Goal: Task Accomplishment & Management: Complete application form

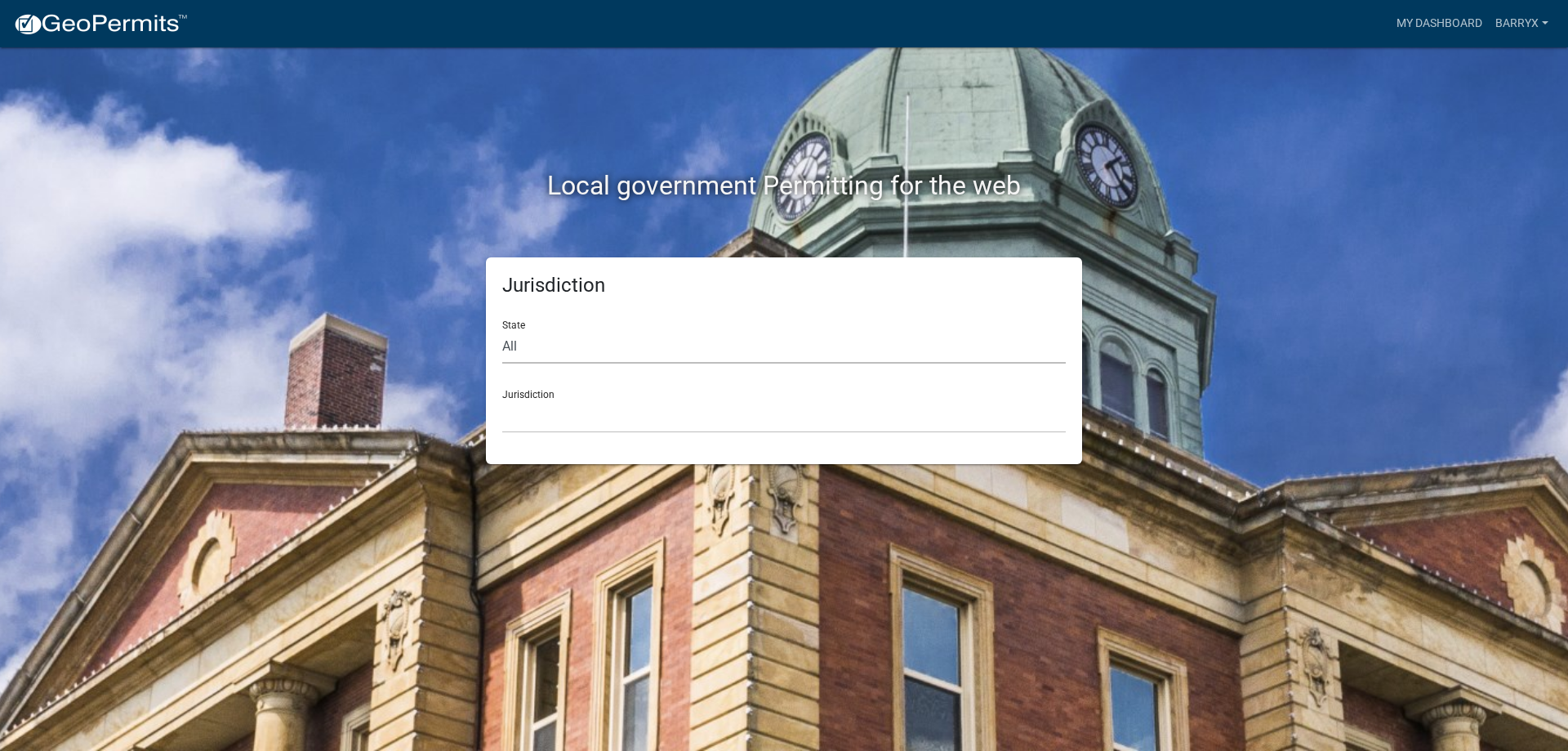
click at [528, 339] on select "All [US_STATE] [US_STATE] [US_STATE] [US_STATE] [US_STATE] [US_STATE] [US_STATE…" at bounding box center [784, 347] width 563 height 34
select select "[US_STATE]"
click at [502, 330] on select "All [US_STATE] [US_STATE] [US_STATE] [US_STATE] [US_STATE] [US_STATE] [US_STATE…" at bounding box center [784, 347] width 563 height 34
click at [528, 412] on select "[GEOGRAPHIC_DATA], [US_STATE] [GEOGRAPHIC_DATA], [US_STATE] [GEOGRAPHIC_DATA], …" at bounding box center [784, 416] width 563 height 34
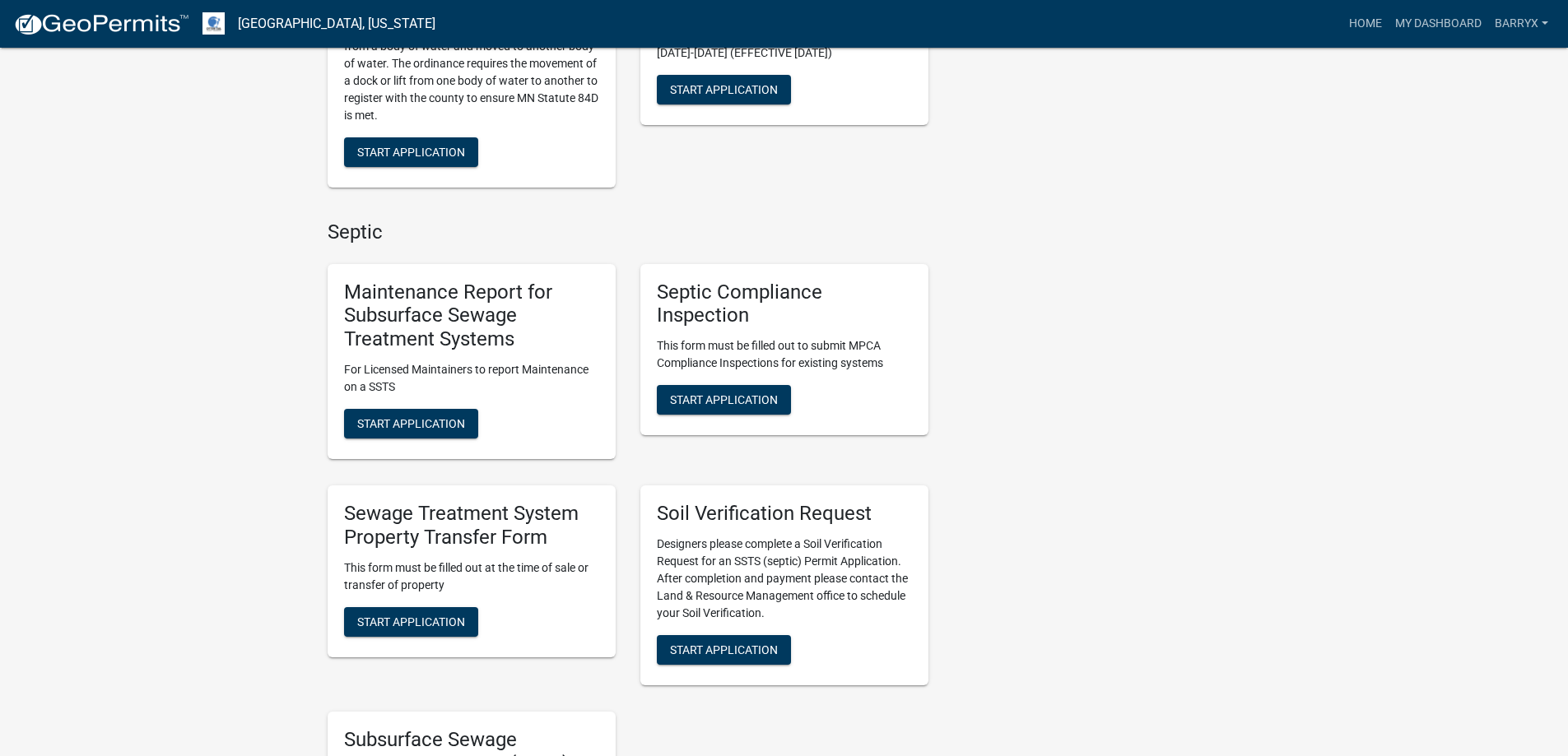
scroll to position [987, 0]
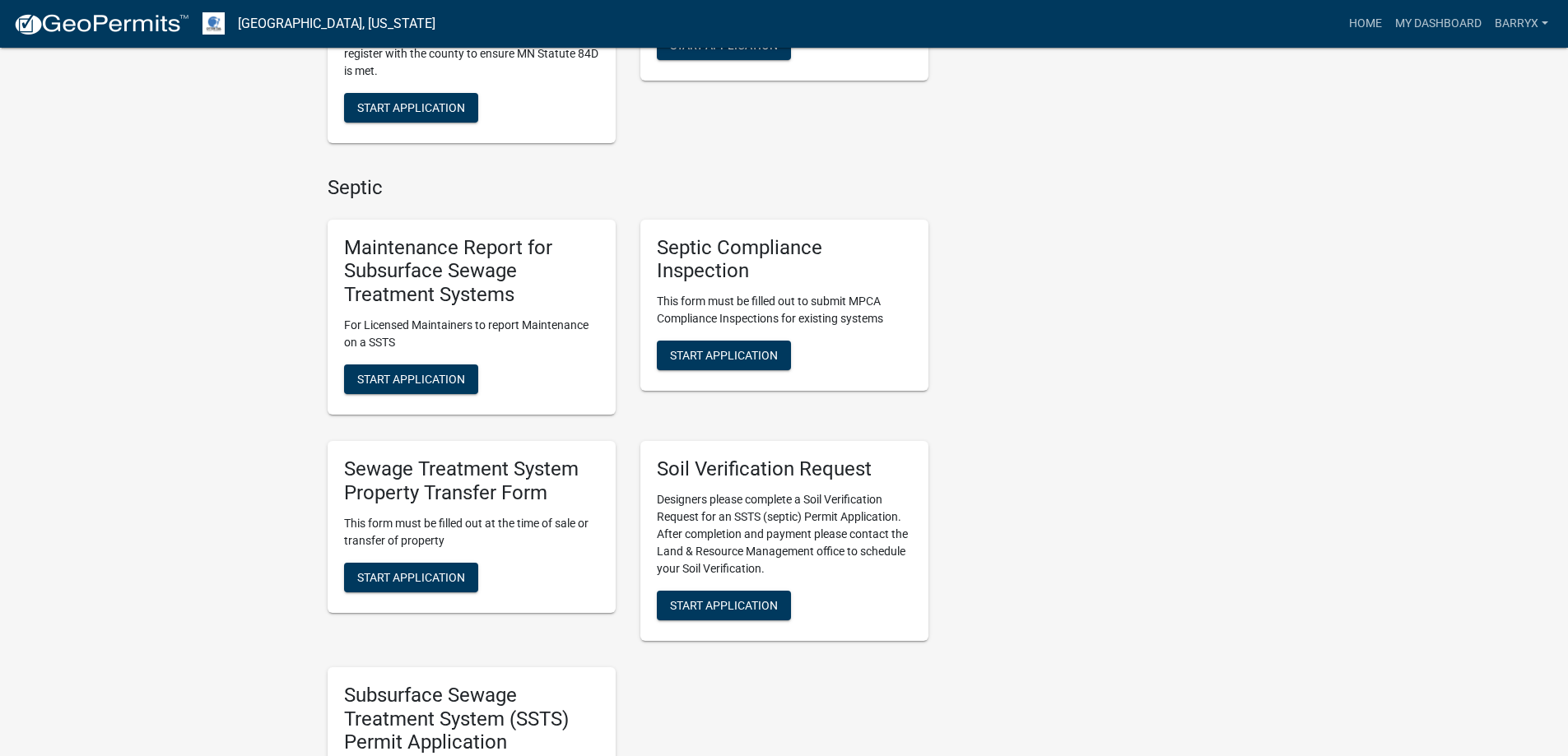
click at [439, 362] on div "Maintenance Report for Subsurface Sewage Treatment Systems For Licensed Maintai…" at bounding box center [471, 318] width 288 height 195
click at [424, 378] on span "Start Application" at bounding box center [411, 379] width 108 height 13
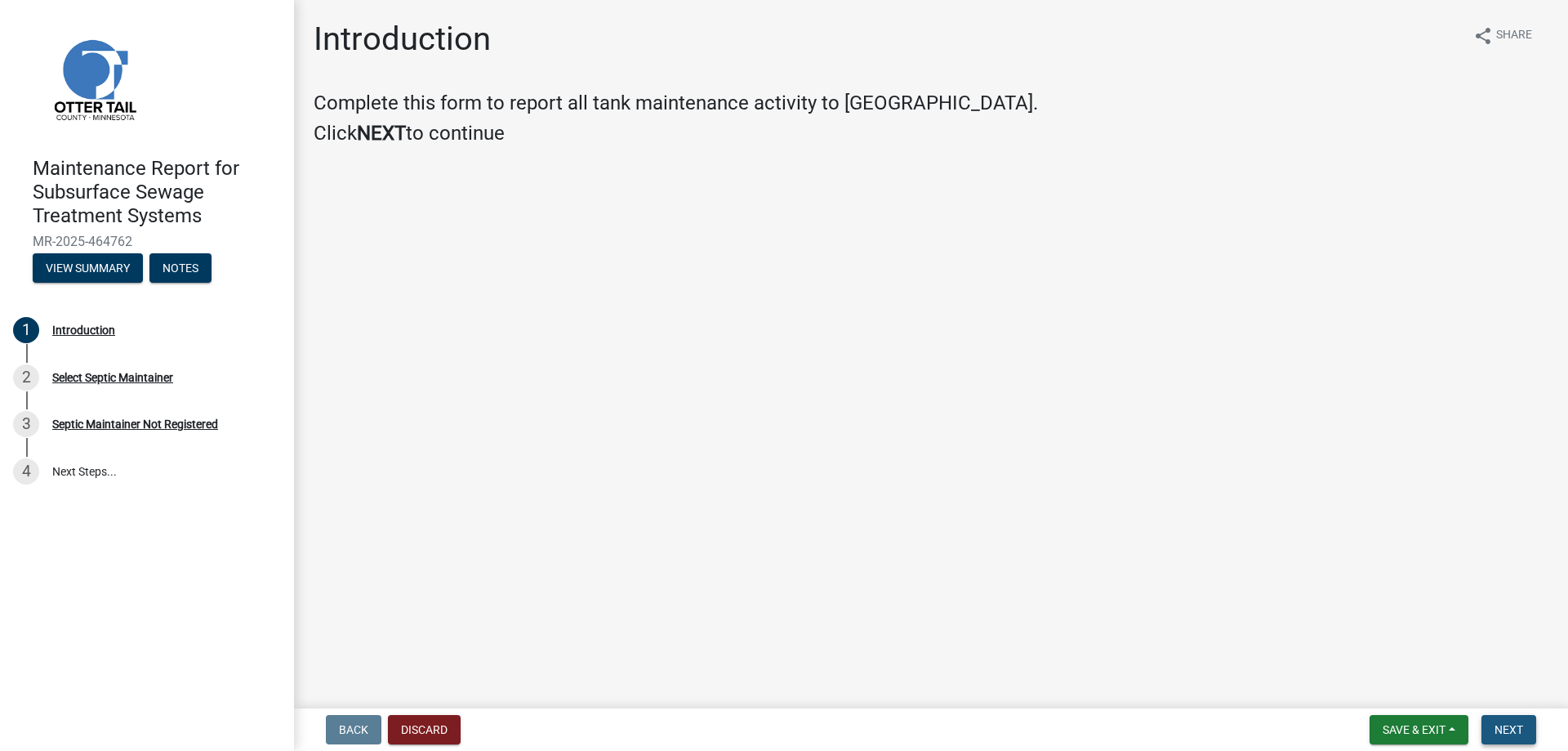
click at [1495, 730] on span "Next" at bounding box center [1509, 729] width 28 height 13
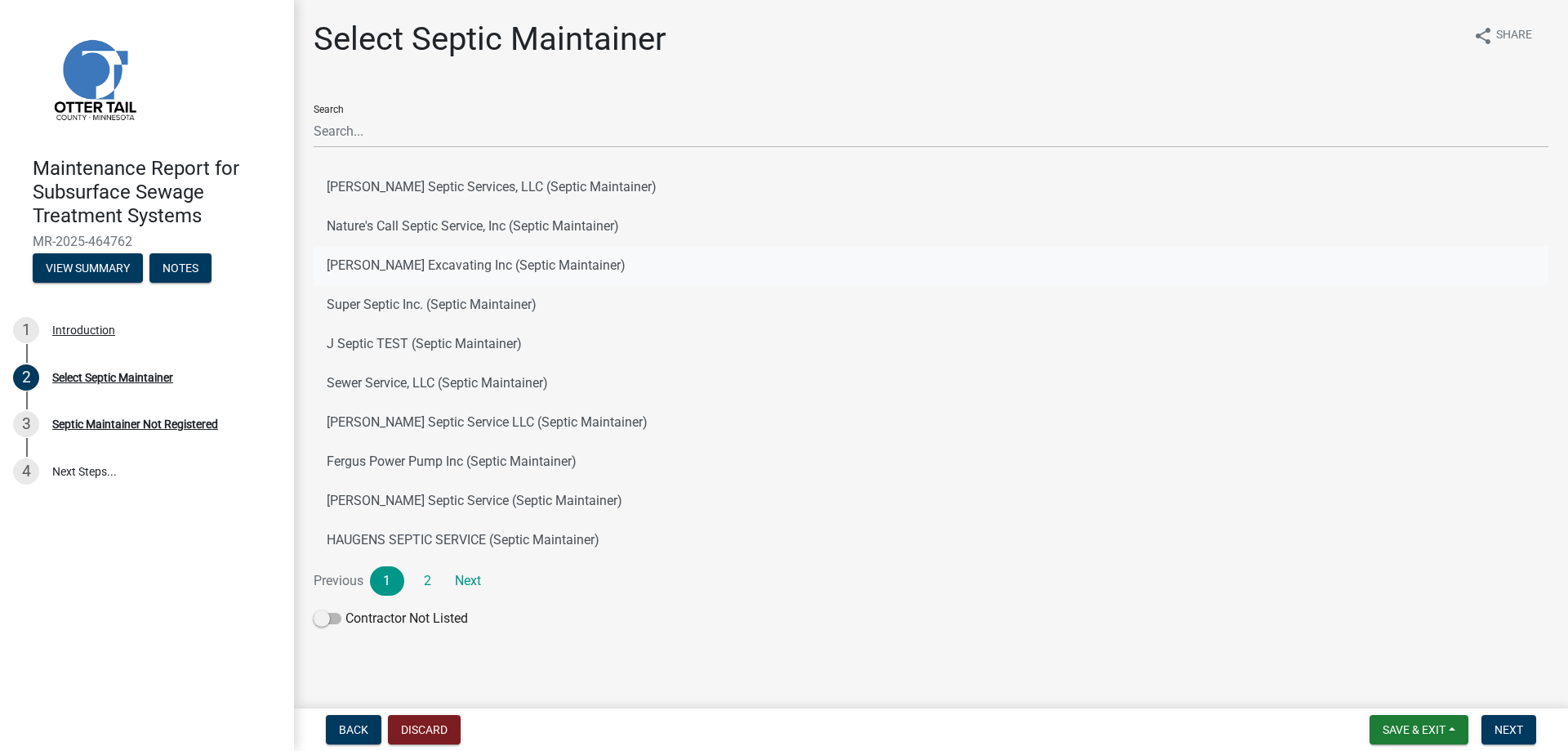
click at [491, 269] on button "[PERSON_NAME] Excavating Inc (Septic Maintainer)" at bounding box center [930, 266] width 1235 height 40
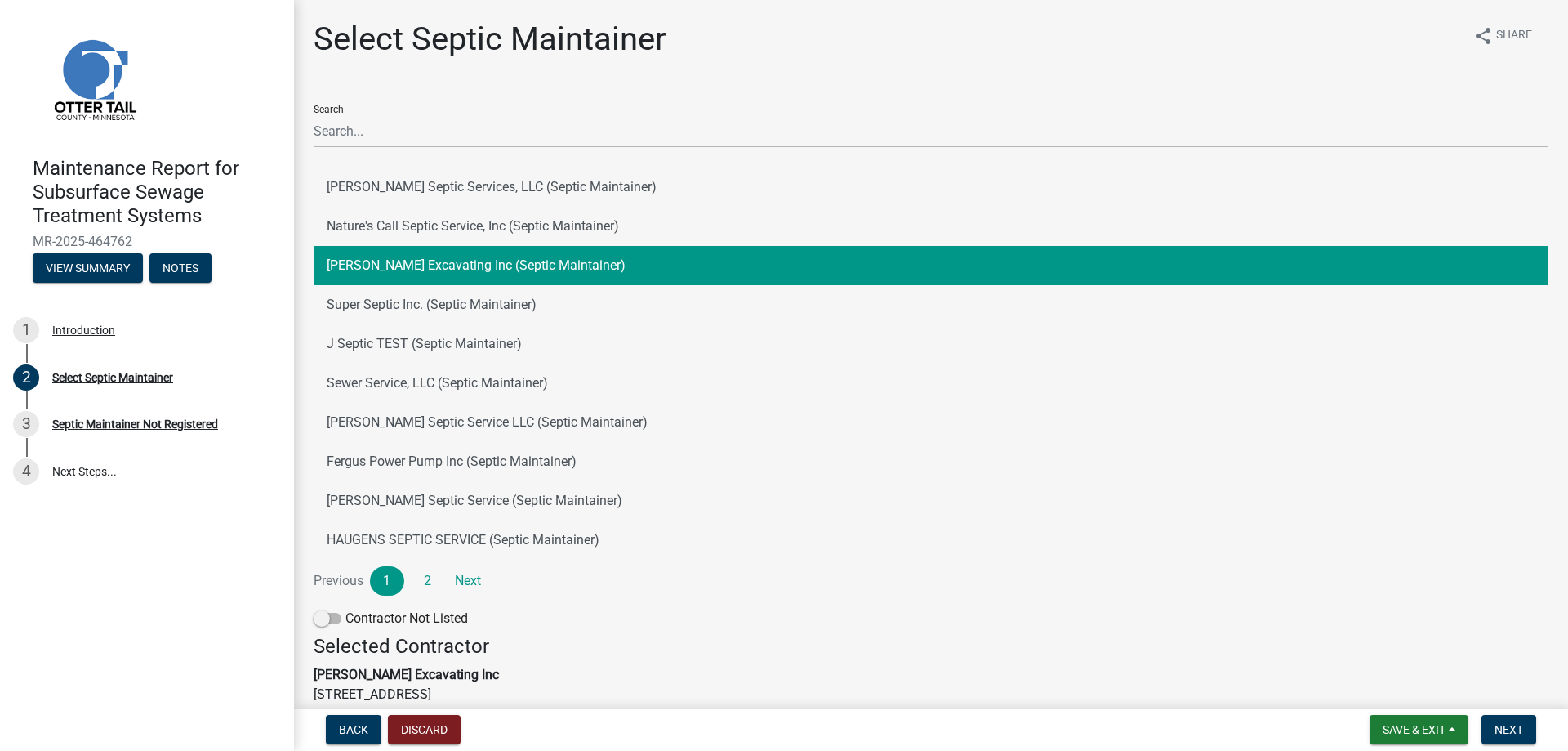
click at [491, 269] on button "[PERSON_NAME] Excavating Inc (Septic Maintainer)" at bounding box center [930, 266] width 1235 height 40
click at [1501, 710] on nav "Back Discard Save & Exit Save Save & Exit Next" at bounding box center [930, 729] width 1274 height 42
click at [1503, 737] on button "Next" at bounding box center [1509, 729] width 55 height 29
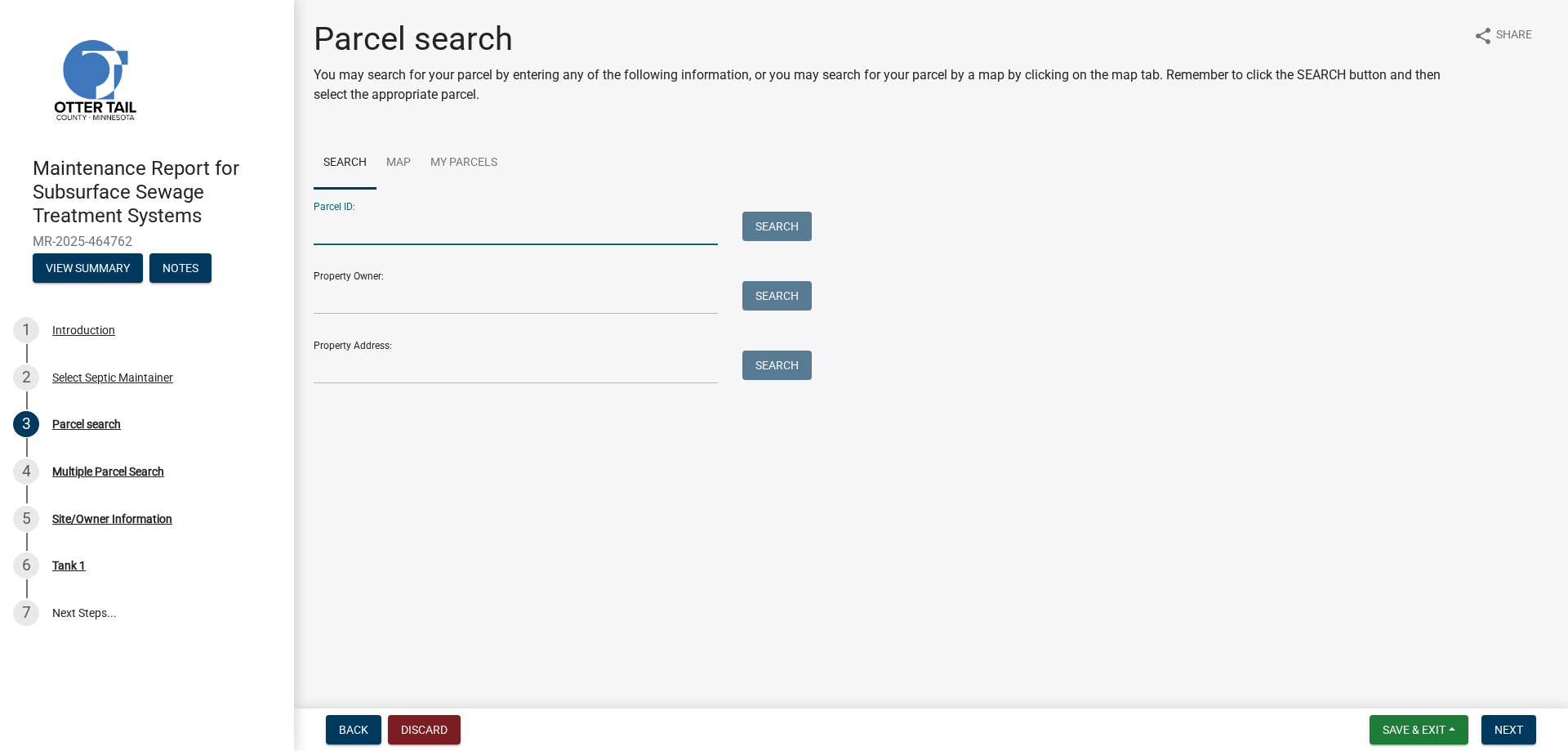
click at [450, 225] on input "Parcel ID:" at bounding box center [515, 229] width 404 height 34
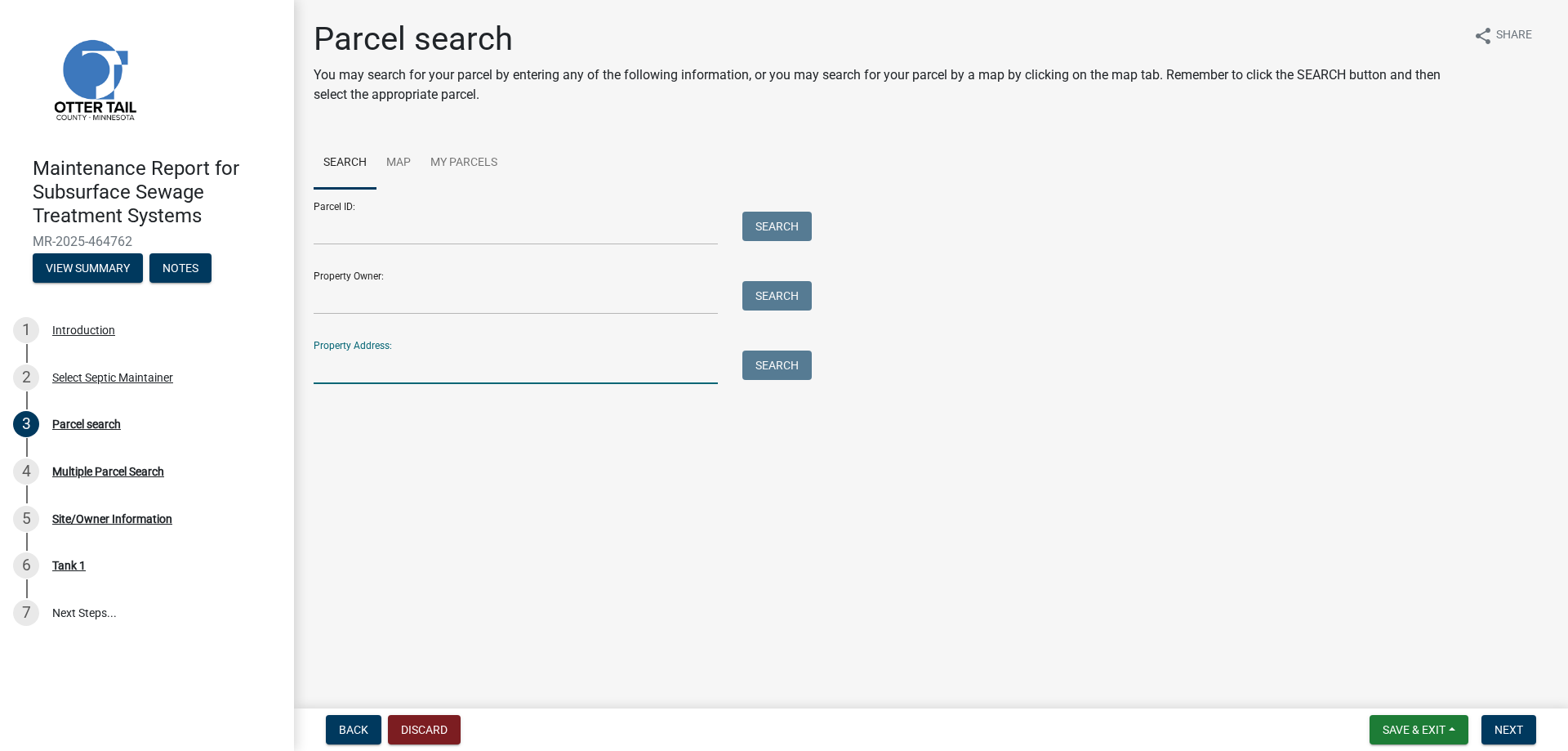
click at [392, 370] on input "Property Address:" at bounding box center [515, 367] width 404 height 34
type input "[STREET_ADDRESS]"
click at [1509, 727] on span "Next" at bounding box center [1509, 729] width 28 height 13
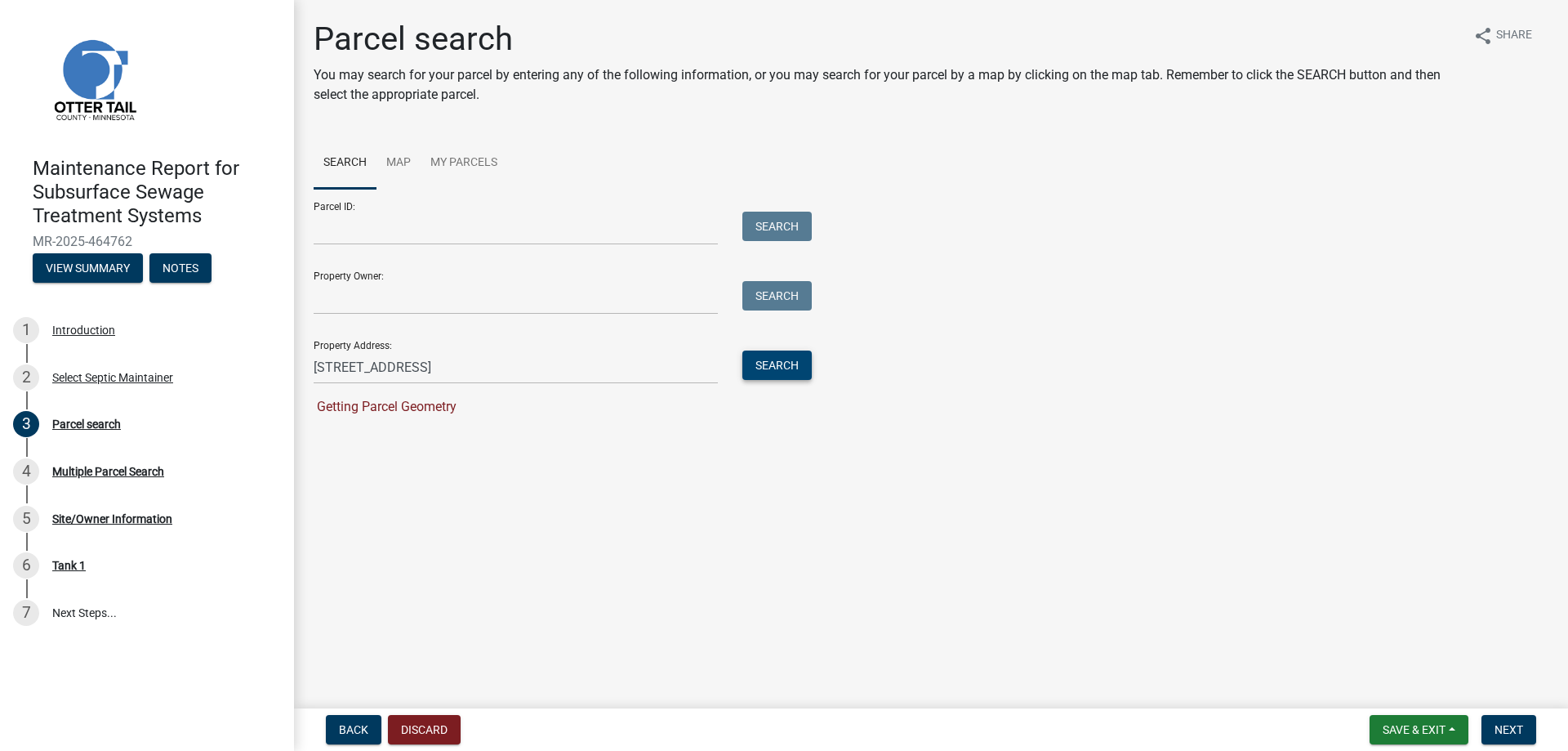
click at [763, 370] on button "Search" at bounding box center [777, 365] width 70 height 29
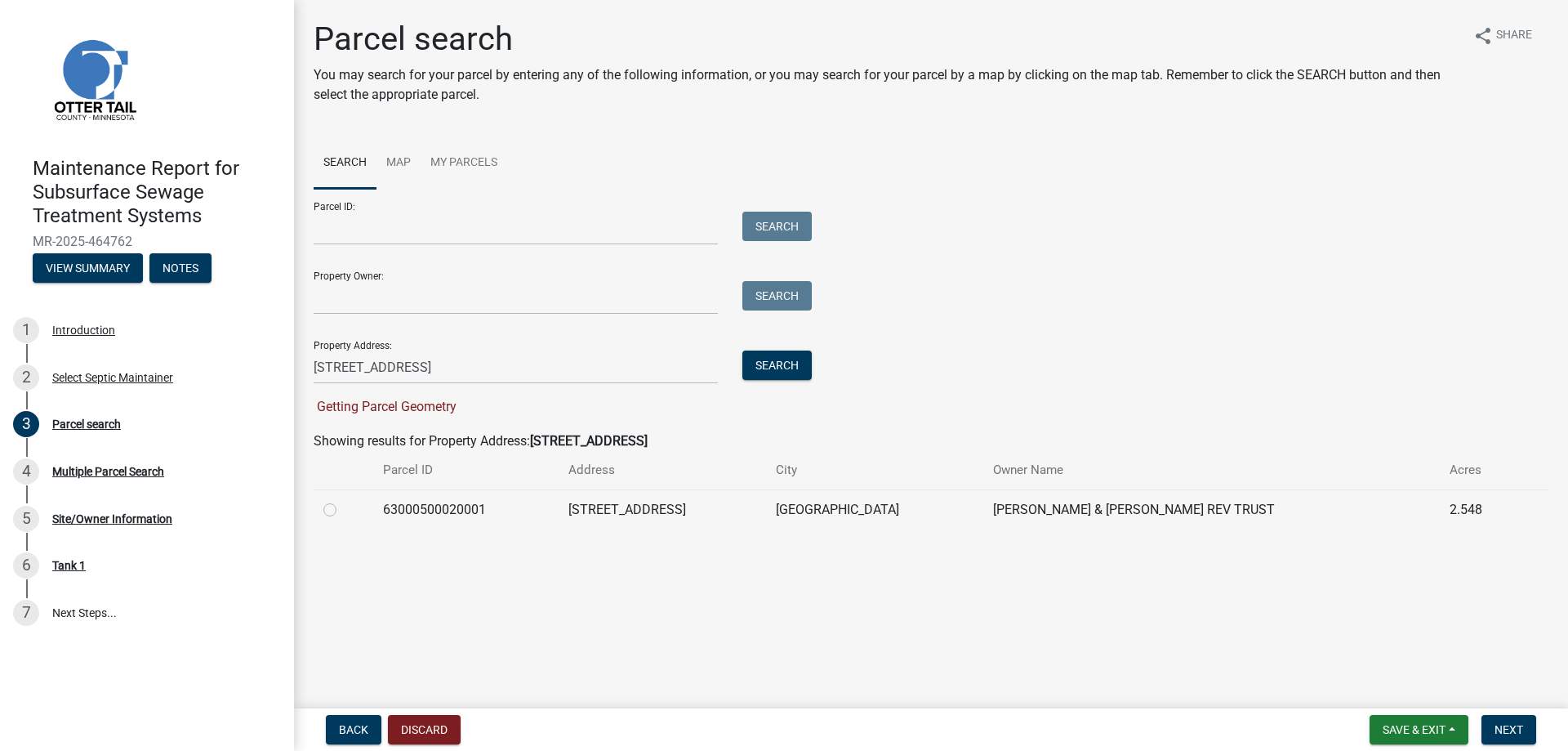
click at [636, 513] on td "[STREET_ADDRESS]" at bounding box center [662, 509] width 208 height 40
click at [343, 500] on label at bounding box center [343, 500] width 0 height 0
click at [343, 510] on input "radio" at bounding box center [348, 505] width 10 height 10
radio input "true"
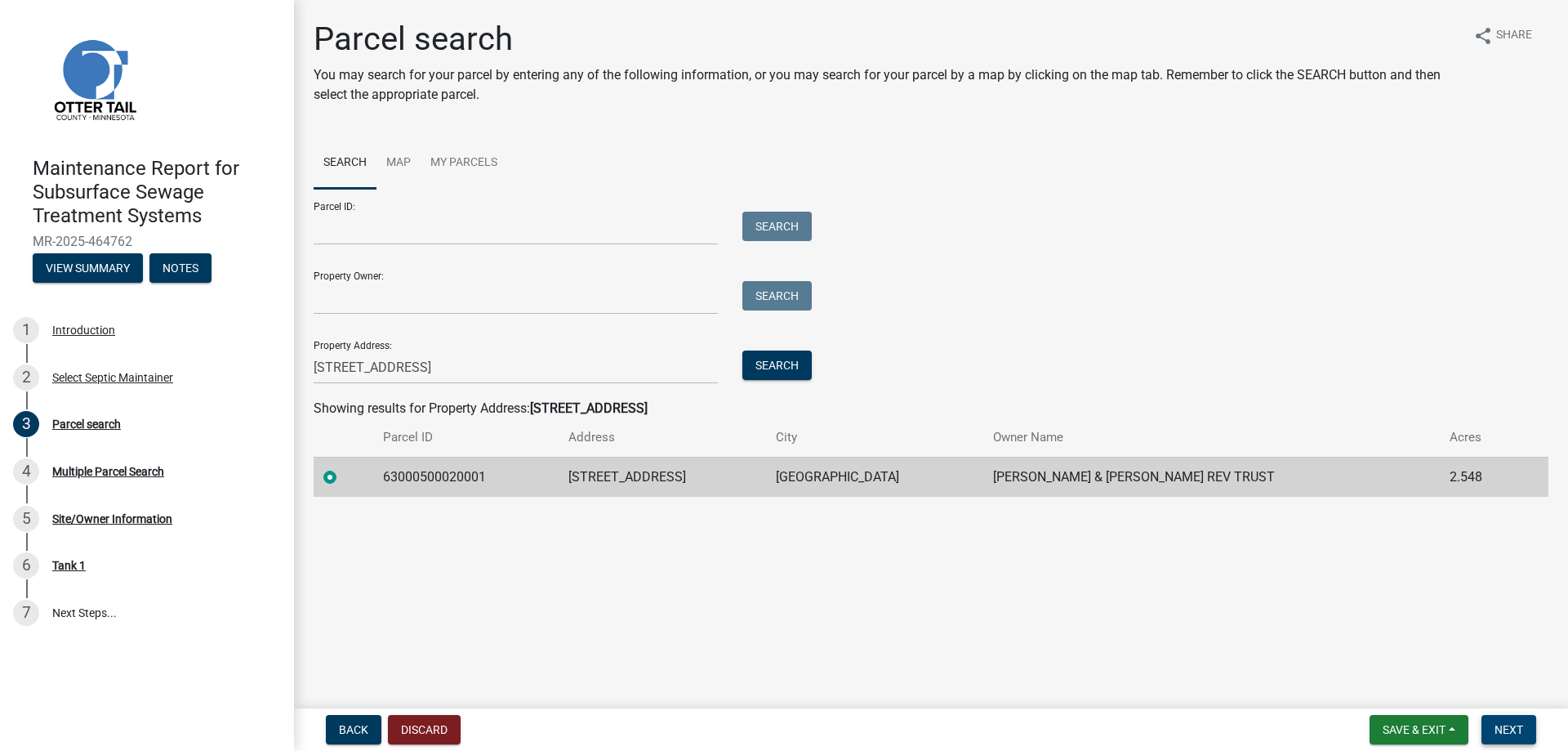
click at [1526, 727] on button "Next" at bounding box center [1509, 729] width 55 height 29
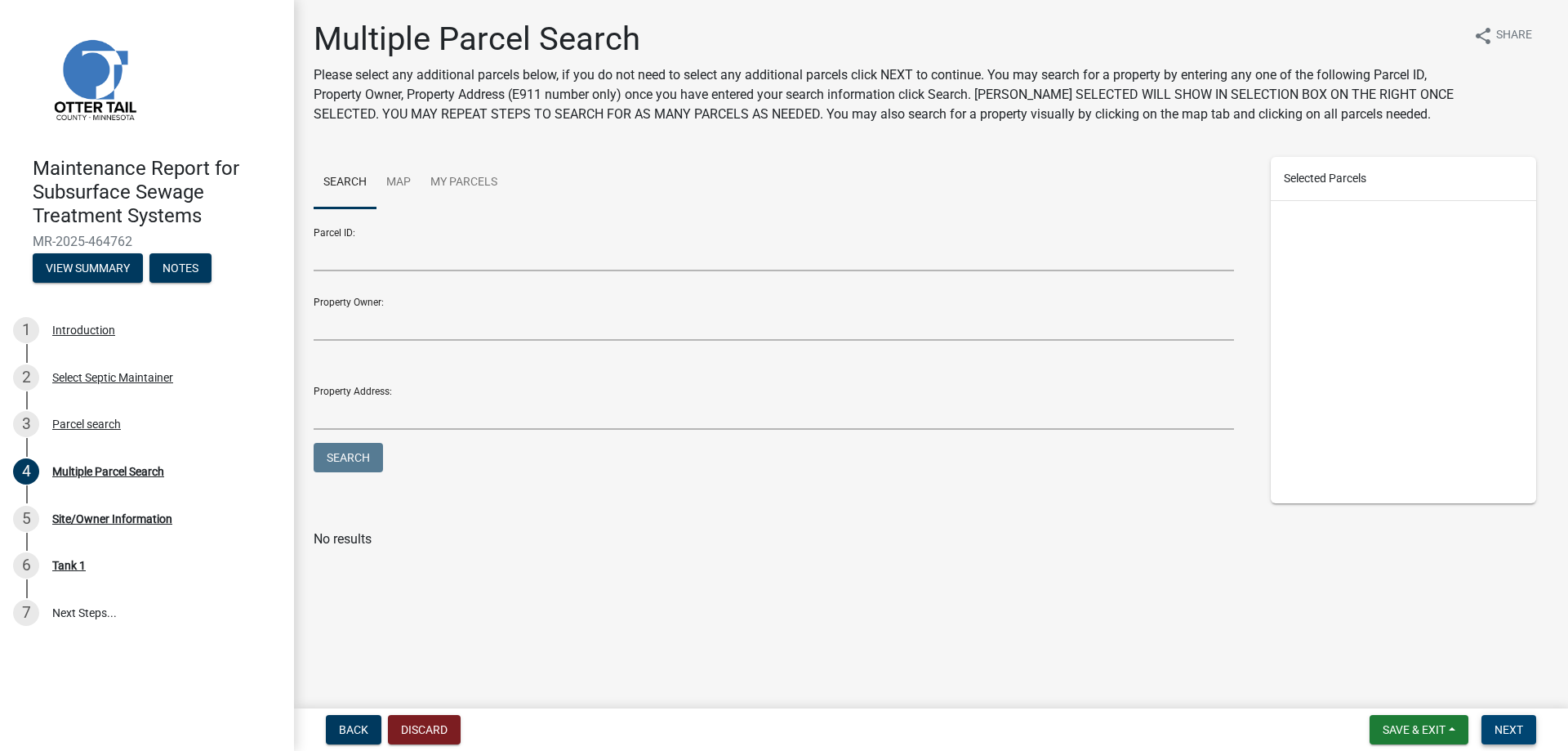
click at [1505, 725] on span "Next" at bounding box center [1509, 729] width 28 height 13
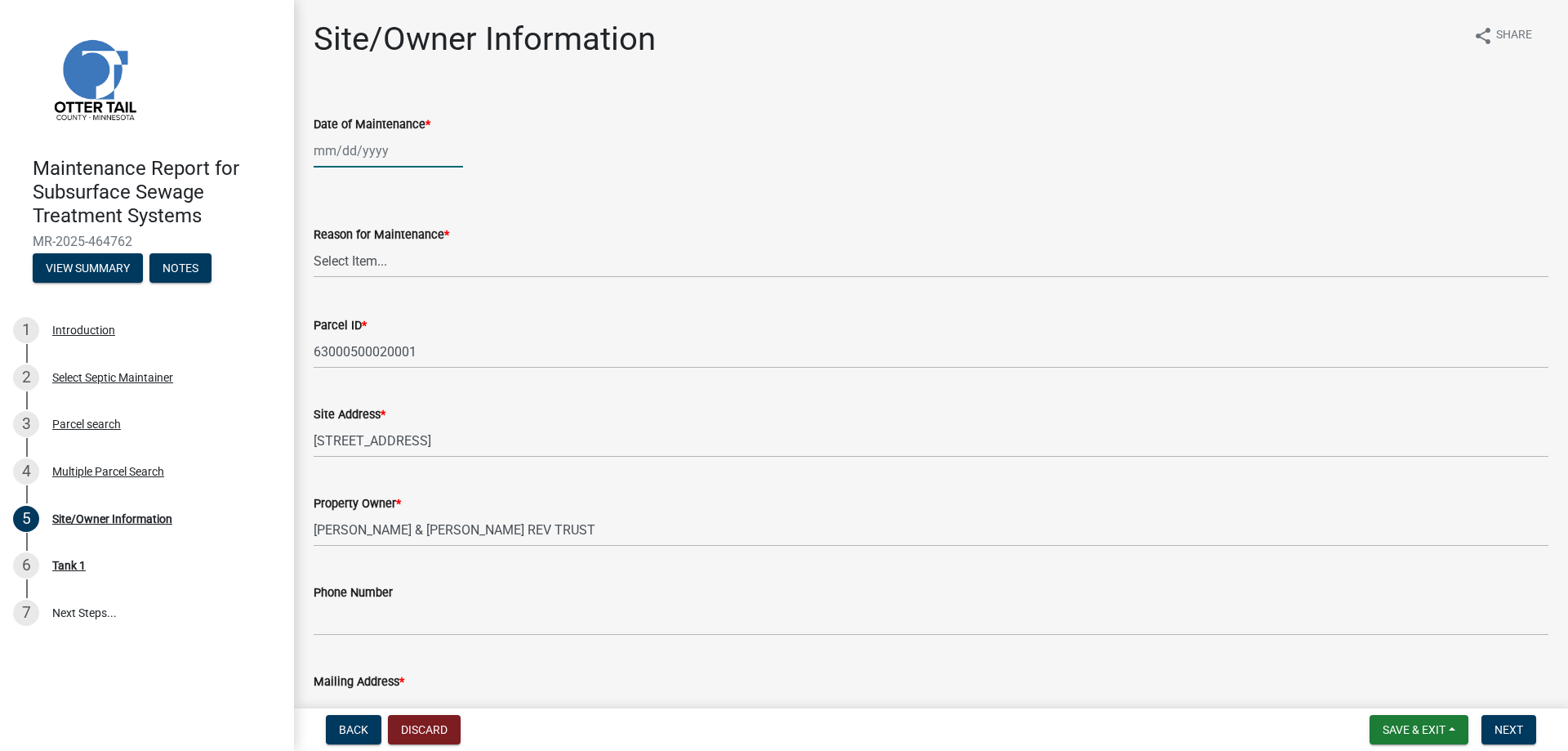
click at [329, 155] on div at bounding box center [388, 151] width 150 height 34
select select "8"
select select "2025"
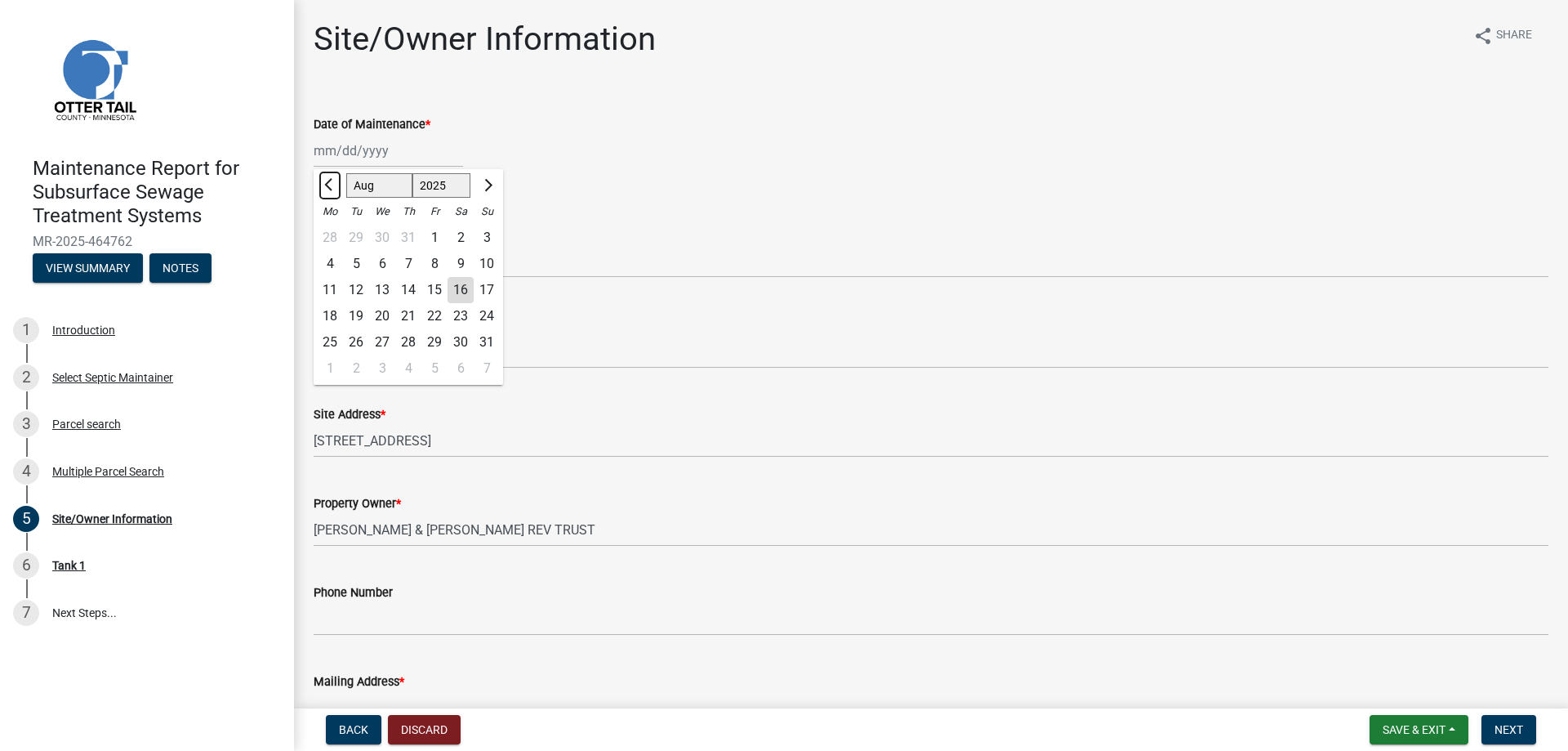
click at [331, 185] on span "Previous month" at bounding box center [330, 185] width 12 height 12
select select "5"
click at [380, 317] on div "21" at bounding box center [382, 317] width 26 height 26
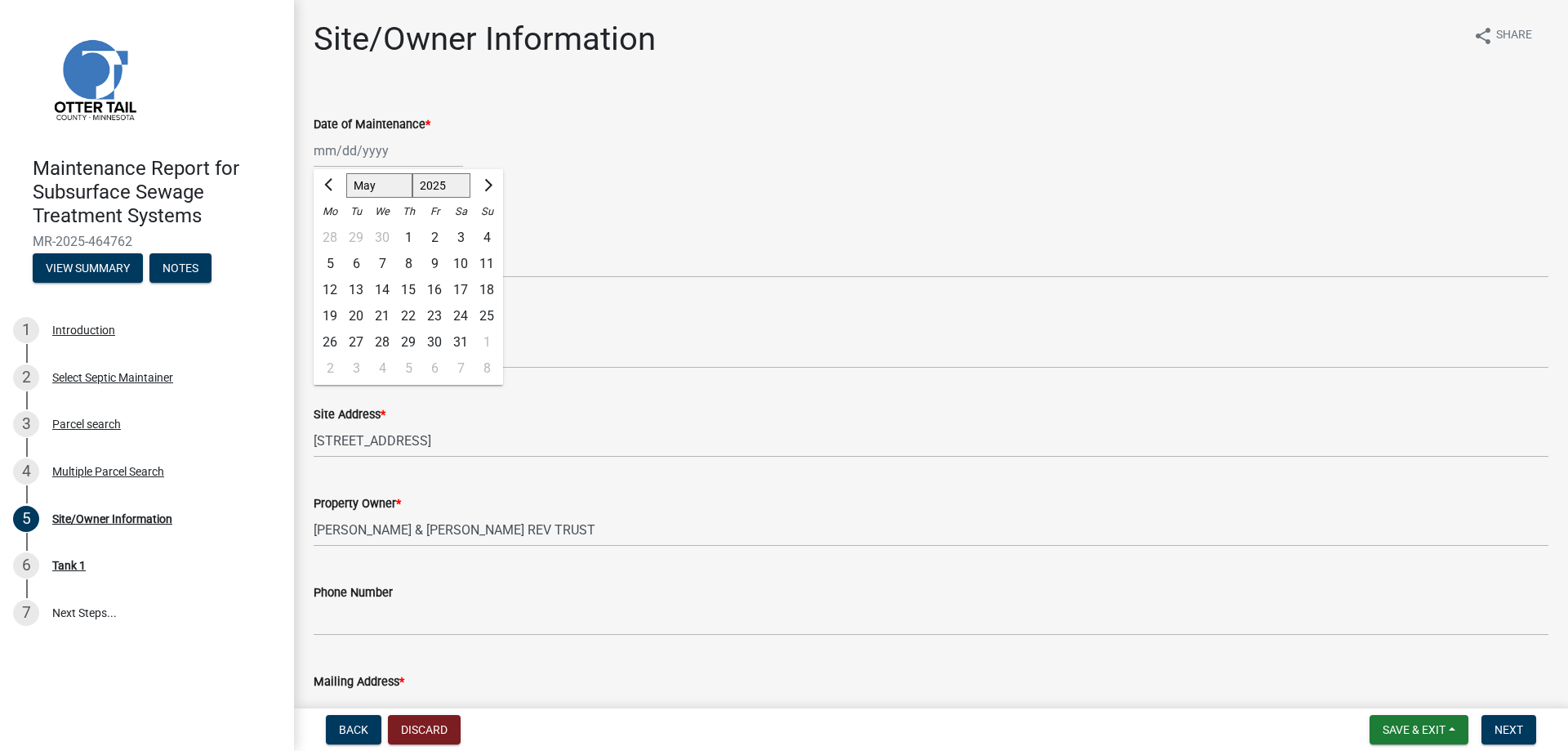
type input "[DATE]"
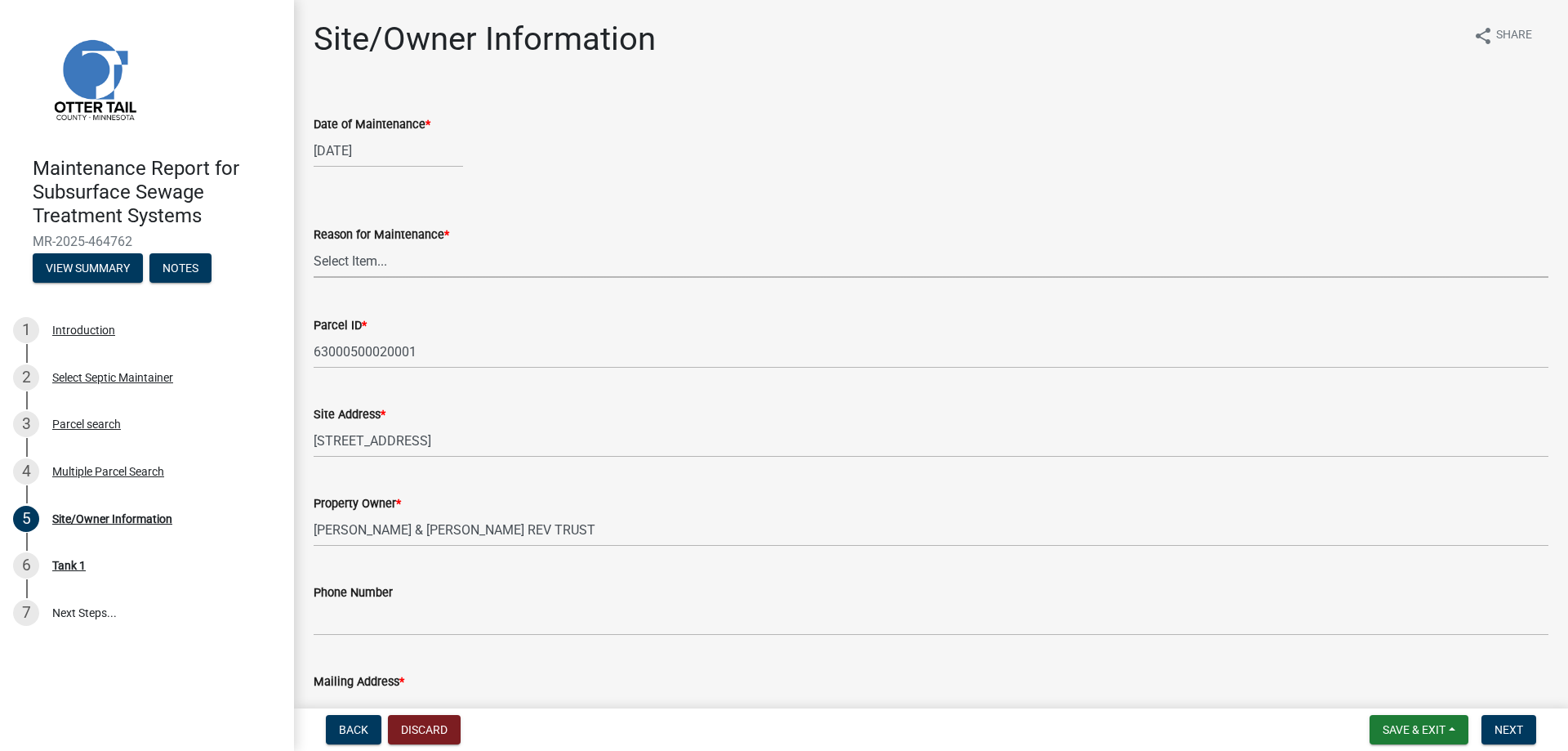
click at [433, 262] on select "Select Item... Called Routine Other" at bounding box center [930, 261] width 1235 height 34
click at [314, 244] on select "Select Item... Called Routine Other" at bounding box center [930, 261] width 1235 height 34
select select "3ac72b63-7b21-42e4-8192-806faae7a4f1"
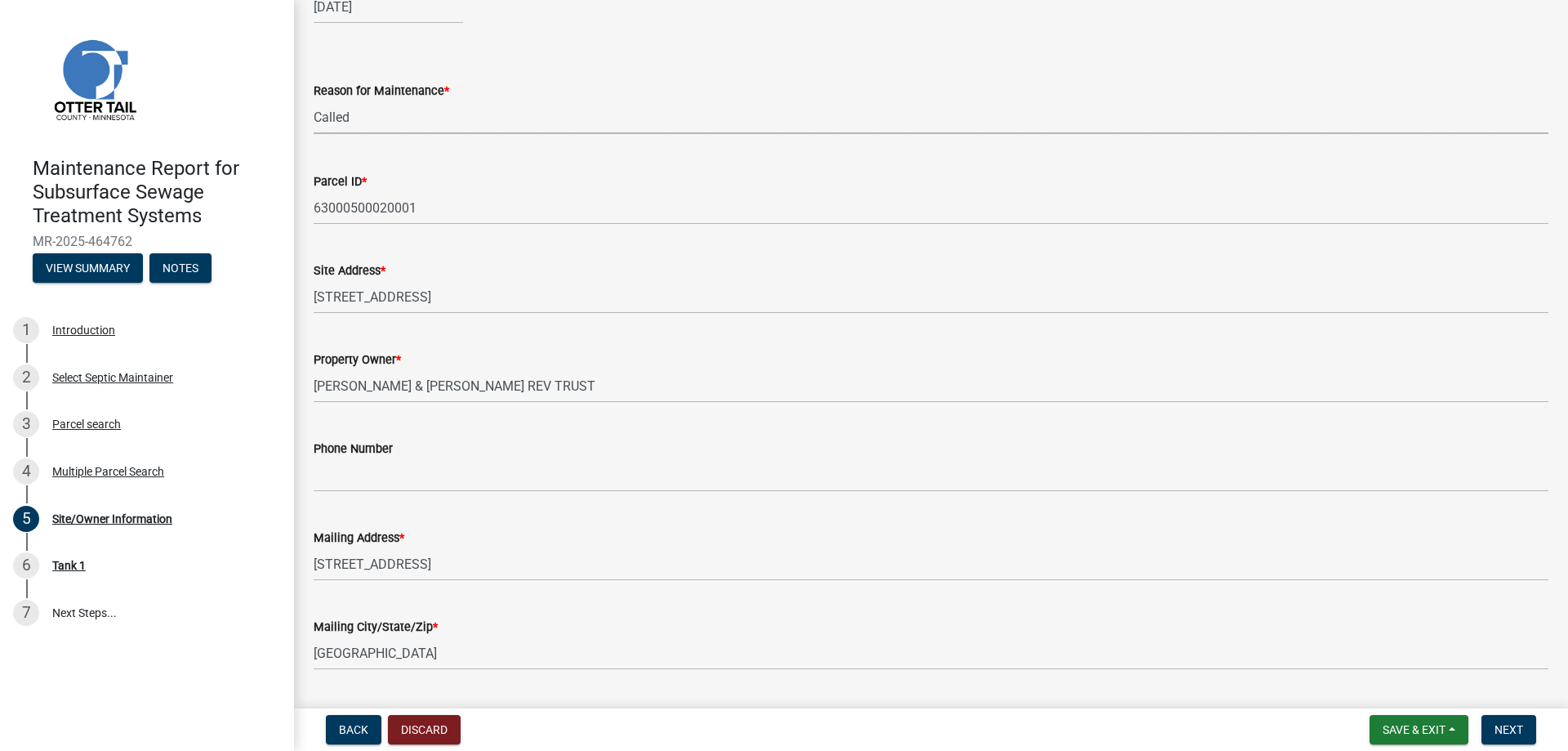
scroll to position [163, 0]
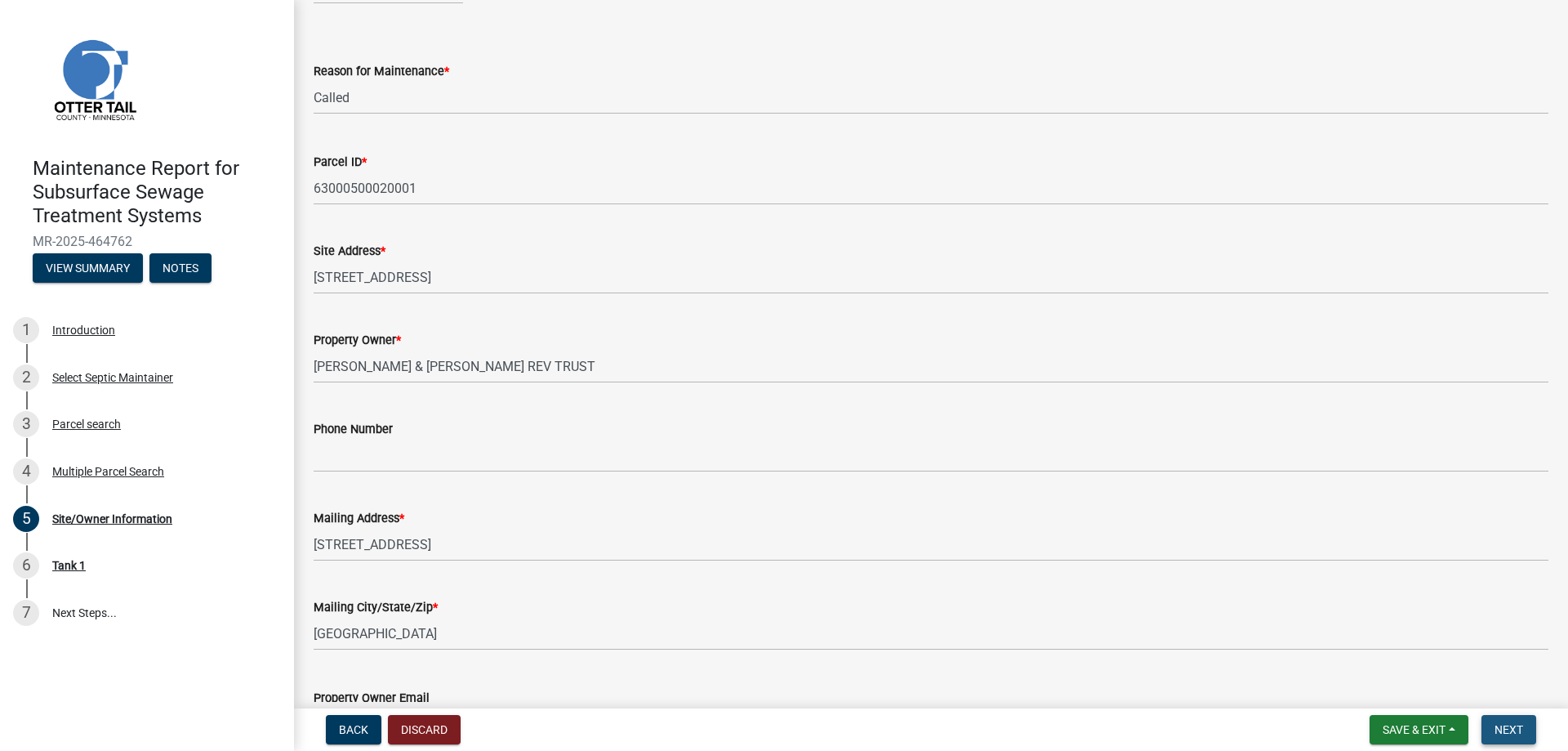
click at [1508, 730] on span "Next" at bounding box center [1509, 729] width 28 height 13
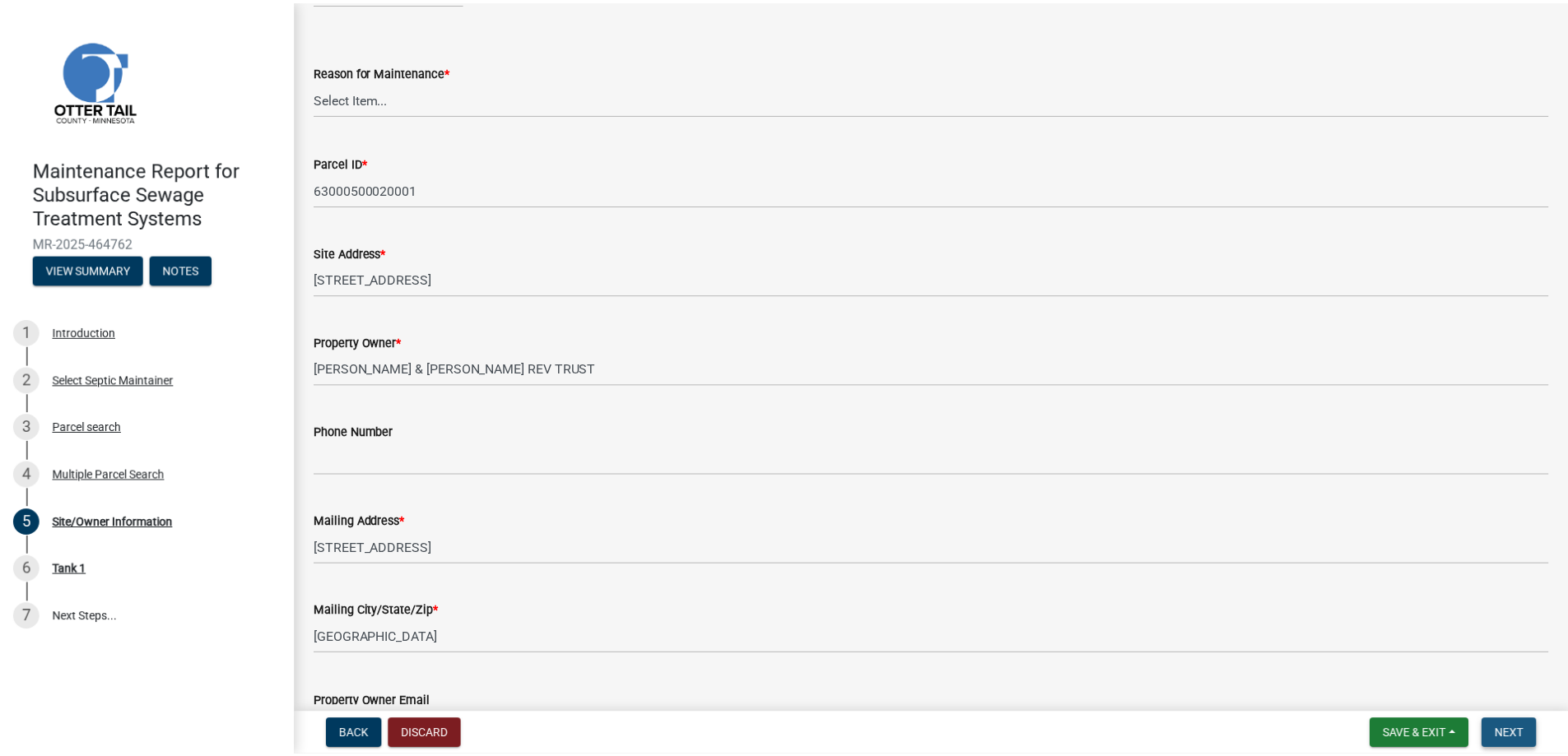
scroll to position [0, 0]
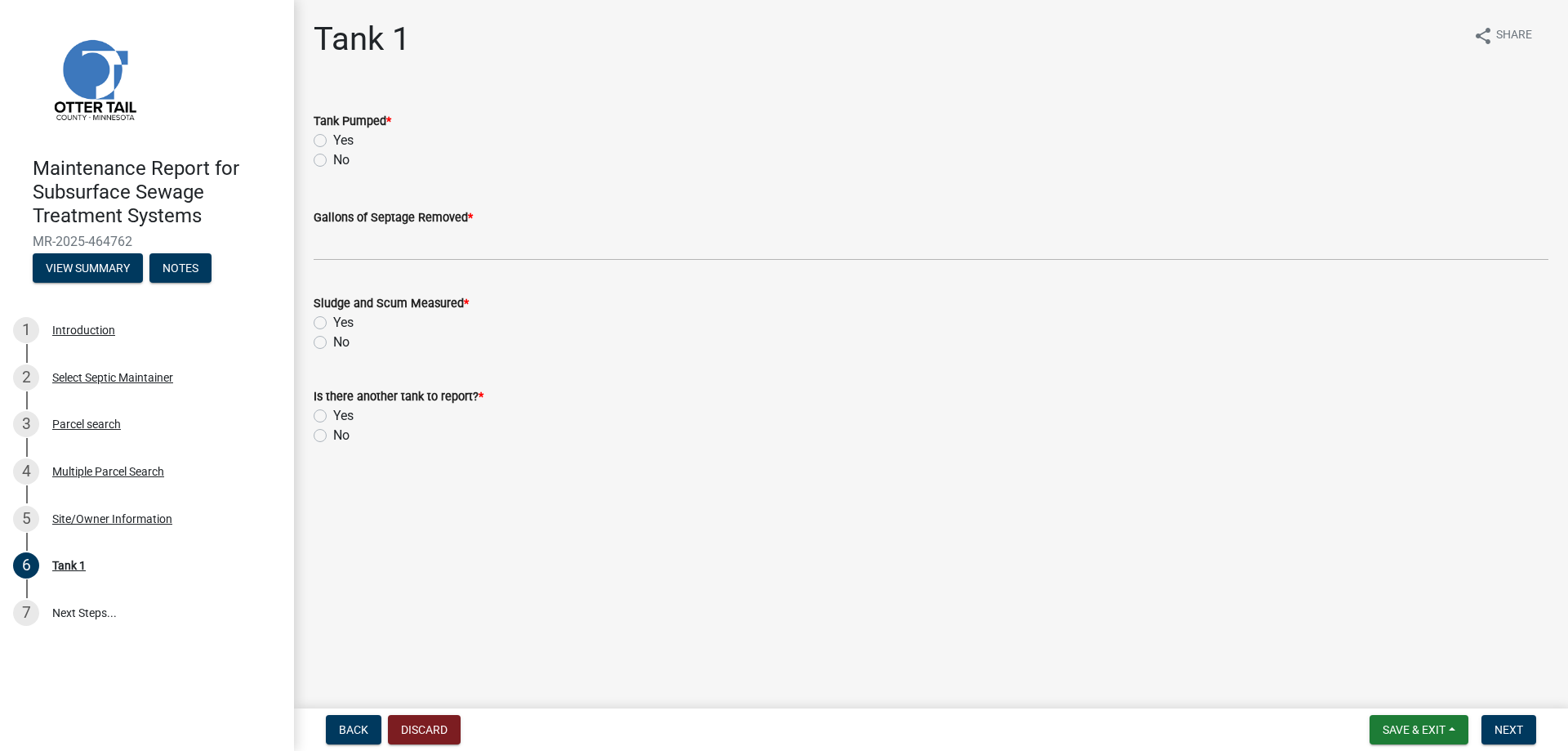
click at [338, 139] on label "Yes" at bounding box center [344, 140] width 21 height 20
click at [338, 139] on input "Yes" at bounding box center [338, 136] width 10 height 10
radio input "true"
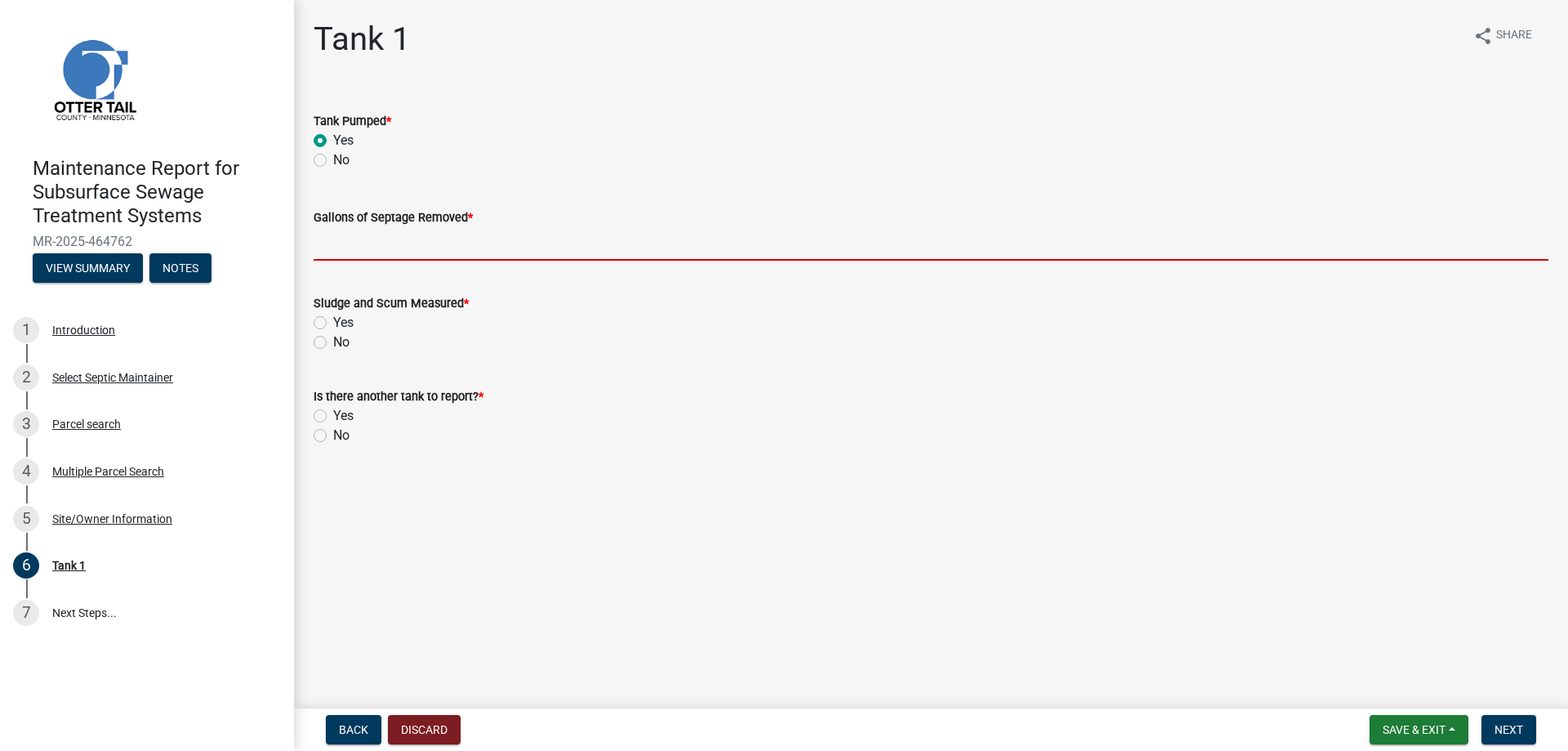
click at [342, 244] on input "Gallons of Septage Removed *" at bounding box center [930, 244] width 1235 height 34
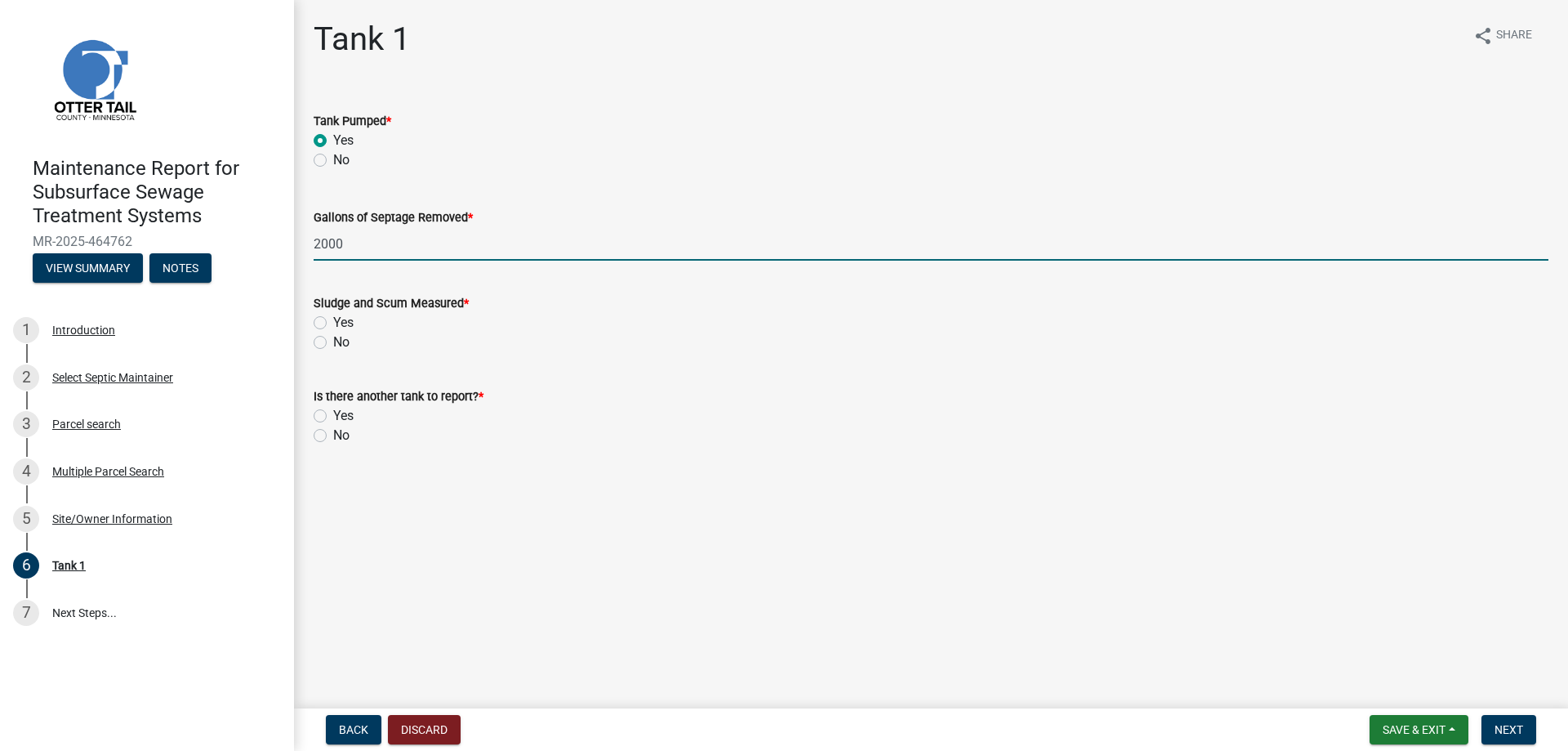
type input "2000"
click at [335, 341] on label "No" at bounding box center [341, 342] width 16 height 20
click at [335, 341] on input "No" at bounding box center [338, 337] width 10 height 10
radio input "true"
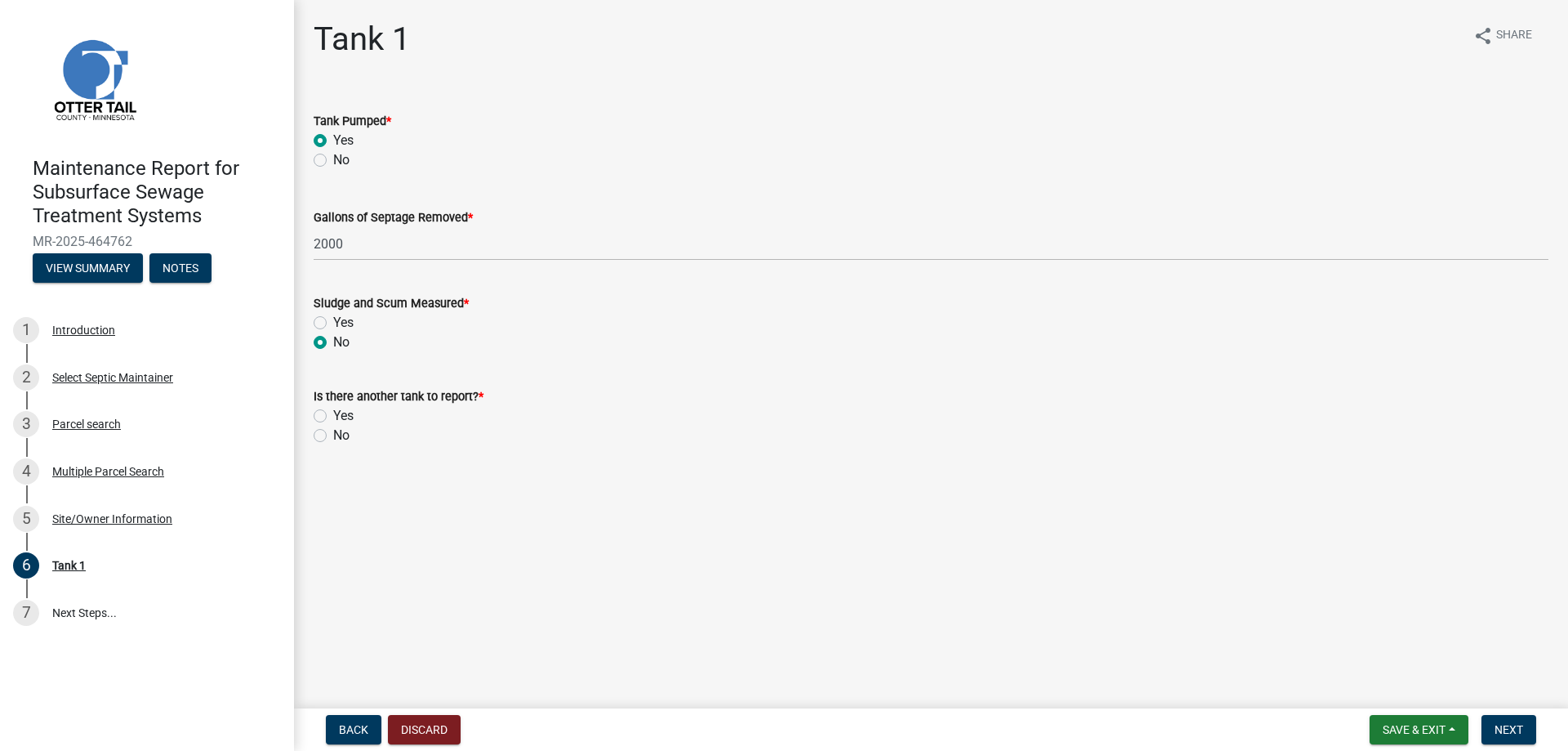
click at [334, 441] on label "No" at bounding box center [341, 435] width 16 height 20
click at [334, 436] on input "No" at bounding box center [338, 431] width 10 height 10
radio input "true"
click at [1503, 728] on span "Next" at bounding box center [1509, 729] width 28 height 13
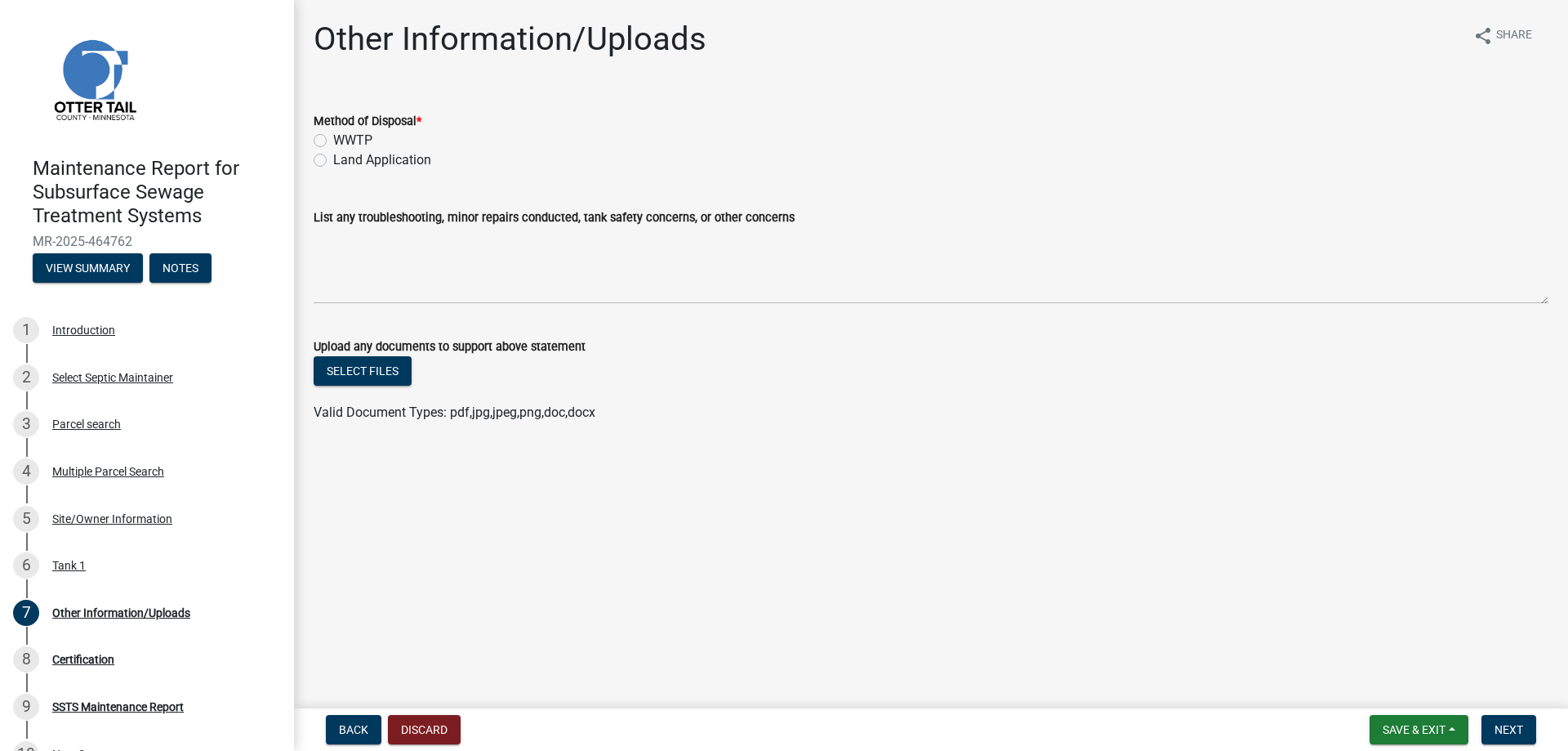
click at [327, 158] on div "Land Application" at bounding box center [930, 160] width 1235 height 20
click at [333, 162] on label "Land Application" at bounding box center [382, 160] width 98 height 20
click at [333, 161] on input "Land Application" at bounding box center [338, 155] width 10 height 10
radio input "true"
click at [1523, 727] on button "Next" at bounding box center [1509, 729] width 55 height 29
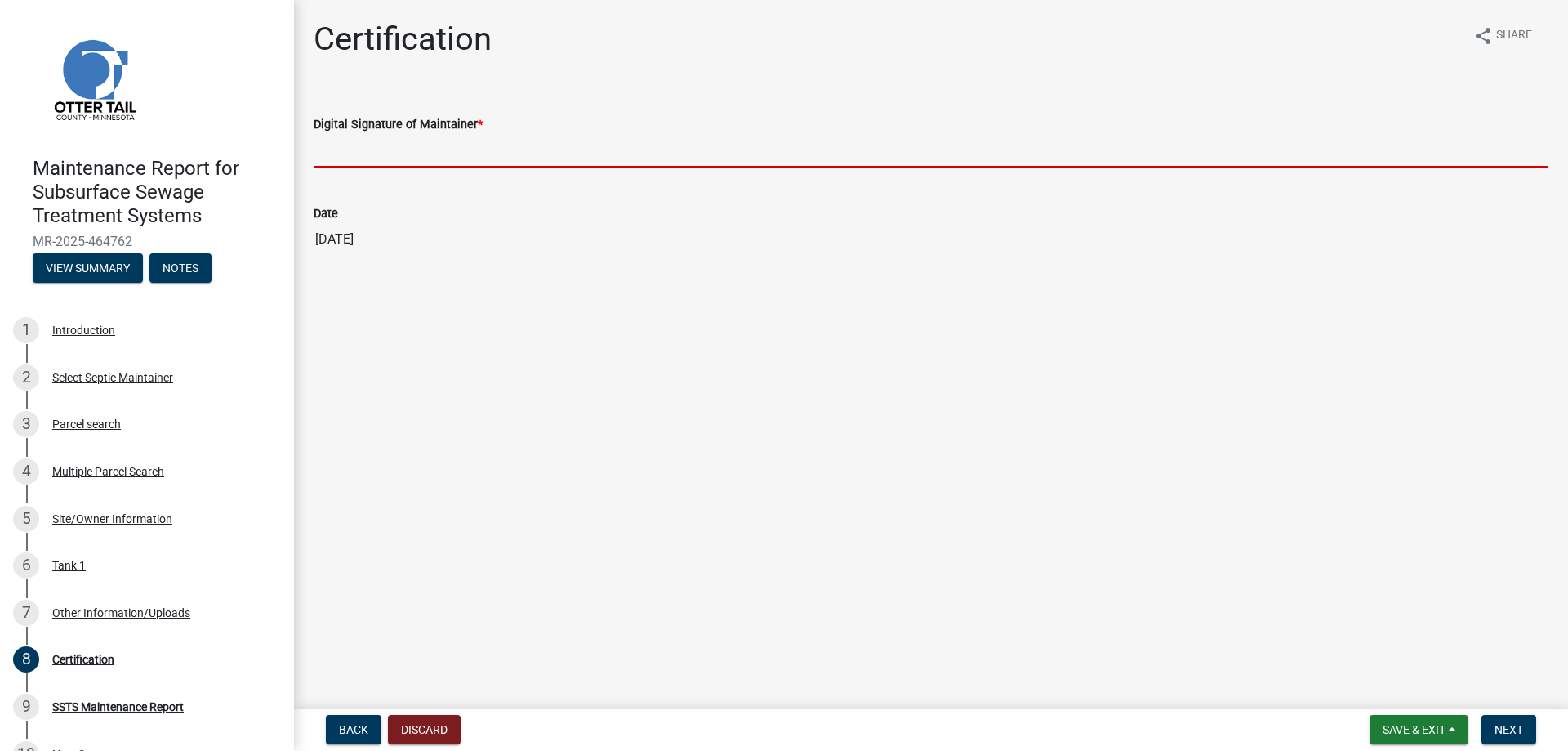
click at [477, 160] on input "Digital Signature of Maintainer *" at bounding box center [930, 151] width 1235 height 34
type input "[PERSON_NAME]"
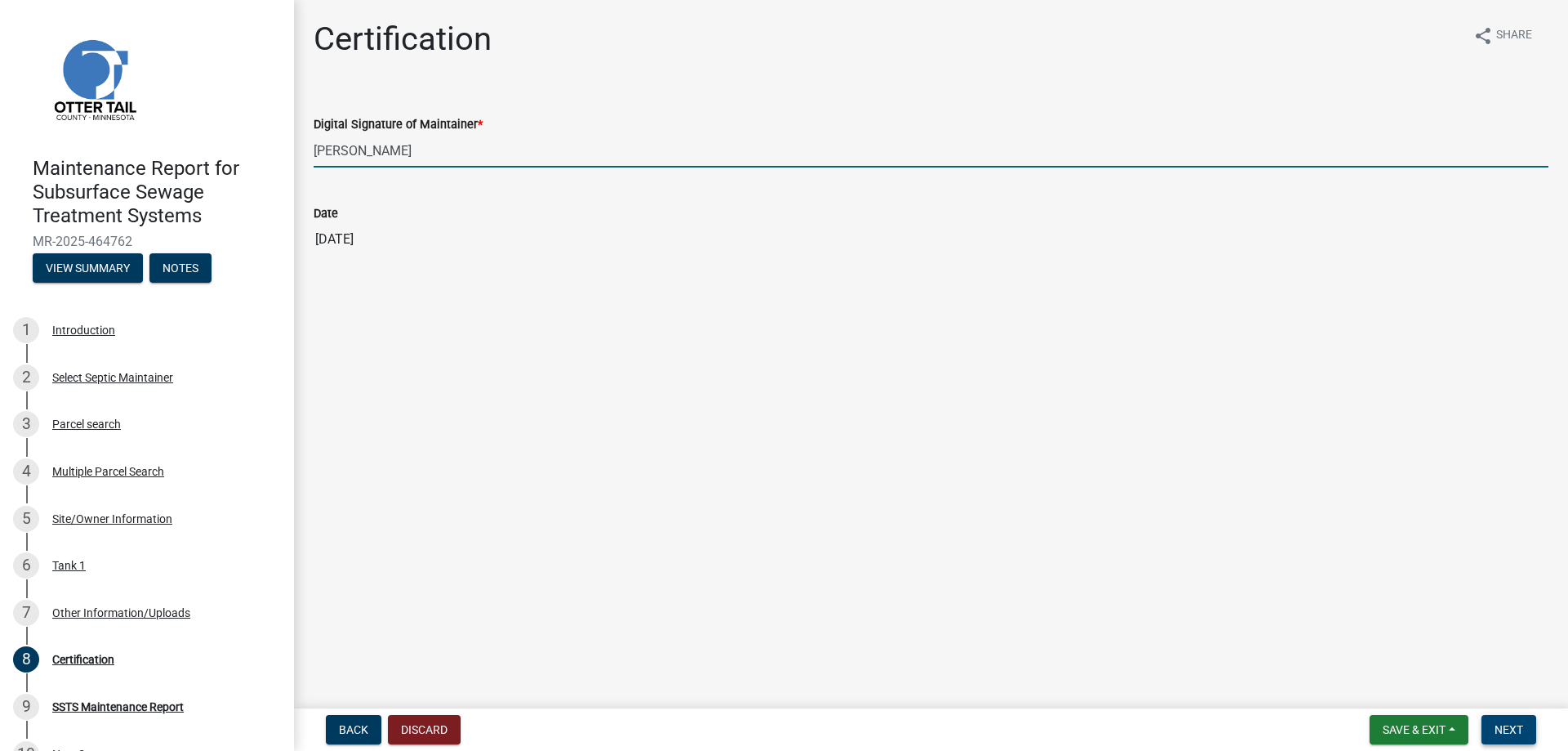
click at [1509, 727] on span "Next" at bounding box center [1509, 729] width 28 height 13
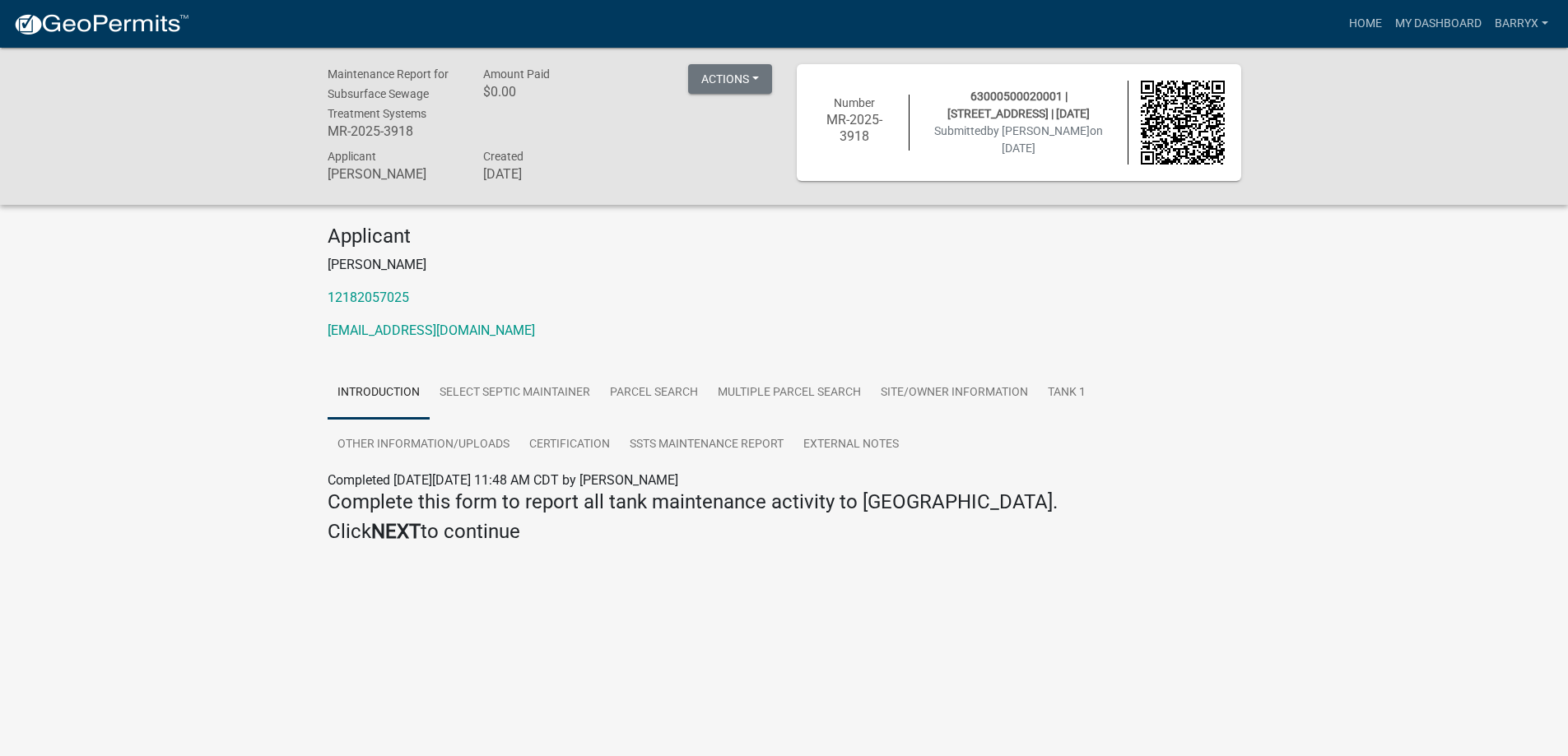
click at [164, 28] on img at bounding box center [102, 25] width 177 height 25
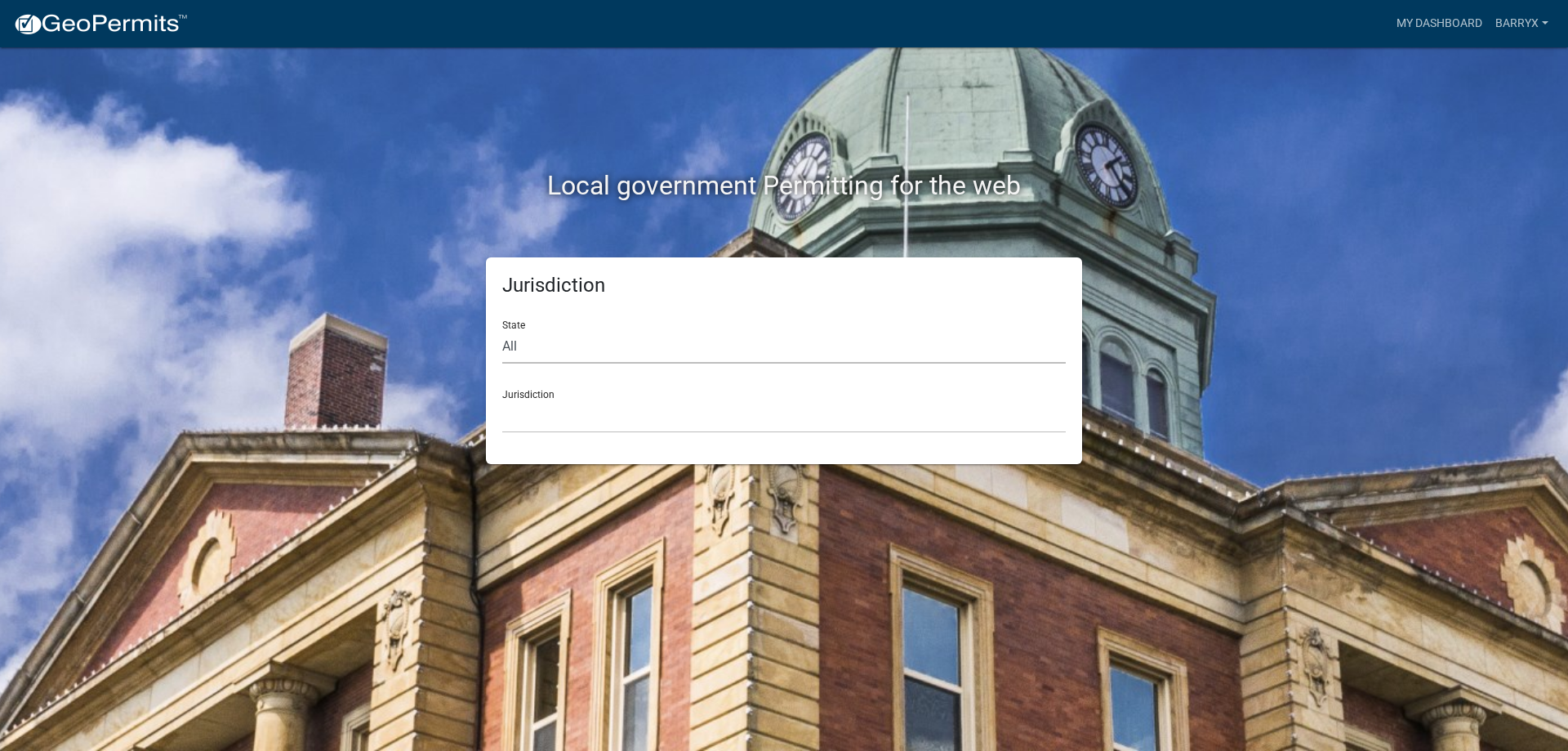
click at [599, 345] on select "All [US_STATE] [US_STATE] [US_STATE] [US_STATE] [US_STATE] [US_STATE] [US_STATE…" at bounding box center [784, 347] width 563 height 34
select select "[US_STATE]"
click at [502, 330] on select "All [US_STATE] [US_STATE] [US_STATE] [US_STATE] [US_STATE] [US_STATE] [US_STATE…" at bounding box center [784, 347] width 563 height 34
click at [550, 432] on select "[GEOGRAPHIC_DATA], [US_STATE] [GEOGRAPHIC_DATA], [US_STATE] [GEOGRAPHIC_DATA], …" at bounding box center [784, 416] width 563 height 34
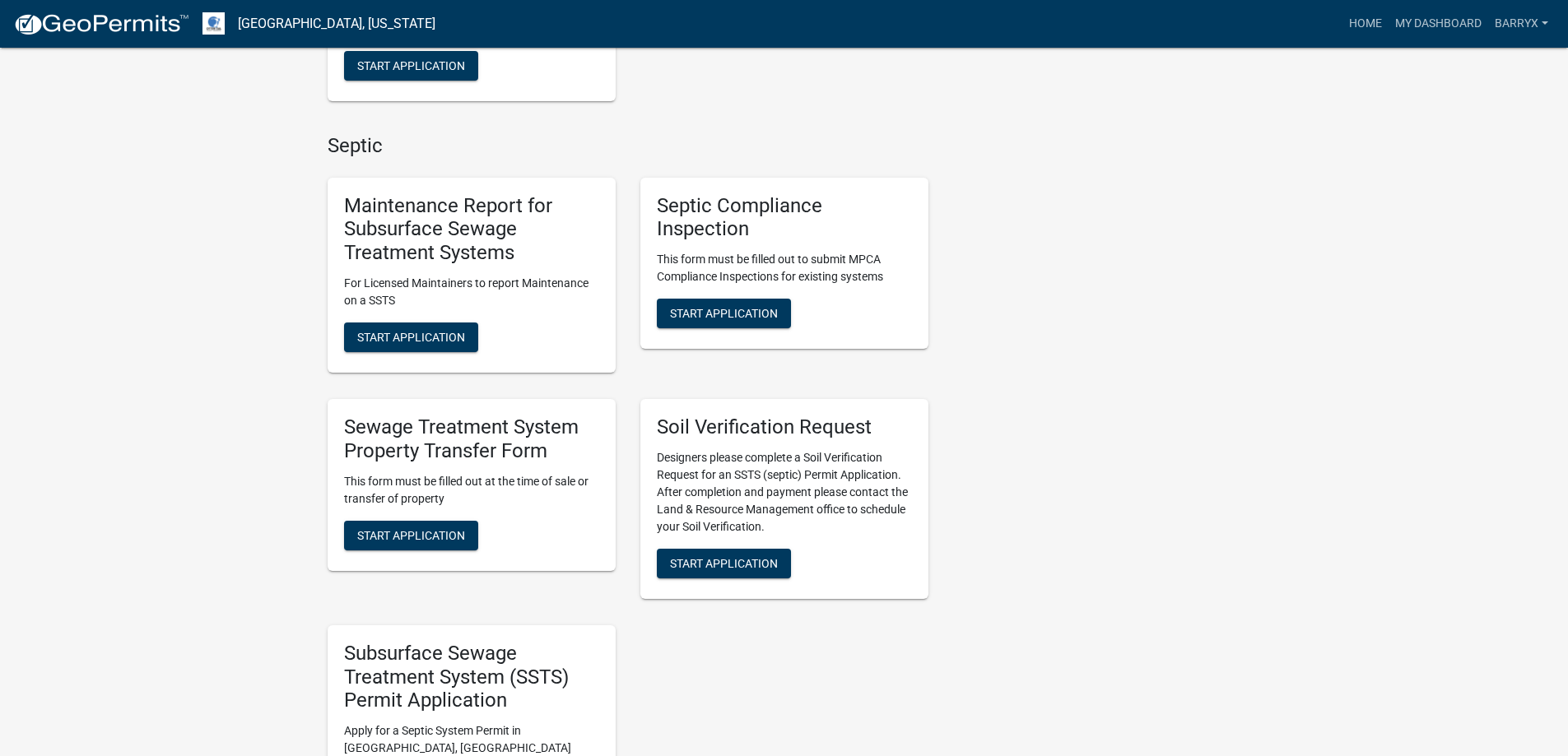
scroll to position [1069, 0]
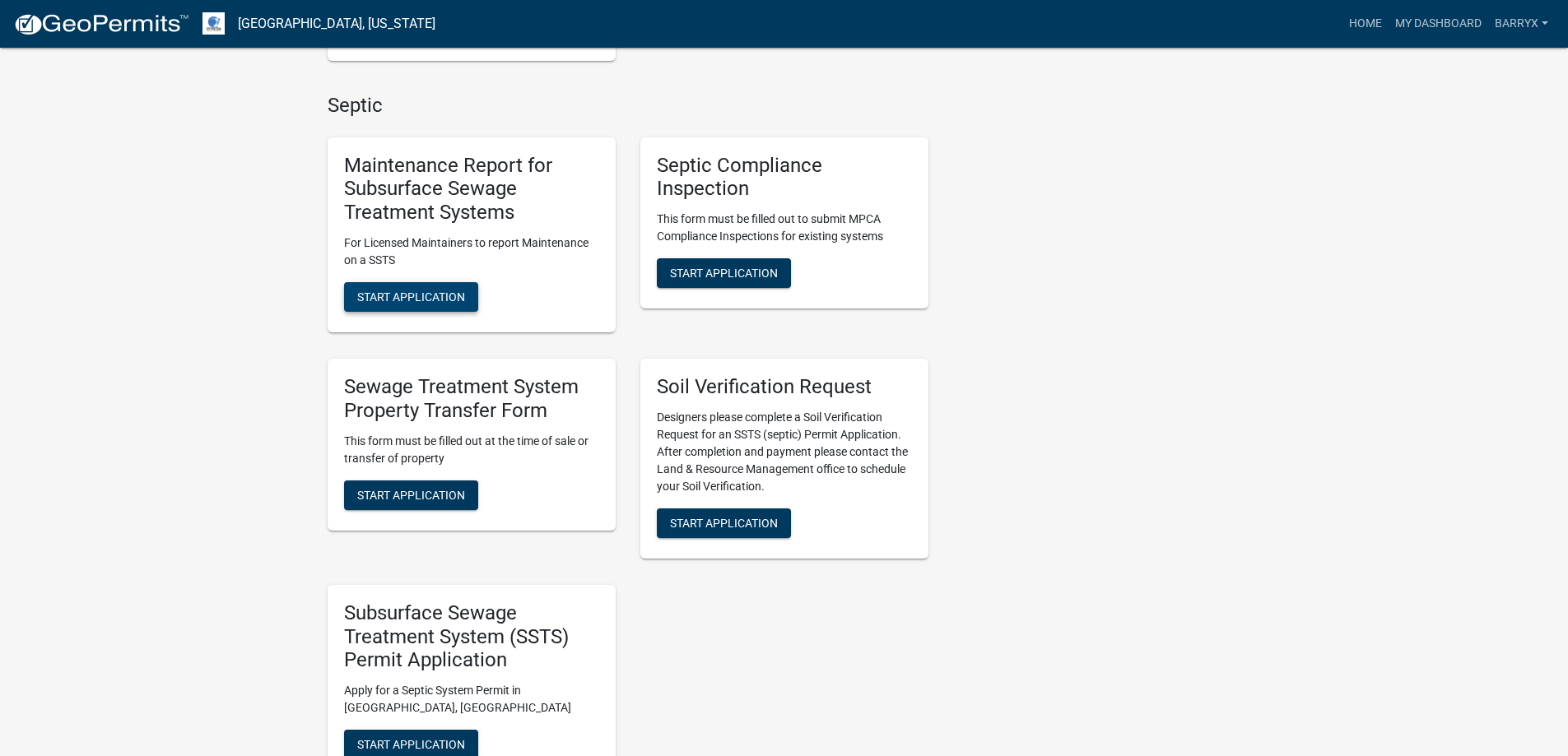
click at [408, 293] on span "Start Application" at bounding box center [411, 297] width 108 height 13
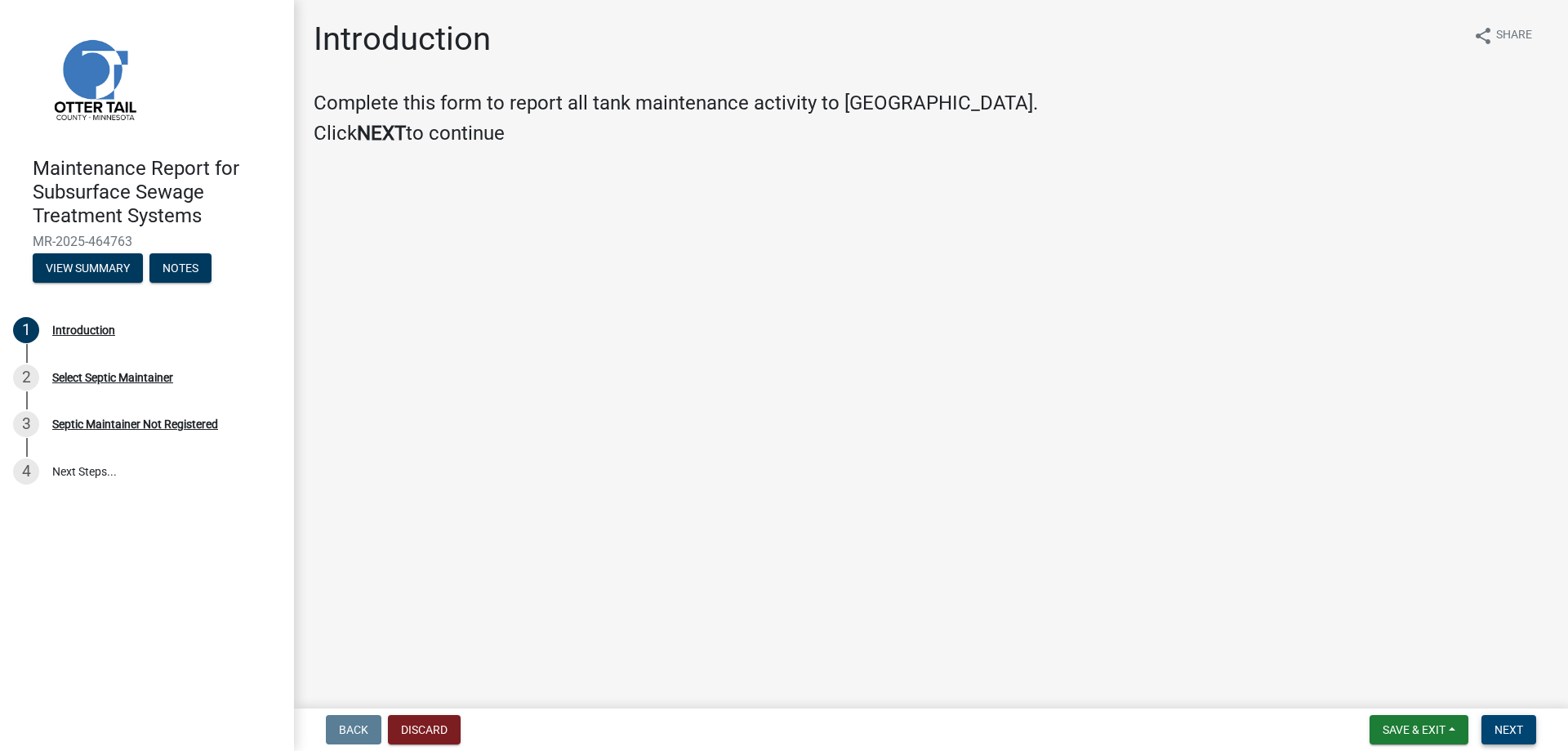
click at [1504, 728] on span "Next" at bounding box center [1509, 729] width 28 height 13
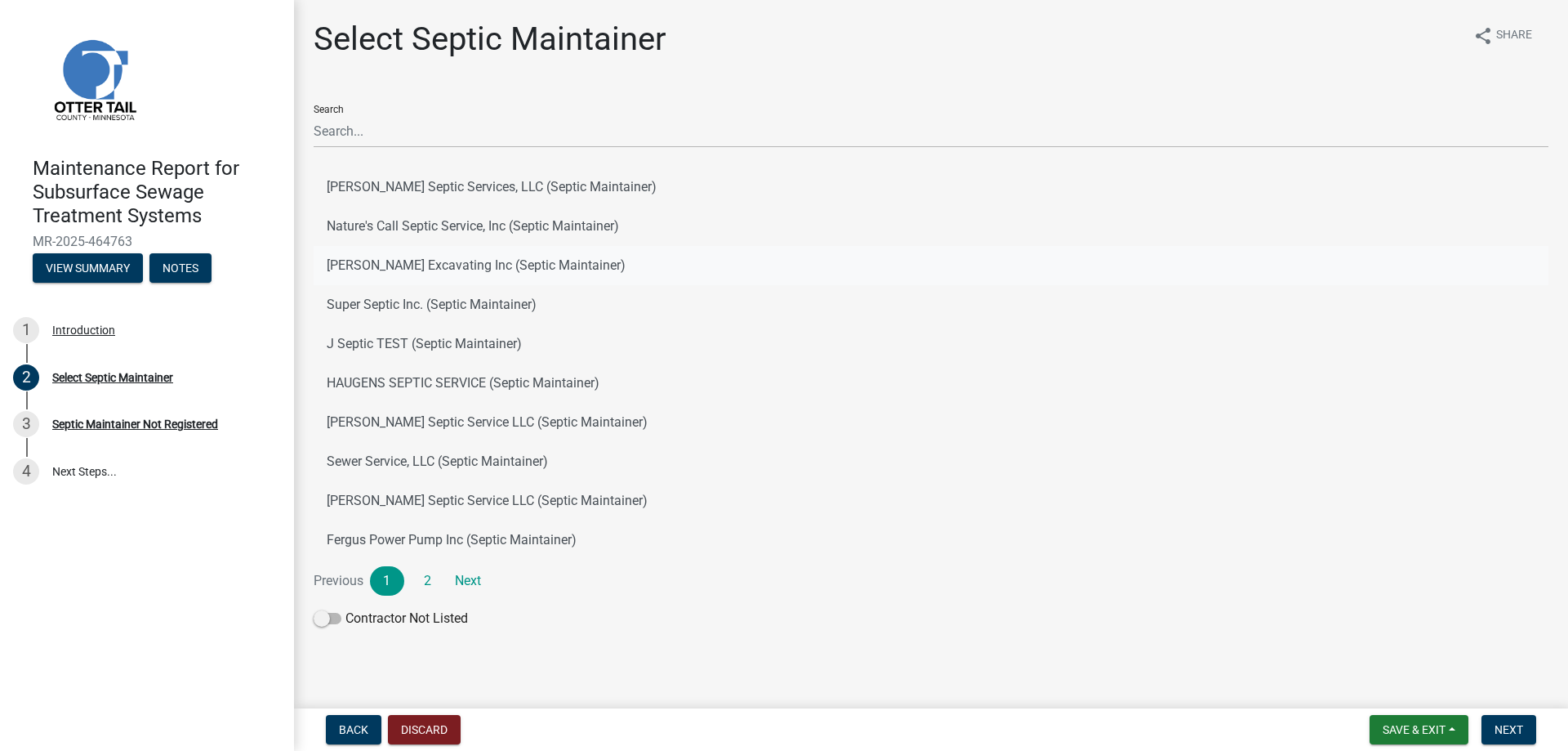
click at [420, 255] on button "[PERSON_NAME] Excavating Inc (Septic Maintainer)" at bounding box center [930, 266] width 1235 height 40
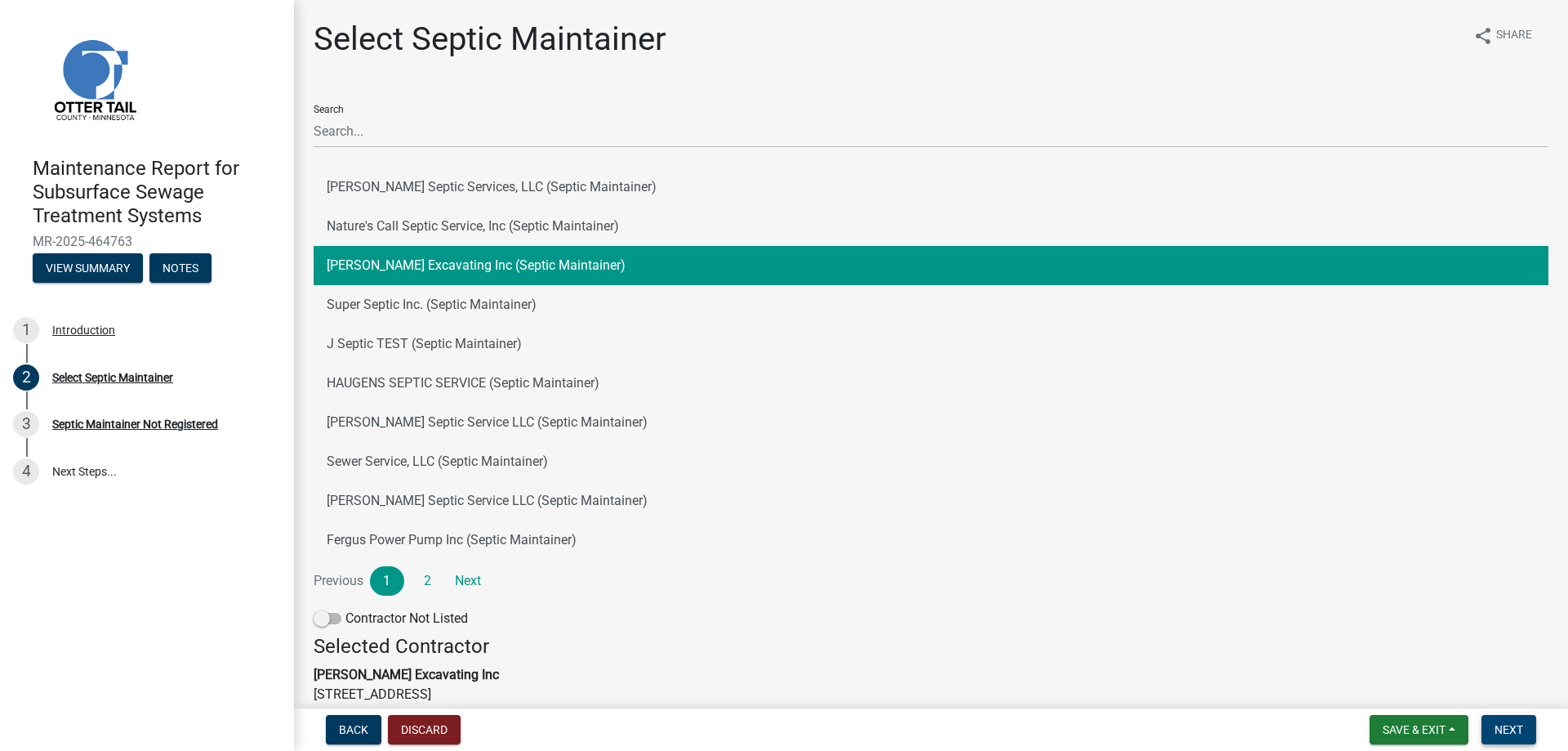
click at [1499, 723] on span "Next" at bounding box center [1509, 729] width 28 height 13
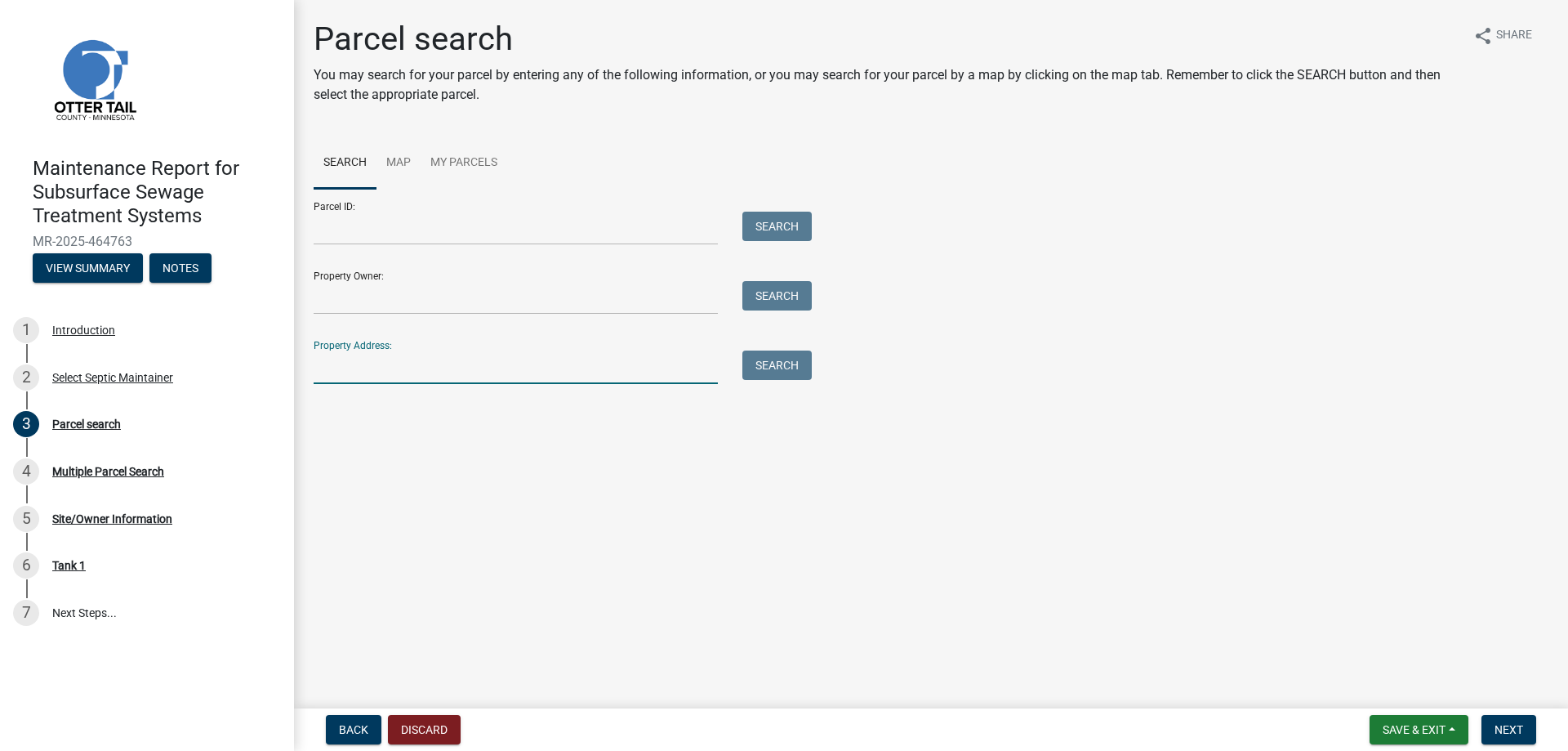
click at [366, 363] on input "Property Address:" at bounding box center [515, 367] width 404 height 34
type input "31843"
click at [793, 373] on button "Search" at bounding box center [777, 365] width 70 height 29
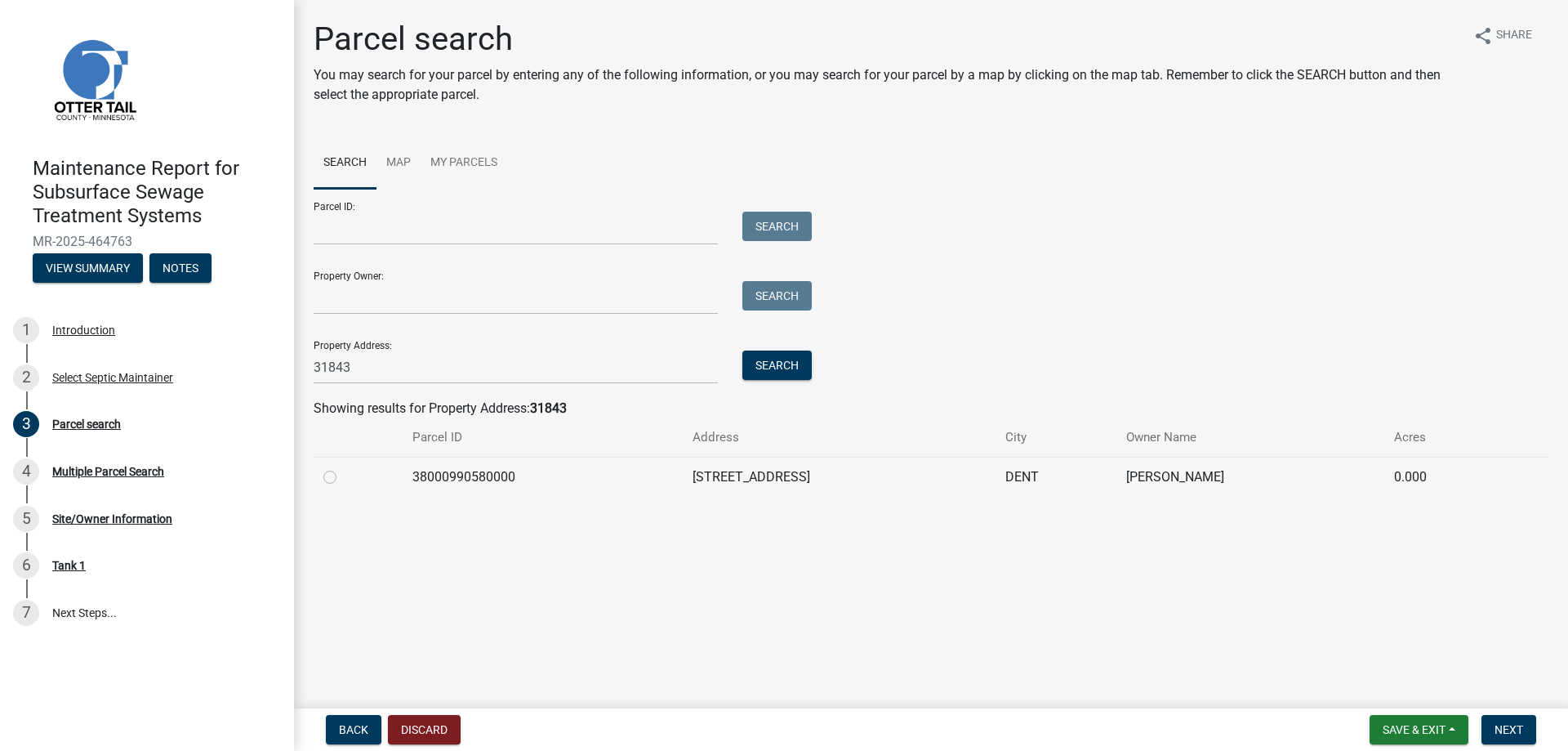
click at [343, 467] on label at bounding box center [343, 467] width 0 height 0
click at [343, 473] on input "radio" at bounding box center [348, 472] width 10 height 10
radio input "true"
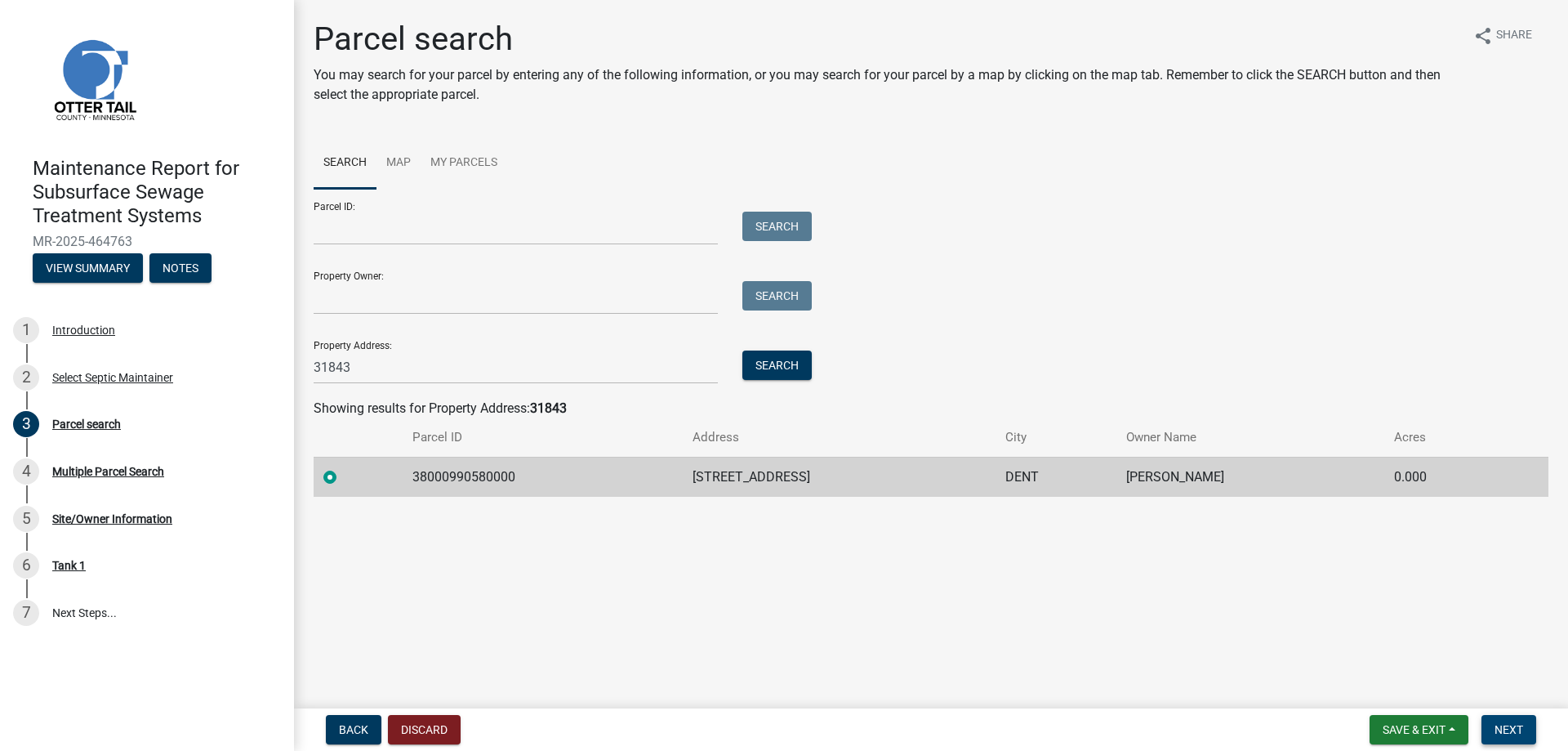
click at [1517, 735] on span "Next" at bounding box center [1509, 729] width 28 height 13
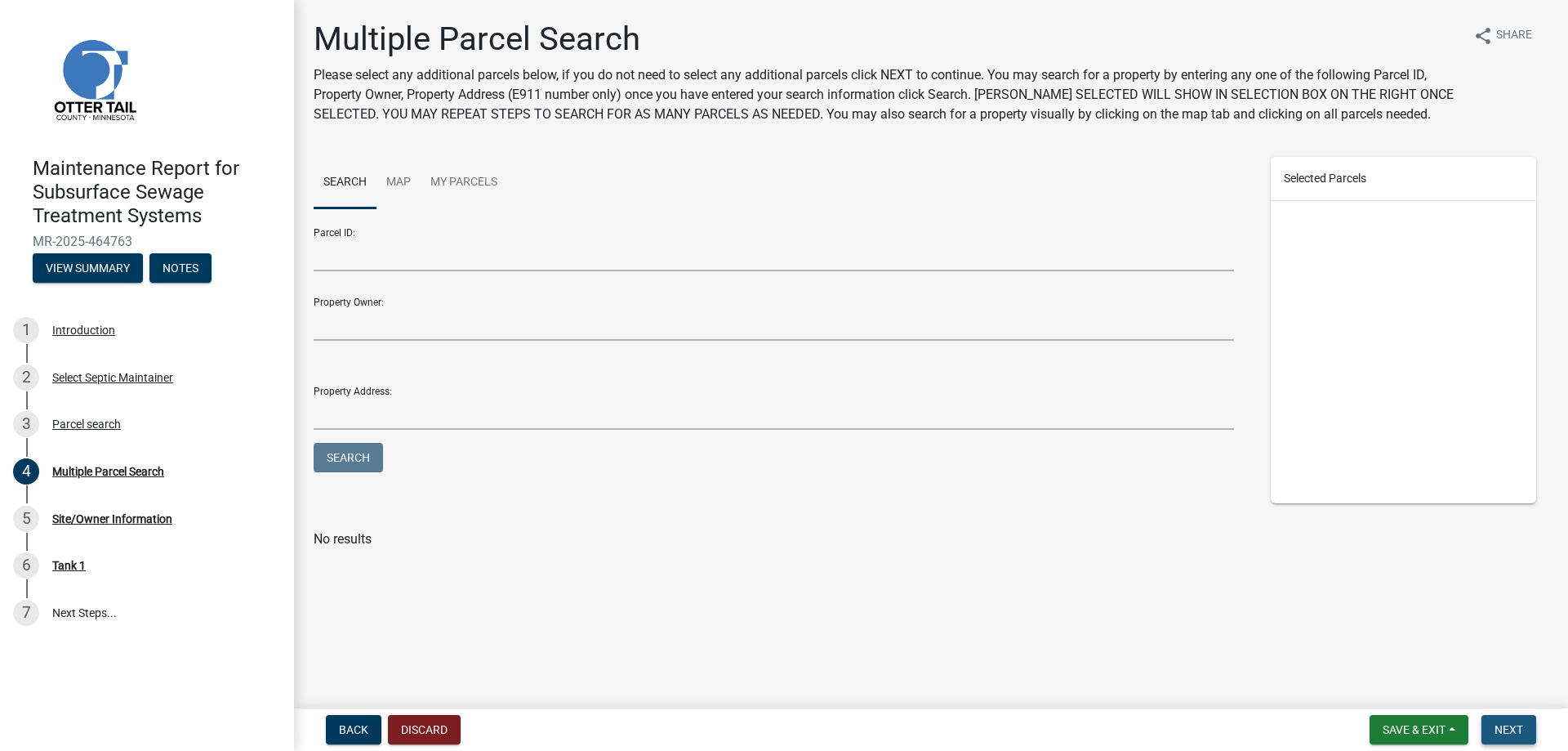
click at [1503, 727] on span "Next" at bounding box center [1509, 729] width 28 height 13
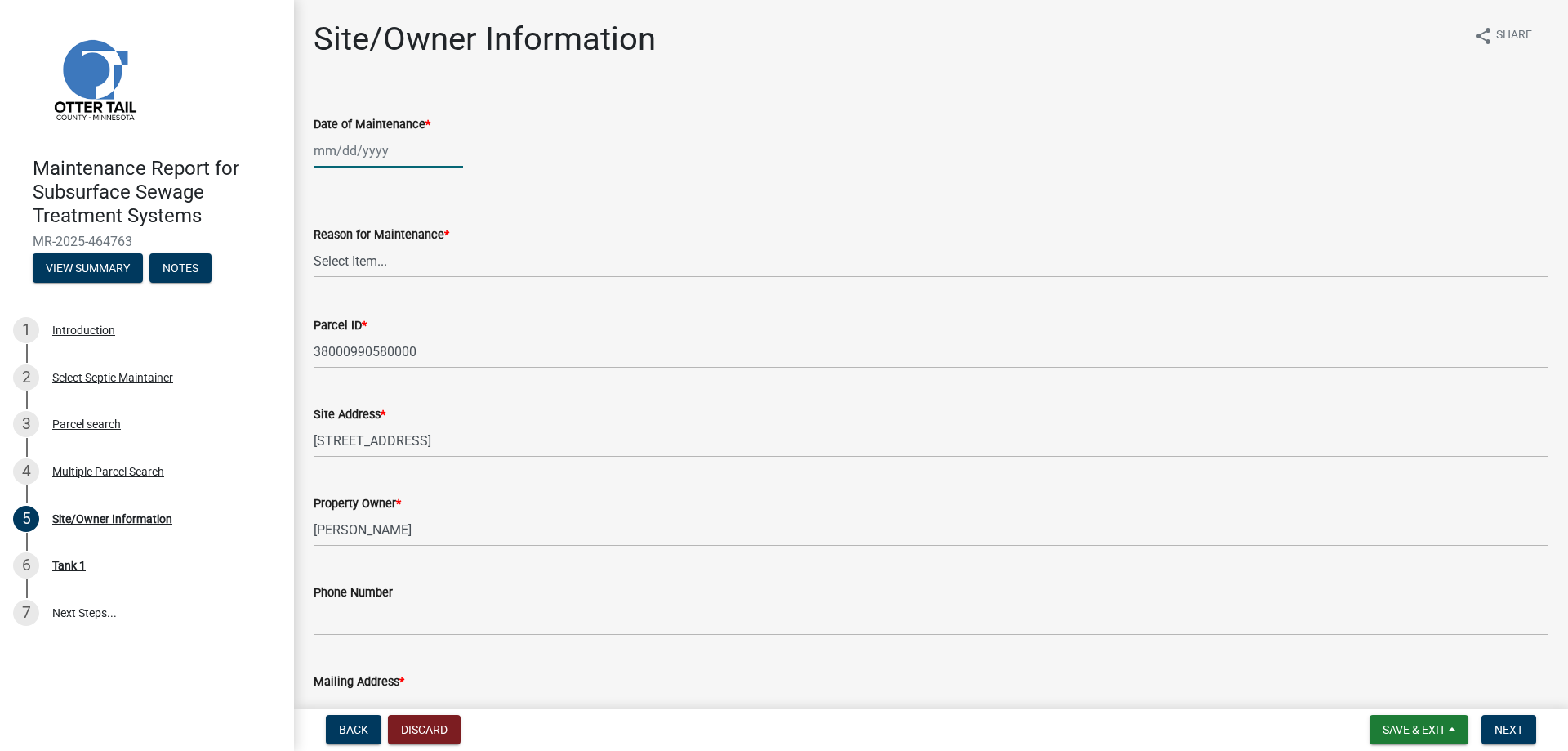
click at [350, 156] on div at bounding box center [388, 151] width 150 height 34
select select "8"
select select "2025"
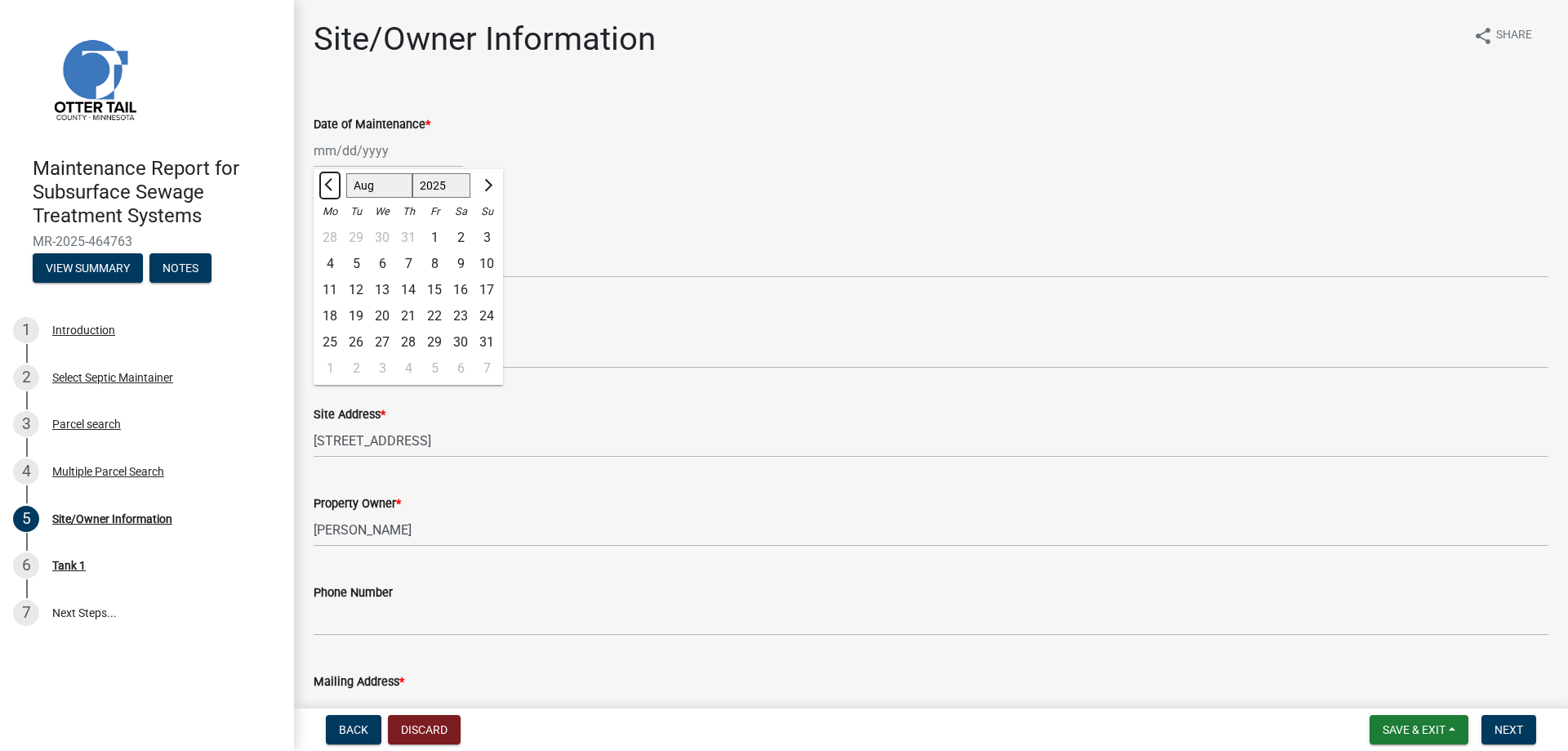
click at [326, 182] on button "Previous month" at bounding box center [330, 186] width 20 height 26
select select "5"
click at [384, 314] on div "21" at bounding box center [382, 317] width 26 height 26
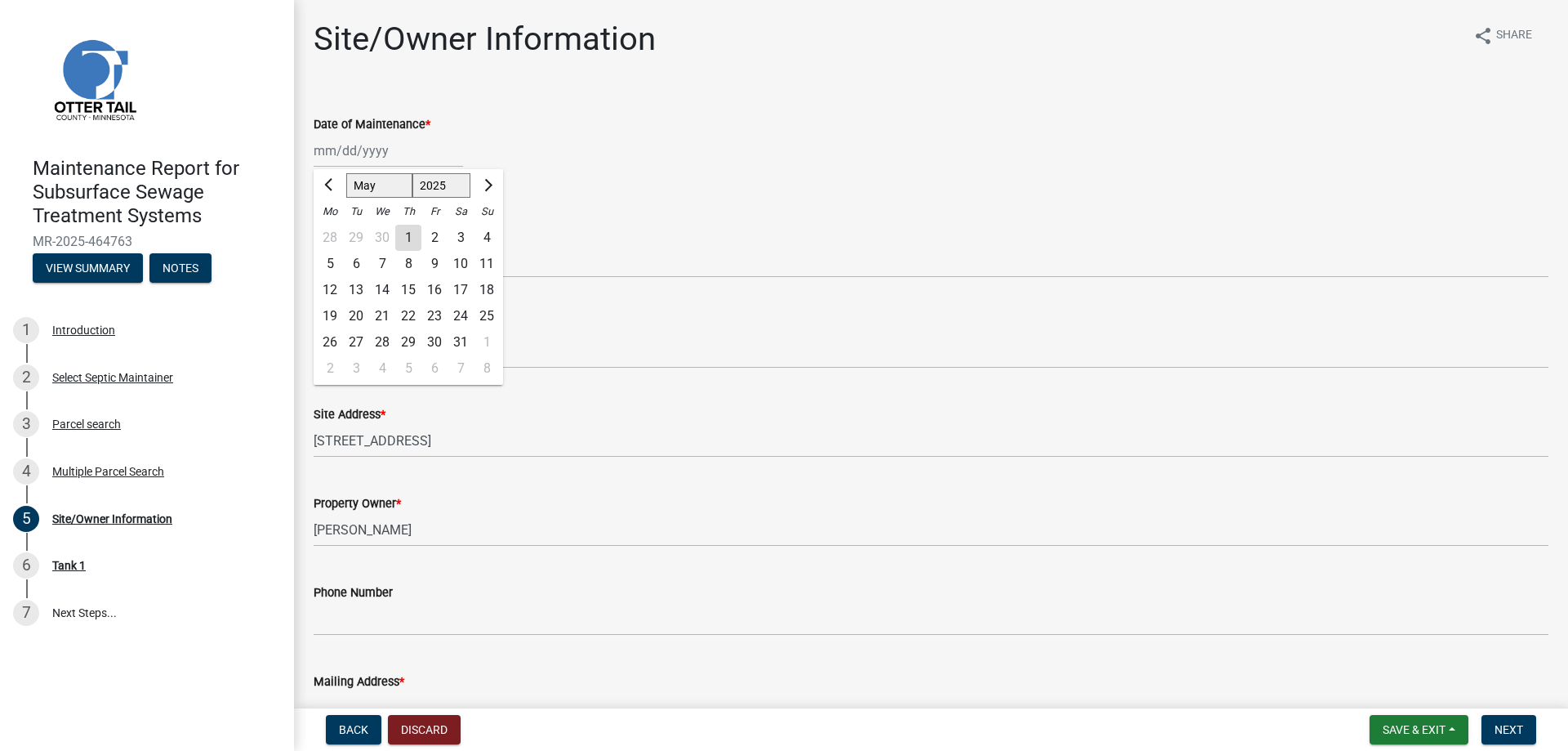
type input "[DATE]"
click at [370, 258] on select "Select Item... Called Routine Other" at bounding box center [930, 261] width 1235 height 34
click at [314, 244] on select "Select Item... Called Routine Other" at bounding box center [930, 261] width 1235 height 34
select select "3ac72b63-7b21-42e4-8192-806faae7a4f1"
click at [1507, 731] on span "Next" at bounding box center [1509, 729] width 28 height 13
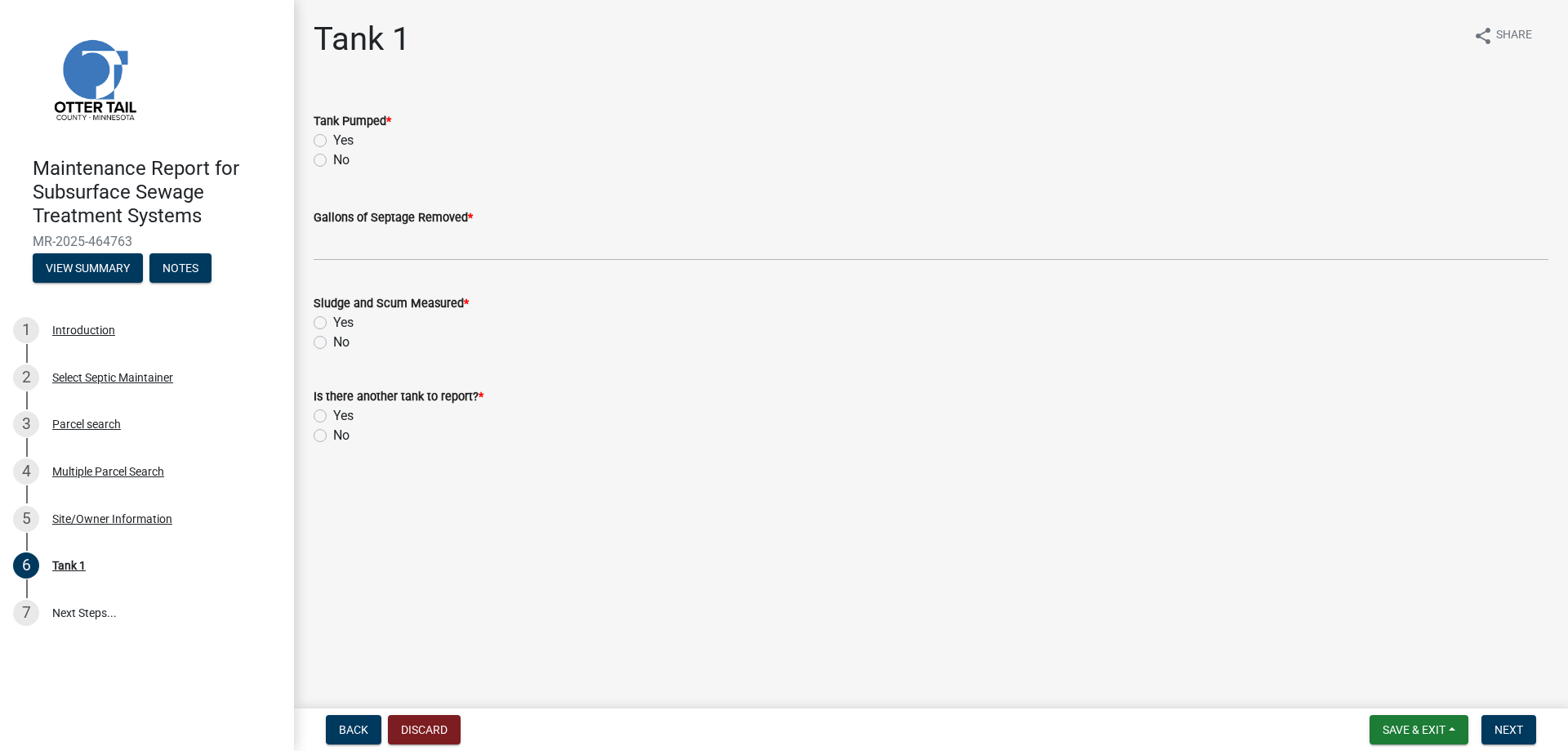
click at [331, 137] on div "Yes" at bounding box center [930, 140] width 1235 height 20
click at [333, 139] on label "Yes" at bounding box center [344, 140] width 21 height 20
click at [333, 139] on input "Yes" at bounding box center [338, 136] width 10 height 10
radio input "true"
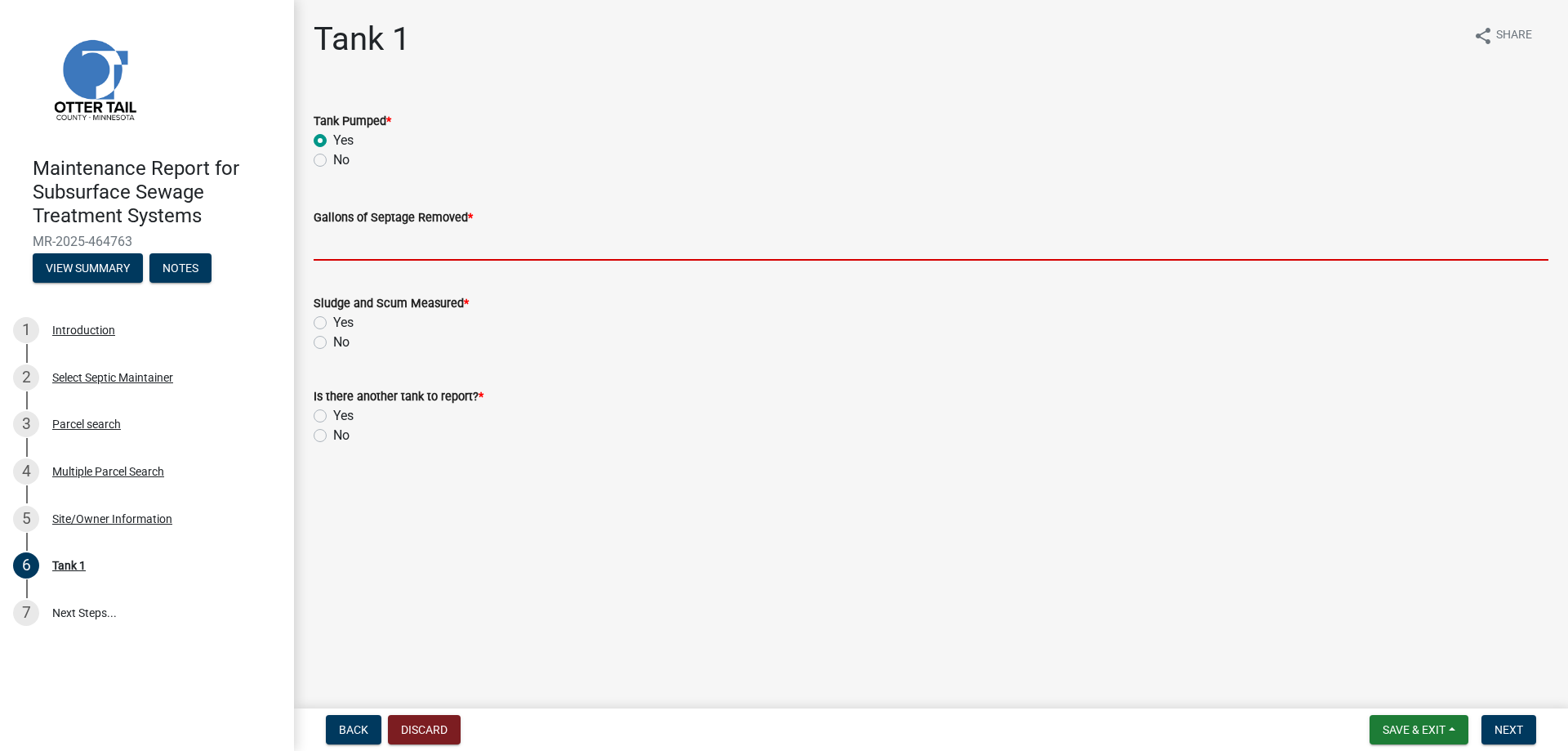
click at [340, 249] on input "Gallons of Septage Removed *" at bounding box center [930, 244] width 1235 height 34
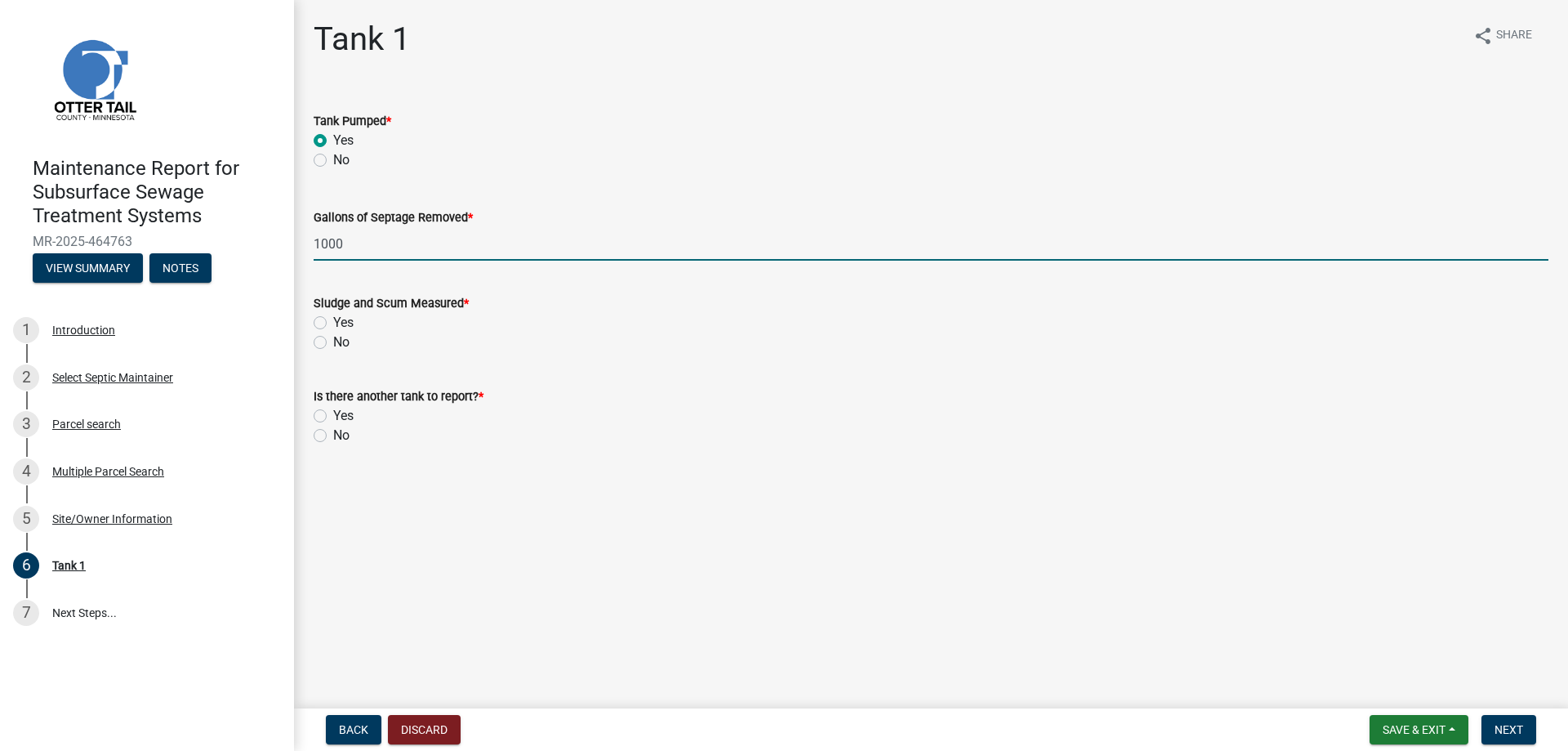
type input "1000"
click at [333, 342] on label "No" at bounding box center [341, 342] width 16 height 20
click at [333, 342] on input "No" at bounding box center [338, 337] width 10 height 10
radio input "true"
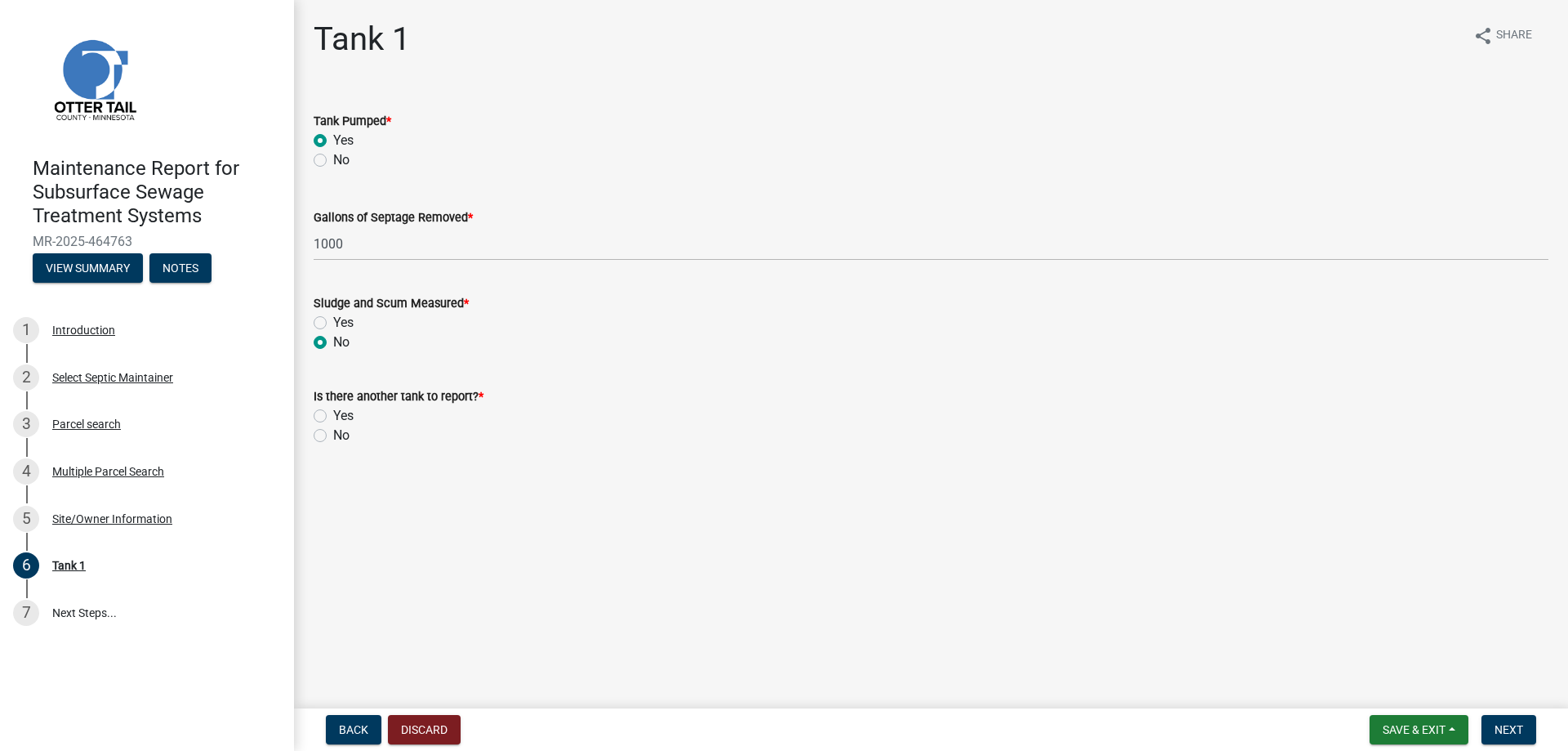
click at [333, 434] on label "No" at bounding box center [341, 435] width 16 height 20
click at [333, 434] on input "No" at bounding box center [338, 431] width 10 height 10
radio input "true"
click at [1506, 730] on span "Next" at bounding box center [1509, 729] width 28 height 13
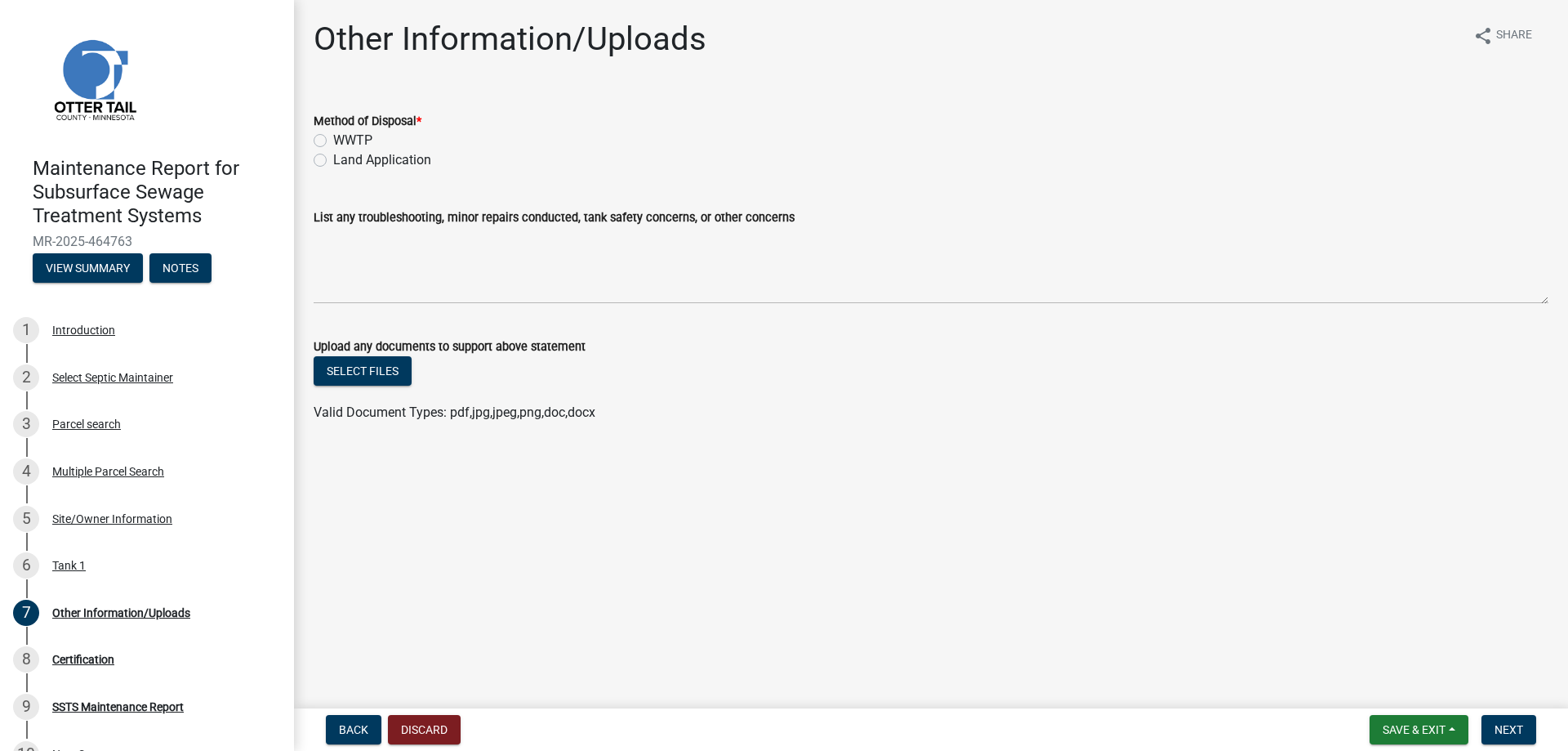
click at [389, 155] on label "Land Application" at bounding box center [382, 160] width 98 height 20
click at [344, 155] on input "Land Application" at bounding box center [338, 155] width 10 height 10
radio input "true"
click at [1499, 719] on button "Next" at bounding box center [1509, 729] width 55 height 29
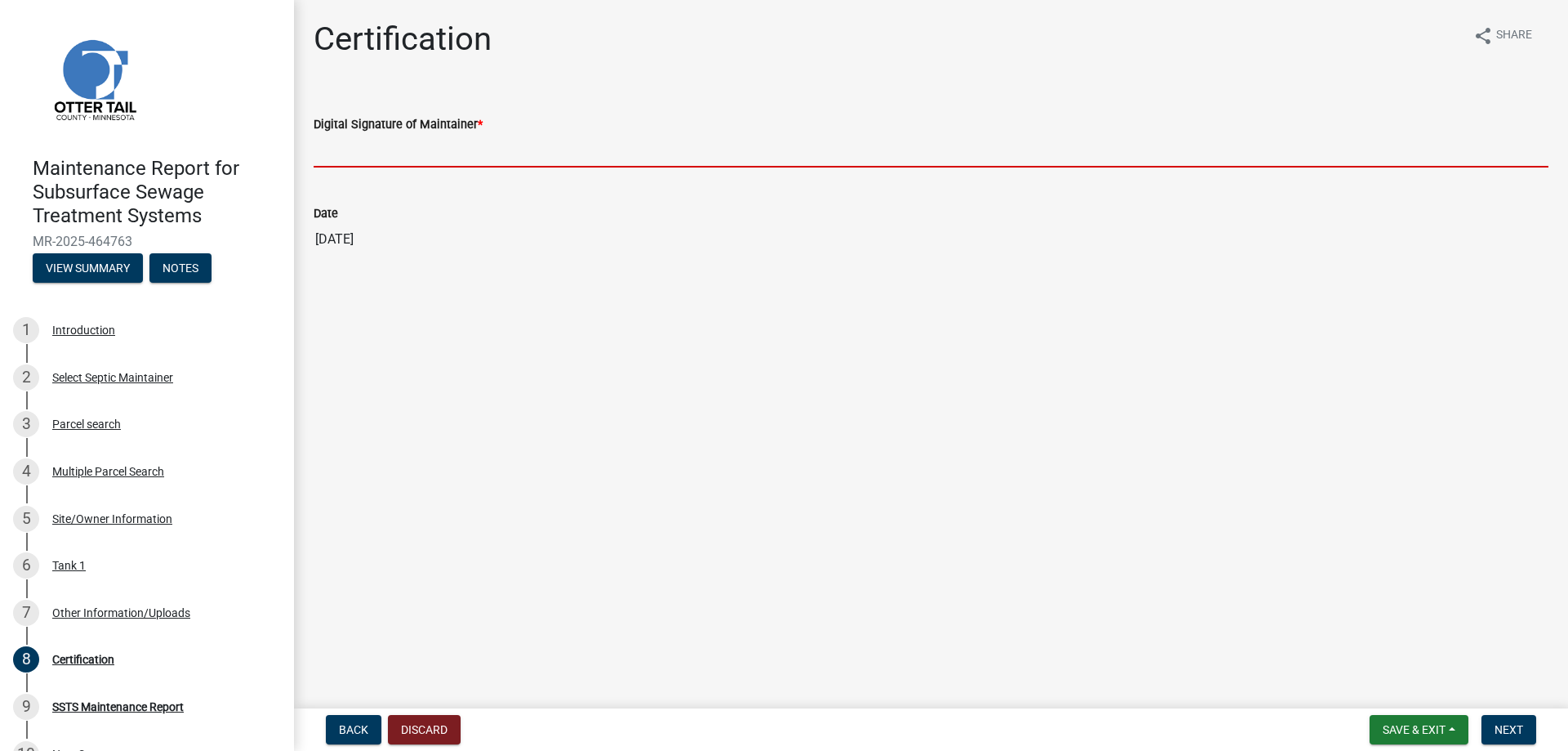
click at [380, 160] on input "Digital Signature of Maintainer *" at bounding box center [930, 151] width 1235 height 34
type input "[PERSON_NAME]"
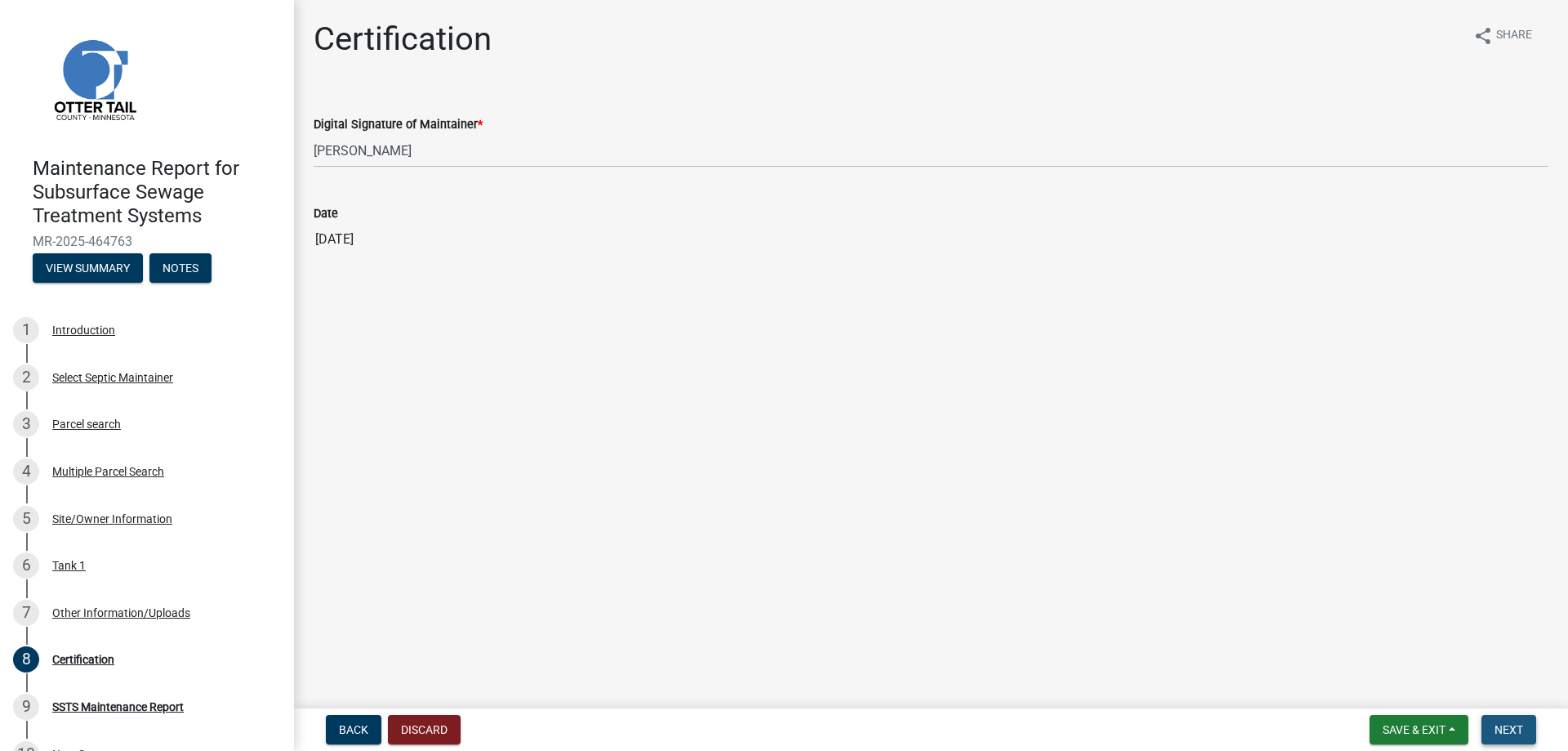
click at [1517, 732] on span "Next" at bounding box center [1509, 729] width 28 height 13
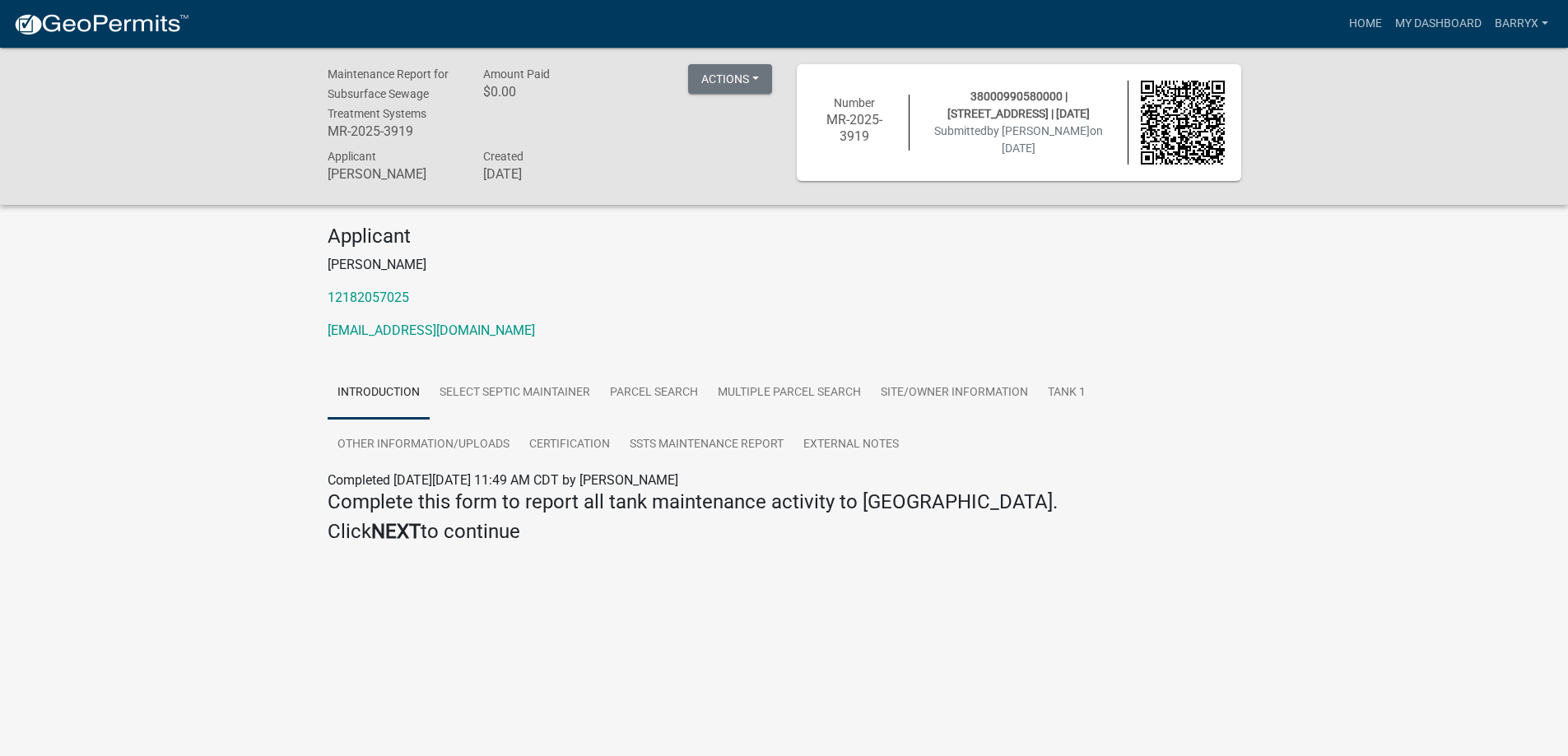
click at [92, 28] on img at bounding box center [102, 25] width 177 height 25
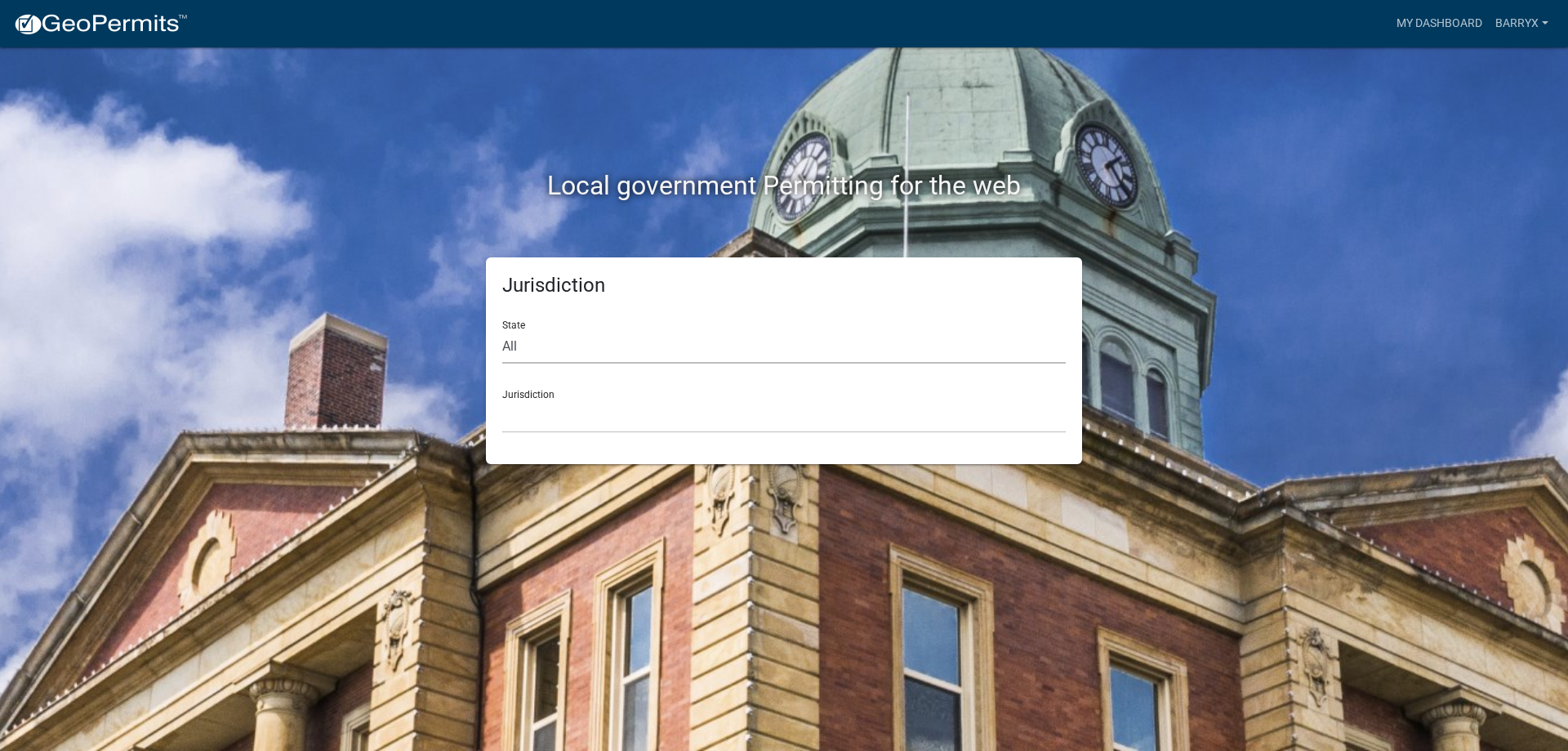
click at [548, 334] on select "All [US_STATE] [US_STATE] [US_STATE] [US_STATE] [US_STATE] [US_STATE] [US_STATE…" at bounding box center [784, 347] width 563 height 34
select select "[US_STATE]"
click at [502, 330] on select "All [US_STATE] [US_STATE] [US_STATE] [US_STATE] [US_STATE] [US_STATE] [US_STATE…" at bounding box center [784, 347] width 563 height 34
click at [568, 402] on select "[GEOGRAPHIC_DATA], [US_STATE] [GEOGRAPHIC_DATA], [US_STATE] [GEOGRAPHIC_DATA], …" at bounding box center [784, 416] width 563 height 34
click at [563, 341] on select "All [US_STATE] [US_STATE] [US_STATE] [US_STATE] [US_STATE] [US_STATE] [US_STATE…" at bounding box center [784, 347] width 563 height 34
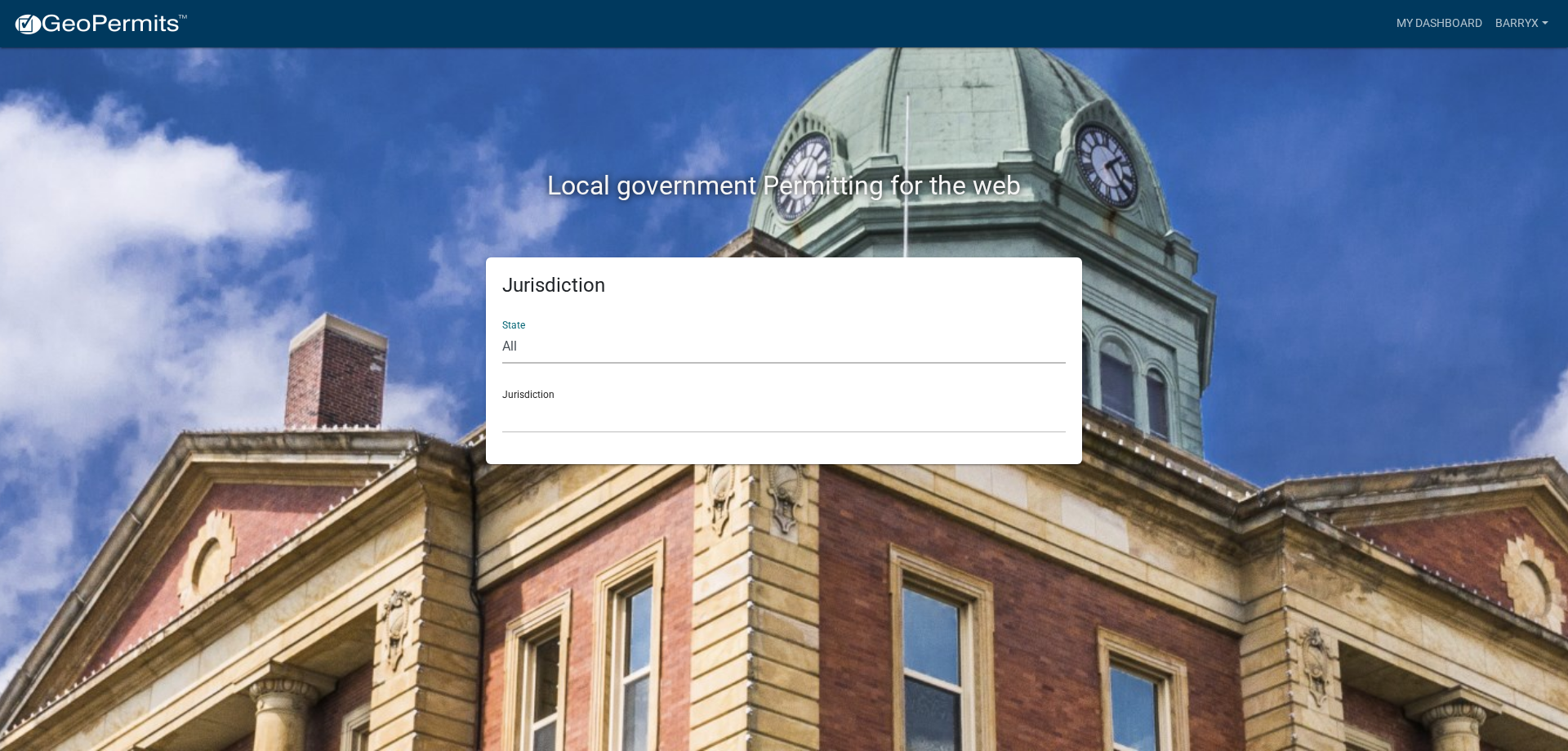
select select "[US_STATE]"
click at [502, 330] on select "All [US_STATE] [US_STATE] [US_STATE] [US_STATE] [US_STATE] [US_STATE] [US_STATE…" at bounding box center [784, 347] width 563 height 34
click at [570, 403] on select "[GEOGRAPHIC_DATA], [US_STATE] [GEOGRAPHIC_DATA], [US_STATE] [GEOGRAPHIC_DATA], …" at bounding box center [784, 416] width 563 height 34
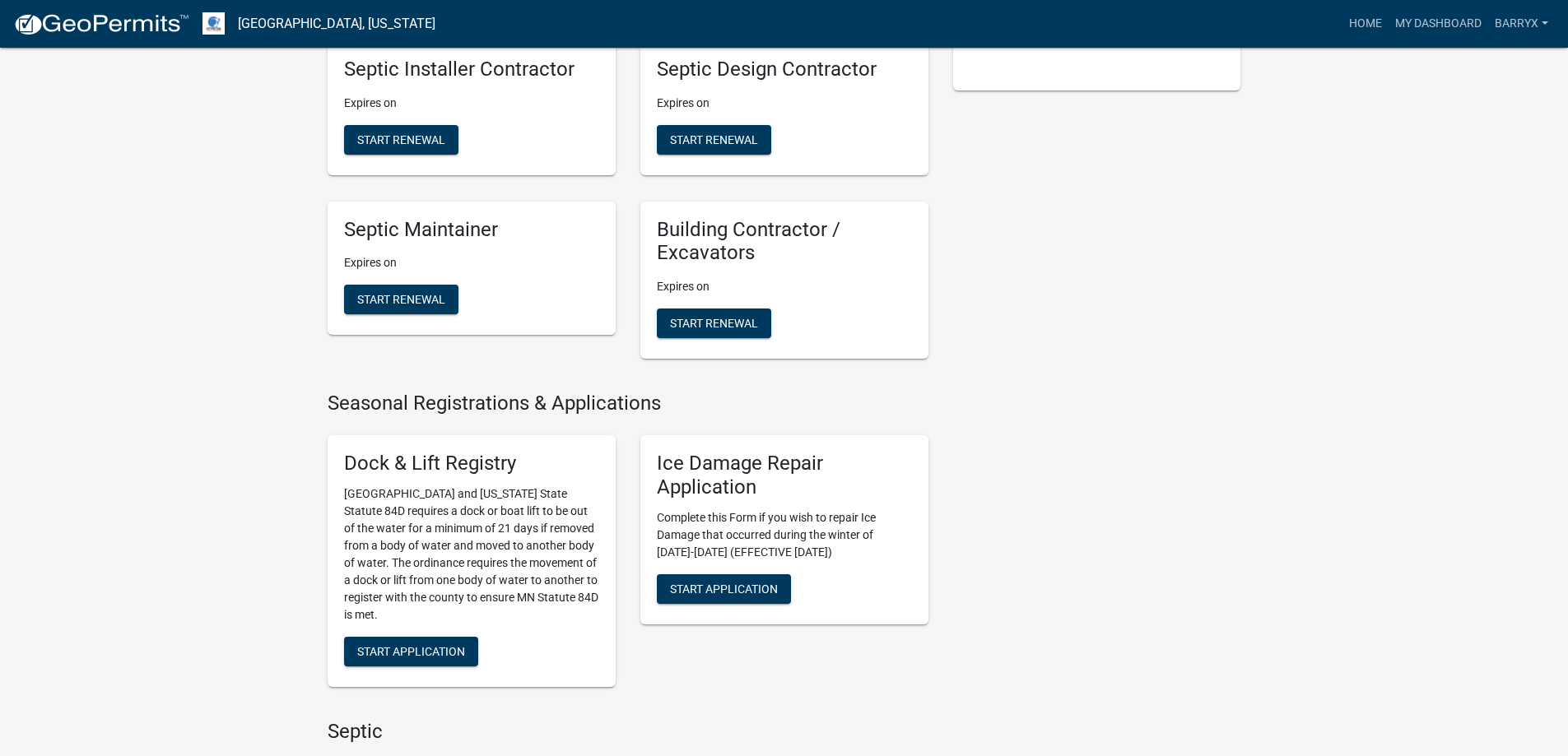
scroll to position [822, 0]
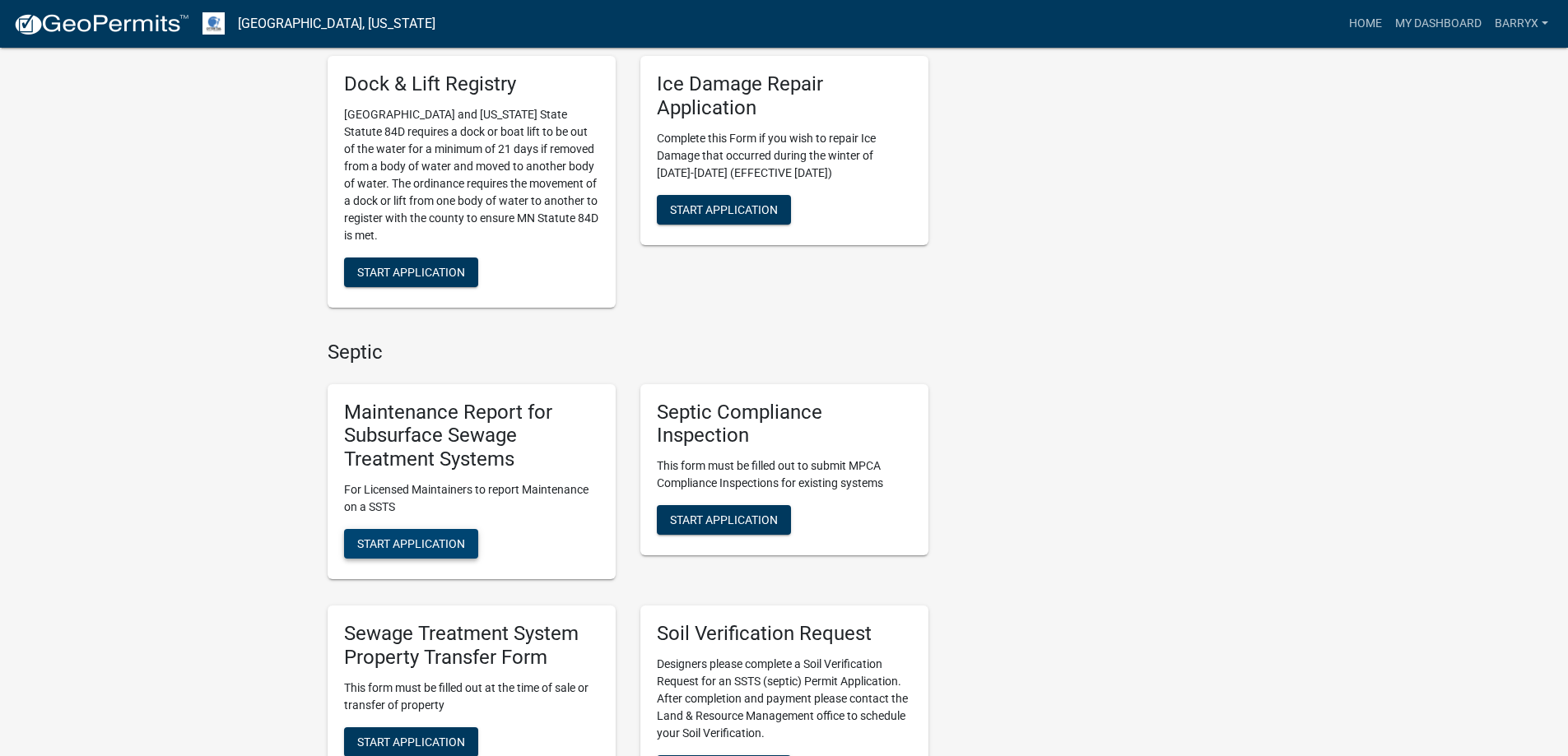
click at [397, 545] on span "Start Application" at bounding box center [411, 544] width 108 height 13
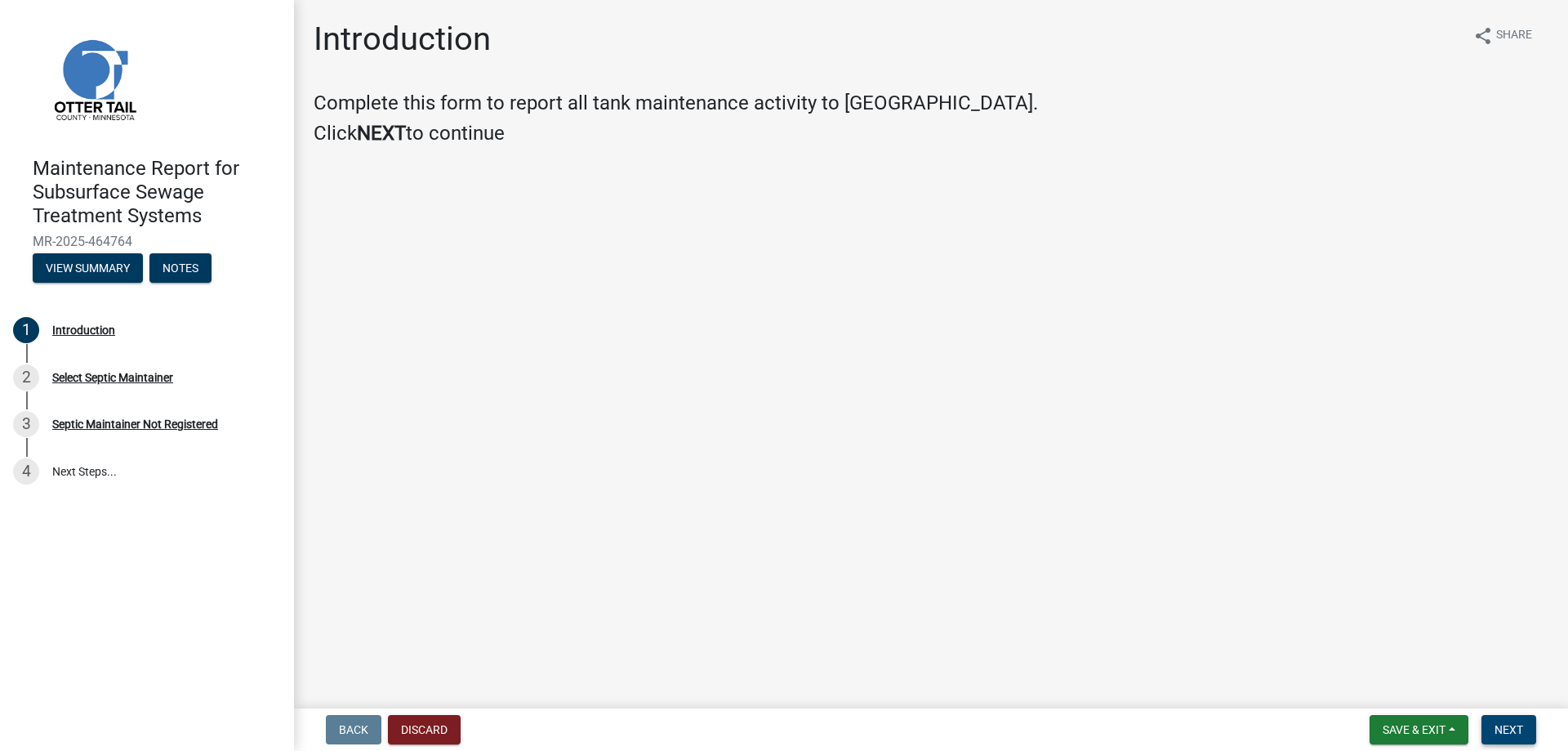
click at [1503, 728] on span "Next" at bounding box center [1509, 729] width 28 height 13
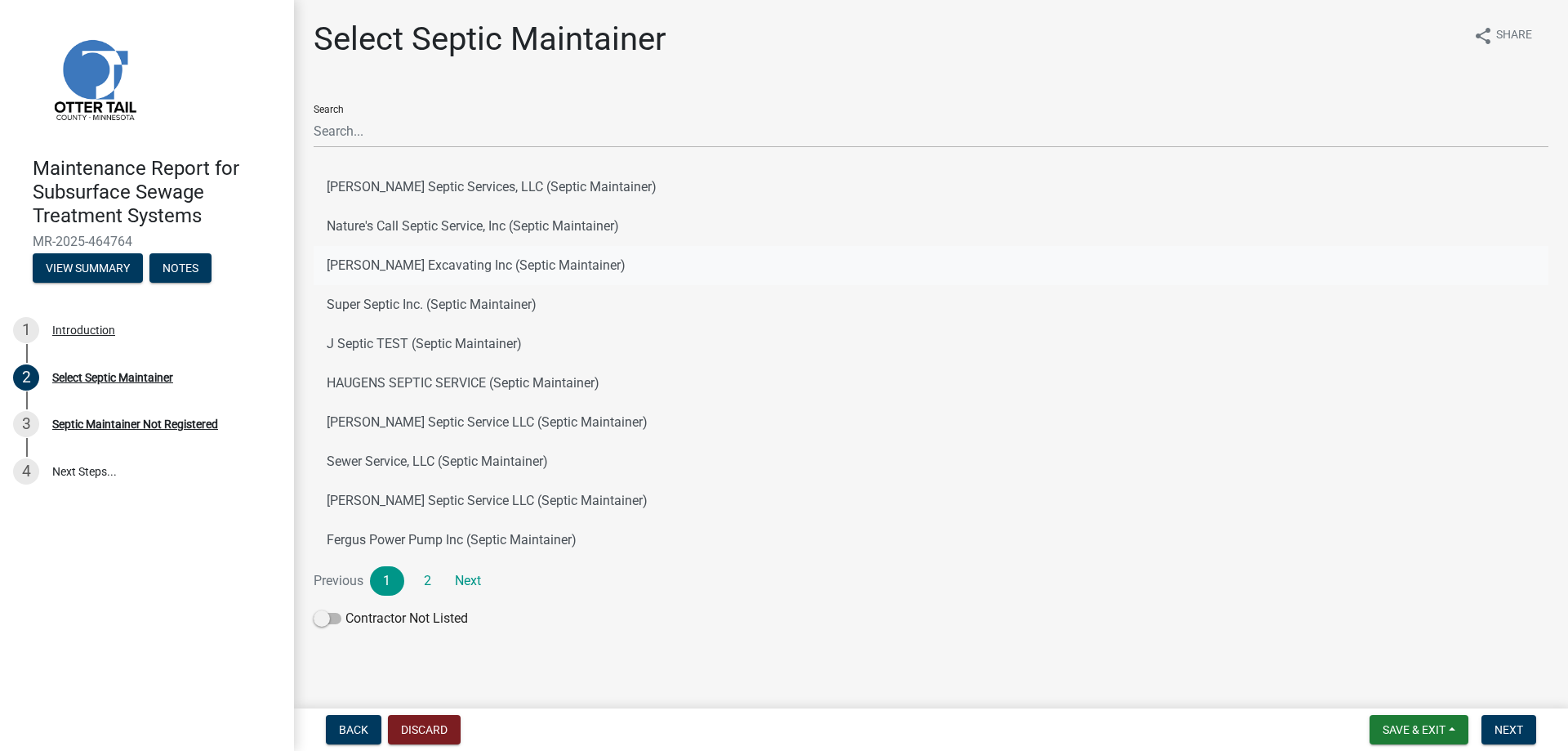
click at [436, 259] on button "[PERSON_NAME] Excavating Inc (Septic Maintainer)" at bounding box center [930, 266] width 1235 height 40
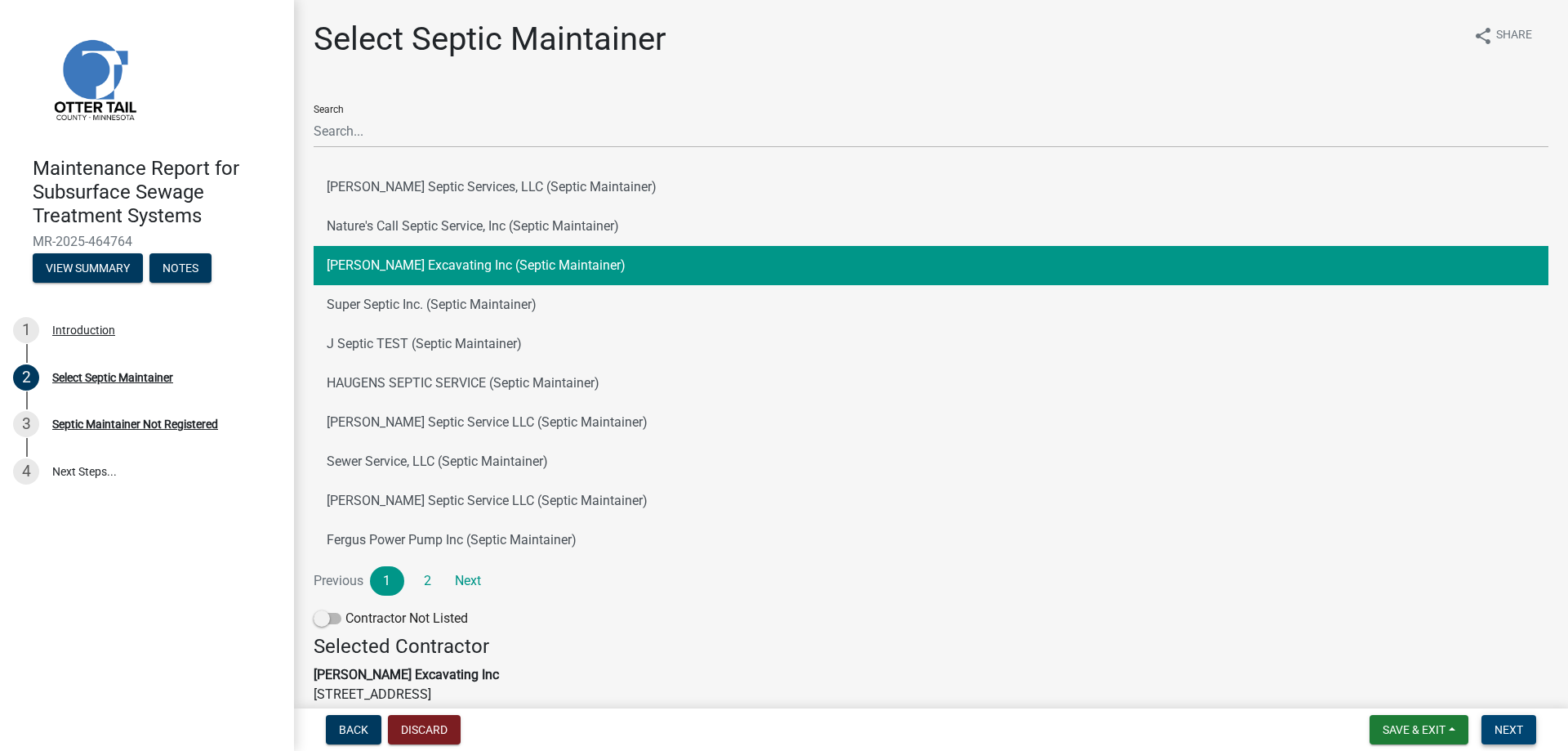
click at [1509, 735] on span "Next" at bounding box center [1509, 729] width 28 height 13
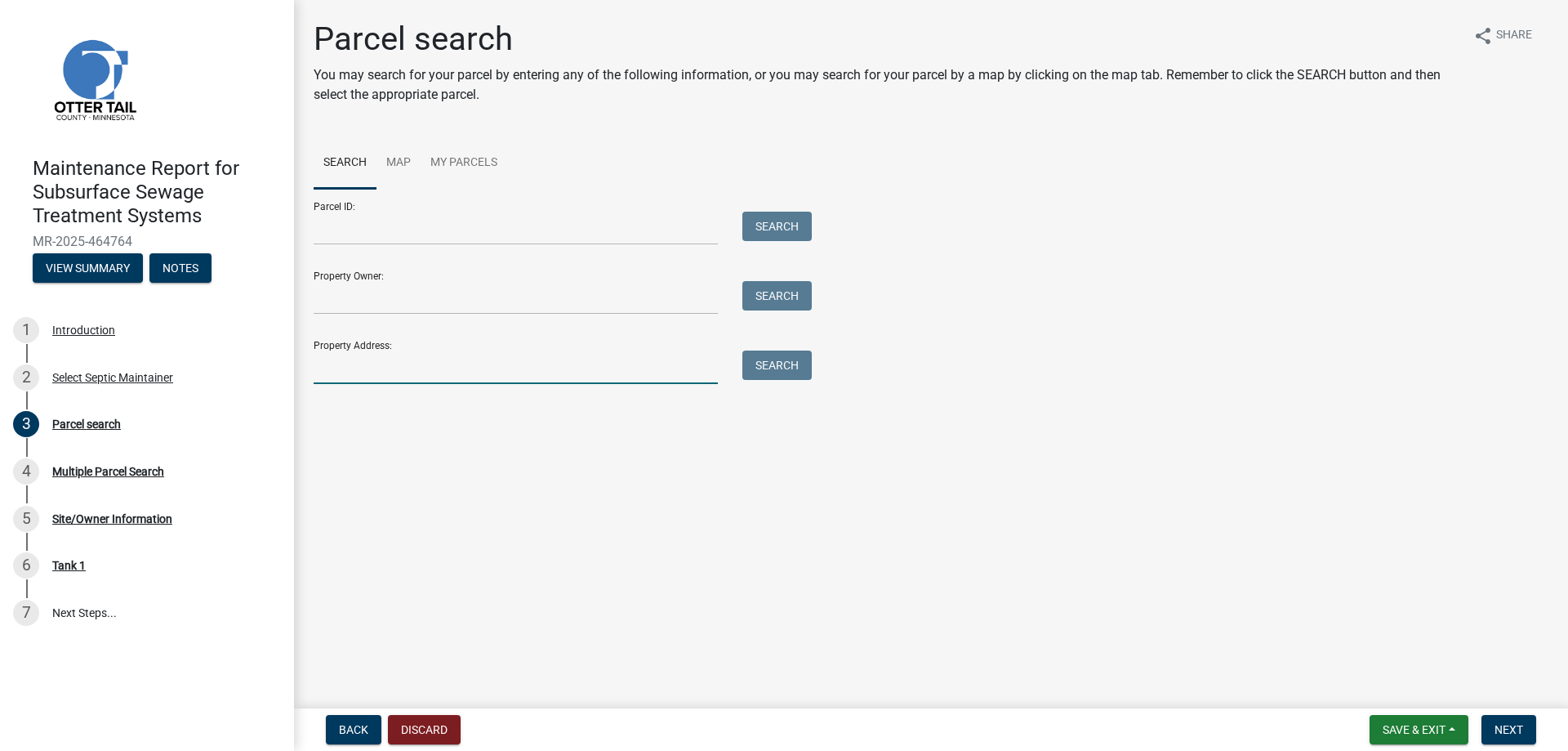
click at [456, 365] on input "Property Address:" at bounding box center [515, 367] width 404 height 34
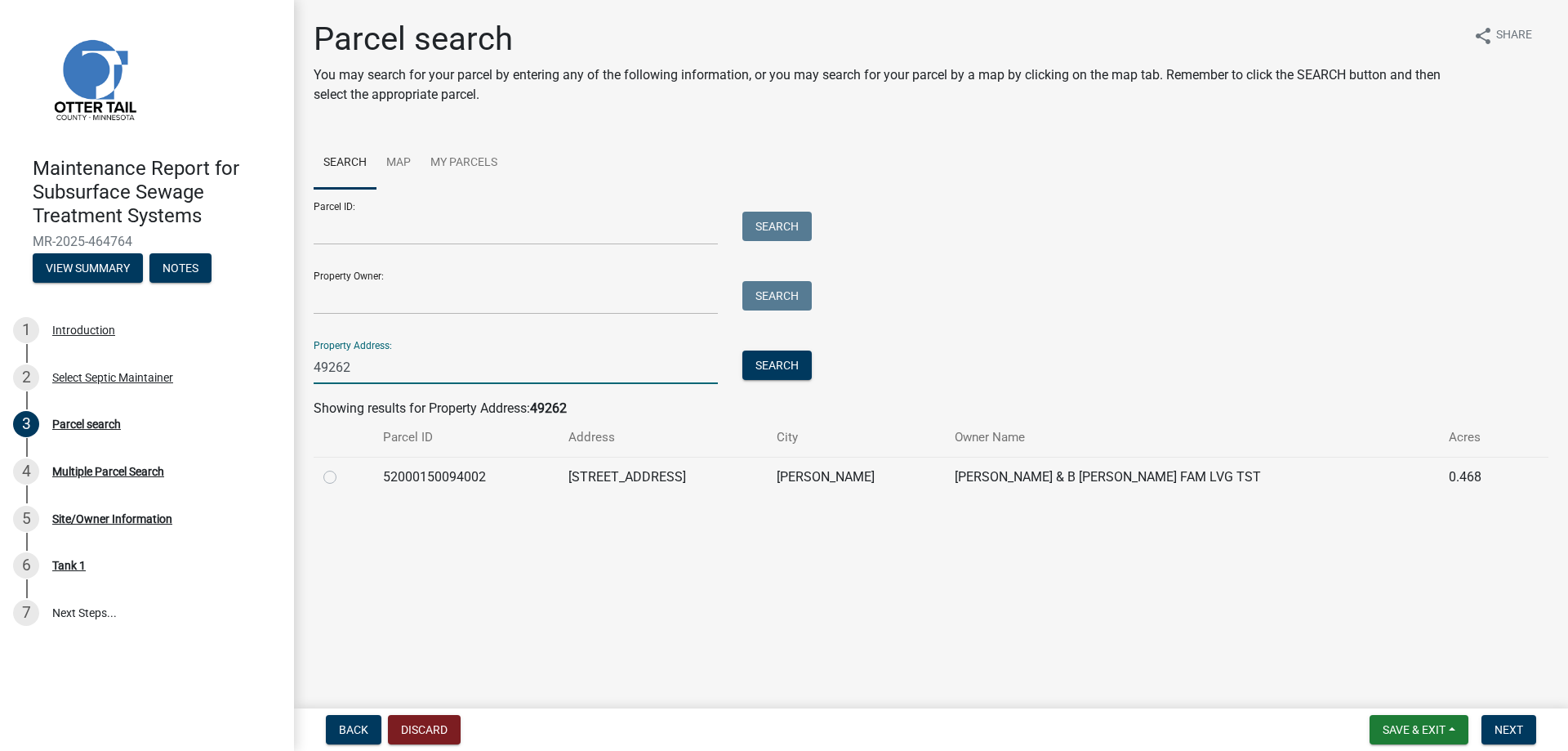
type input "49262"
click at [343, 467] on label at bounding box center [343, 467] width 0 height 0
click at [343, 477] on input "radio" at bounding box center [348, 472] width 10 height 10
radio input "true"
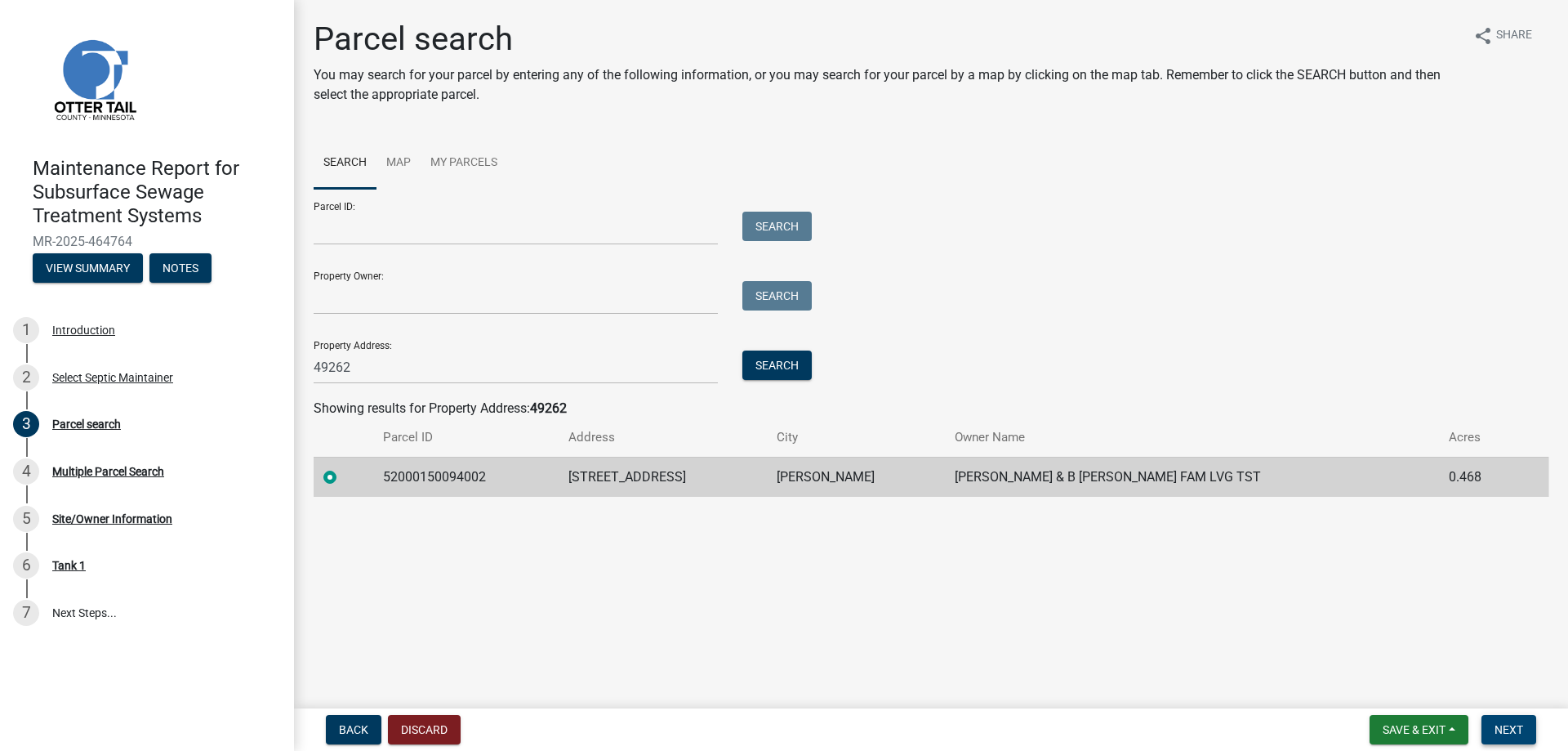
click at [1513, 728] on span "Next" at bounding box center [1509, 729] width 28 height 13
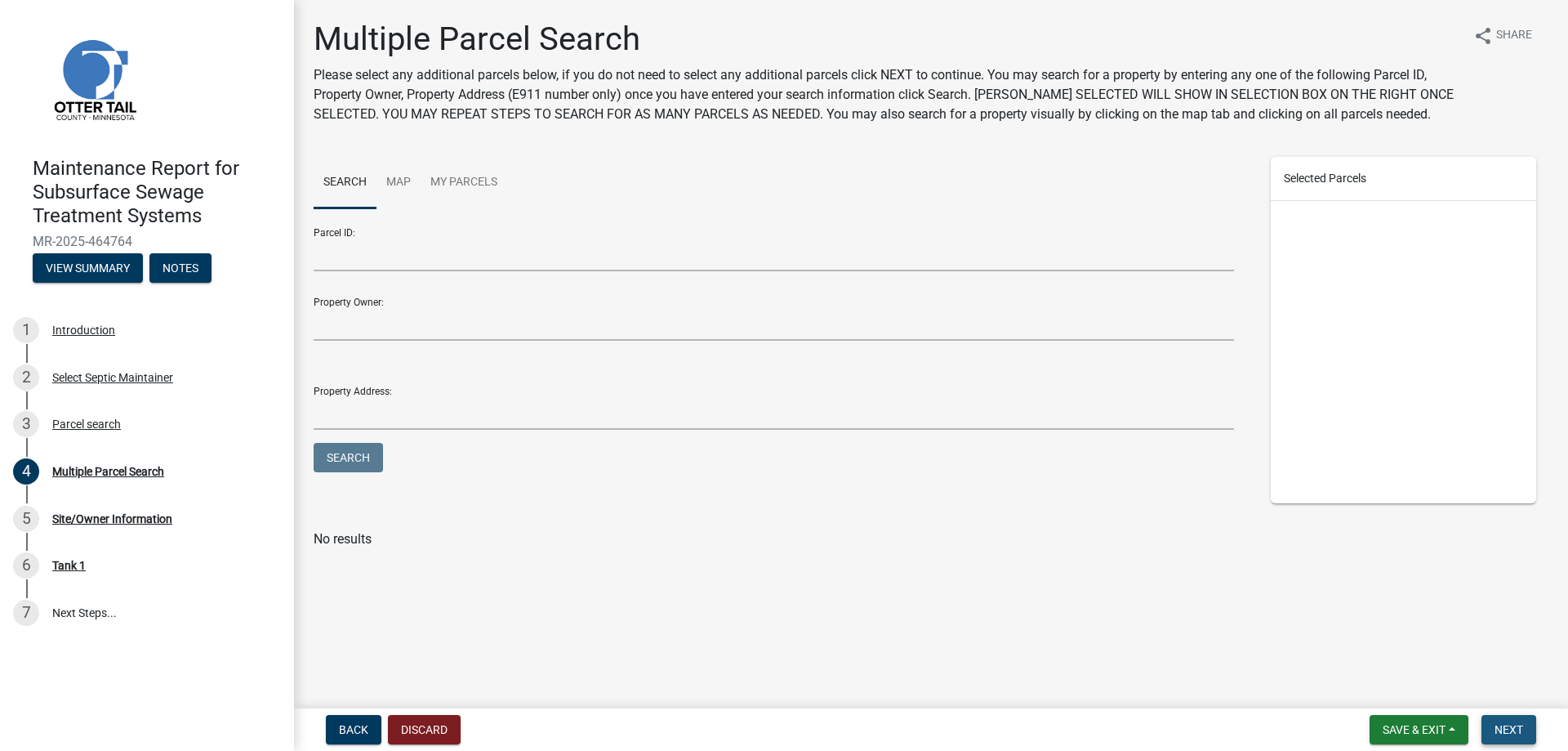
click at [1525, 733] on button "Next" at bounding box center [1509, 729] width 55 height 29
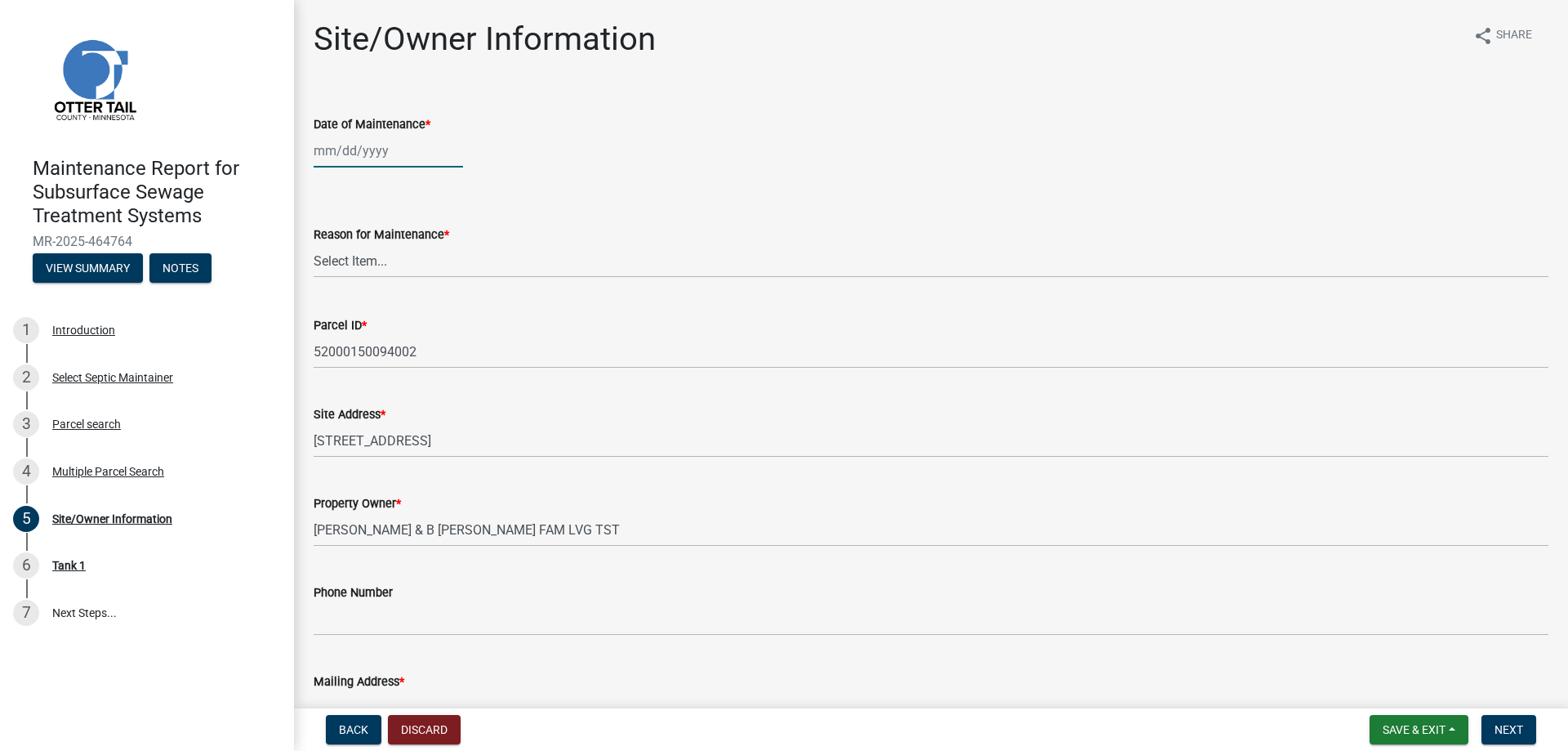
click at [363, 167] on div at bounding box center [388, 151] width 150 height 34
select select "8"
select select "2025"
click at [363, 160] on div "[PERSON_NAME] Feb Mar Apr [PERSON_NAME][DATE] Oct Nov [DATE] 1526 1527 1528 152…" at bounding box center [388, 151] width 150 height 34
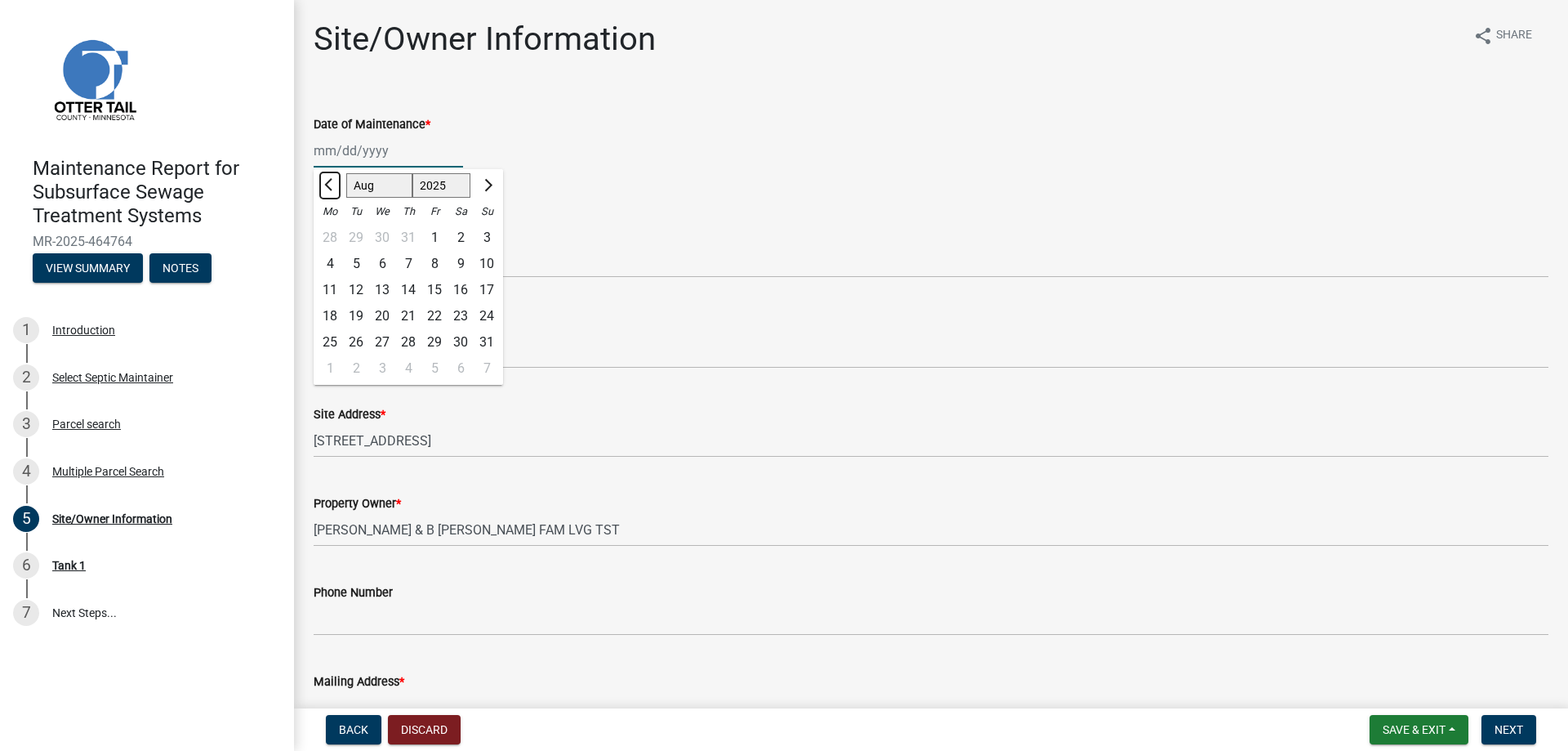
click at [324, 180] on button "Previous month" at bounding box center [330, 186] width 20 height 26
select select "5"
click at [384, 304] on div "21" at bounding box center [382, 317] width 26 height 26
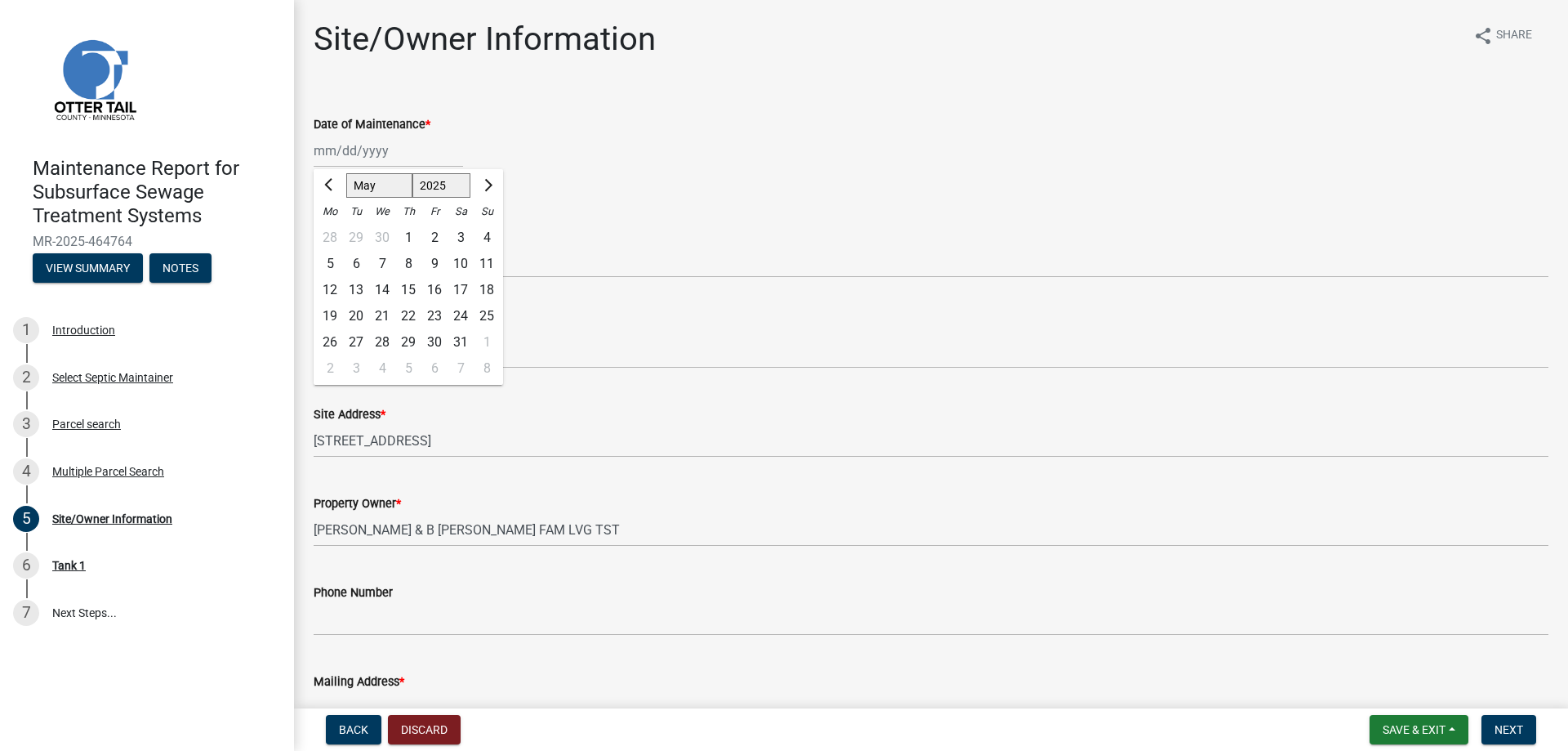
type input "[DATE]"
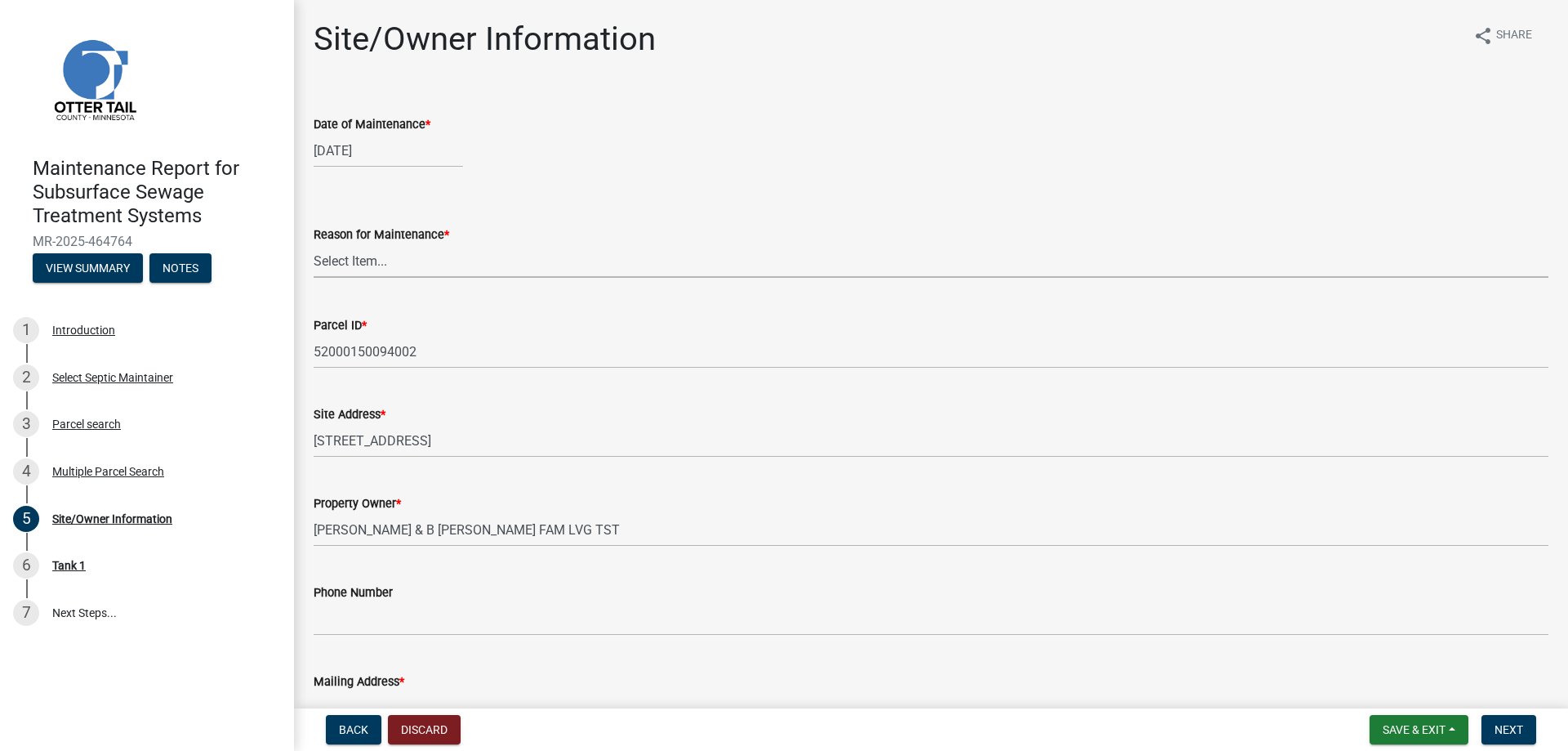
click at [377, 265] on select "Select Item... Called Routine Other" at bounding box center [930, 261] width 1235 height 34
click at [314, 244] on select "Select Item... Called Routine Other" at bounding box center [930, 261] width 1235 height 34
select select "3ac72b63-7b21-42e4-8192-806faae7a4f1"
click at [1509, 727] on span "Next" at bounding box center [1509, 729] width 28 height 13
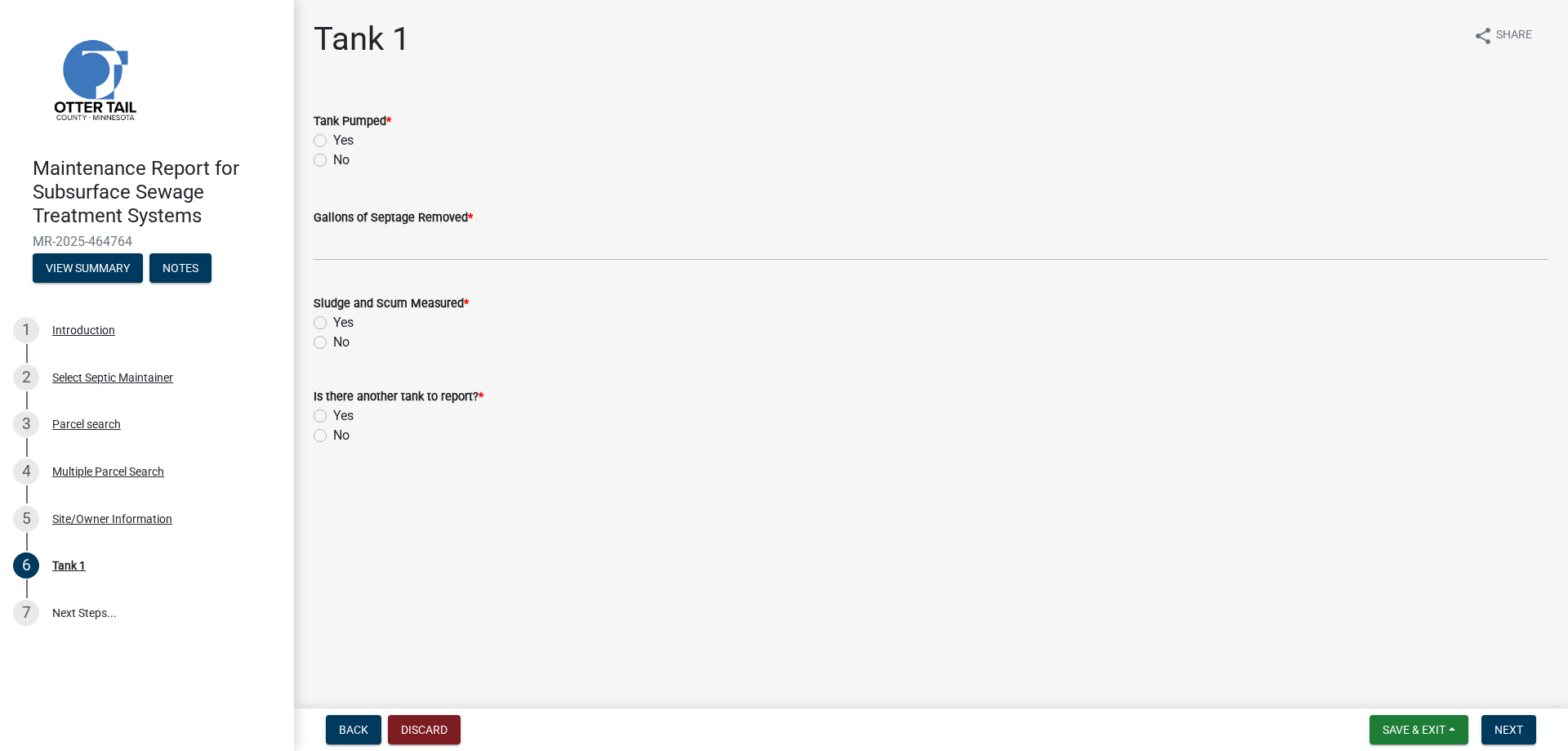
click at [333, 141] on label "Yes" at bounding box center [344, 140] width 21 height 20
click at [333, 141] on input "Yes" at bounding box center [338, 136] width 10 height 10
radio input "true"
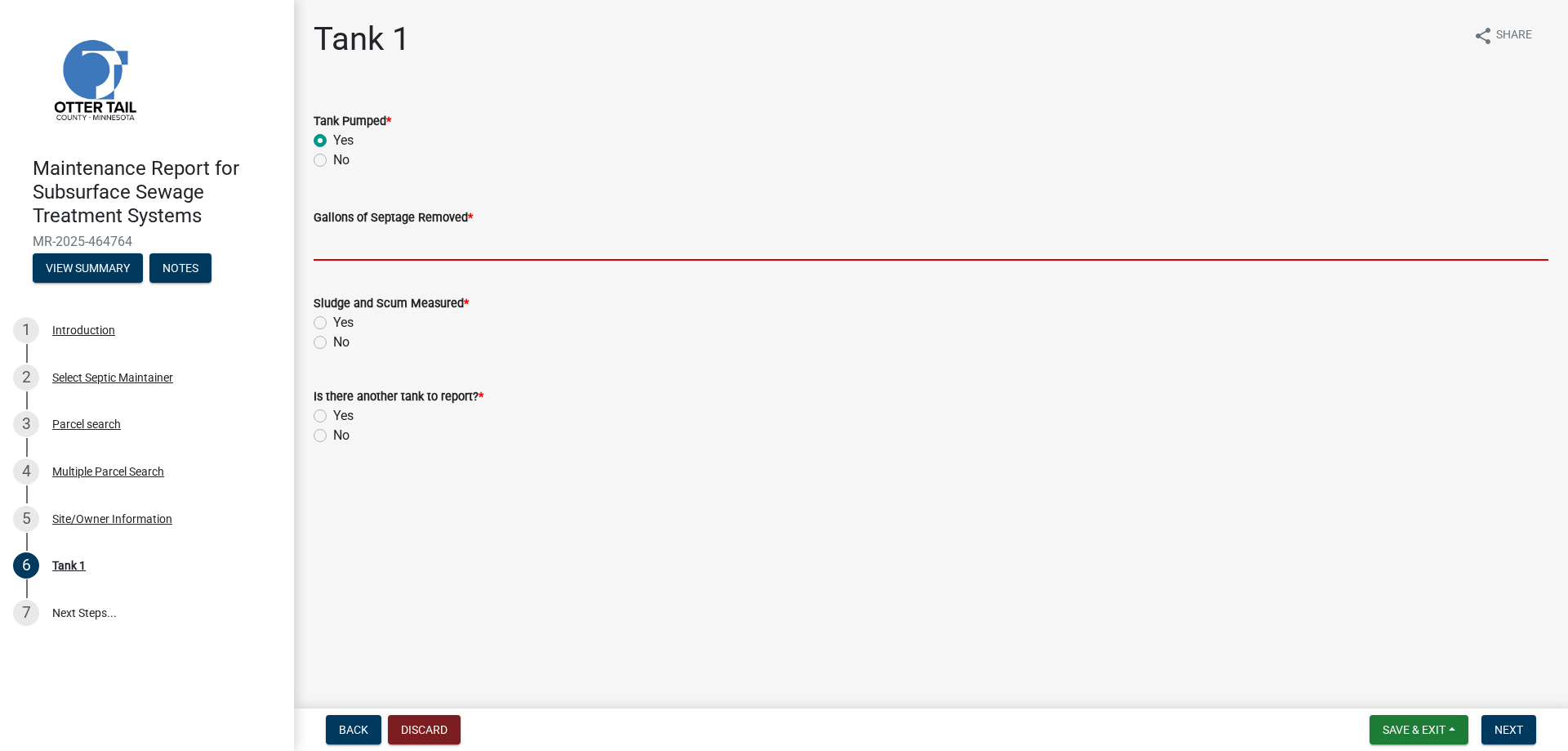
click at [342, 237] on input "Gallons of Septage Removed *" at bounding box center [930, 244] width 1235 height 34
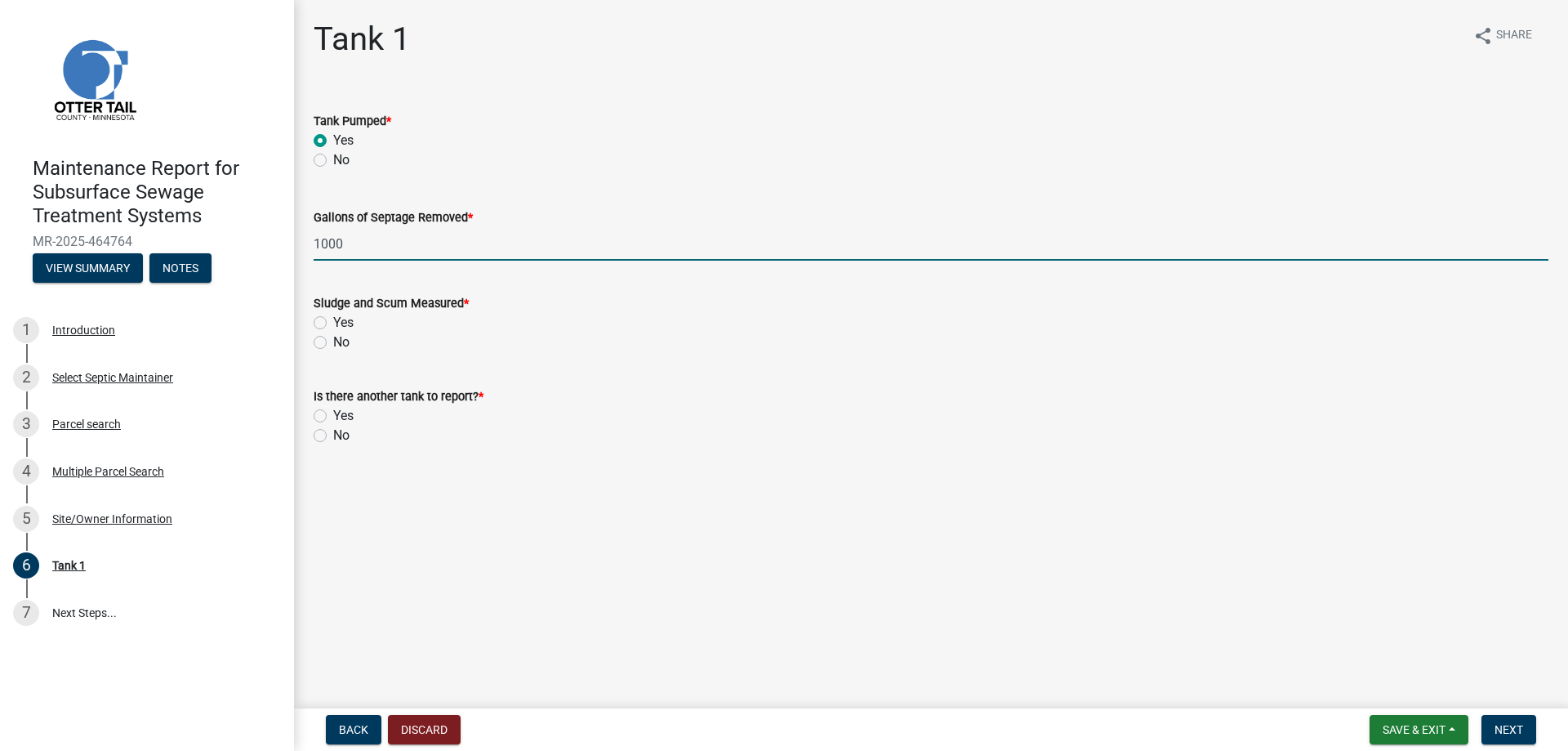
type input "1000"
click at [333, 343] on label "No" at bounding box center [341, 342] width 16 height 20
click at [333, 343] on input "No" at bounding box center [338, 337] width 10 height 10
radio input "true"
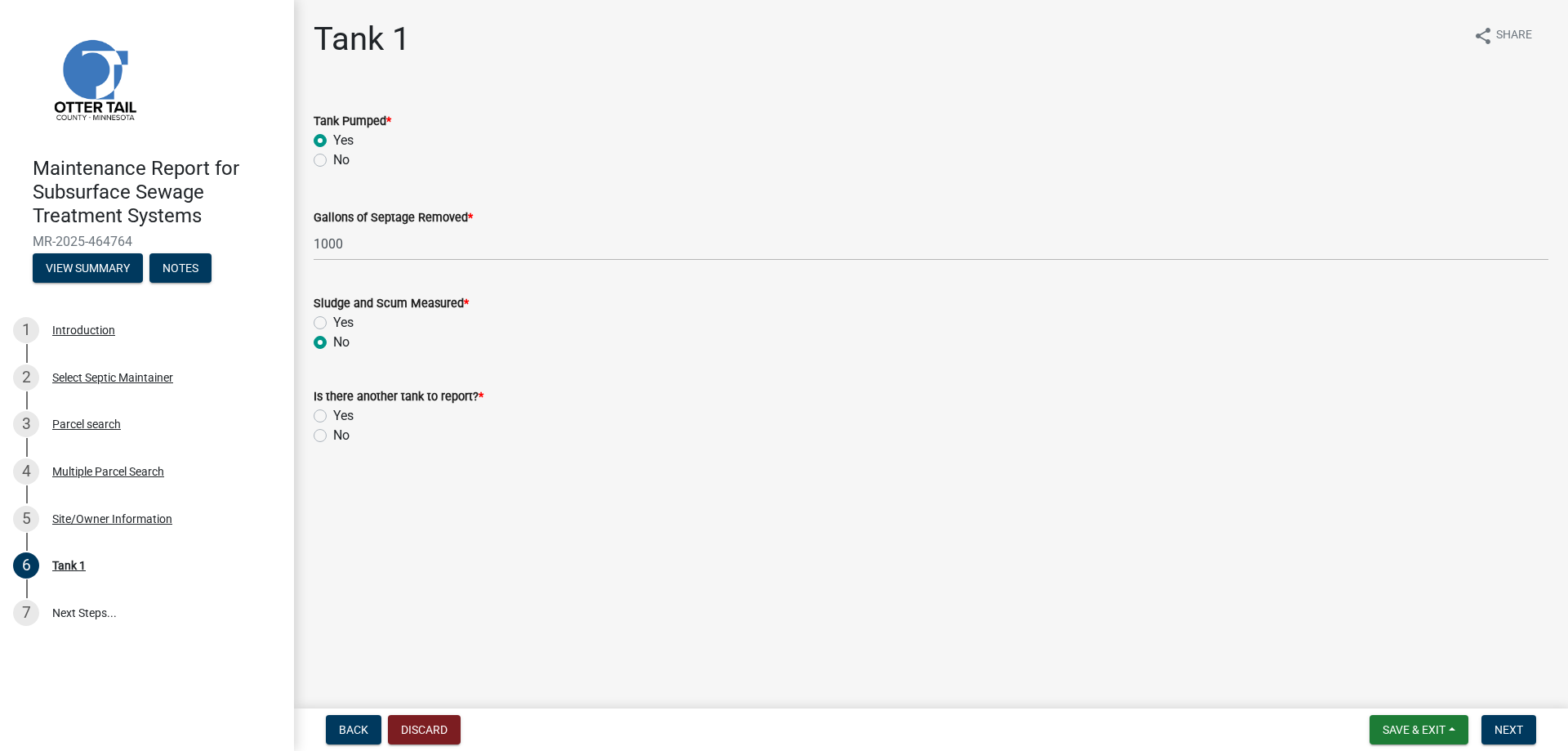
click at [333, 435] on label "No" at bounding box center [341, 435] width 16 height 20
click at [333, 435] on input "No" at bounding box center [338, 431] width 10 height 10
radio input "true"
click at [1504, 731] on span "Next" at bounding box center [1509, 729] width 28 height 13
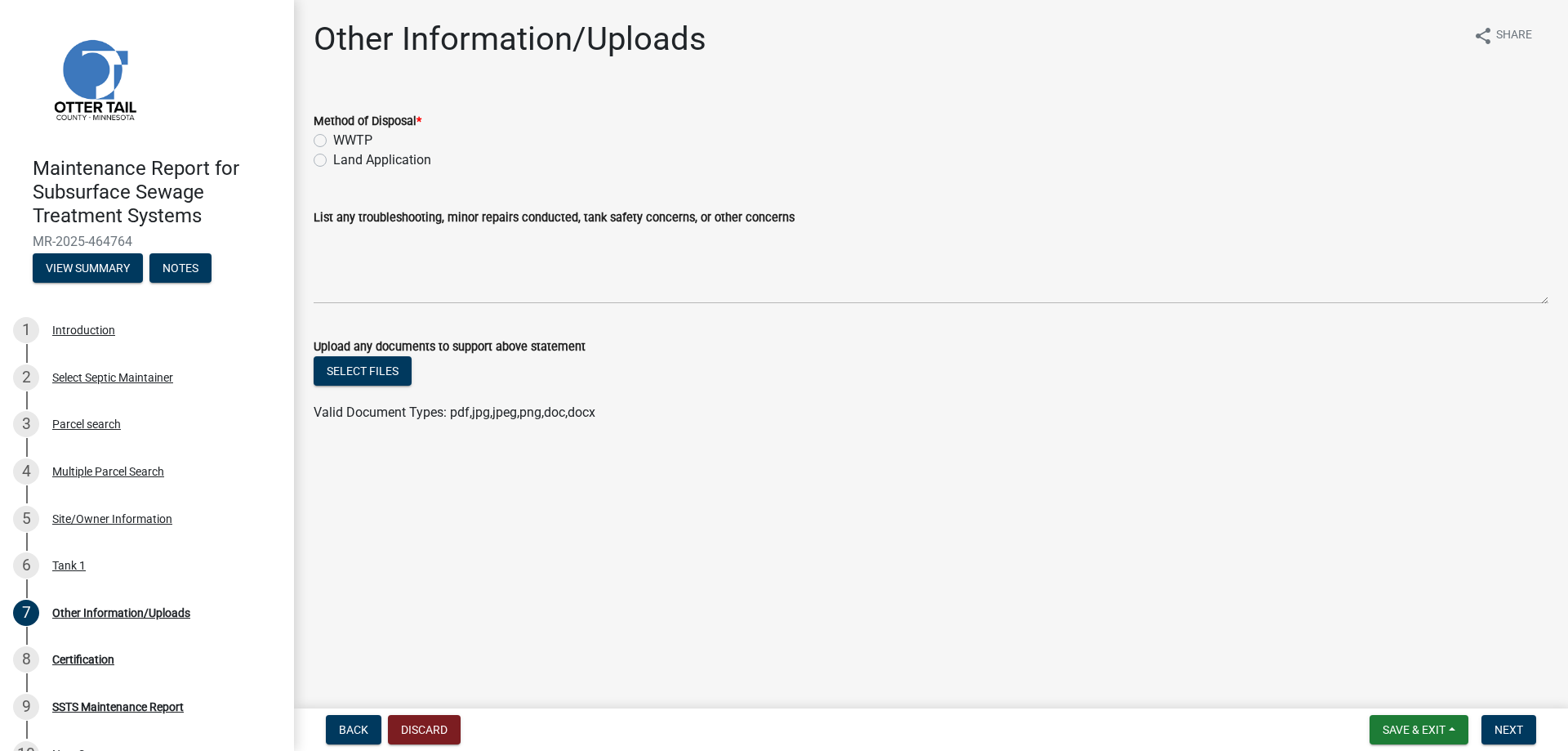
click at [338, 161] on label "Land Application" at bounding box center [382, 160] width 98 height 20
click at [338, 161] on input "Land Application" at bounding box center [338, 155] width 10 height 10
radio input "true"
click at [1516, 730] on span "Next" at bounding box center [1509, 729] width 28 height 13
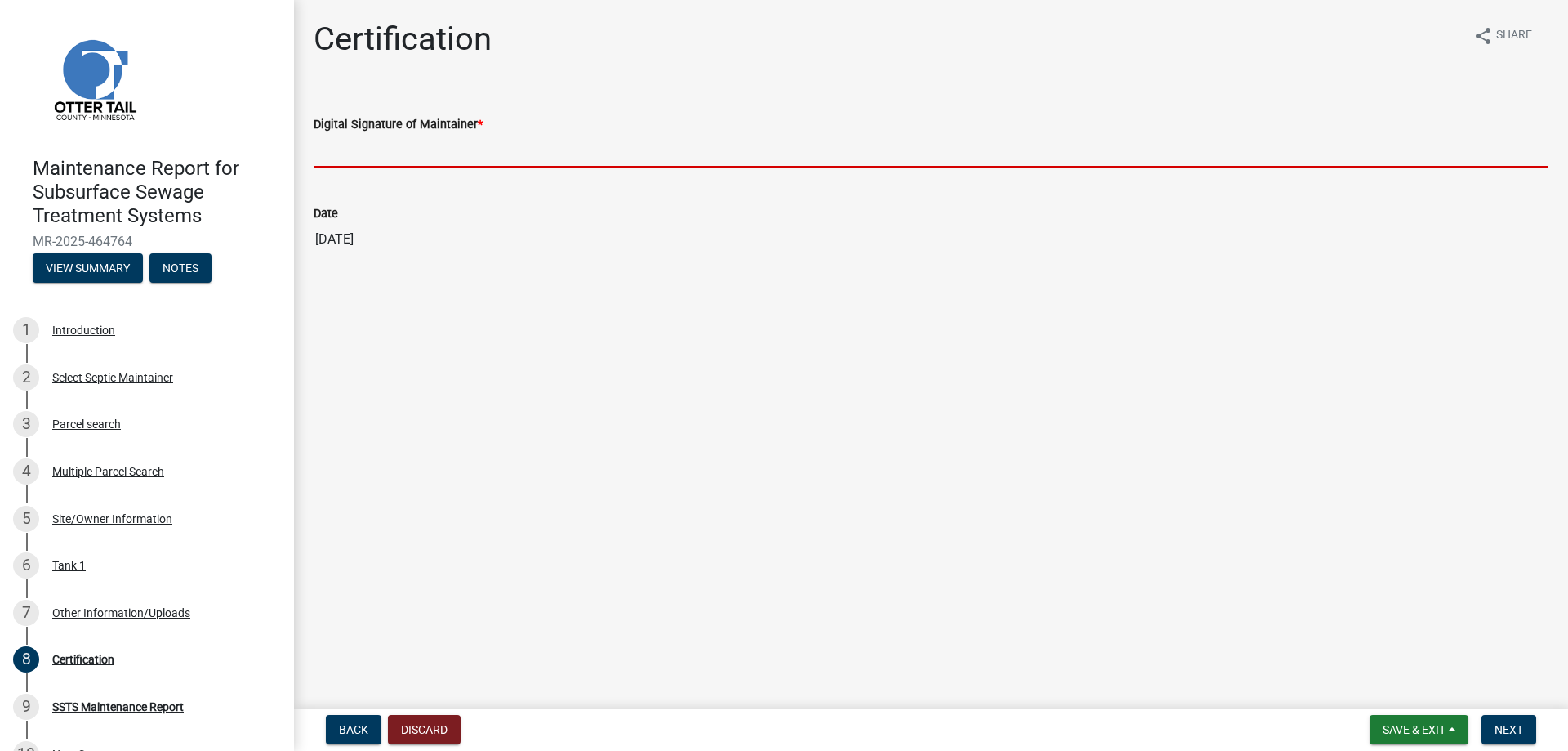
click at [575, 145] on input "Digital Signature of Maintainer *" at bounding box center [930, 151] width 1235 height 34
type input "[PERSON_NAME]"
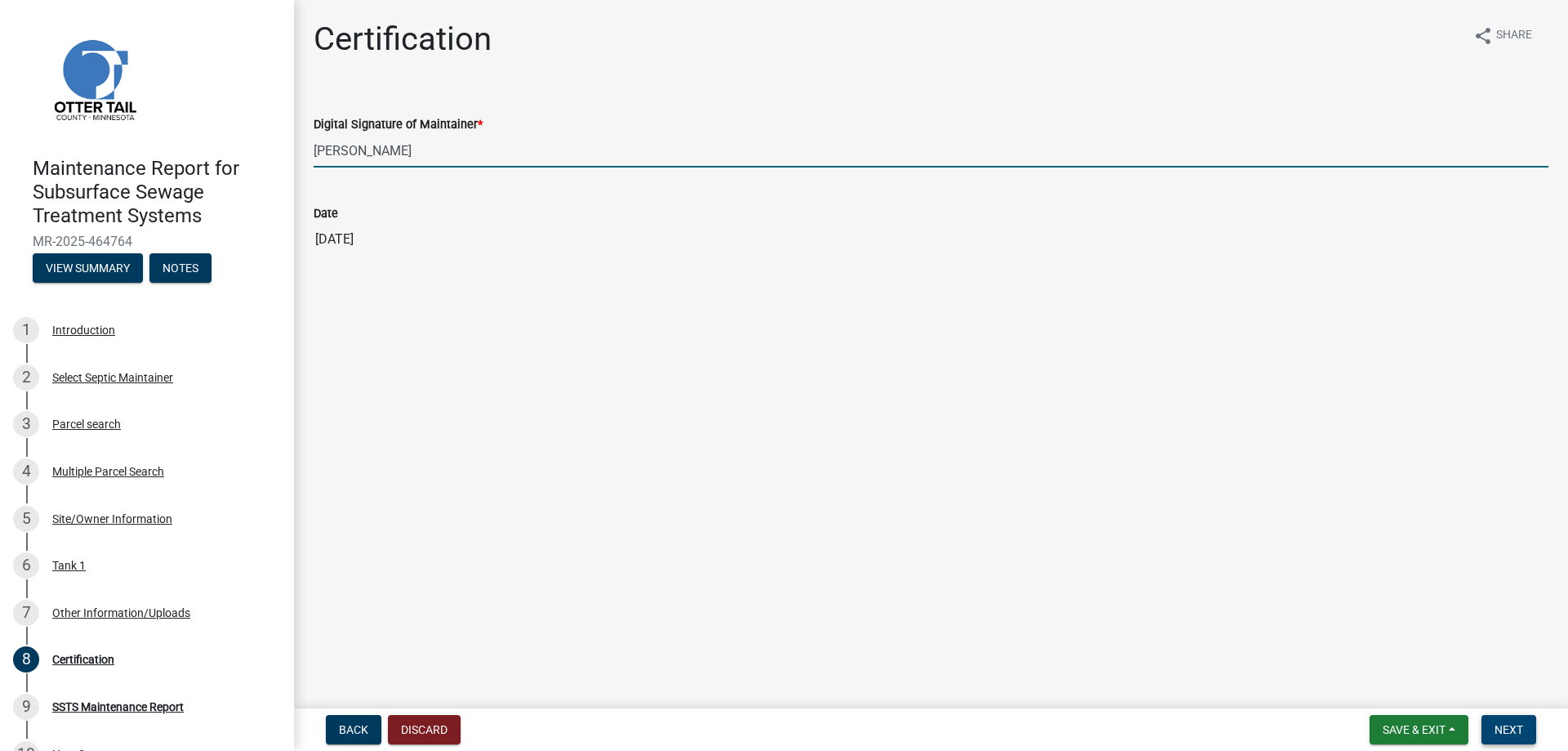
click at [1516, 718] on button "Next" at bounding box center [1509, 729] width 55 height 29
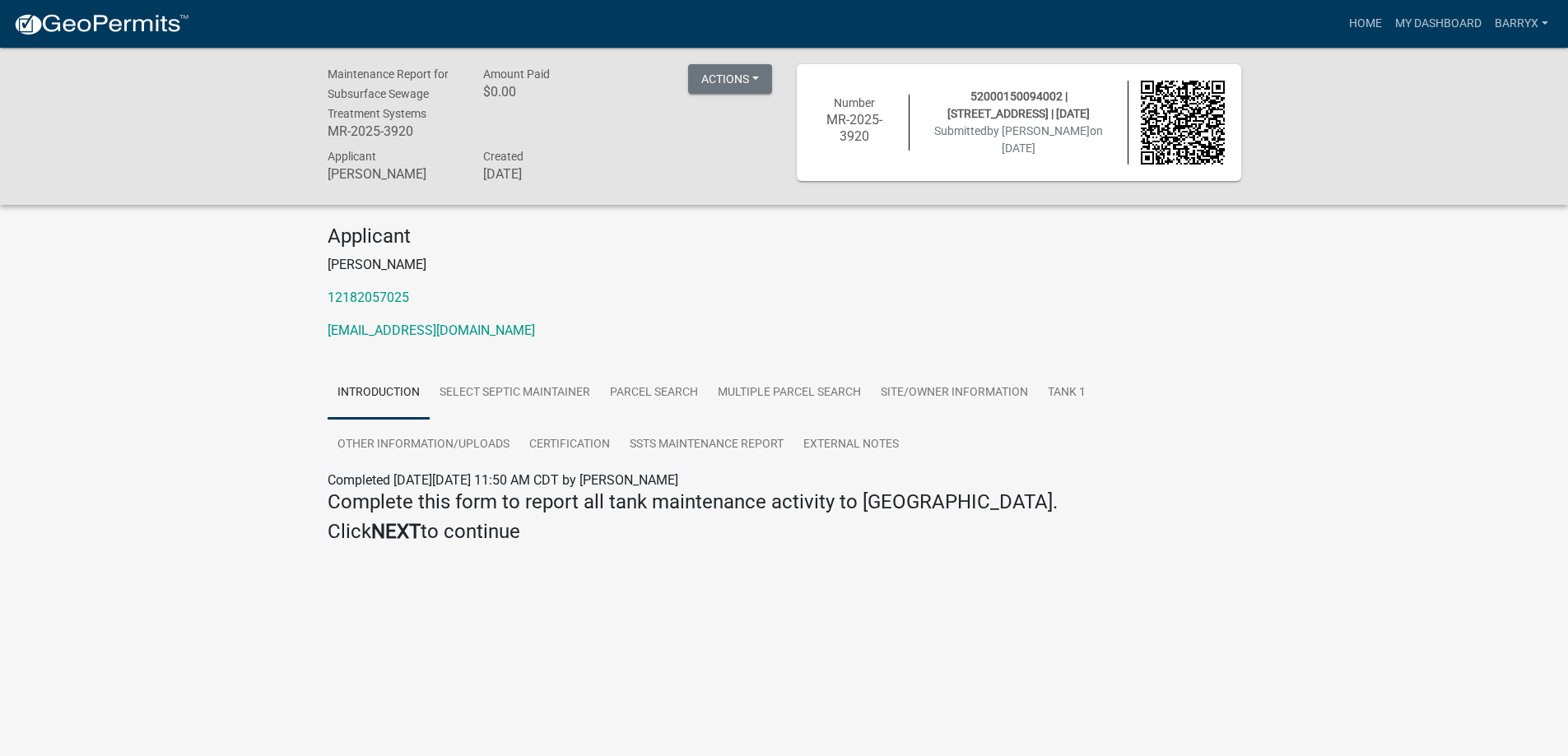
click at [110, 34] on img at bounding box center [102, 25] width 177 height 25
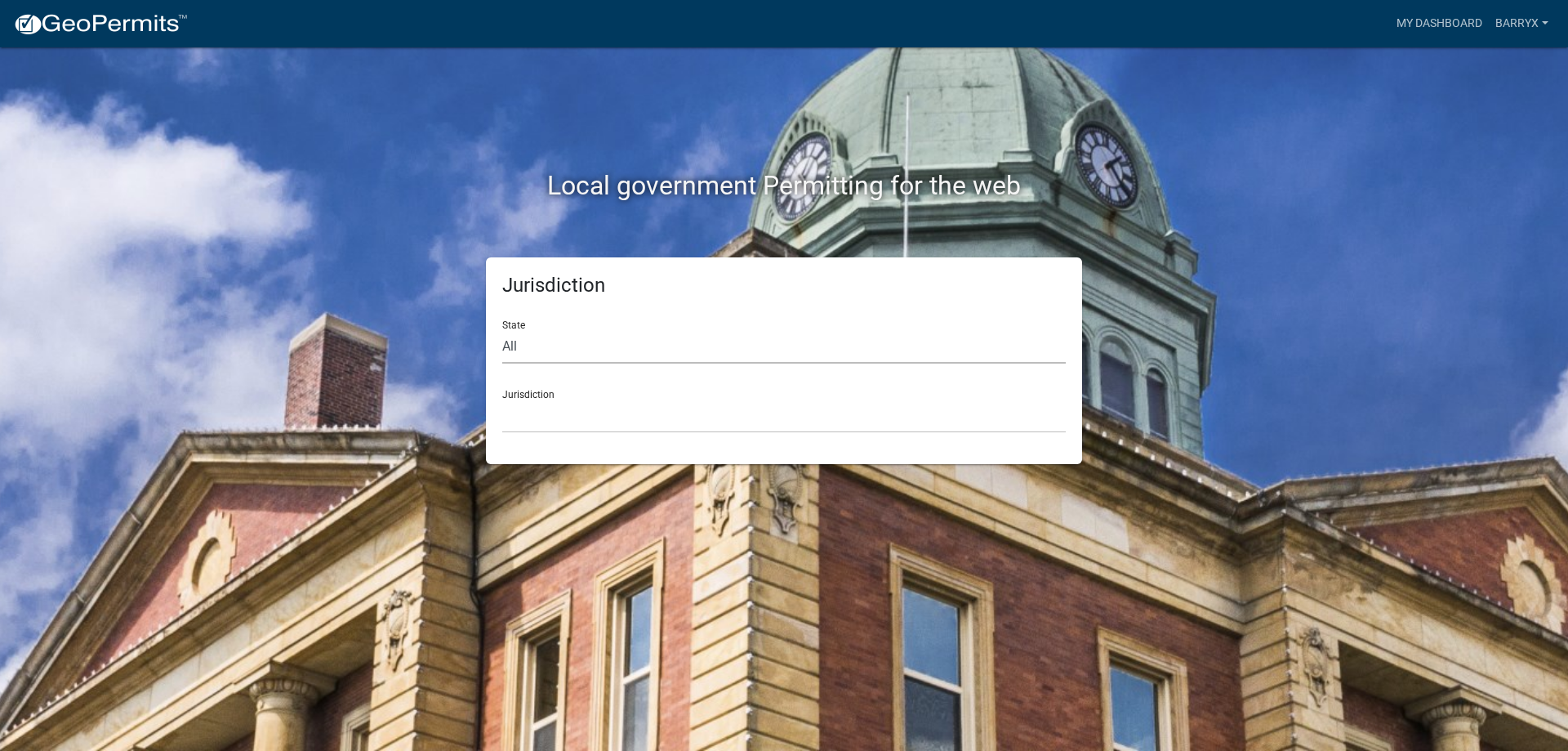
click at [530, 351] on select "All [US_STATE] [US_STATE] [US_STATE] [US_STATE] [US_STATE] [US_STATE] [US_STATE…" at bounding box center [784, 347] width 563 height 34
select select "[US_STATE]"
click at [502, 330] on select "All [US_STATE] [US_STATE] [US_STATE] [US_STATE] [US_STATE] [US_STATE] [US_STATE…" at bounding box center [784, 347] width 563 height 34
click at [535, 416] on select "[GEOGRAPHIC_DATA], [US_STATE] [GEOGRAPHIC_DATA], [US_STATE] [GEOGRAPHIC_DATA], …" at bounding box center [784, 416] width 563 height 34
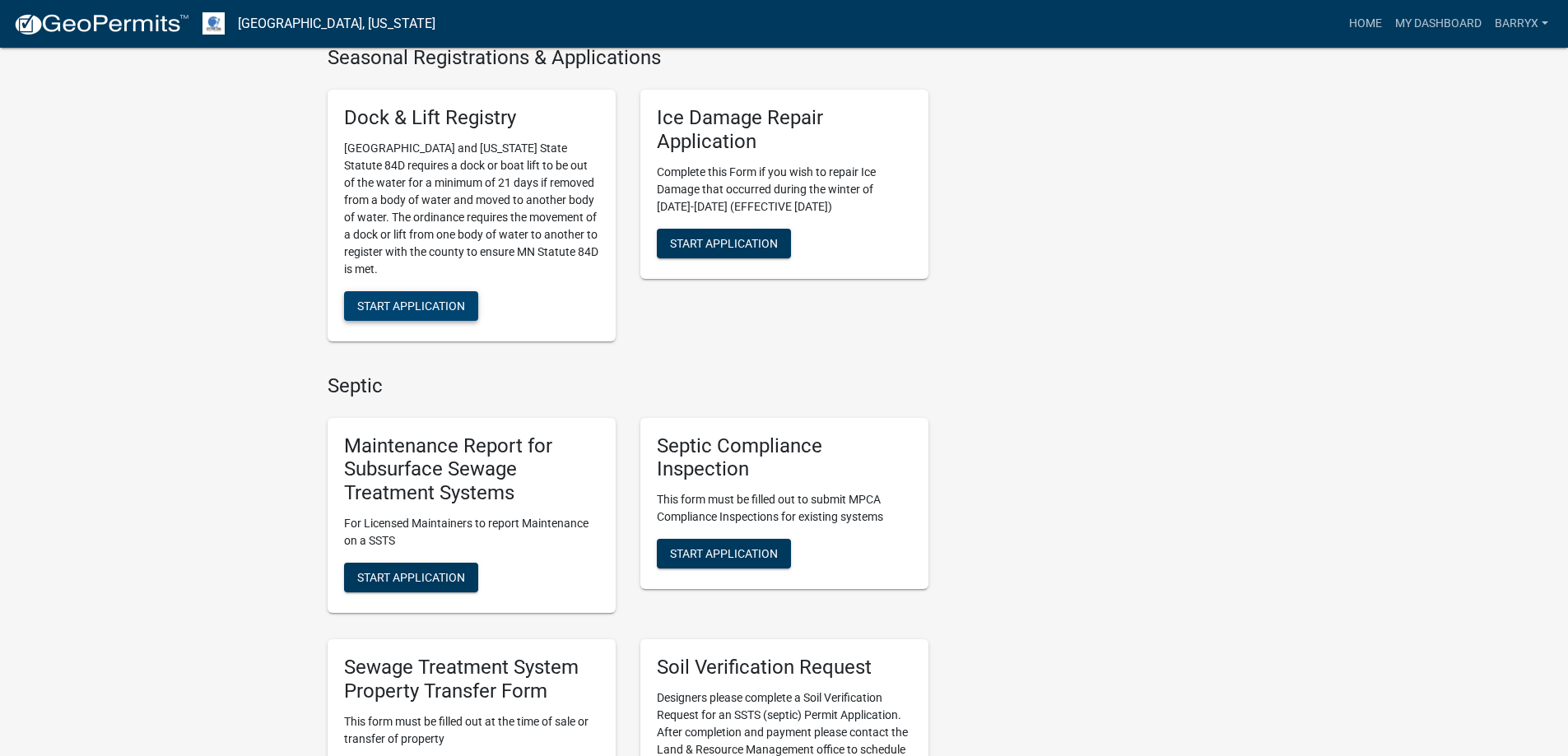
scroll to position [822, 0]
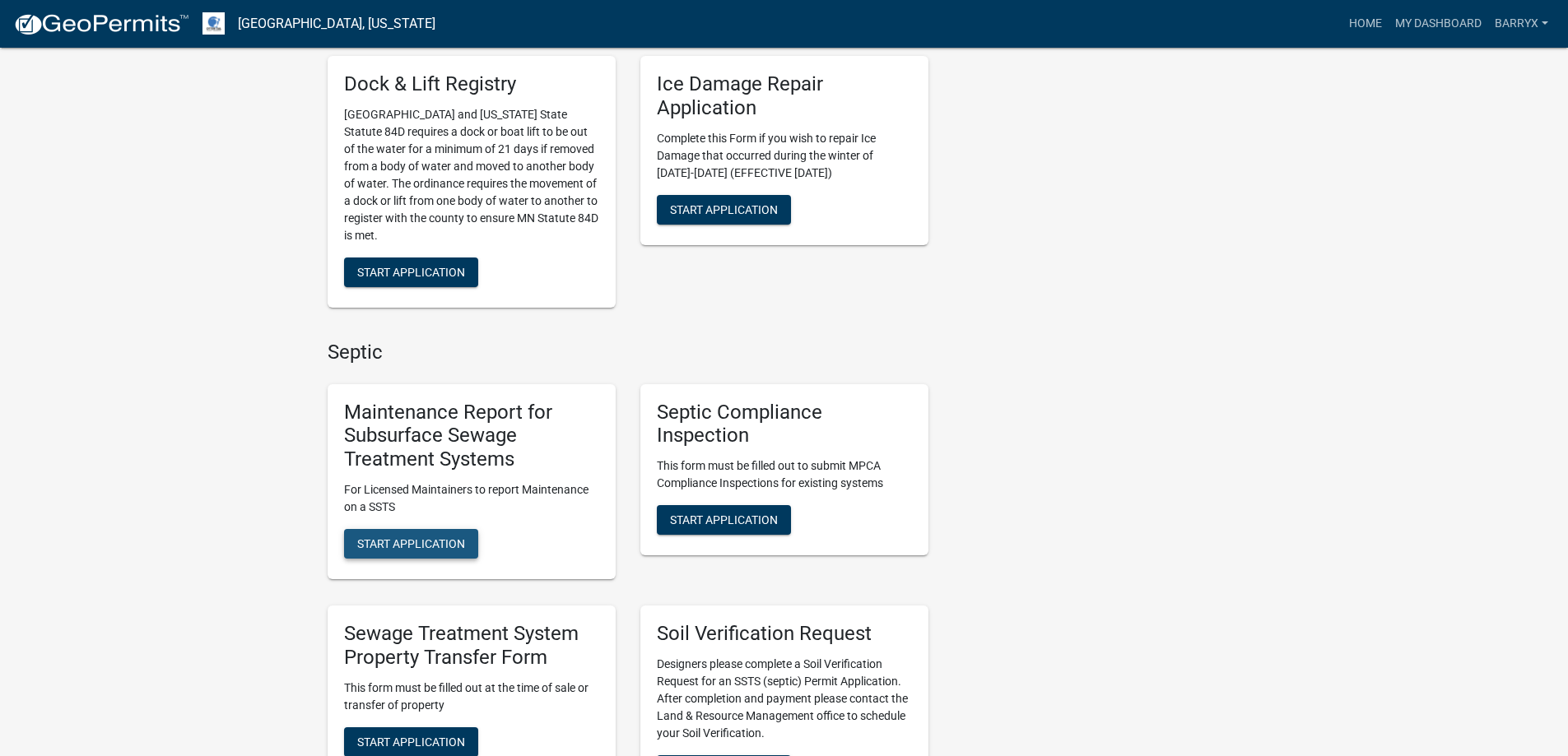
click at [416, 537] on span "Start Application" at bounding box center [411, 544] width 108 height 13
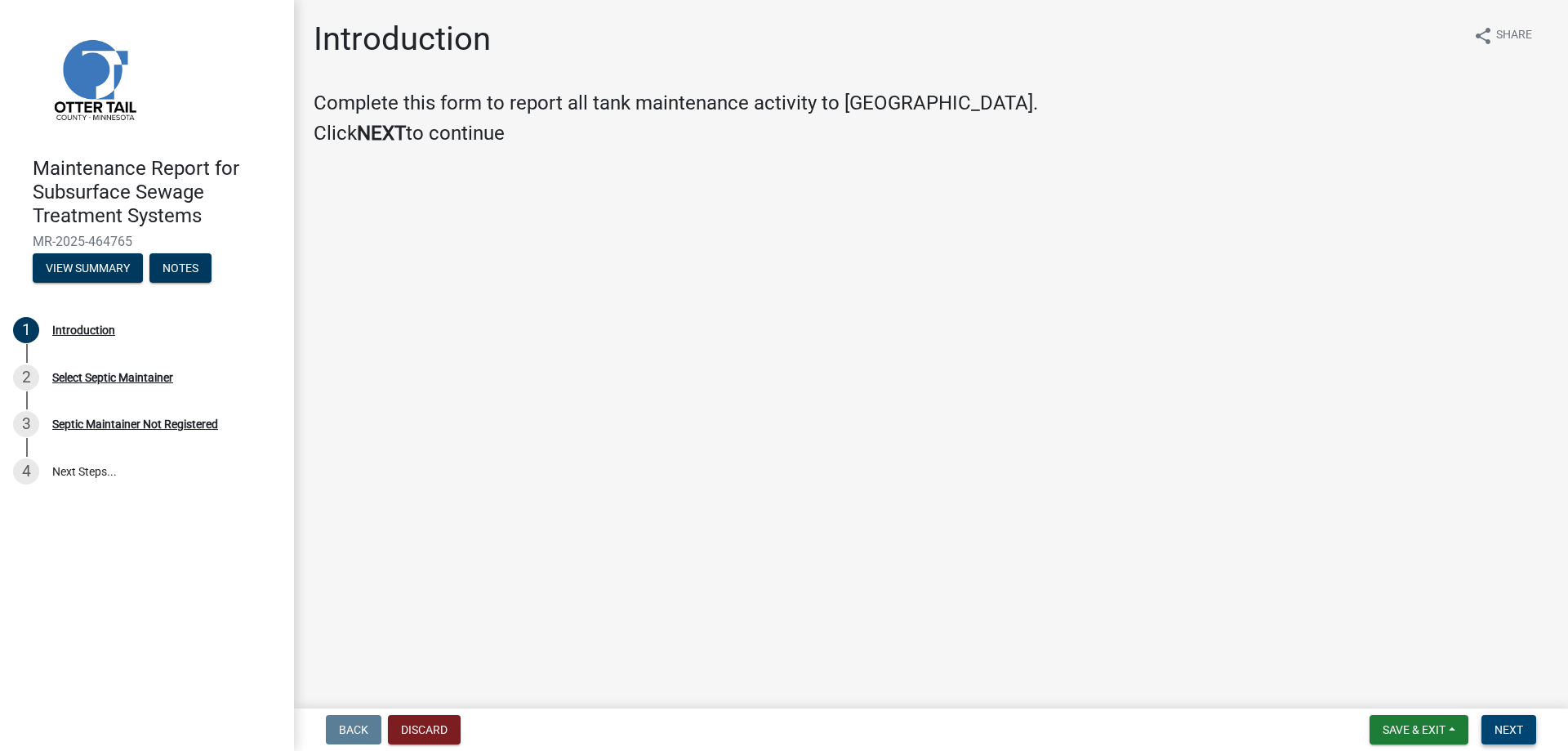
click at [1496, 729] on span "Next" at bounding box center [1509, 729] width 28 height 13
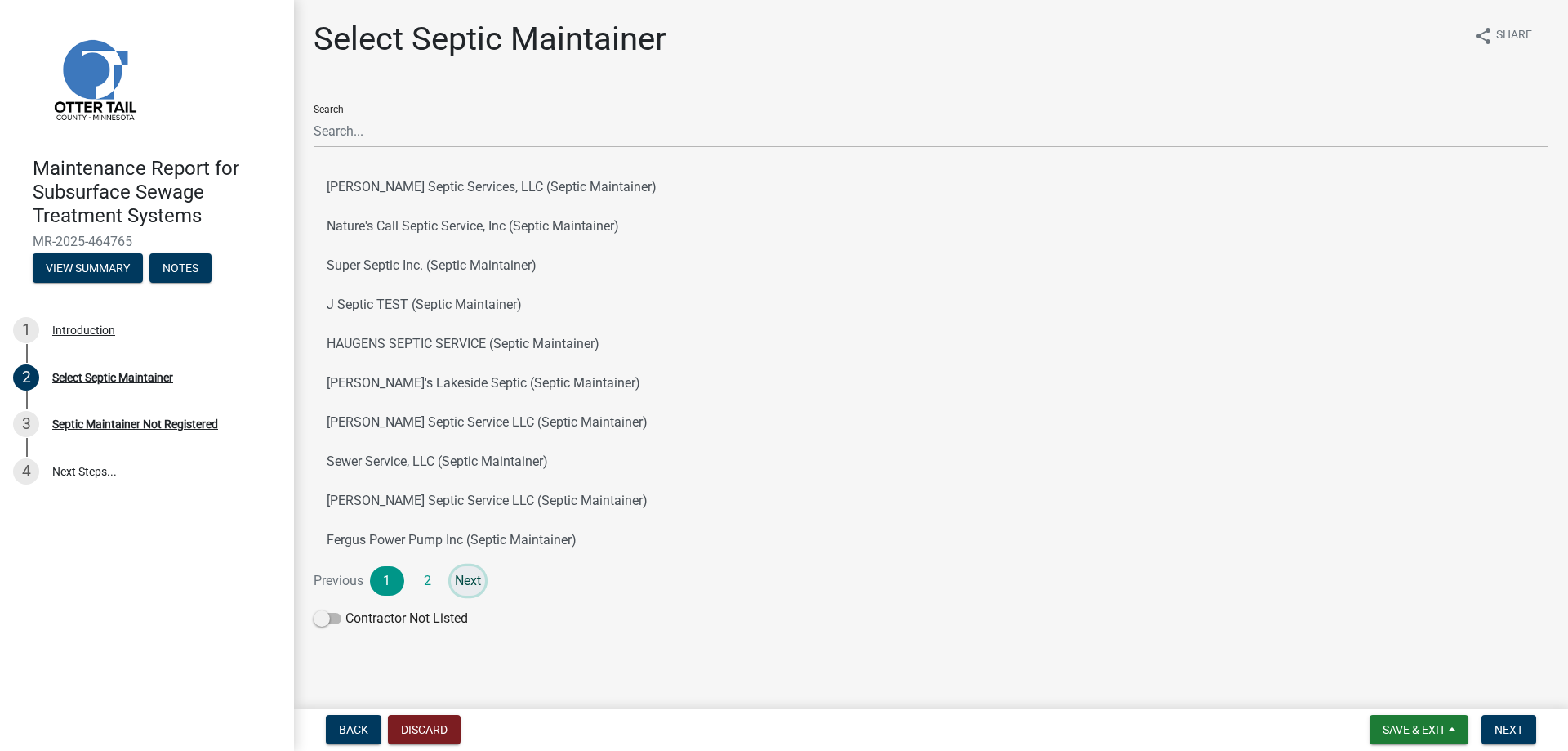
click at [467, 582] on link "Next" at bounding box center [468, 580] width 34 height 29
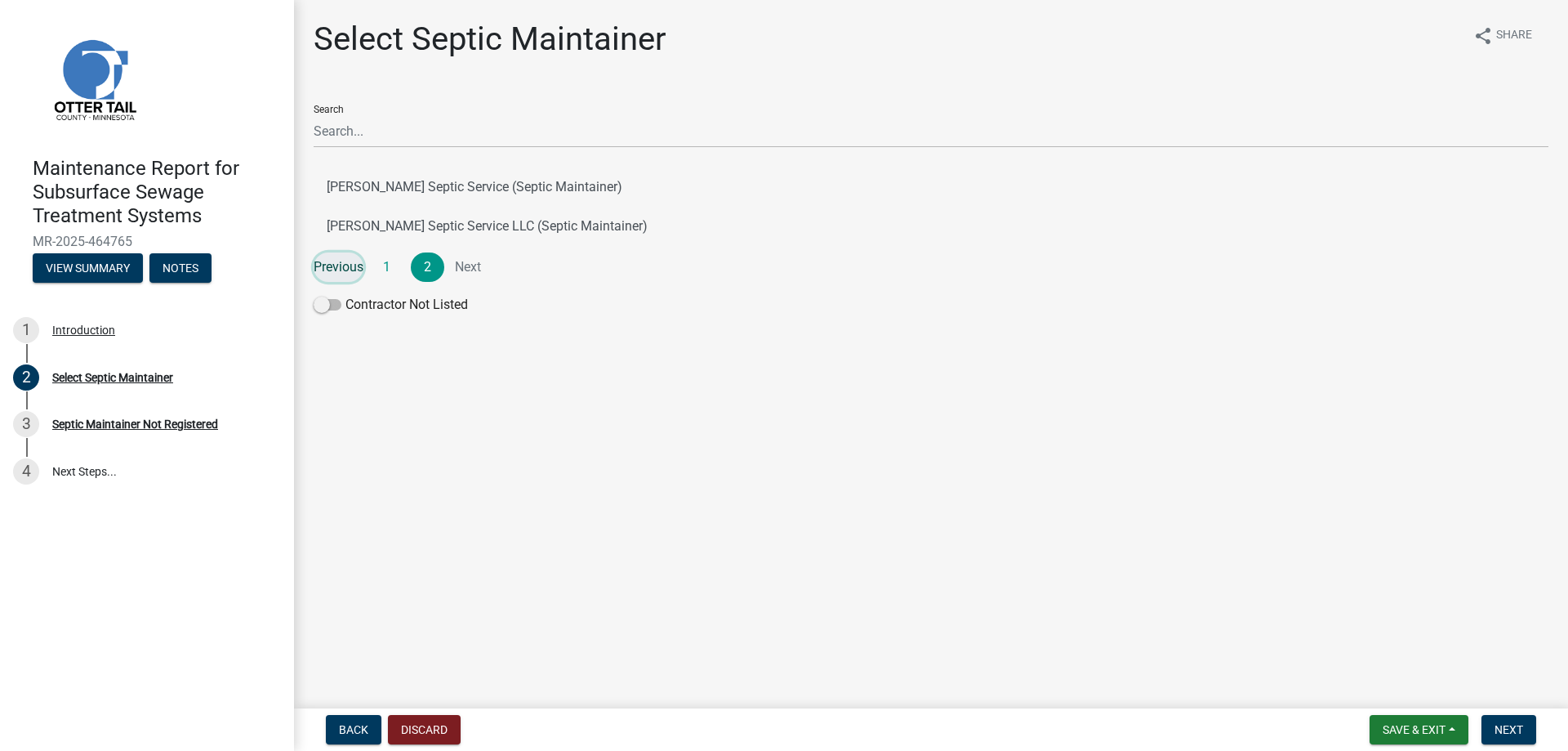
click at [339, 264] on link "Previous" at bounding box center [338, 267] width 50 height 29
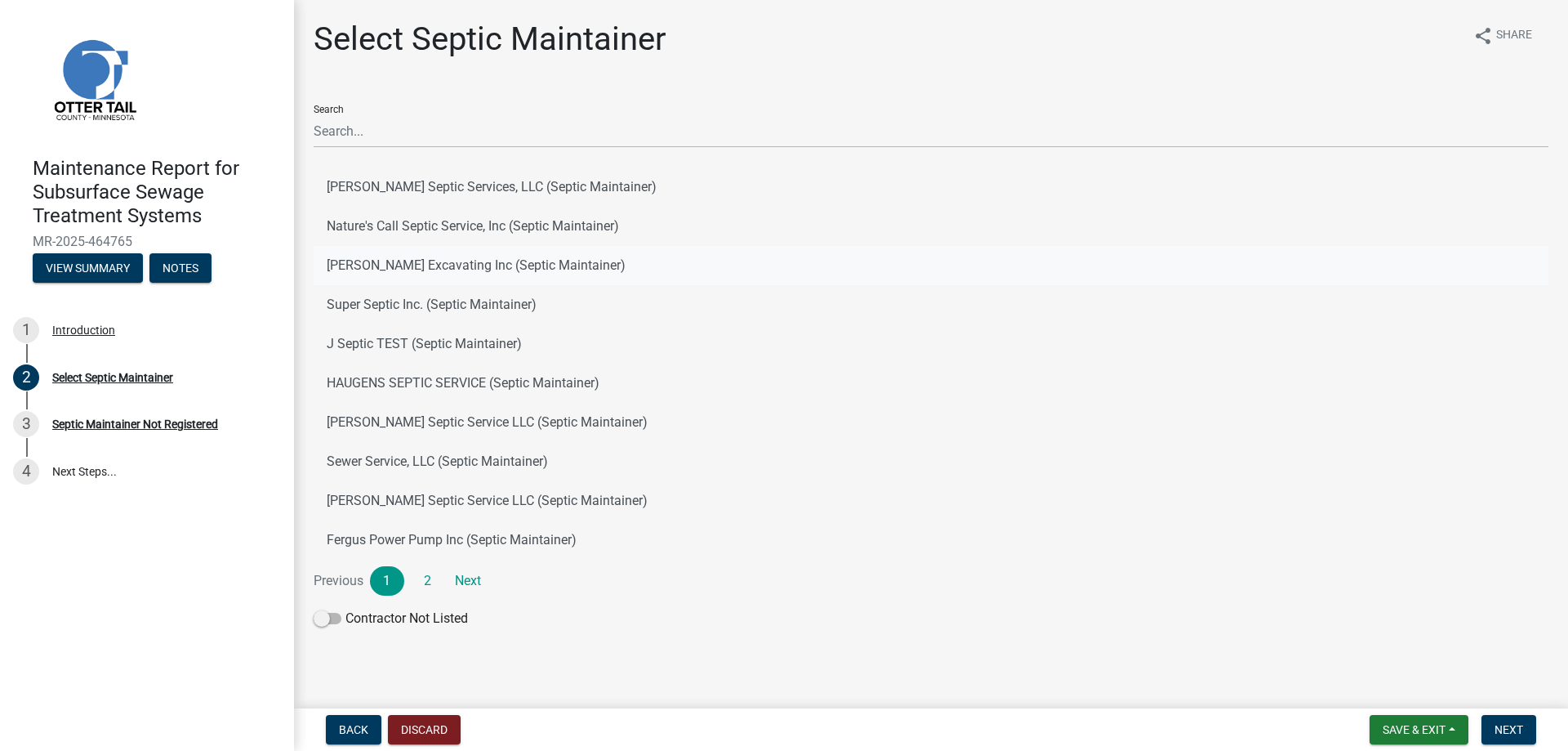
click at [339, 264] on button "[PERSON_NAME] Excavating Inc (Septic Maintainer)" at bounding box center [930, 266] width 1235 height 40
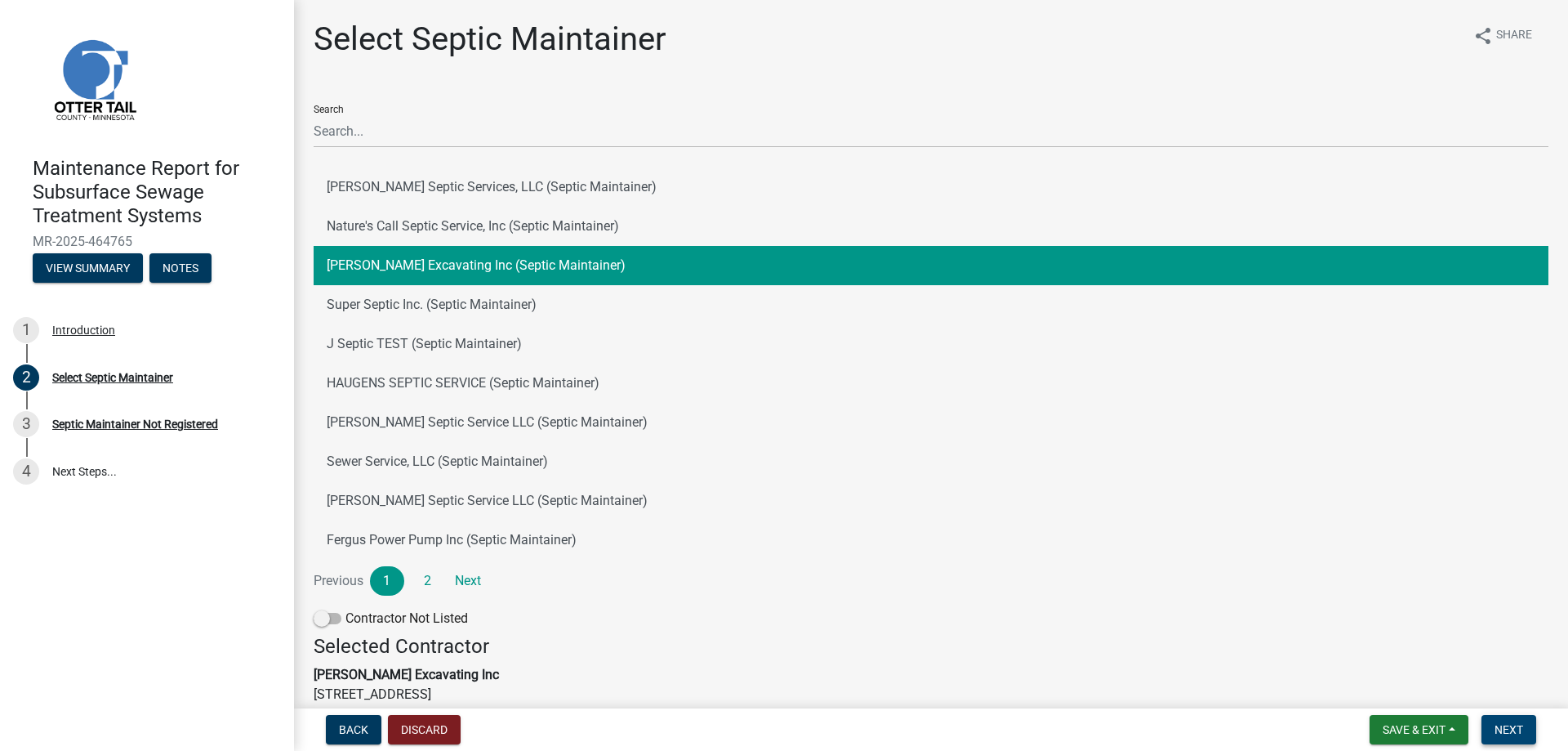
click at [1508, 726] on span "Next" at bounding box center [1509, 729] width 28 height 13
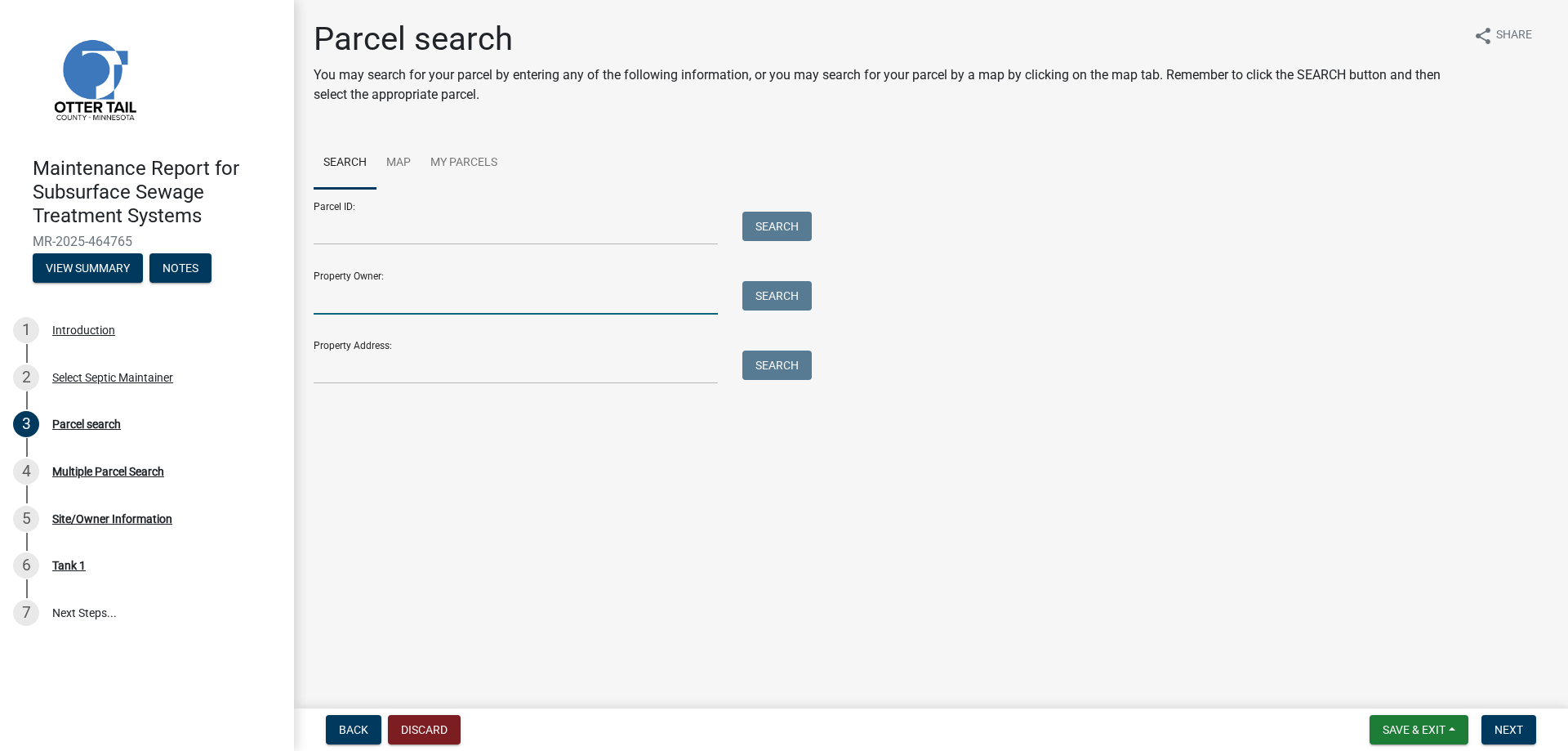
click at [448, 300] on input "Property Owner:" at bounding box center [515, 298] width 404 height 34
click at [784, 299] on button "Search" at bounding box center [777, 295] width 70 height 29
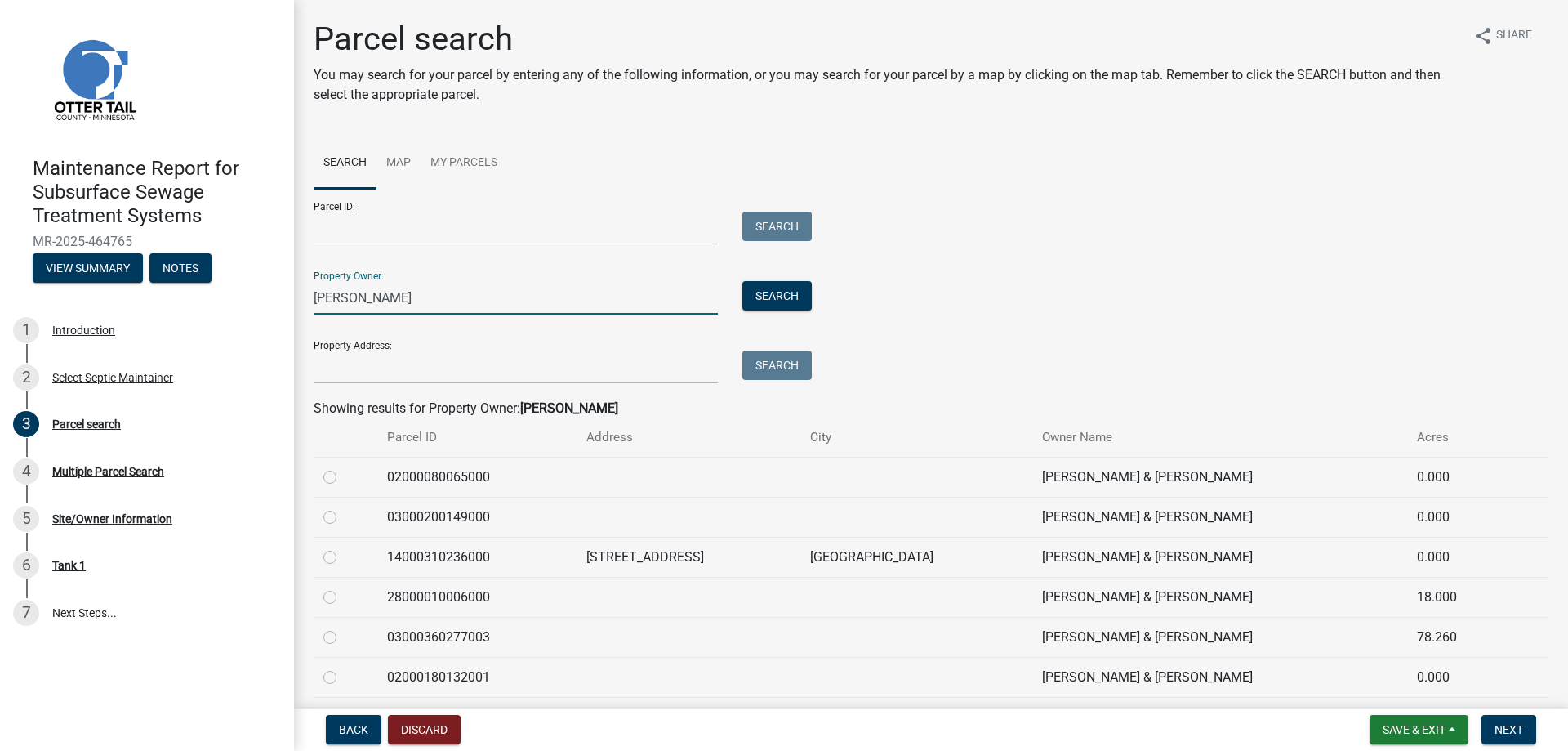
drag, startPoint x: 340, startPoint y: 291, endPoint x: 304, endPoint y: 299, distance: 36.9
click at [304, 299] on div "[PERSON_NAME]" at bounding box center [515, 298] width 428 height 34
type input "[PERSON_NAME]"
click at [759, 293] on button "Search" at bounding box center [777, 295] width 70 height 29
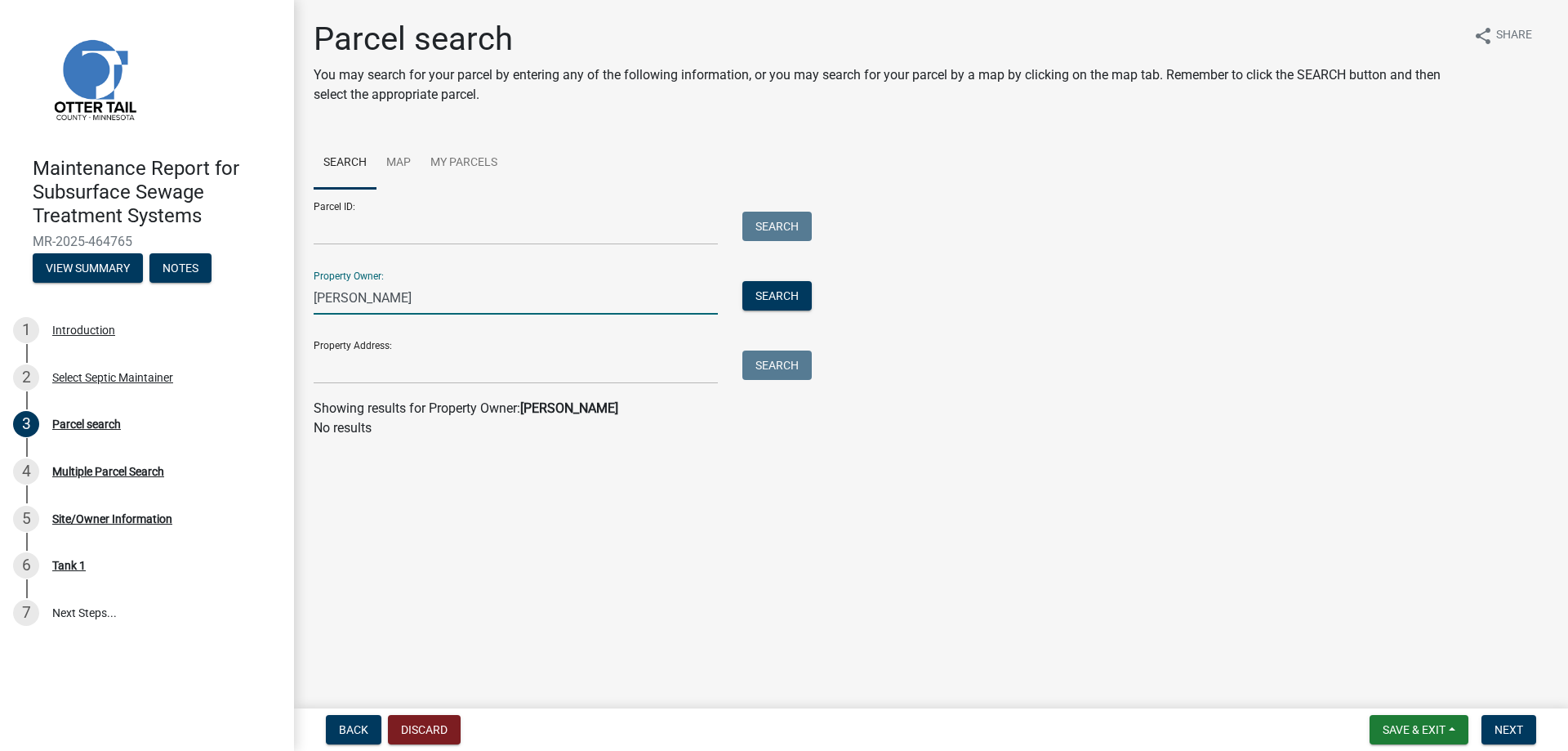
drag, startPoint x: 399, startPoint y: 296, endPoint x: 313, endPoint y: 305, distance: 86.5
click at [313, 305] on div "[PERSON_NAME]" at bounding box center [515, 298] width 428 height 34
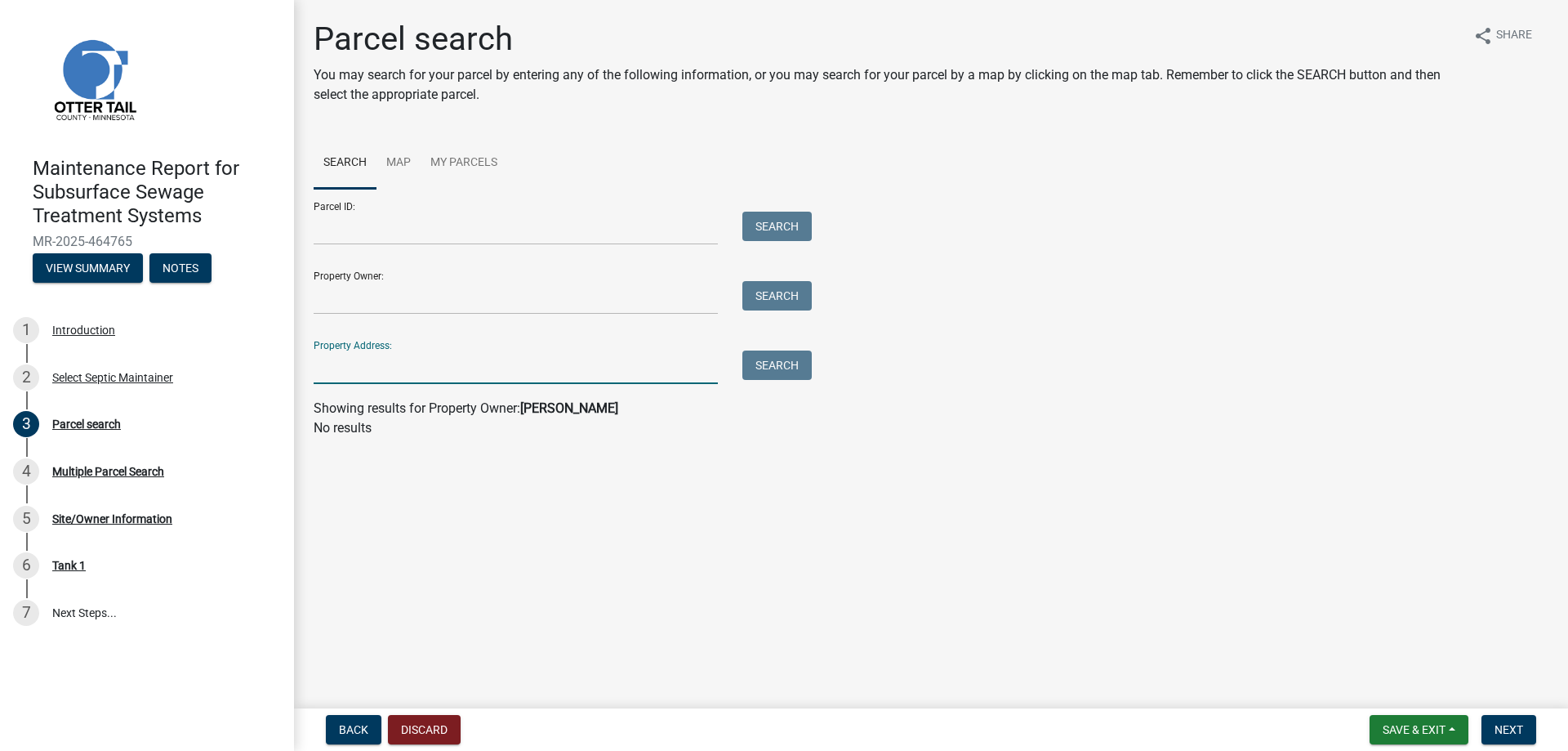
click at [359, 368] on input "Property Address:" at bounding box center [515, 367] width 404 height 34
click at [461, 301] on input "Property Owner:" at bounding box center [515, 298] width 404 height 34
type input "l"
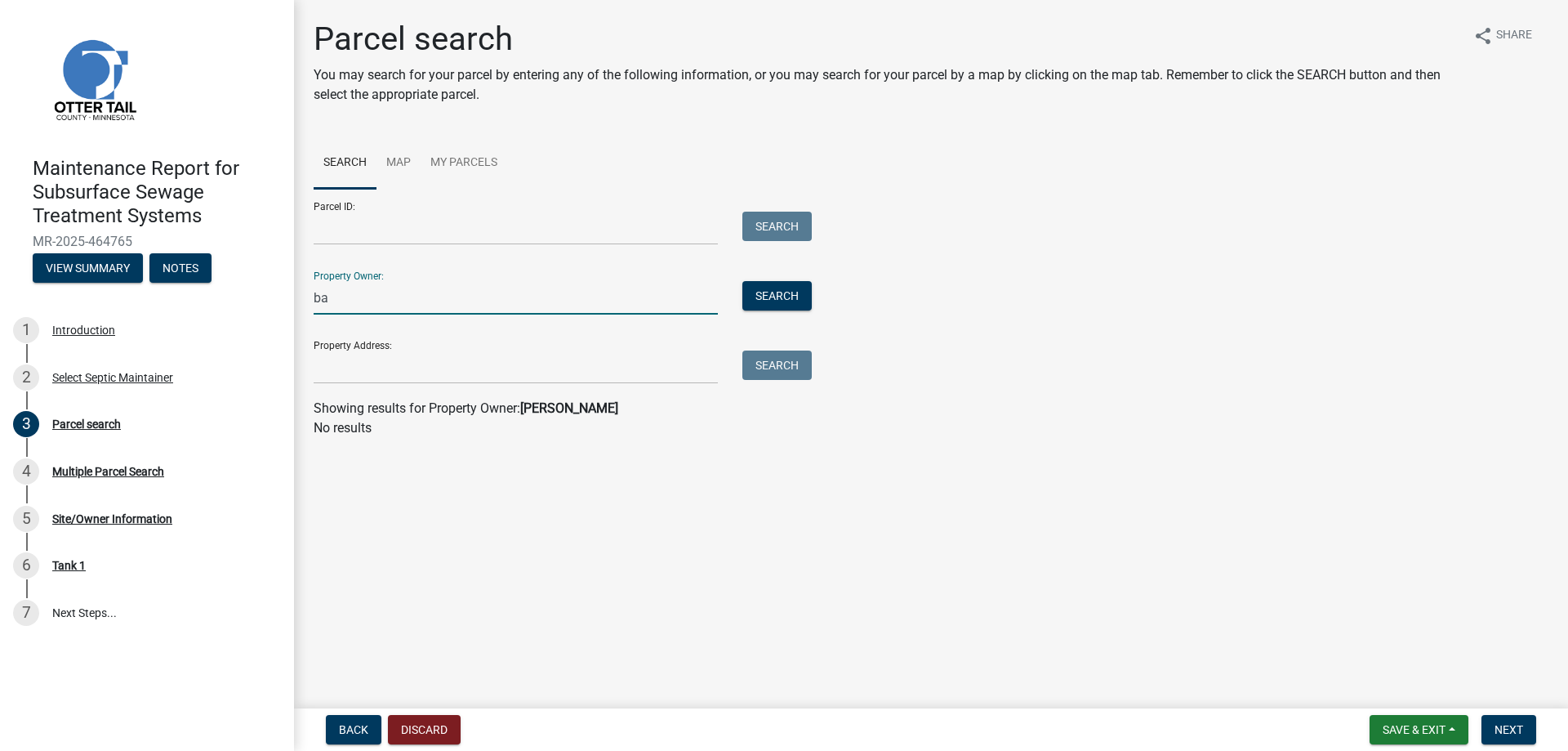
type input "b"
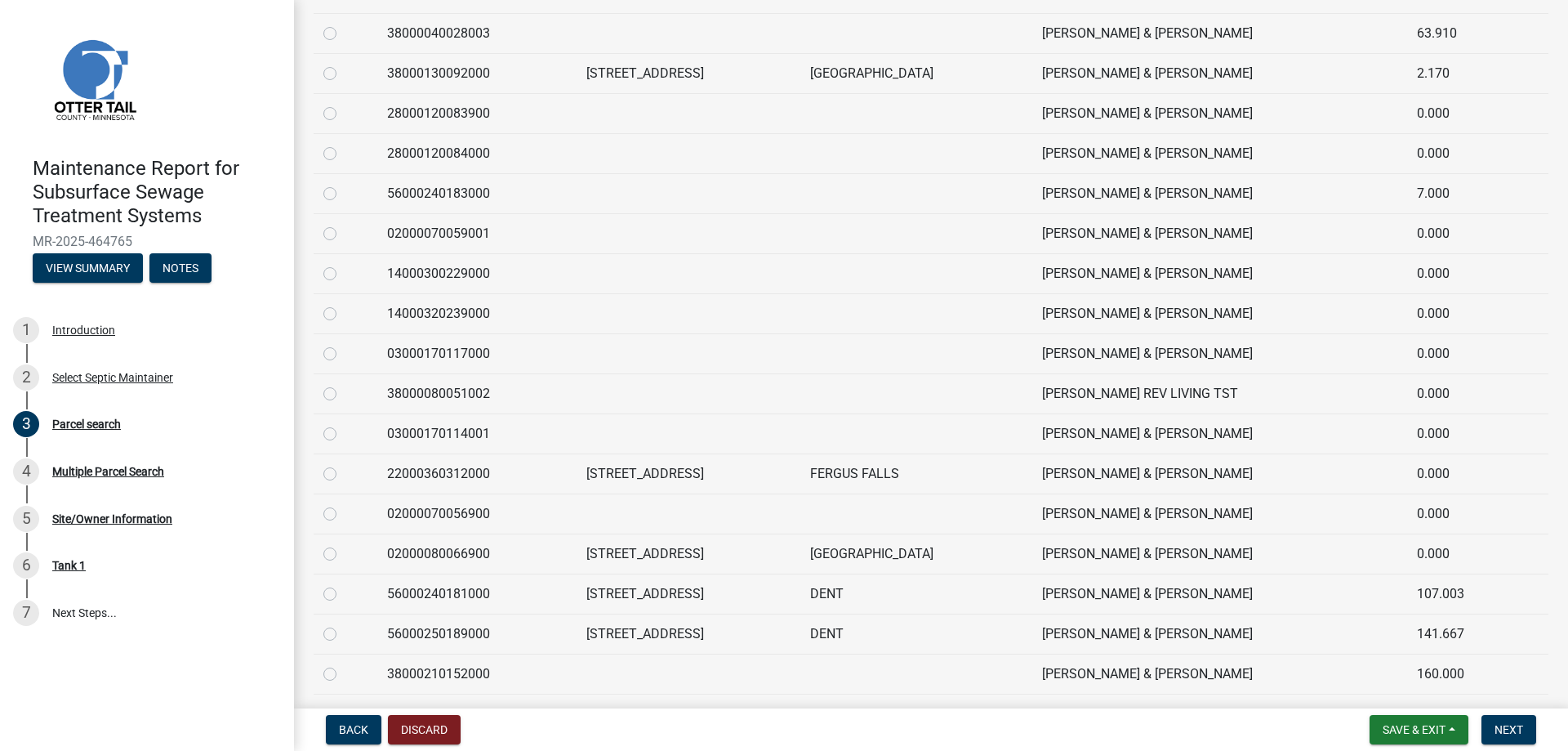
scroll to position [803, 0]
type input "[PERSON_NAME]"
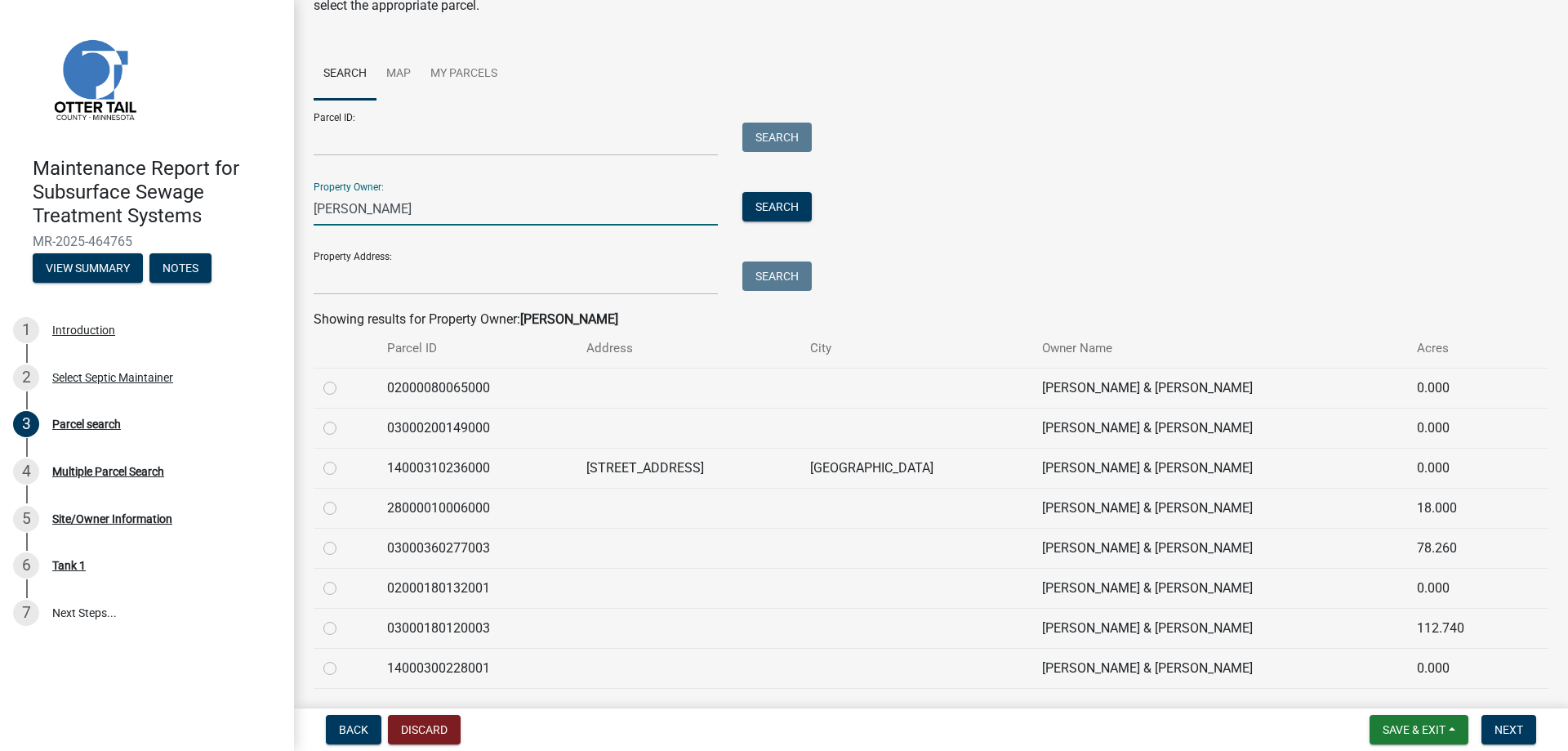
scroll to position [0, 0]
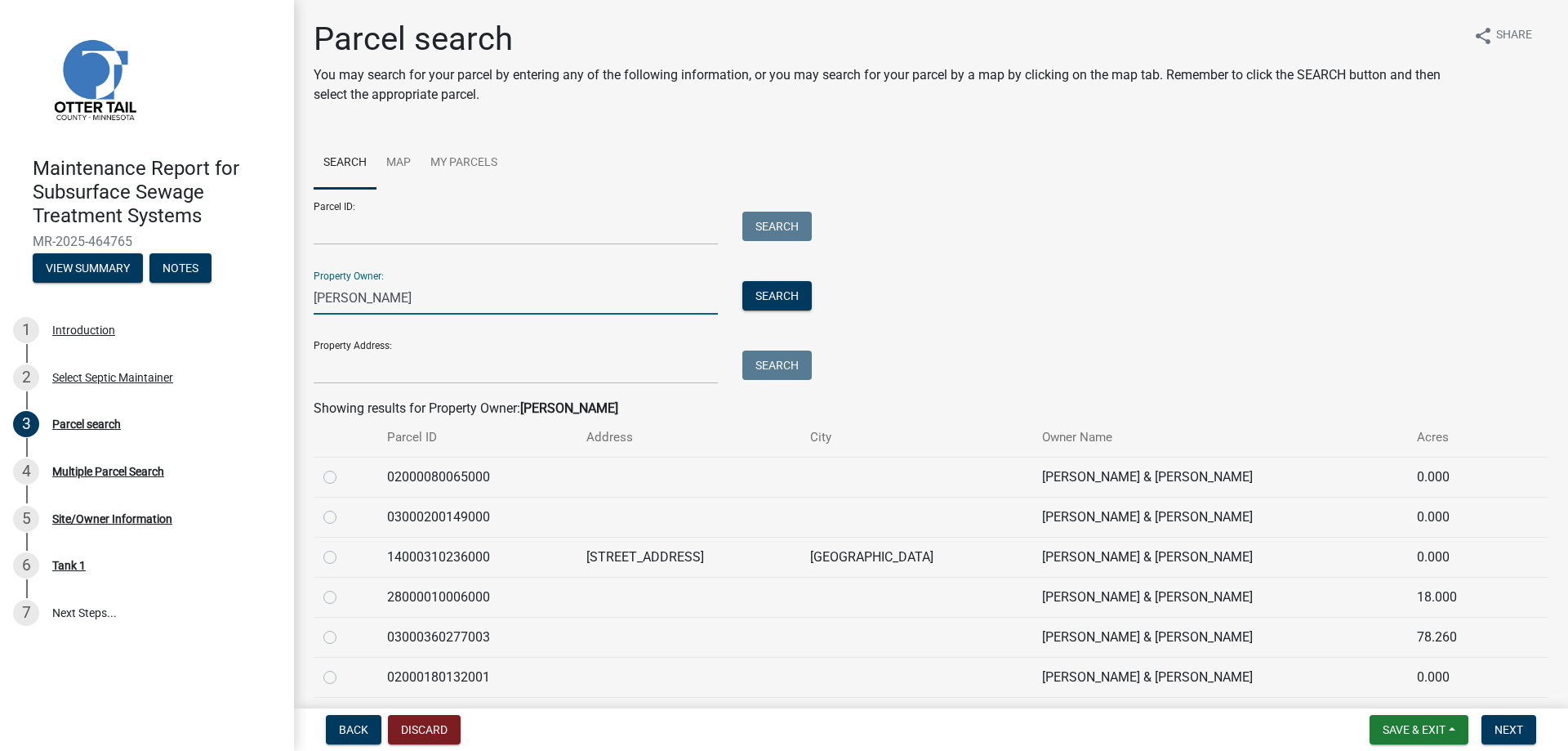
drag, startPoint x: 396, startPoint y: 297, endPoint x: 251, endPoint y: 298, distance: 145.0
click at [251, 298] on div "Maintenance Report for Subsurface Sewage Treatment Systems MR-2025-464765 View …" at bounding box center [784, 375] width 1568 height 751
drag, startPoint x: 390, startPoint y: 370, endPoint x: 402, endPoint y: 352, distance: 21.6
click at [390, 370] on input "Property Address:" at bounding box center [515, 367] width 404 height 34
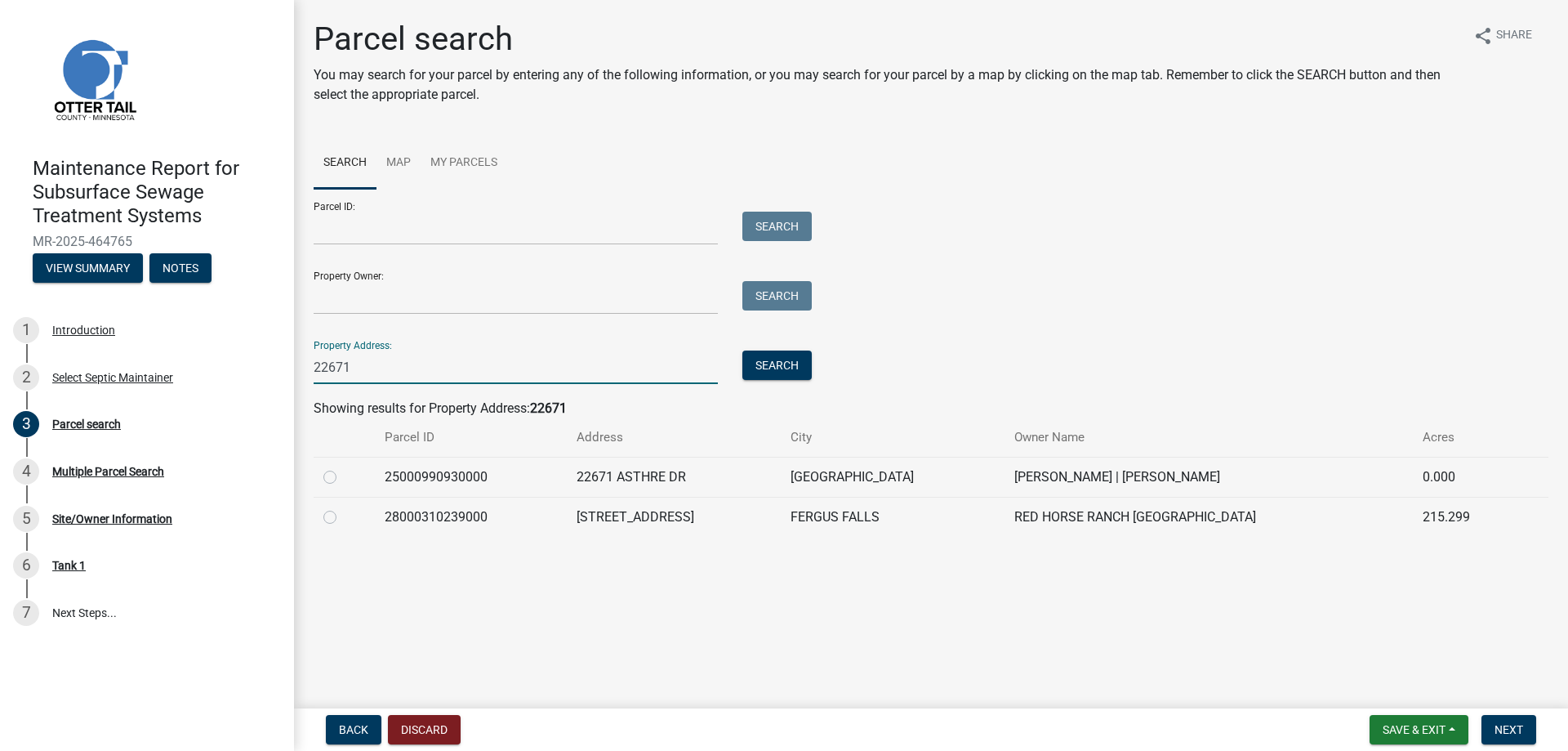
type input "22671"
click at [343, 507] on label at bounding box center [343, 507] width 0 height 0
click at [343, 514] on input "radio" at bounding box center [348, 512] width 10 height 10
radio input "true"
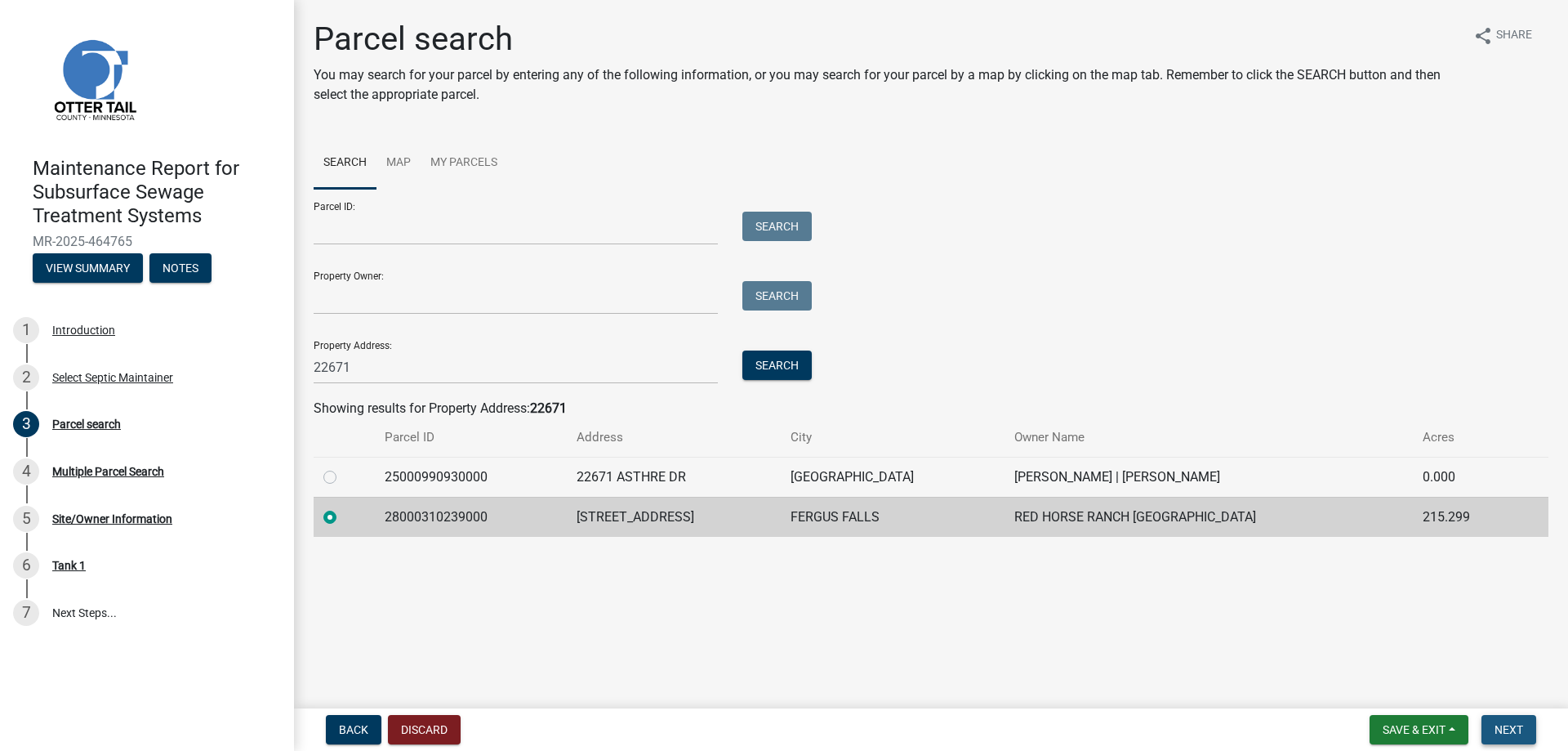
click at [1511, 733] on span "Next" at bounding box center [1509, 729] width 28 height 13
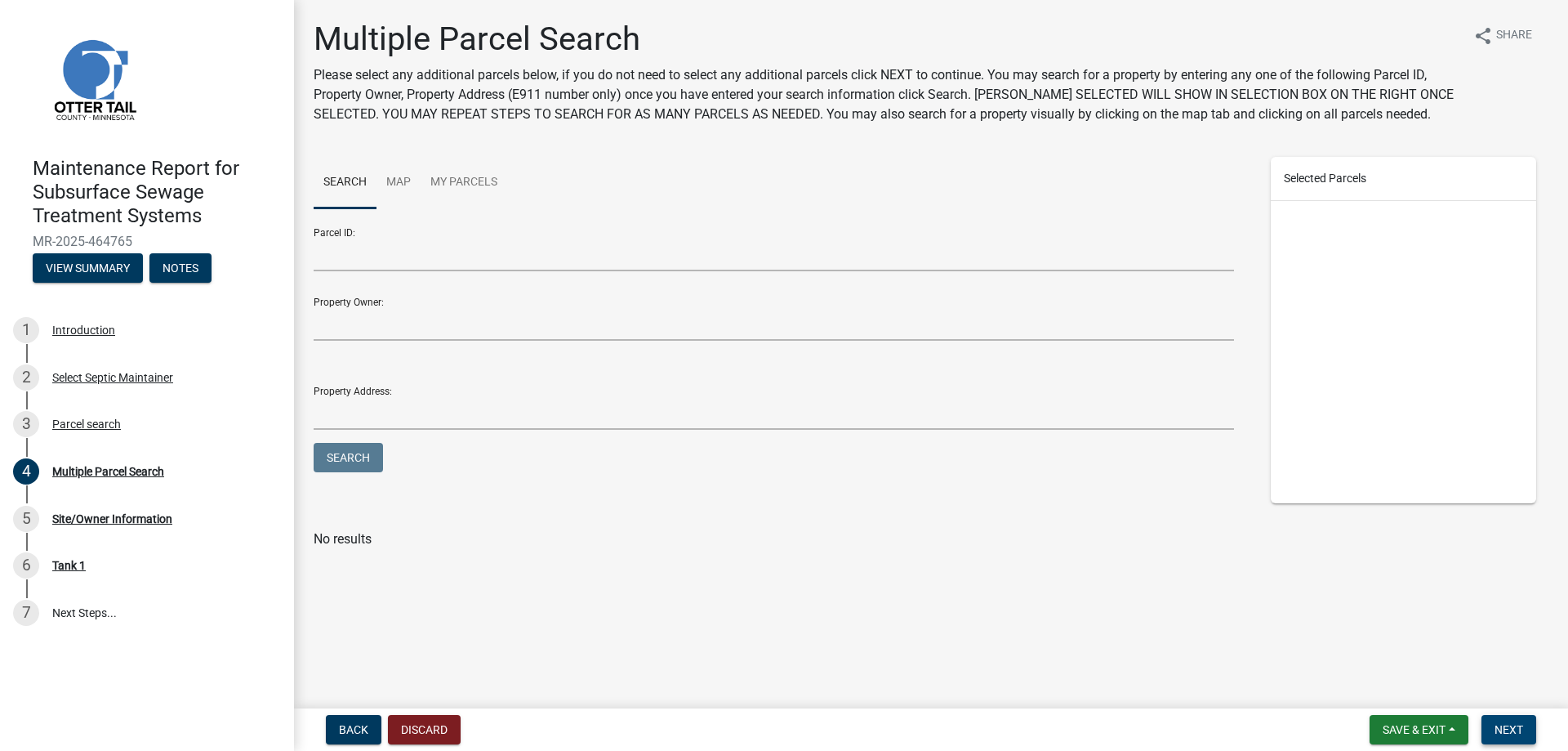
click at [1521, 733] on span "Next" at bounding box center [1509, 729] width 28 height 13
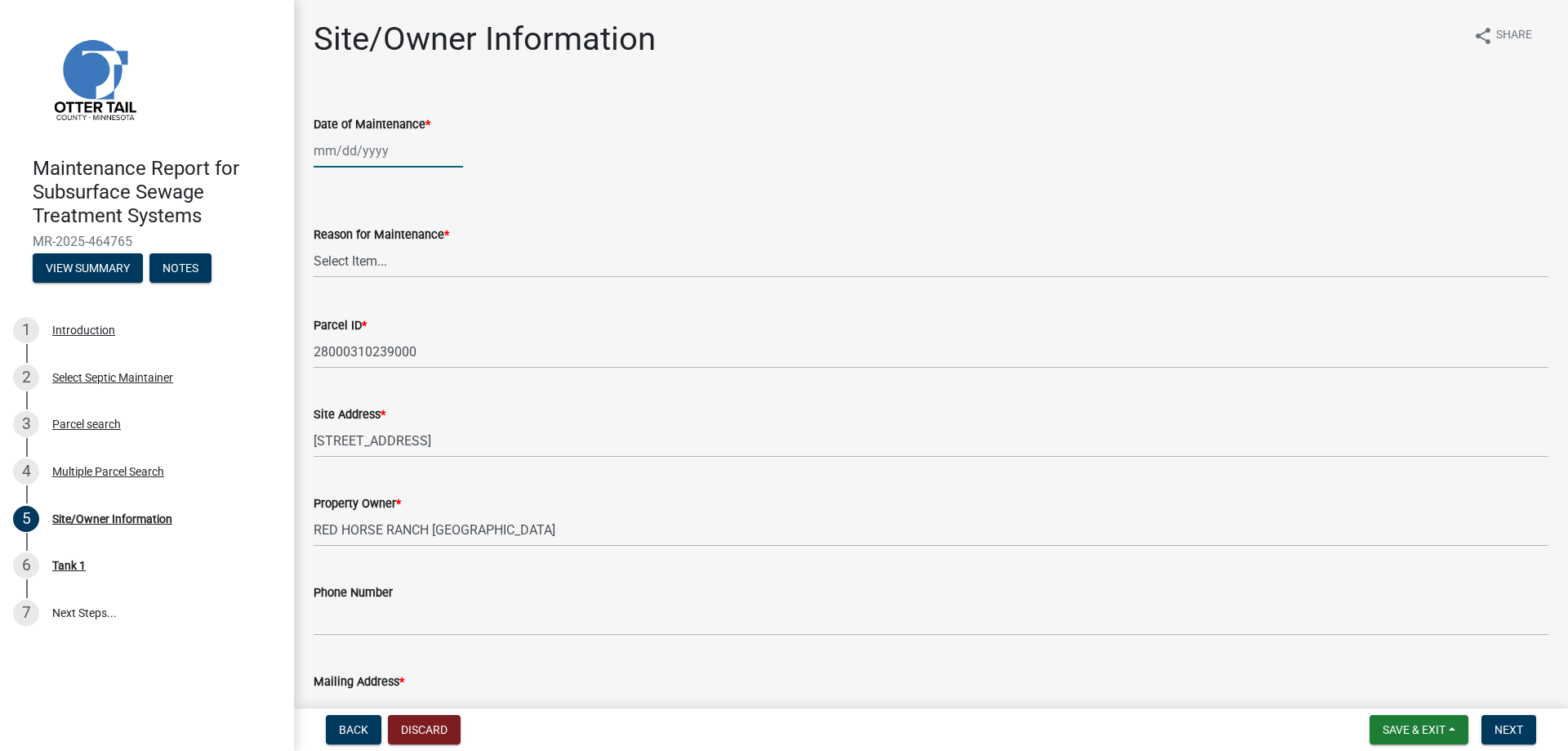
click at [364, 151] on div at bounding box center [388, 151] width 150 height 34
select select "8"
select select "2025"
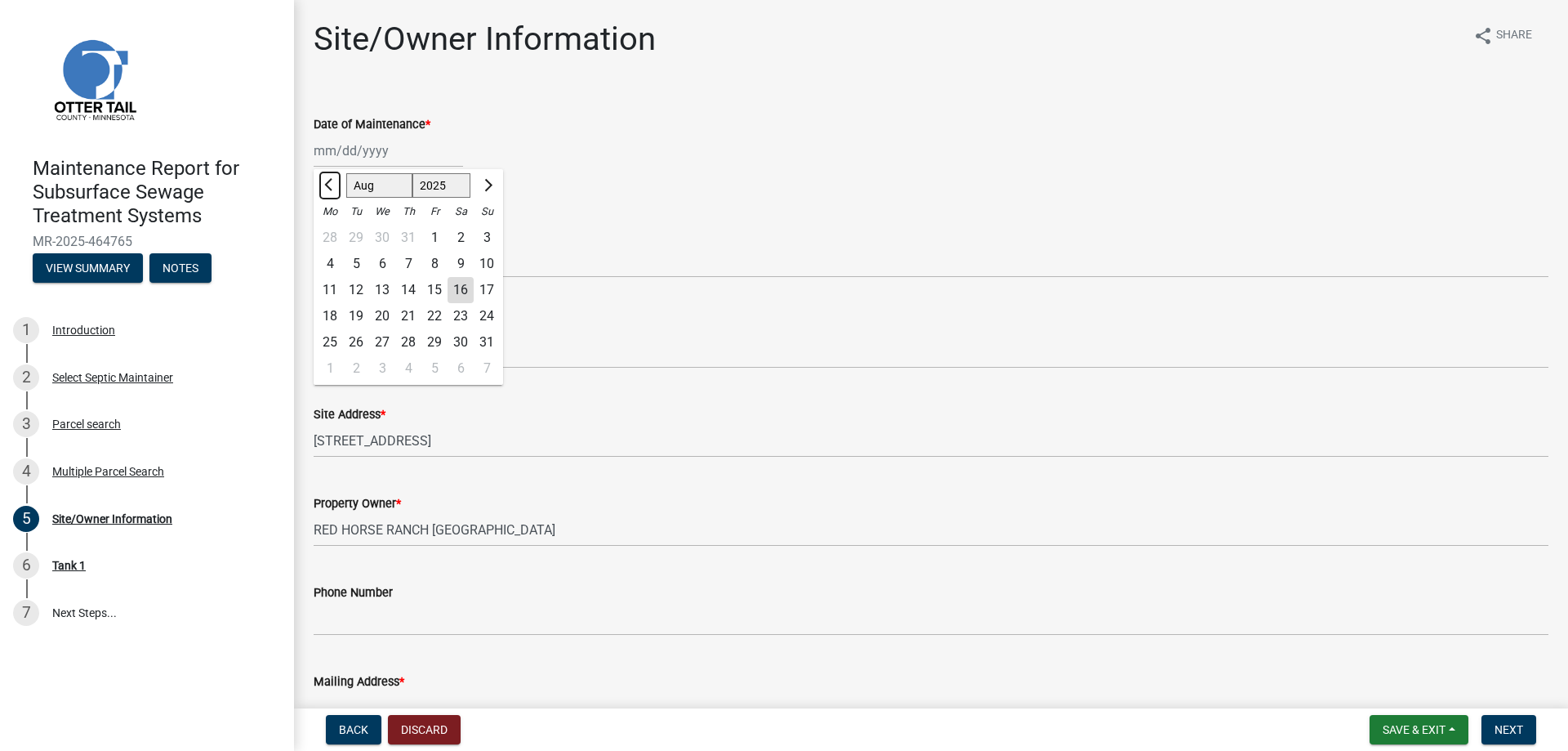
click at [329, 190] on button "Previous month" at bounding box center [330, 186] width 20 height 26
select select "5"
click at [372, 319] on div "21" at bounding box center [382, 317] width 26 height 26
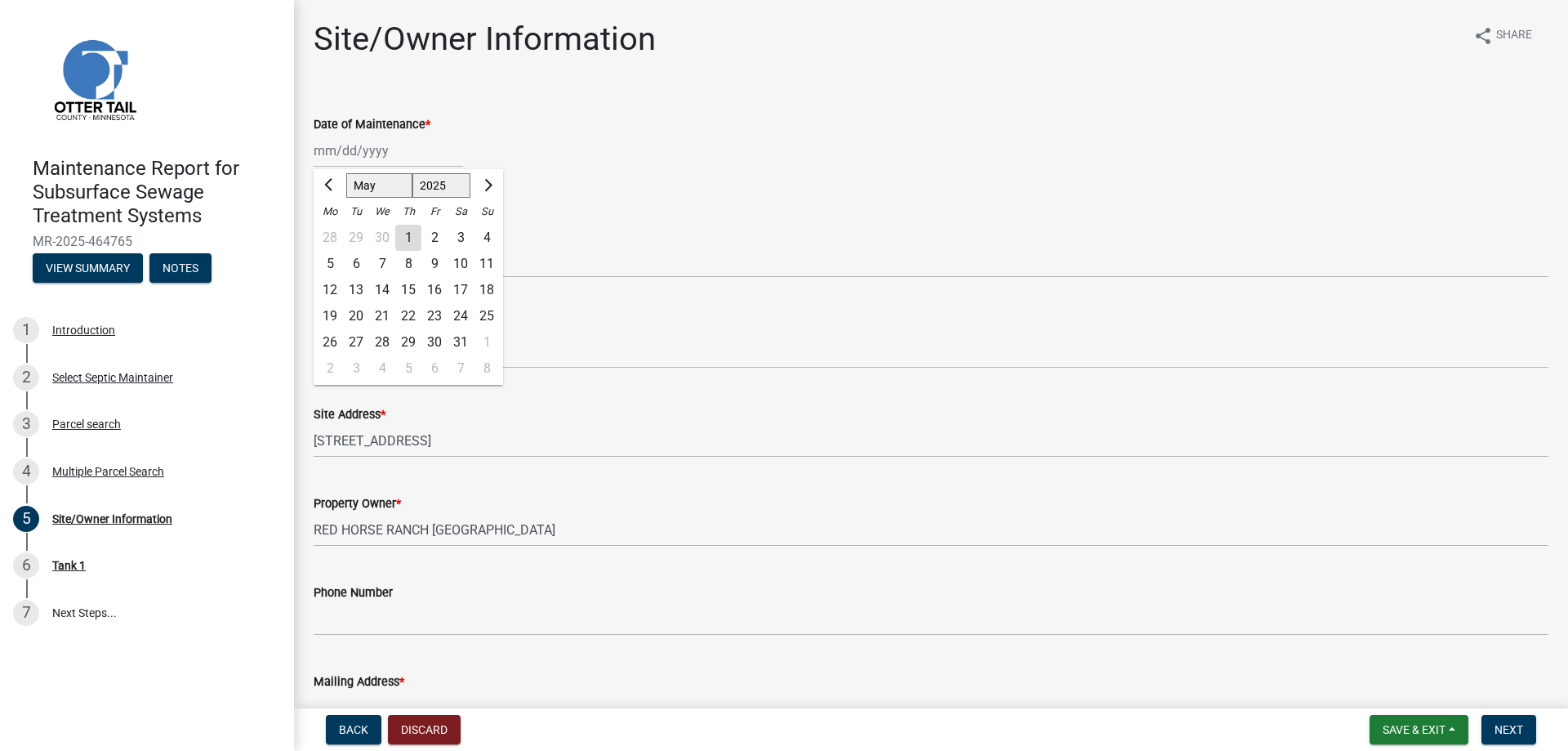
type input "[DATE]"
click at [388, 249] on select "Select Item... Called Routine Other" at bounding box center [930, 261] width 1235 height 34
click at [314, 244] on select "Select Item... Called Routine Other" at bounding box center [930, 261] width 1235 height 34
select select "3ac72b63-7b21-42e4-8192-806faae7a4f1"
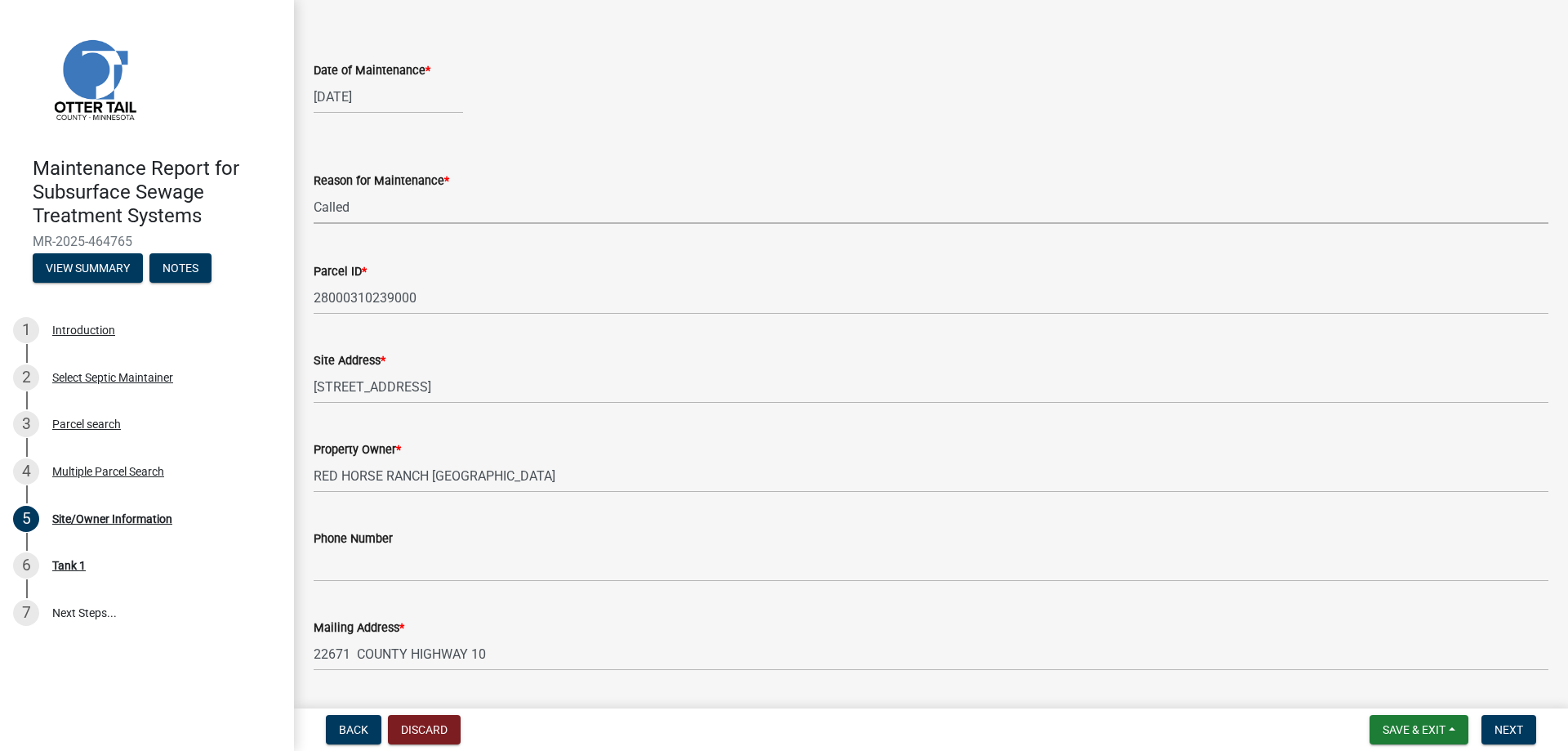
scroll to position [82, 0]
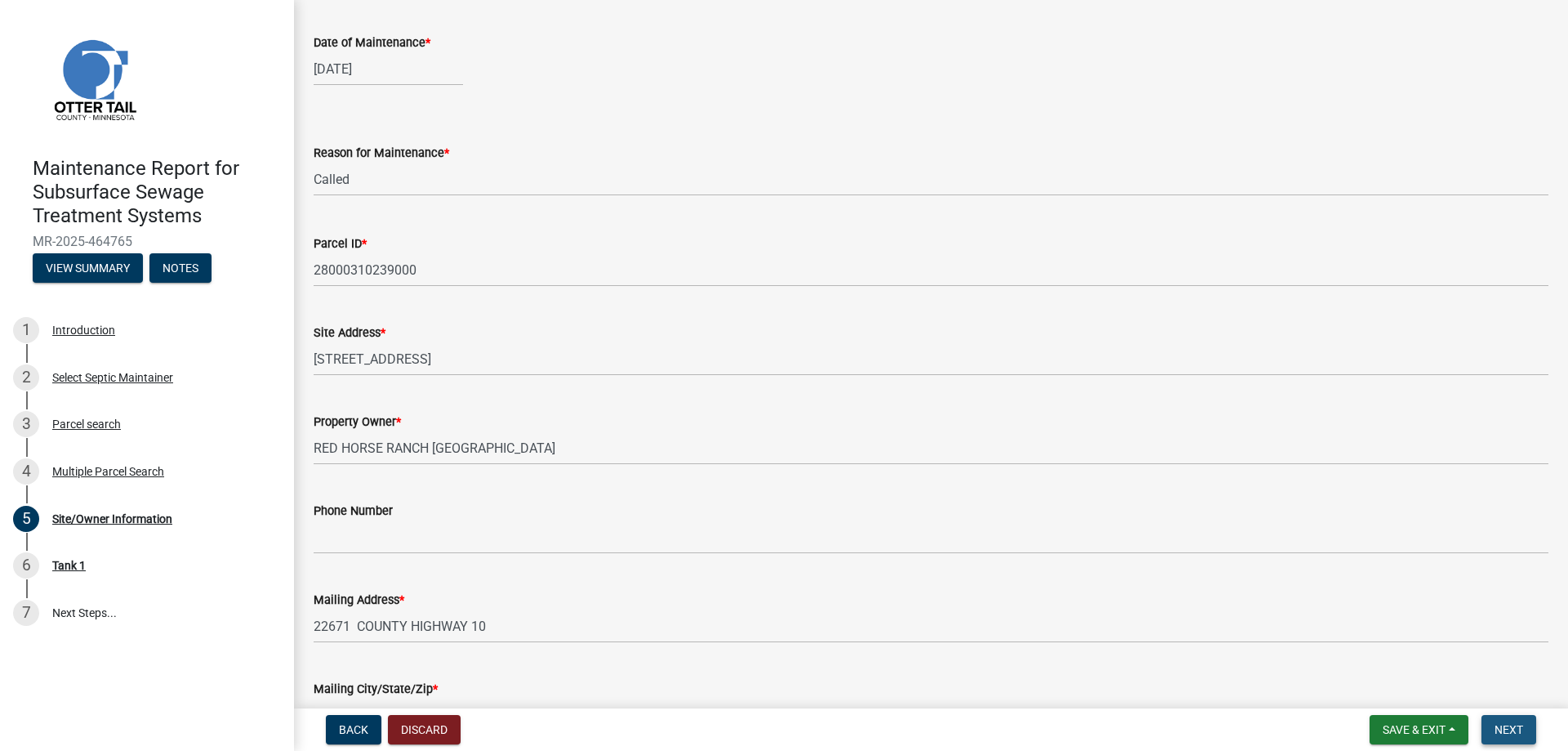
click at [1510, 731] on span "Next" at bounding box center [1509, 729] width 28 height 13
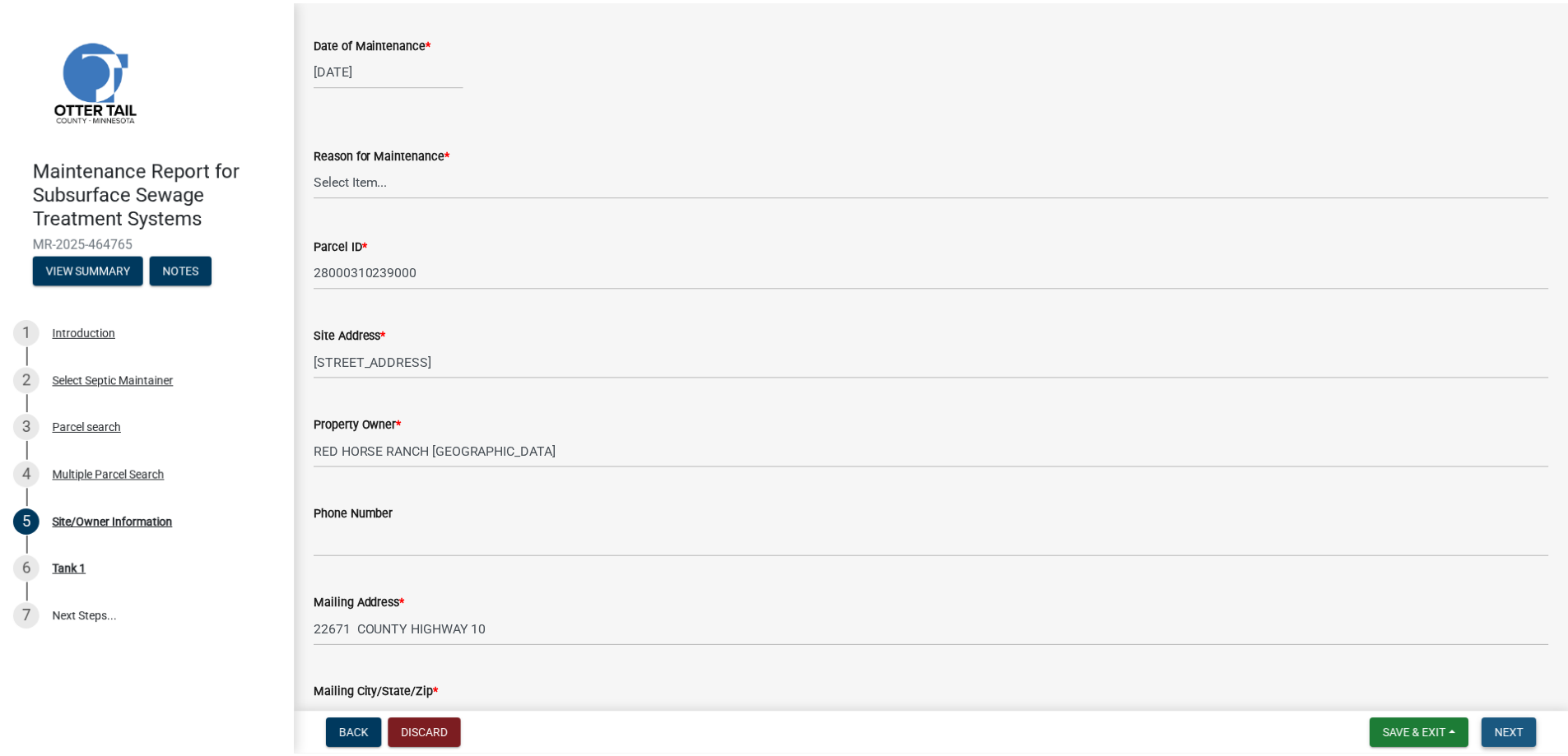
scroll to position [0, 0]
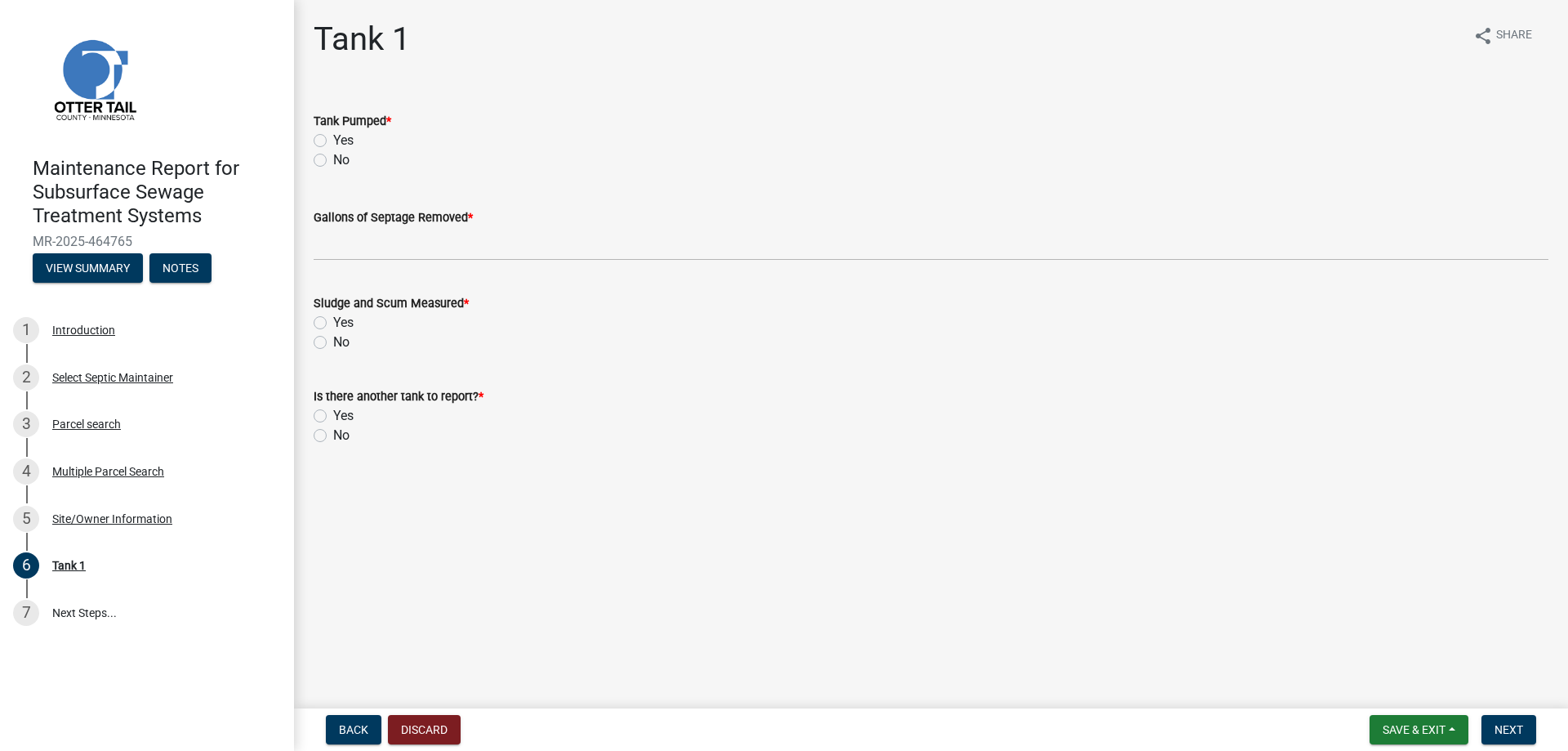
click at [350, 139] on label "Yes" at bounding box center [344, 140] width 21 height 20
click at [344, 139] on input "Yes" at bounding box center [338, 136] width 10 height 10
radio input "true"
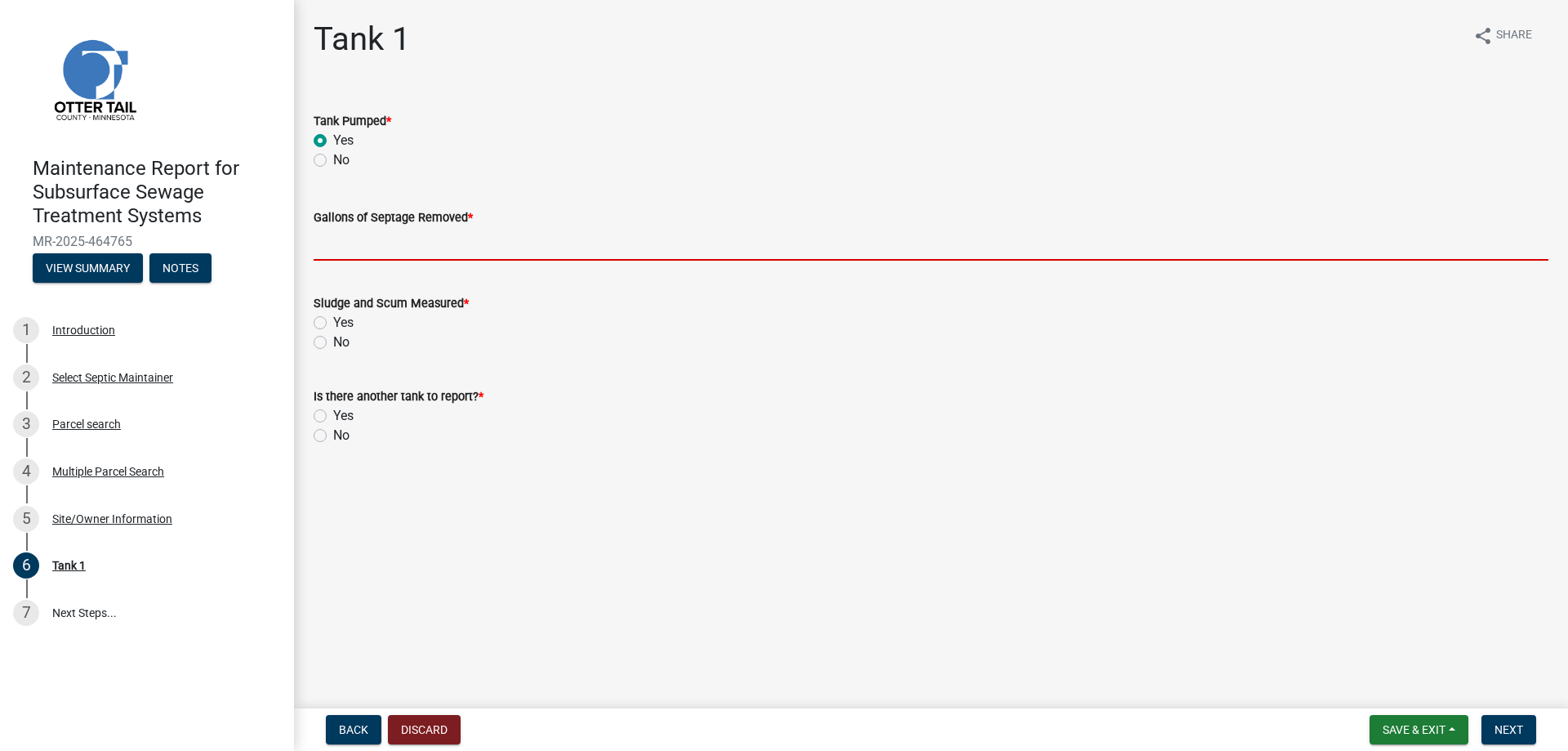
click at [339, 245] on input "Gallons of Septage Removed *" at bounding box center [930, 244] width 1235 height 34
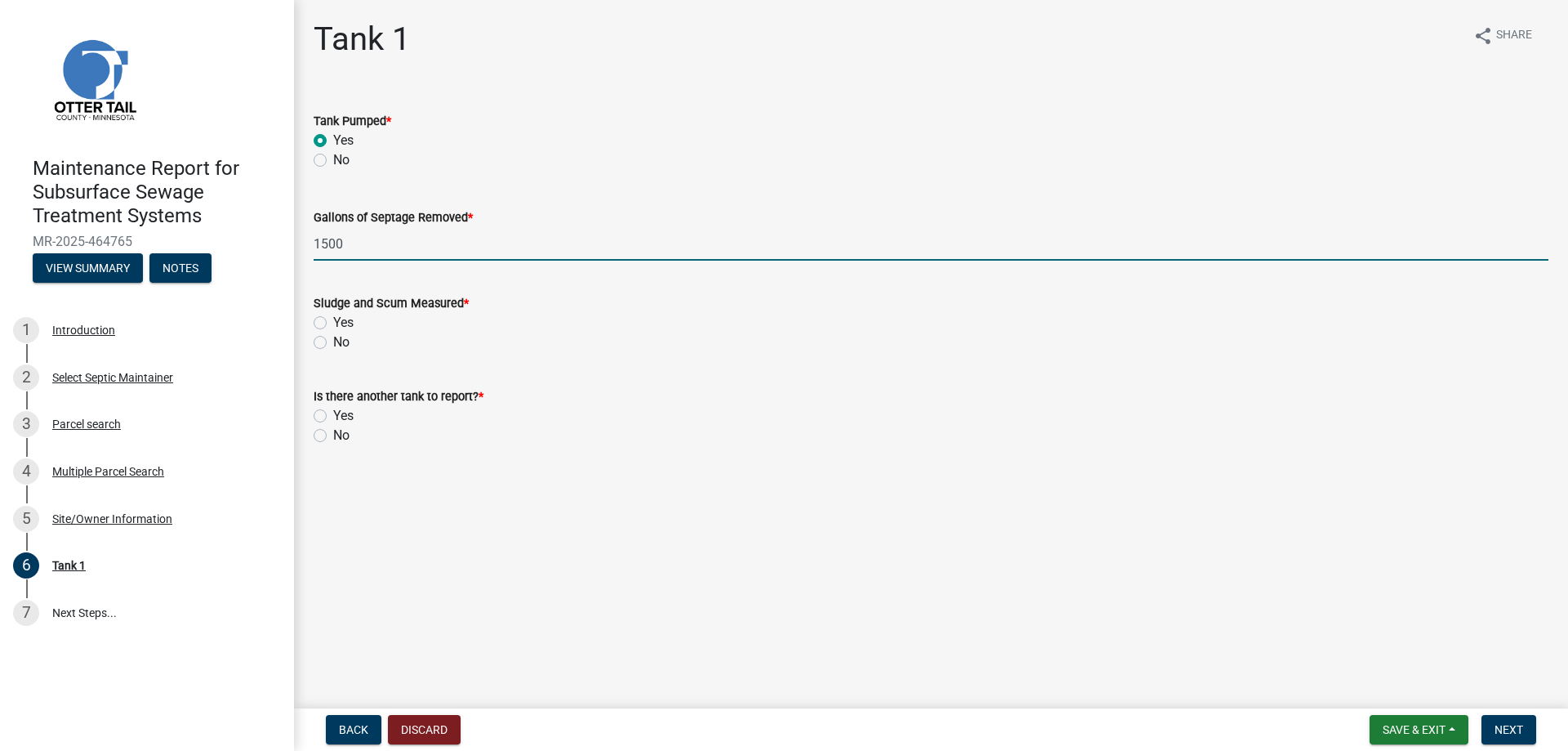
type input "1500"
click at [333, 348] on label "No" at bounding box center [341, 342] width 16 height 20
click at [333, 343] on input "No" at bounding box center [338, 337] width 10 height 10
radio input "true"
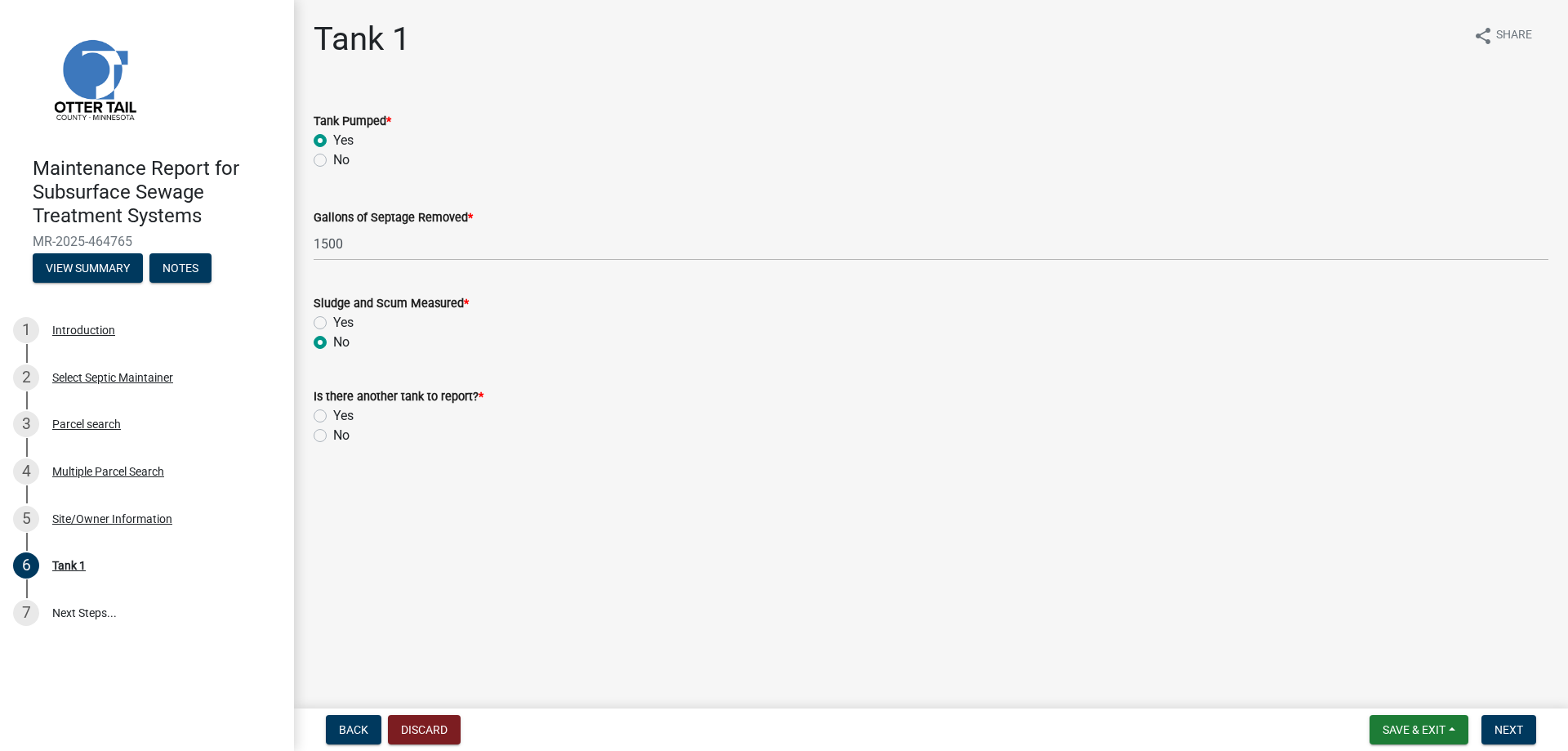
click at [333, 434] on label "No" at bounding box center [341, 435] width 16 height 20
click at [333, 434] on input "No" at bounding box center [338, 431] width 10 height 10
radio input "true"
click at [1505, 735] on span "Next" at bounding box center [1509, 729] width 28 height 13
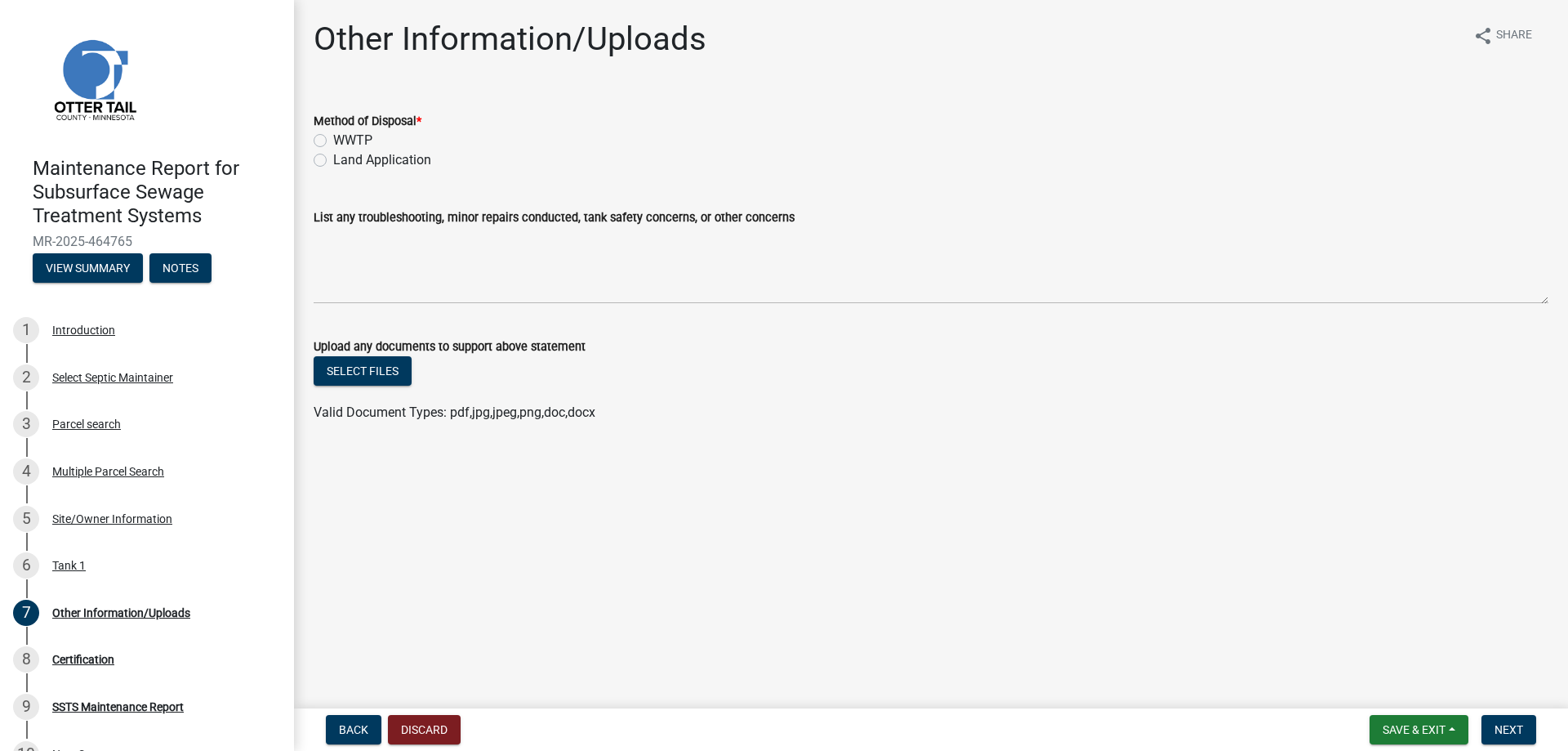
click at [327, 163] on div "Land Application" at bounding box center [930, 160] width 1235 height 20
click at [333, 157] on label "Land Application" at bounding box center [382, 160] width 98 height 20
click at [333, 157] on input "Land Application" at bounding box center [338, 155] width 10 height 10
radio input "true"
click at [1519, 724] on span "Next" at bounding box center [1509, 729] width 28 height 13
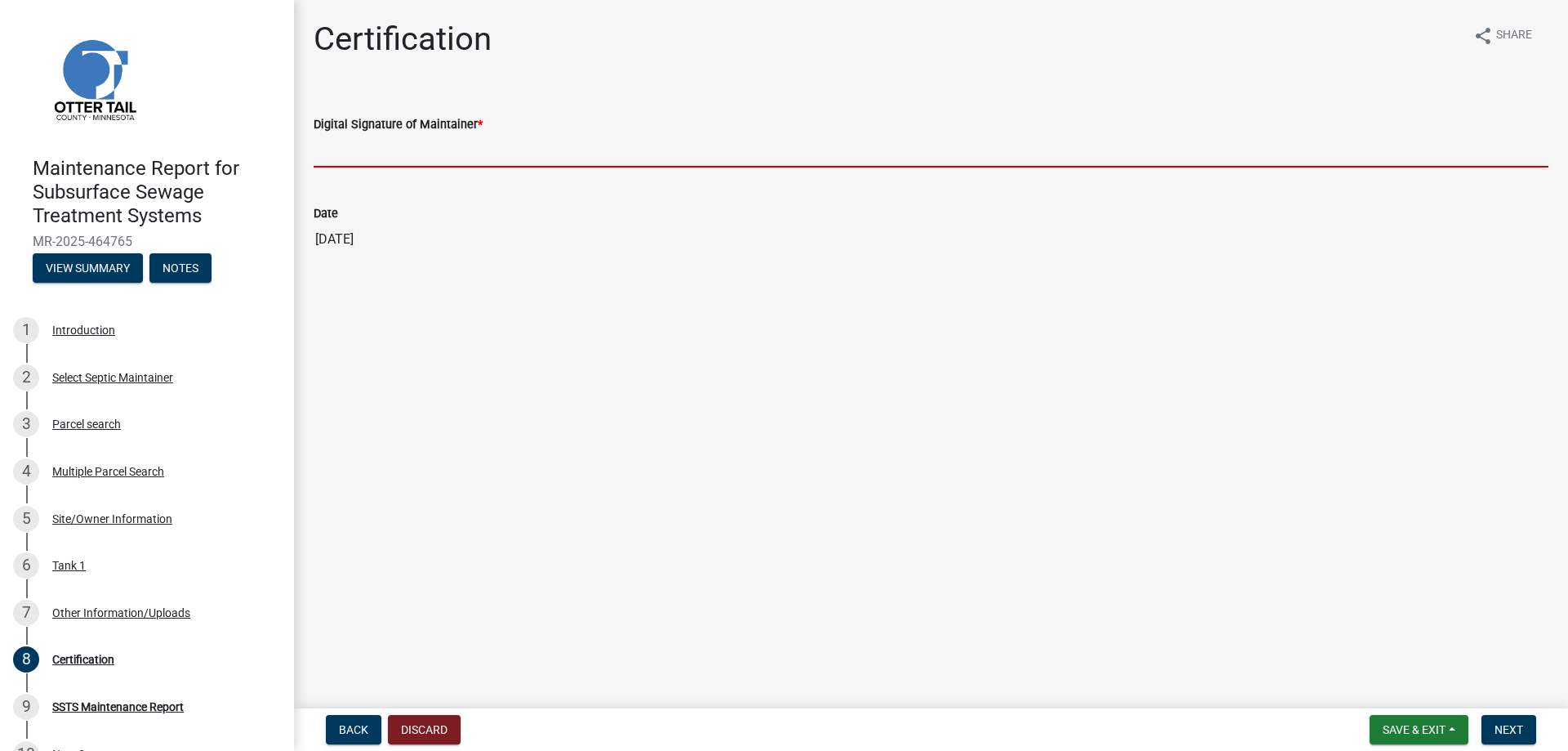
click at [415, 155] on input "Digital Signature of Maintainer *" at bounding box center [930, 151] width 1235 height 34
type input "[PERSON_NAME]"
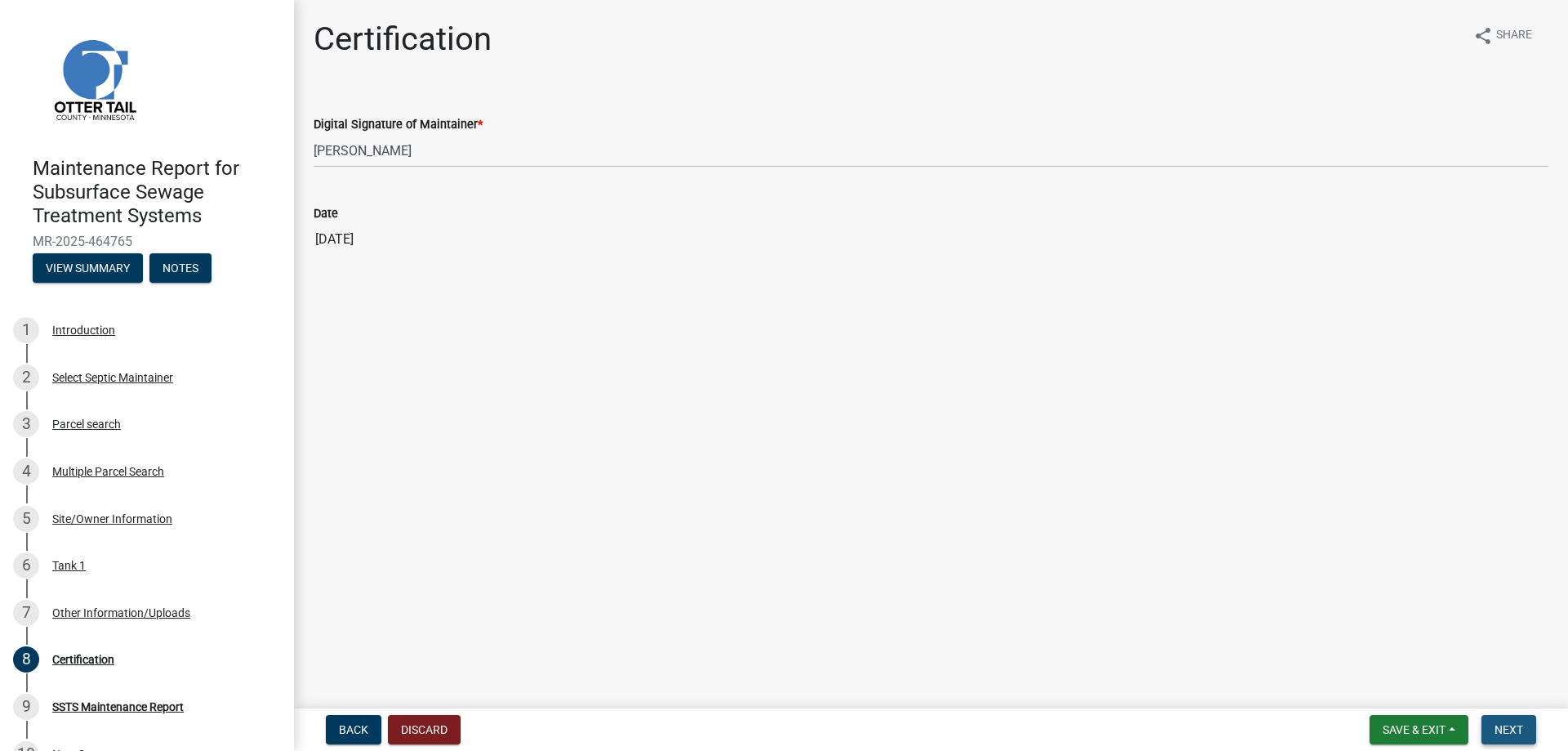
click at [1507, 724] on span "Next" at bounding box center [1509, 729] width 28 height 13
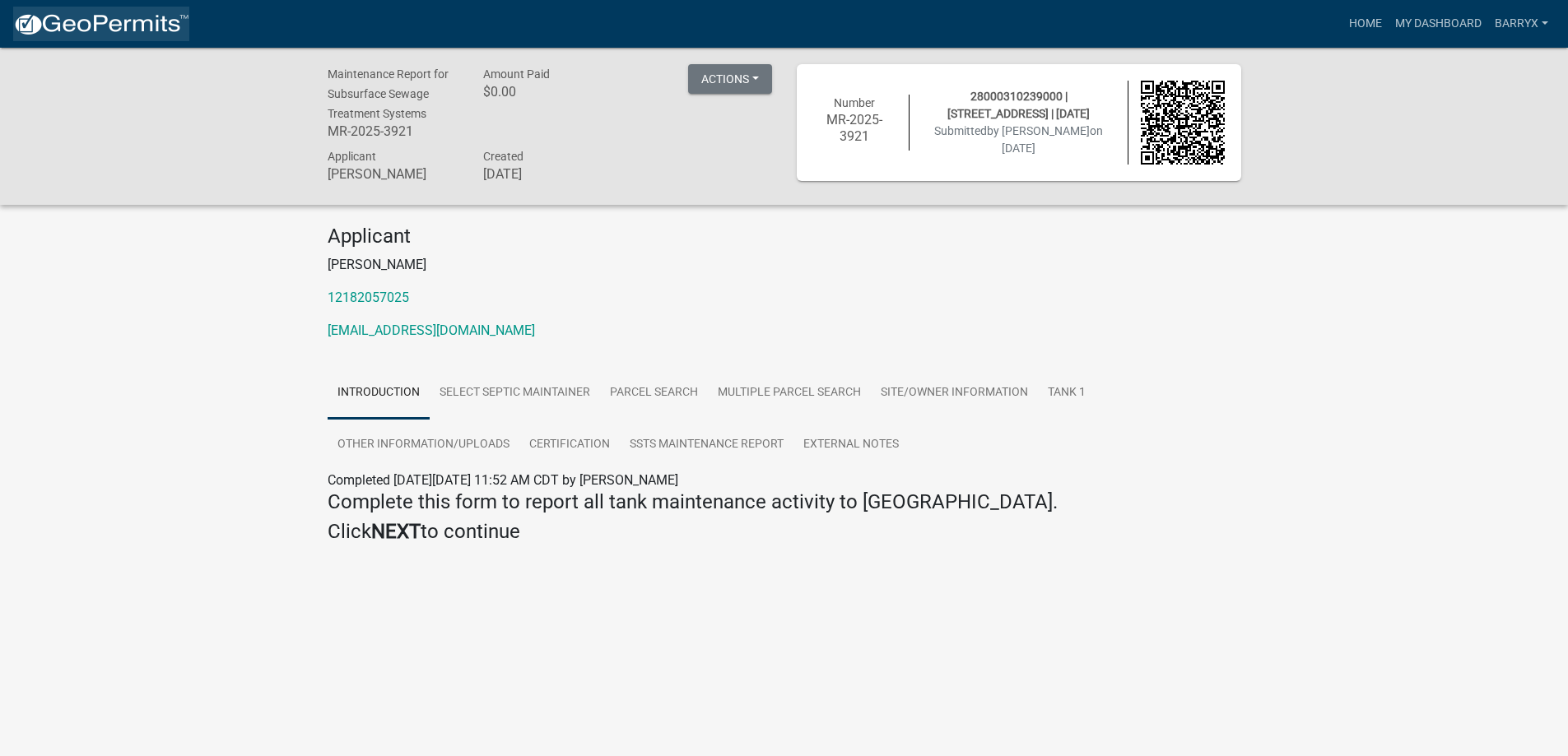
click at [110, 30] on img at bounding box center [102, 25] width 177 height 25
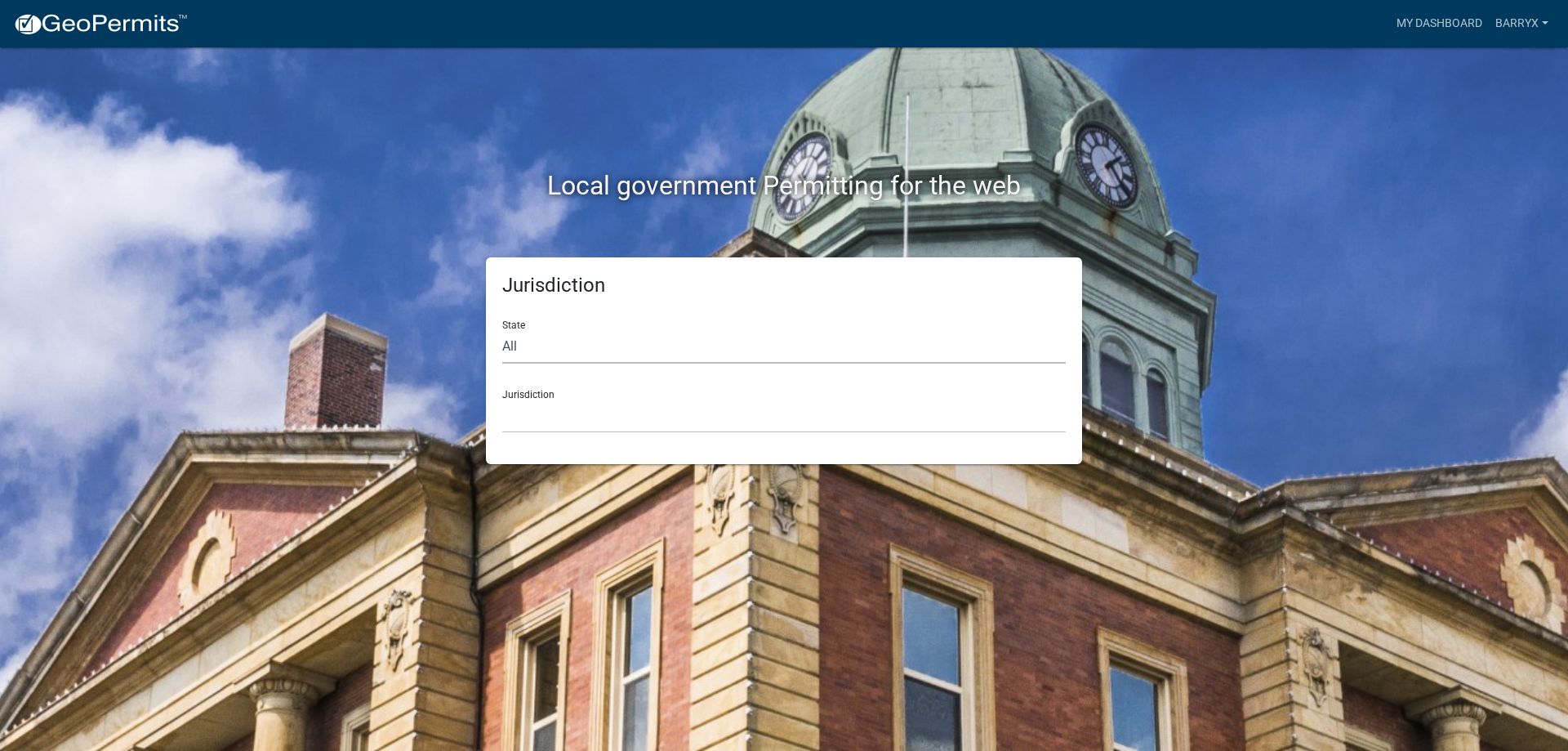
click at [606, 352] on select "All [US_STATE] [US_STATE] [US_STATE] [US_STATE] [US_STATE] [US_STATE] [US_STATE…" at bounding box center [784, 347] width 563 height 34
select select "[US_STATE]"
click at [502, 330] on select "All [US_STATE] [US_STATE] [US_STATE] [US_STATE] [US_STATE] [US_STATE] [US_STATE…" at bounding box center [784, 347] width 563 height 34
click at [563, 420] on select "[GEOGRAPHIC_DATA], [US_STATE] [GEOGRAPHIC_DATA], [US_STATE] [GEOGRAPHIC_DATA], …" at bounding box center [784, 416] width 563 height 34
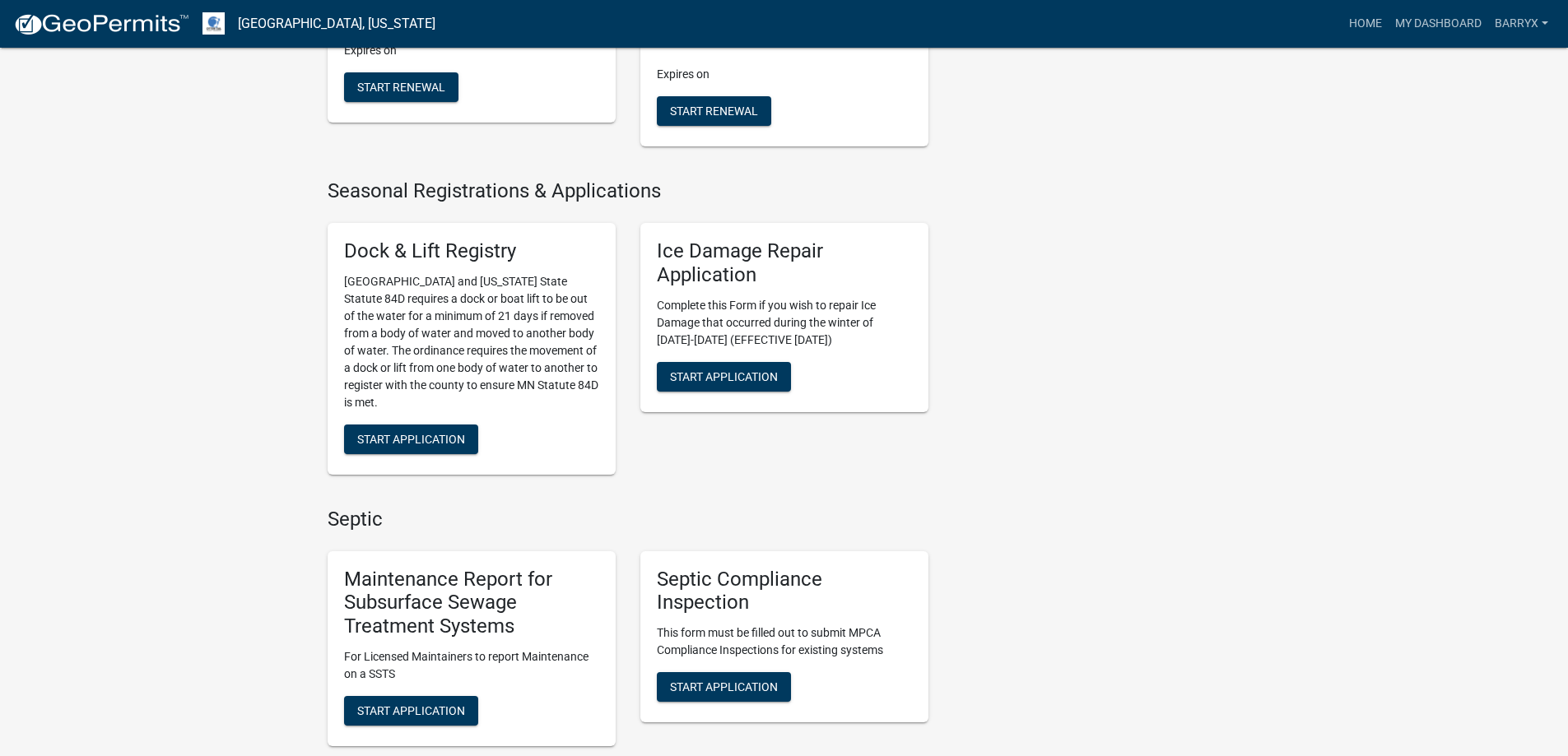
scroll to position [740, 0]
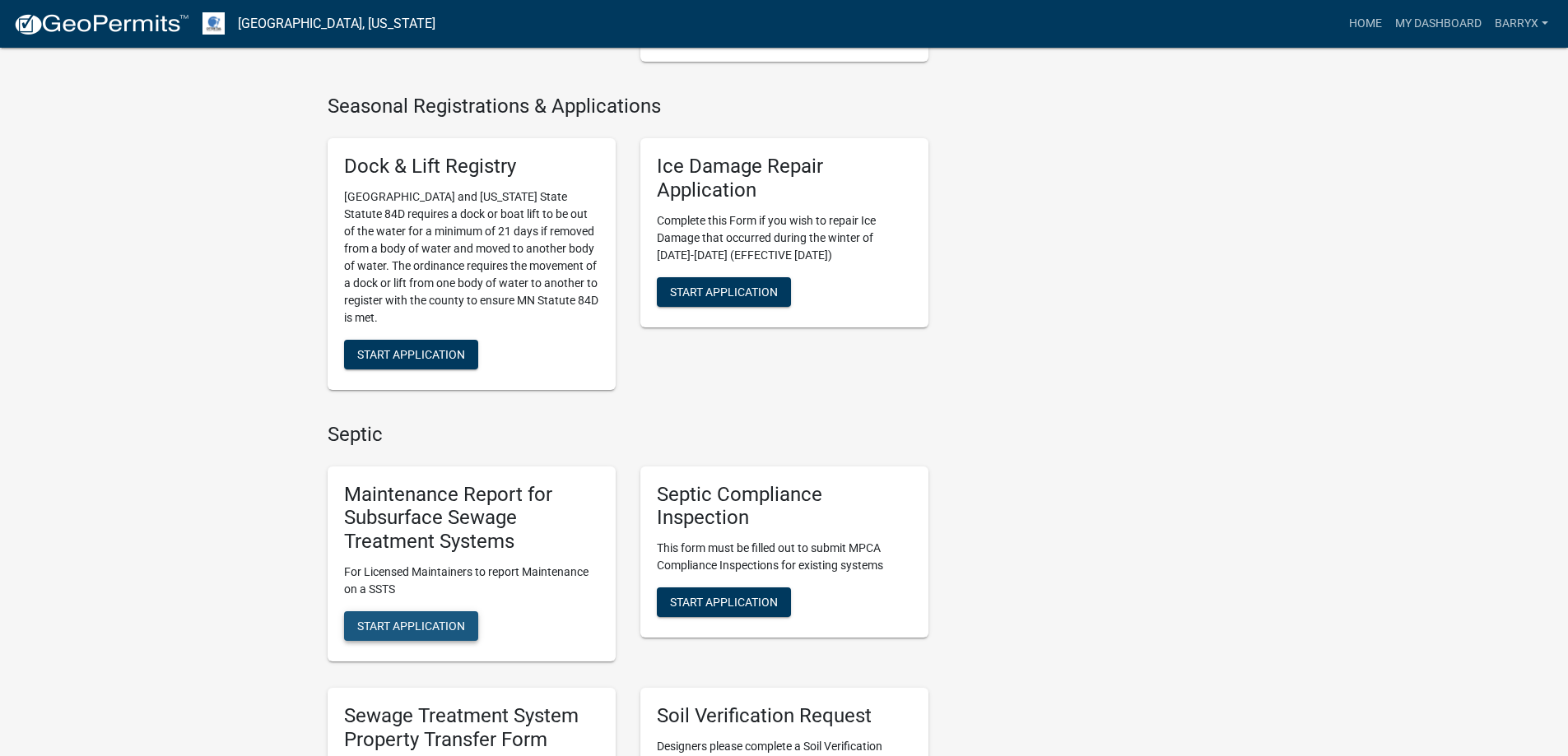
click at [456, 621] on span "Start Application" at bounding box center [411, 626] width 108 height 13
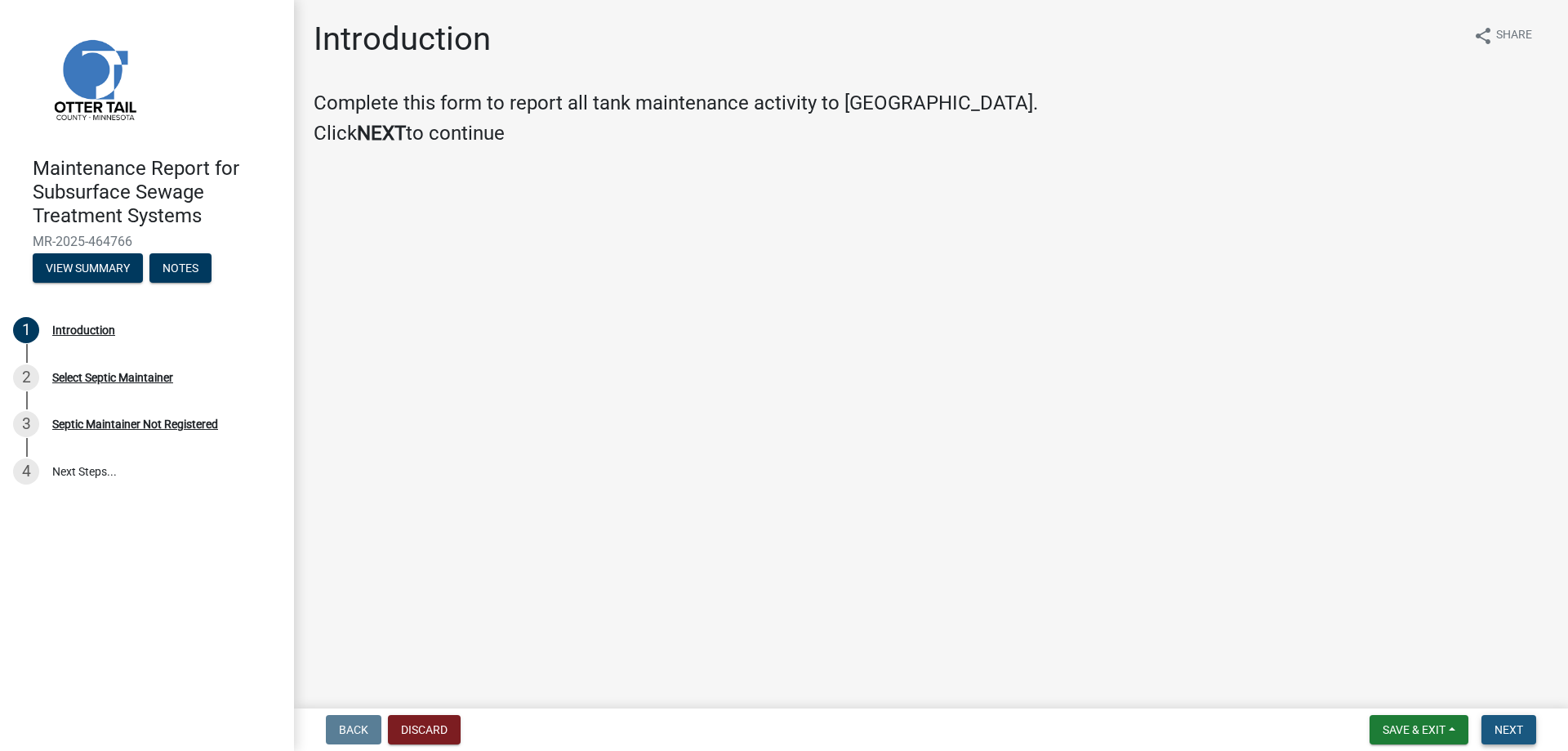
click at [1518, 722] on button "Next" at bounding box center [1509, 729] width 55 height 29
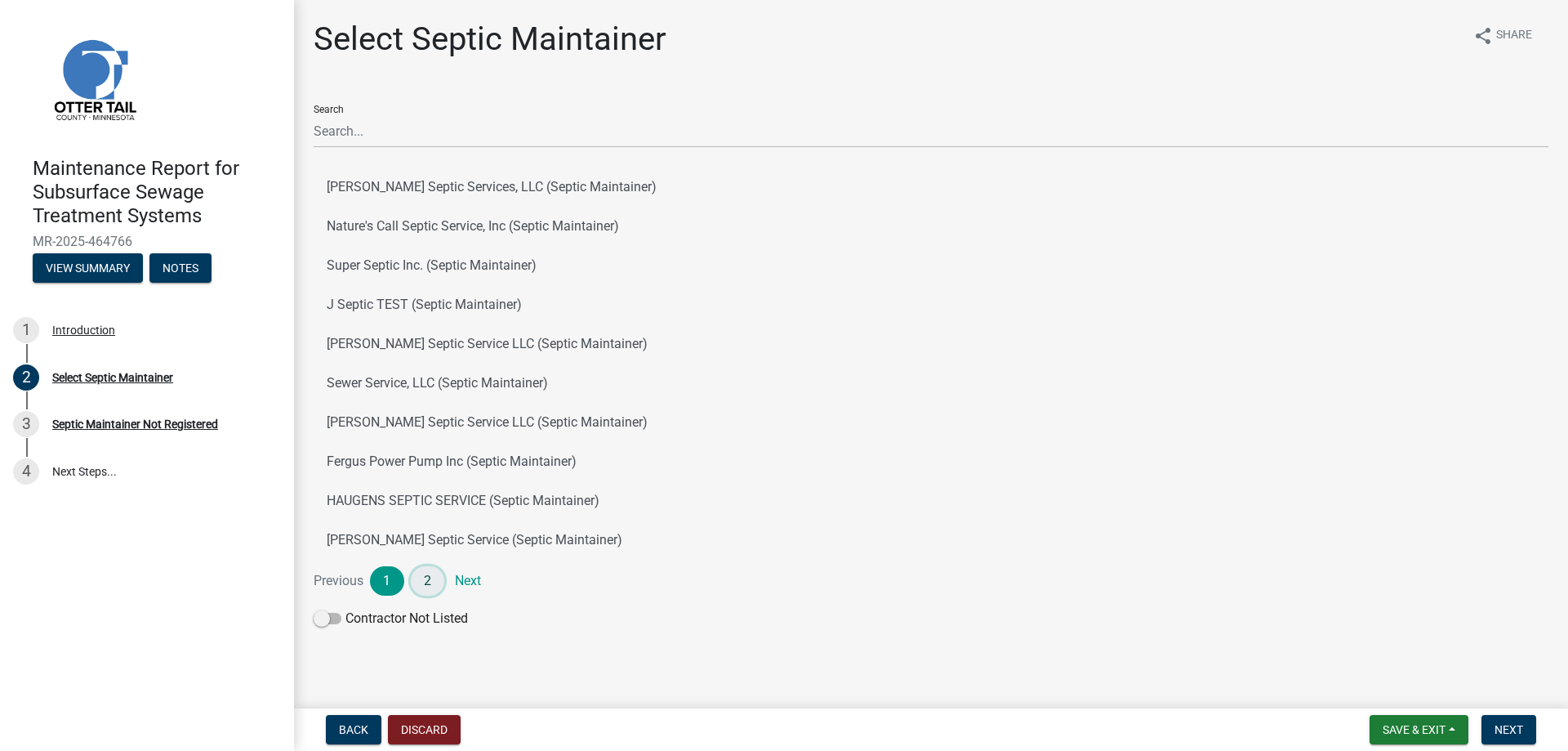
click at [433, 590] on link "2" at bounding box center [428, 580] width 34 height 29
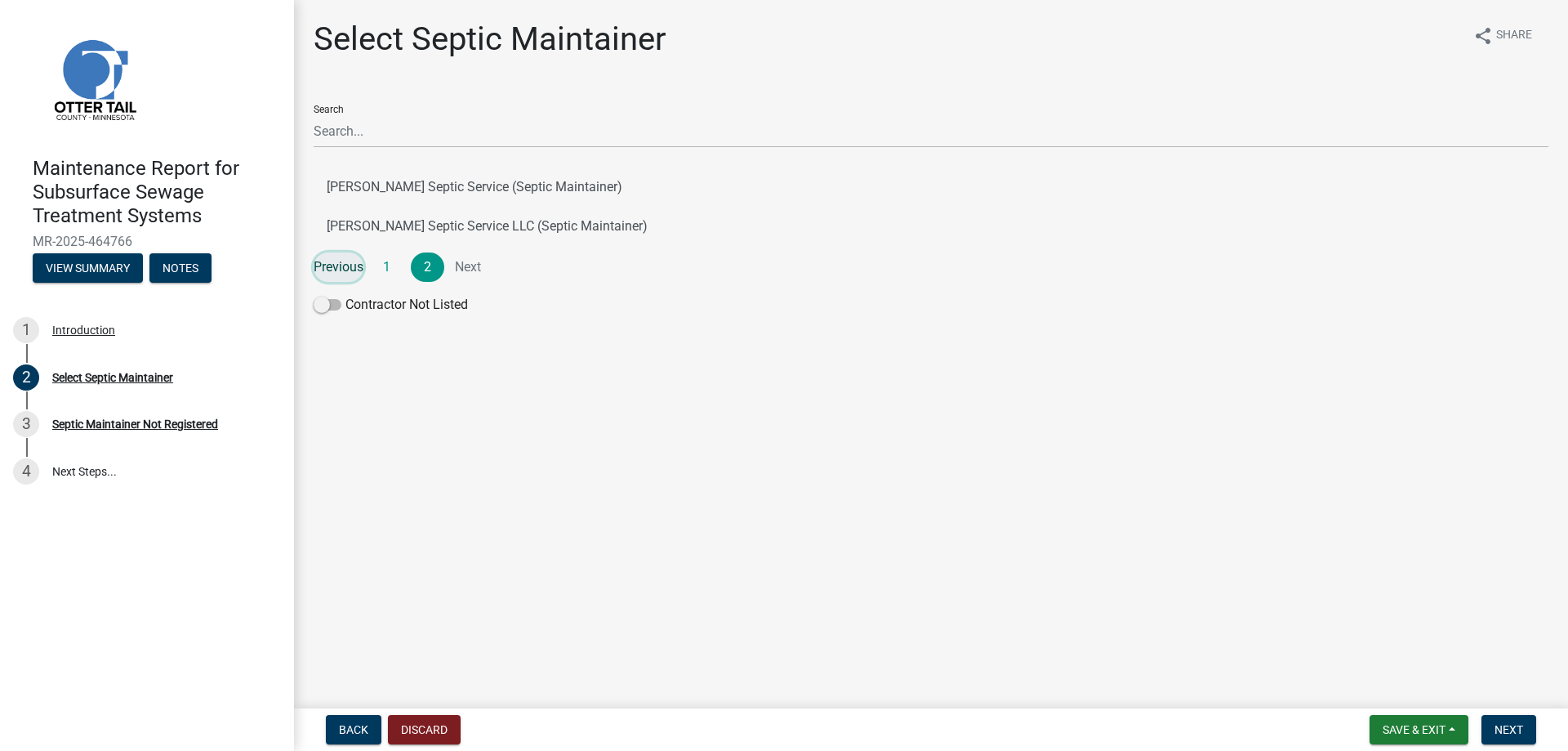
click at [341, 262] on link "Previous" at bounding box center [338, 267] width 50 height 29
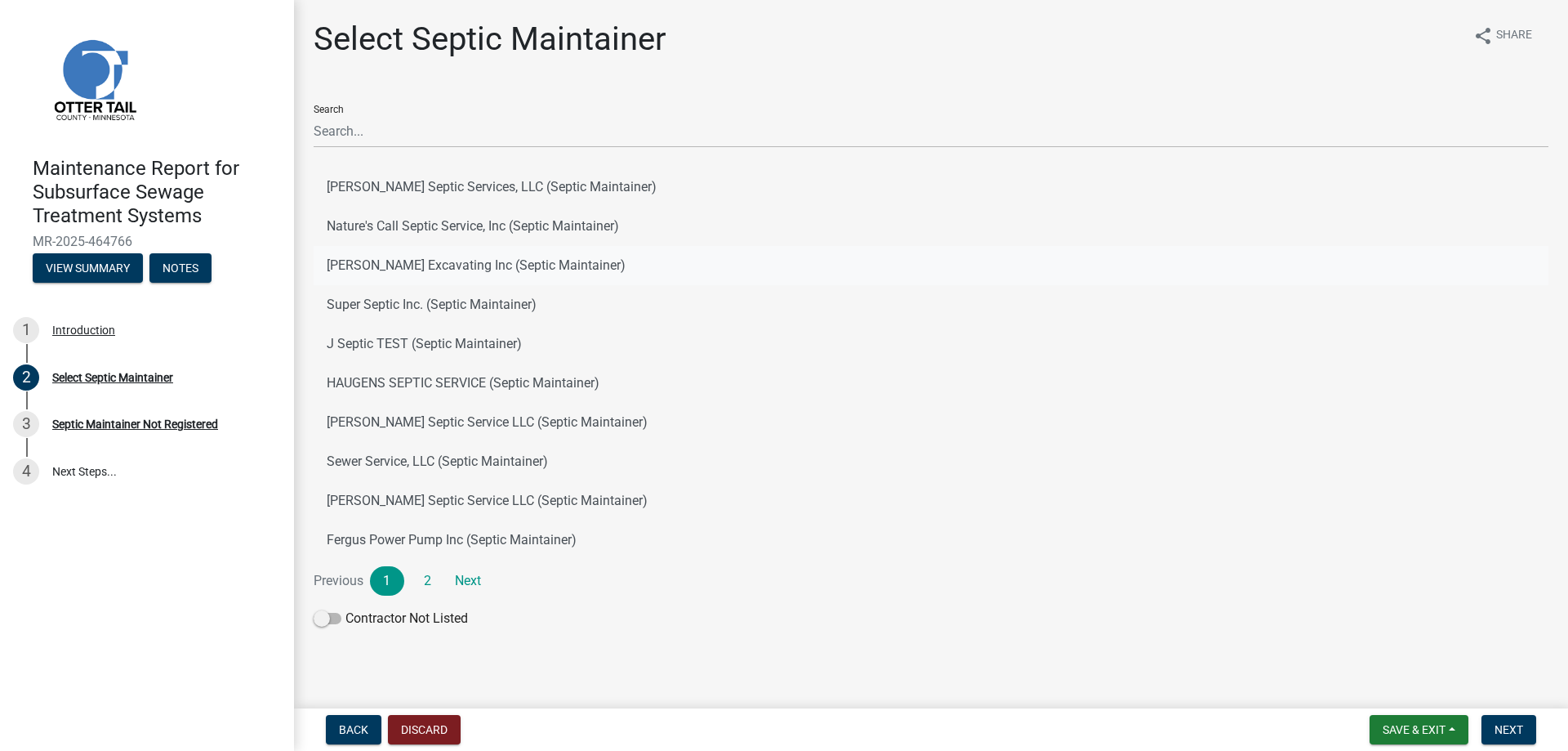
click at [357, 259] on button "[PERSON_NAME] Excavating Inc (Septic Maintainer)" at bounding box center [930, 266] width 1235 height 40
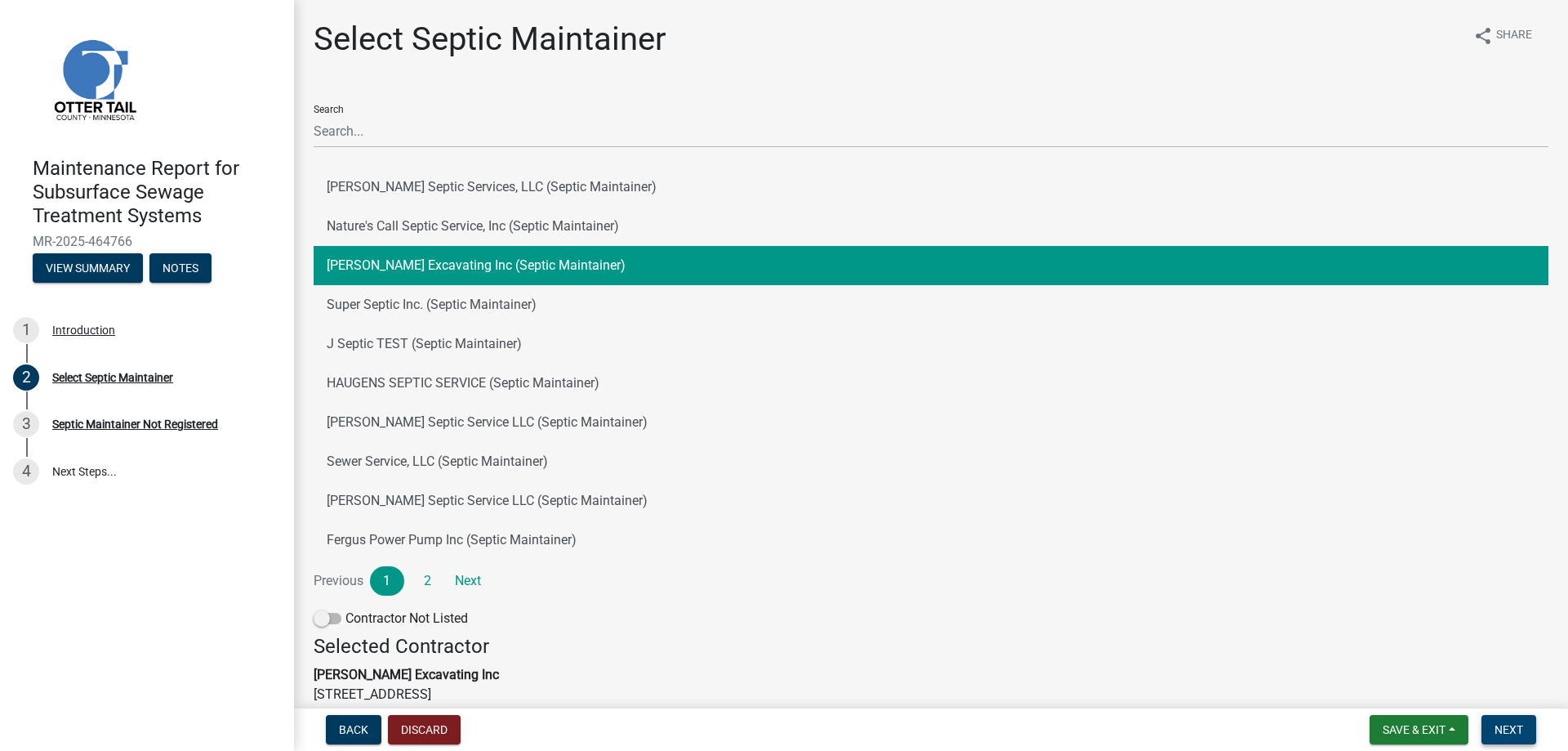
click at [1507, 727] on span "Next" at bounding box center [1509, 729] width 28 height 13
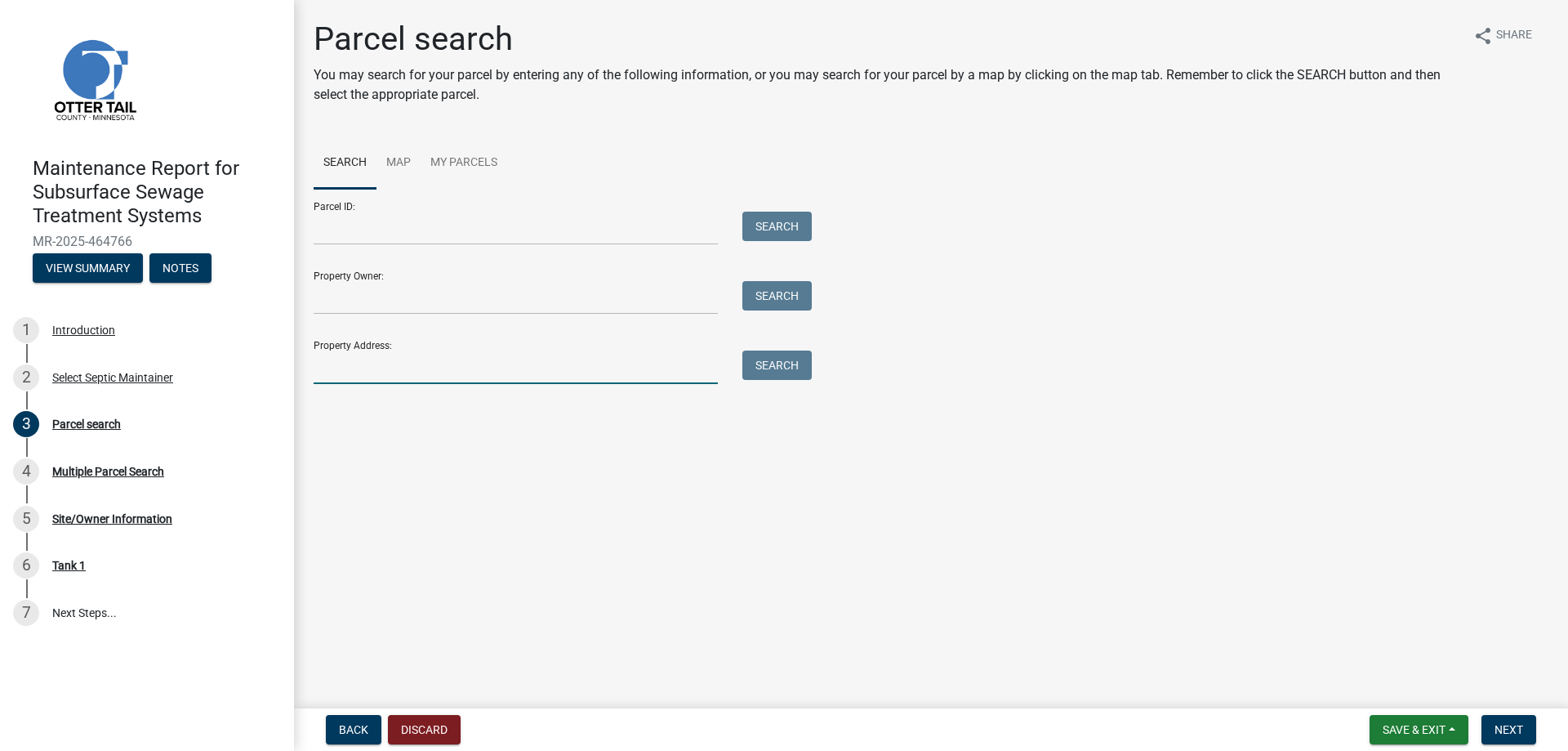
click at [336, 370] on input "Property Address:" at bounding box center [515, 367] width 404 height 34
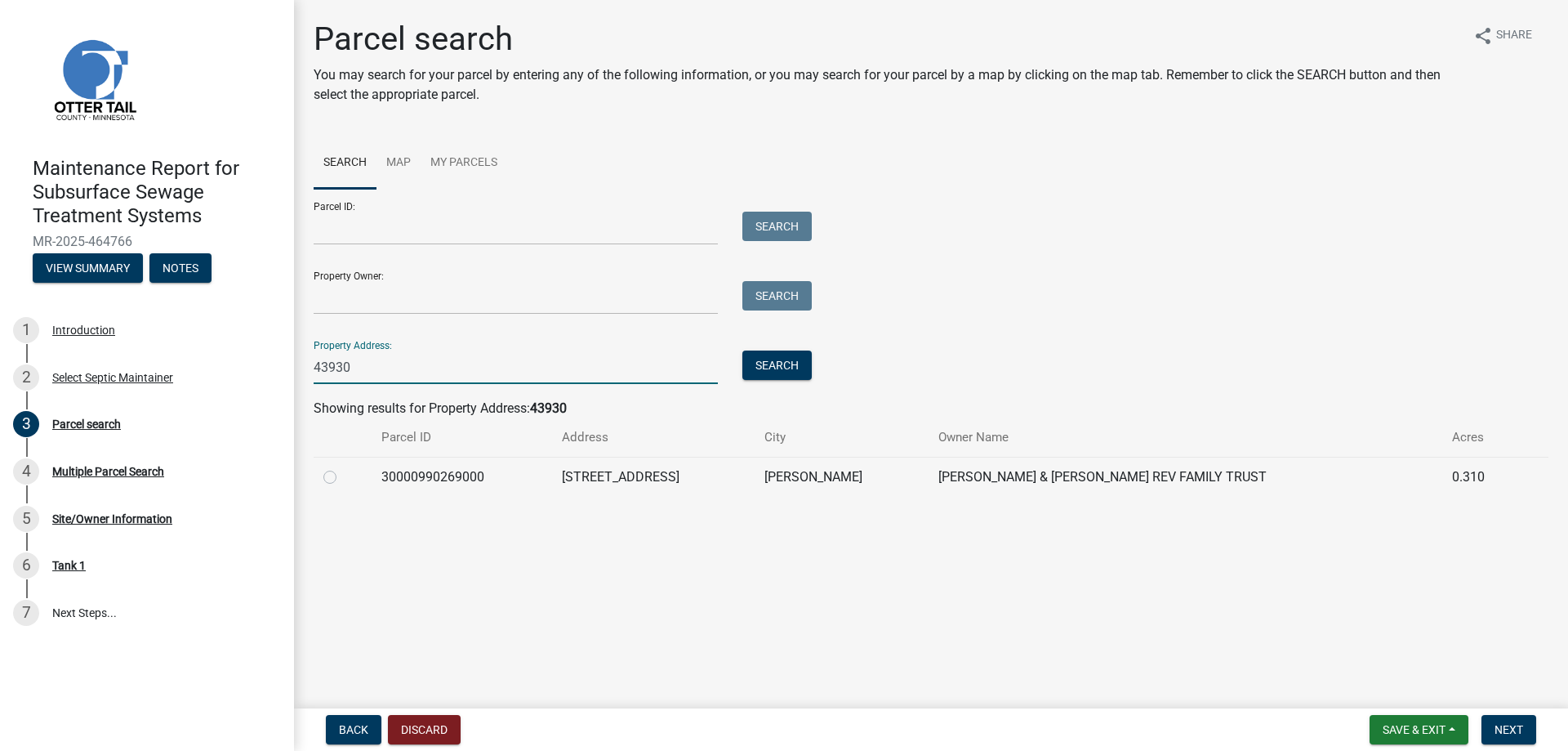
type input "43930"
click at [343, 467] on label at bounding box center [343, 467] width 0 height 0
click at [343, 476] on input "radio" at bounding box center [348, 472] width 10 height 10
radio input "true"
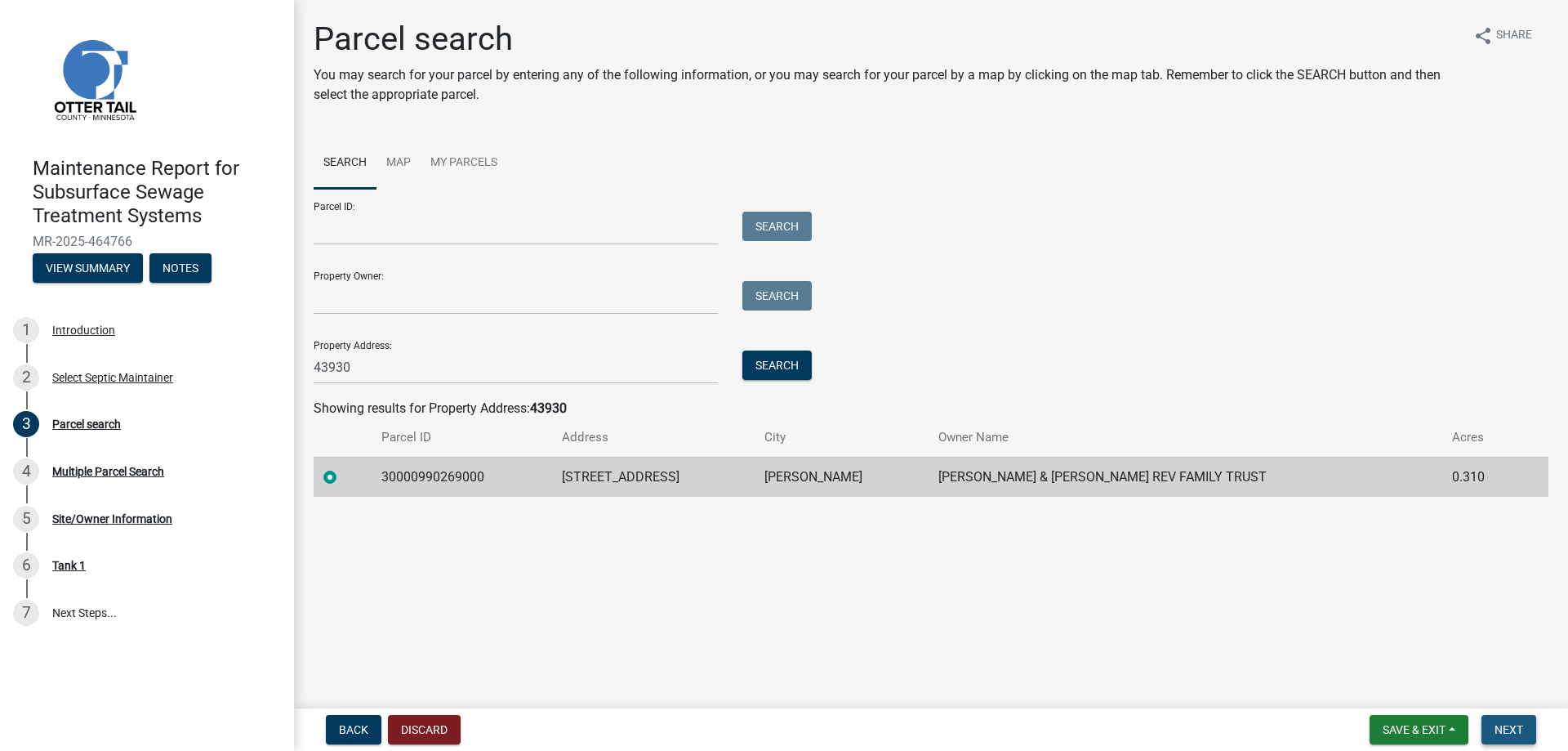
click at [1507, 728] on span "Next" at bounding box center [1509, 729] width 28 height 13
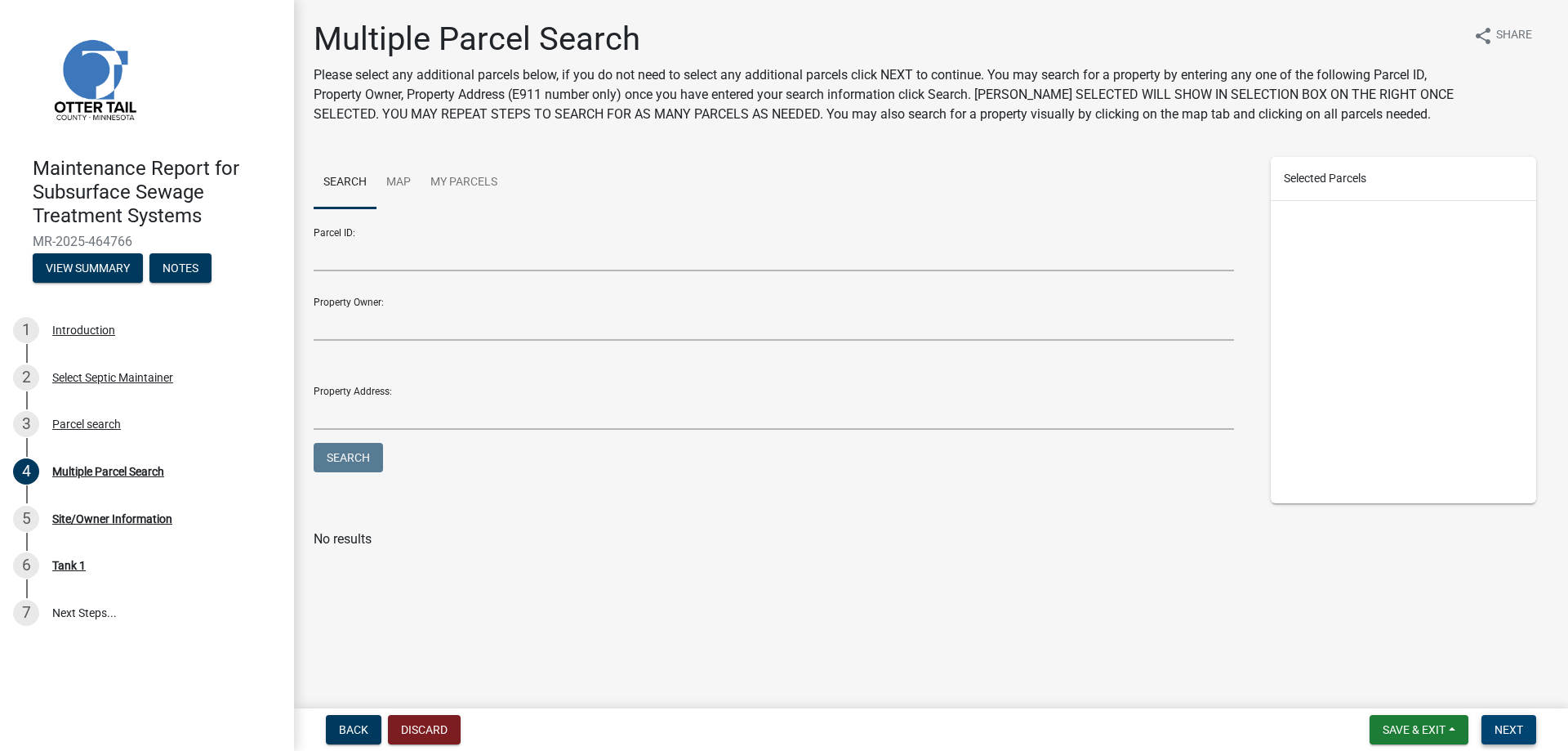
click at [1515, 743] on button "Next" at bounding box center [1509, 729] width 55 height 29
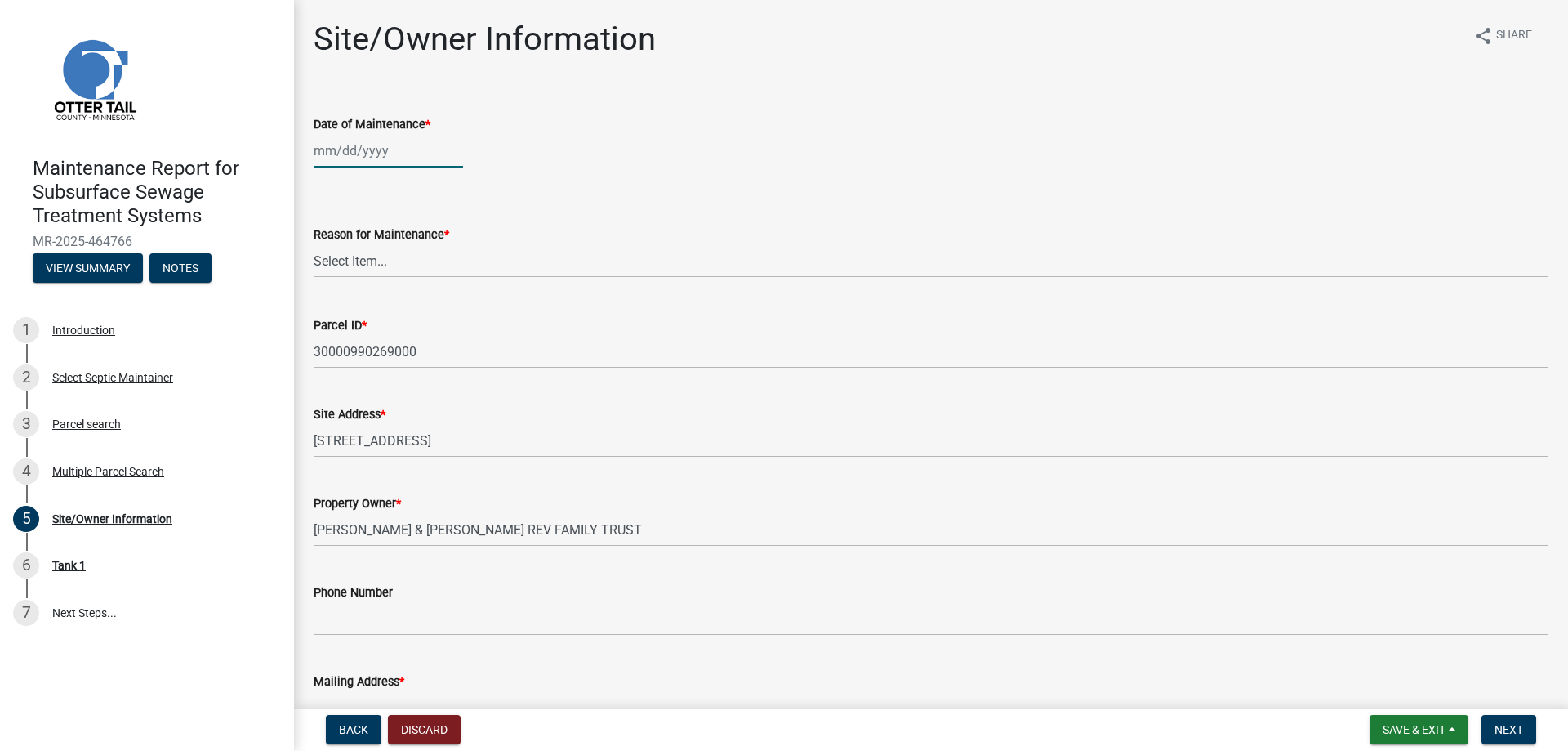
click at [369, 155] on div at bounding box center [388, 151] width 150 height 34
select select "8"
select select "2025"
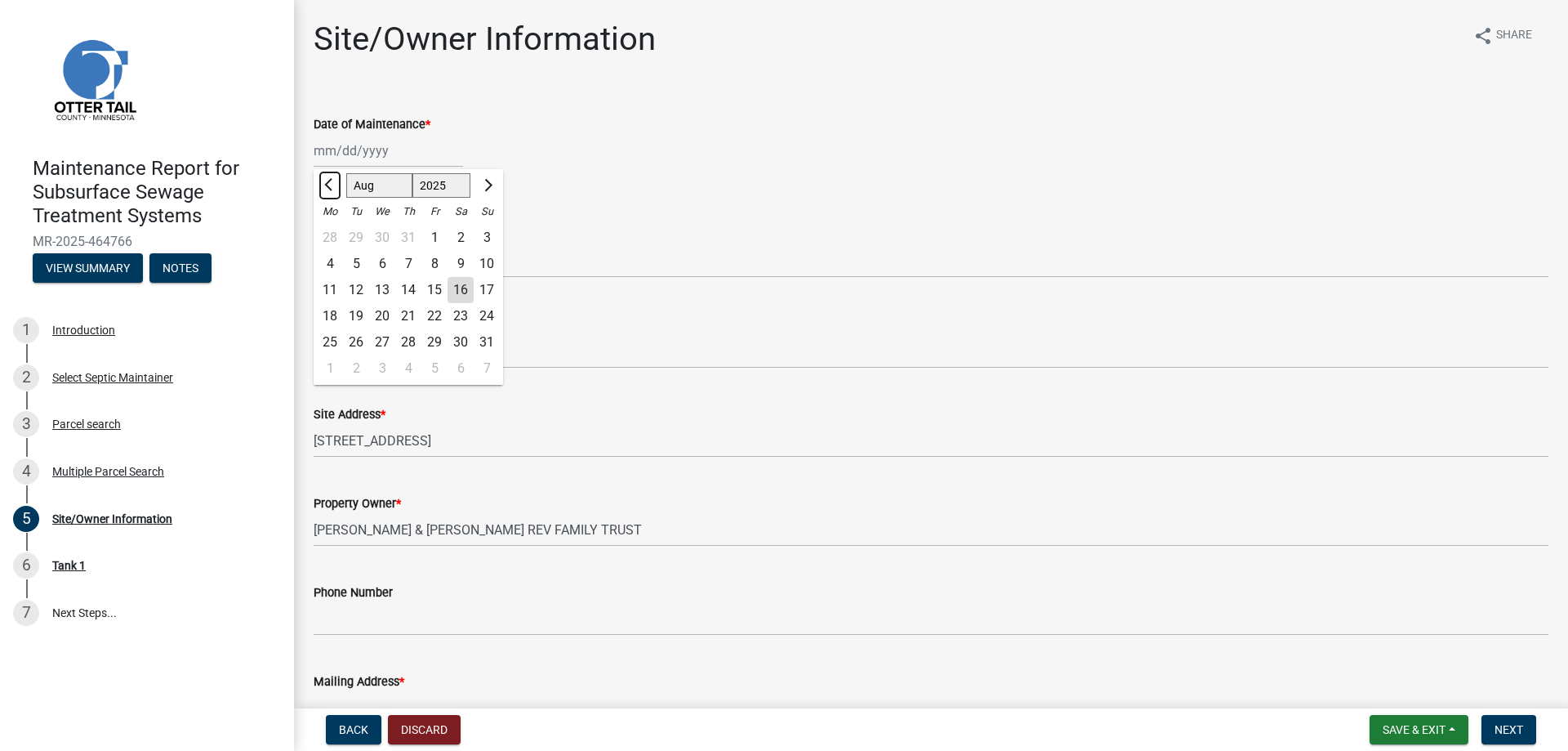
click at [326, 185] on span "Previous month" at bounding box center [330, 185] width 12 height 12
select select "5"
click at [431, 313] on div "23" at bounding box center [434, 317] width 26 height 26
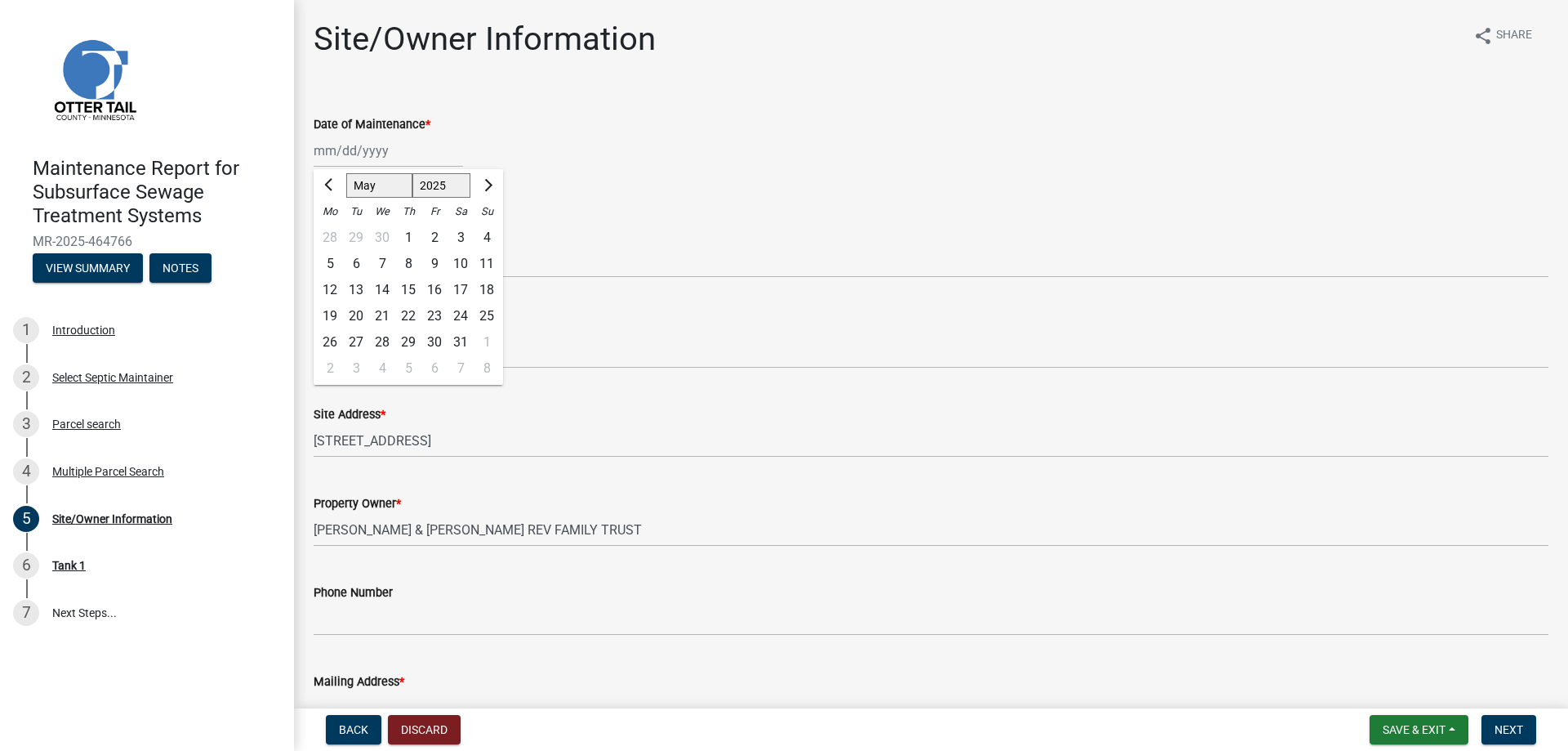
type input "[DATE]"
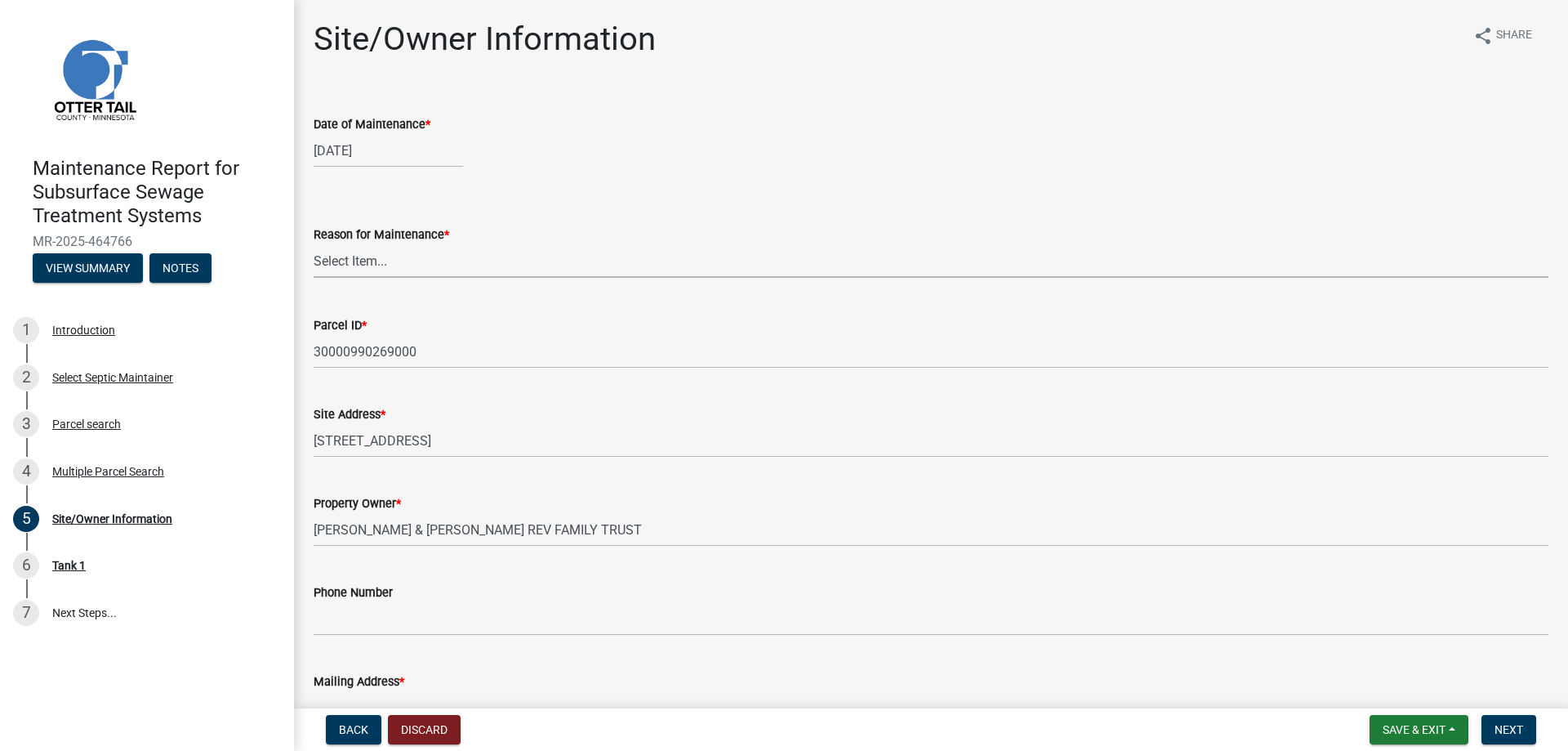
click at [402, 272] on select "Select Item... Called Routine Other" at bounding box center [930, 261] width 1235 height 34
click at [314, 244] on select "Select Item... Called Routine Other" at bounding box center [930, 261] width 1235 height 34
select select "3ac72b63-7b21-42e4-8192-806faae7a4f1"
click at [1528, 732] on button "Next" at bounding box center [1509, 729] width 55 height 29
click at [1521, 731] on span "Next" at bounding box center [1509, 729] width 28 height 13
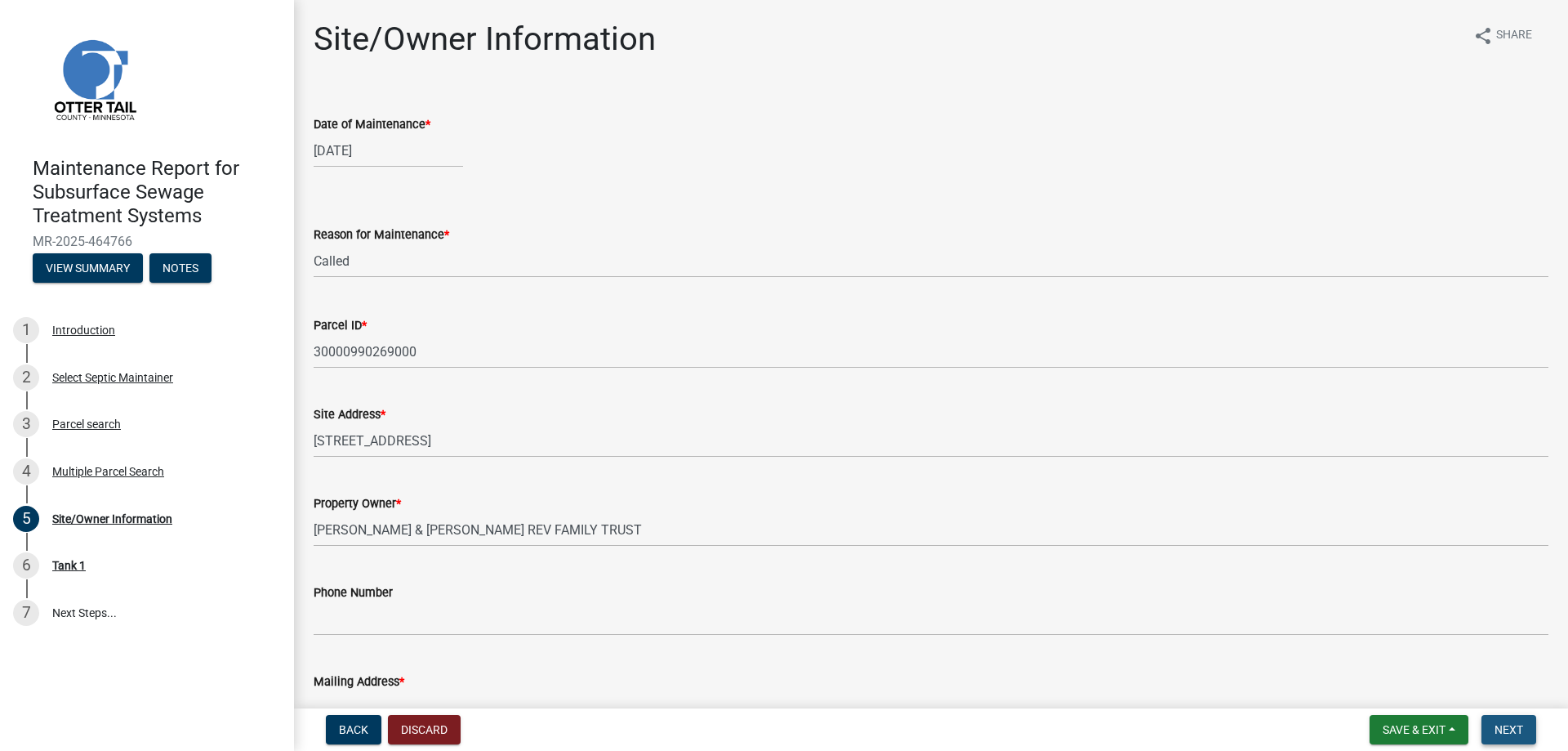
click at [1502, 727] on span "Next" at bounding box center [1509, 729] width 28 height 13
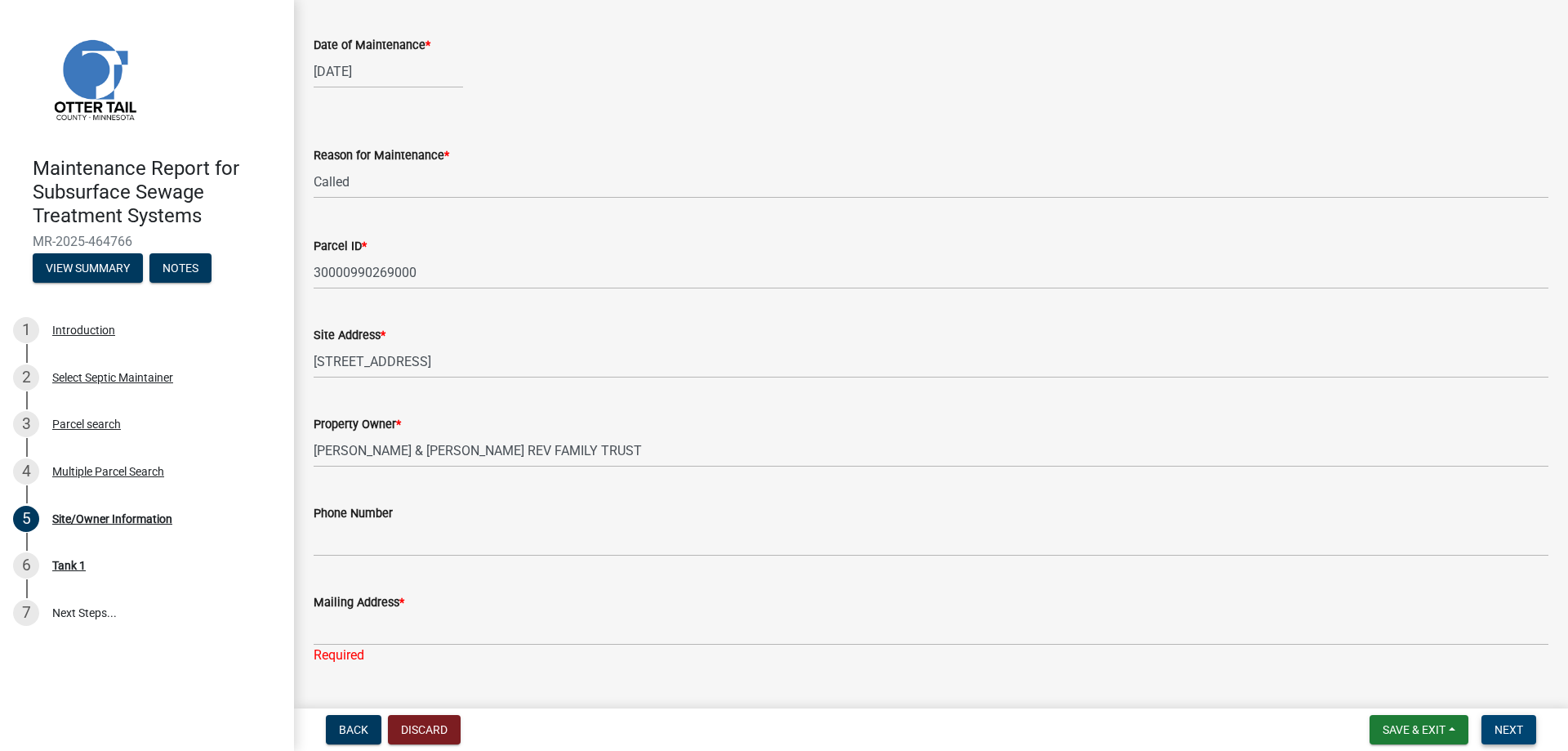
scroll to position [299, 0]
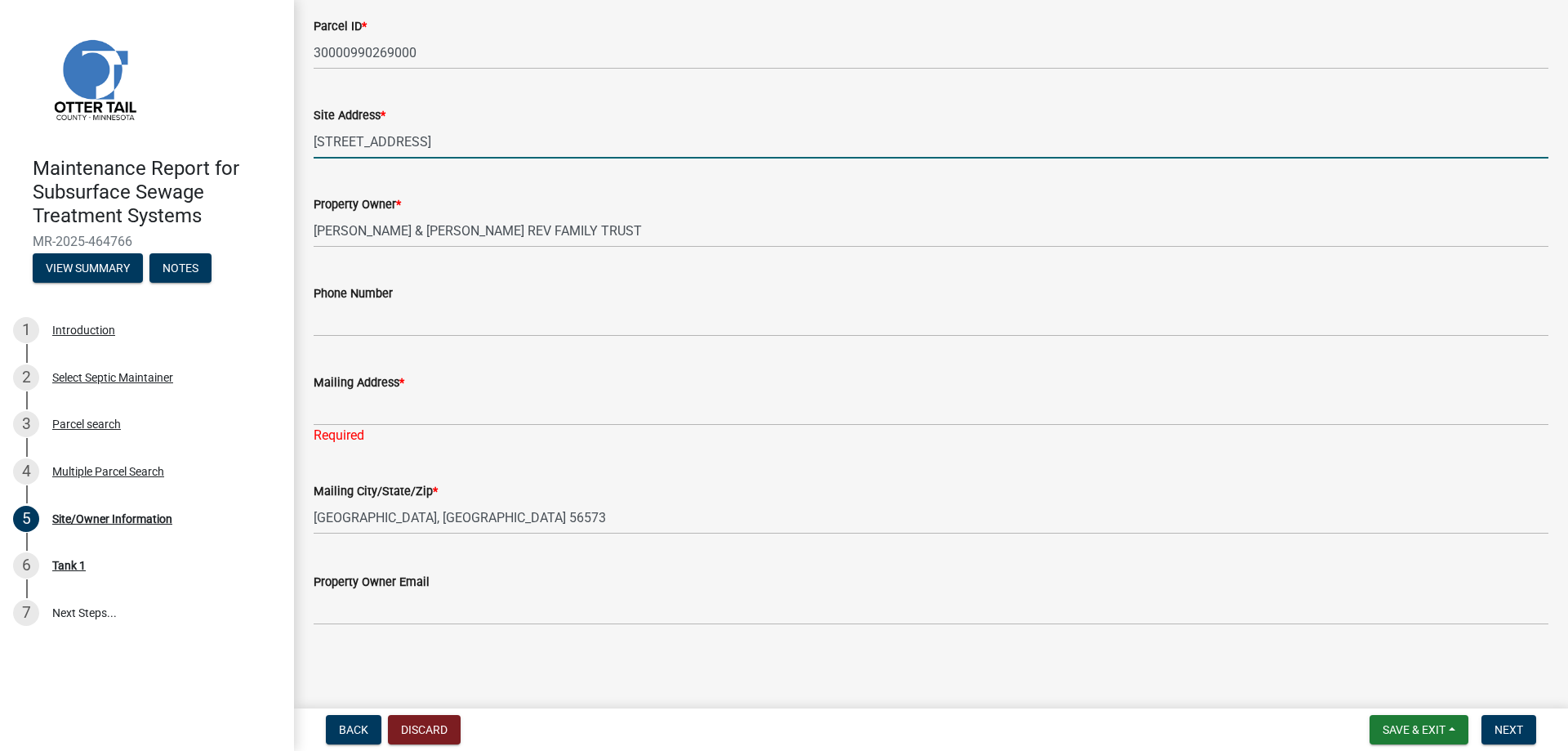
drag, startPoint x: 475, startPoint y: 139, endPoint x: 270, endPoint y: 136, distance: 205.0
click at [270, 136] on div "Maintenance Report for Subsurface Sewage Treatment Systems MR-2025-464766 View …" at bounding box center [784, 375] width 1568 height 751
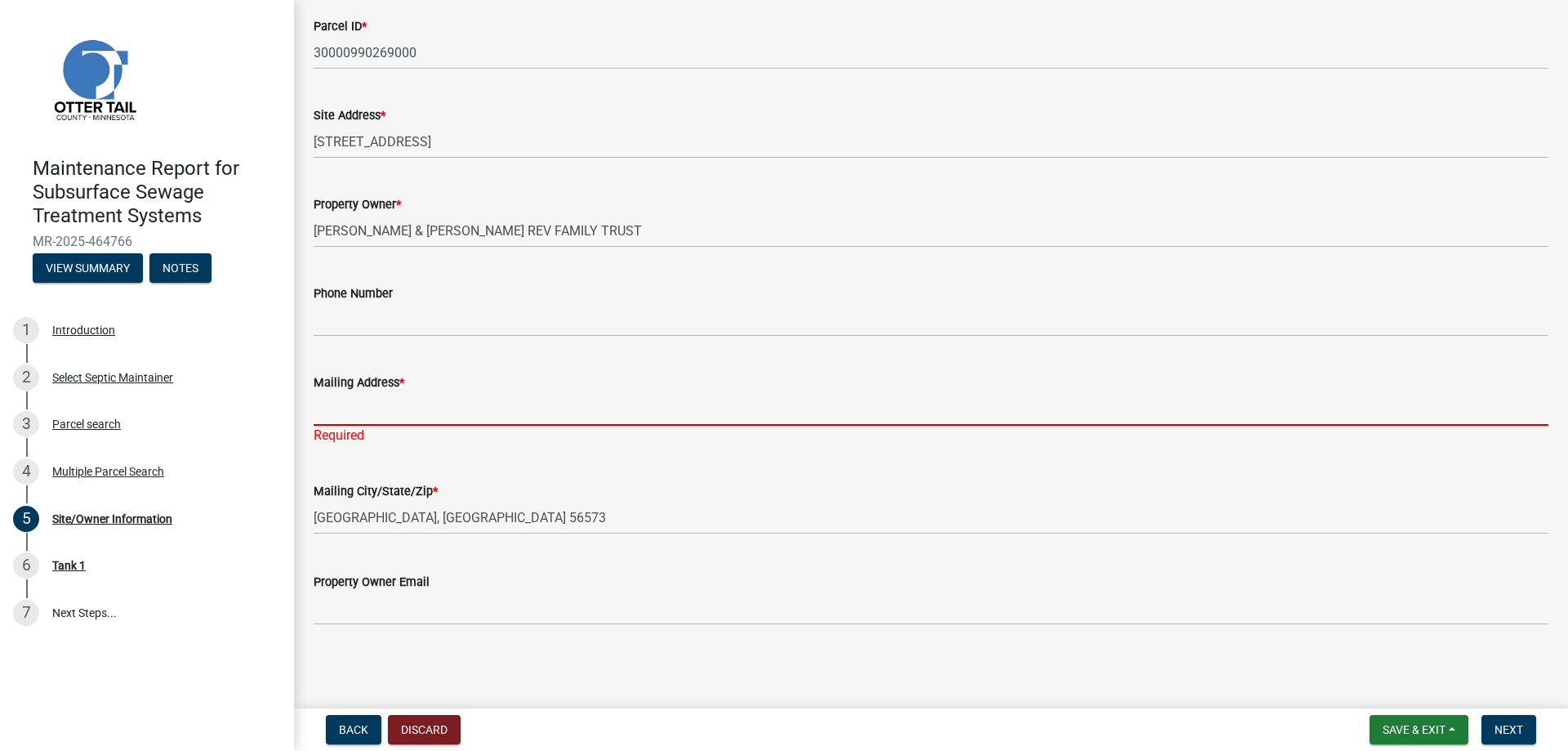
click at [425, 396] on input "Mailing Address *" at bounding box center [930, 409] width 1235 height 34
paste input "[STREET_ADDRESS]"
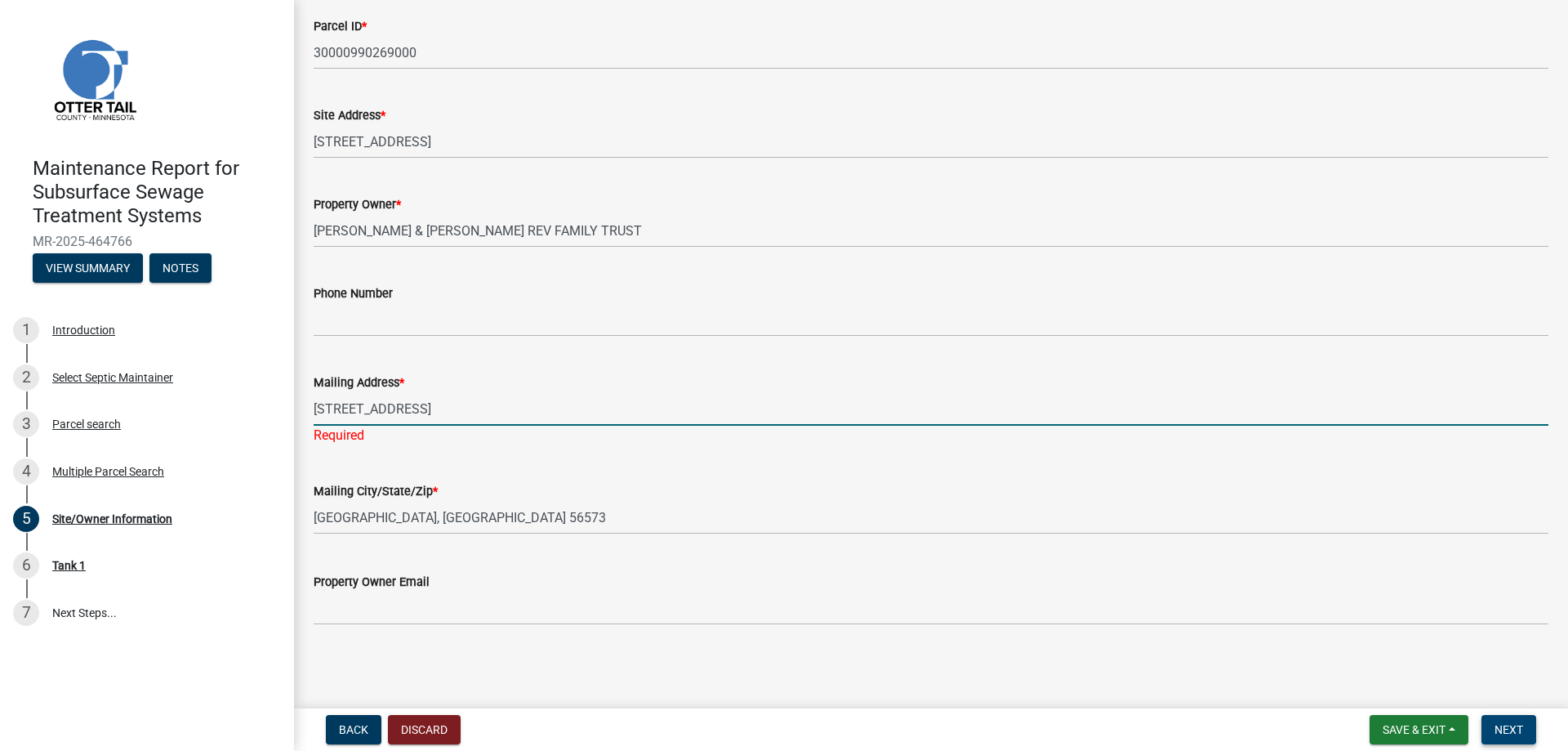
type input "[STREET_ADDRESS]"
click at [1499, 722] on button "Next" at bounding box center [1509, 729] width 55 height 29
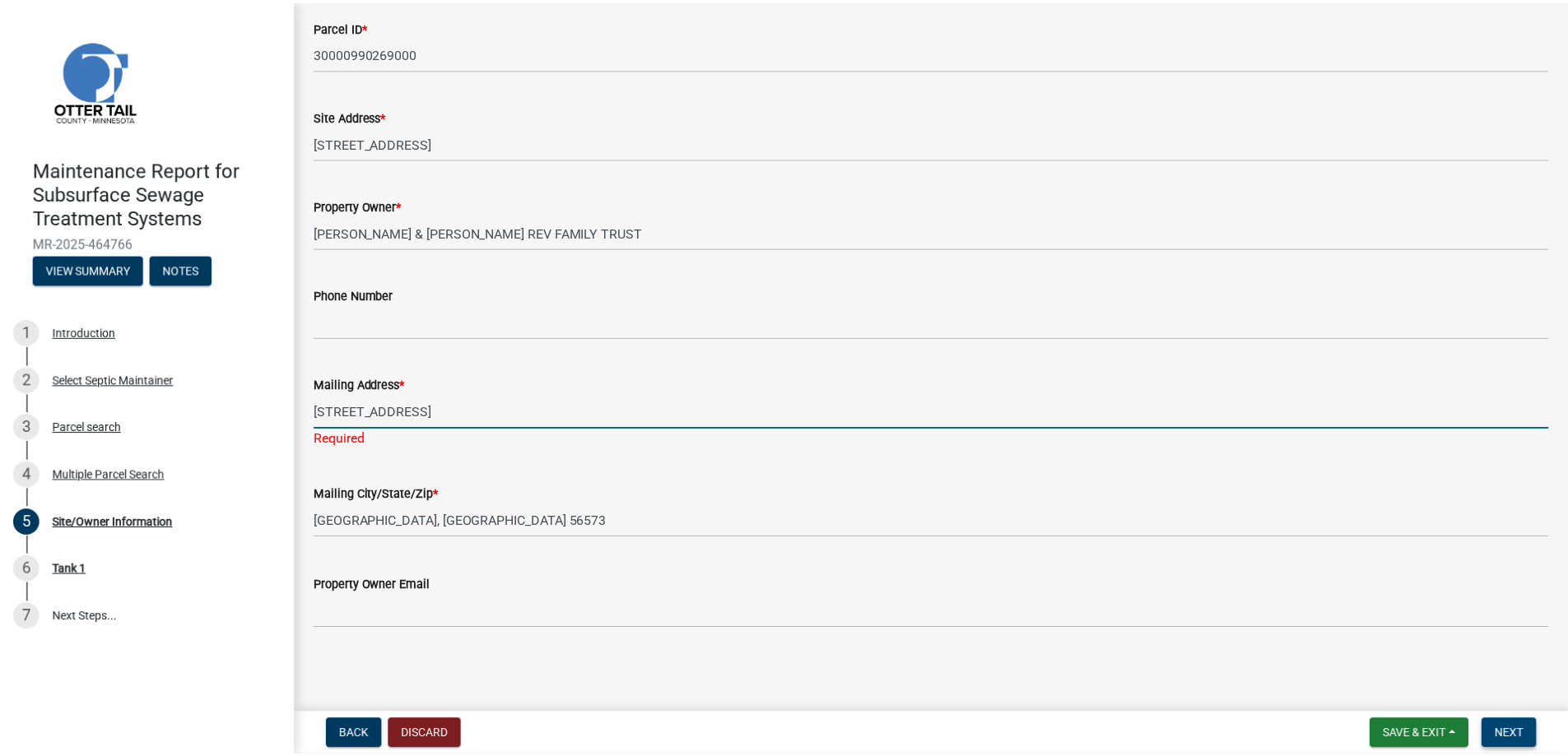
scroll to position [0, 0]
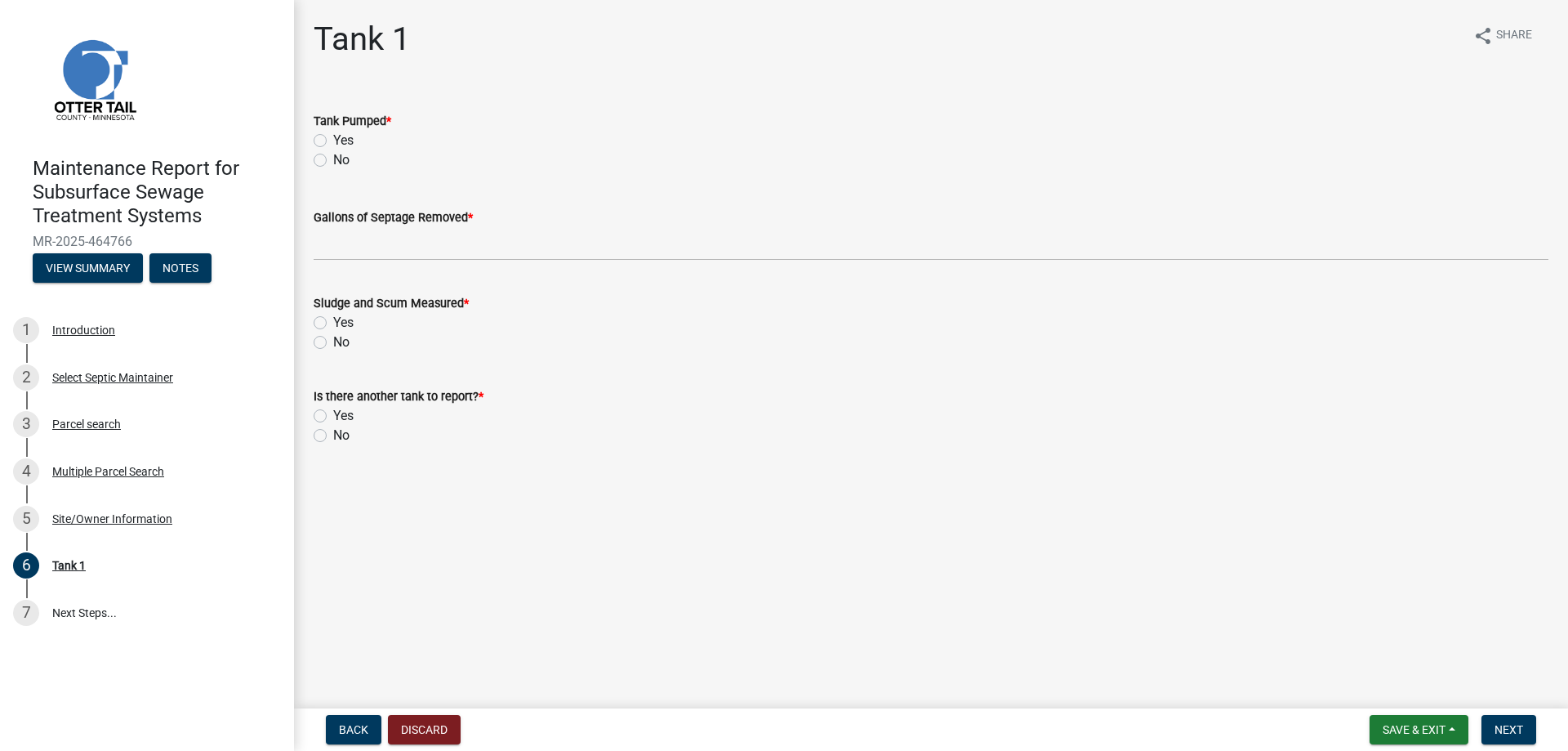
click at [333, 137] on label "Yes" at bounding box center [344, 140] width 21 height 20
click at [333, 137] on input "Yes" at bounding box center [338, 136] width 10 height 10
radio input "true"
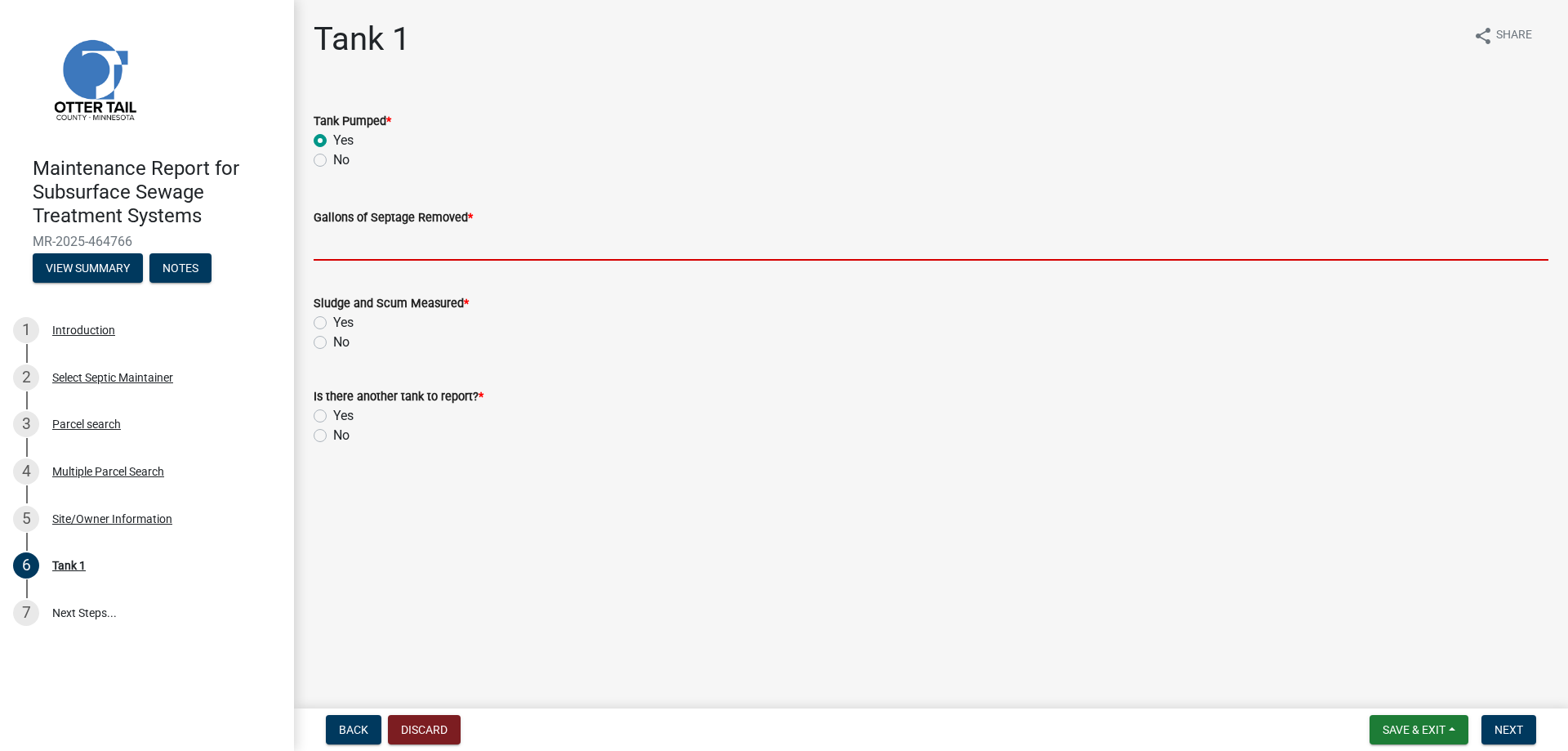
click at [347, 243] on input "Gallons of Septage Removed *" at bounding box center [930, 244] width 1235 height 34
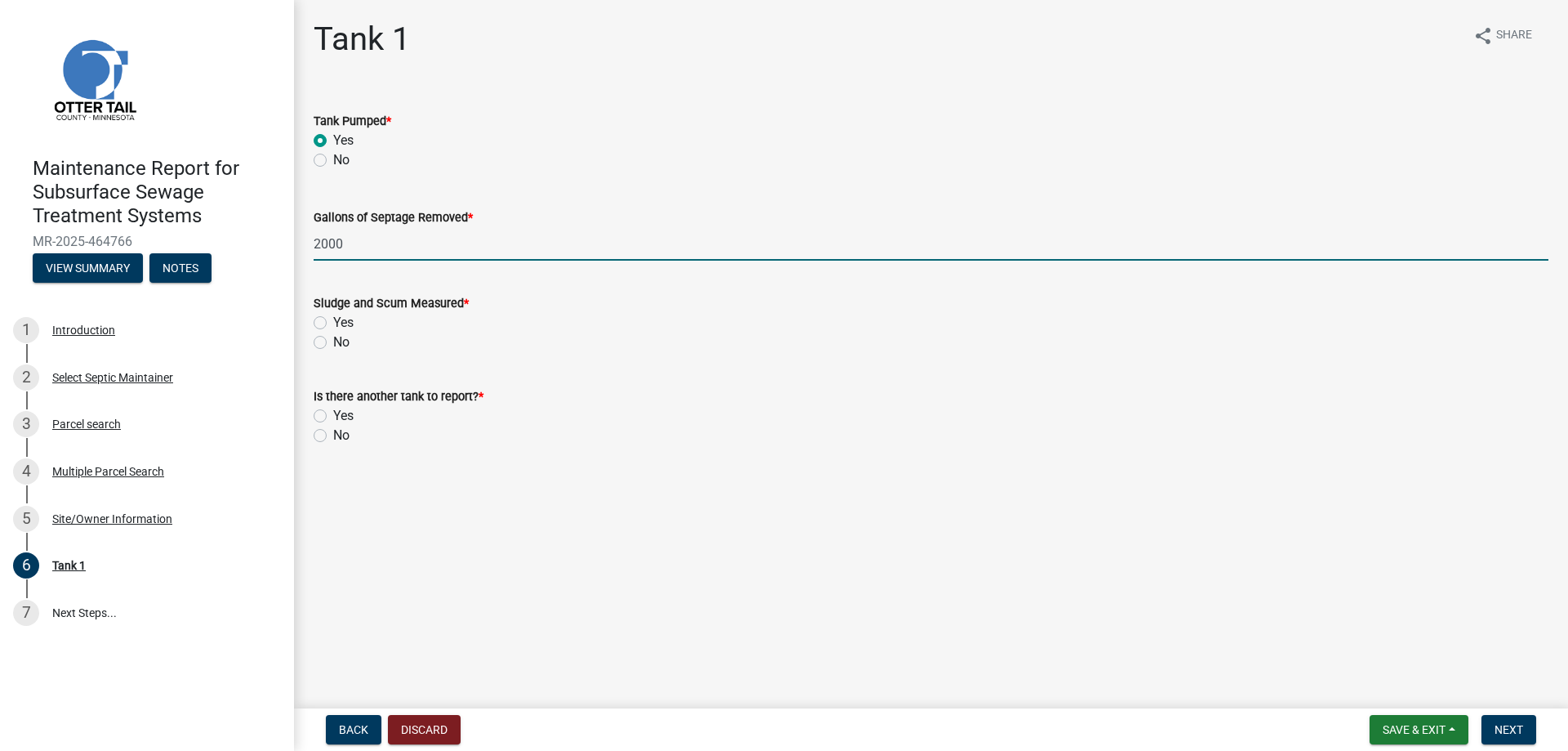
type input "2000"
click at [333, 339] on label "No" at bounding box center [341, 342] width 16 height 20
click at [333, 339] on input "No" at bounding box center [338, 337] width 10 height 10
radio input "true"
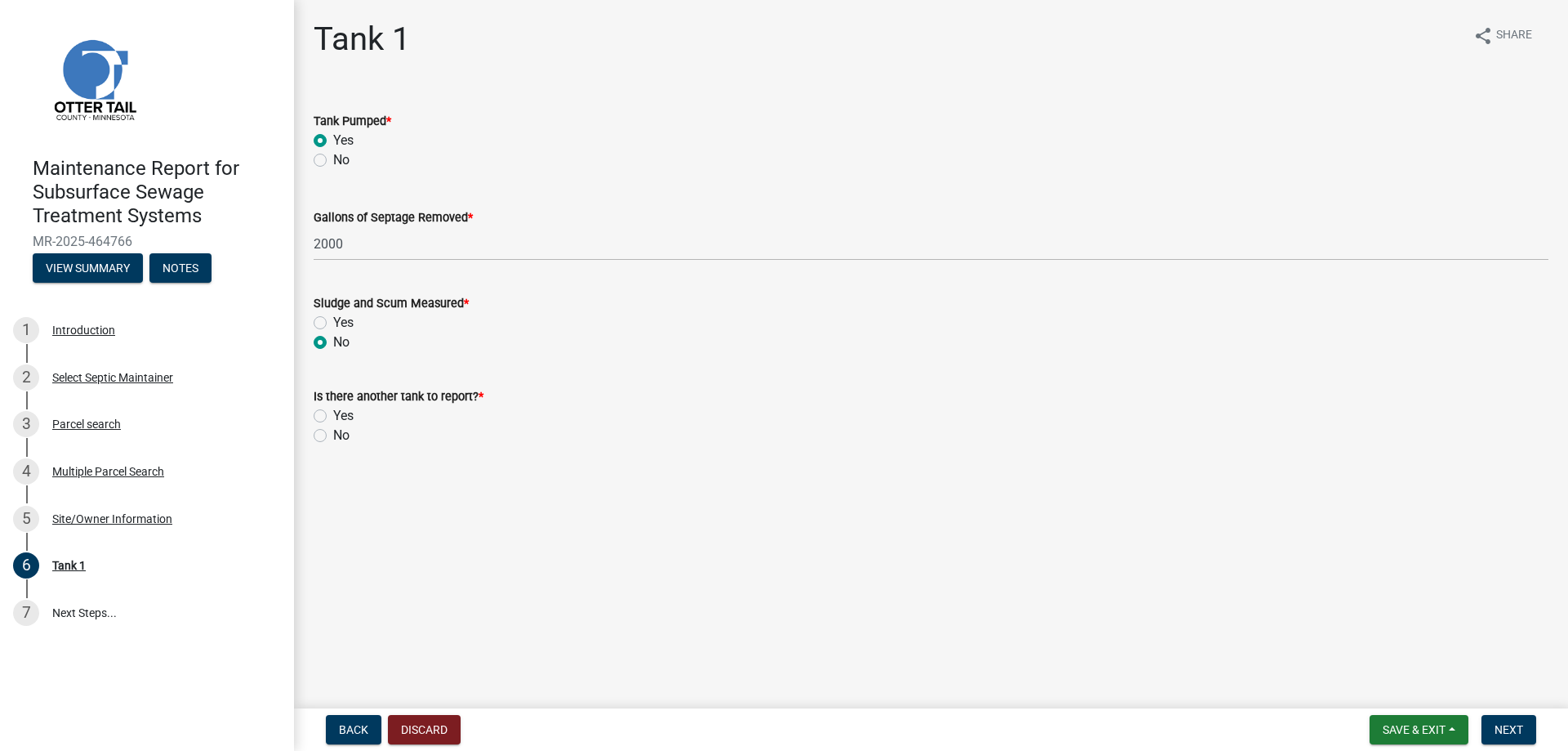
click at [333, 436] on label "No" at bounding box center [341, 435] width 16 height 20
click at [333, 436] on input "No" at bounding box center [338, 431] width 10 height 10
radio input "true"
click at [1494, 734] on button "Next" at bounding box center [1509, 729] width 55 height 29
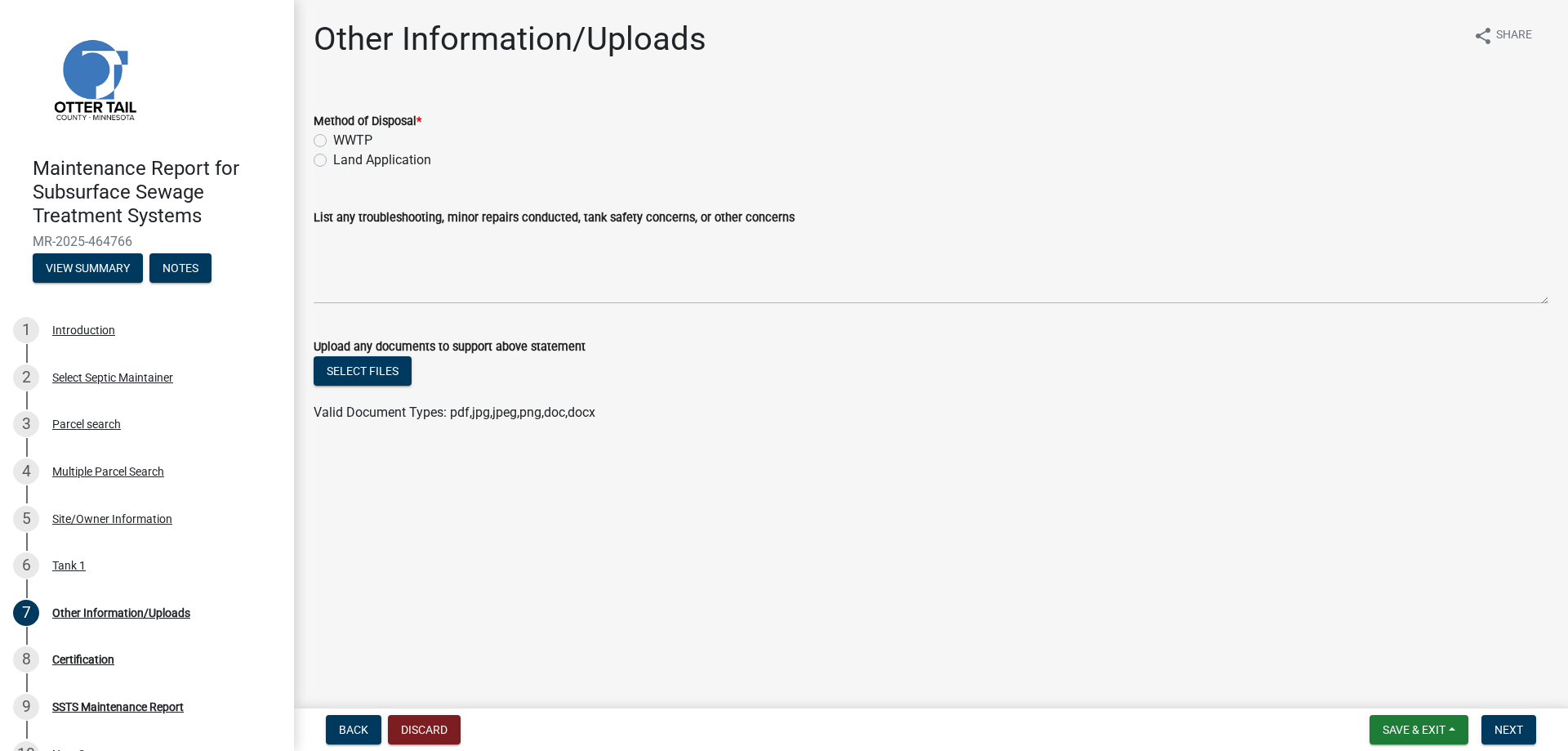
click at [329, 164] on div "Land Application" at bounding box center [930, 160] width 1235 height 20
click at [397, 163] on label "Land Application" at bounding box center [382, 160] width 98 height 20
click at [344, 161] on input "Land Application" at bounding box center [338, 155] width 10 height 10
radio input "true"
click at [1508, 727] on span "Next" at bounding box center [1509, 729] width 28 height 13
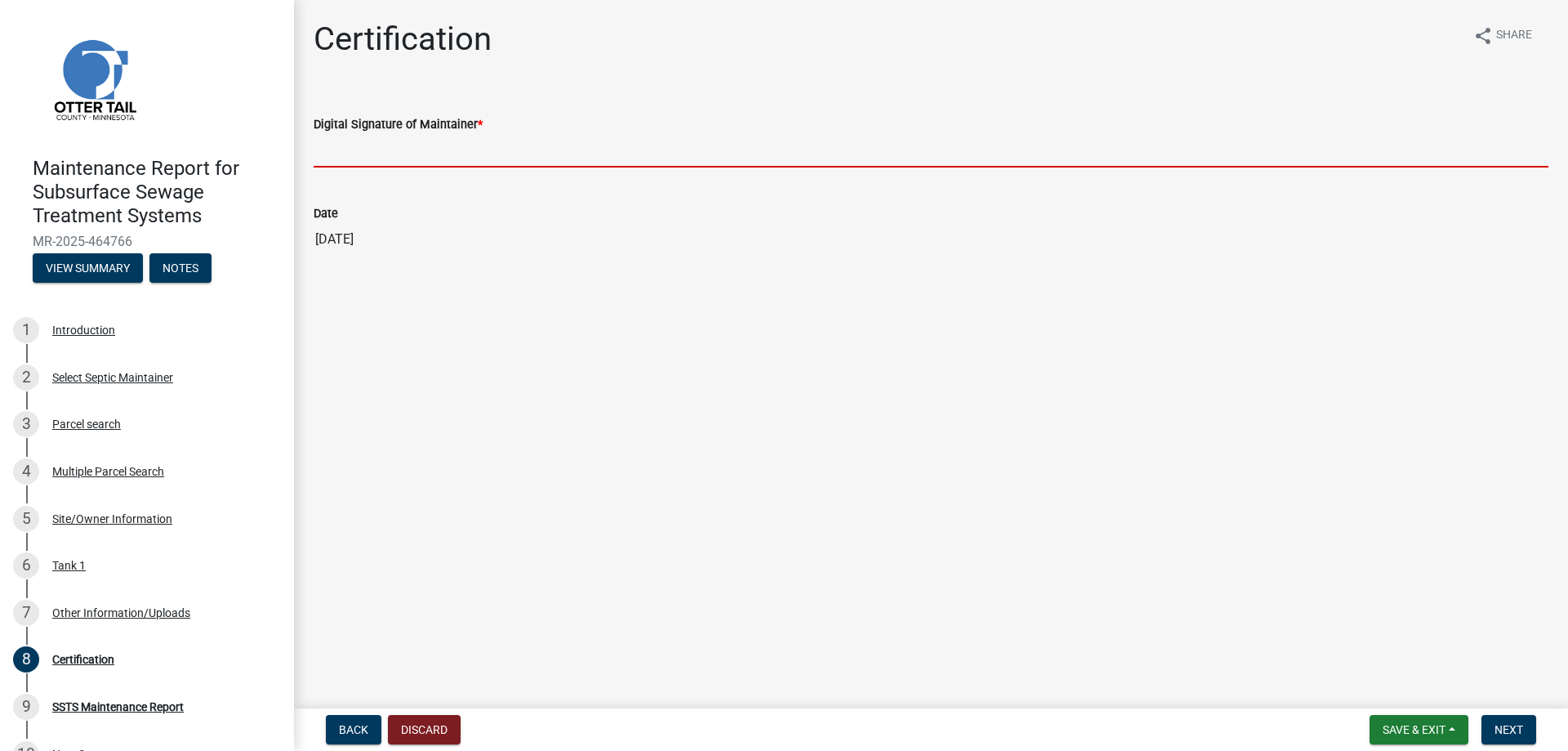
click at [443, 151] on input "Digital Signature of Maintainer *" at bounding box center [930, 151] width 1235 height 34
type input "[PERSON_NAME]"
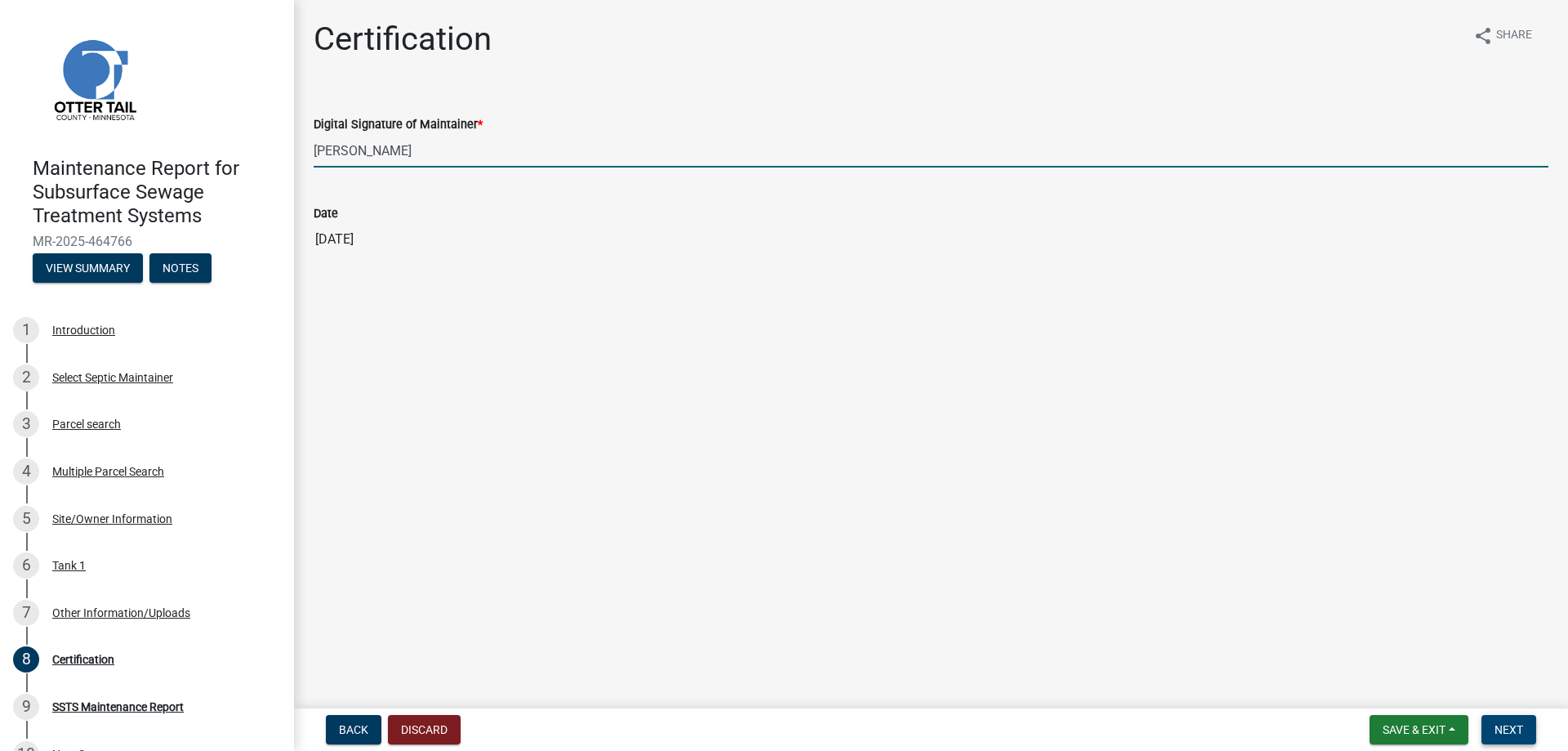
drag, startPoint x: 1518, startPoint y: 731, endPoint x: 1406, endPoint y: 655, distance: 135.4
click at [1520, 731] on span "Next" at bounding box center [1509, 729] width 28 height 13
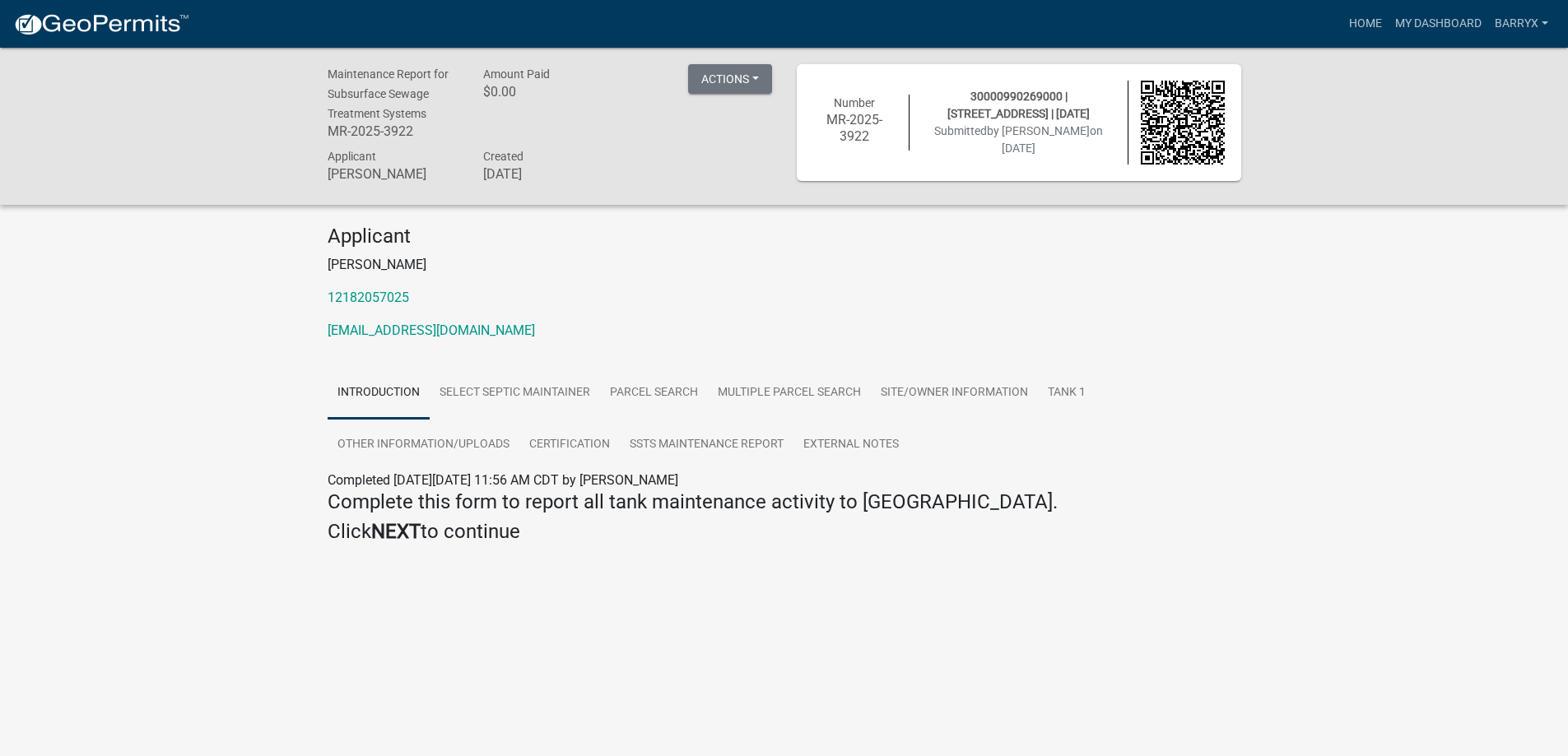
click at [135, 20] on img at bounding box center [102, 25] width 177 height 25
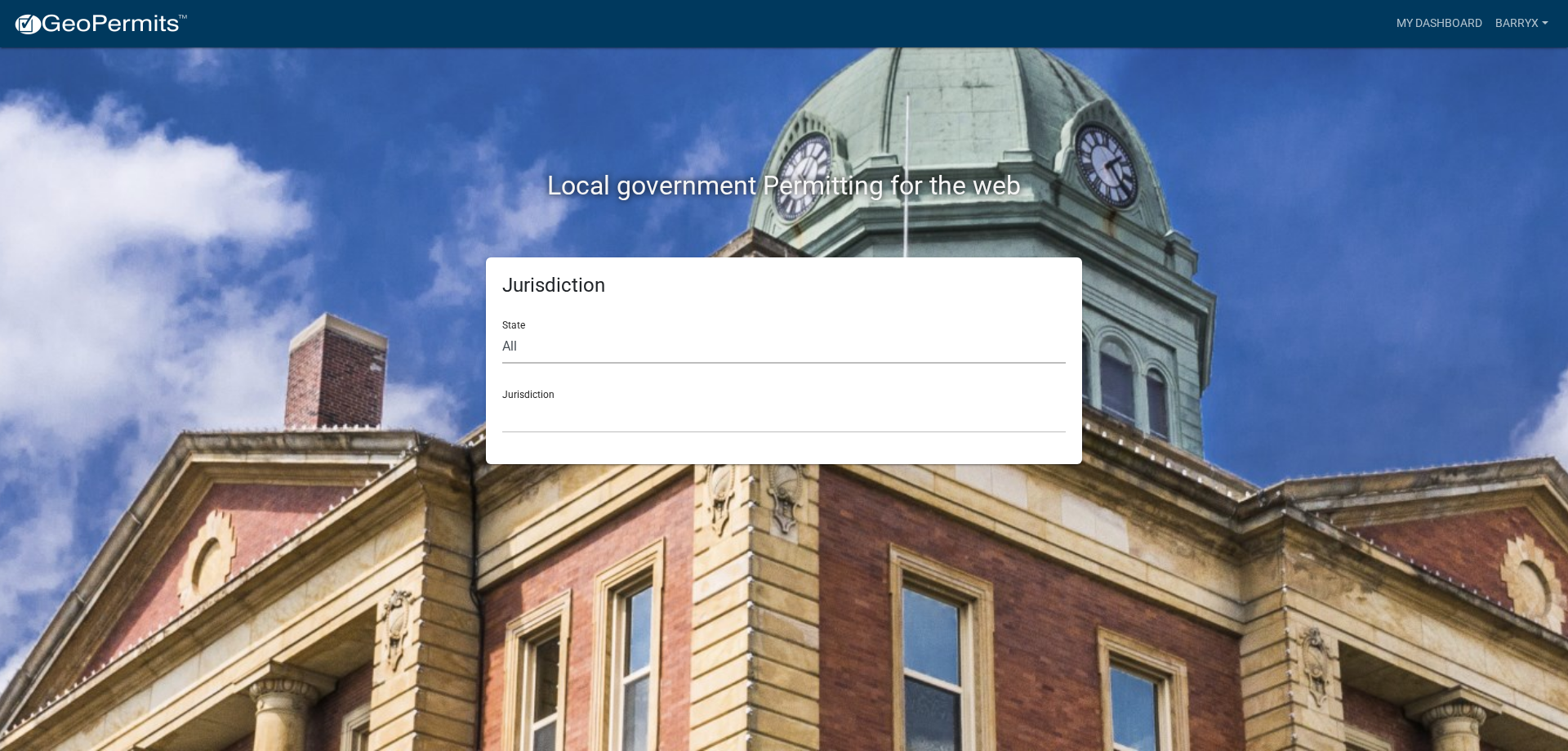
drag, startPoint x: 538, startPoint y: 329, endPoint x: 533, endPoint y: 340, distance: 12.1
click at [538, 330] on select "All [US_STATE] [US_STATE] [US_STATE] [US_STATE] [US_STATE] [US_STATE] [US_STATE…" at bounding box center [784, 347] width 563 height 34
select select "[US_STATE]"
click at [502, 330] on select "All [US_STATE] [US_STATE] [US_STATE] [US_STATE] [US_STATE] [US_STATE] [US_STATE…" at bounding box center [784, 347] width 563 height 34
click at [538, 411] on select "[GEOGRAPHIC_DATA], [US_STATE] [GEOGRAPHIC_DATA], [US_STATE] [GEOGRAPHIC_DATA], …" at bounding box center [784, 416] width 563 height 34
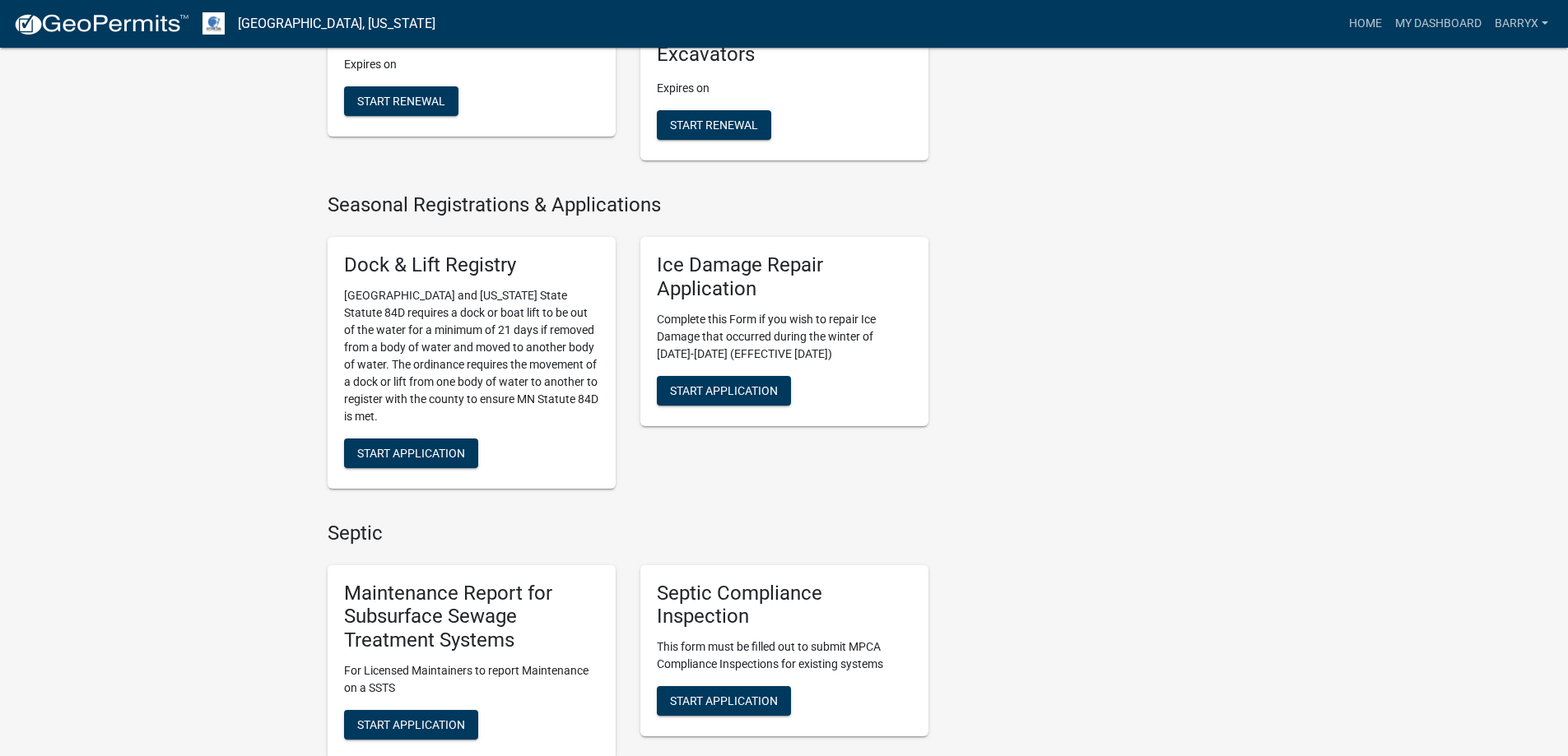
scroll to position [987, 0]
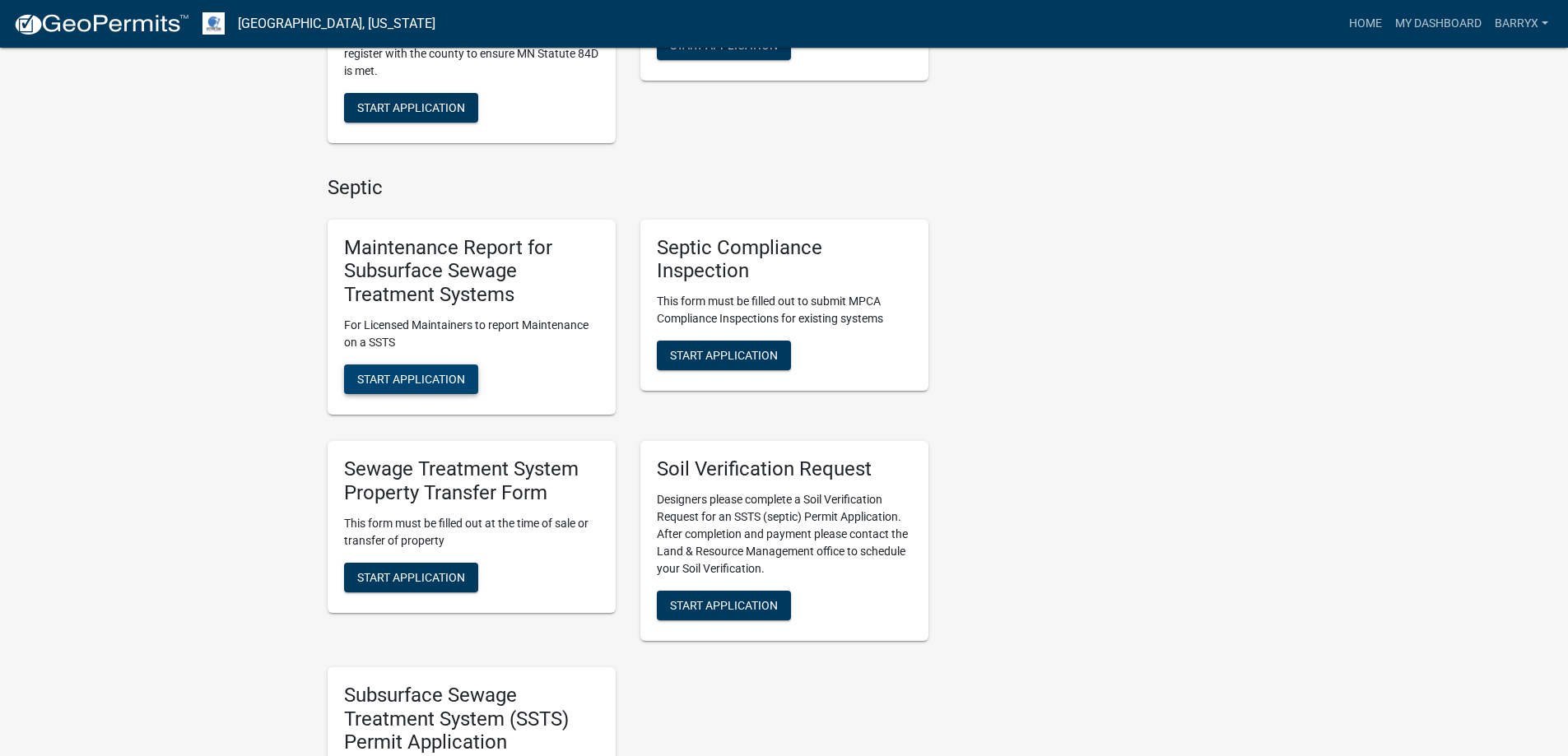
click at [422, 391] on button "Start Application" at bounding box center [410, 378] width 134 height 29
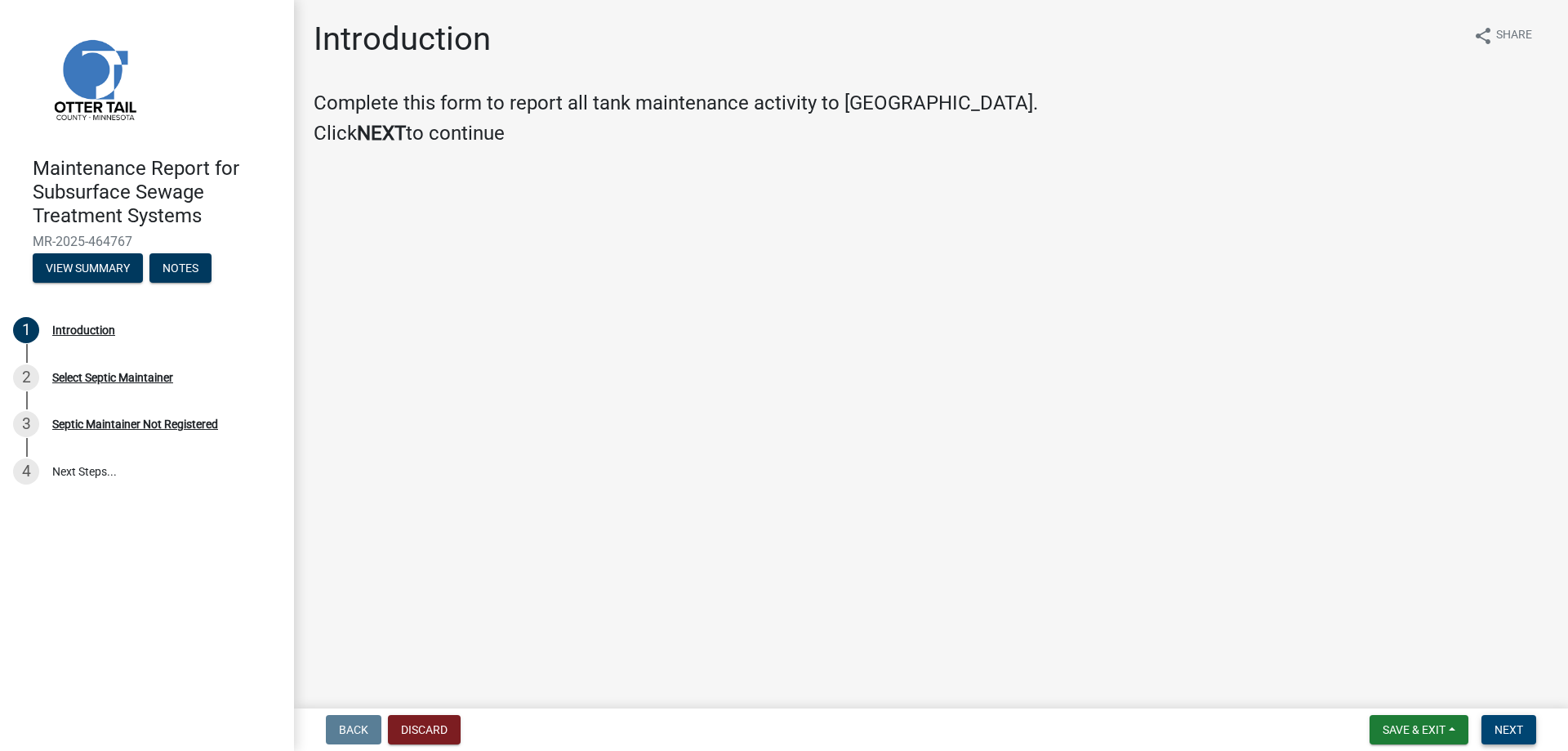
click at [1509, 734] on span "Next" at bounding box center [1509, 729] width 28 height 13
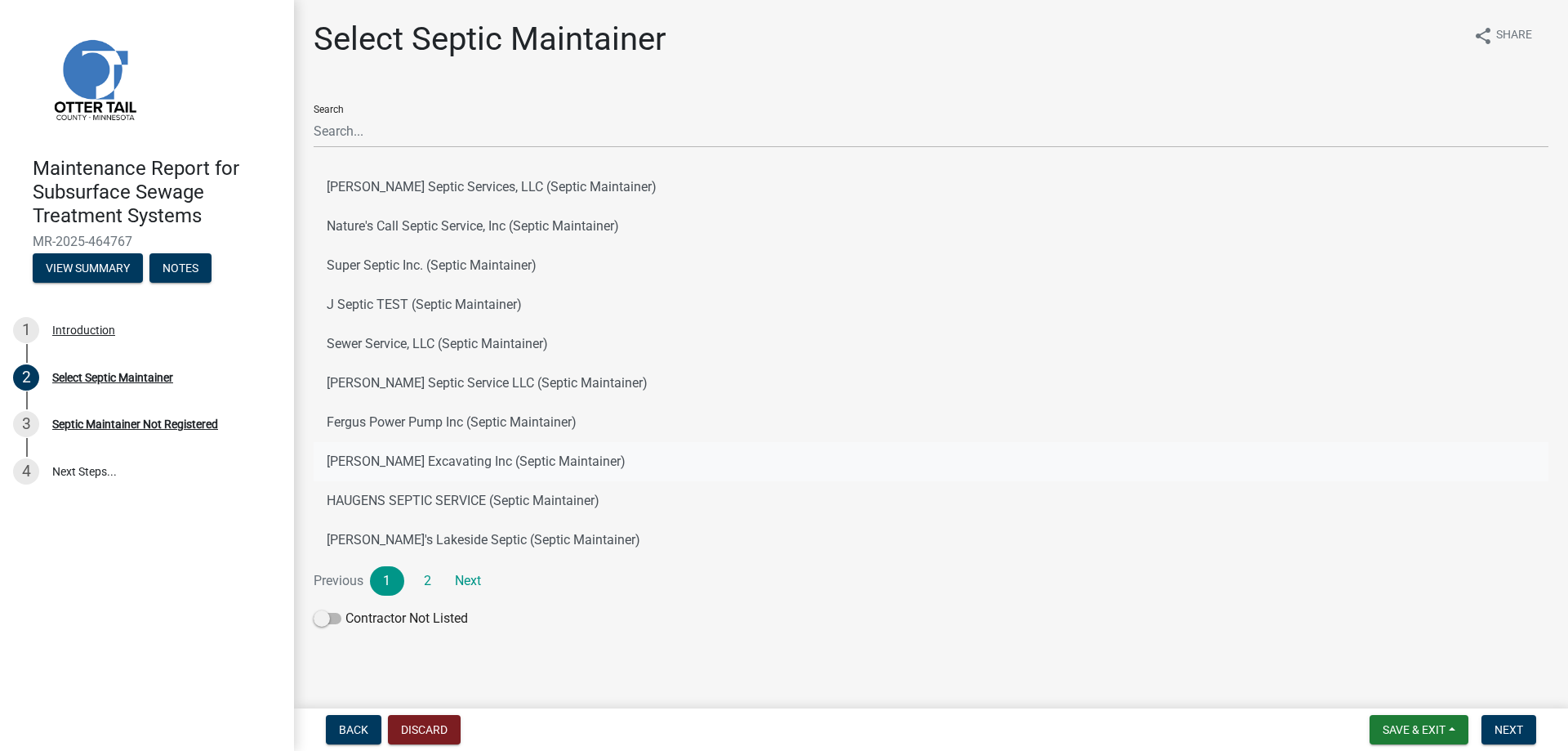
click at [418, 448] on button "[PERSON_NAME] Excavating Inc (Septic Maintainer)" at bounding box center [930, 462] width 1235 height 40
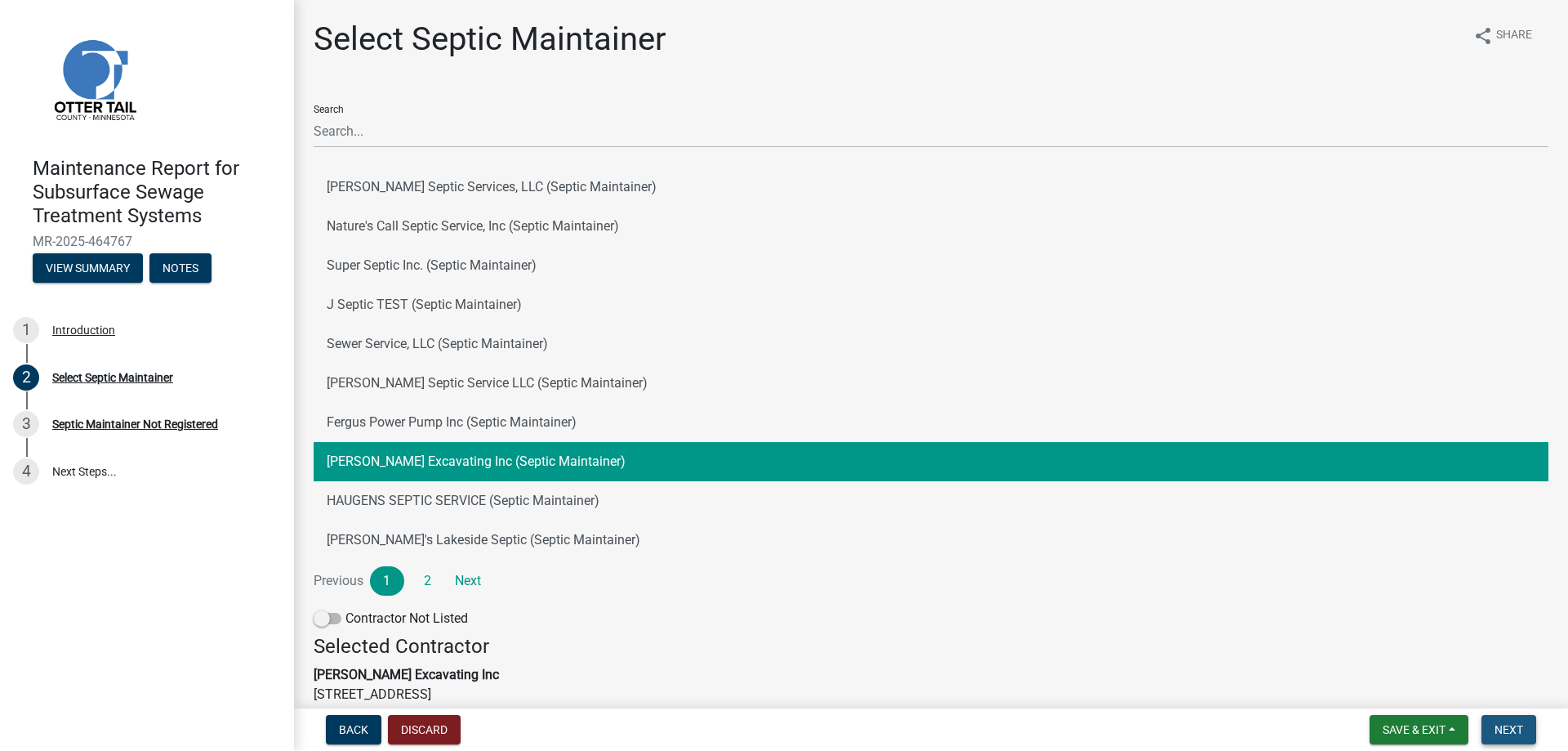
click at [1528, 736] on button "Next" at bounding box center [1509, 729] width 55 height 29
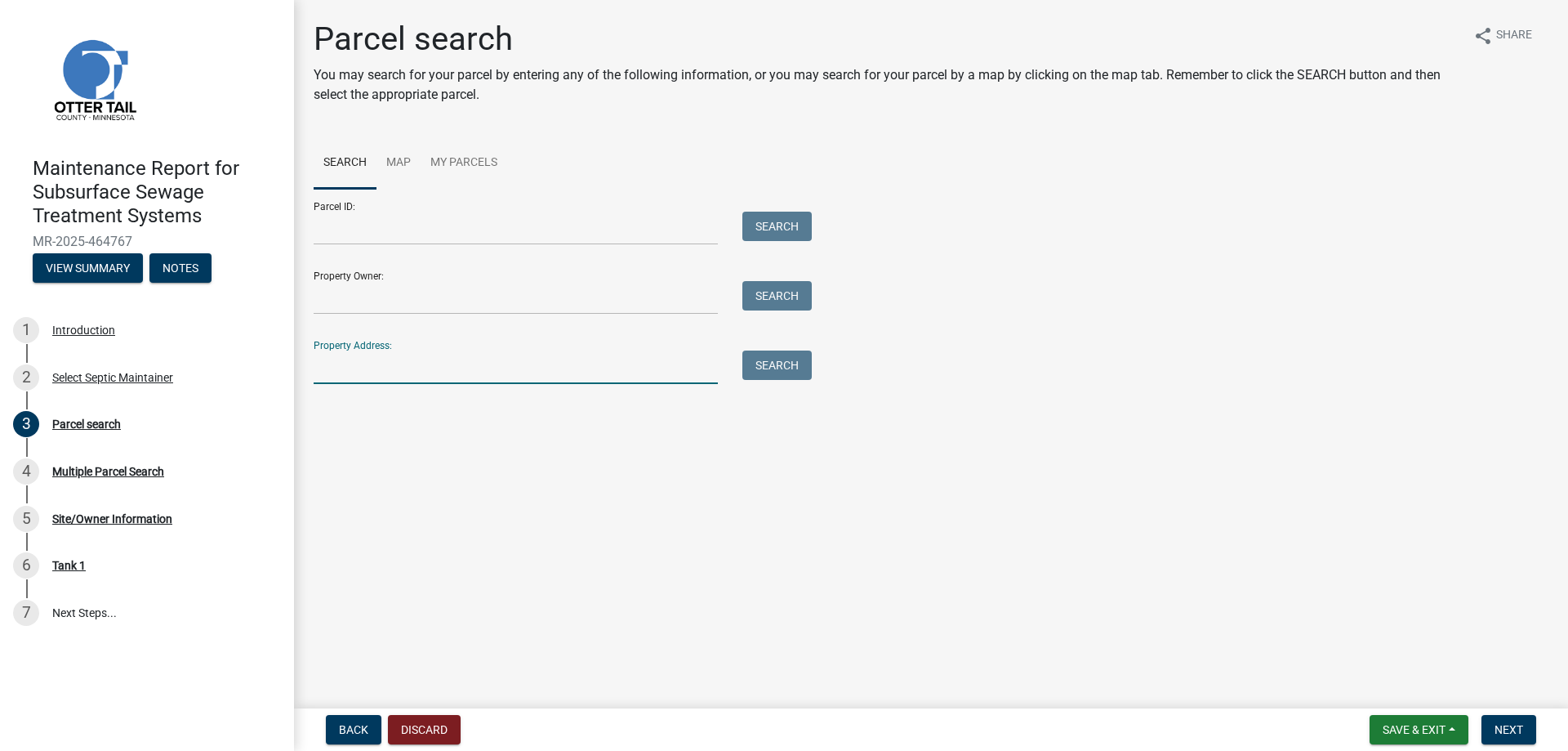
click at [458, 371] on input "Property Address:" at bounding box center [515, 367] width 404 height 34
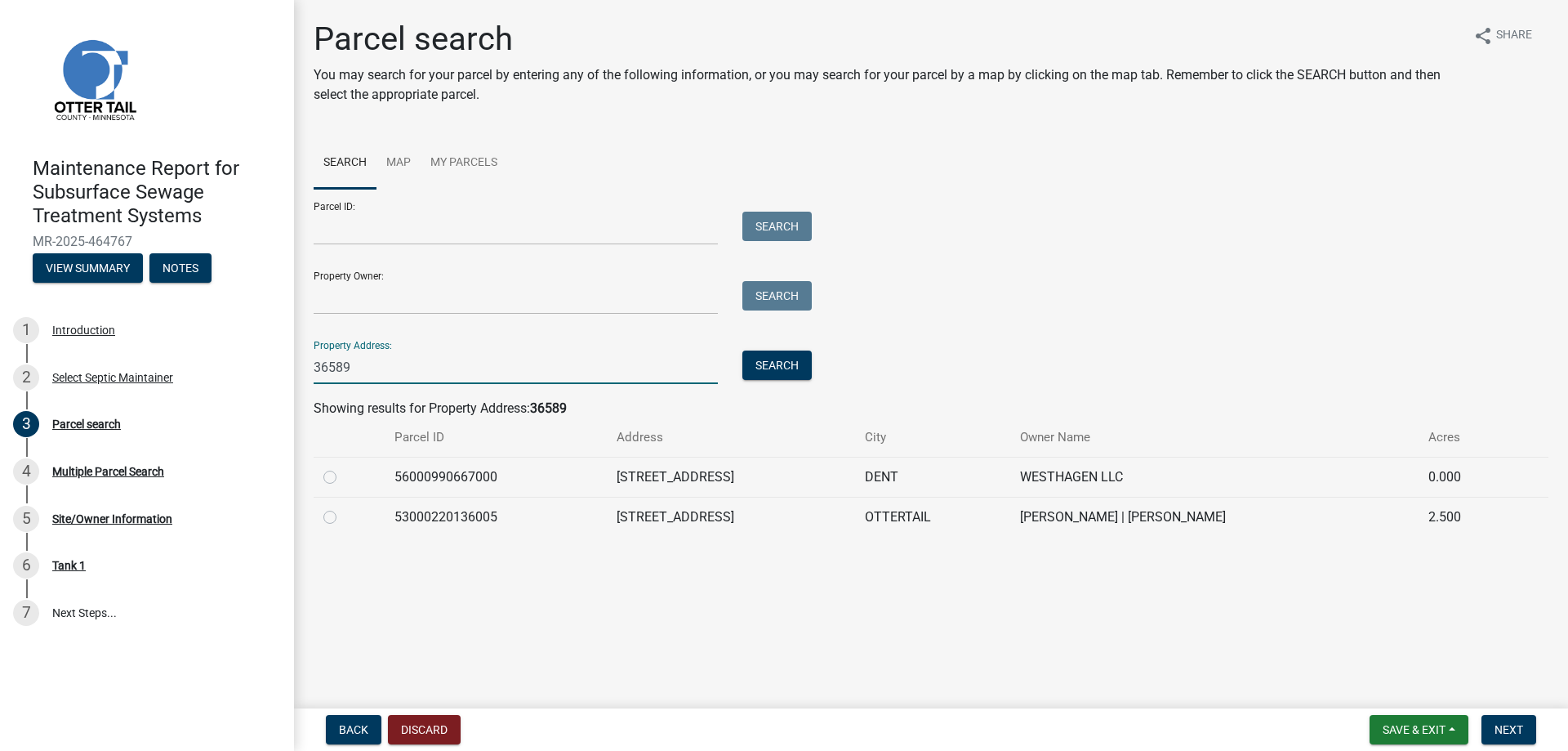
type input "36589"
click at [343, 467] on label at bounding box center [343, 467] width 0 height 0
click at [343, 477] on input "radio" at bounding box center [348, 472] width 10 height 10
radio input "true"
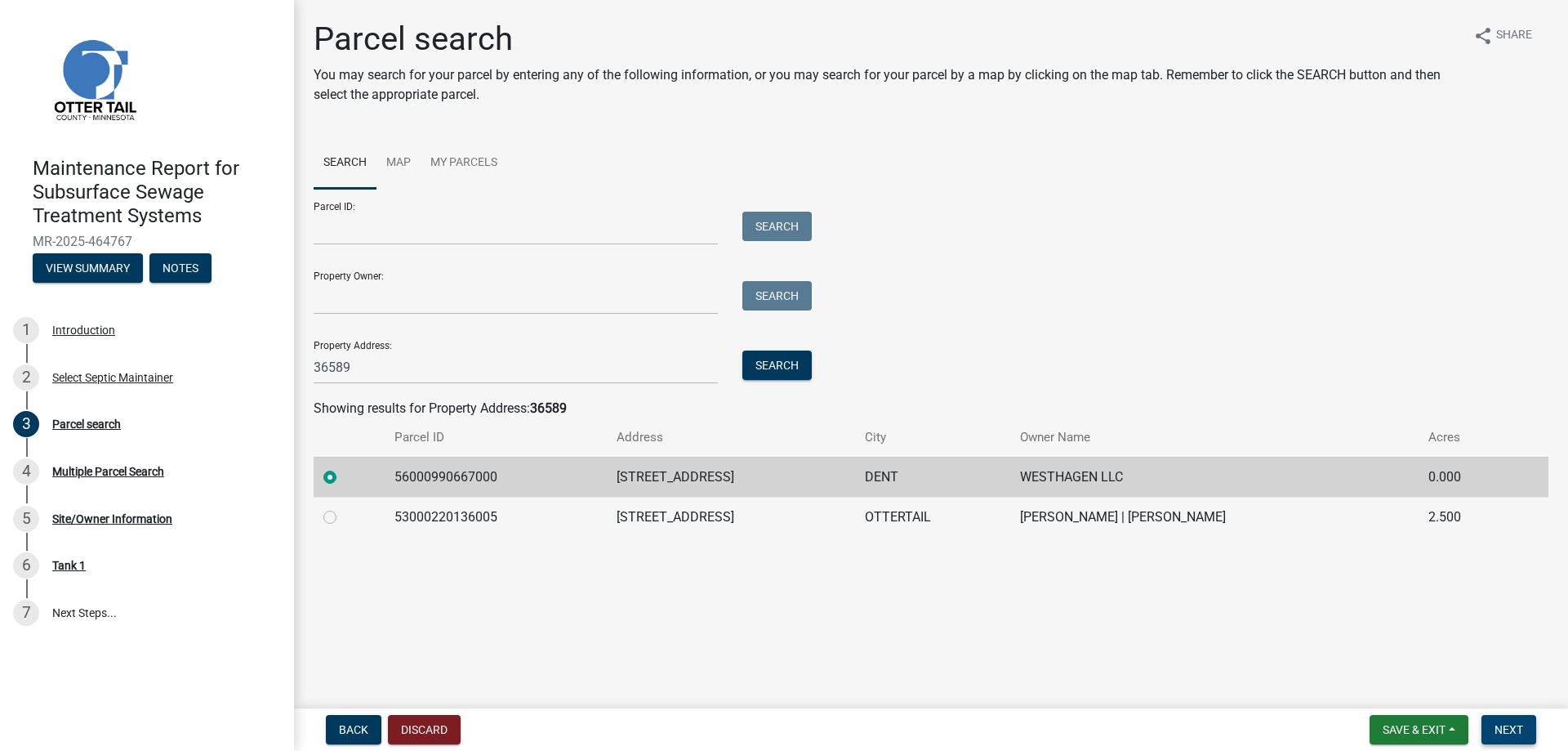
click at [1505, 727] on span "Next" at bounding box center [1509, 729] width 28 height 13
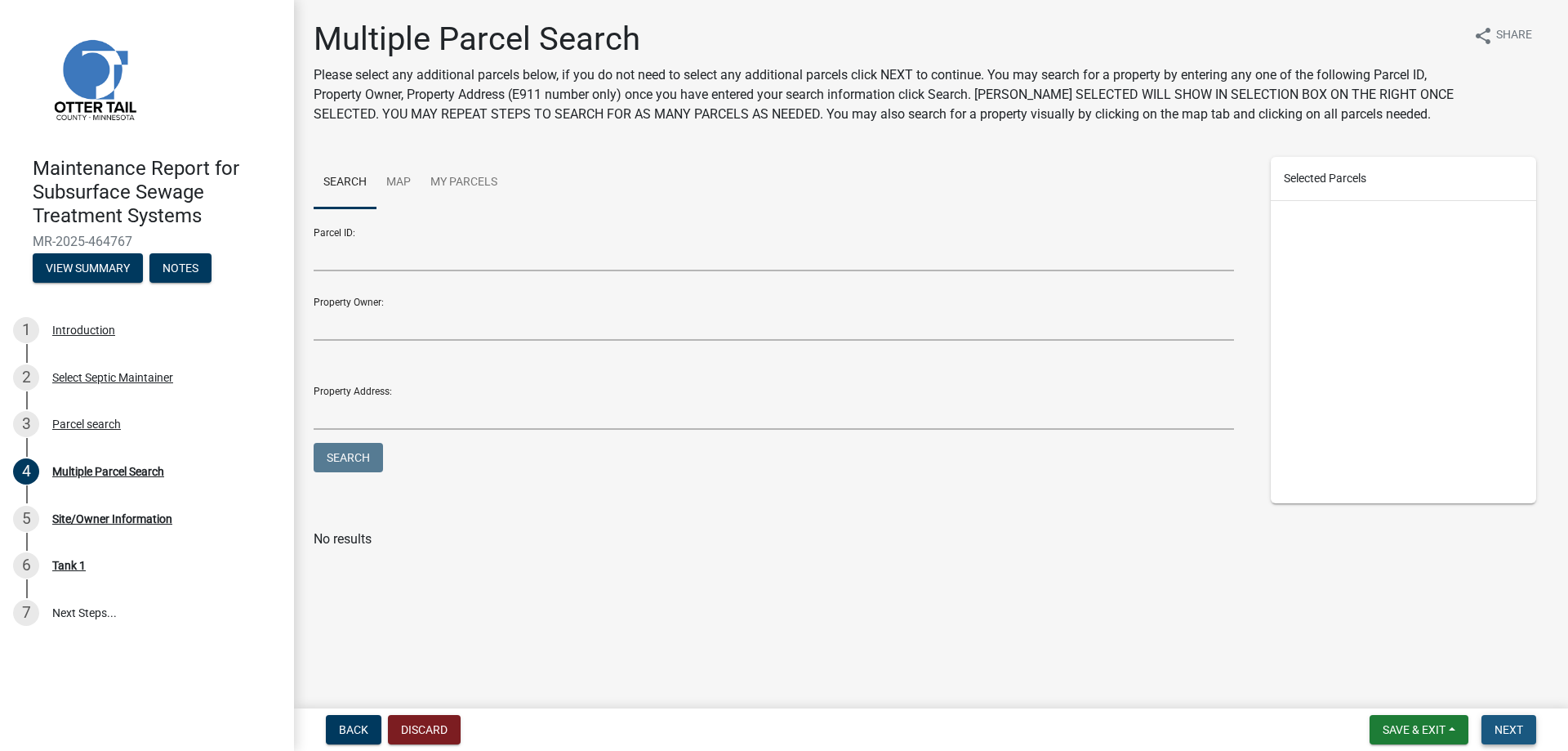
click at [1504, 728] on span "Next" at bounding box center [1509, 729] width 28 height 13
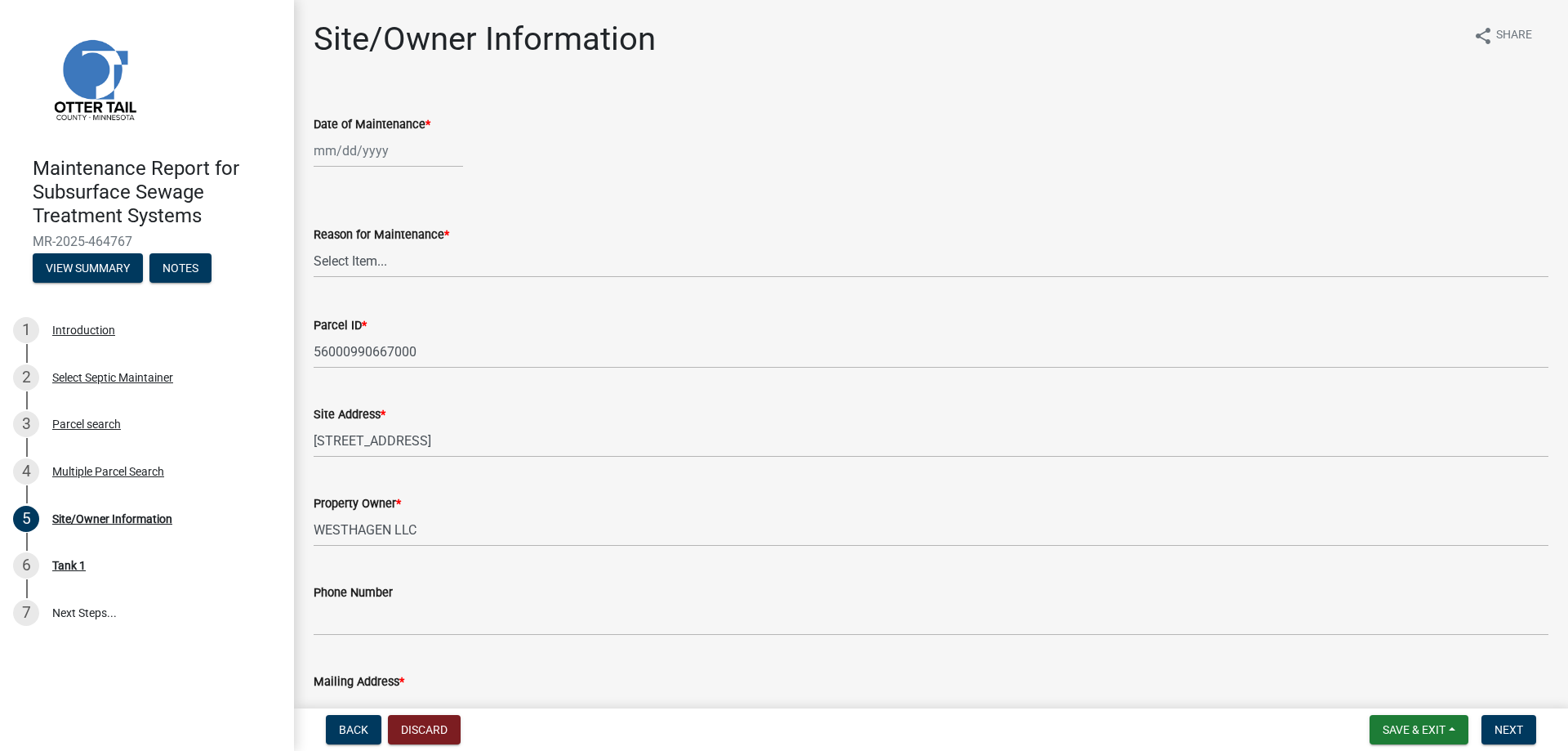
click at [377, 182] on wm-data-entity-input "Date of Maintenance *" at bounding box center [930, 137] width 1235 height 90
click at [336, 166] on div at bounding box center [388, 151] width 150 height 34
select select "8"
select select "2025"
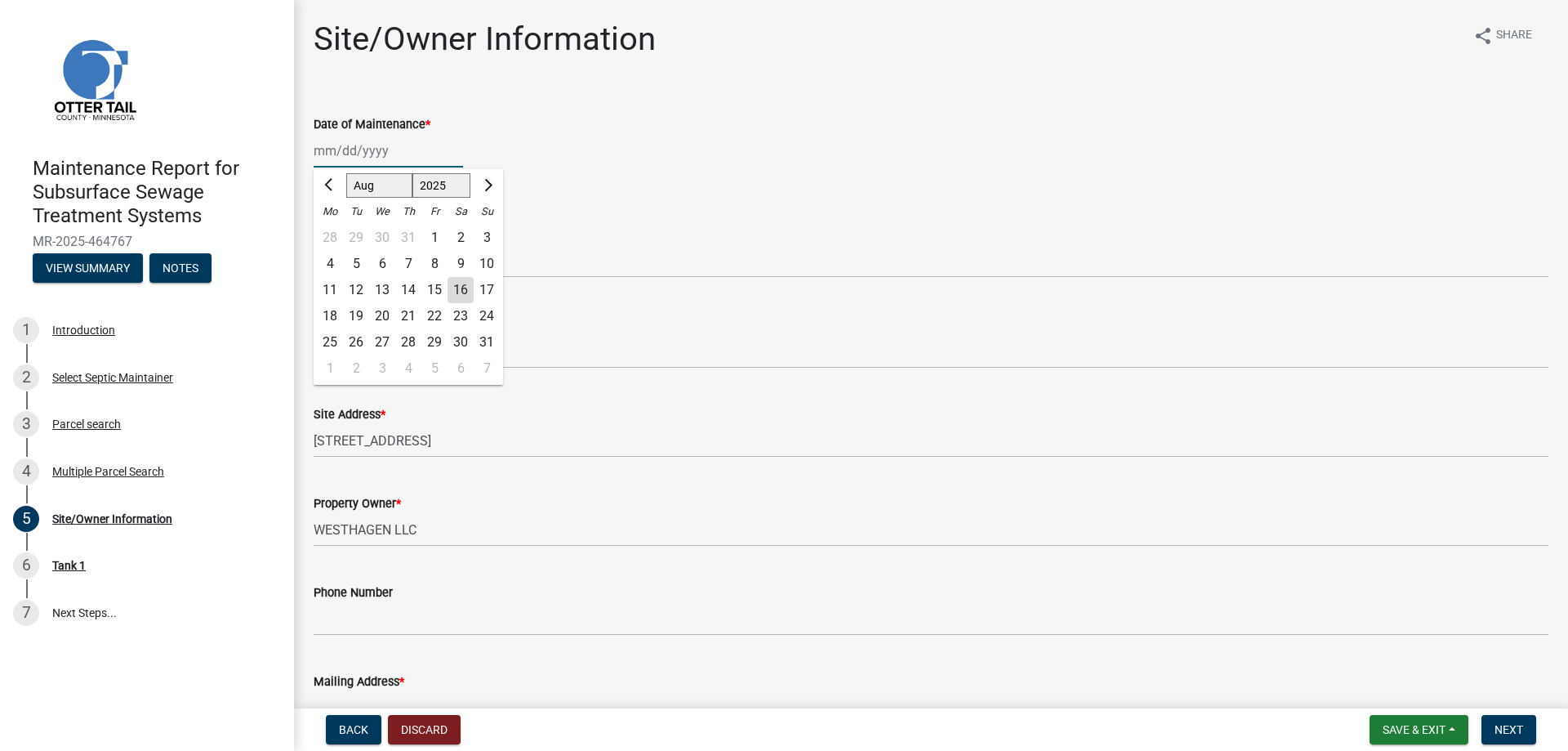
click at [336, 144] on input "Date of Maintenance *" at bounding box center [388, 151] width 150 height 34
click at [330, 188] on button "Previous month" at bounding box center [330, 186] width 20 height 26
click at [330, 188] on span "Previous month" at bounding box center [330, 185] width 12 height 12
select select "5"
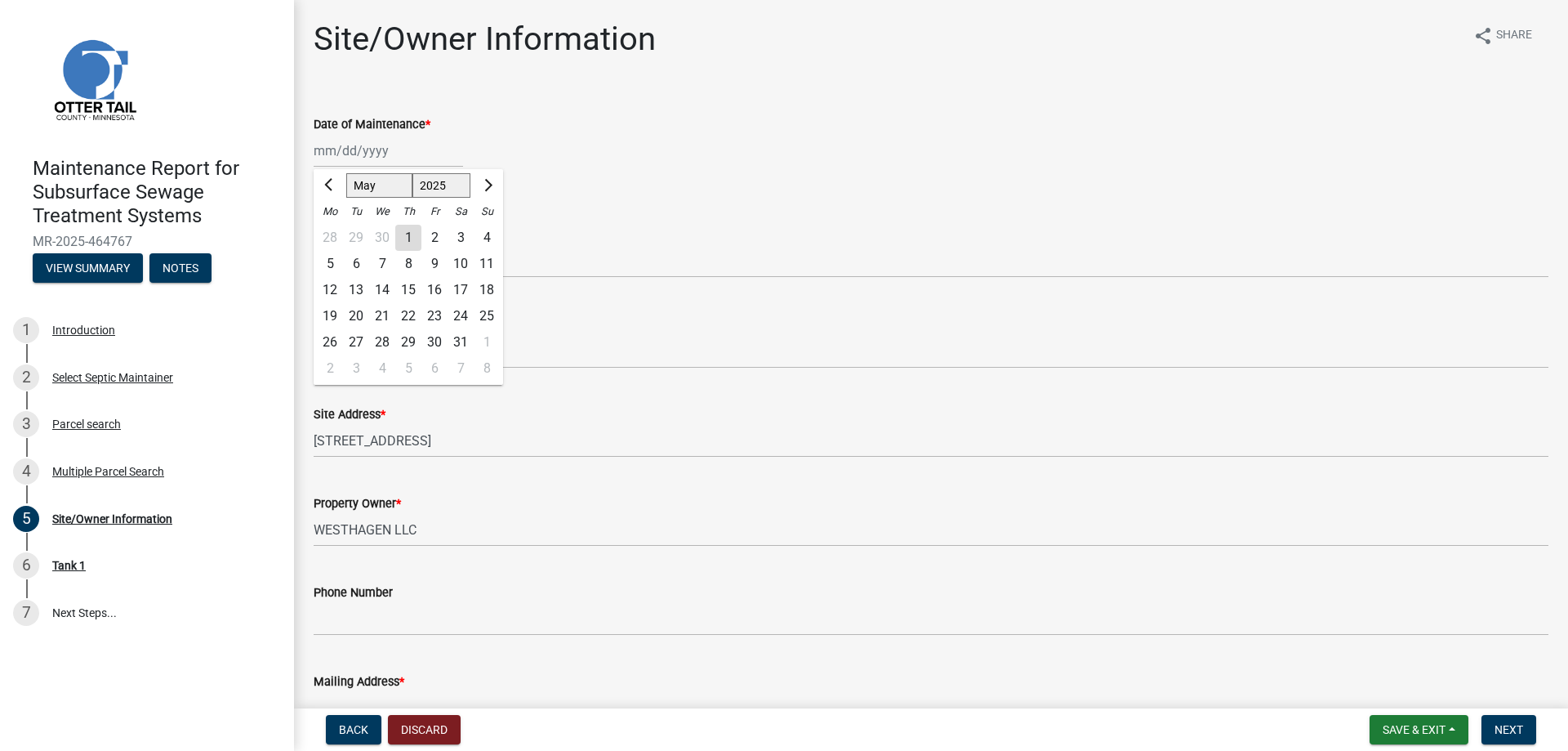
click at [433, 318] on div "23" at bounding box center [434, 317] width 26 height 26
type input "[DATE]"
click at [385, 266] on select "Select Item... Called Routine Other" at bounding box center [930, 261] width 1235 height 34
click at [314, 244] on select "Select Item... Called Routine Other" at bounding box center [930, 261] width 1235 height 34
select select "3ac72b63-7b21-42e4-8192-806faae7a4f1"
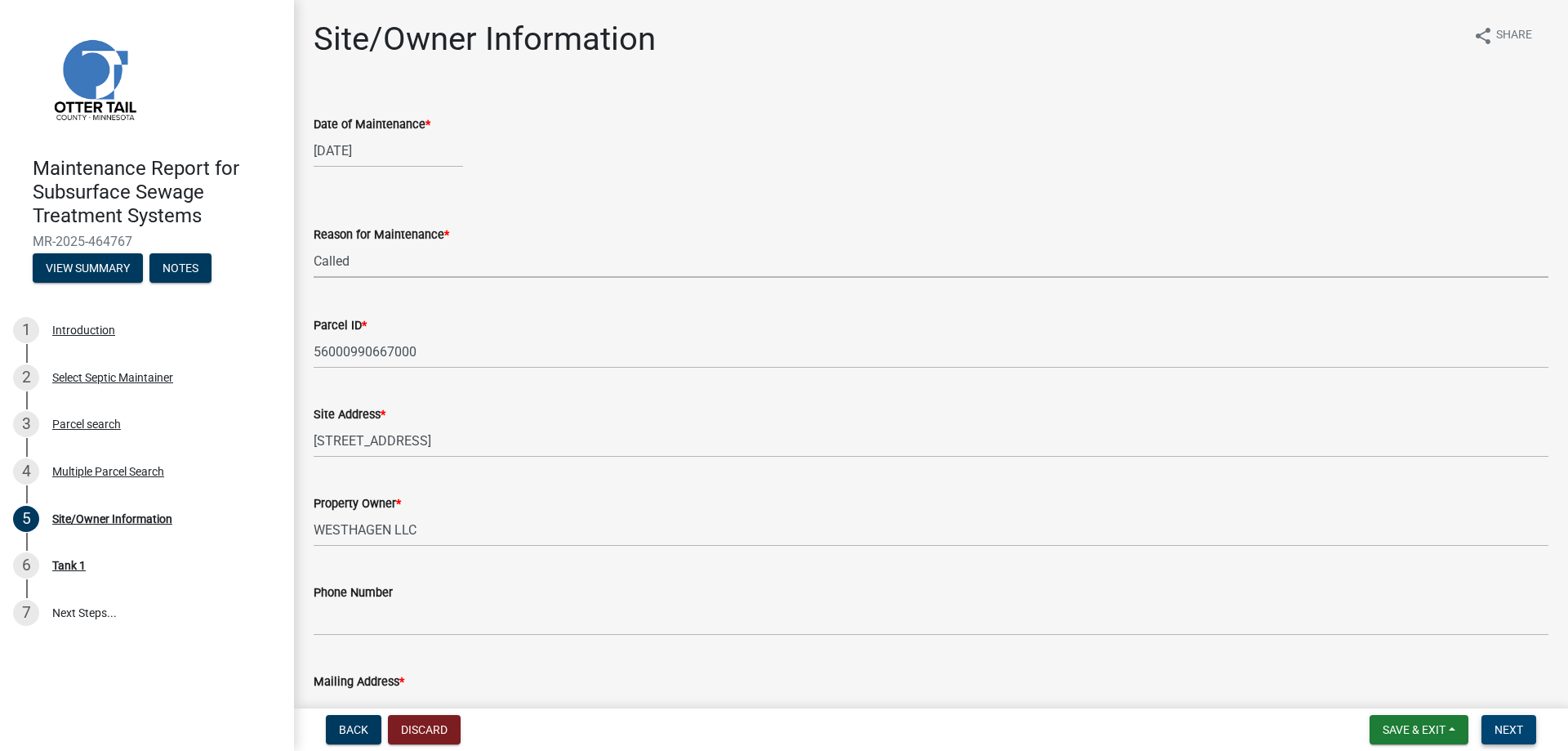
click at [1516, 728] on span "Next" at bounding box center [1509, 729] width 28 height 13
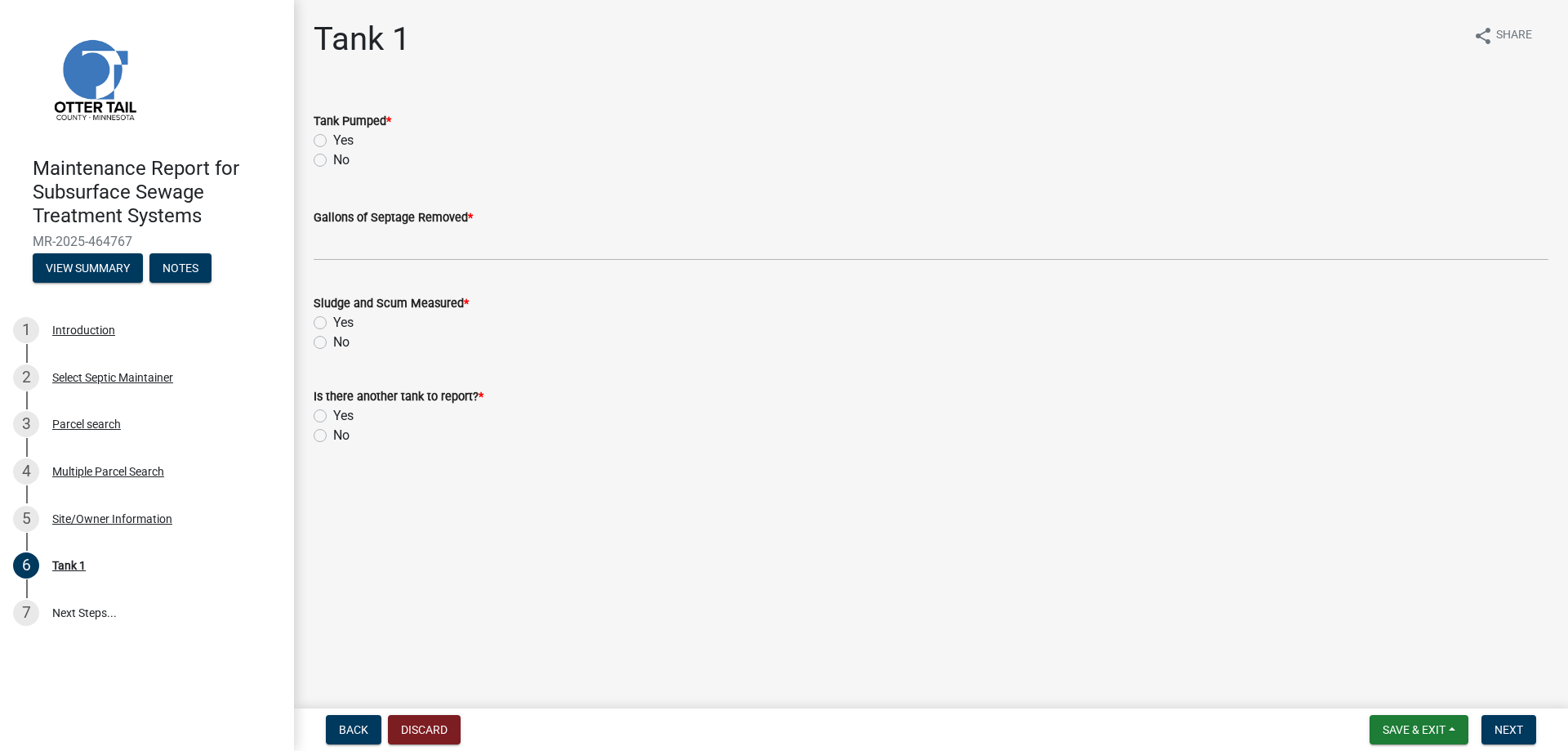
click at [339, 142] on label "Yes" at bounding box center [344, 140] width 21 height 20
click at [339, 141] on input "Yes" at bounding box center [338, 136] width 10 height 10
radio input "true"
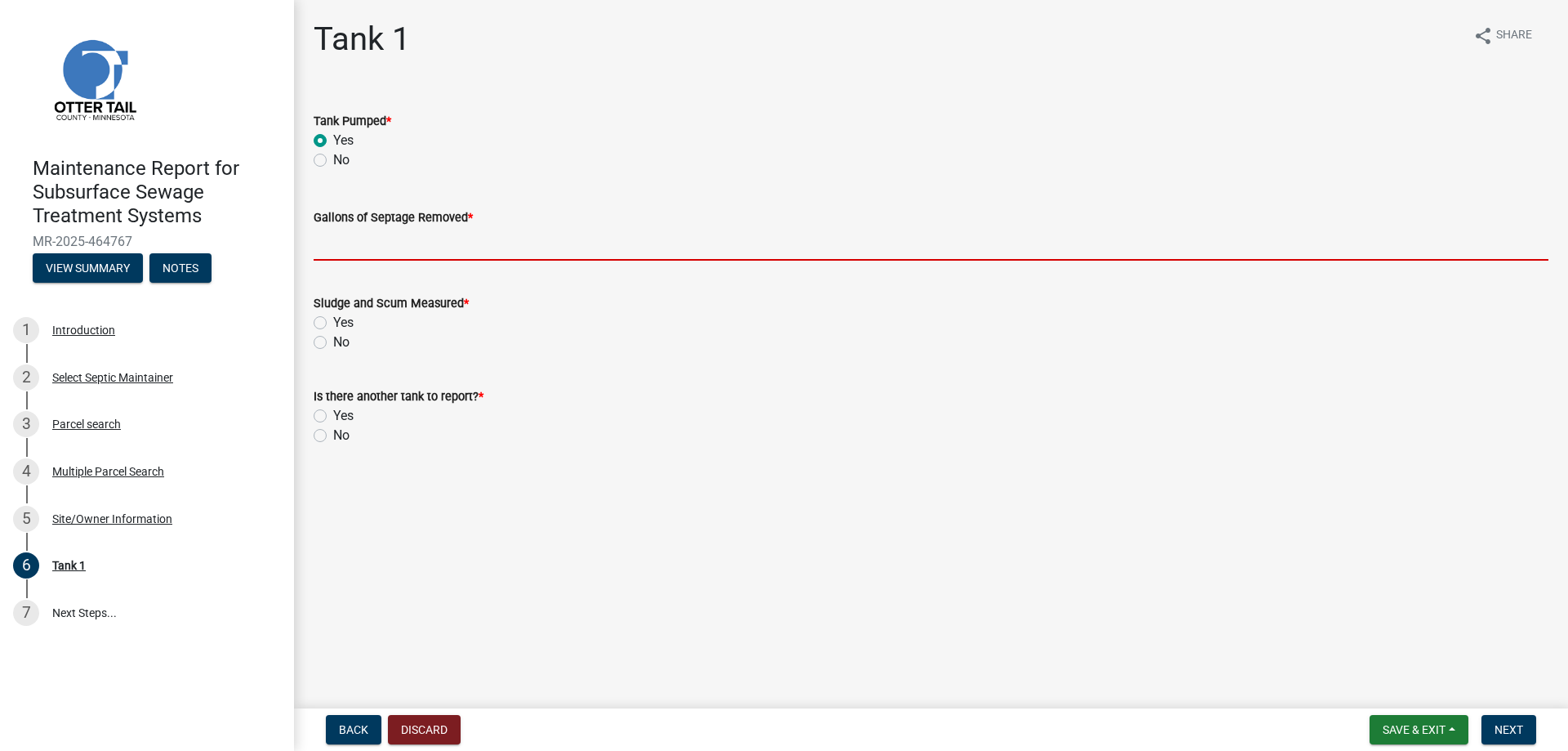
click at [340, 249] on input "Gallons of Septage Removed *" at bounding box center [930, 244] width 1235 height 34
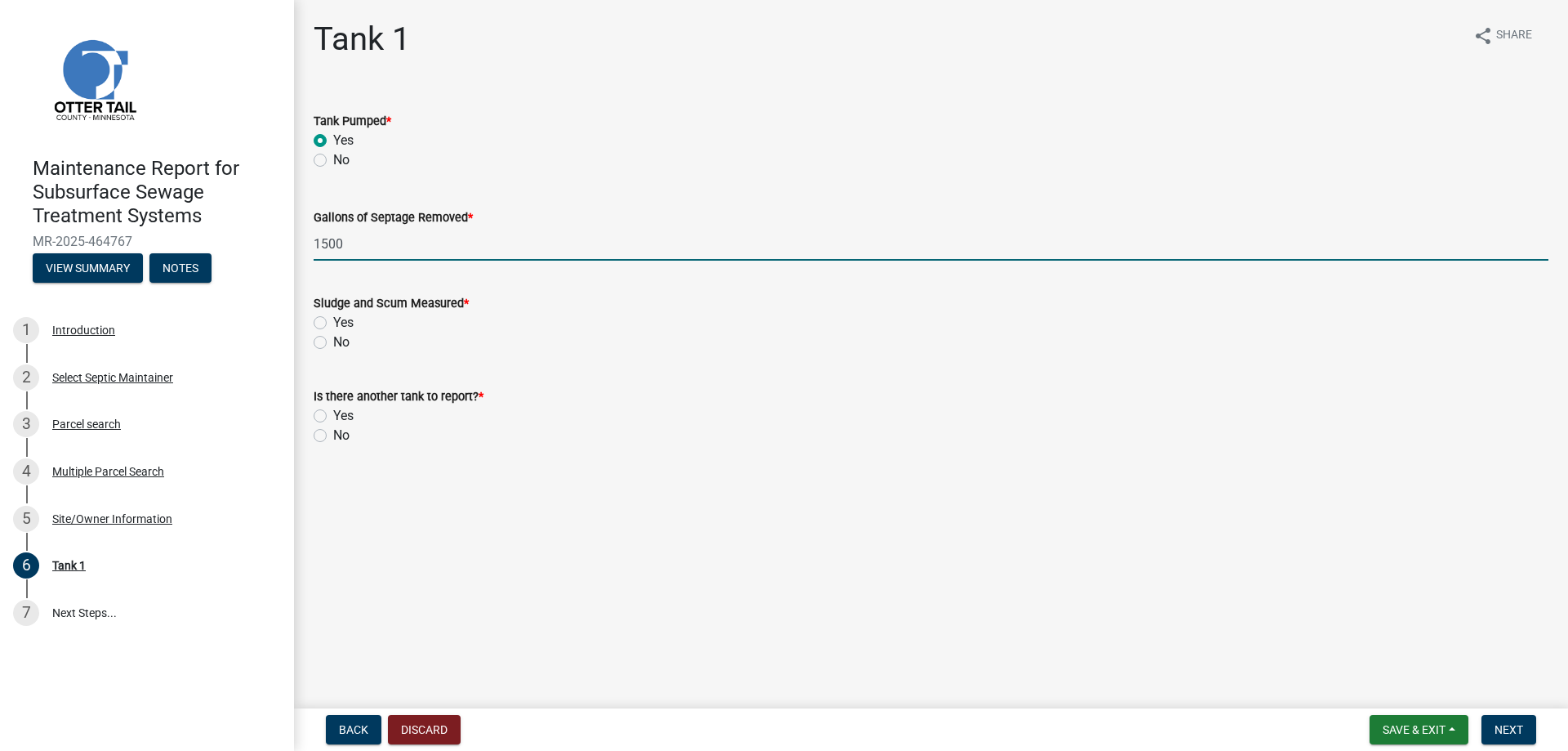
type input "1500"
click at [333, 341] on label "No" at bounding box center [341, 342] width 16 height 20
click at [333, 341] on input "No" at bounding box center [338, 337] width 10 height 10
radio input "true"
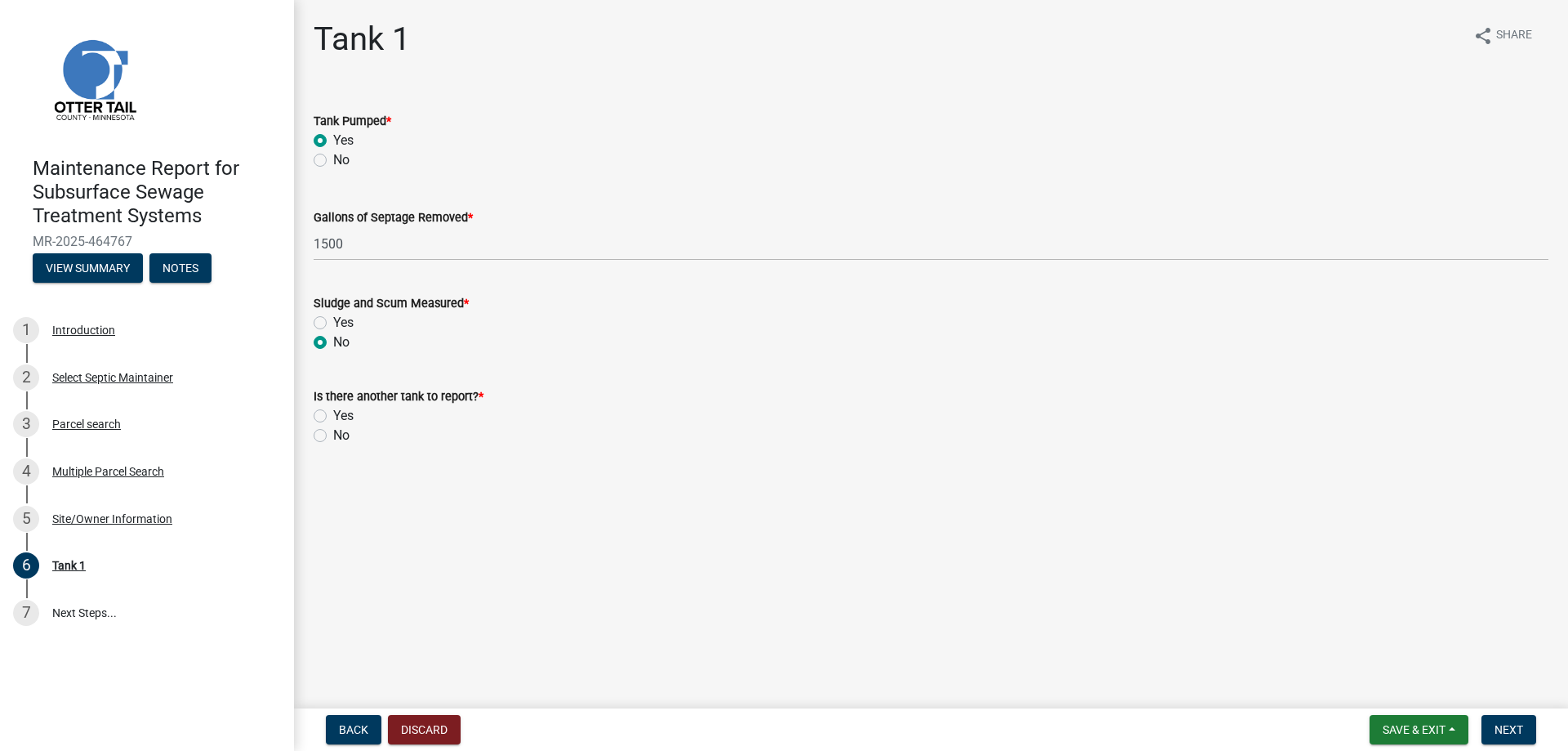
drag, startPoint x: 317, startPoint y: 436, endPoint x: 488, endPoint y: 474, distance: 175.2
click at [333, 435] on label "No" at bounding box center [341, 435] width 16 height 20
click at [333, 435] on input "No" at bounding box center [338, 431] width 10 height 10
radio input "true"
click at [1528, 730] on button "Next" at bounding box center [1509, 729] width 55 height 29
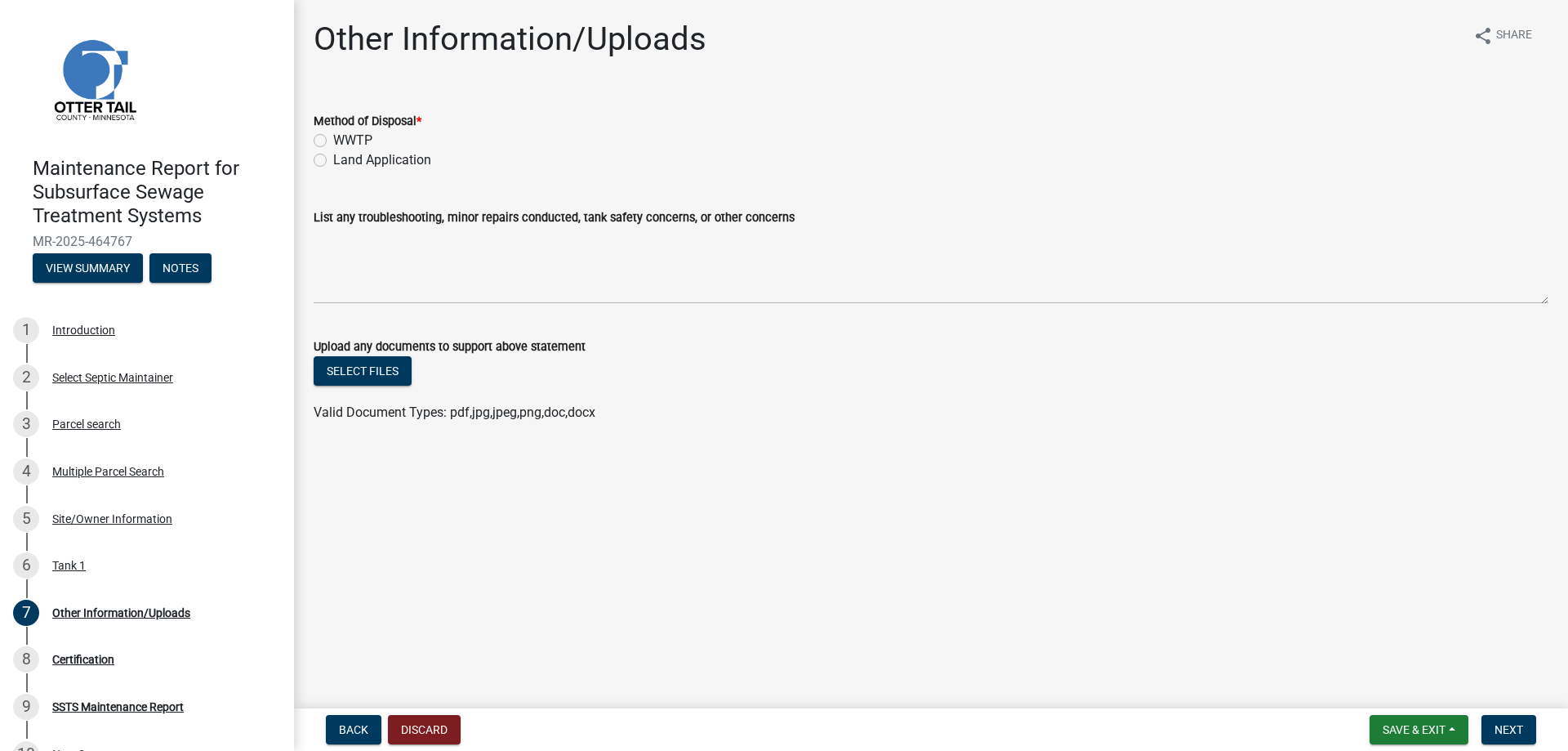
click at [362, 159] on label "Land Application" at bounding box center [382, 160] width 98 height 20
click at [344, 159] on input "Land Application" at bounding box center [338, 155] width 10 height 10
radio input "true"
click at [1526, 716] on button "Next" at bounding box center [1509, 729] width 55 height 29
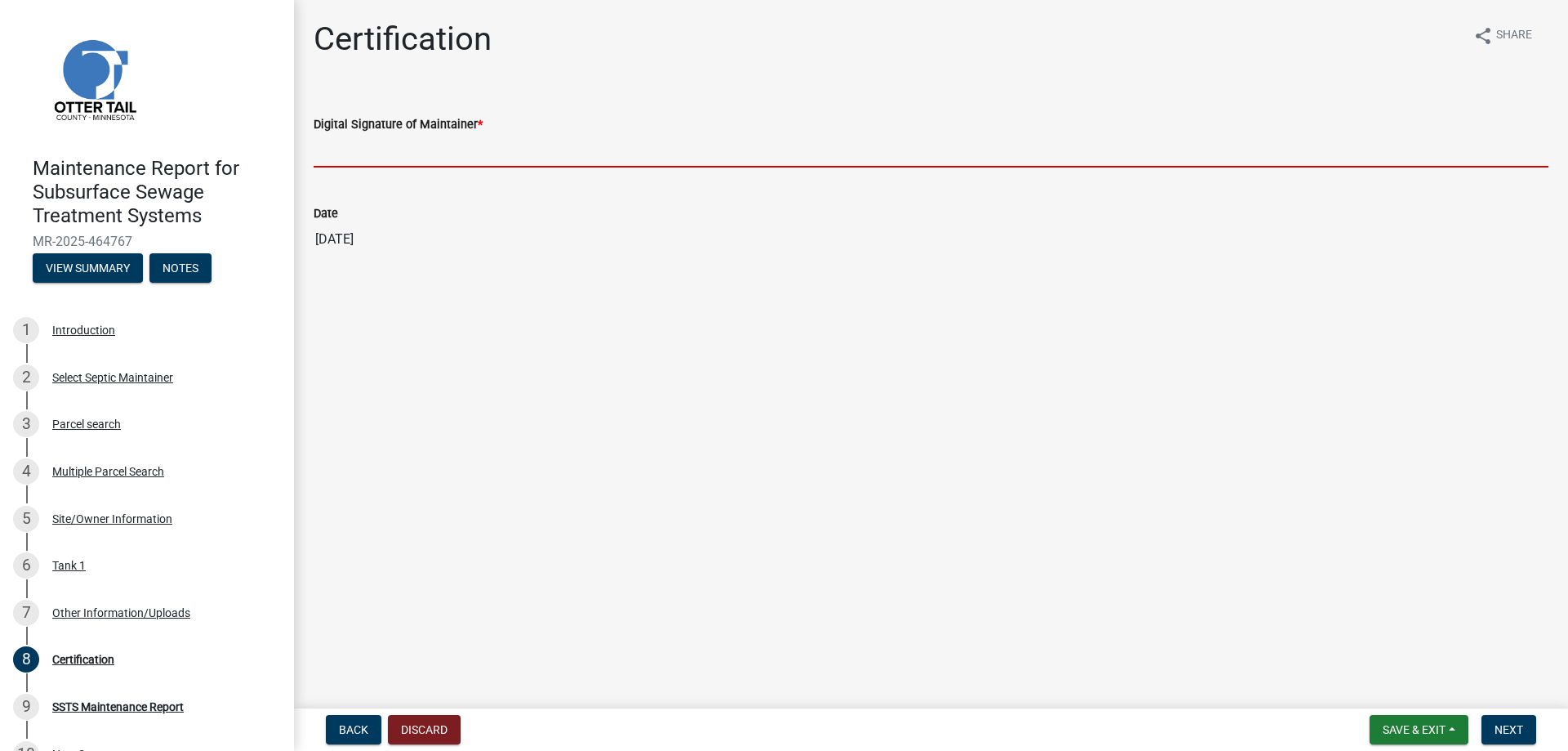
click at [442, 151] on input "Digital Signature of Maintainer *" at bounding box center [930, 151] width 1235 height 34
type input "[PERSON_NAME]"
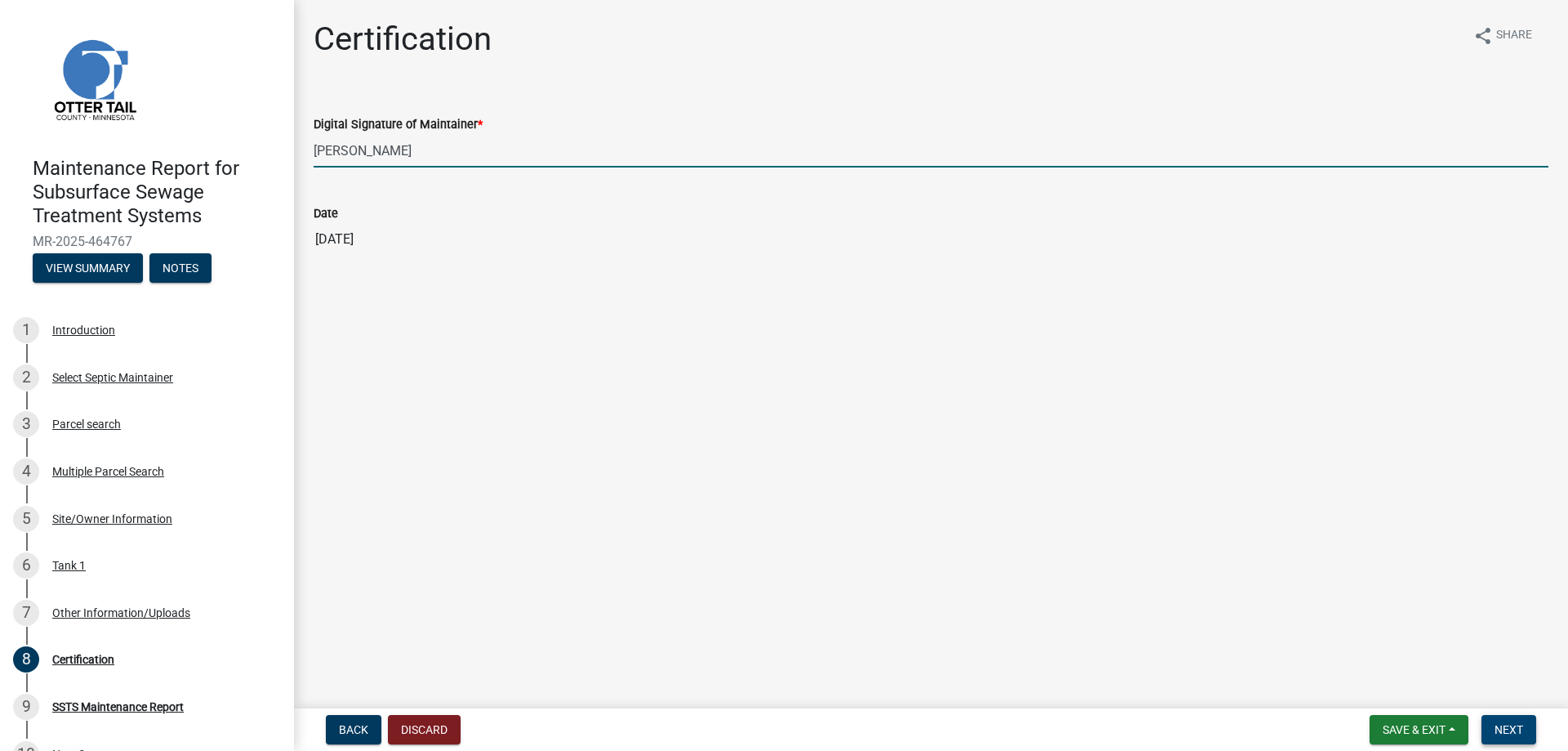
click at [1504, 720] on button "Next" at bounding box center [1509, 729] width 55 height 29
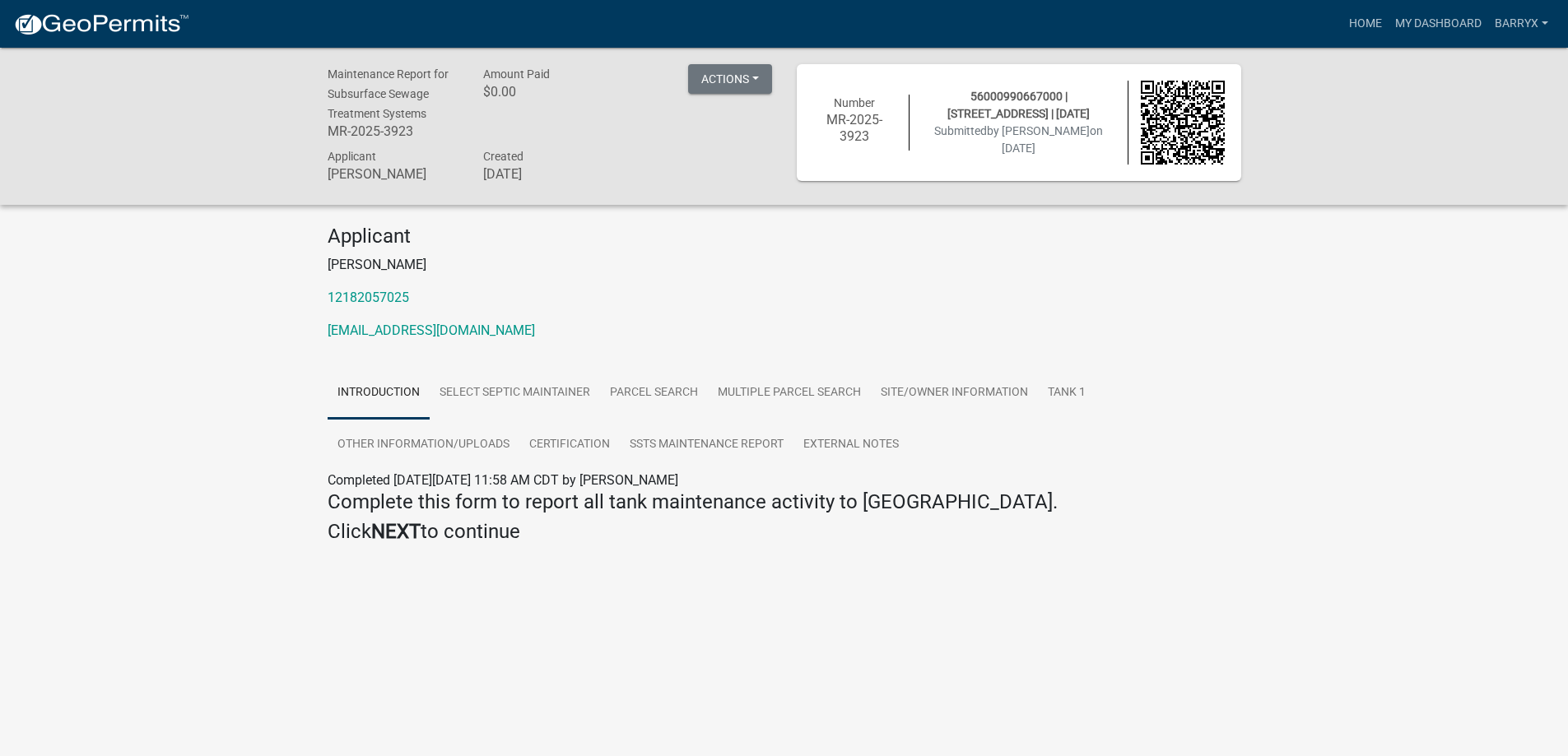
click at [120, 32] on img at bounding box center [102, 25] width 177 height 25
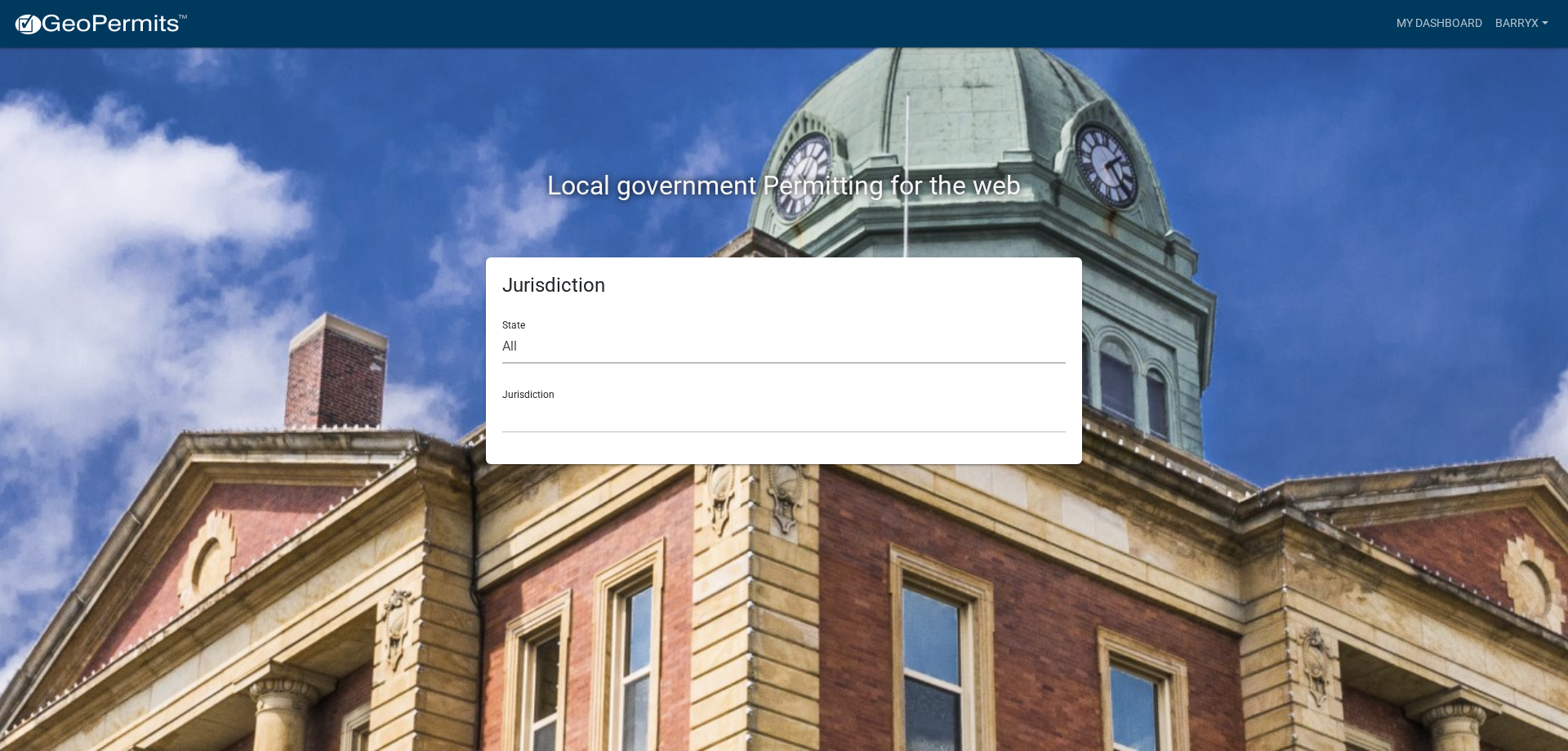
click at [573, 354] on select "All [US_STATE] [US_STATE] [US_STATE] [US_STATE] [US_STATE] [US_STATE] [US_STATE…" at bounding box center [784, 347] width 563 height 34
select select "[US_STATE]"
click at [502, 330] on select "All [US_STATE] [US_STATE] [US_STATE] [US_STATE] [US_STATE] [US_STATE] [US_STATE…" at bounding box center [784, 347] width 563 height 34
click at [526, 406] on select "[GEOGRAPHIC_DATA], [US_STATE] [GEOGRAPHIC_DATA], [US_STATE] [GEOGRAPHIC_DATA], …" at bounding box center [784, 416] width 563 height 34
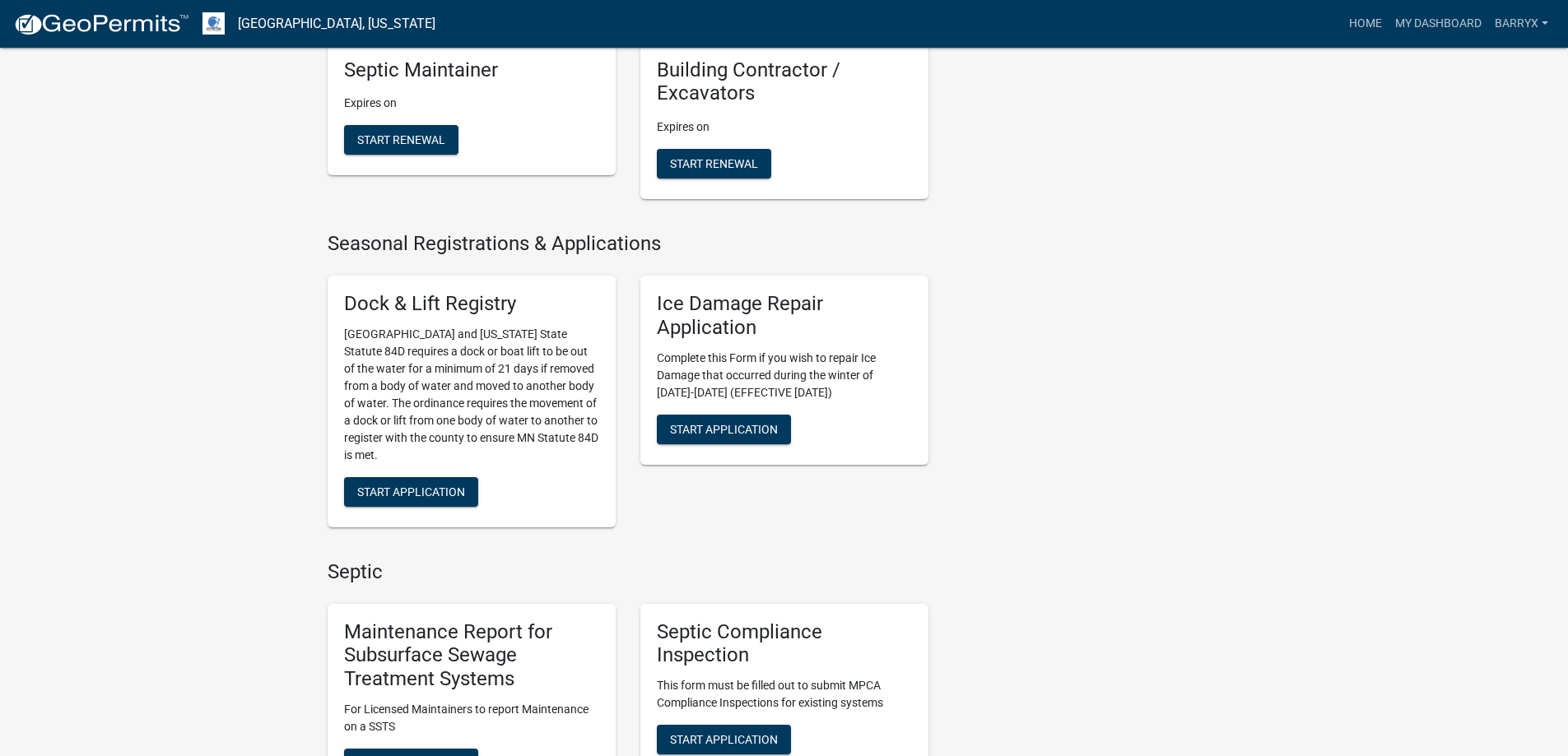
scroll to position [905, 0]
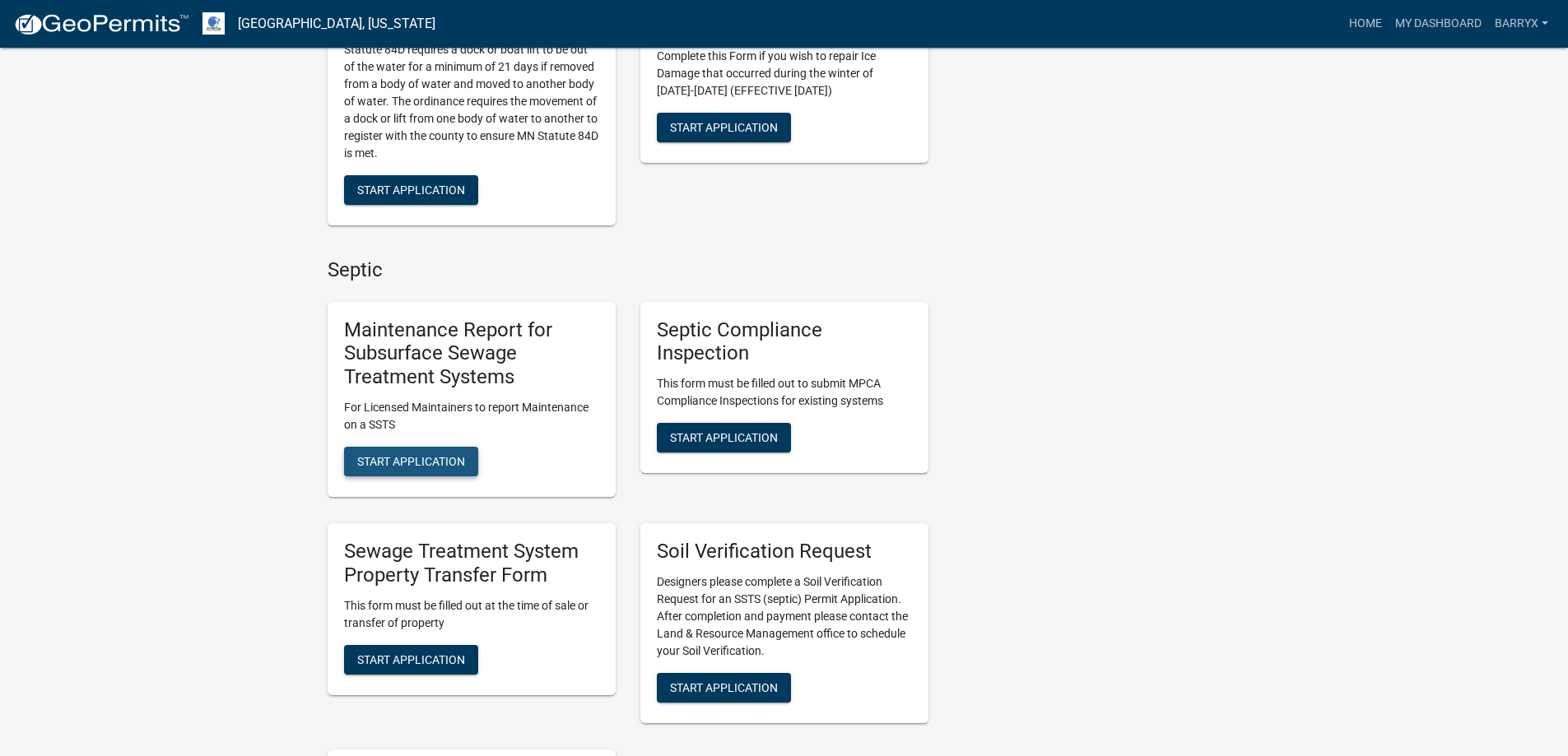
click at [443, 472] on button "Start Application" at bounding box center [410, 461] width 134 height 29
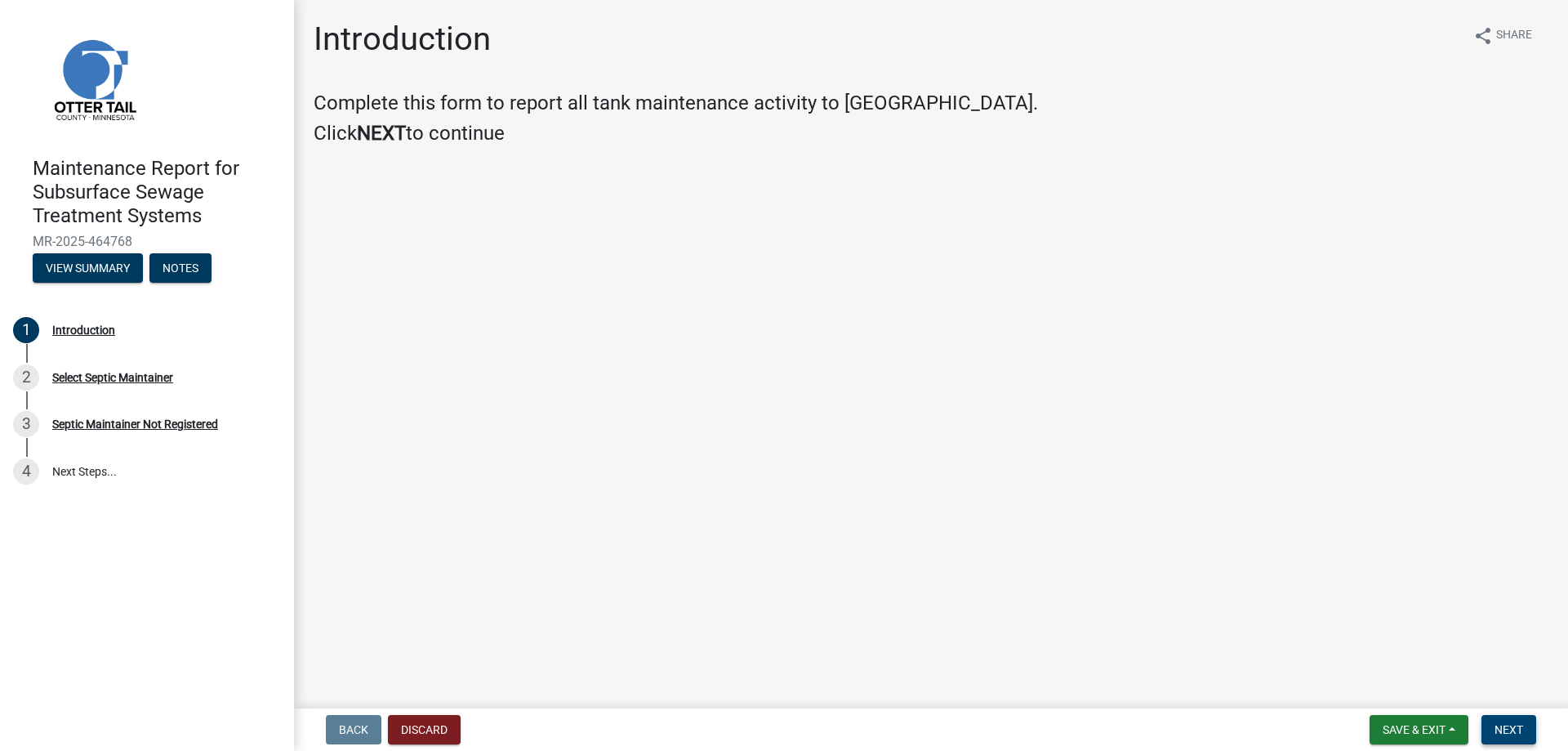
click at [1504, 730] on span "Next" at bounding box center [1509, 729] width 28 height 13
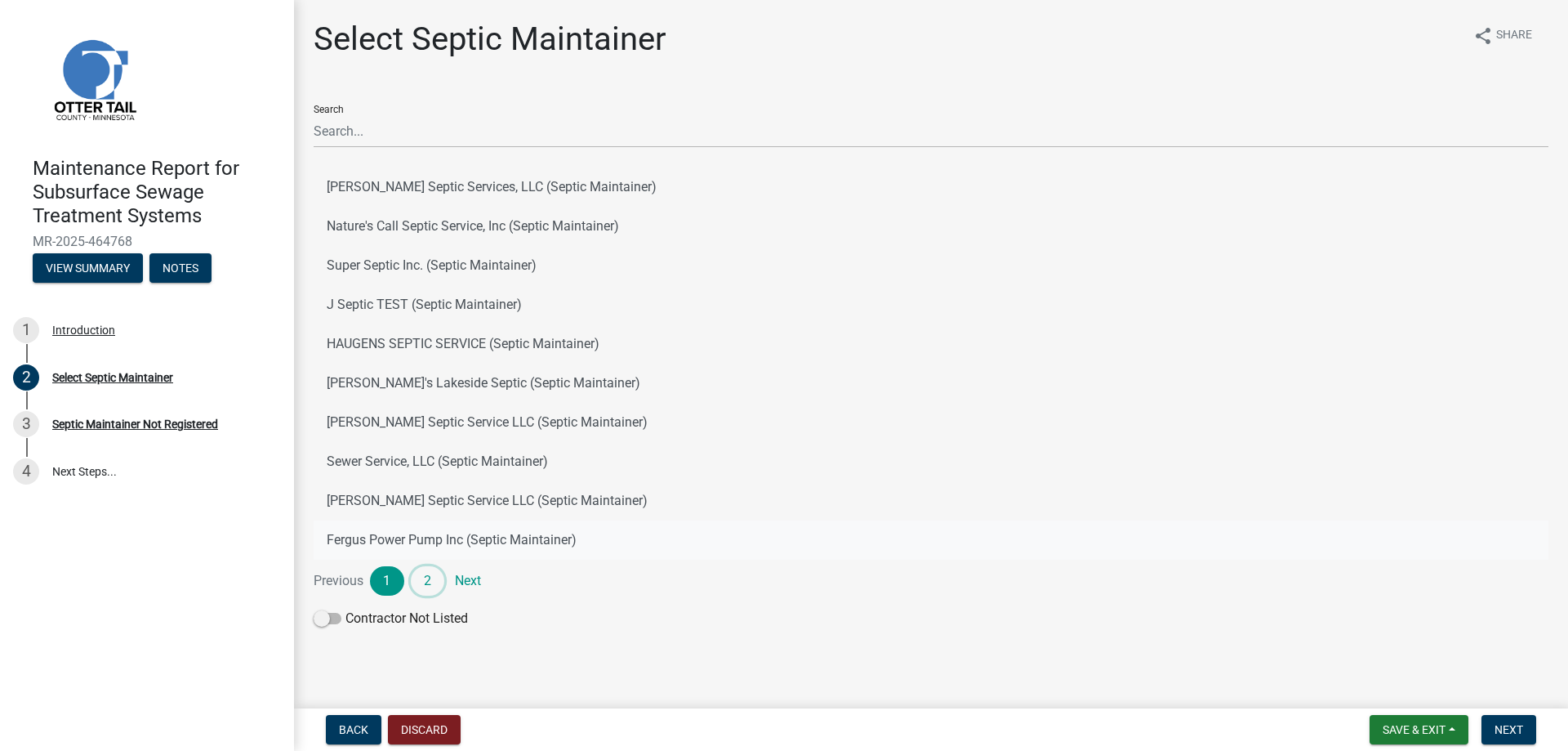
click at [423, 581] on link "2" at bounding box center [428, 580] width 34 height 29
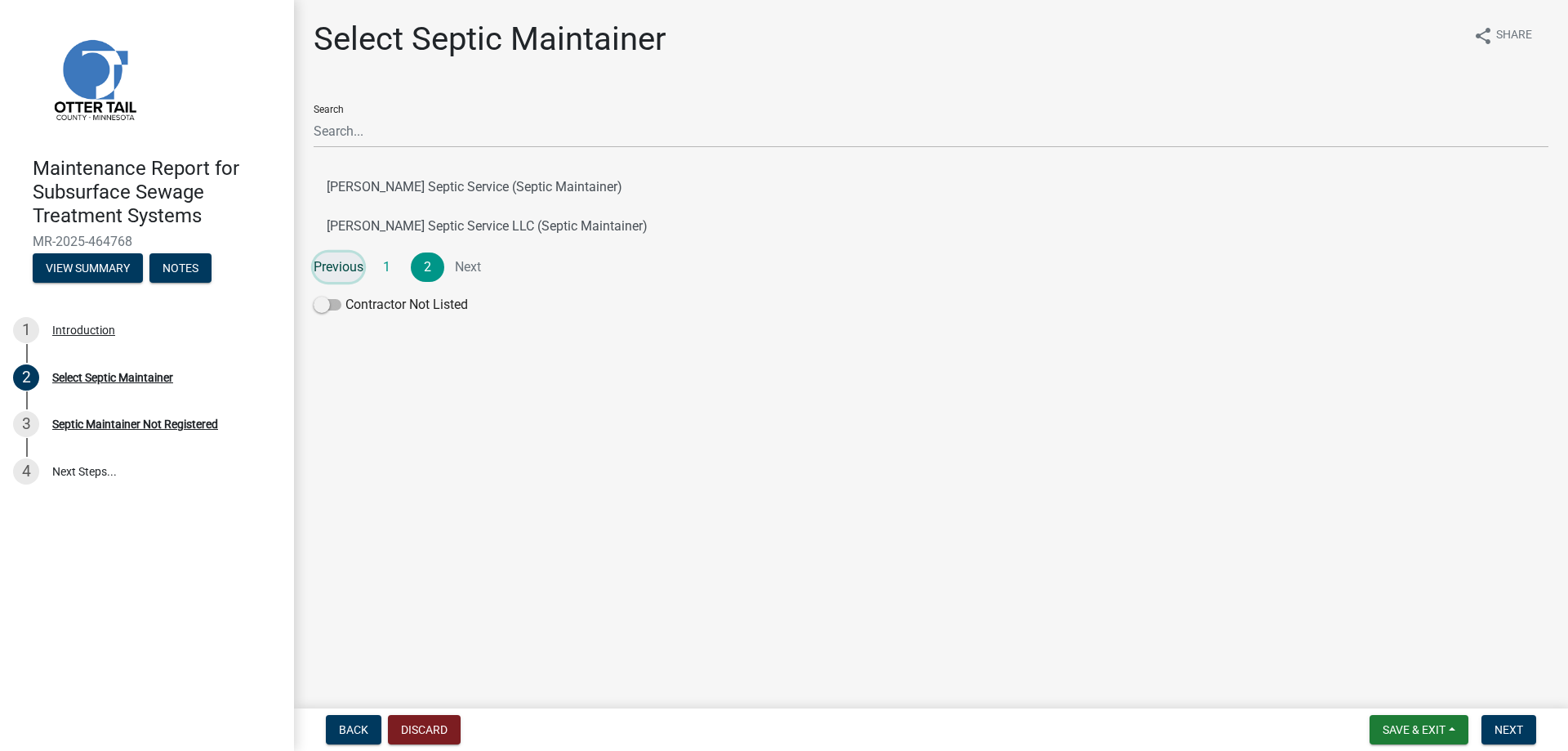
click at [353, 262] on link "Previous" at bounding box center [338, 267] width 50 height 29
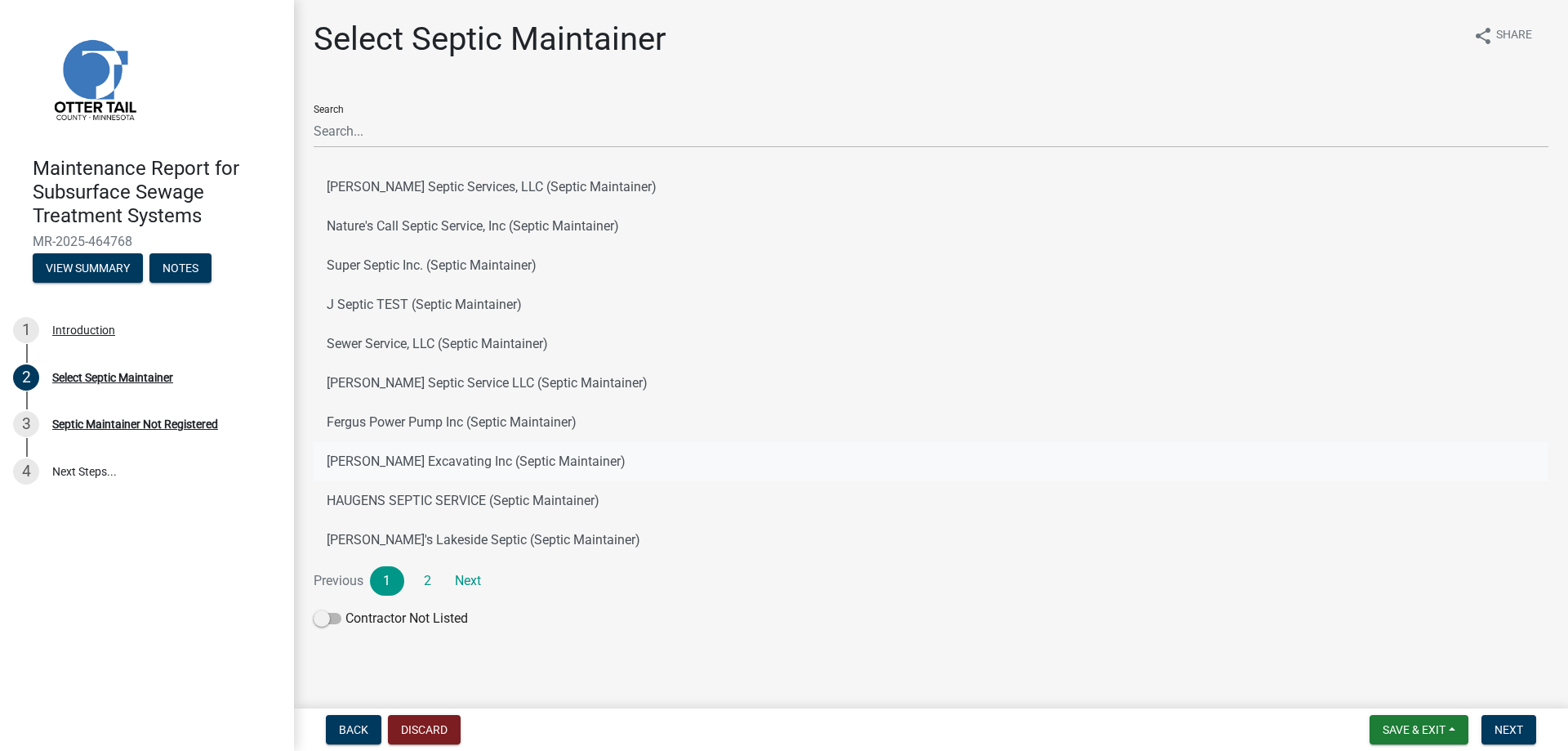
click at [365, 459] on button "[PERSON_NAME] Excavating Inc (Septic Maintainer)" at bounding box center [930, 462] width 1235 height 40
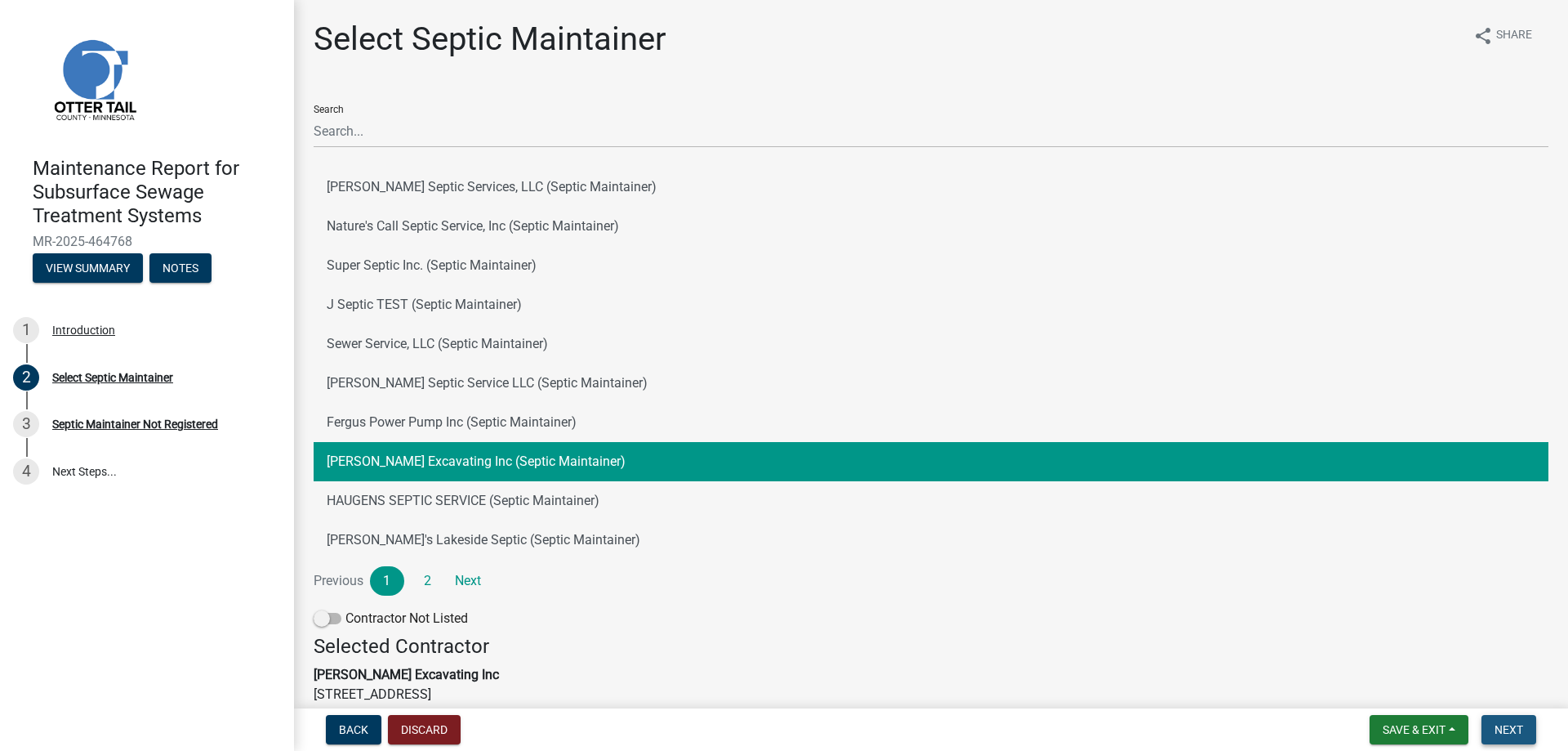
click at [1512, 733] on span "Next" at bounding box center [1509, 729] width 28 height 13
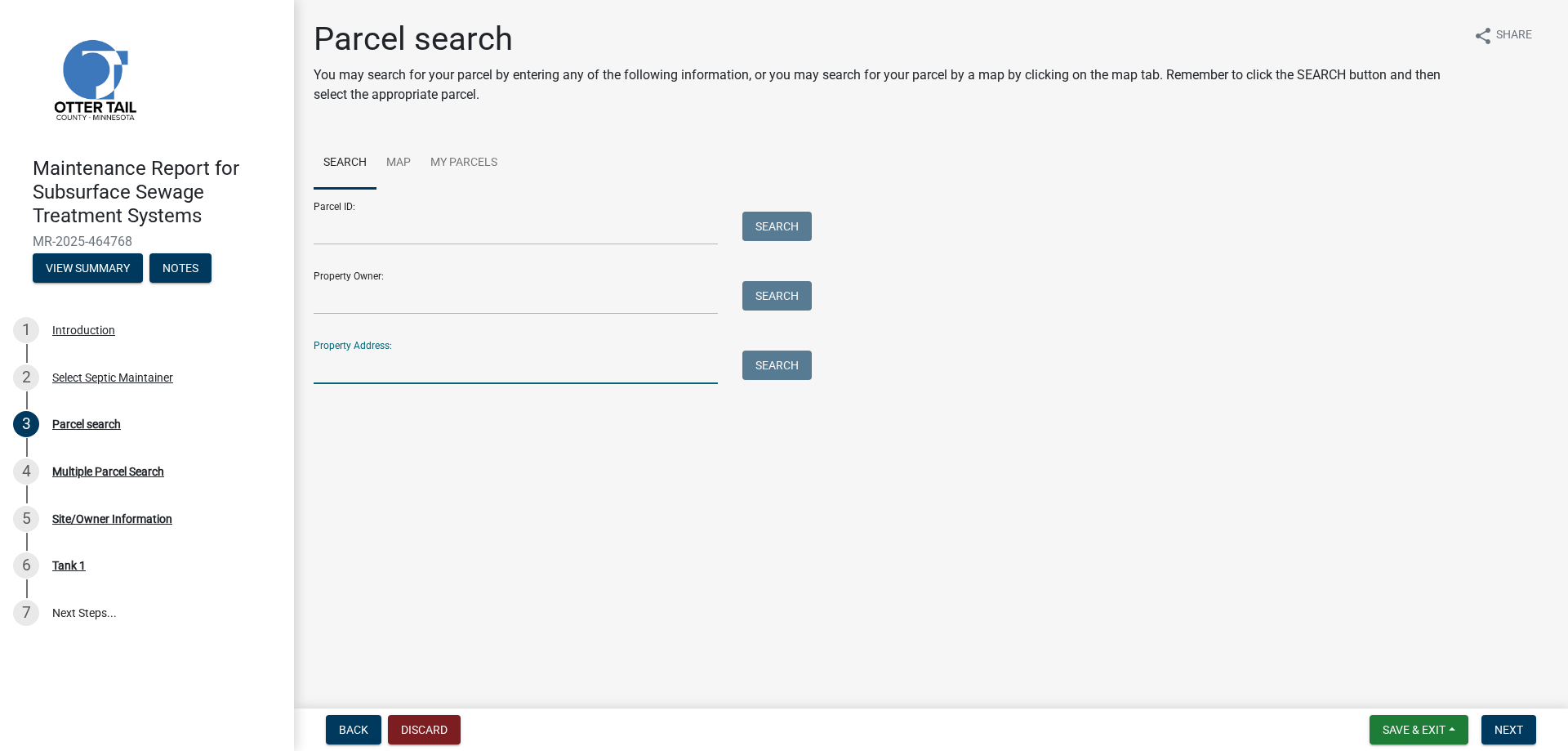
click at [396, 372] on input "Property Address:" at bounding box center [515, 367] width 404 height 34
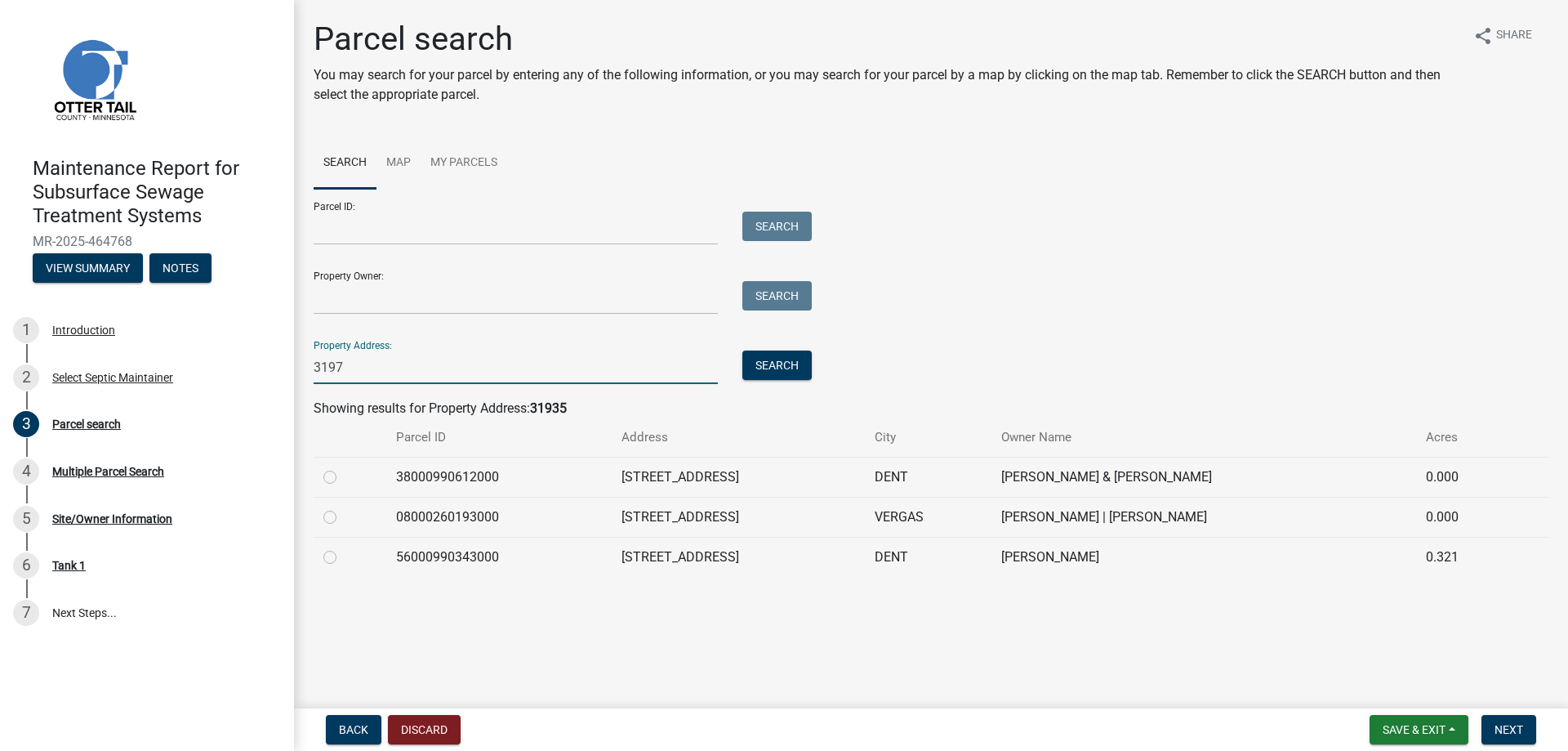
type input "31975"
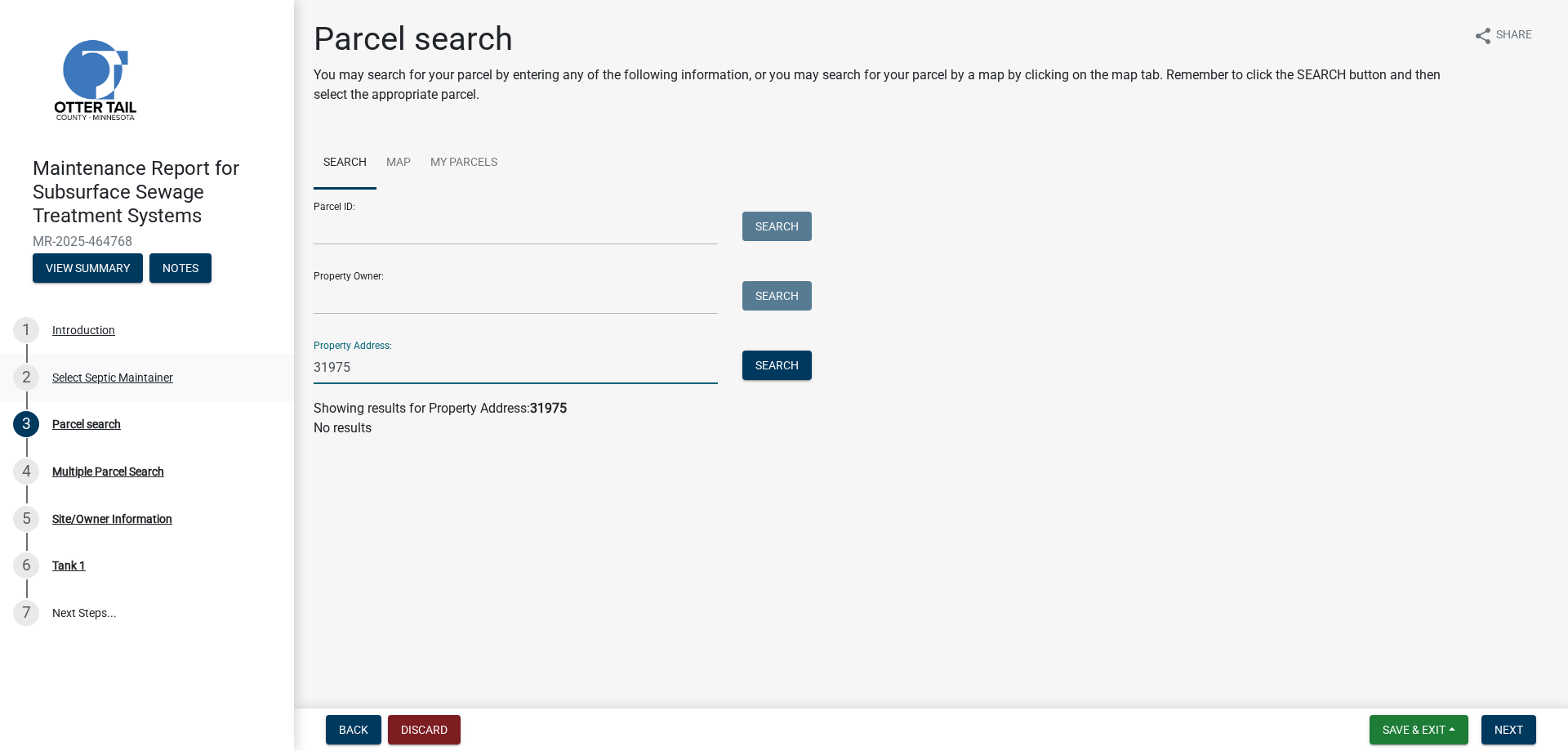
drag, startPoint x: 361, startPoint y: 376, endPoint x: 292, endPoint y: 376, distance: 69.0
click at [292, 376] on div "Maintenance Report for Subsurface Sewage Treatment Systems MR-2025-464768 View …" at bounding box center [784, 375] width 1568 height 751
click at [348, 293] on input "Property Owner:" at bounding box center [515, 298] width 404 height 34
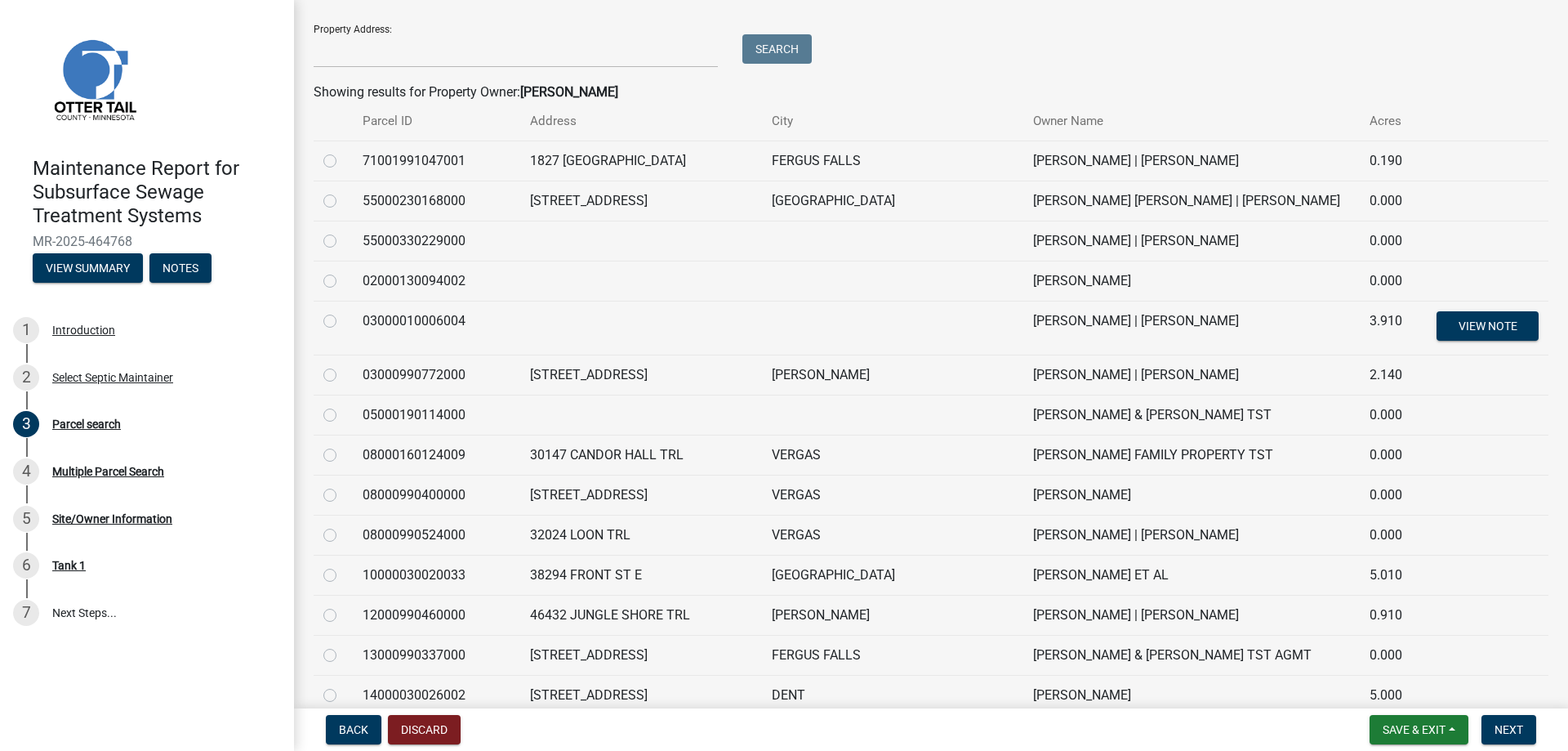
scroll to position [327, 0]
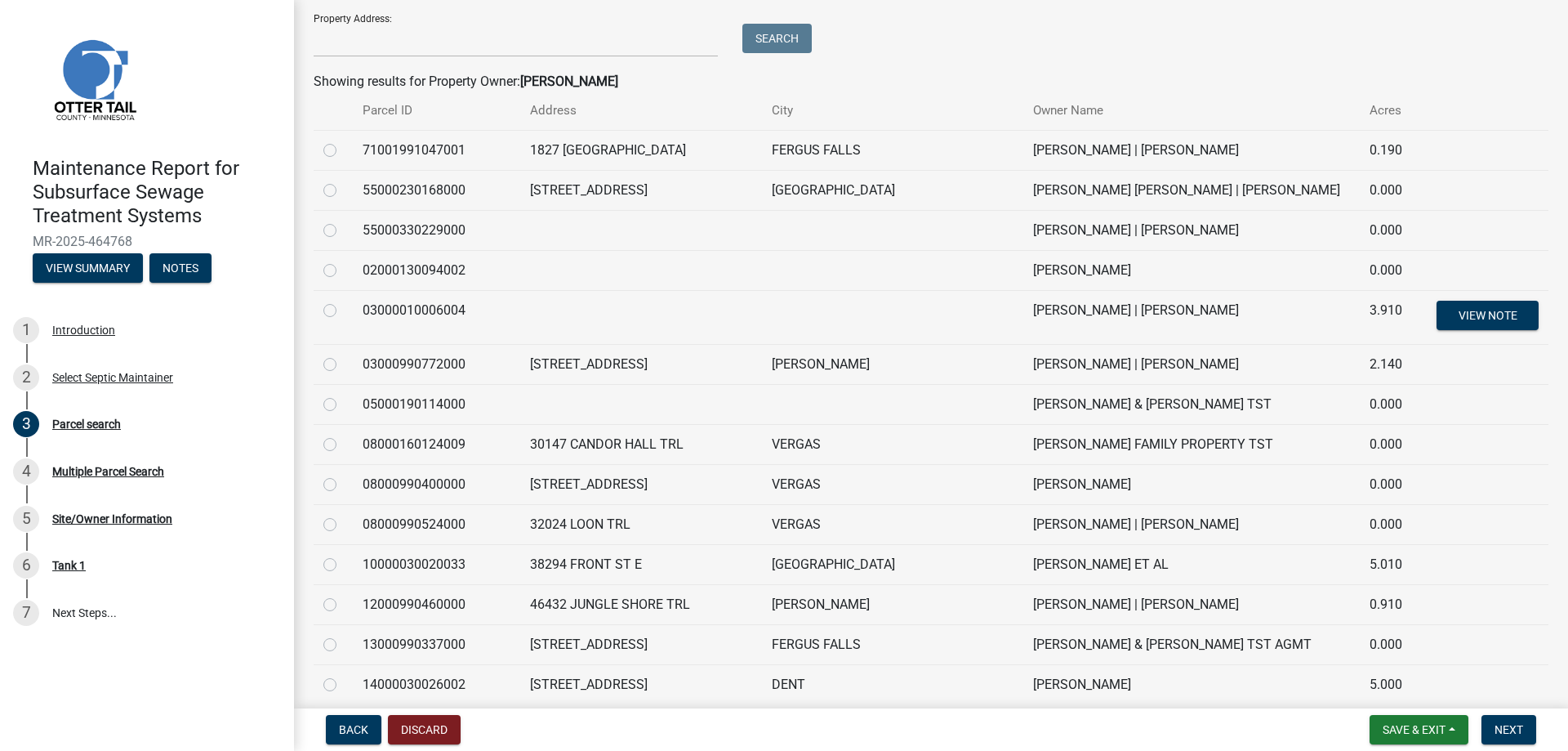
type input "[PERSON_NAME]"
click at [544, 107] on th "Address" at bounding box center [640, 110] width 242 height 39
click at [354, 55] on input "Property Address:" at bounding box center [515, 41] width 404 height 34
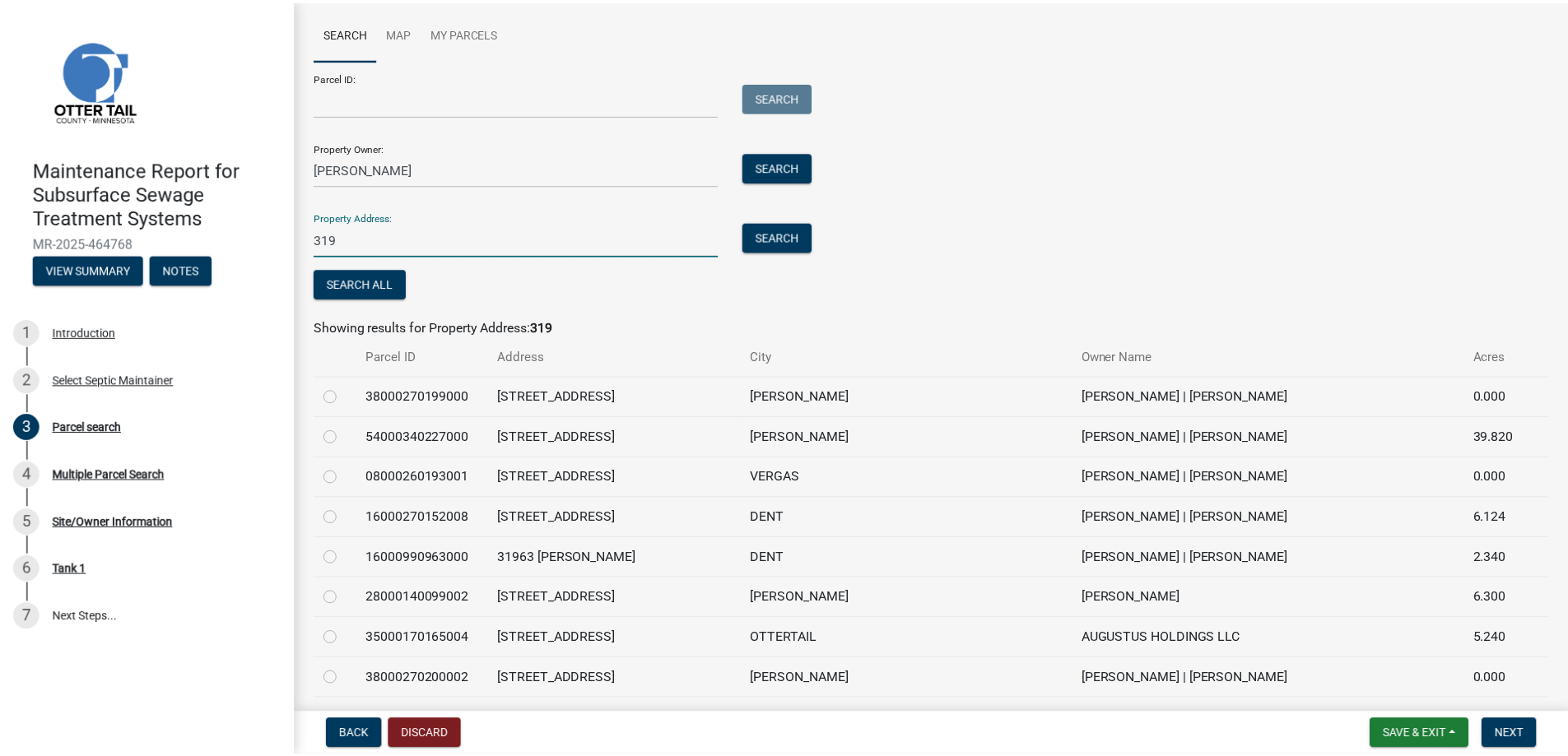
scroll to position [0, 0]
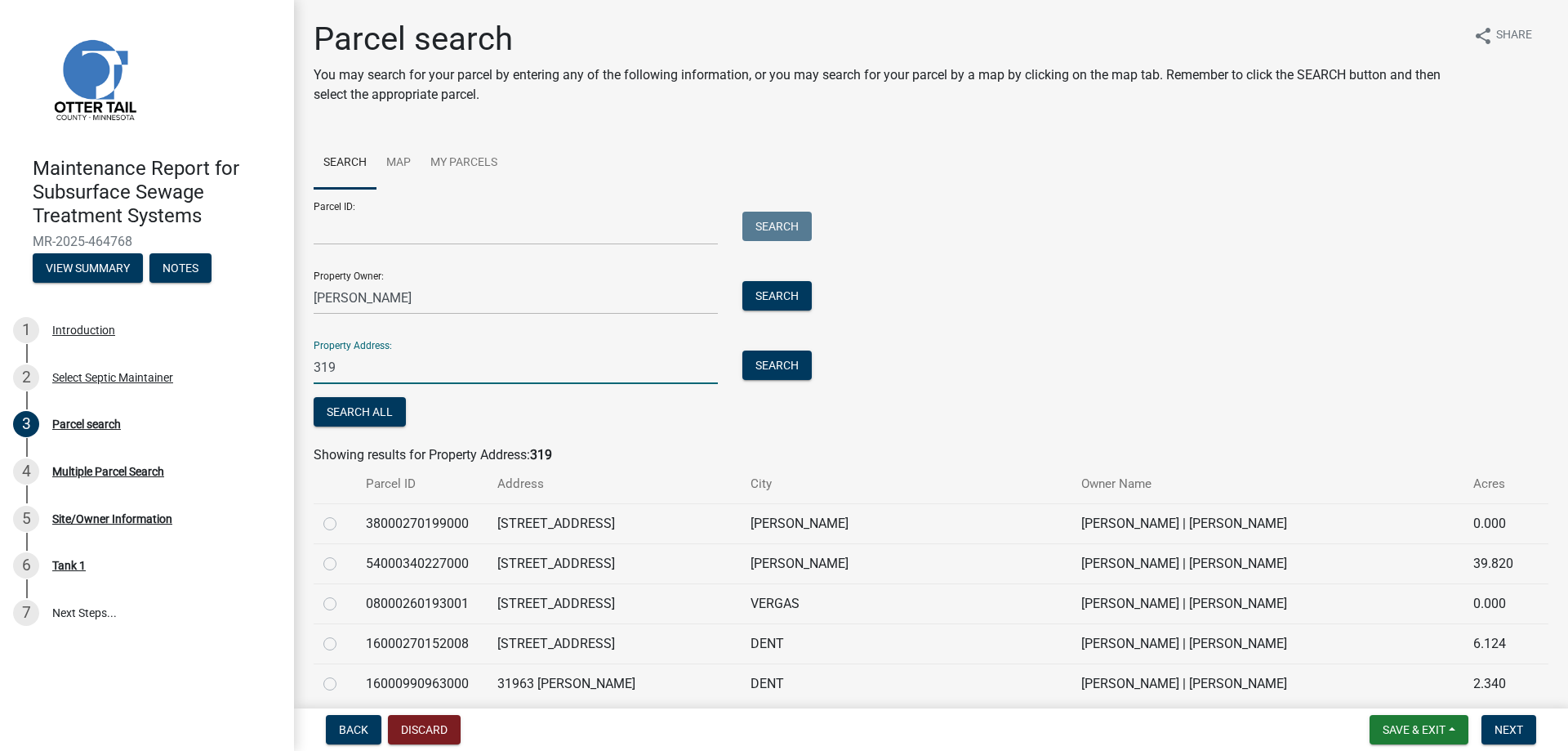
drag, startPoint x: 364, startPoint y: 370, endPoint x: 304, endPoint y: 369, distance: 60.0
click at [304, 369] on div "319" at bounding box center [515, 367] width 428 height 34
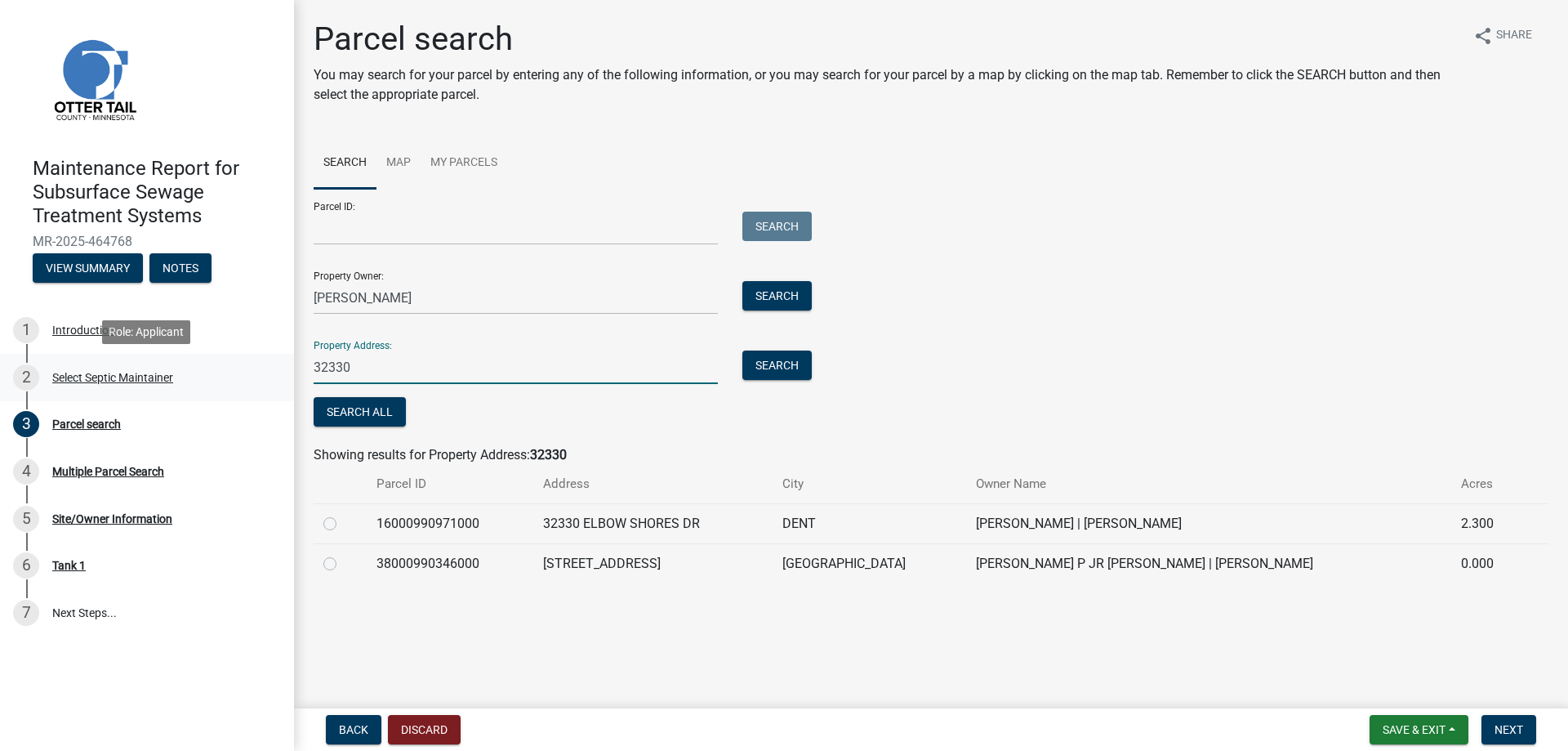
drag, startPoint x: 361, startPoint y: 367, endPoint x: 228, endPoint y: 363, distance: 133.1
click at [228, 363] on div "Maintenance Report for Subsurface Sewage Treatment Systems MR-2025-464768 View …" at bounding box center [784, 375] width 1568 height 751
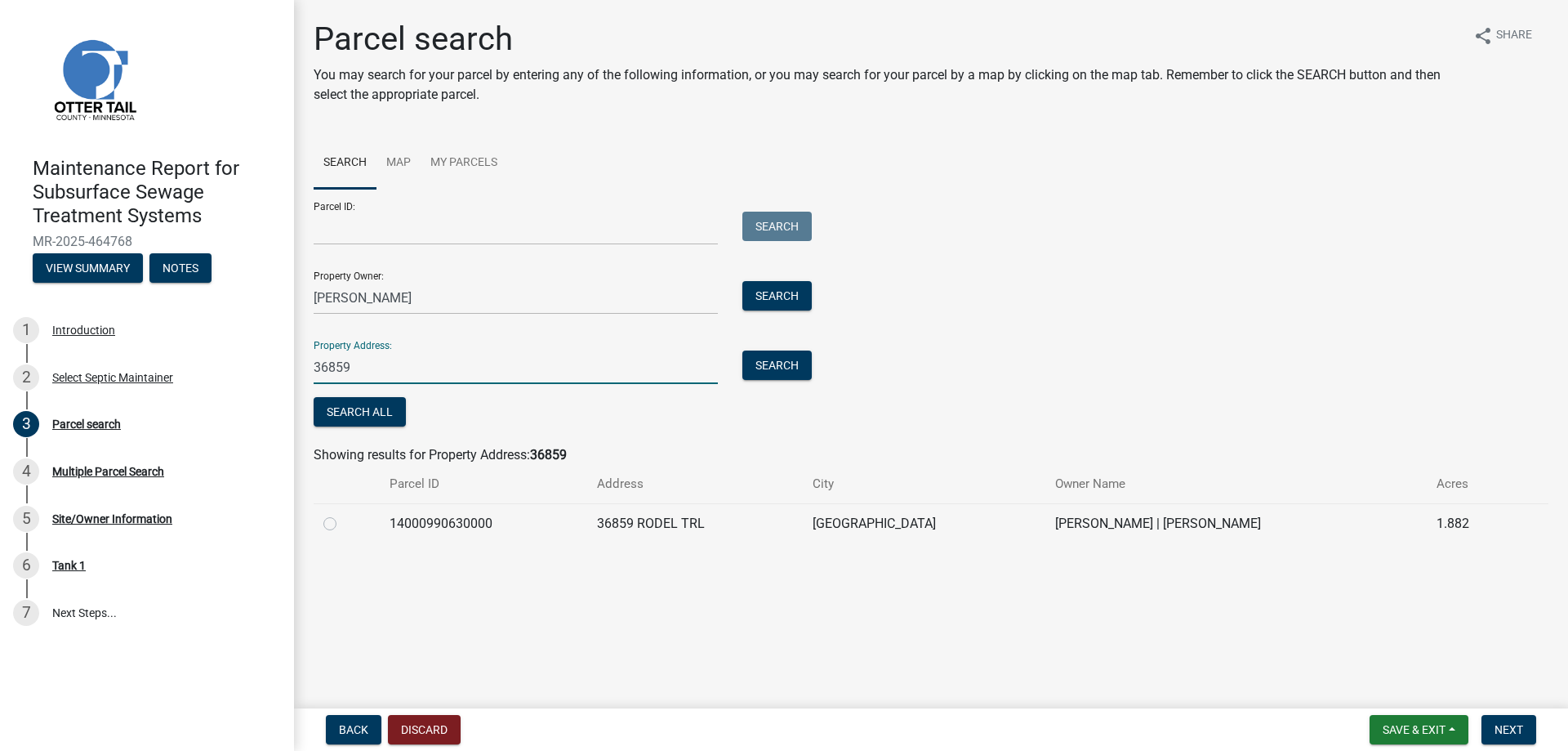
type input "36859"
click at [343, 514] on label at bounding box center [343, 514] width 0 height 0
click at [343, 523] on input "radio" at bounding box center [348, 518] width 10 height 10
radio input "true"
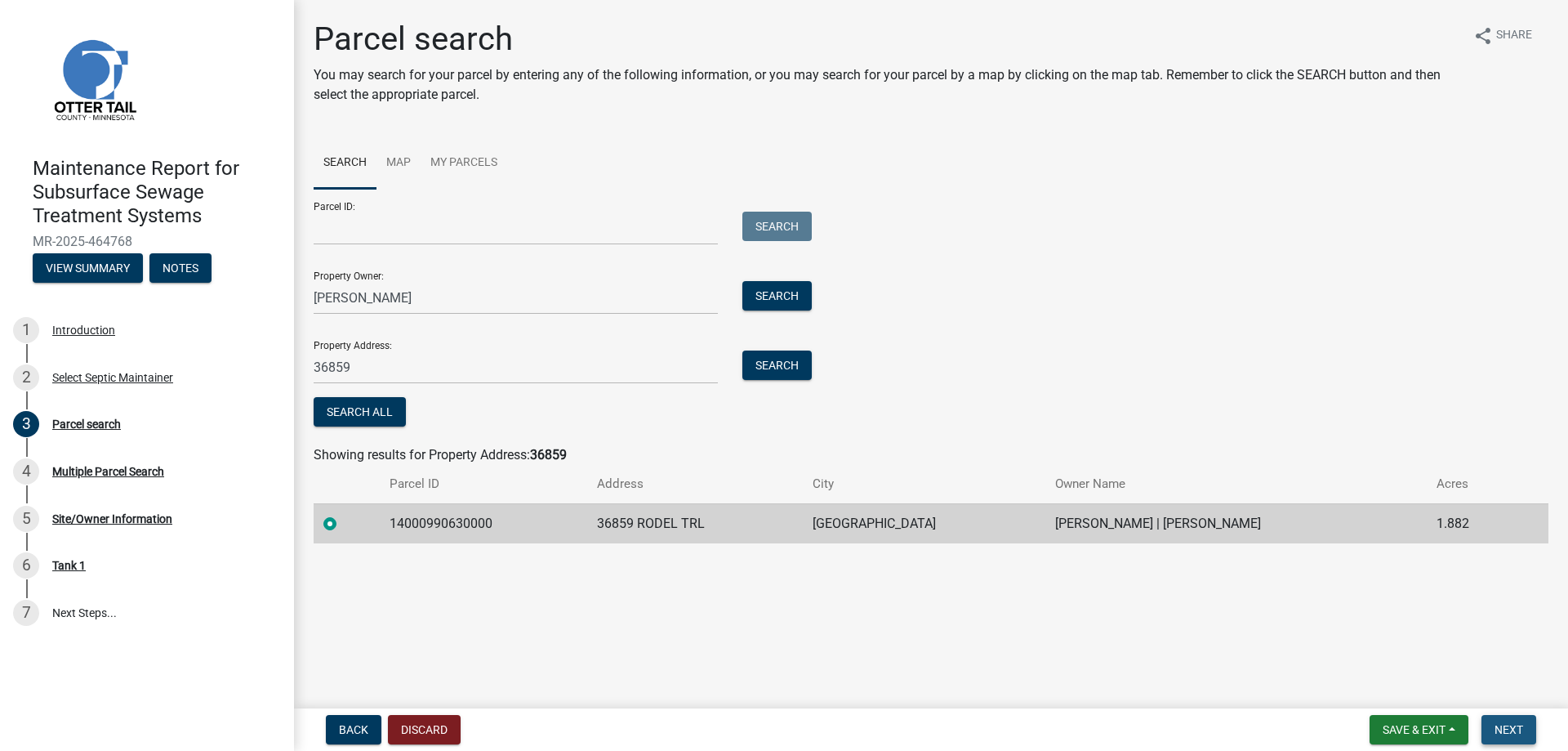
click at [1523, 729] on span "Next" at bounding box center [1509, 729] width 28 height 13
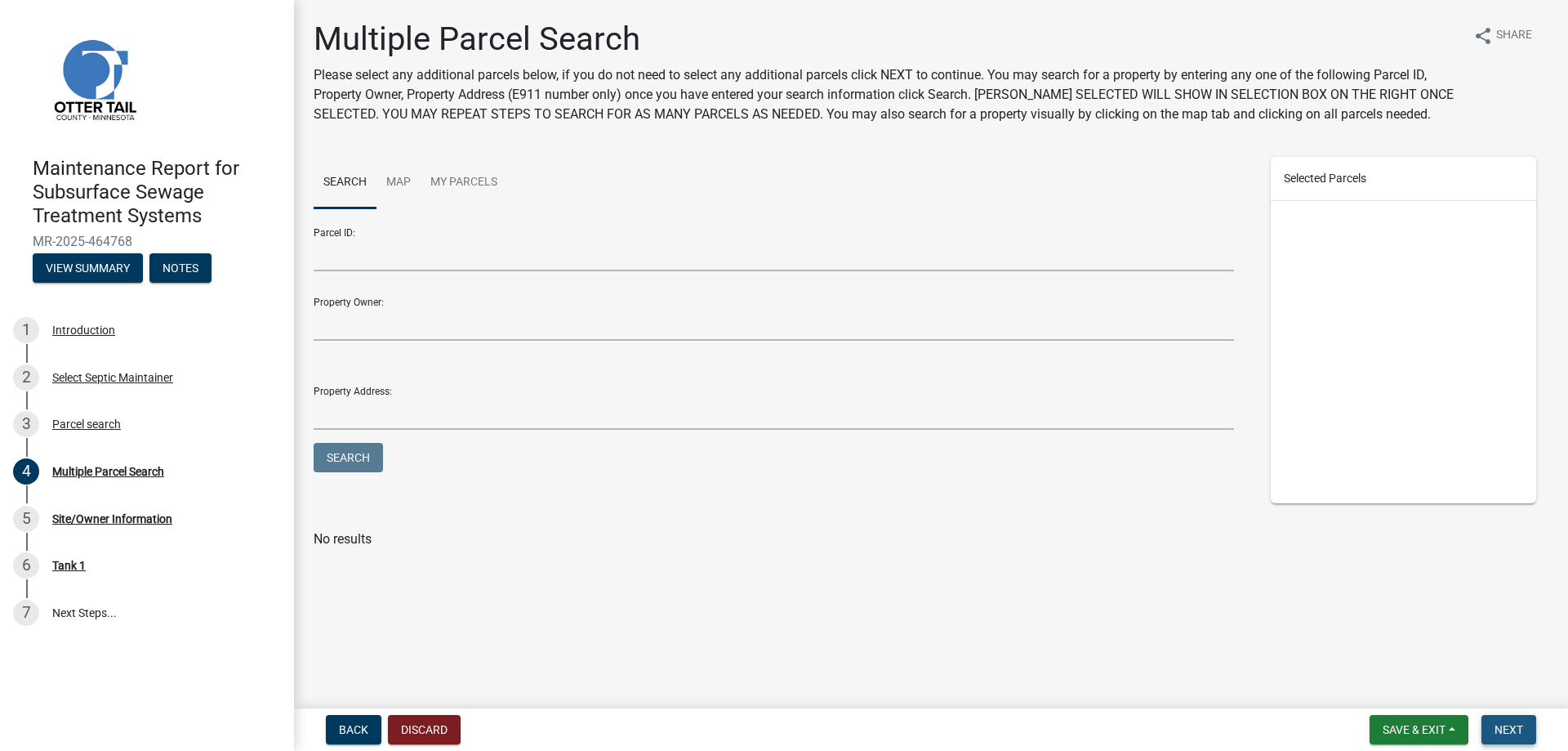
click at [1500, 730] on span "Next" at bounding box center [1509, 729] width 28 height 13
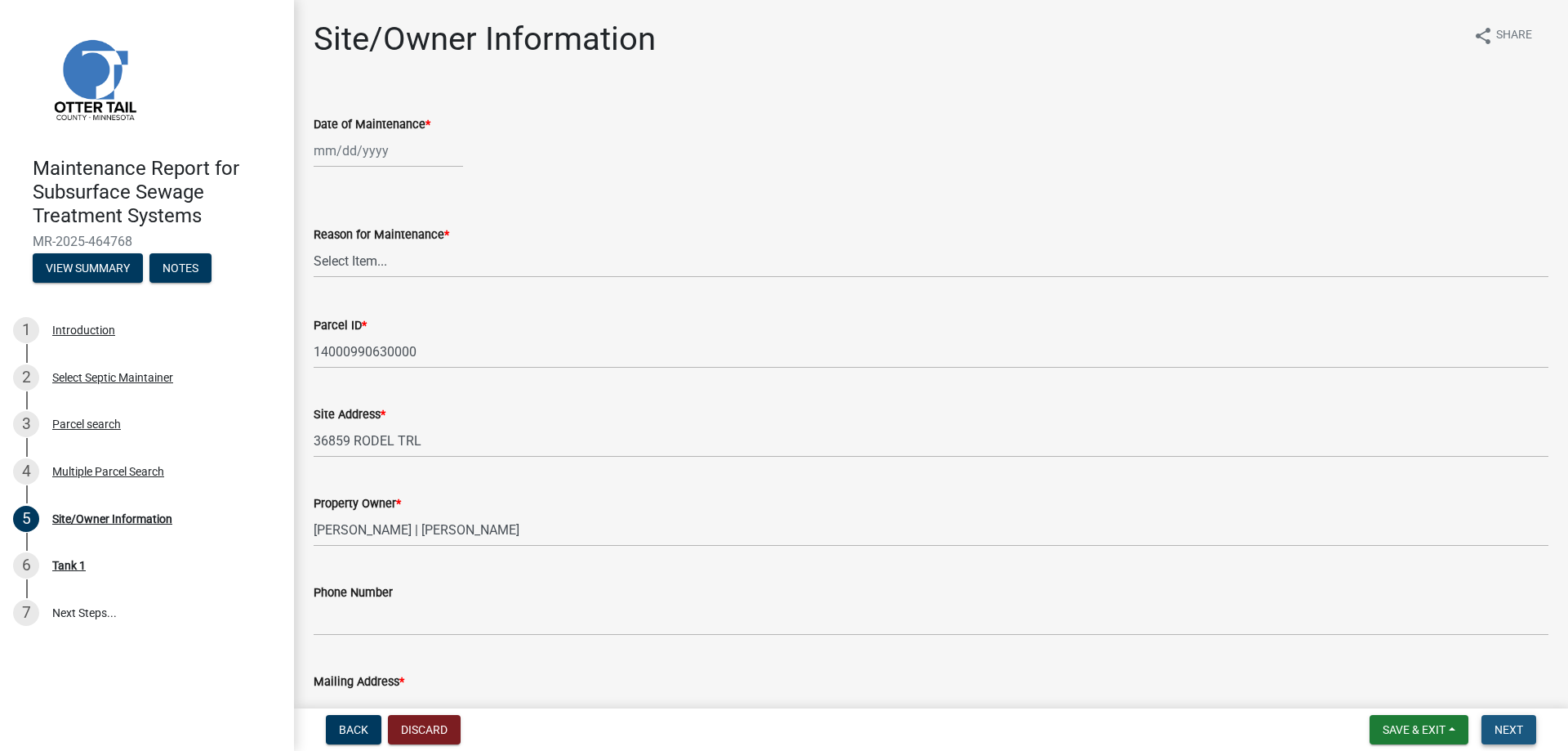
click at [1500, 730] on span "Next" at bounding box center [1509, 729] width 28 height 13
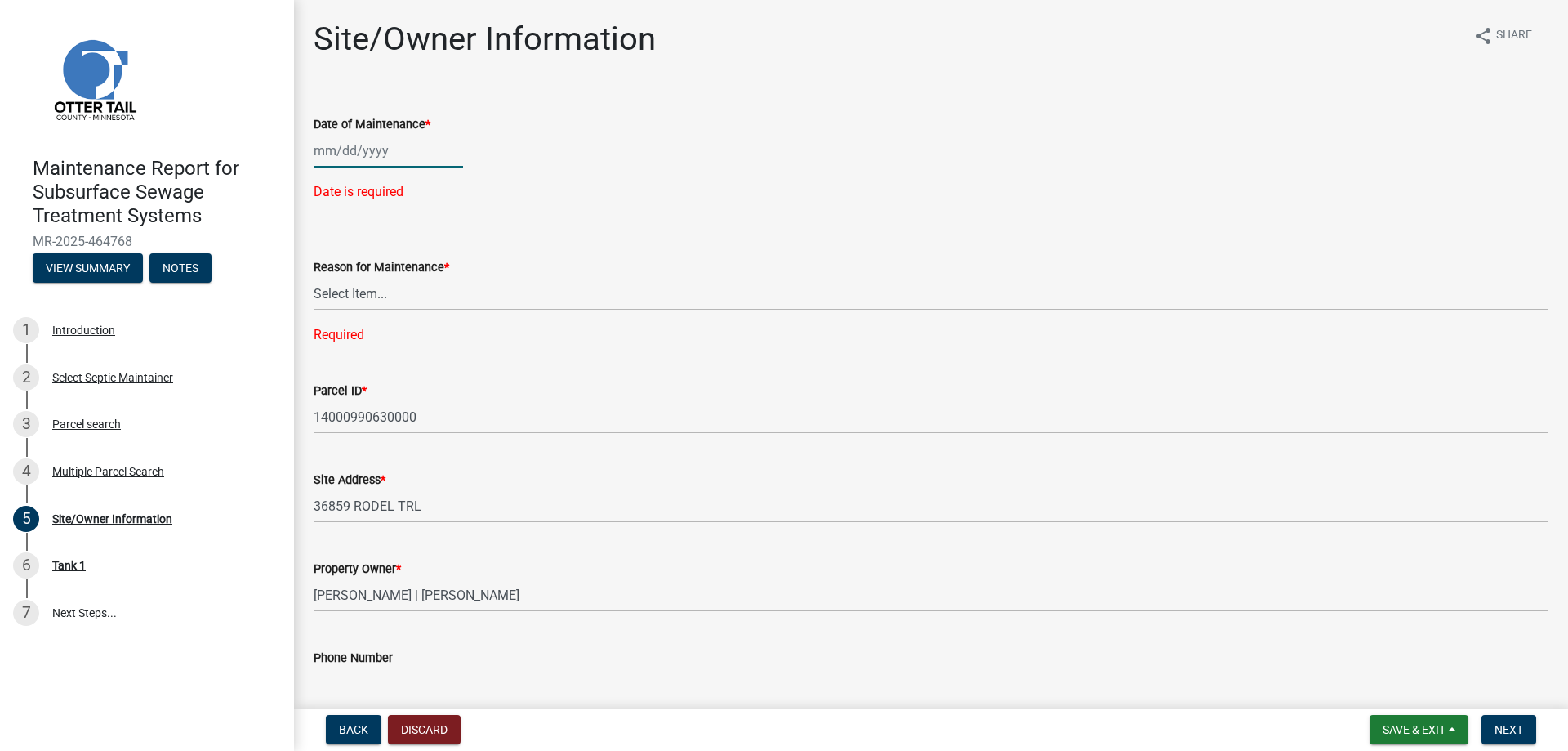
click at [345, 157] on div at bounding box center [388, 151] width 150 height 34
select select "8"
select select "2025"
click at [331, 178] on button "Previous month" at bounding box center [330, 186] width 20 height 26
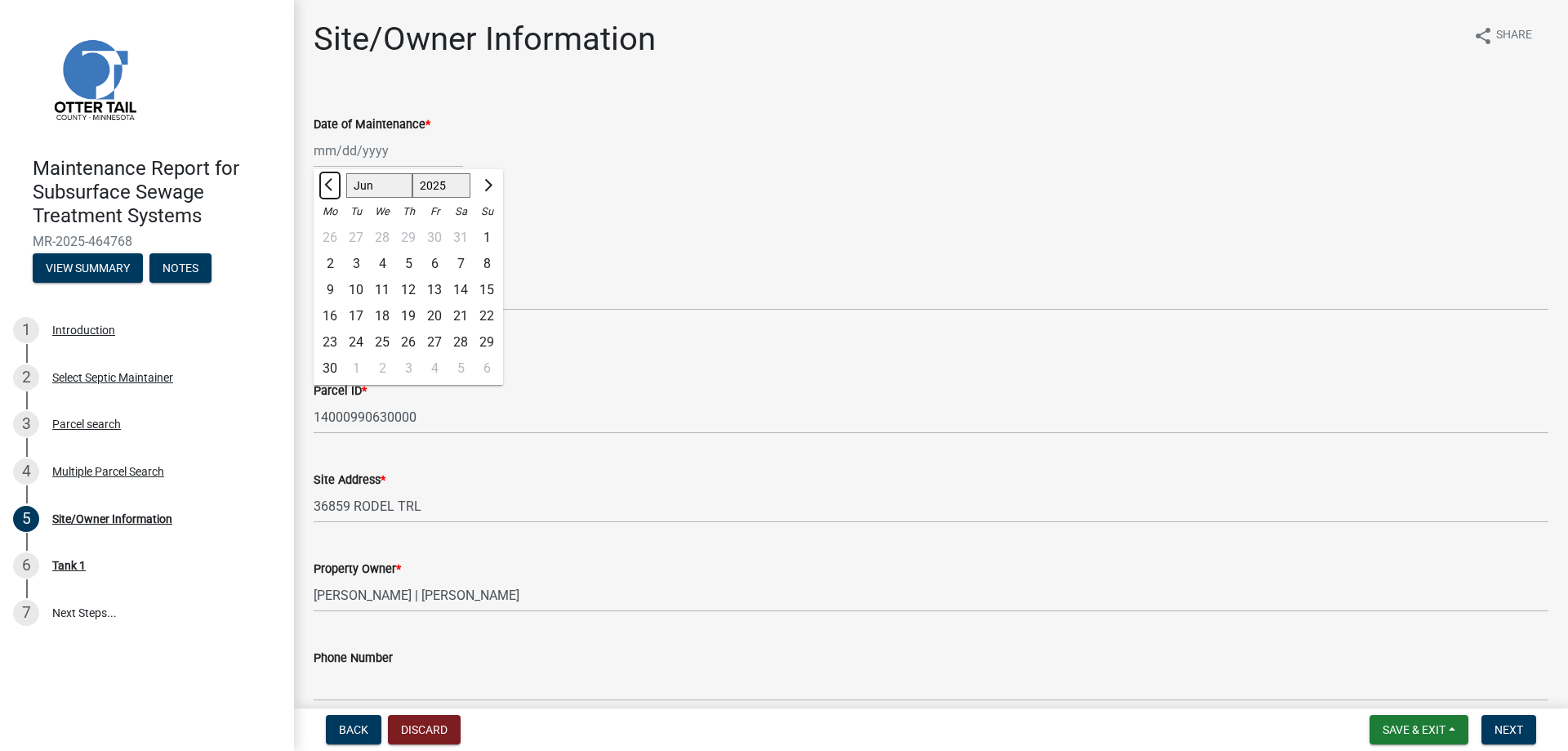
click at [334, 188] on button "Previous month" at bounding box center [330, 186] width 20 height 26
select select "5"
click at [437, 311] on div "23" at bounding box center [434, 317] width 26 height 26
type input "[DATE]"
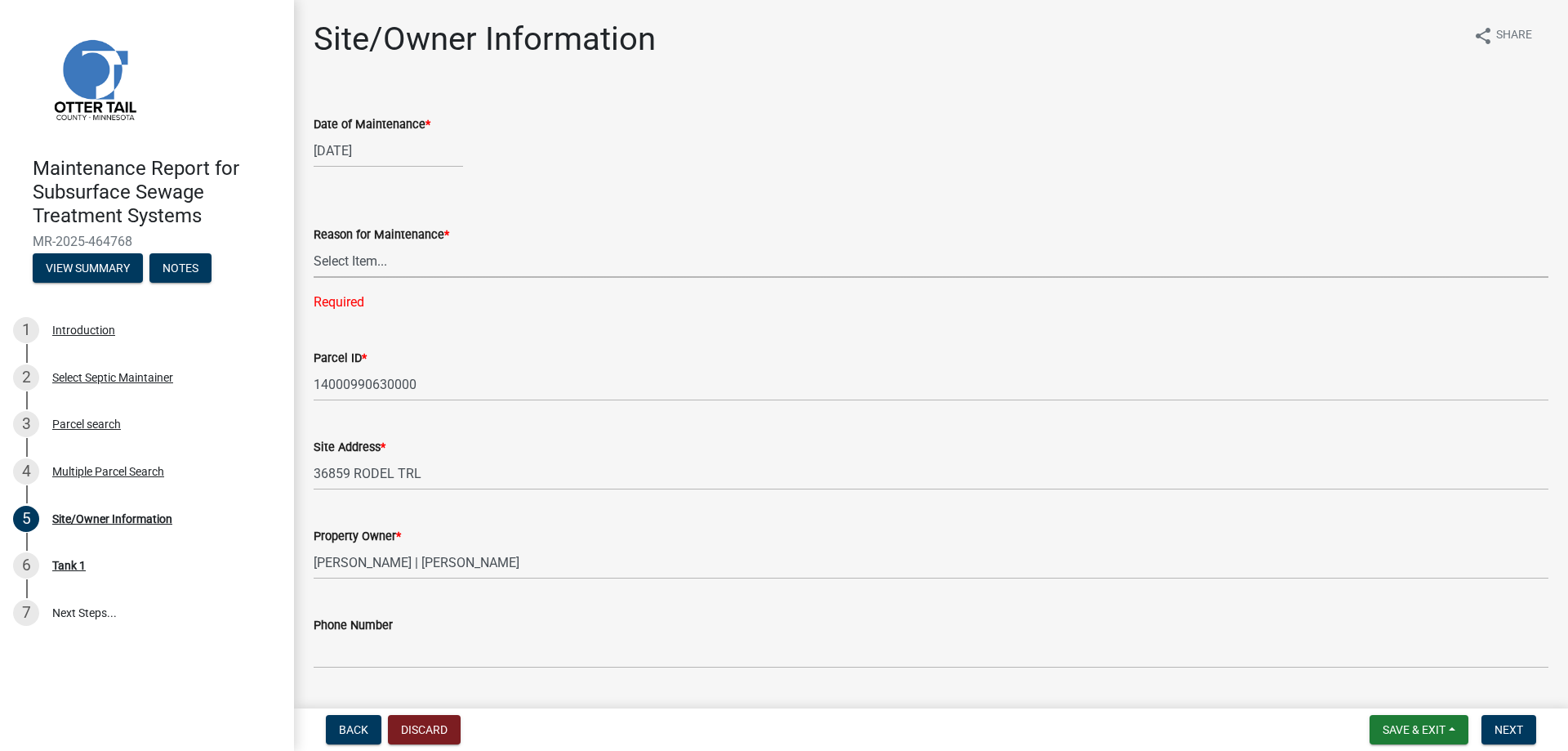
click at [381, 268] on select "Select Item... Called Routine Other" at bounding box center [930, 261] width 1235 height 34
click at [314, 244] on select "Select Item... Called Routine Other" at bounding box center [930, 261] width 1235 height 34
select select "3ac72b63-7b21-42e4-8192-806faae7a4f1"
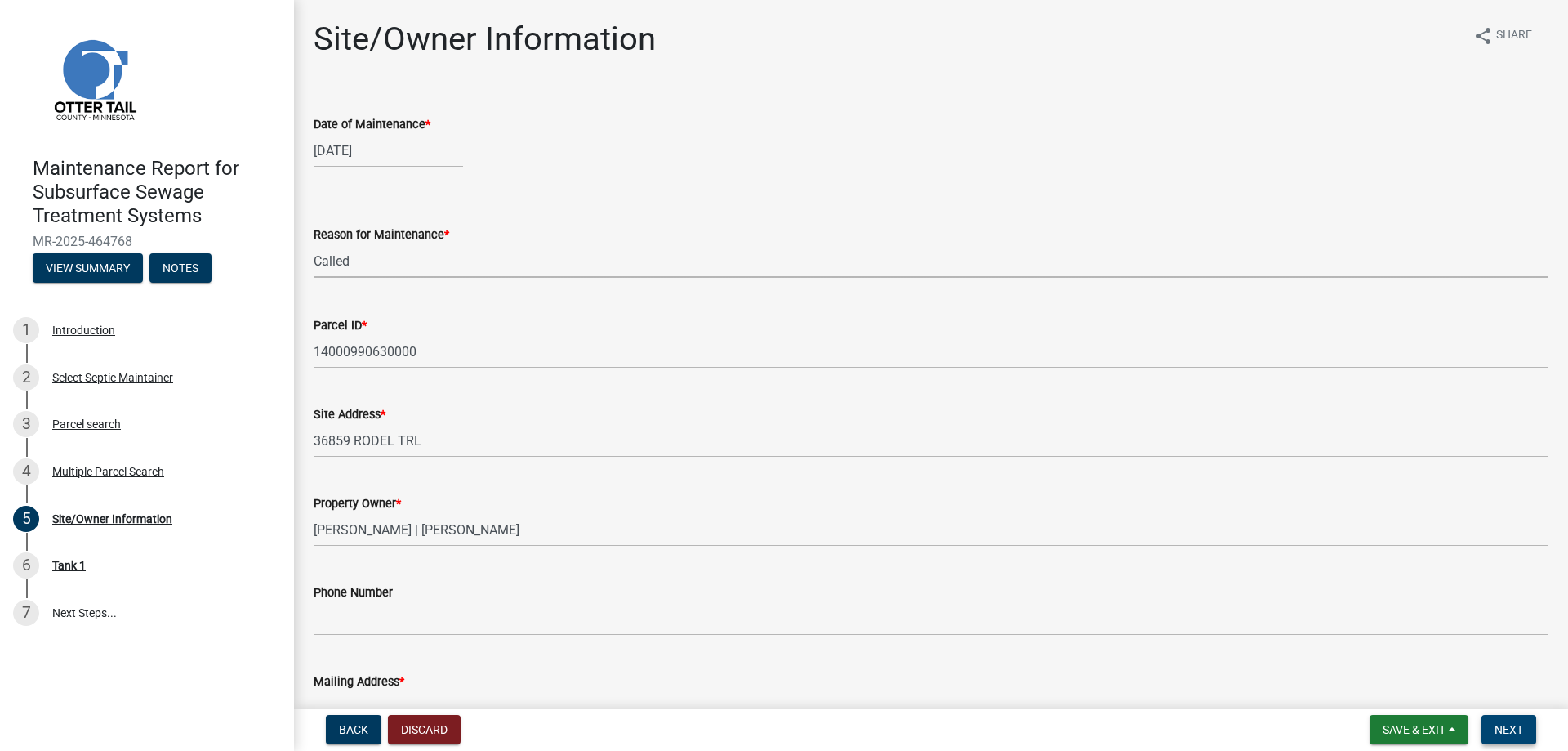
click at [1524, 732] on button "Next" at bounding box center [1509, 729] width 55 height 29
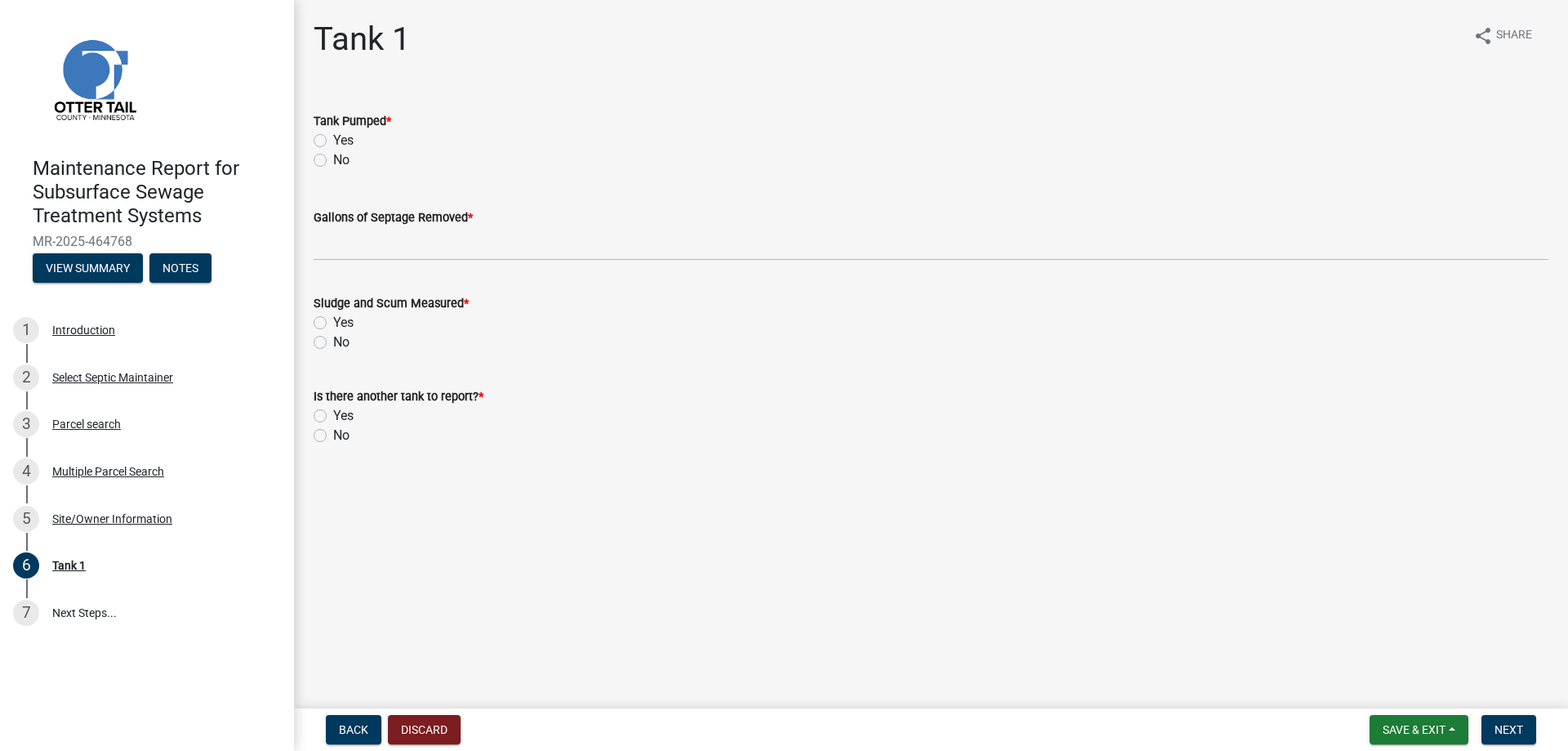
click at [327, 141] on div "Yes" at bounding box center [930, 140] width 1235 height 20
click at [333, 139] on label "Yes" at bounding box center [344, 140] width 21 height 20
click at [333, 139] on input "Yes" at bounding box center [338, 136] width 10 height 10
radio input "true"
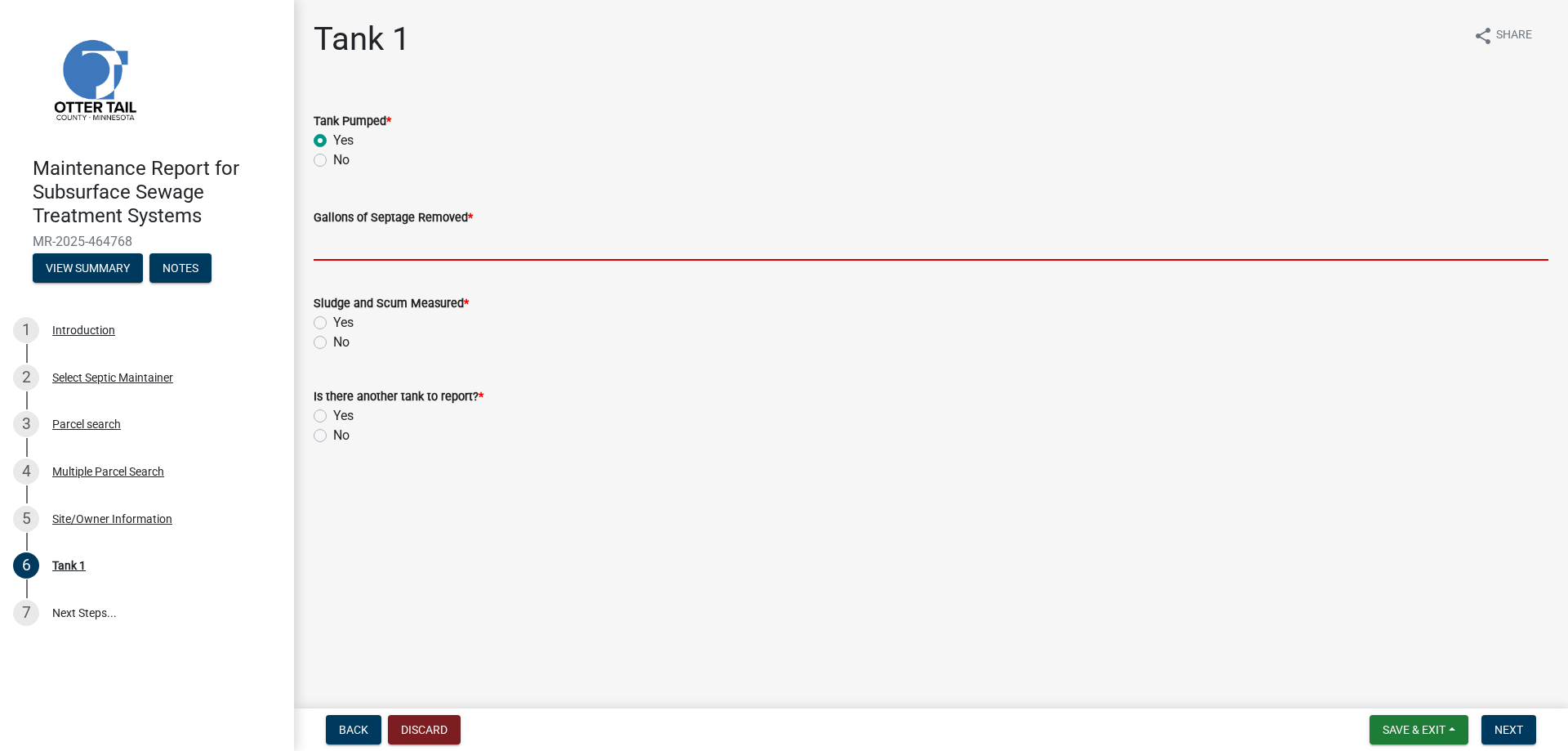
click at [337, 243] on input "Gallons of Septage Removed *" at bounding box center [930, 244] width 1235 height 34
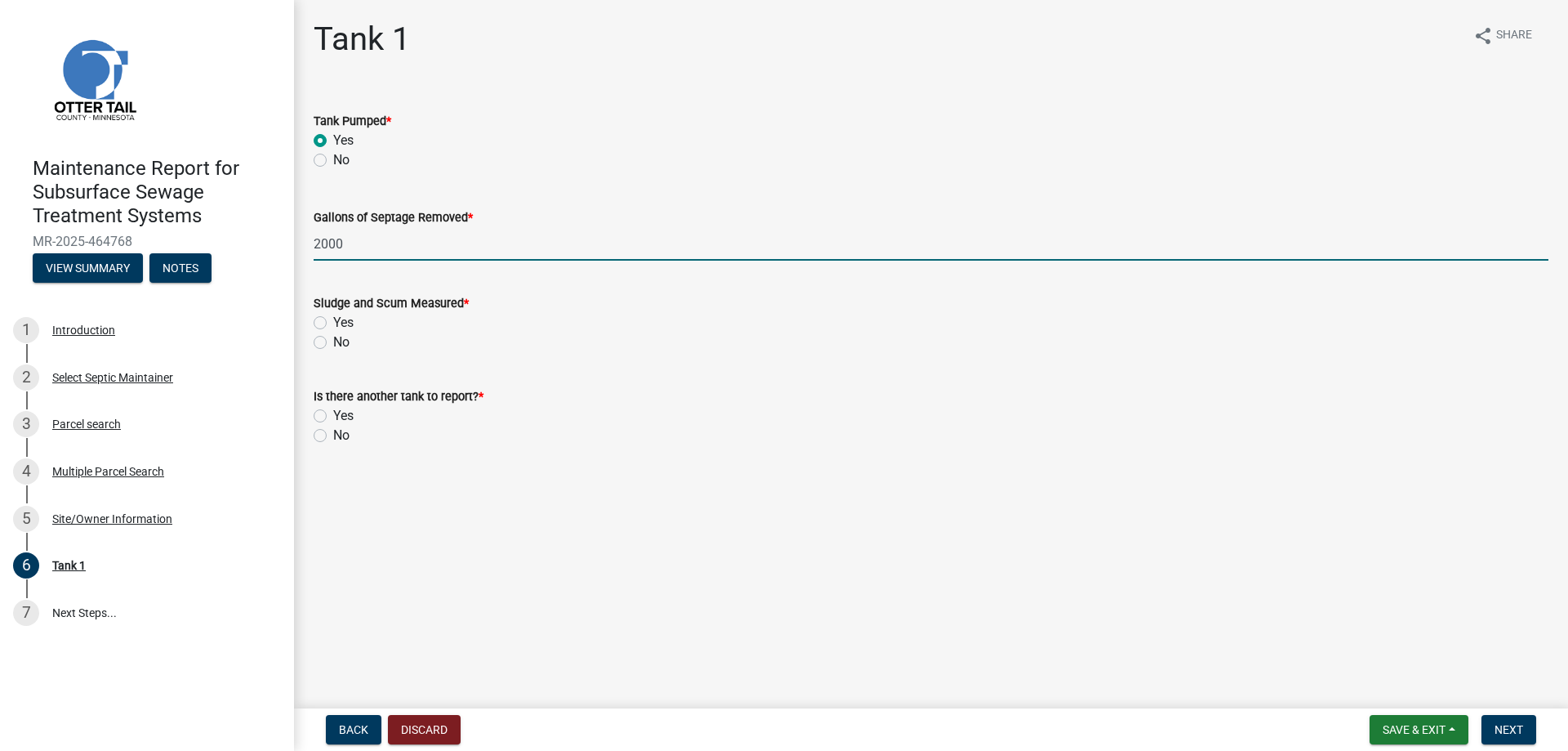
type input "2000"
click at [333, 344] on label "No" at bounding box center [341, 342] width 16 height 20
click at [333, 343] on input "No" at bounding box center [338, 337] width 10 height 10
radio input "true"
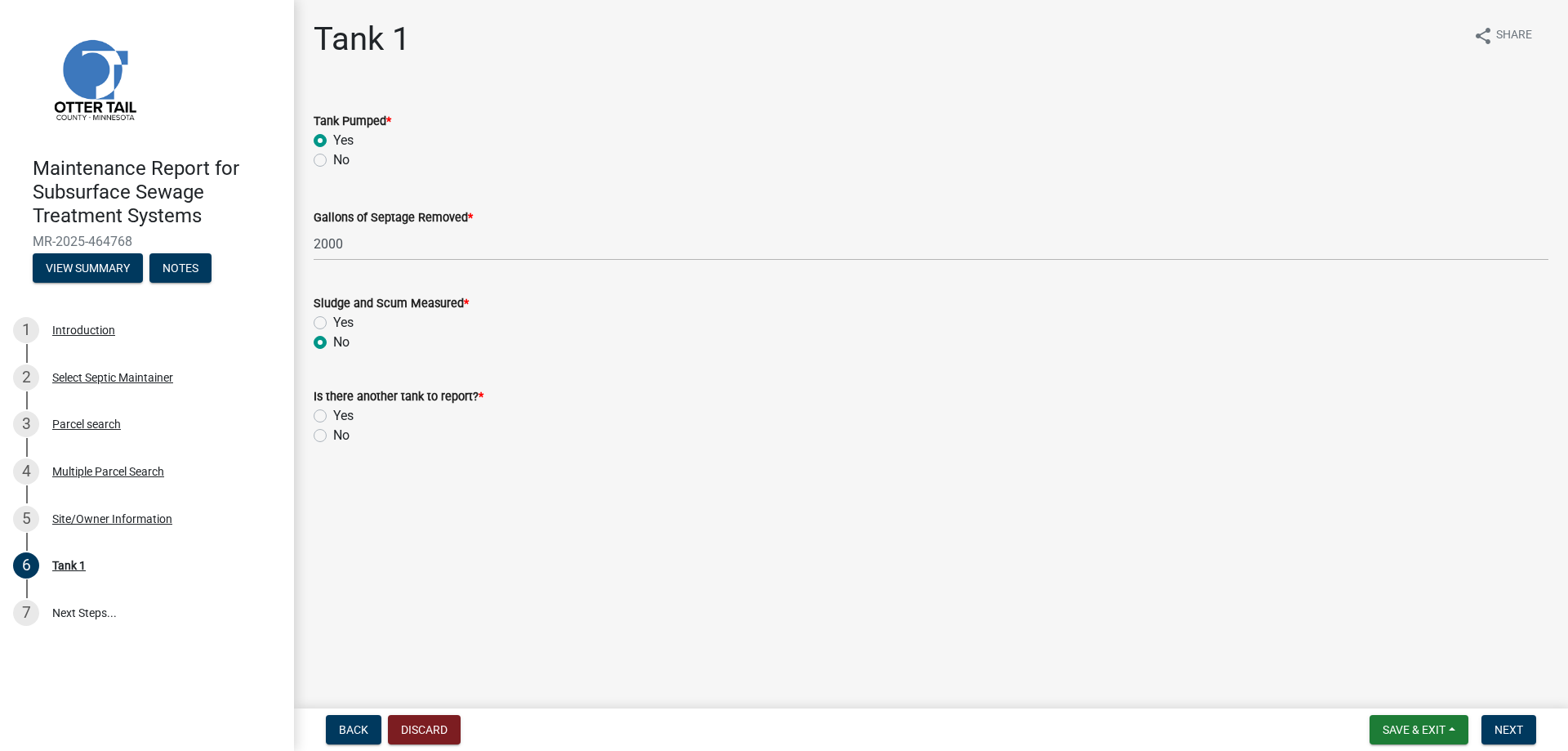
click at [333, 436] on label "No" at bounding box center [341, 435] width 16 height 20
click at [333, 436] on input "No" at bounding box center [338, 431] width 10 height 10
radio input "true"
click at [1503, 727] on span "Next" at bounding box center [1509, 729] width 28 height 13
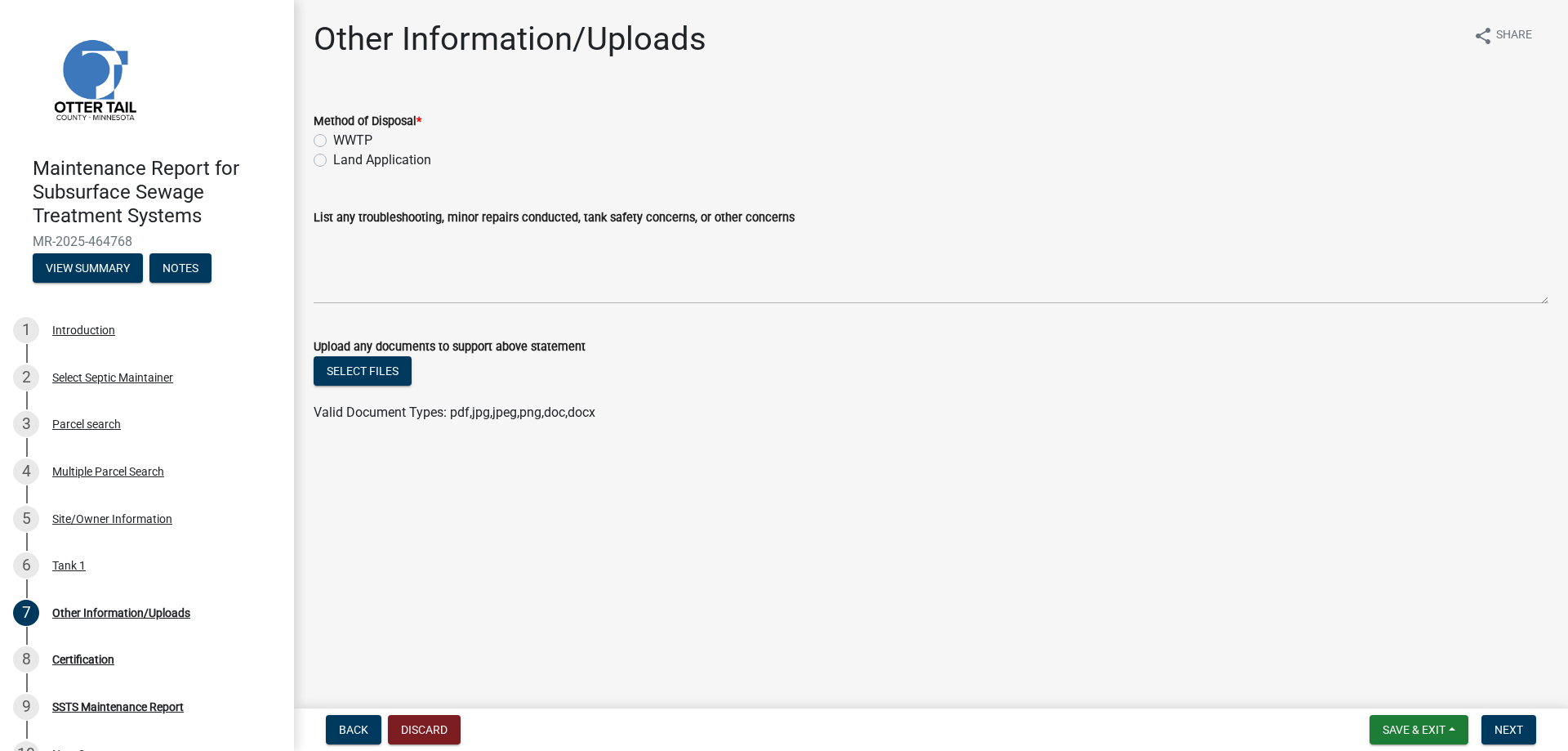
click at [348, 160] on label "Land Application" at bounding box center [382, 160] width 98 height 20
click at [344, 160] on input "Land Application" at bounding box center [338, 155] width 10 height 10
radio input "true"
click at [1505, 727] on span "Next" at bounding box center [1509, 729] width 28 height 13
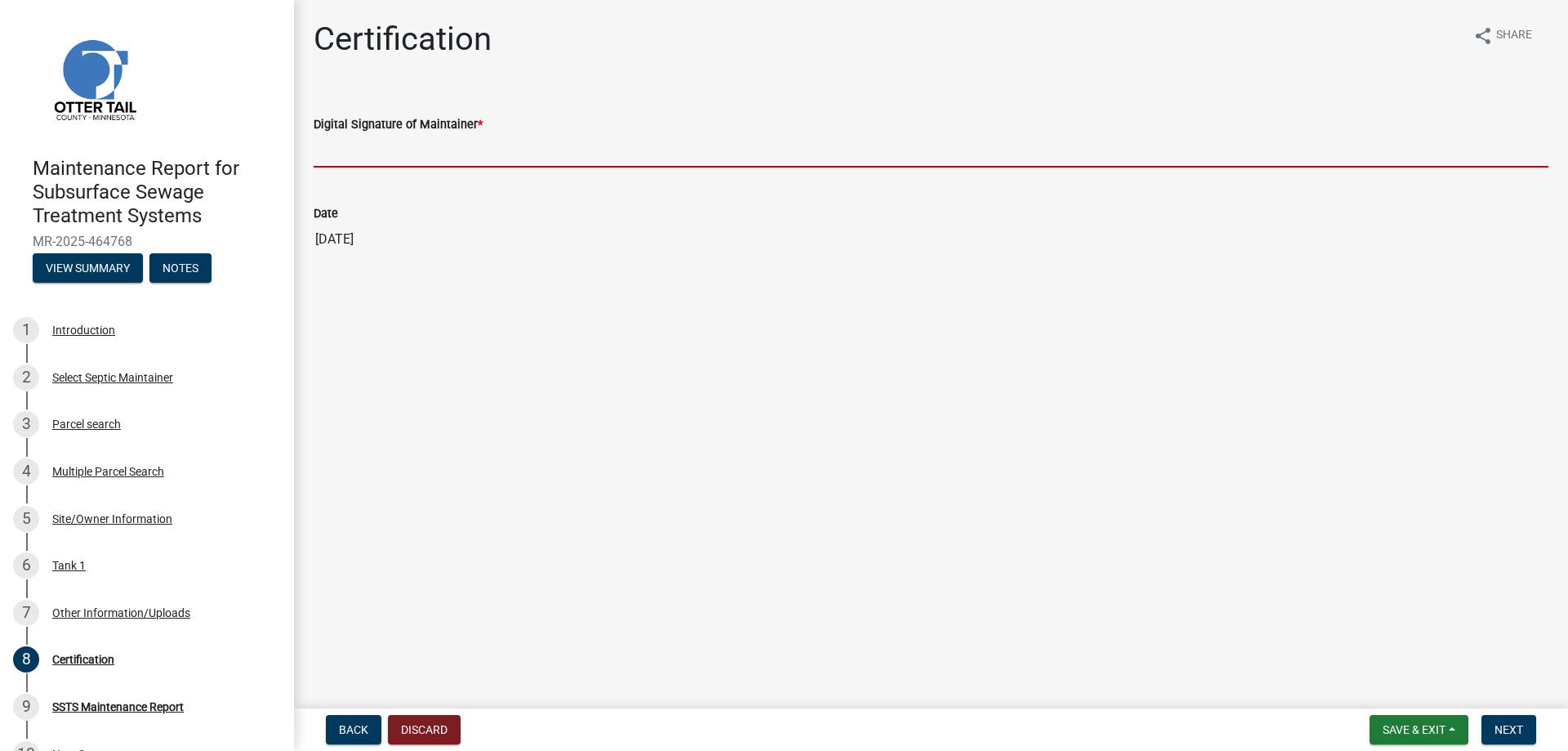
click at [436, 150] on input "Digital Signature of Maintainer *" at bounding box center [930, 151] width 1235 height 34
type input "[PERSON_NAME]"
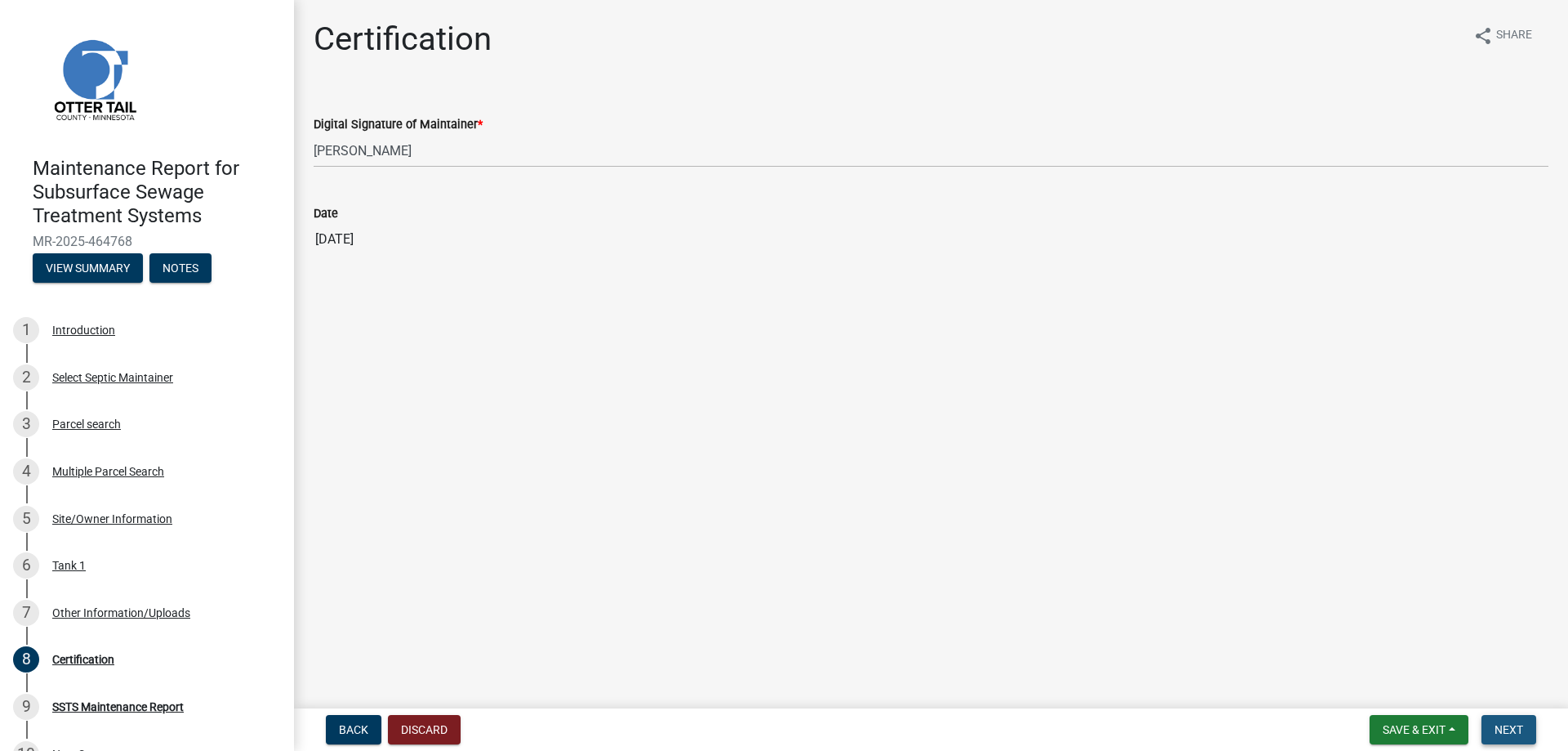
click at [1509, 735] on span "Next" at bounding box center [1509, 729] width 28 height 13
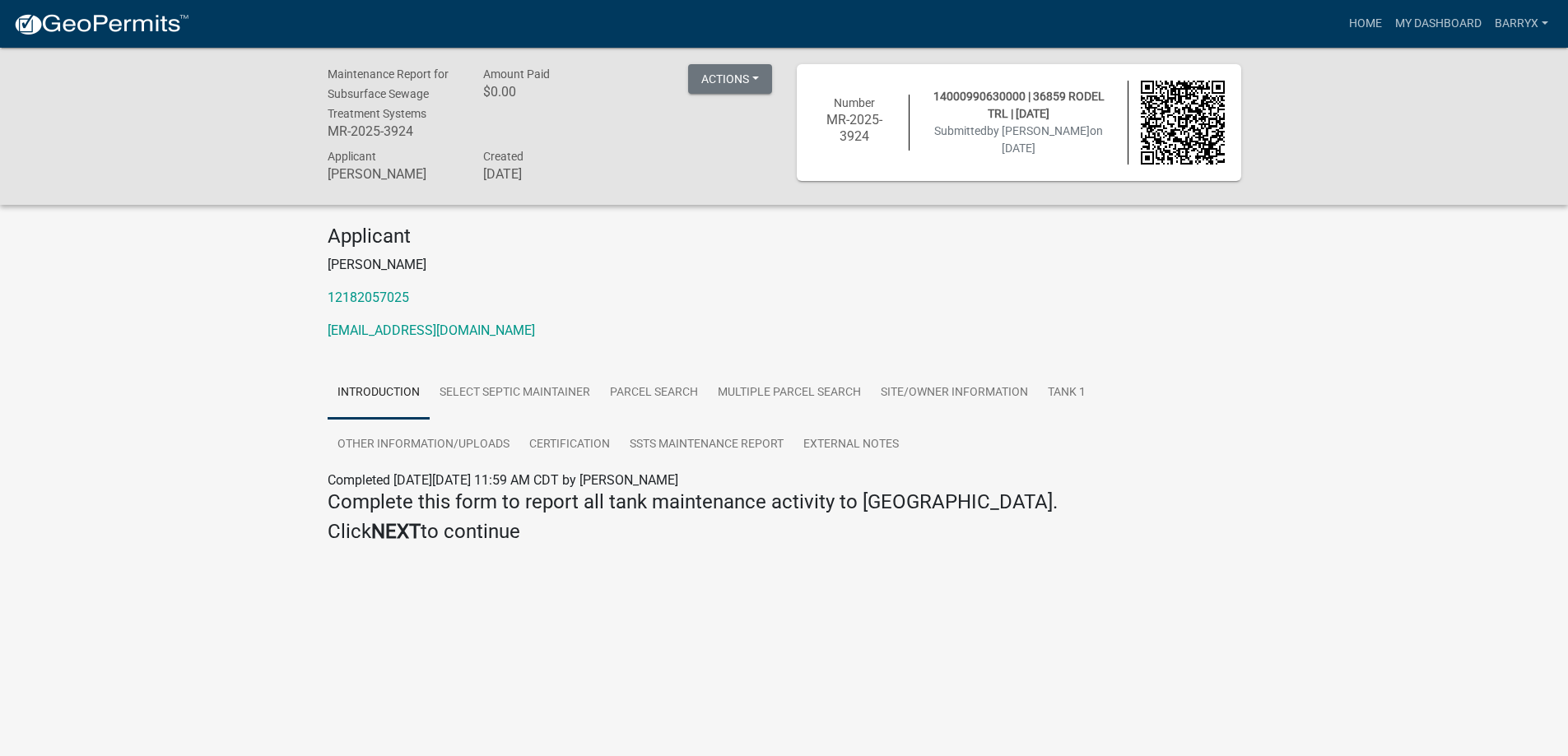
click at [105, 29] on img at bounding box center [102, 25] width 177 height 25
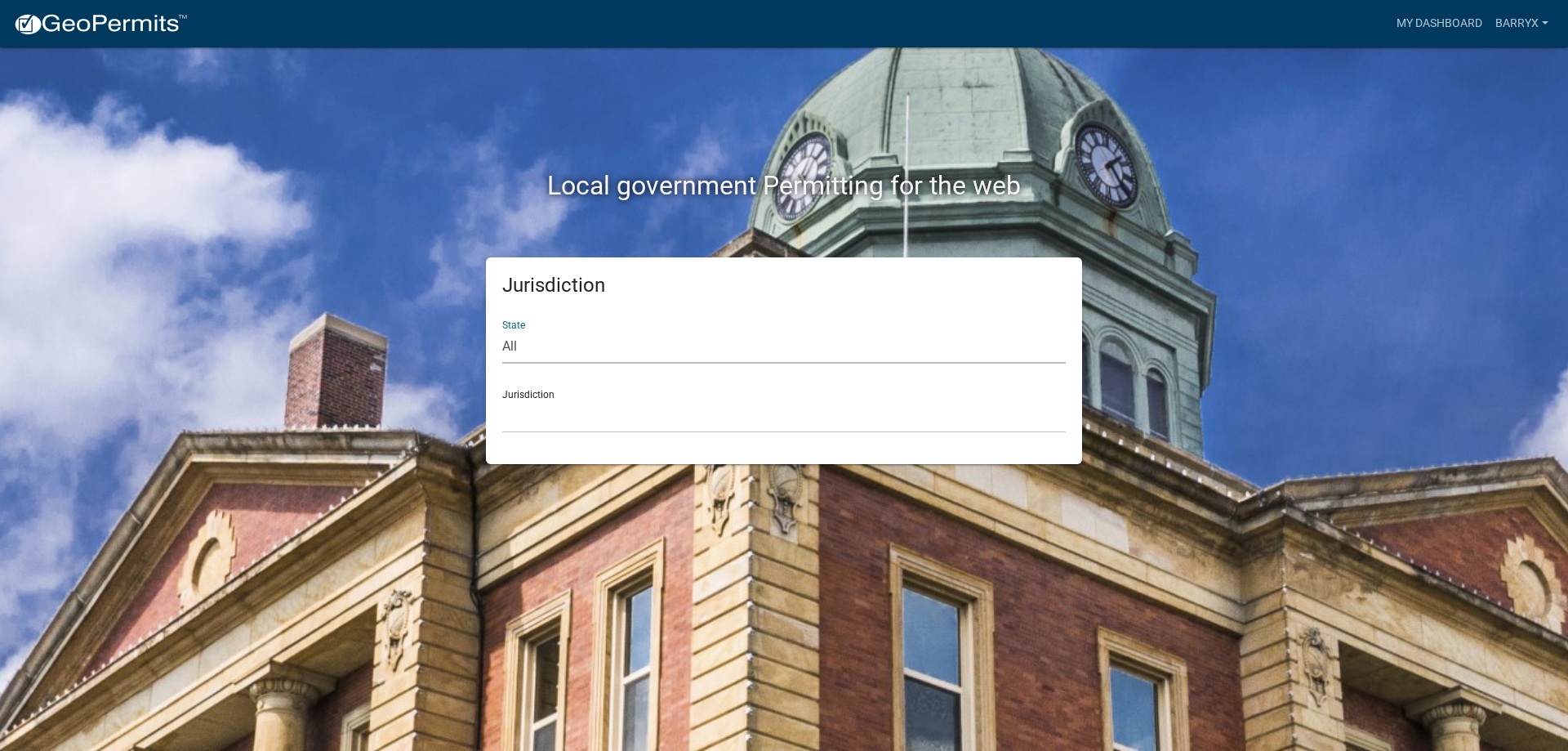
click at [506, 358] on select "All [US_STATE] [US_STATE] [US_STATE] [US_STATE] [US_STATE] [US_STATE] [US_STATE…" at bounding box center [784, 347] width 563 height 34
select select "[US_STATE]"
click at [502, 330] on select "All [US_STATE] [US_STATE] [US_STATE] [US_STATE] [US_STATE] [US_STATE] [US_STATE…" at bounding box center [784, 347] width 563 height 34
click at [523, 428] on select "[GEOGRAPHIC_DATA], [US_STATE] [GEOGRAPHIC_DATA], [US_STATE] [GEOGRAPHIC_DATA], …" at bounding box center [784, 416] width 563 height 34
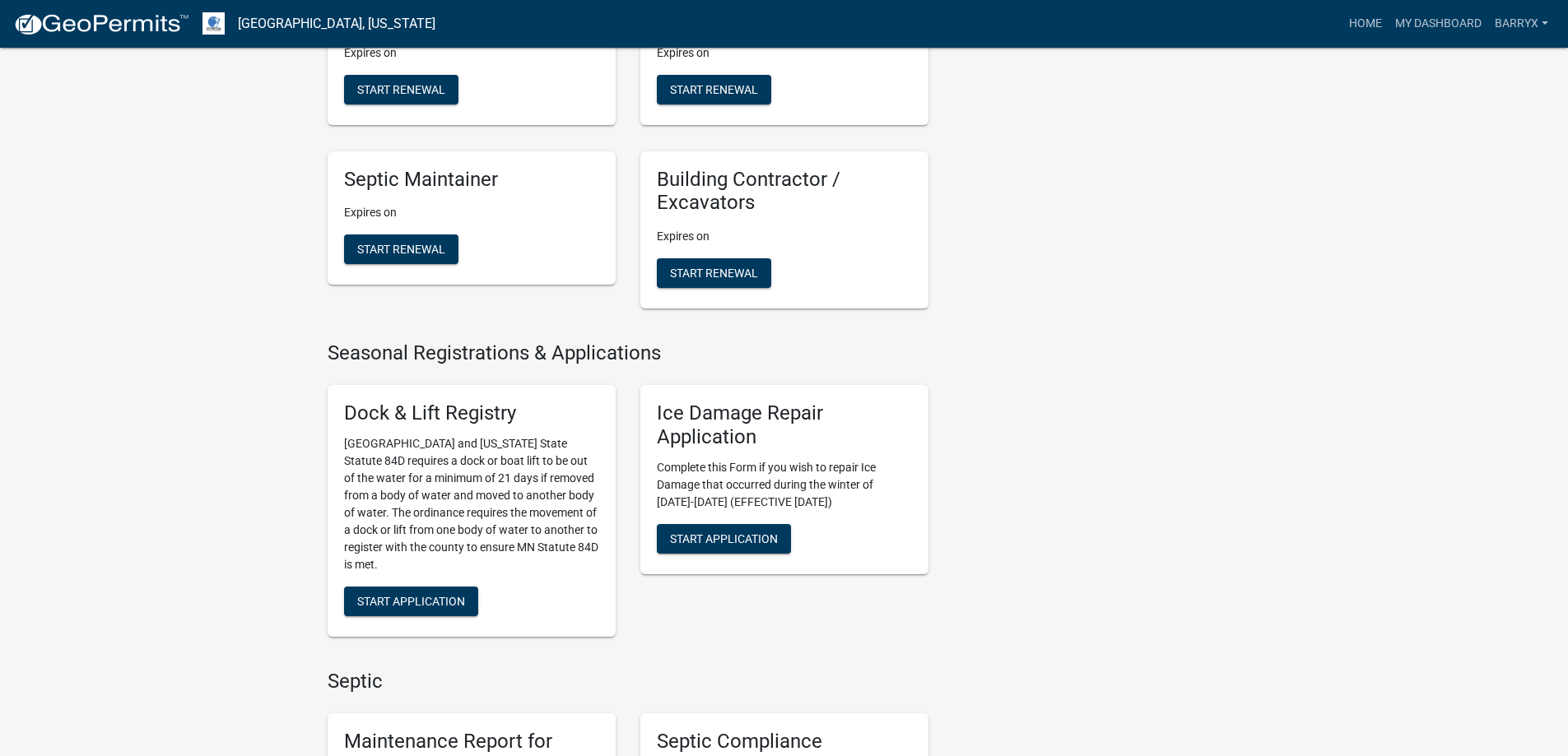
scroll to position [987, 0]
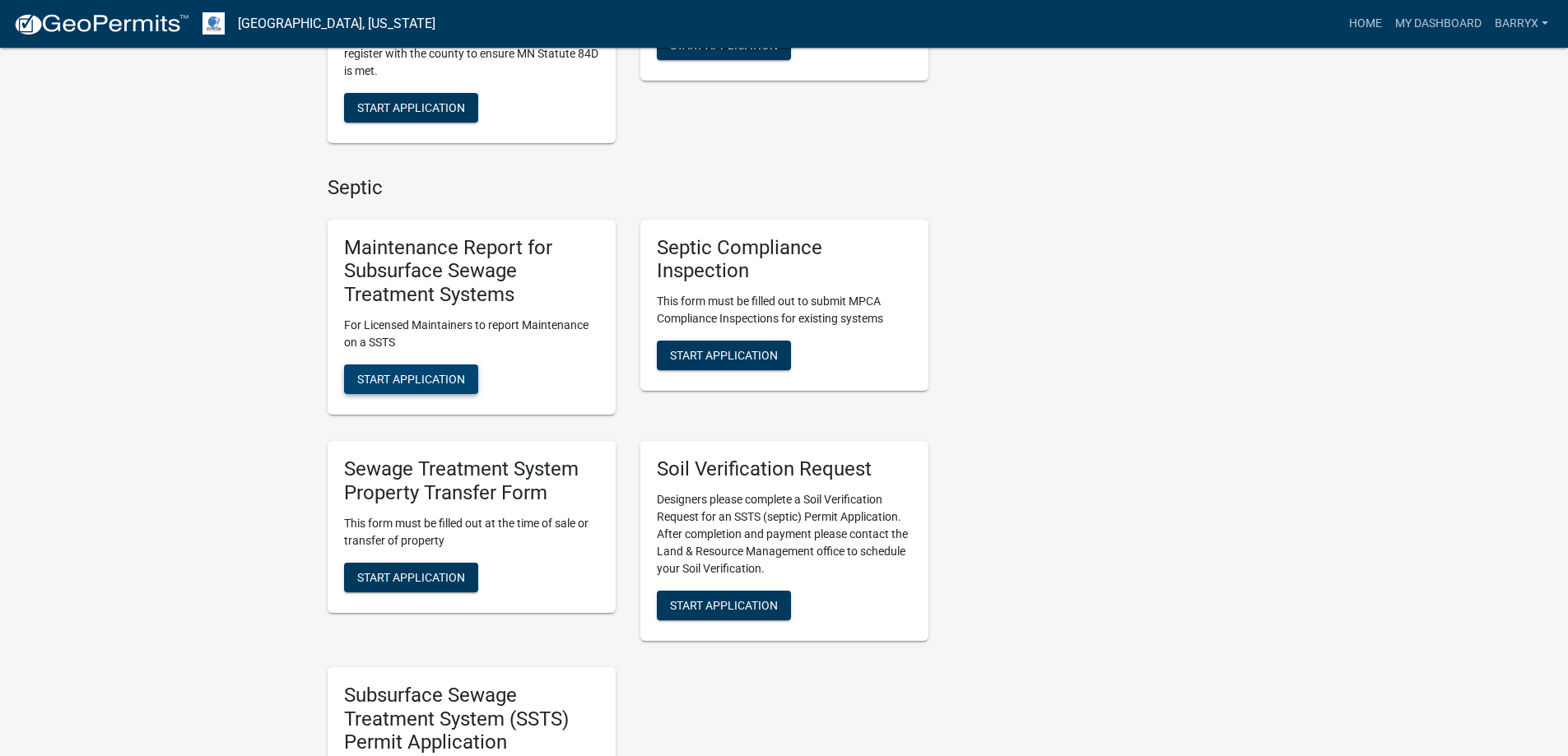
click at [420, 390] on button "Start Application" at bounding box center [410, 378] width 134 height 29
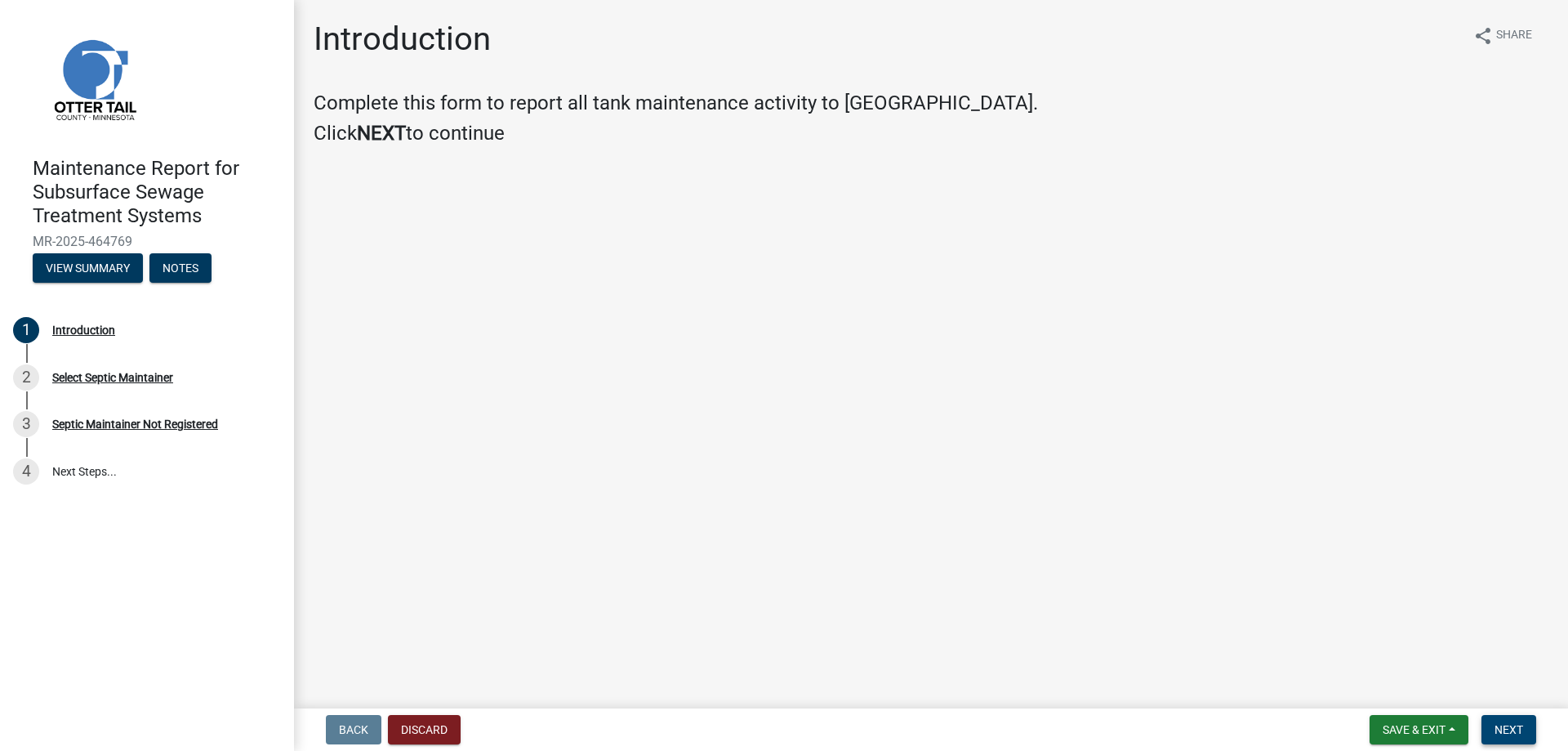
click at [1512, 725] on span "Next" at bounding box center [1509, 729] width 28 height 13
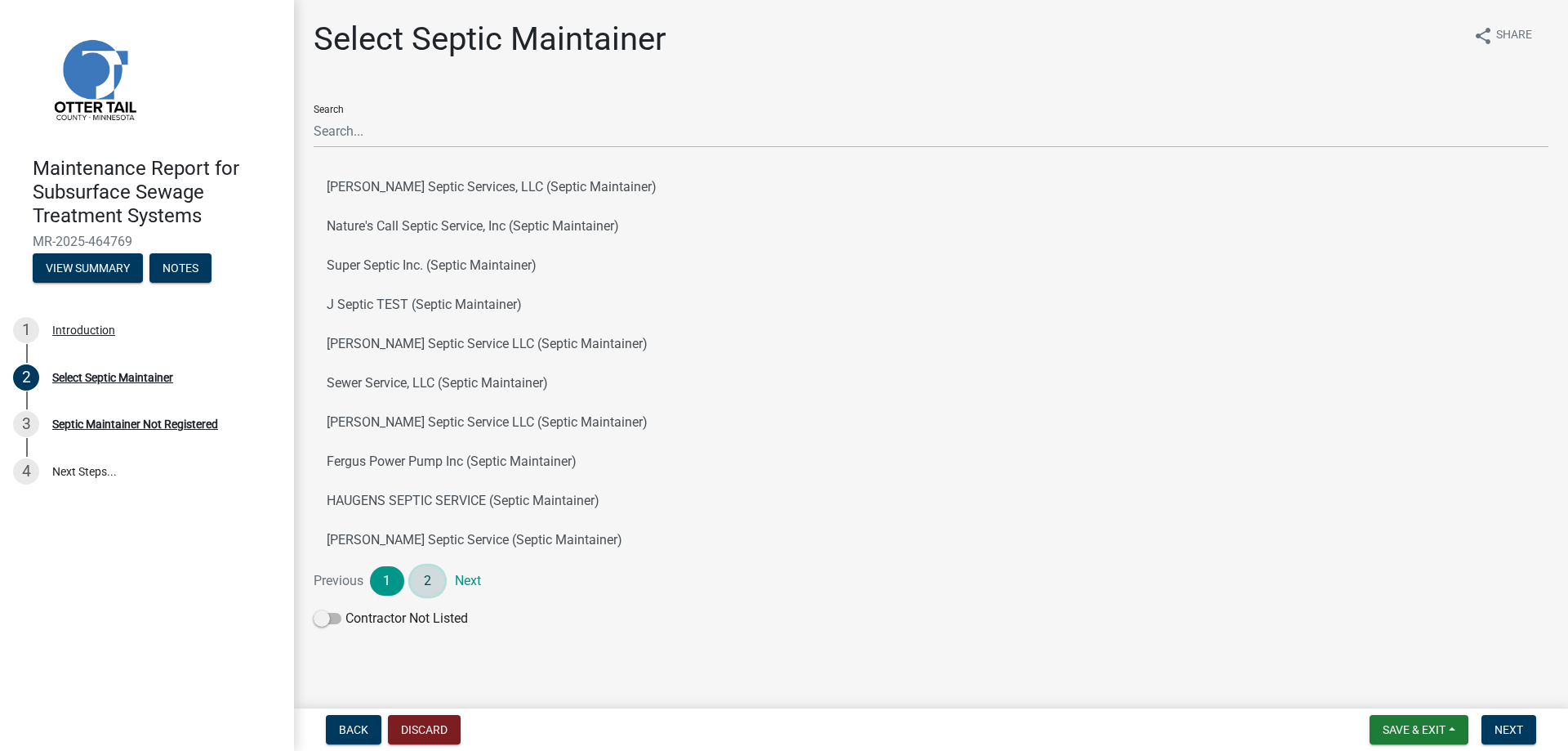
click at [432, 577] on link "2" at bounding box center [428, 580] width 34 height 29
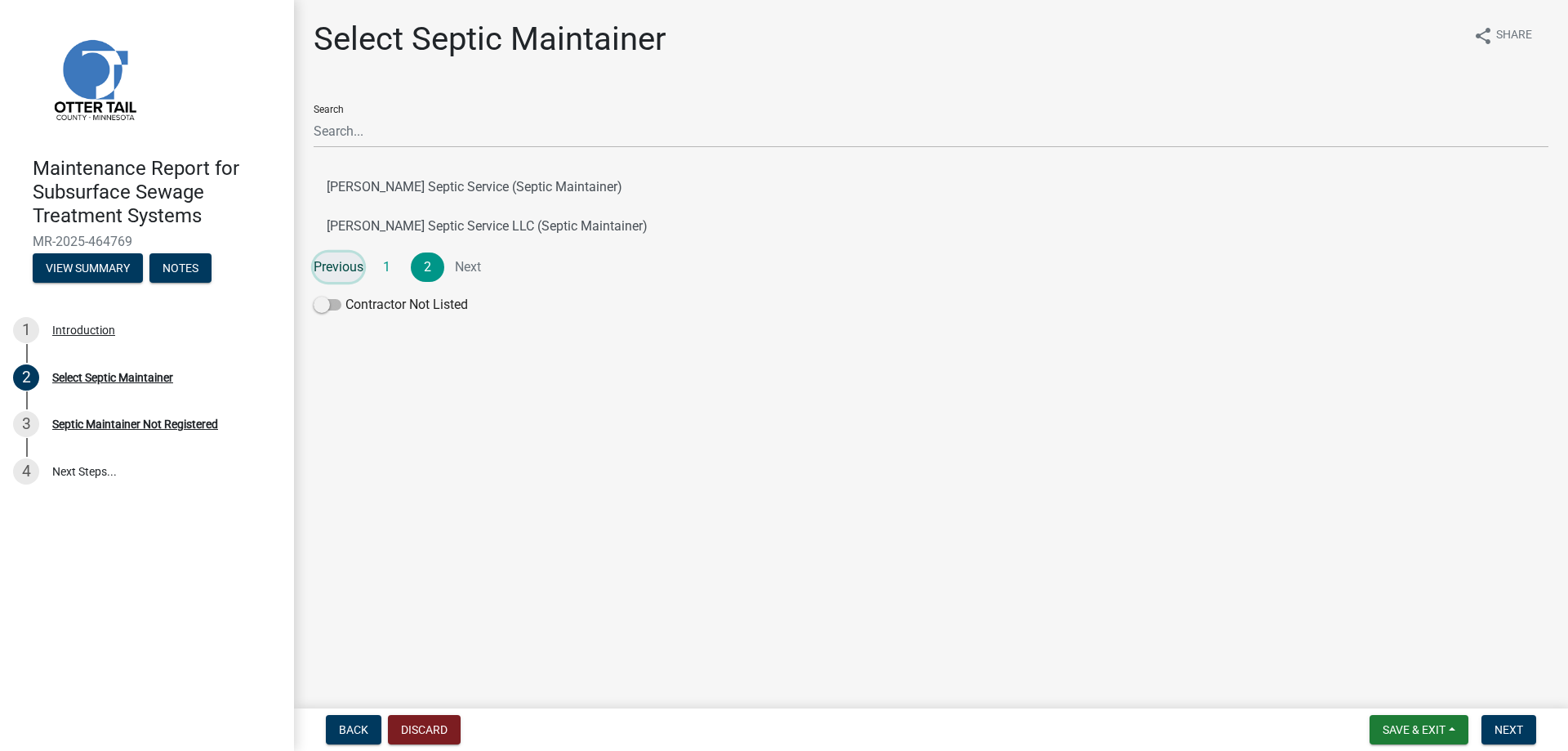
click at [336, 271] on link "Previous" at bounding box center [338, 267] width 50 height 29
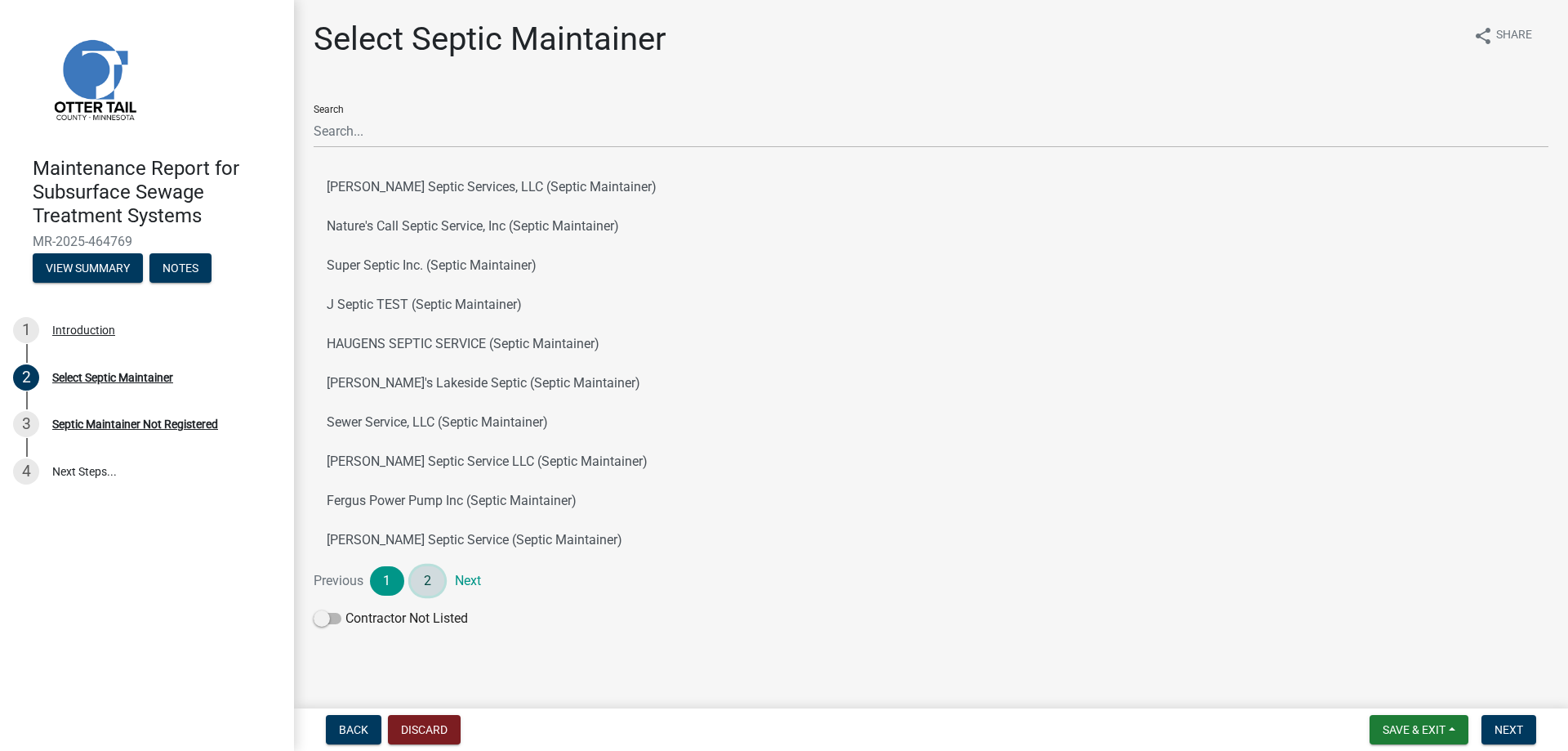
click at [429, 589] on link "2" at bounding box center [428, 580] width 34 height 29
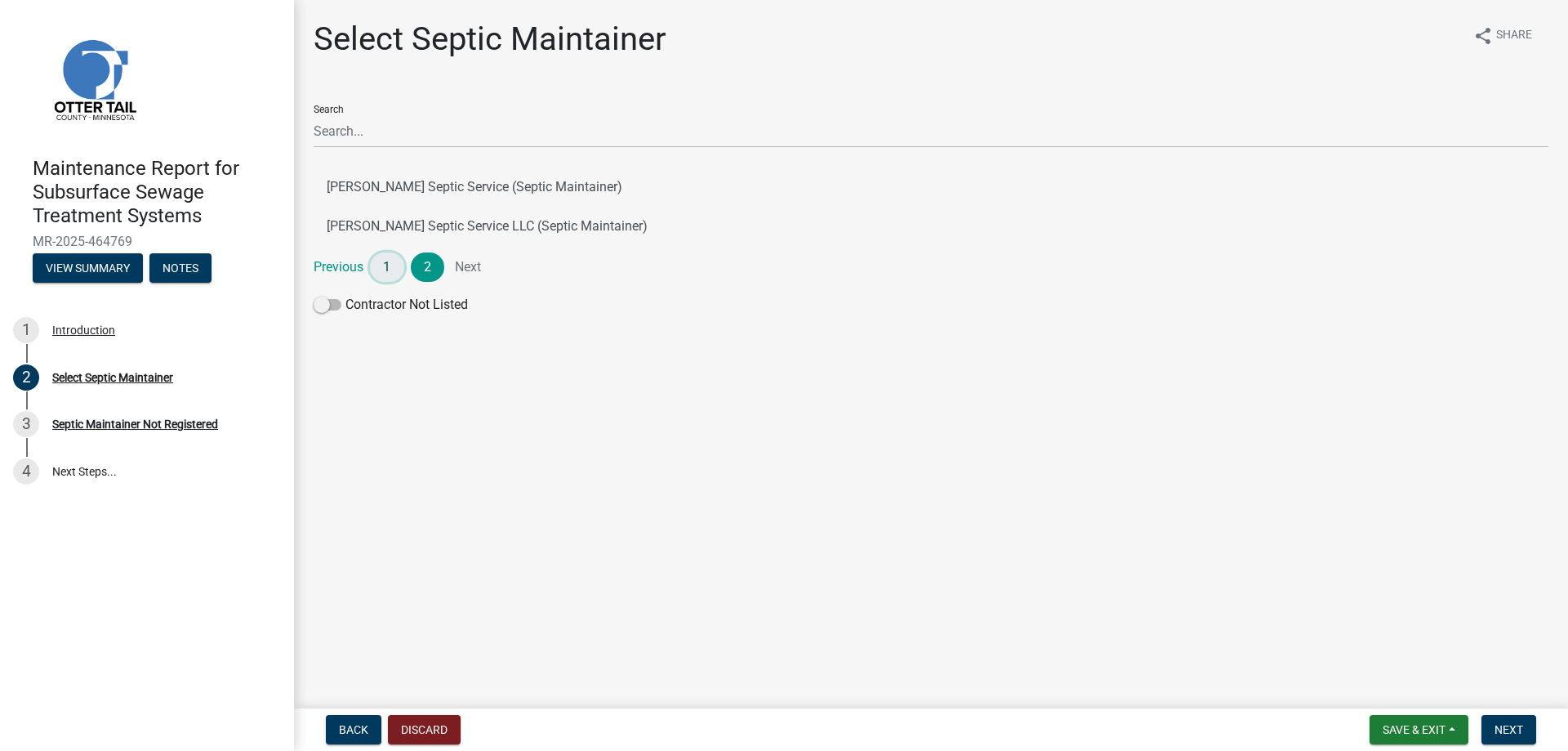
click at [385, 280] on link "1" at bounding box center [387, 267] width 34 height 29
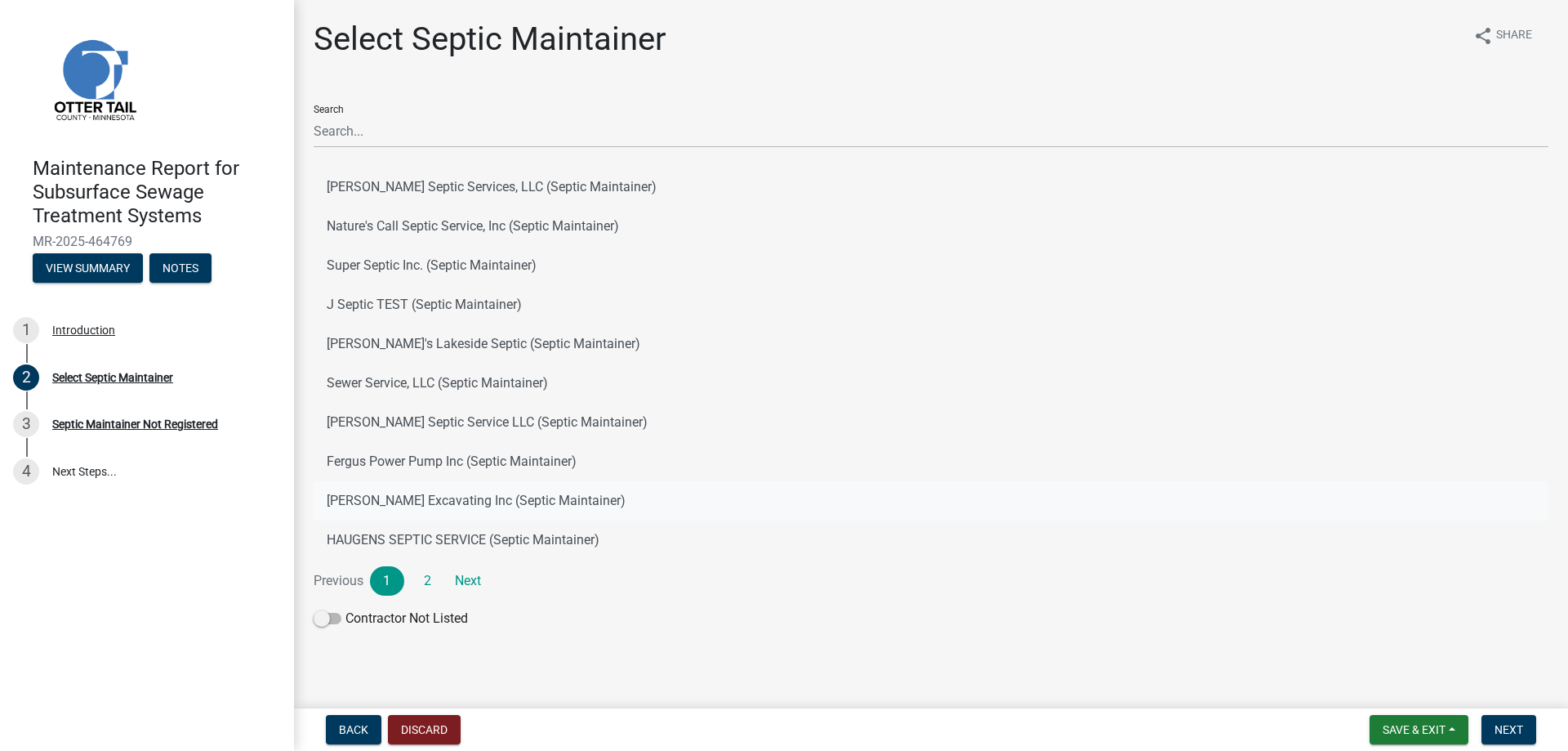
click at [380, 498] on button "[PERSON_NAME] Excavating Inc (Septic Maintainer)" at bounding box center [930, 501] width 1235 height 40
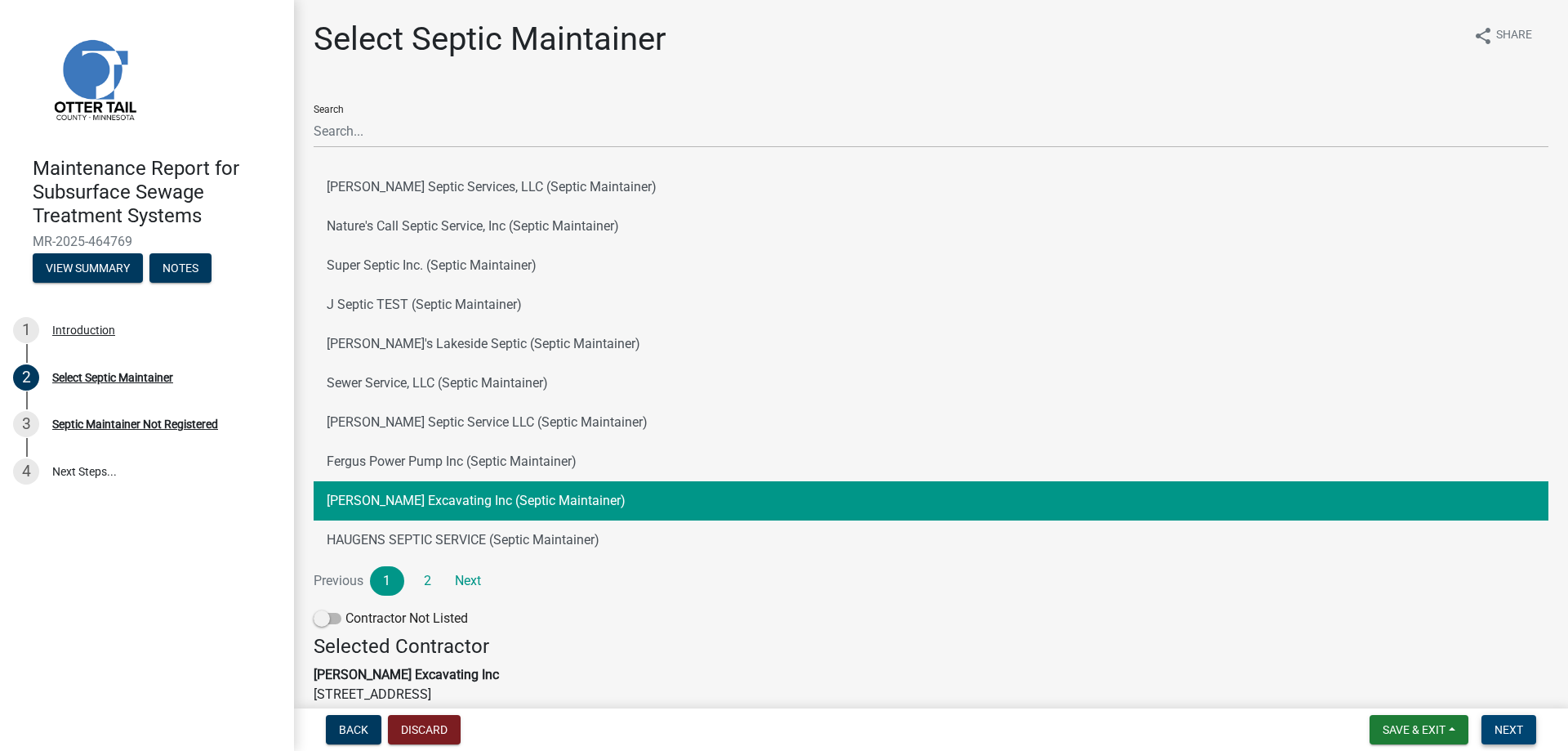
click at [1512, 727] on span "Next" at bounding box center [1509, 729] width 28 height 13
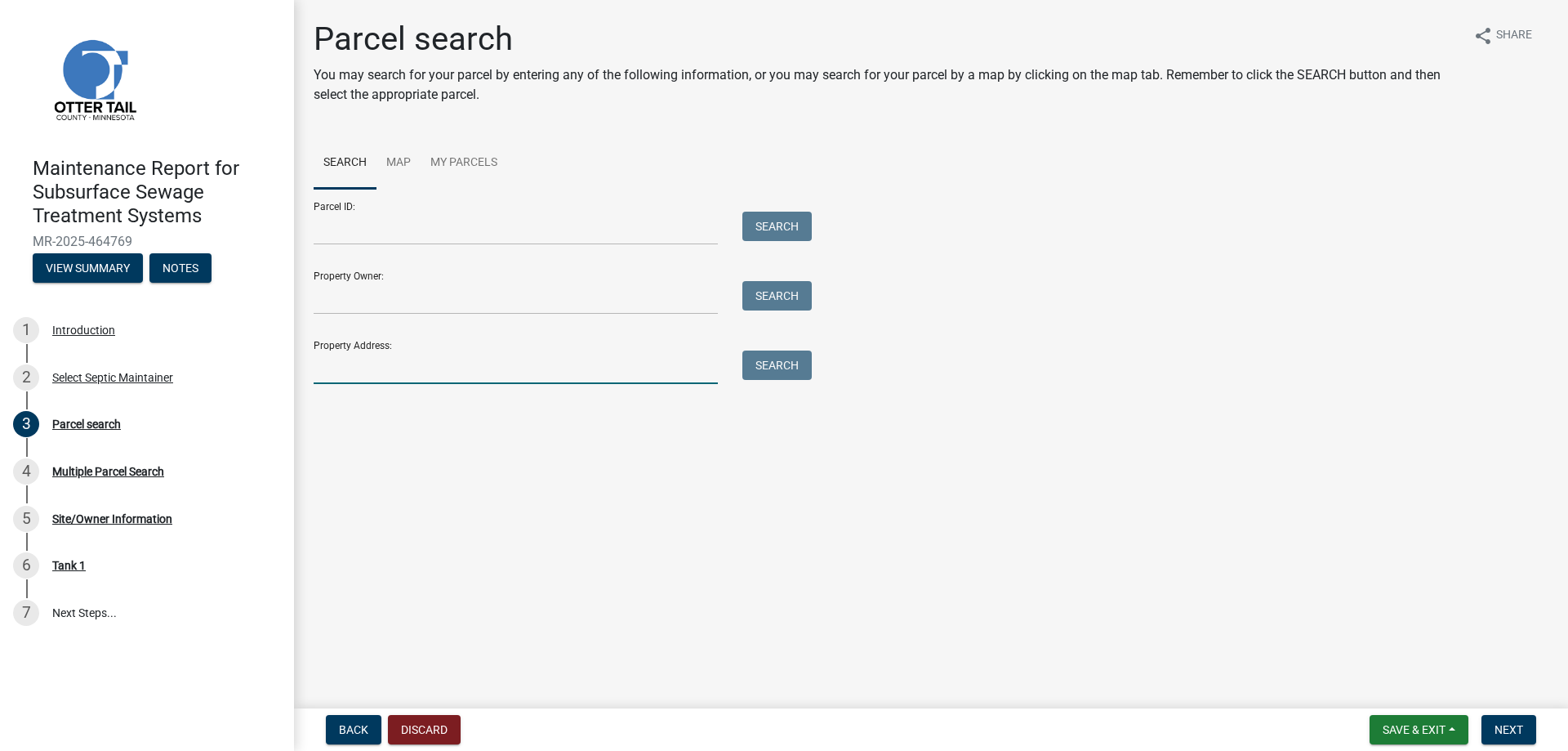
click at [409, 365] on input "Property Address:" at bounding box center [515, 367] width 404 height 34
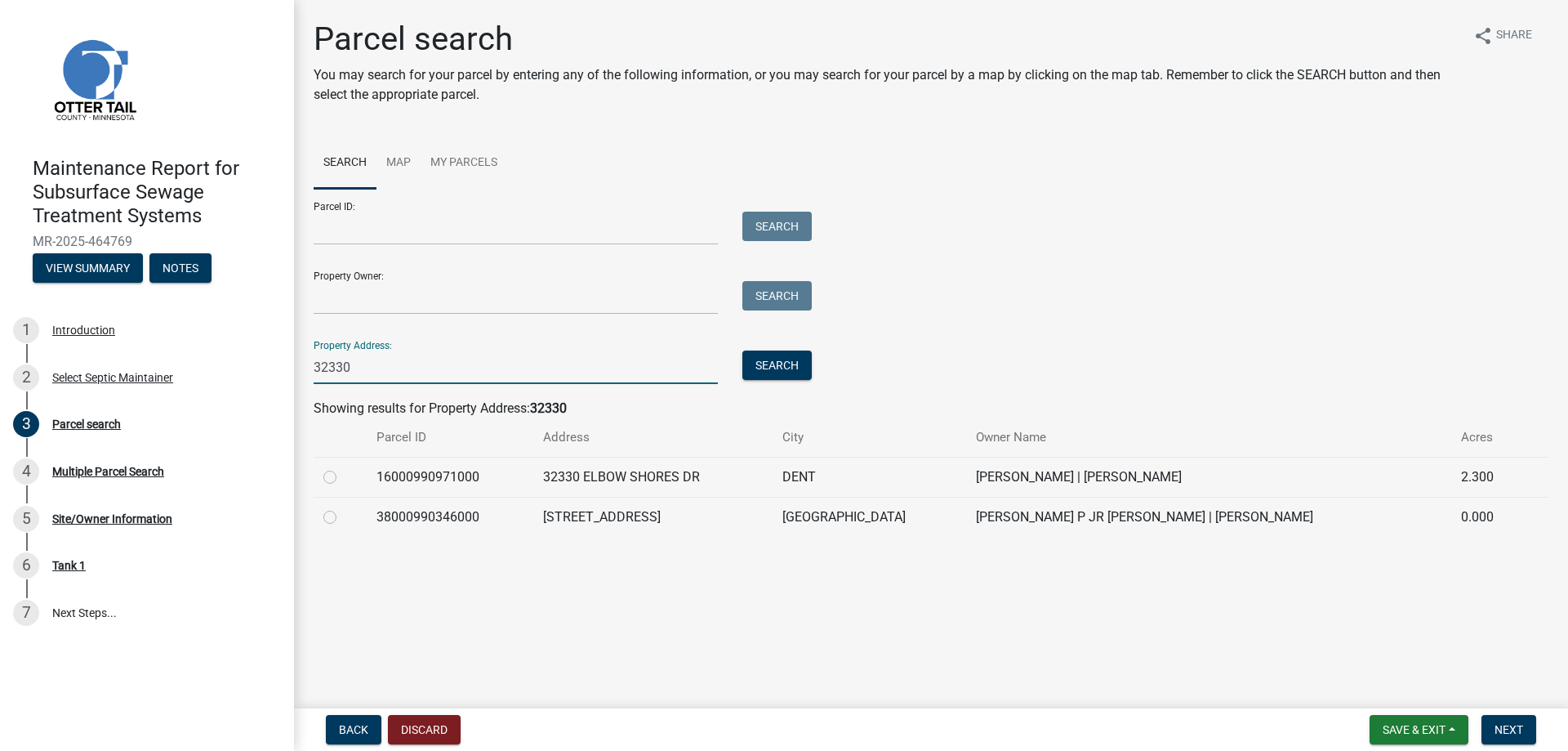
type input "32330"
click at [343, 467] on label at bounding box center [343, 467] width 0 height 0
click at [343, 478] on input "radio" at bounding box center [348, 472] width 10 height 10
radio input "true"
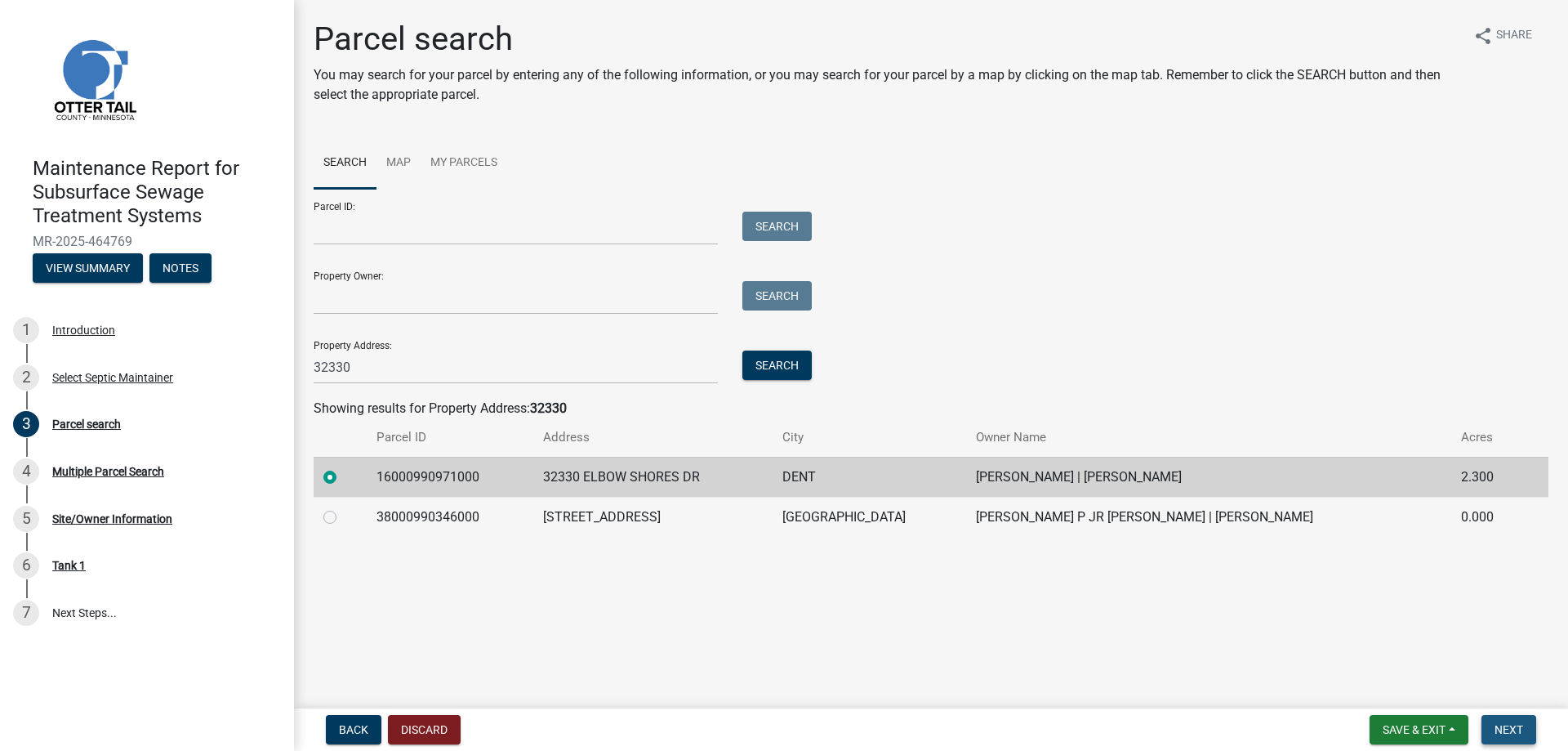
click at [1497, 731] on span "Next" at bounding box center [1509, 729] width 28 height 13
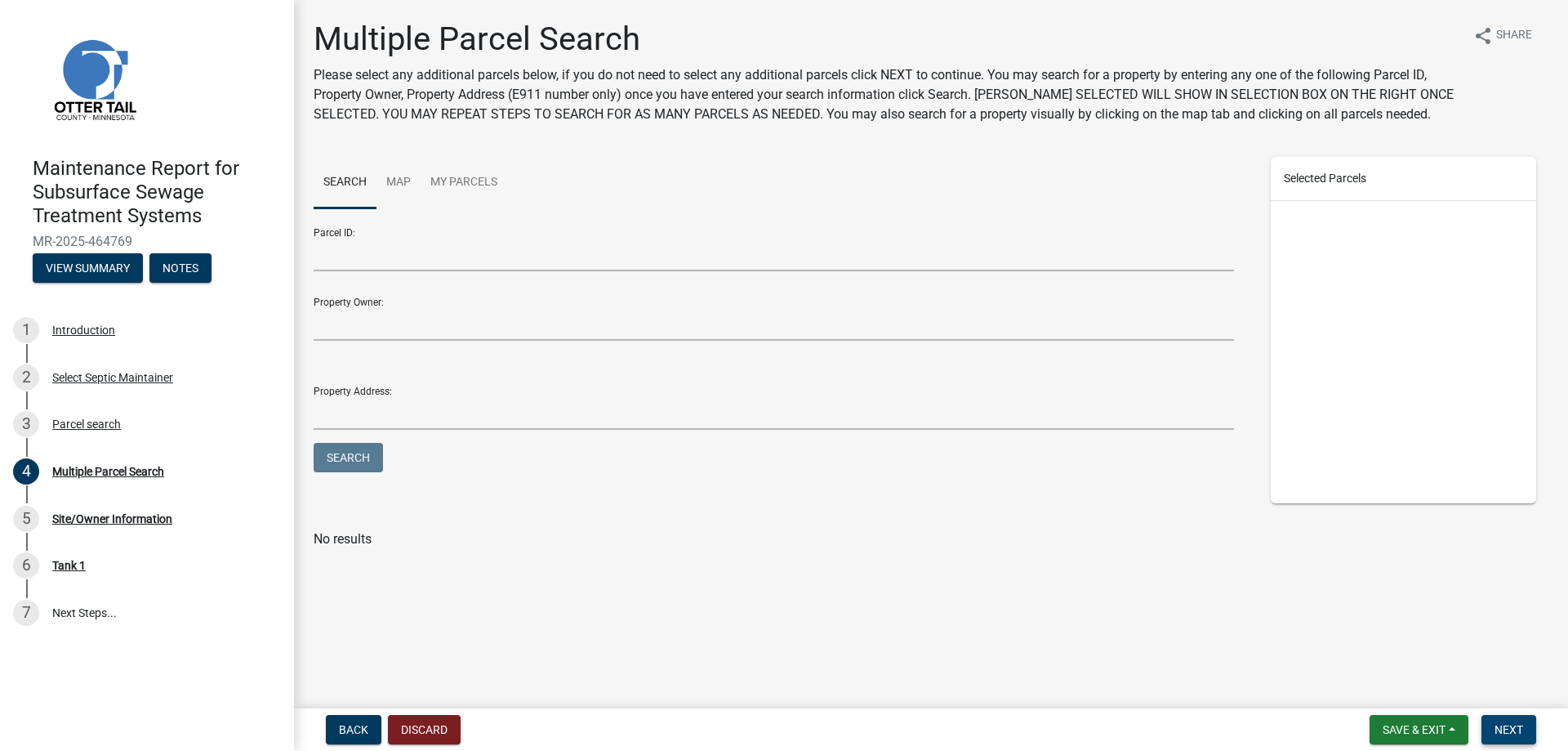
click at [1503, 729] on span "Next" at bounding box center [1509, 729] width 28 height 13
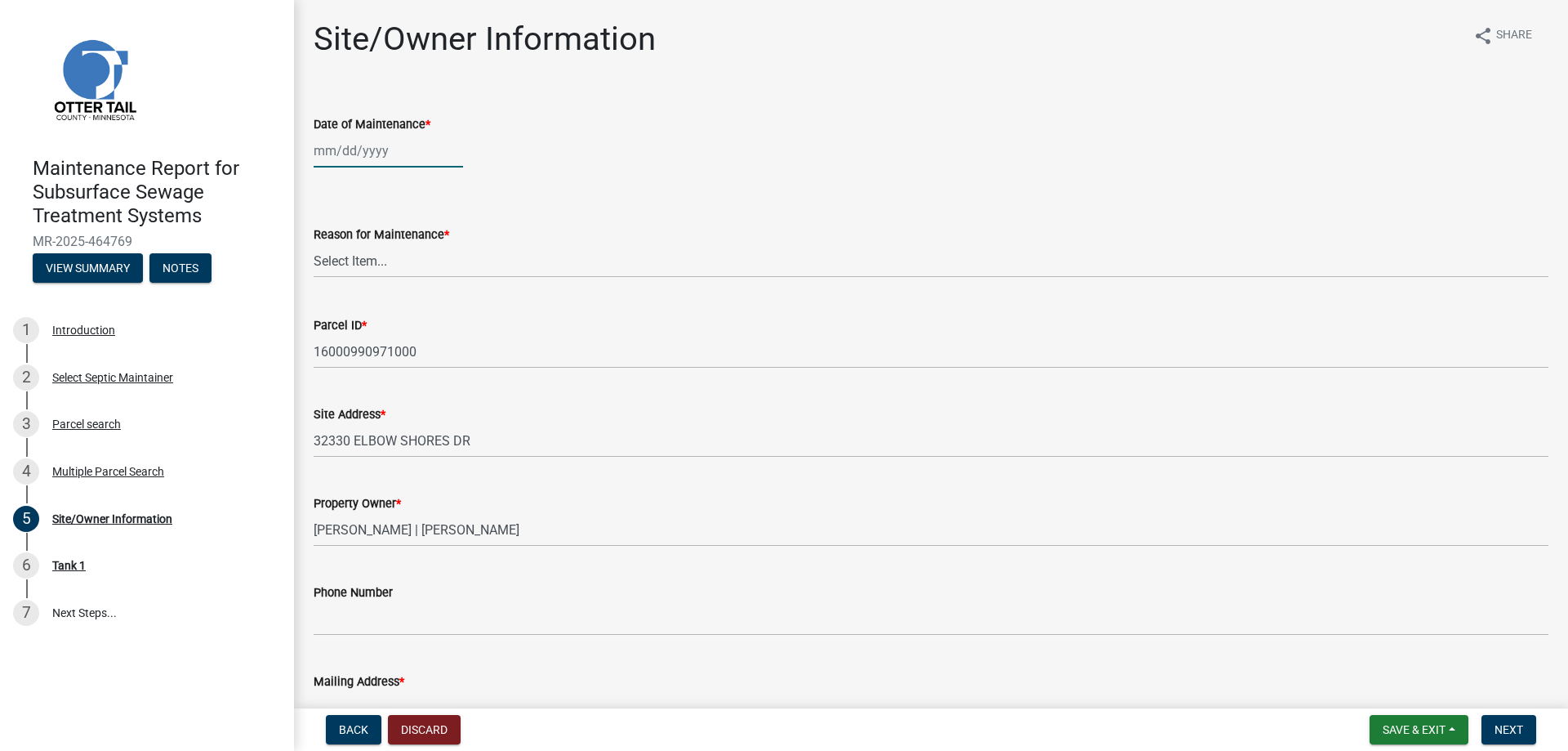
click at [368, 159] on div at bounding box center [388, 151] width 150 height 34
select select "8"
select select "2025"
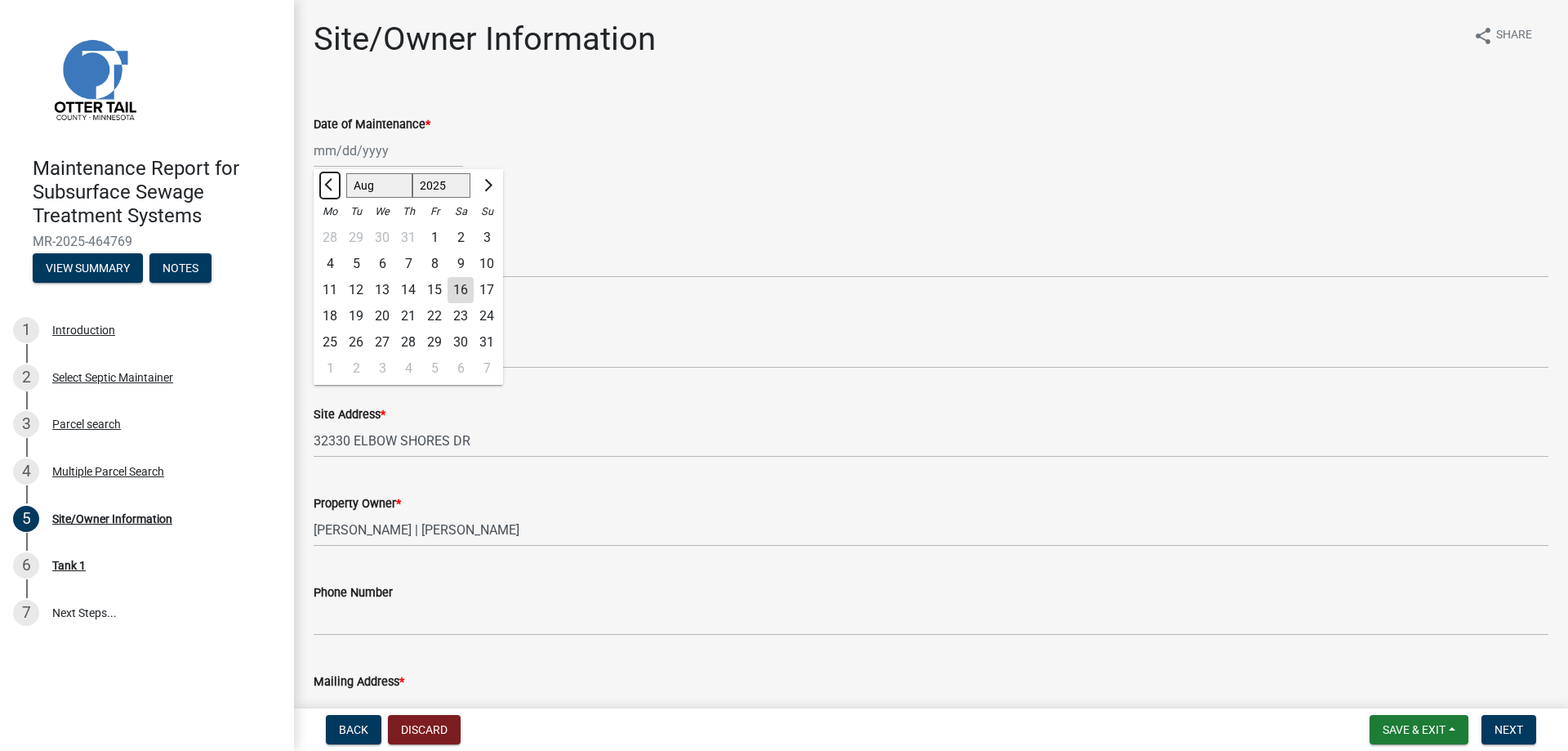
click at [328, 187] on span "Previous month" at bounding box center [330, 185] width 12 height 12
select select "5"
click at [429, 317] on div "23" at bounding box center [434, 317] width 26 height 26
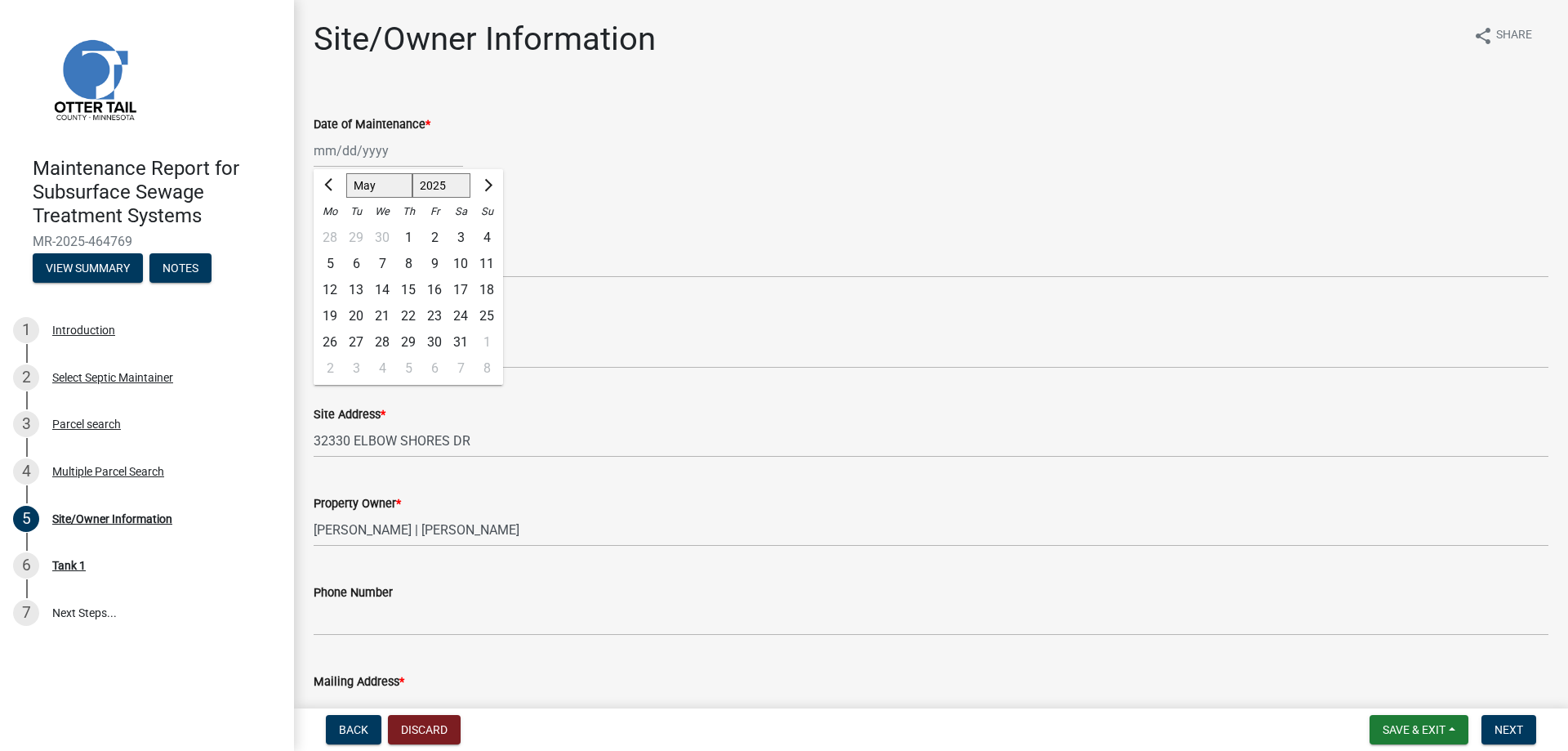
type input "[DATE]"
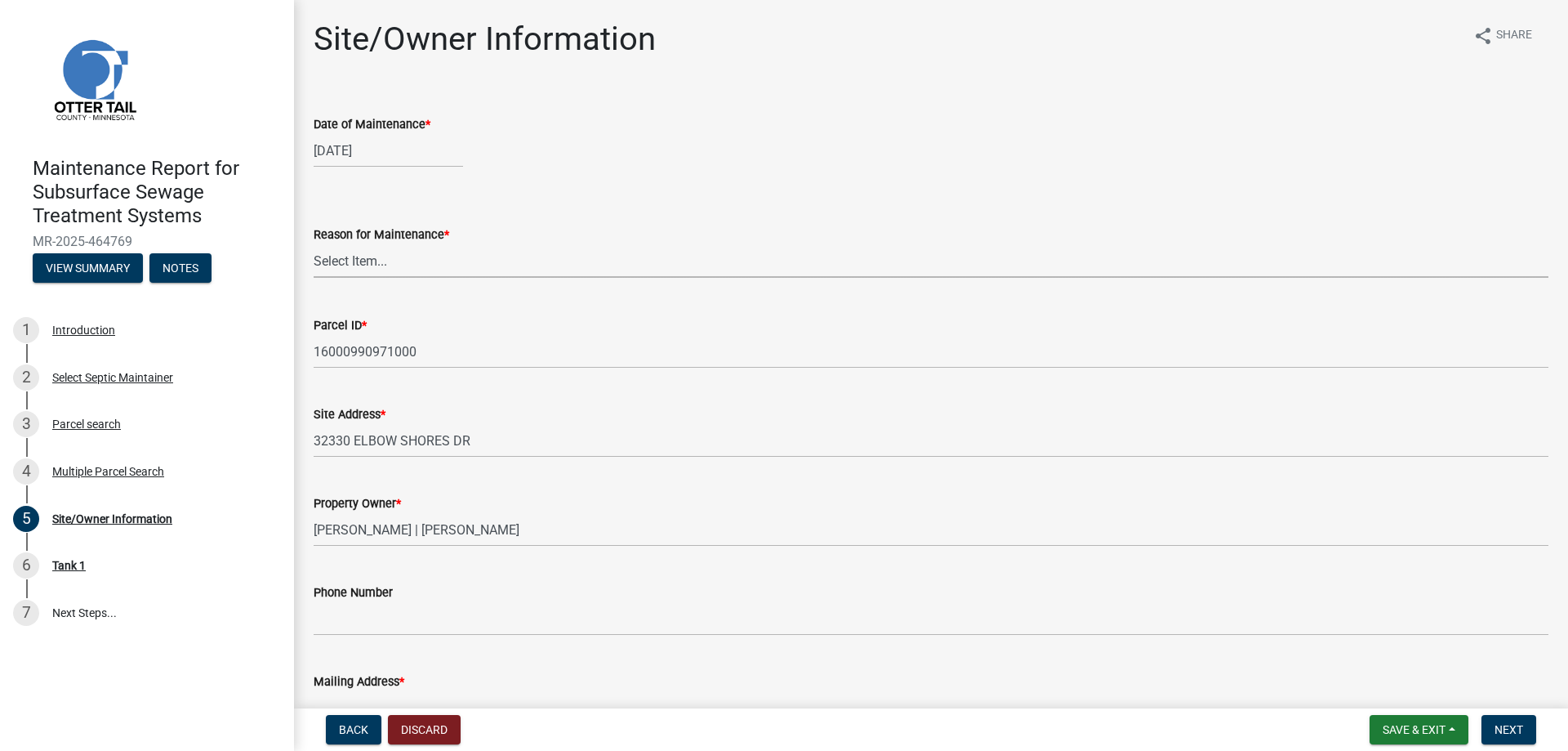
click at [404, 255] on select "Select Item... Called Routine Other" at bounding box center [930, 261] width 1235 height 34
click at [314, 244] on select "Select Item... Called Routine Other" at bounding box center [930, 261] width 1235 height 34
select select "3ac72b63-7b21-42e4-8192-806faae7a4f1"
click at [1524, 723] on button "Next" at bounding box center [1509, 729] width 55 height 29
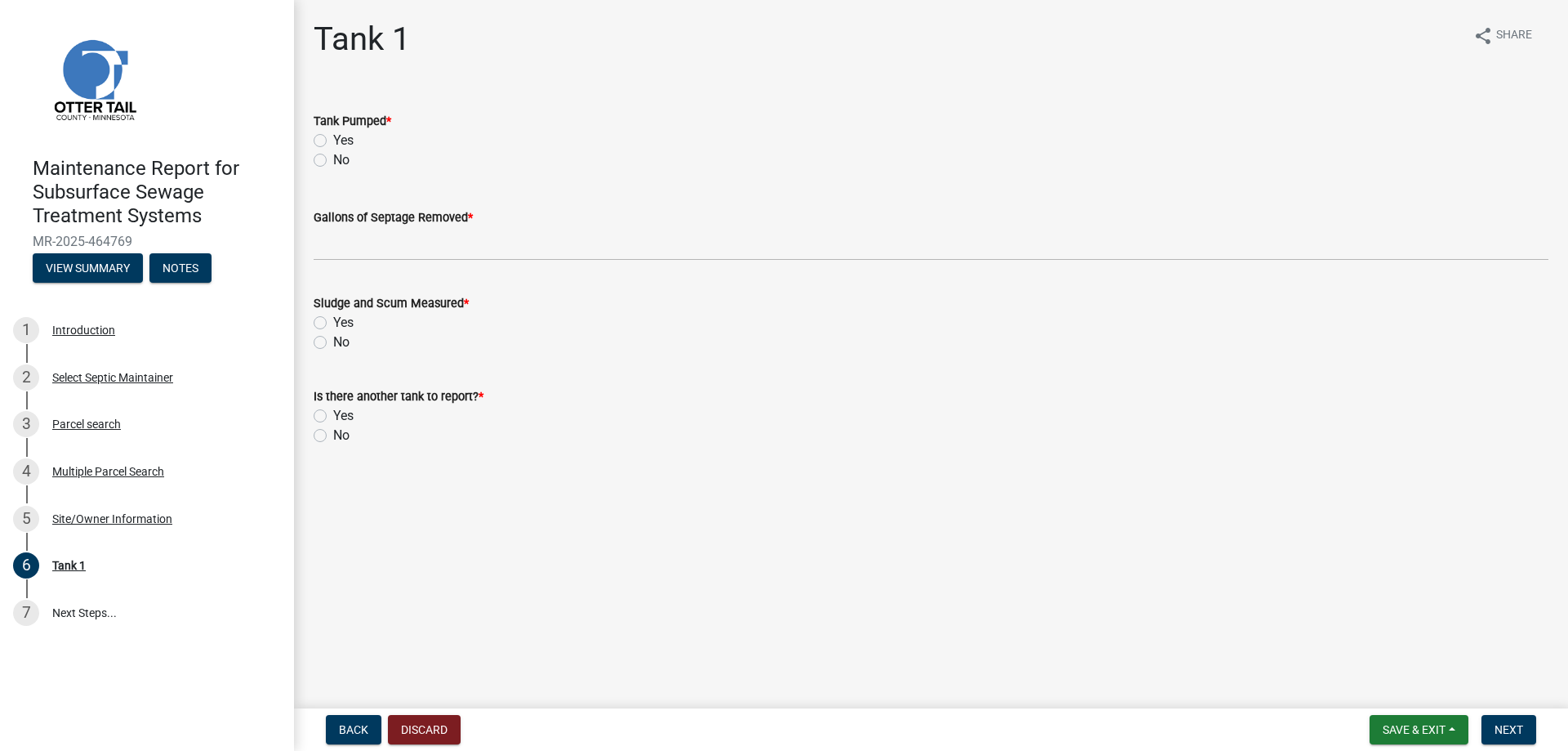
click at [330, 143] on div "Yes" at bounding box center [930, 140] width 1235 height 20
click at [333, 139] on label "Yes" at bounding box center [344, 140] width 21 height 20
click at [333, 139] on input "Yes" at bounding box center [338, 136] width 10 height 10
radio input "true"
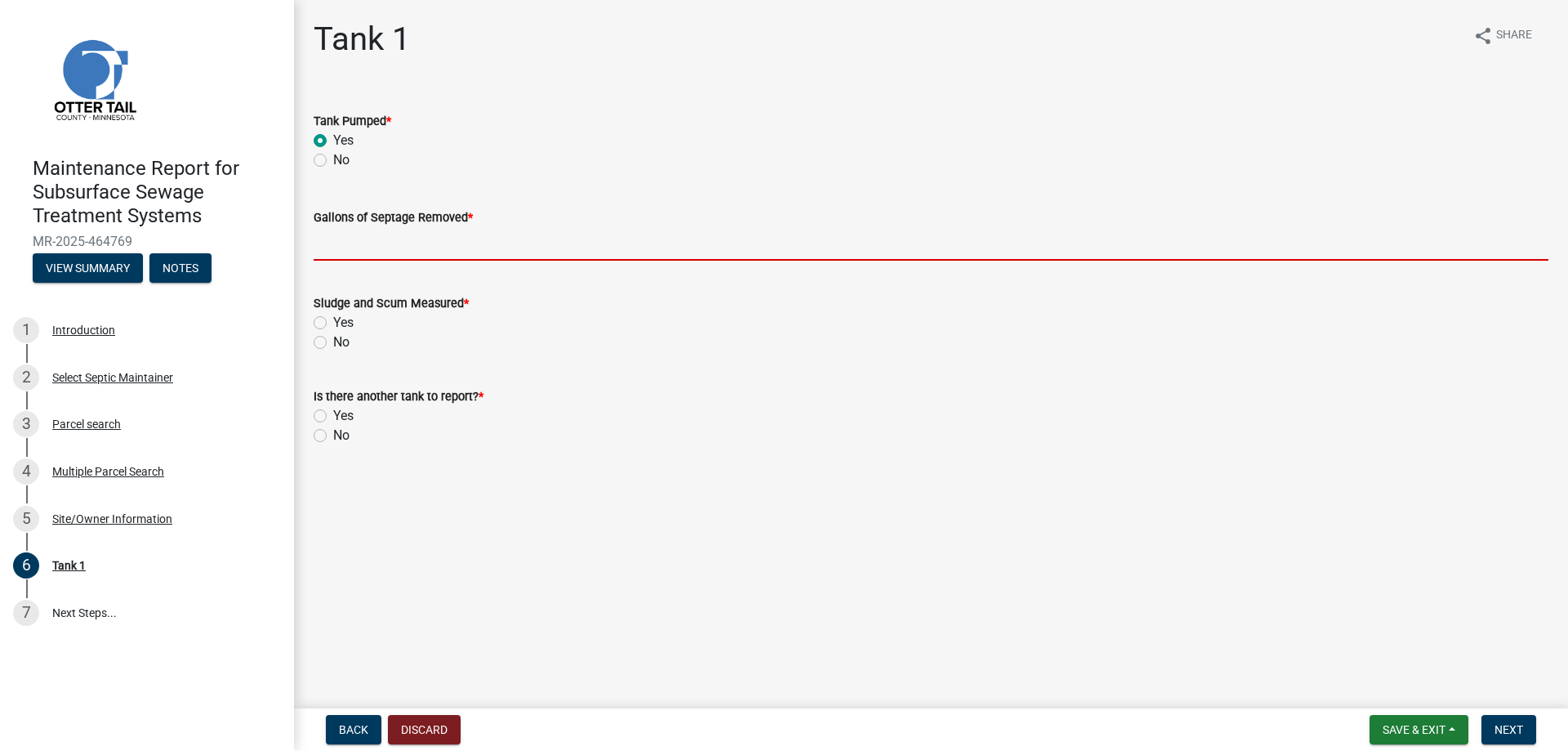
click at [334, 258] on input "Gallons of Septage Removed *" at bounding box center [930, 244] width 1235 height 34
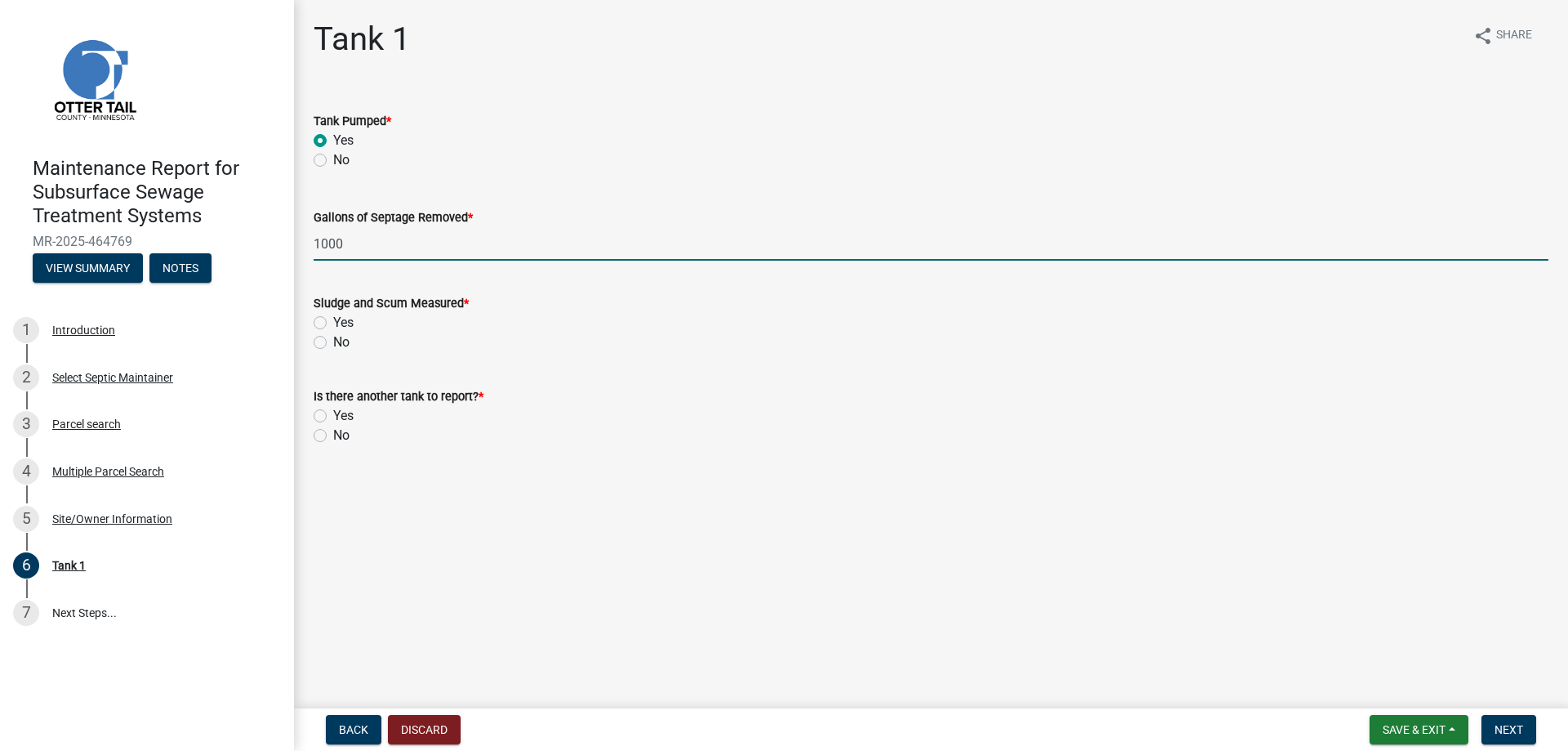
type input "1000"
click at [342, 337] on label "No" at bounding box center [341, 342] width 16 height 20
click at [342, 337] on input "No" at bounding box center [338, 337] width 10 height 10
radio input "true"
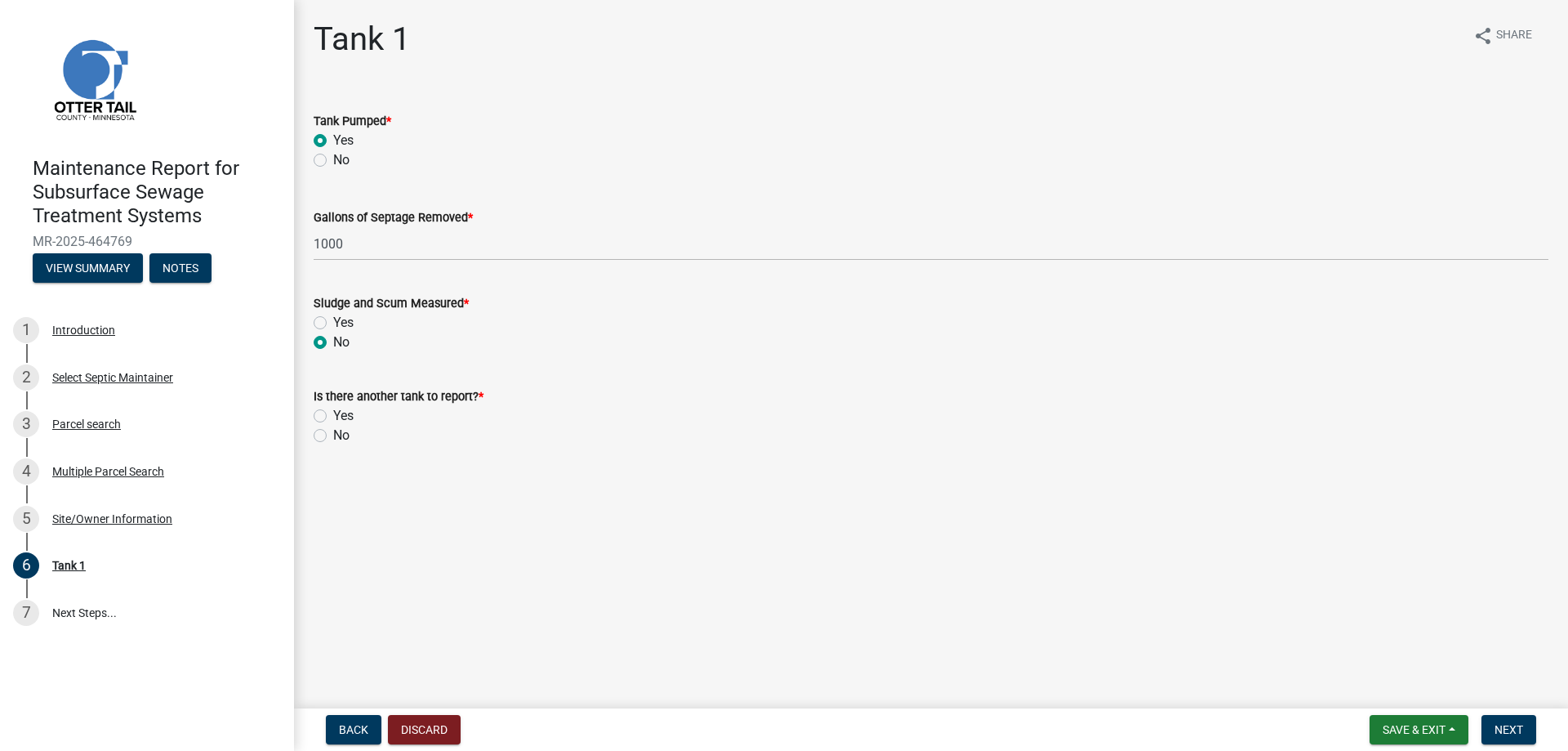
click at [344, 441] on label "No" at bounding box center [341, 435] width 16 height 20
click at [344, 436] on input "No" at bounding box center [338, 431] width 10 height 10
radio input "true"
click at [1515, 728] on span "Next" at bounding box center [1509, 729] width 28 height 13
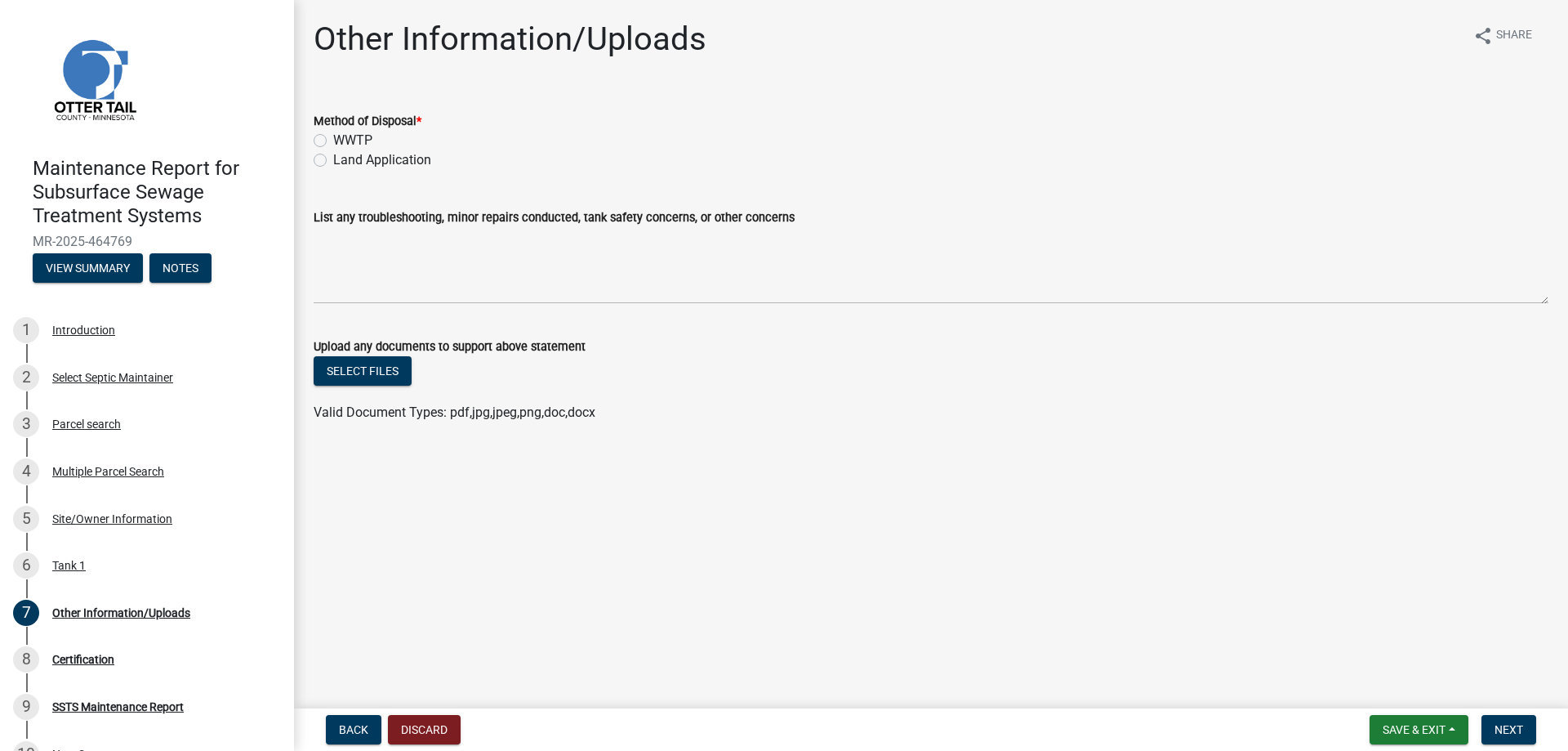
click at [378, 167] on label "Land Application" at bounding box center [382, 160] width 98 height 20
click at [344, 161] on input "Land Application" at bounding box center [338, 155] width 10 height 10
radio input "true"
click at [1503, 723] on span "Next" at bounding box center [1509, 729] width 28 height 13
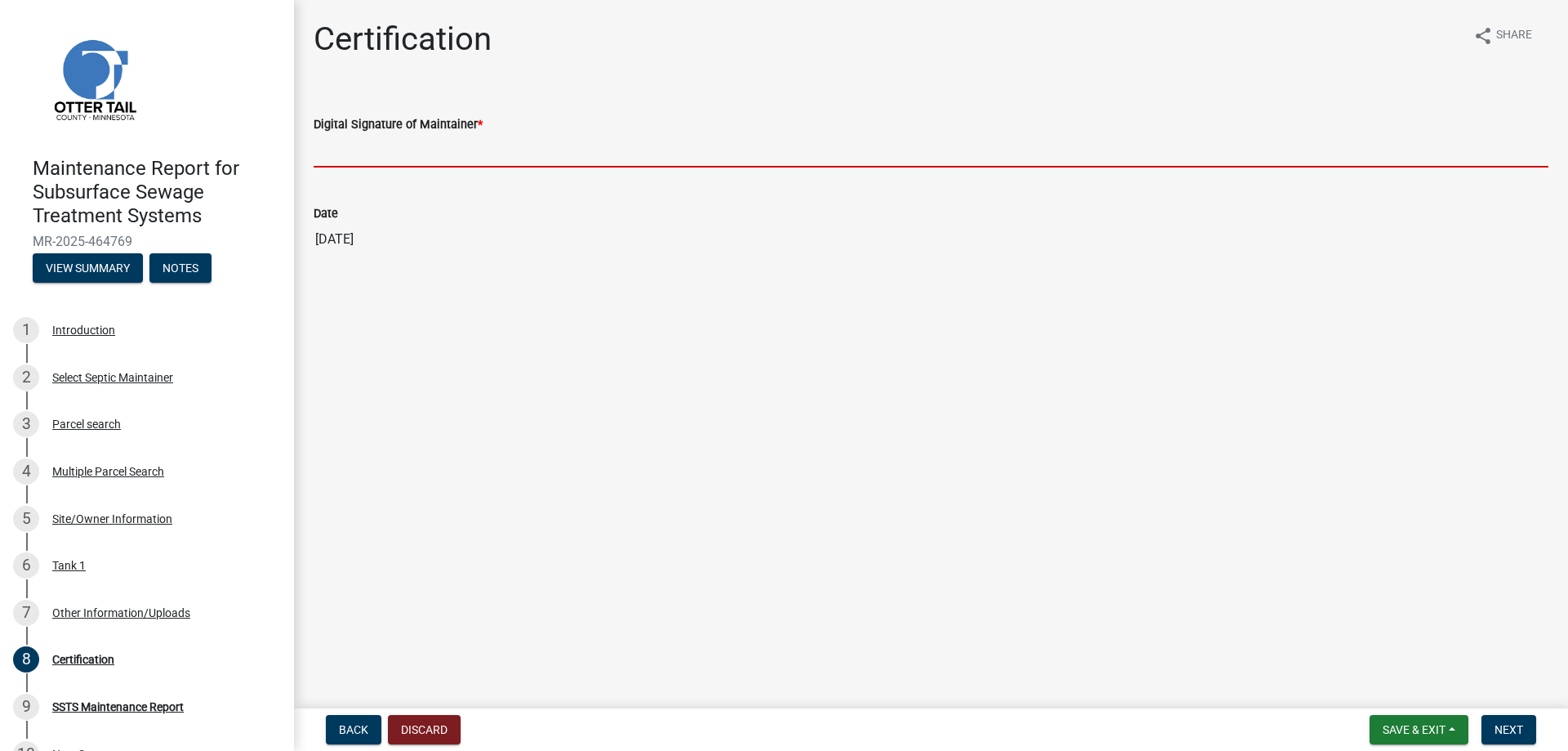
drag, startPoint x: 390, startPoint y: 145, endPoint x: 386, endPoint y: 154, distance: 9.8
click at [390, 145] on input "Digital Signature of Maintainer *" at bounding box center [930, 151] width 1235 height 34
type input "[PERSON_NAME]"
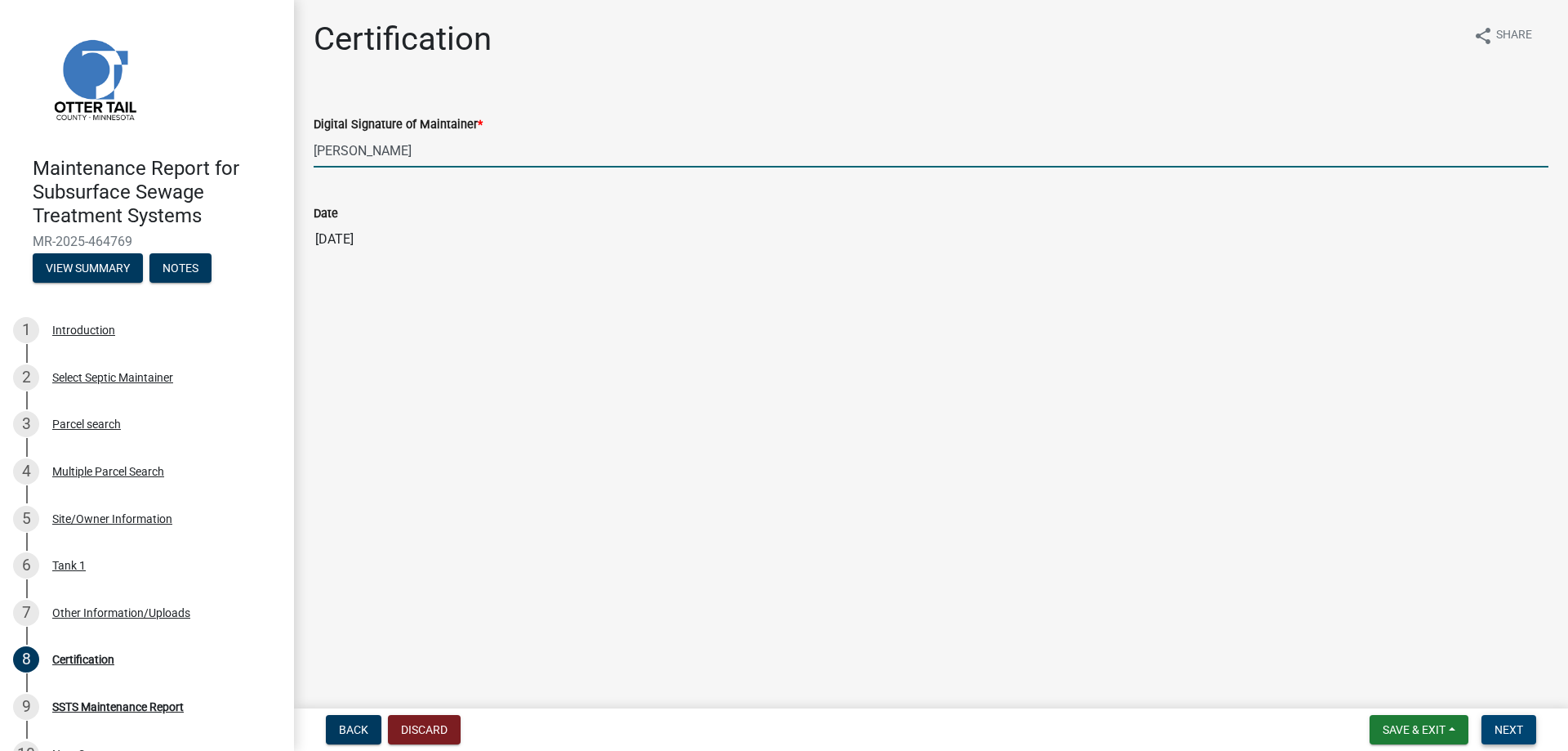
click at [1516, 730] on span "Next" at bounding box center [1509, 729] width 28 height 13
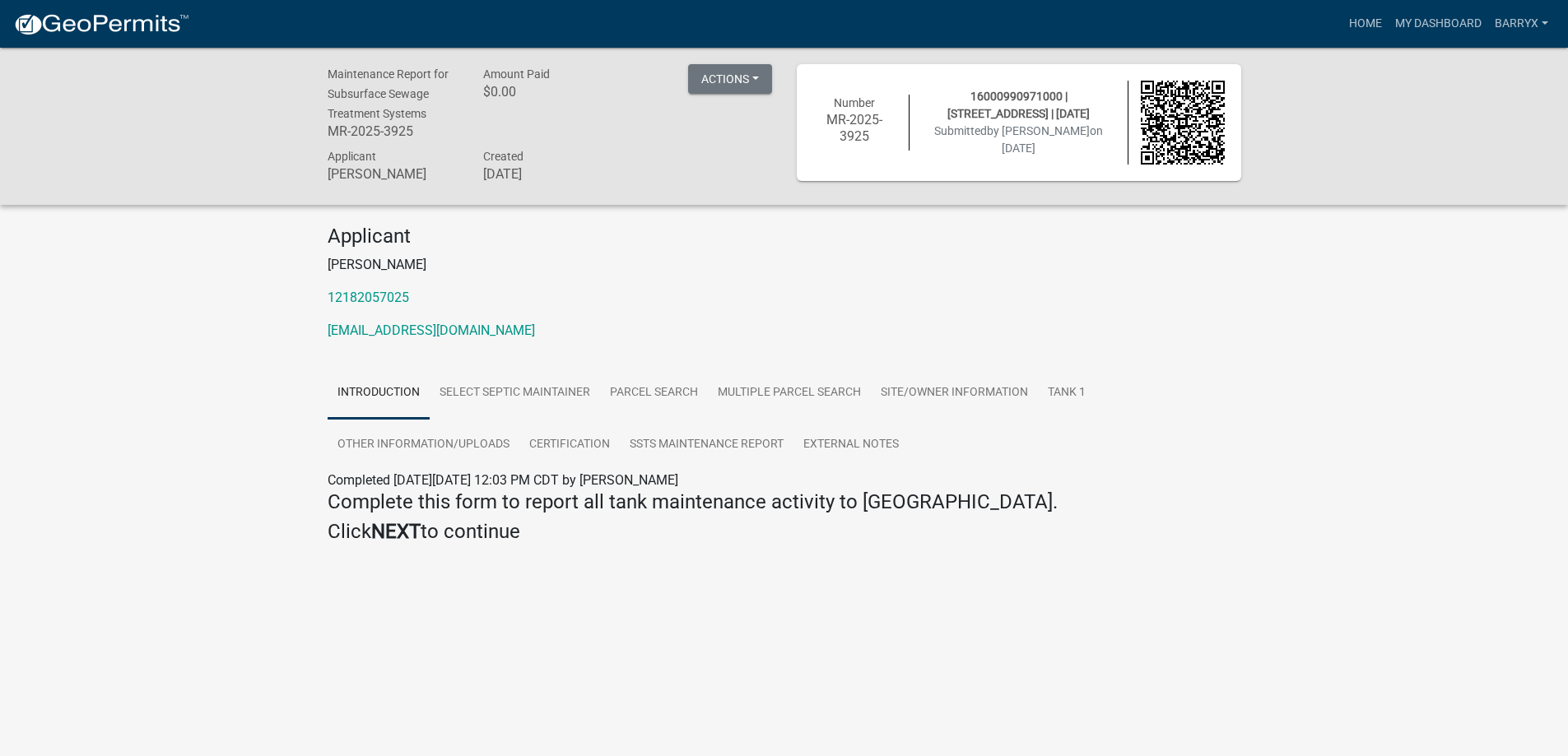
click at [136, 28] on img at bounding box center [102, 25] width 177 height 25
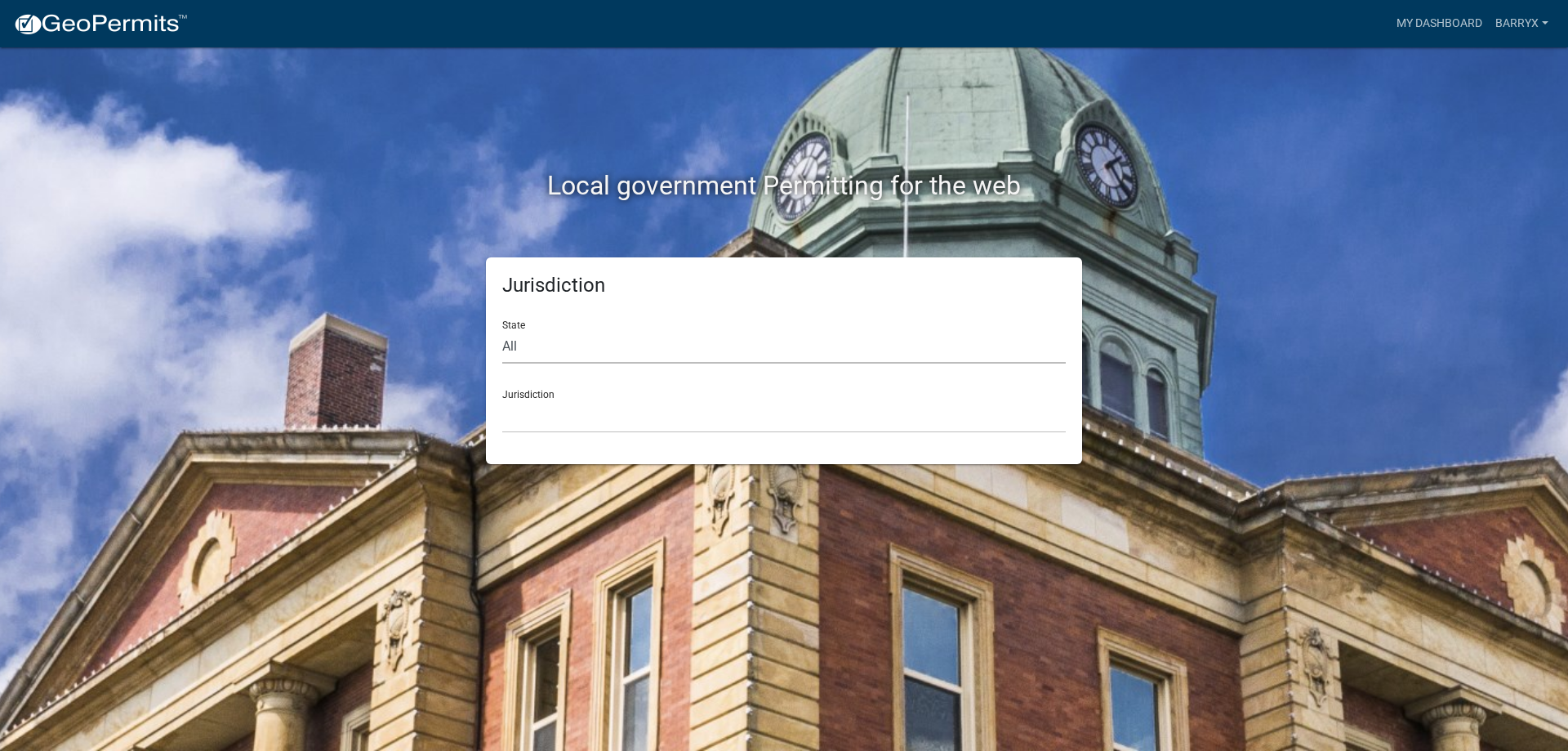
click at [521, 342] on select "All [US_STATE] [US_STATE] [US_STATE] [US_STATE] [US_STATE] [US_STATE] [US_STATE…" at bounding box center [784, 347] width 563 height 34
select select "[US_STATE]"
click at [502, 330] on select "All [US_STATE] [US_STATE] [US_STATE] [US_STATE] [US_STATE] [US_STATE] [US_STATE…" at bounding box center [784, 347] width 563 height 34
click at [535, 416] on select "[GEOGRAPHIC_DATA], [US_STATE] [GEOGRAPHIC_DATA], [US_STATE] [GEOGRAPHIC_DATA], …" at bounding box center [784, 416] width 563 height 34
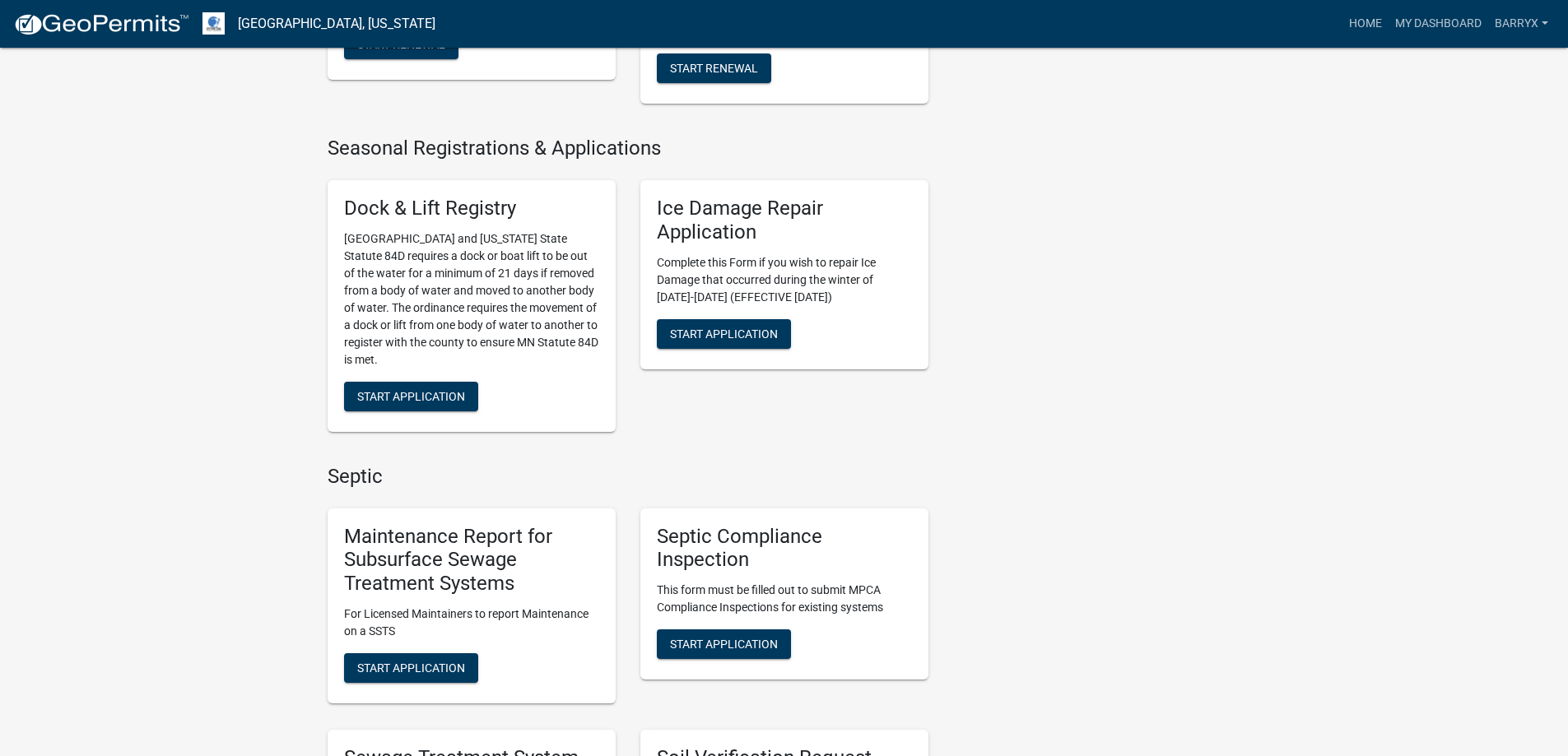
scroll to position [905, 0]
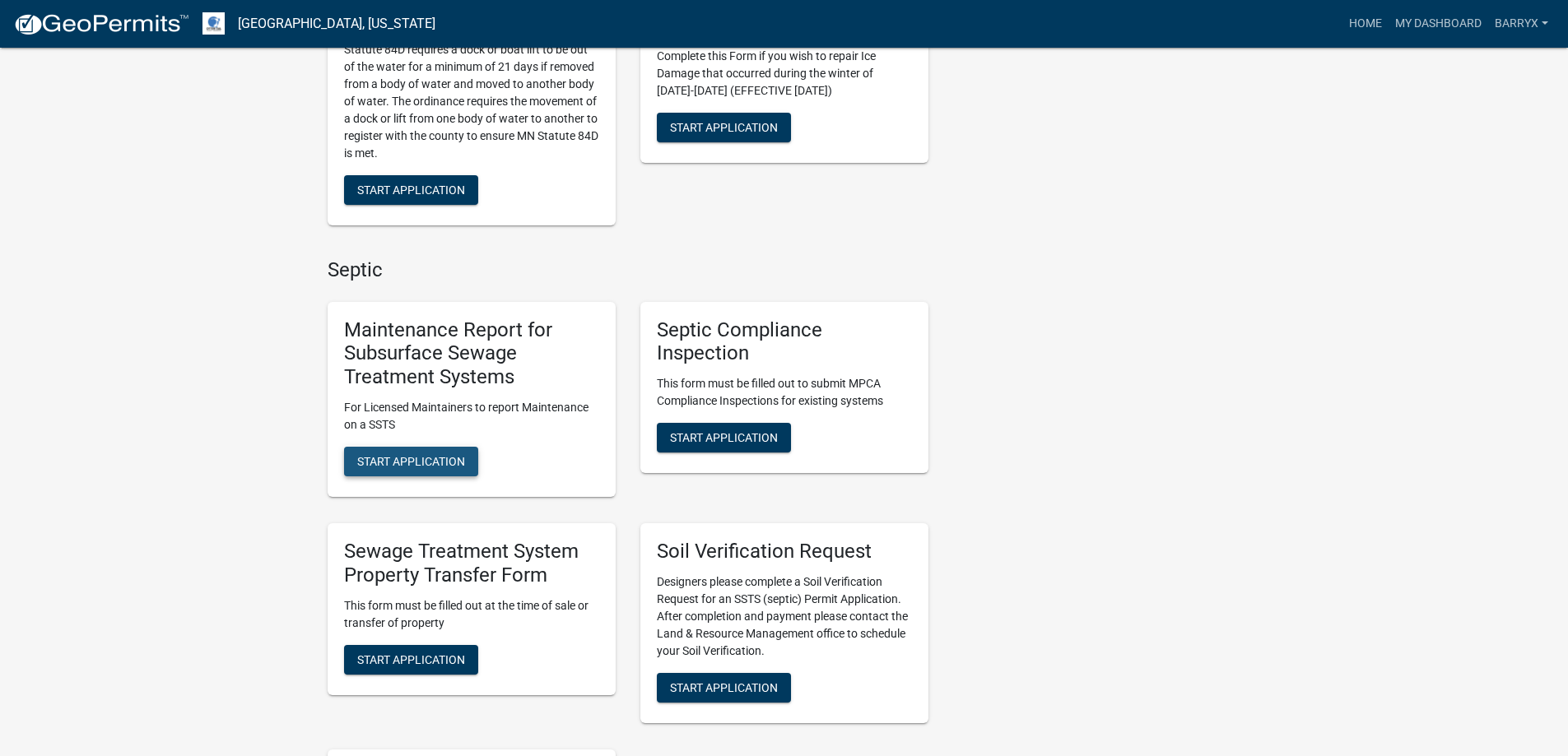
click at [446, 471] on button "Start Application" at bounding box center [410, 461] width 134 height 29
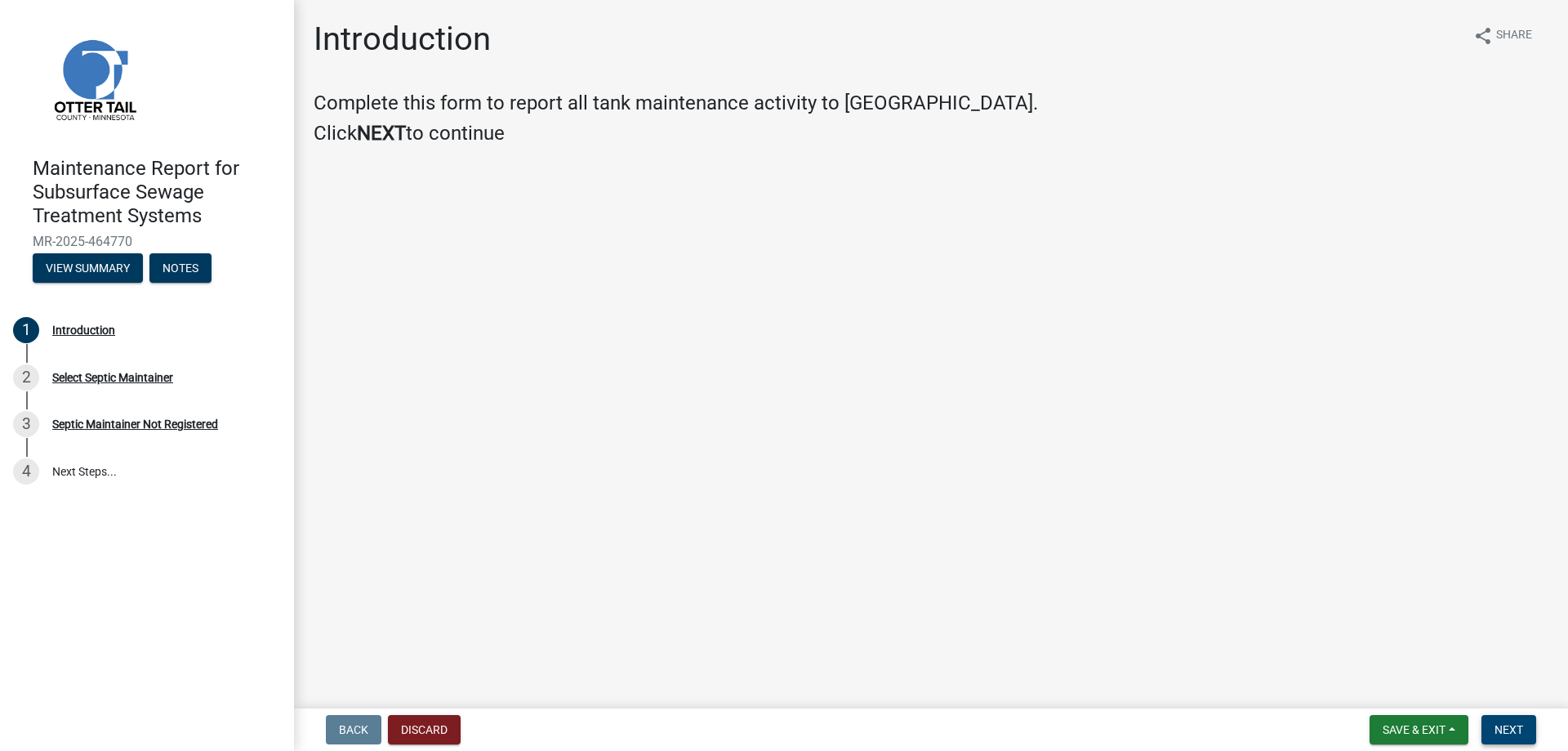
click at [1519, 728] on span "Next" at bounding box center [1509, 729] width 28 height 13
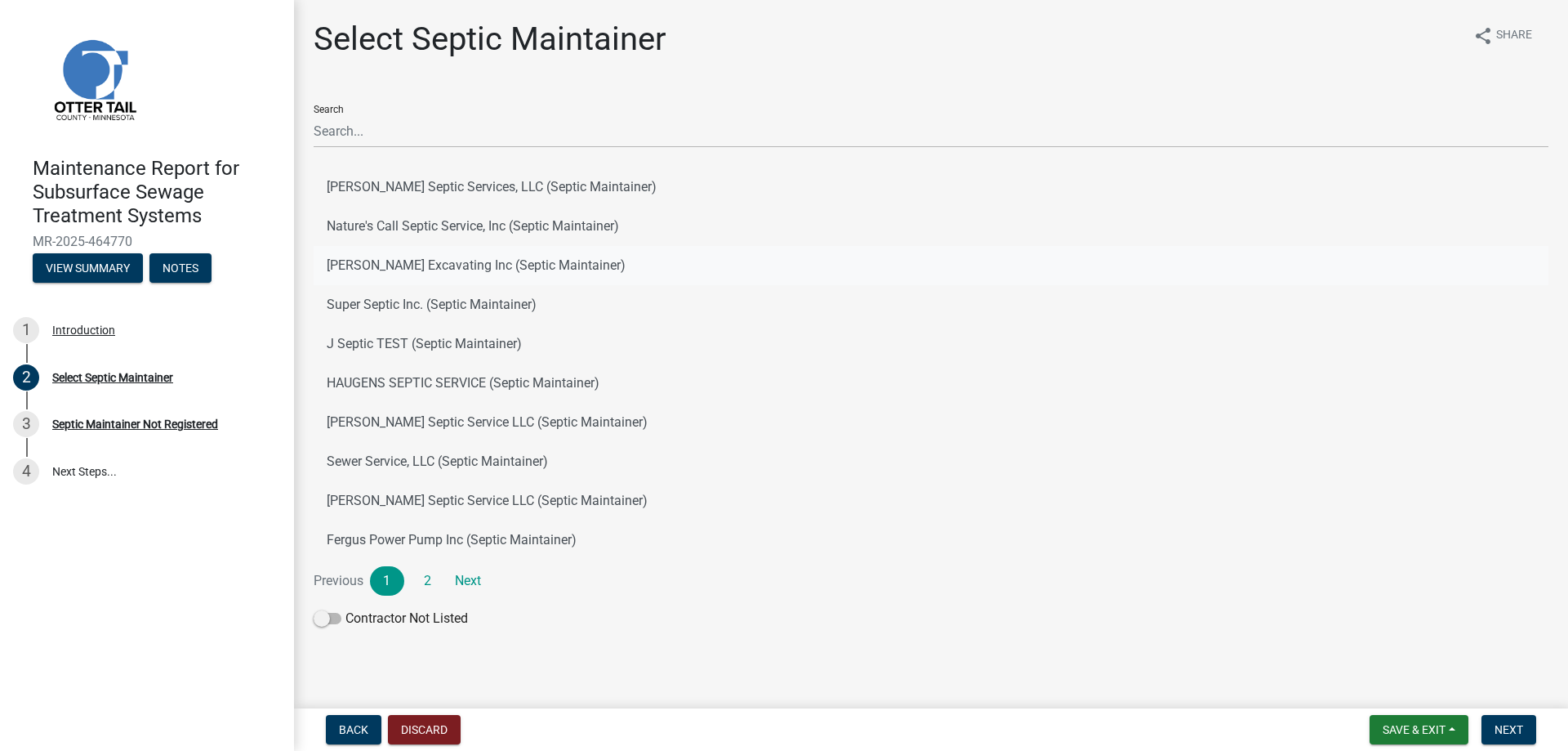
click at [421, 268] on button "[PERSON_NAME] Excavating Inc (Septic Maintainer)" at bounding box center [930, 266] width 1235 height 40
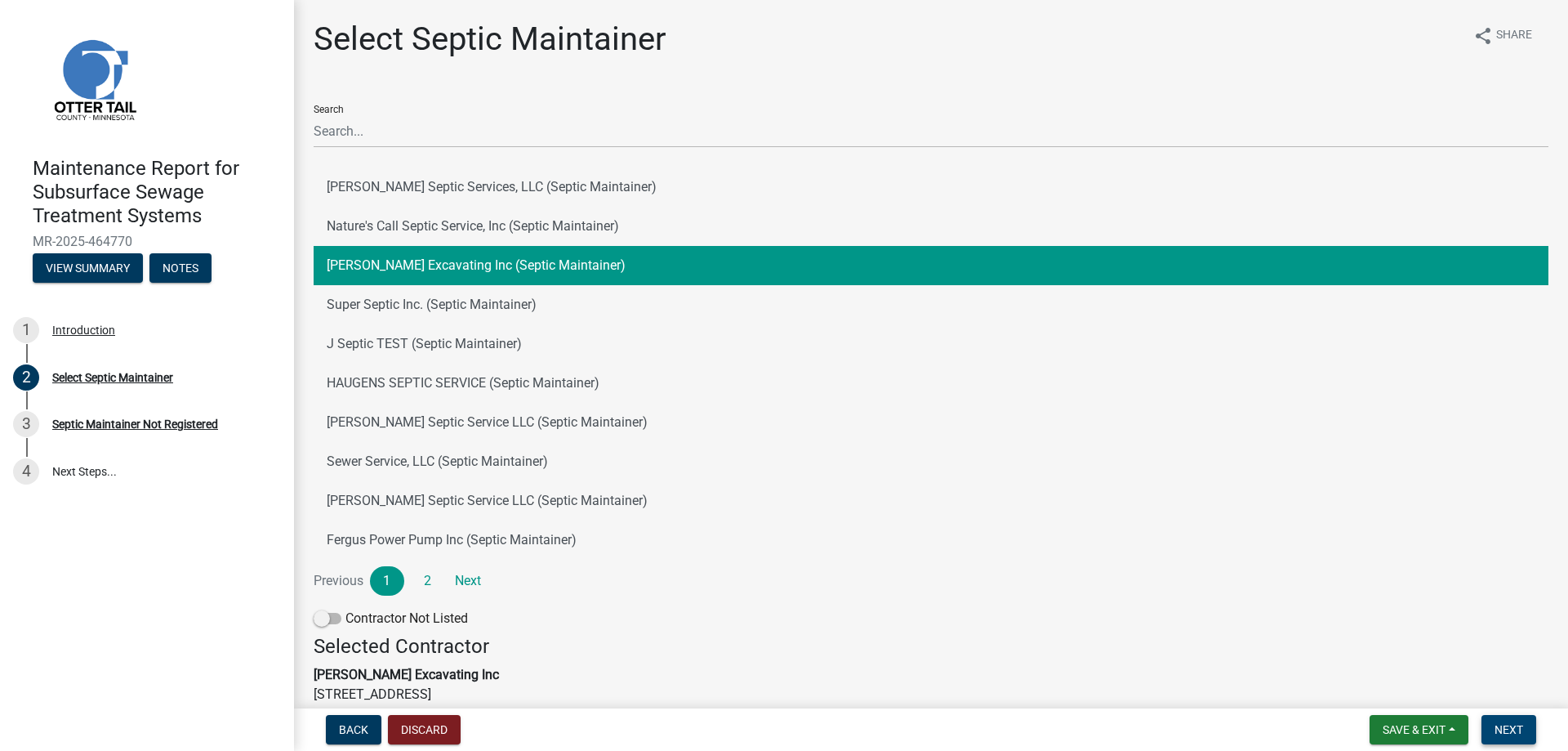
click at [1497, 718] on button "Next" at bounding box center [1509, 729] width 55 height 29
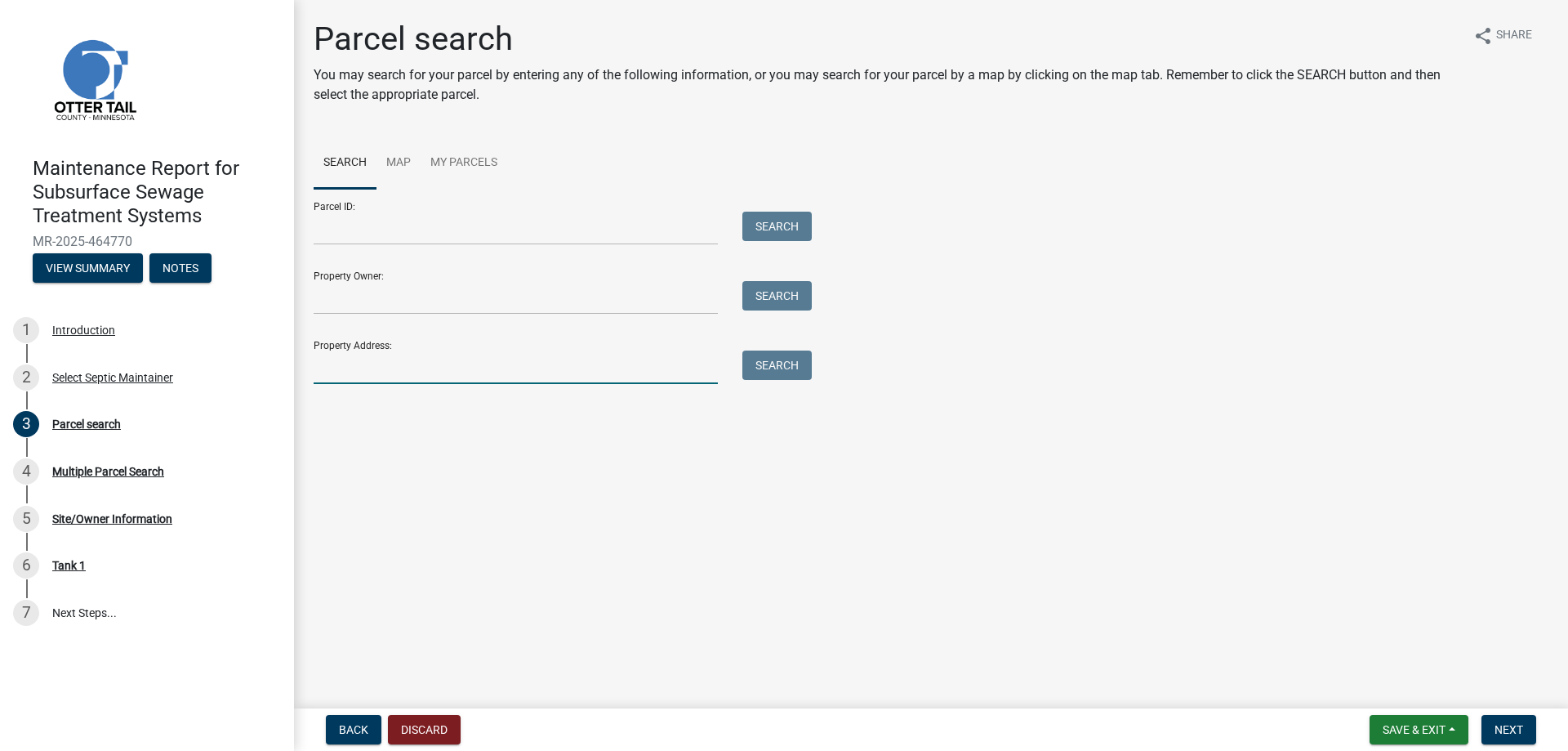
click at [364, 367] on input "Property Address:" at bounding box center [515, 367] width 404 height 34
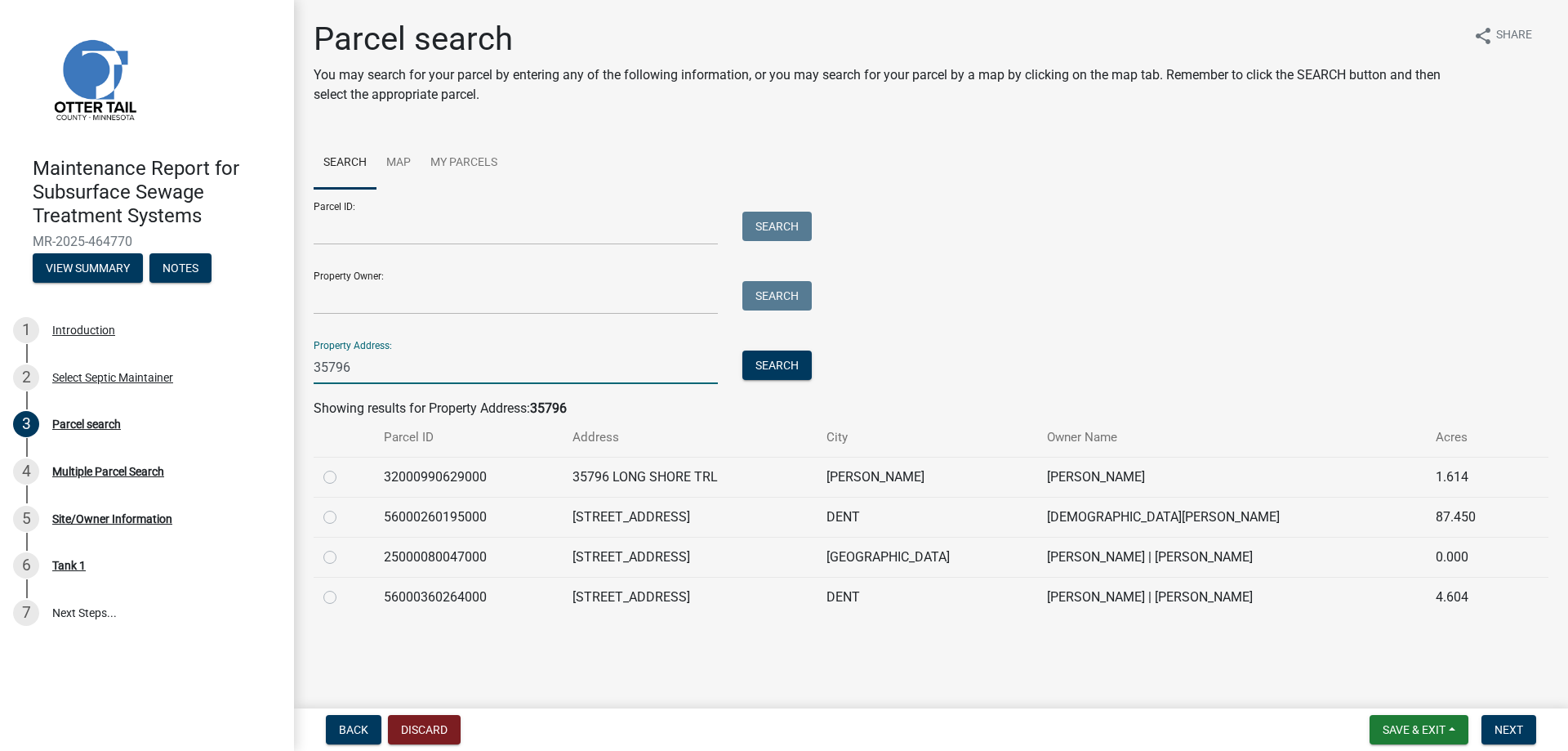
type input "35796"
drag, startPoint x: 331, startPoint y: 599, endPoint x: 364, endPoint y: 599, distance: 33.0
click at [343, 587] on label at bounding box center [343, 587] width 0 height 0
click at [343, 598] on input "radio" at bounding box center [348, 592] width 10 height 10
radio input "true"
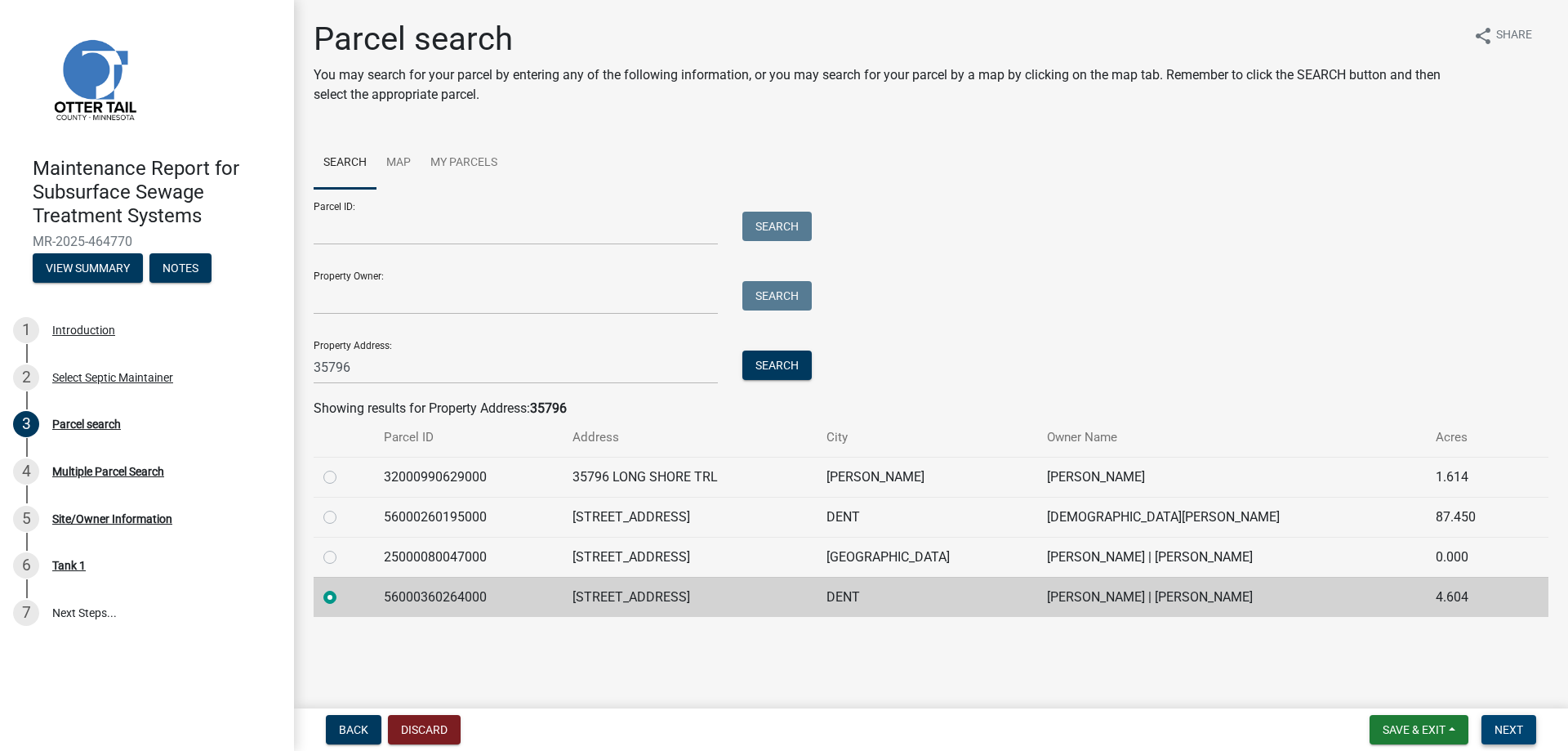
click at [1500, 727] on span "Next" at bounding box center [1509, 729] width 28 height 13
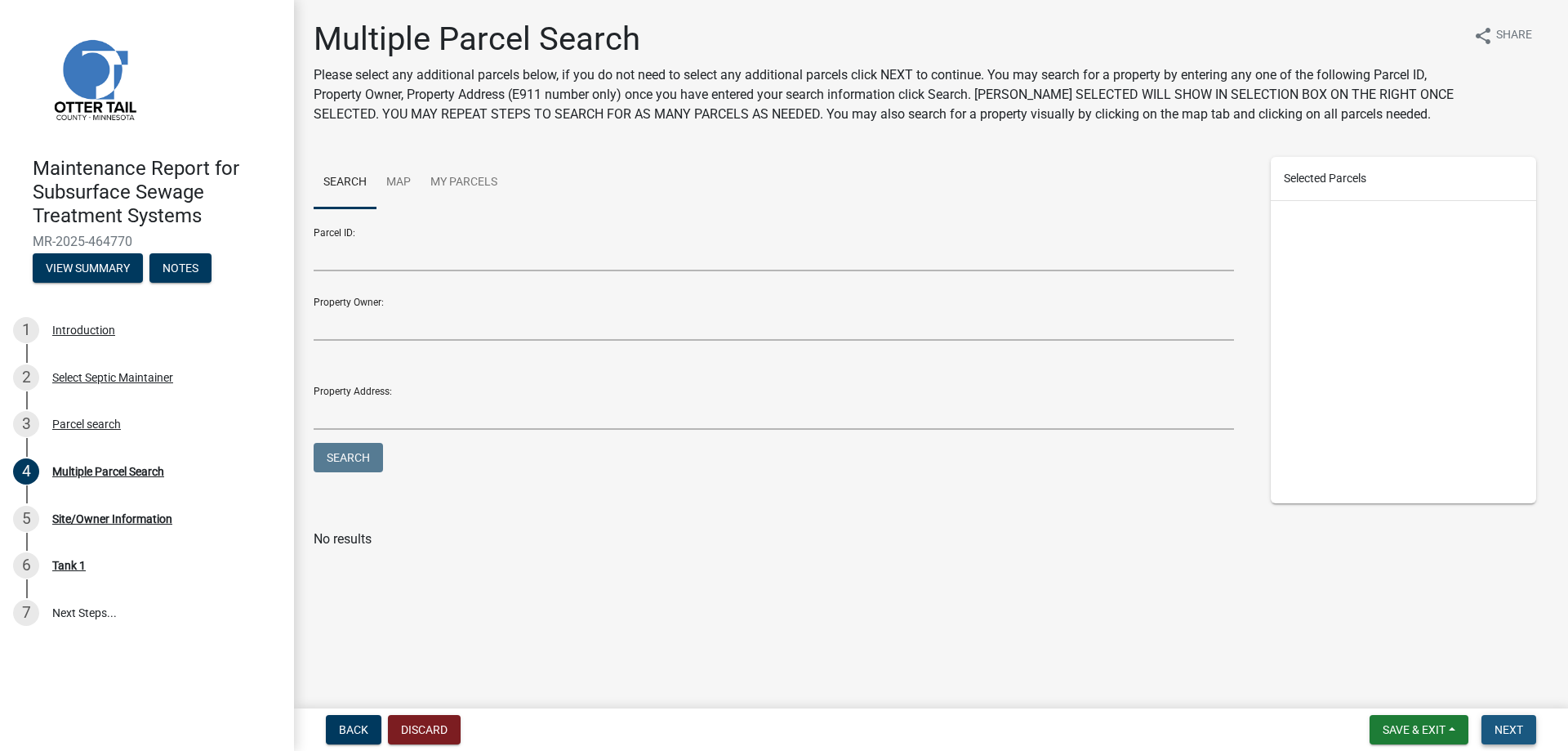
click at [1518, 727] on span "Next" at bounding box center [1509, 729] width 28 height 13
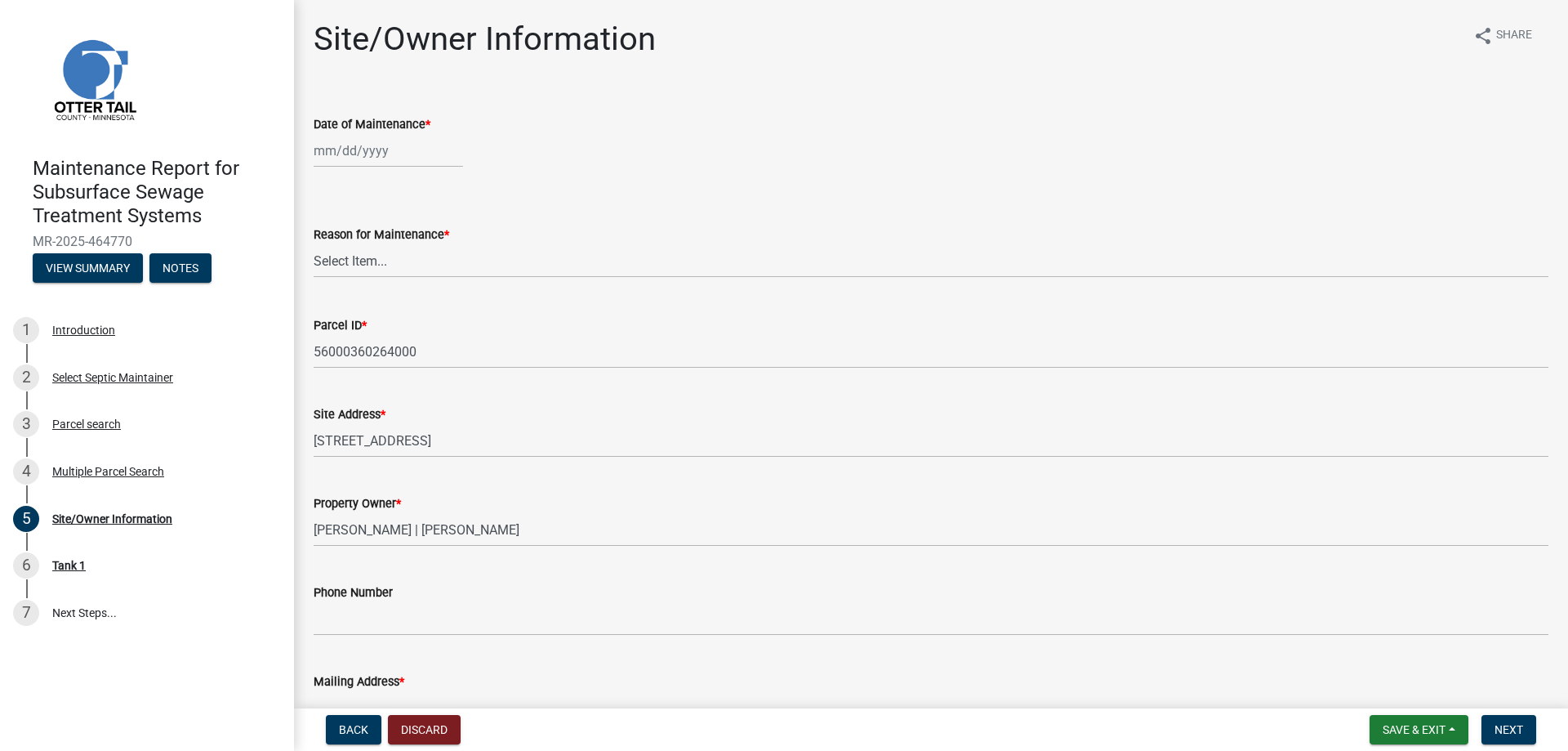
click at [388, 171] on wm-data-entity-input "Date of Maintenance *" at bounding box center [930, 137] width 1235 height 90
click at [387, 165] on div at bounding box center [388, 151] width 150 height 34
select select "8"
select select "2025"
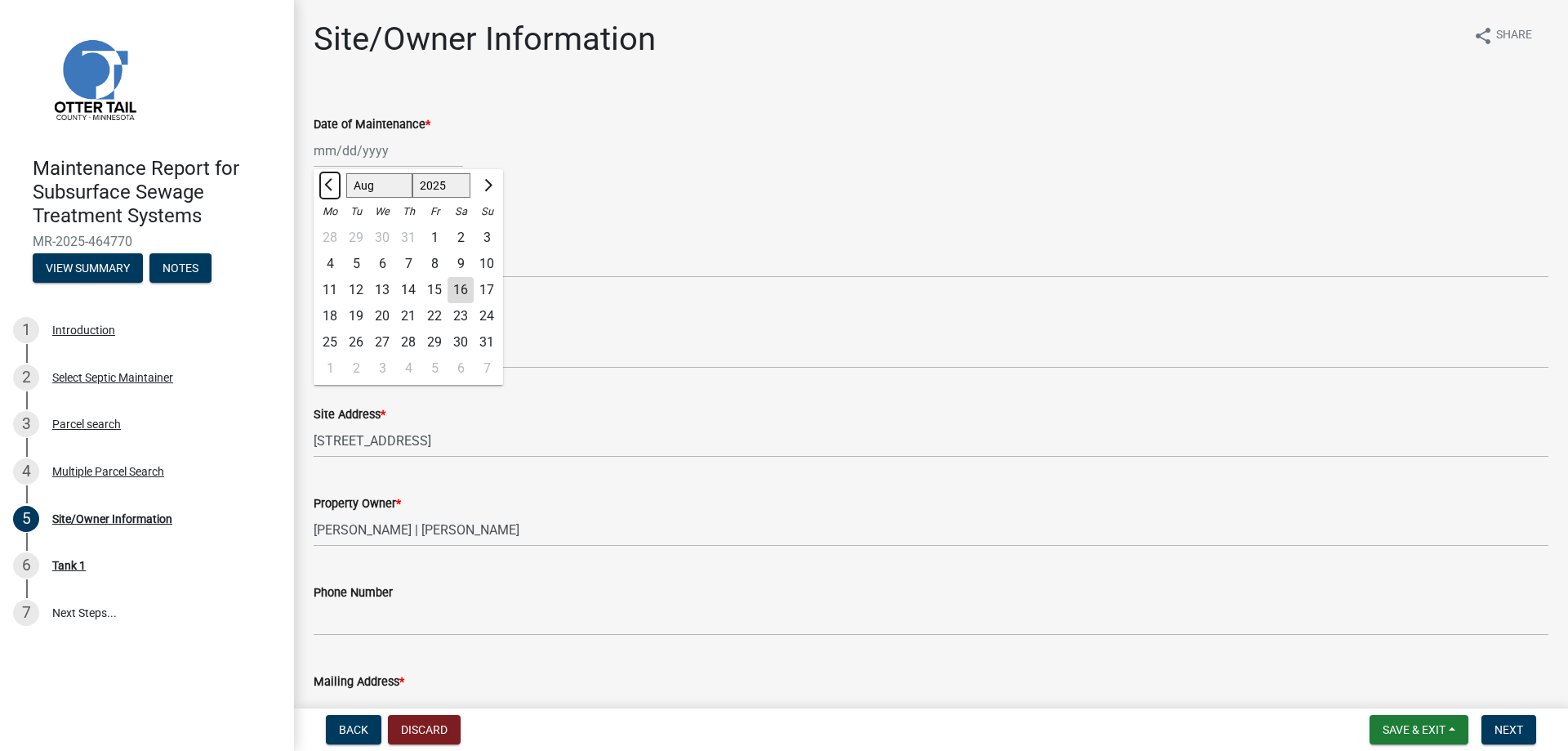
click at [333, 185] on span "Previous month" at bounding box center [330, 185] width 12 height 12
select select "5"
click at [352, 336] on div "27" at bounding box center [356, 342] width 26 height 26
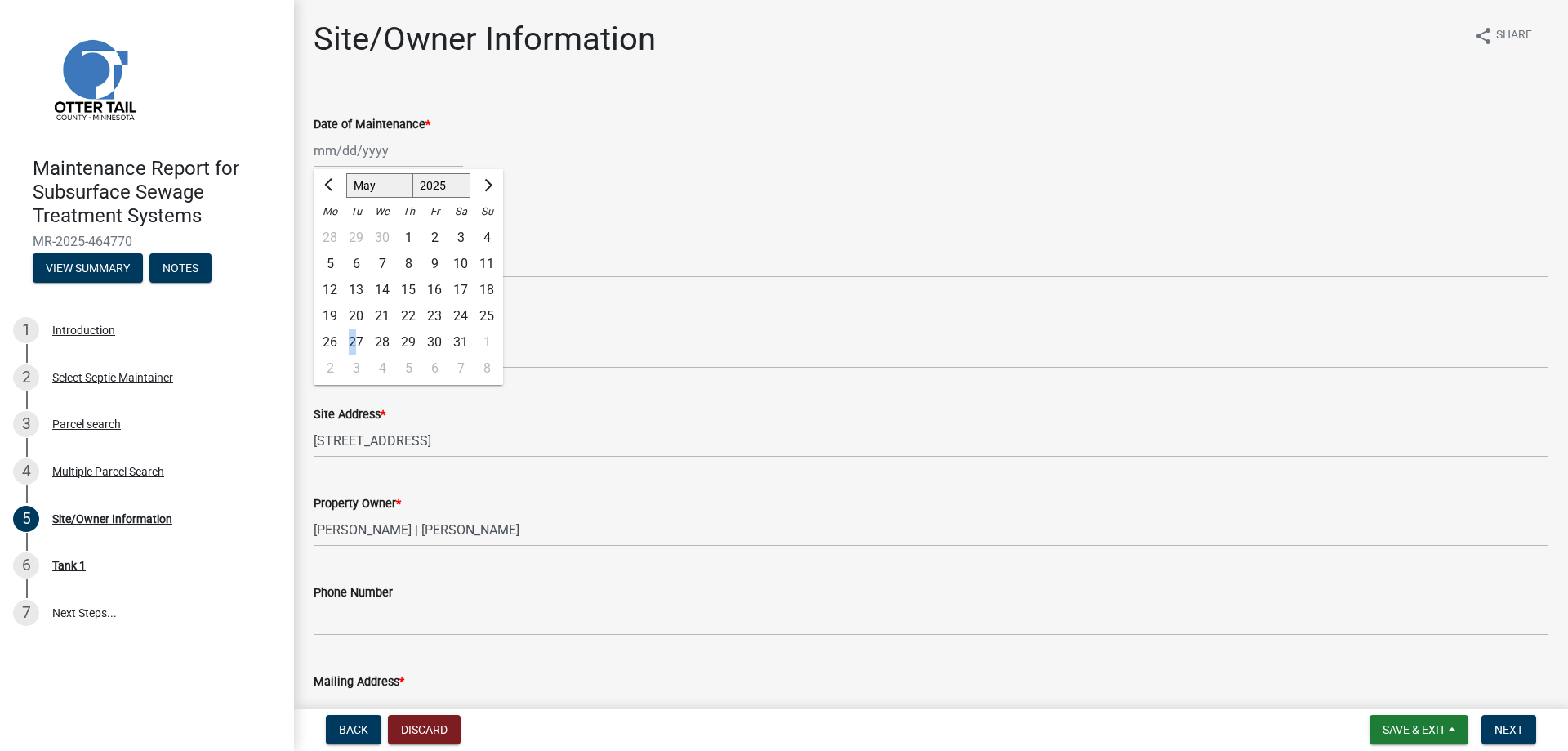
type input "[DATE]"
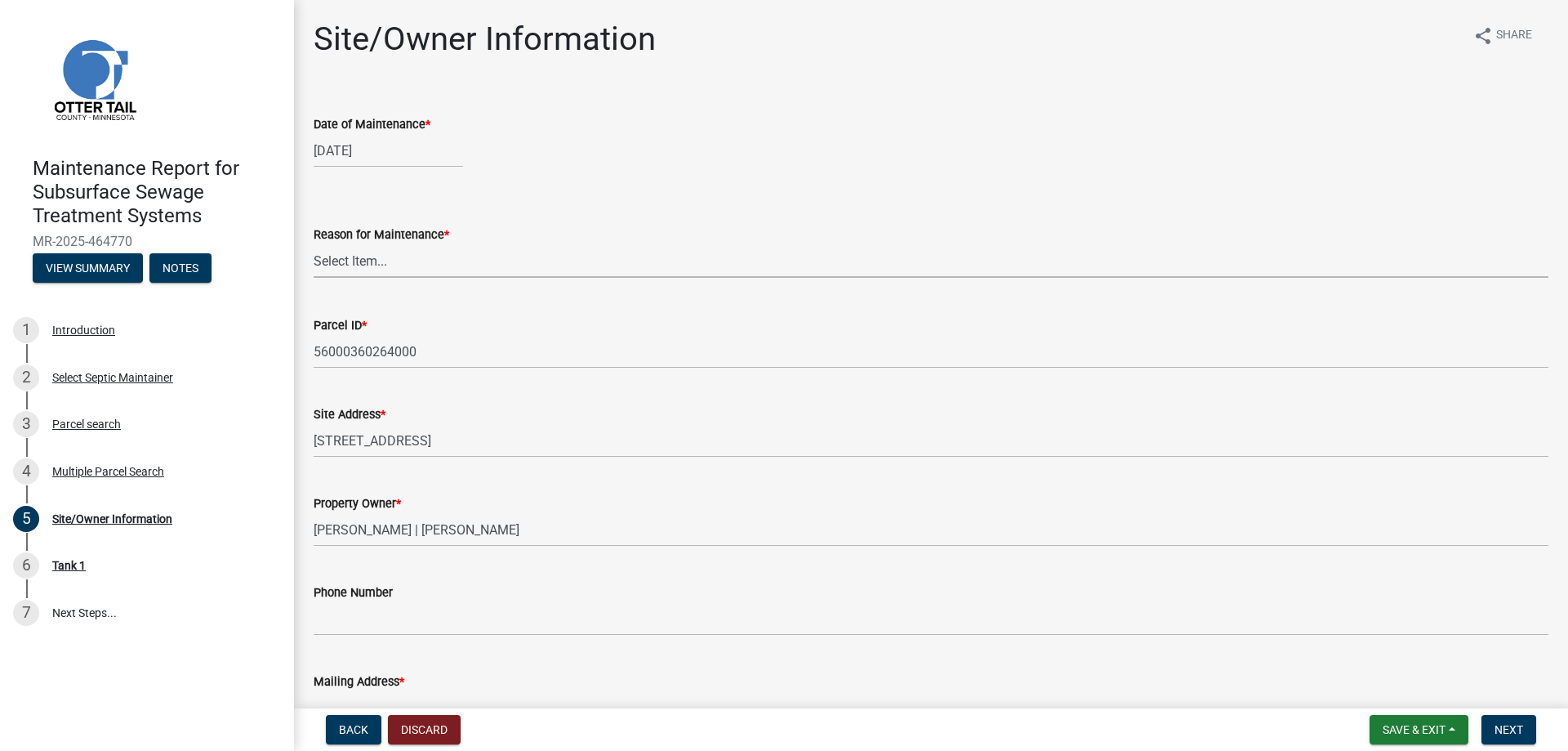
click at [371, 251] on select "Select Item... Called Routine Other" at bounding box center [930, 261] width 1235 height 34
click at [314, 244] on select "Select Item... Called Routine Other" at bounding box center [930, 261] width 1235 height 34
select select "3ac72b63-7b21-42e4-8192-806faae7a4f1"
click at [1508, 729] on span "Next" at bounding box center [1509, 729] width 28 height 13
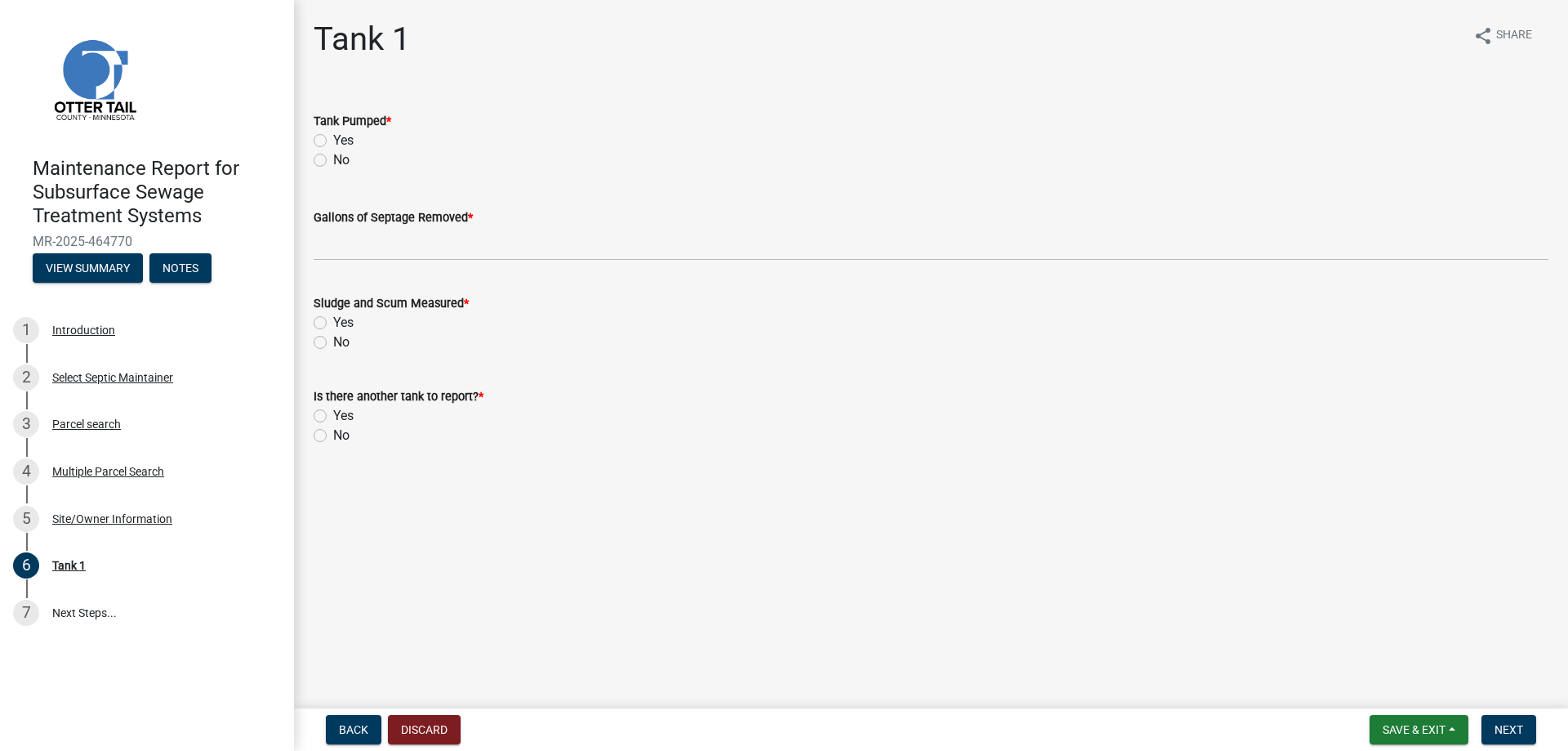
click at [332, 140] on div "Yes" at bounding box center [930, 140] width 1235 height 20
click at [333, 139] on label "Yes" at bounding box center [344, 140] width 21 height 20
click at [333, 139] on input "Yes" at bounding box center [338, 136] width 10 height 10
radio input "true"
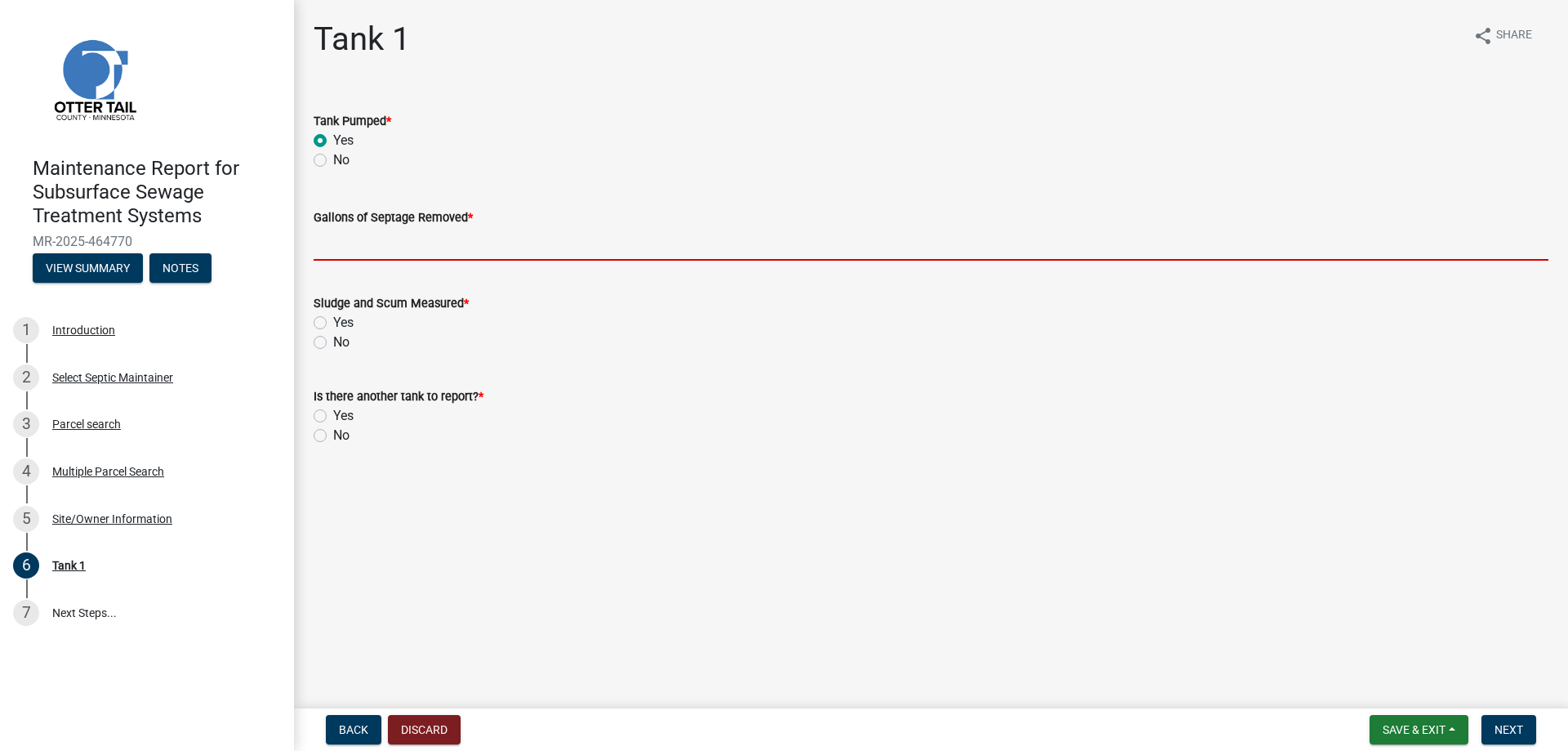
click at [336, 244] on input "Gallons of Septage Removed *" at bounding box center [930, 244] width 1235 height 34
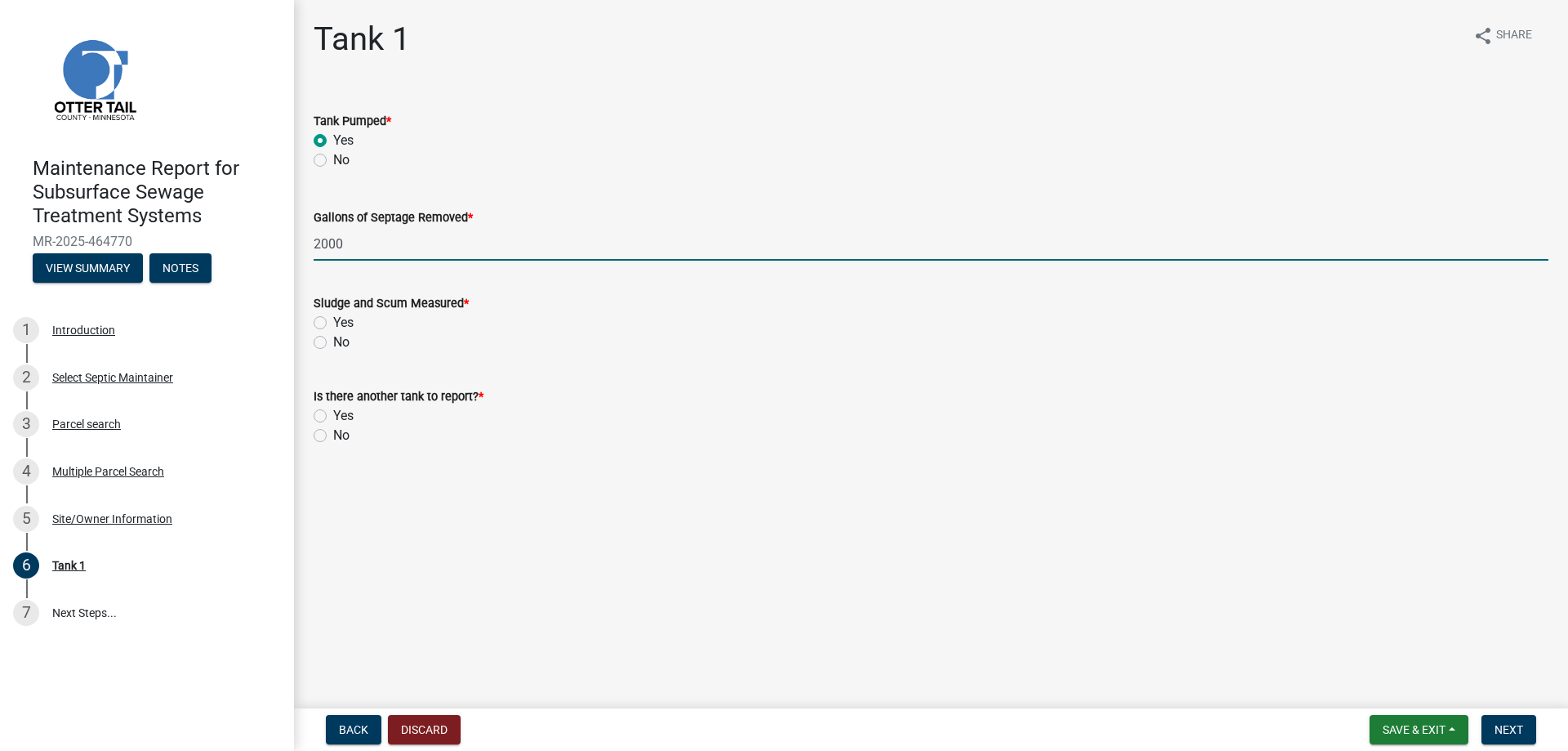
type input "2000"
click at [330, 336] on div "No" at bounding box center [930, 342] width 1235 height 20
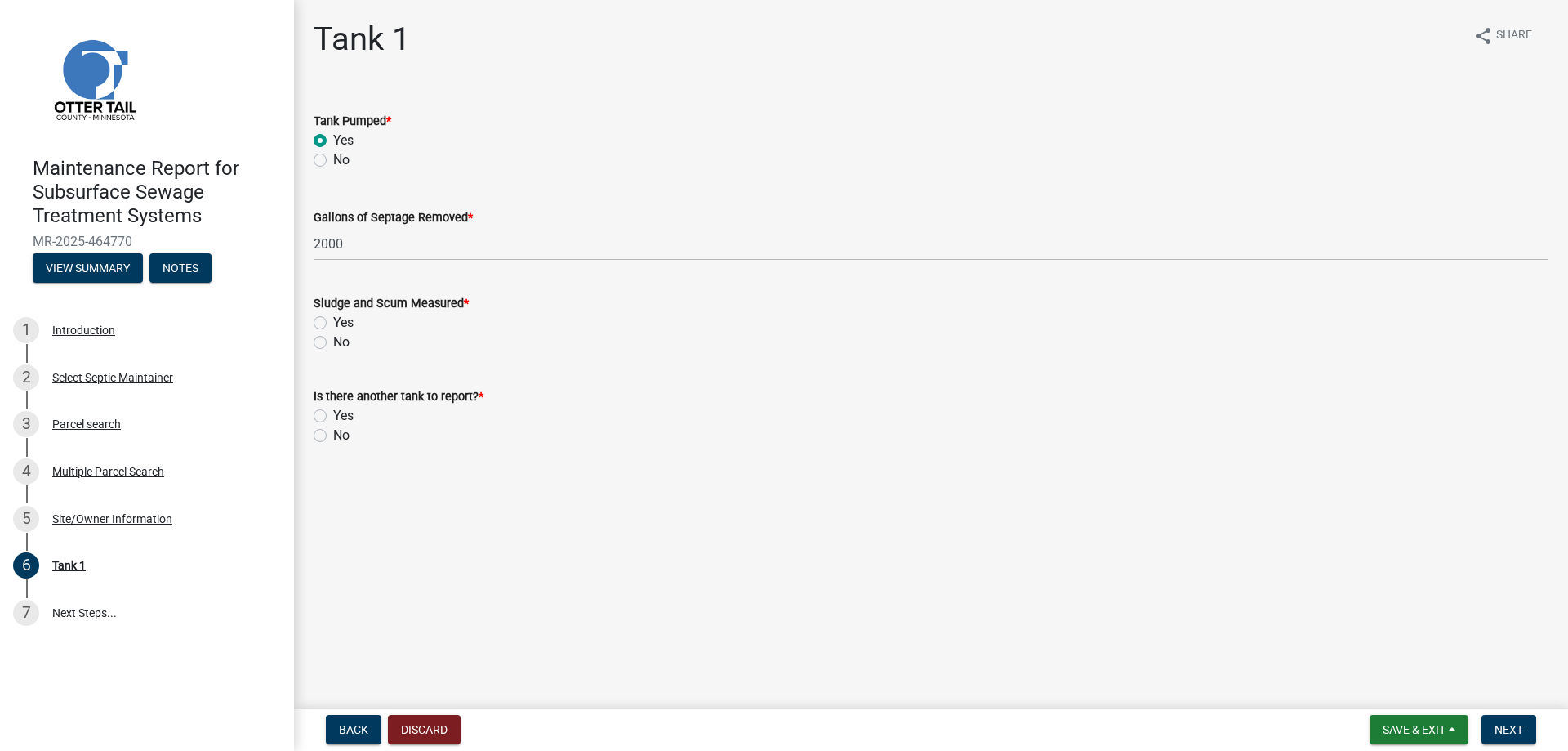
click at [333, 343] on label "No" at bounding box center [341, 342] width 16 height 20
click at [333, 343] on input "No" at bounding box center [338, 337] width 10 height 10
radio input "true"
click at [333, 434] on label "No" at bounding box center [341, 435] width 16 height 20
click at [333, 434] on input "No" at bounding box center [338, 431] width 10 height 10
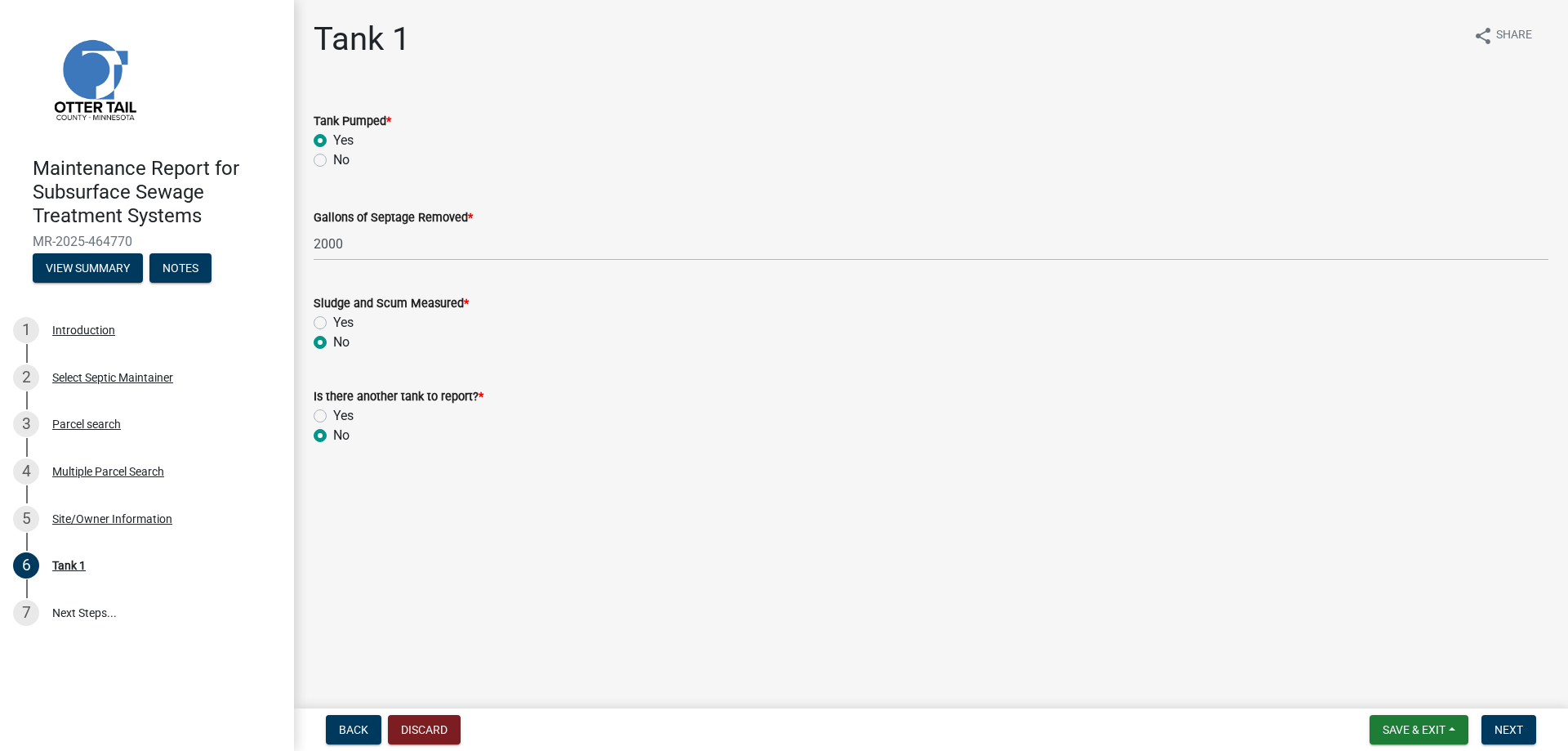
radio input "true"
click at [1491, 736] on button "Next" at bounding box center [1509, 729] width 55 height 29
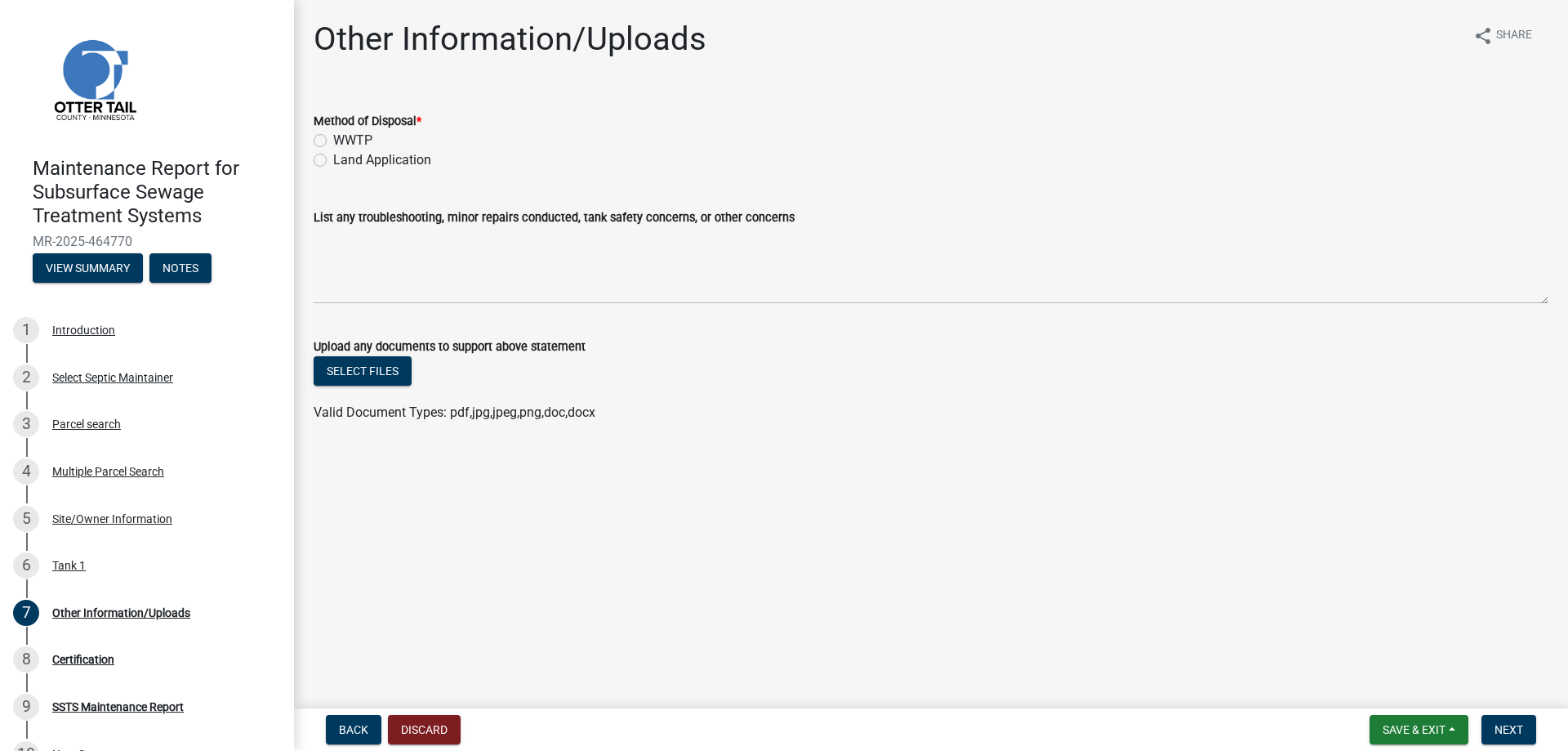
drag, startPoint x: 362, startPoint y: 160, endPoint x: 384, endPoint y: 172, distance: 25.1
click at [364, 160] on label "Land Application" at bounding box center [382, 160] width 98 height 20
click at [344, 160] on input "Land Application" at bounding box center [338, 155] width 10 height 10
radio input "true"
drag, startPoint x: 1503, startPoint y: 725, endPoint x: 1412, endPoint y: 652, distance: 116.7
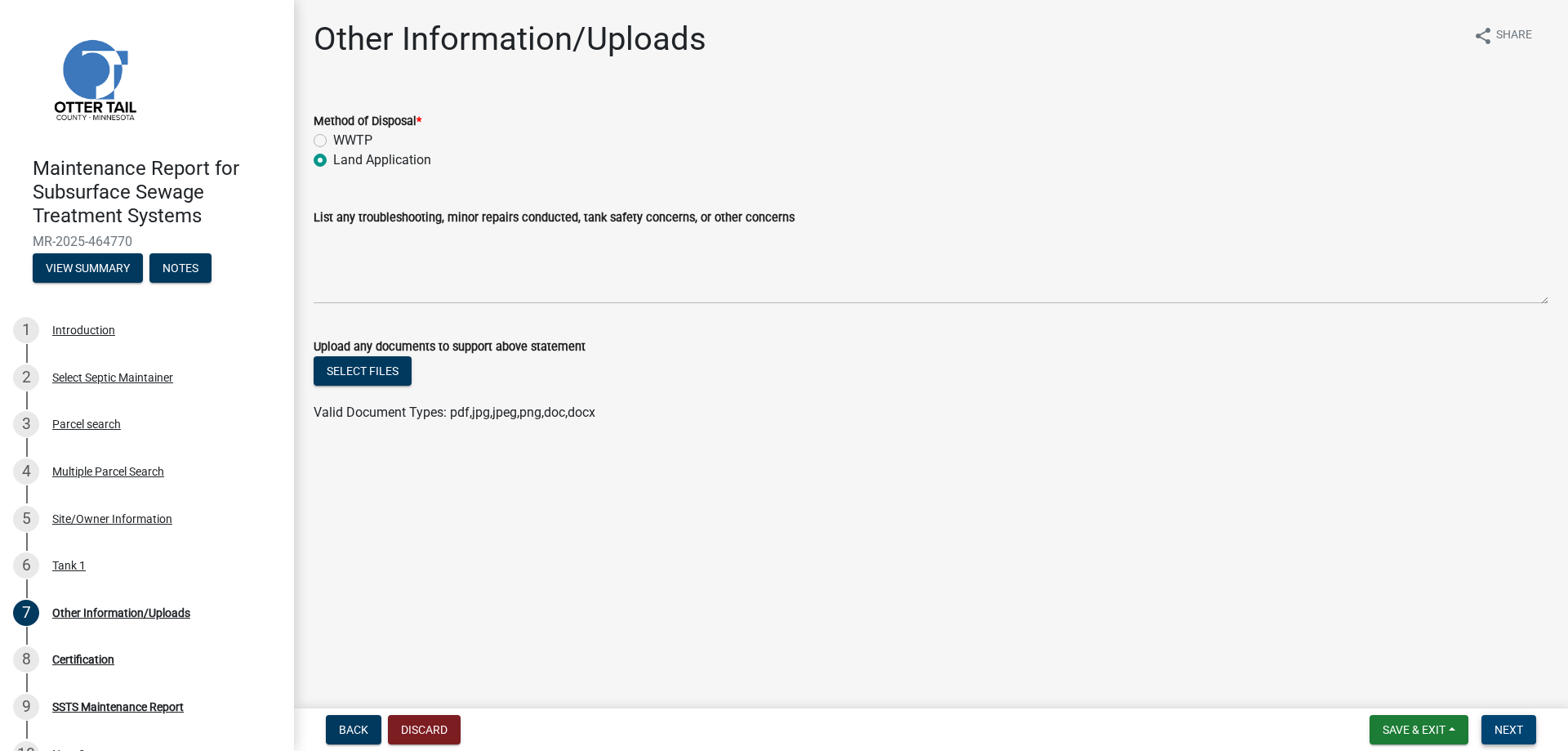
click at [1506, 725] on span "Next" at bounding box center [1509, 729] width 28 height 13
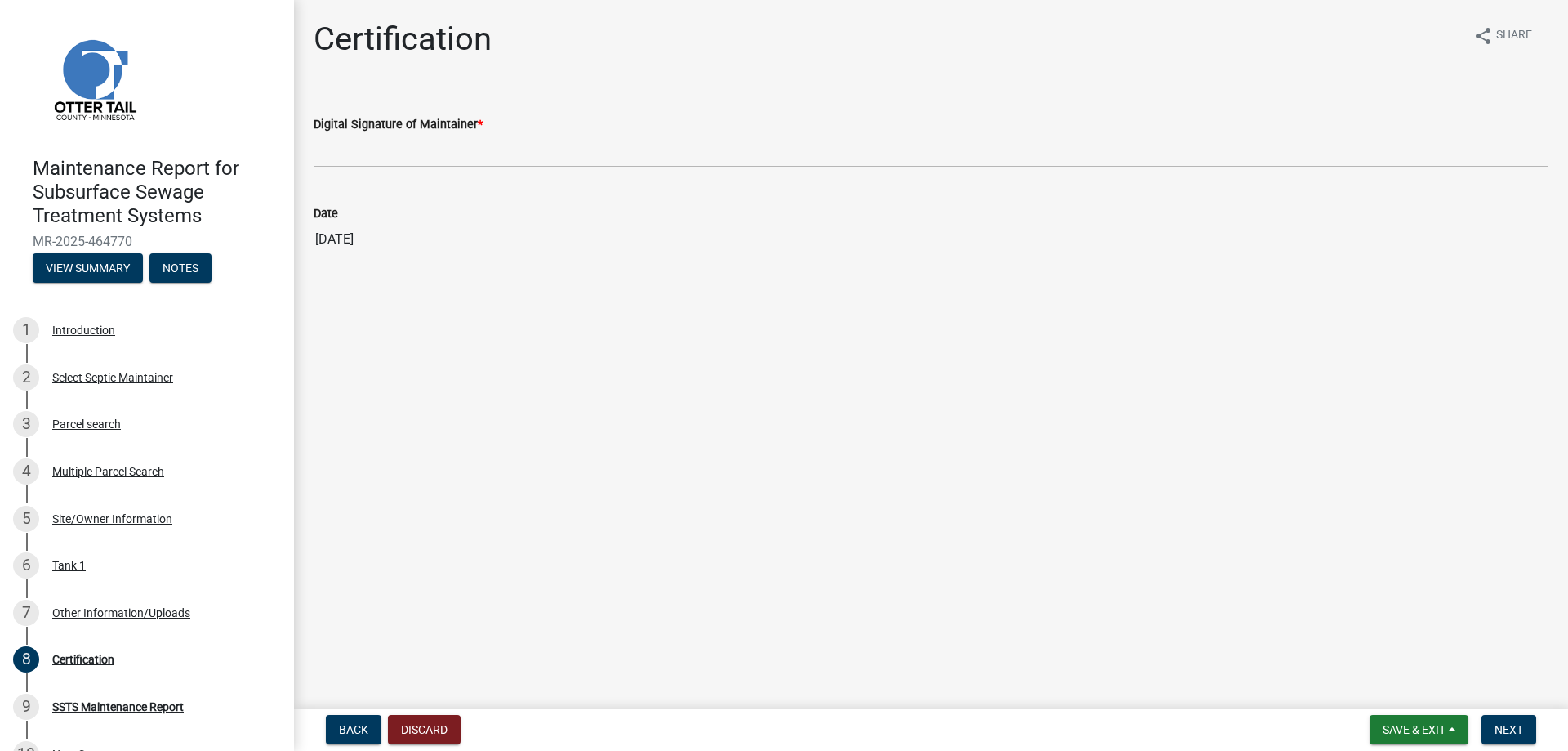
click at [391, 173] on wm-data-entity-input "Digital Signature of Maintainer *" at bounding box center [930, 136] width 1235 height 90
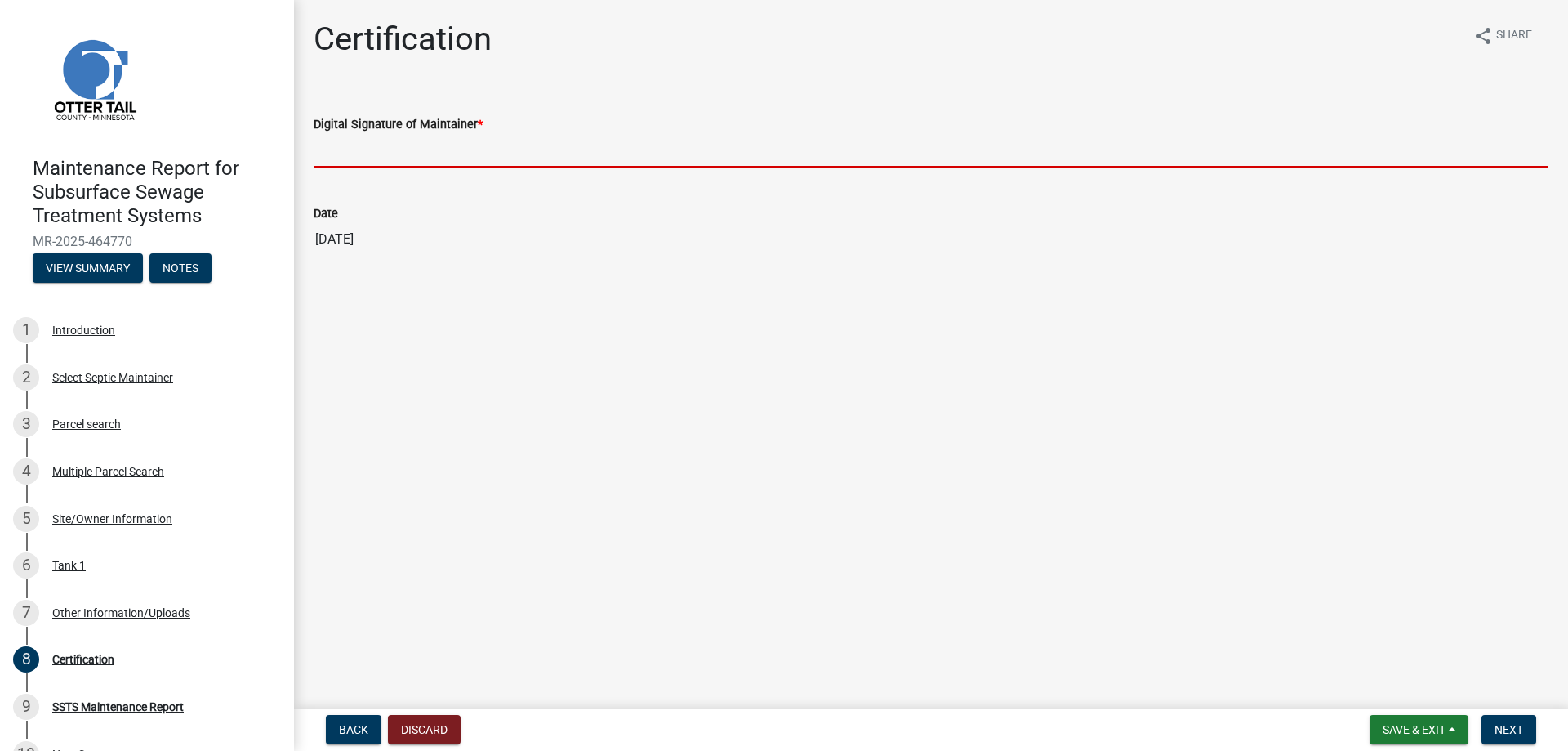
click at [387, 154] on input "Digital Signature of Maintainer *" at bounding box center [930, 151] width 1235 height 34
type input "[PERSON_NAME]"
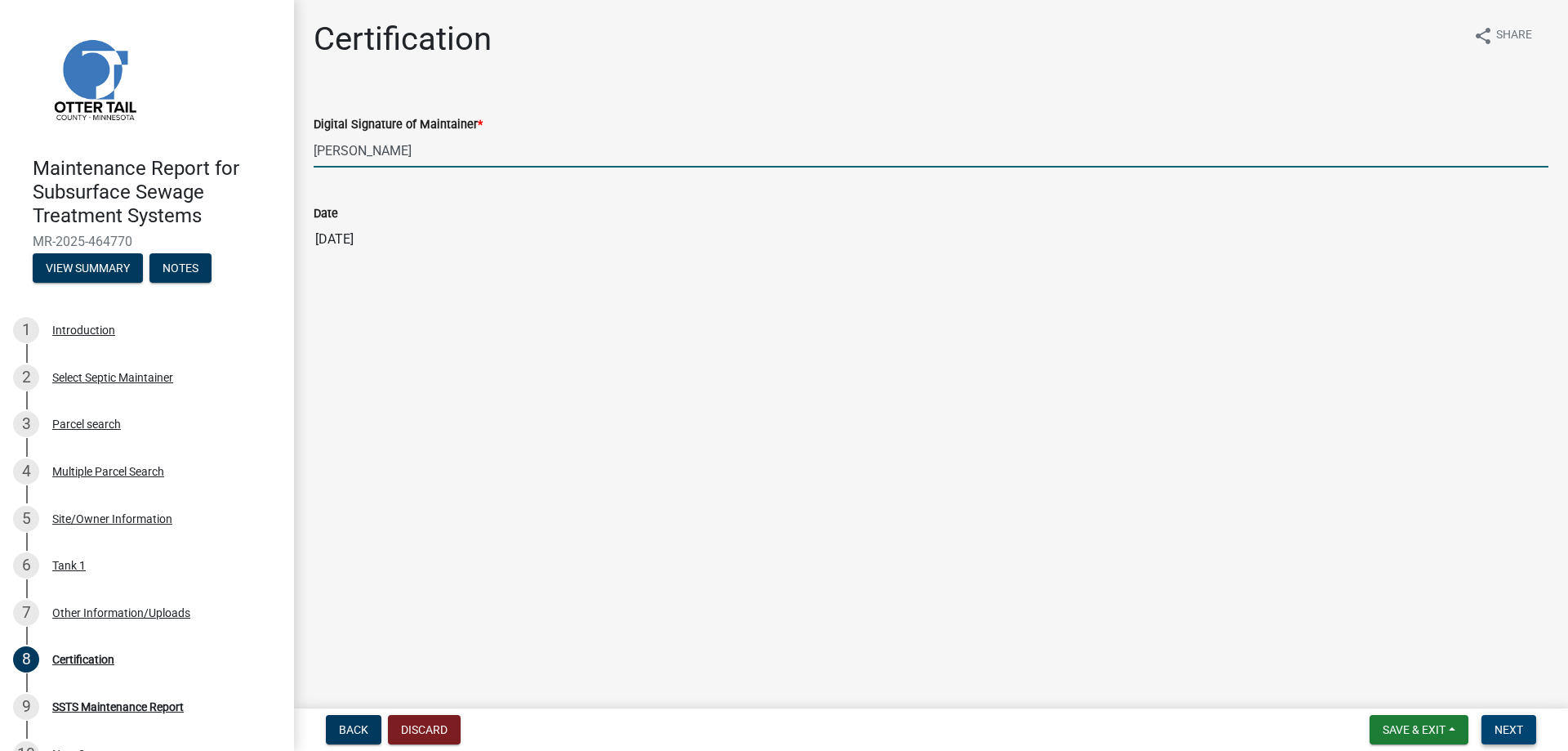
click at [1517, 723] on span "Next" at bounding box center [1509, 729] width 28 height 13
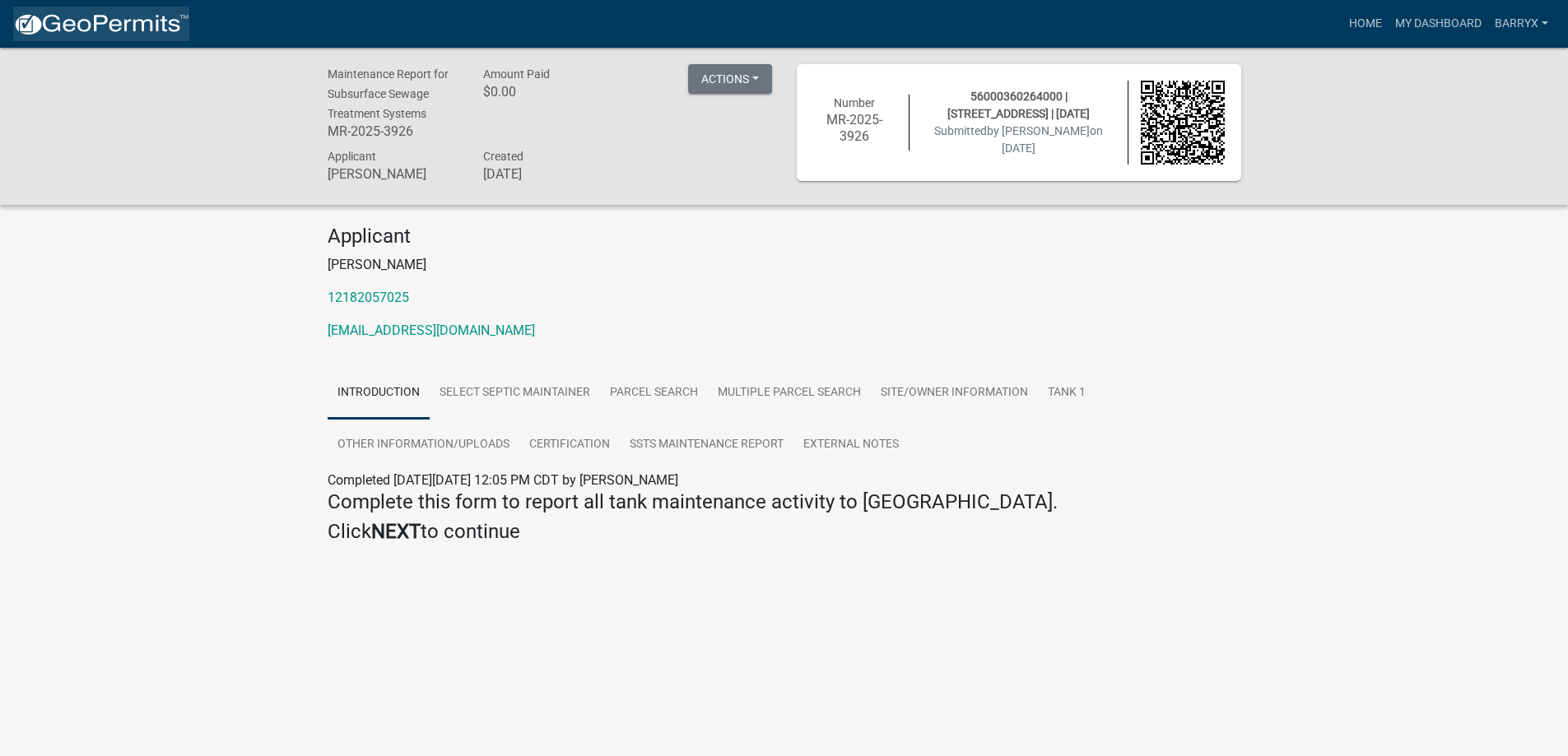
click at [126, 20] on img at bounding box center [102, 25] width 177 height 25
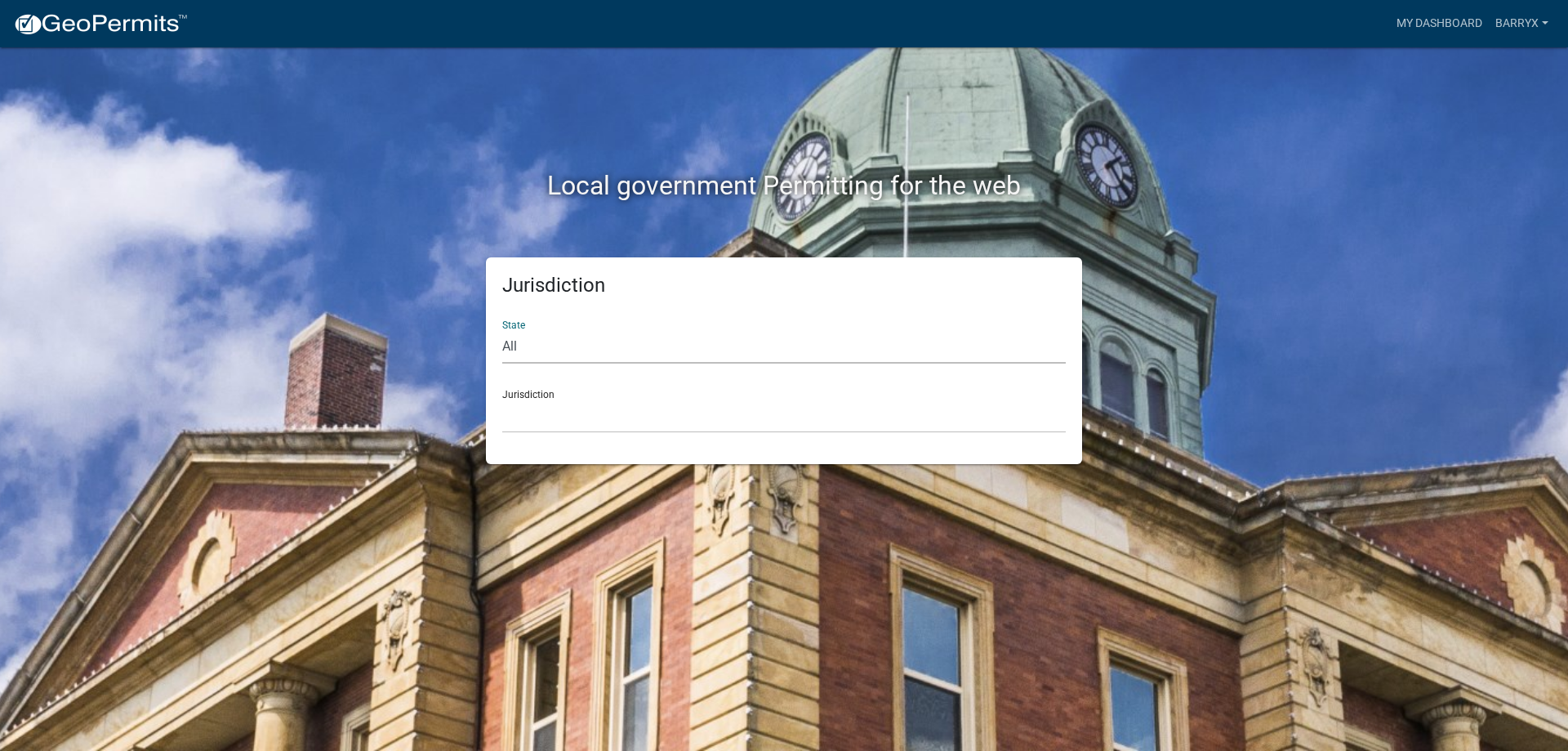
click at [567, 333] on select "All [US_STATE] [US_STATE] [US_STATE] [US_STATE] [US_STATE] [US_STATE] [US_STATE…" at bounding box center [784, 347] width 563 height 34
select select "[US_STATE]"
click at [502, 330] on select "All [US_STATE] [US_STATE] [US_STATE] [US_STATE] [US_STATE] [US_STATE] [US_STATE…" at bounding box center [784, 347] width 563 height 34
click at [558, 408] on select "[GEOGRAPHIC_DATA], [US_STATE] [GEOGRAPHIC_DATA], [US_STATE] [GEOGRAPHIC_DATA], …" at bounding box center [784, 416] width 563 height 34
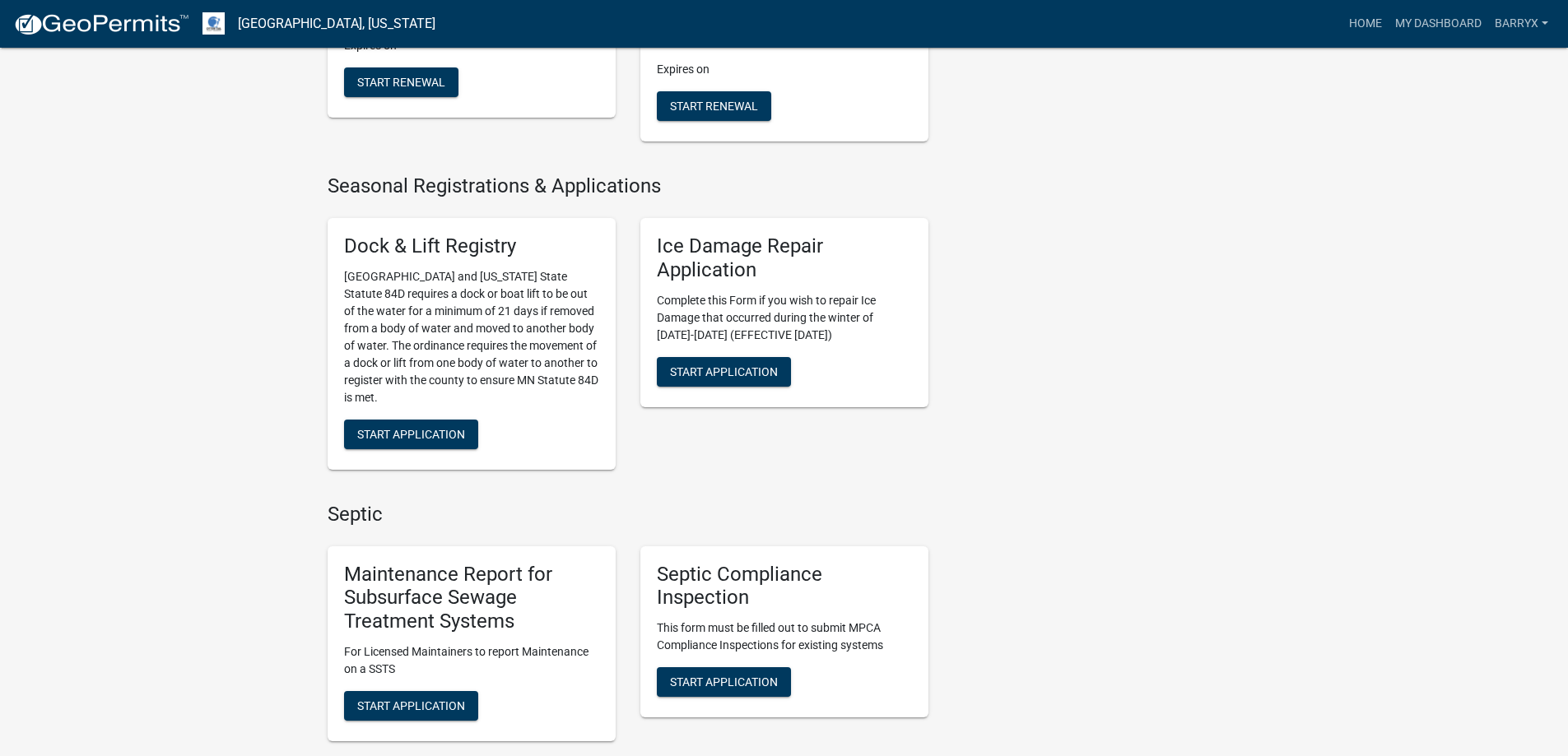
scroll to position [905, 0]
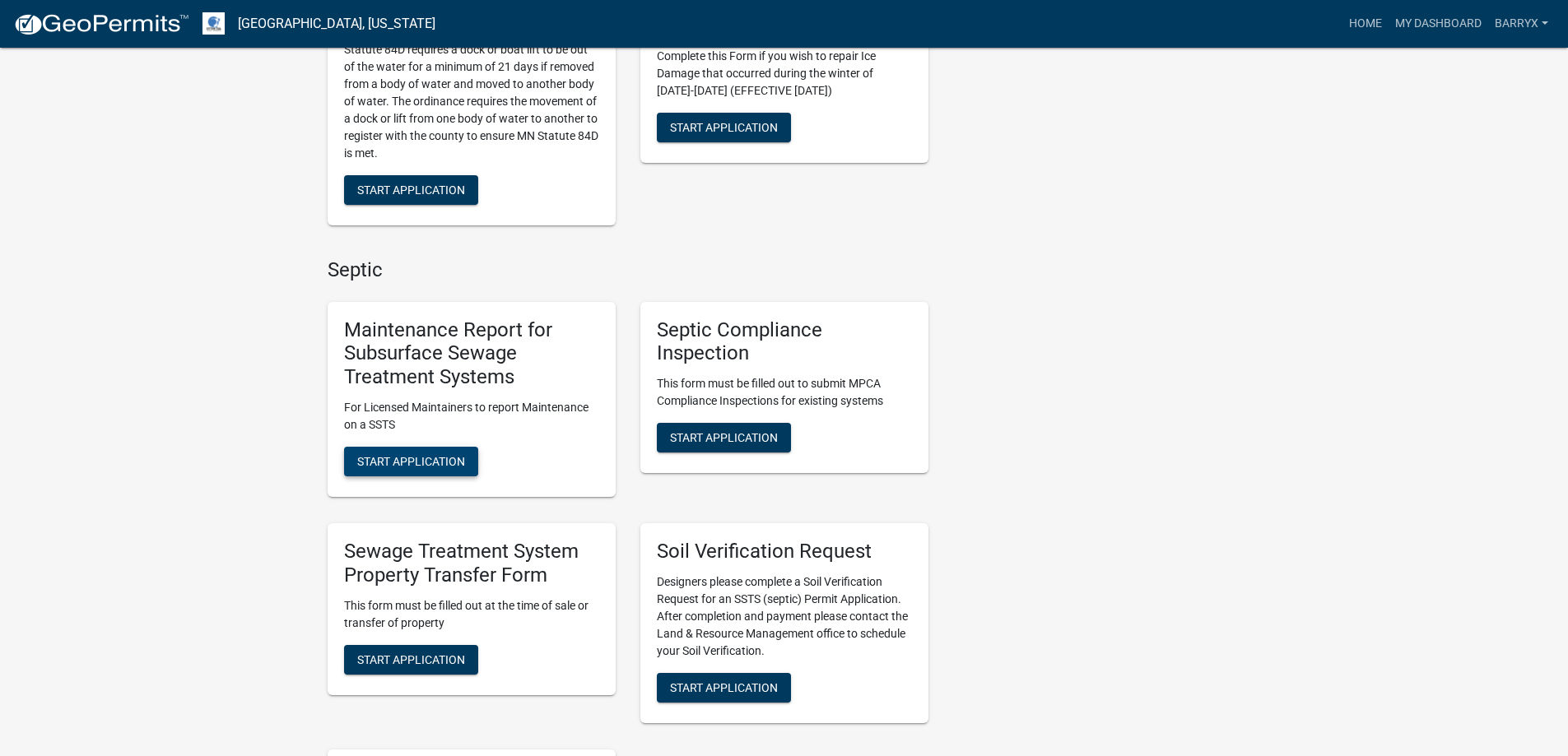
click at [443, 469] on button "Start Application" at bounding box center [410, 461] width 134 height 29
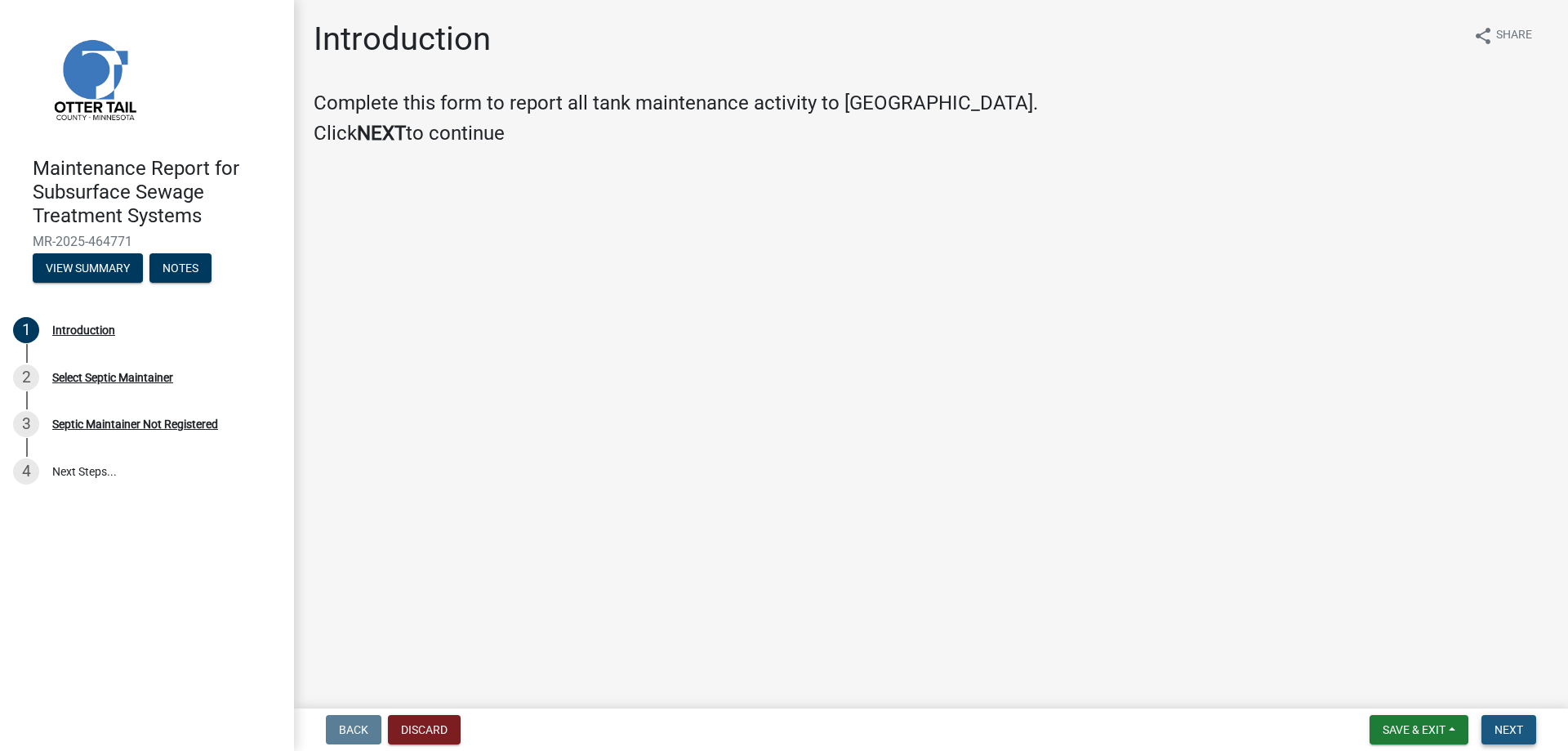
click at [1506, 727] on span "Next" at bounding box center [1509, 729] width 28 height 13
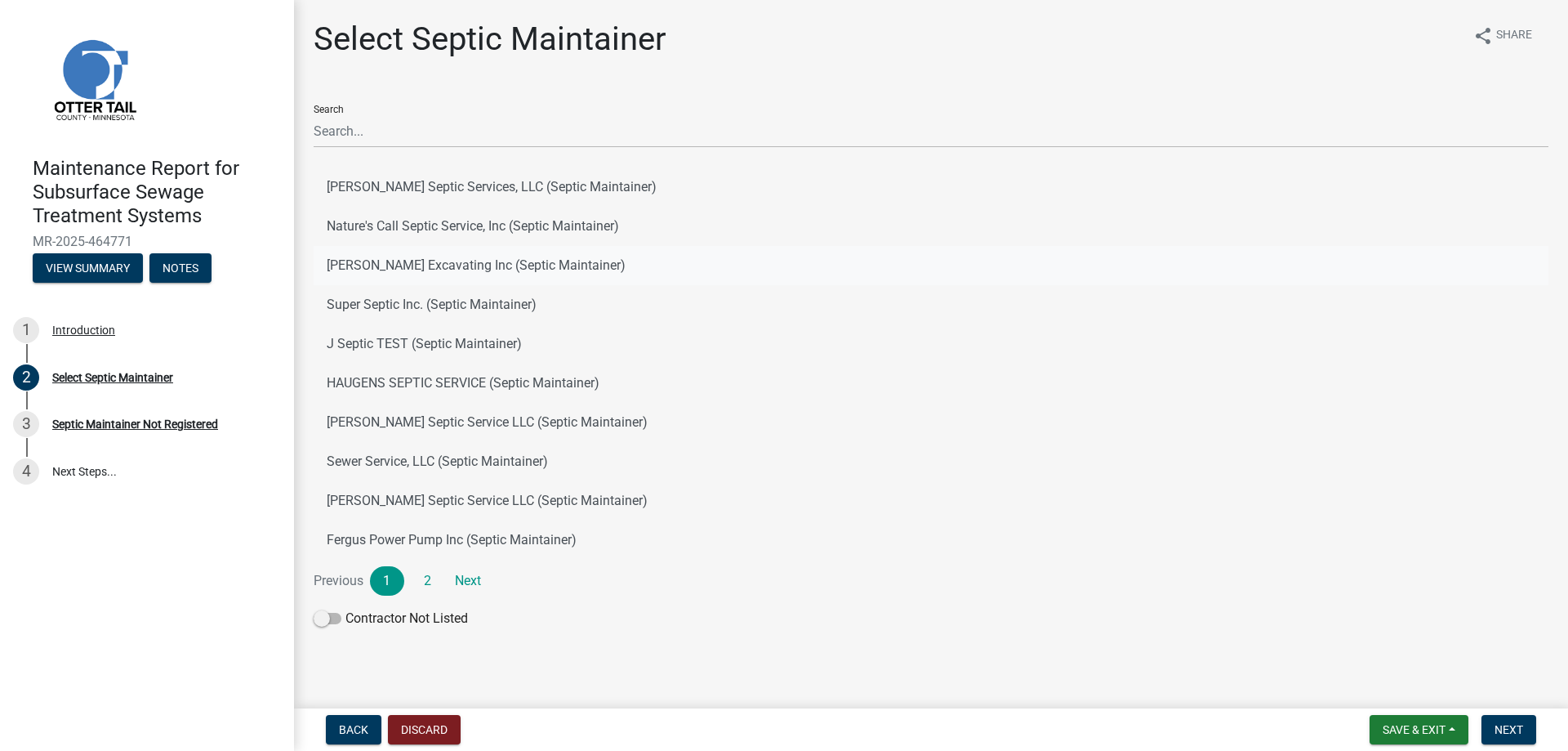
click at [463, 267] on button "[PERSON_NAME] Excavating Inc (Septic Maintainer)" at bounding box center [930, 266] width 1235 height 40
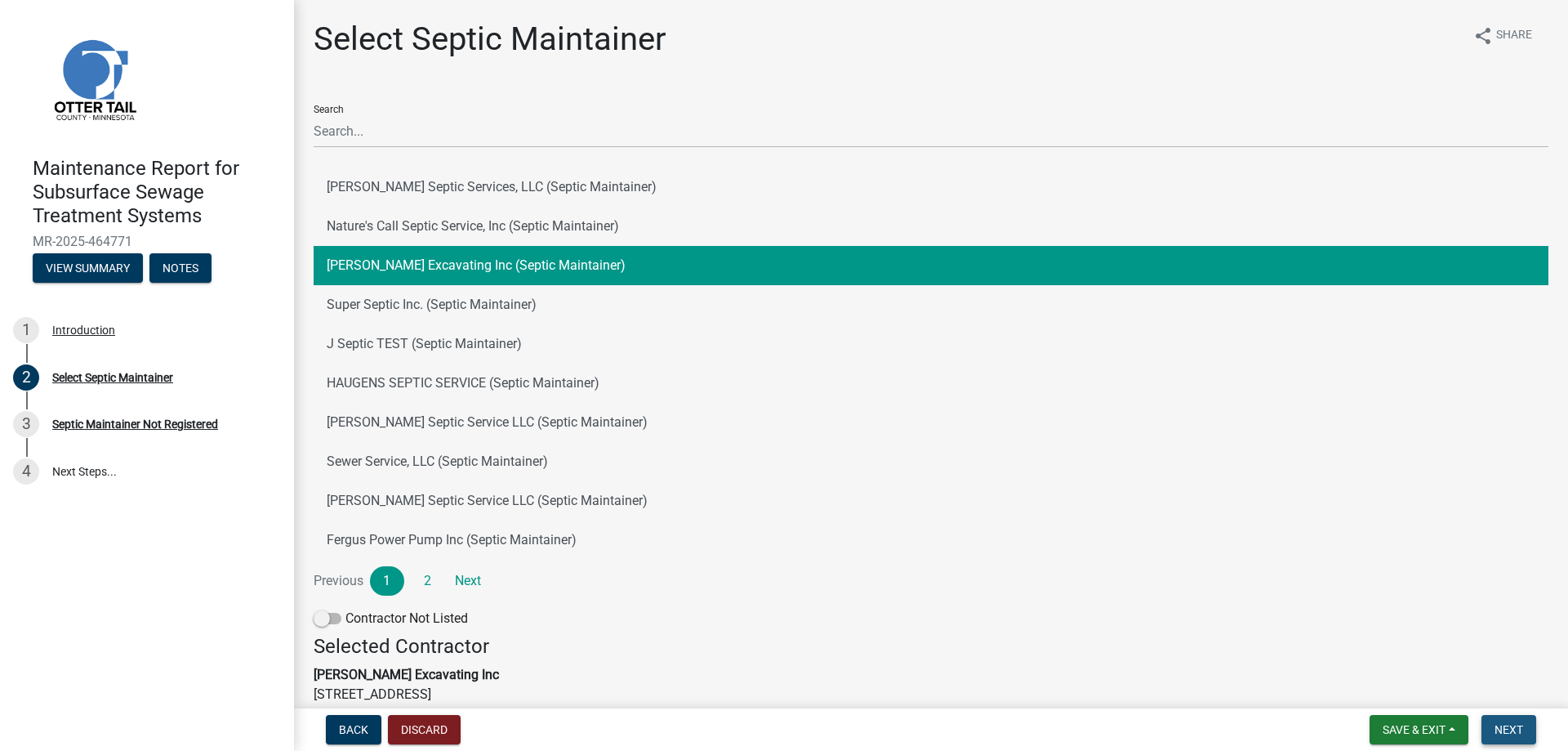
click at [1514, 723] on span "Next" at bounding box center [1509, 729] width 28 height 13
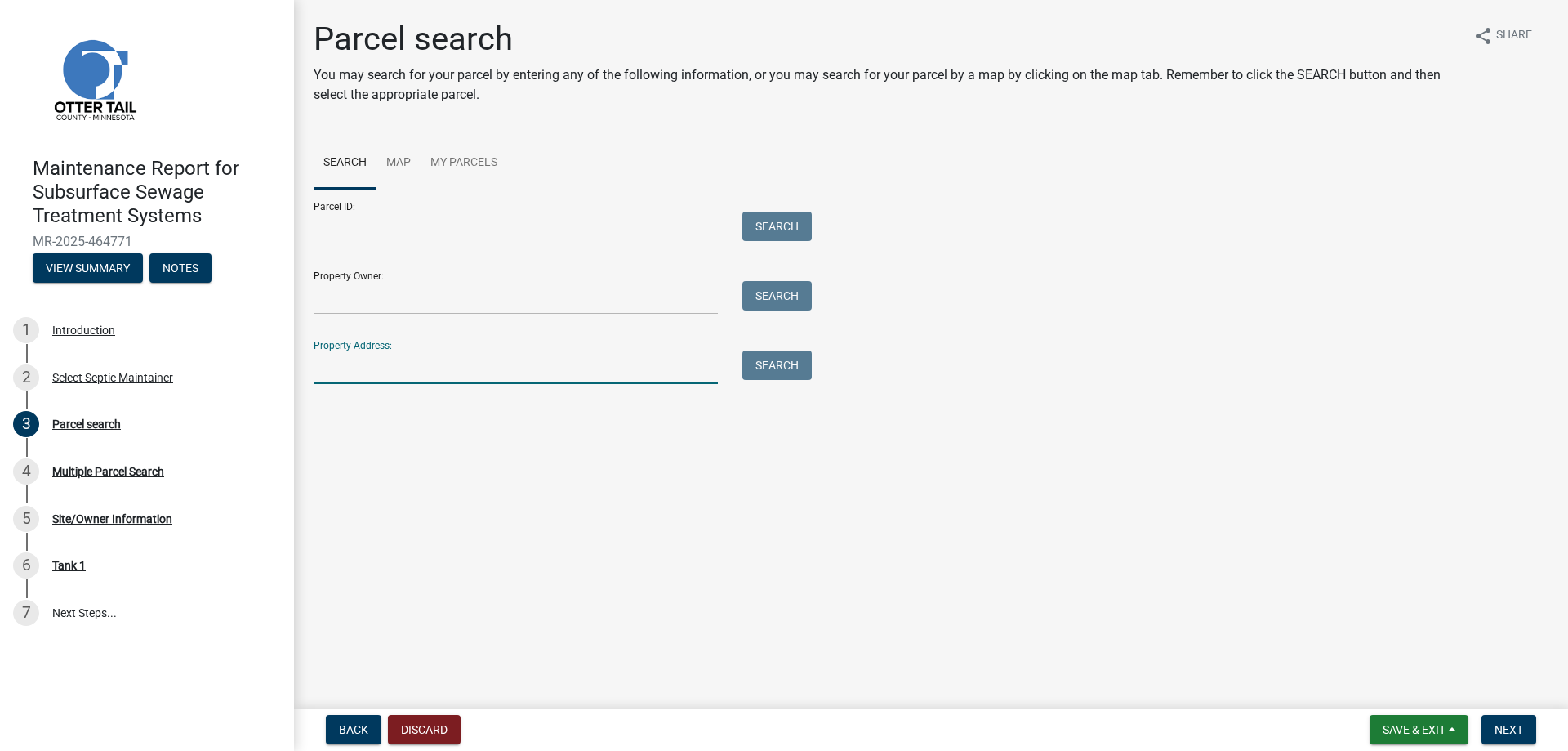
click at [618, 365] on input "Property Address:" at bounding box center [515, 367] width 404 height 34
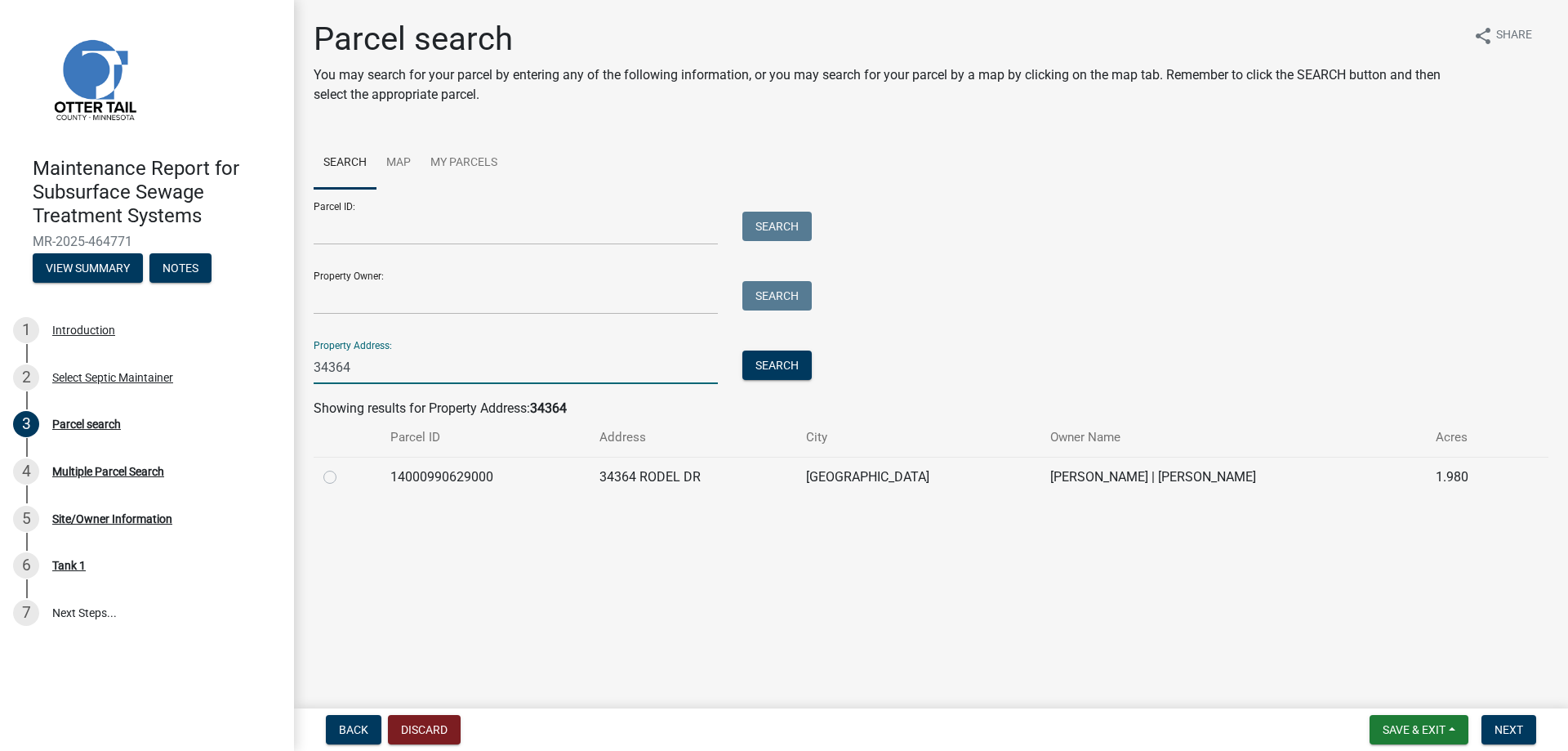
type input "34364"
click at [318, 474] on td at bounding box center [347, 477] width 67 height 40
click at [343, 467] on label at bounding box center [343, 467] width 0 height 0
click at [343, 477] on input "radio" at bounding box center [348, 472] width 10 height 10
radio input "true"
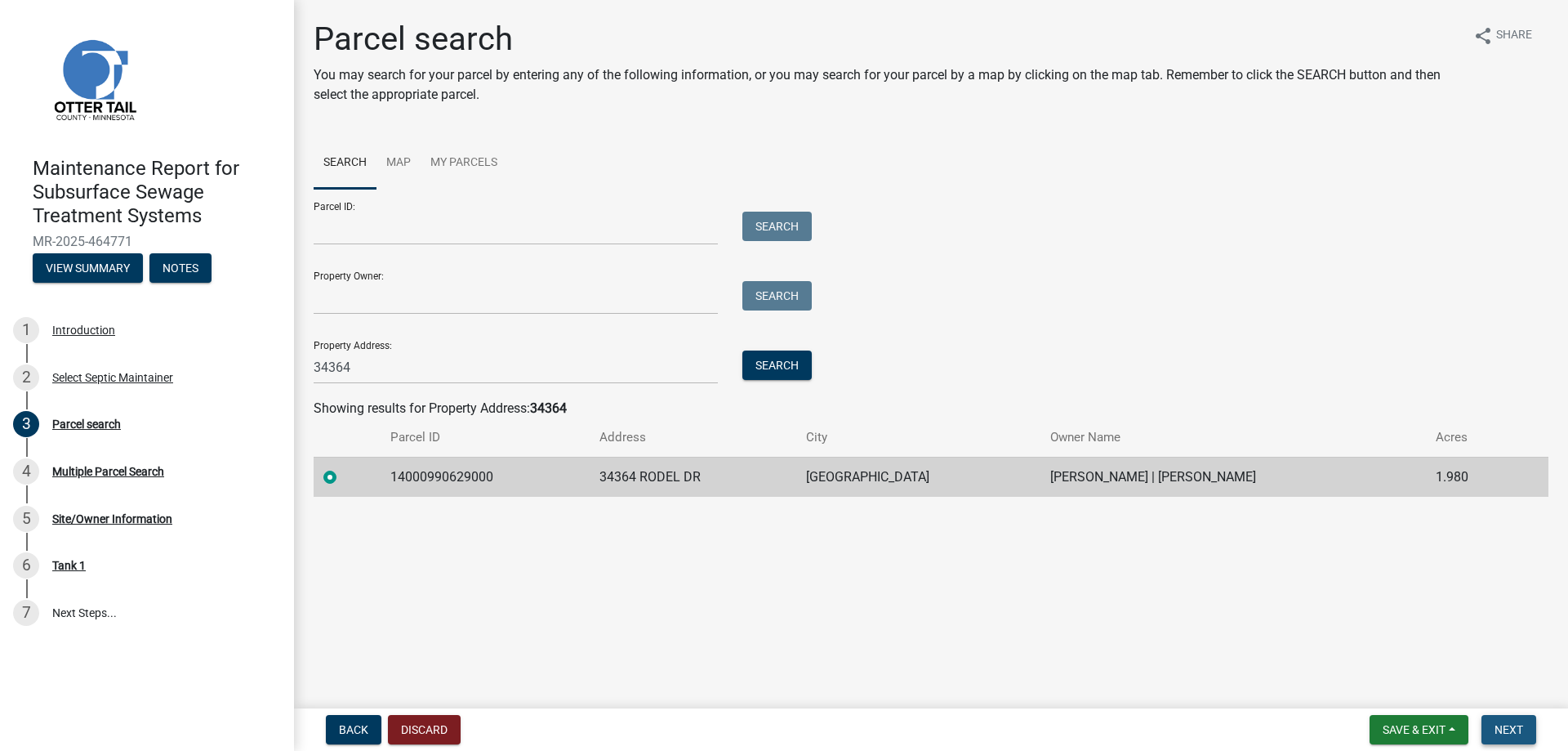
click at [1508, 721] on button "Next" at bounding box center [1509, 729] width 55 height 29
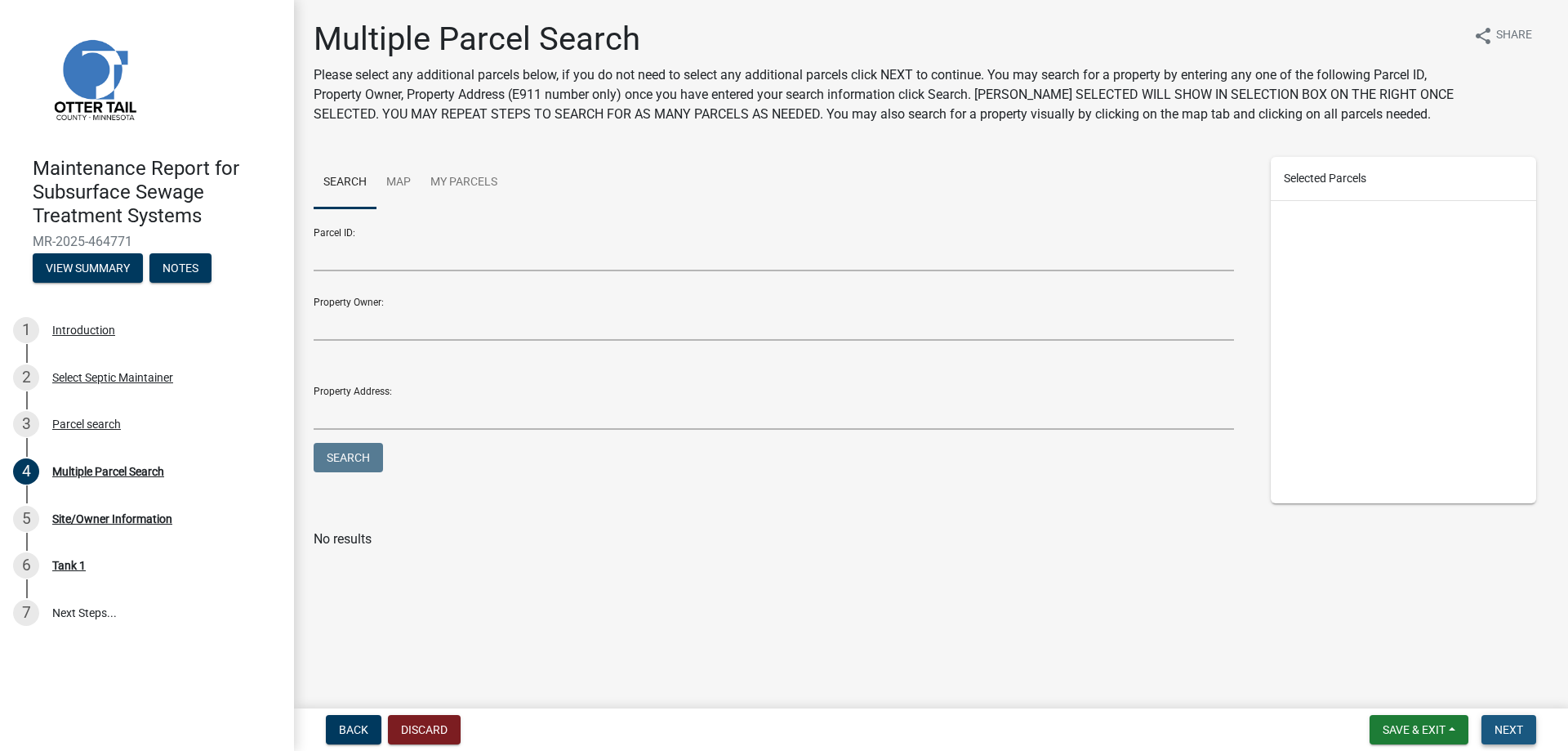
click at [1506, 722] on button "Next" at bounding box center [1509, 729] width 55 height 29
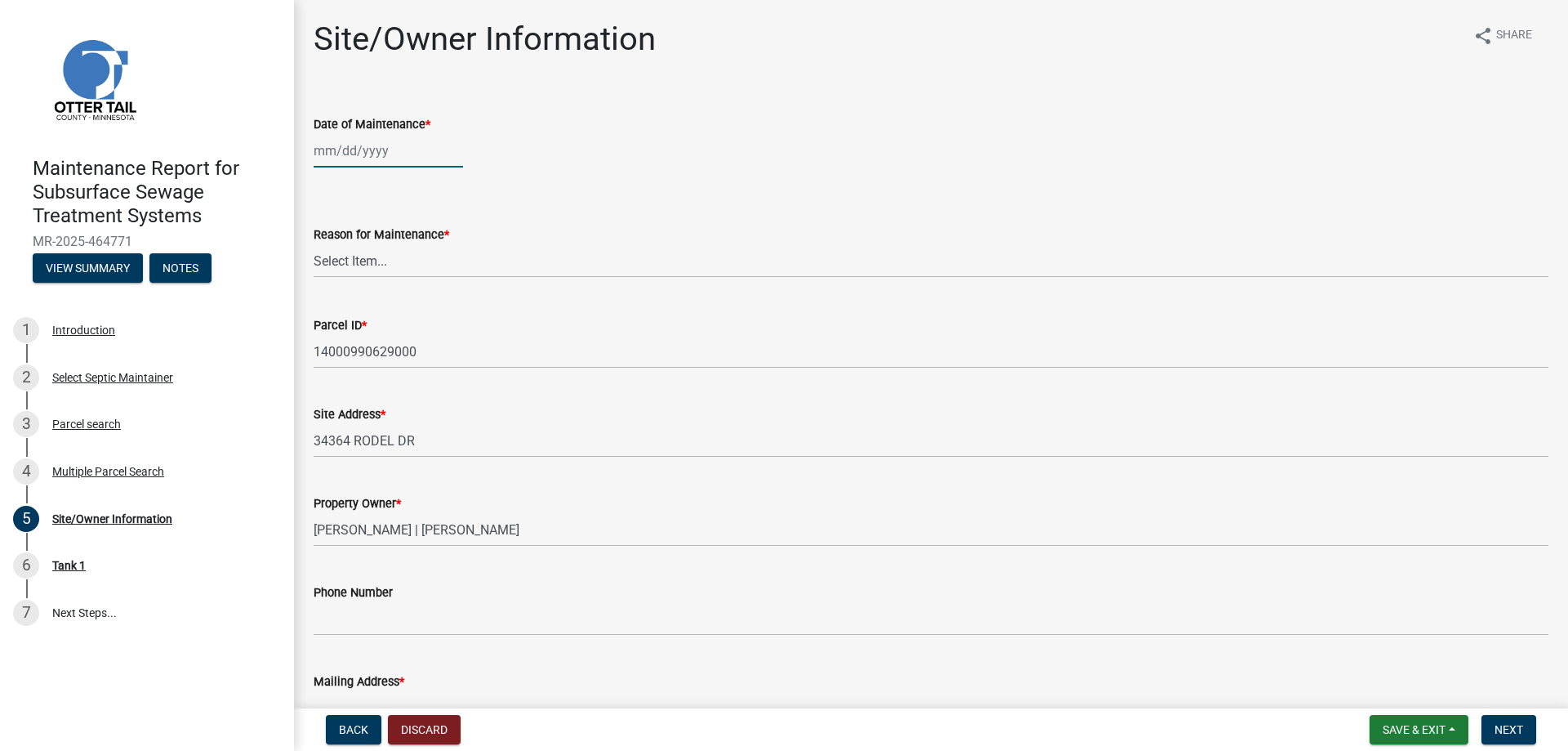
click at [358, 155] on div at bounding box center [388, 151] width 150 height 34
select select "8"
select select "2025"
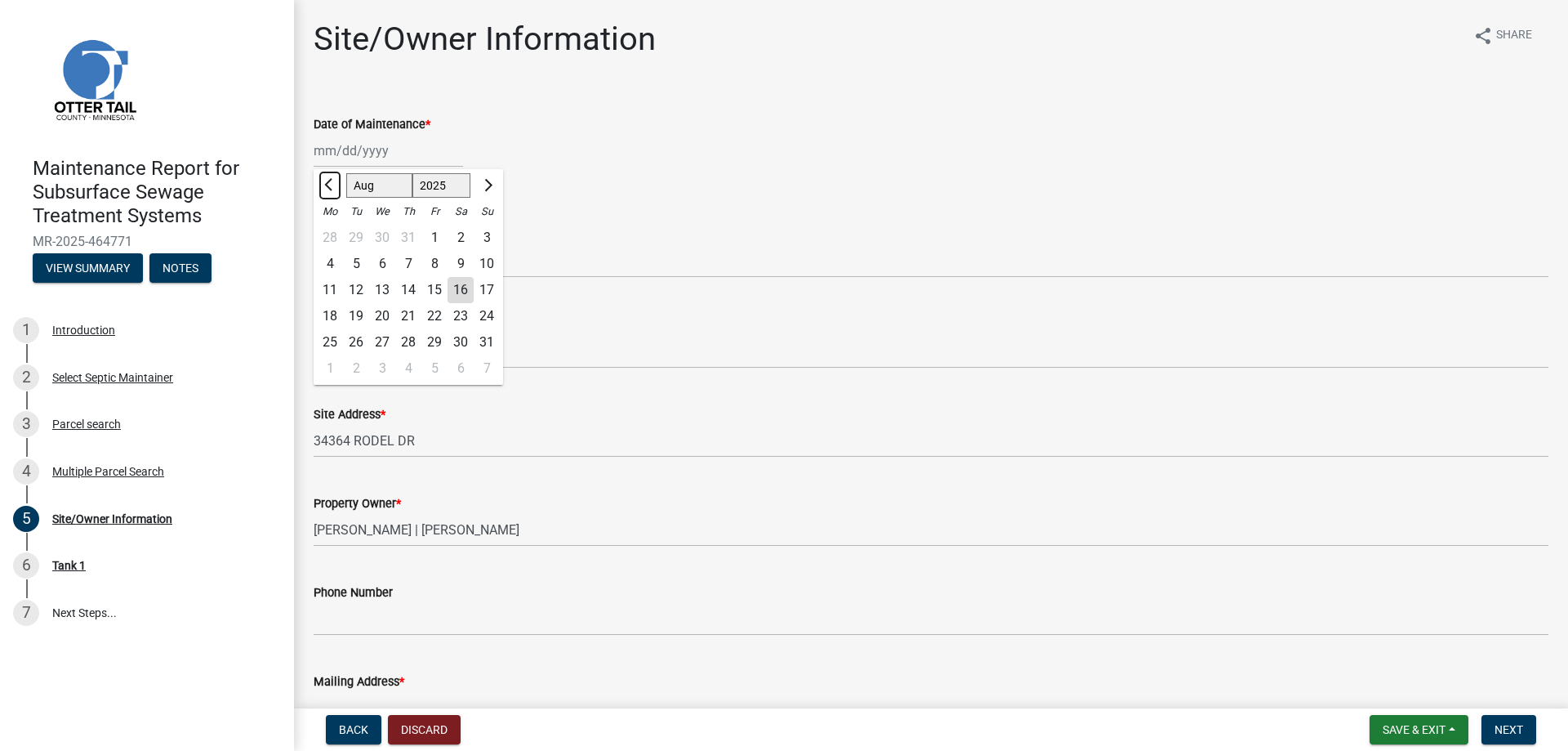
click at [324, 182] on button "Previous month" at bounding box center [330, 186] width 20 height 26
select select "5"
click at [362, 334] on div "27" at bounding box center [356, 342] width 26 height 26
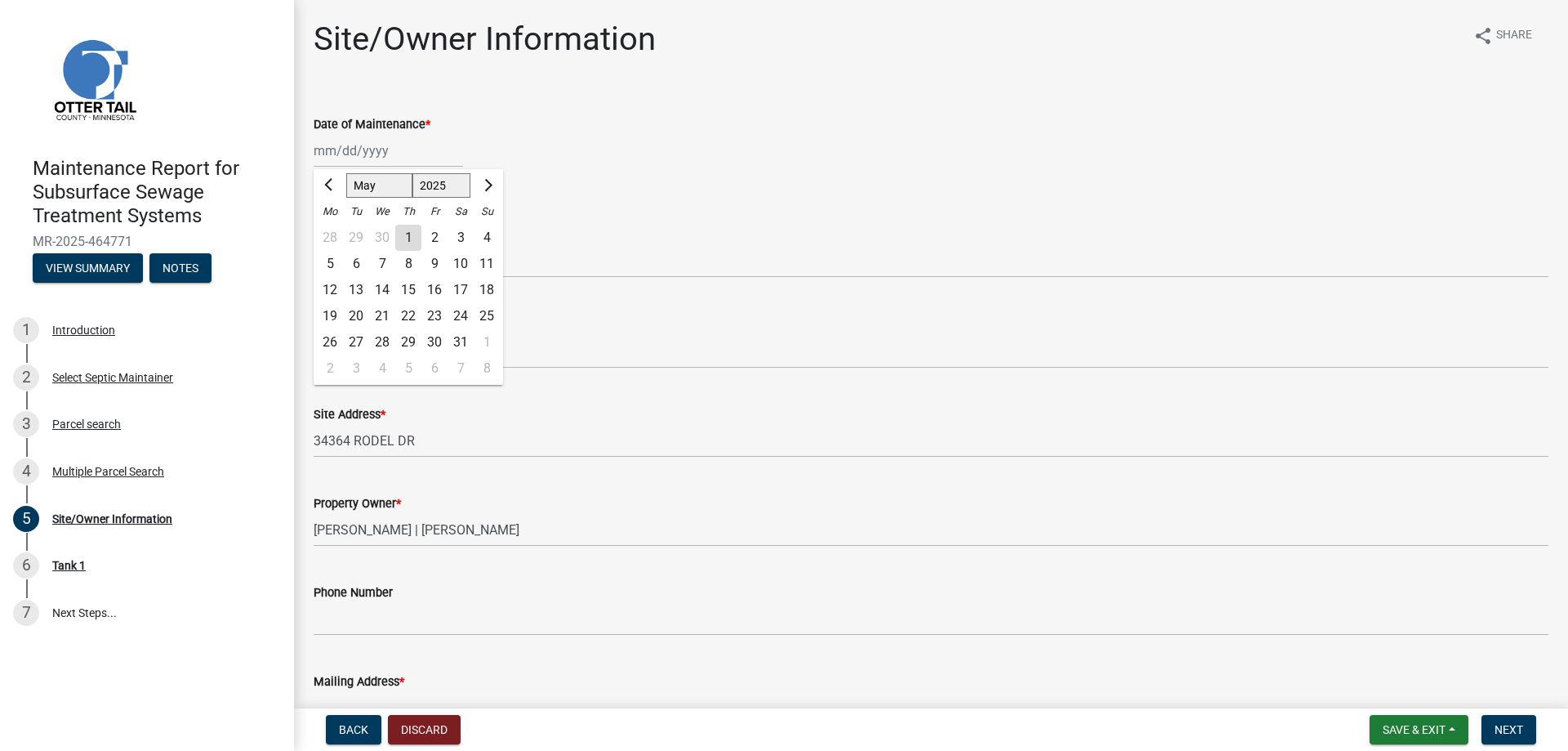
type input "[DATE]"
click at [359, 265] on select "Select Item... Called Routine Other" at bounding box center [930, 261] width 1235 height 34
click at [314, 244] on select "Select Item... Called Routine Other" at bounding box center [930, 261] width 1235 height 34
select select "3ac72b63-7b21-42e4-8192-806faae7a4f1"
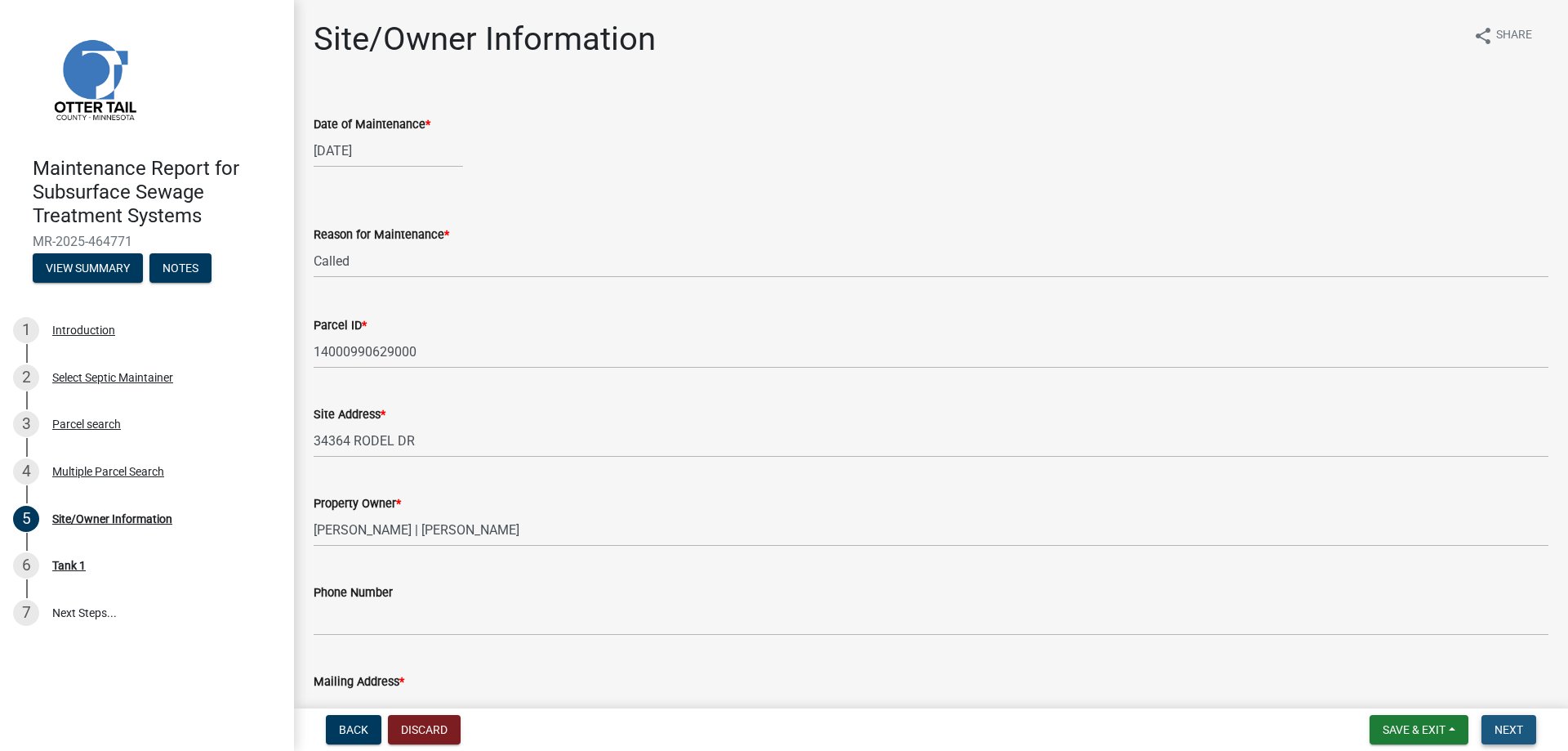
click at [1484, 721] on button "Next" at bounding box center [1509, 729] width 55 height 29
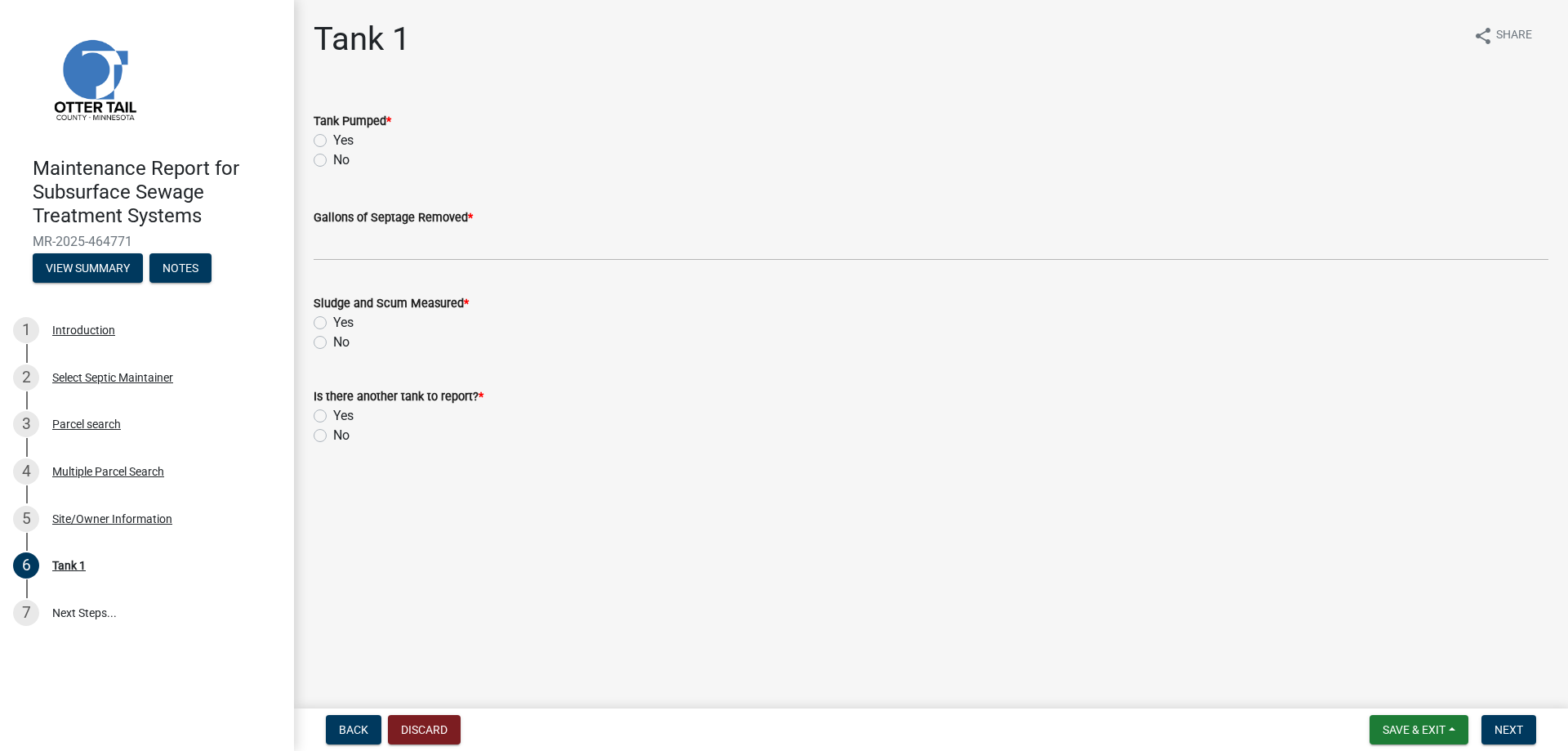
click at [343, 139] on label "Yes" at bounding box center [344, 140] width 21 height 20
click at [343, 139] on input "Yes" at bounding box center [338, 136] width 10 height 10
radio input "true"
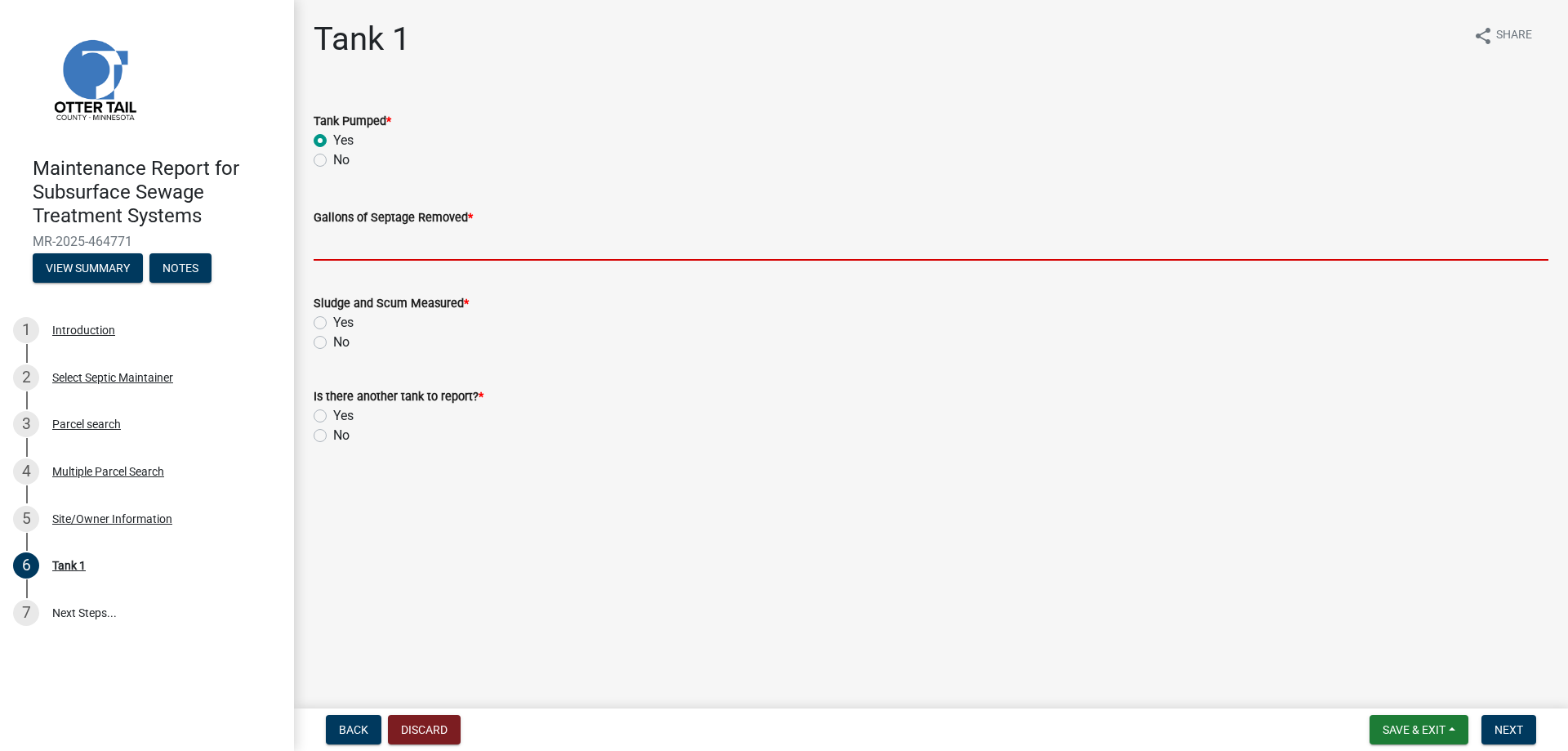
click at [362, 249] on input "Gallons of Septage Removed *" at bounding box center [930, 244] width 1235 height 34
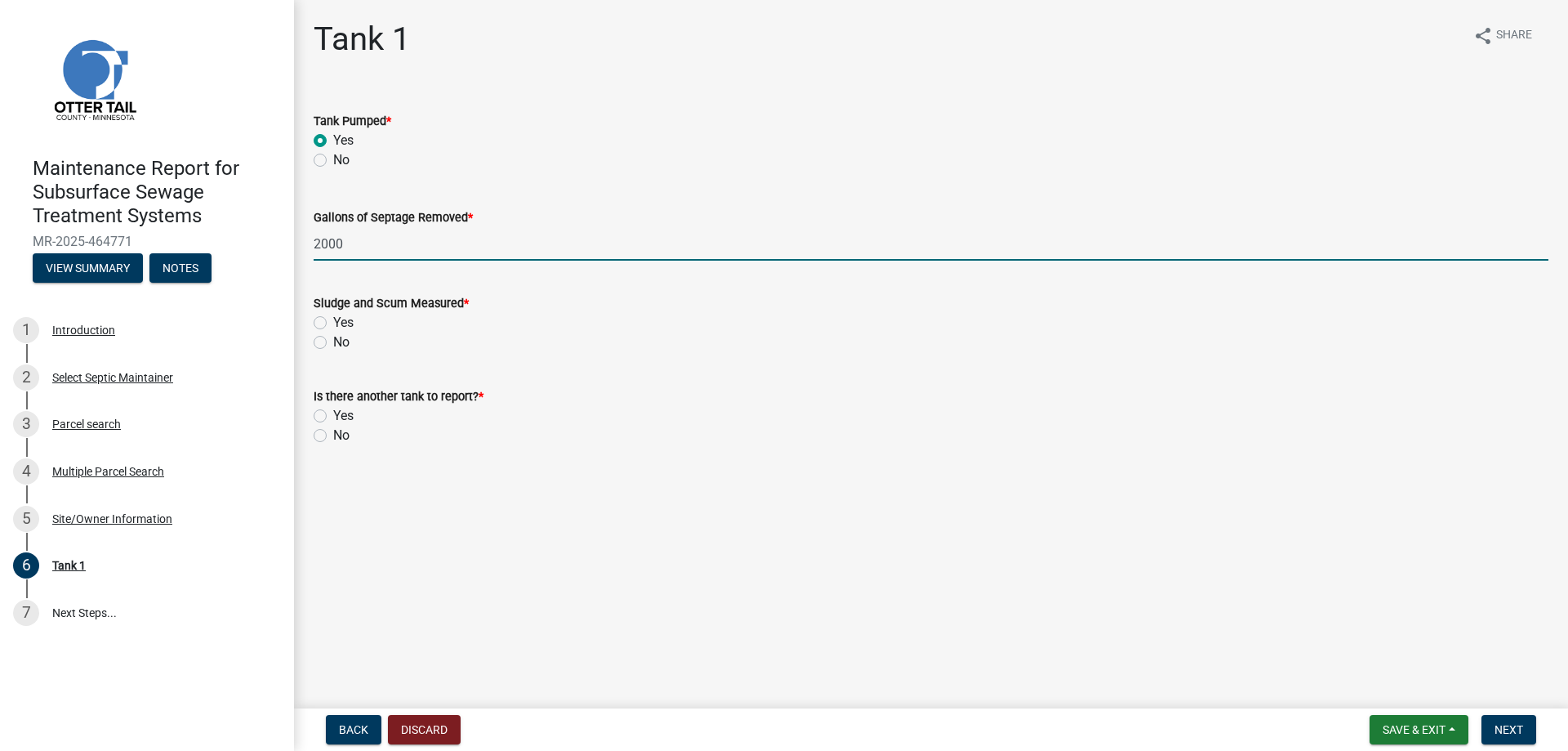
type input "2000"
click at [333, 346] on label "No" at bounding box center [341, 342] width 16 height 20
click at [333, 343] on input "No" at bounding box center [338, 337] width 10 height 10
radio input "true"
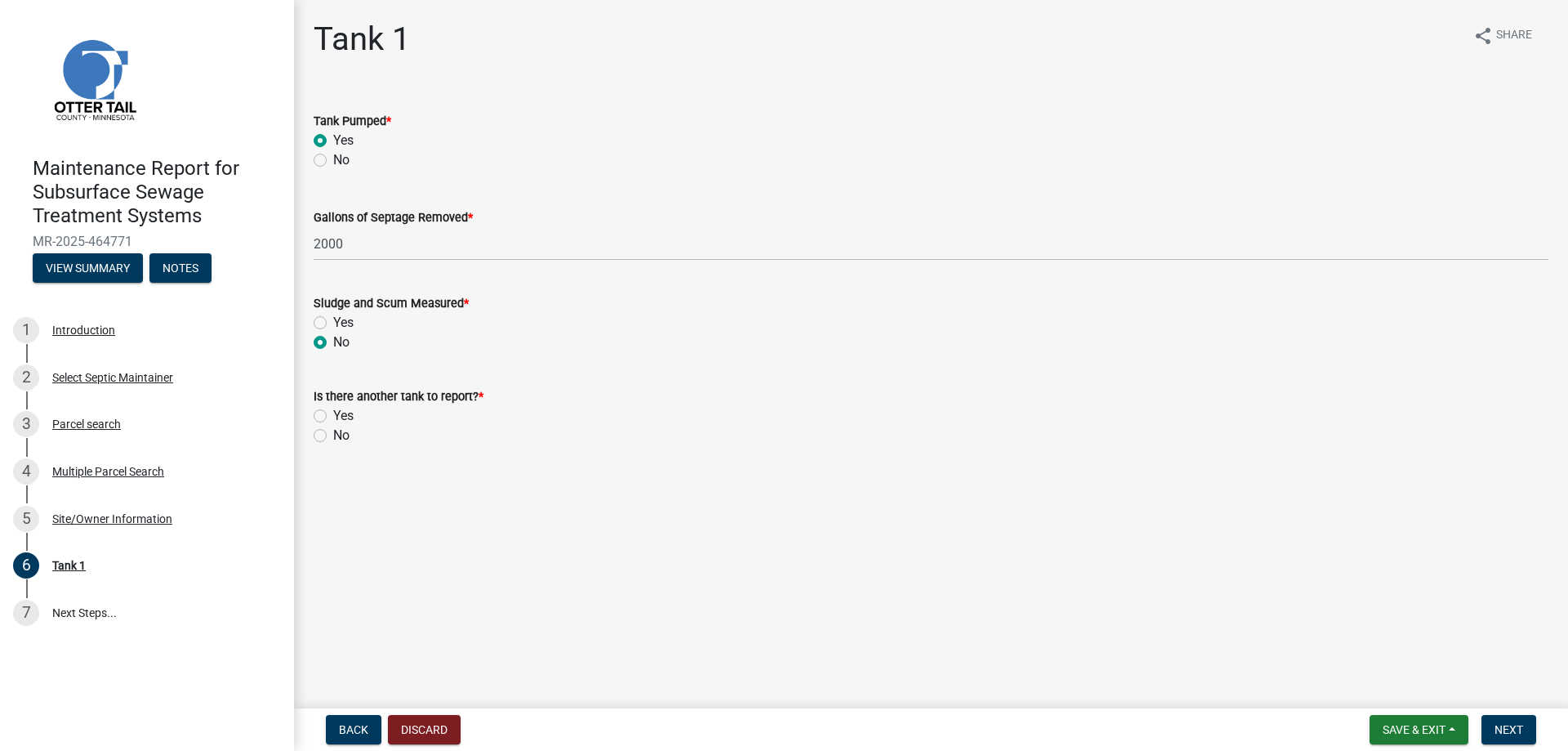
click at [333, 437] on label "No" at bounding box center [341, 435] width 16 height 20
click at [333, 436] on input "No" at bounding box center [338, 431] width 10 height 10
radio input "true"
click at [1499, 728] on span "Next" at bounding box center [1509, 729] width 28 height 13
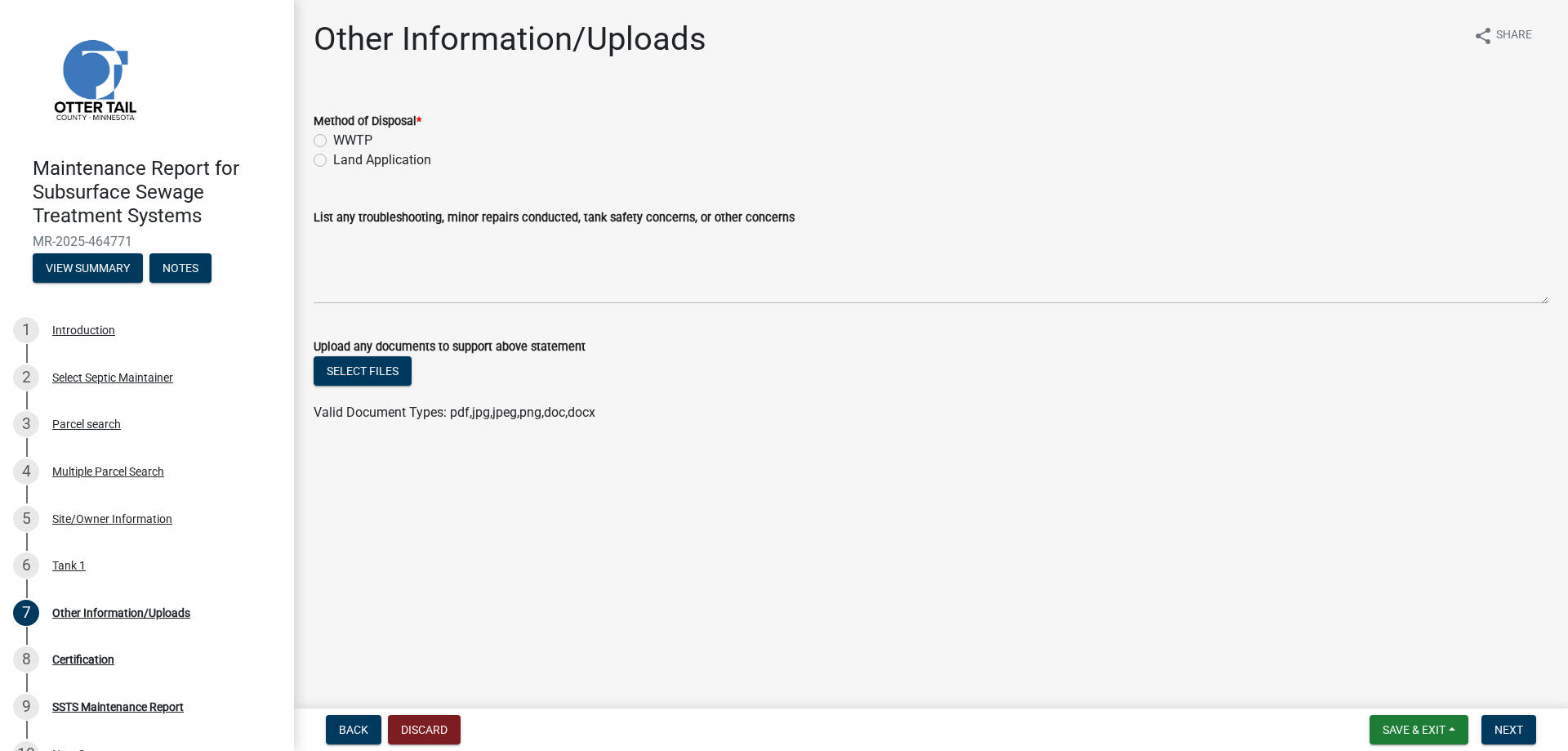
click at [365, 154] on label "Land Application" at bounding box center [382, 160] width 98 height 20
click at [344, 154] on input "Land Application" at bounding box center [338, 155] width 10 height 10
radio input "true"
click at [1514, 724] on span "Next" at bounding box center [1509, 729] width 28 height 13
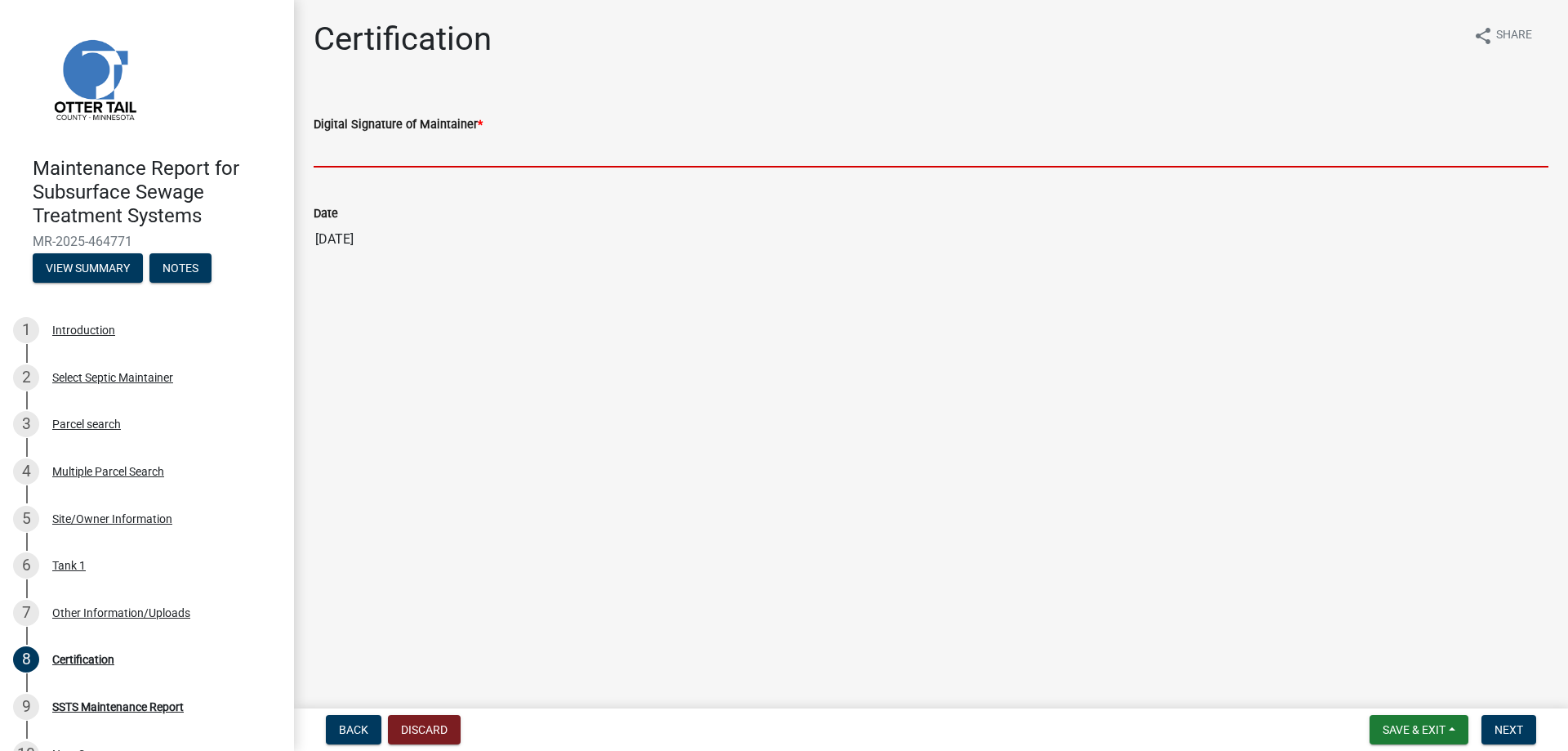
click at [382, 161] on input "Digital Signature of Maintainer *" at bounding box center [930, 151] width 1235 height 34
type input "[PERSON_NAME]"
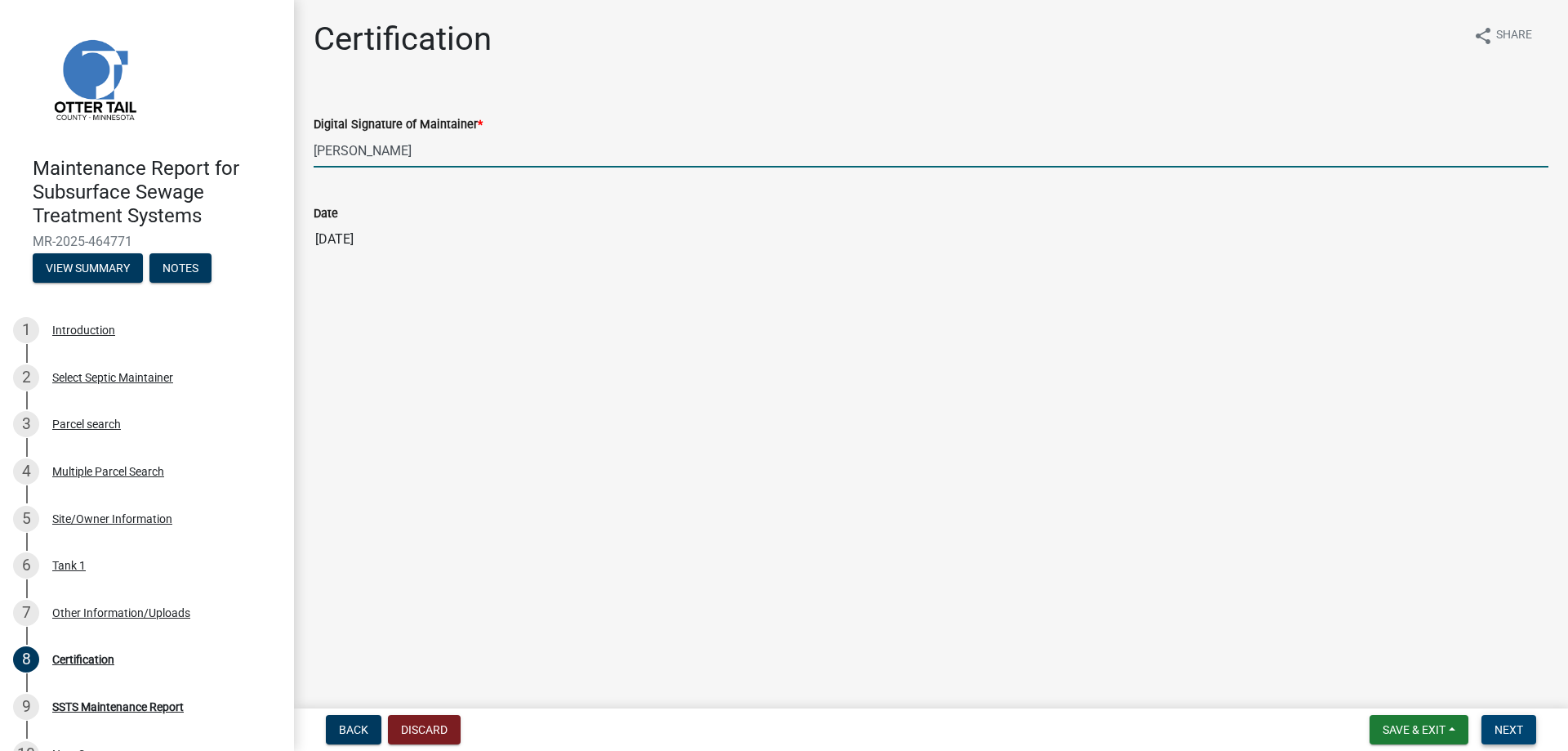
click at [1516, 735] on span "Next" at bounding box center [1509, 729] width 28 height 13
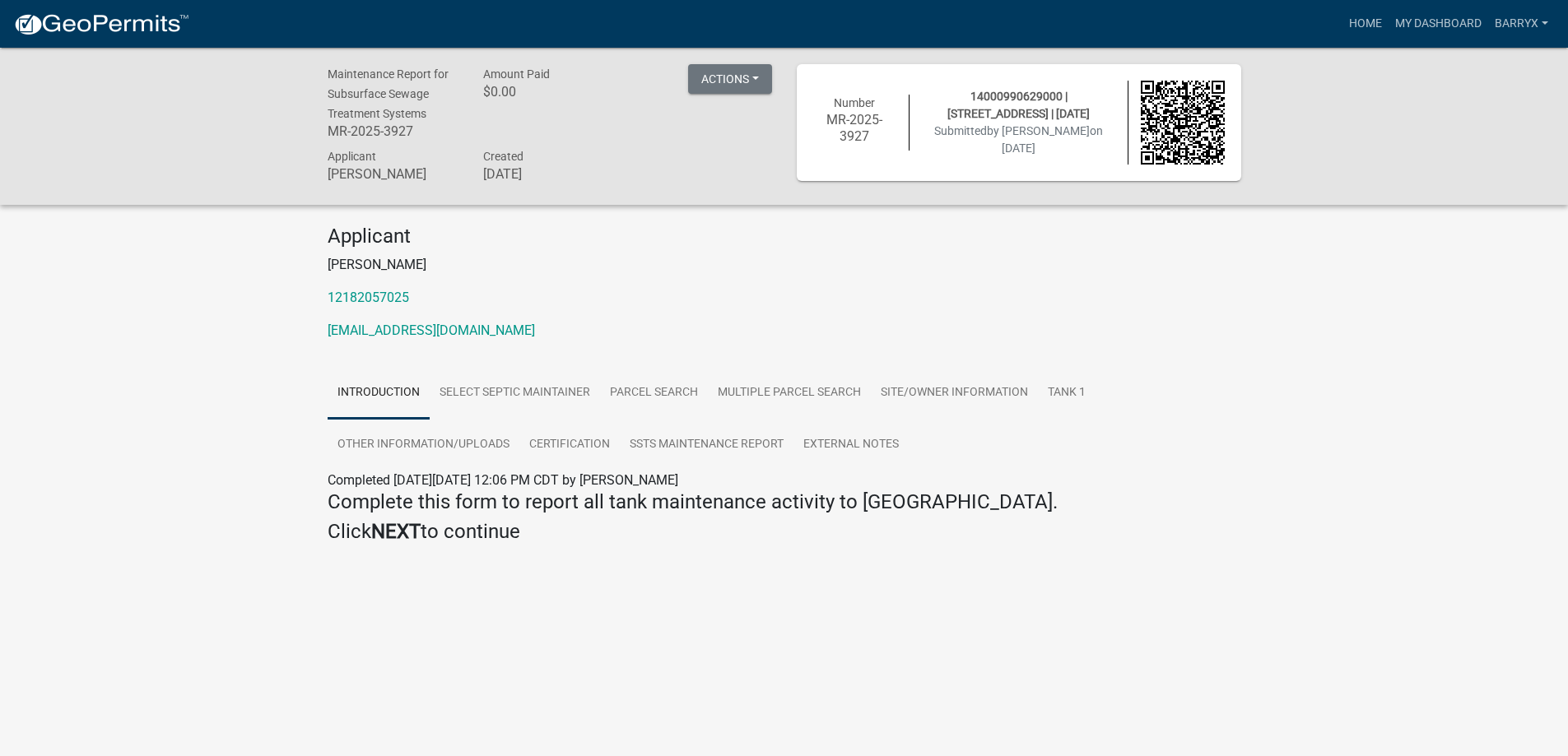
click at [130, 35] on img at bounding box center [102, 25] width 177 height 25
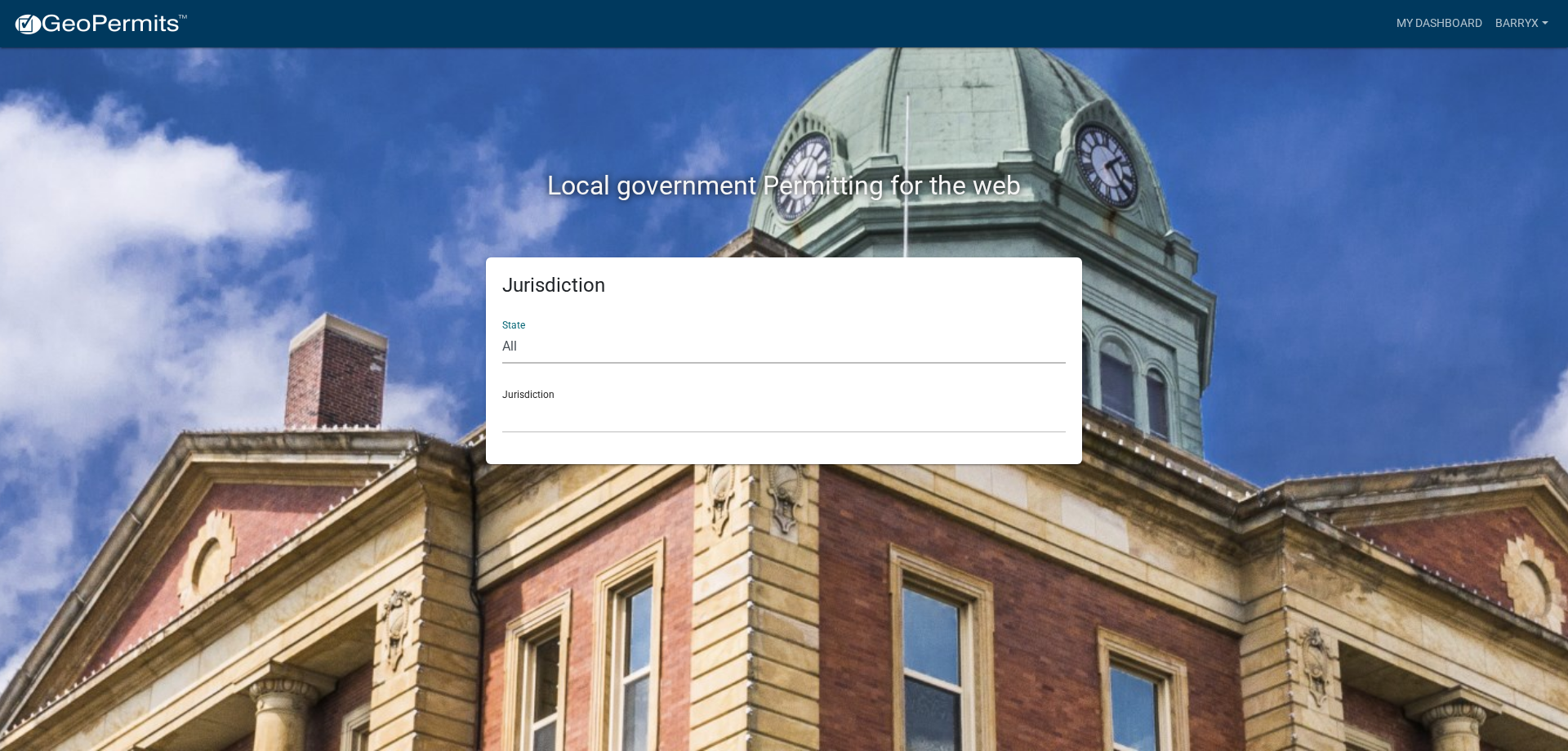
click at [570, 344] on select "All [US_STATE] [US_STATE] [US_STATE] [US_STATE] [US_STATE] [US_STATE] [US_STATE…" at bounding box center [784, 347] width 563 height 34
select select "[US_STATE]"
click at [502, 330] on select "All [US_STATE] [US_STATE] [US_STATE] [US_STATE] [US_STATE] [US_STATE] [US_STATE…" at bounding box center [784, 347] width 563 height 34
click at [539, 419] on select "[GEOGRAPHIC_DATA], [US_STATE] [GEOGRAPHIC_DATA], [US_STATE] [GEOGRAPHIC_DATA], …" at bounding box center [784, 416] width 563 height 34
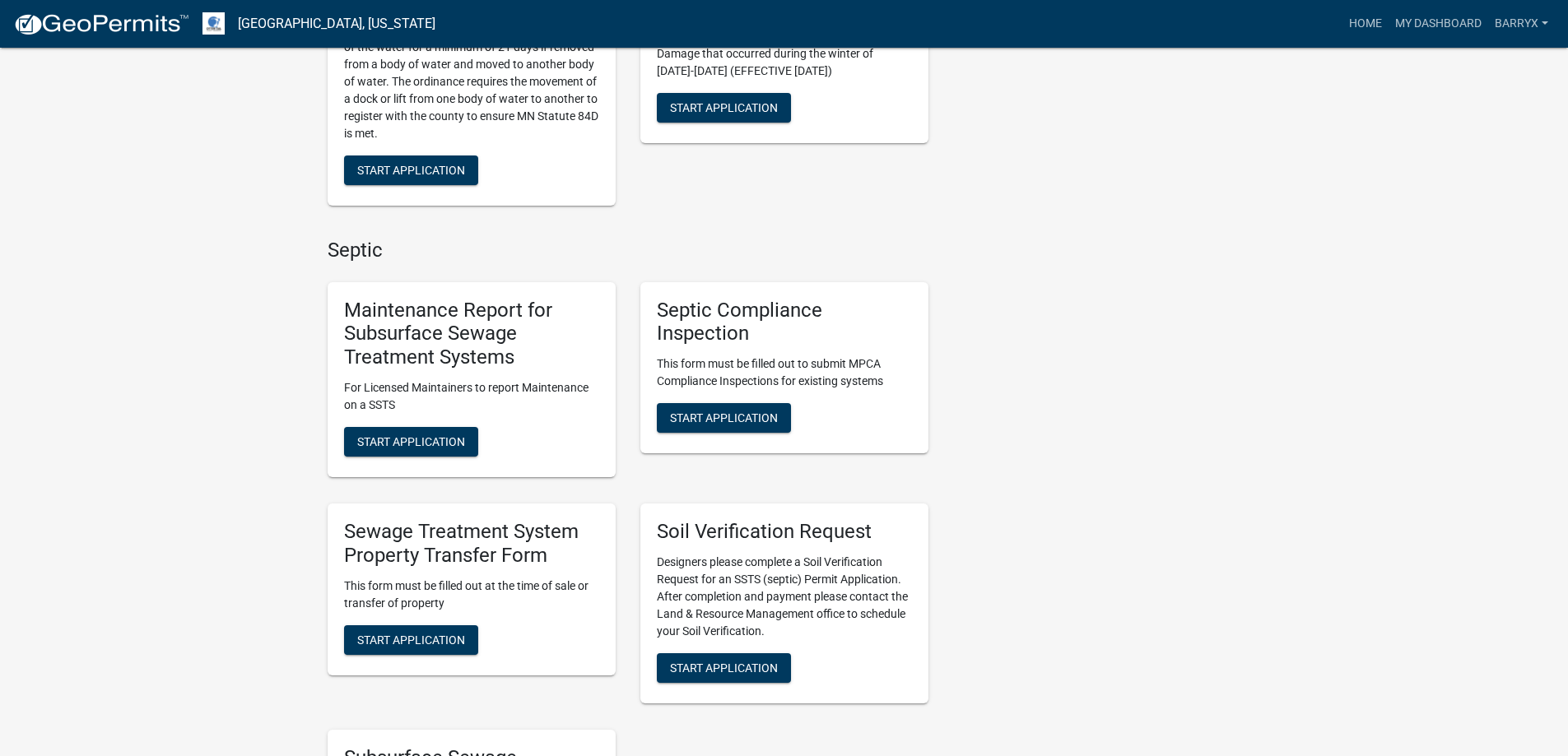
scroll to position [987, 0]
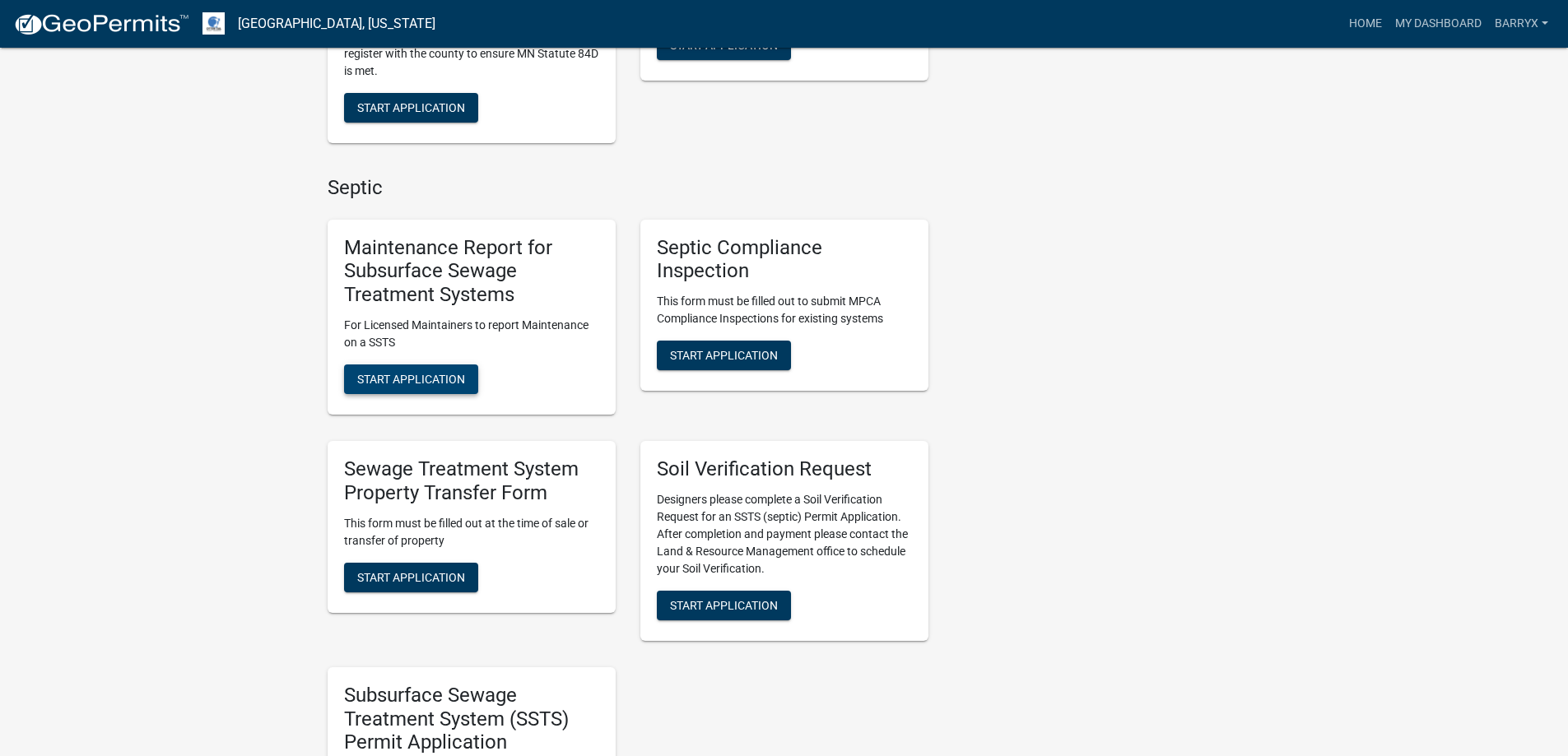
click at [432, 380] on span "Start Application" at bounding box center [411, 379] width 108 height 13
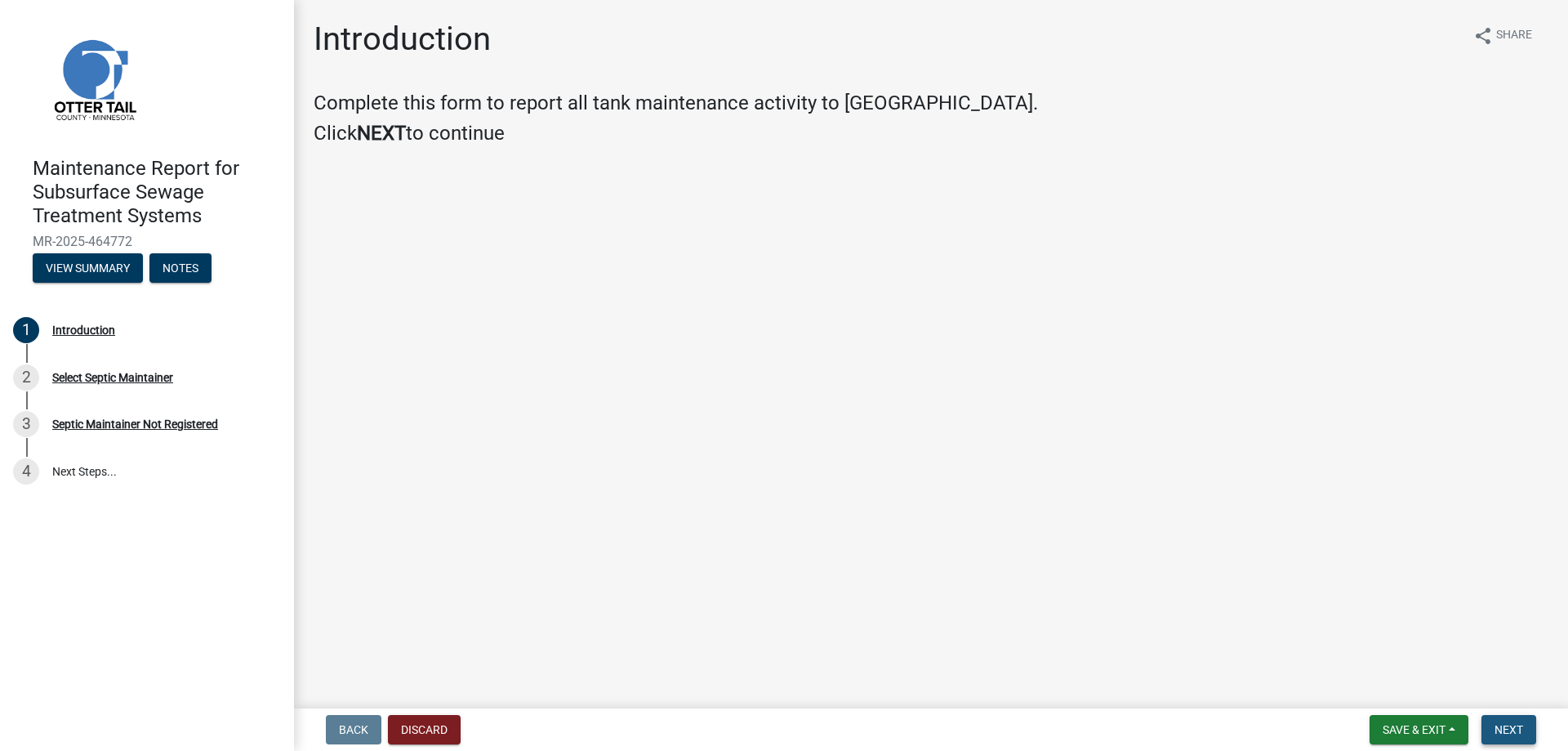
click at [1500, 726] on span "Next" at bounding box center [1509, 729] width 28 height 13
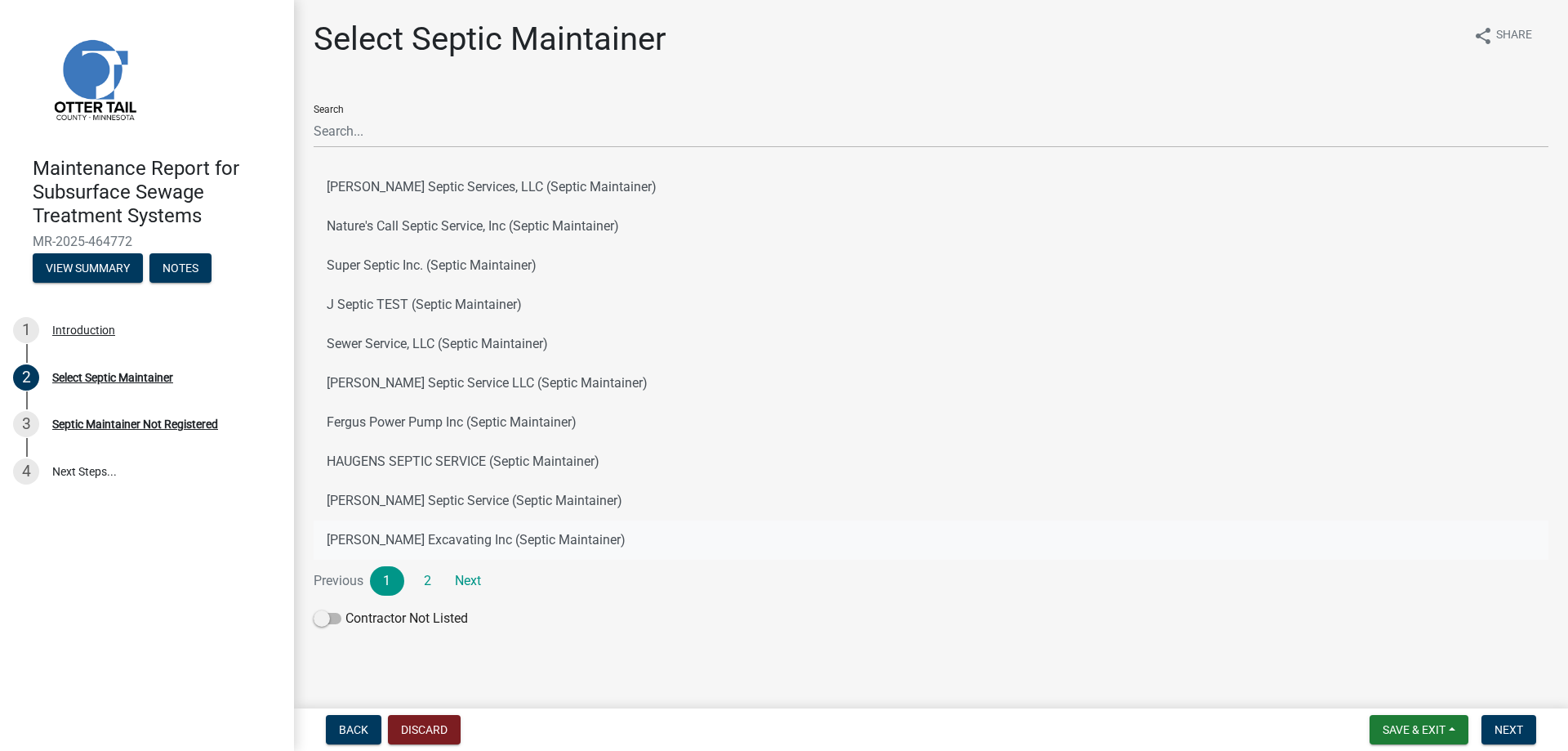
click at [451, 540] on button "[PERSON_NAME] Excavating Inc (Septic Maintainer)" at bounding box center [930, 540] width 1235 height 40
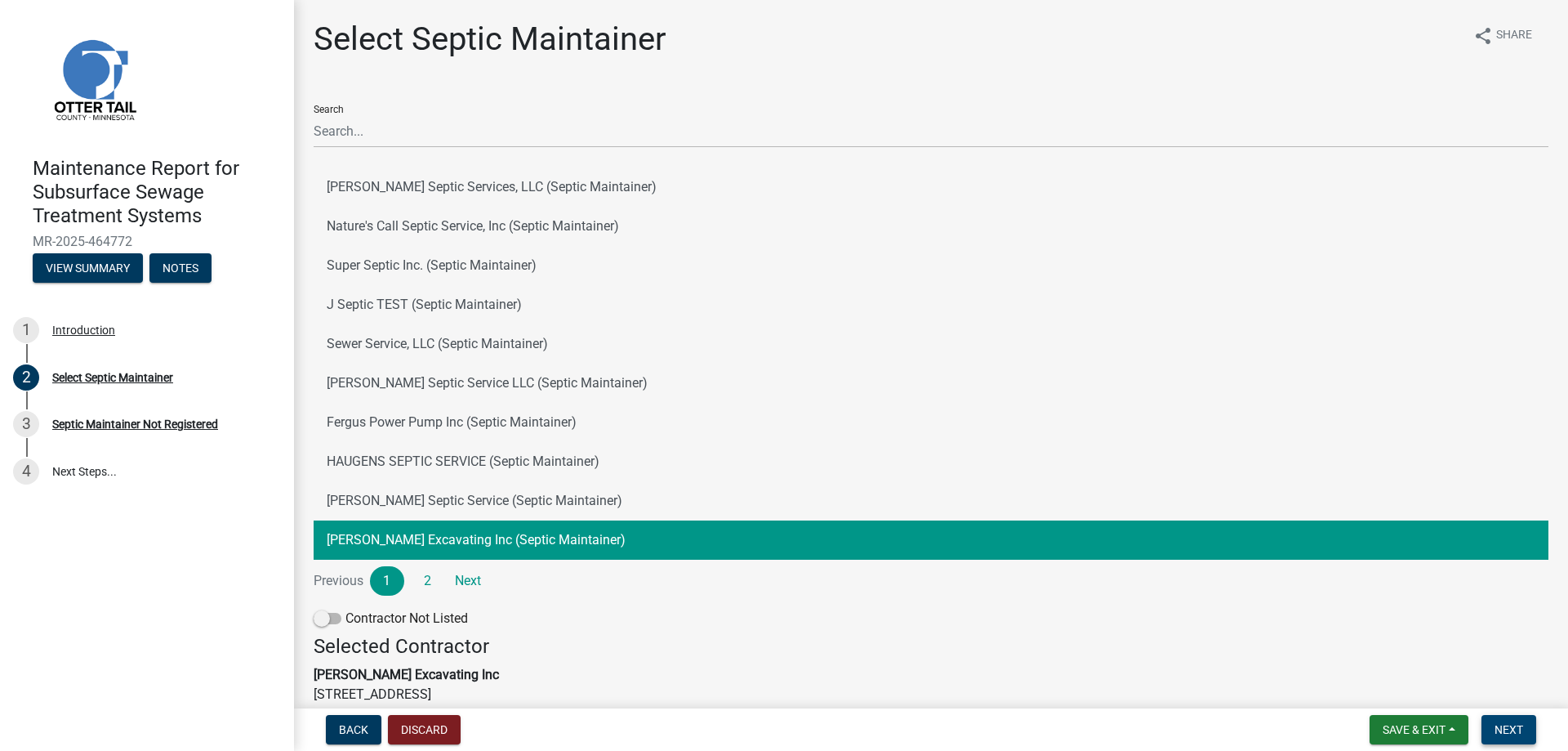
click at [1510, 733] on span "Next" at bounding box center [1509, 729] width 28 height 13
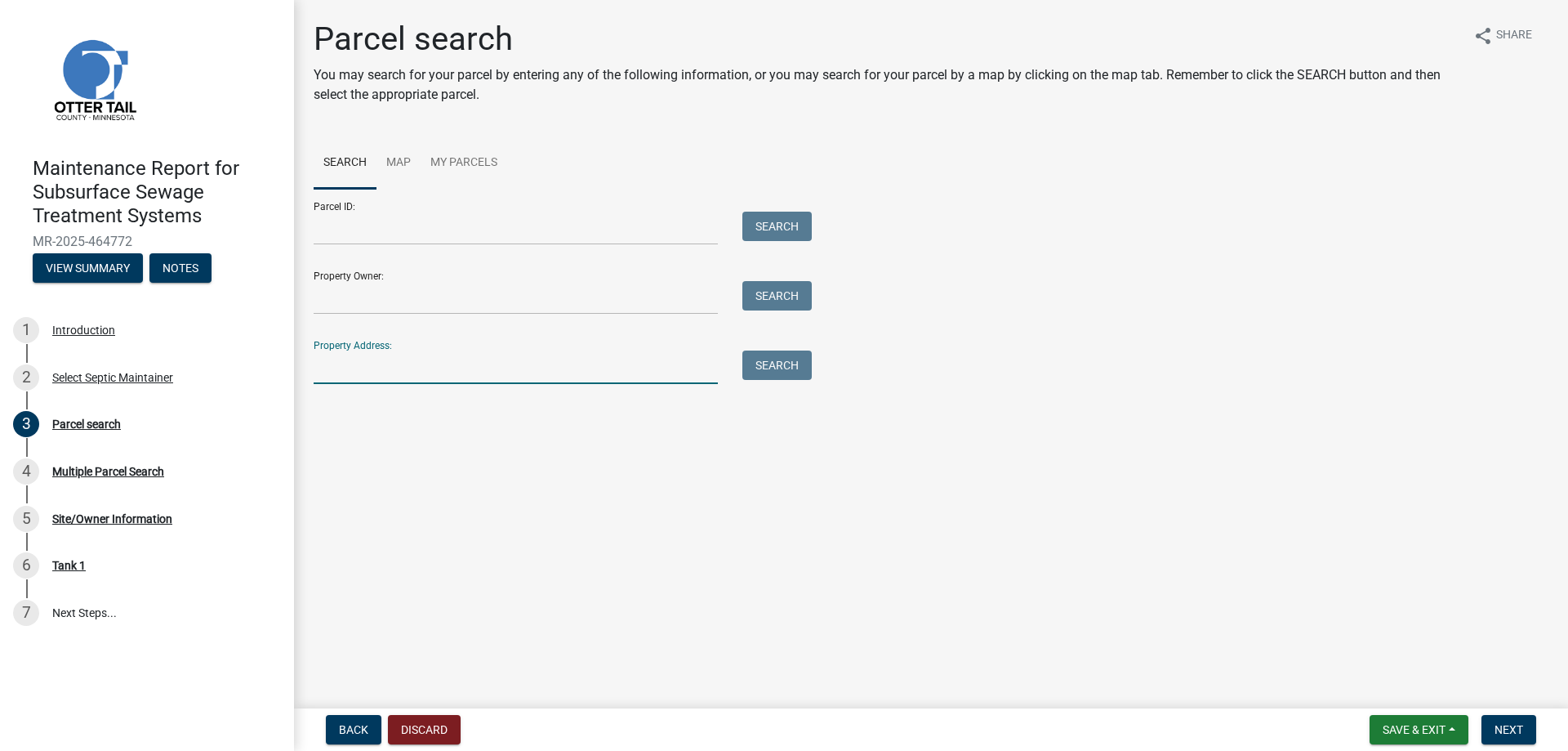
click at [426, 365] on input "Property Address:" at bounding box center [515, 367] width 404 height 34
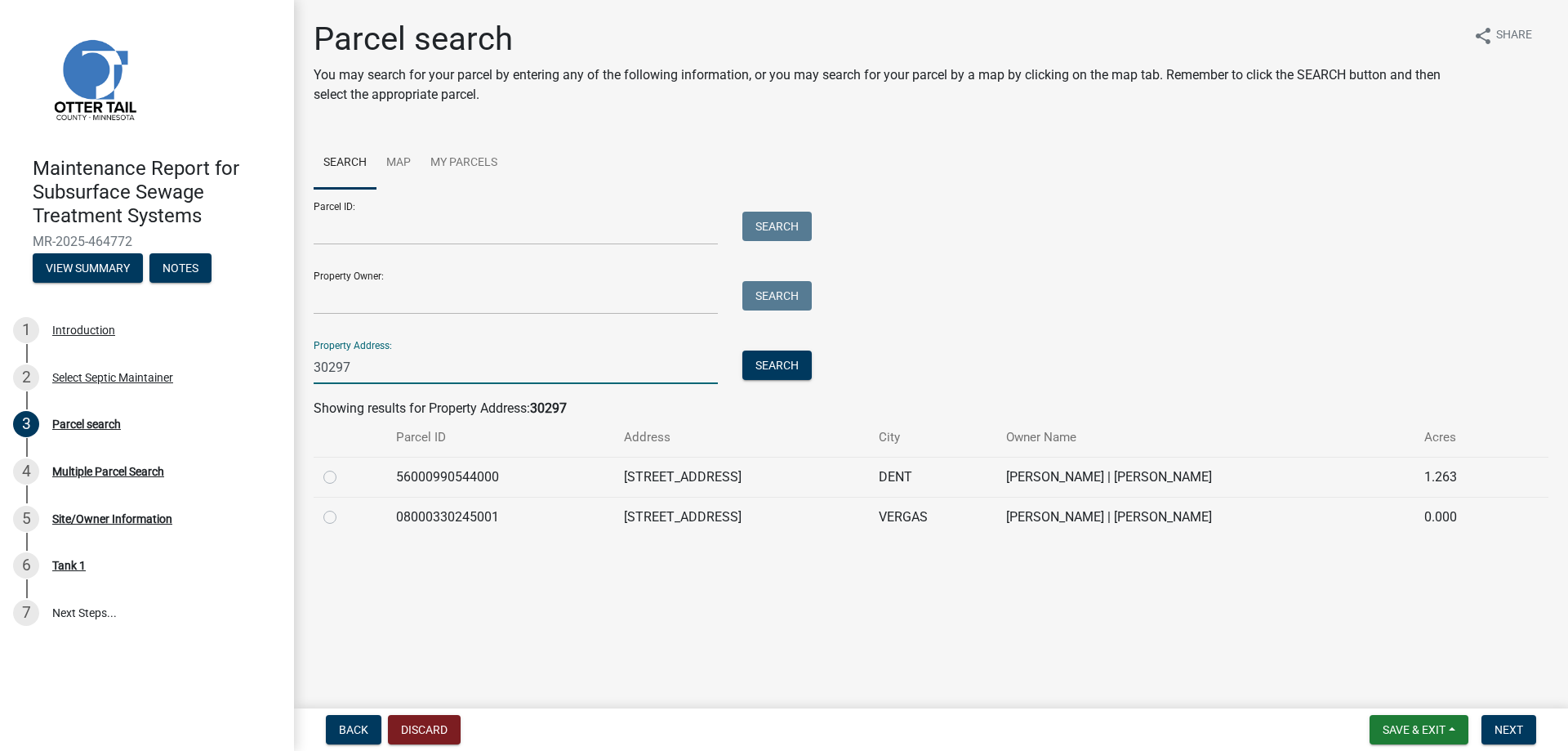
type input "30297"
click at [343, 467] on label at bounding box center [343, 467] width 0 height 0
click at [343, 478] on input "radio" at bounding box center [348, 472] width 10 height 10
radio input "true"
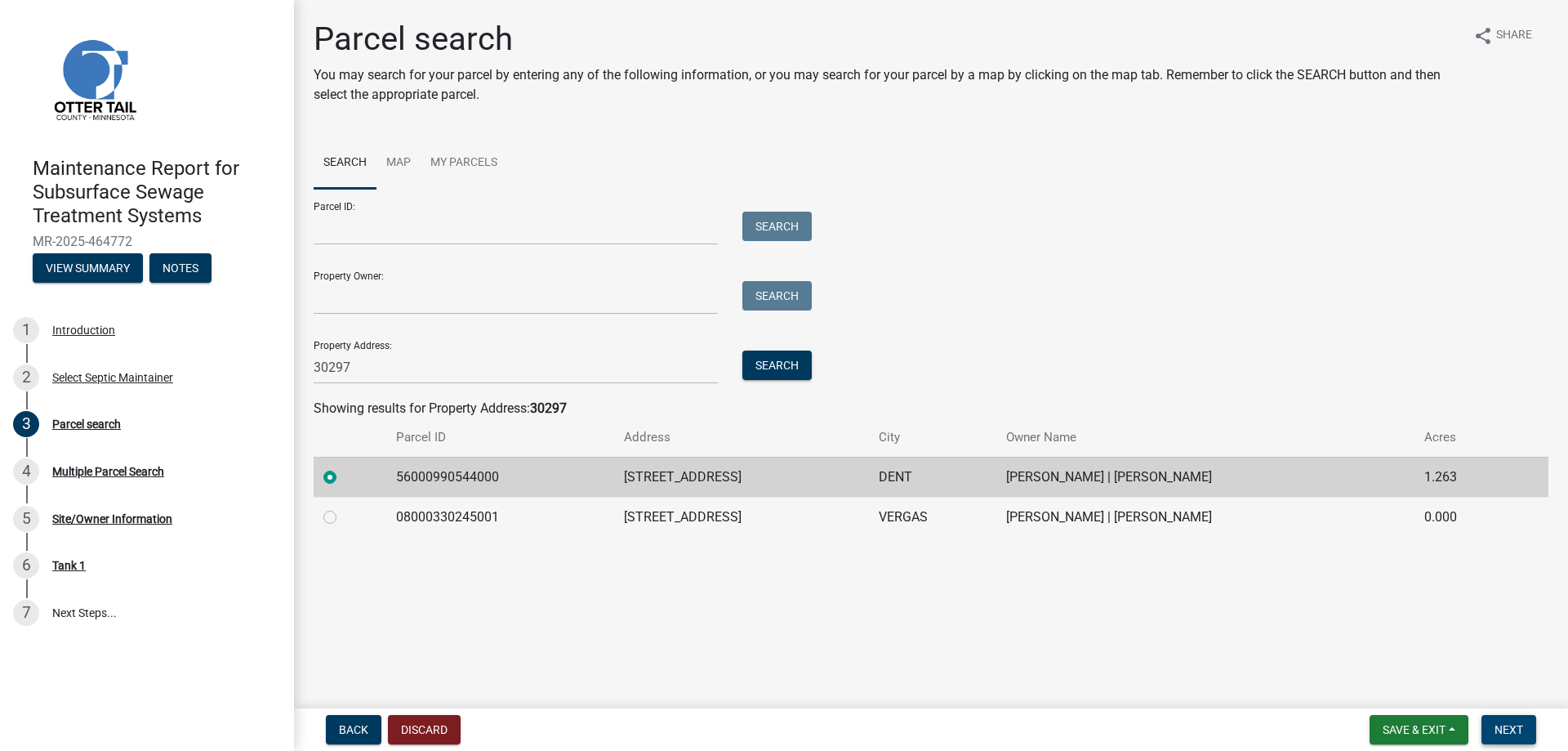
click at [1503, 726] on span "Next" at bounding box center [1509, 729] width 28 height 13
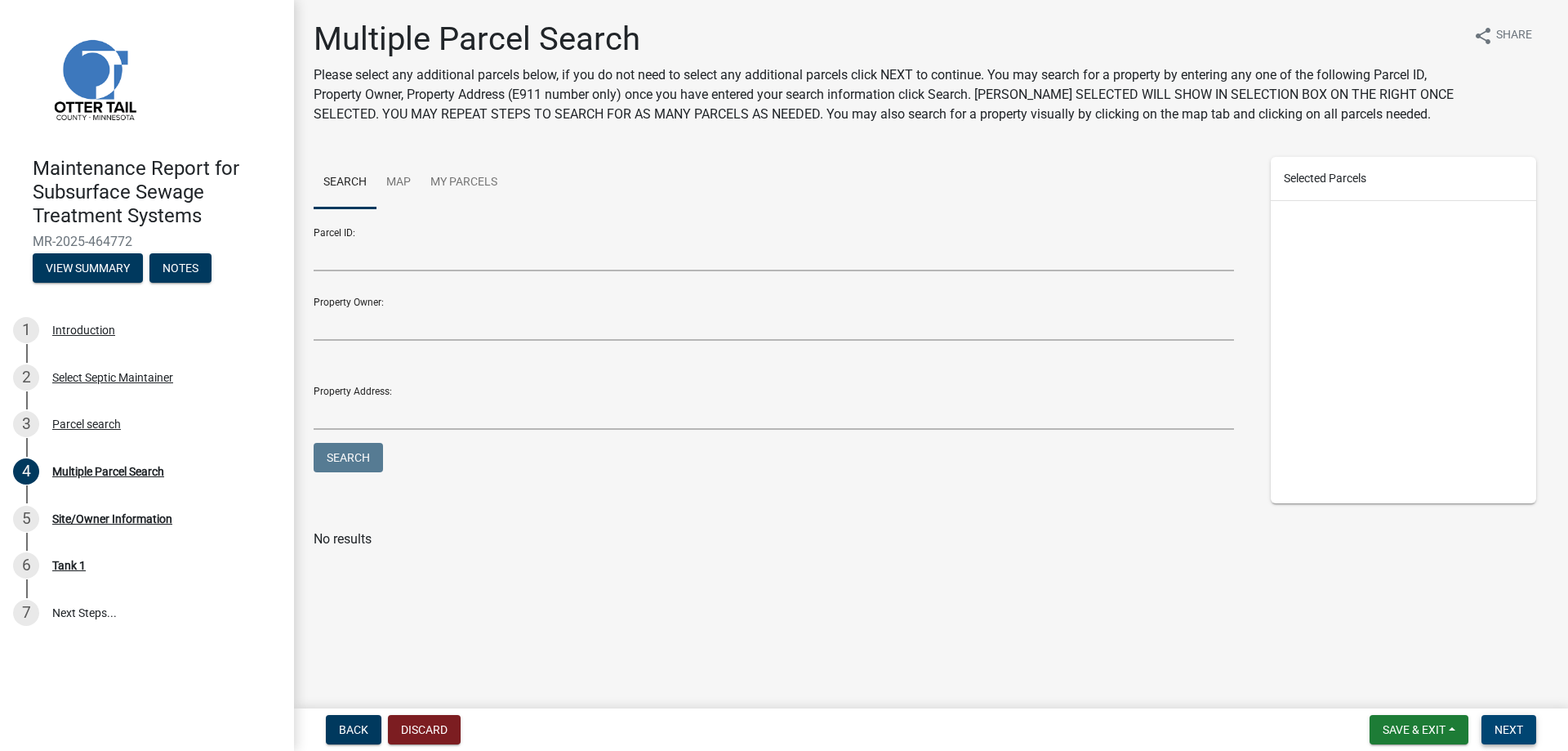
click at [1515, 739] on button "Next" at bounding box center [1509, 729] width 55 height 29
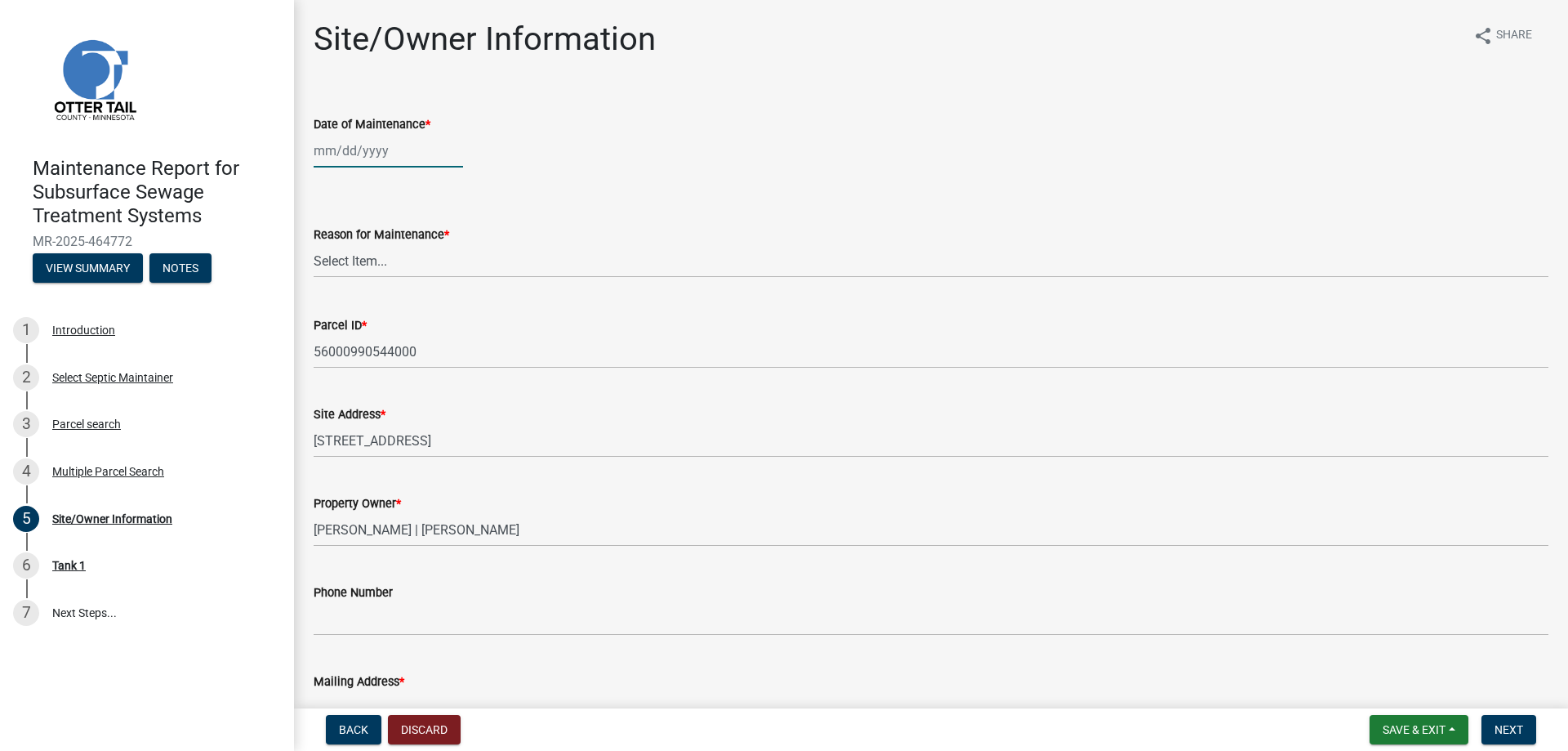
click at [416, 156] on div at bounding box center [388, 151] width 150 height 34
select select "8"
select select "2025"
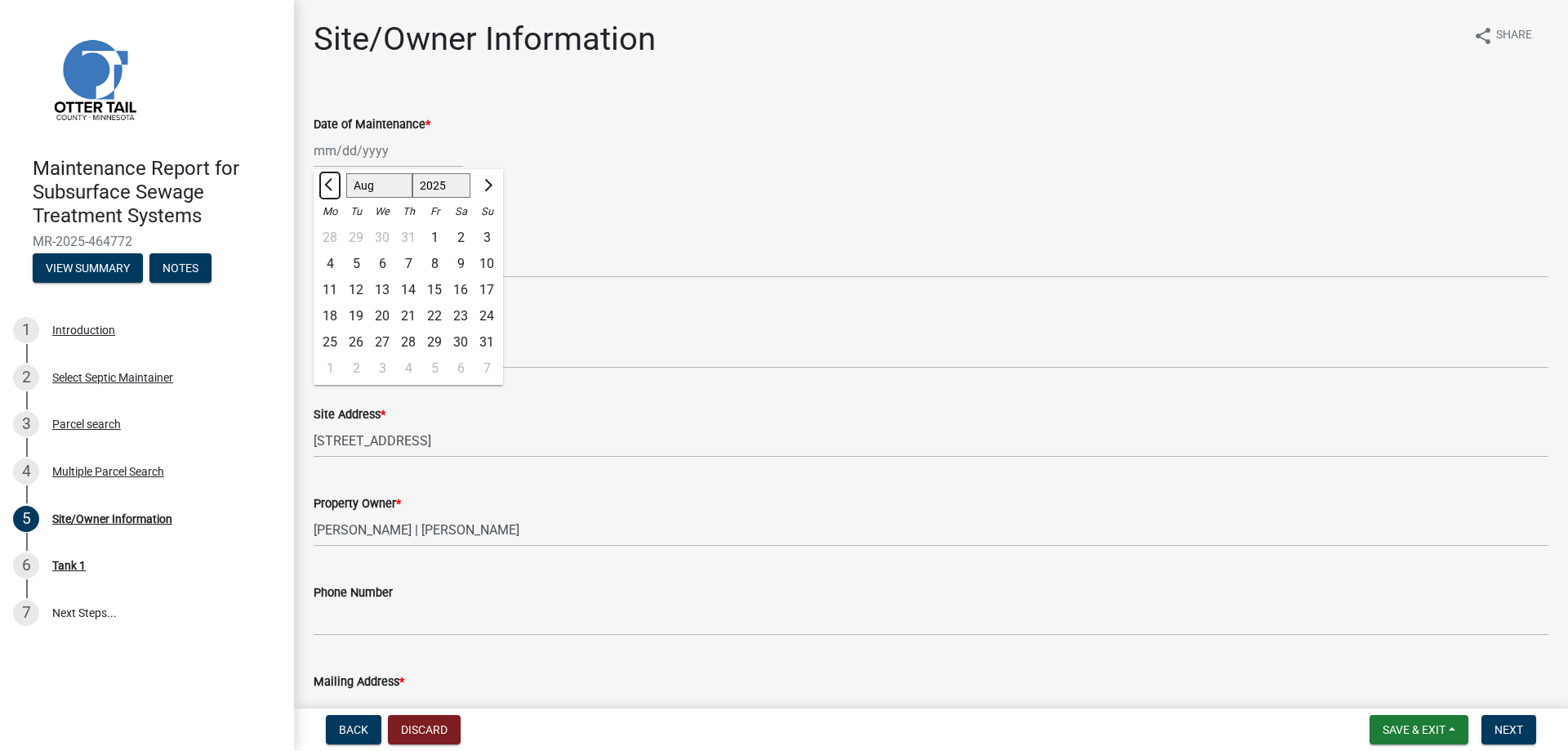
click at [331, 188] on span "Previous month" at bounding box center [330, 185] width 12 height 12
select select "5"
click at [363, 335] on div "27" at bounding box center [356, 342] width 26 height 26
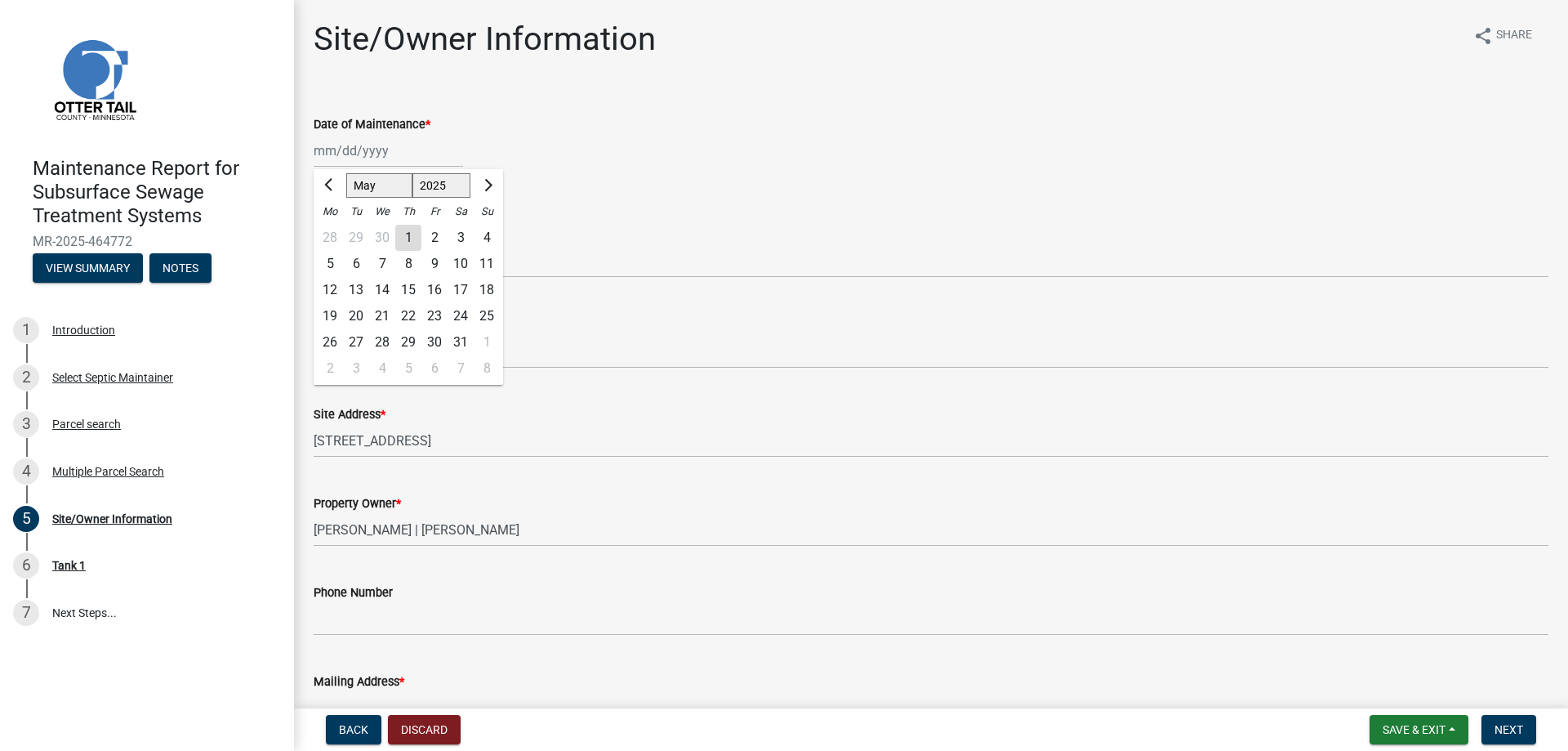
type input "[DATE]"
click at [366, 262] on select "Select Item... Called Routine Other" at bounding box center [930, 261] width 1235 height 34
click at [314, 244] on select "Select Item... Called Routine Other" at bounding box center [930, 261] width 1235 height 34
select select "3ac72b63-7b21-42e4-8192-806faae7a4f1"
click at [1503, 735] on span "Next" at bounding box center [1509, 729] width 28 height 13
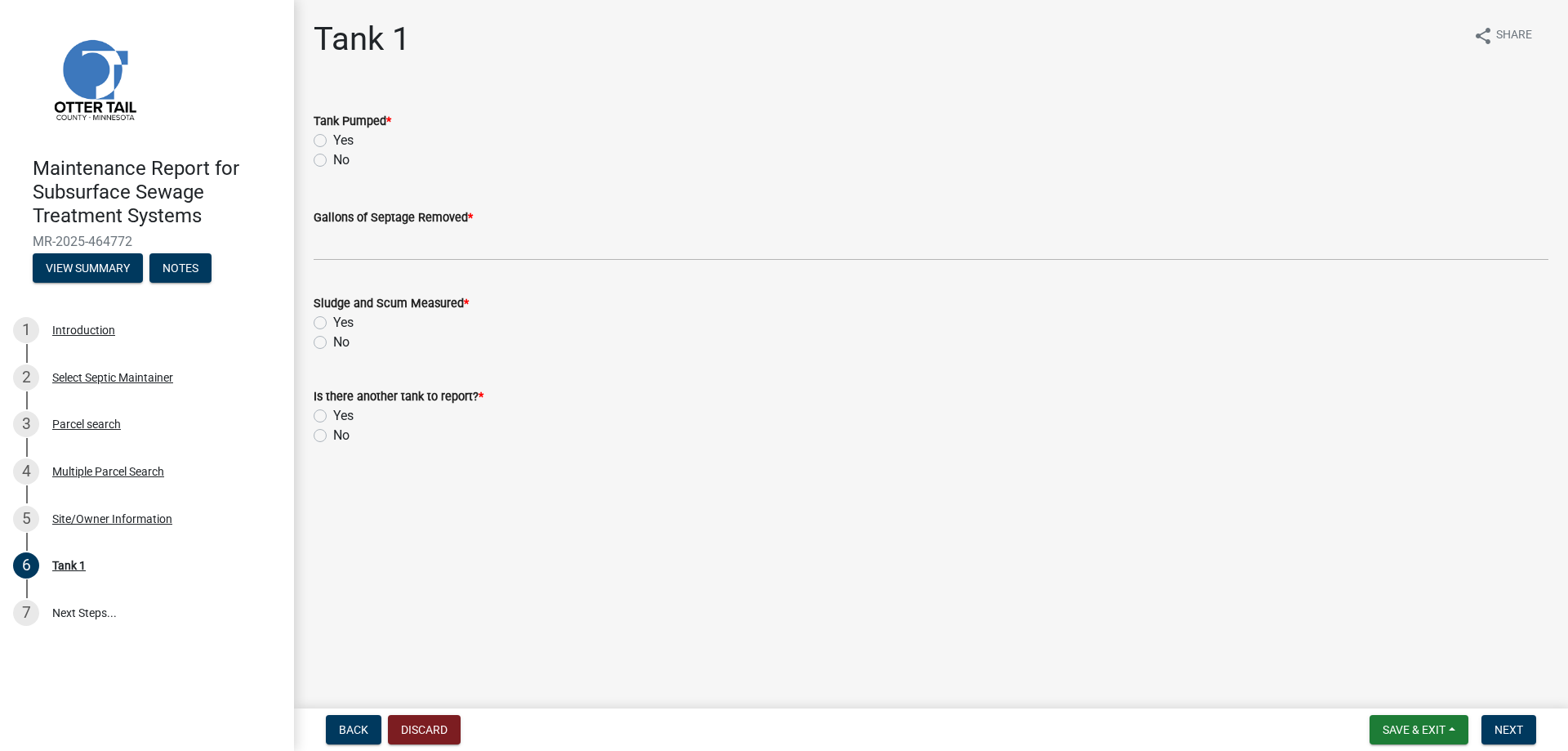
click at [333, 140] on label "Yes" at bounding box center [344, 140] width 21 height 20
click at [333, 140] on input "Yes" at bounding box center [338, 136] width 10 height 10
radio input "true"
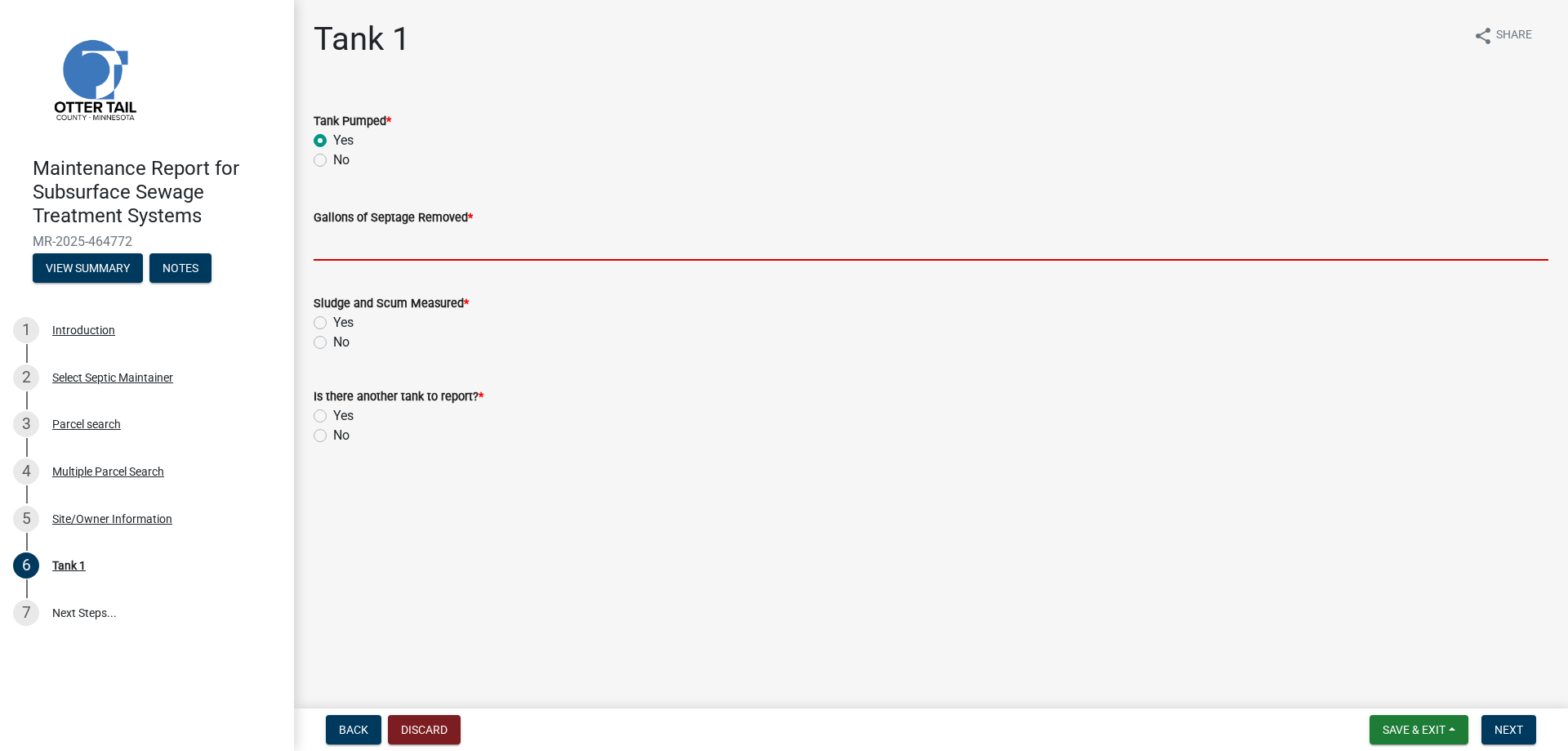
click at [333, 237] on input "Gallons of Septage Removed *" at bounding box center [930, 244] width 1235 height 34
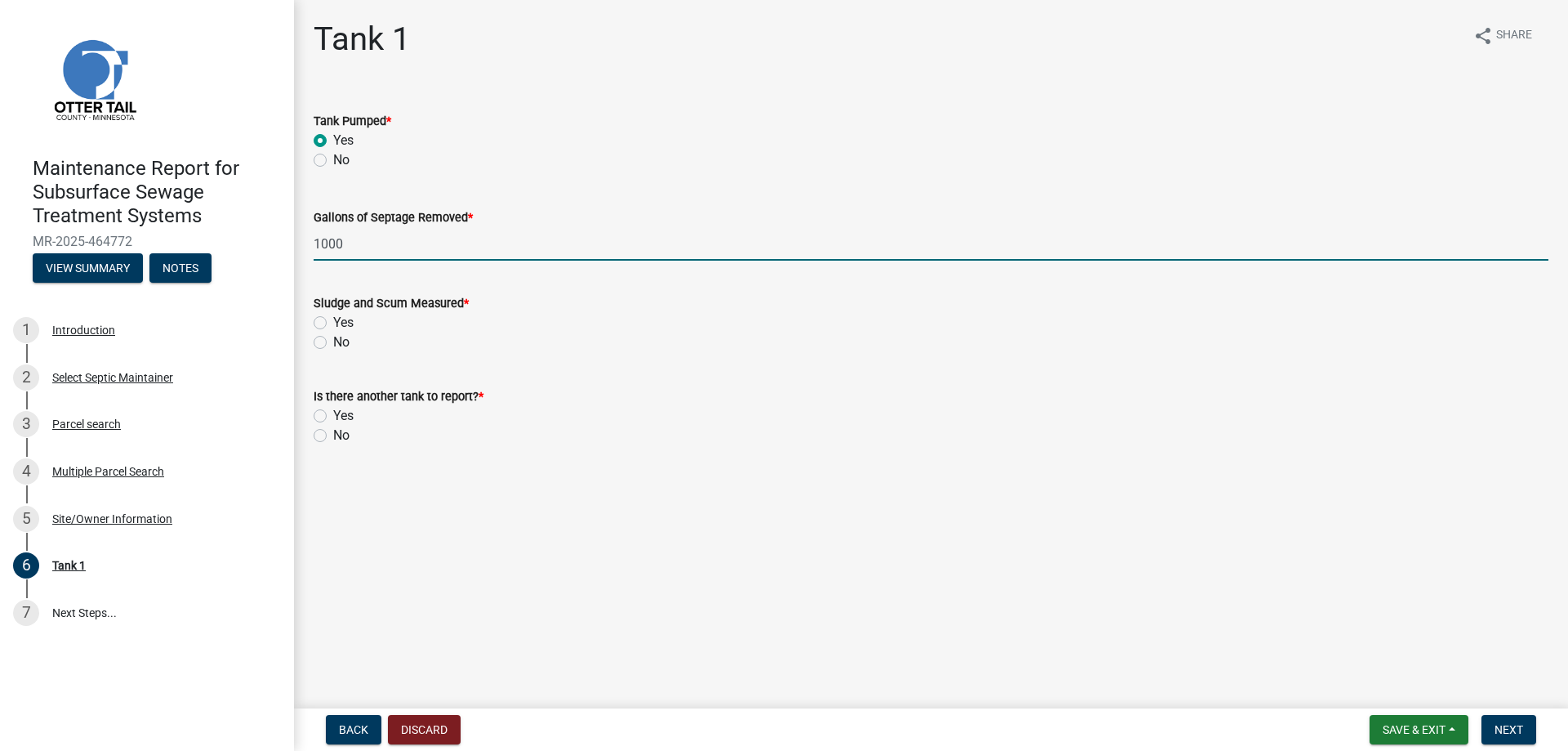
type input "1000"
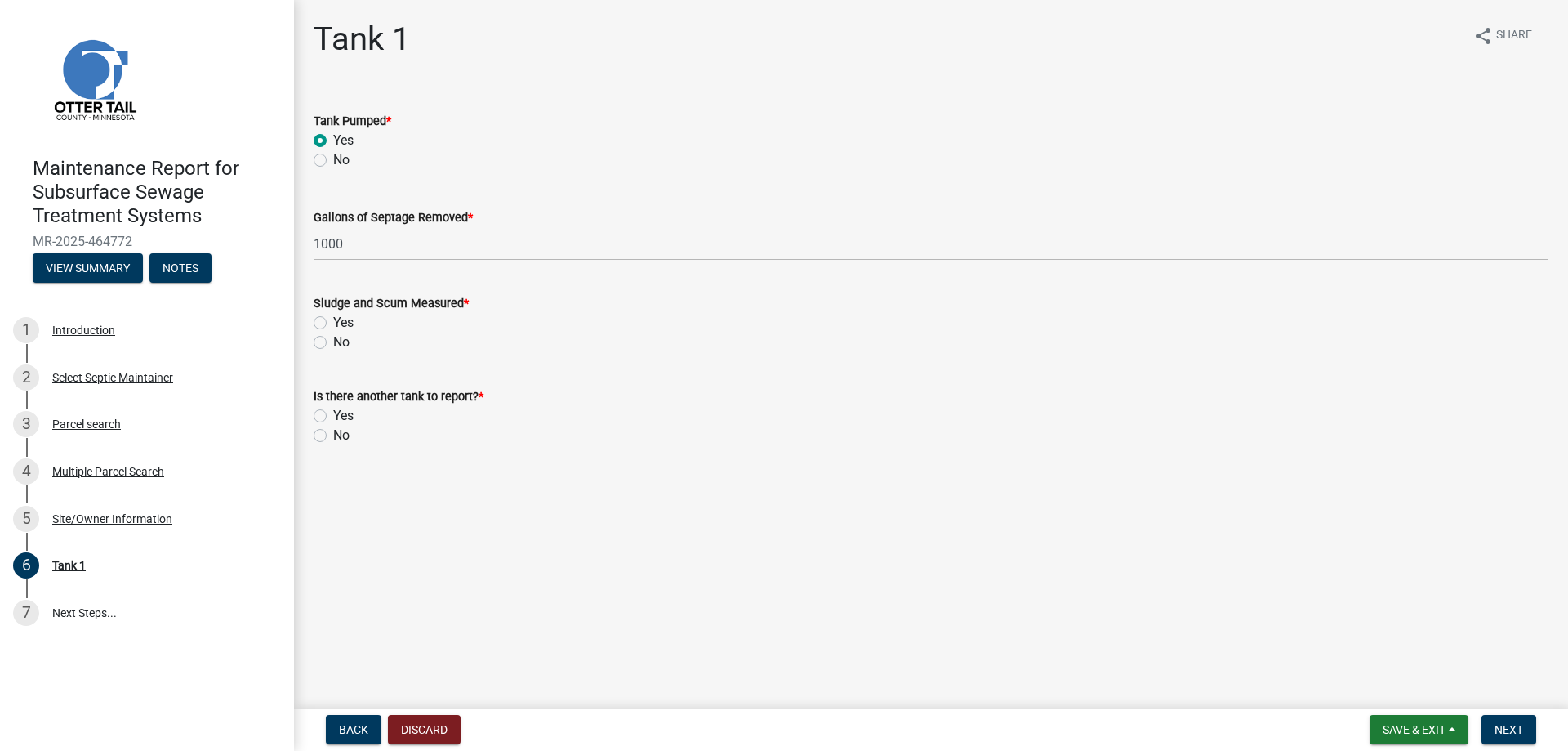
click at [330, 347] on div "No" at bounding box center [930, 342] width 1235 height 20
click at [333, 343] on label "No" at bounding box center [341, 342] width 16 height 20
click at [333, 343] on input "No" at bounding box center [338, 337] width 10 height 10
radio input "true"
click at [333, 436] on label "No" at bounding box center [341, 435] width 16 height 20
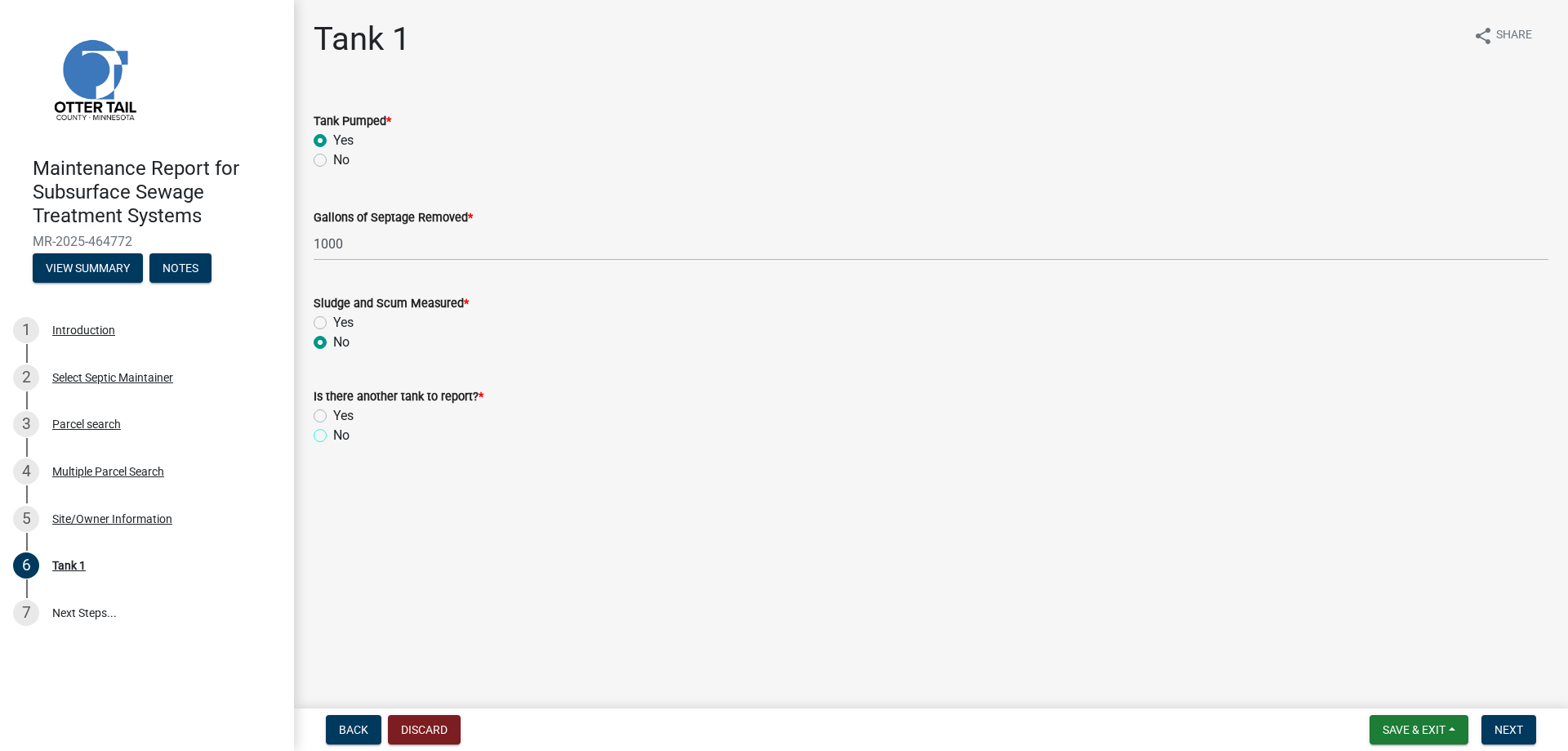
click at [333, 436] on input "No" at bounding box center [338, 431] width 10 height 10
radio input "true"
click at [1508, 733] on span "Next" at bounding box center [1509, 729] width 28 height 13
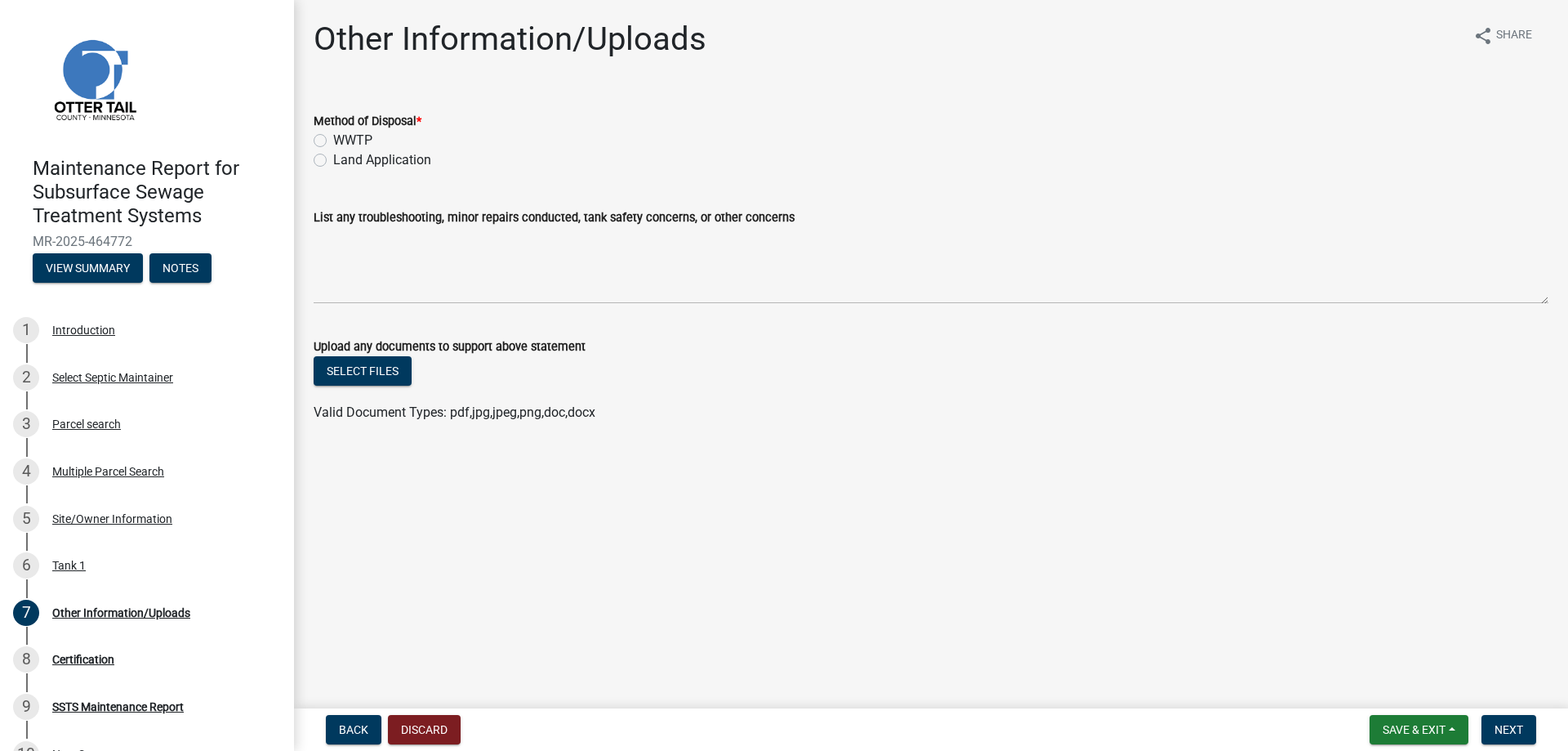
click at [411, 157] on label "Land Application" at bounding box center [382, 160] width 98 height 20
click at [344, 157] on input "Land Application" at bounding box center [338, 155] width 10 height 10
radio input "true"
click at [1518, 726] on span "Next" at bounding box center [1509, 729] width 28 height 13
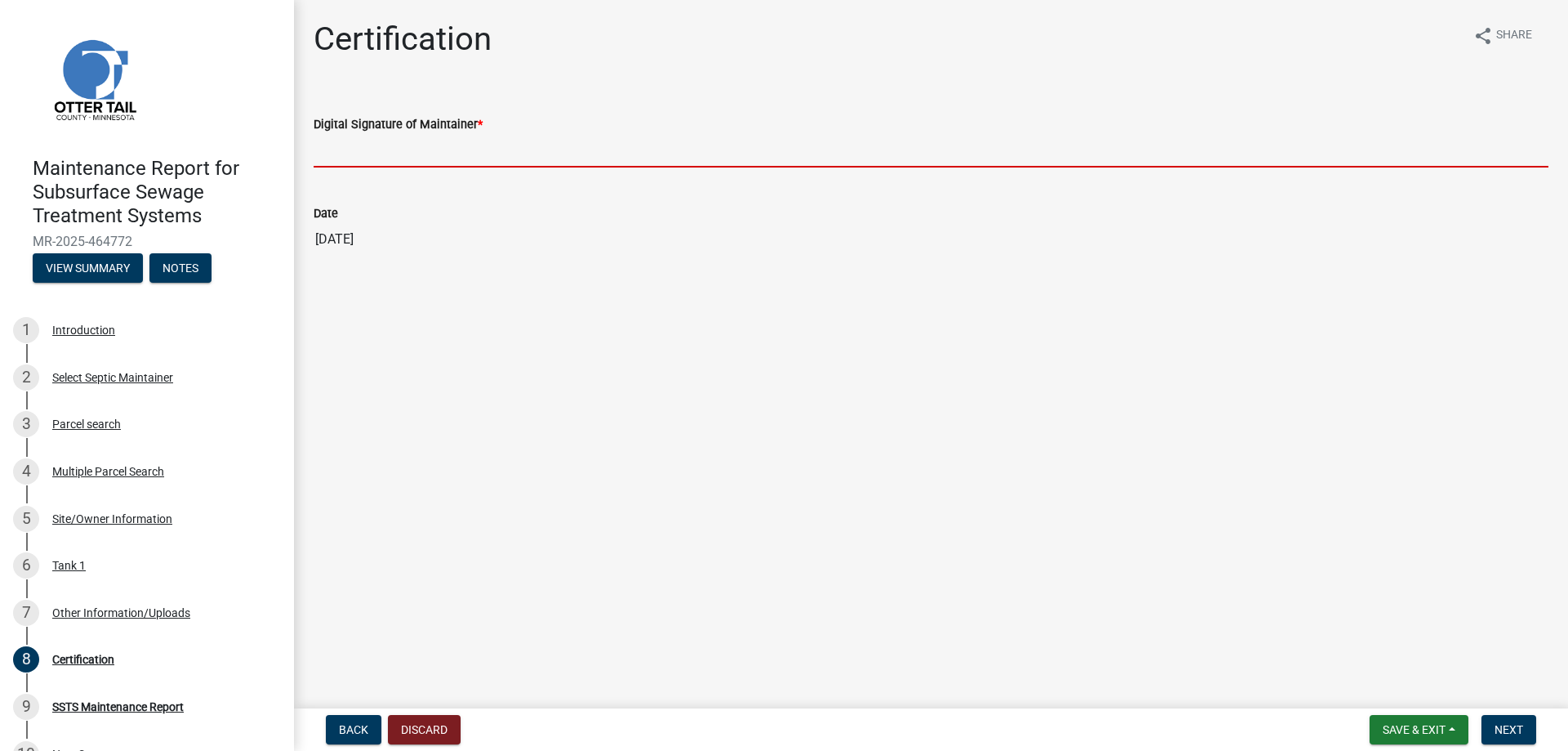
click at [470, 155] on input "Digital Signature of Maintainer *" at bounding box center [930, 151] width 1235 height 34
type input "[PERSON_NAME]"
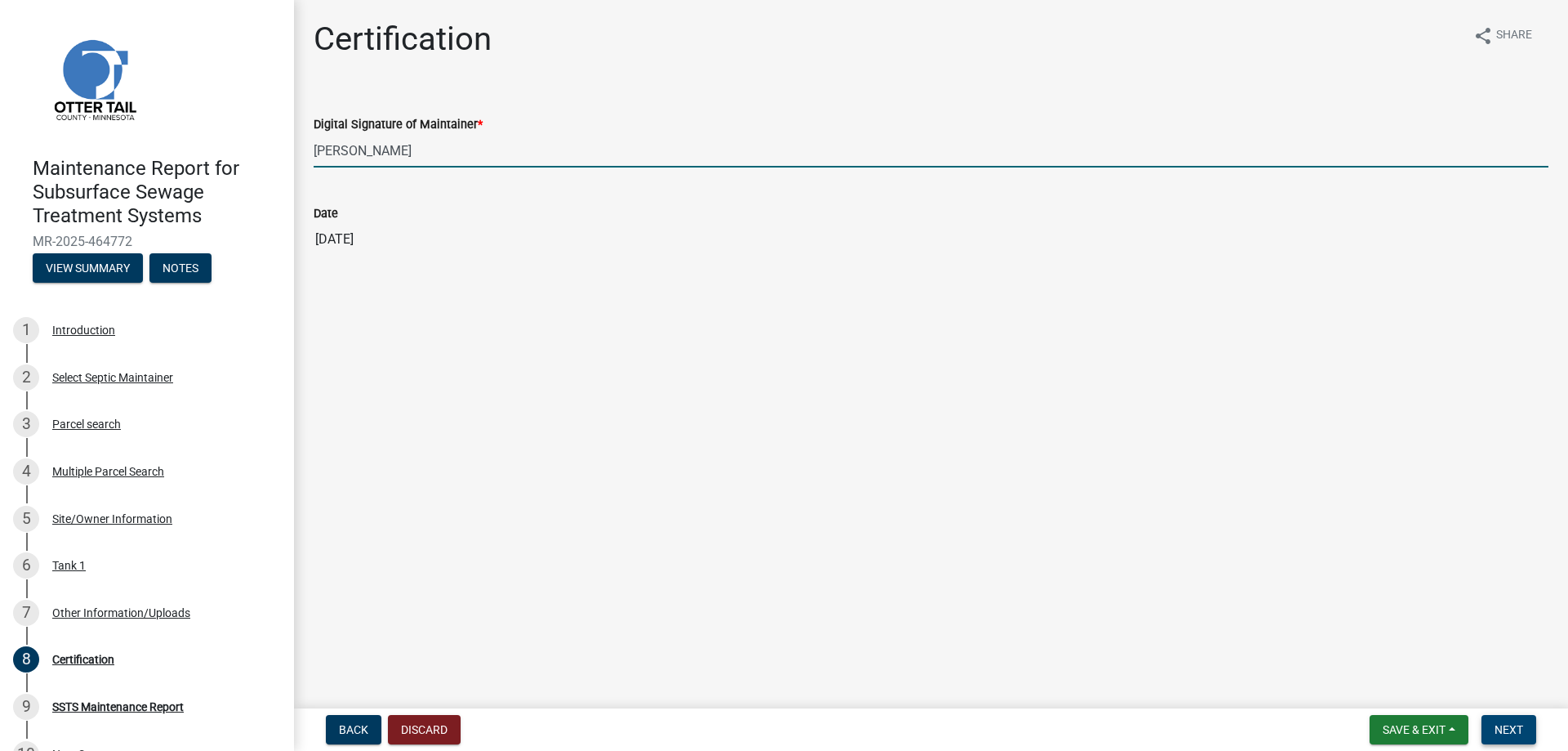
click at [1501, 736] on span "Next" at bounding box center [1509, 729] width 28 height 13
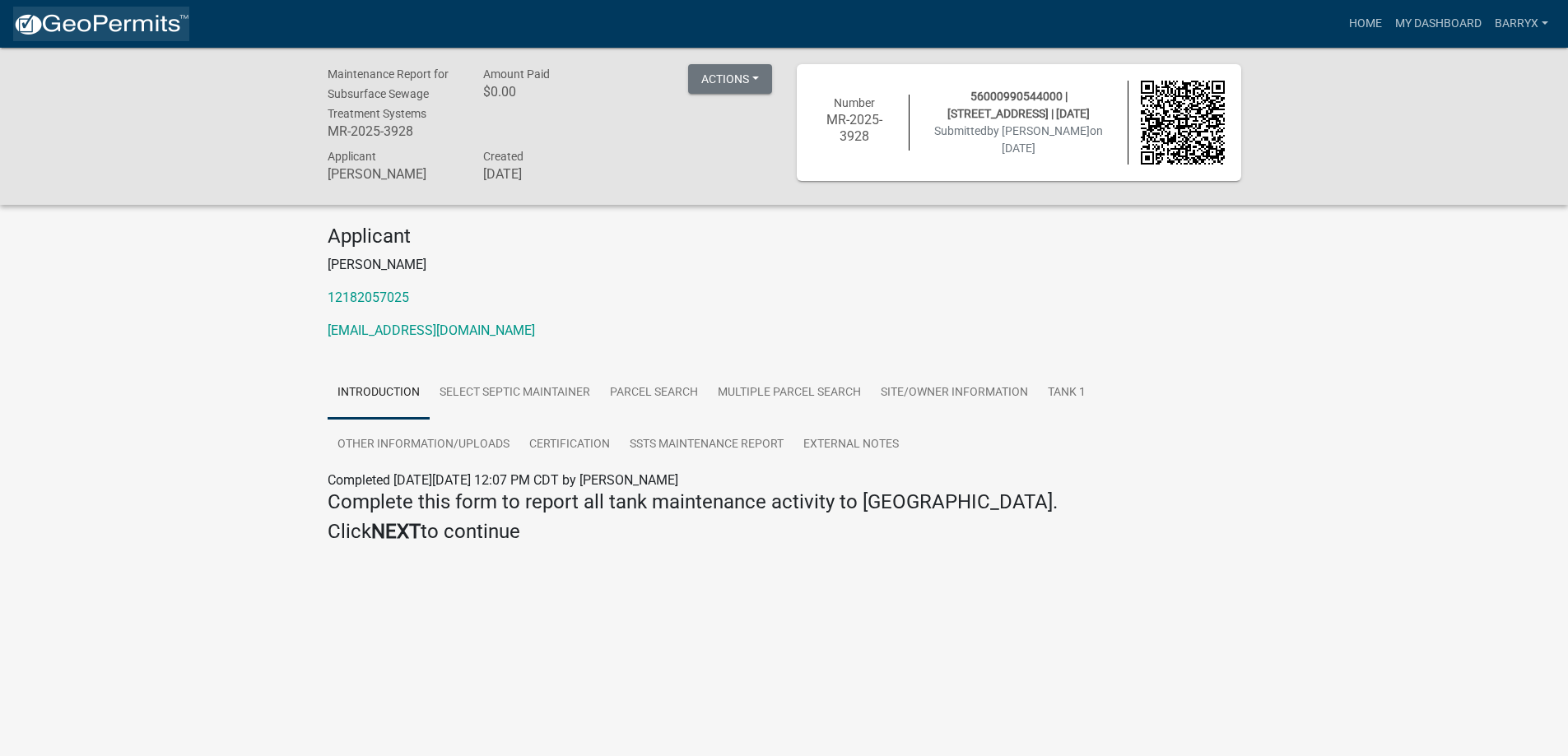
click at [137, 29] on img at bounding box center [102, 25] width 177 height 25
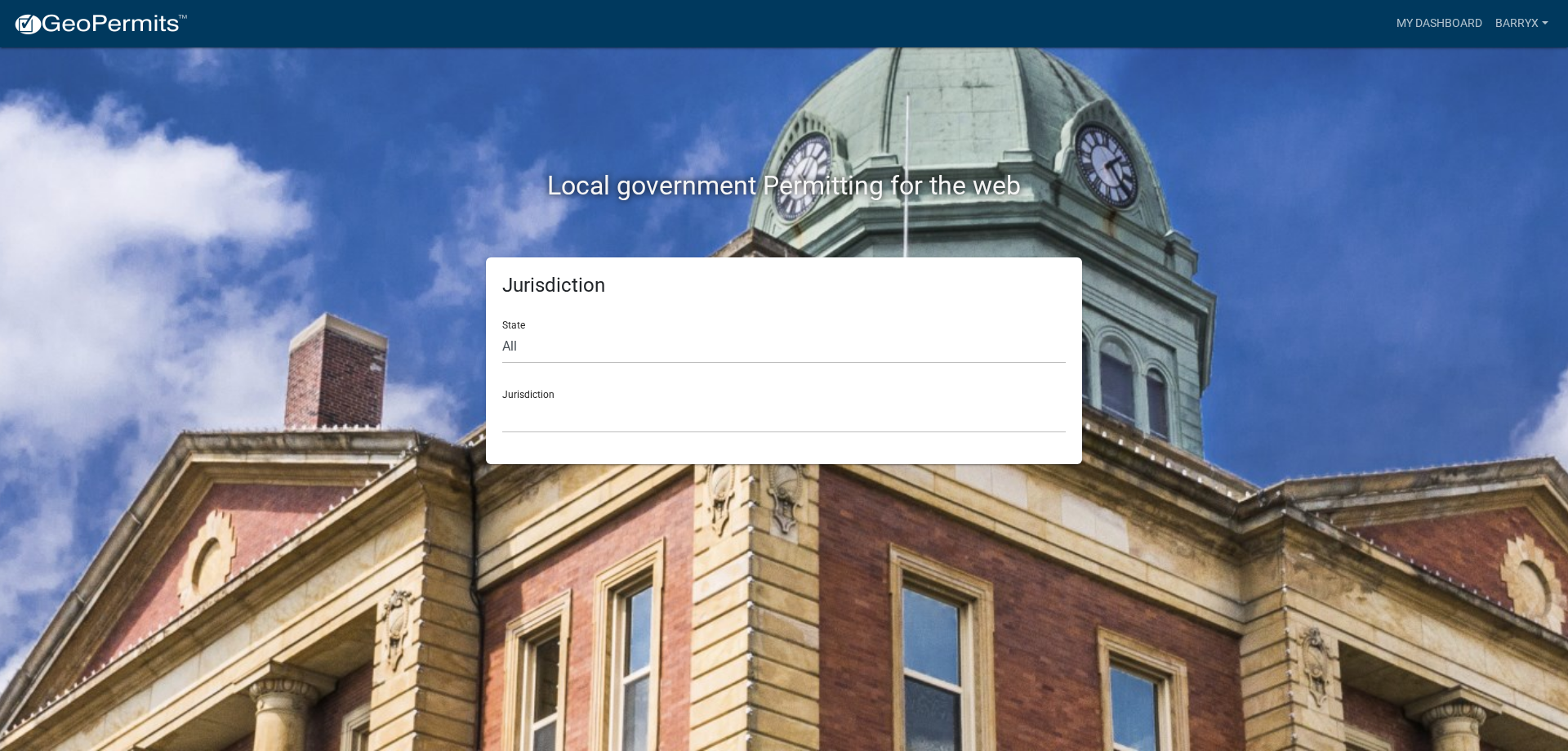
click at [541, 326] on div "State All [US_STATE] [US_STATE] [US_STATE] [US_STATE] [US_STATE] [US_STATE] [US…" at bounding box center [784, 335] width 563 height 57
click at [531, 337] on select "All [US_STATE] [US_STATE] [US_STATE] [US_STATE] [US_STATE] [US_STATE] [US_STATE…" at bounding box center [784, 347] width 563 height 34
select select "[US_STATE]"
click at [502, 330] on select "All [US_STATE] [US_STATE] [US_STATE] [US_STATE] [US_STATE] [US_STATE] [US_STATE…" at bounding box center [784, 347] width 563 height 34
click at [551, 412] on select "[GEOGRAPHIC_DATA], [US_STATE] [GEOGRAPHIC_DATA], [US_STATE] [GEOGRAPHIC_DATA], …" at bounding box center [784, 416] width 563 height 34
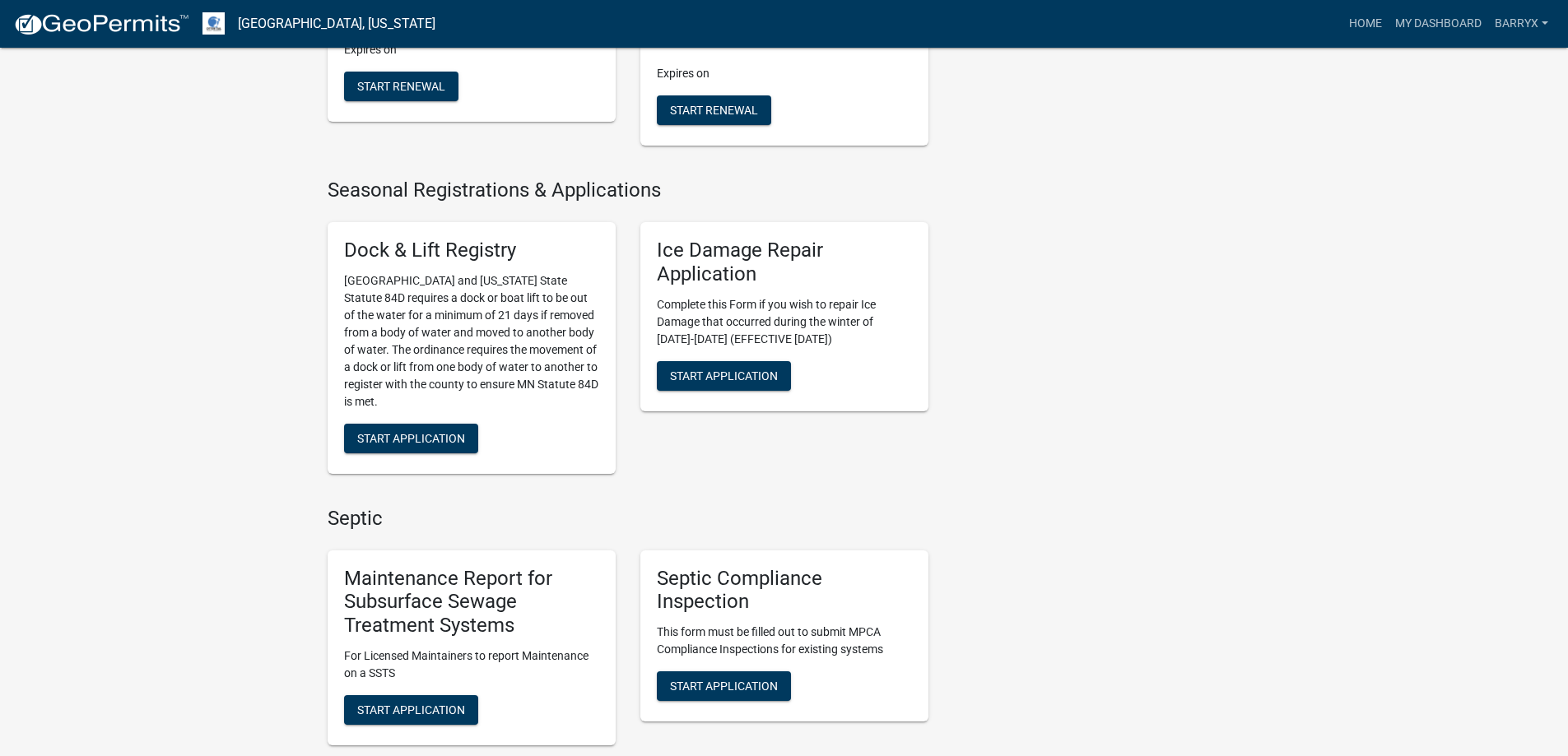
scroll to position [822, 0]
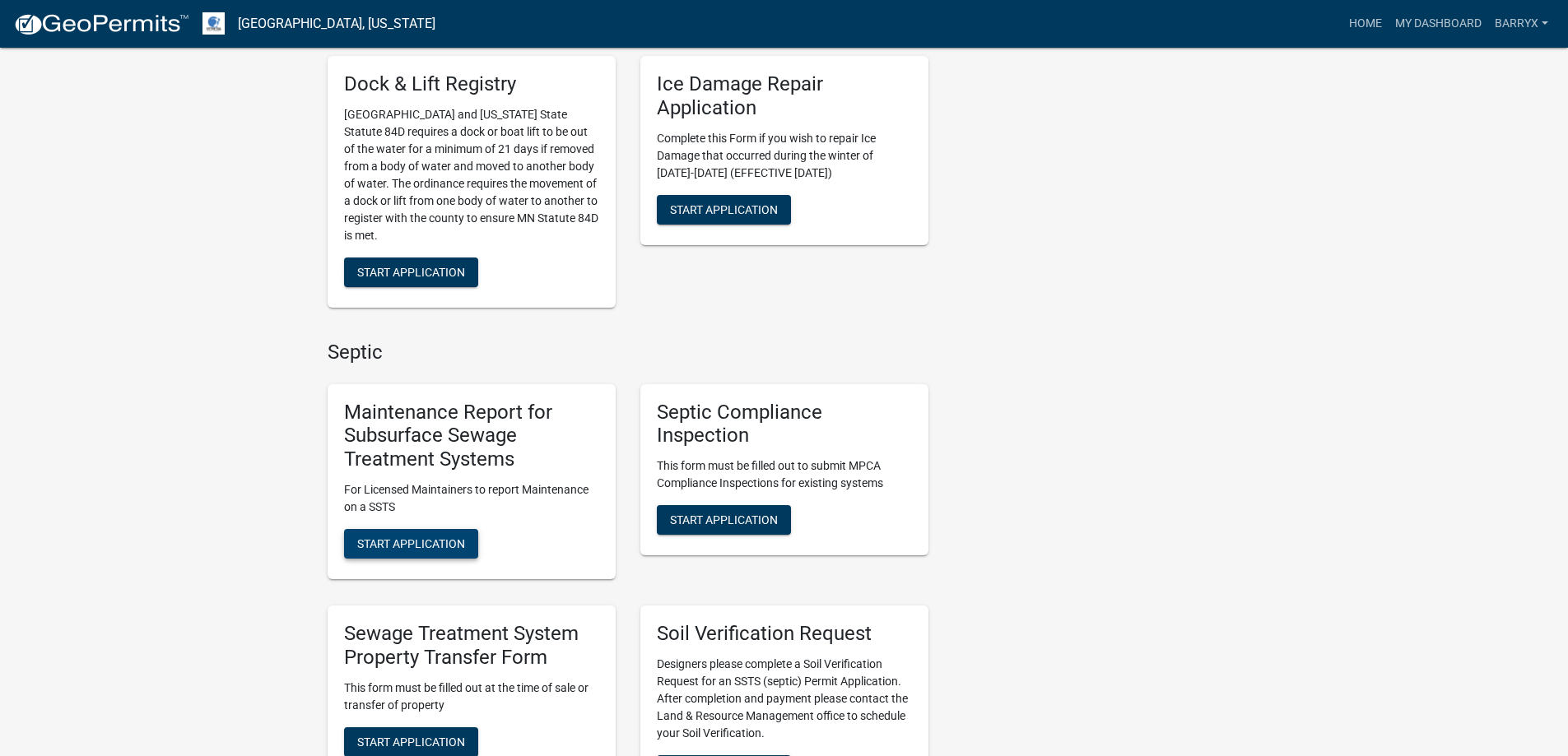
click at [410, 546] on span "Start Application" at bounding box center [411, 544] width 108 height 13
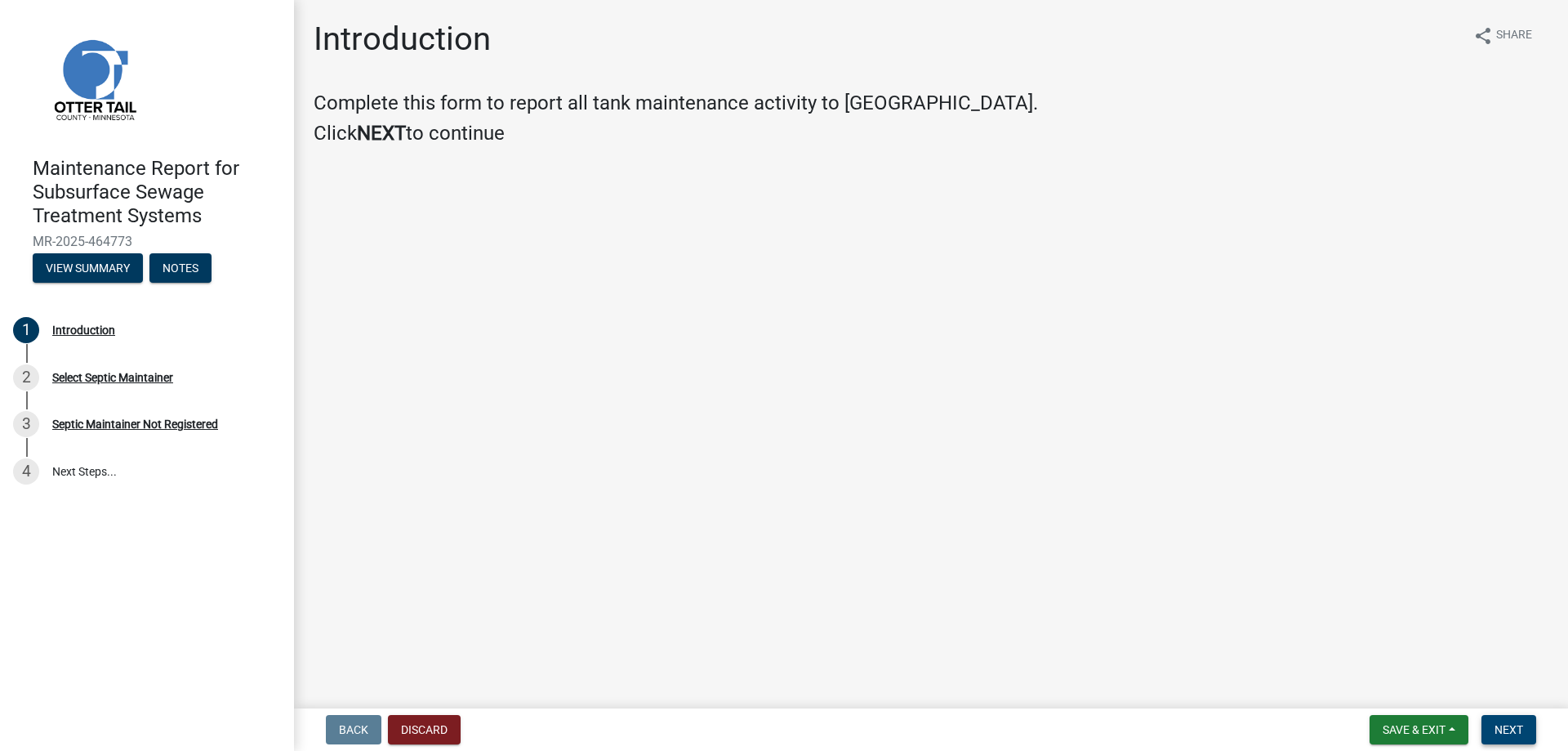
click at [1520, 725] on span "Next" at bounding box center [1509, 729] width 28 height 13
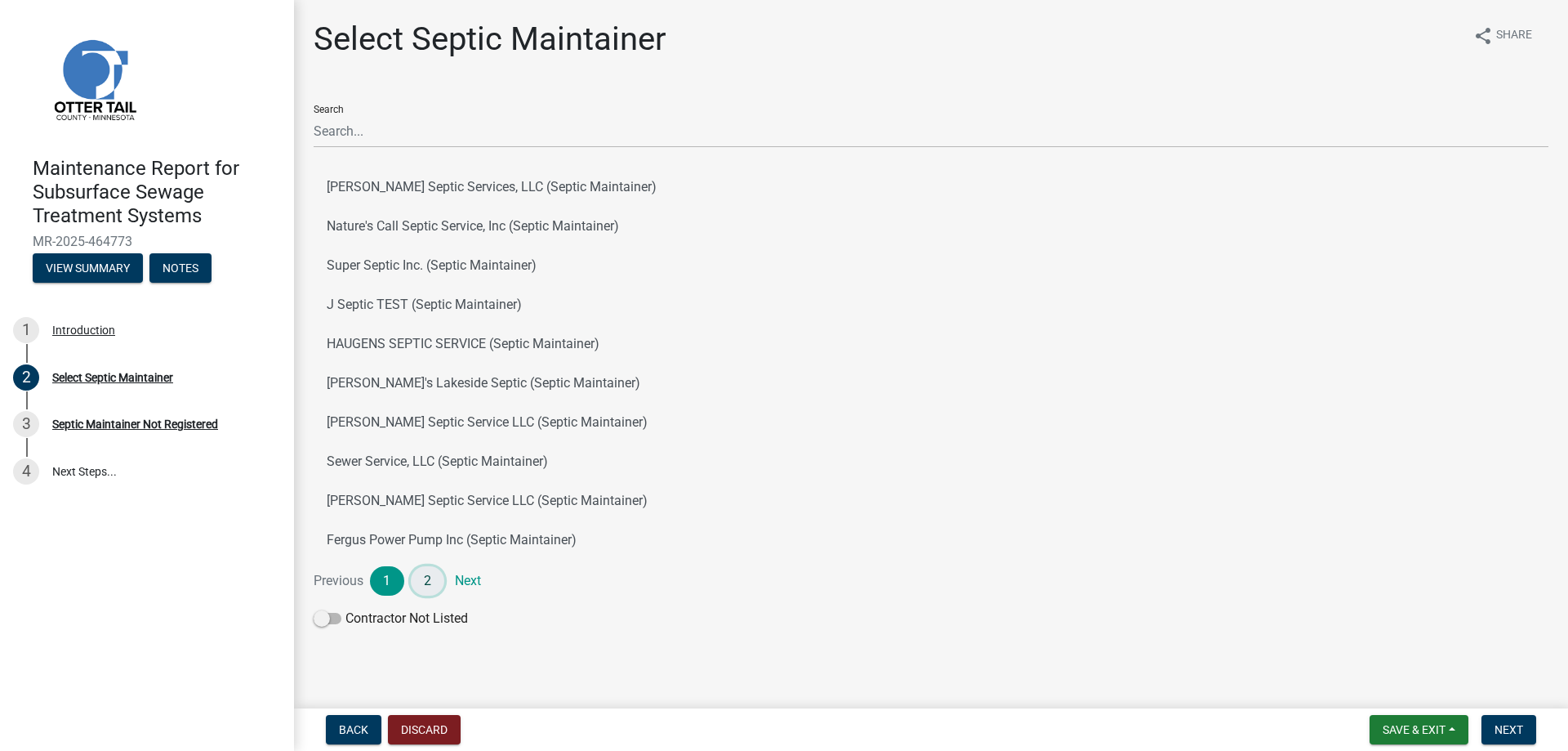
click at [430, 578] on link "2" at bounding box center [428, 580] width 34 height 29
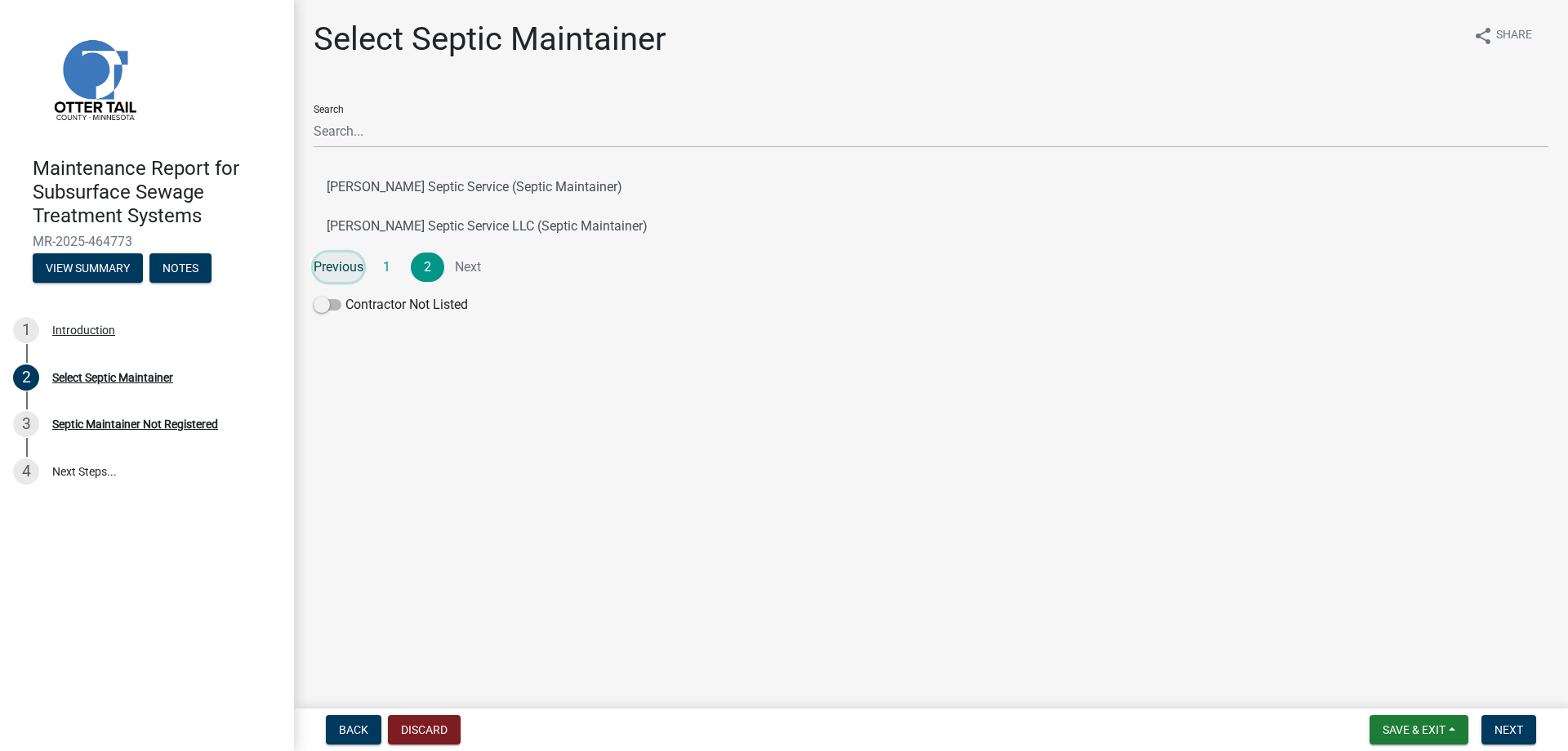
click at [329, 265] on link "Previous" at bounding box center [338, 267] width 50 height 29
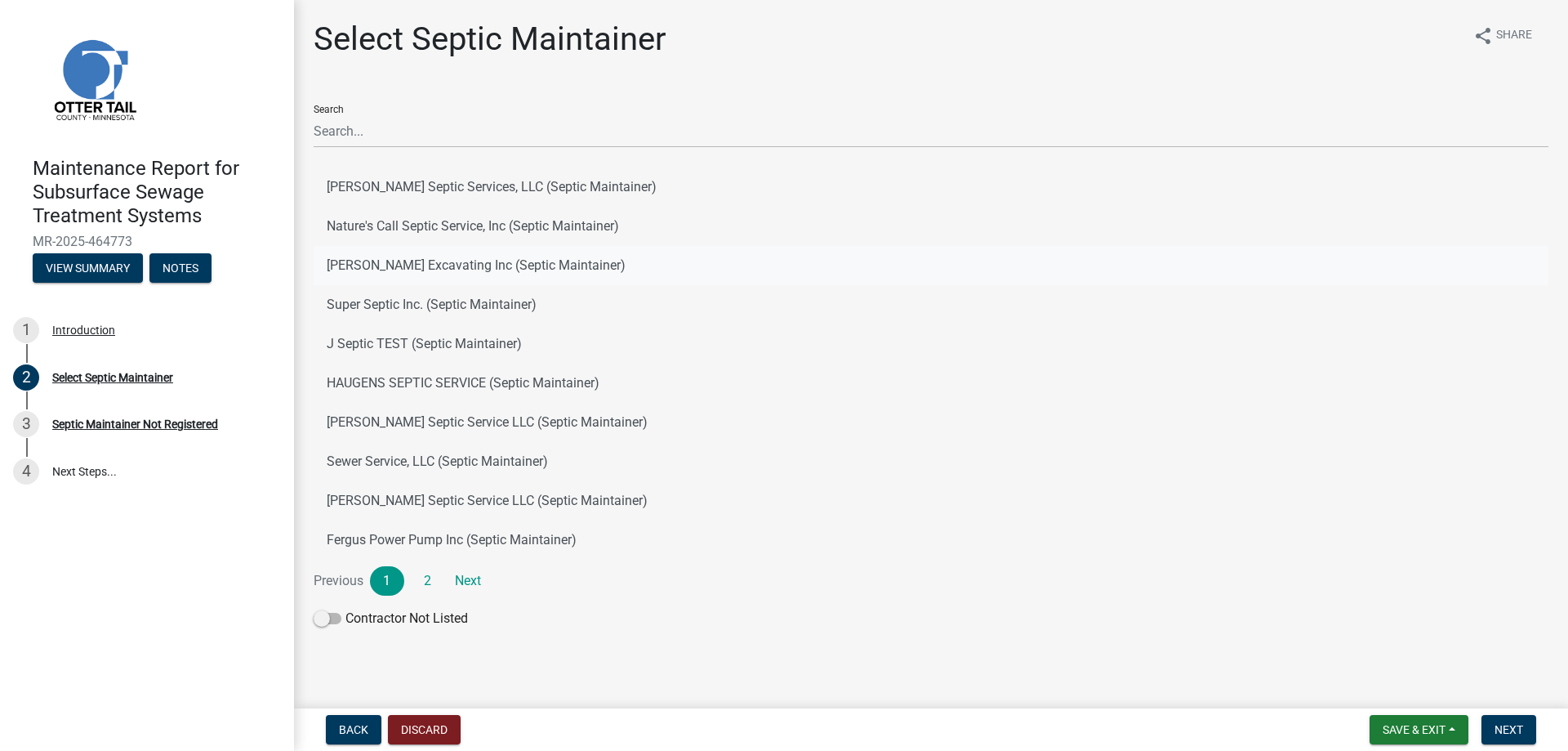
click at [329, 267] on button "[PERSON_NAME] Excavating Inc (Septic Maintainer)" at bounding box center [930, 266] width 1235 height 40
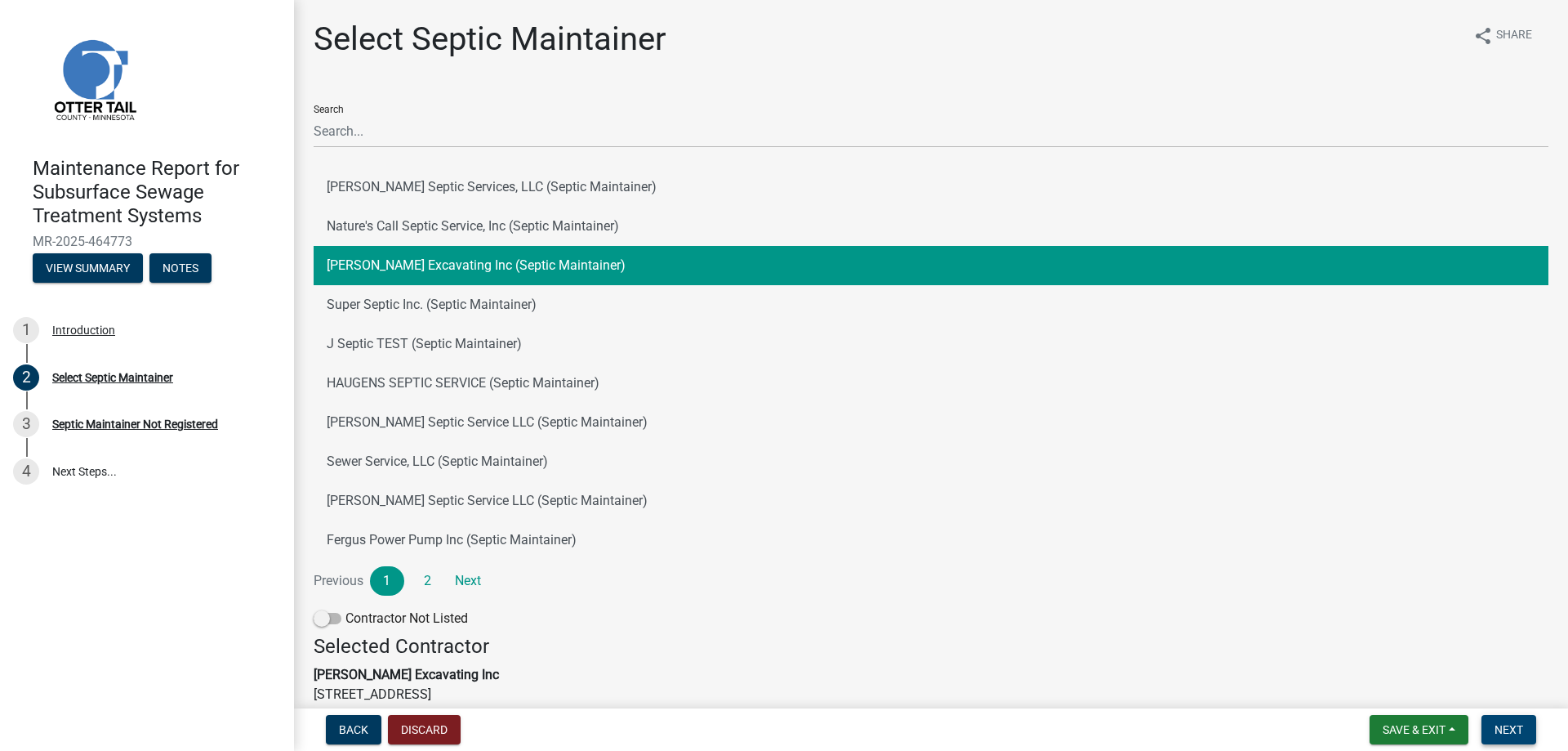
click at [1496, 730] on span "Next" at bounding box center [1509, 729] width 28 height 13
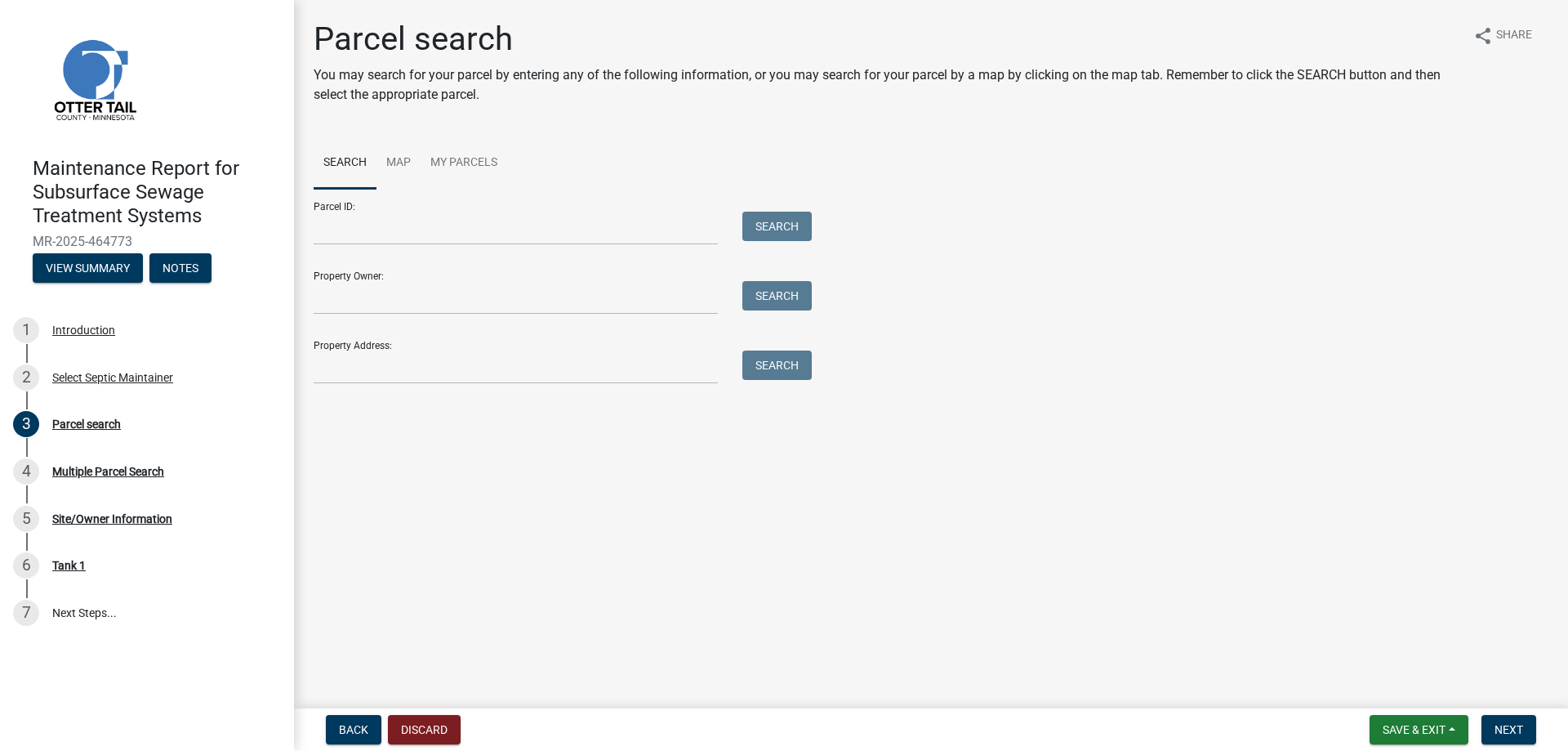
click at [453, 350] on div "Property Address: Search" at bounding box center [558, 356] width 490 height 57
click at [352, 369] on input "Property Address:" at bounding box center [515, 367] width 404 height 34
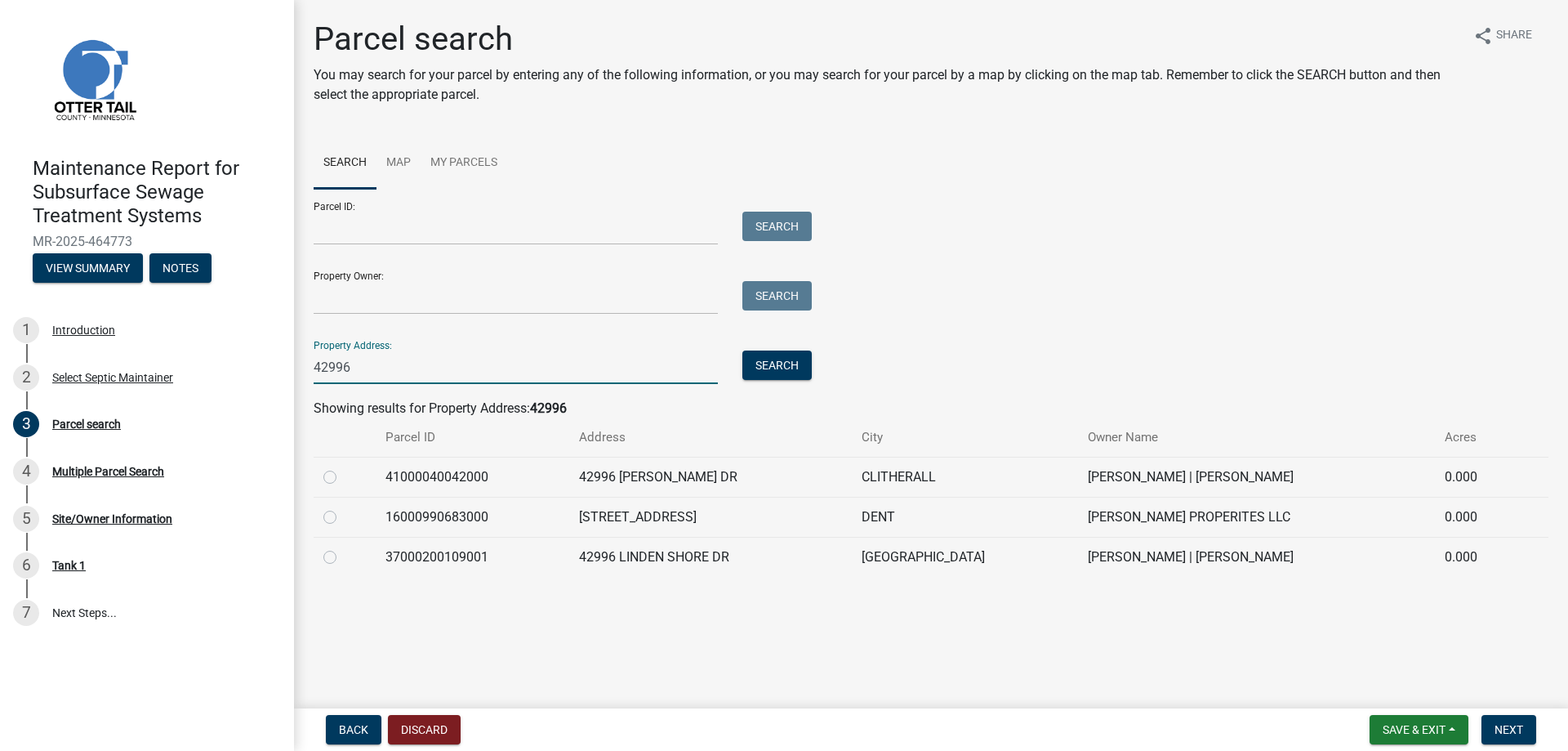
type input "42996"
click at [343, 507] on label at bounding box center [343, 507] width 0 height 0
click at [343, 517] on input "radio" at bounding box center [348, 512] width 10 height 10
radio input "true"
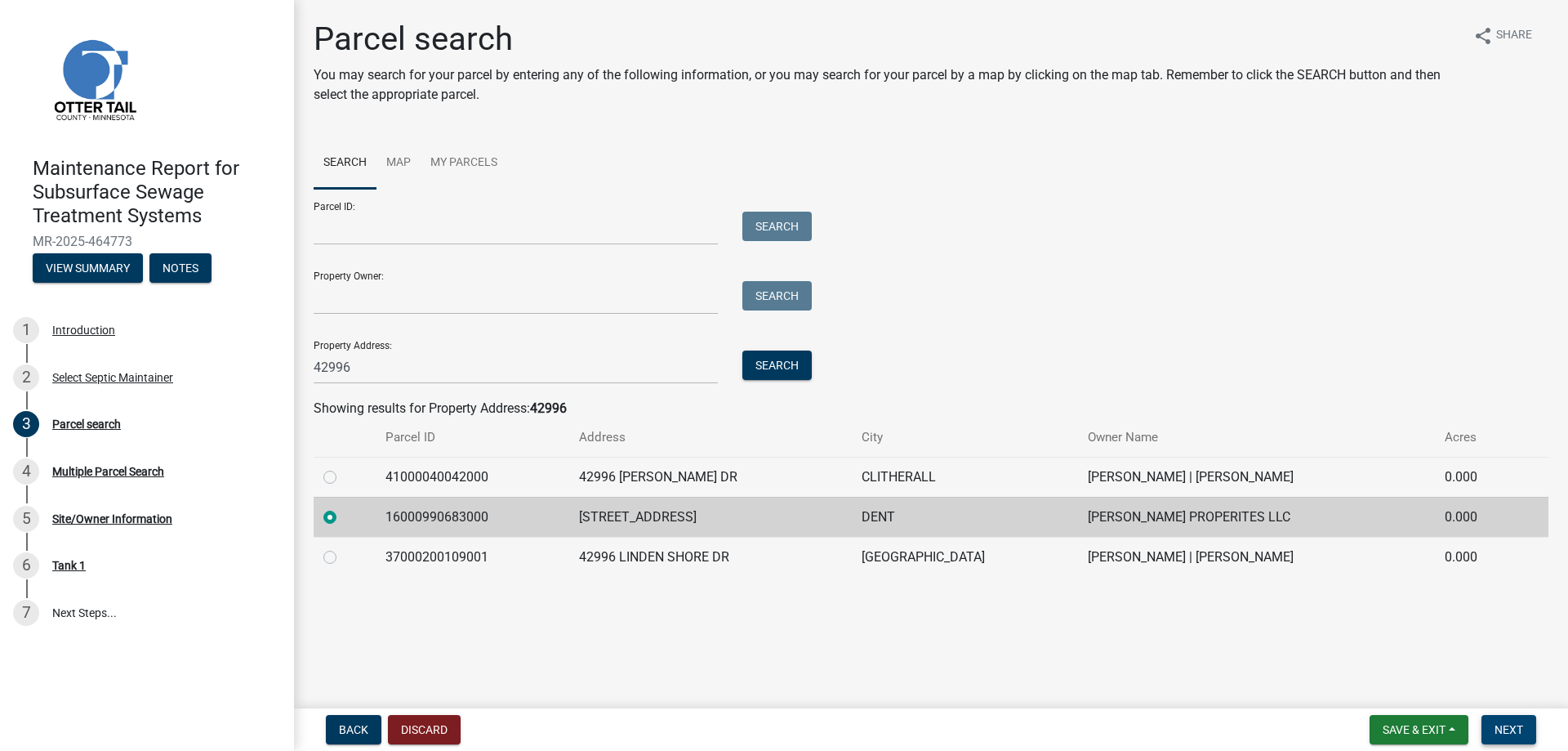
click at [1501, 727] on span "Next" at bounding box center [1509, 729] width 28 height 13
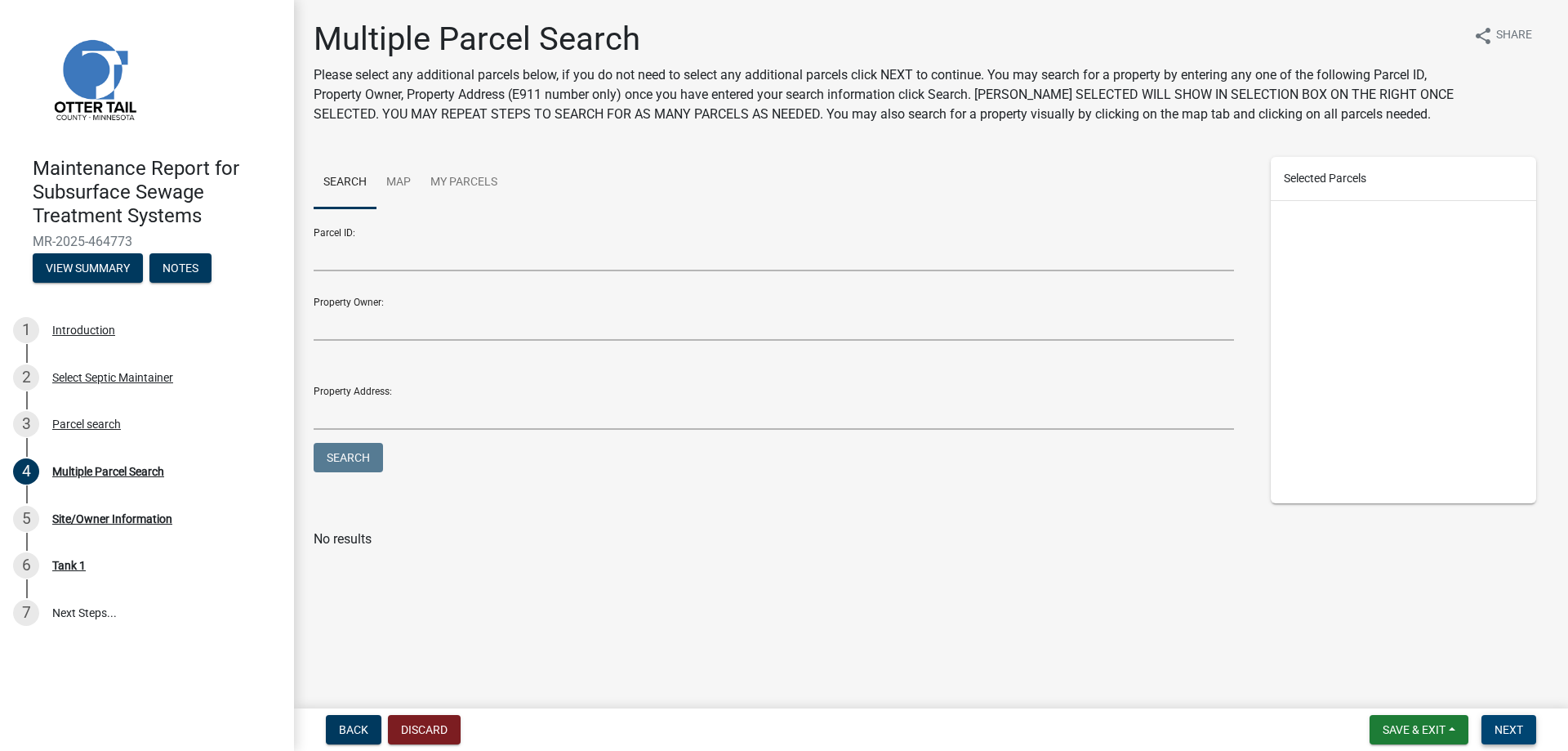
click at [1507, 733] on span "Next" at bounding box center [1509, 729] width 28 height 13
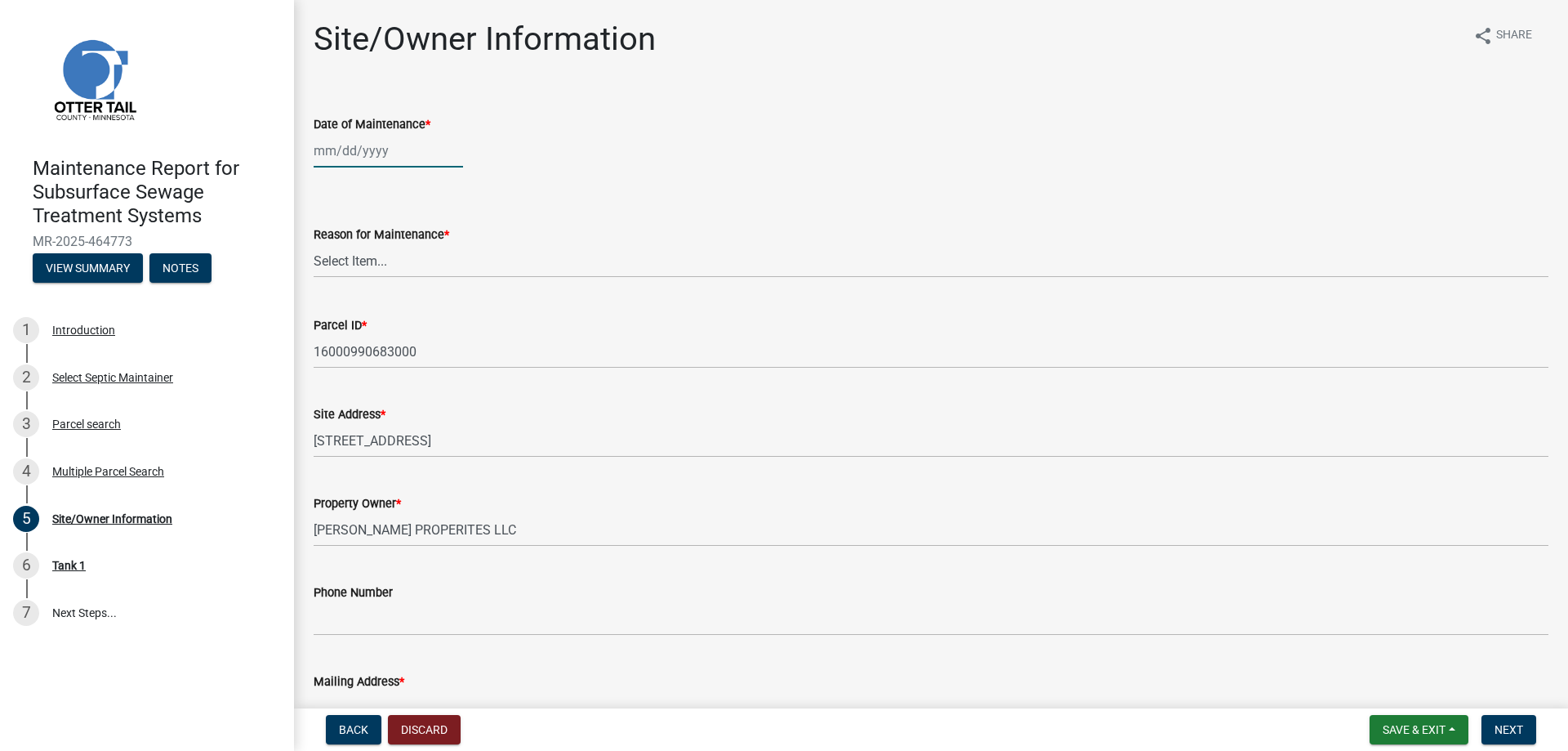
click at [387, 157] on div at bounding box center [388, 151] width 150 height 34
select select "8"
select select "2025"
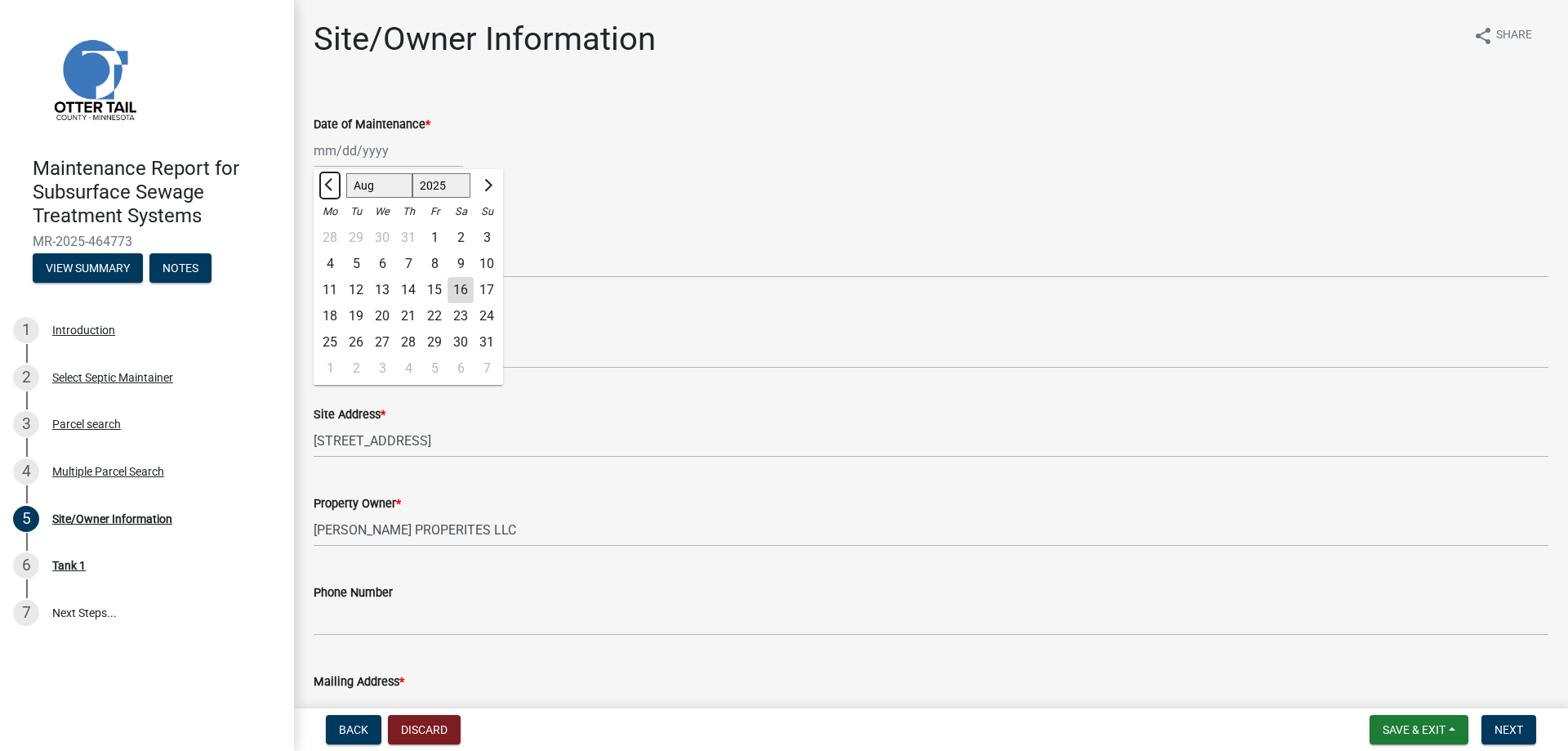
click at [325, 188] on button "Previous month" at bounding box center [330, 186] width 20 height 26
select select "5"
click at [355, 336] on div "27" at bounding box center [356, 342] width 26 height 26
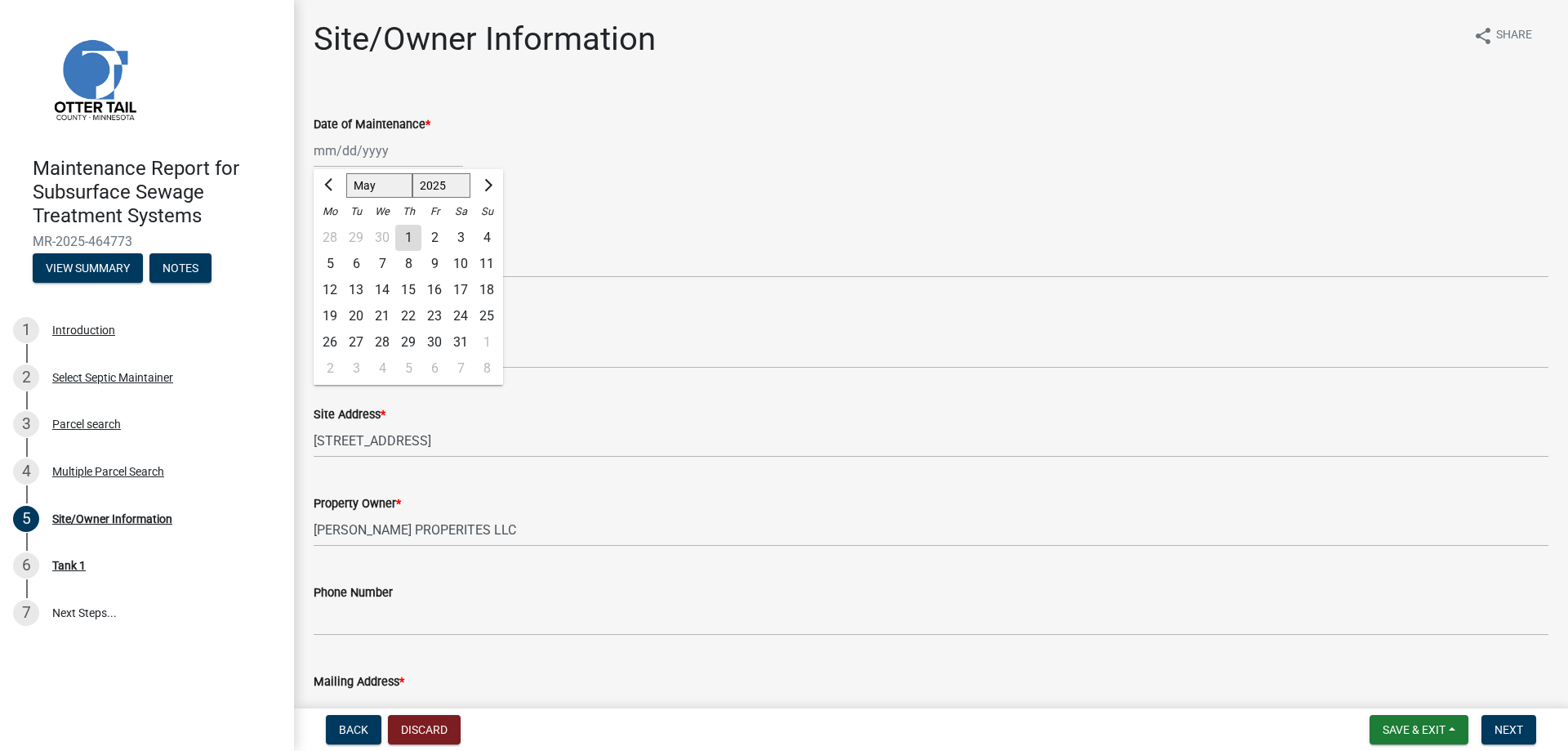
type input "[DATE]"
click at [377, 253] on select "Select Item... Called Routine Other" at bounding box center [930, 261] width 1235 height 34
click at [314, 244] on select "Select Item... Called Routine Other" at bounding box center [930, 261] width 1235 height 34
select select "3ac72b63-7b21-42e4-8192-806faae7a4f1"
click at [1509, 734] on span "Next" at bounding box center [1509, 729] width 28 height 13
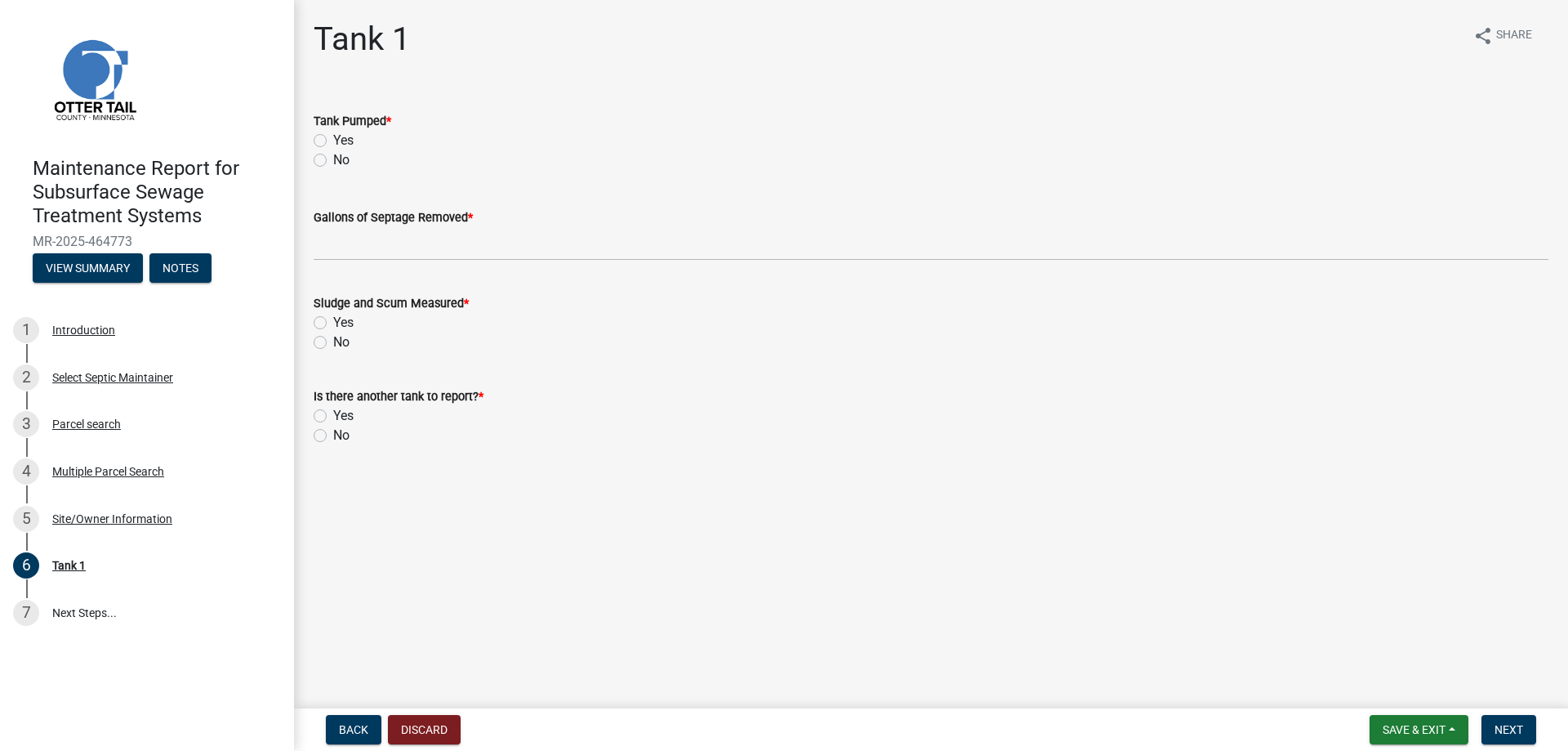
click at [359, 141] on div "Yes" at bounding box center [930, 140] width 1235 height 20
click at [350, 139] on label "Yes" at bounding box center [344, 140] width 21 height 20
click at [333, 135] on label "Yes" at bounding box center [344, 140] width 21 height 20
click at [333, 135] on input "Yes" at bounding box center [338, 136] width 10 height 10
radio input "true"
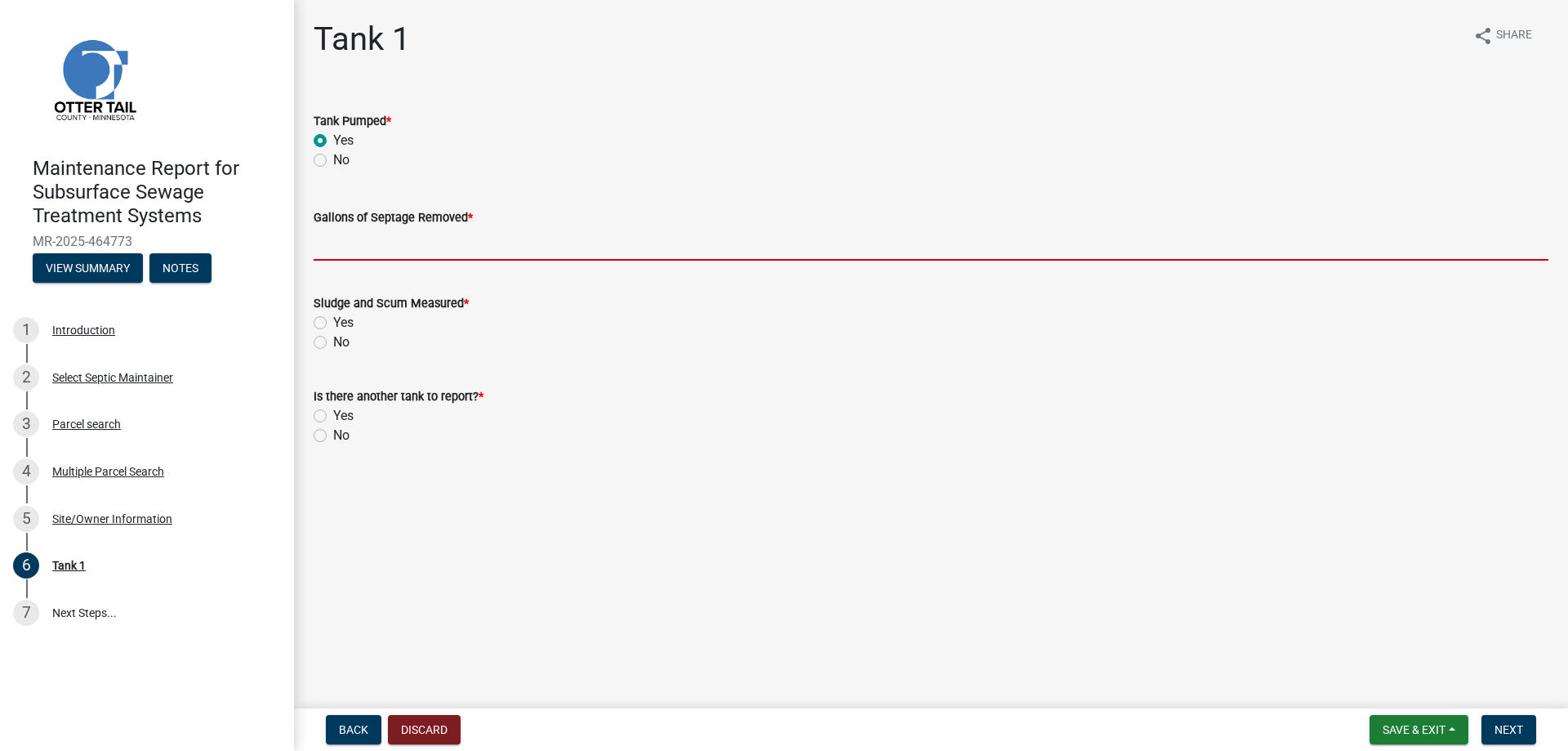
click at [319, 234] on input "Gallons of Septage Removed *" at bounding box center [930, 244] width 1235 height 34
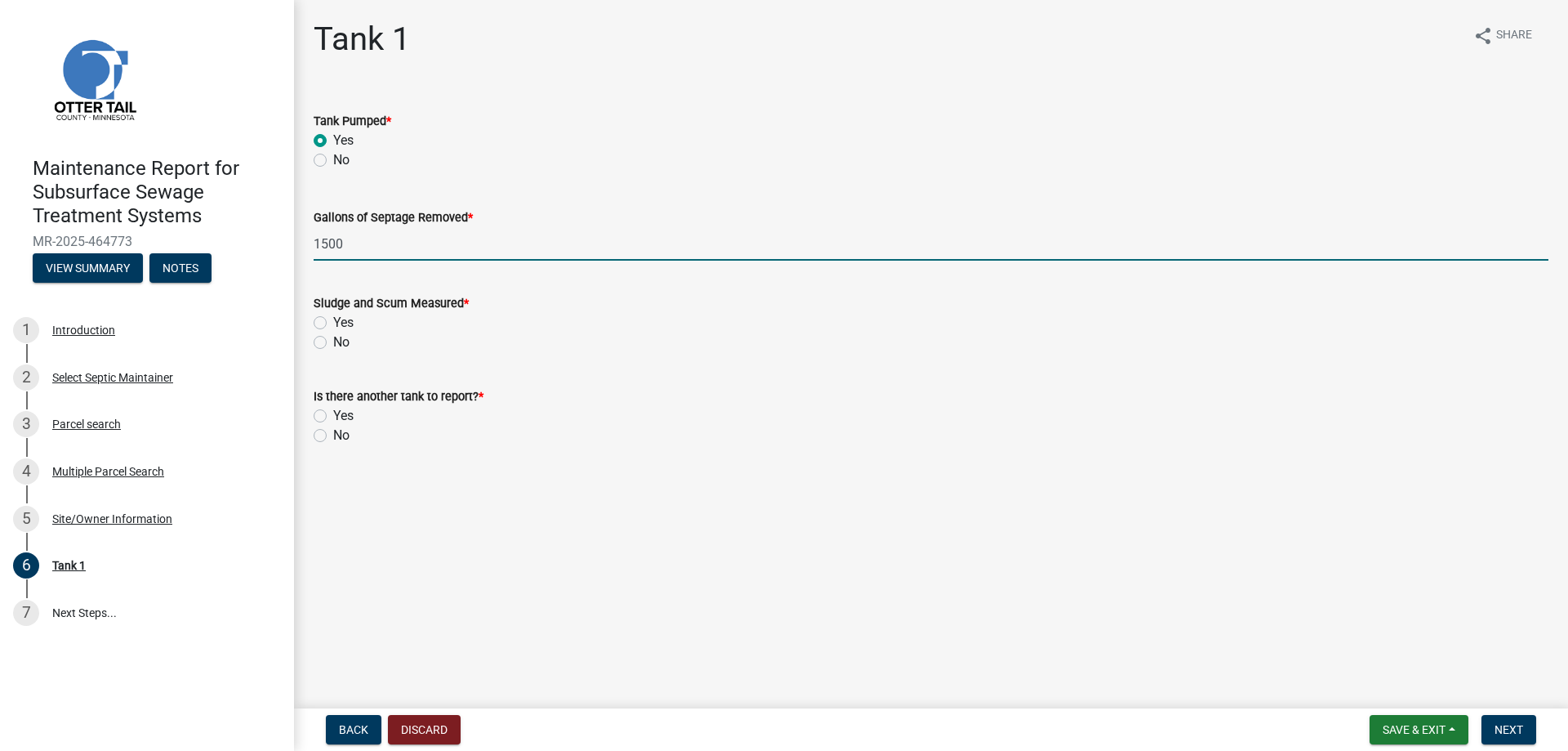
type input "1500"
click at [333, 343] on label "No" at bounding box center [341, 342] width 16 height 20
click at [333, 343] on input "No" at bounding box center [338, 337] width 10 height 10
radio input "true"
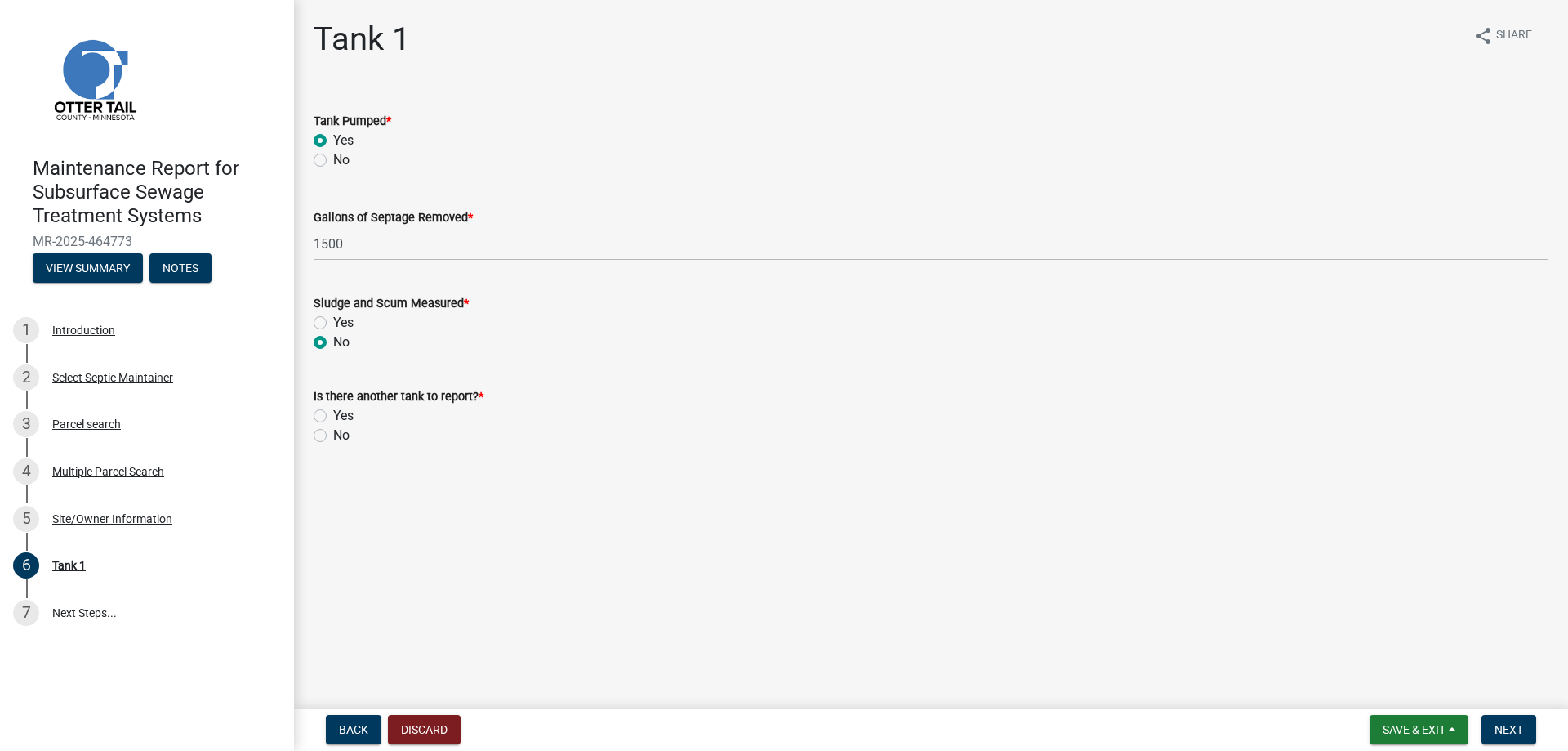
click at [333, 437] on label "No" at bounding box center [341, 435] width 16 height 20
click at [333, 436] on input "No" at bounding box center [338, 431] width 10 height 10
radio input "true"
click at [1515, 728] on span "Next" at bounding box center [1509, 729] width 28 height 13
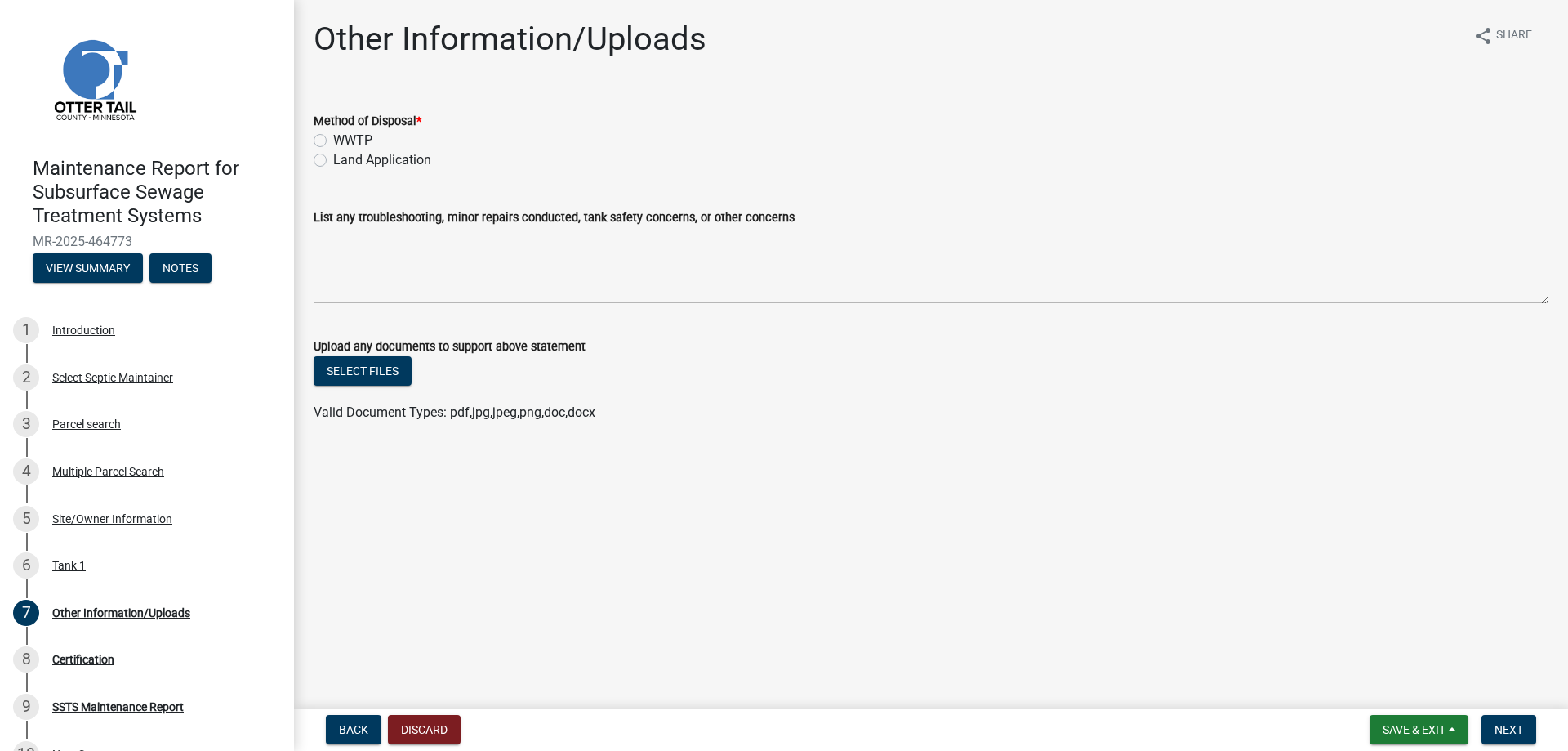
click at [398, 164] on label "Land Application" at bounding box center [382, 160] width 98 height 20
click at [344, 161] on input "Land Application" at bounding box center [338, 155] width 10 height 10
radio input "true"
click at [1523, 721] on button "Next" at bounding box center [1509, 729] width 55 height 29
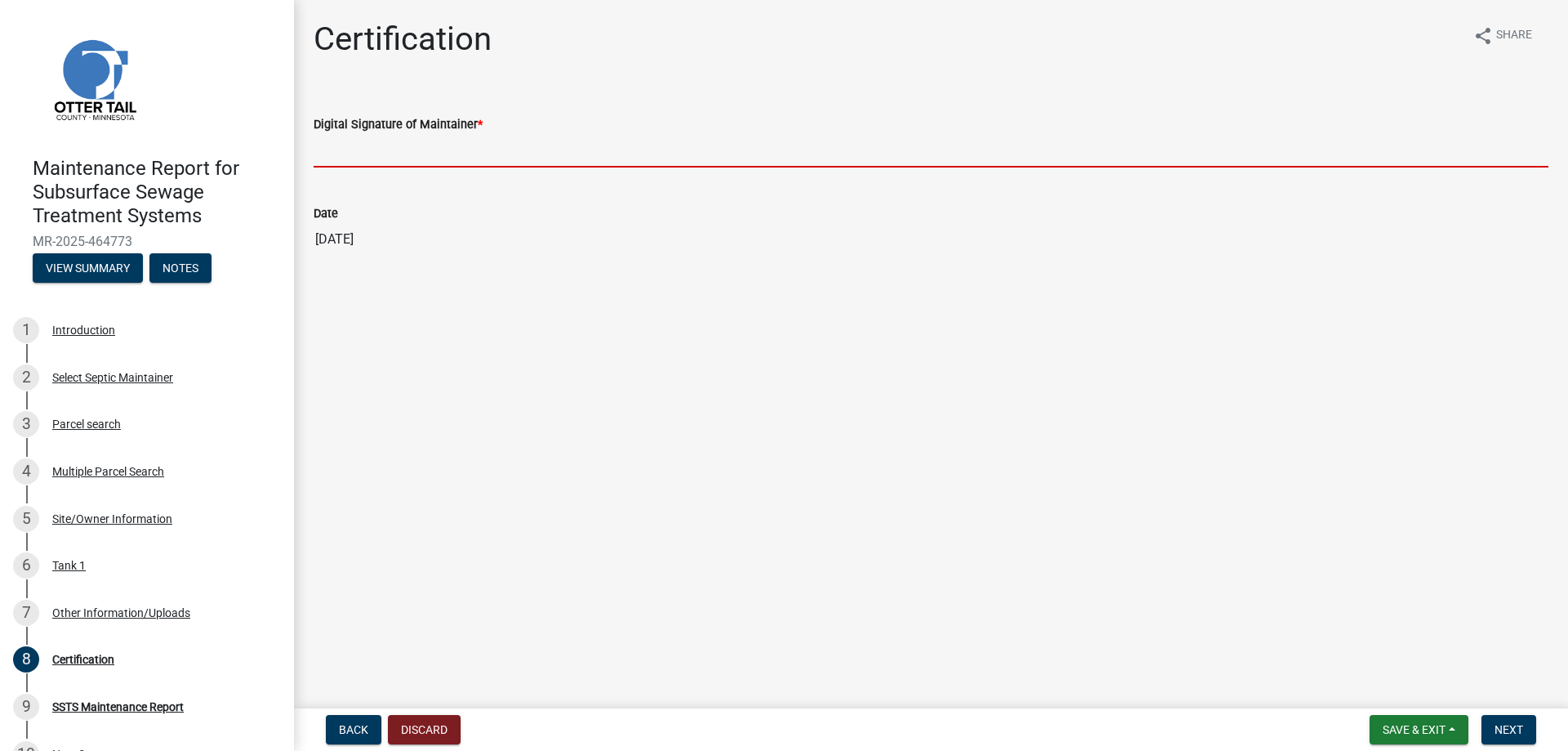
click at [669, 153] on input "Digital Signature of Maintainer *" at bounding box center [930, 151] width 1235 height 34
type input "[PERSON_NAME]"
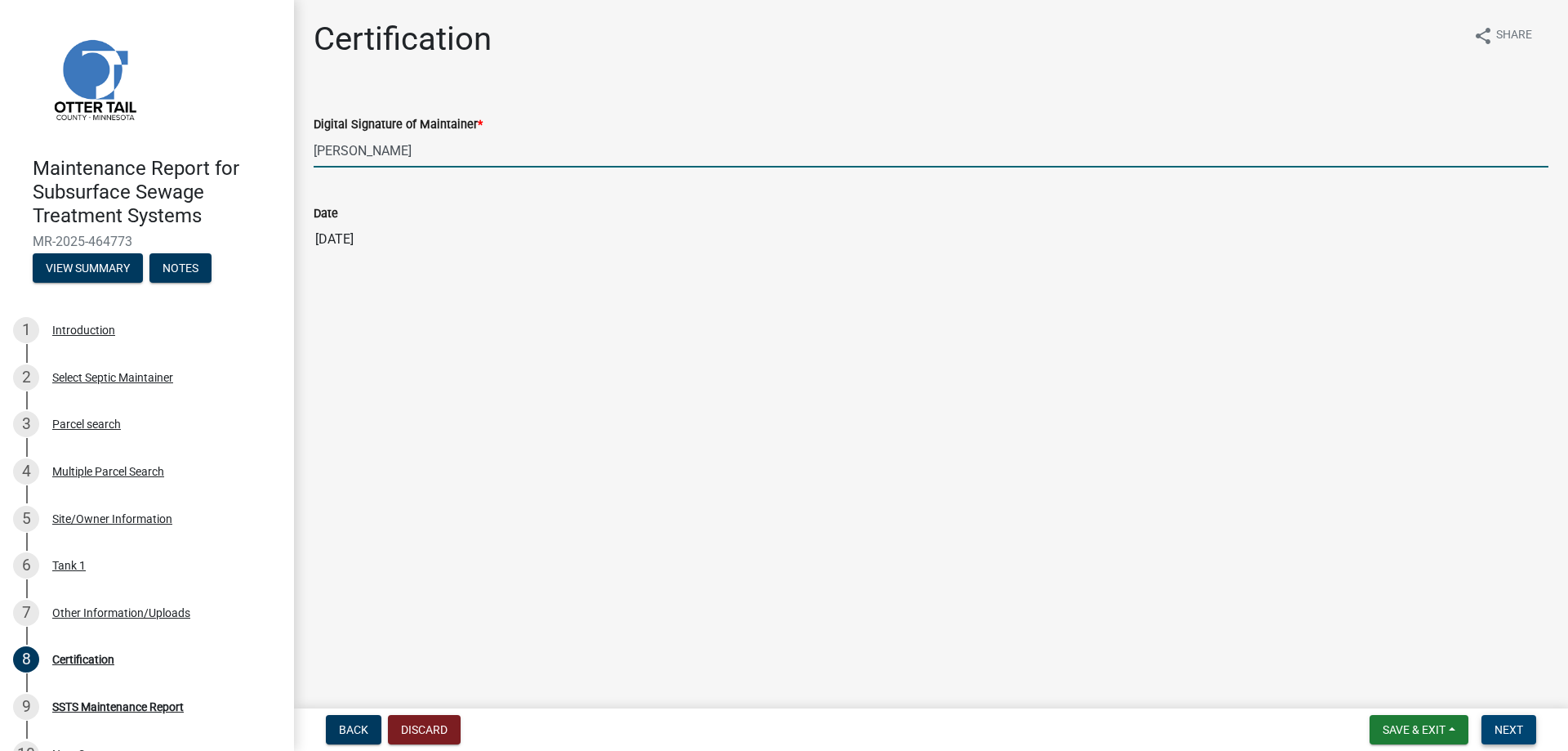
click at [1515, 718] on button "Next" at bounding box center [1509, 729] width 55 height 29
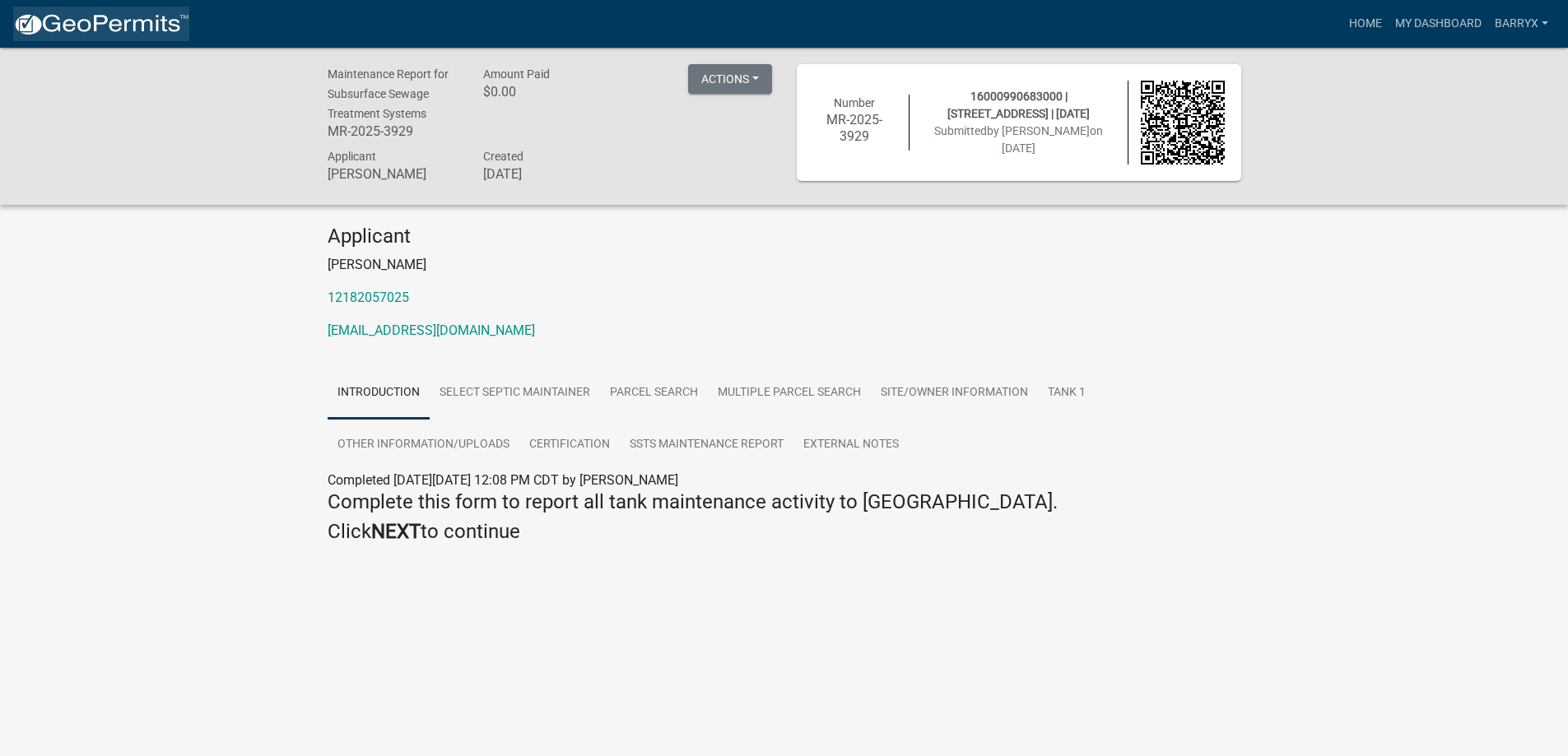
click at [75, 34] on img at bounding box center [102, 25] width 177 height 25
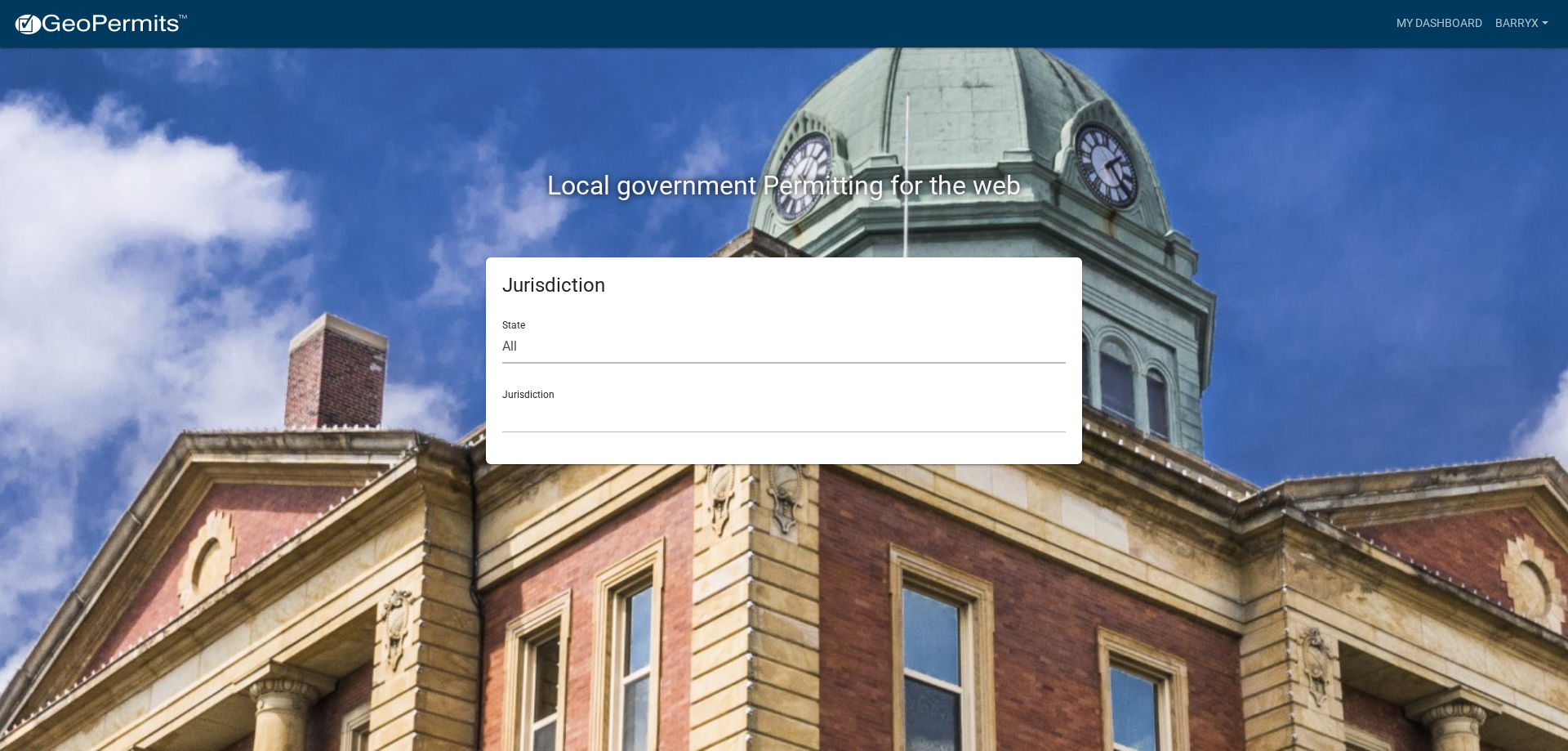
click at [539, 335] on select "All [US_STATE] [US_STATE] [US_STATE] [US_STATE] [US_STATE] [US_STATE] [US_STATE…" at bounding box center [784, 347] width 563 height 34
select select "[US_STATE]"
click at [502, 330] on select "All [US_STATE] [US_STATE] [US_STATE] [US_STATE] [US_STATE] [US_STATE] [US_STATE…" at bounding box center [784, 347] width 563 height 34
click at [531, 421] on select "[GEOGRAPHIC_DATA], [US_STATE] [GEOGRAPHIC_DATA], [US_STATE] [GEOGRAPHIC_DATA], …" at bounding box center [784, 416] width 563 height 34
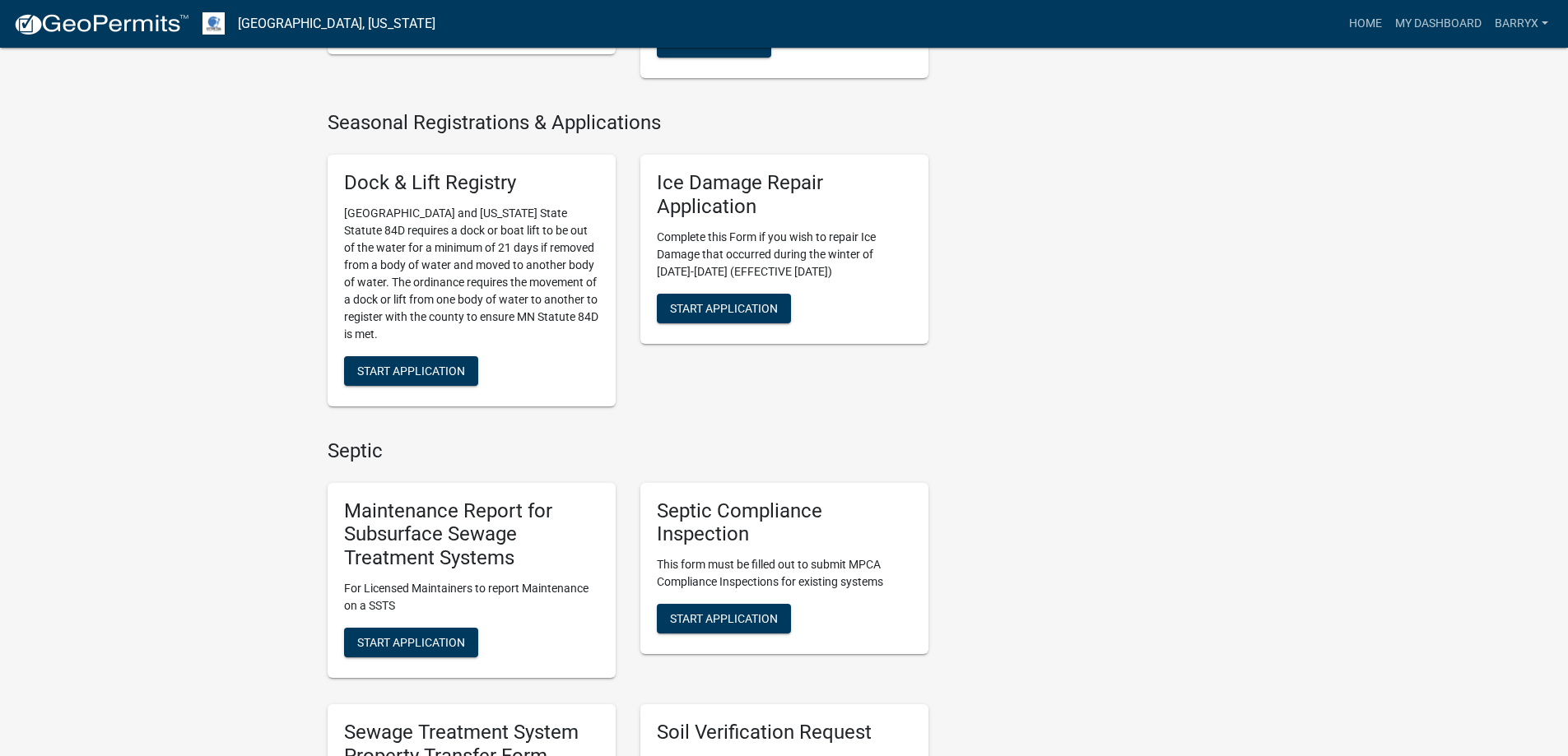
scroll to position [822, 0]
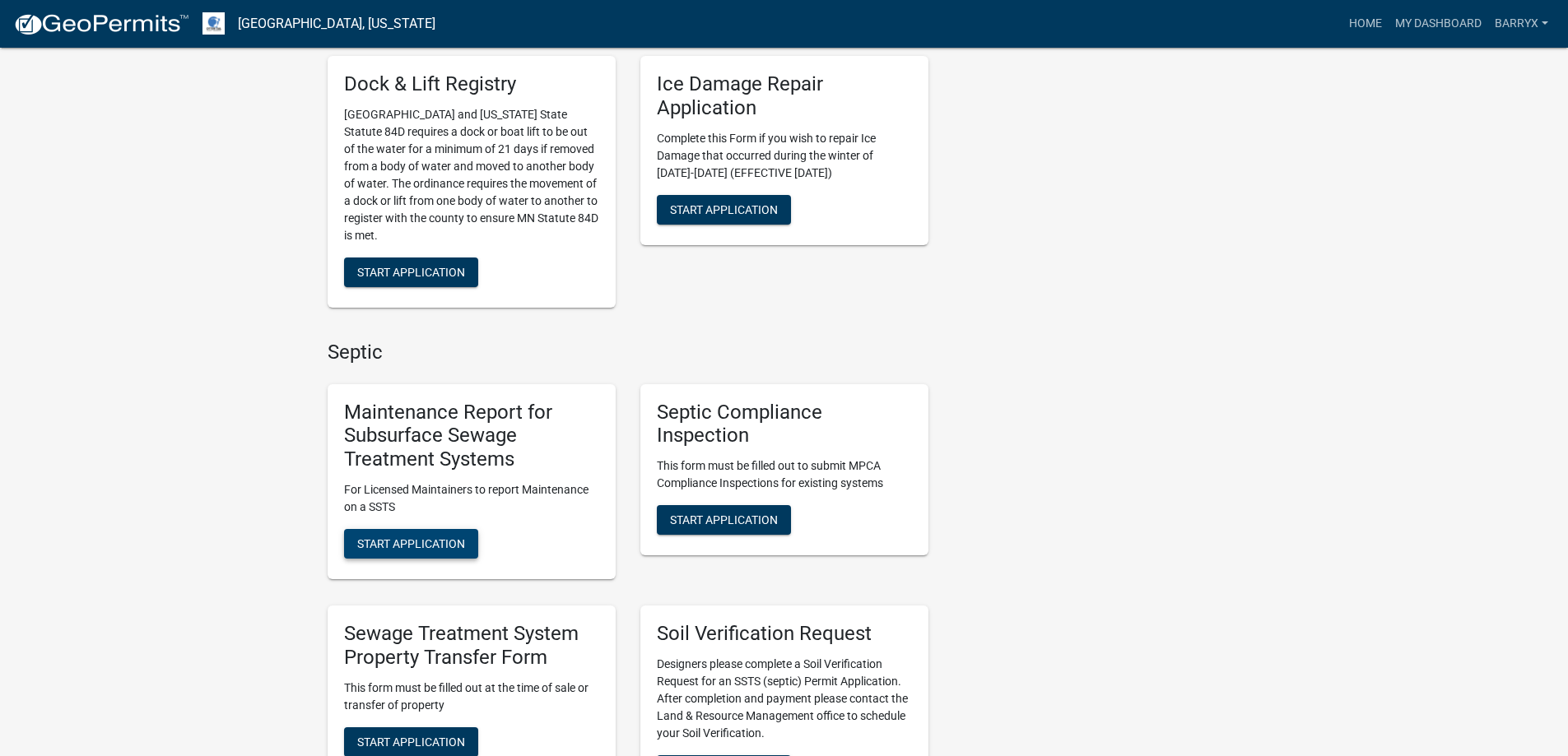
click at [415, 539] on span "Start Application" at bounding box center [411, 544] width 108 height 13
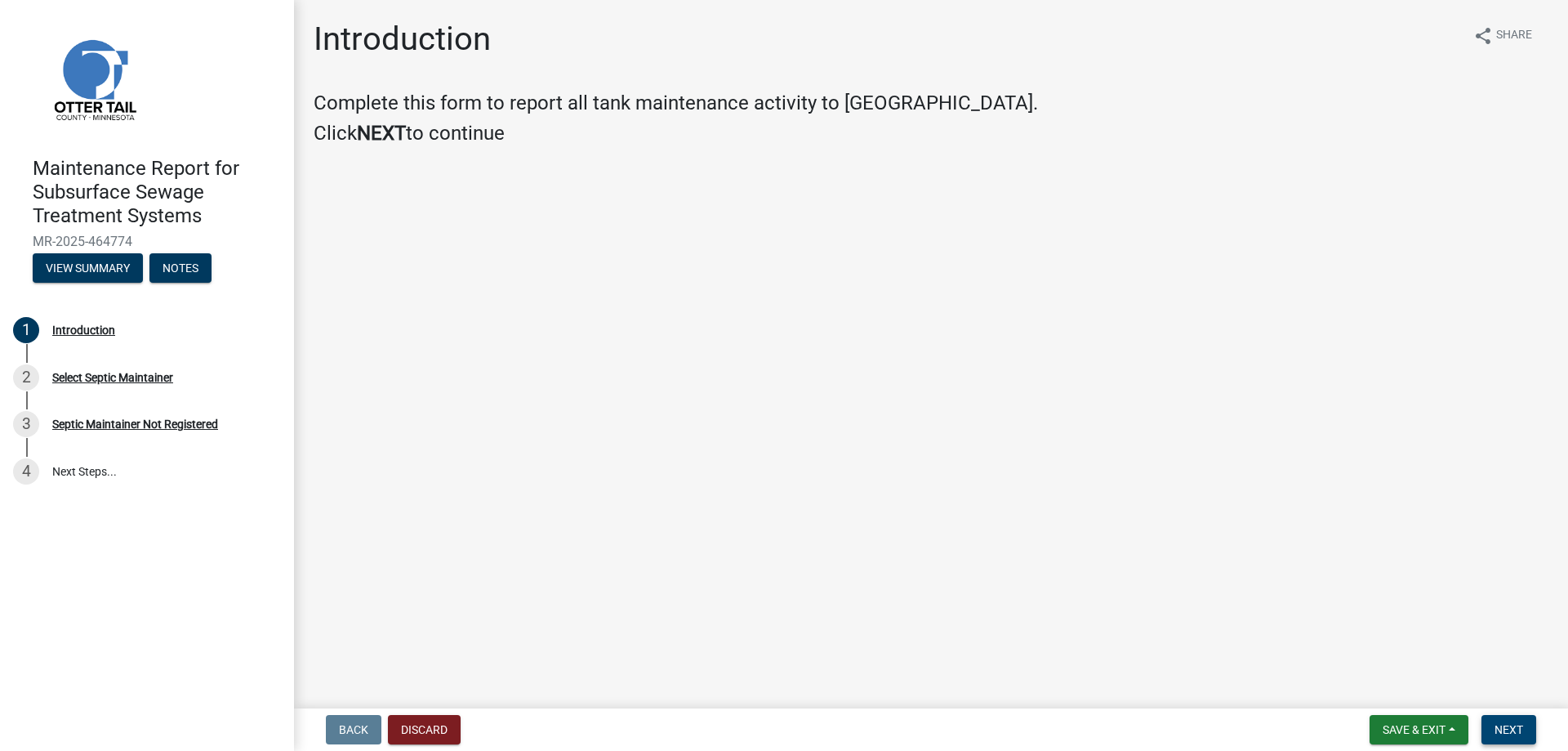
click at [1512, 728] on span "Next" at bounding box center [1509, 729] width 28 height 13
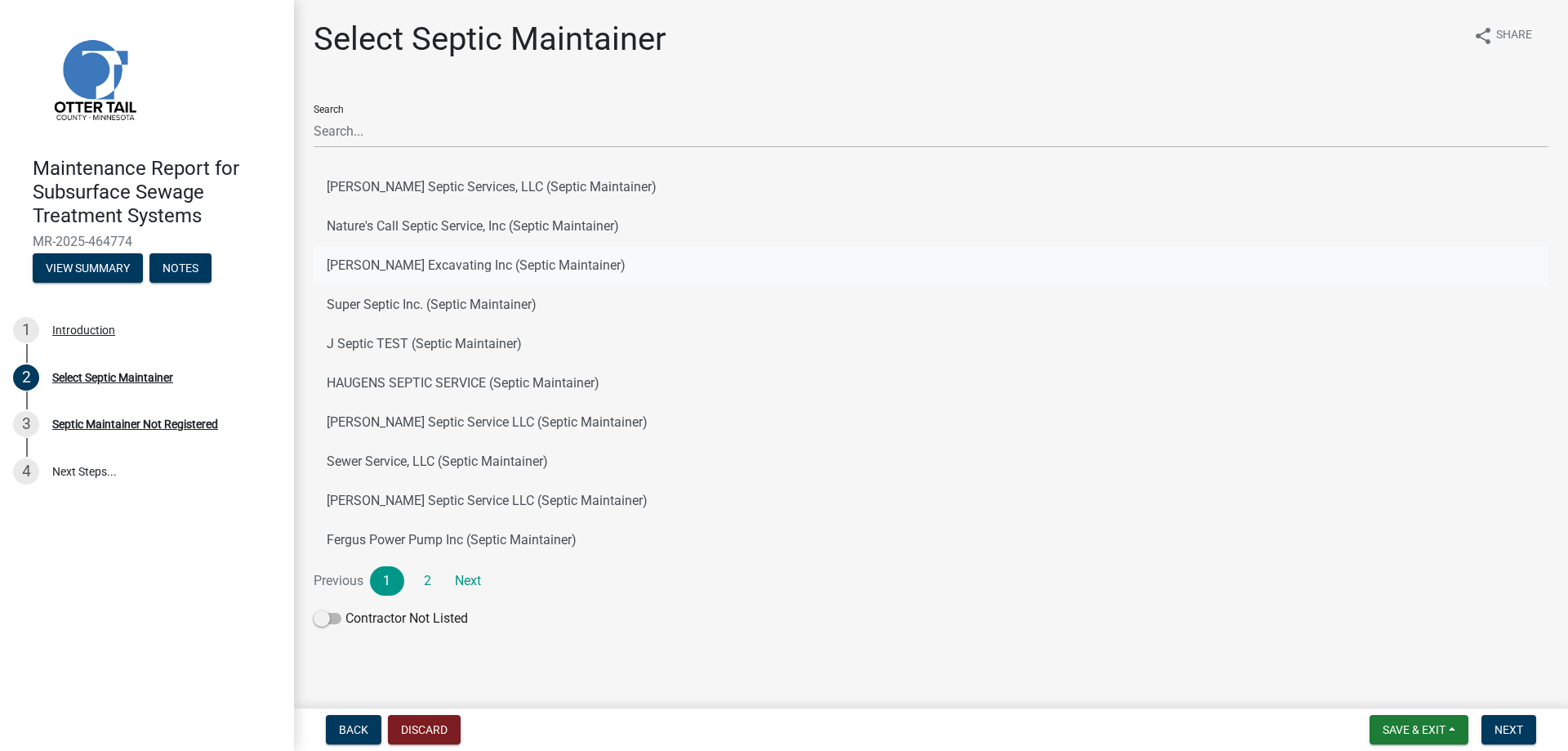
click at [371, 263] on button "[PERSON_NAME] Excavating Inc (Septic Maintainer)" at bounding box center [930, 266] width 1235 height 40
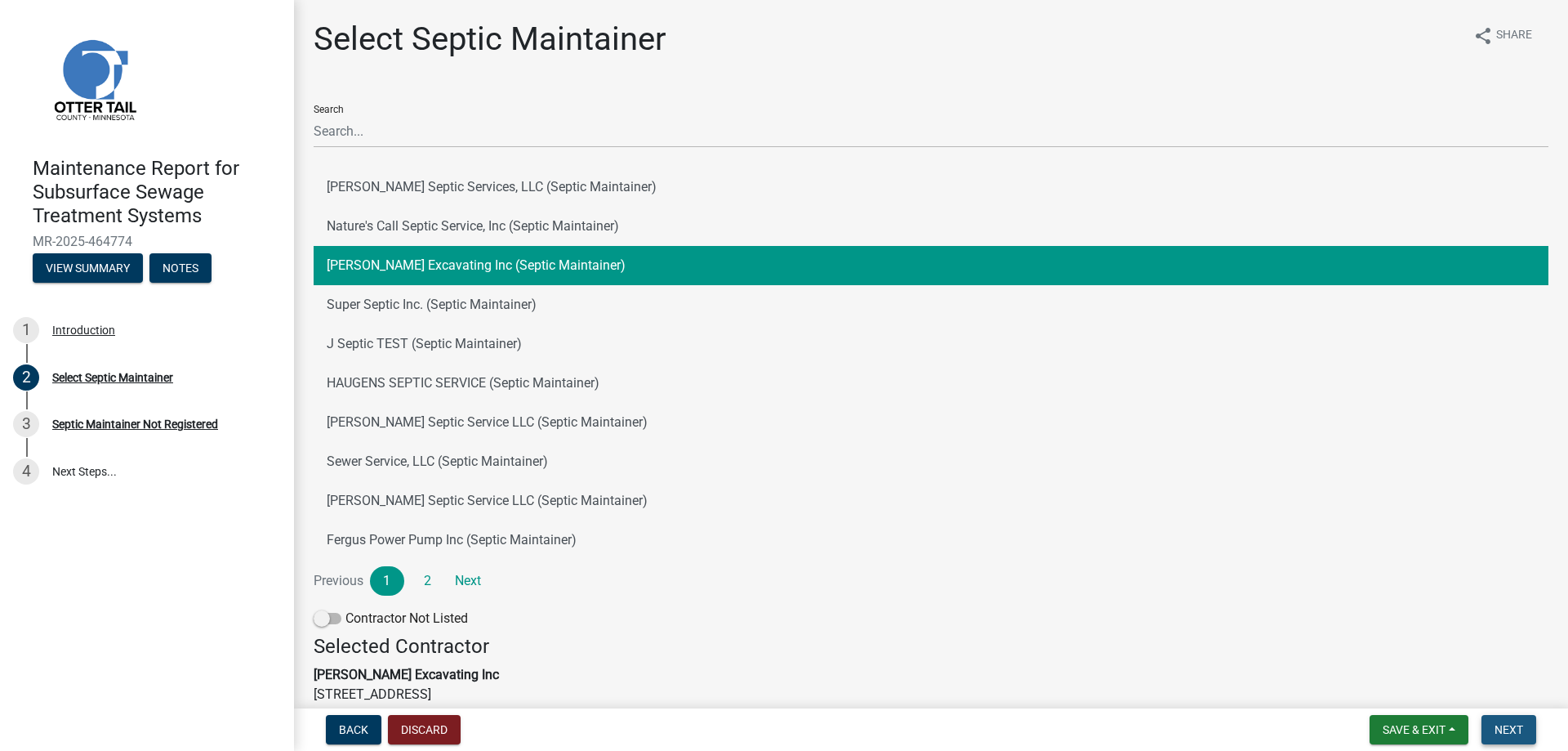
click at [1509, 731] on span "Next" at bounding box center [1509, 729] width 28 height 13
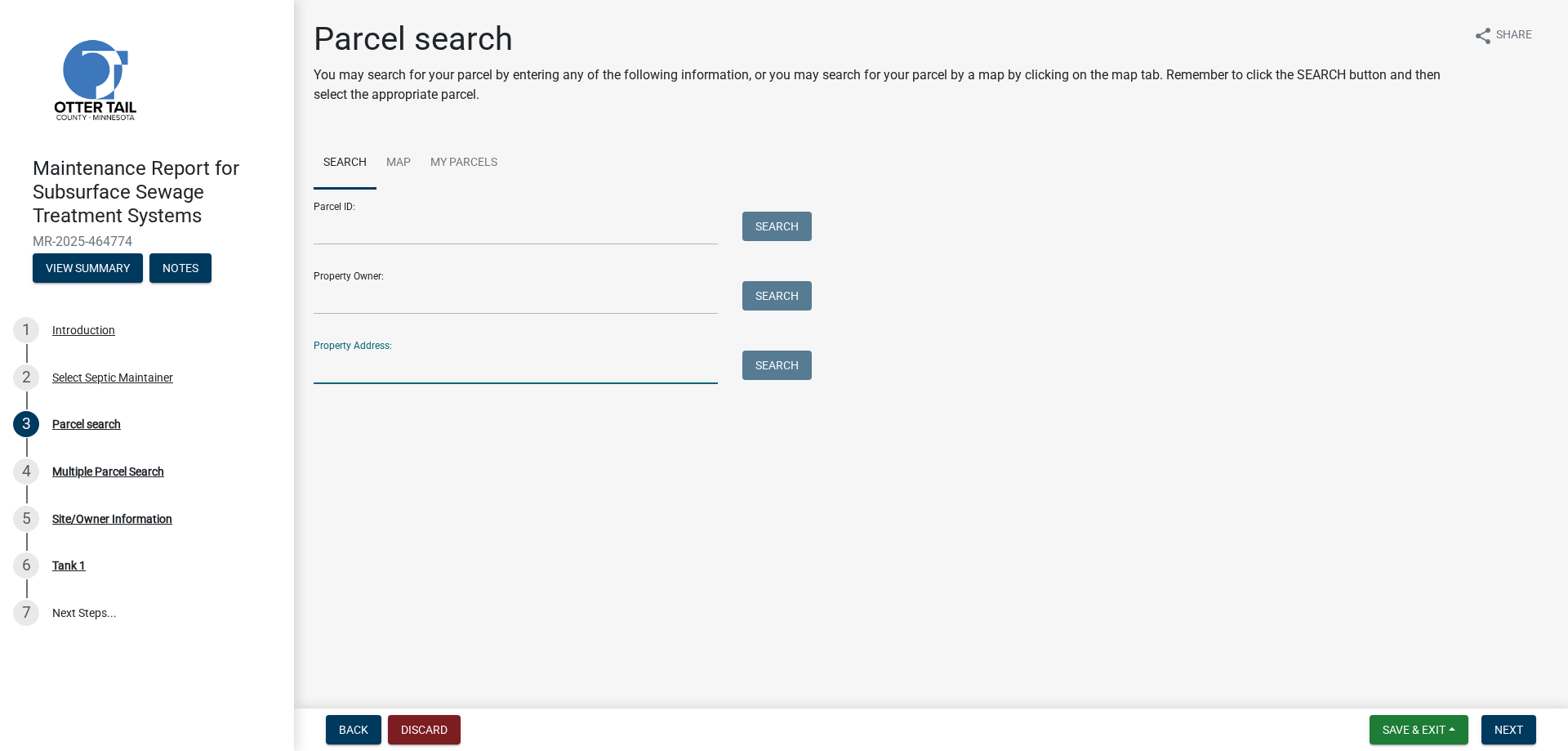
click at [325, 359] on input "Property Address:" at bounding box center [515, 367] width 404 height 34
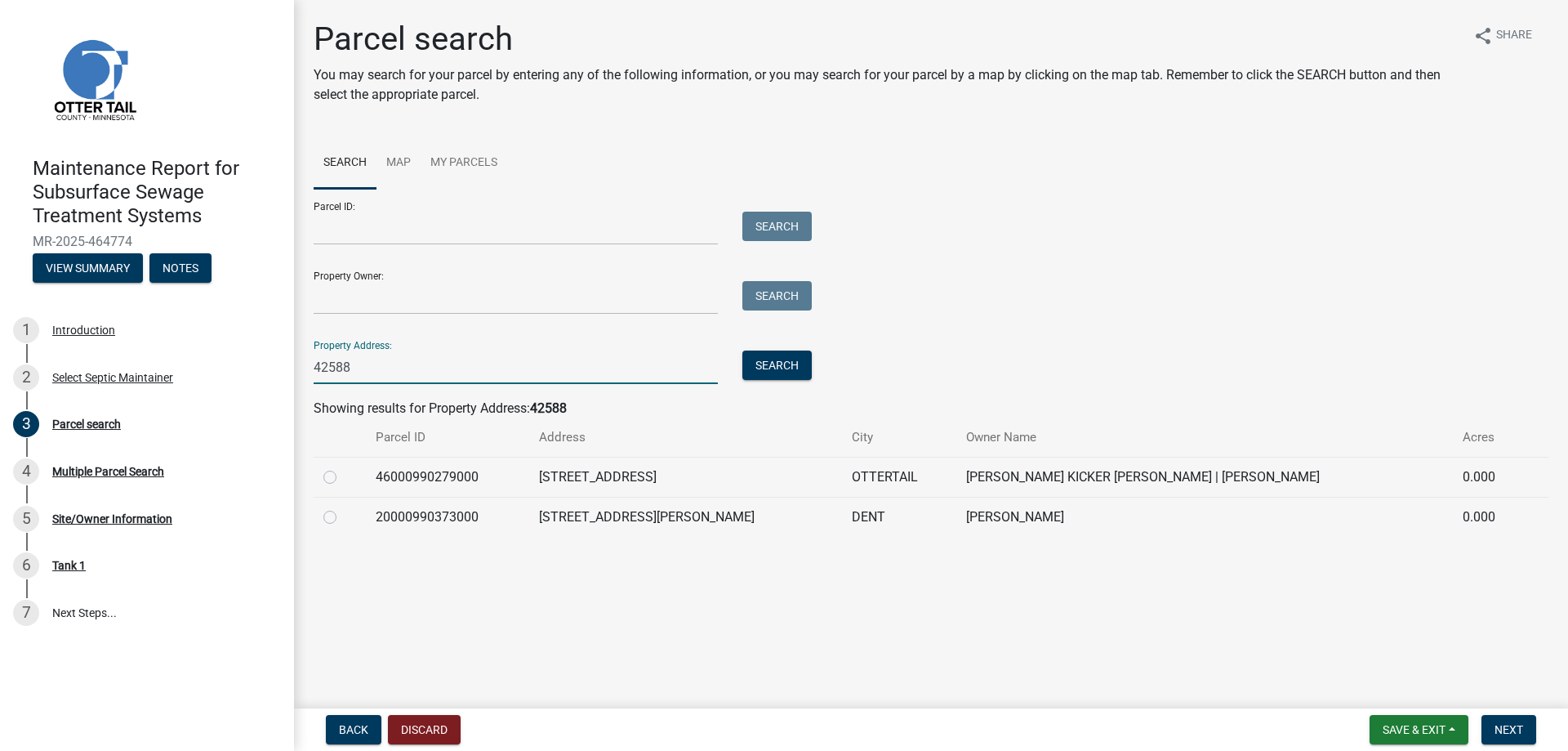
type input "42588"
click at [343, 507] on label at bounding box center [343, 507] width 0 height 0
click at [343, 514] on input "radio" at bounding box center [348, 512] width 10 height 10
radio input "true"
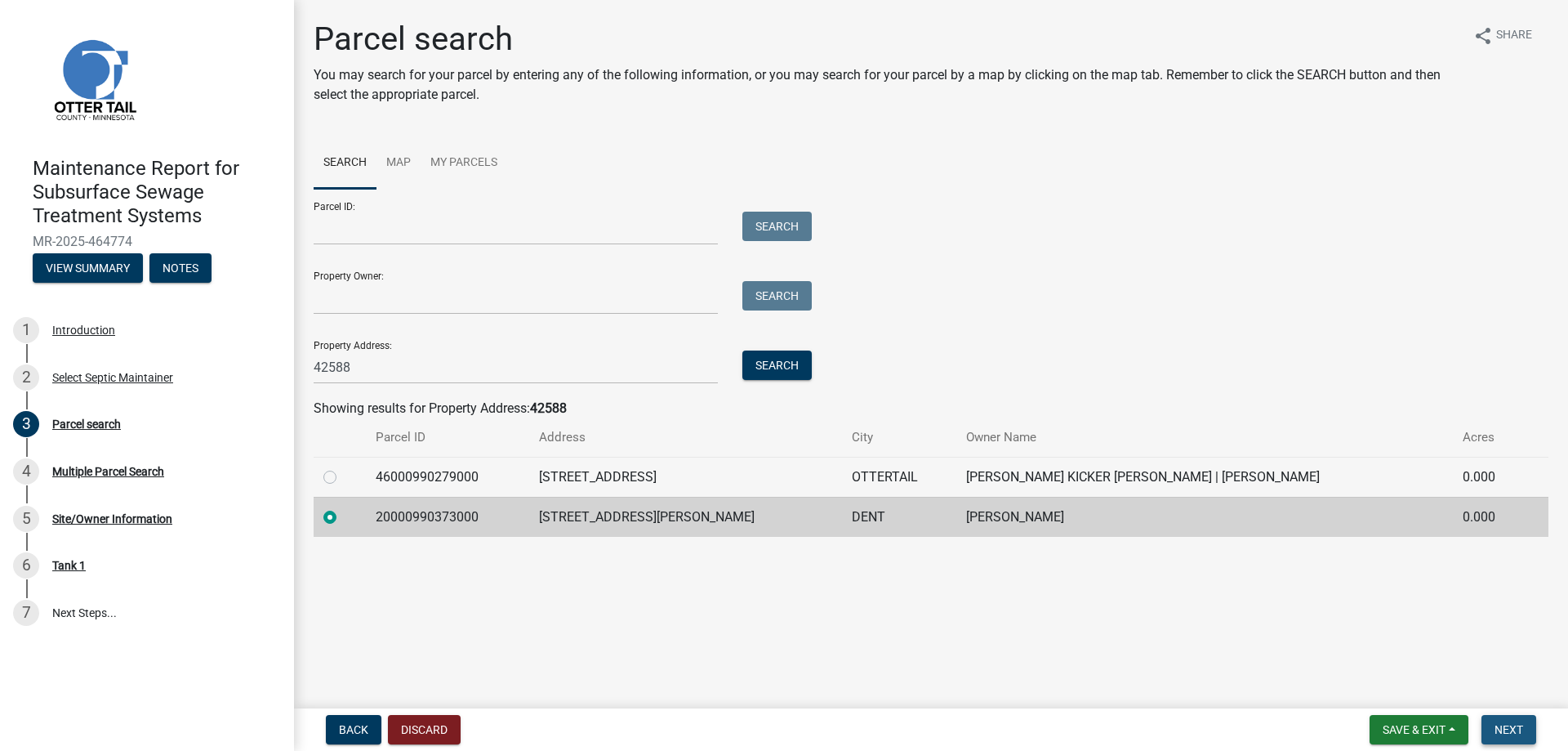
click at [1514, 727] on span "Next" at bounding box center [1509, 729] width 28 height 13
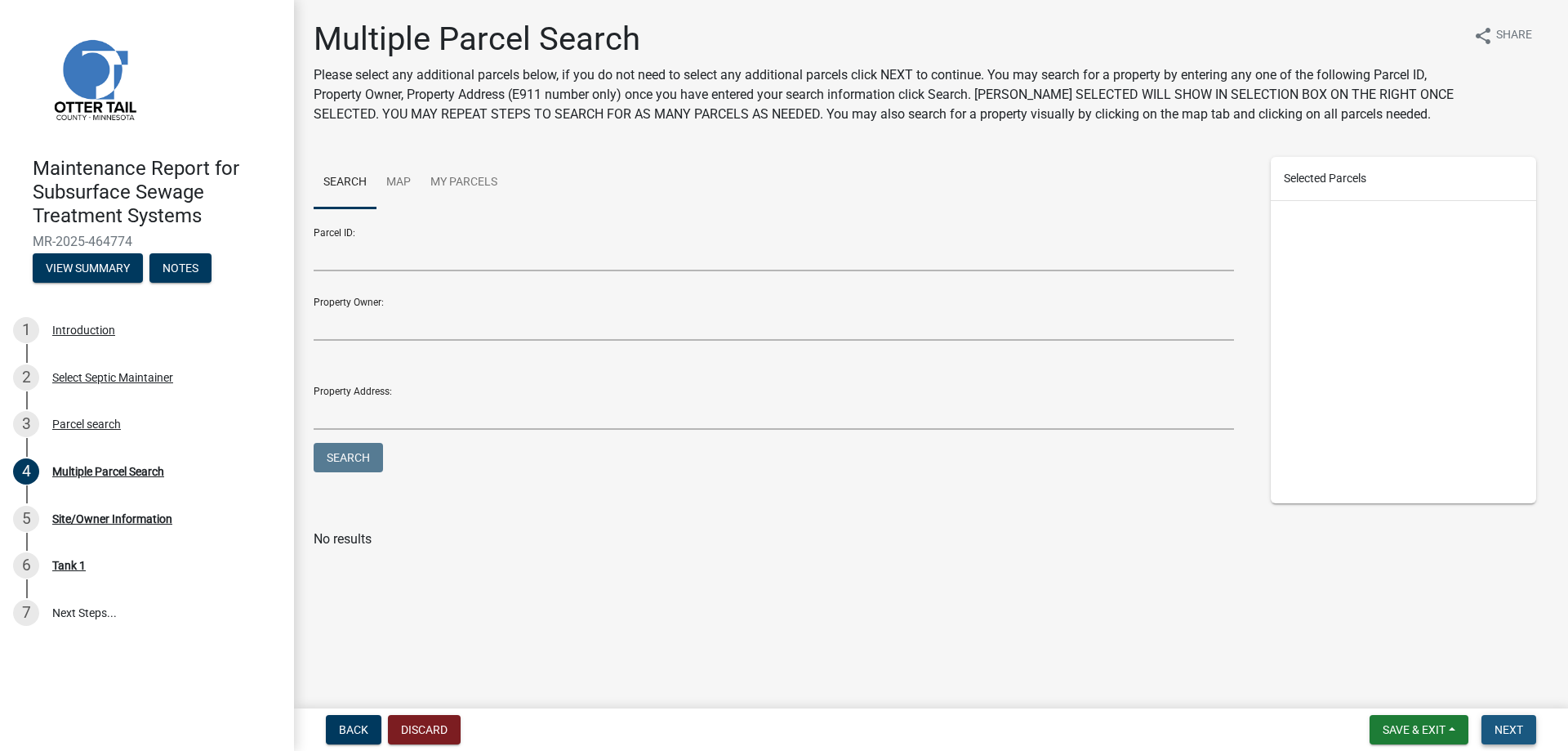
click at [1491, 721] on button "Next" at bounding box center [1509, 729] width 55 height 29
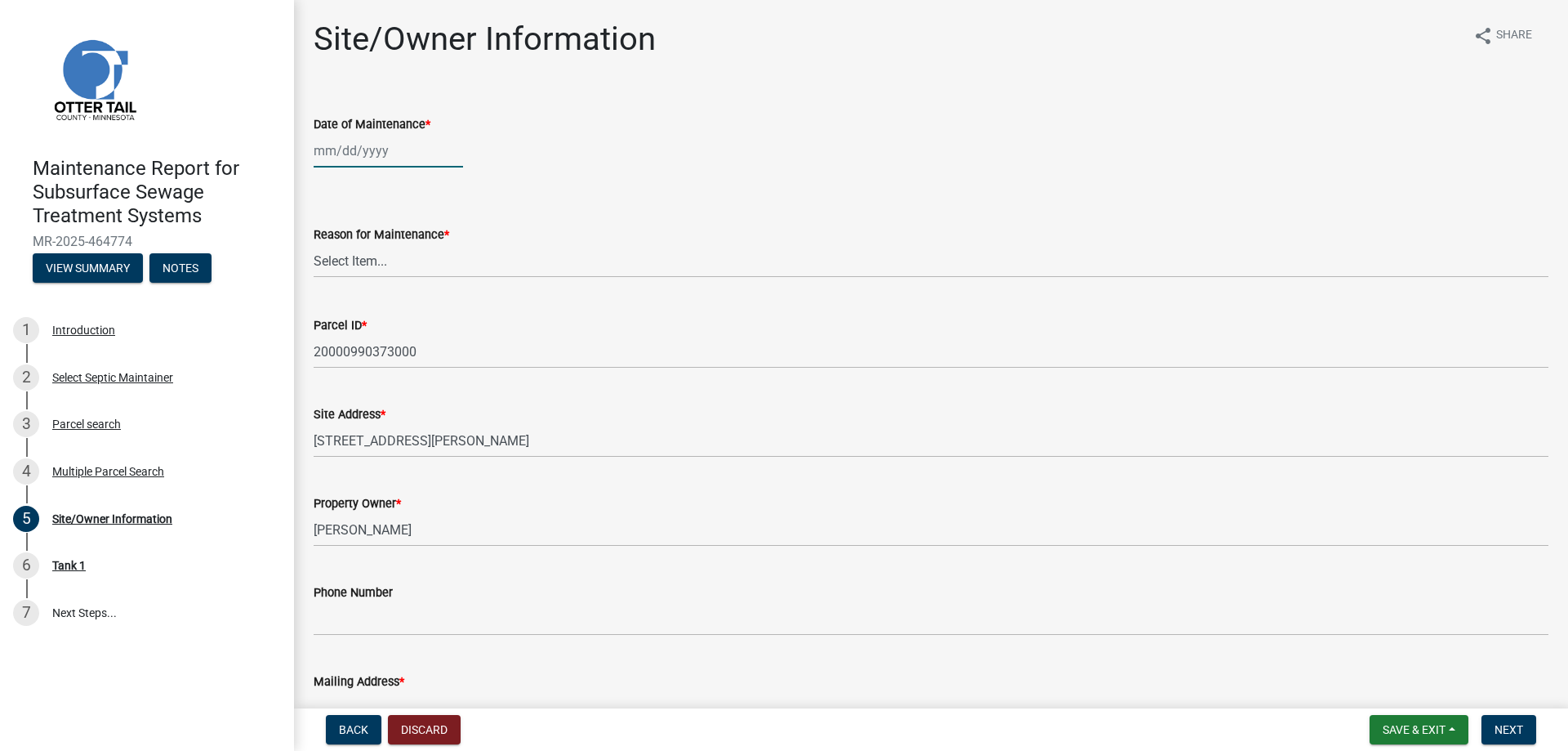
click at [337, 158] on div at bounding box center [388, 151] width 150 height 34
select select "8"
select select "2025"
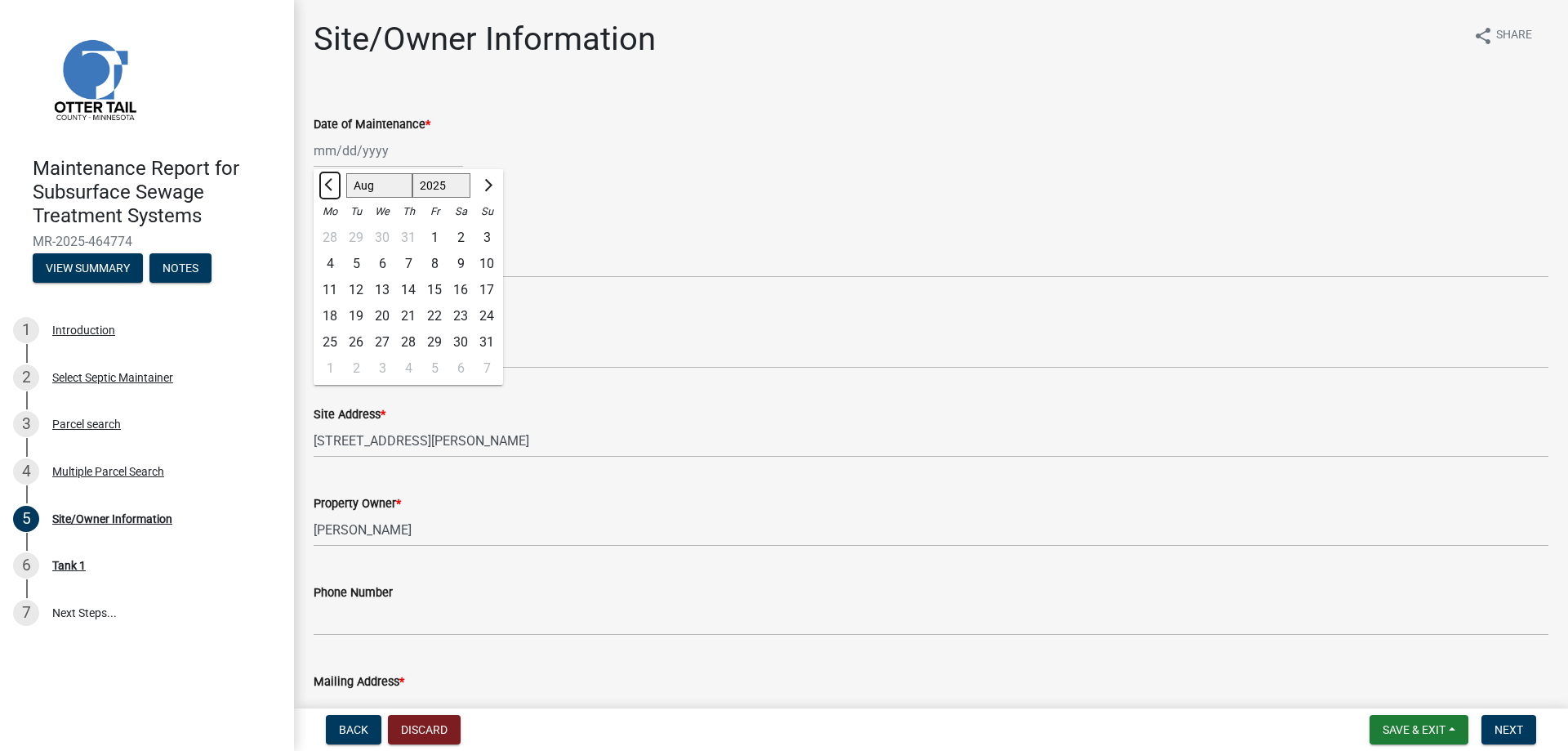
click at [327, 188] on button "Previous month" at bounding box center [330, 186] width 20 height 26
select select "5"
click at [353, 341] on div "27" at bounding box center [356, 342] width 26 height 26
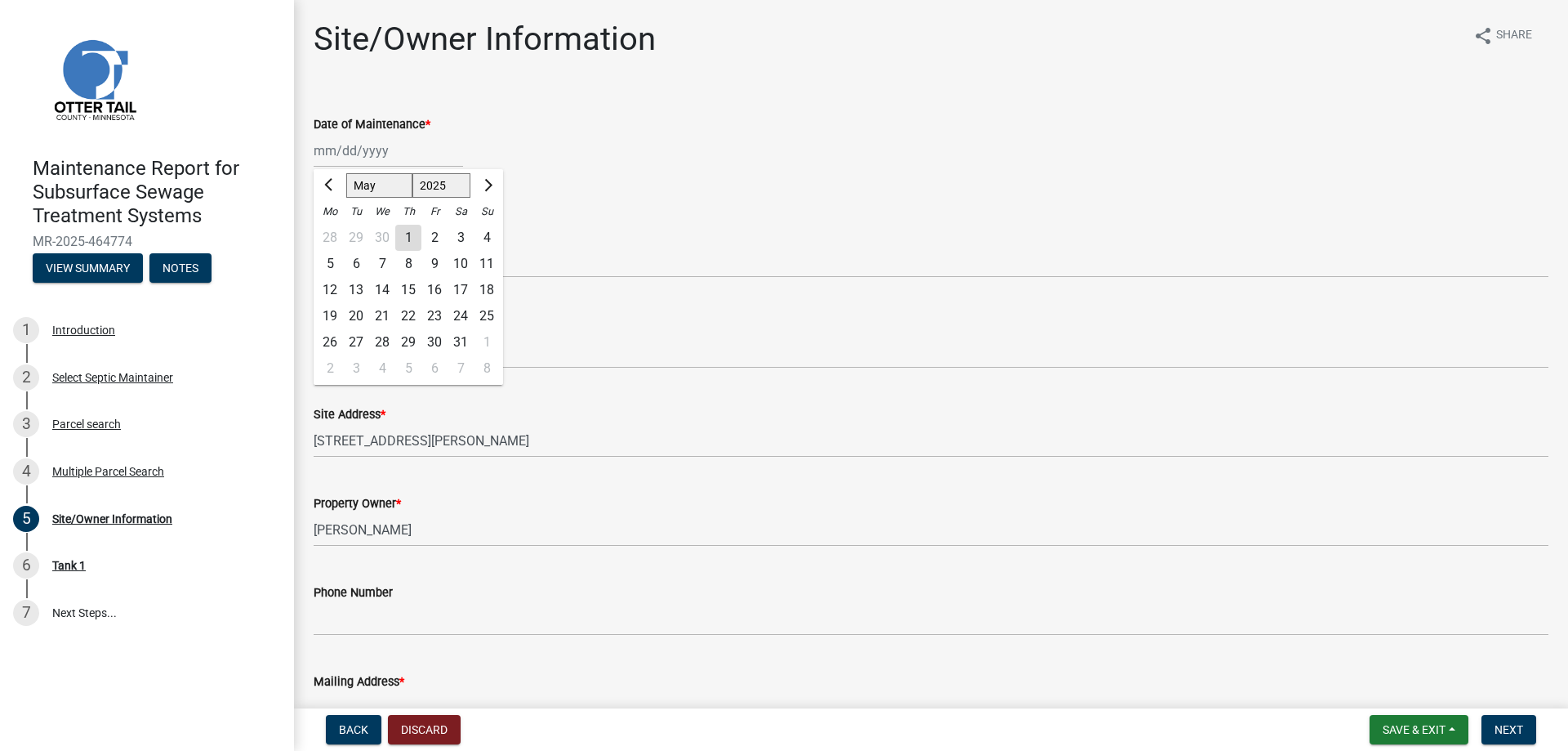
type input "[DATE]"
click at [346, 259] on select "Select Item... Called Routine Other" at bounding box center [930, 261] width 1235 height 34
click at [314, 244] on select "Select Item... Called Routine Other" at bounding box center [930, 261] width 1235 height 34
select select "3ac72b63-7b21-42e4-8192-806faae7a4f1"
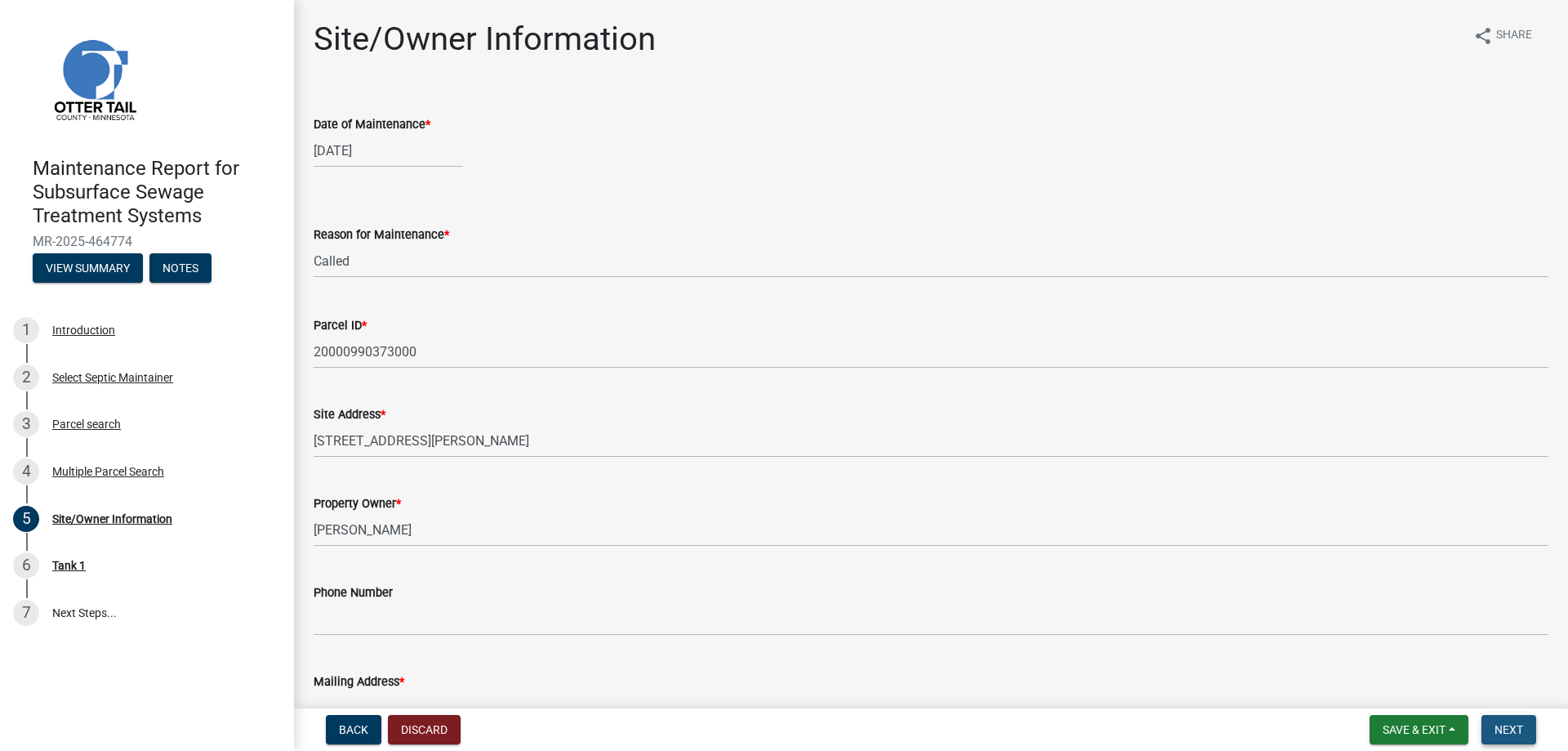
click at [1512, 723] on span "Next" at bounding box center [1509, 729] width 28 height 13
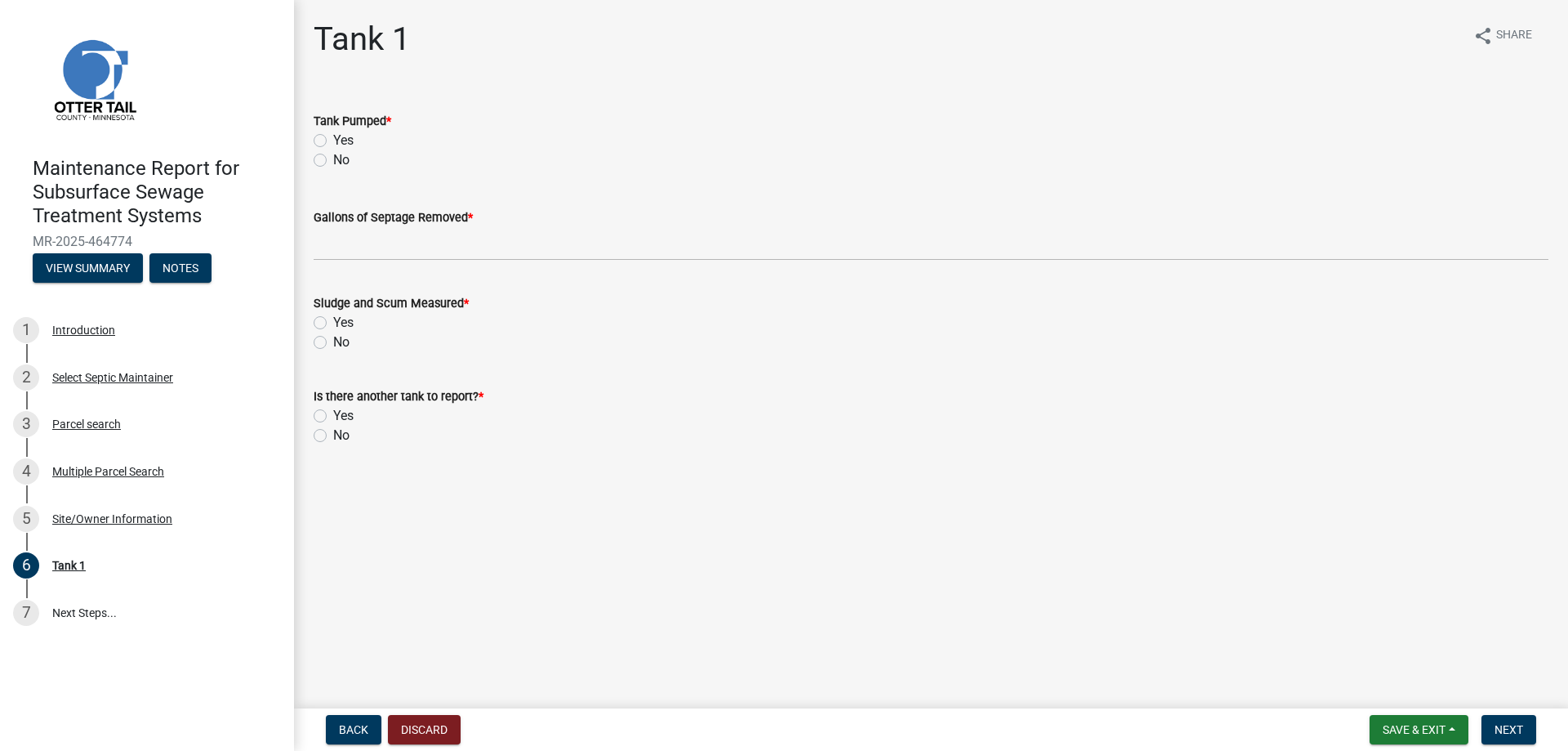
click at [335, 145] on label "Yes" at bounding box center [344, 140] width 21 height 20
click at [335, 141] on input "Yes" at bounding box center [338, 136] width 10 height 10
radio input "true"
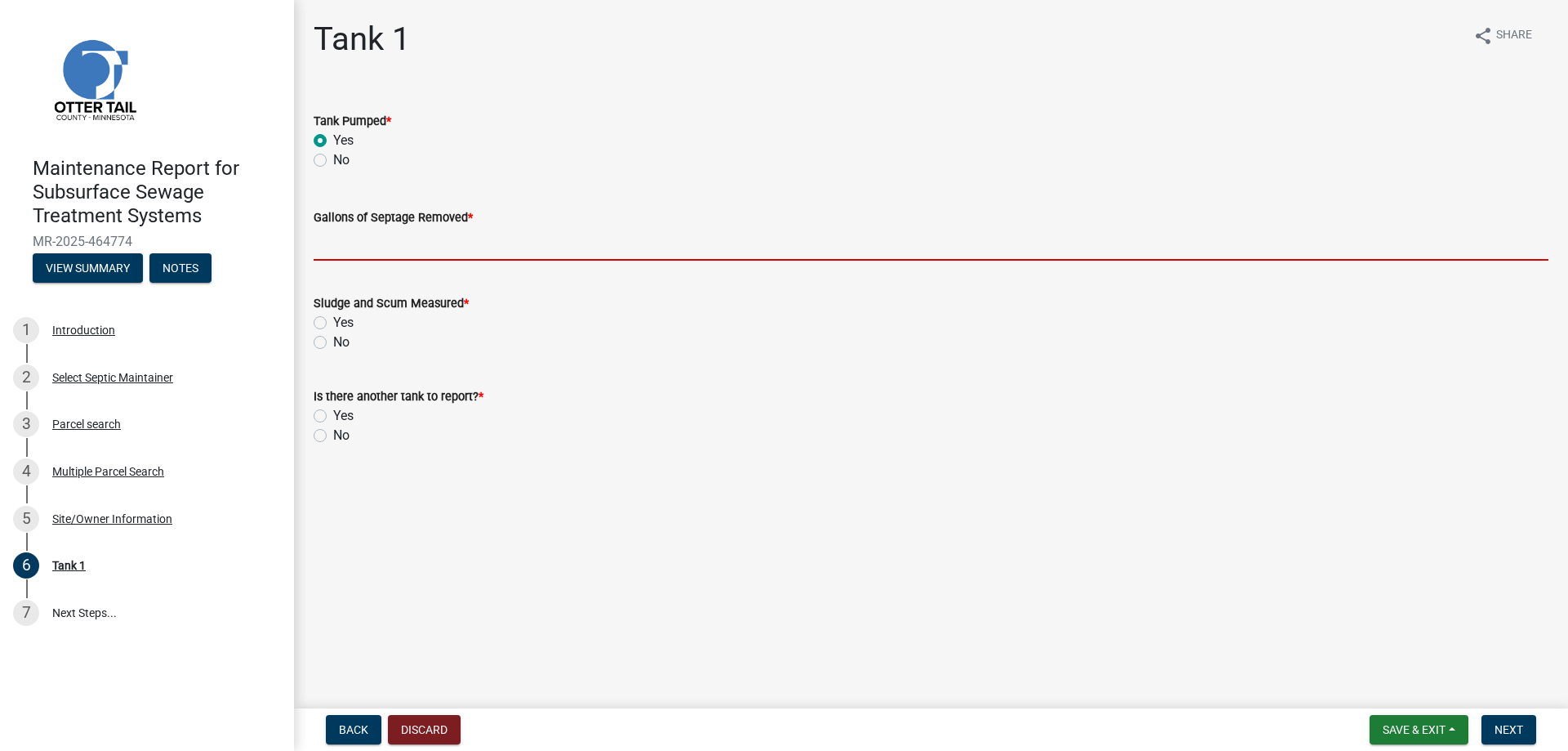
click at [347, 245] on input "Gallons of Septage Removed *" at bounding box center [930, 244] width 1235 height 34
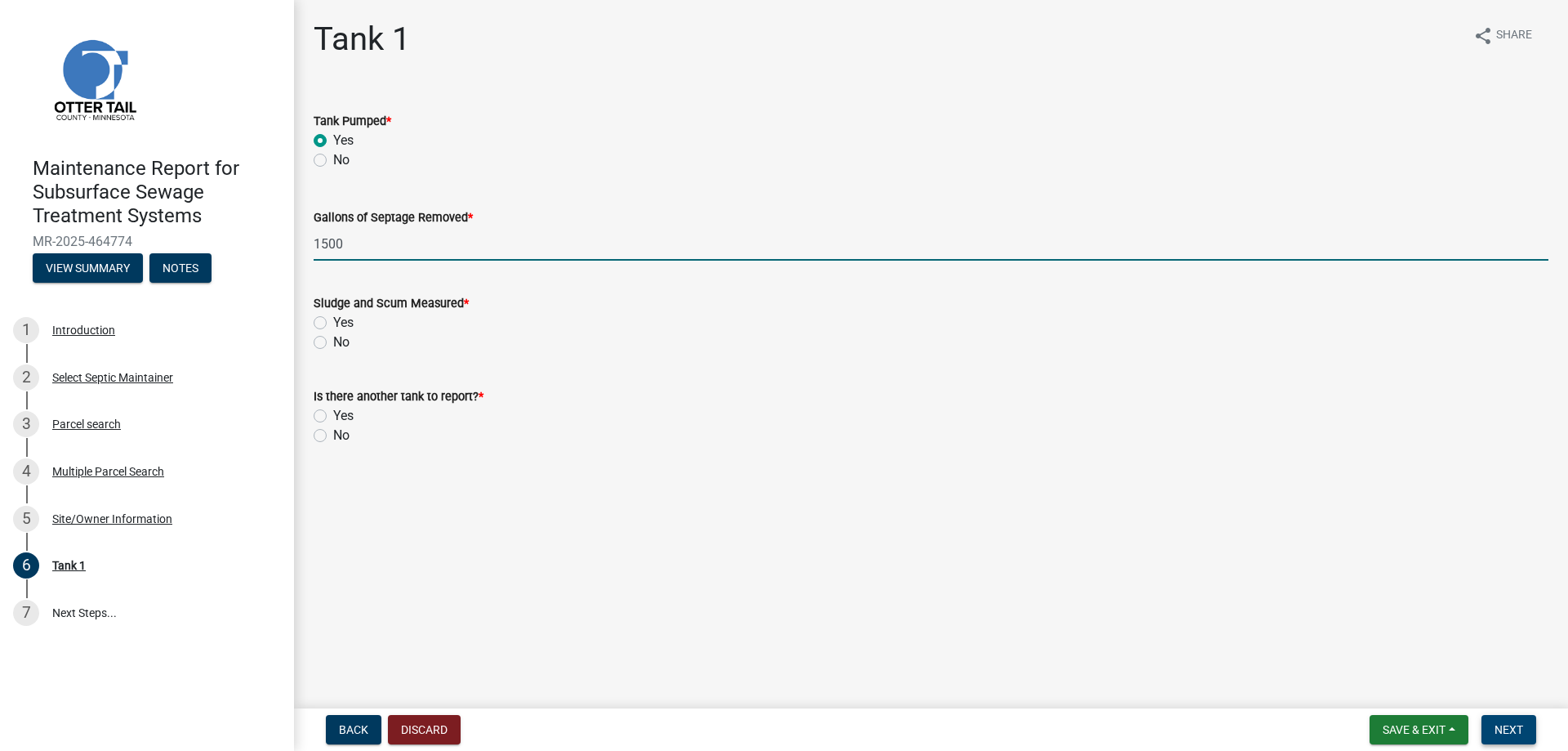
type input "1500"
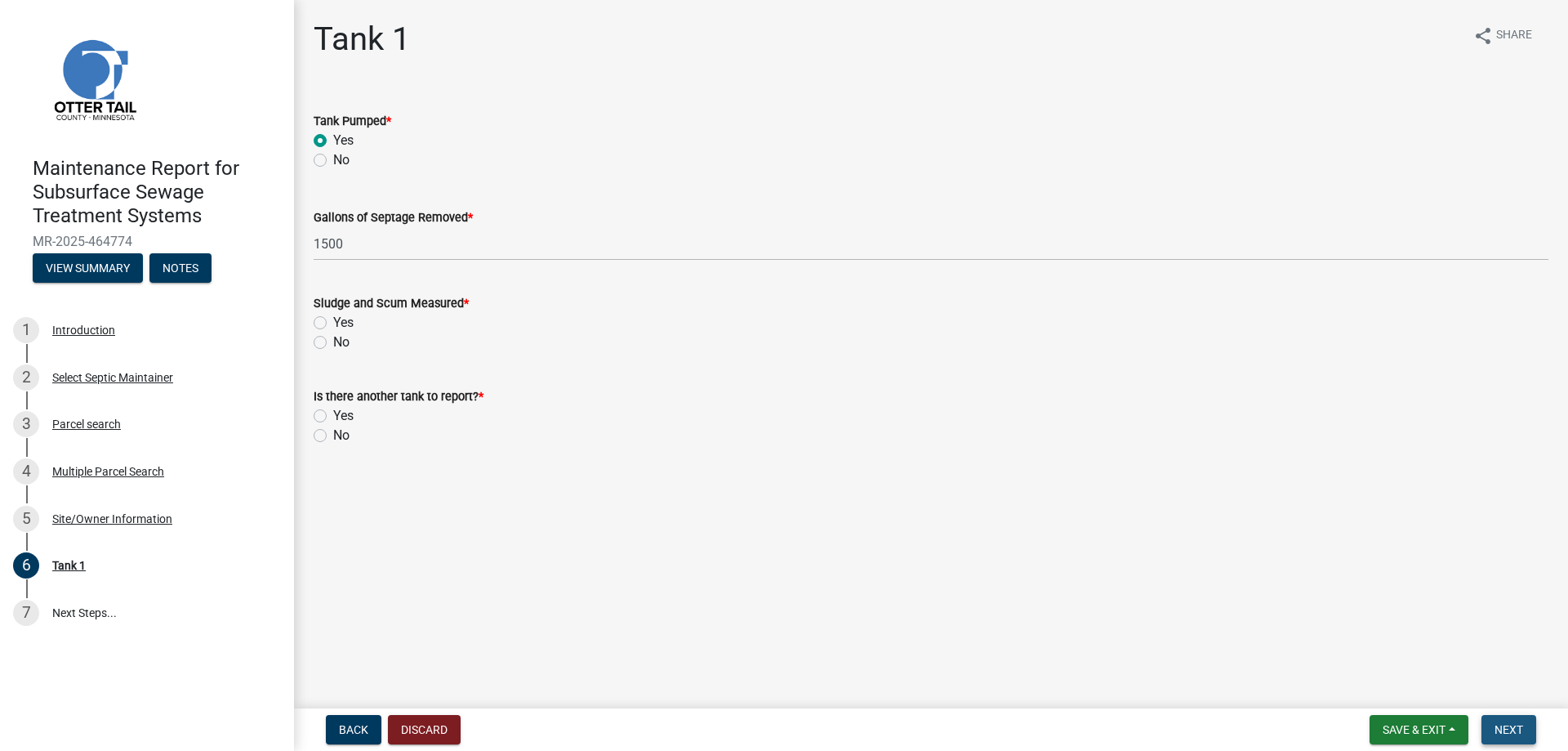
click at [1524, 737] on button "Next" at bounding box center [1509, 729] width 55 height 29
click at [333, 338] on label "No" at bounding box center [341, 342] width 16 height 20
click at [333, 338] on input "No" at bounding box center [338, 337] width 10 height 10
radio input "true"
click at [333, 434] on label "No" at bounding box center [341, 435] width 16 height 20
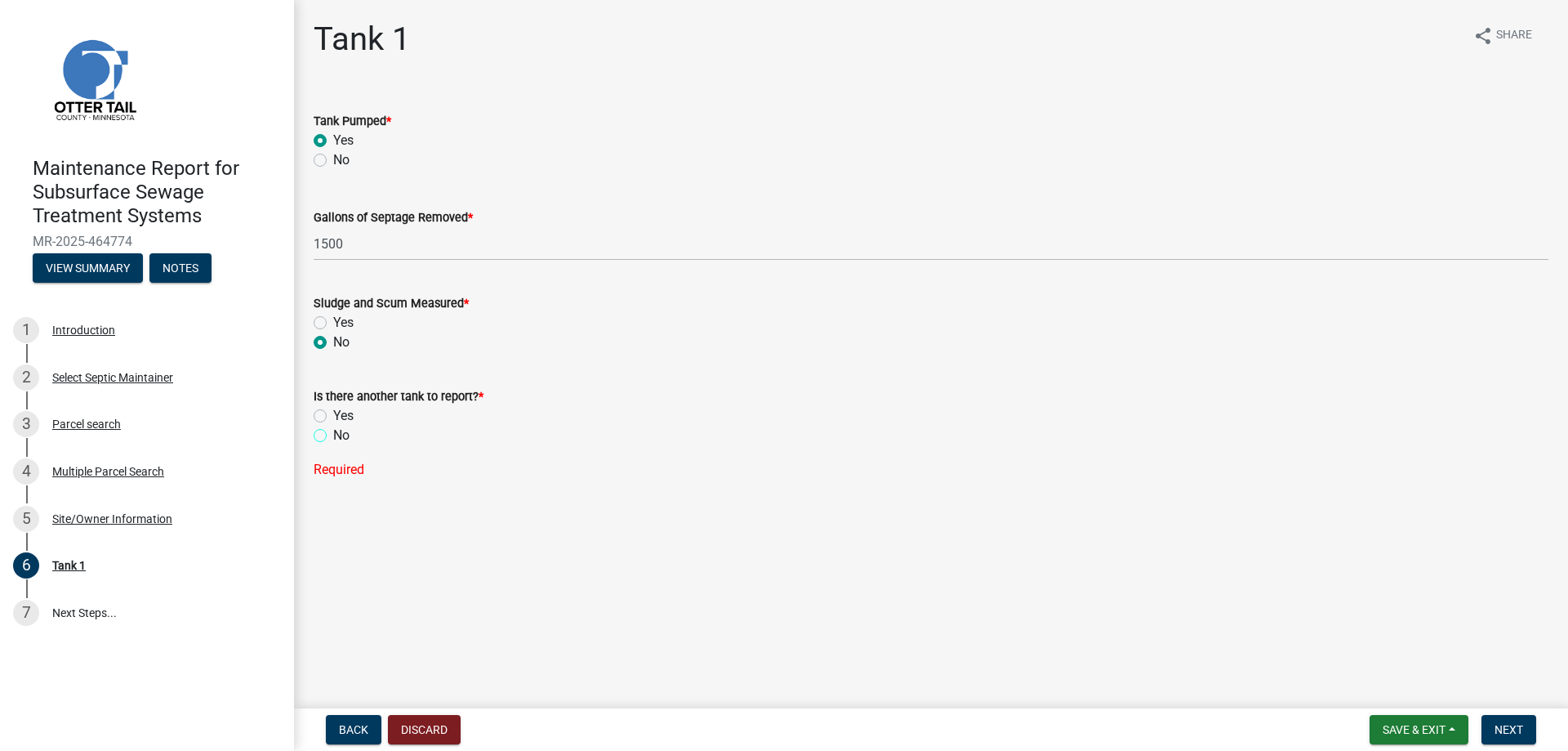
click at [333, 434] on input "No" at bounding box center [338, 431] width 10 height 10
radio input "true"
click at [1487, 724] on button "Next" at bounding box center [1509, 729] width 55 height 29
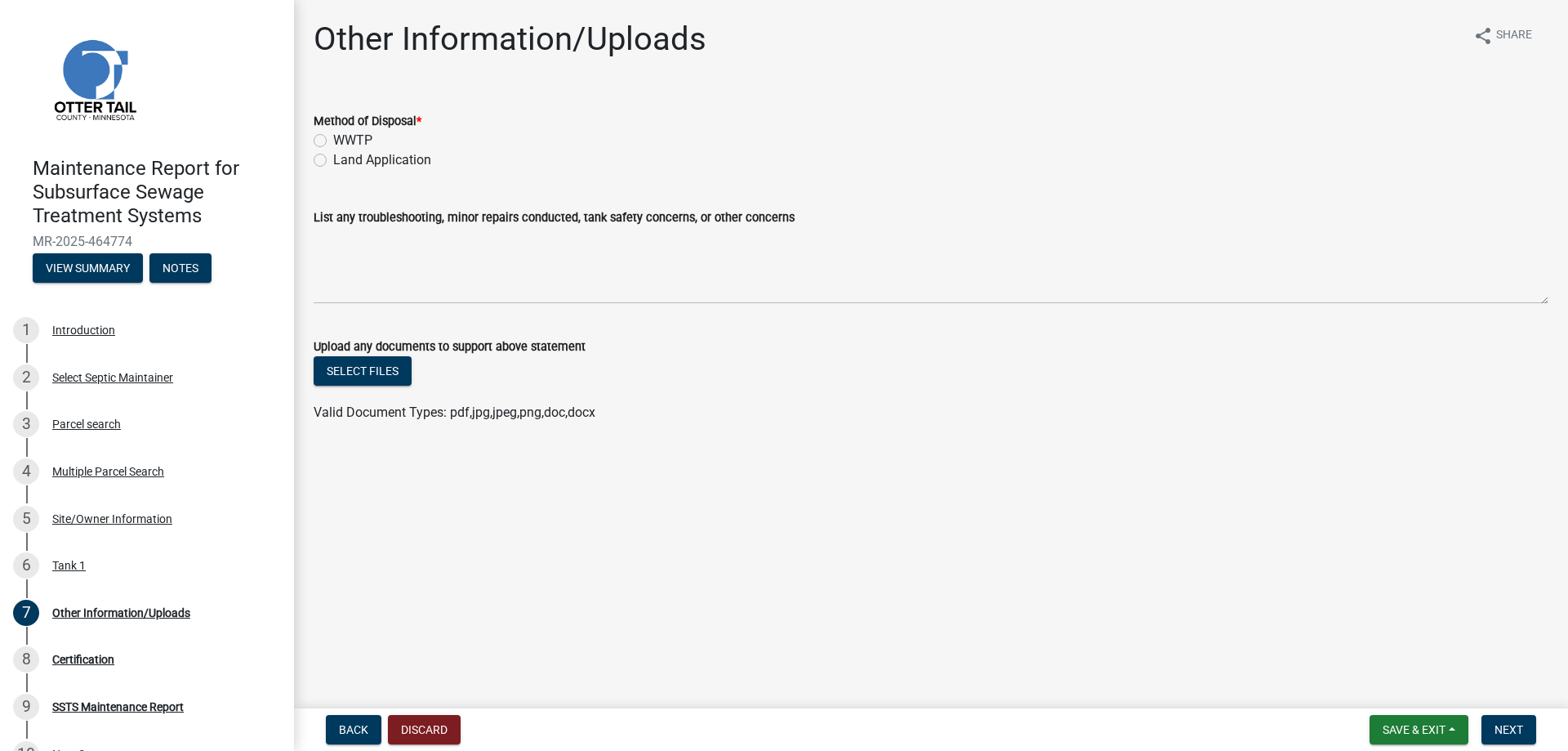
click at [359, 167] on label "Land Application" at bounding box center [382, 160] width 98 height 20
click at [344, 161] on input "Land Application" at bounding box center [338, 155] width 10 height 10
radio input "true"
click at [1504, 743] on button "Next" at bounding box center [1509, 729] width 55 height 29
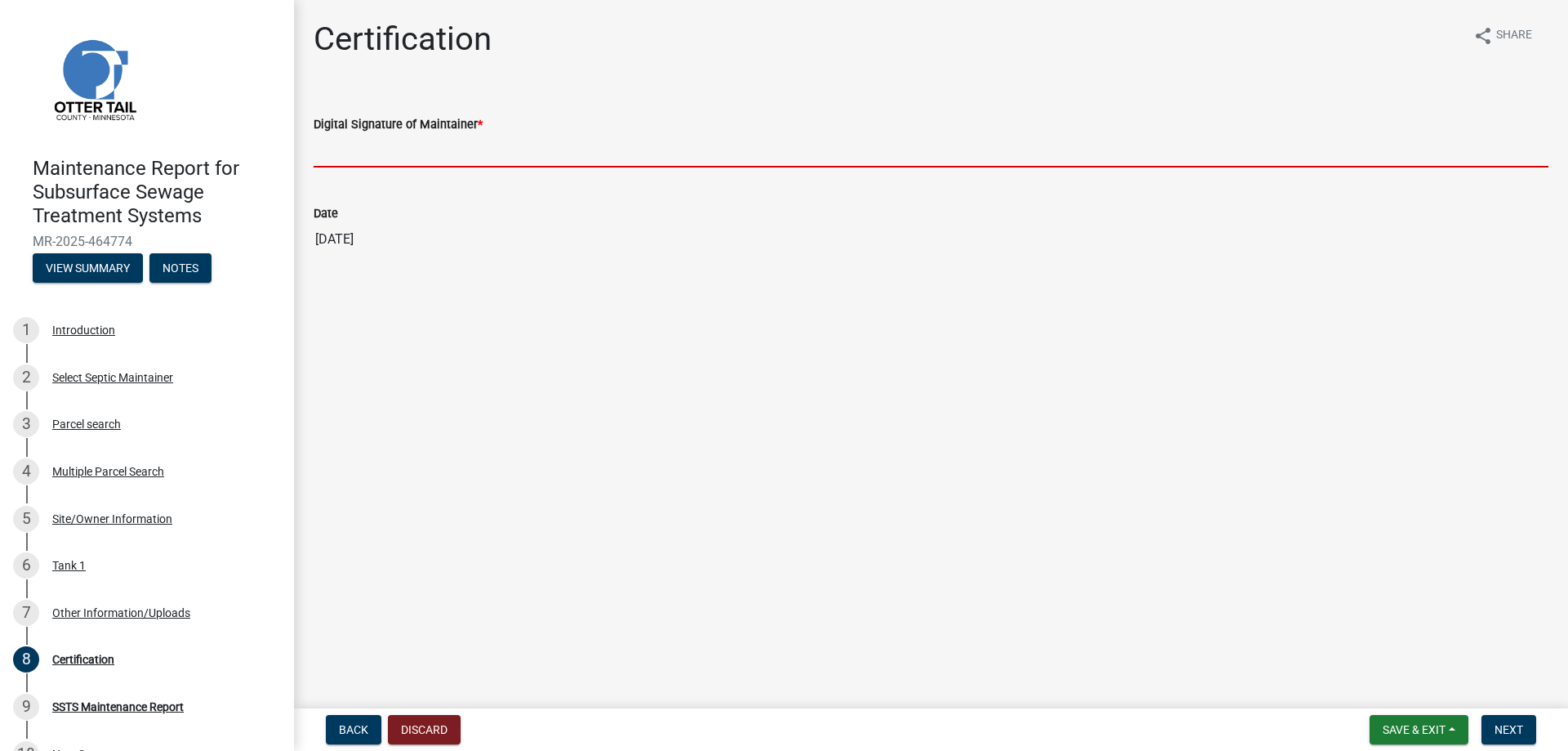
drag, startPoint x: 350, startPoint y: 142, endPoint x: 351, endPoint y: 153, distance: 11.0
click at [350, 142] on input "Digital Signature of Maintainer *" at bounding box center [930, 151] width 1235 height 34
type input "[PERSON_NAME]"
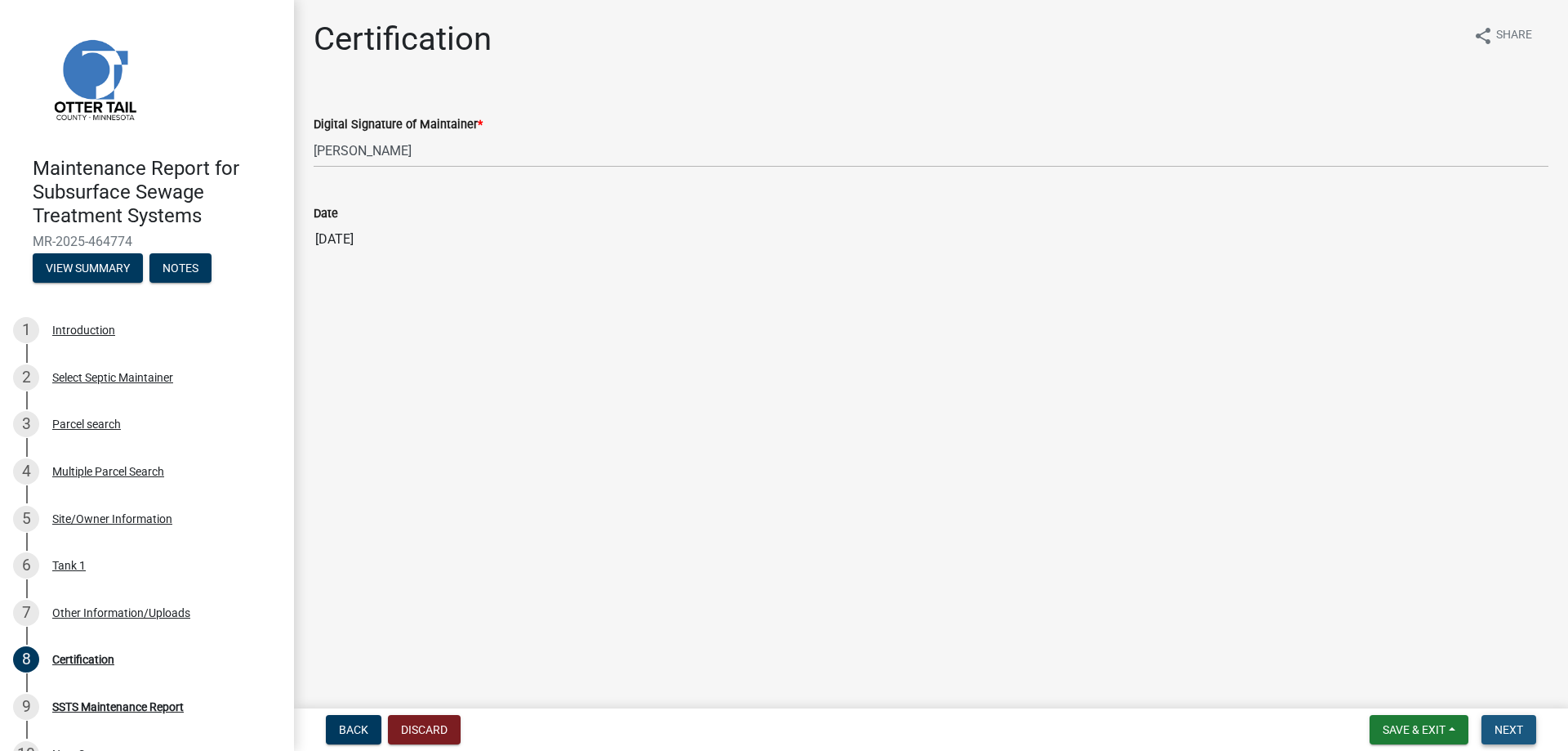
click at [1492, 723] on button "Next" at bounding box center [1509, 729] width 55 height 29
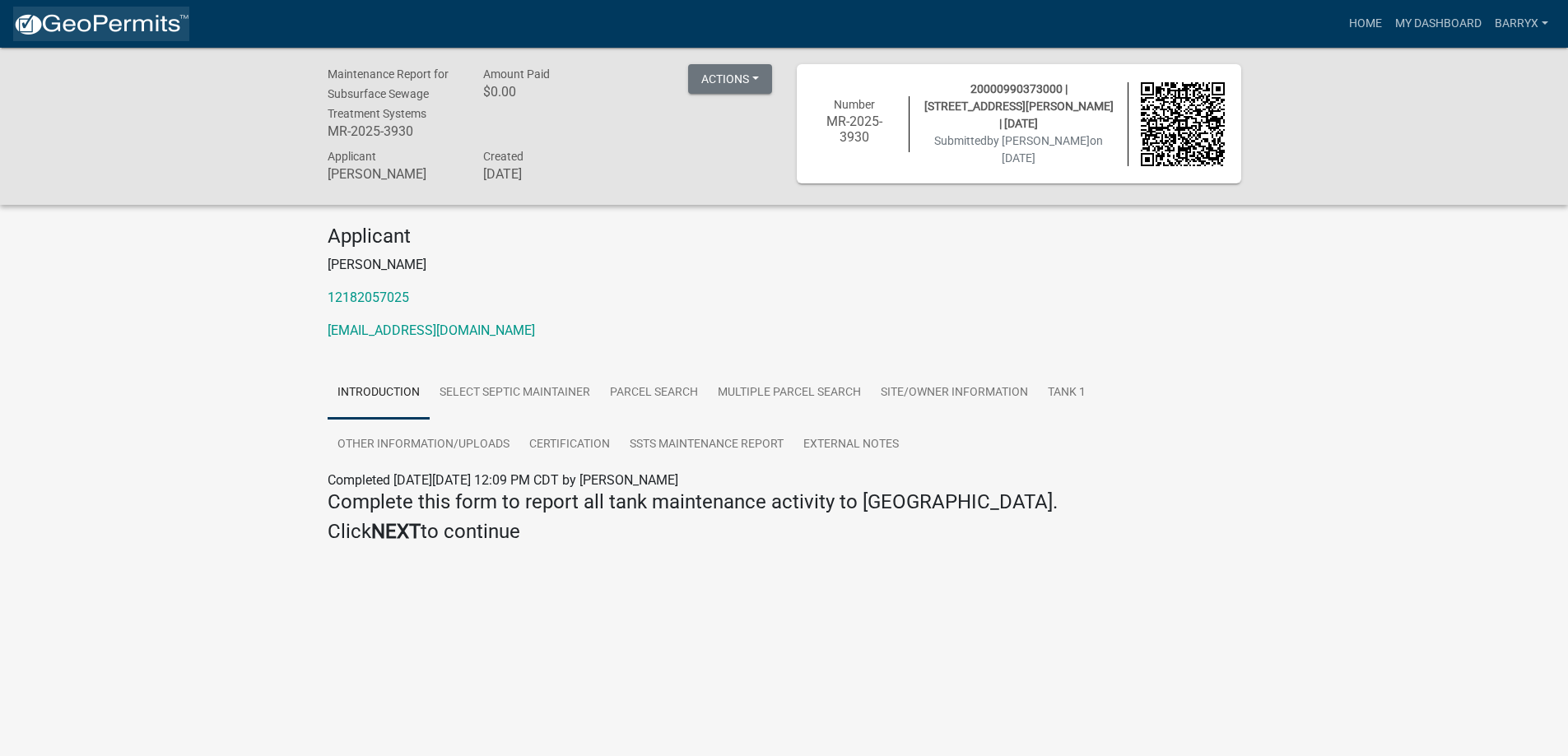
click at [85, 24] on img at bounding box center [102, 25] width 177 height 25
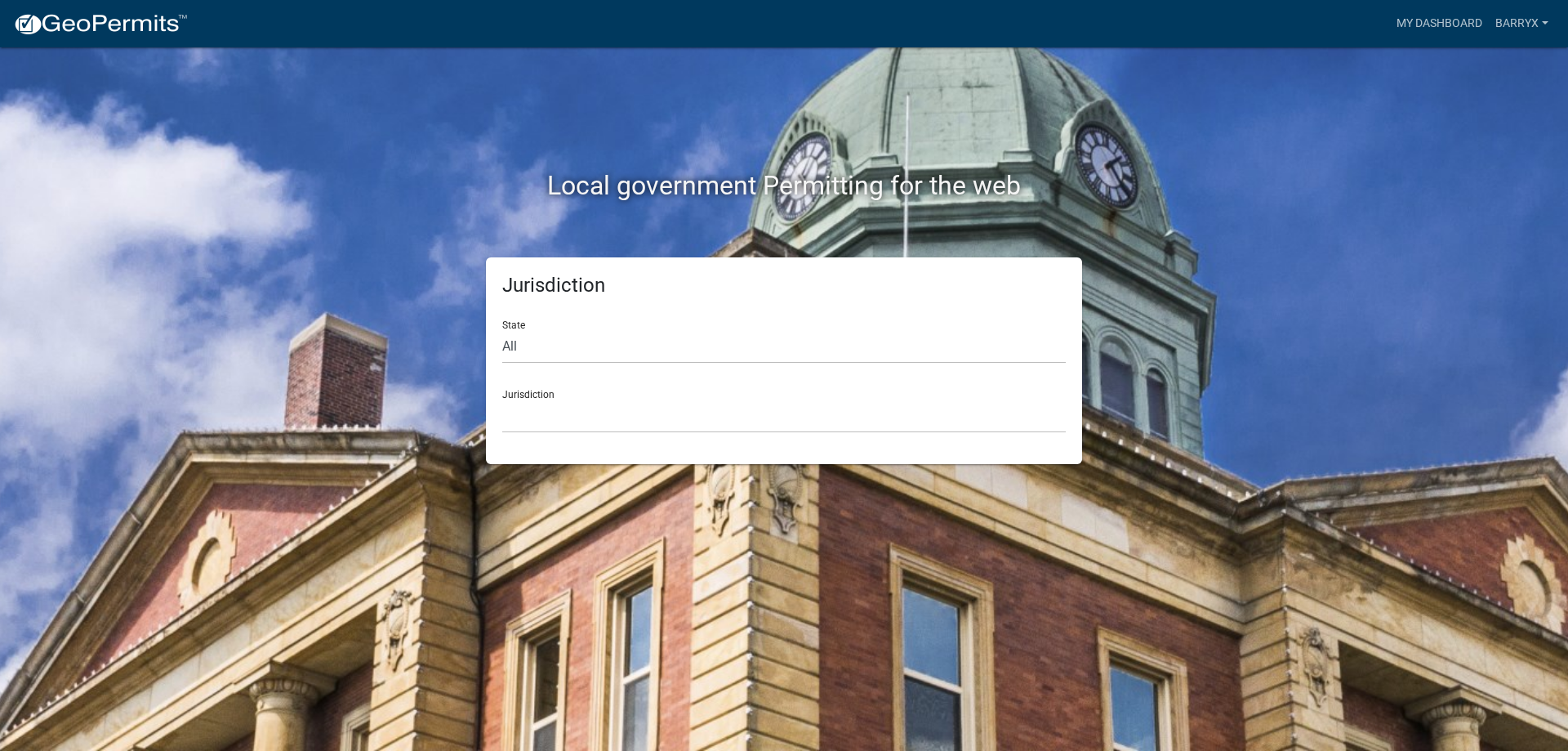
click at [550, 365] on form "State All [US_STATE] [US_STATE] [US_STATE] [US_STATE] [US_STATE] [US_STATE] [US…" at bounding box center [784, 370] width 563 height 126
click at [547, 347] on select "All [US_STATE] [US_STATE] [US_STATE] [US_STATE] [US_STATE] [US_STATE] [US_STATE…" at bounding box center [784, 347] width 563 height 34
select select "[US_STATE]"
click at [502, 330] on select "All [US_STATE] [US_STATE] [US_STATE] [US_STATE] [US_STATE] [US_STATE] [US_STATE…" at bounding box center [784, 347] width 563 height 34
click at [519, 413] on select "[GEOGRAPHIC_DATA], [US_STATE] [GEOGRAPHIC_DATA], [US_STATE] [GEOGRAPHIC_DATA], …" at bounding box center [784, 416] width 563 height 34
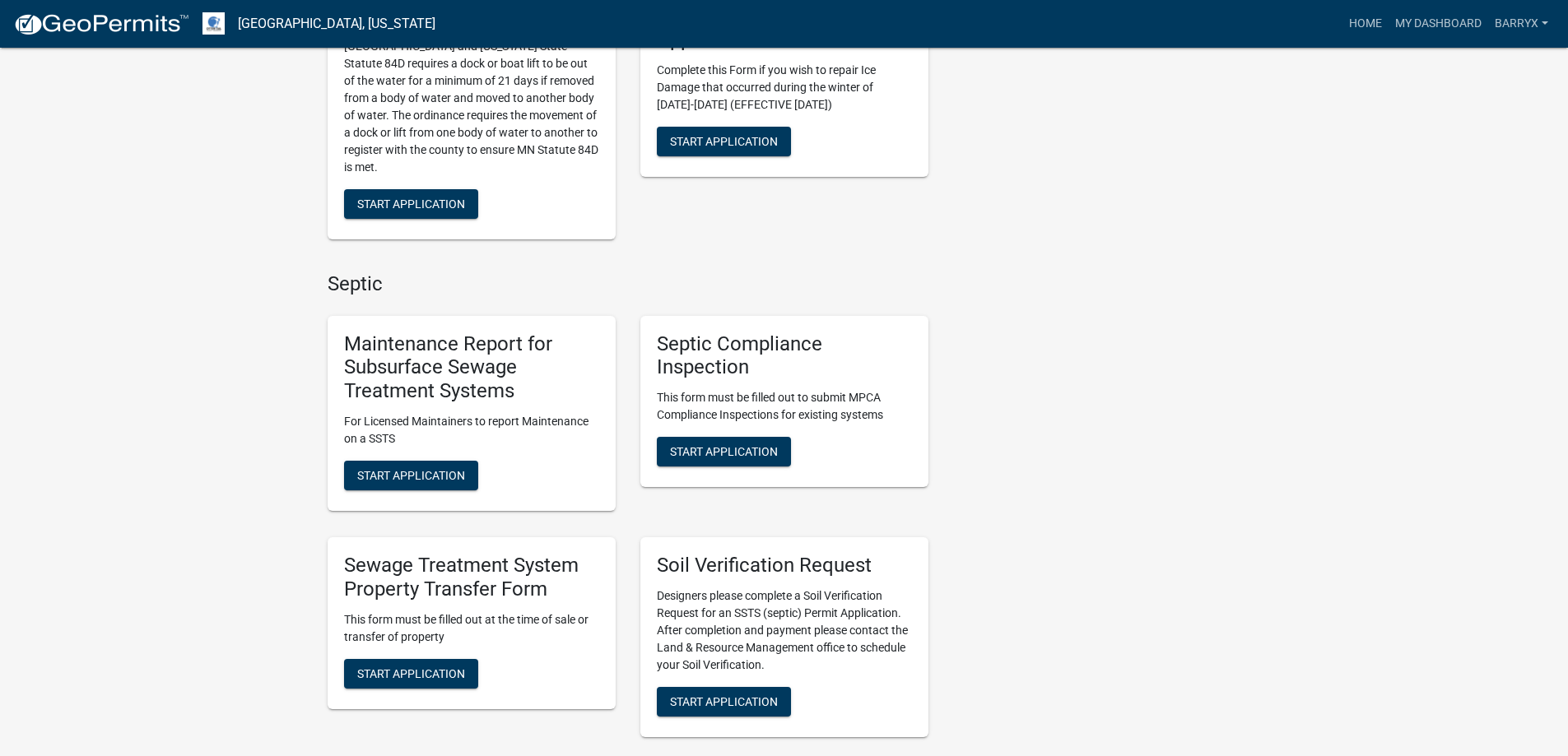
scroll to position [905, 0]
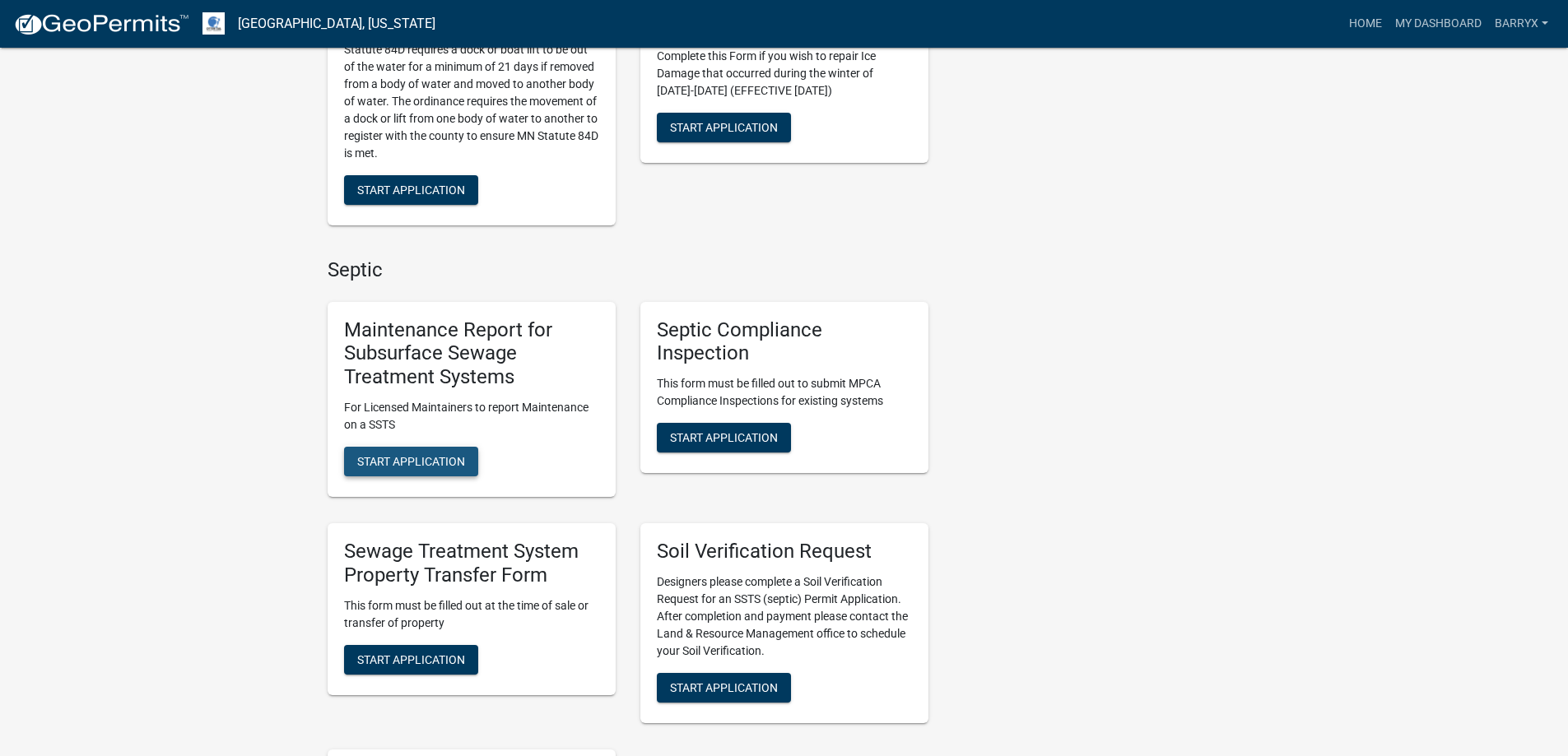
click at [439, 464] on span "Start Application" at bounding box center [411, 462] width 108 height 13
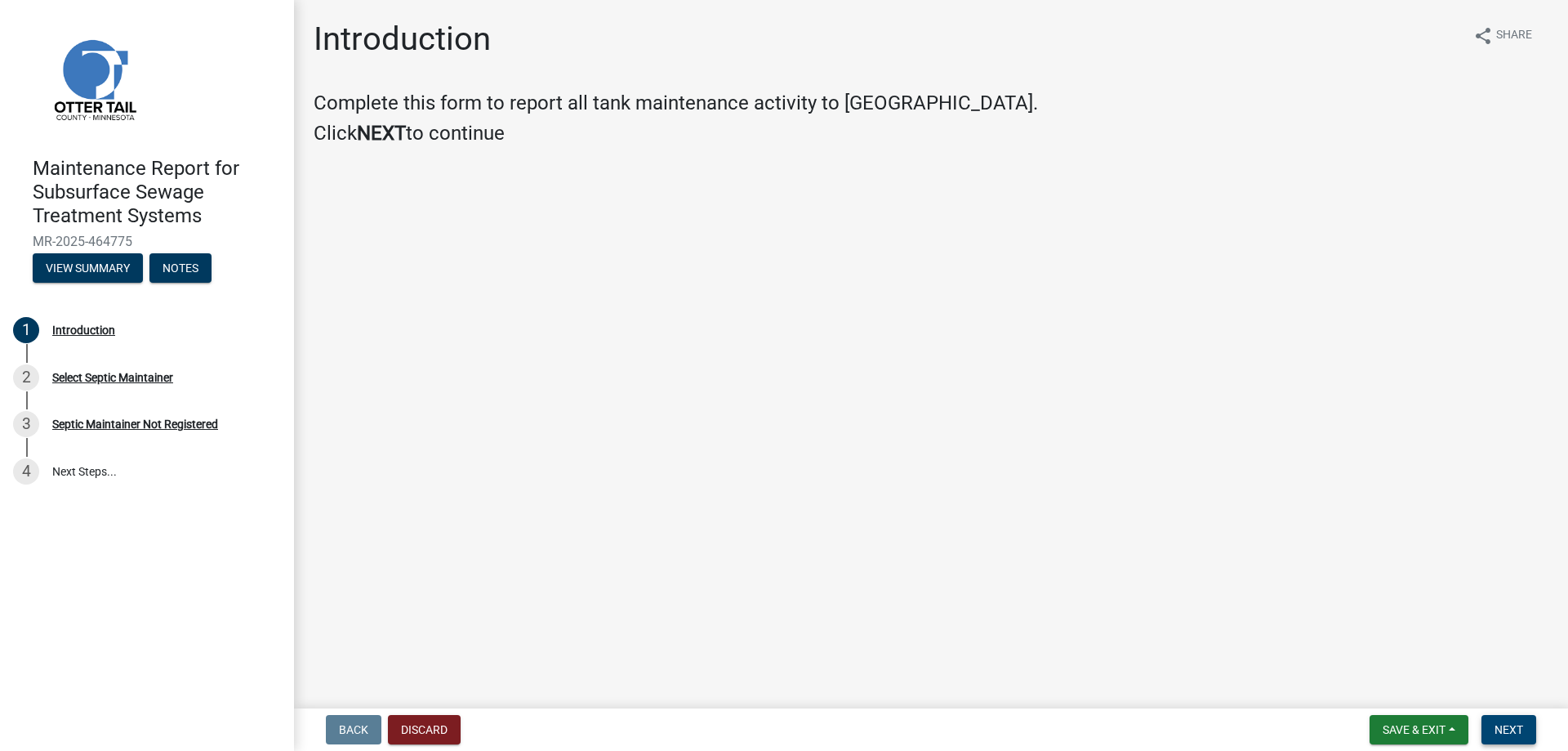
click at [1515, 722] on button "Next" at bounding box center [1509, 729] width 55 height 29
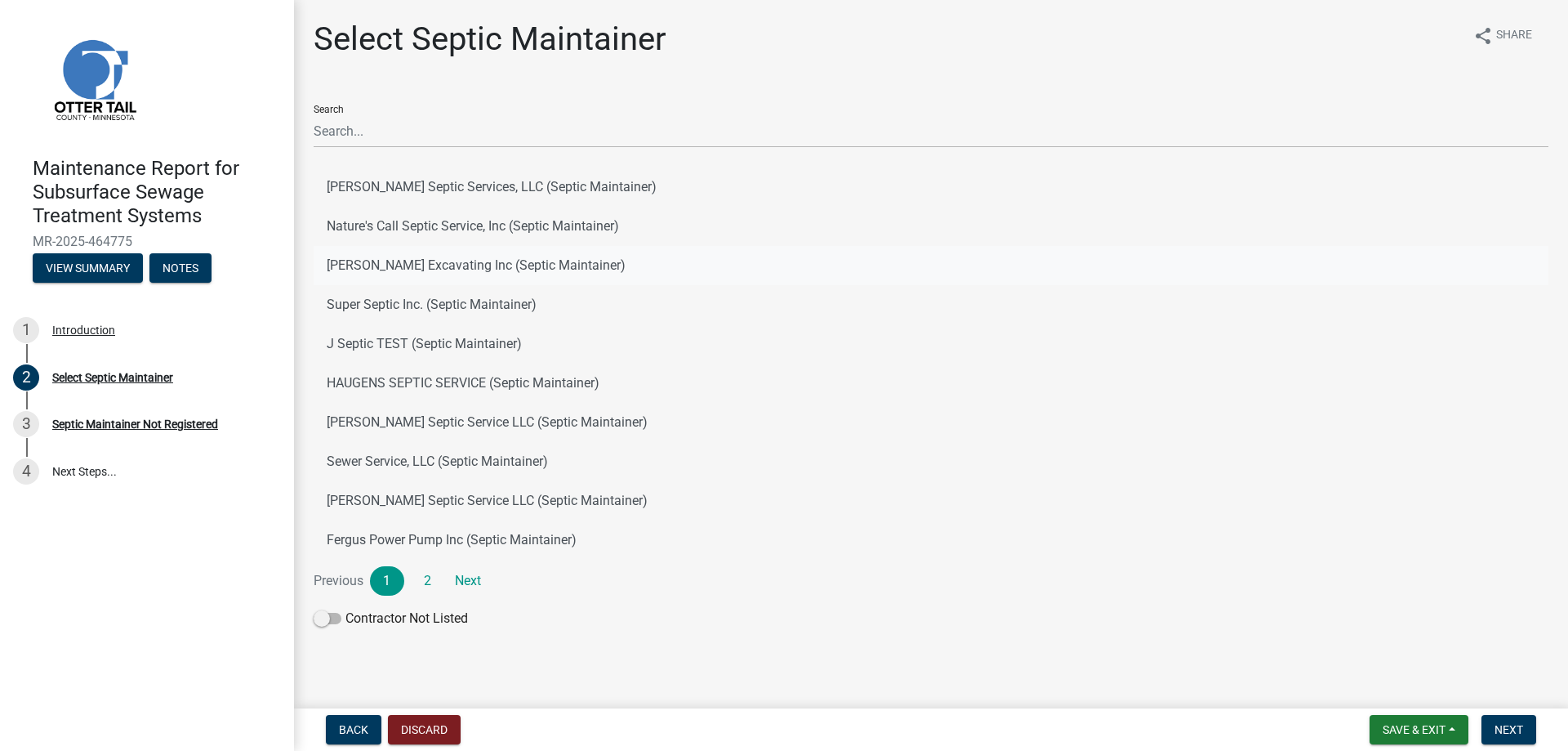
click at [409, 280] on button "[PERSON_NAME] Excavating Inc (Septic Maintainer)" at bounding box center [930, 266] width 1235 height 40
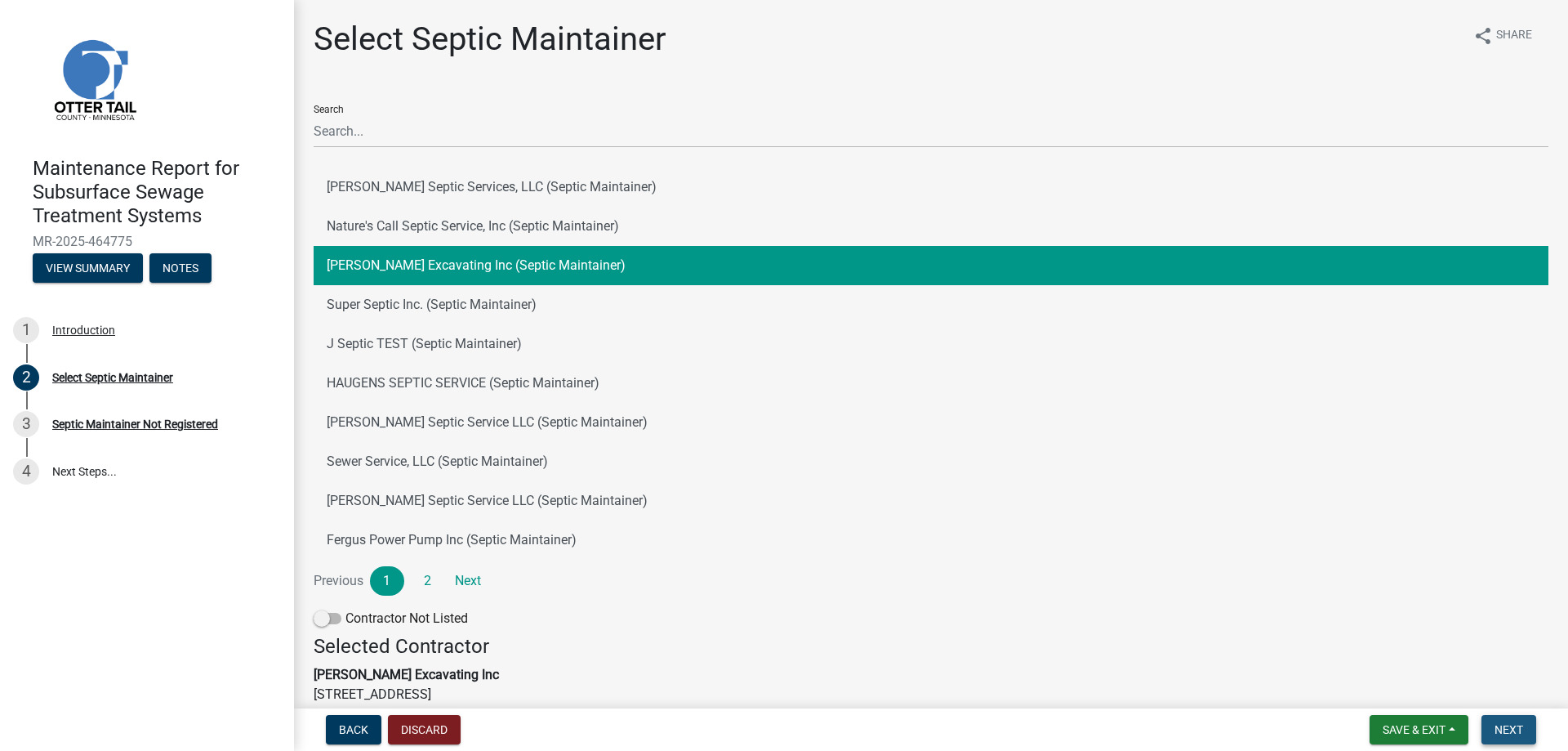
click at [1521, 730] on span "Next" at bounding box center [1509, 729] width 28 height 13
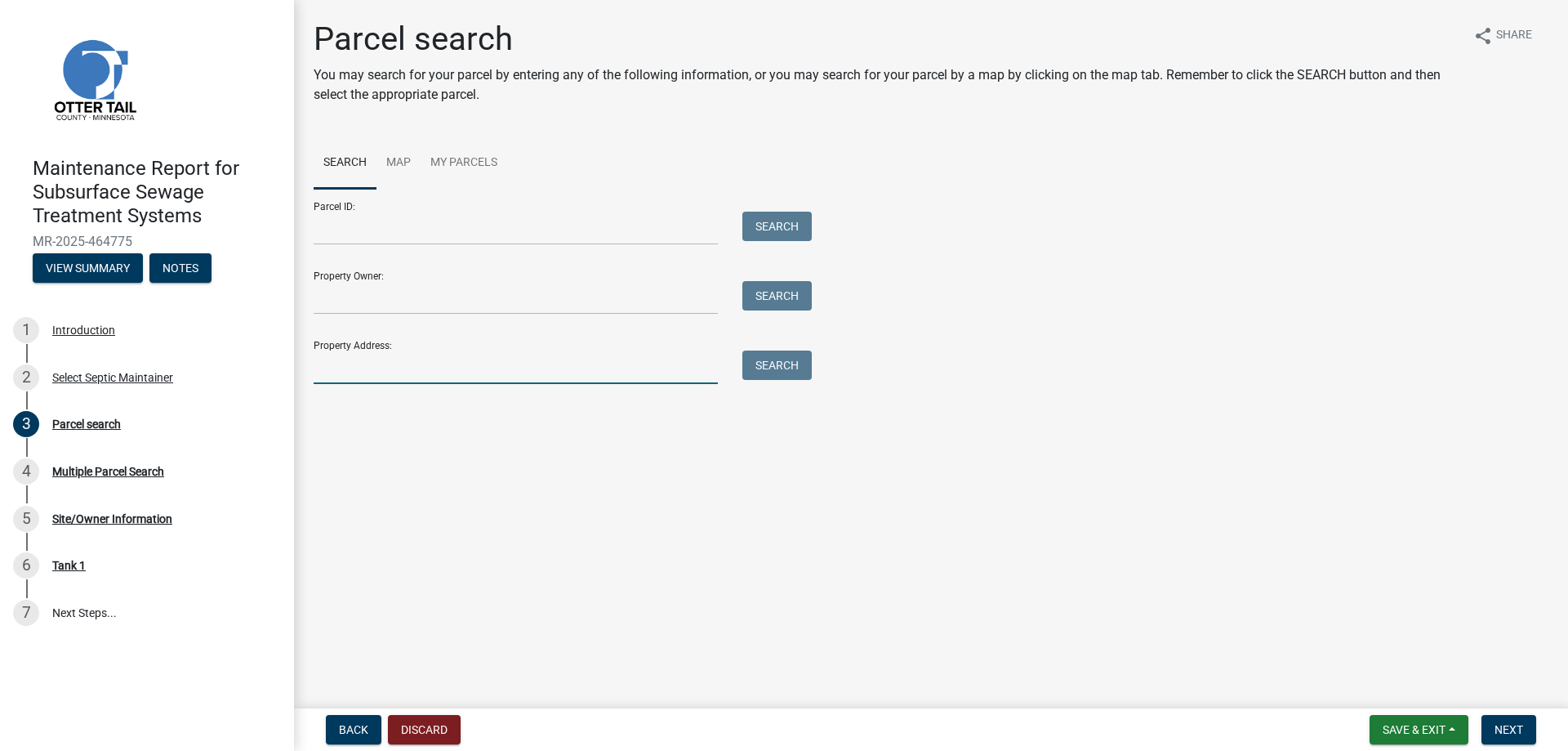
click at [382, 370] on input "Property Address:" at bounding box center [515, 367] width 404 height 34
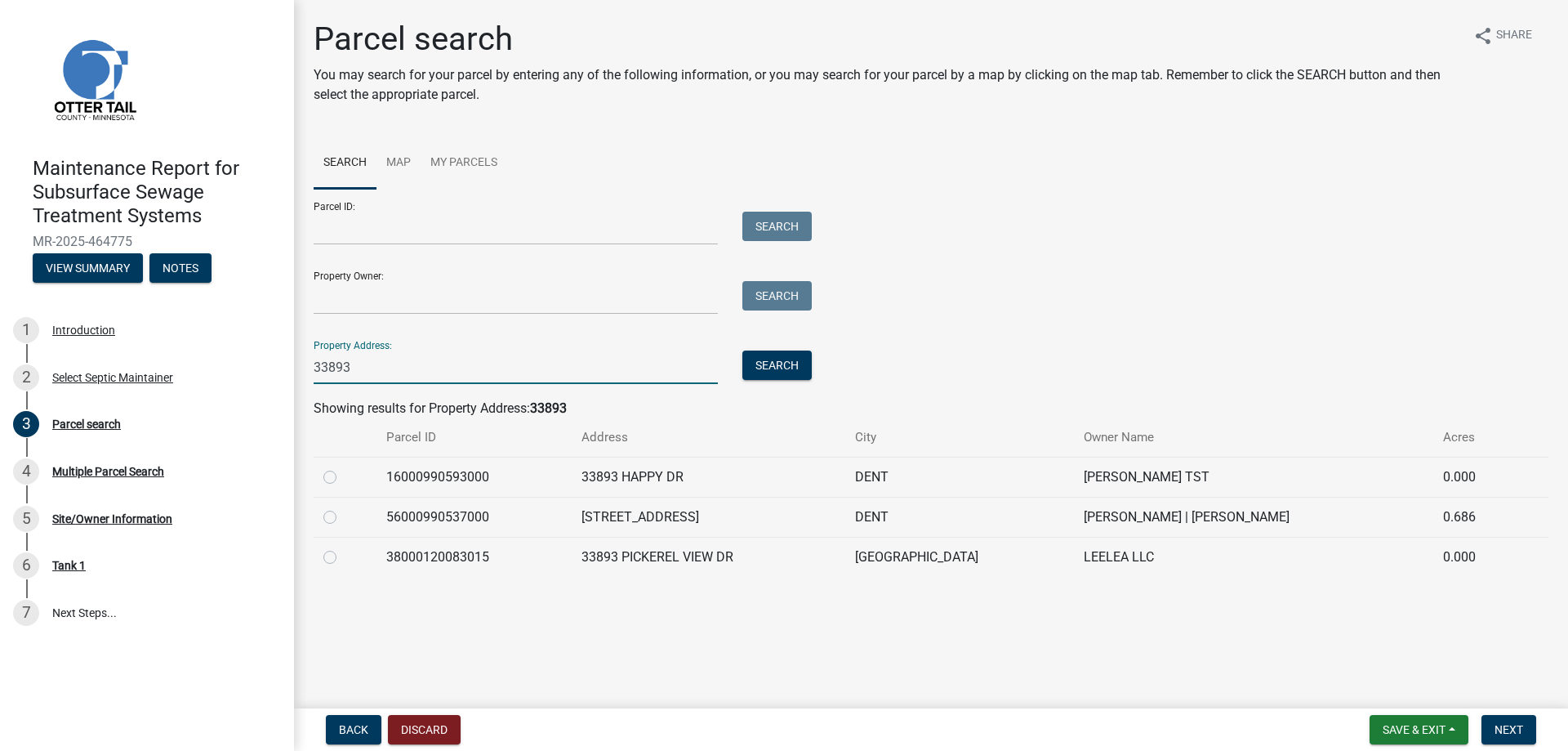
type input "33893"
click at [343, 507] on label at bounding box center [343, 507] width 0 height 0
click at [343, 518] on input "radio" at bounding box center [348, 512] width 10 height 10
radio input "true"
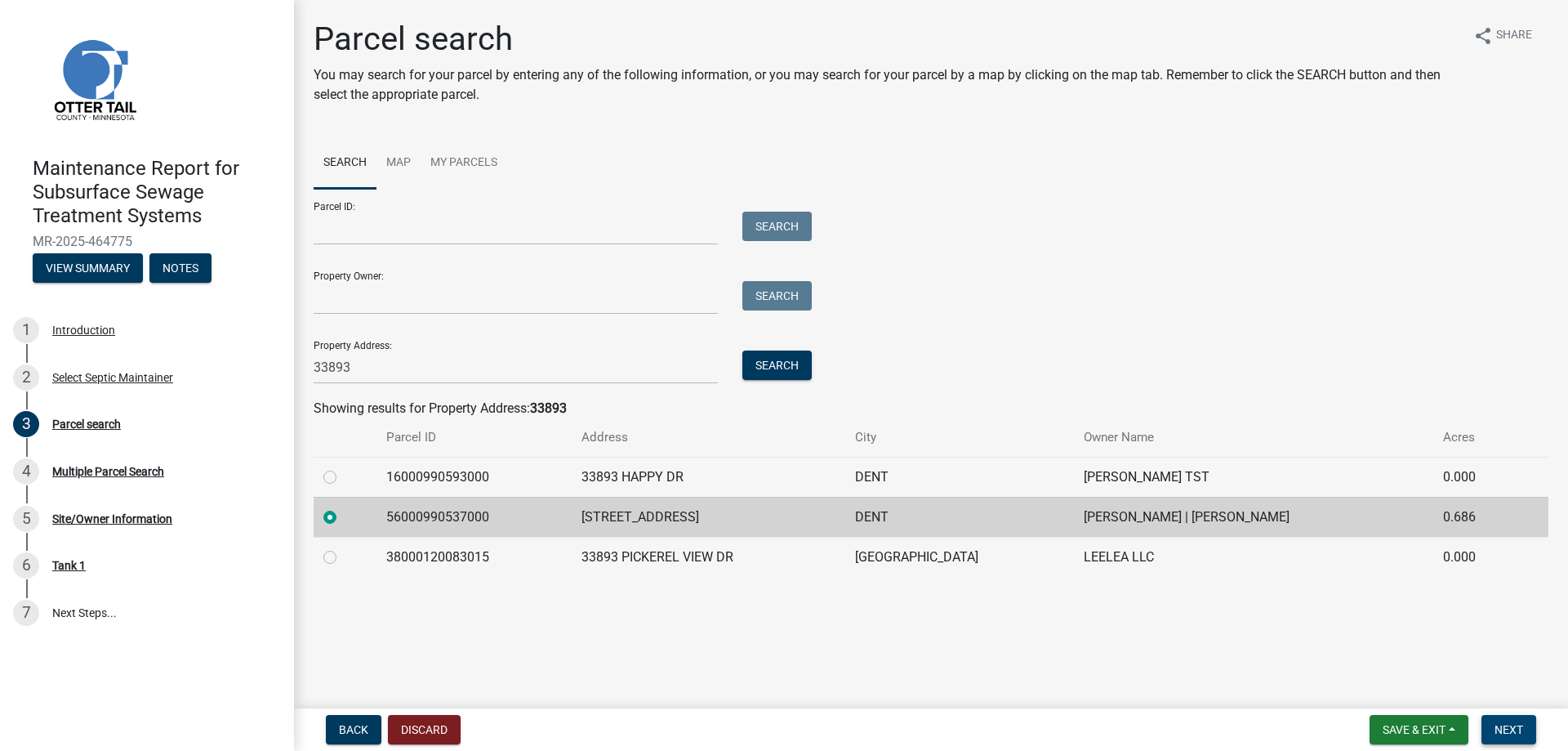
click at [1505, 732] on span "Next" at bounding box center [1509, 729] width 28 height 13
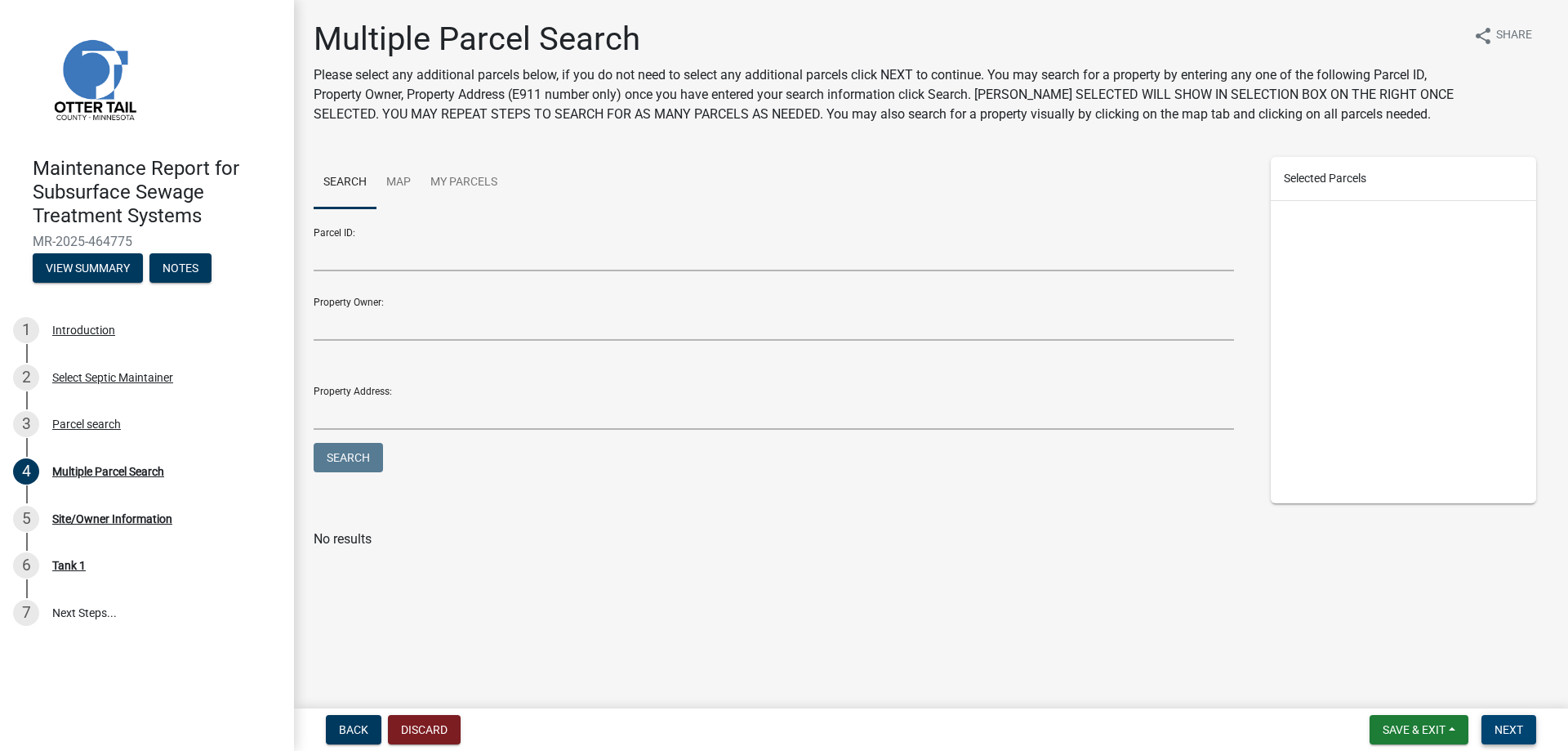
click at [1504, 726] on span "Next" at bounding box center [1509, 729] width 28 height 13
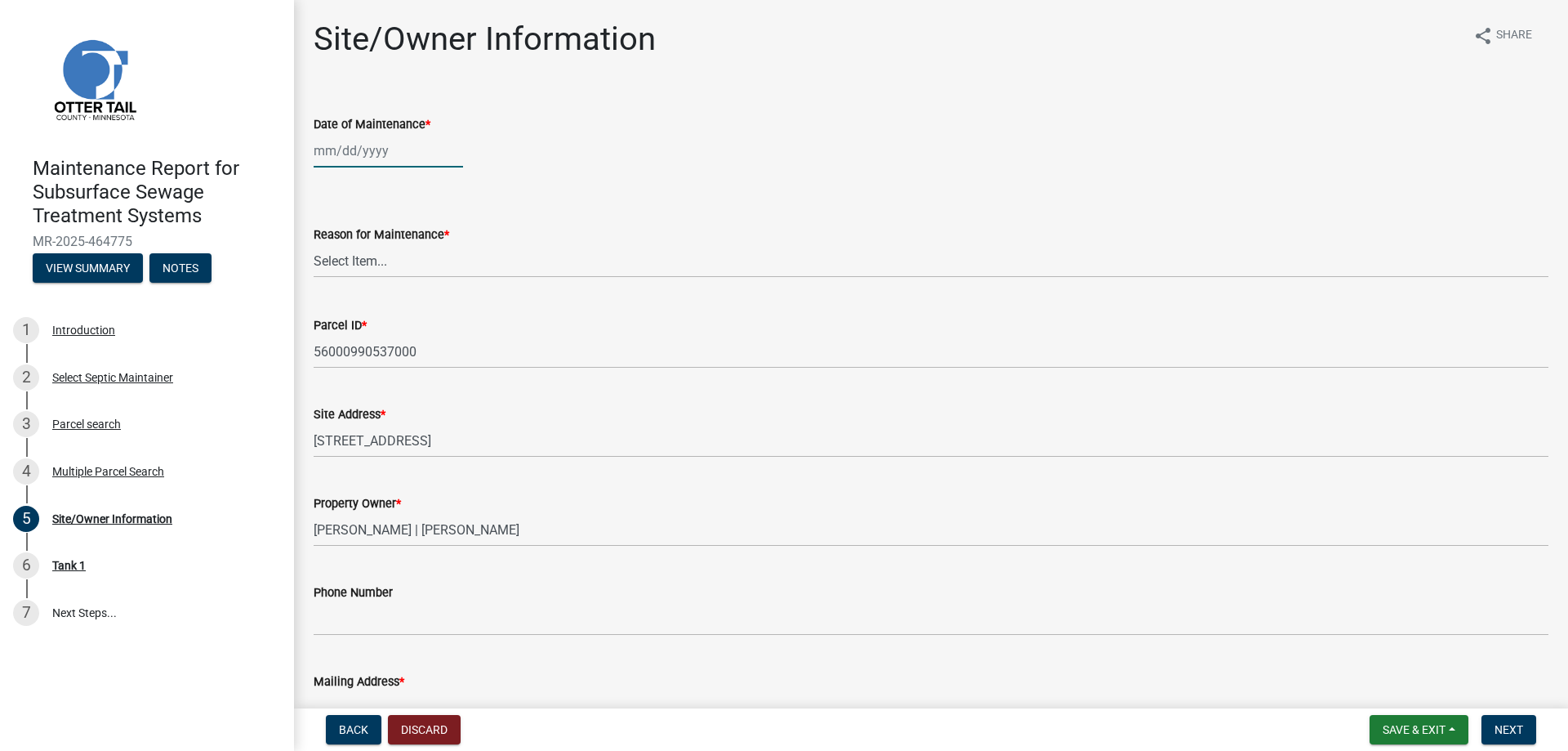
click at [344, 155] on div at bounding box center [388, 151] width 150 height 34
select select "8"
select select "2025"
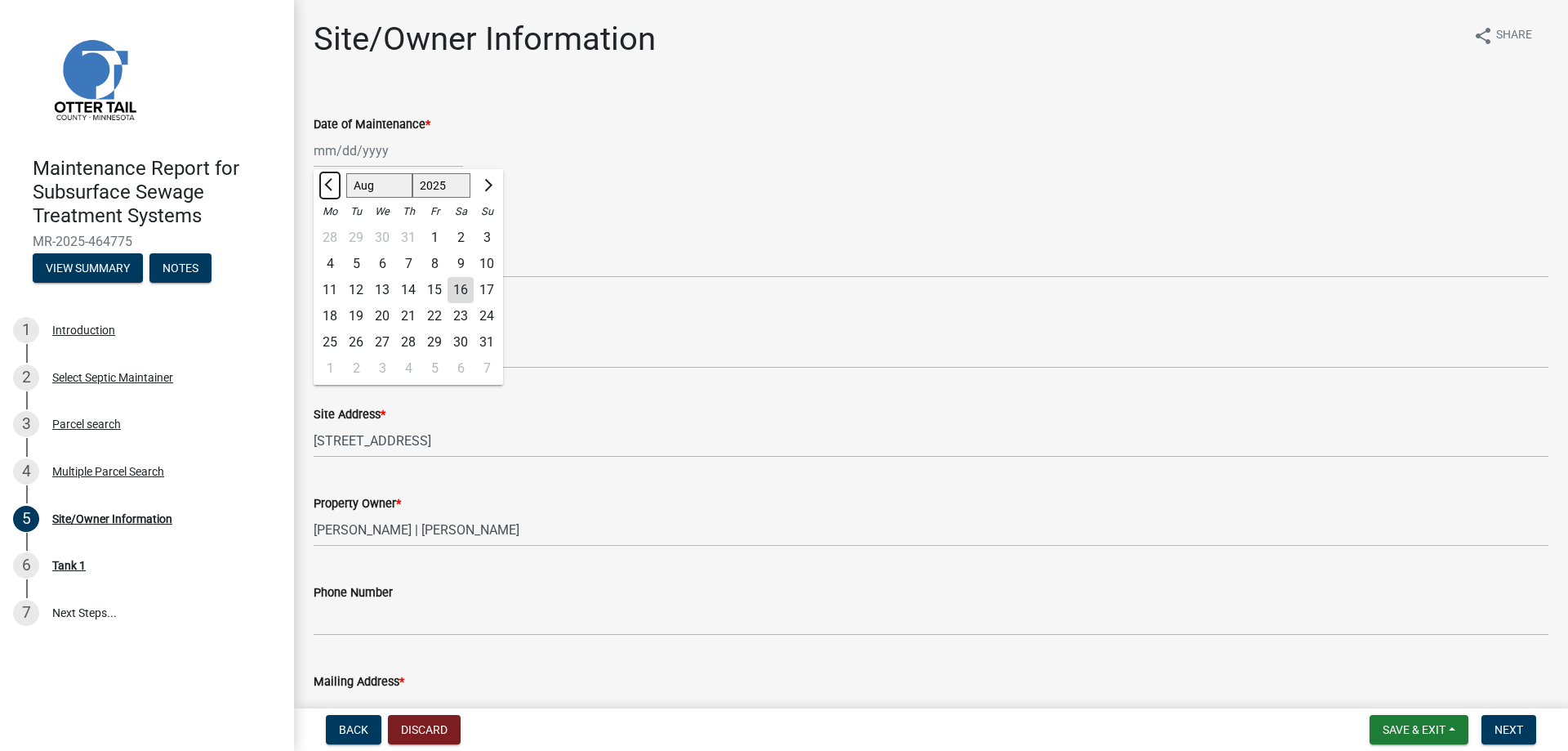
click at [330, 184] on span "Previous month" at bounding box center [330, 185] width 12 height 12
select select "5"
click at [355, 335] on div "27" at bounding box center [356, 342] width 26 height 26
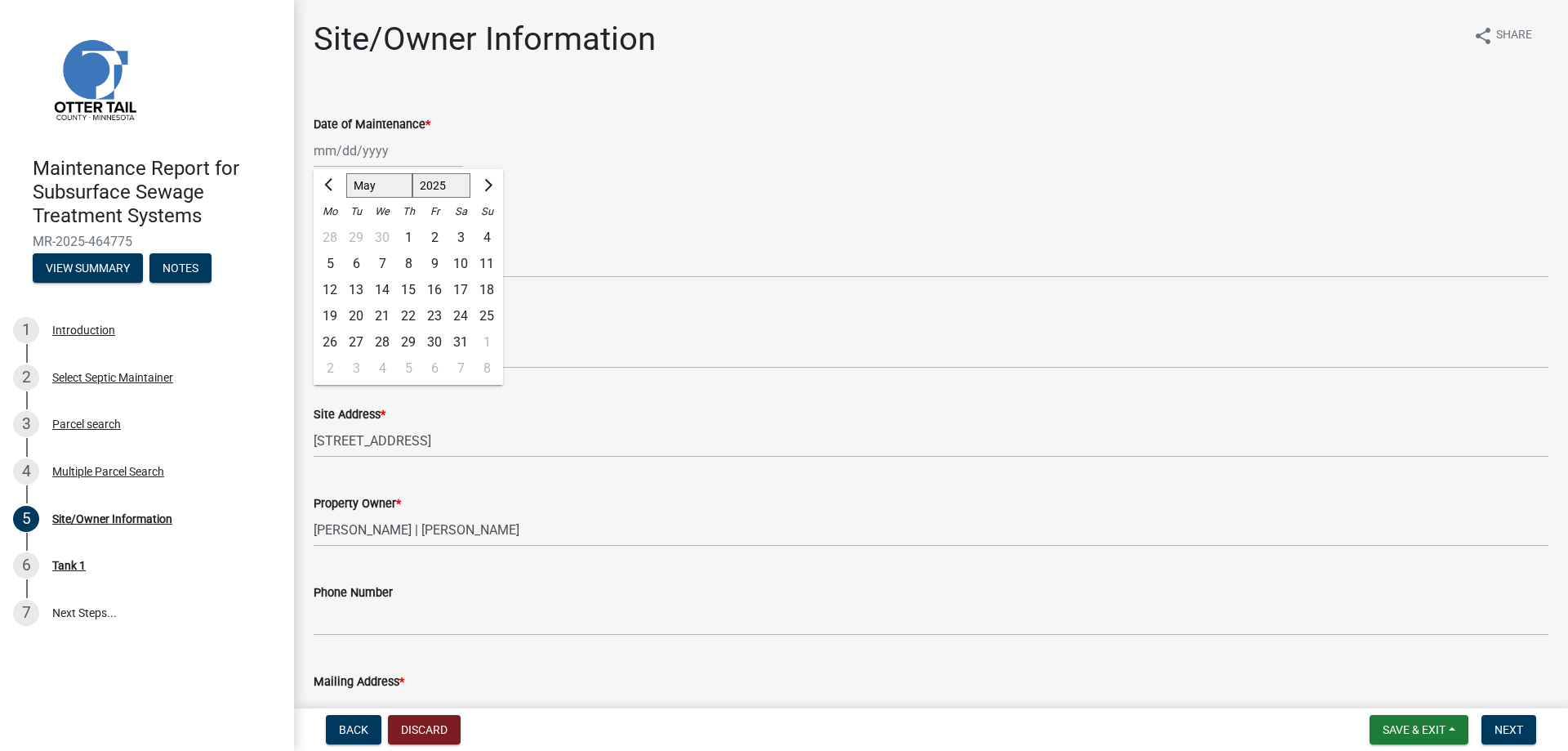
type input "[DATE]"
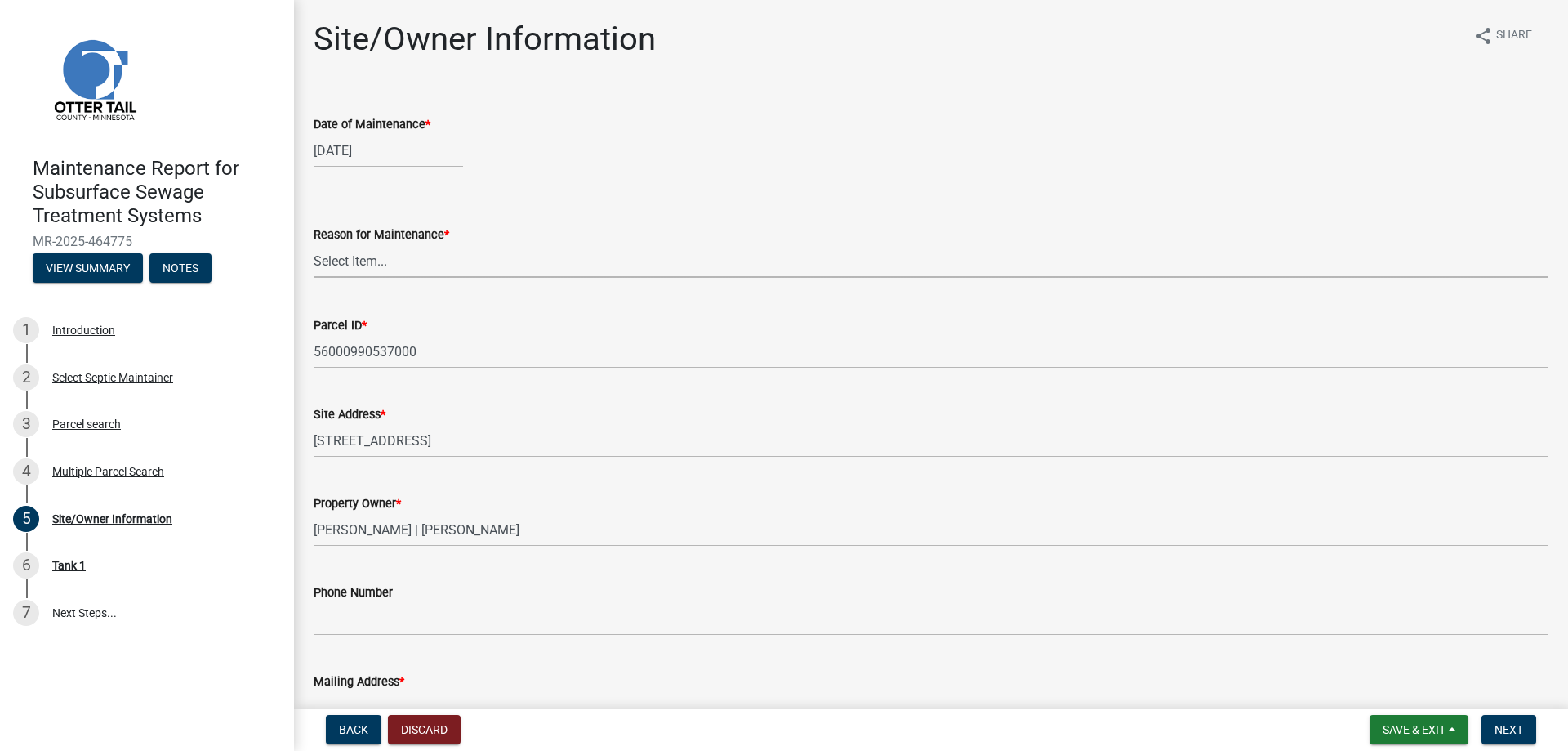
click at [360, 264] on select "Select Item... Called Routine Other" at bounding box center [930, 261] width 1235 height 34
click at [314, 244] on select "Select Item... Called Routine Other" at bounding box center [930, 261] width 1235 height 34
select select "3ac72b63-7b21-42e4-8192-806faae7a4f1"
click at [1533, 735] on button "Next" at bounding box center [1509, 729] width 55 height 29
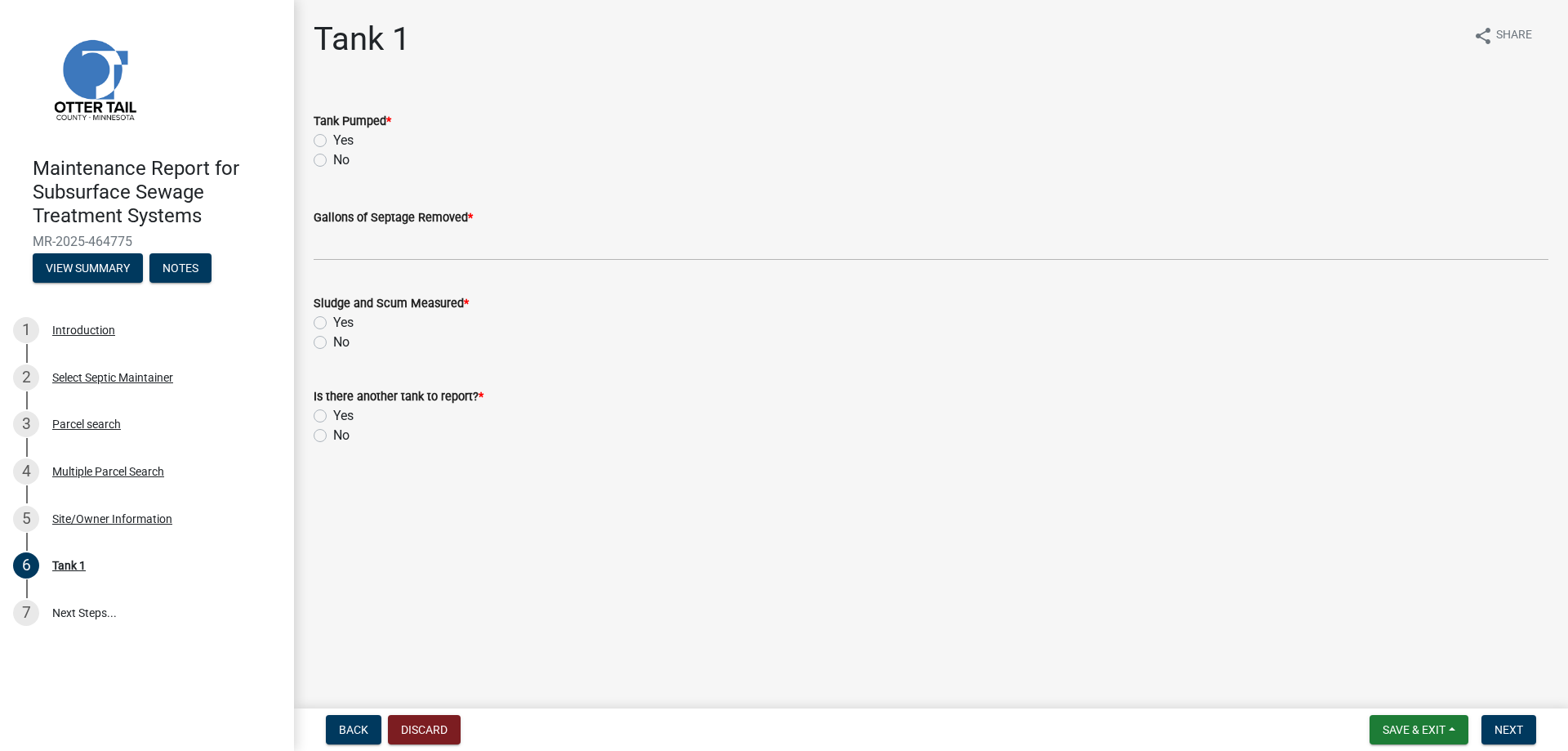
click at [343, 132] on label "Yes" at bounding box center [344, 140] width 21 height 20
click at [343, 132] on input "Yes" at bounding box center [338, 136] width 10 height 10
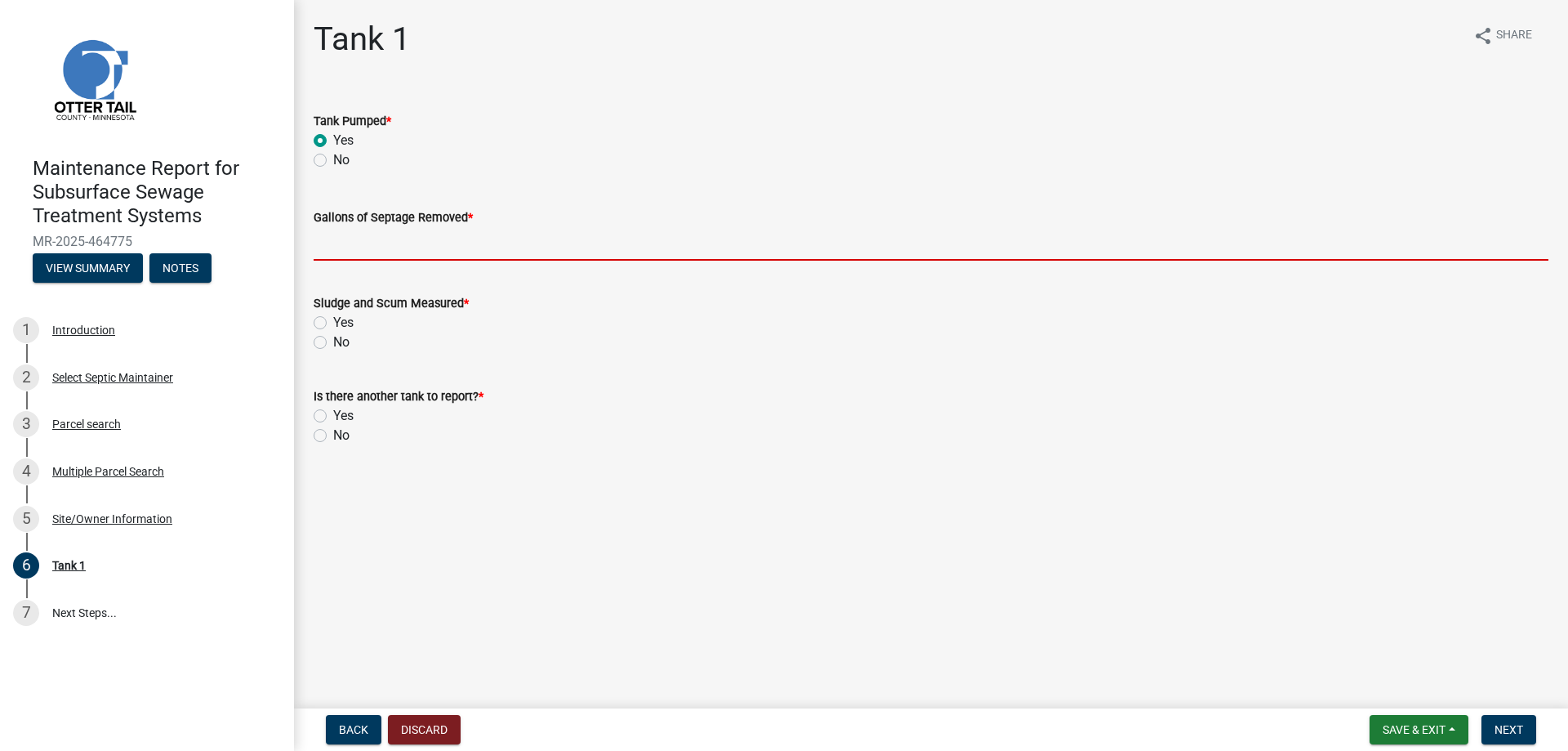
click at [358, 242] on input "Gallons of Septage Removed *" at bounding box center [930, 244] width 1235 height 34
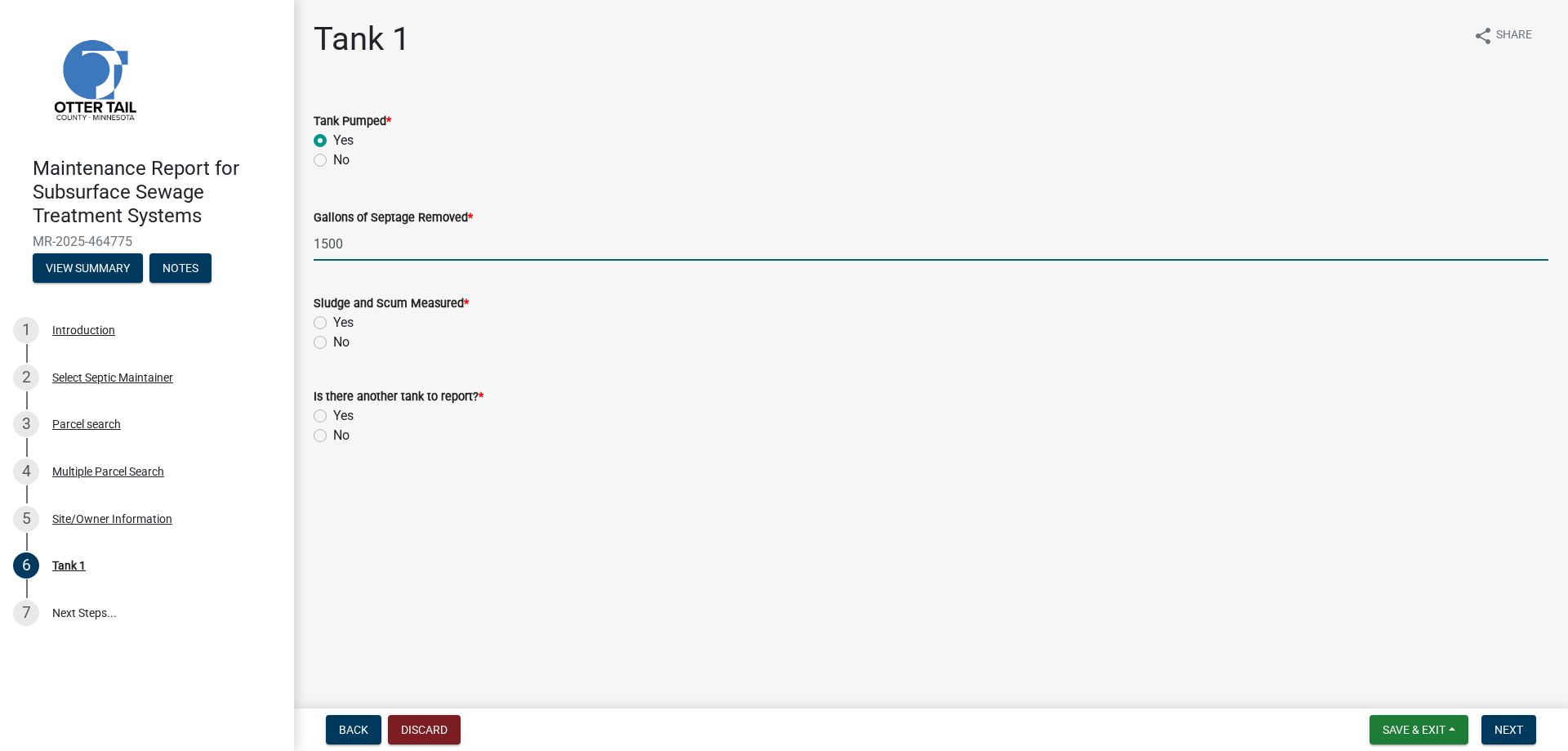
click at [333, 341] on label "No" at bounding box center [341, 342] width 16 height 20
click at [333, 341] on input "No" at bounding box center [338, 337] width 10 height 10
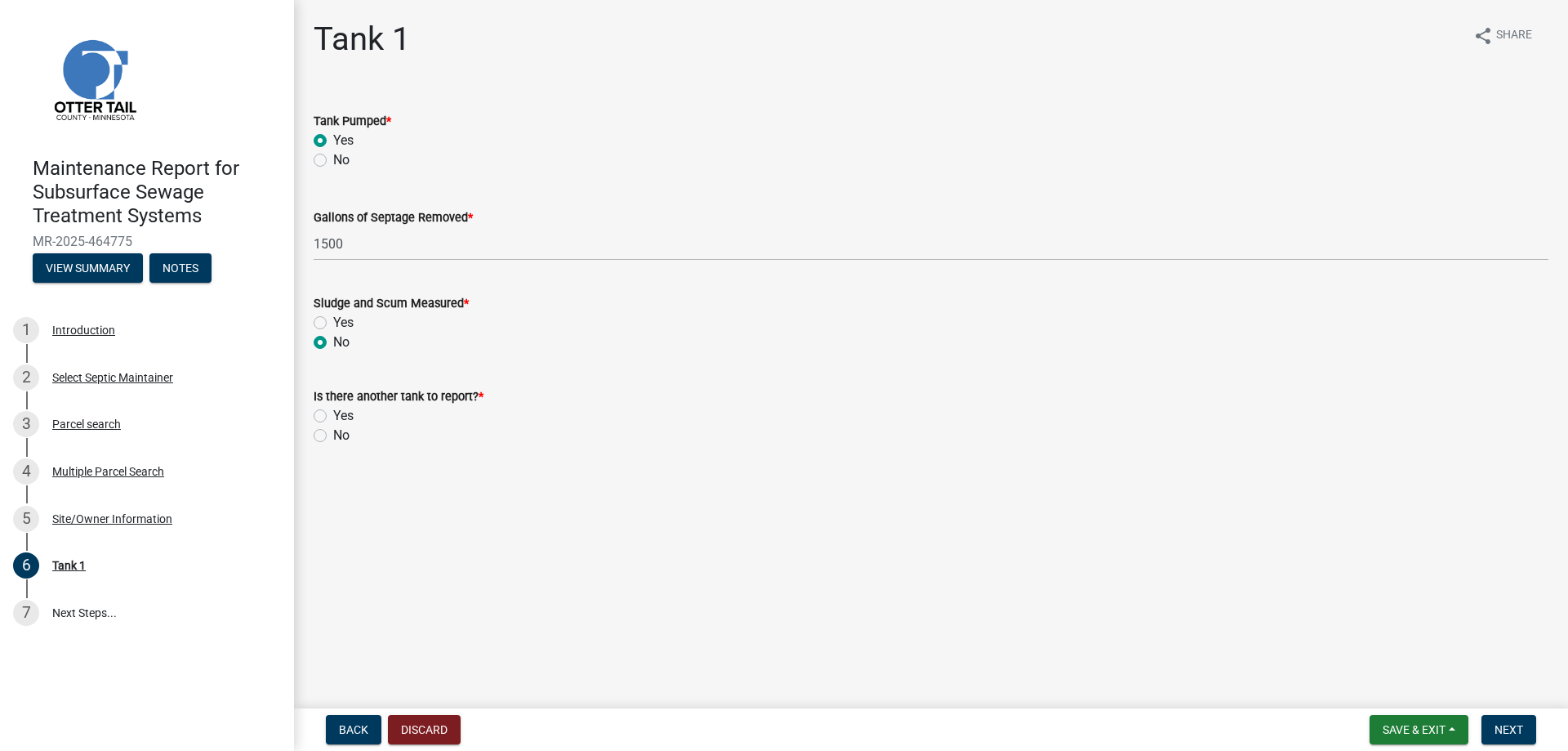
click at [328, 438] on div "No" at bounding box center [930, 435] width 1235 height 20
click at [333, 434] on label "No" at bounding box center [341, 435] width 16 height 20
click at [333, 434] on input "No" at bounding box center [338, 431] width 10 height 10
click at [1513, 725] on span "Next" at bounding box center [1509, 729] width 28 height 13
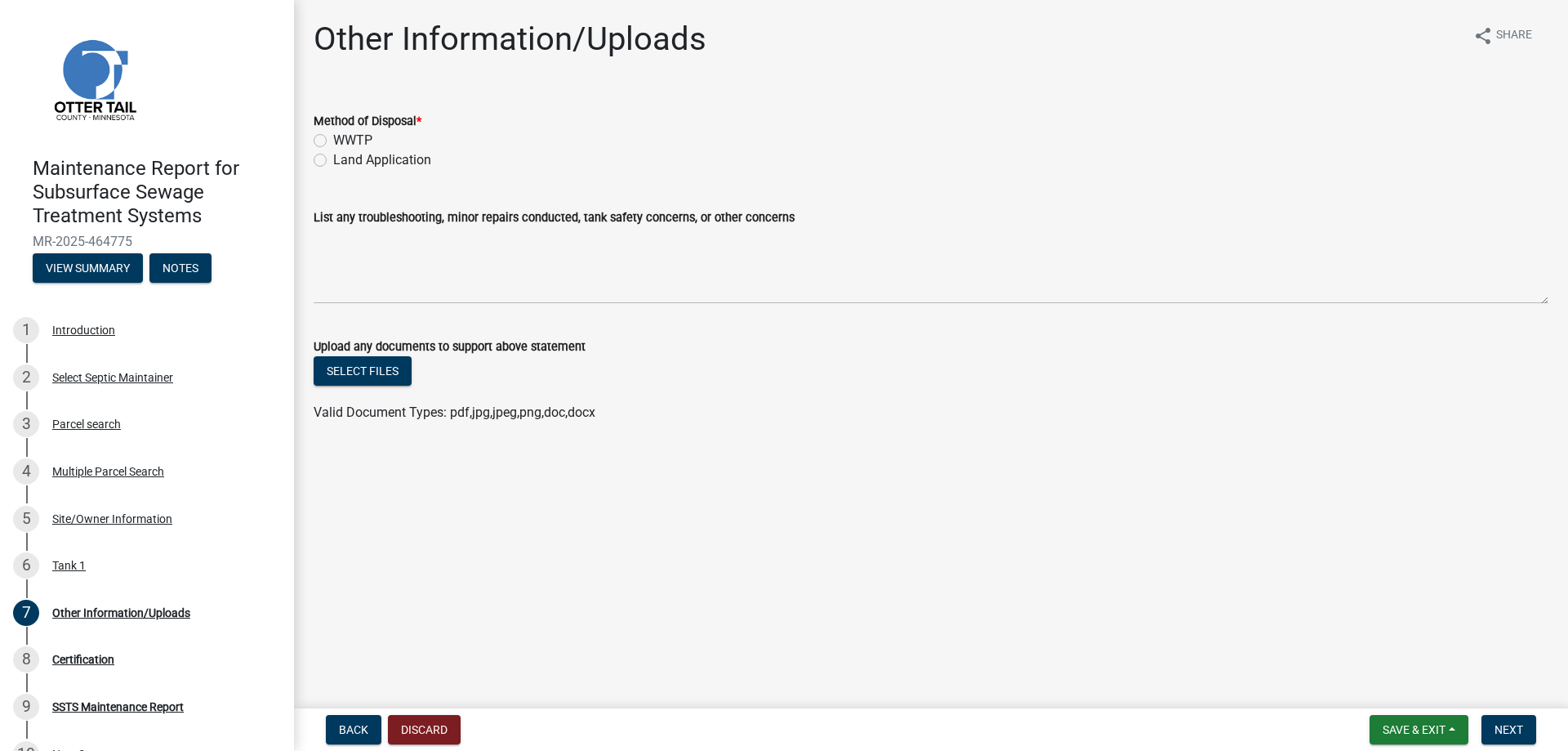
click at [341, 160] on label "Land Application" at bounding box center [382, 160] width 98 height 20
click at [341, 160] on input "Land Application" at bounding box center [338, 155] width 10 height 10
click at [1504, 730] on span "Next" at bounding box center [1509, 729] width 28 height 13
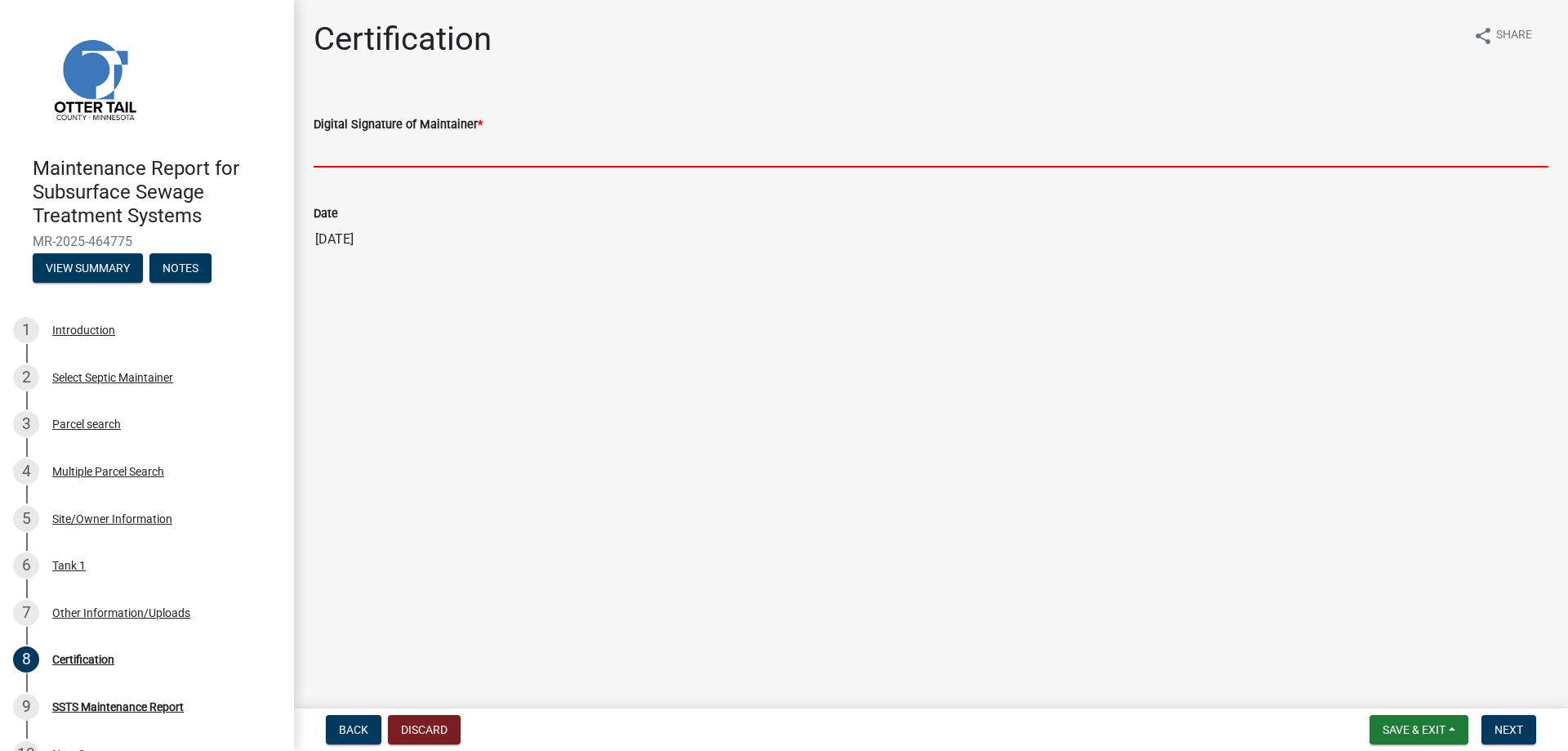
click at [433, 154] on input "Digital Signature of Maintainer *" at bounding box center [930, 151] width 1235 height 34
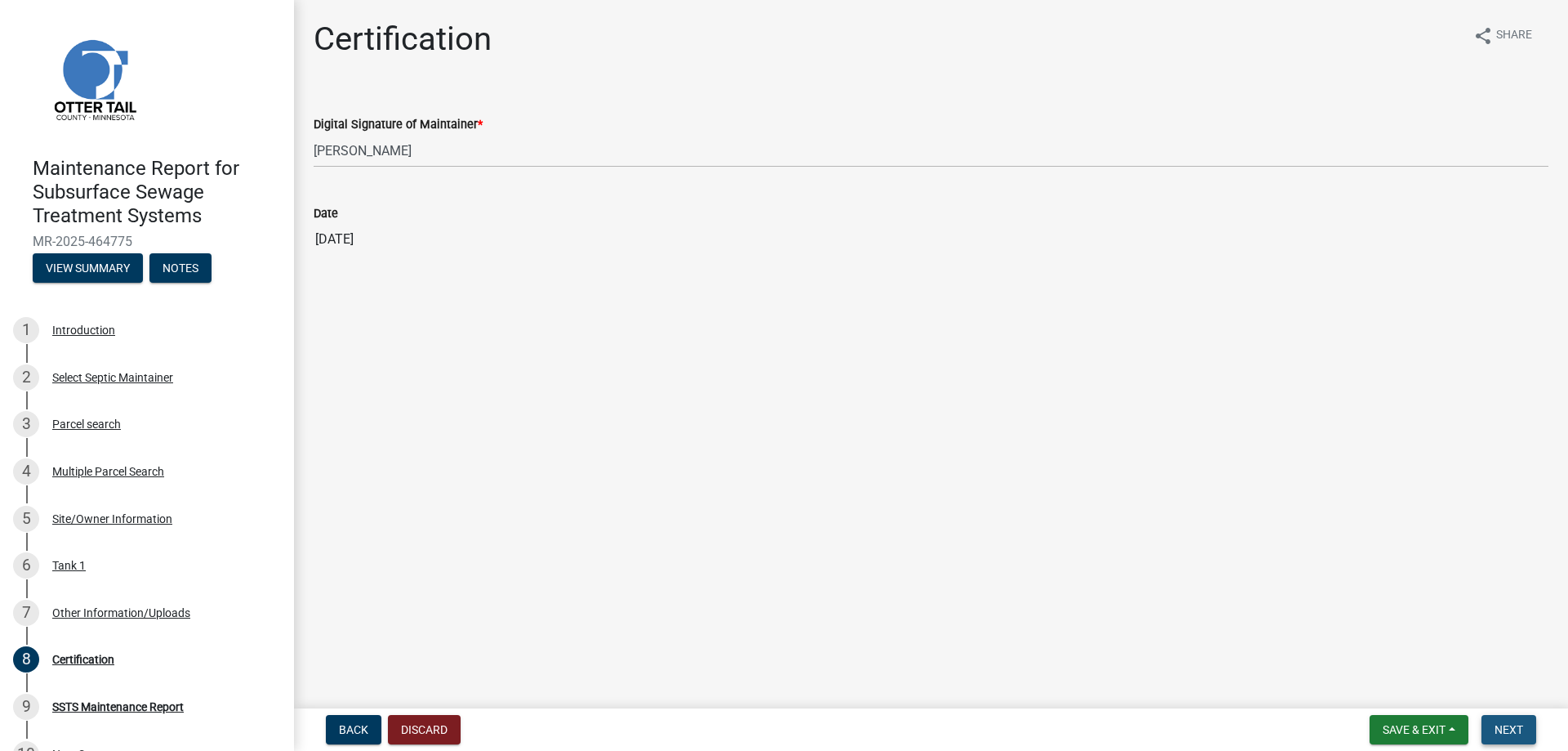
click at [1495, 718] on button "Next" at bounding box center [1509, 729] width 55 height 29
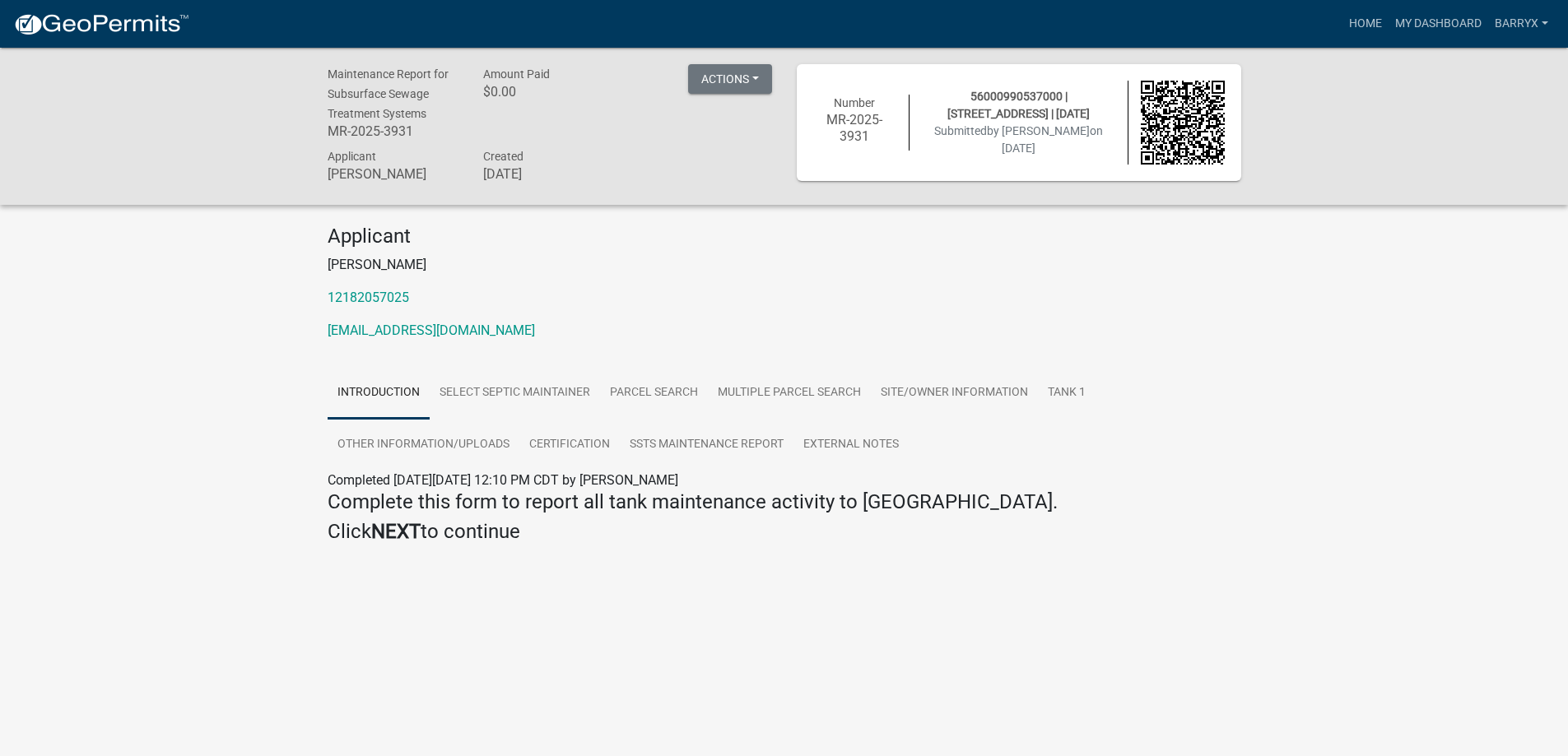
click at [132, 28] on img at bounding box center [102, 25] width 177 height 25
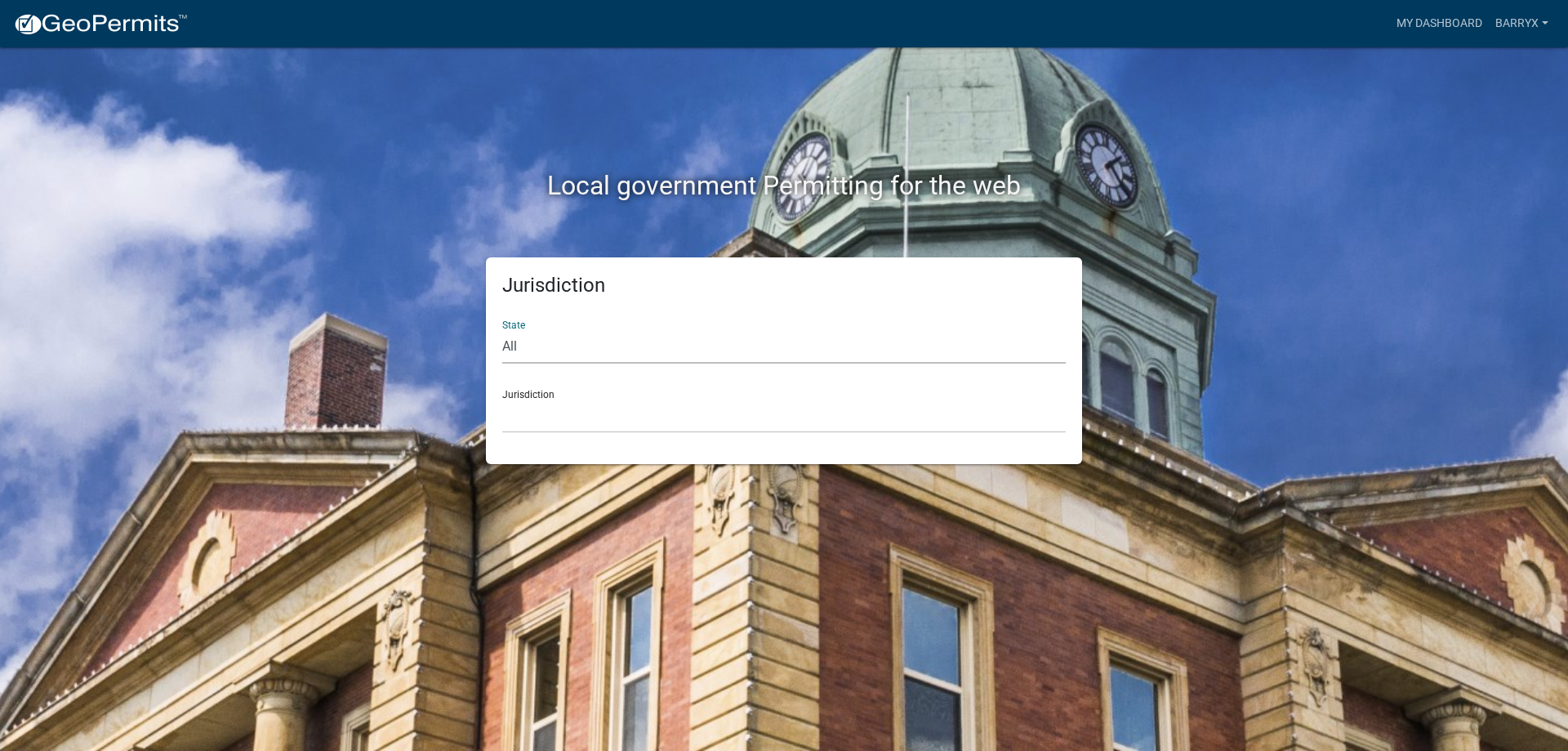
click at [671, 349] on select "All [US_STATE] [US_STATE] [US_STATE] [US_STATE] [US_STATE] [US_STATE] [US_STATE…" at bounding box center [784, 347] width 563 height 34
click at [502, 330] on select "All [US_STATE] [US_STATE] [US_STATE] [US_STATE] [US_STATE] [US_STATE] [US_STATE…" at bounding box center [784, 347] width 563 height 34
click at [597, 423] on select "[GEOGRAPHIC_DATA], [US_STATE] [GEOGRAPHIC_DATA], [US_STATE] [GEOGRAPHIC_DATA], …" at bounding box center [784, 416] width 563 height 34
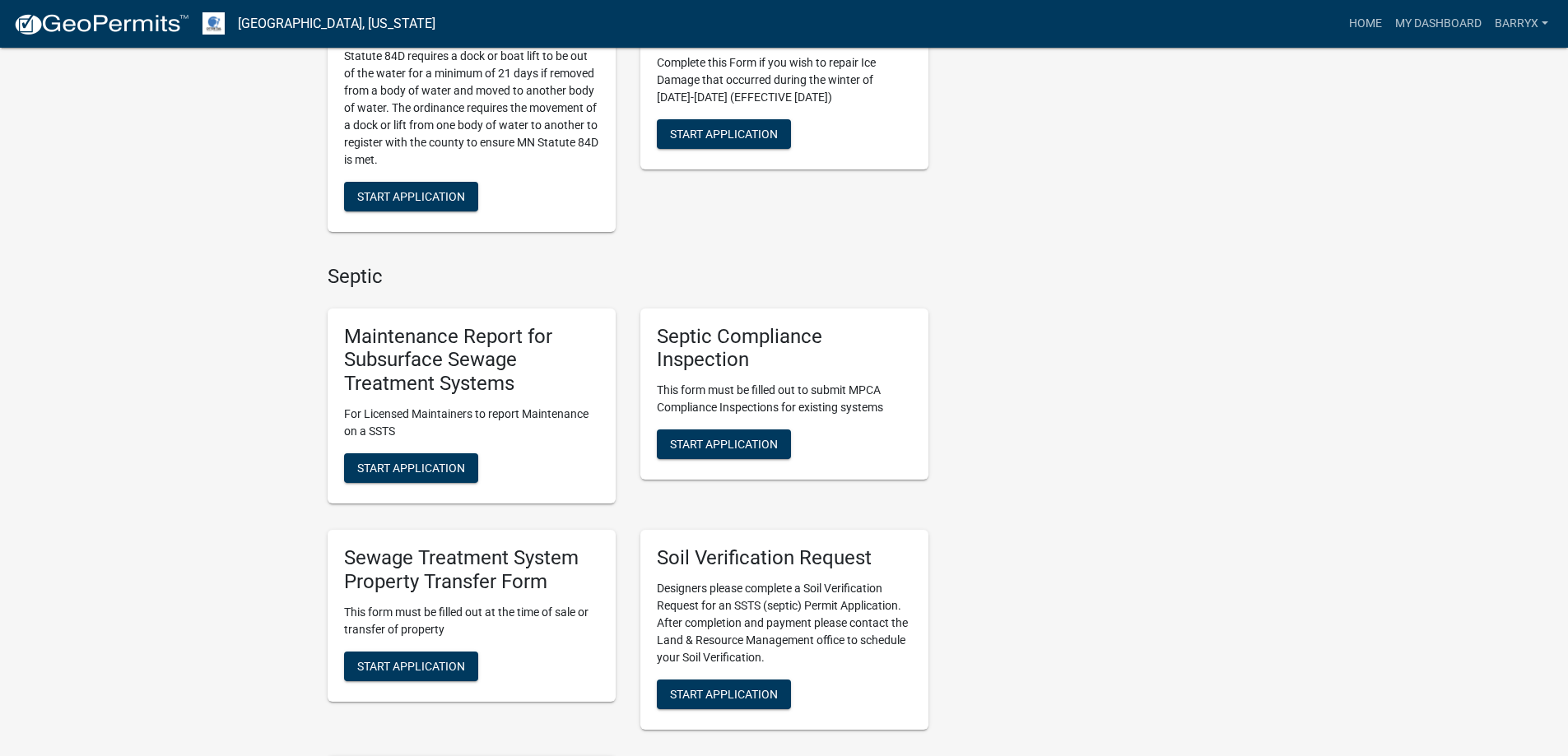
scroll to position [905, 0]
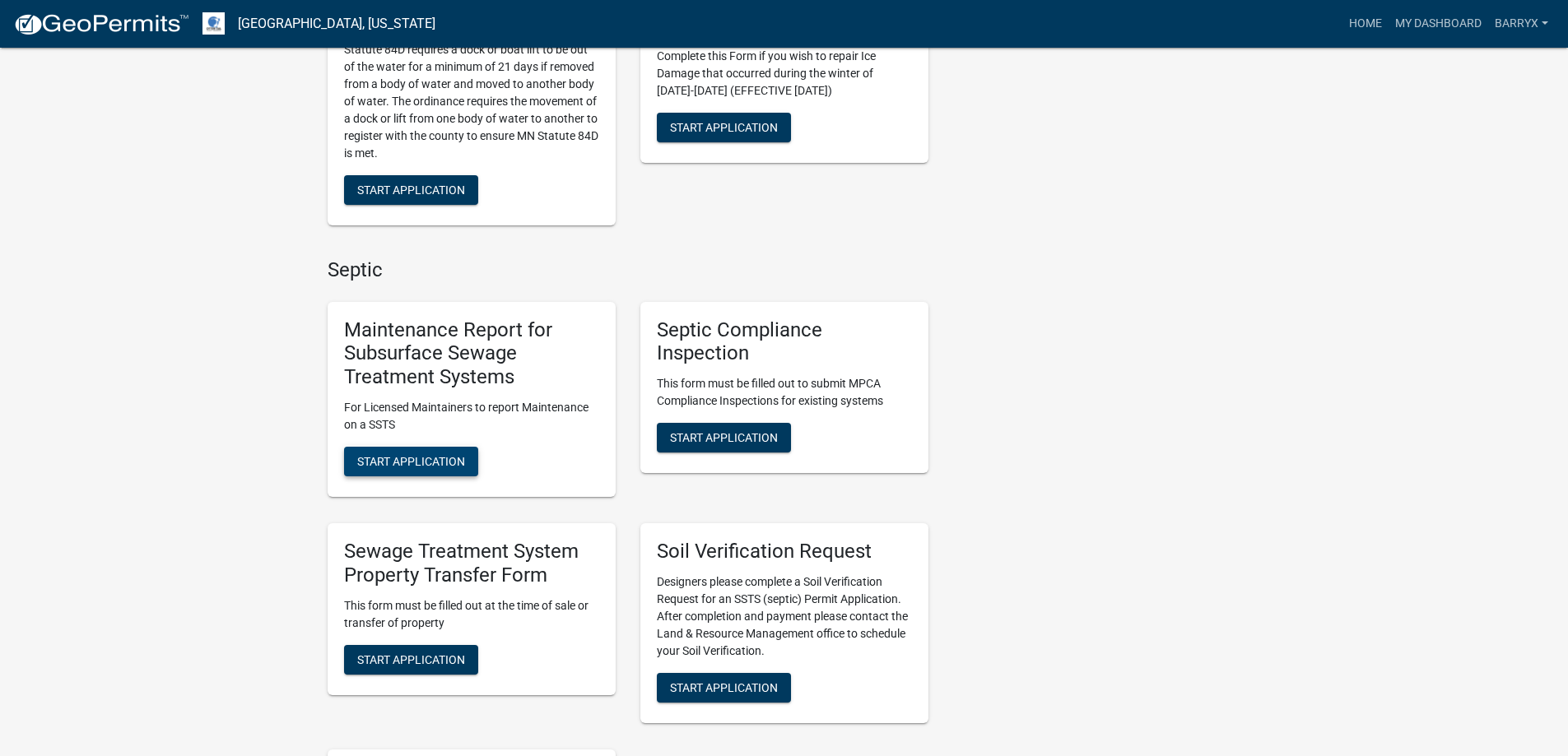
click at [414, 466] on span "Start Application" at bounding box center [411, 462] width 108 height 13
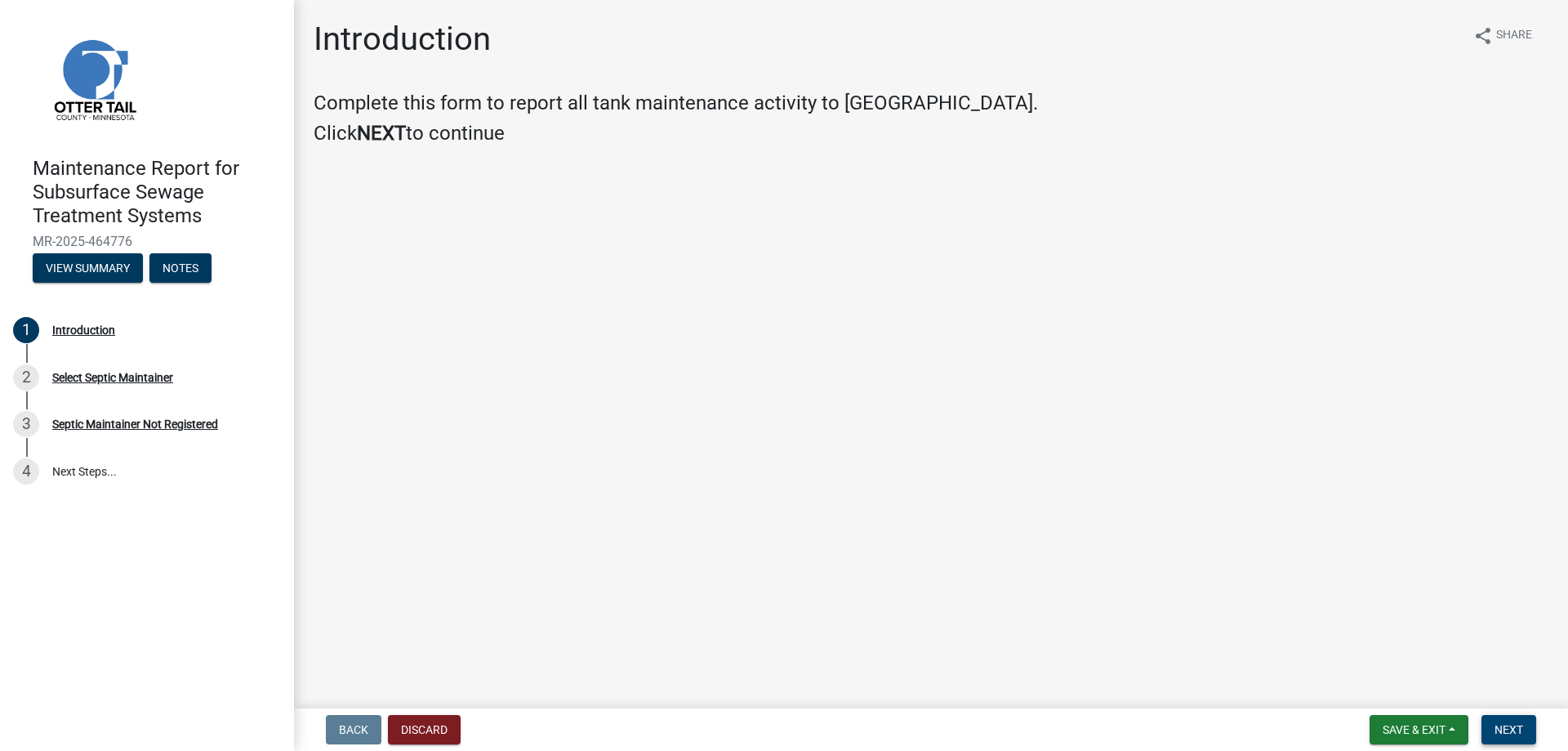
click at [1505, 727] on span "Next" at bounding box center [1509, 729] width 28 height 13
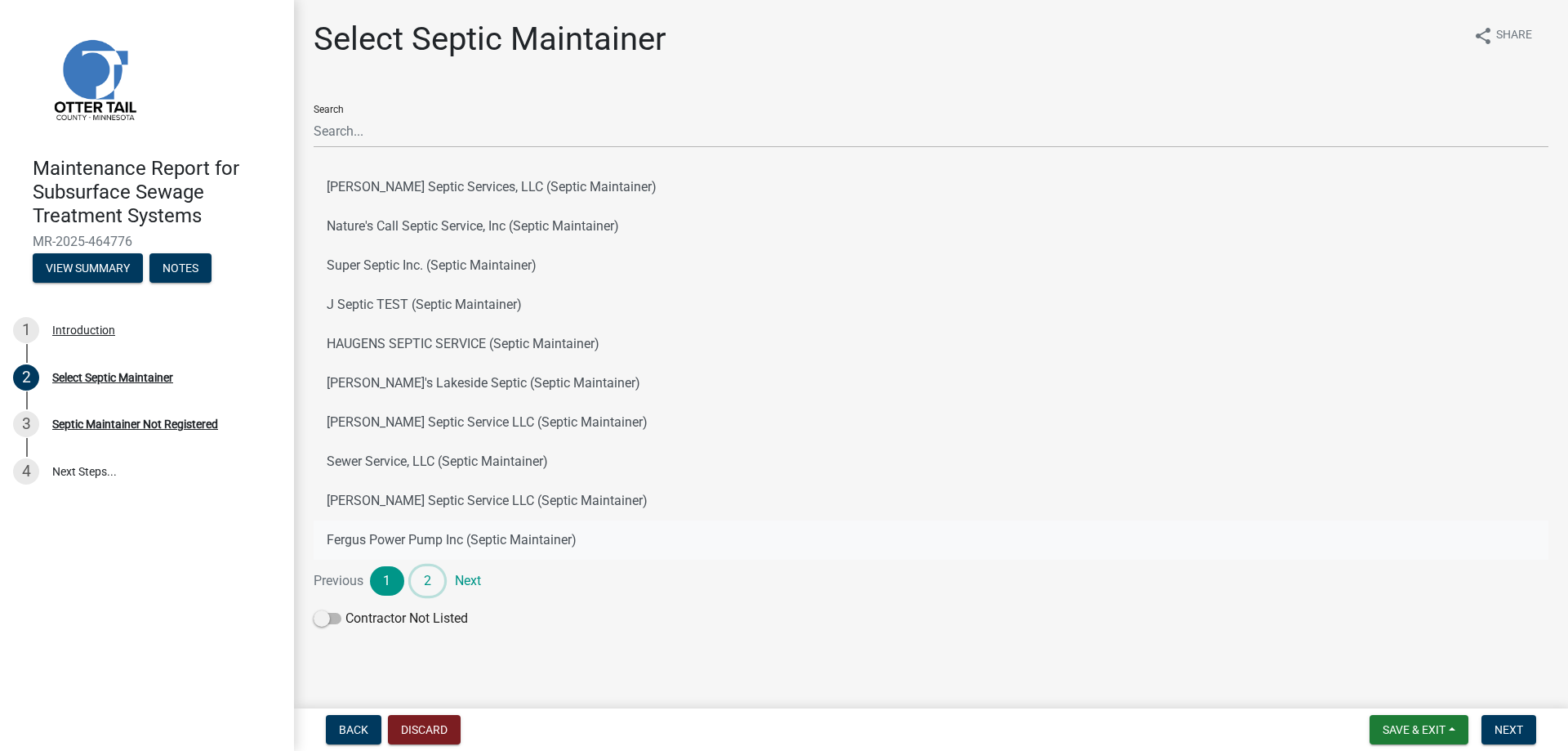
click at [428, 585] on link "2" at bounding box center [428, 580] width 34 height 29
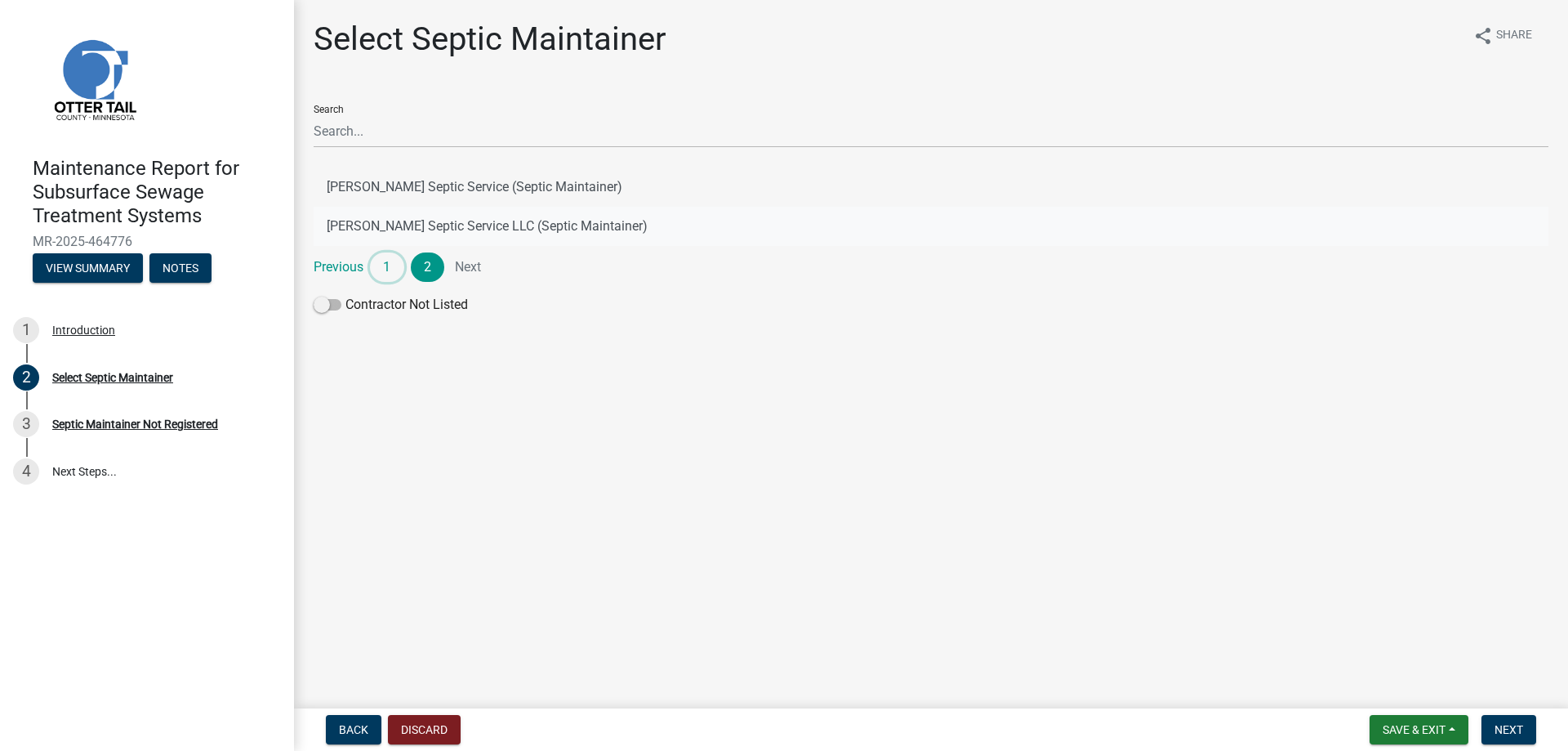
click at [380, 265] on link "1" at bounding box center [387, 267] width 34 height 29
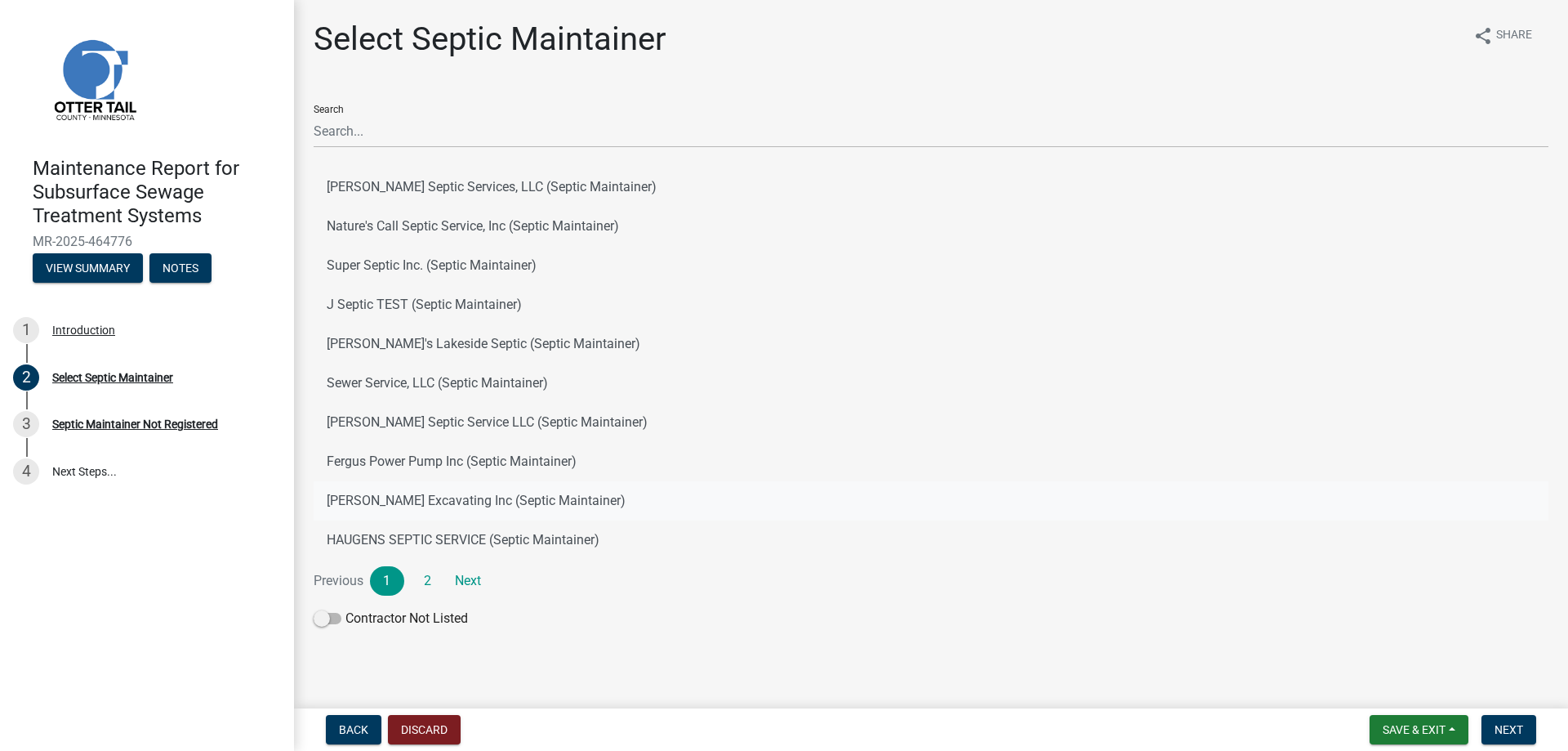
click at [396, 495] on button "[PERSON_NAME] Excavating Inc (Septic Maintainer)" at bounding box center [930, 501] width 1235 height 40
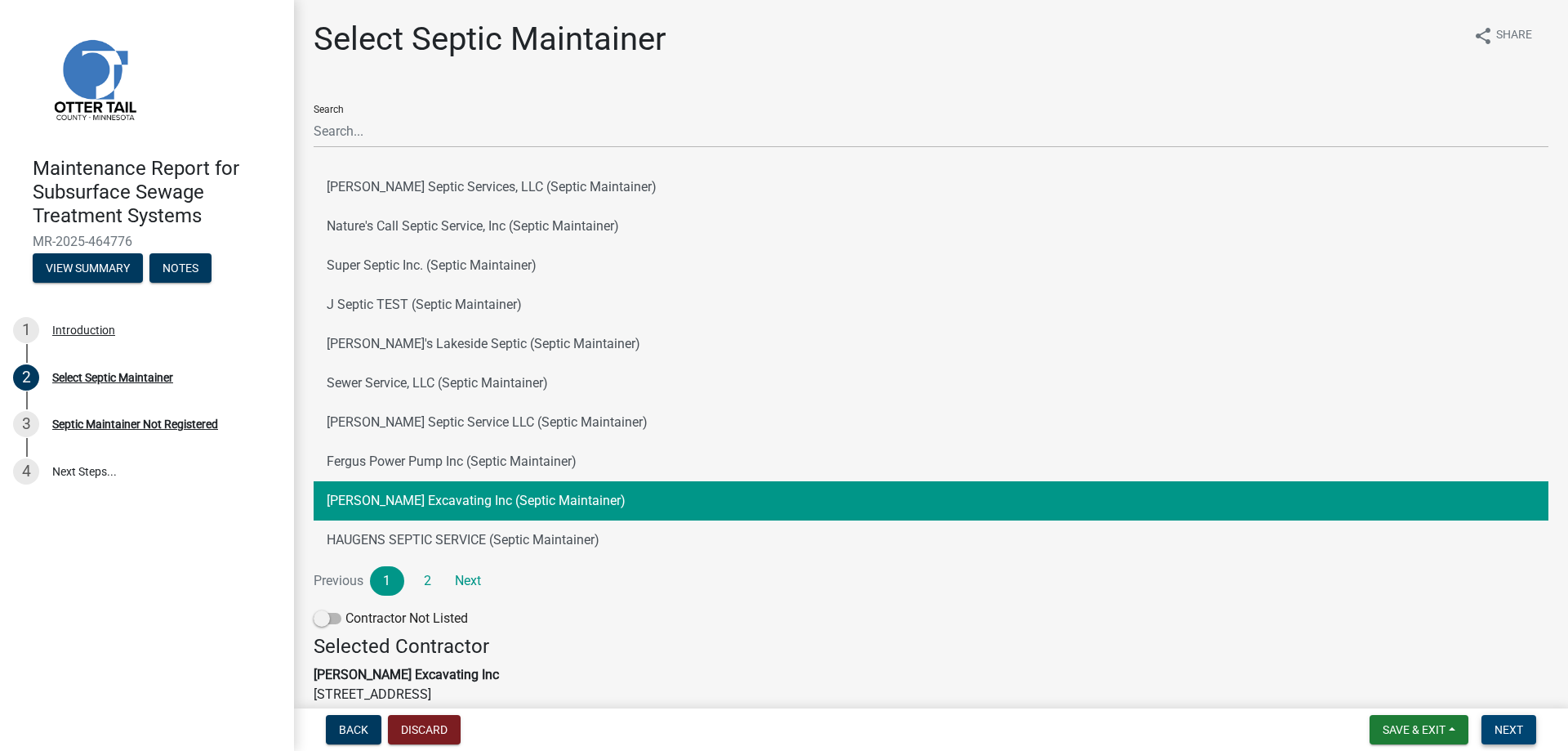
click at [1496, 726] on span "Next" at bounding box center [1509, 729] width 28 height 13
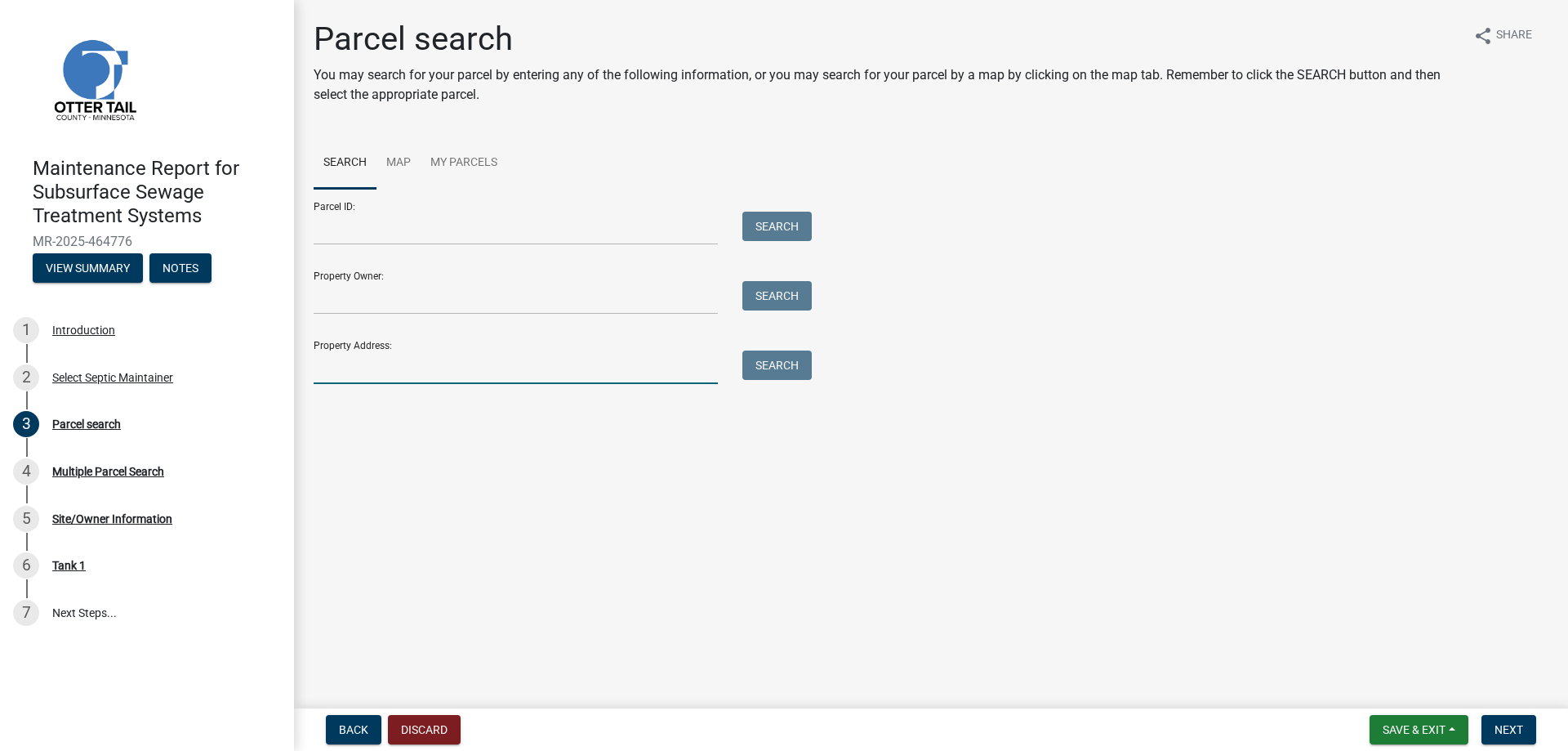
click at [473, 358] on input "Property Address:" at bounding box center [515, 367] width 404 height 34
click at [786, 366] on button "Search" at bounding box center [777, 365] width 70 height 29
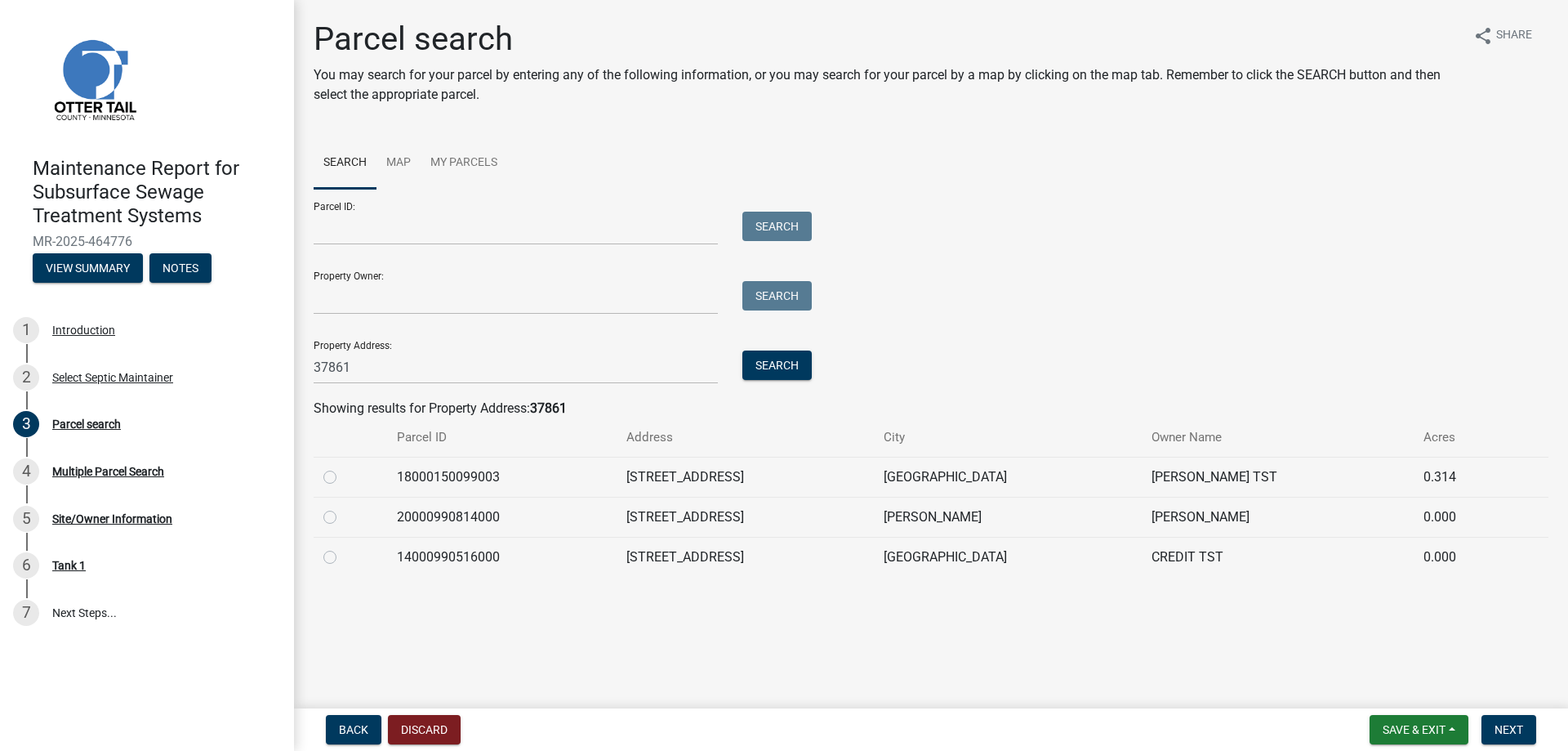
click at [343, 547] on label at bounding box center [343, 547] width 0 height 0
click at [343, 558] on input "radio" at bounding box center [348, 552] width 10 height 10
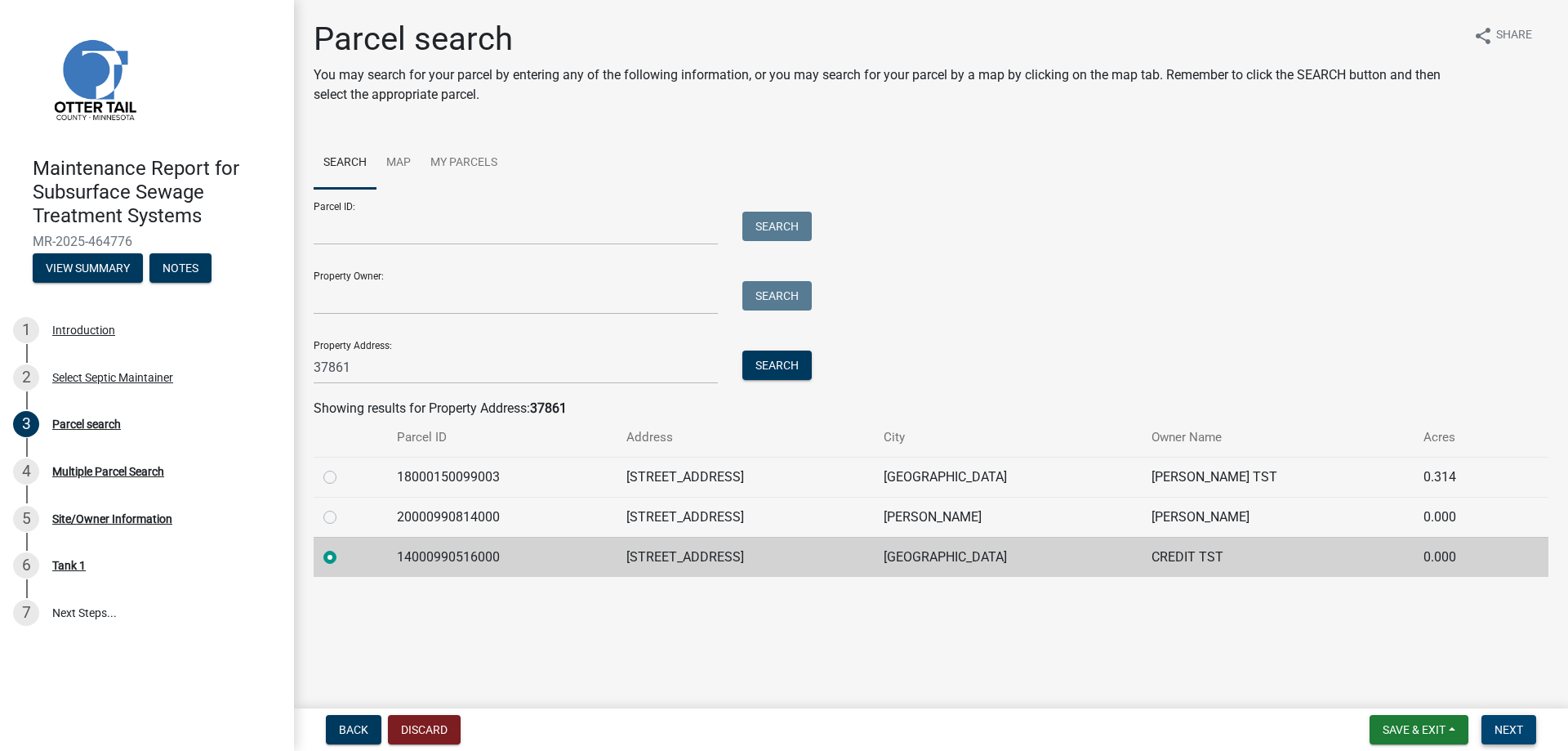
click at [1512, 728] on span "Next" at bounding box center [1509, 729] width 28 height 13
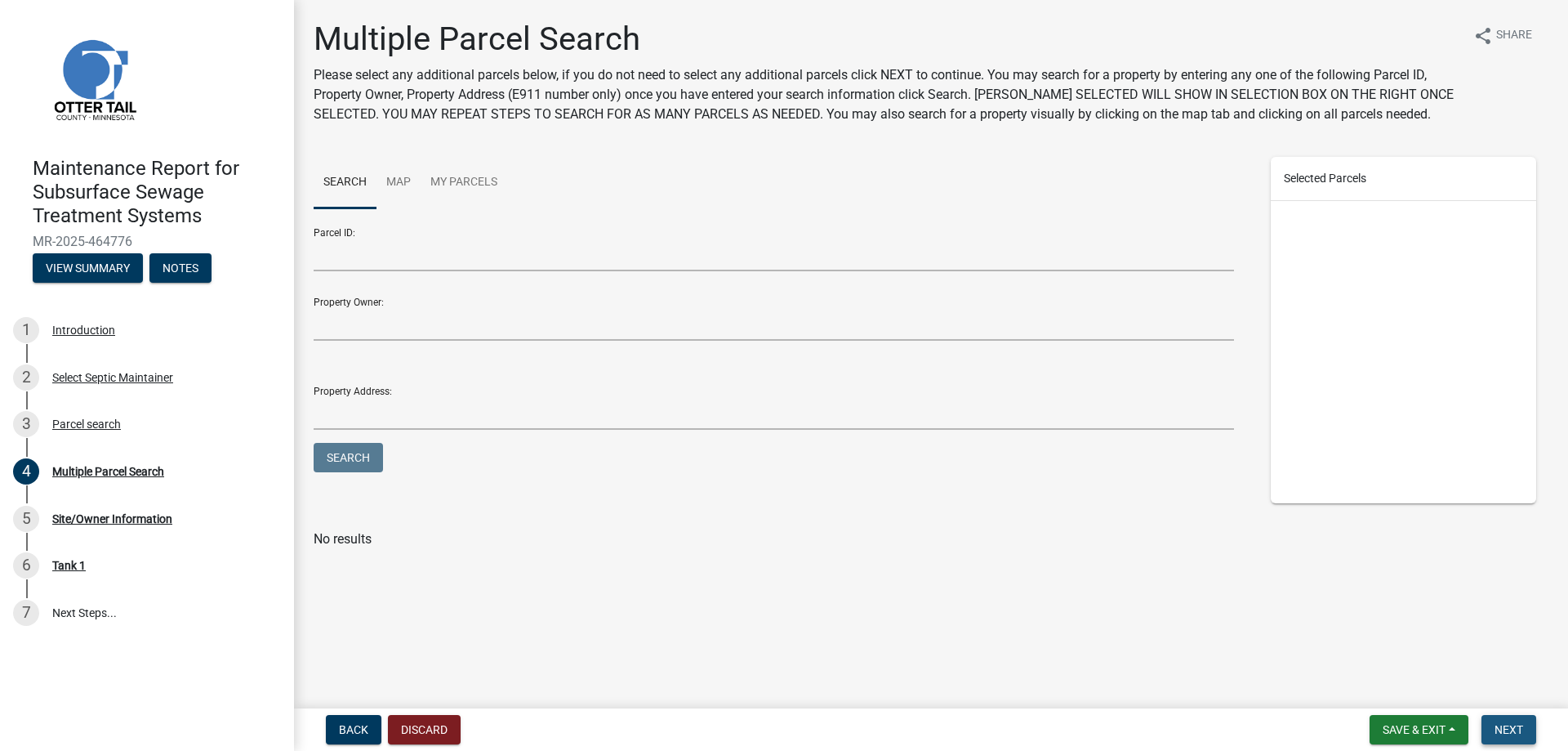
click at [1515, 734] on span "Next" at bounding box center [1509, 729] width 28 height 13
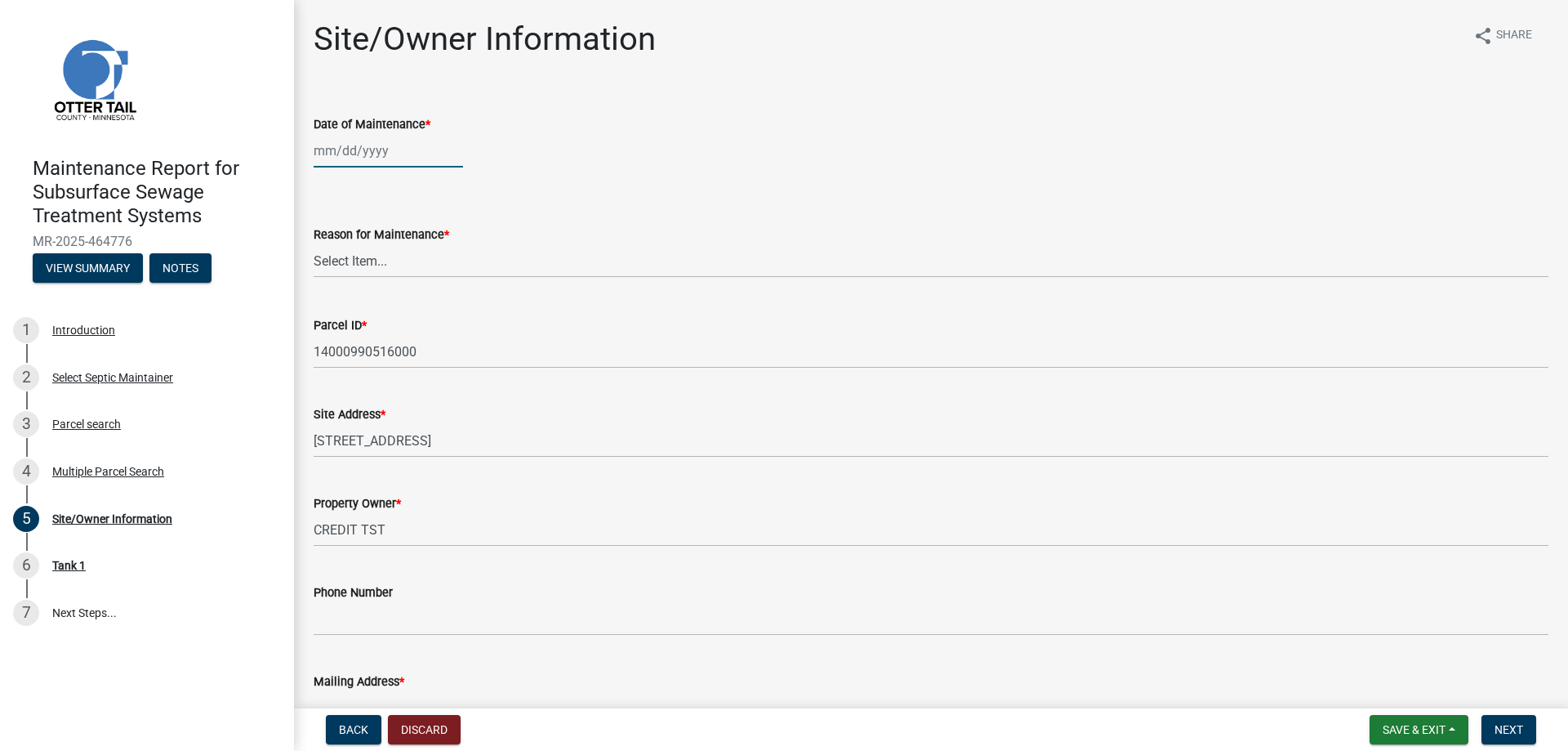
click at [401, 139] on div at bounding box center [388, 151] width 150 height 34
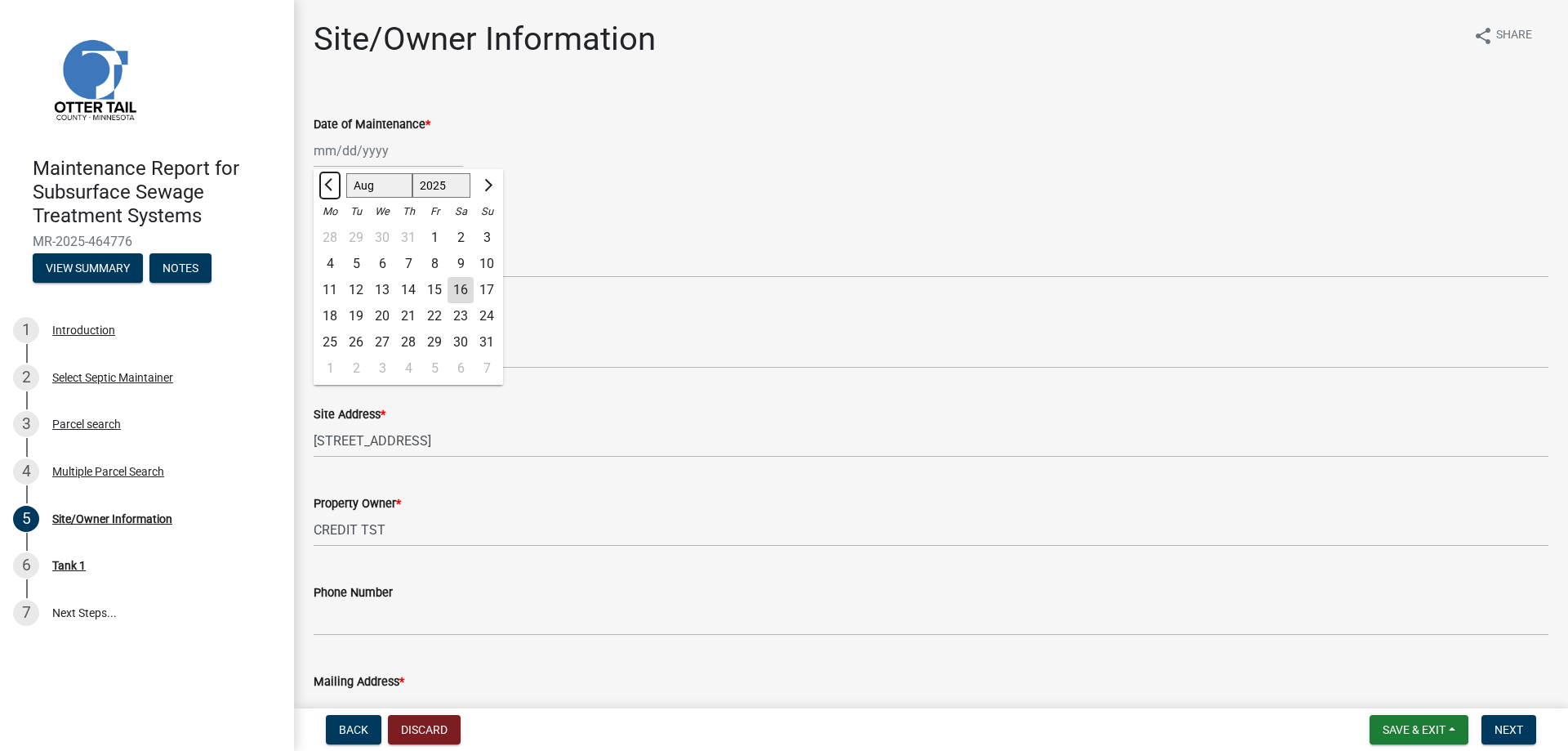
click at [329, 184] on span "Previous month" at bounding box center [330, 185] width 12 height 12
click at [355, 337] on div "27" at bounding box center [356, 342] width 26 height 26
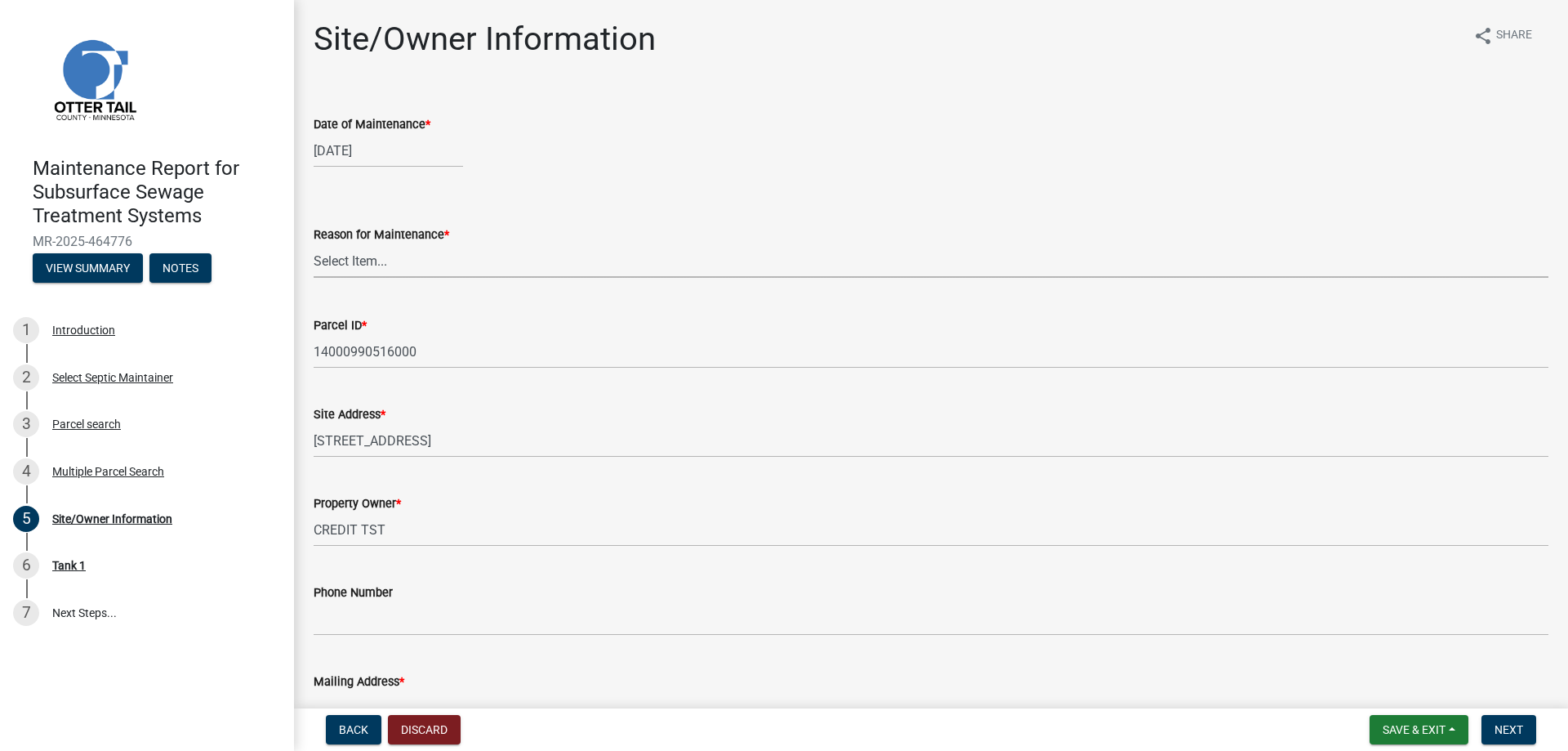
click at [372, 262] on select "Select Item... Called Routine Other" at bounding box center [930, 261] width 1235 height 34
click at [314, 244] on select "Select Item... Called Routine Other" at bounding box center [930, 261] width 1235 height 34
click at [1495, 728] on span "Next" at bounding box center [1509, 729] width 28 height 13
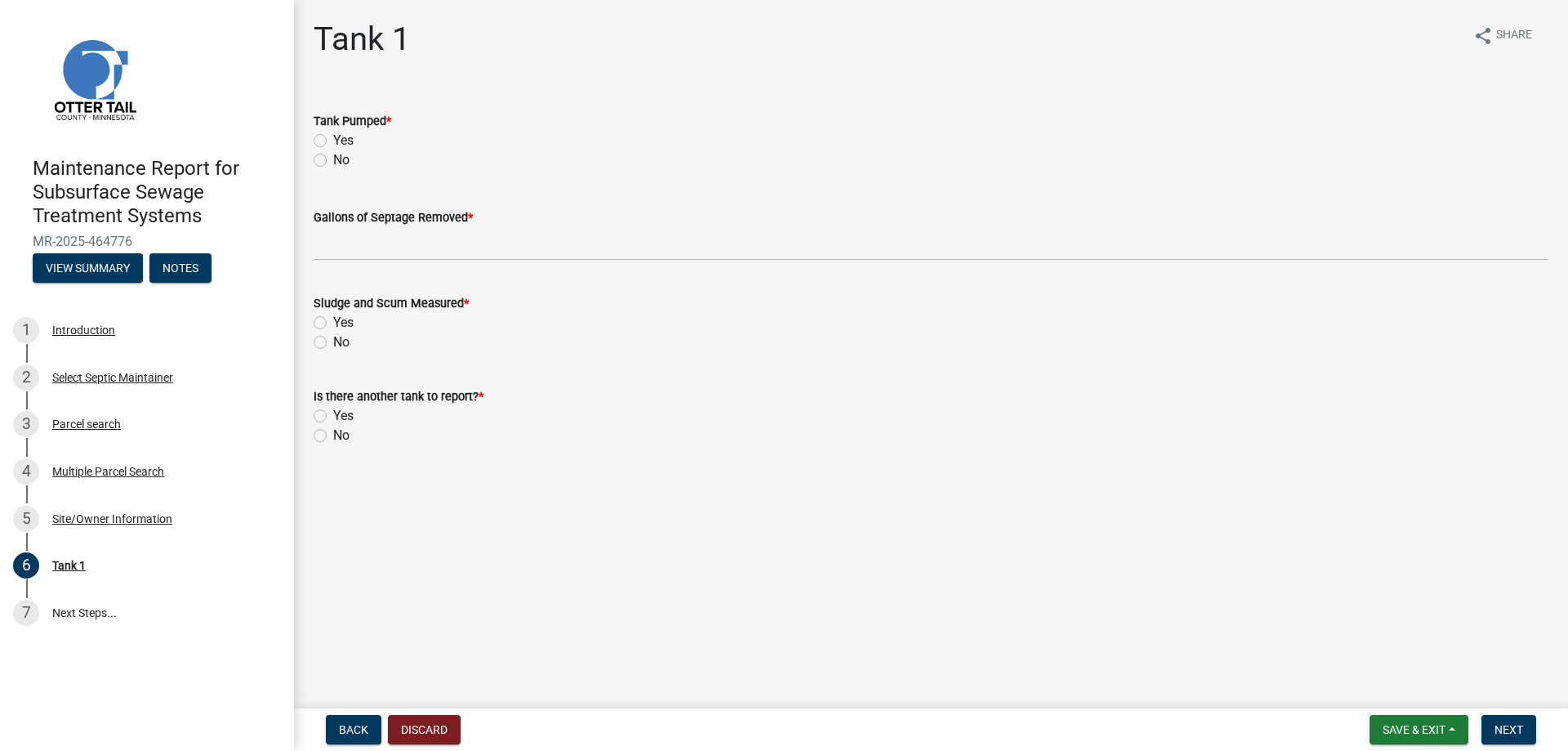
click at [340, 139] on label "Yes" at bounding box center [344, 140] width 21 height 20
click at [340, 139] on input "Yes" at bounding box center [338, 136] width 10 height 10
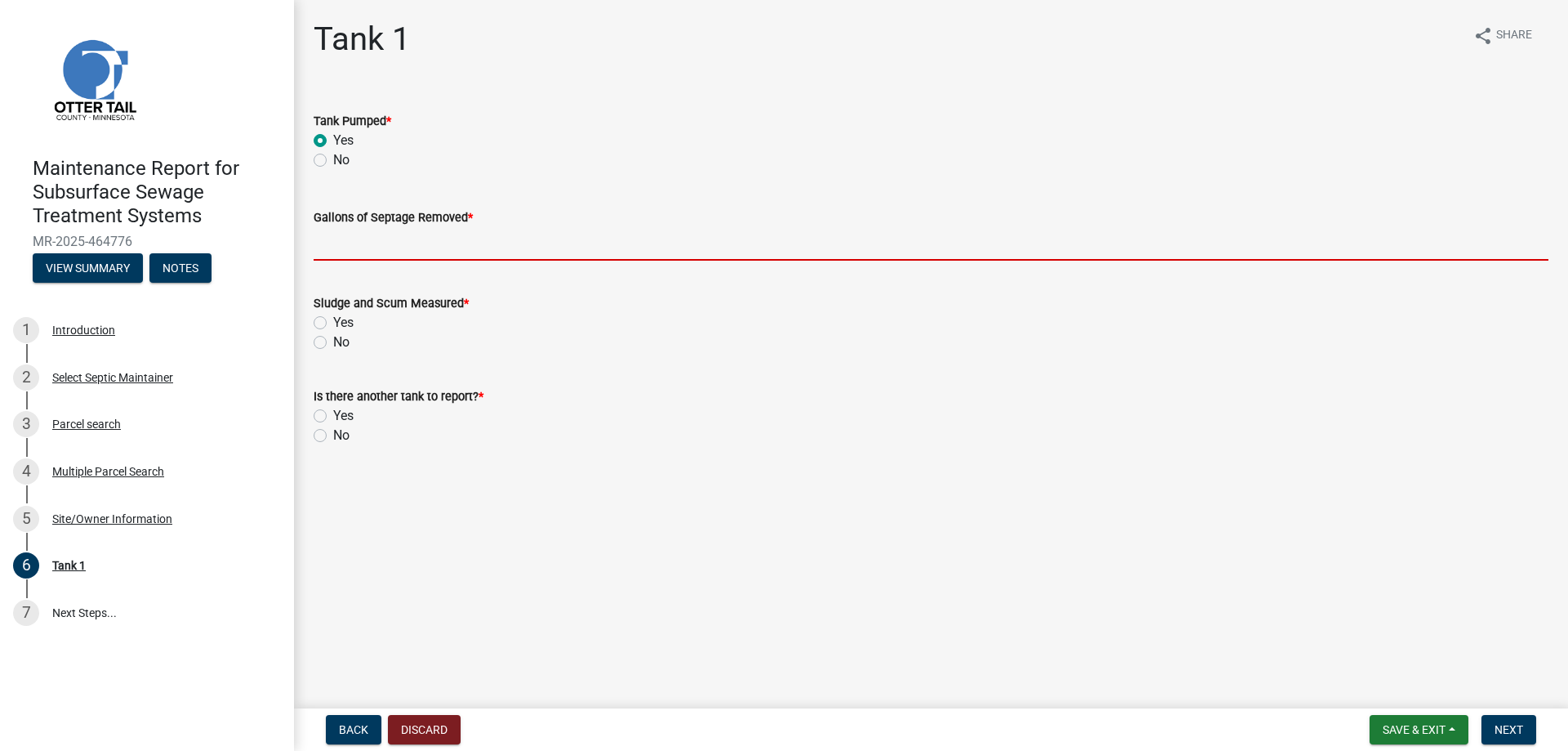
click at [341, 246] on input "Gallons of Septage Removed *" at bounding box center [930, 244] width 1235 height 34
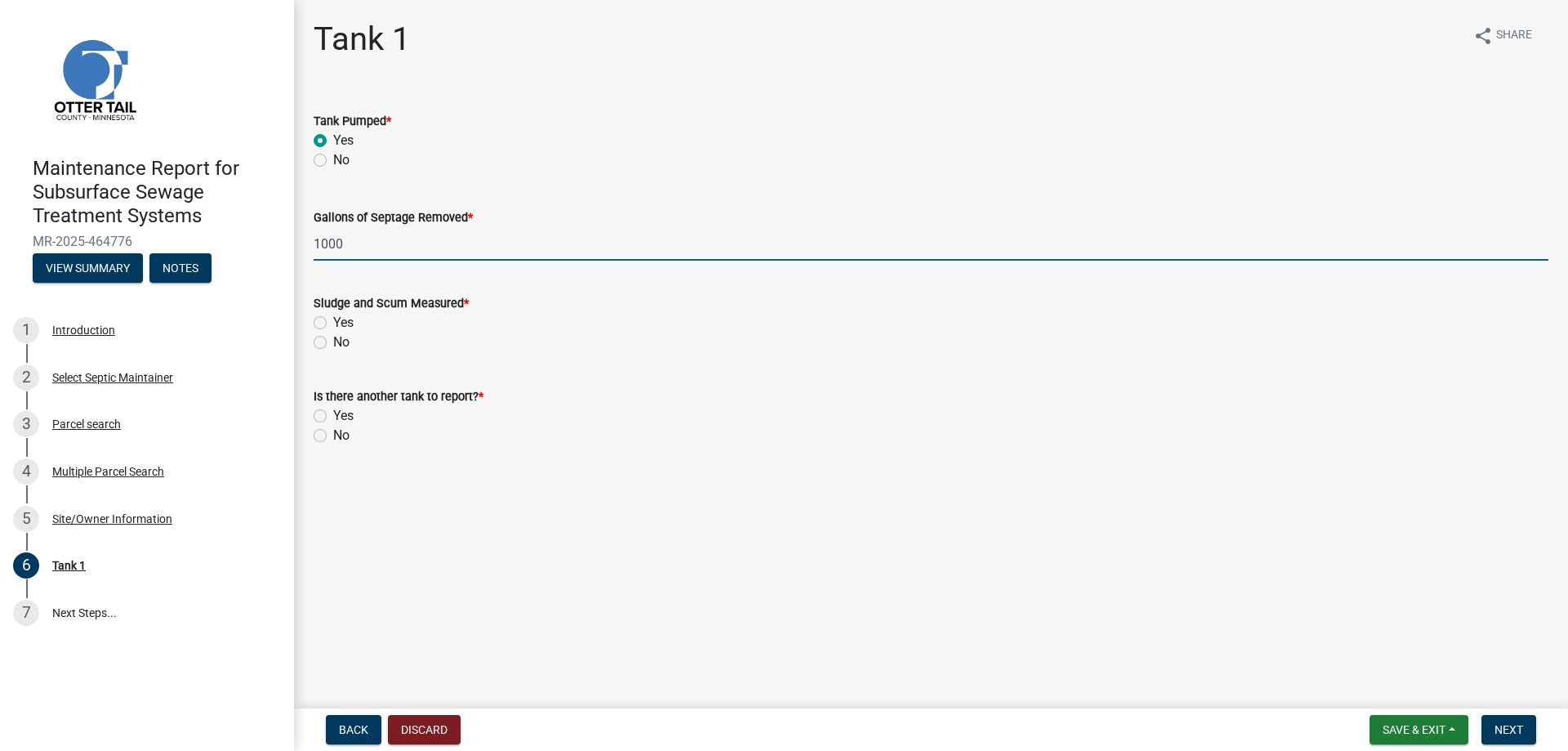
click at [328, 342] on div "No" at bounding box center [930, 342] width 1235 height 20
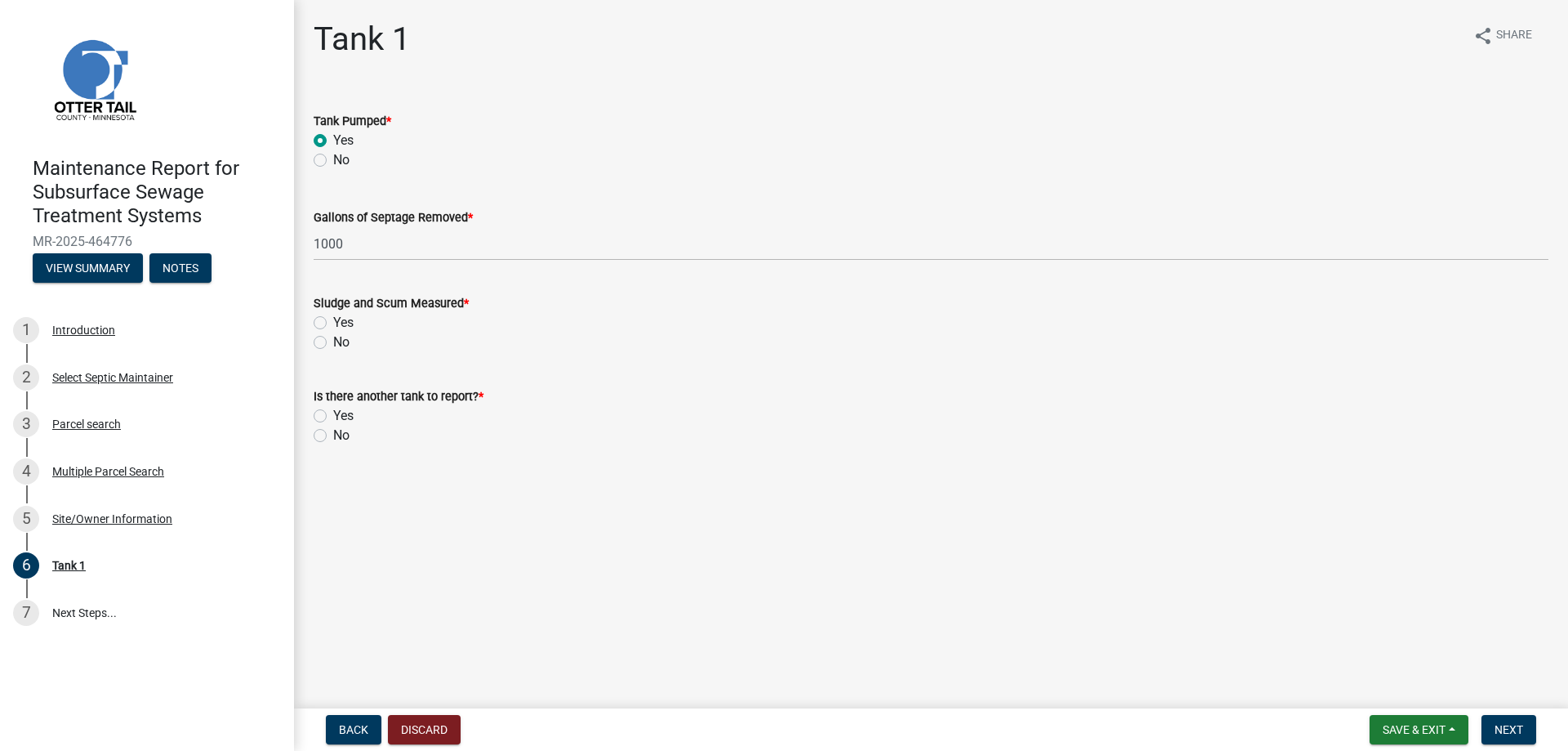
click at [333, 345] on label "No" at bounding box center [341, 342] width 16 height 20
click at [333, 343] on input "No" at bounding box center [338, 337] width 10 height 10
click at [333, 435] on label "No" at bounding box center [341, 435] width 16 height 20
click at [333, 435] on input "No" at bounding box center [338, 431] width 10 height 10
click at [1515, 731] on span "Next" at bounding box center [1509, 729] width 28 height 13
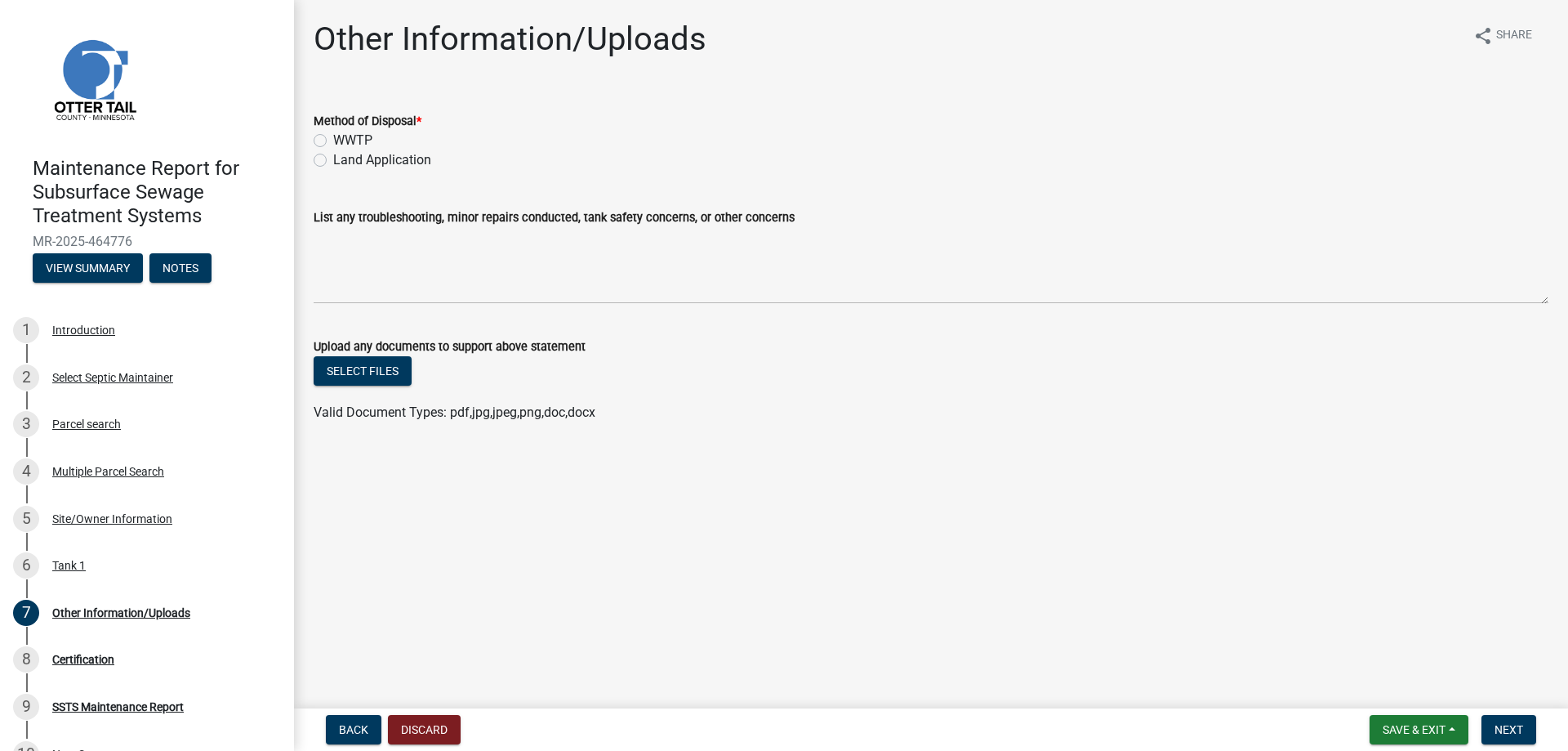
click at [396, 157] on label "Land Application" at bounding box center [382, 160] width 98 height 20
click at [344, 157] on input "Land Application" at bounding box center [338, 155] width 10 height 10
click at [1504, 727] on span "Next" at bounding box center [1509, 729] width 28 height 13
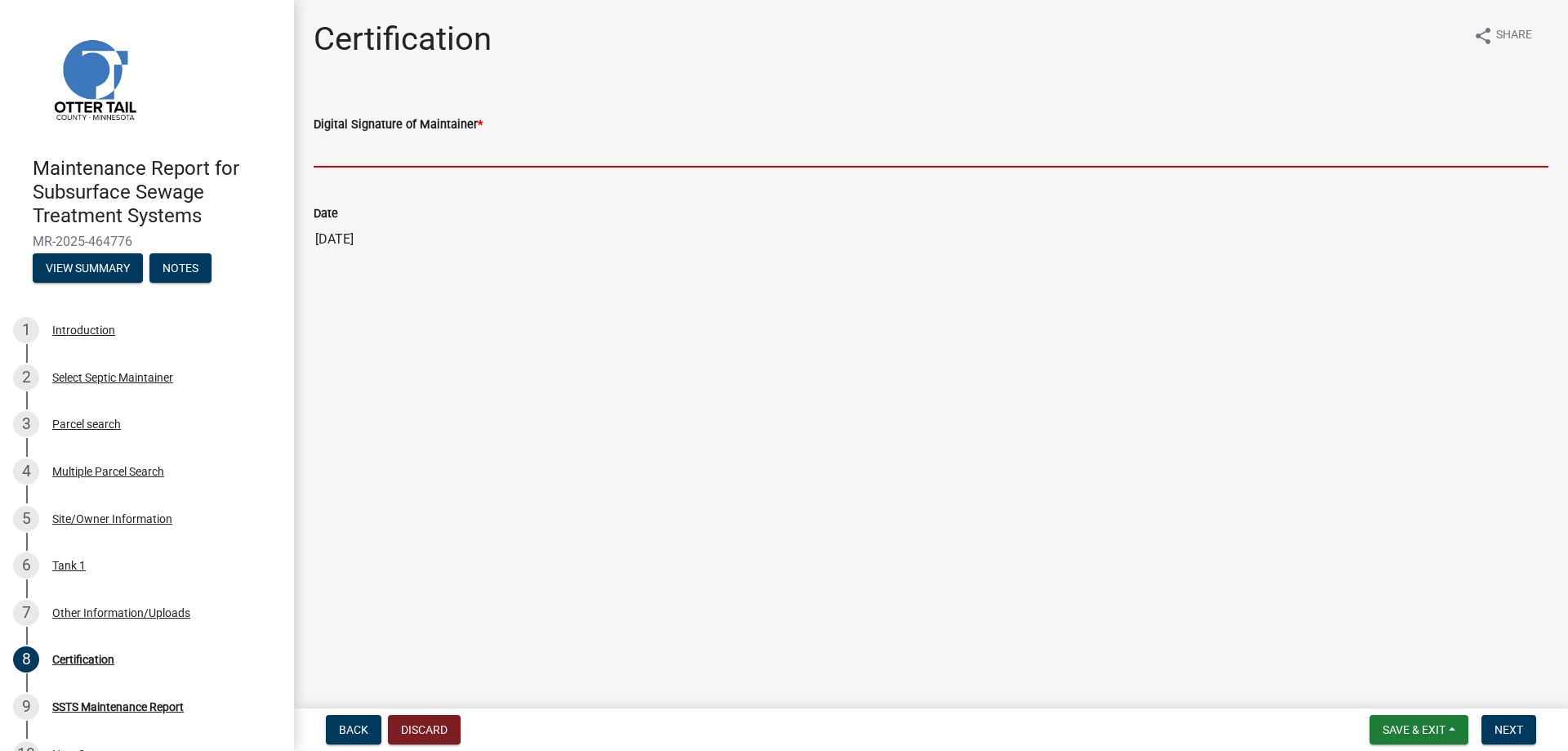
drag, startPoint x: 363, startPoint y: 154, endPoint x: 364, endPoint y: 162, distance: 8.1
click at [363, 154] on input "Digital Signature of Maintainer *" at bounding box center [930, 151] width 1235 height 34
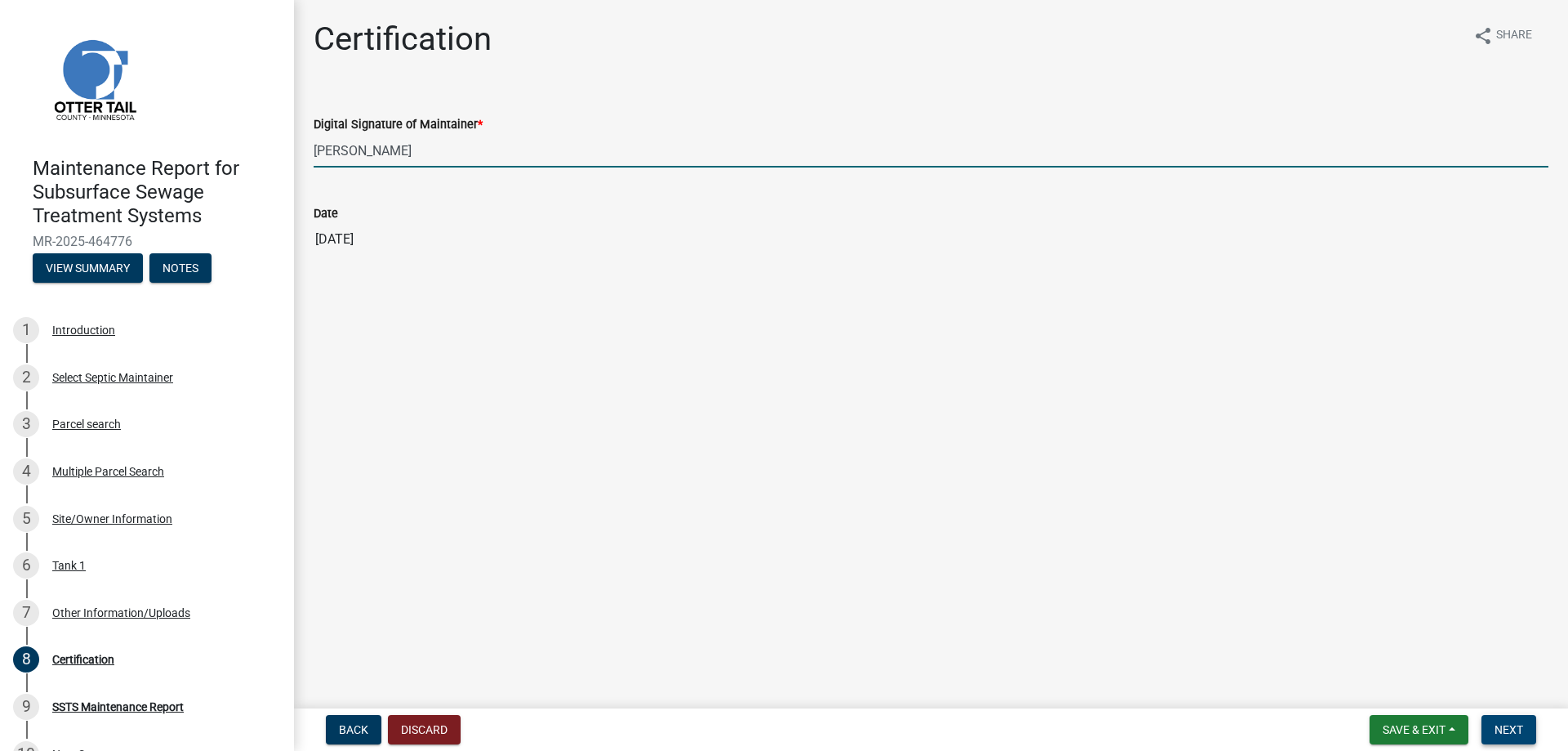
click at [1521, 732] on span "Next" at bounding box center [1509, 729] width 28 height 13
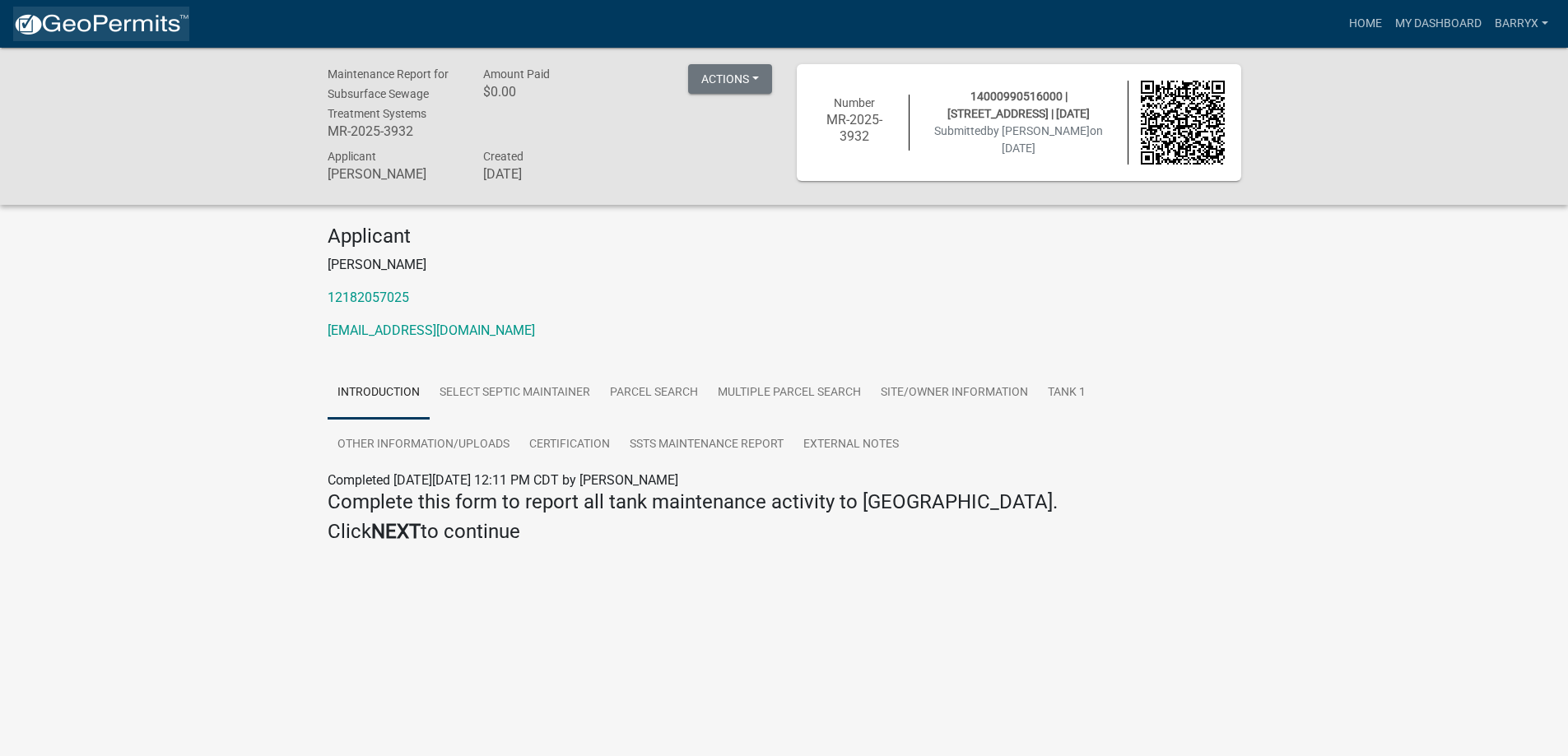
click at [129, 36] on img at bounding box center [102, 25] width 177 height 25
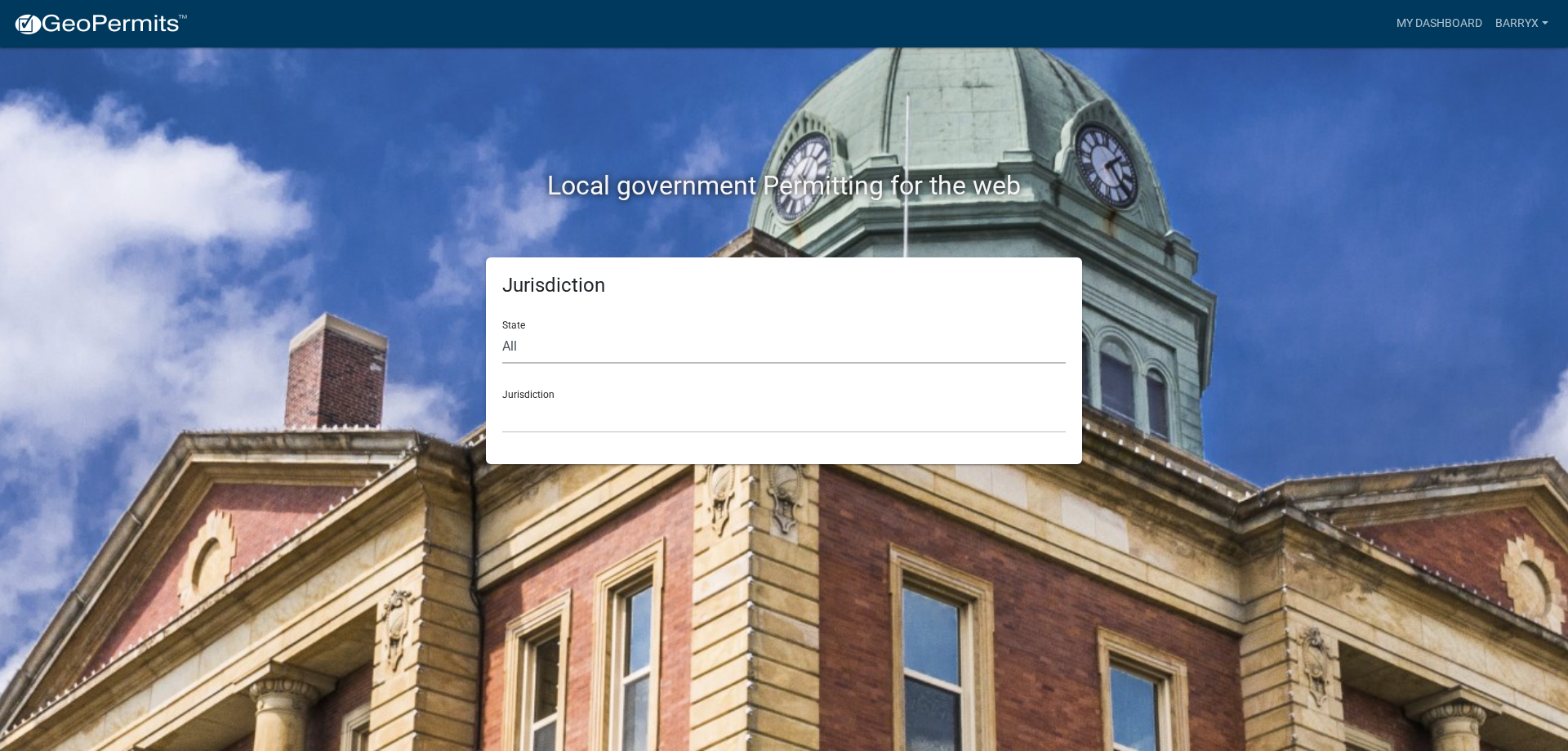
click at [524, 342] on select "All [US_STATE] [US_STATE] [US_STATE] [US_STATE] [US_STATE] [US_STATE] [US_STATE…" at bounding box center [784, 347] width 563 height 34
click at [502, 330] on select "All [US_STATE] [US_STATE] [US_STATE] [US_STATE] [US_STATE] [US_STATE] [US_STATE…" at bounding box center [784, 347] width 563 height 34
click at [531, 410] on select "[GEOGRAPHIC_DATA], [US_STATE] [GEOGRAPHIC_DATA], [US_STATE] [GEOGRAPHIC_DATA], …" at bounding box center [784, 416] width 563 height 34
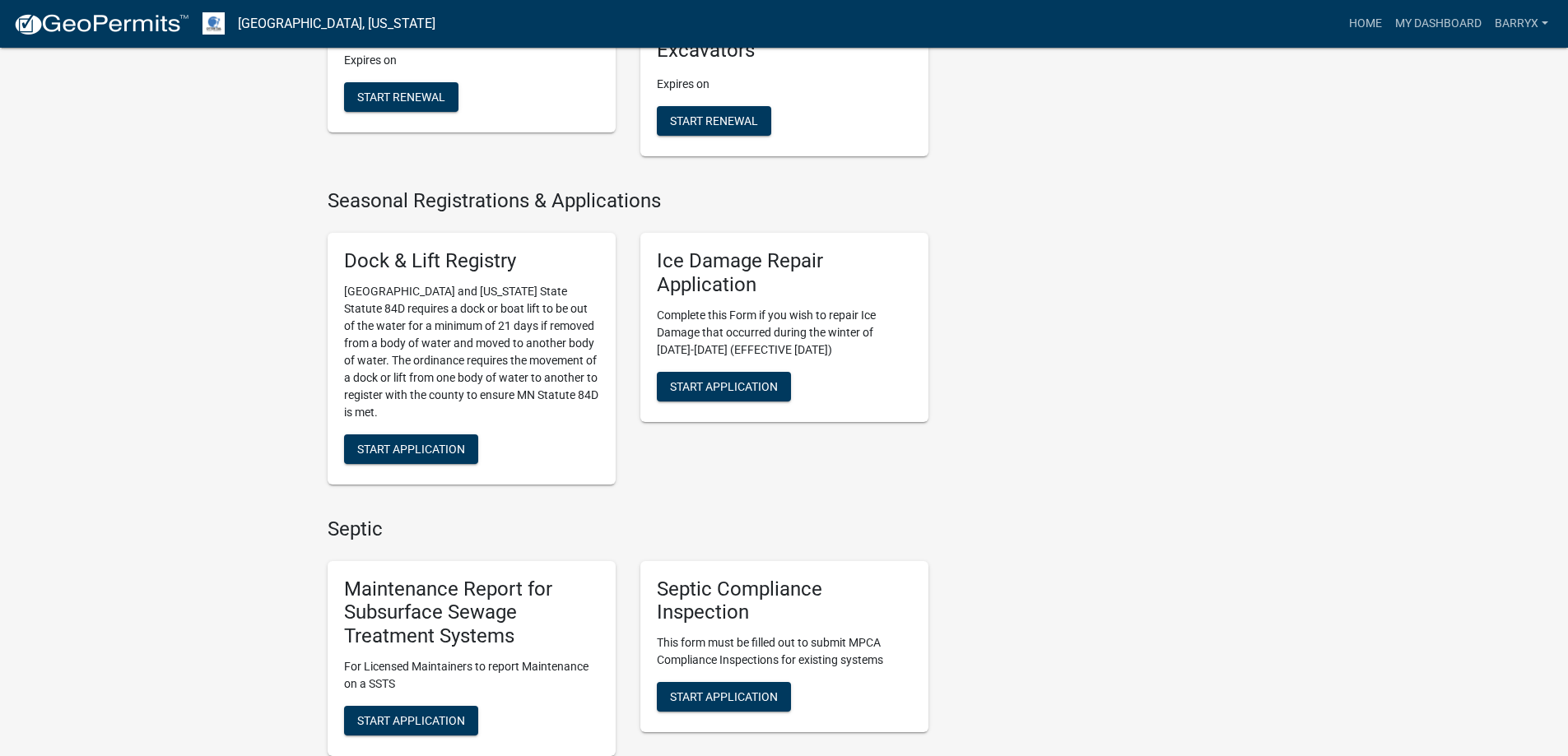
scroll to position [822, 0]
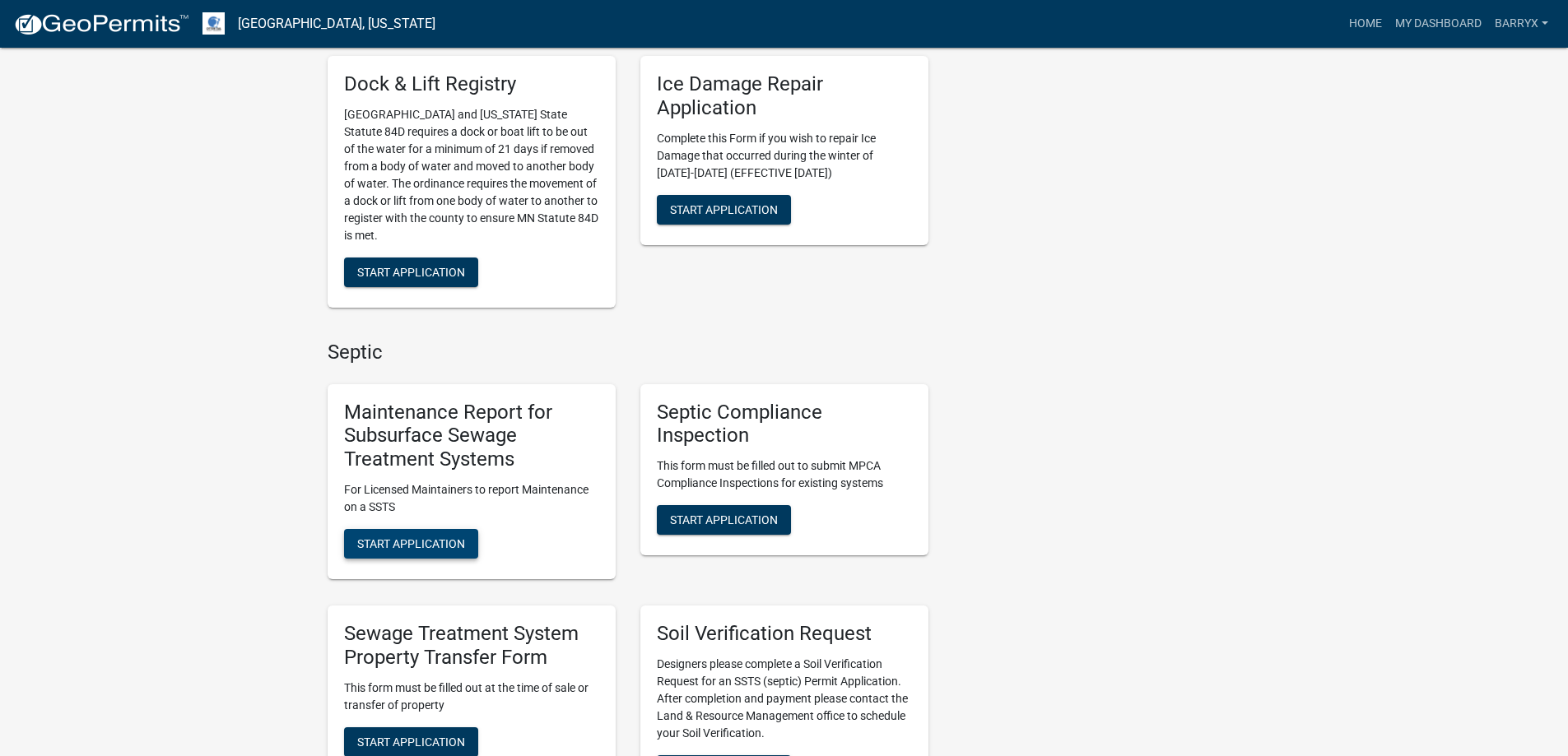
click at [426, 549] on span "Start Application" at bounding box center [411, 544] width 108 height 13
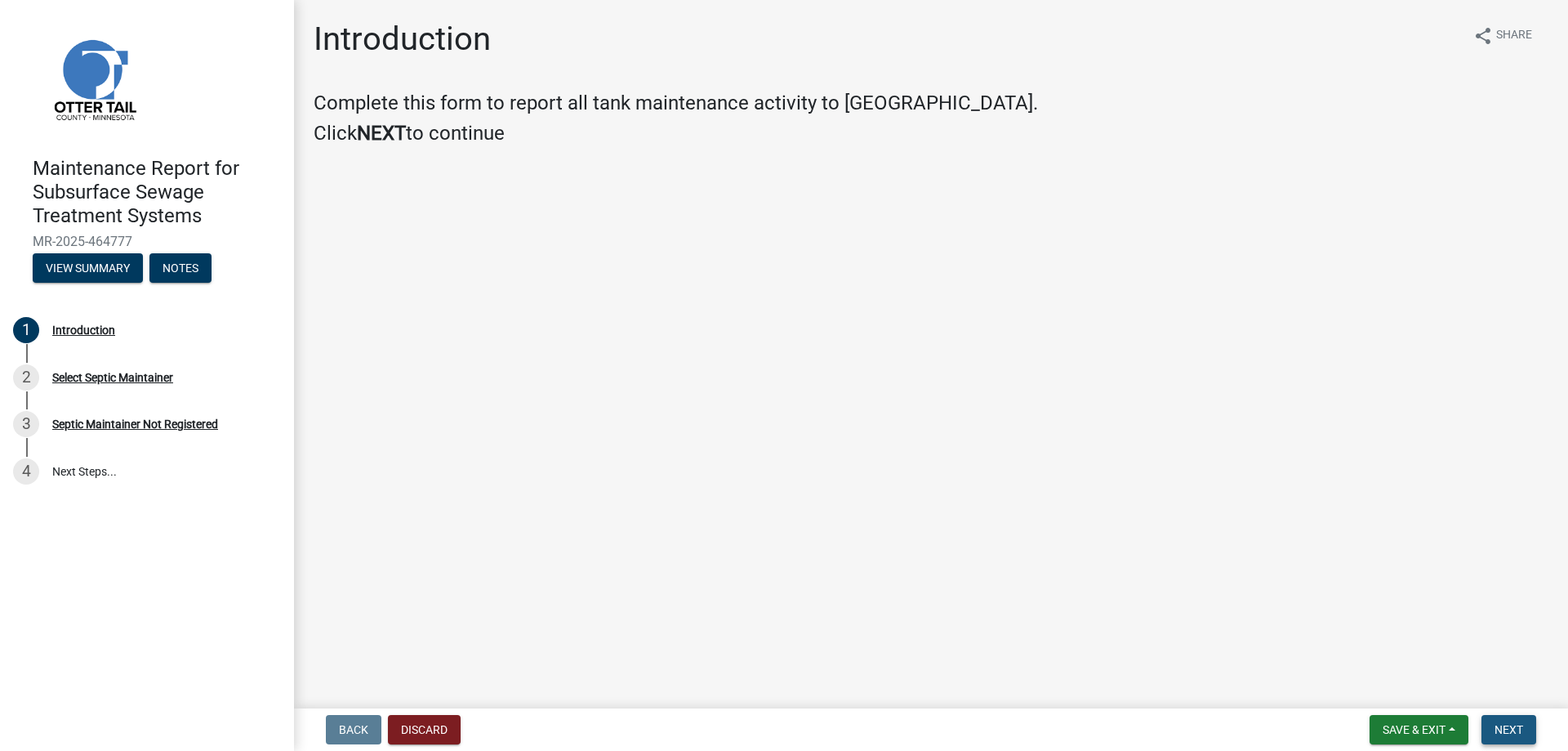
click at [1511, 722] on button "Next" at bounding box center [1509, 729] width 55 height 29
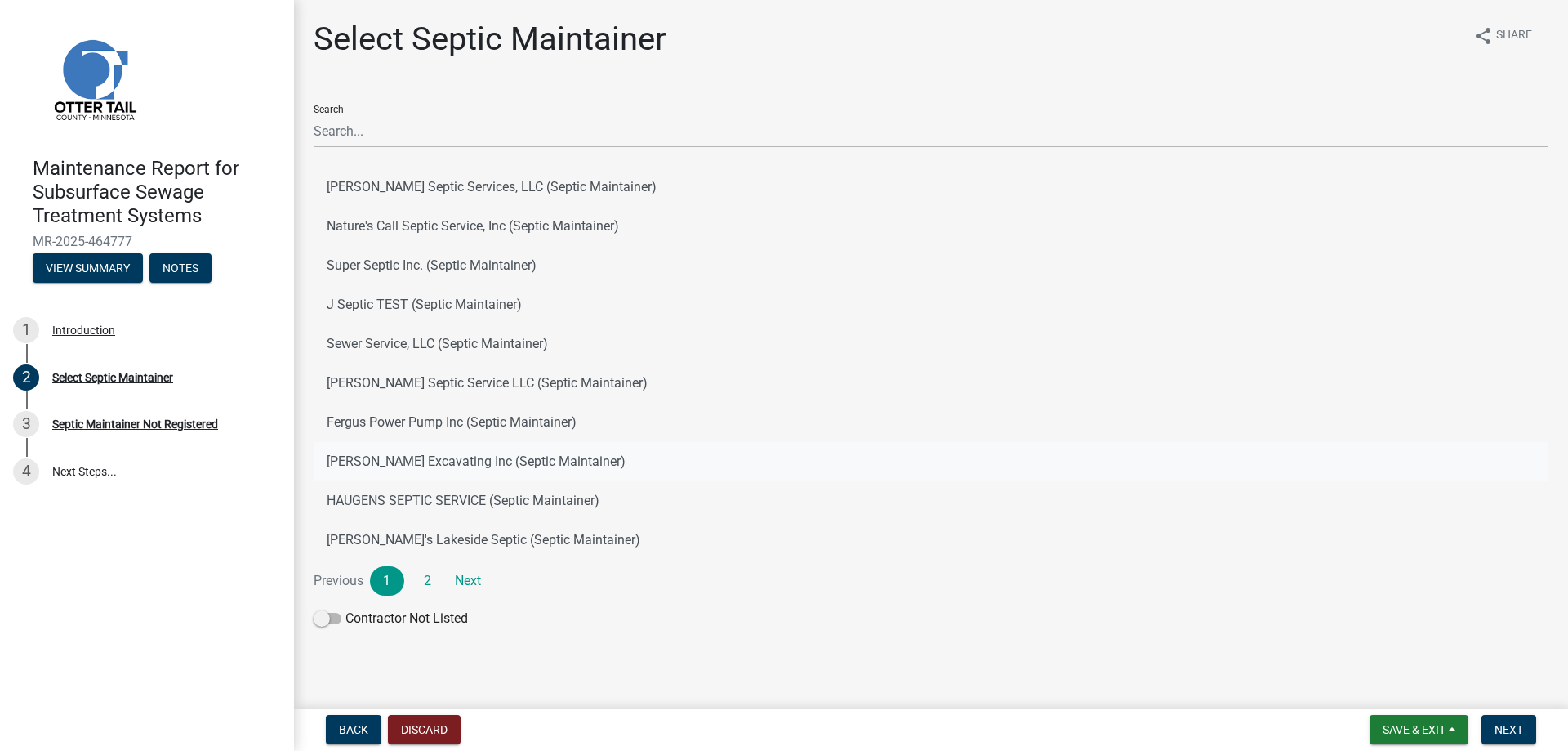
click at [357, 463] on button "[PERSON_NAME] Excavating Inc (Septic Maintainer)" at bounding box center [930, 462] width 1235 height 40
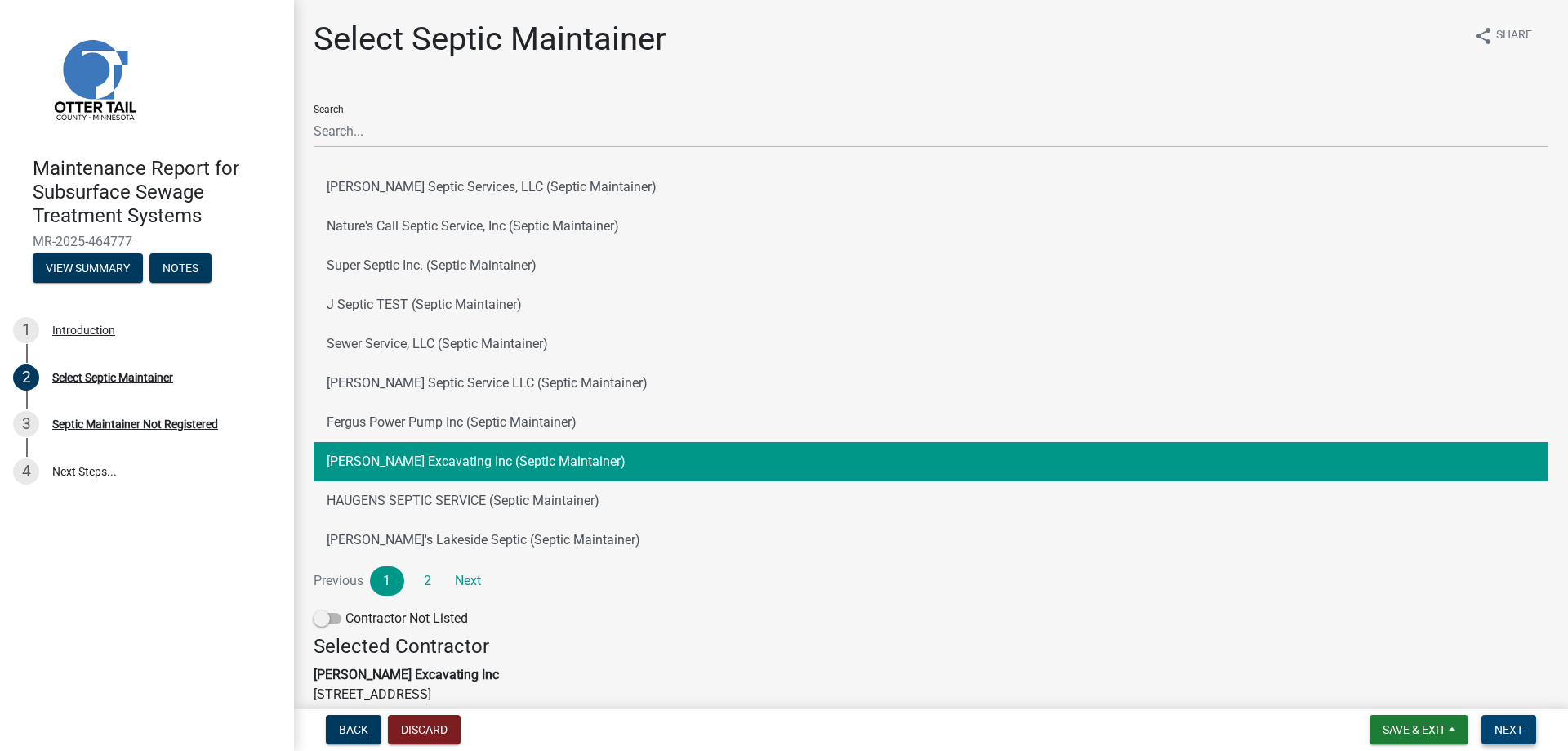
click at [1515, 741] on button "Next" at bounding box center [1509, 729] width 55 height 29
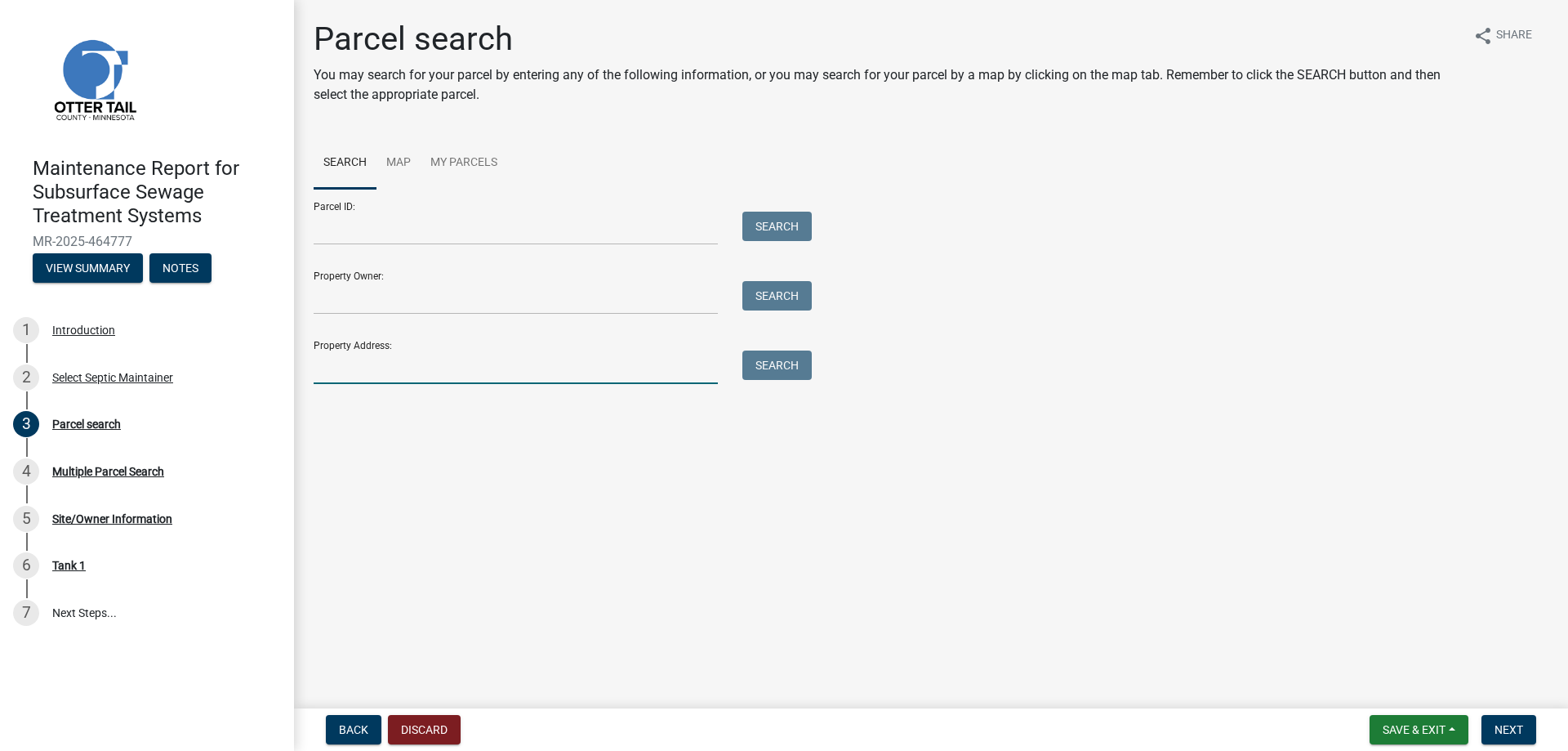
click at [395, 362] on input "Property Address:" at bounding box center [515, 367] width 404 height 34
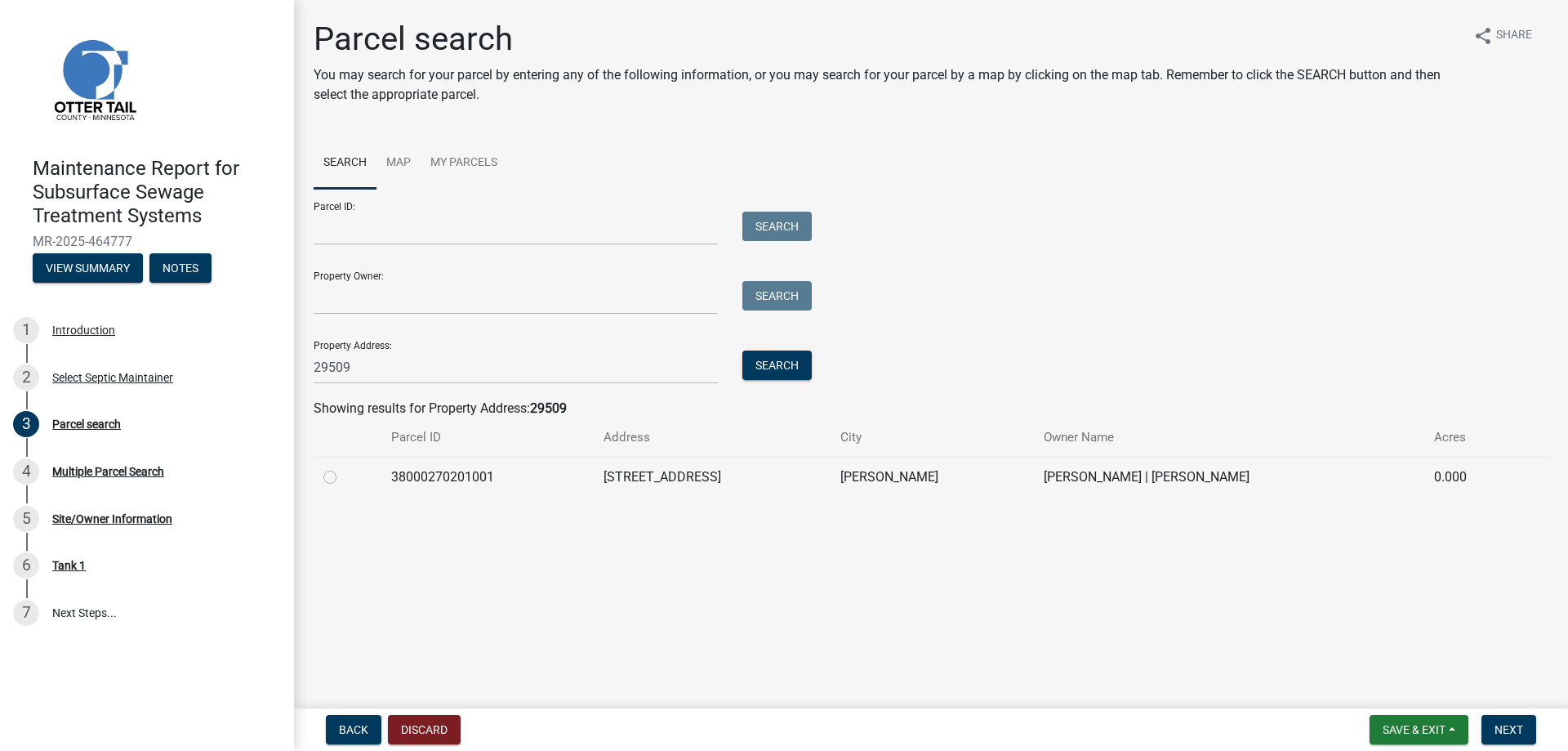
click at [343, 467] on label at bounding box center [343, 467] width 0 height 0
click at [343, 477] on input "radio" at bounding box center [348, 472] width 10 height 10
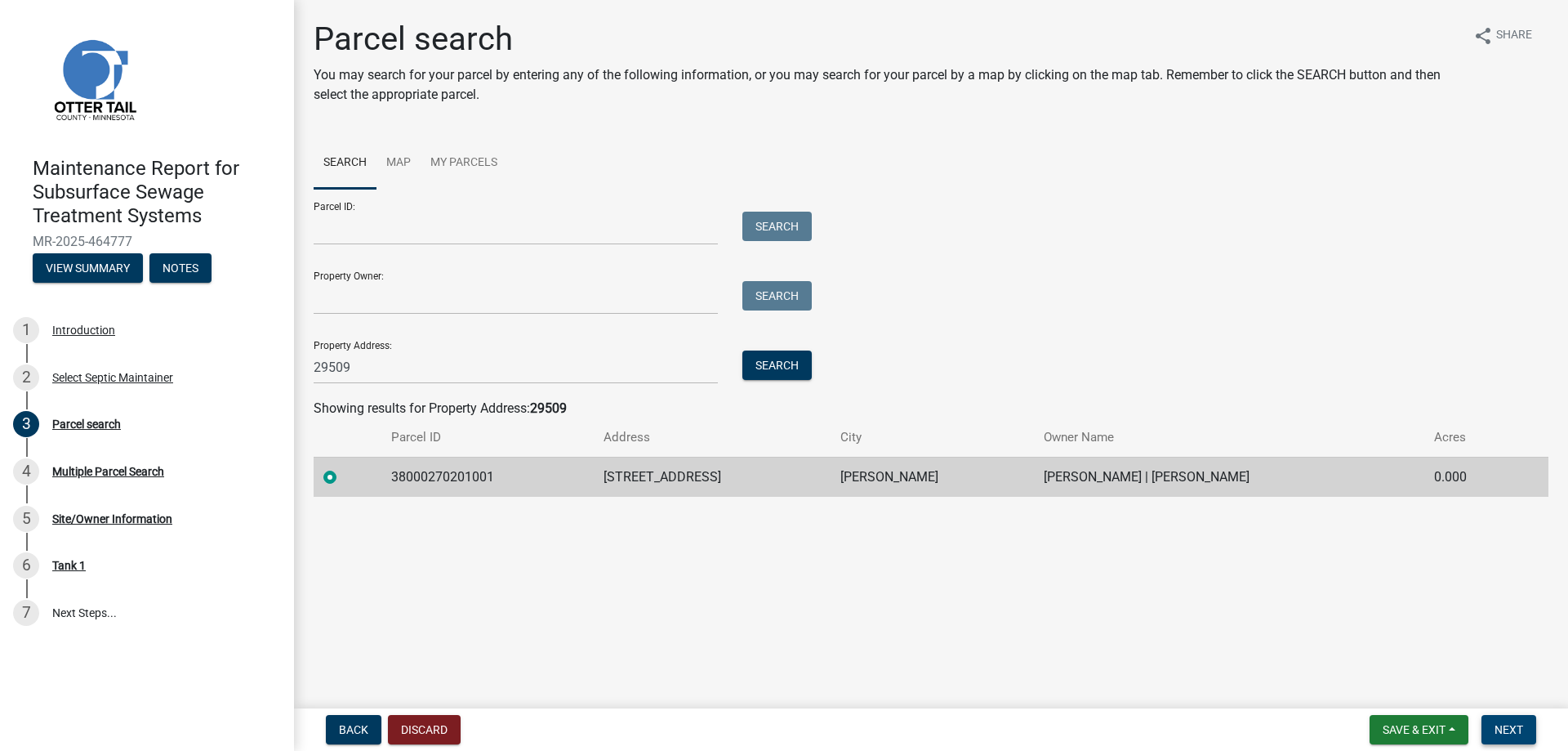
click at [1484, 728] on button "Next" at bounding box center [1509, 729] width 55 height 29
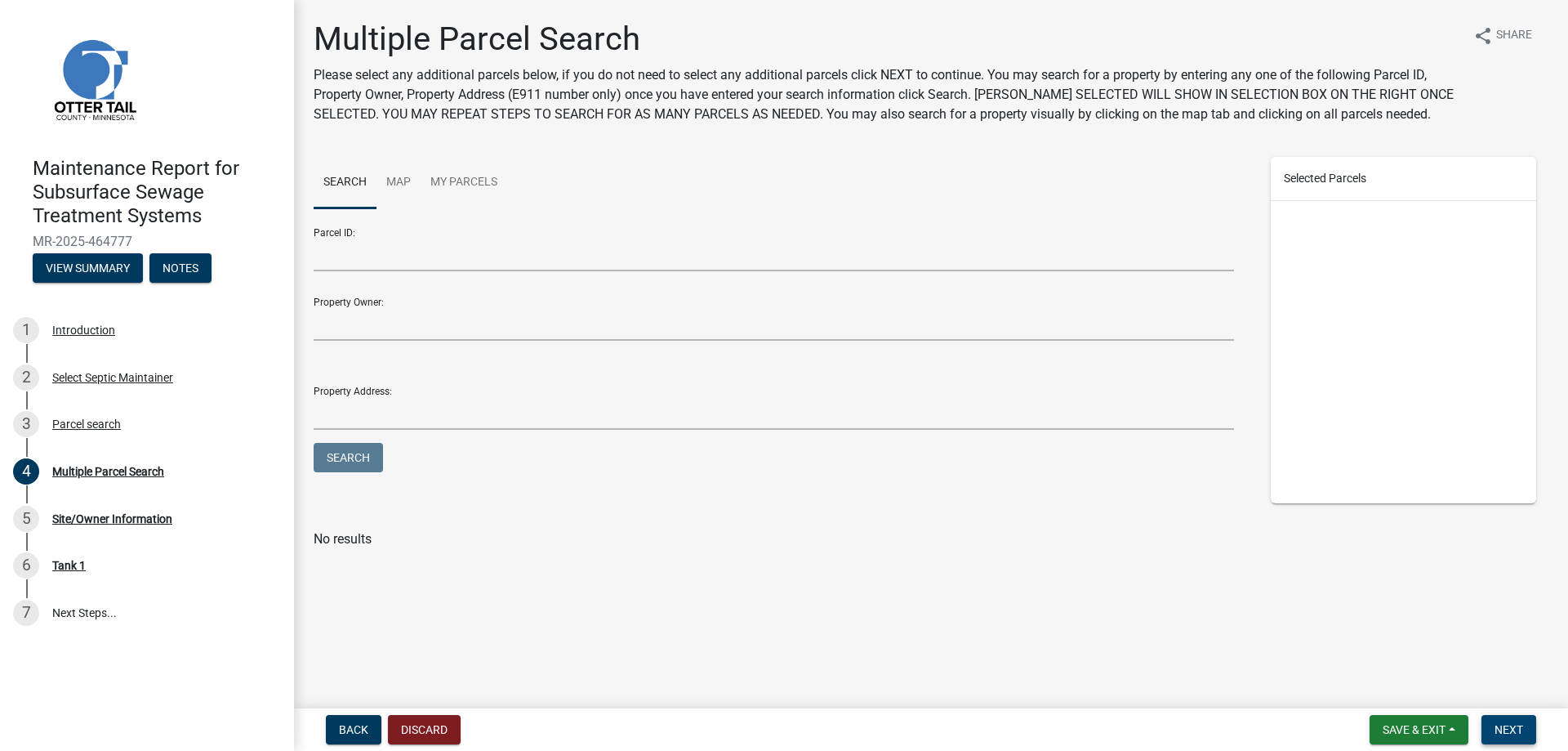
drag, startPoint x: 1511, startPoint y: 740, endPoint x: 1513, endPoint y: 731, distance: 9.2
click at [1513, 738] on button "Next" at bounding box center [1509, 729] width 55 height 29
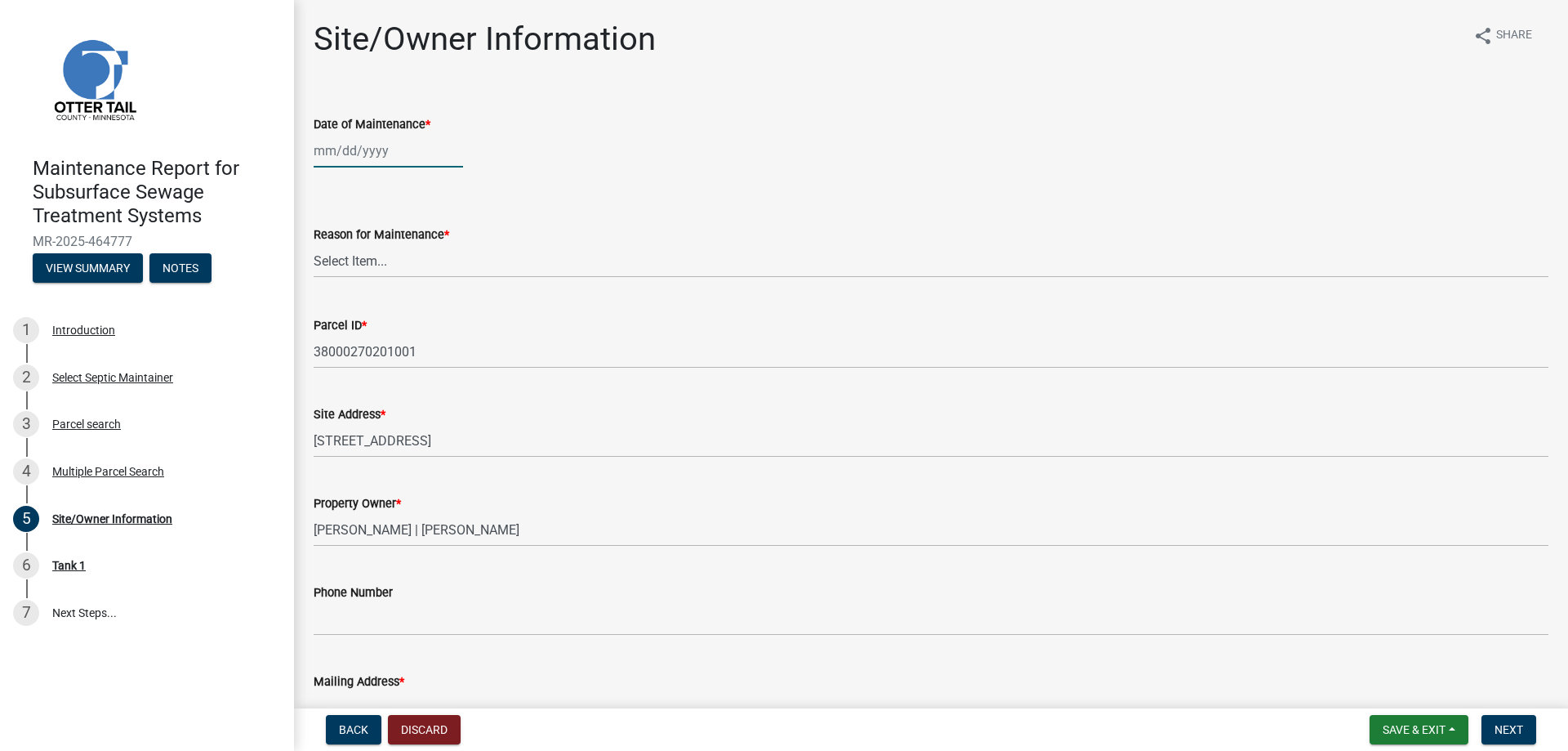
click at [321, 156] on div at bounding box center [388, 151] width 150 height 34
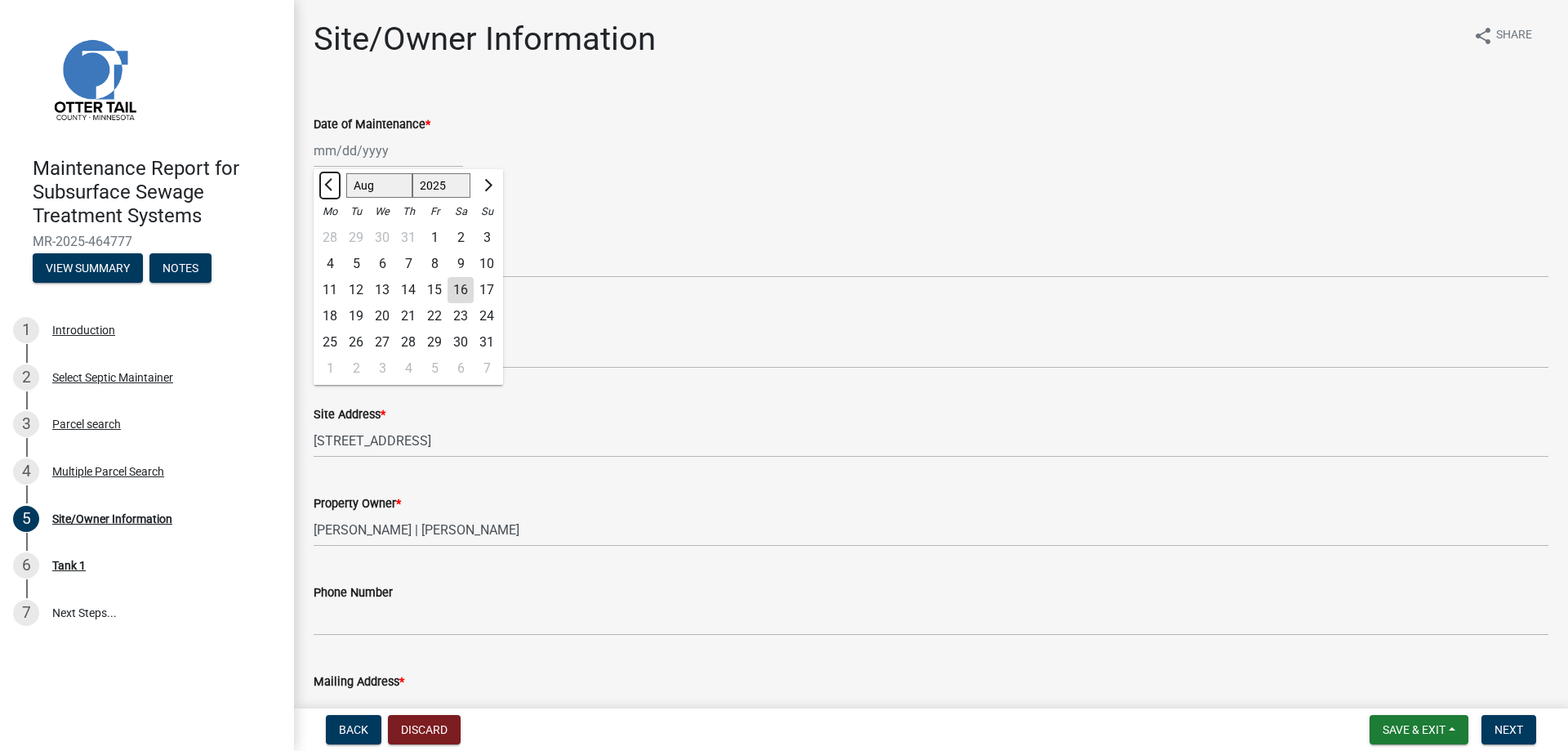
click at [327, 181] on button "Previous month" at bounding box center [330, 186] width 20 height 26
click at [326, 181] on button "Previous month" at bounding box center [330, 186] width 20 height 26
click at [353, 336] on div "27" at bounding box center [356, 342] width 26 height 26
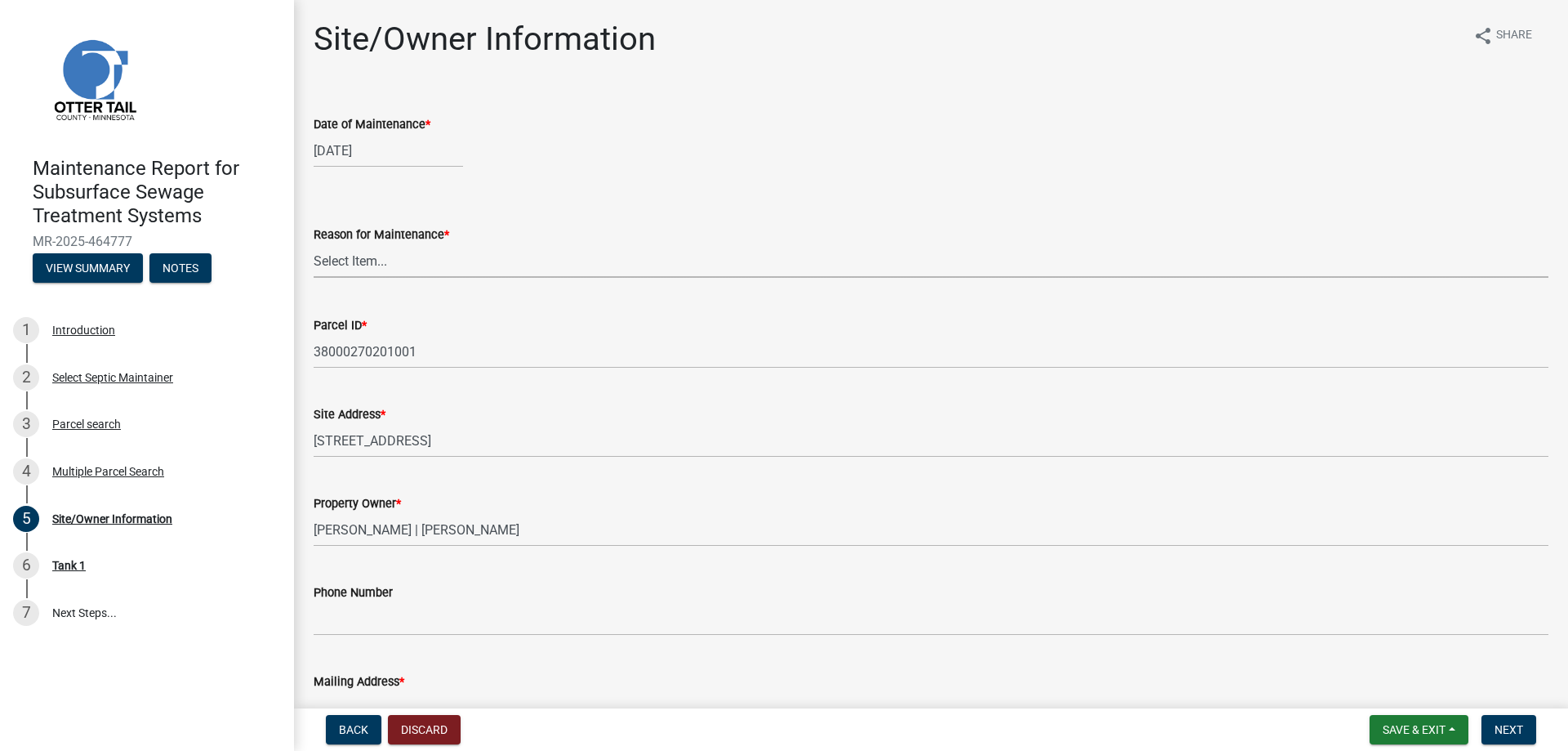
click at [353, 261] on select "Select Item... Called Routine Other" at bounding box center [930, 261] width 1235 height 34
click at [314, 244] on select "Select Item... Called Routine Other" at bounding box center [930, 261] width 1235 height 34
click at [1515, 732] on span "Next" at bounding box center [1509, 729] width 28 height 13
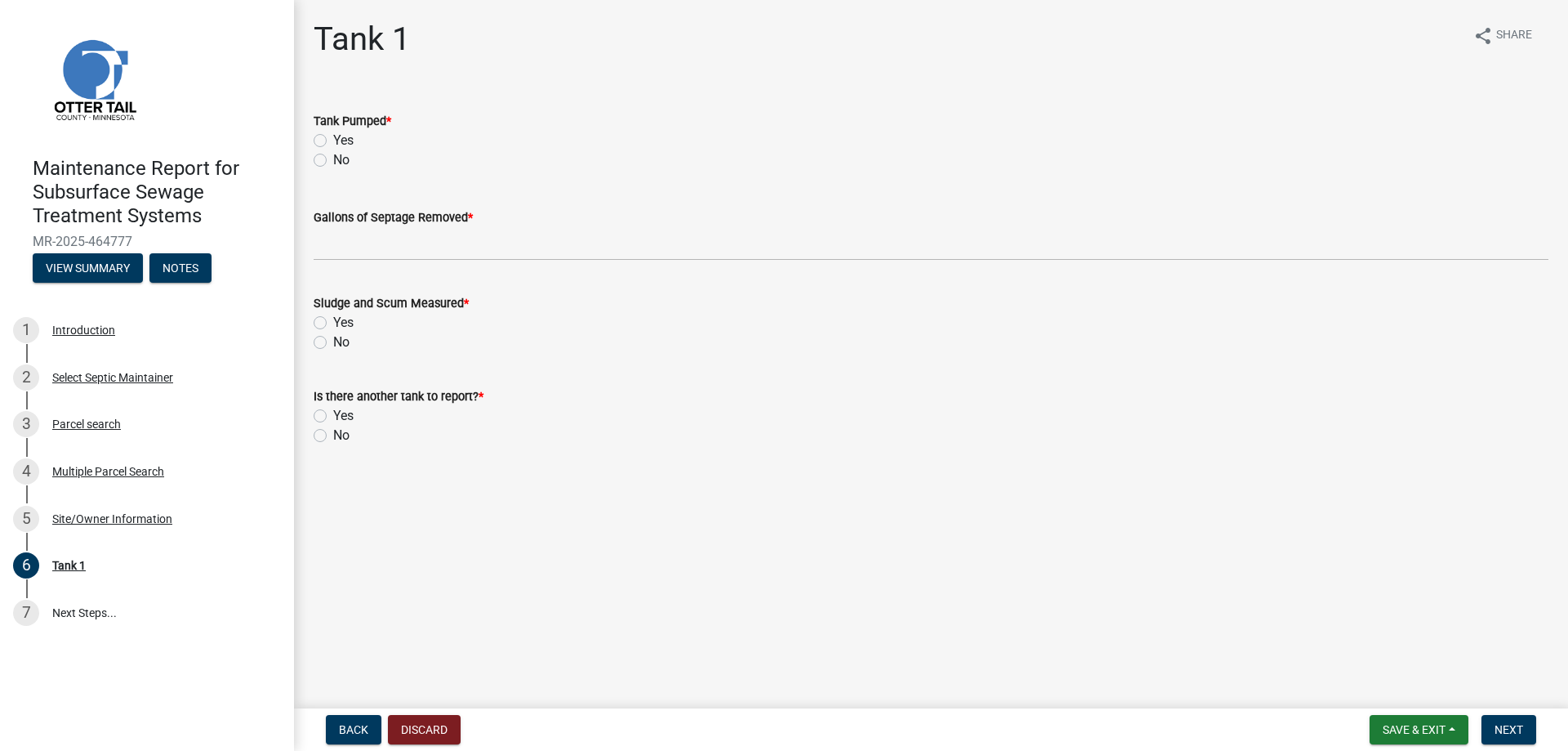
click at [347, 143] on label "Yes" at bounding box center [344, 140] width 21 height 20
click at [344, 141] on input "Yes" at bounding box center [338, 136] width 10 height 10
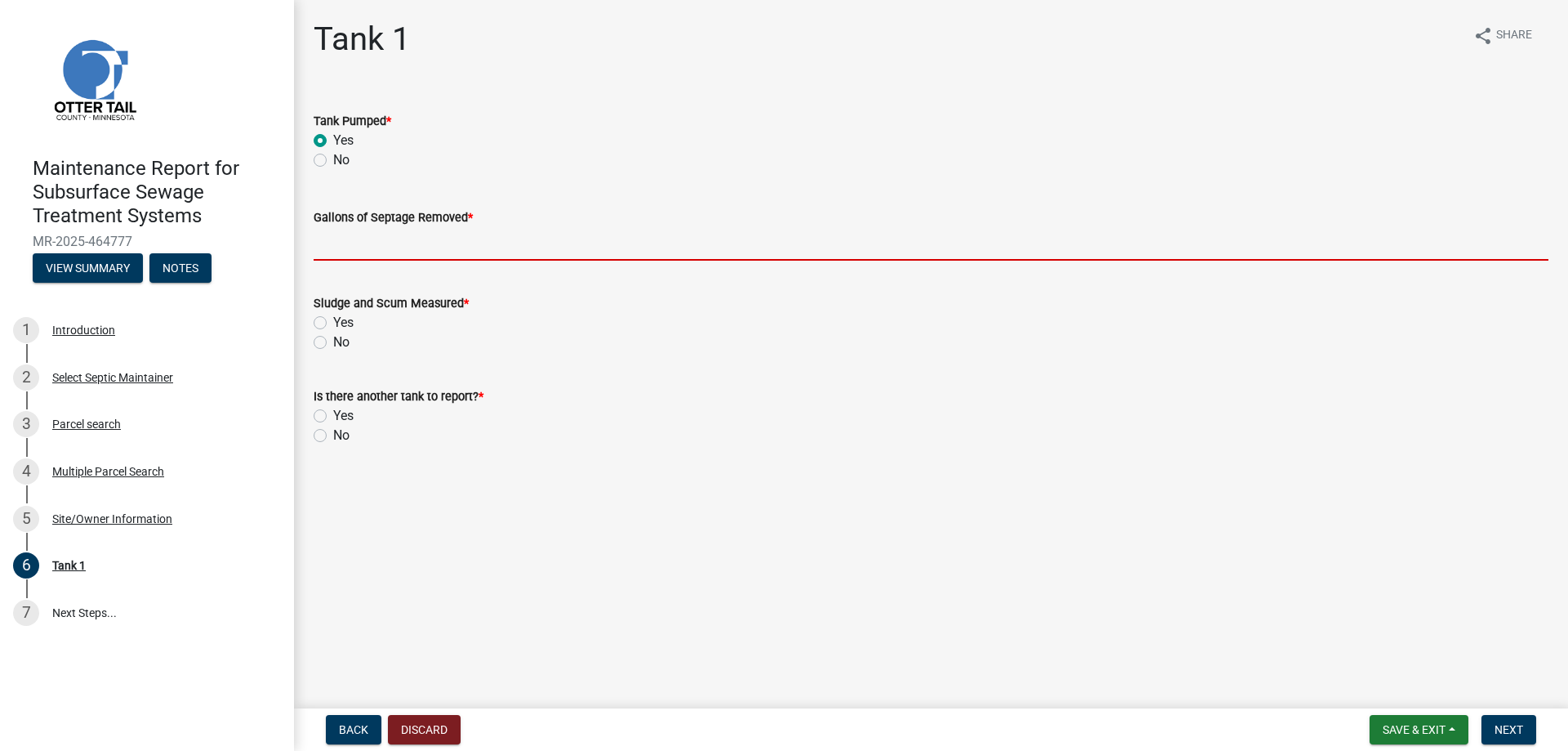
click at [357, 259] on input "Gallons of Septage Removed *" at bounding box center [930, 244] width 1235 height 34
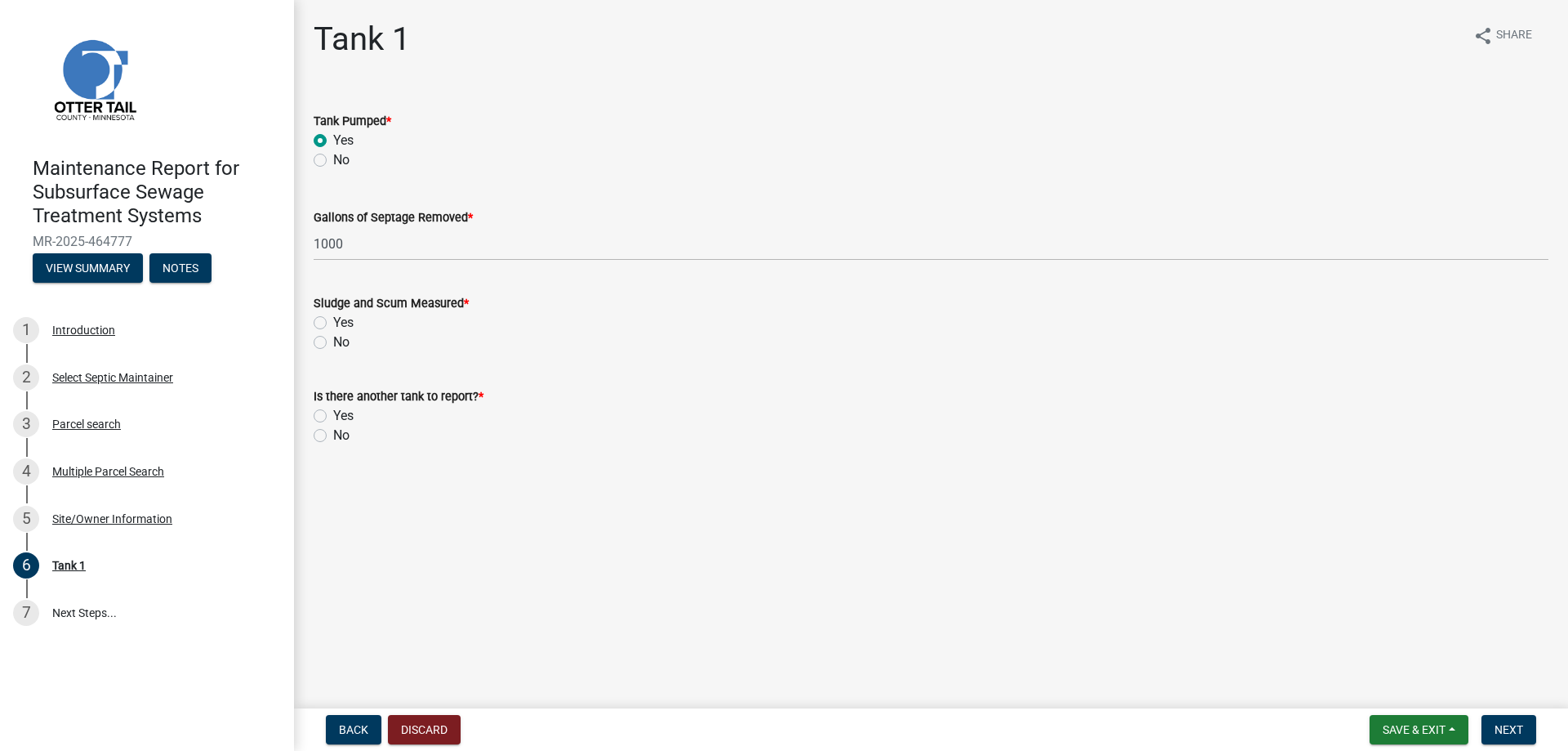
click at [338, 348] on label "No" at bounding box center [341, 342] width 16 height 20
click at [338, 343] on input "No" at bounding box center [338, 337] width 10 height 10
click at [337, 433] on label "No" at bounding box center [341, 435] width 16 height 20
click at [337, 433] on input "No" at bounding box center [338, 431] width 10 height 10
click at [1501, 723] on span "Next" at bounding box center [1509, 729] width 28 height 13
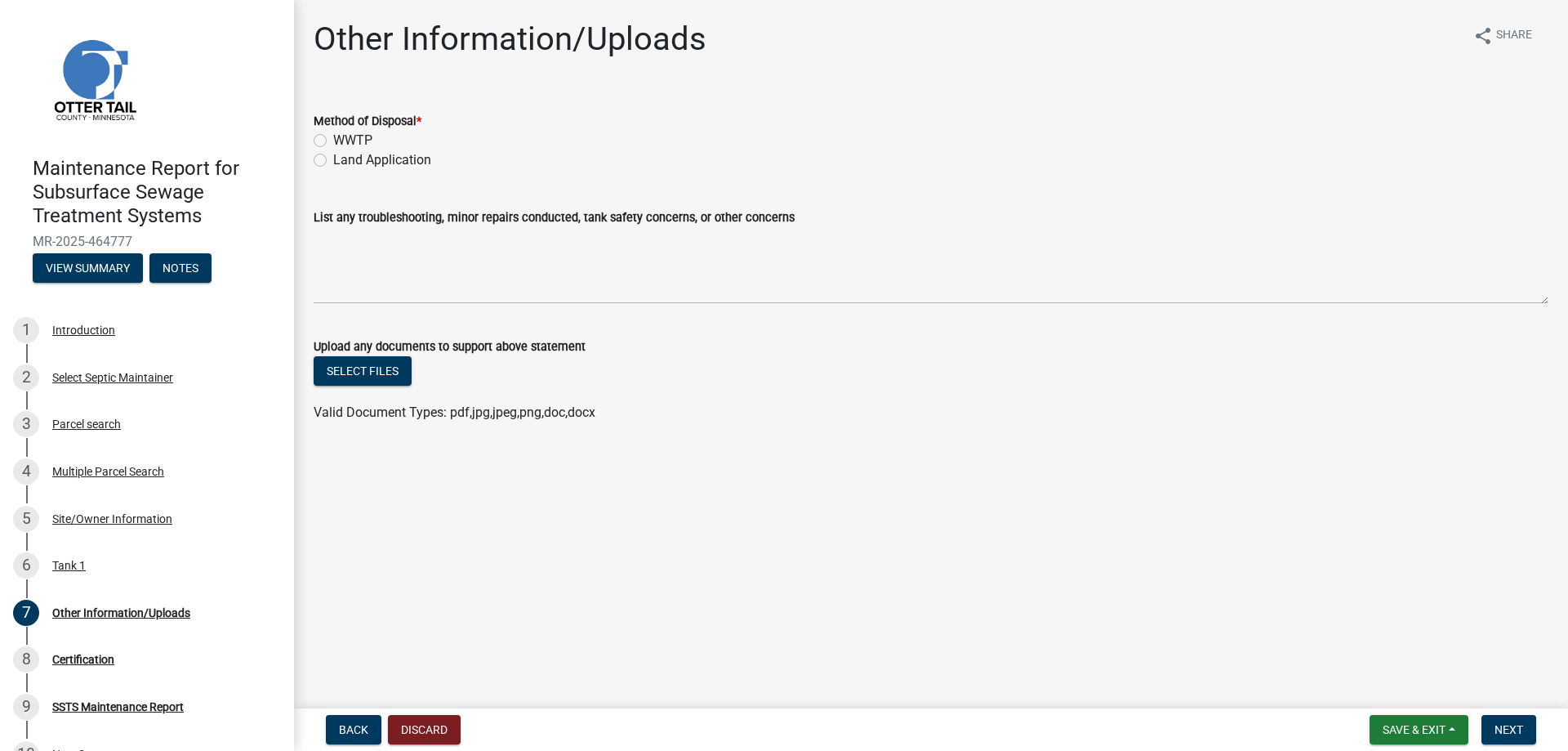
click at [372, 160] on label "Land Application" at bounding box center [382, 160] width 98 height 20
click at [344, 160] on input "Land Application" at bounding box center [338, 155] width 10 height 10
click at [1521, 721] on button "Next" at bounding box center [1509, 729] width 55 height 29
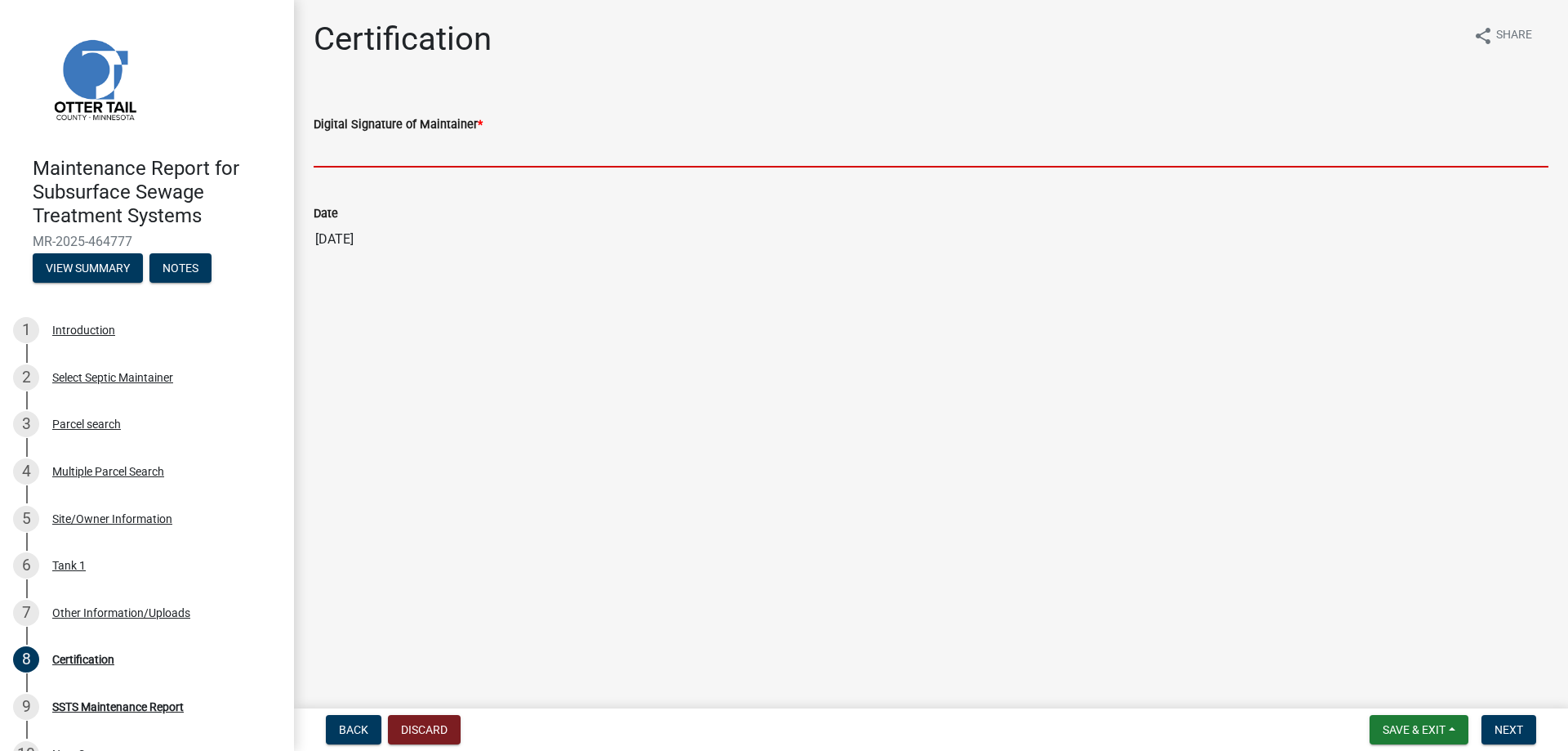
click at [509, 153] on input "Digital Signature of Maintainer *" at bounding box center [930, 151] width 1235 height 34
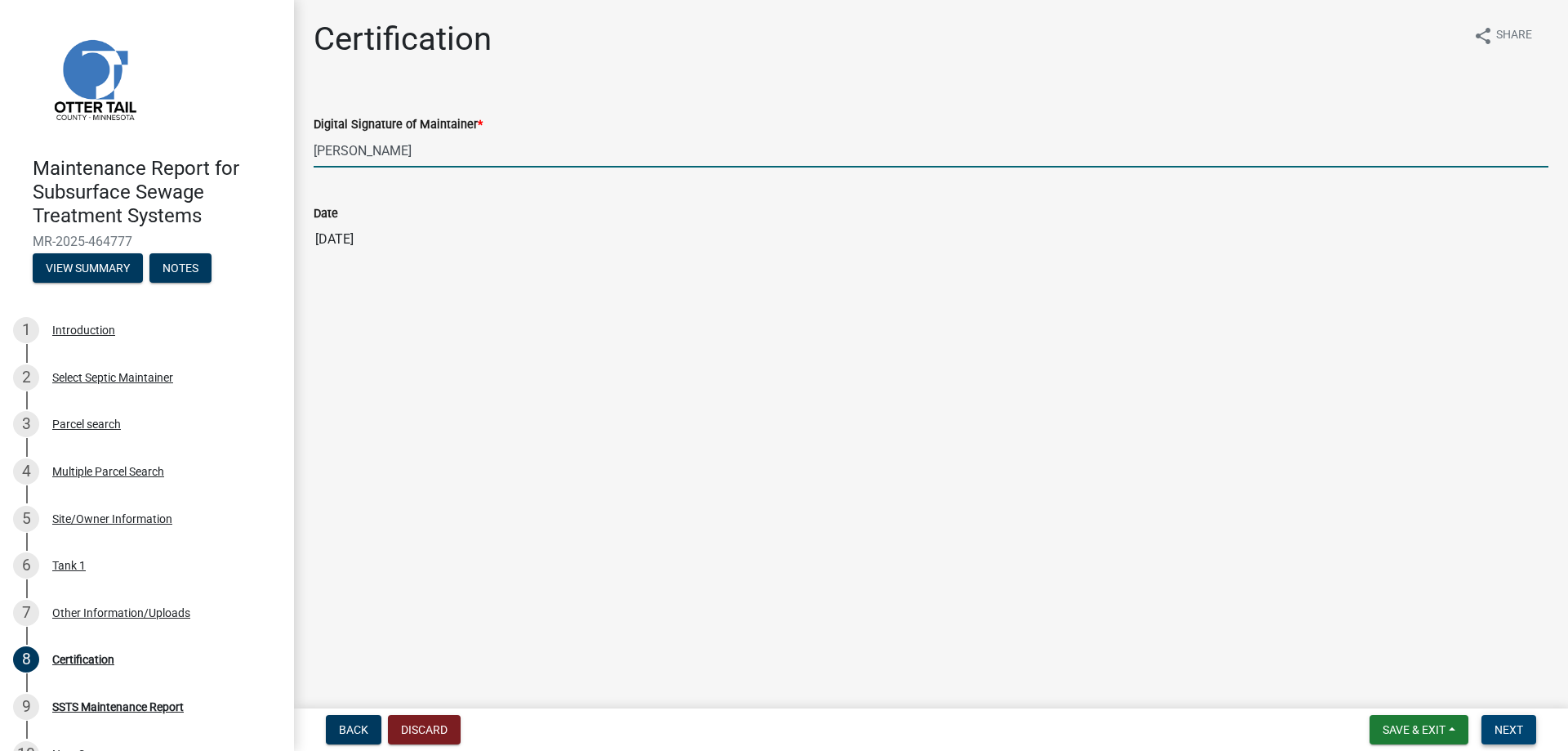
click at [1509, 727] on span "Next" at bounding box center [1509, 729] width 28 height 13
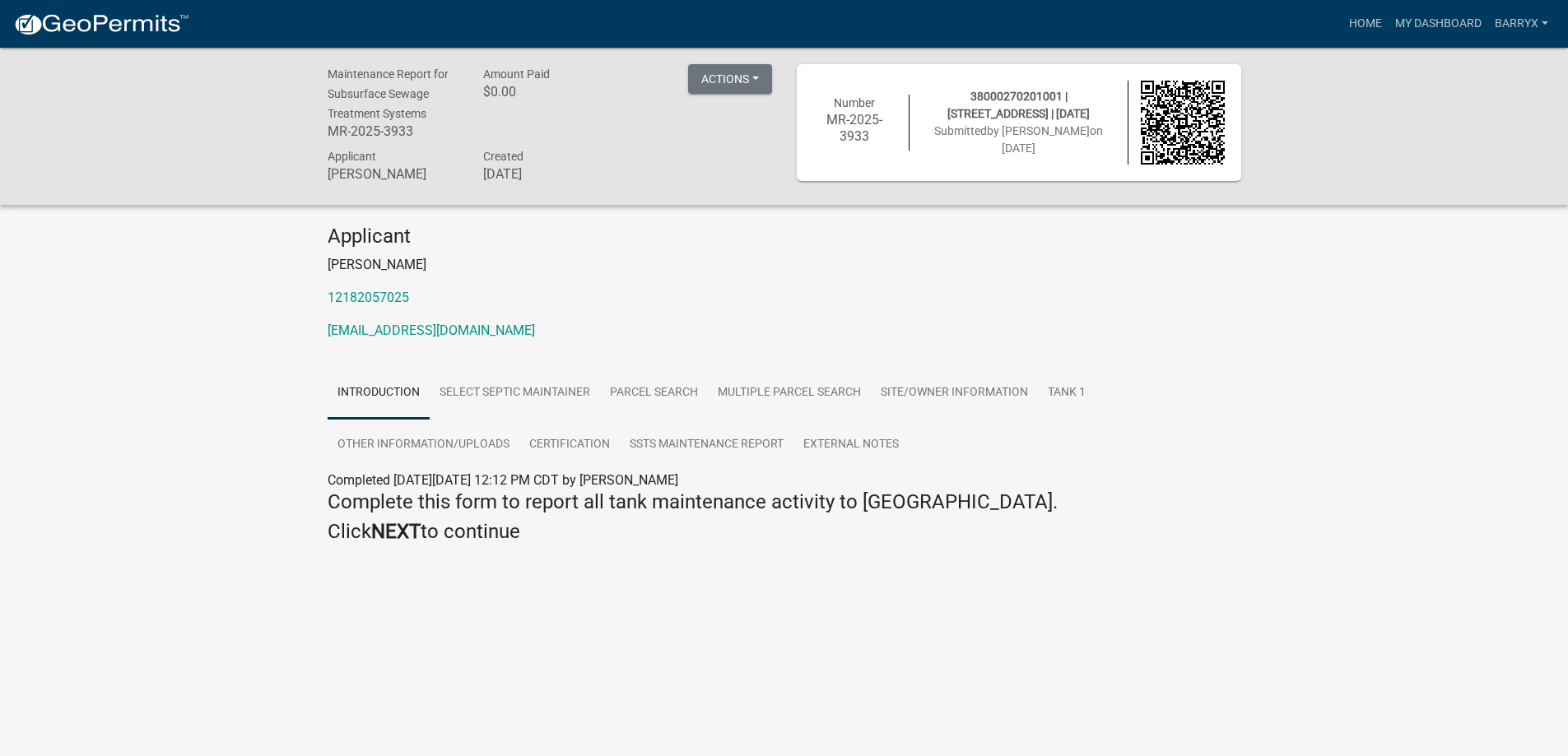
click at [76, 34] on img at bounding box center [102, 25] width 177 height 25
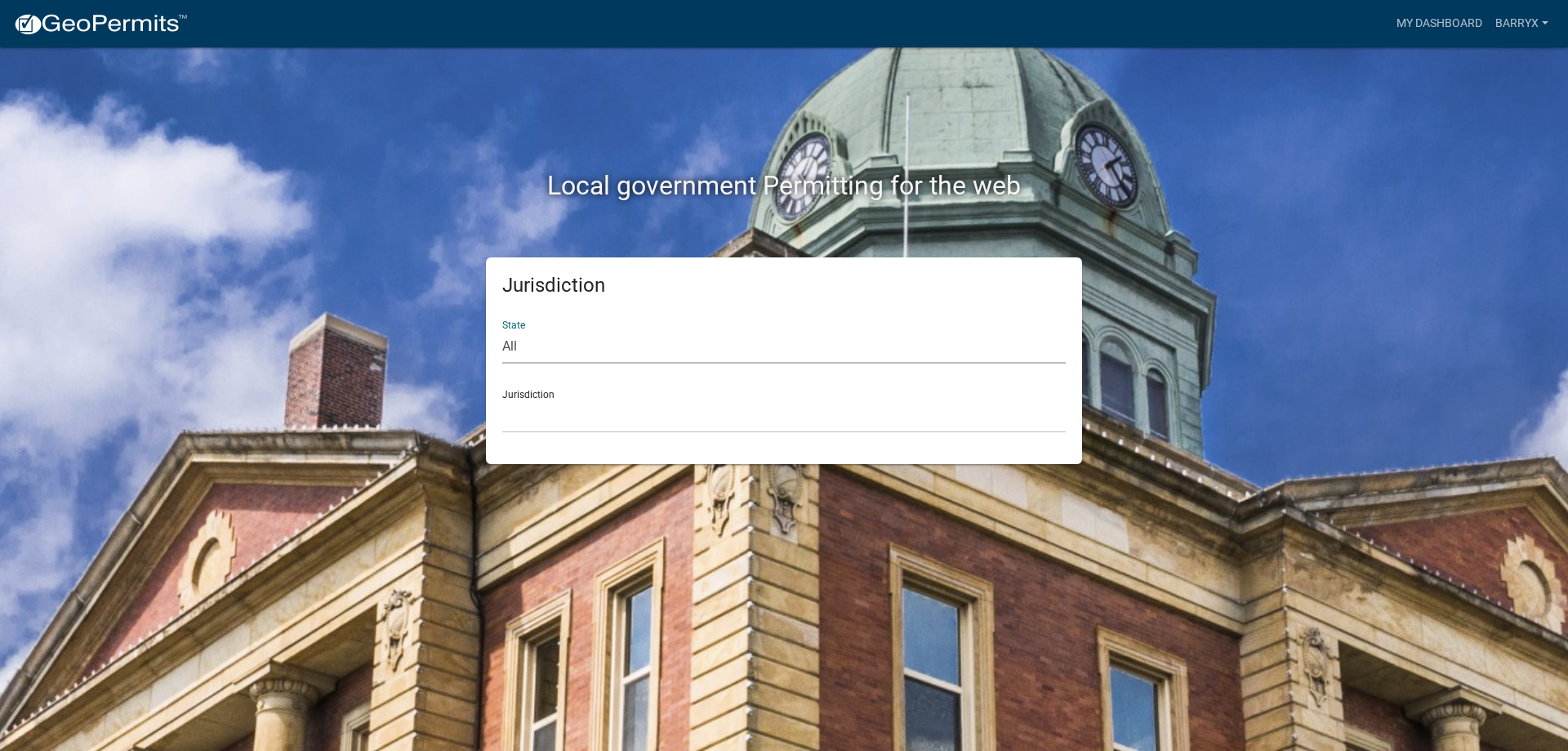
click at [553, 330] on select "All [US_STATE] [US_STATE] [US_STATE] [US_STATE] [US_STATE] [US_STATE] [US_STATE…" at bounding box center [784, 347] width 563 height 34
click at [502, 330] on select "All [US_STATE] [US_STATE] [US_STATE] [US_STATE] [US_STATE] [US_STATE] [US_STATE…" at bounding box center [784, 347] width 563 height 34
click at [558, 410] on select "[GEOGRAPHIC_DATA], [US_STATE] [GEOGRAPHIC_DATA], [US_STATE] [GEOGRAPHIC_DATA], …" at bounding box center [784, 416] width 563 height 34
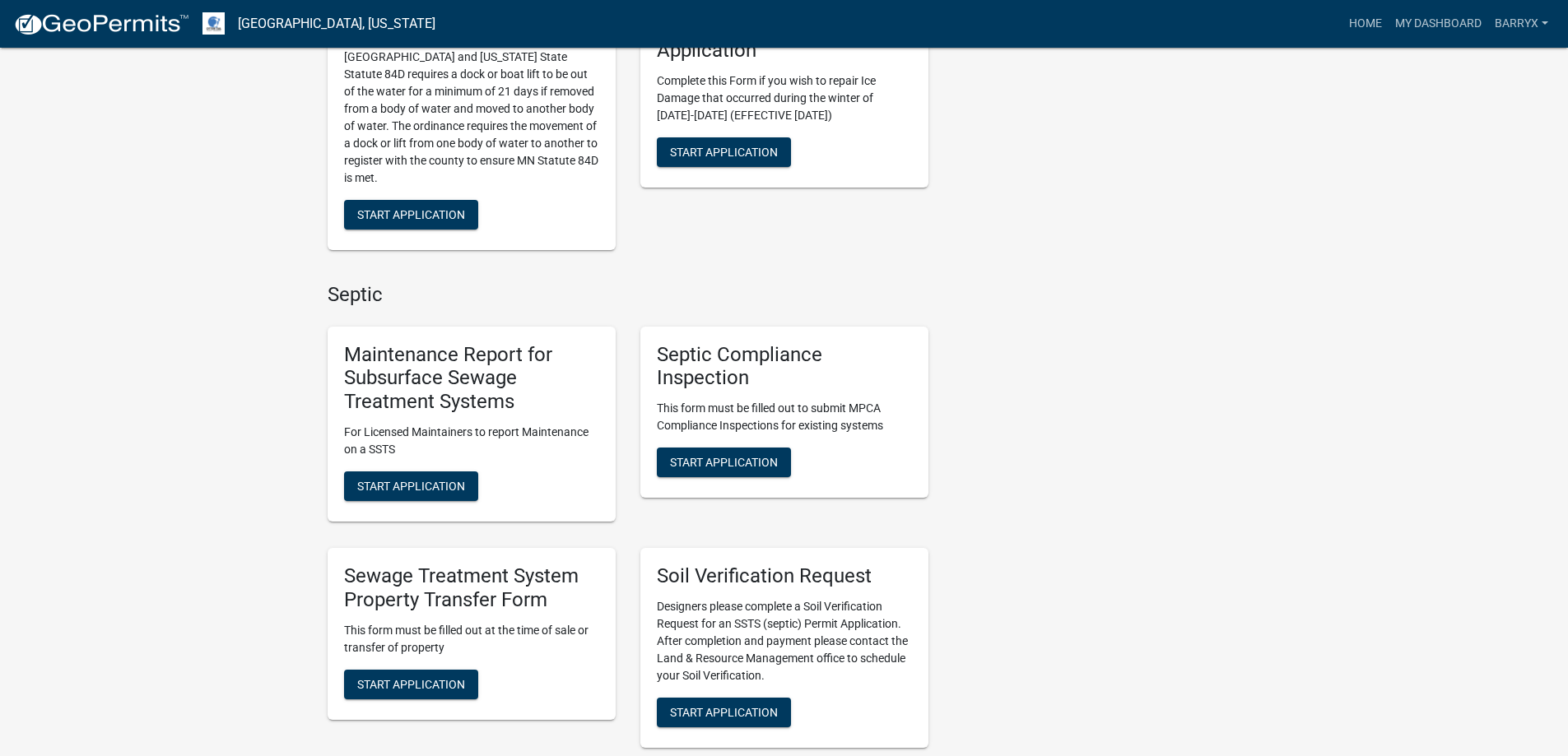
scroll to position [905, 0]
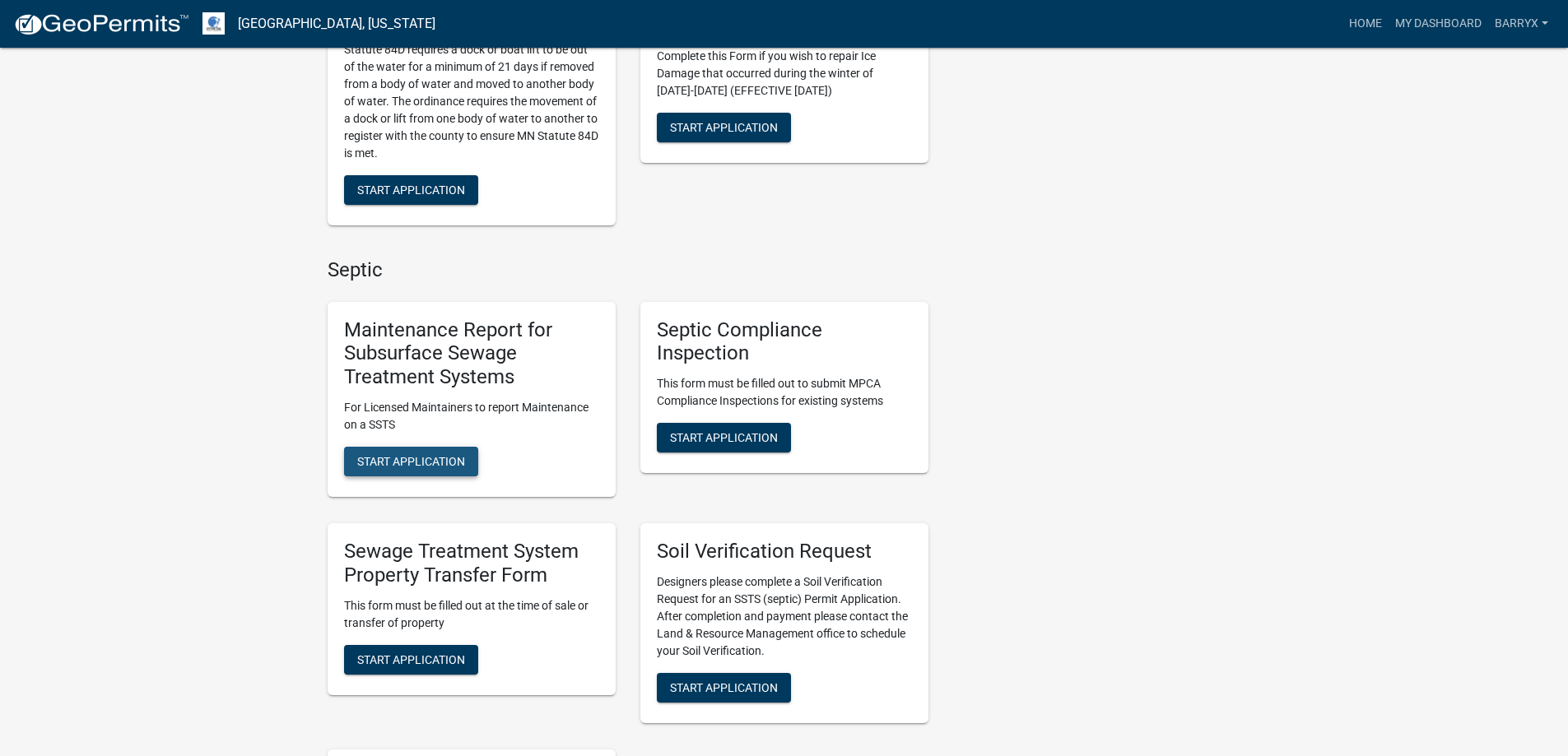
click at [441, 465] on span "Start Application" at bounding box center [411, 462] width 108 height 13
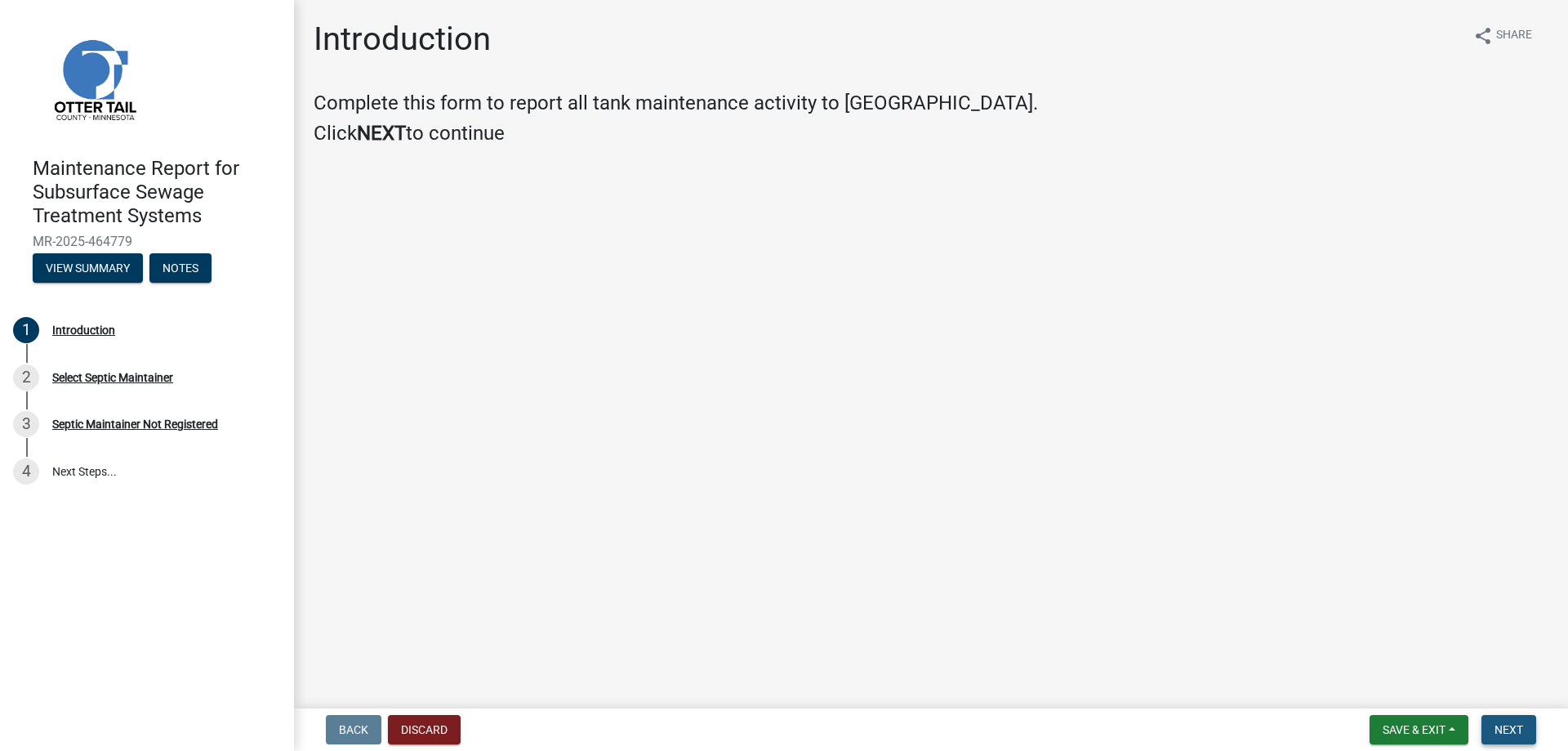
click at [1504, 729] on span "Next" at bounding box center [1509, 729] width 28 height 13
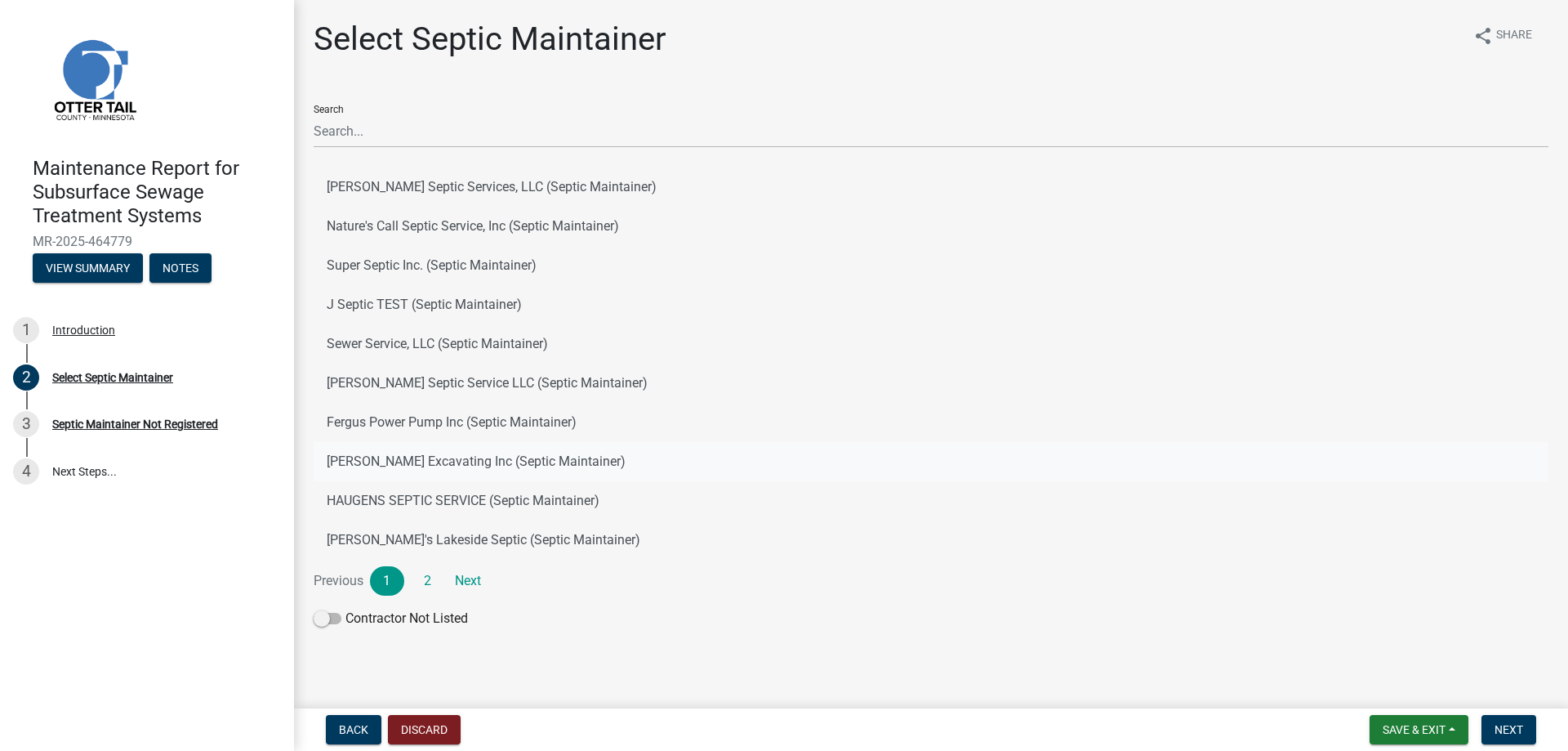
click at [449, 455] on button "[PERSON_NAME] Excavating Inc (Septic Maintainer)" at bounding box center [930, 462] width 1235 height 40
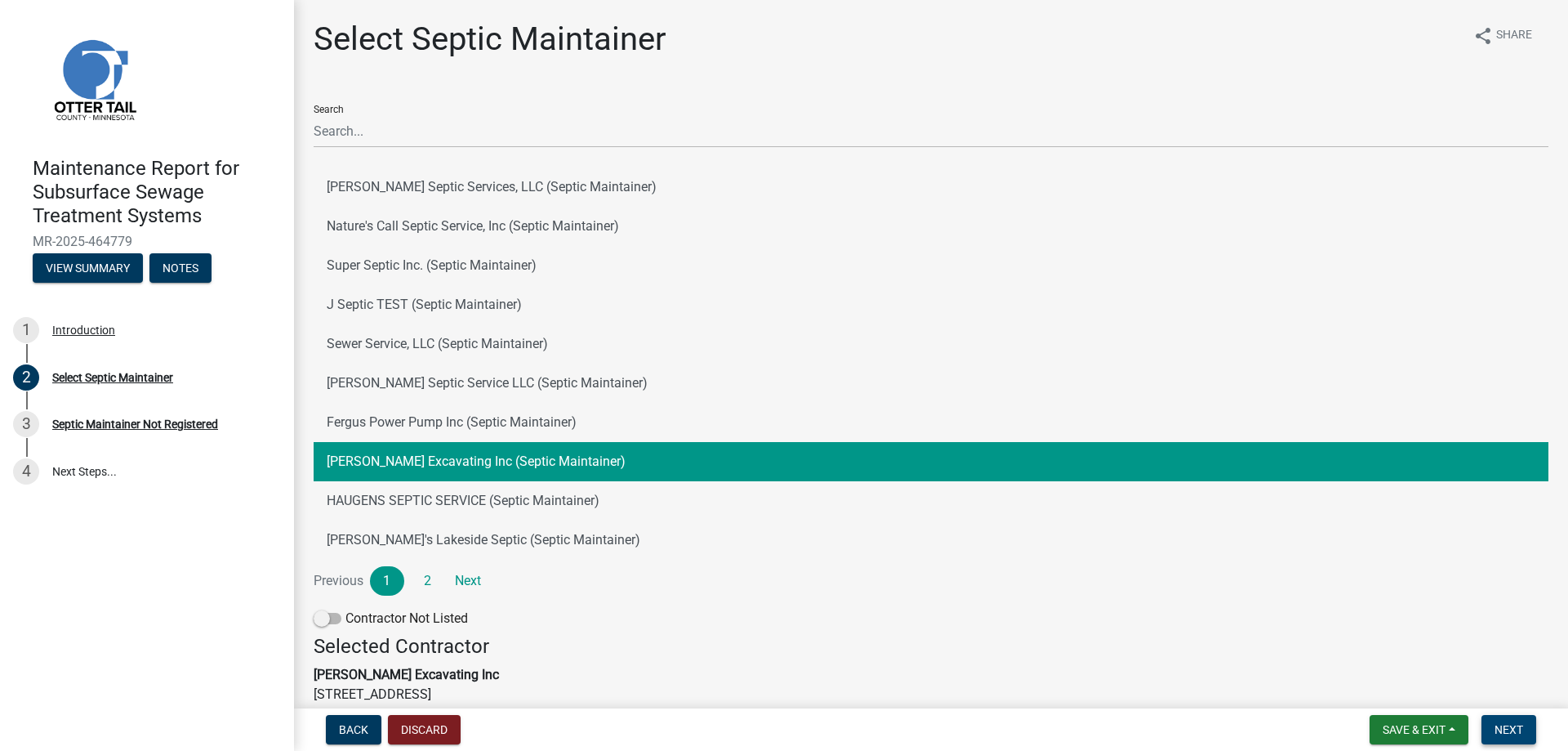
click at [1509, 727] on span "Next" at bounding box center [1509, 729] width 28 height 13
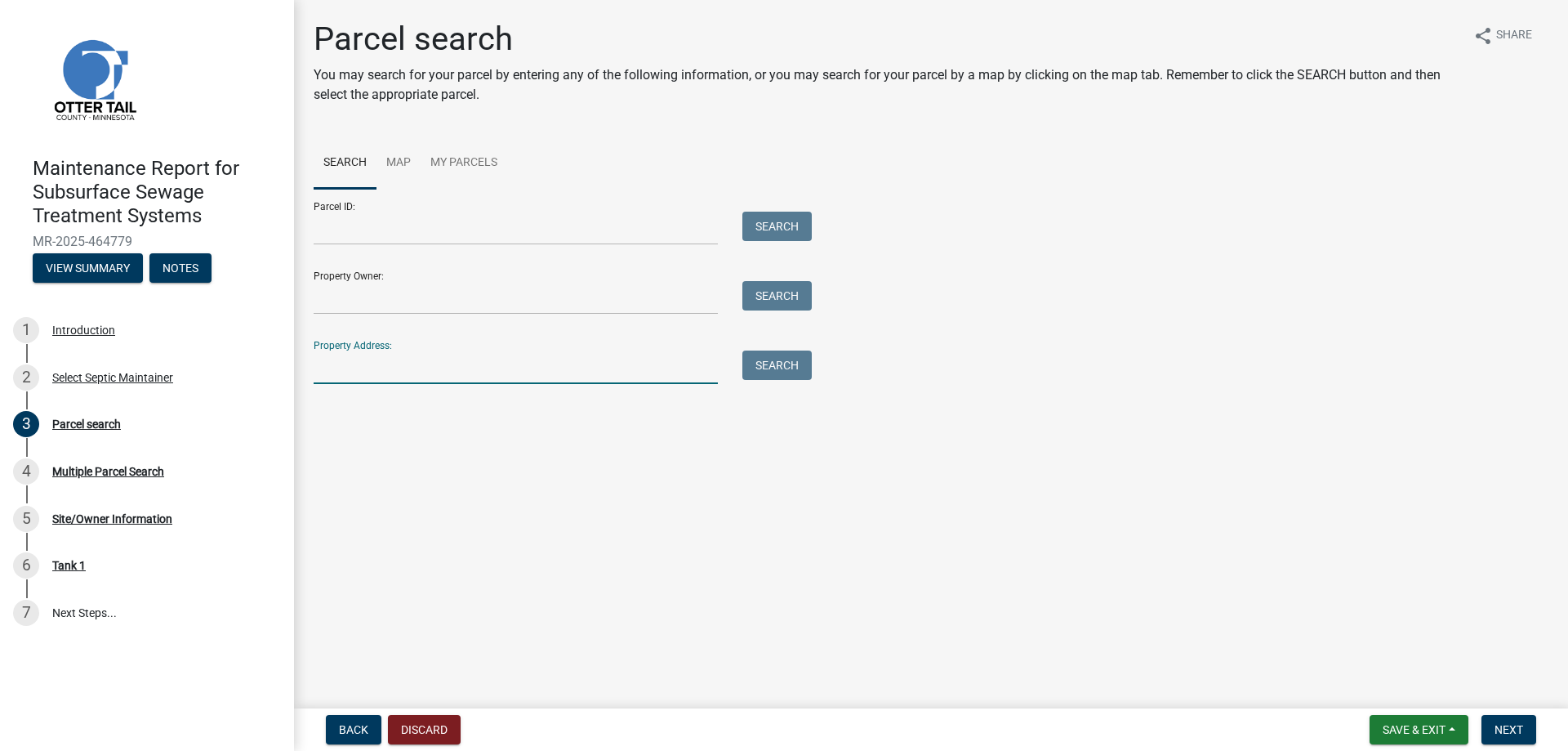
click at [440, 354] on input "Property Address:" at bounding box center [515, 367] width 404 height 34
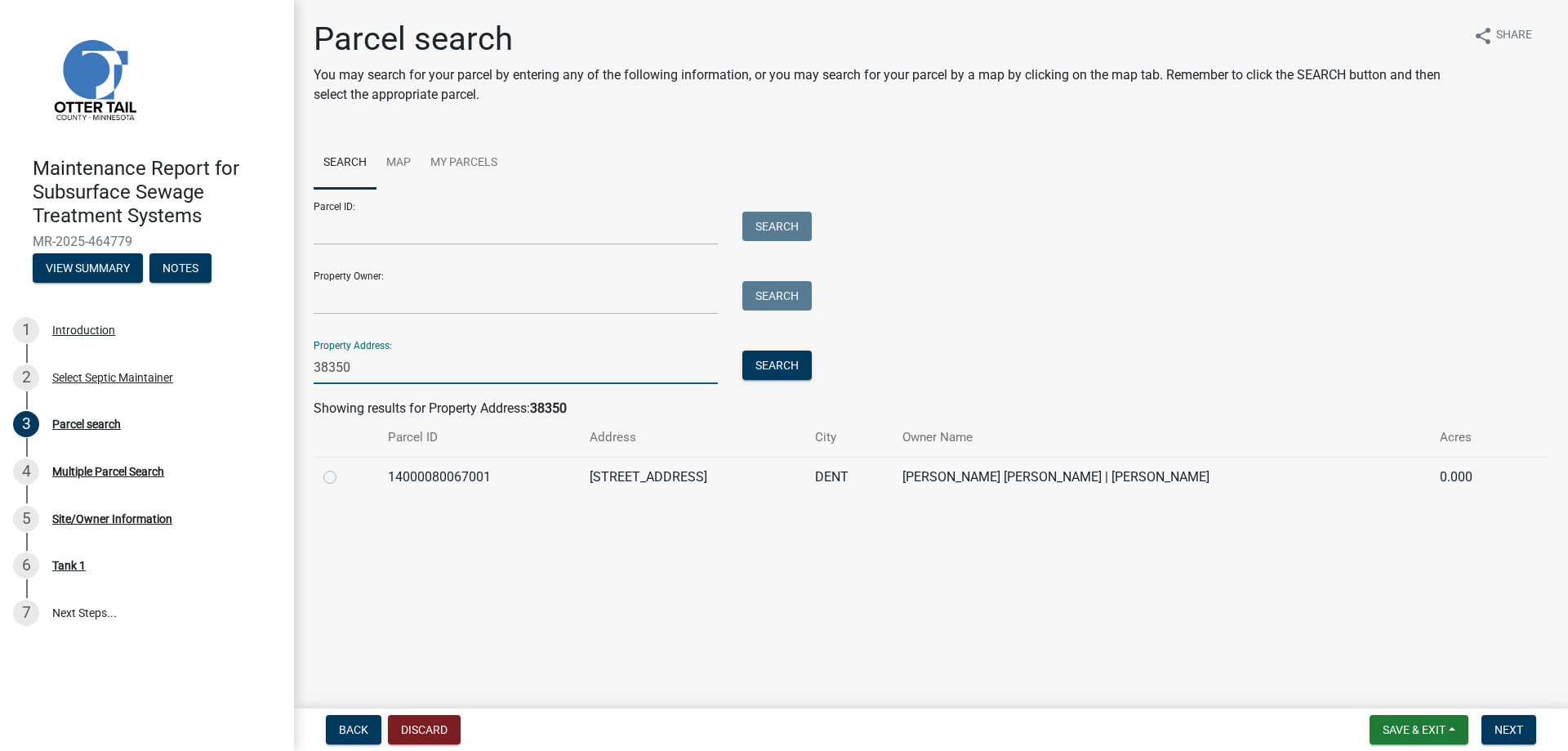
click at [340, 479] on div at bounding box center [346, 477] width 45 height 20
click at [1514, 737] on button "Next" at bounding box center [1509, 729] width 55 height 29
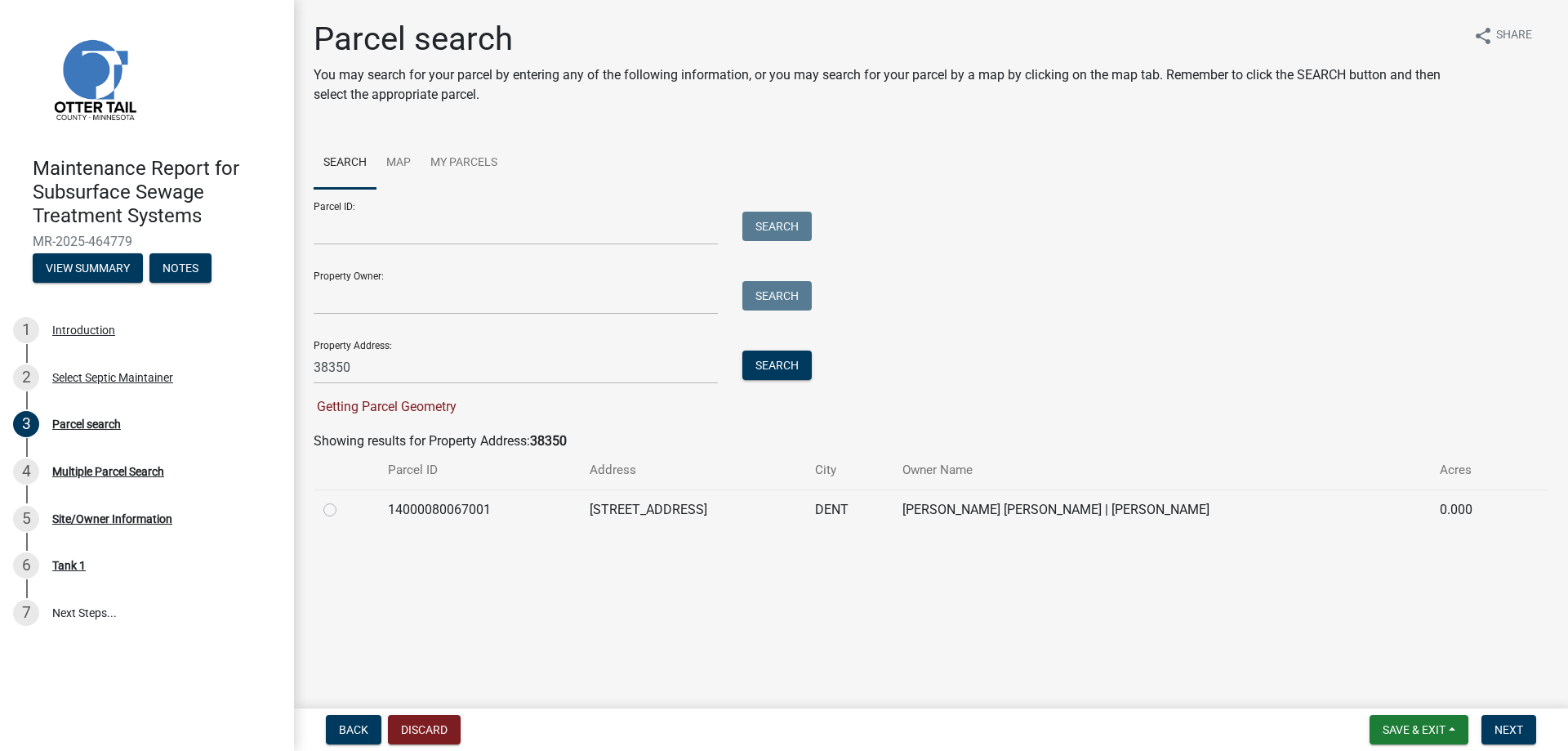
click at [343, 500] on label at bounding box center [343, 500] width 0 height 0
click at [343, 511] on input "radio" at bounding box center [348, 505] width 10 height 10
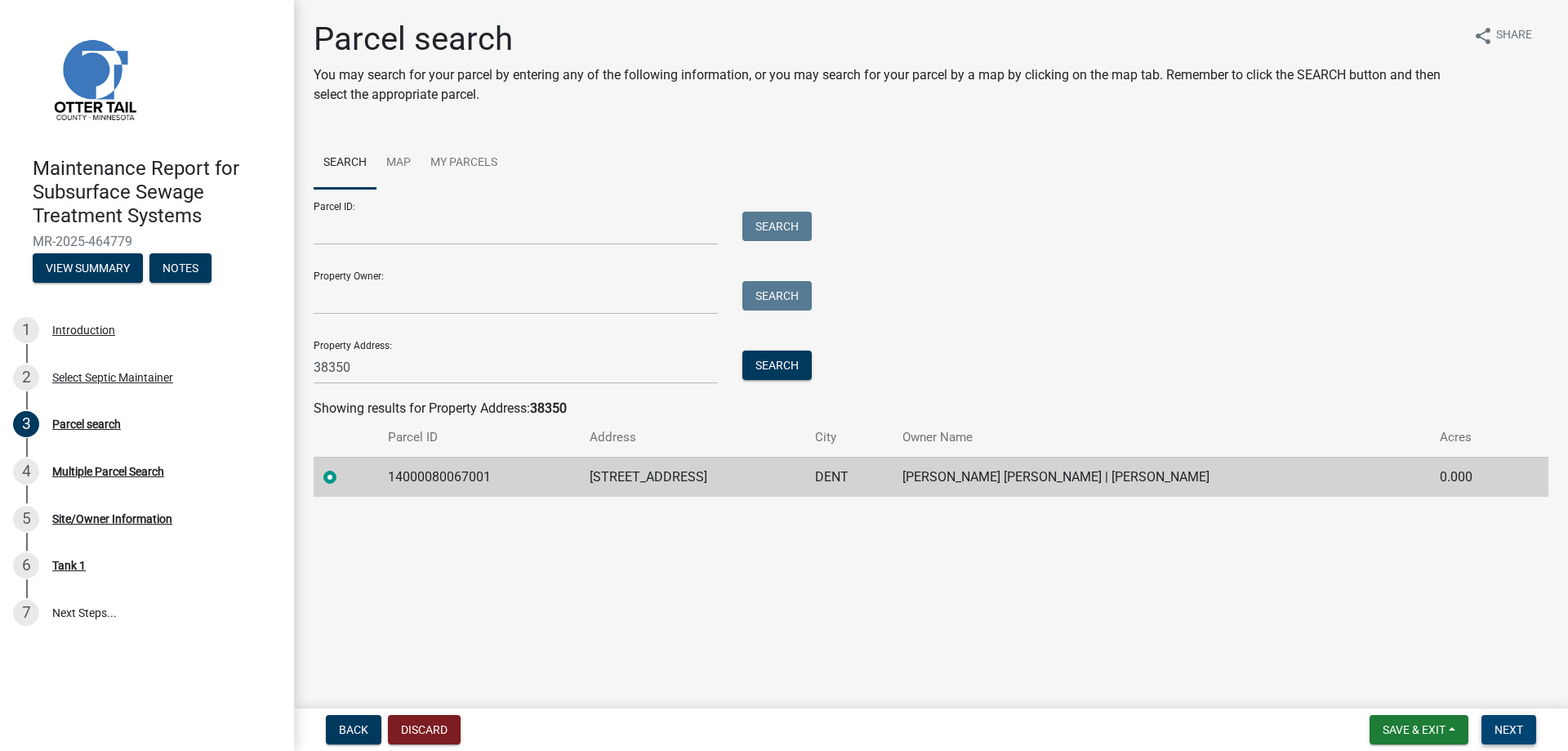
click at [1503, 727] on span "Next" at bounding box center [1509, 729] width 28 height 13
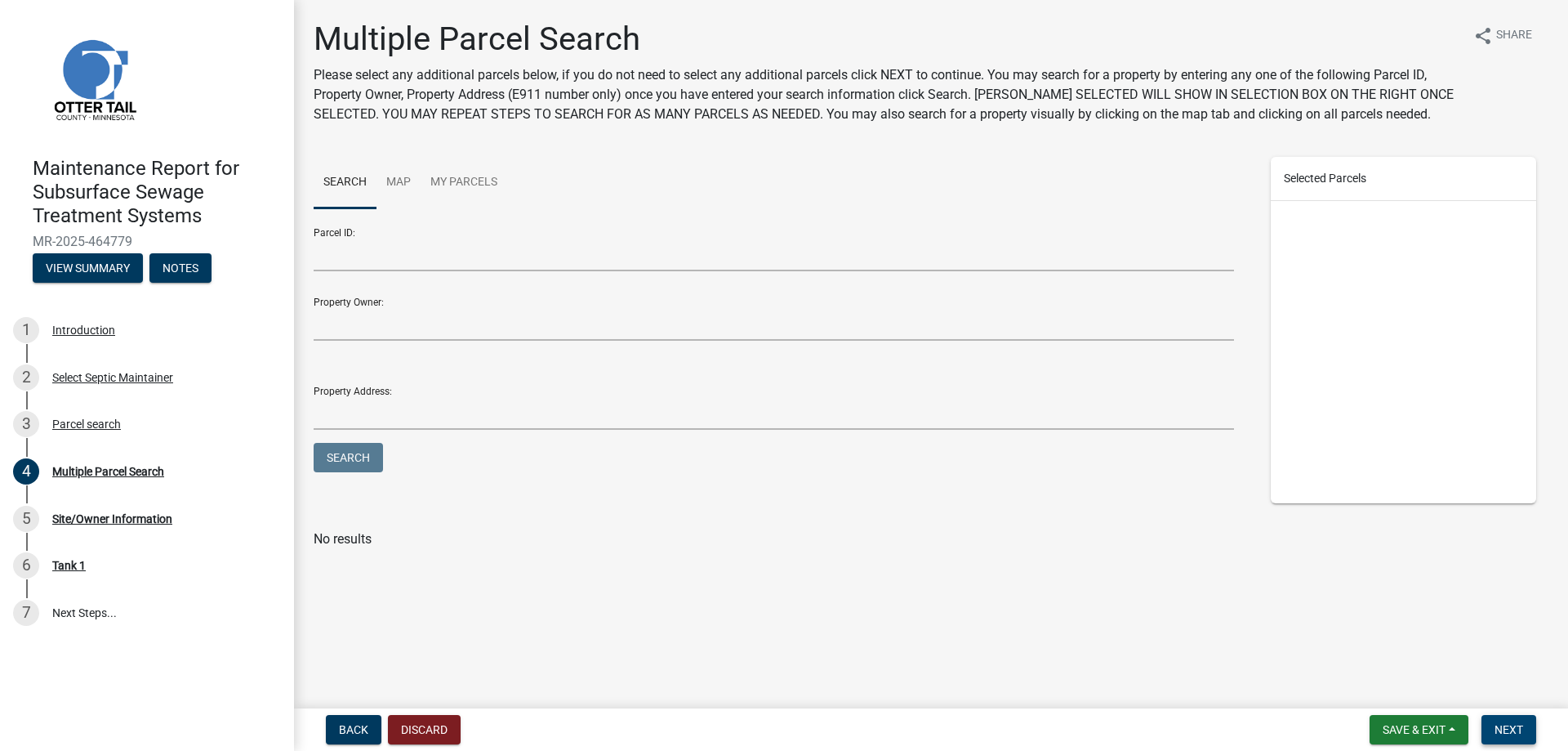
drag, startPoint x: 1502, startPoint y: 727, endPoint x: 1491, endPoint y: 721, distance: 12.5
click at [1503, 727] on span "Next" at bounding box center [1509, 729] width 28 height 13
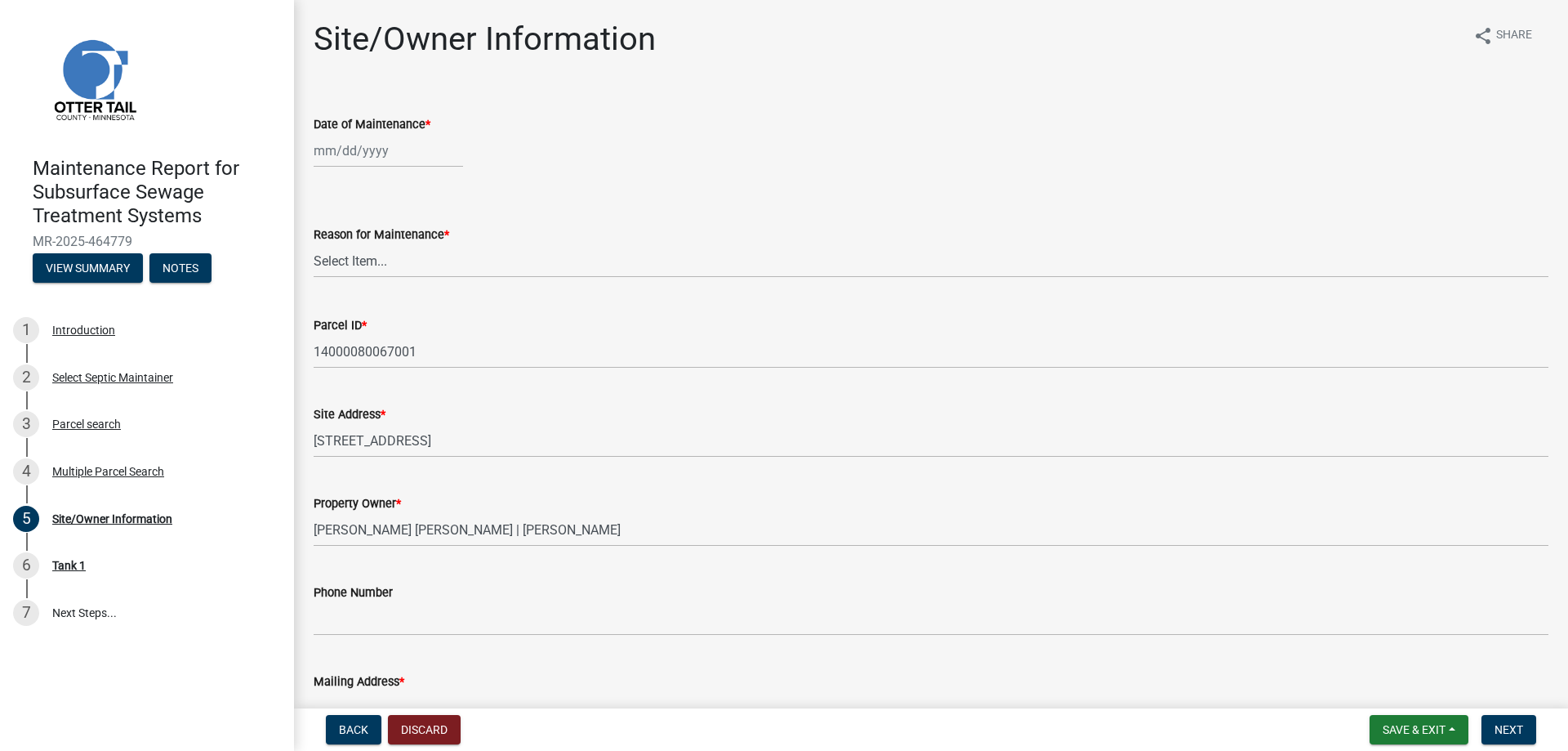
click at [378, 152] on div at bounding box center [388, 151] width 150 height 34
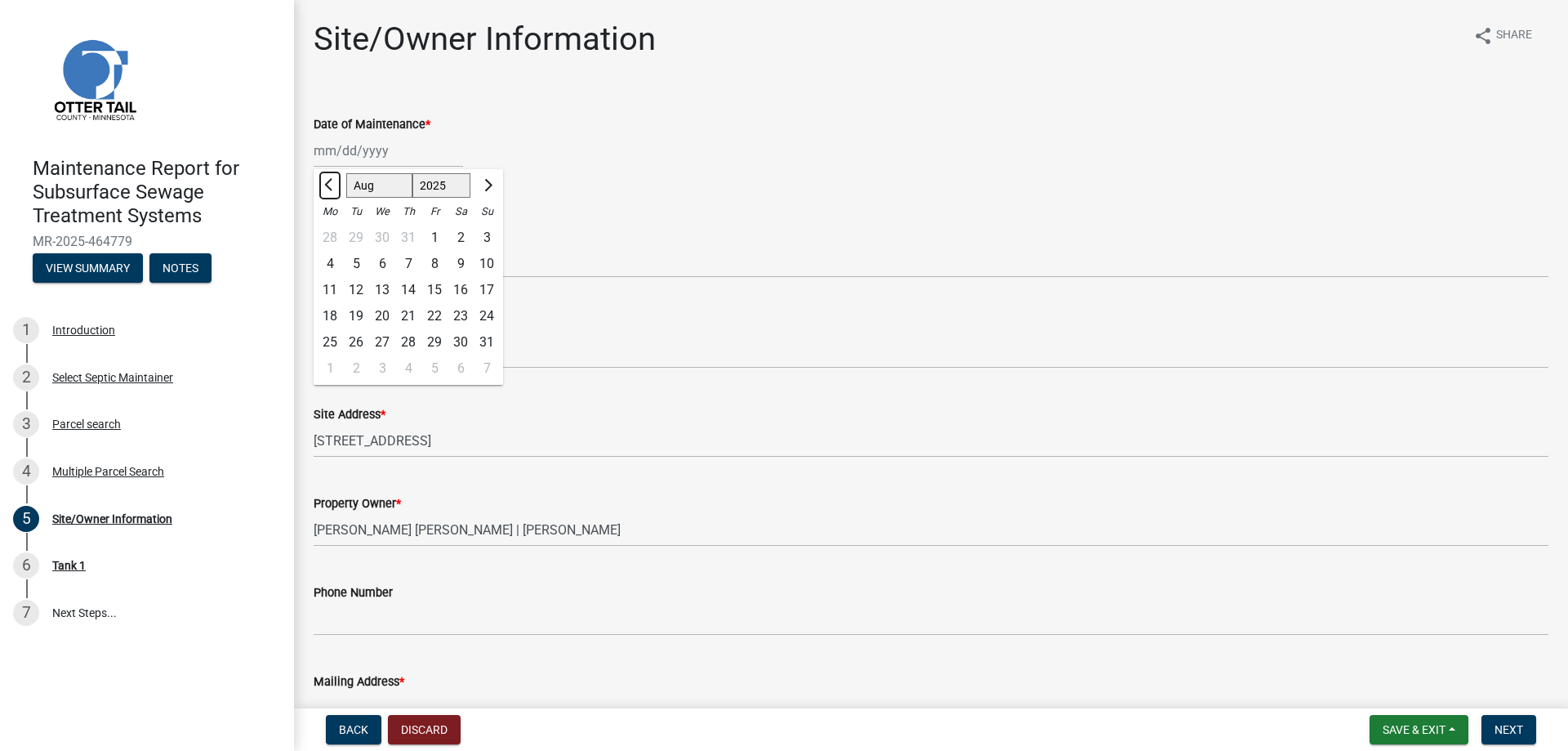
click at [331, 183] on span "Previous month" at bounding box center [330, 185] width 12 height 12
click at [362, 337] on div "27" at bounding box center [356, 342] width 26 height 26
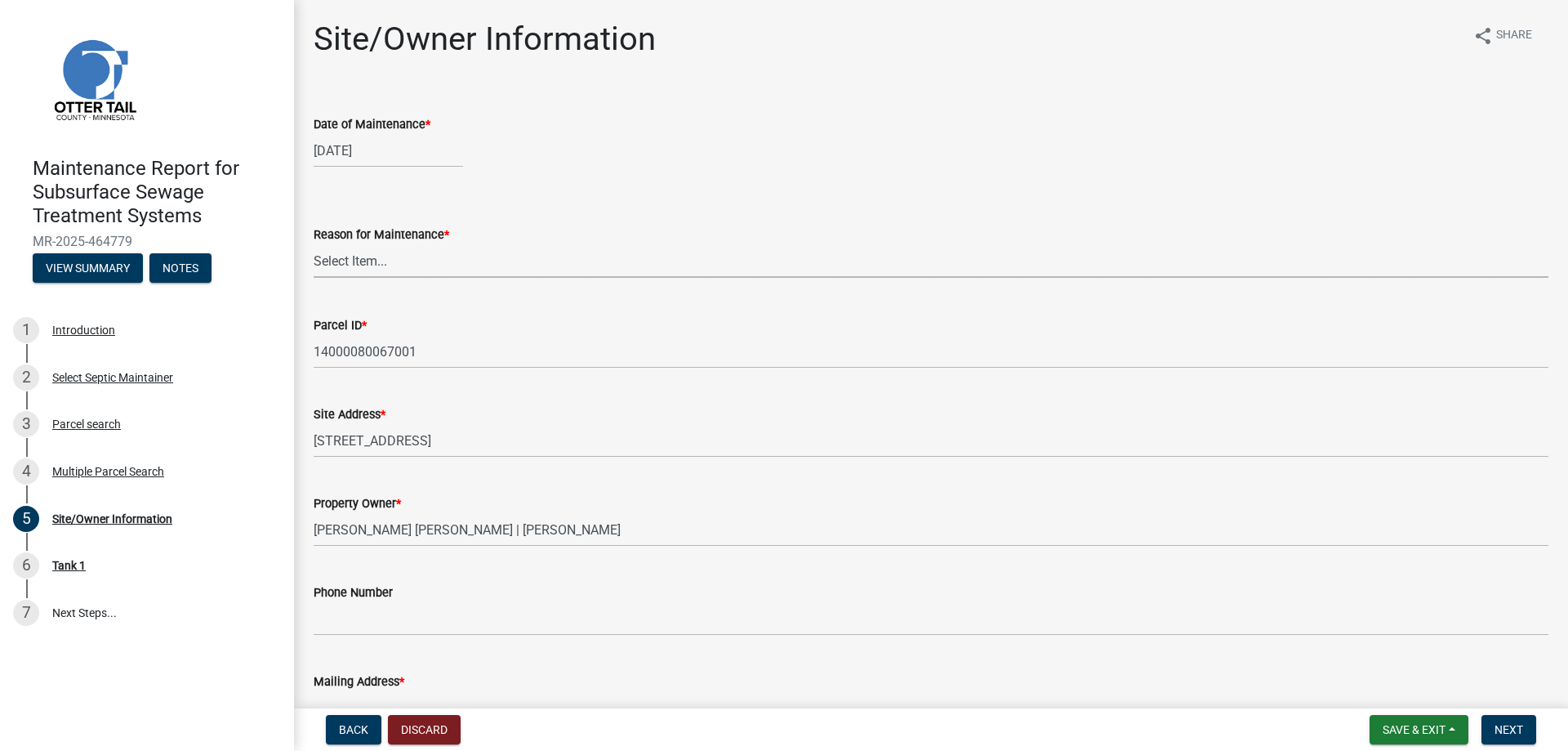
click at [368, 253] on select "Select Item... Called Routine Other" at bounding box center [930, 261] width 1235 height 34
click at [314, 244] on select "Select Item... Called Routine Other" at bounding box center [930, 261] width 1235 height 34
click at [1520, 727] on span "Next" at bounding box center [1509, 729] width 28 height 13
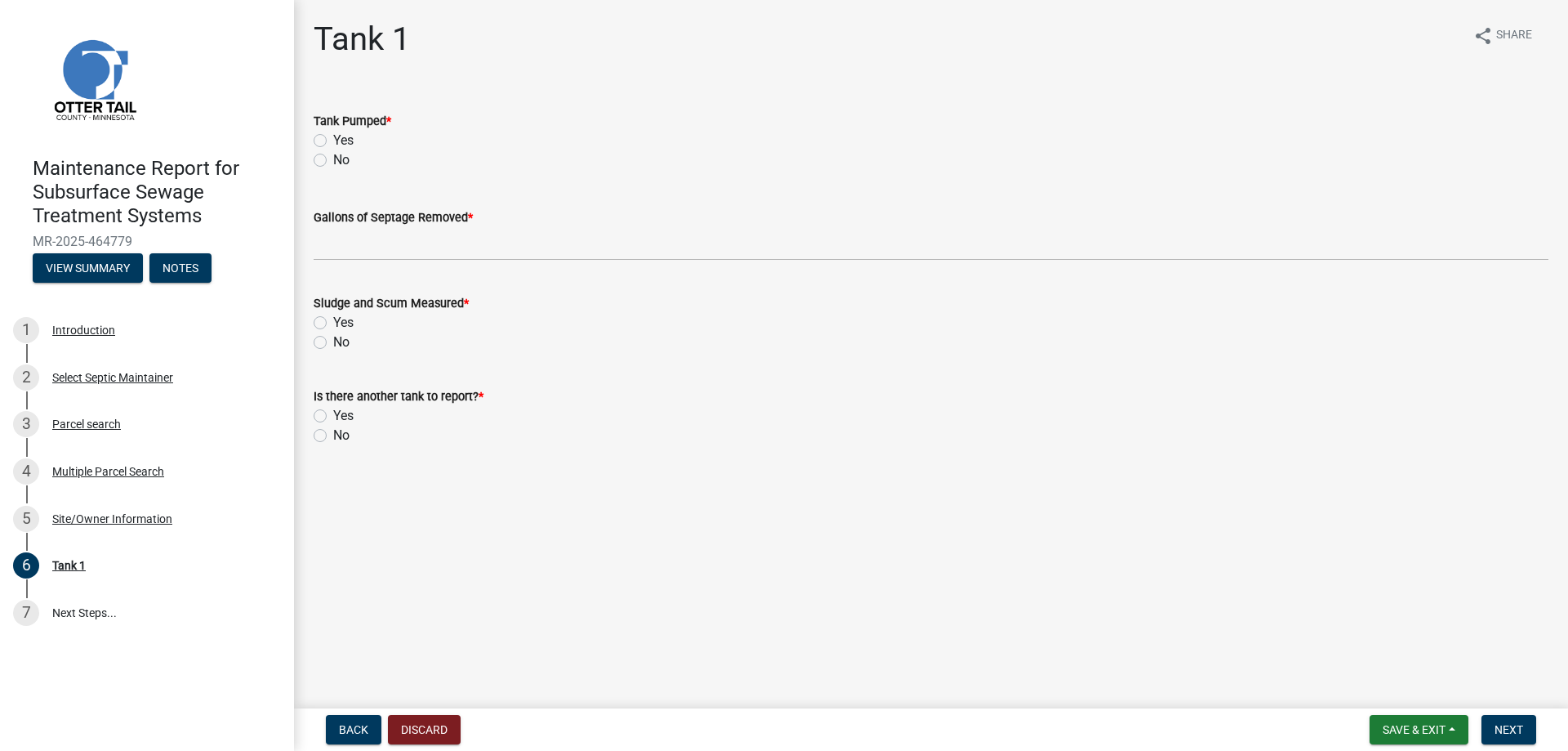
click at [333, 139] on label "Yes" at bounding box center [344, 140] width 21 height 20
click at [333, 139] on input "Yes" at bounding box center [338, 136] width 10 height 10
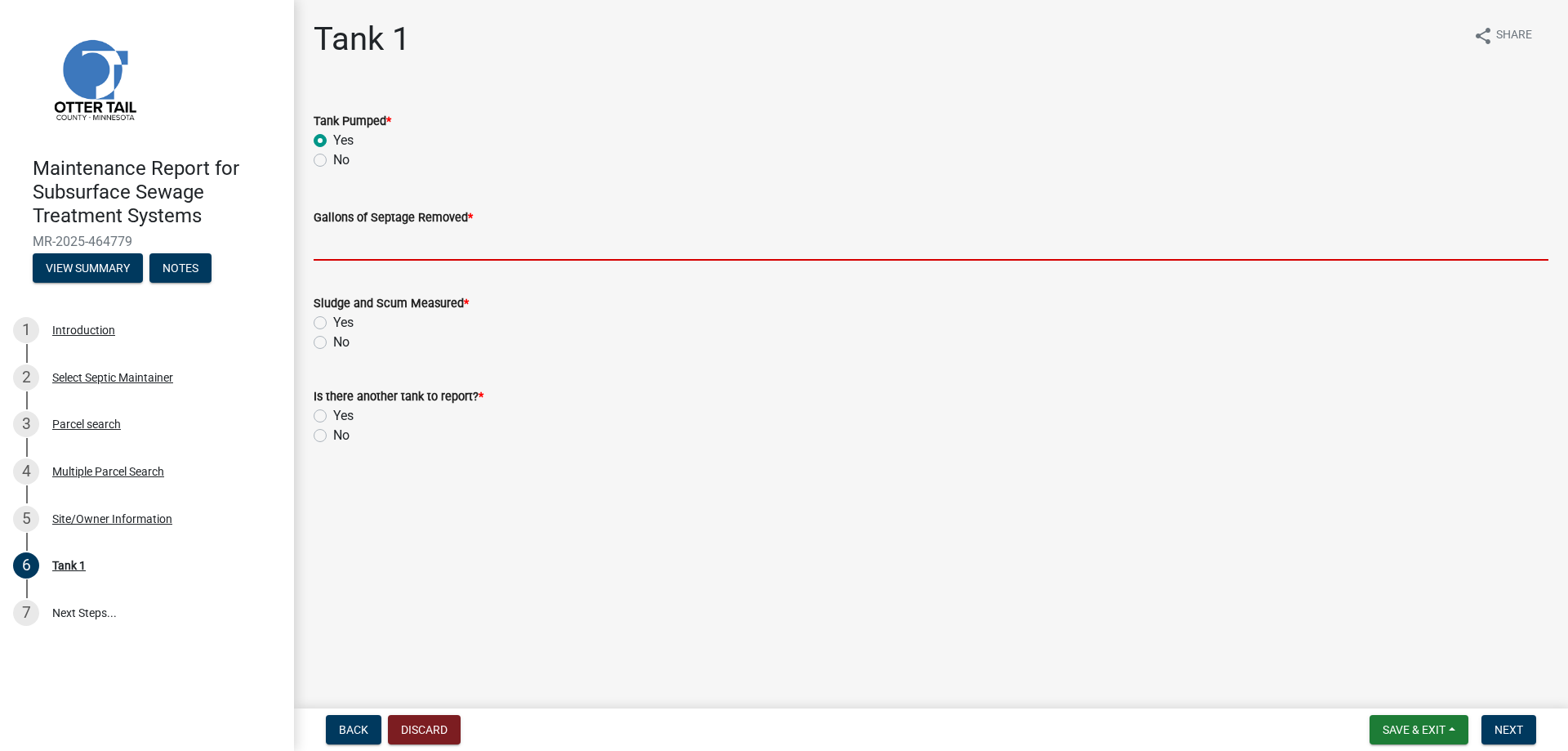
click at [354, 250] on input "Gallons of Septage Removed *" at bounding box center [930, 244] width 1235 height 34
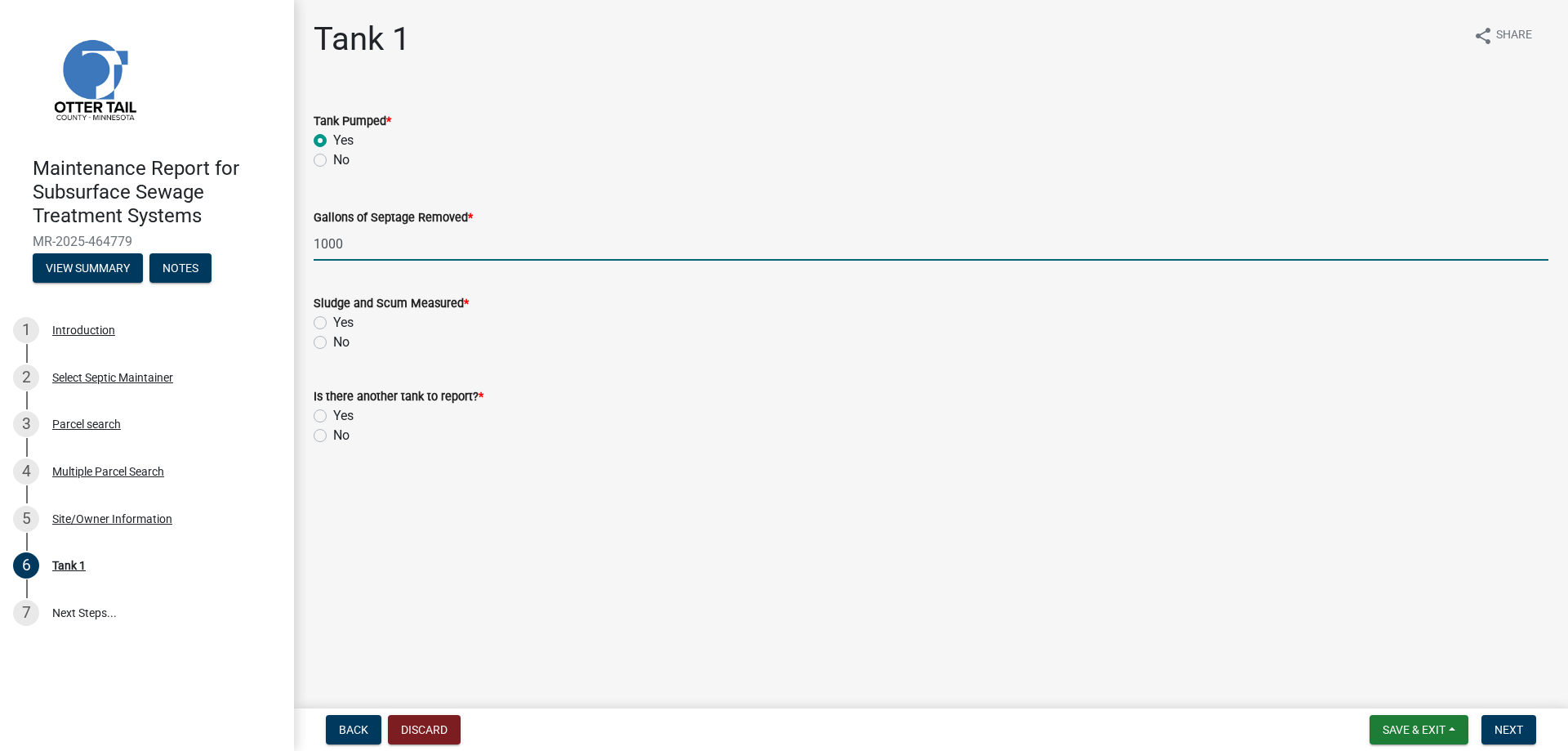
click at [331, 332] on div "Yes" at bounding box center [930, 322] width 1235 height 20
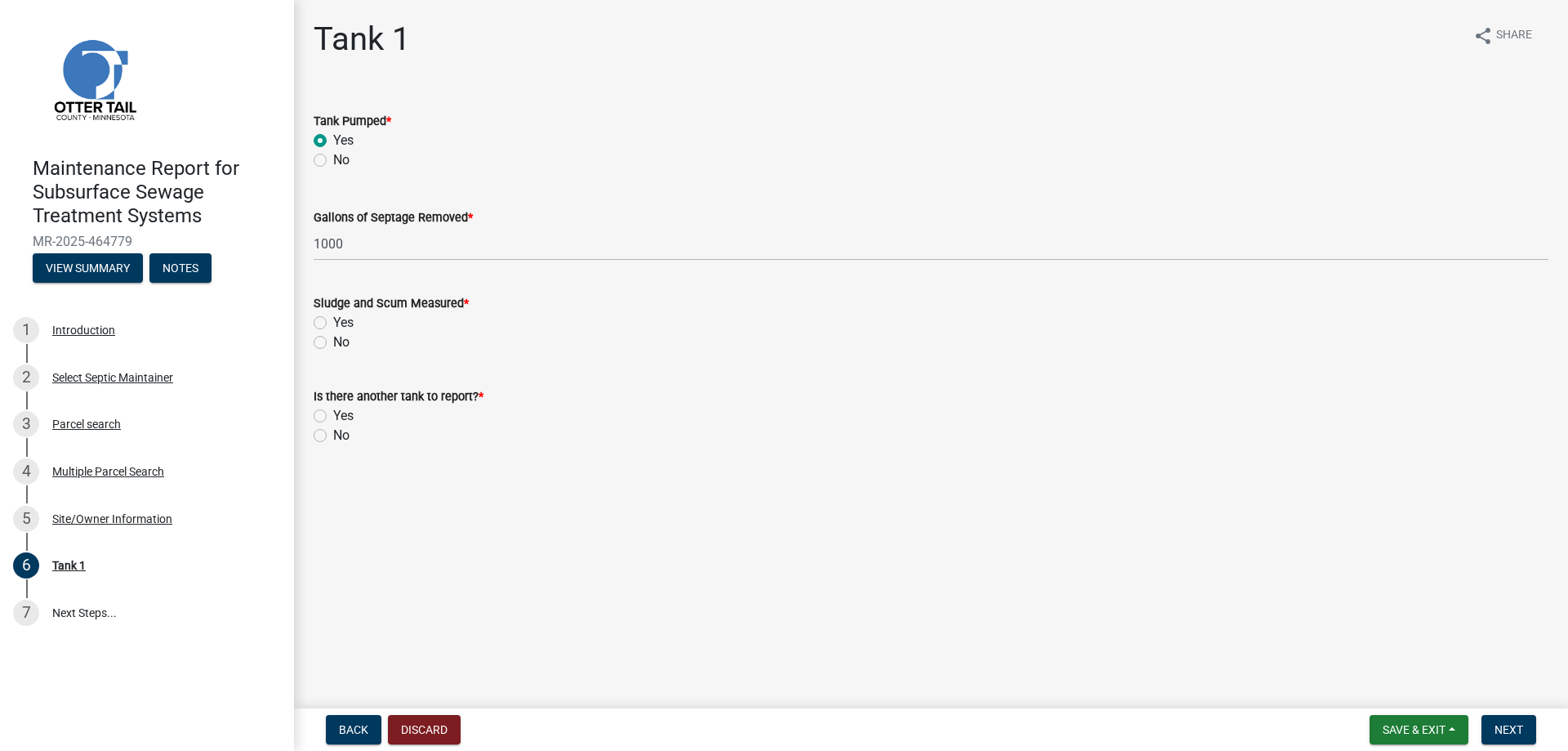
click at [331, 339] on div "No" at bounding box center [930, 342] width 1235 height 20
click at [313, 345] on div "Sludge and Scum Measured * Yes No" at bounding box center [930, 312] width 1259 height 78
click at [333, 346] on label "No" at bounding box center [341, 342] width 16 height 20
click at [333, 343] on input "No" at bounding box center [338, 337] width 10 height 10
click at [333, 436] on label "No" at bounding box center [341, 435] width 16 height 20
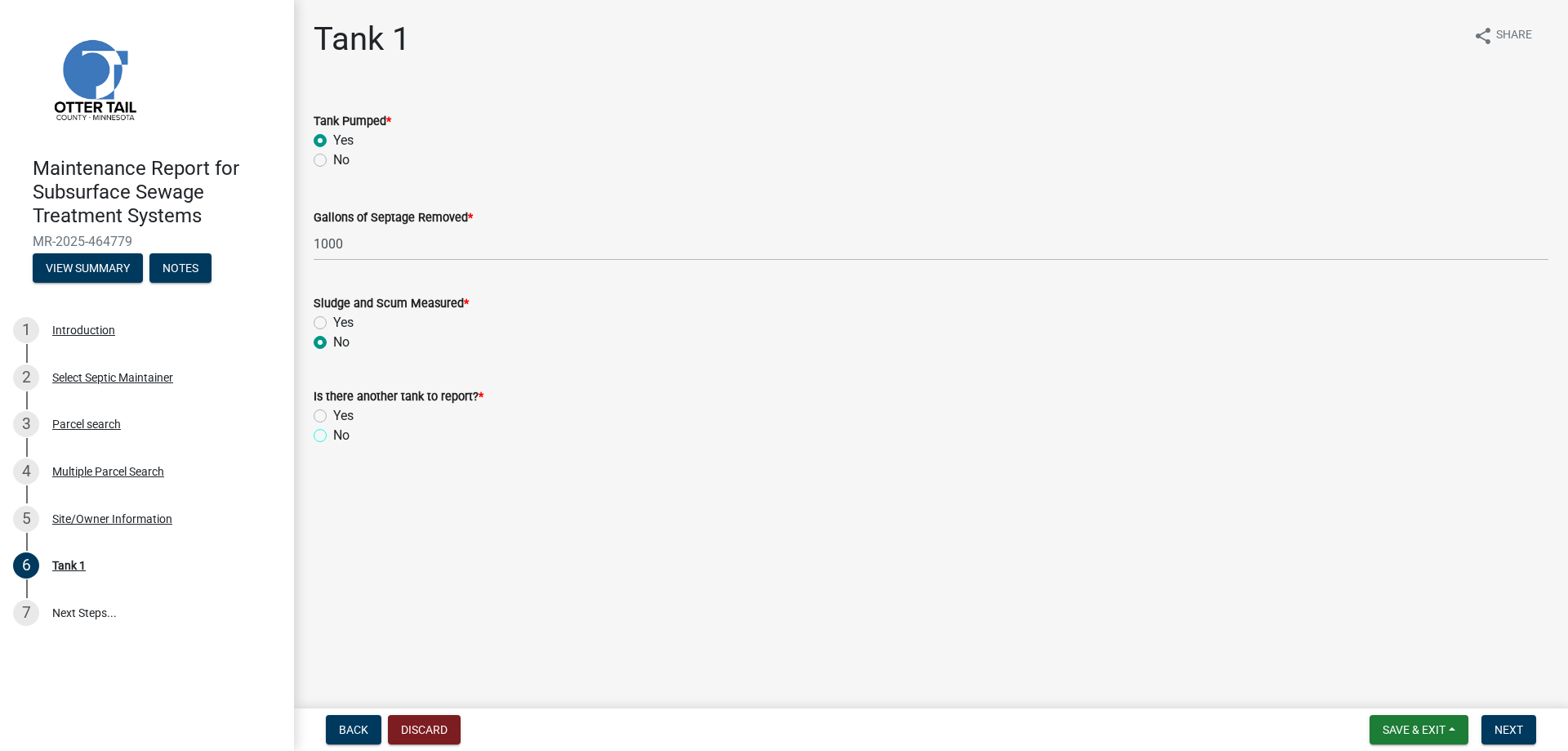
click at [333, 436] on input "No" at bounding box center [338, 431] width 10 height 10
click at [1503, 726] on span "Next" at bounding box center [1509, 729] width 28 height 13
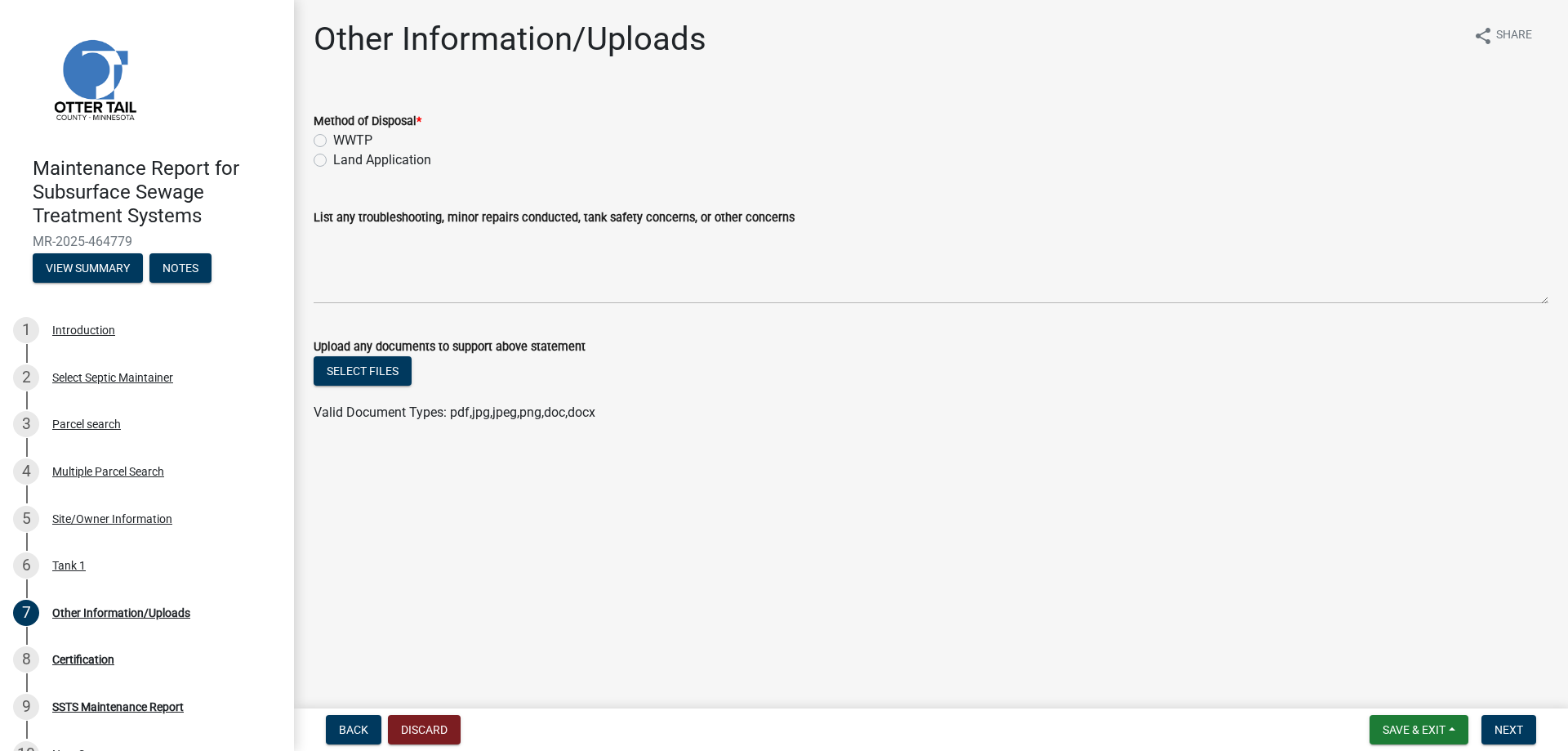
click at [333, 159] on label "Land Application" at bounding box center [382, 160] width 98 height 20
click at [333, 159] on input "Land Application" at bounding box center [338, 155] width 10 height 10
click at [1505, 728] on span "Next" at bounding box center [1509, 729] width 28 height 13
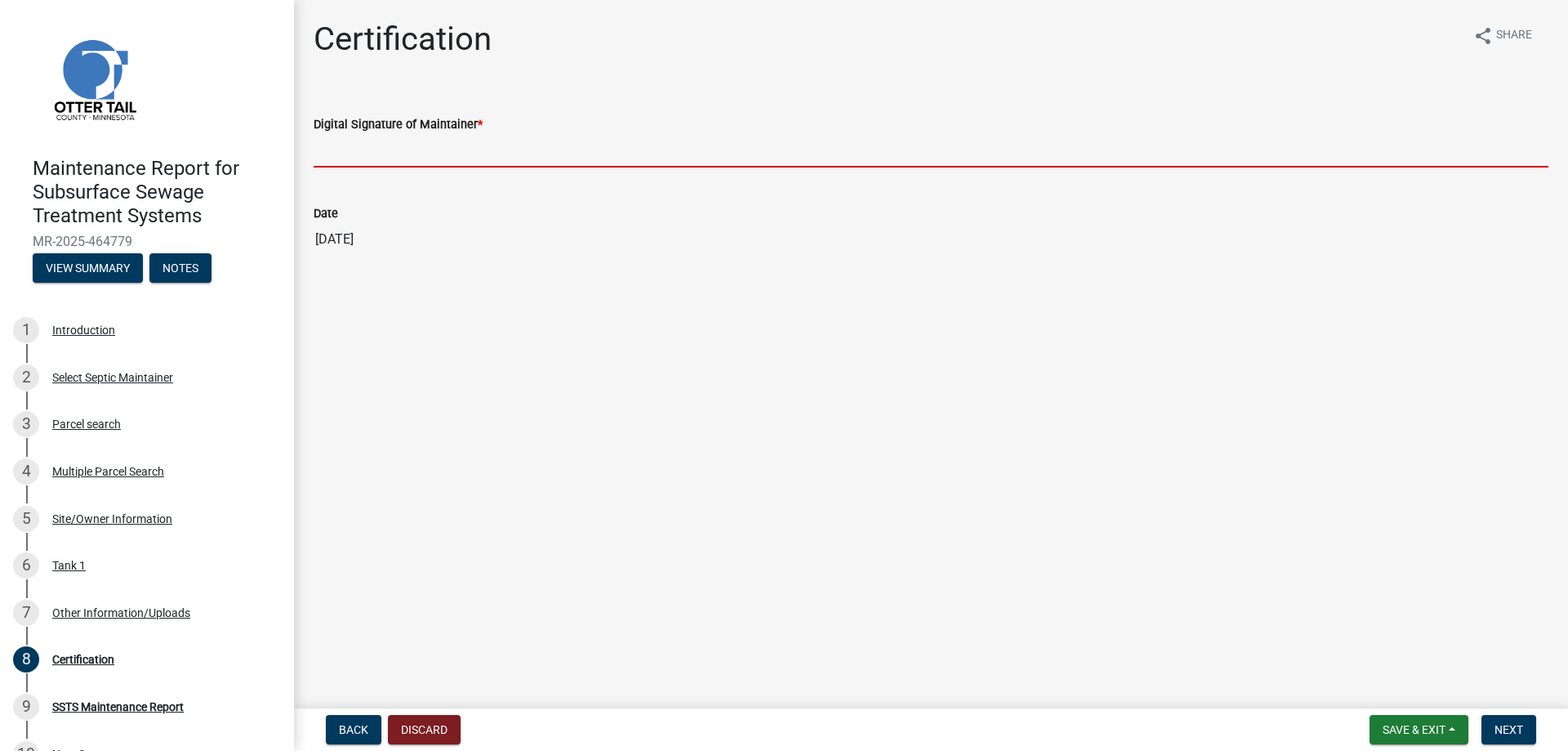
click at [413, 147] on input "Digital Signature of Maintainer *" at bounding box center [930, 151] width 1235 height 34
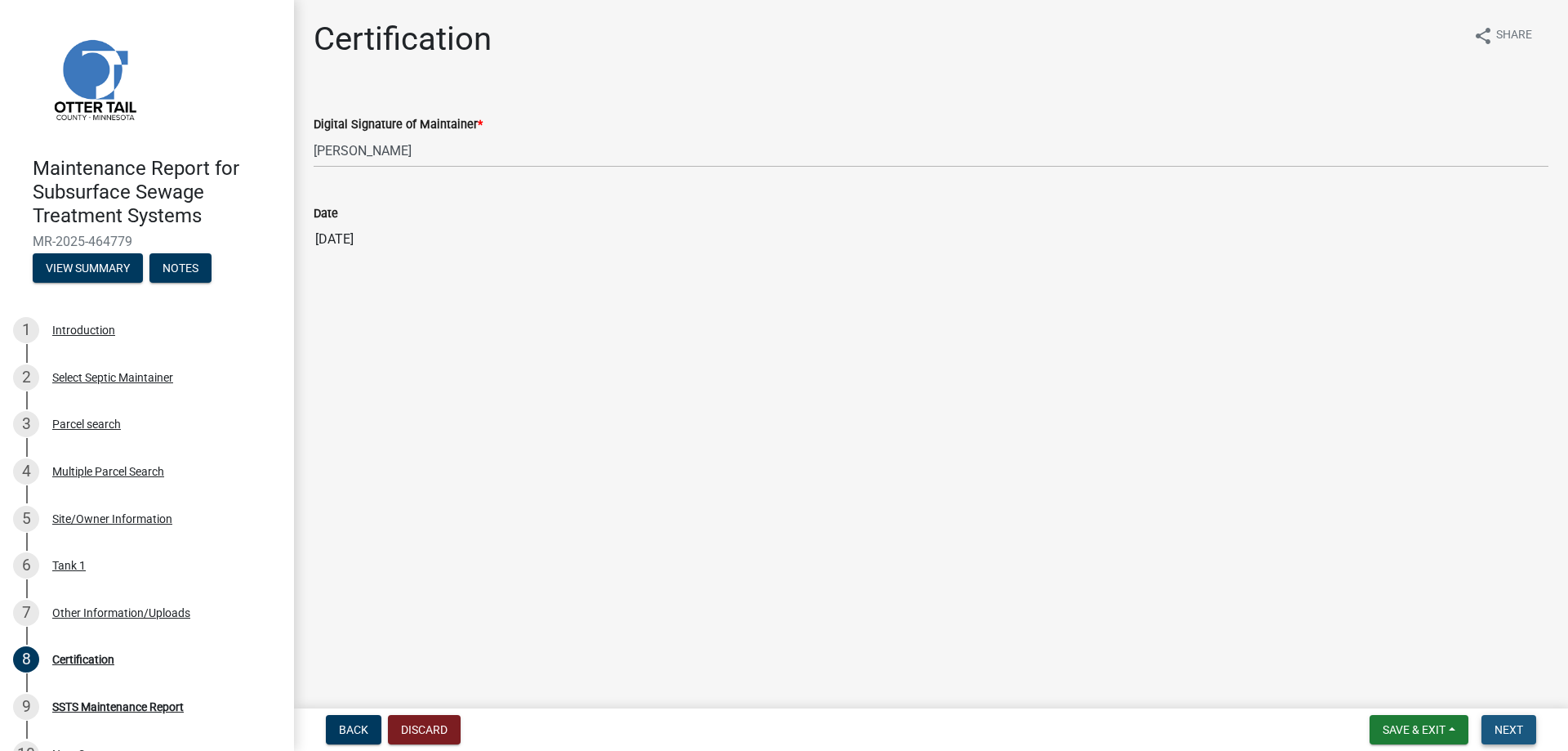
click at [1500, 730] on span "Next" at bounding box center [1509, 729] width 28 height 13
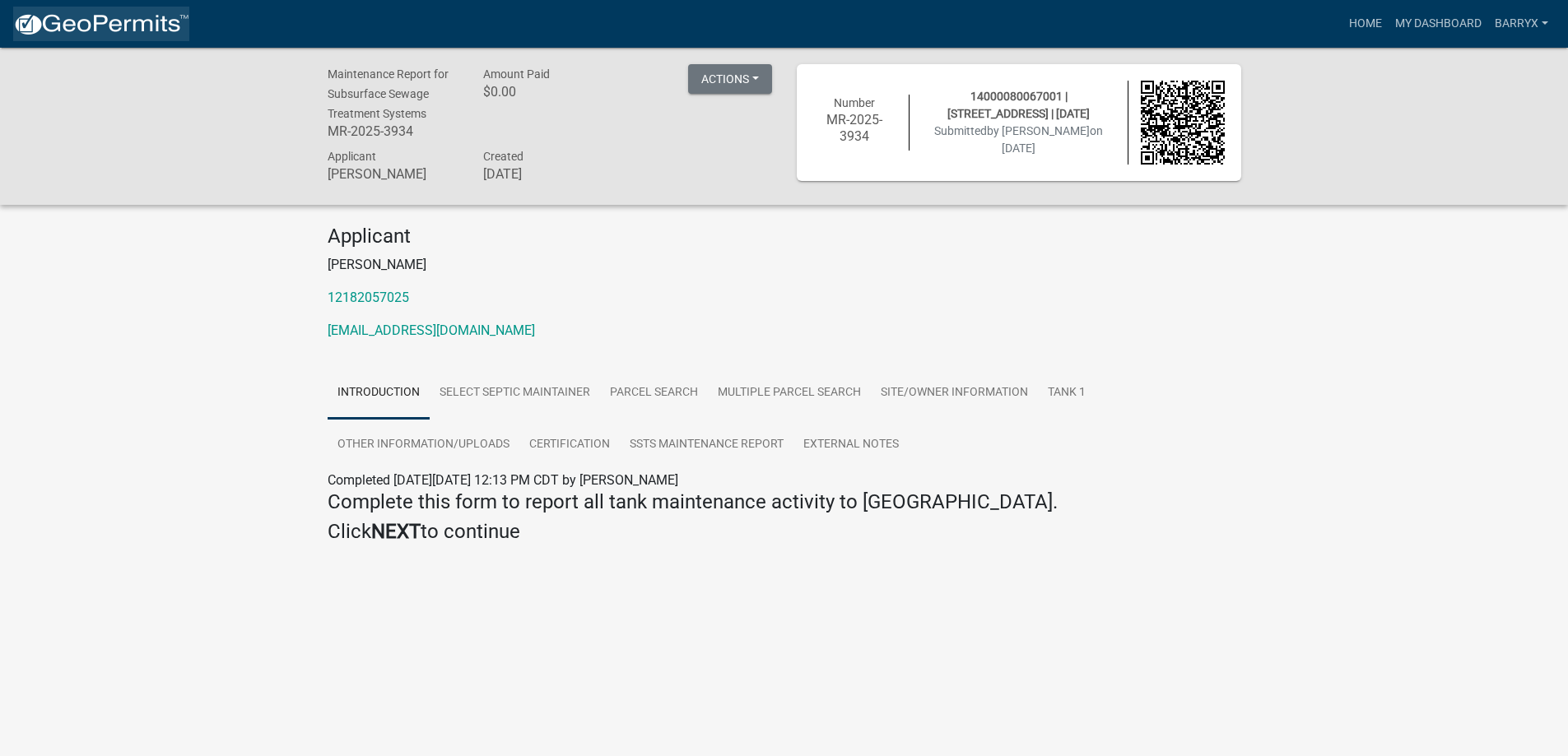
click at [160, 28] on img at bounding box center [102, 25] width 177 height 25
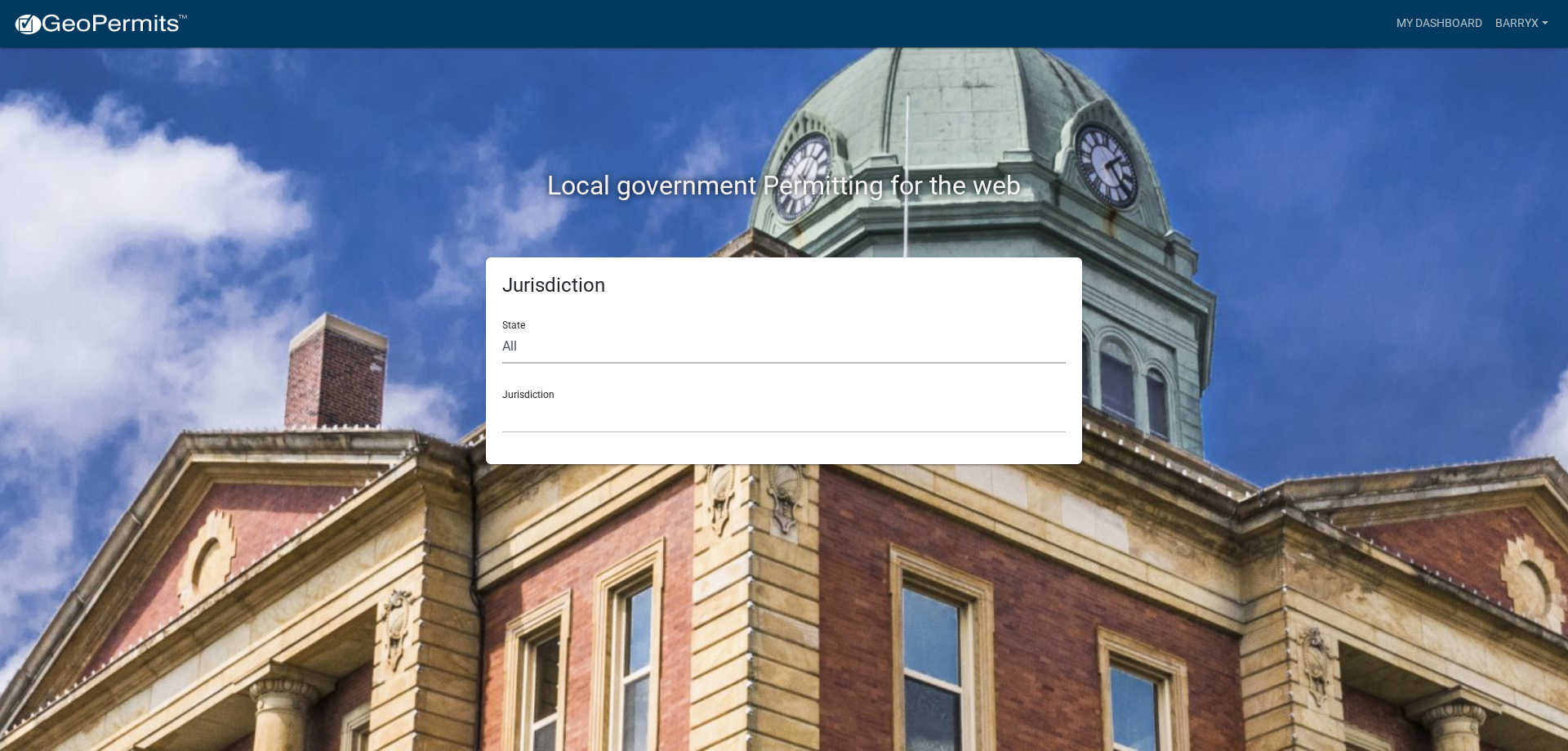
click at [545, 348] on select "All [US_STATE] [US_STATE] [US_STATE] [US_STATE] [US_STATE] [US_STATE] [US_STATE…" at bounding box center [784, 347] width 563 height 34
click at [502, 330] on select "All [US_STATE] [US_STATE] [US_STATE] [US_STATE] [US_STATE] [US_STATE] [US_STATE…" at bounding box center [784, 347] width 563 height 34
click at [536, 409] on select "[GEOGRAPHIC_DATA], [US_STATE] [GEOGRAPHIC_DATA], [US_STATE] [GEOGRAPHIC_DATA], …" at bounding box center [784, 416] width 563 height 34
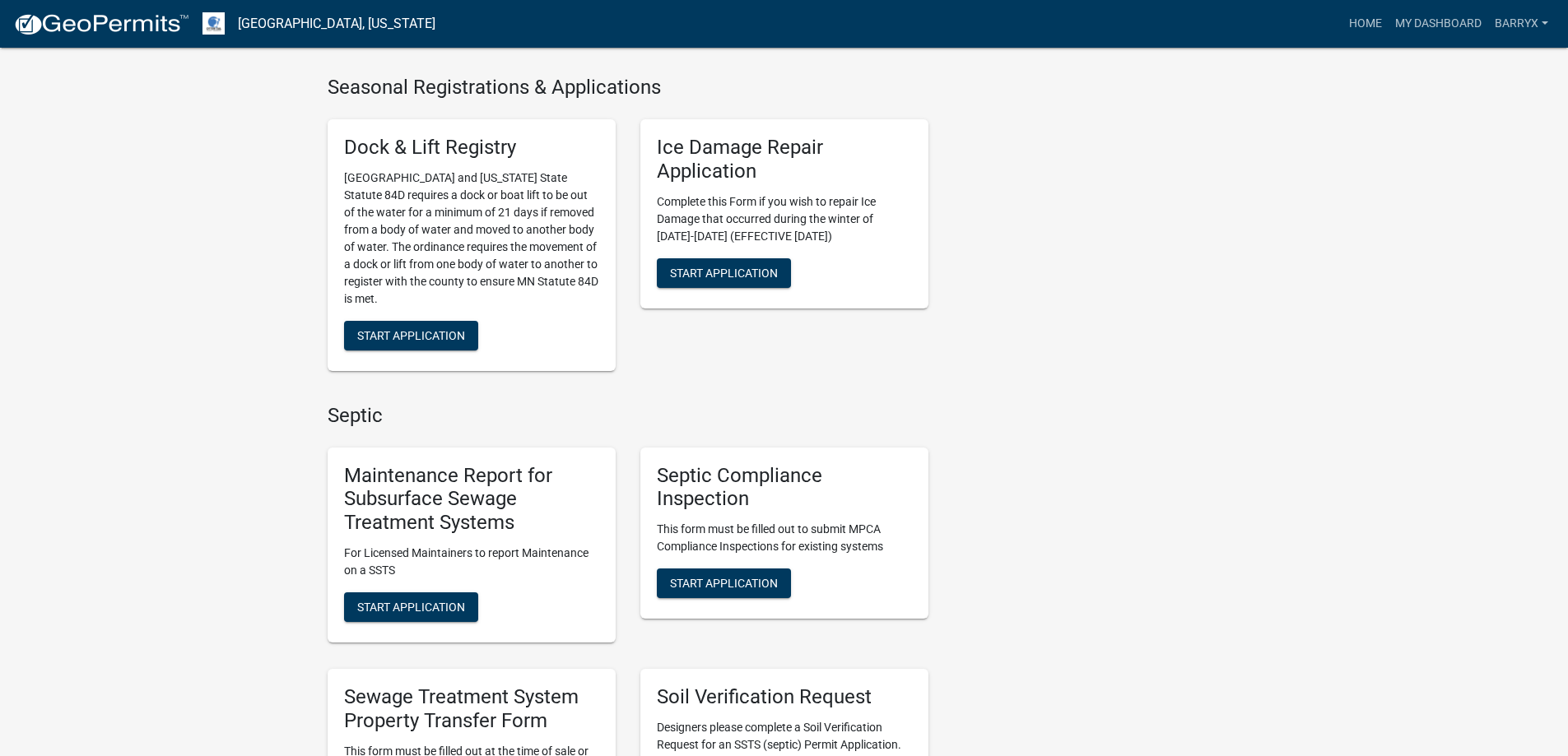
scroll to position [987, 0]
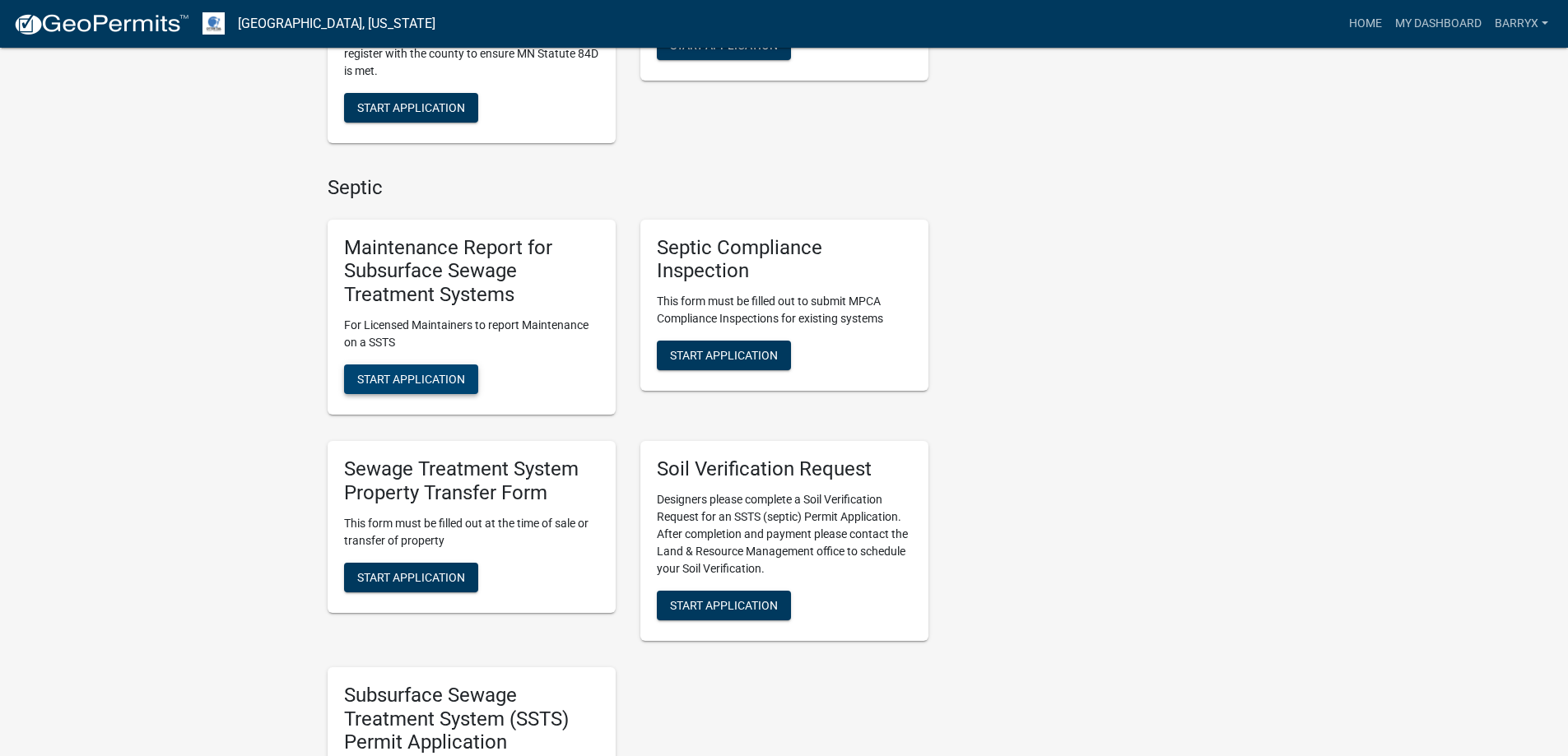
click at [450, 380] on span "Start Application" at bounding box center [411, 379] width 108 height 13
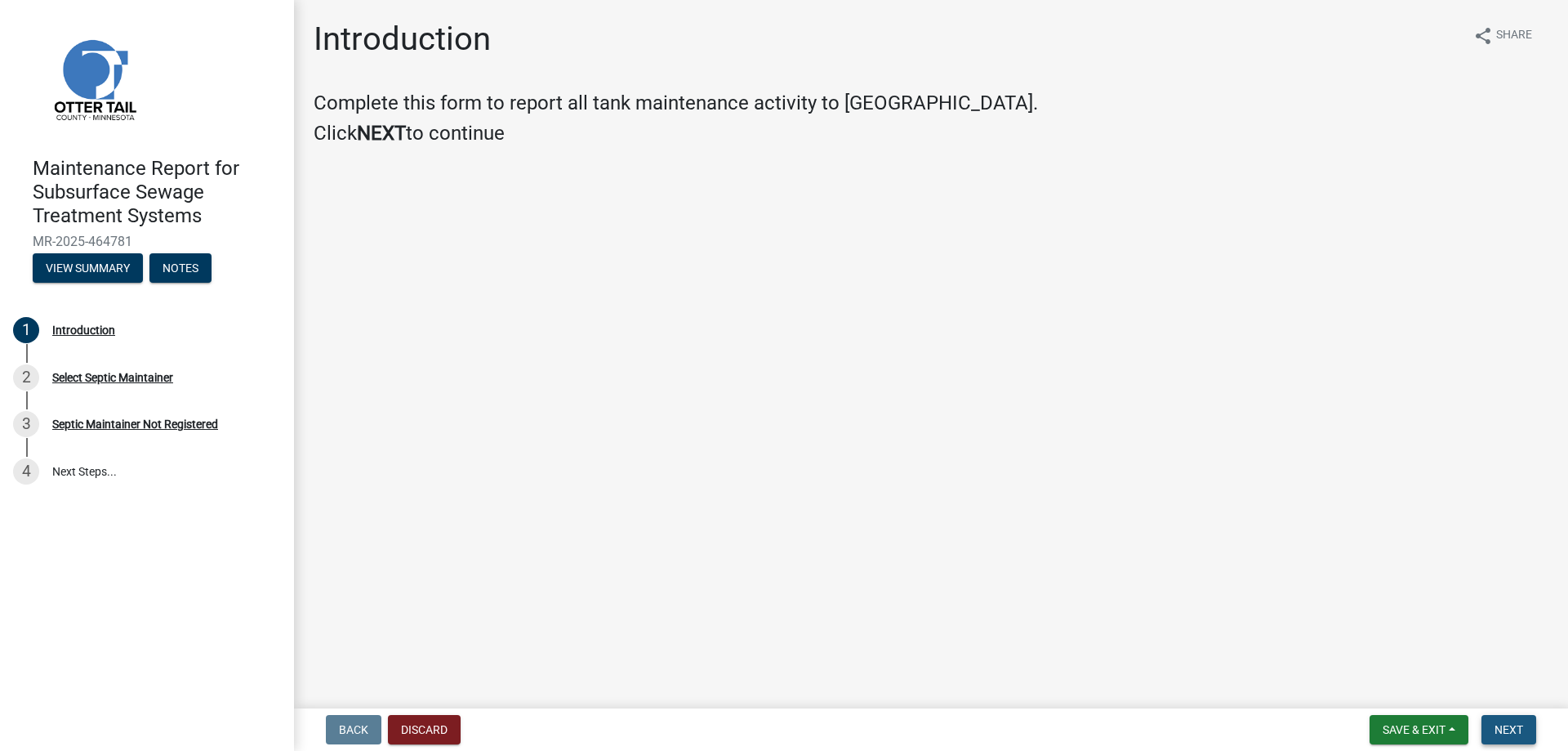
click at [1513, 727] on span "Next" at bounding box center [1509, 729] width 28 height 13
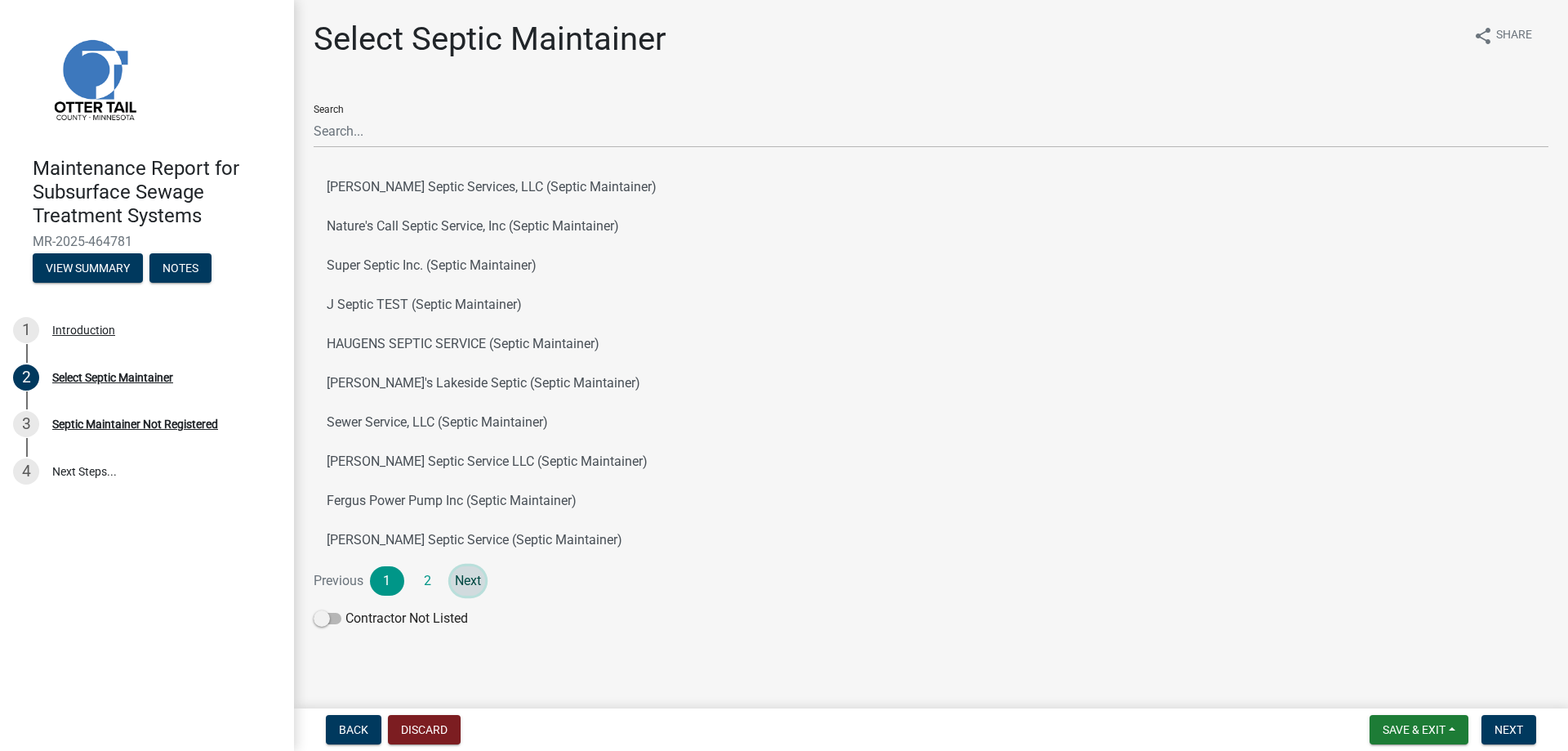
click at [464, 587] on link "Next" at bounding box center [468, 580] width 34 height 29
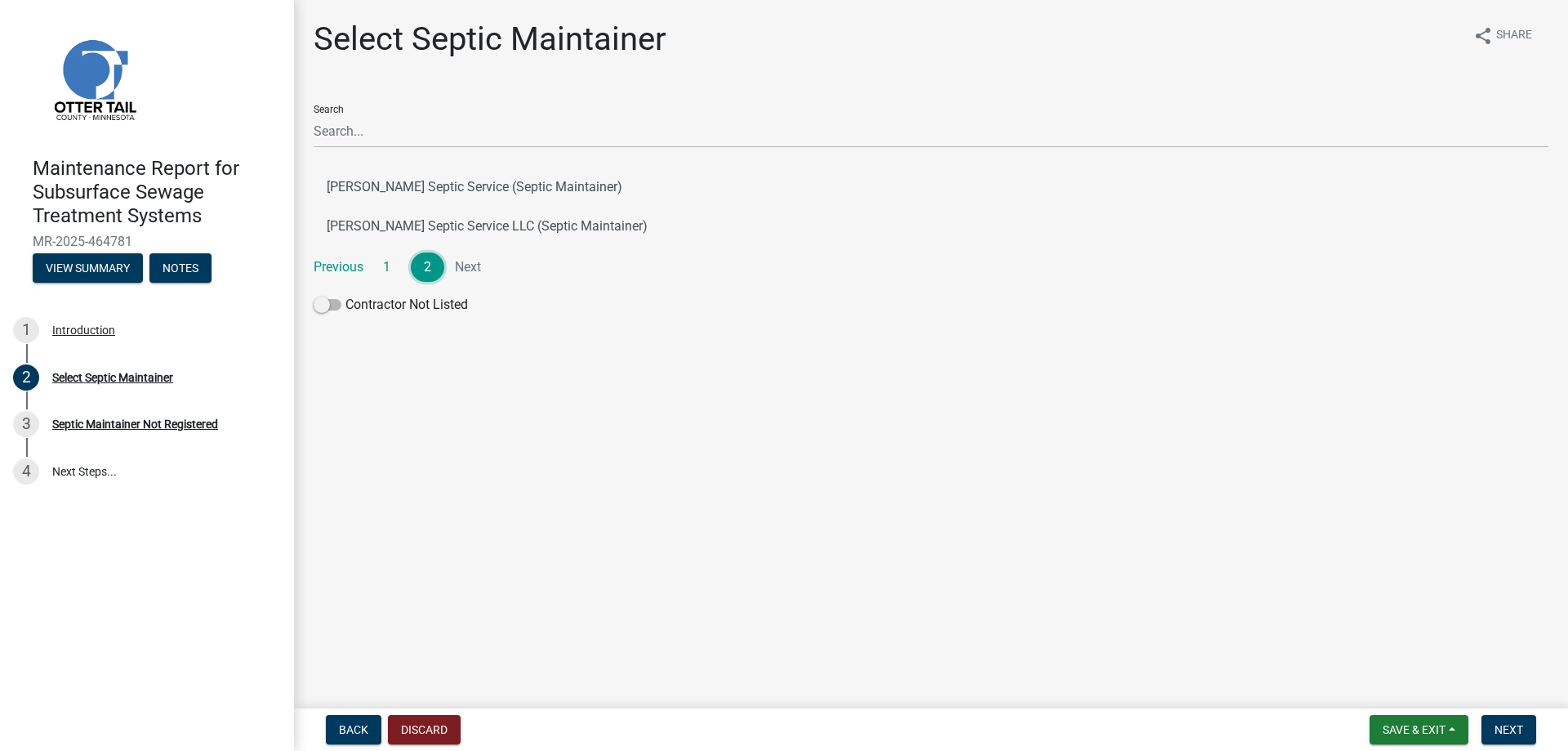
click at [411, 271] on link "2" at bounding box center [428, 267] width 34 height 29
click at [384, 273] on link "1" at bounding box center [387, 267] width 34 height 29
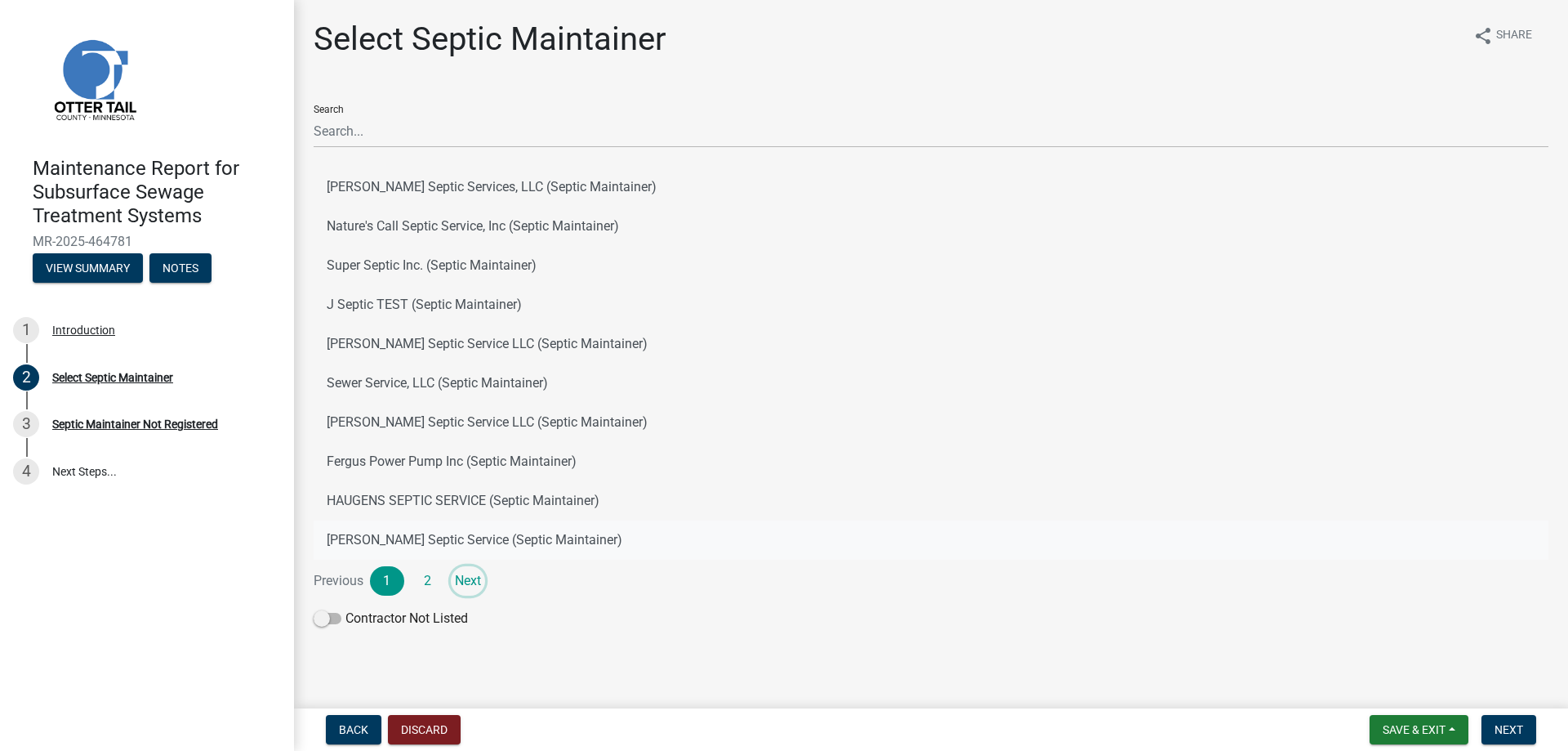
click at [462, 586] on link "Next" at bounding box center [468, 580] width 34 height 29
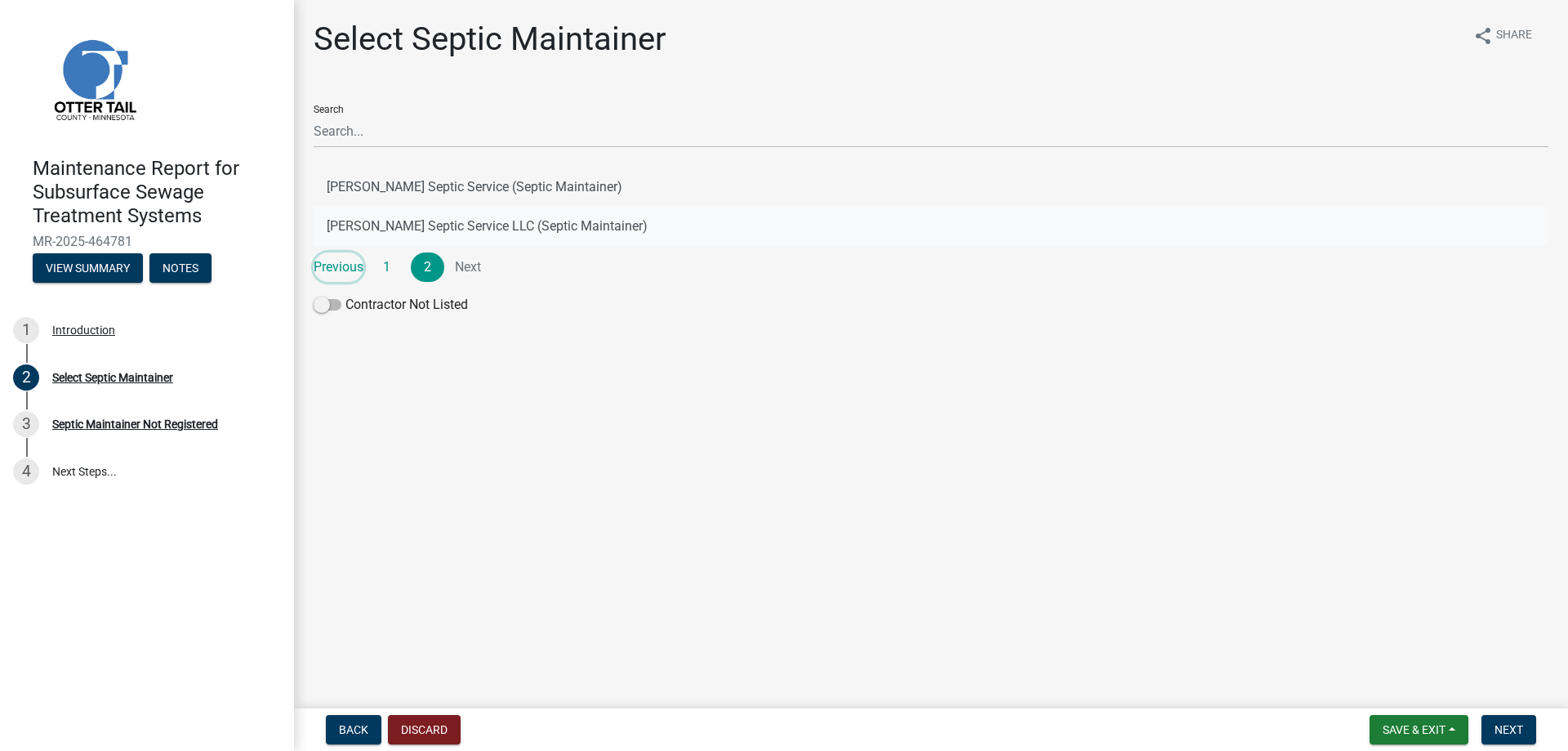
click at [329, 276] on link "Previous" at bounding box center [338, 267] width 50 height 29
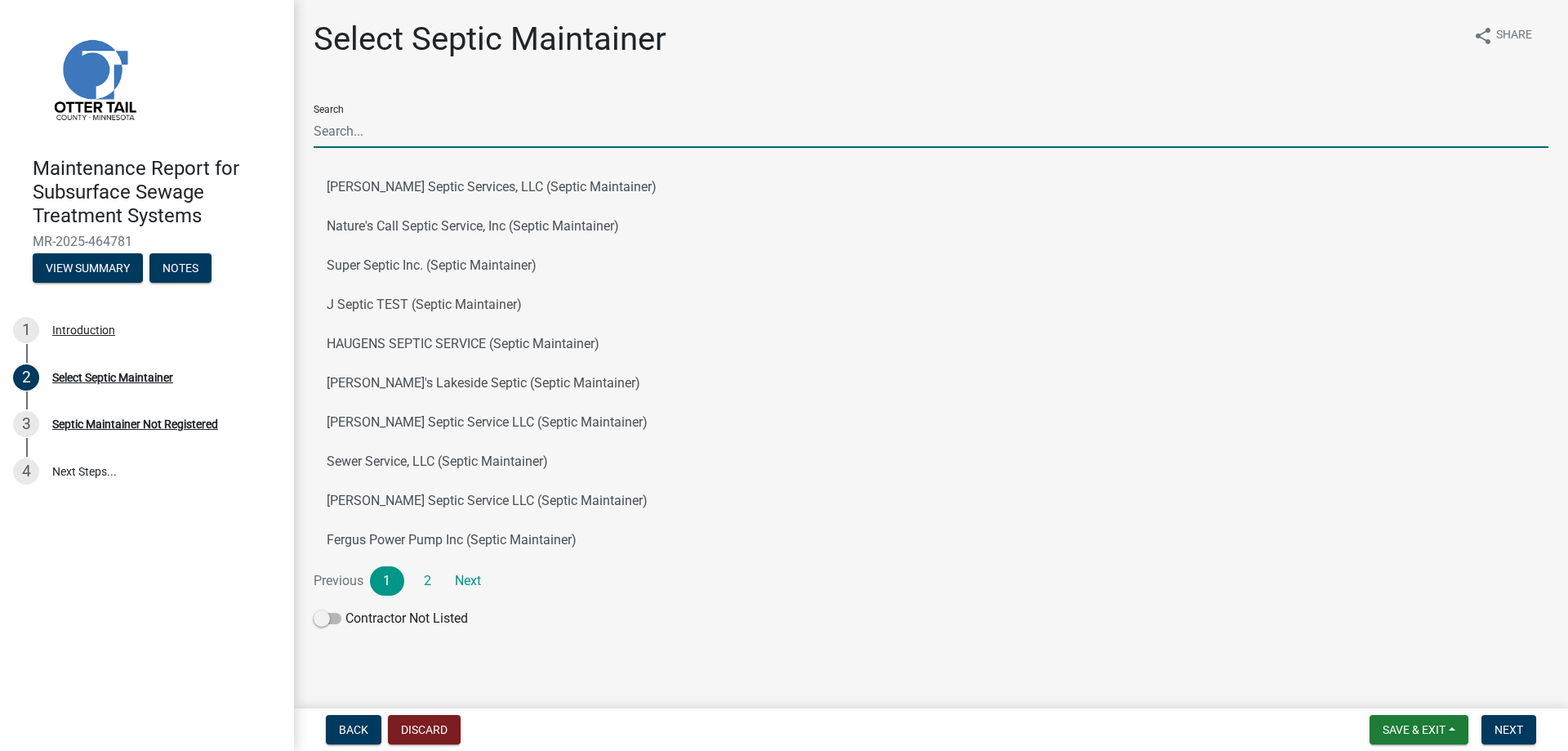
click at [390, 143] on input "Search" at bounding box center [930, 131] width 1235 height 34
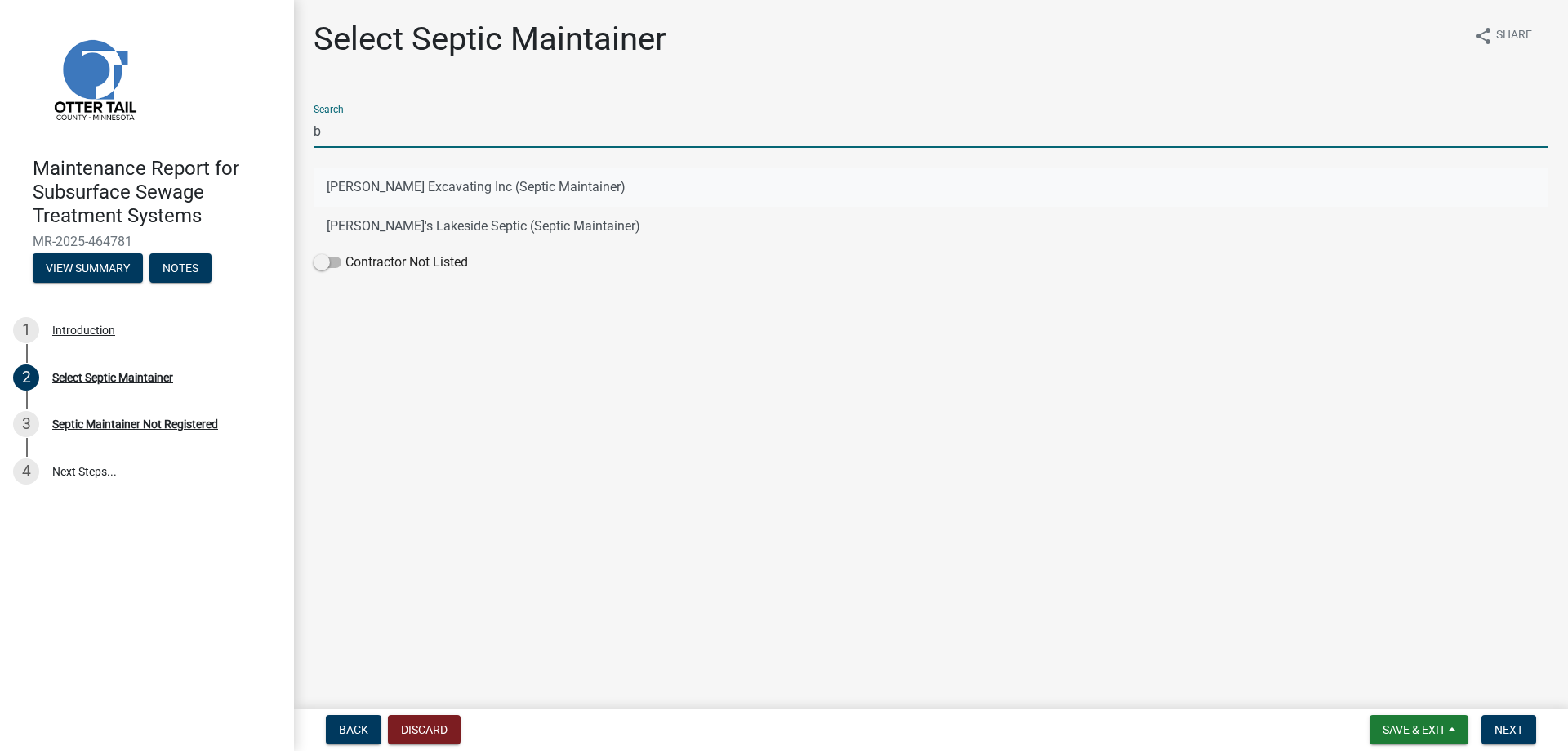
click at [410, 188] on button "[PERSON_NAME] Excavating Inc (Septic Maintainer)" at bounding box center [930, 188] width 1235 height 40
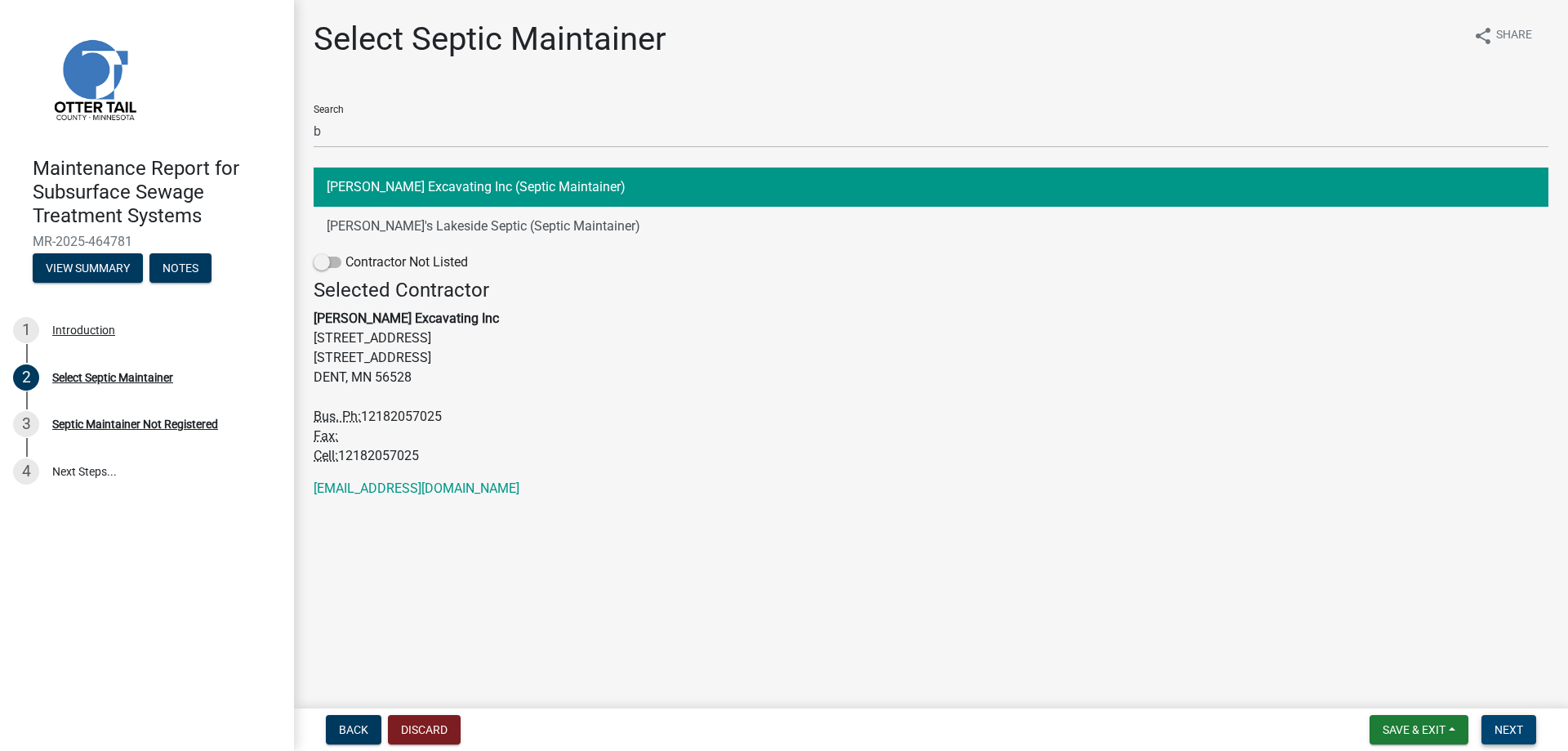
click at [1519, 727] on span "Next" at bounding box center [1509, 729] width 28 height 13
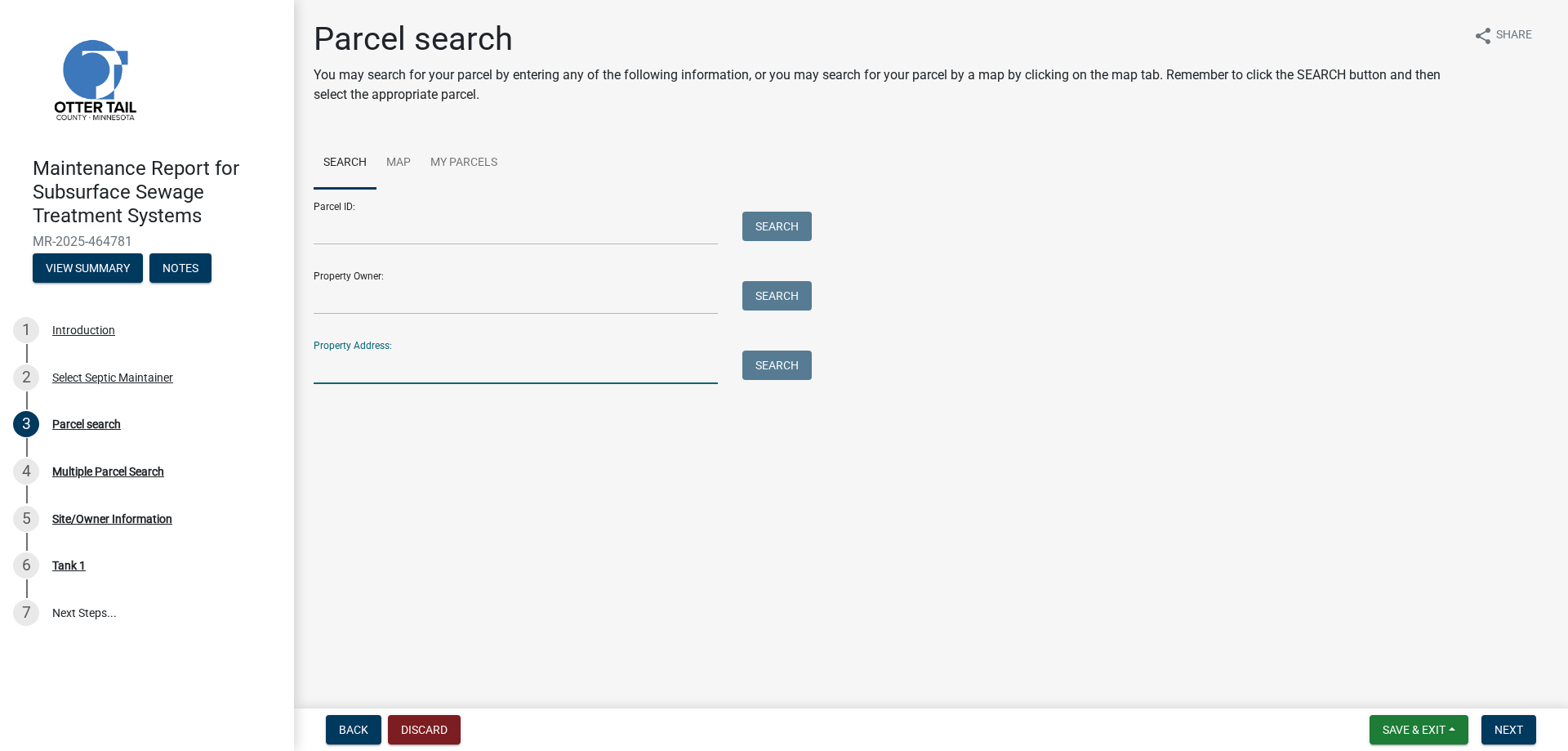
click at [417, 361] on input "Property Address:" at bounding box center [515, 367] width 404 height 34
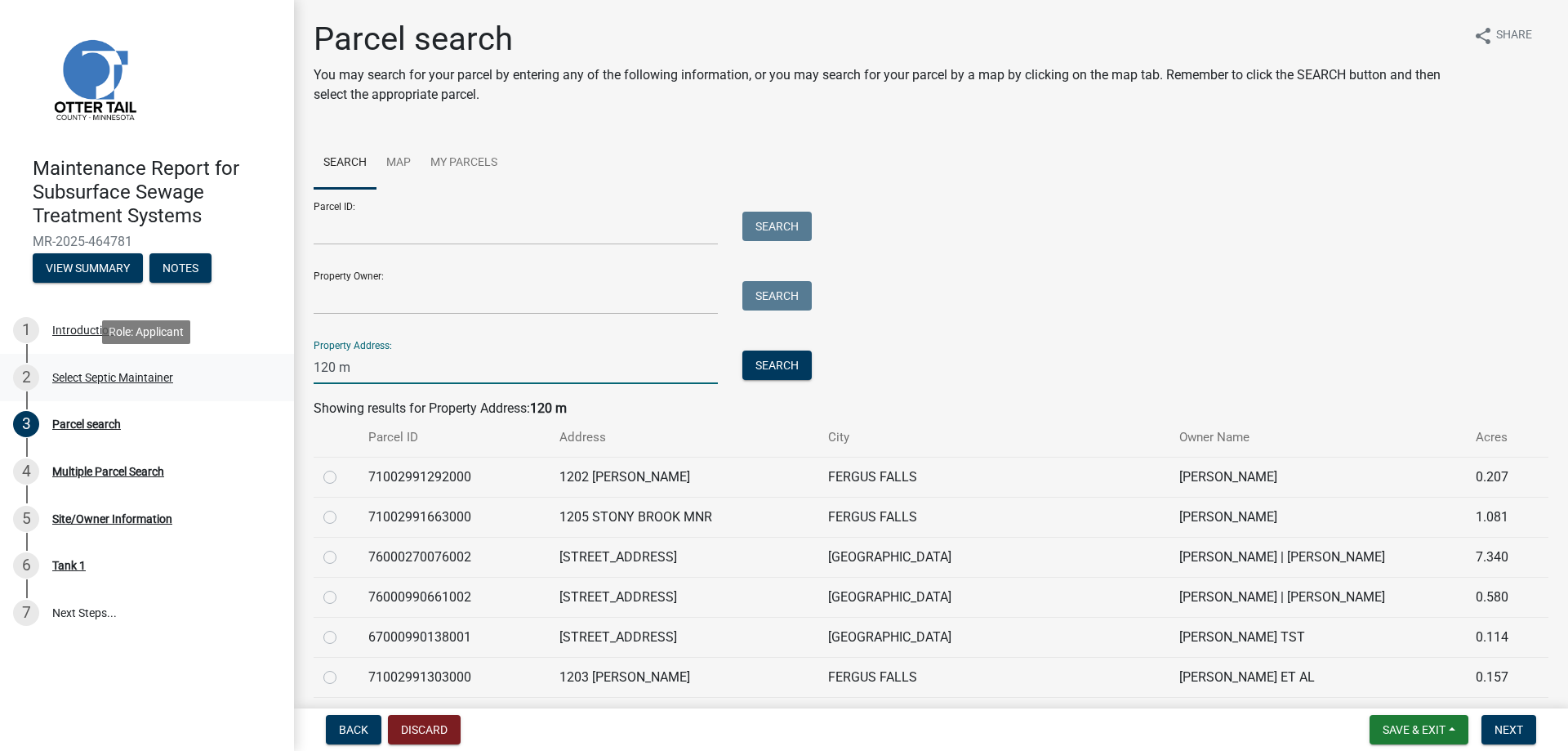
drag, startPoint x: 396, startPoint y: 370, endPoint x: 258, endPoint y: 366, distance: 138.1
click at [258, 366] on div "Maintenance Report for Subsurface Sewage Treatment Systems MR-2025-464781 View …" at bounding box center [784, 375] width 1568 height 751
click at [372, 288] on input "Property Owner:" at bounding box center [515, 298] width 404 height 34
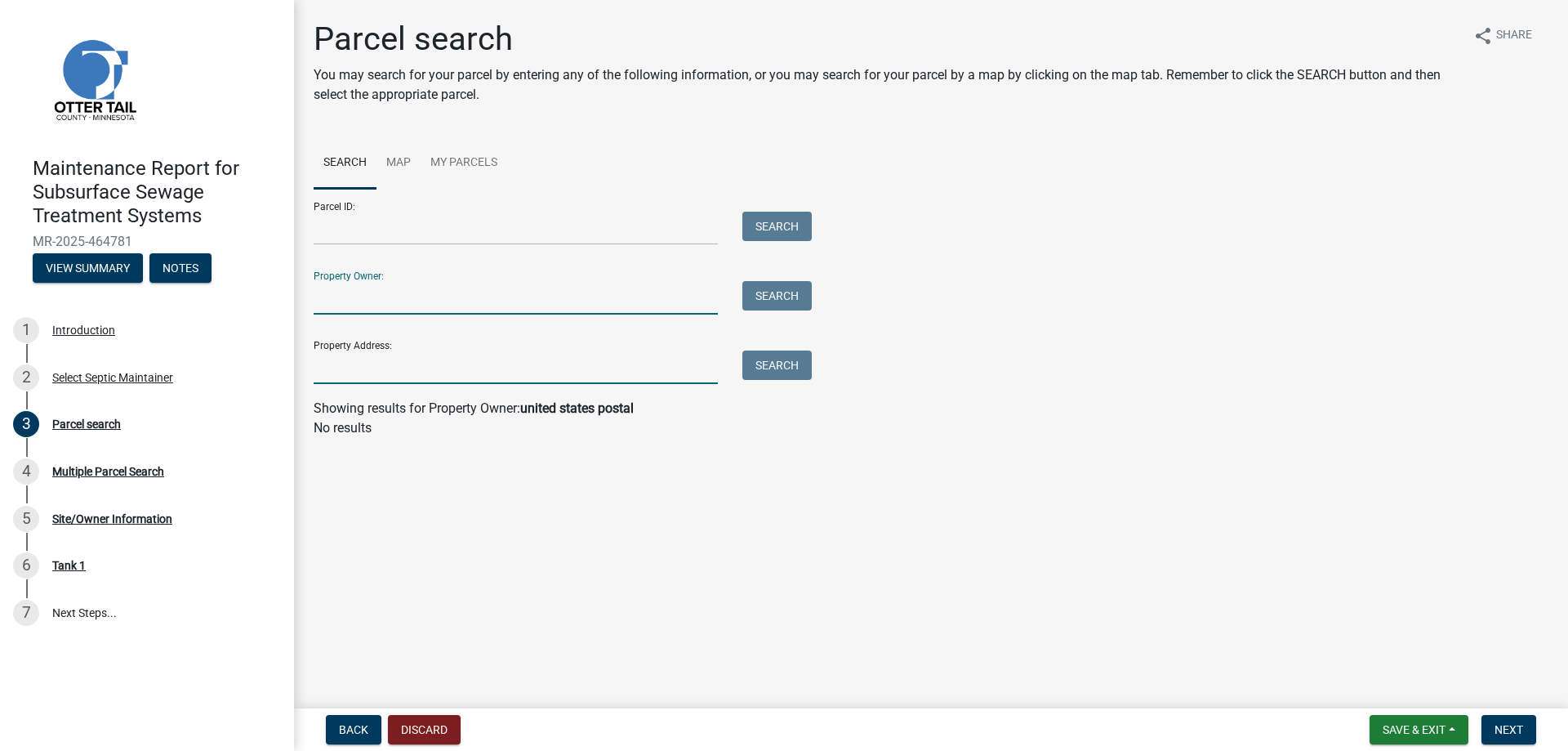
click at [330, 367] on input "Property Address:" at bounding box center [515, 367] width 404 height 34
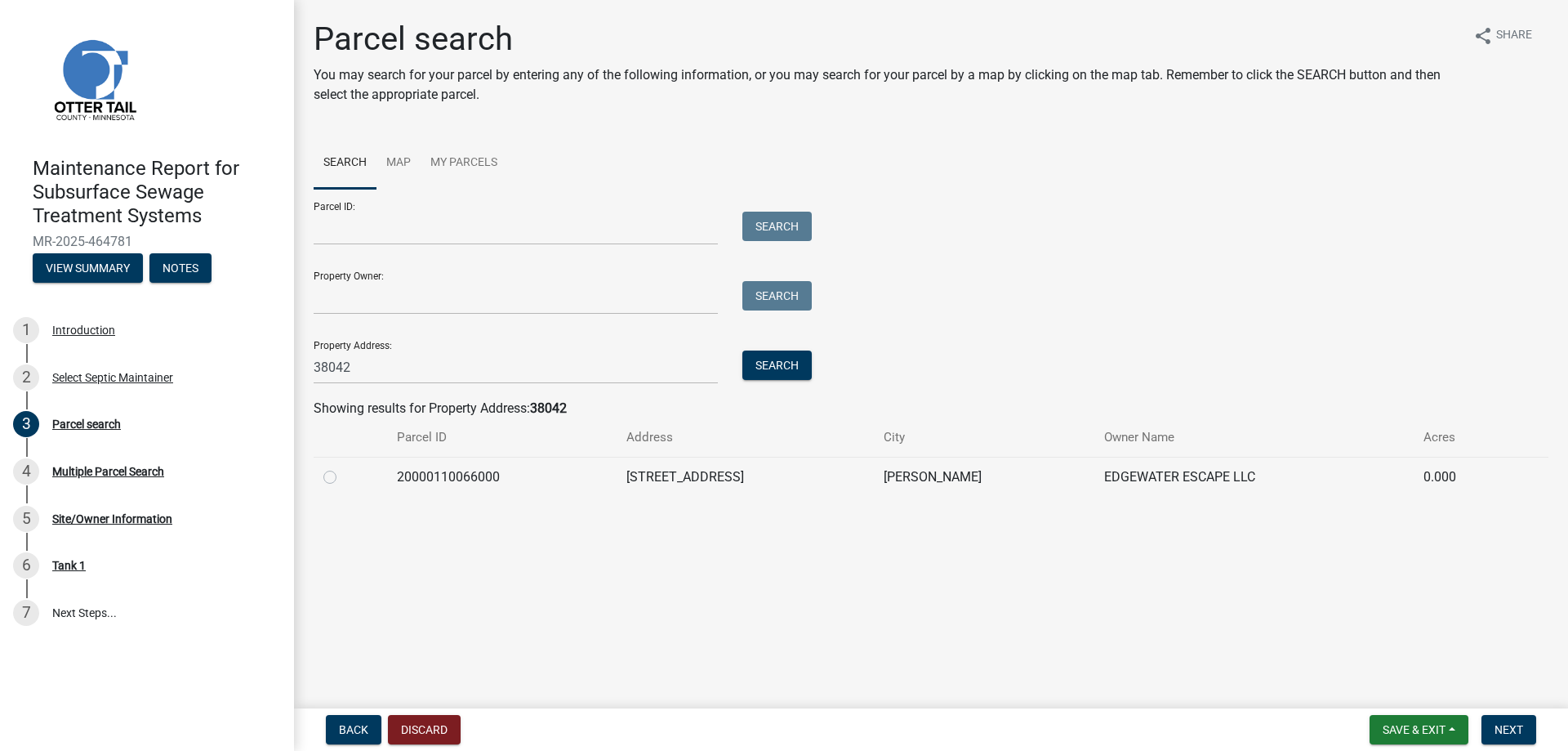
click at [343, 467] on label at bounding box center [343, 467] width 0 height 0
click at [343, 477] on input "radio" at bounding box center [348, 472] width 10 height 10
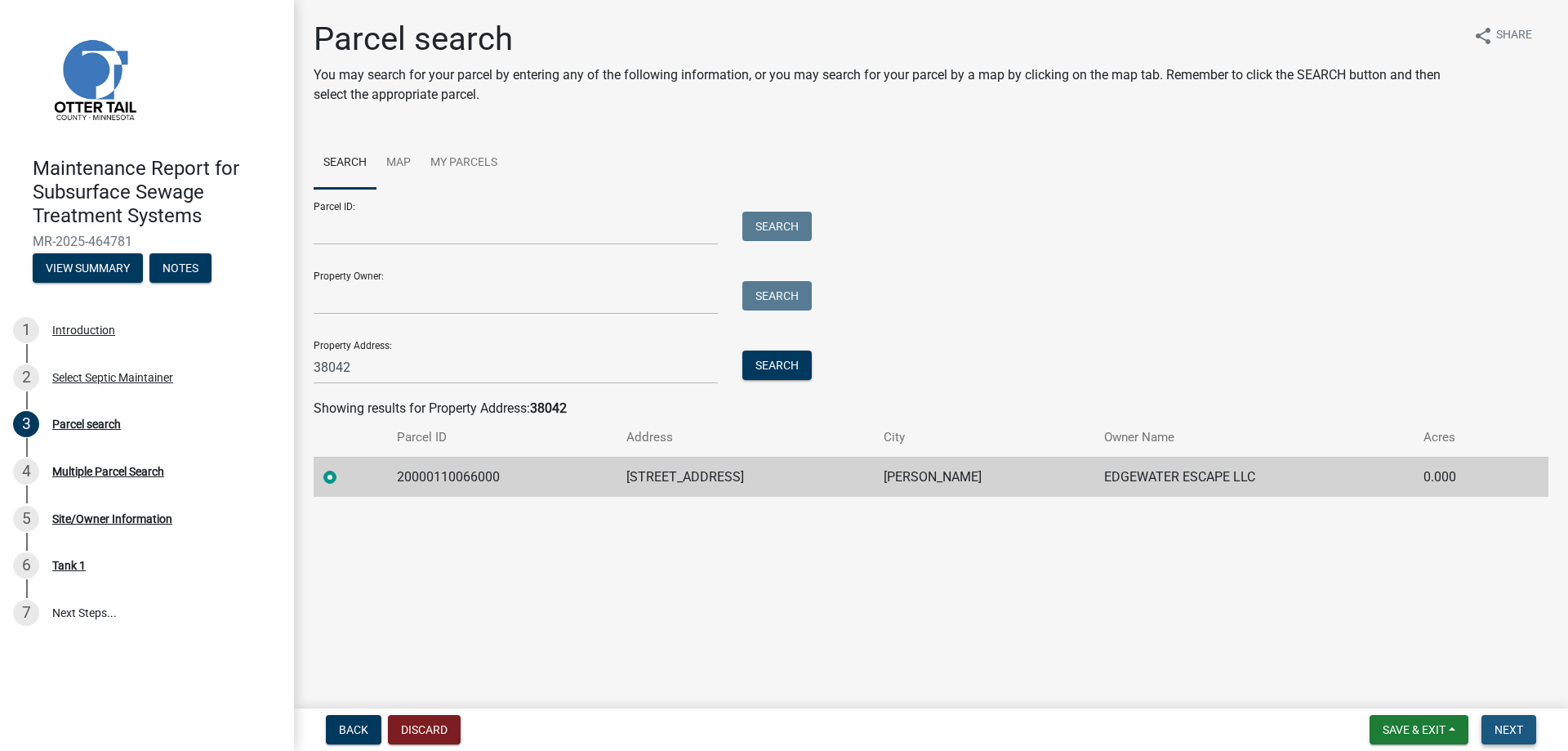
click at [1521, 731] on span "Next" at bounding box center [1509, 729] width 28 height 13
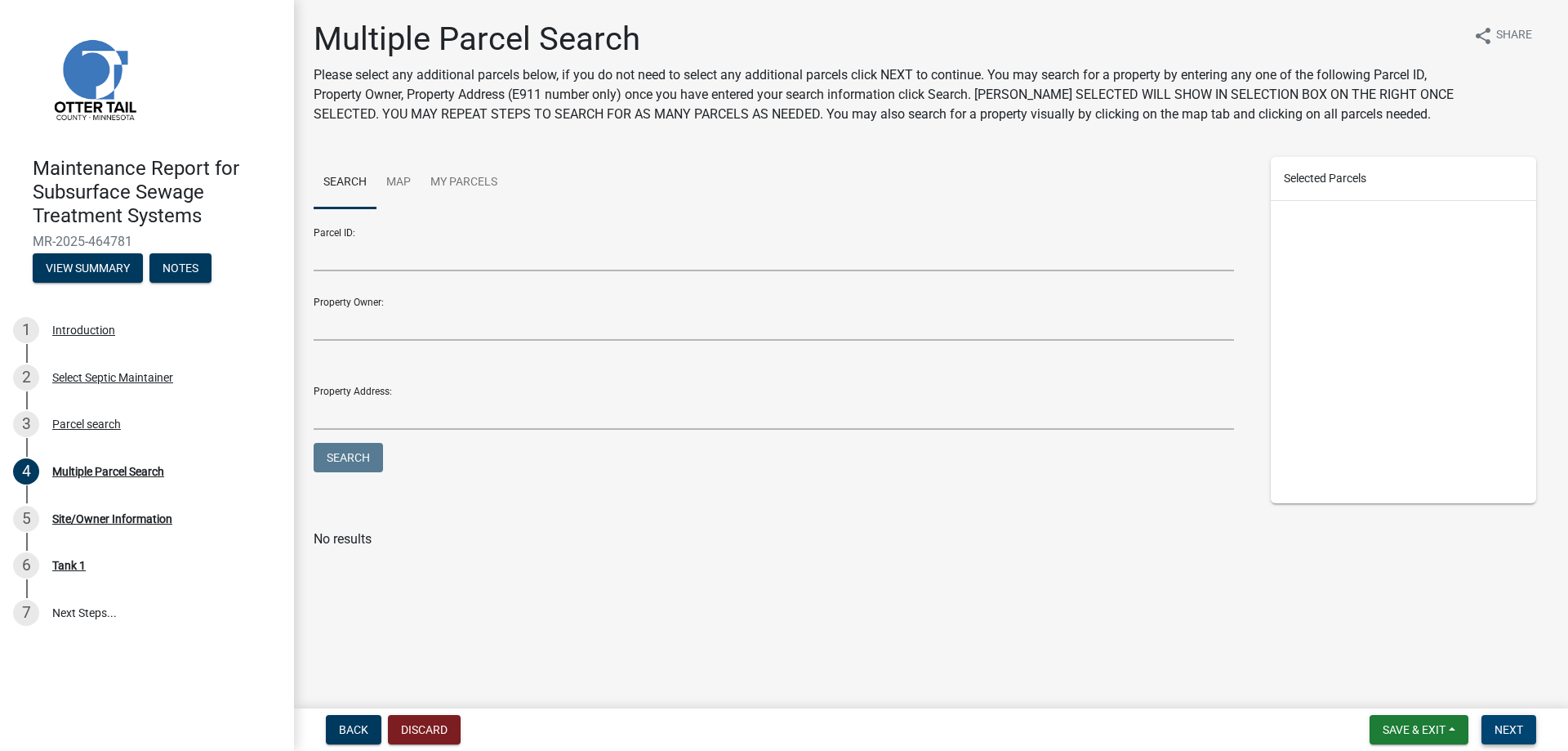
click at [1504, 727] on span "Next" at bounding box center [1509, 729] width 28 height 13
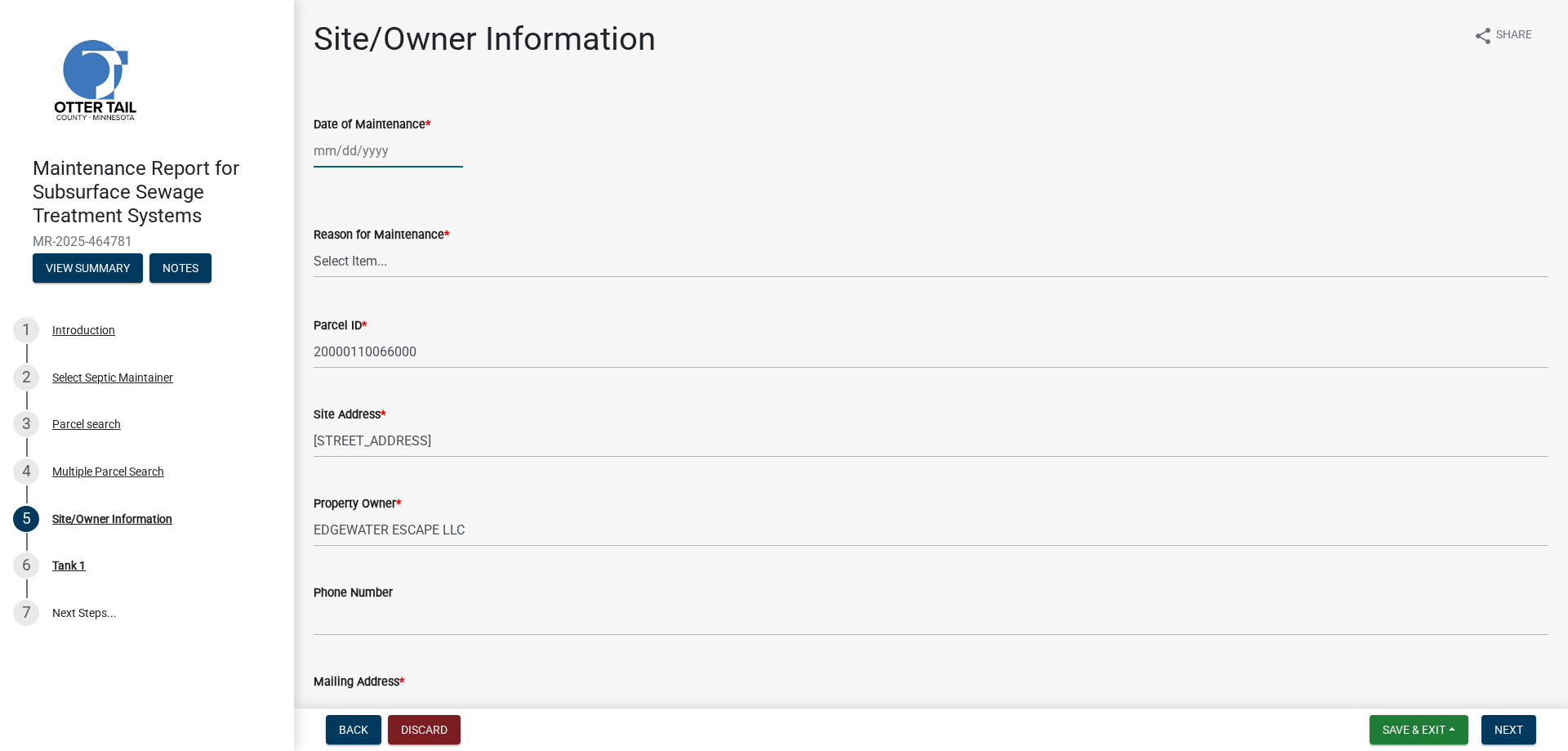
click at [367, 151] on div at bounding box center [388, 151] width 150 height 34
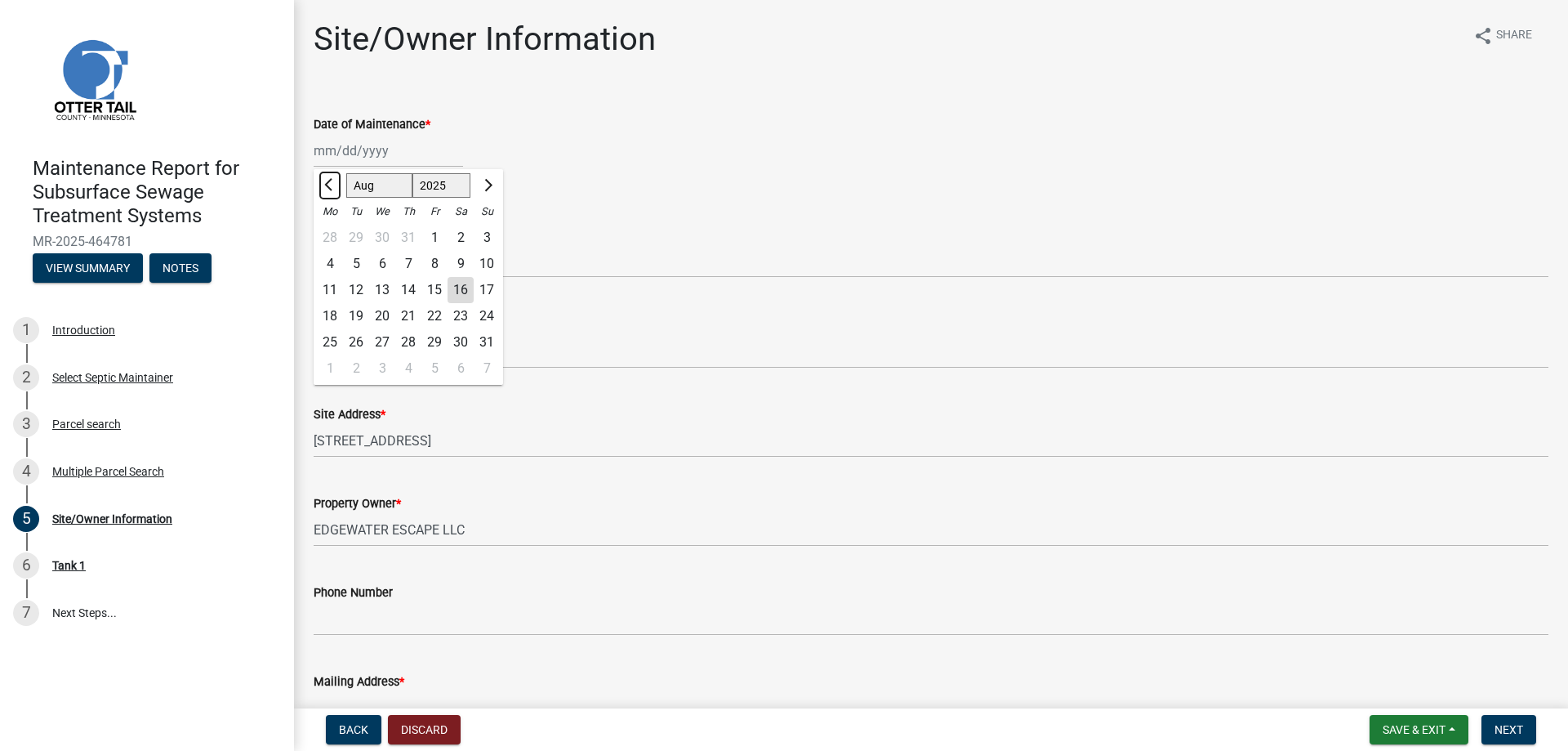
click at [330, 177] on button "Previous month" at bounding box center [330, 186] width 20 height 26
click at [387, 335] on div "28" at bounding box center [382, 342] width 26 height 26
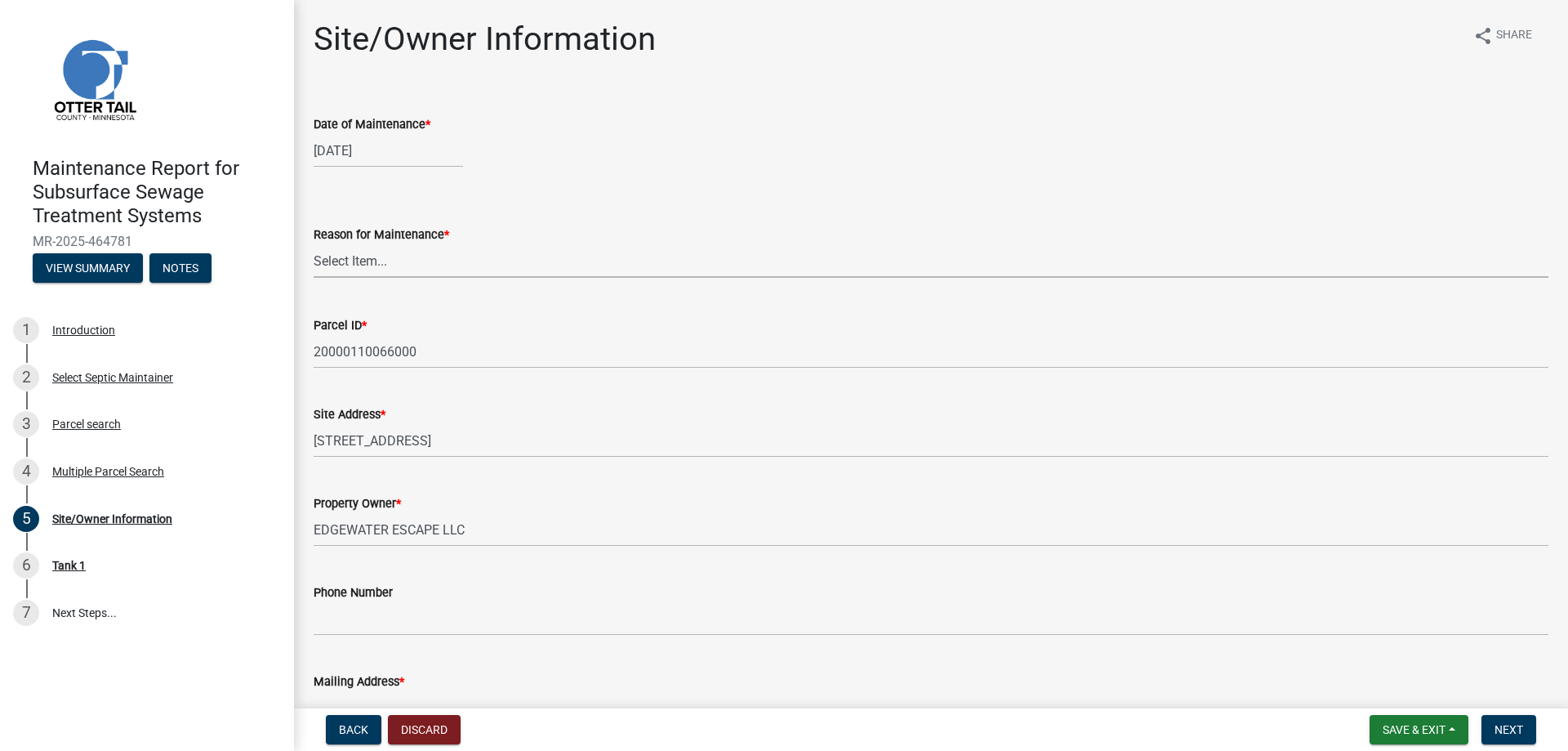
click at [388, 269] on select "Select Item... Called Routine Other" at bounding box center [930, 261] width 1235 height 34
click at [314, 244] on select "Select Item... Called Routine Other" at bounding box center [930, 261] width 1235 height 34
click at [1508, 731] on span "Next" at bounding box center [1509, 729] width 28 height 13
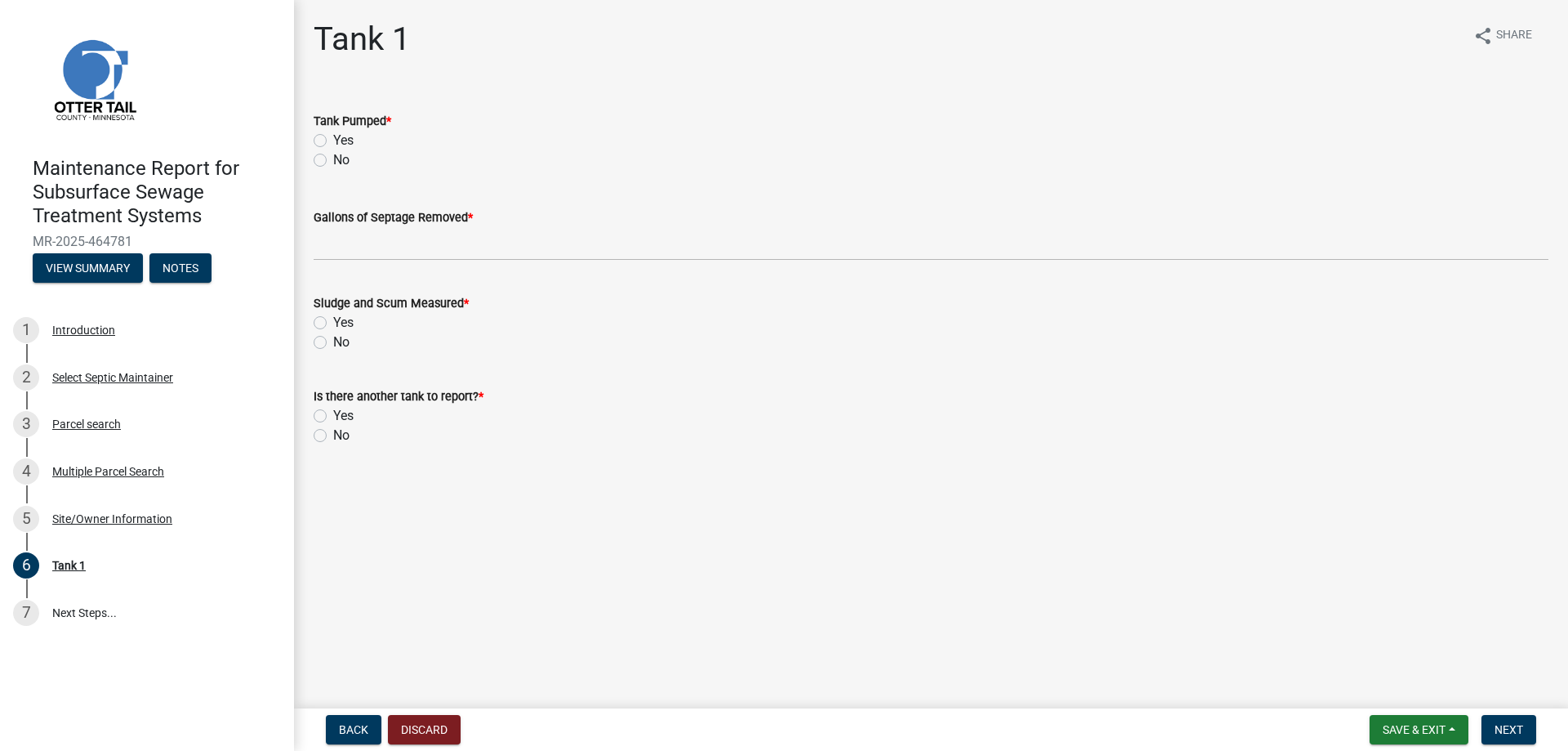
click at [341, 139] on label "Yes" at bounding box center [344, 140] width 21 height 20
click at [341, 139] on input "Yes" at bounding box center [338, 136] width 10 height 10
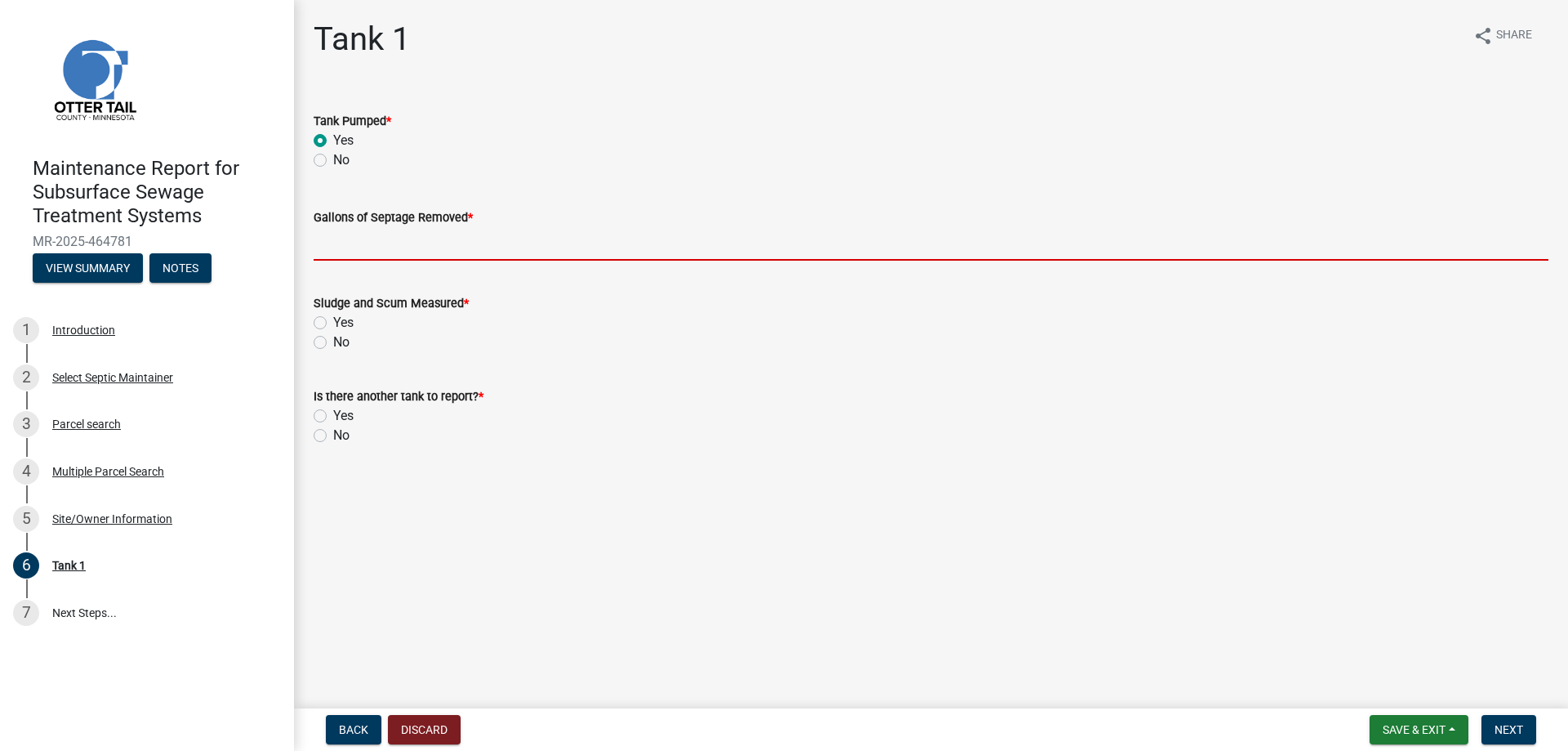
click at [344, 240] on input "Gallons of Septage Removed *" at bounding box center [930, 244] width 1235 height 34
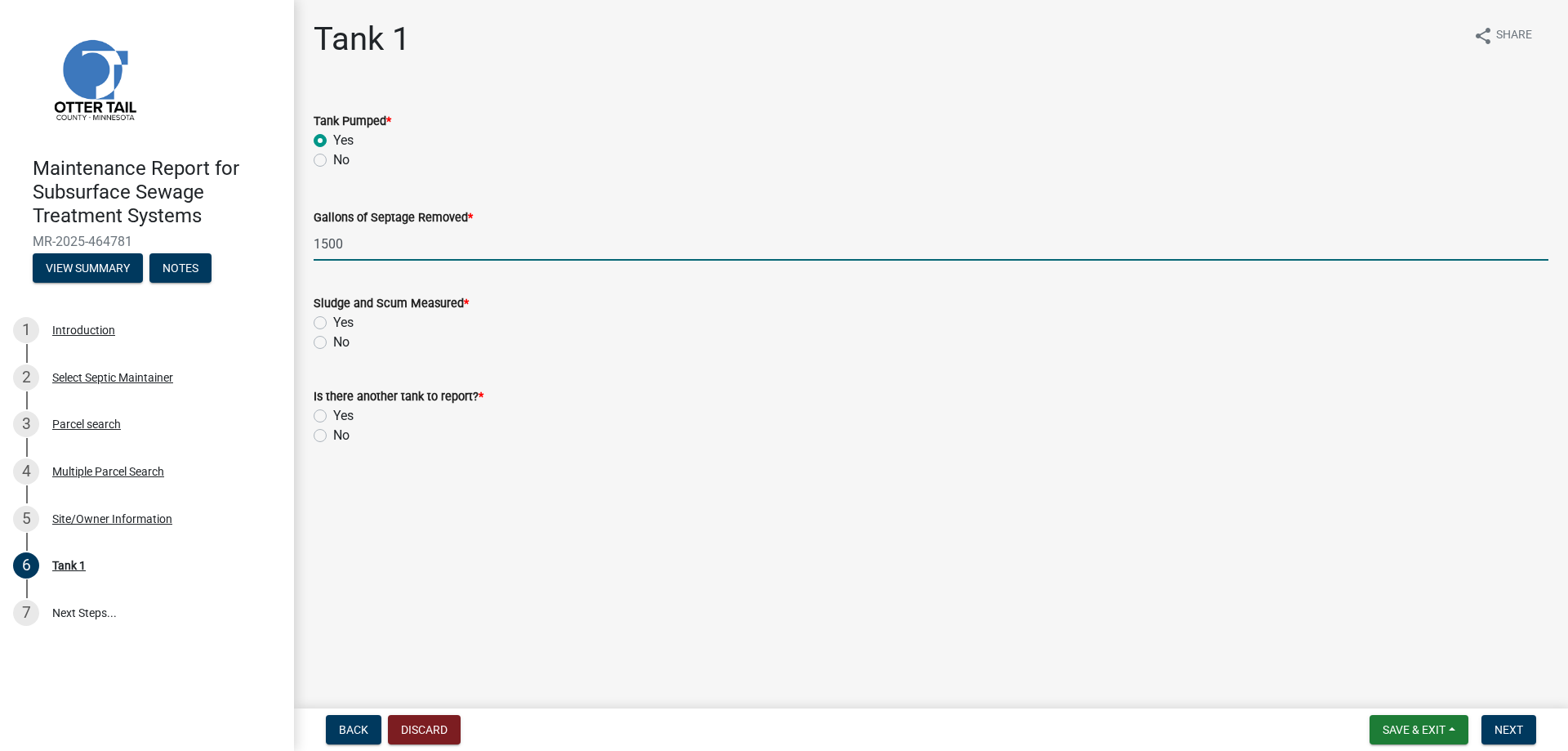
click at [334, 341] on label "No" at bounding box center [341, 342] width 16 height 20
click at [334, 341] on input "No" at bounding box center [338, 337] width 10 height 10
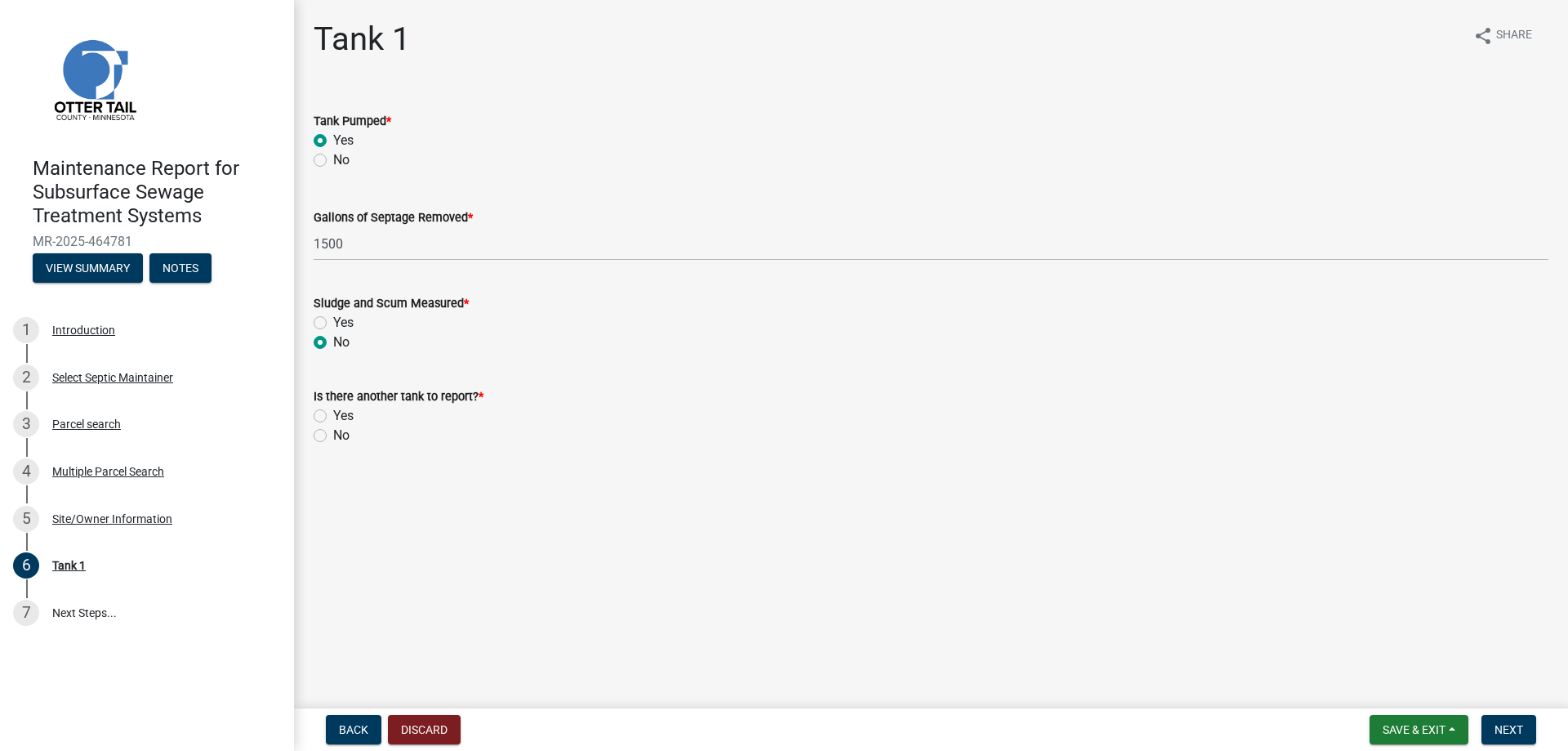
click at [333, 436] on label "No" at bounding box center [341, 435] width 16 height 20
click at [333, 436] on input "No" at bounding box center [338, 431] width 10 height 10
click at [1496, 736] on span "Next" at bounding box center [1509, 729] width 28 height 13
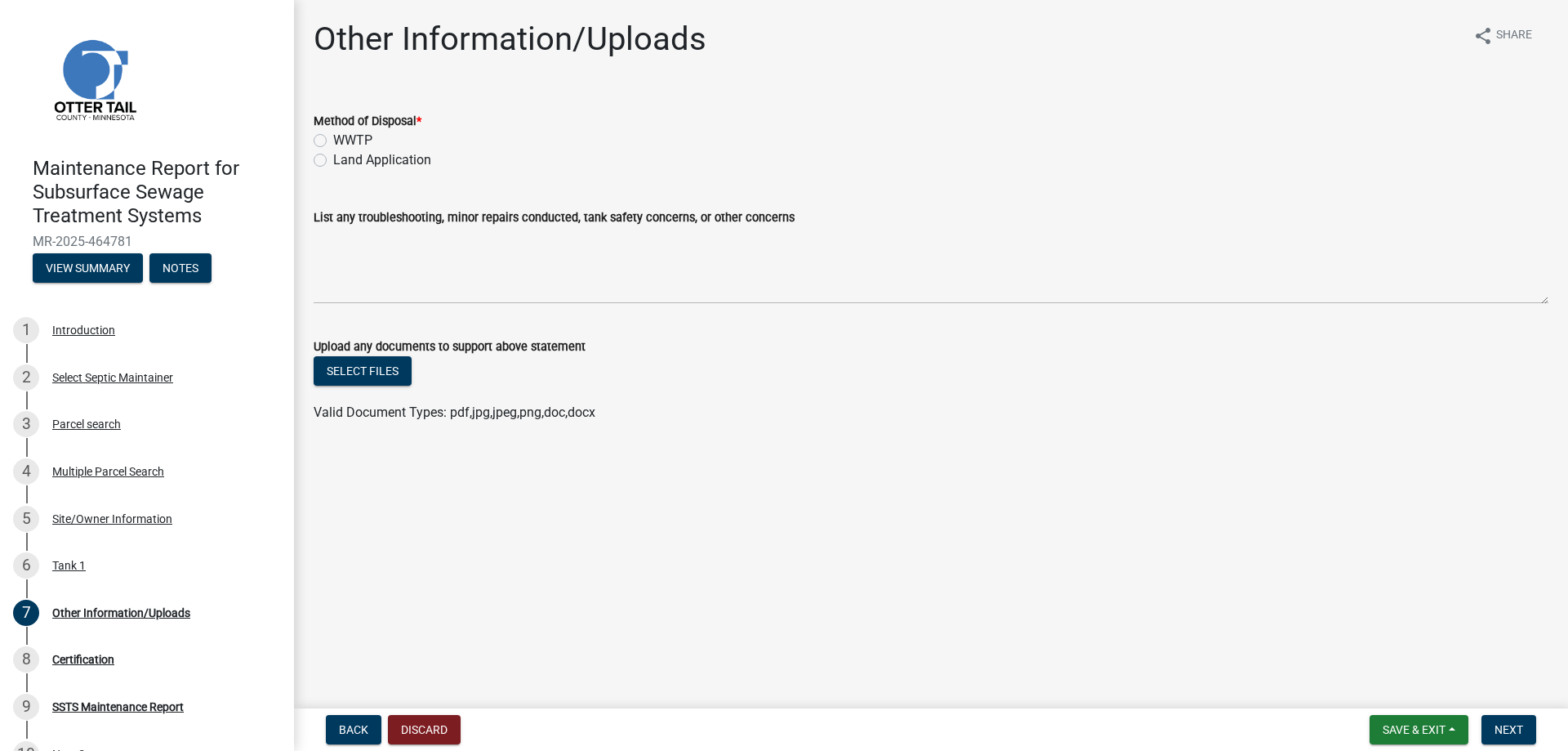
click at [341, 161] on label "Land Application" at bounding box center [382, 160] width 98 height 20
click at [341, 161] on input "Land Application" at bounding box center [338, 155] width 10 height 10
click at [1500, 725] on span "Next" at bounding box center [1509, 729] width 28 height 13
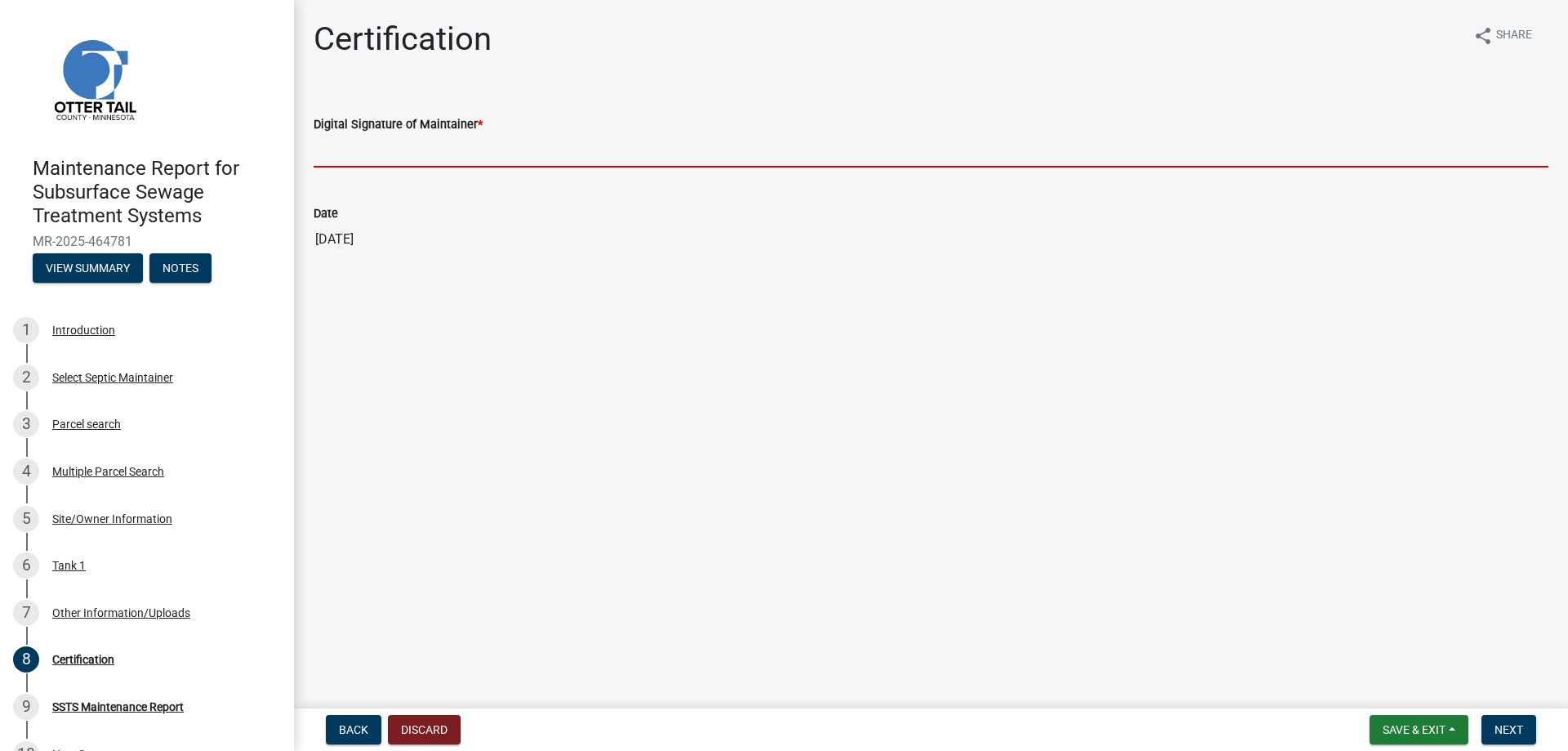
click at [388, 155] on input "Digital Signature of Maintainer *" at bounding box center [930, 151] width 1235 height 34
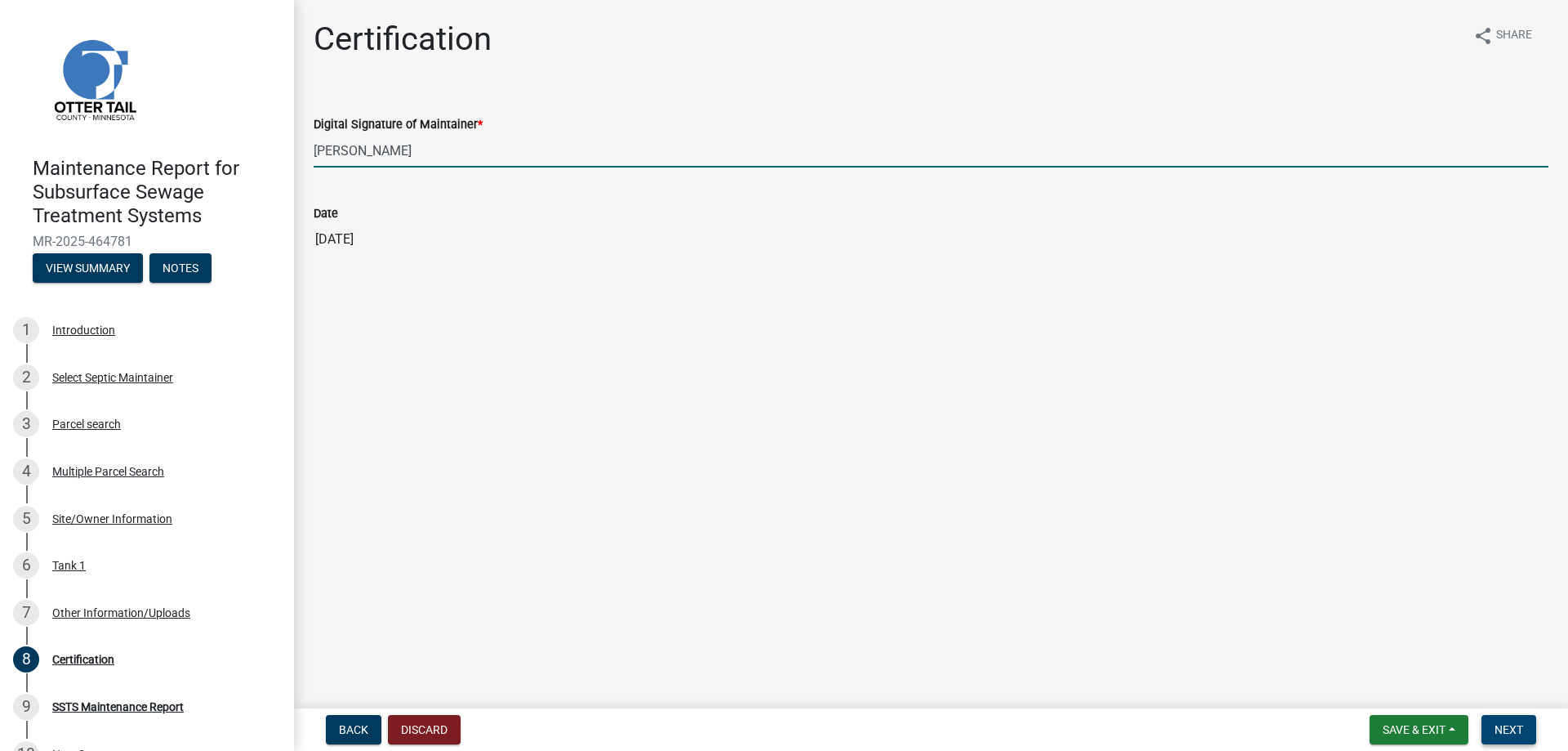
click at [1500, 729] on span "Next" at bounding box center [1509, 729] width 28 height 13
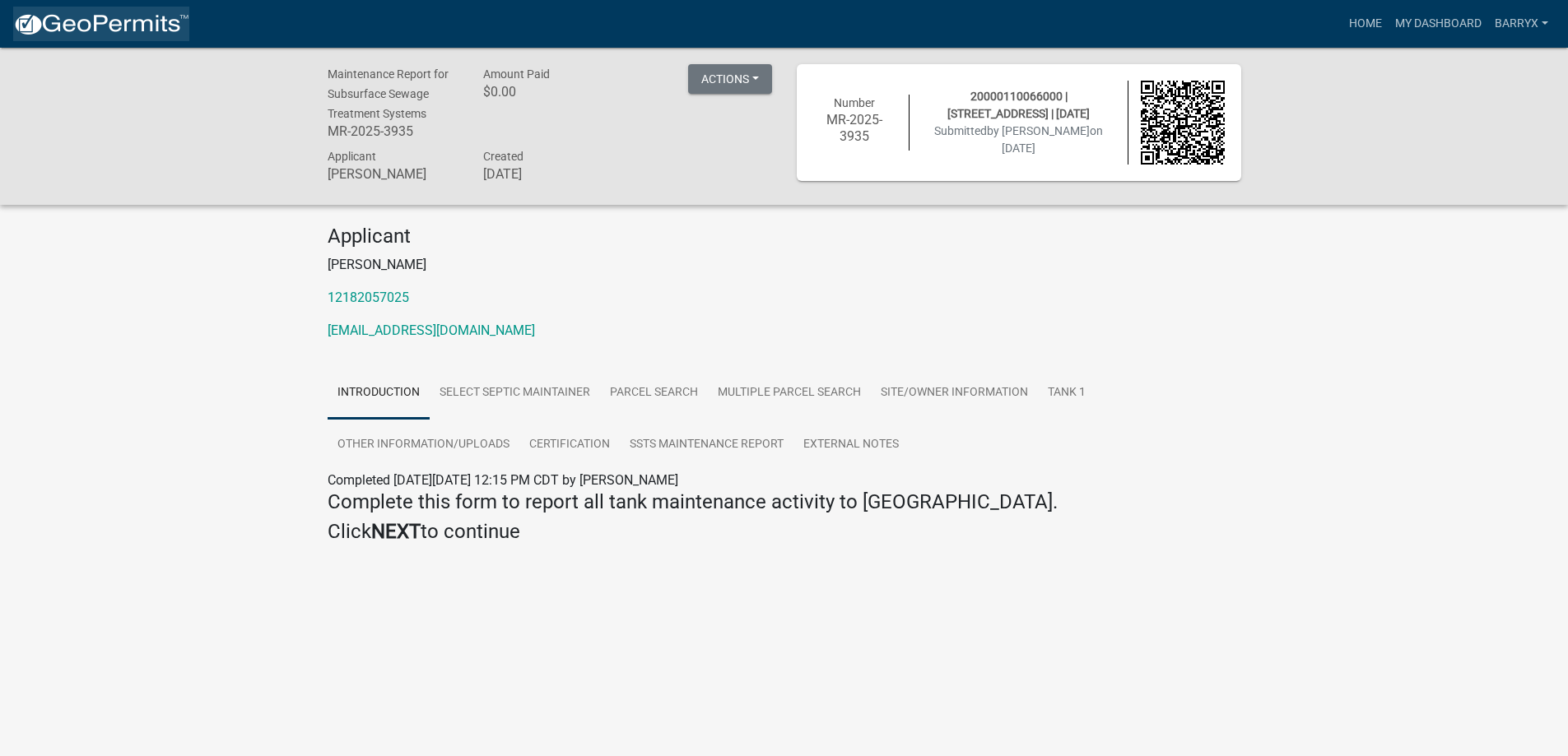
click at [119, 28] on img at bounding box center [102, 25] width 177 height 25
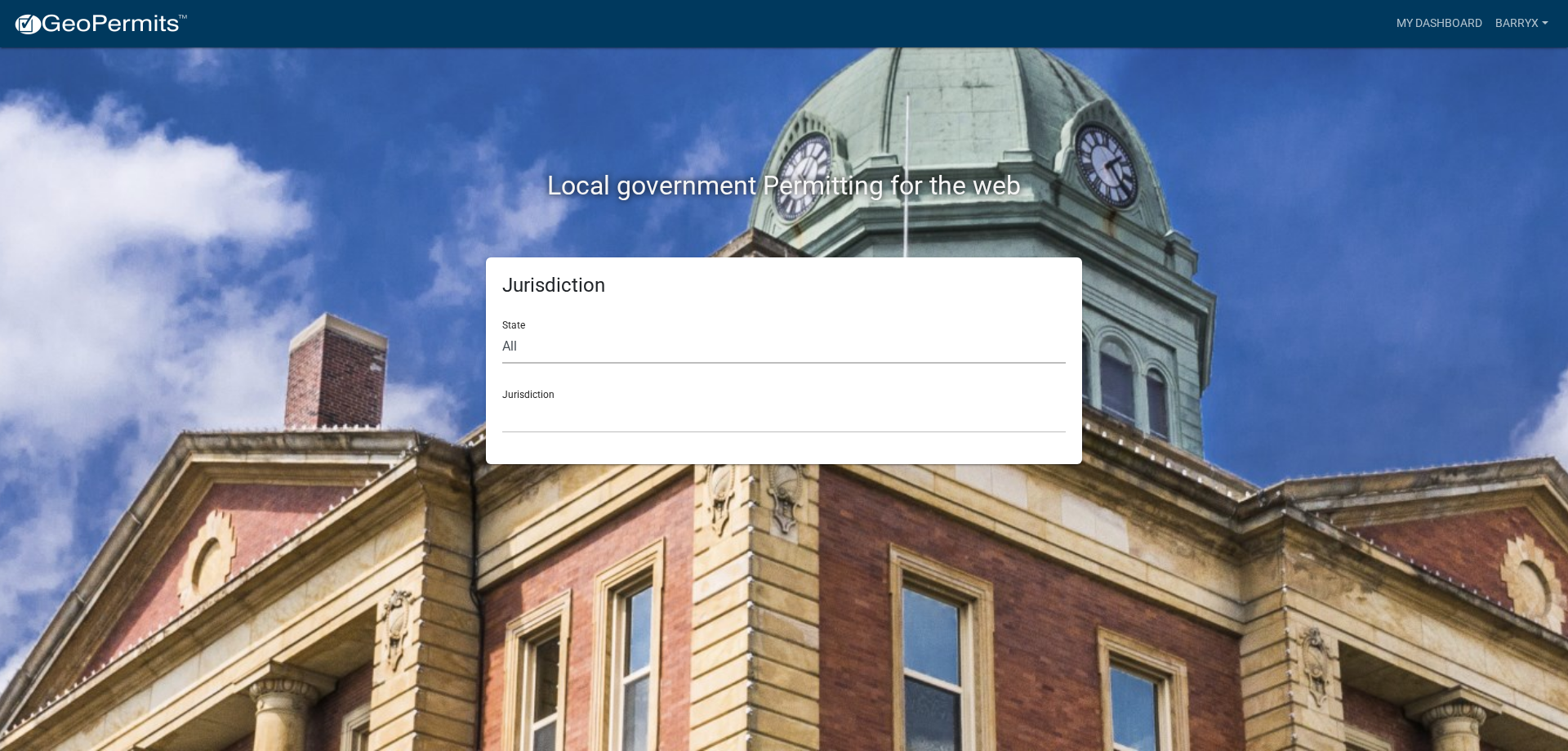
click at [561, 353] on select "All [US_STATE] [US_STATE] [US_STATE] [US_STATE] [US_STATE] [US_STATE] [US_STATE…" at bounding box center [784, 347] width 563 height 34
click at [502, 330] on select "All [US_STATE] [US_STATE] [US_STATE] [US_STATE] [US_STATE] [US_STATE] [US_STATE…" at bounding box center [784, 347] width 563 height 34
click at [553, 419] on select "[GEOGRAPHIC_DATA], [US_STATE] [GEOGRAPHIC_DATA], [US_STATE] [GEOGRAPHIC_DATA], …" at bounding box center [784, 416] width 563 height 34
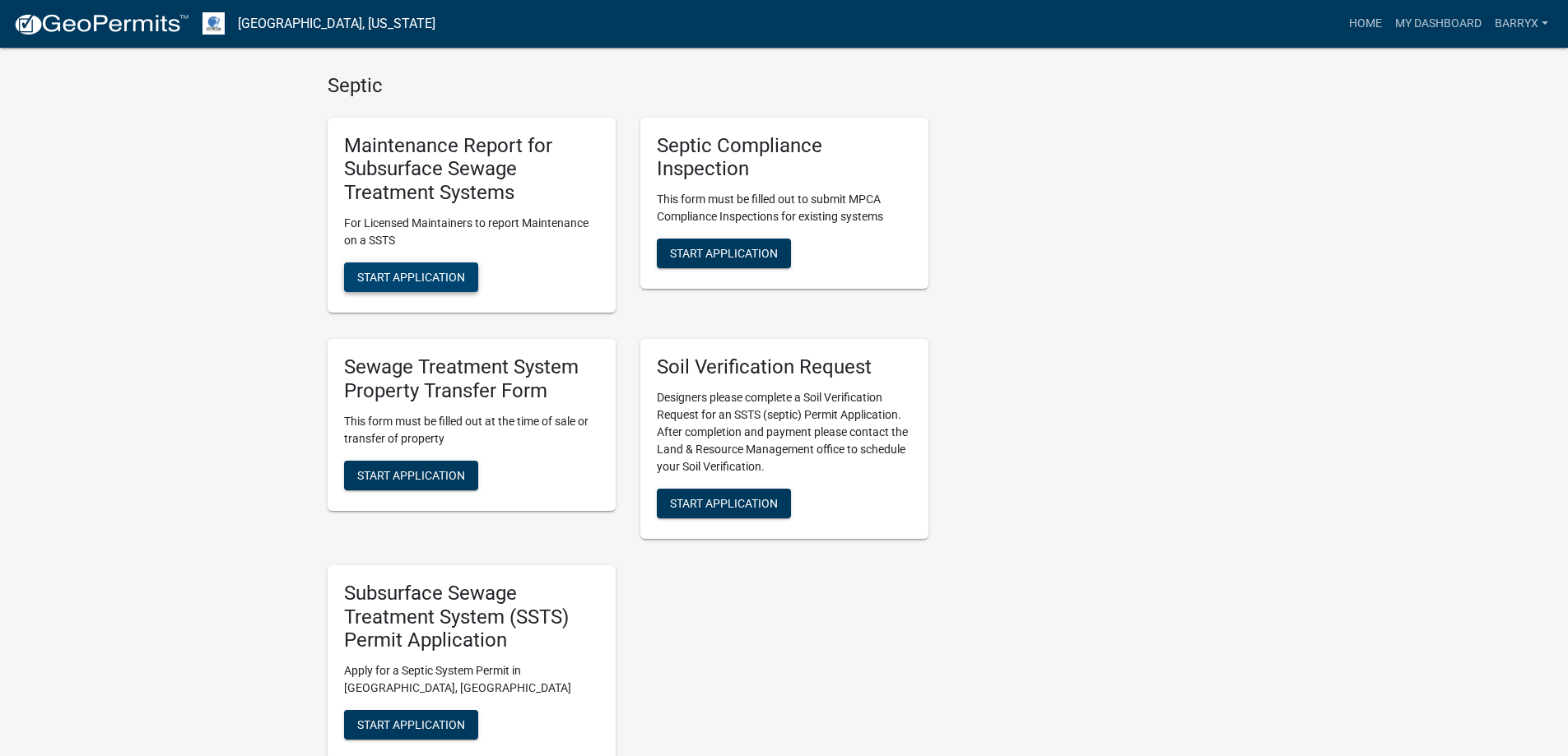
scroll to position [987, 0]
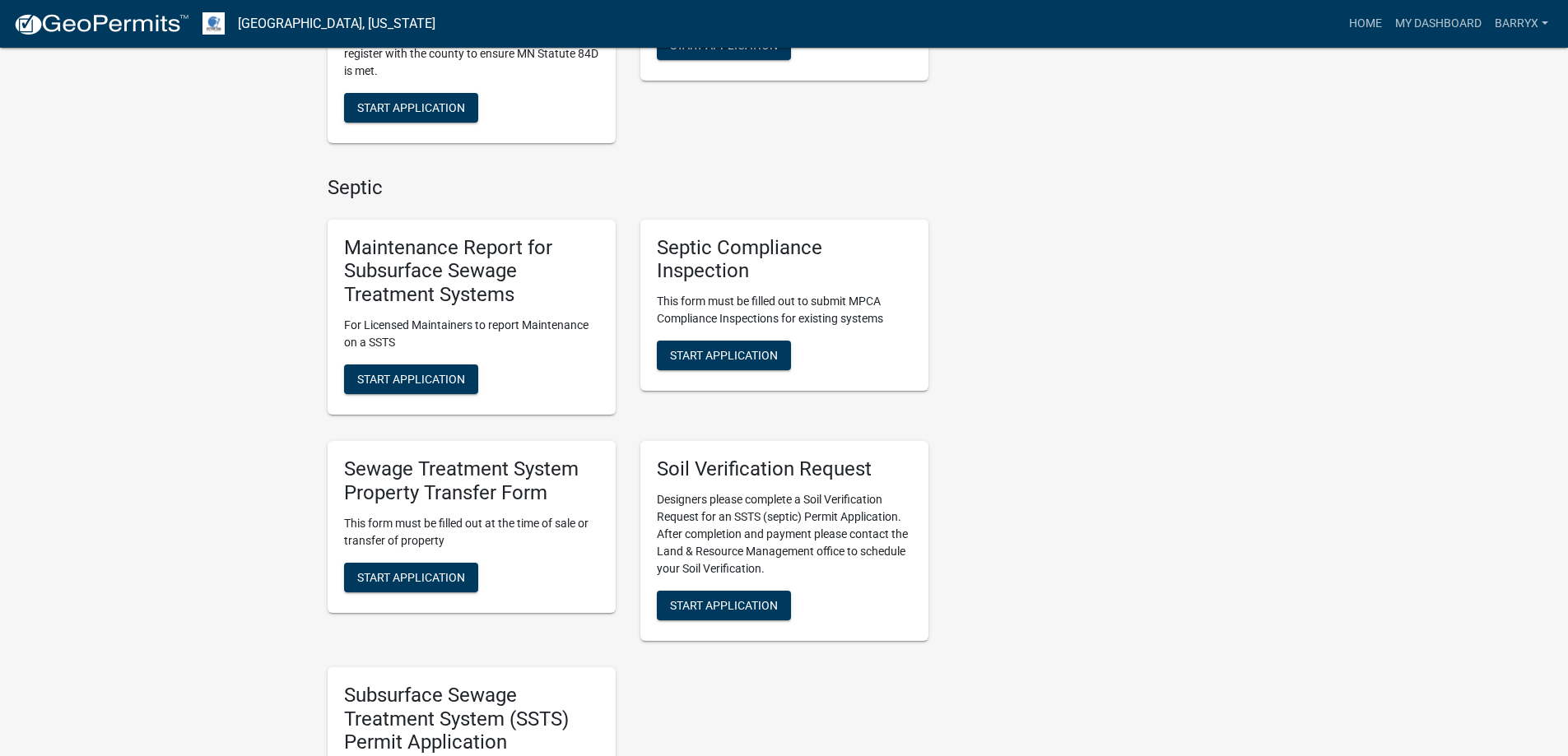
click at [424, 339] on p "For Licensed Maintainers to report Maintenance on a SSTS" at bounding box center [471, 334] width 255 height 34
click at [424, 355] on div "Maintenance Report for Subsurface Sewage Treatment Systems For Licensed Maintai…" at bounding box center [471, 318] width 288 height 195
click at [425, 375] on span "Start Application" at bounding box center [411, 379] width 108 height 13
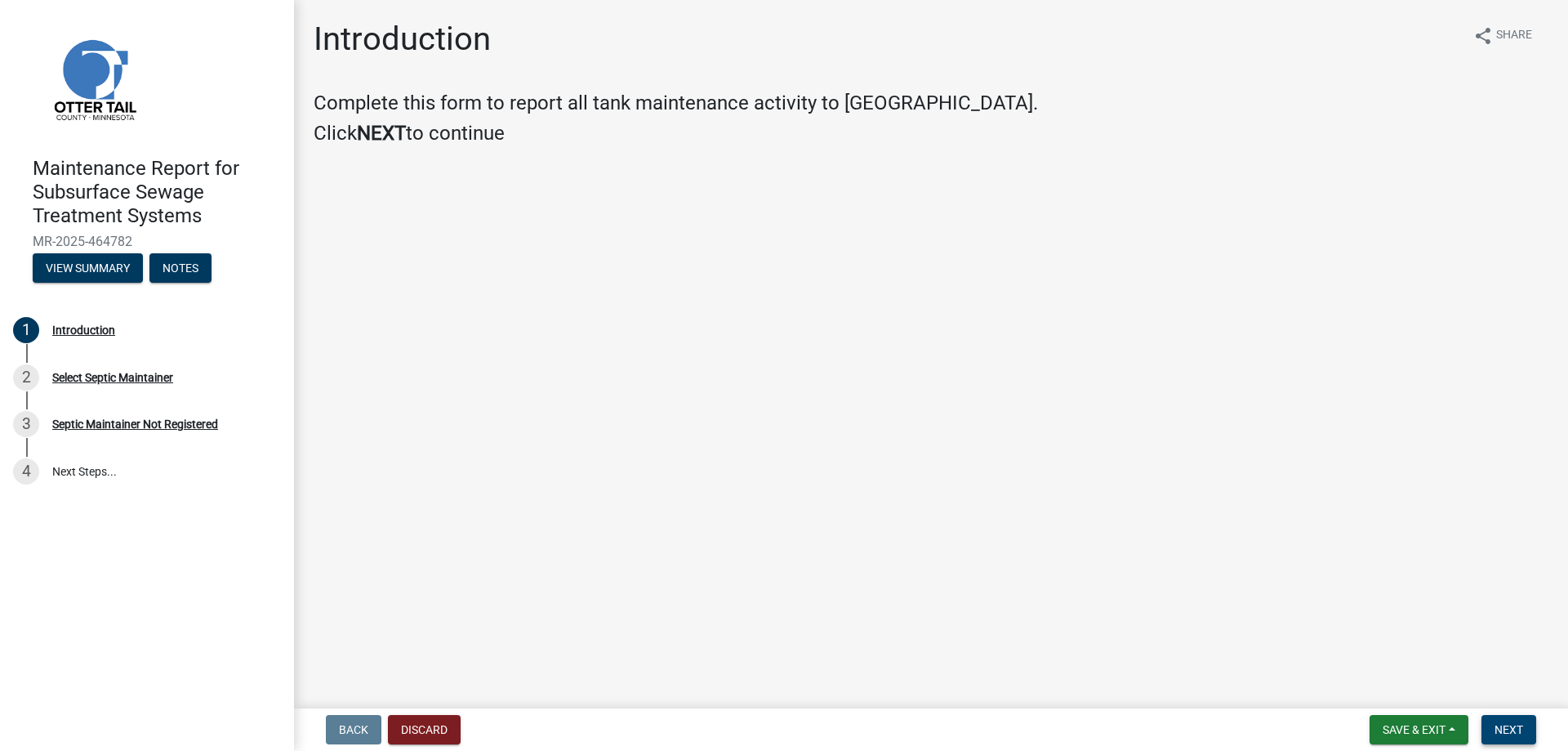
click at [1526, 732] on button "Next" at bounding box center [1509, 729] width 55 height 29
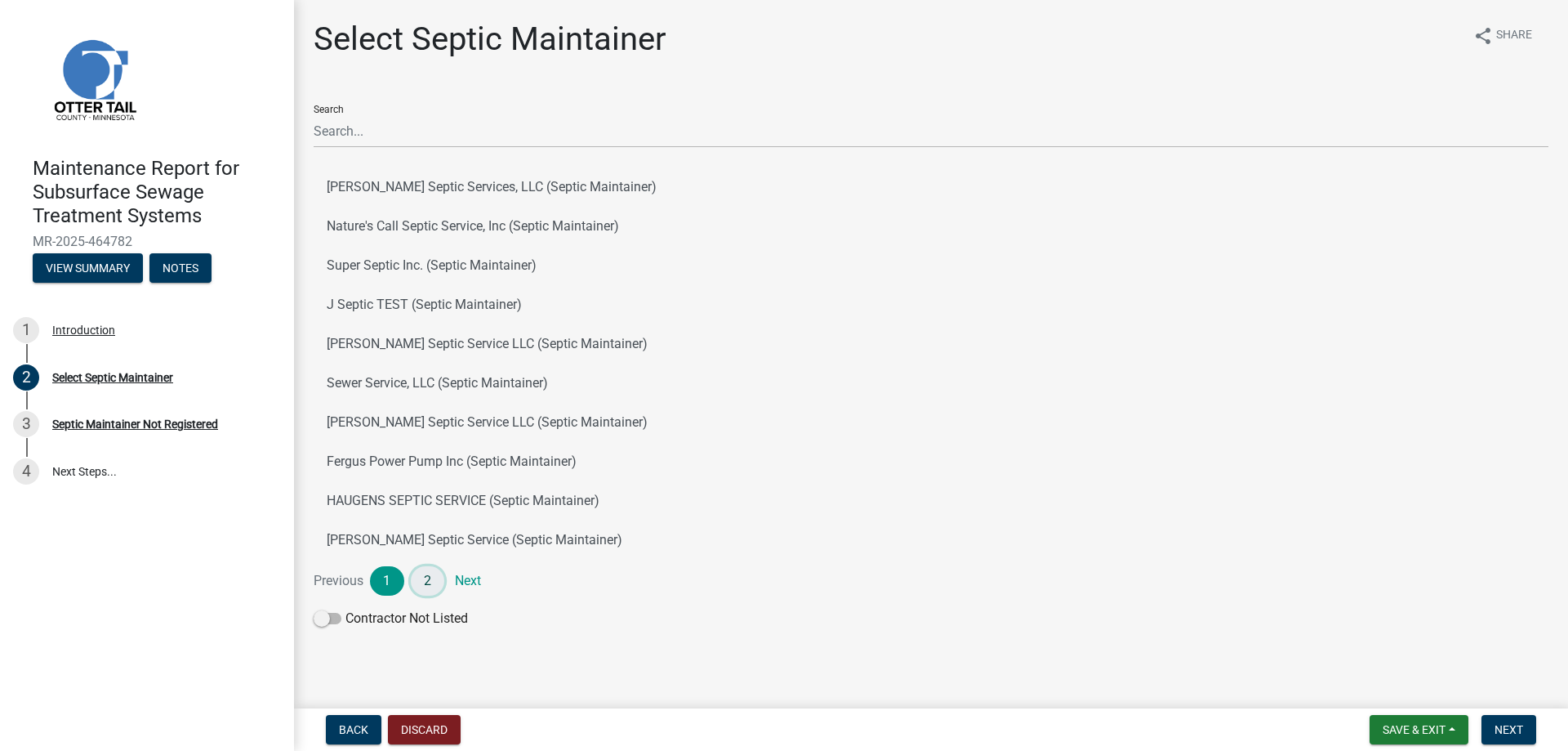
click at [424, 584] on link "2" at bounding box center [428, 580] width 34 height 29
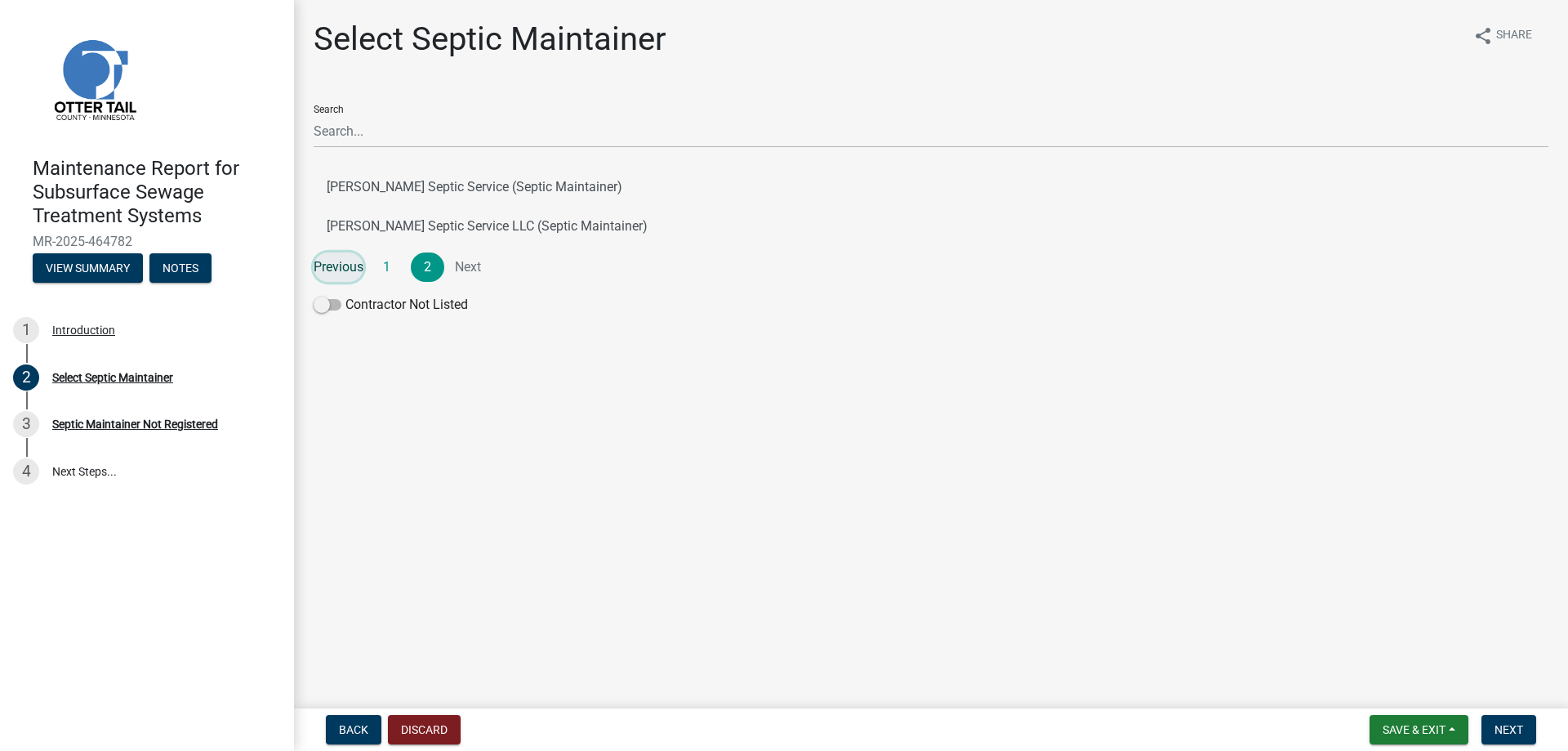
click at [332, 267] on link "Previous" at bounding box center [338, 267] width 50 height 29
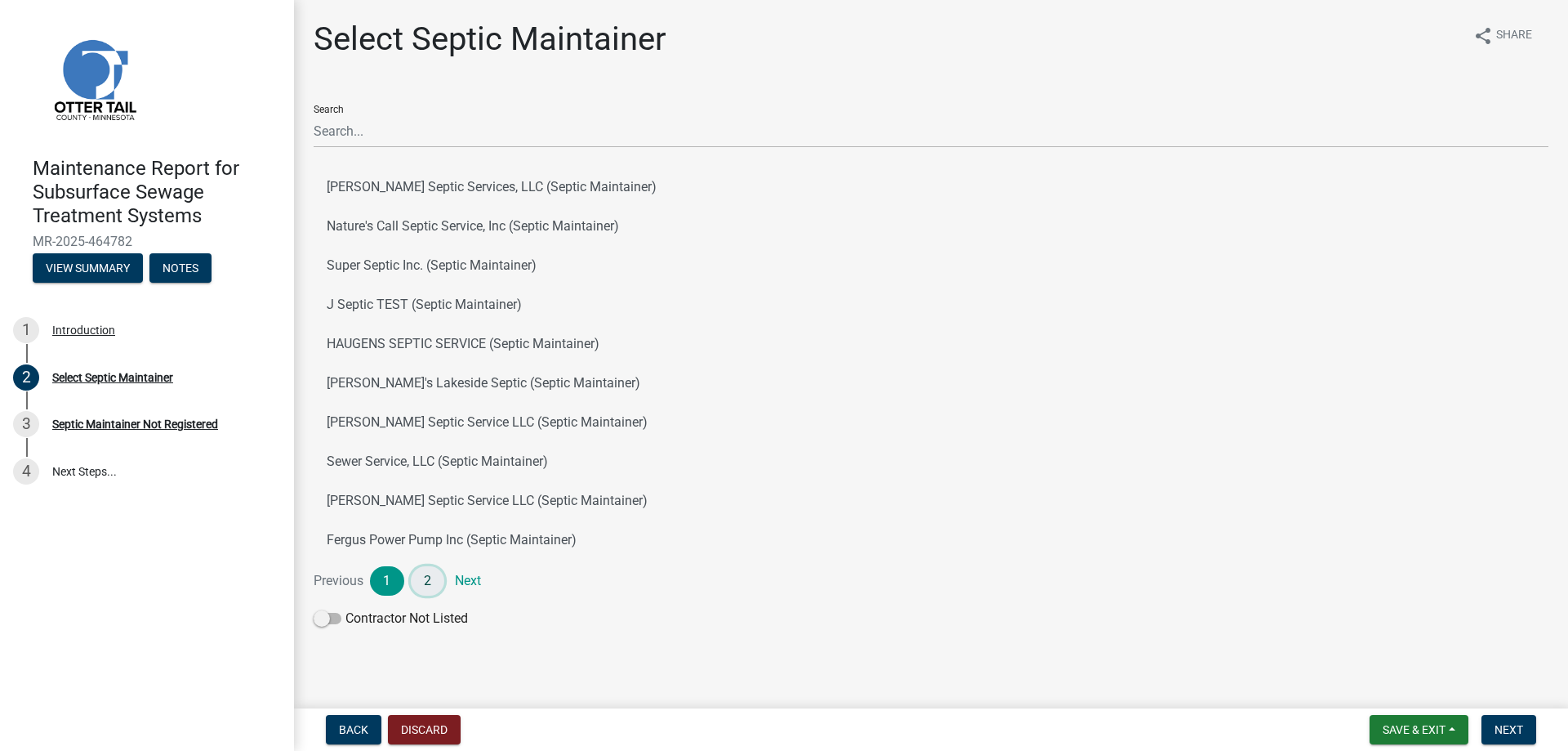
click at [424, 580] on link "2" at bounding box center [428, 580] width 34 height 29
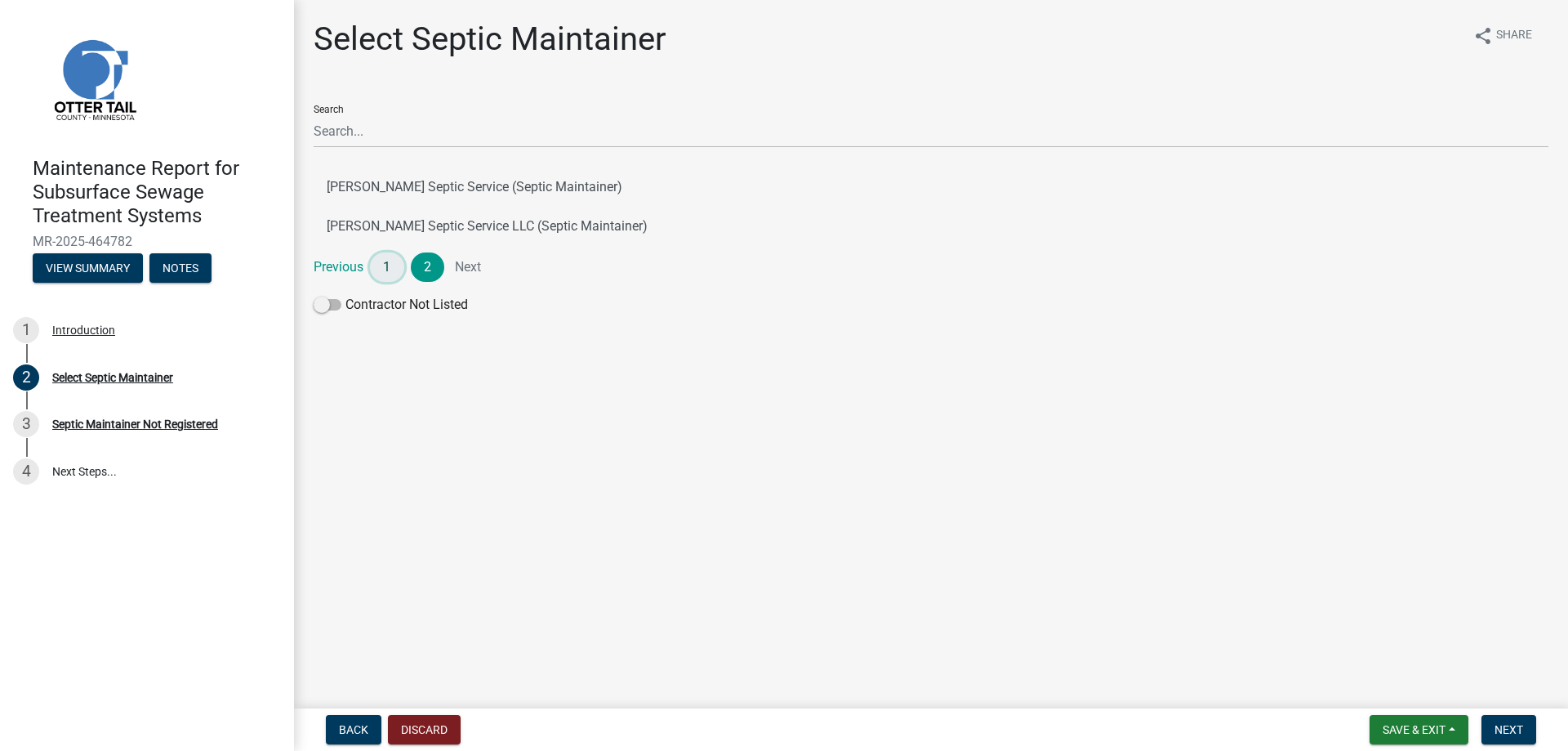
click at [389, 264] on link "1" at bounding box center [387, 267] width 34 height 29
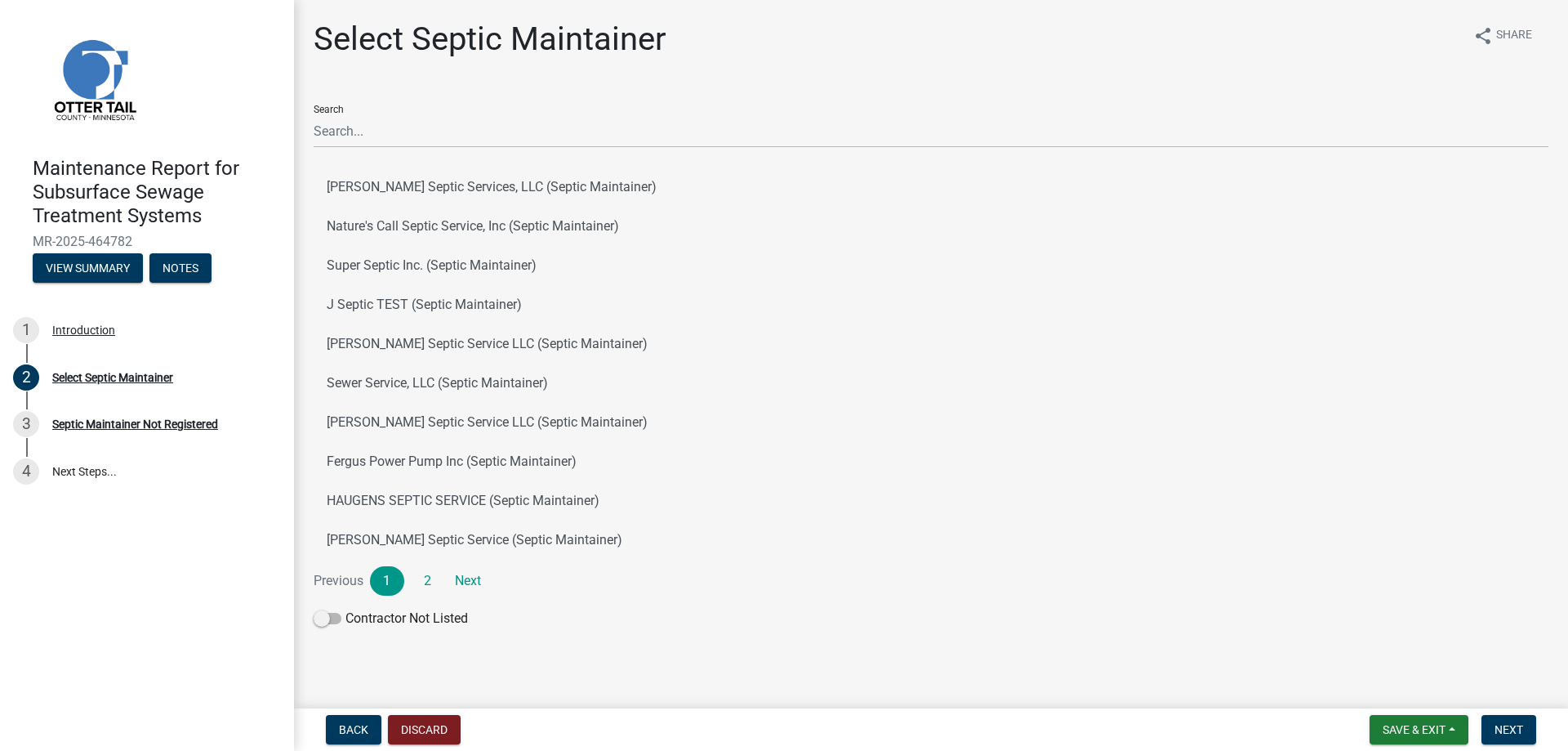
click at [341, 575] on li "Previous" at bounding box center [342, 580] width 57 height 29
click at [471, 578] on link "Next" at bounding box center [468, 580] width 34 height 29
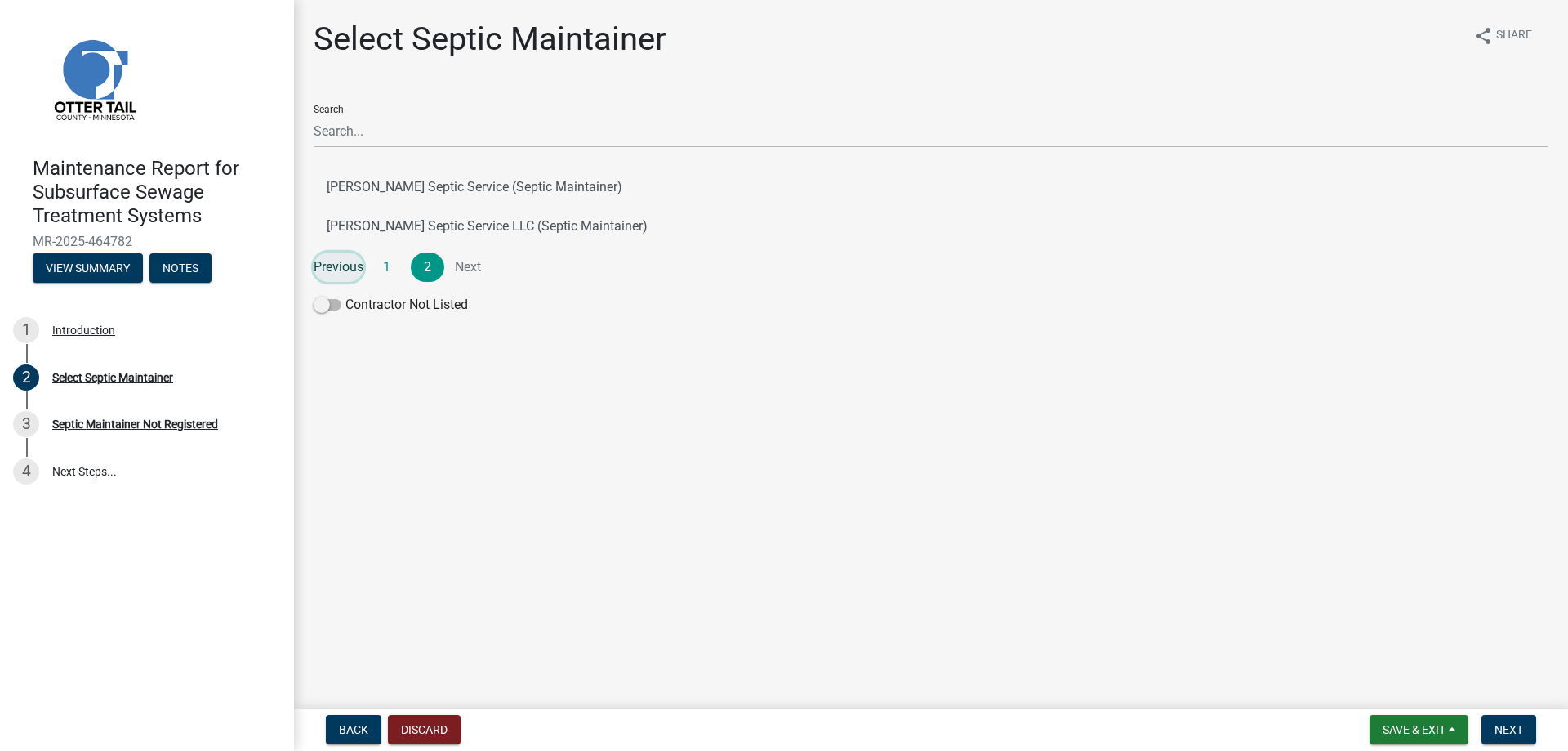
click at [337, 268] on link "Previous" at bounding box center [338, 267] width 50 height 29
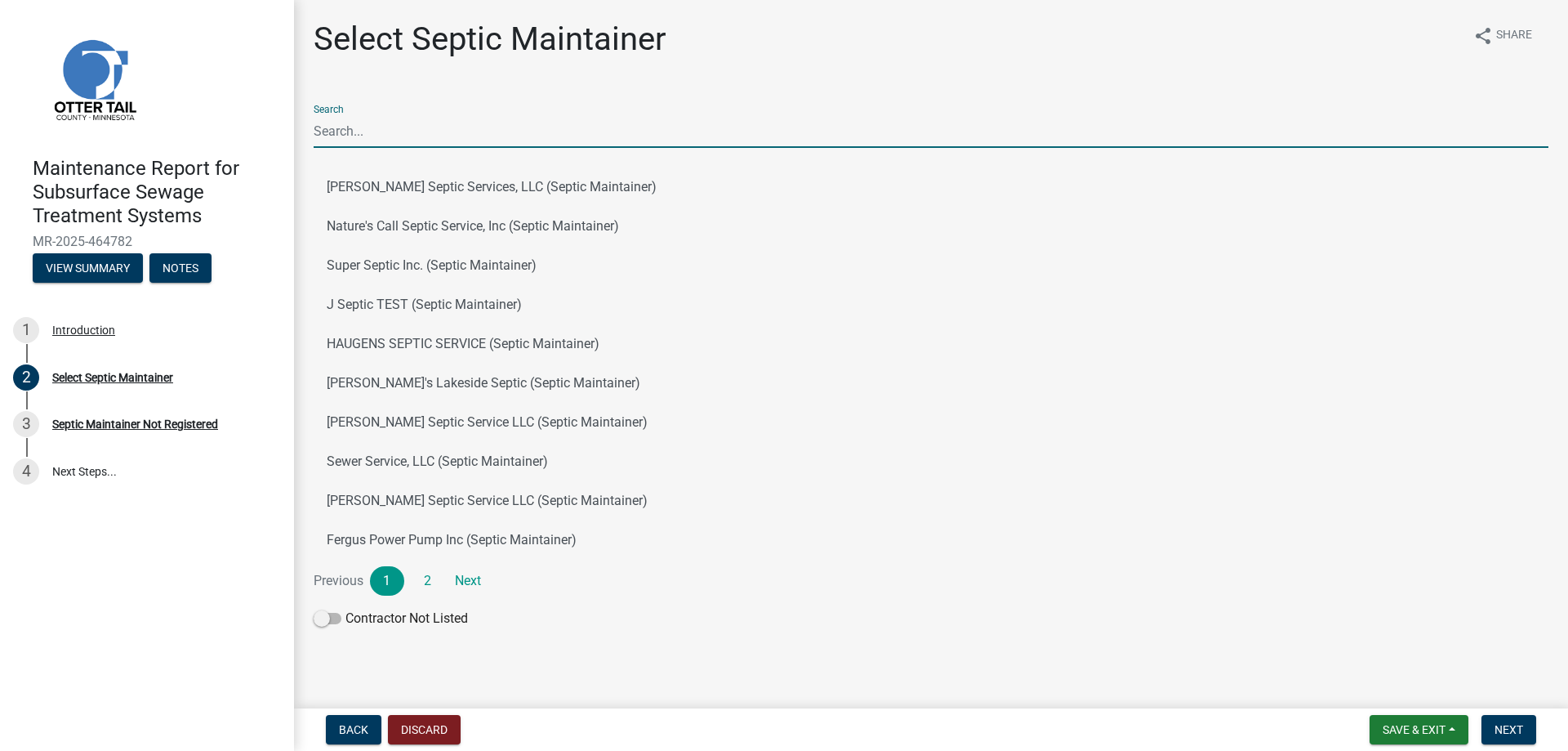
drag, startPoint x: 458, startPoint y: 143, endPoint x: 440, endPoint y: 143, distance: 18.0
click at [453, 143] on input "Search" at bounding box center [930, 131] width 1235 height 34
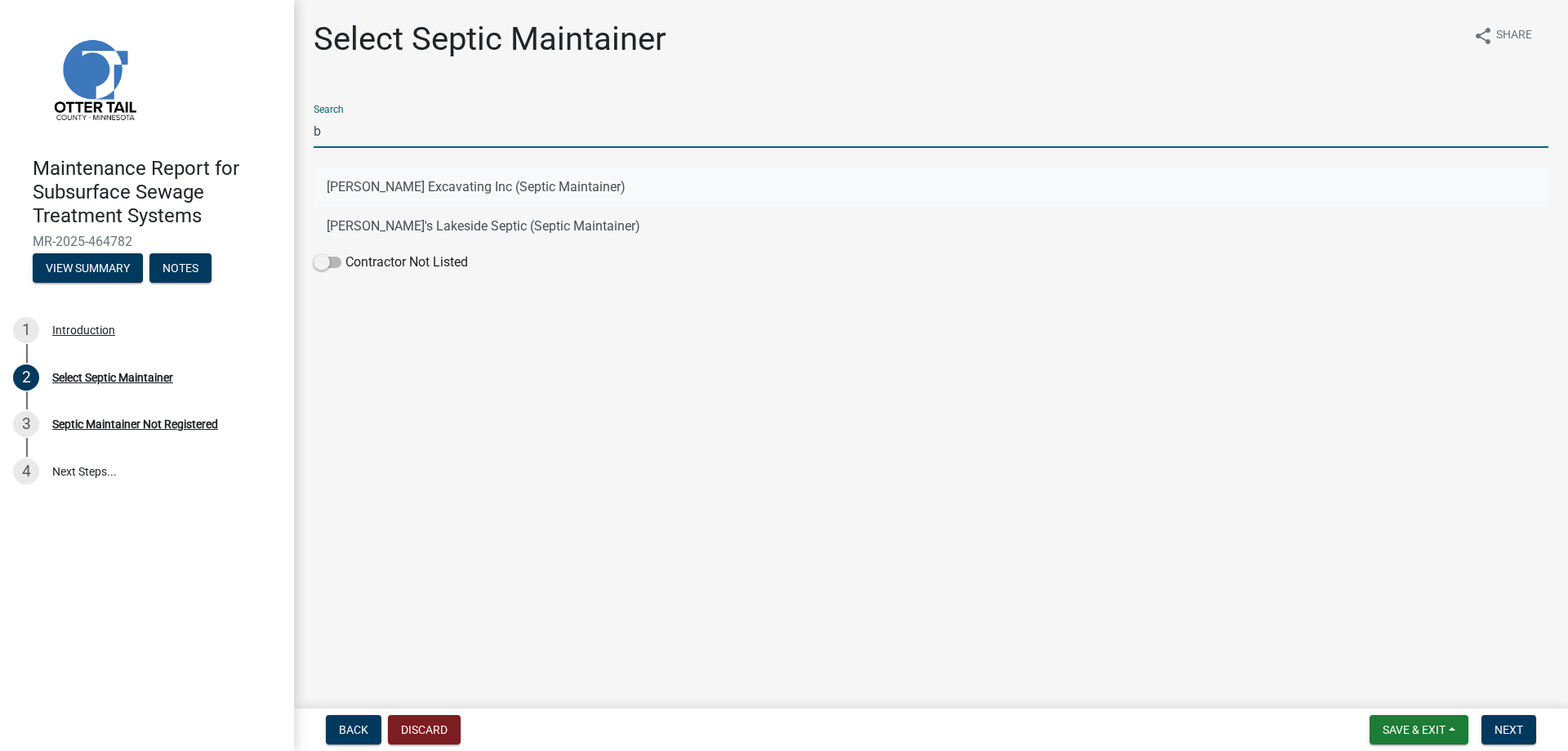
click at [375, 188] on button "[PERSON_NAME] Excavating Inc (Septic Maintainer)" at bounding box center [930, 188] width 1235 height 40
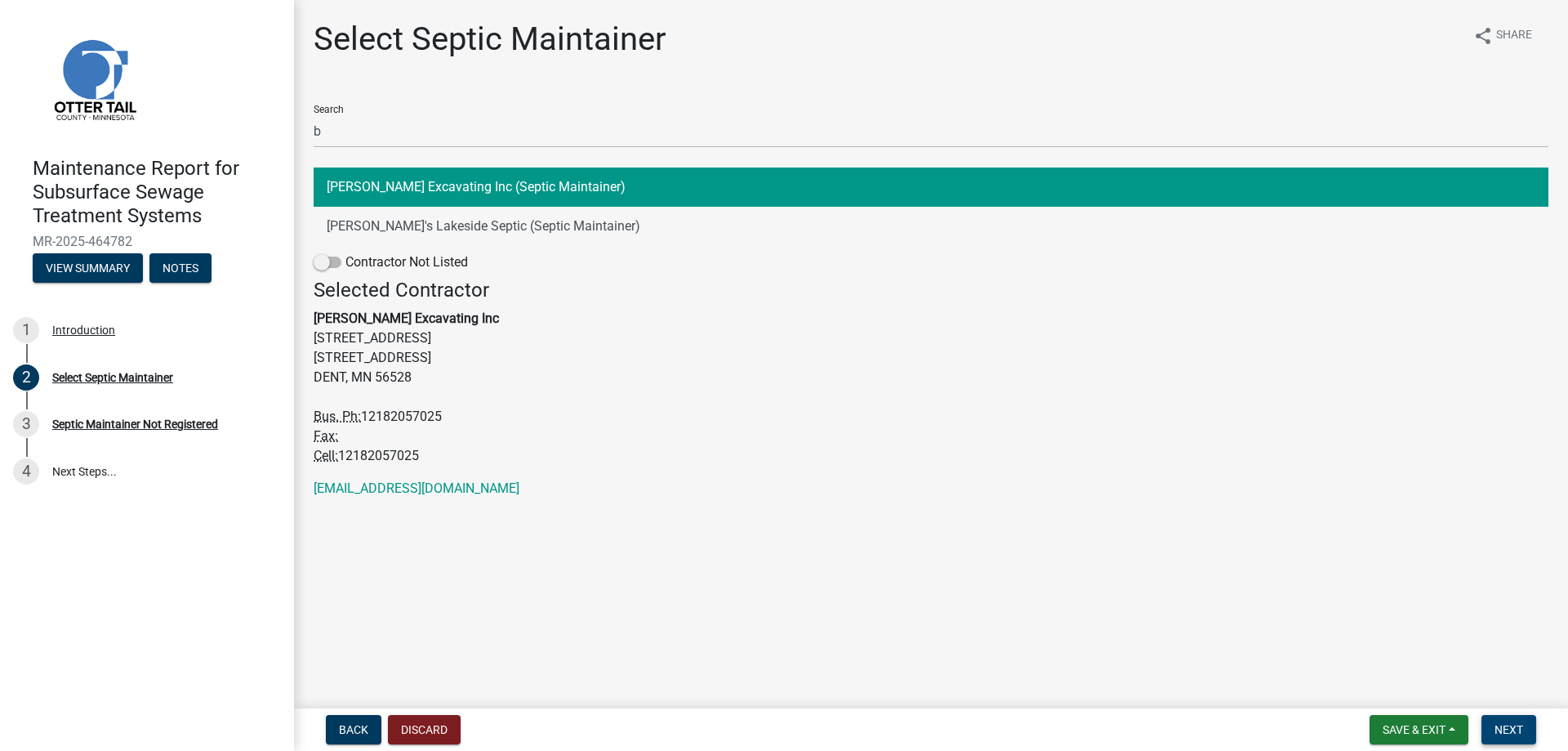
click at [1487, 728] on button "Next" at bounding box center [1509, 729] width 55 height 29
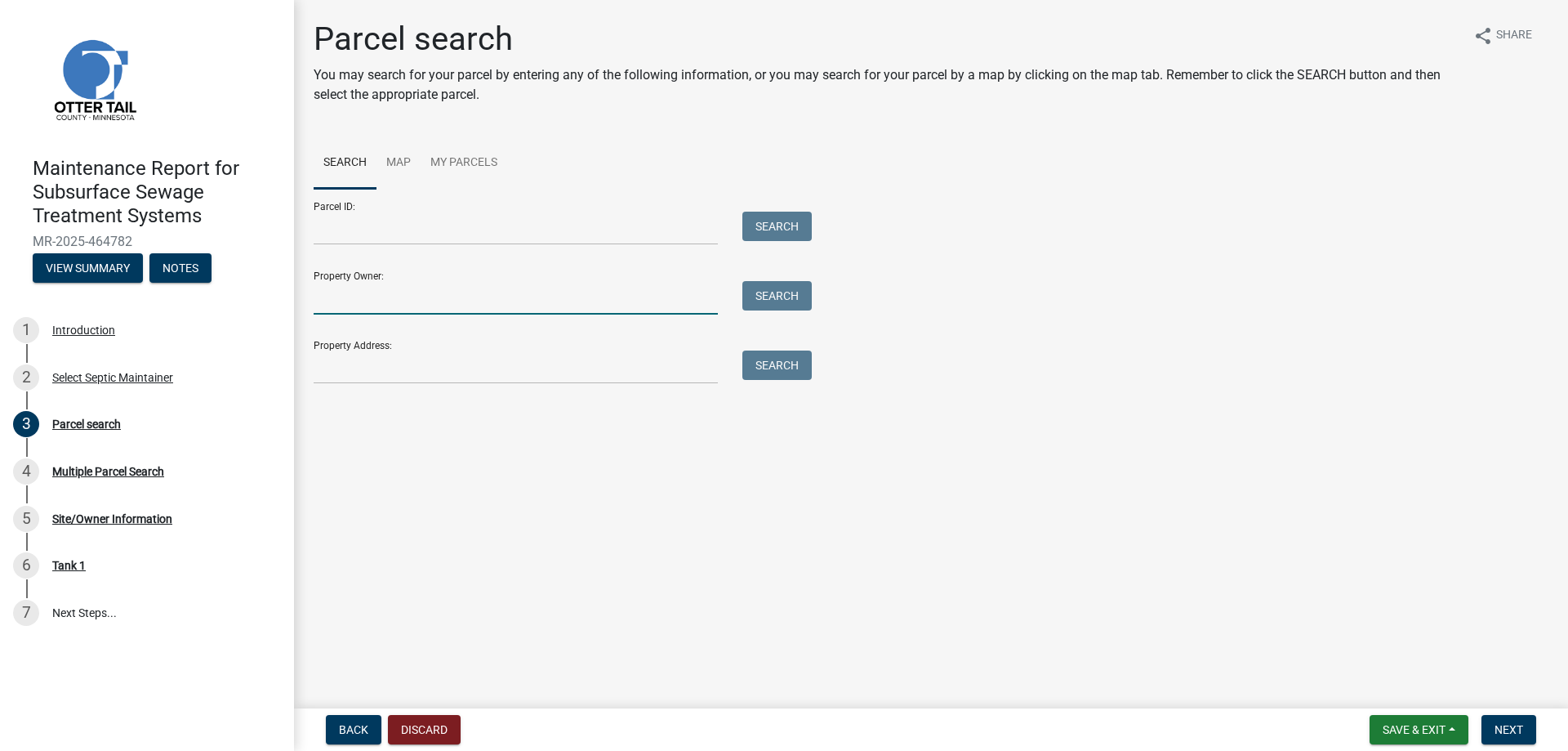
click at [471, 302] on input "Property Owner:" at bounding box center [515, 298] width 404 height 34
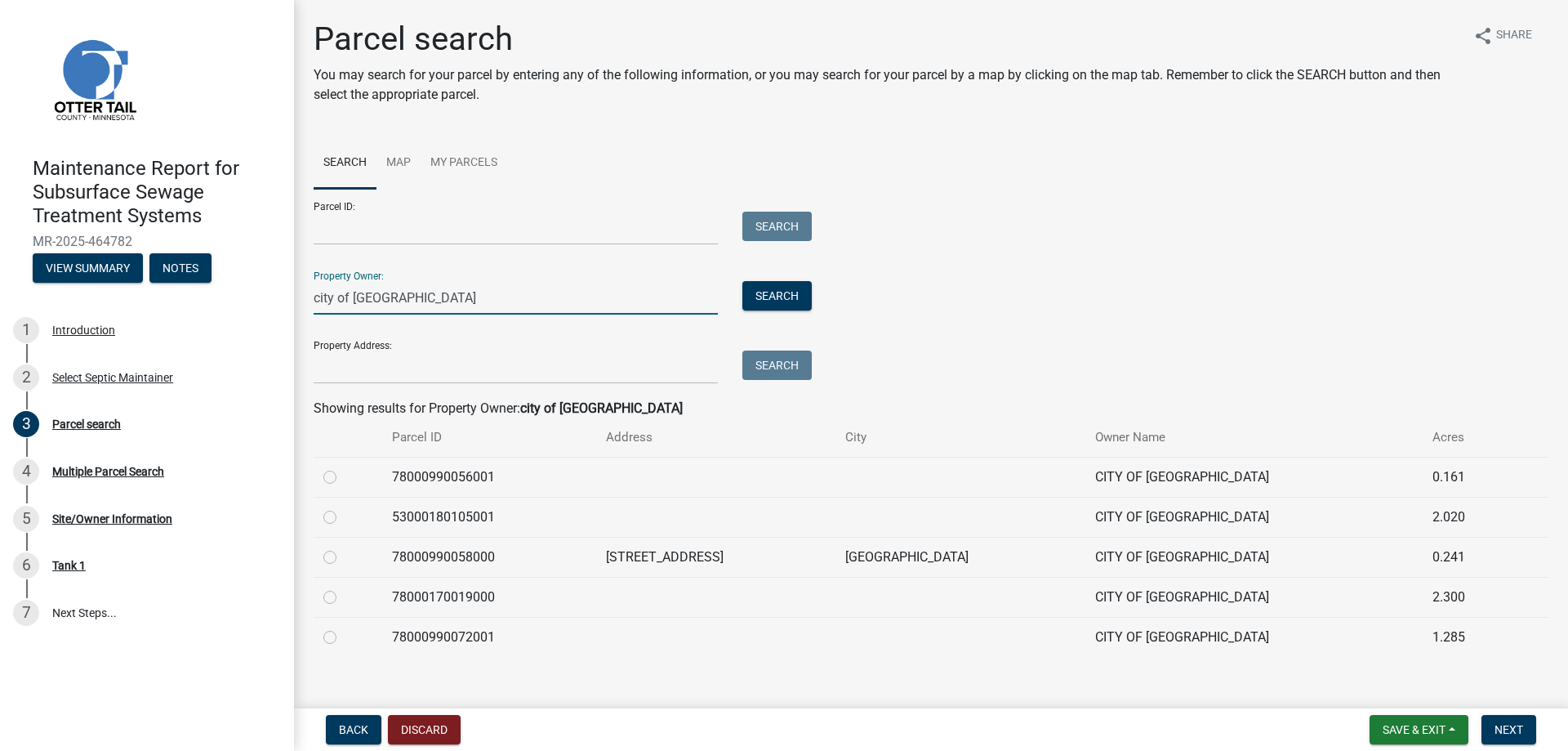
click at [343, 547] on label at bounding box center [343, 547] width 0 height 0
click at [343, 558] on input "radio" at bounding box center [348, 552] width 10 height 10
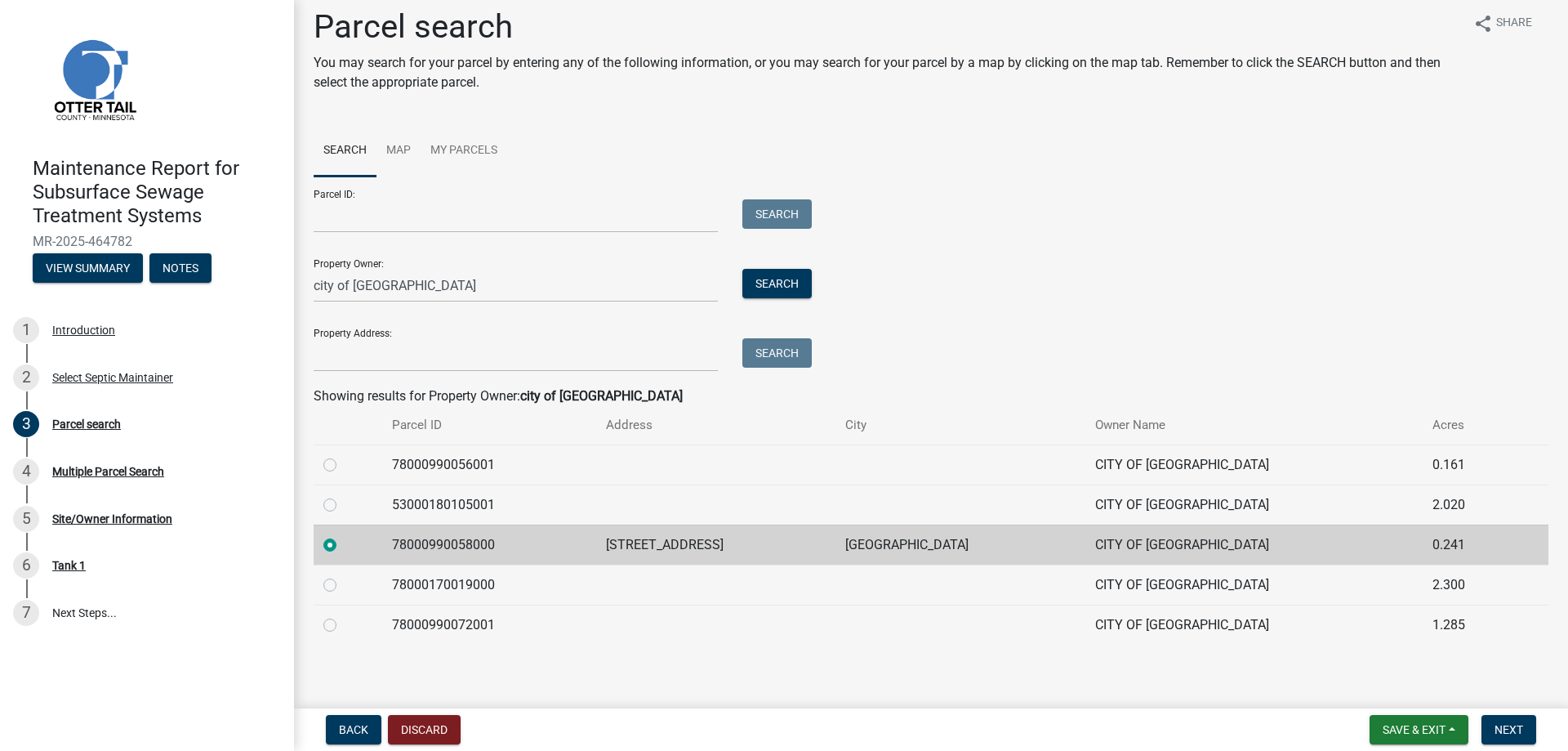
scroll to position [19, 0]
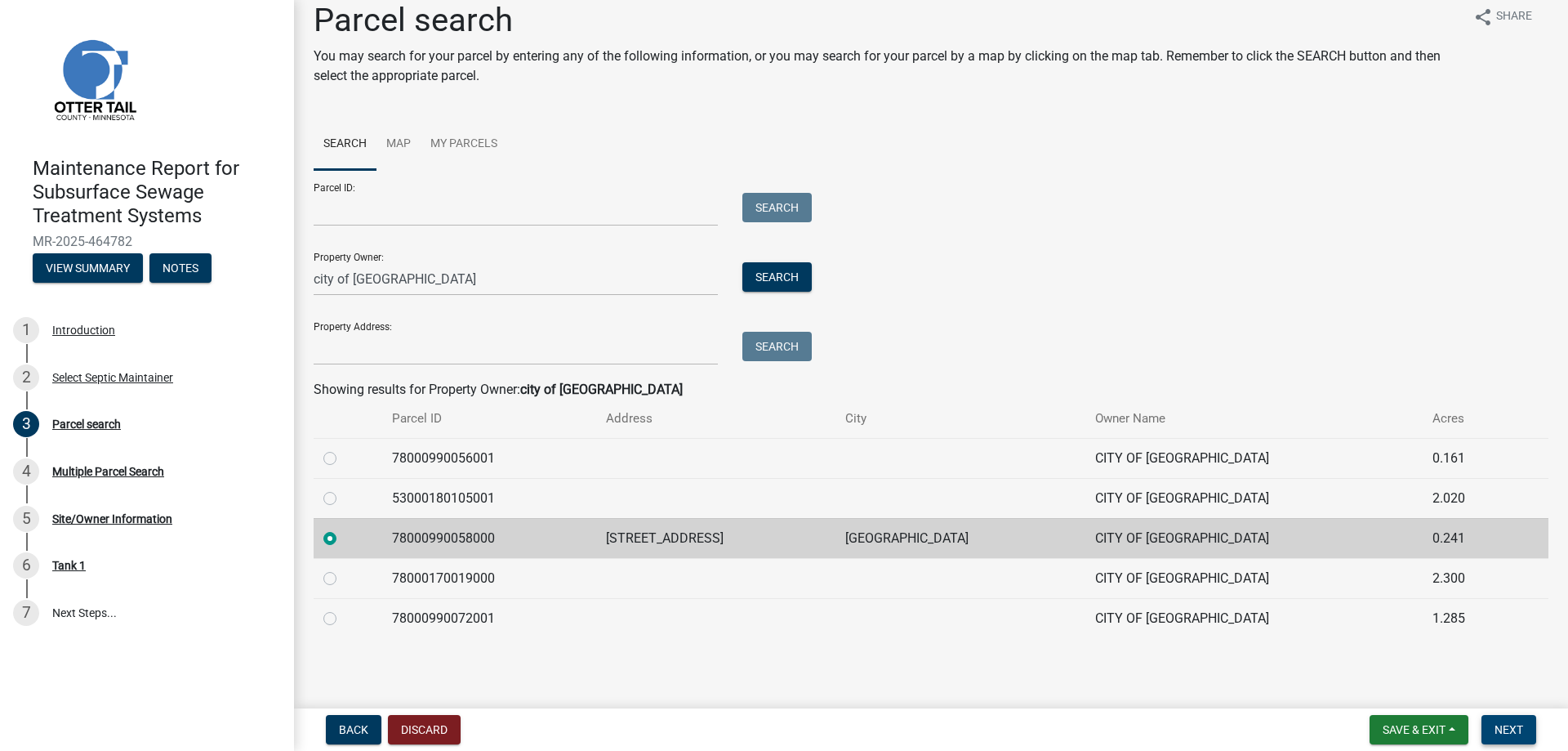
click at [1514, 735] on span "Next" at bounding box center [1509, 729] width 28 height 13
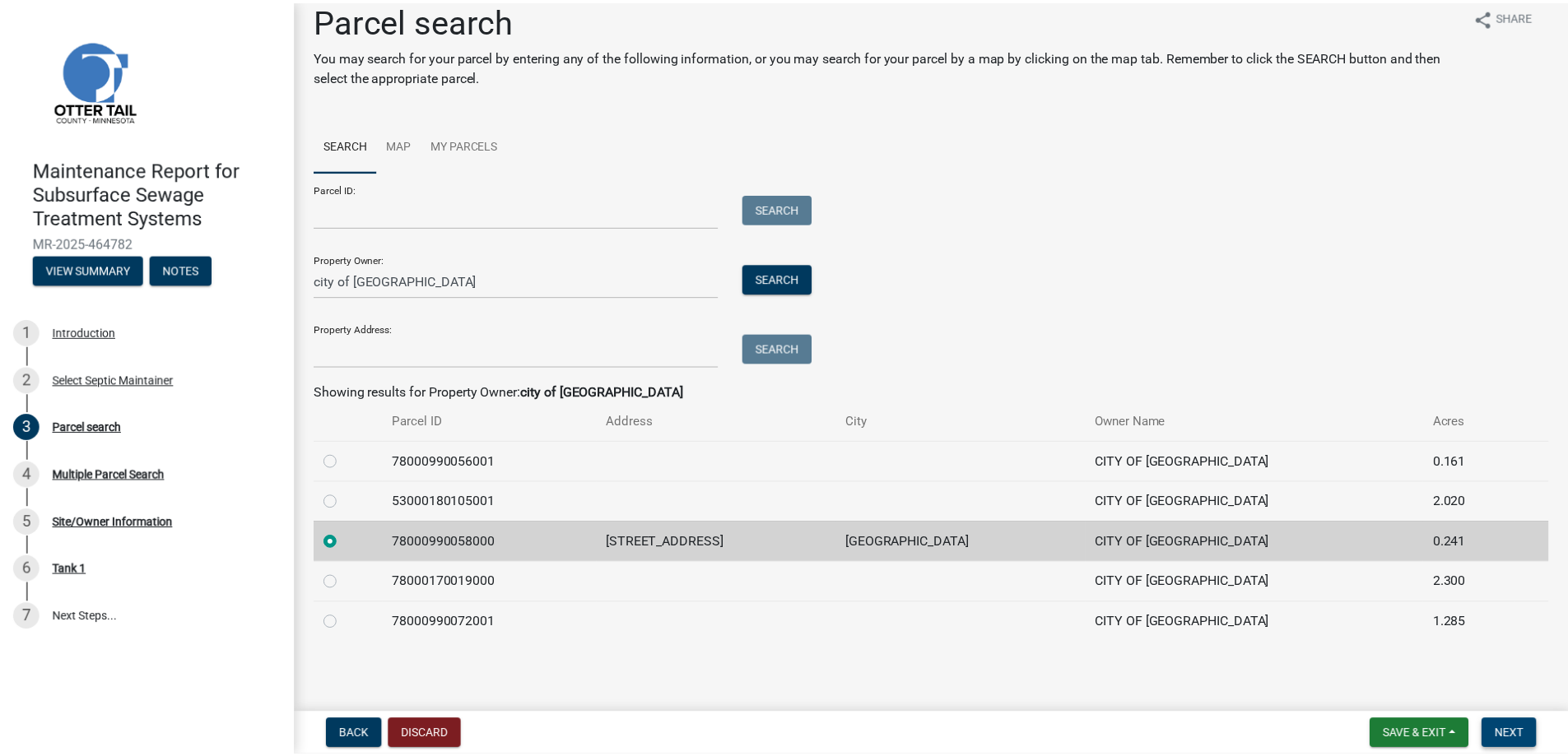
scroll to position [0, 0]
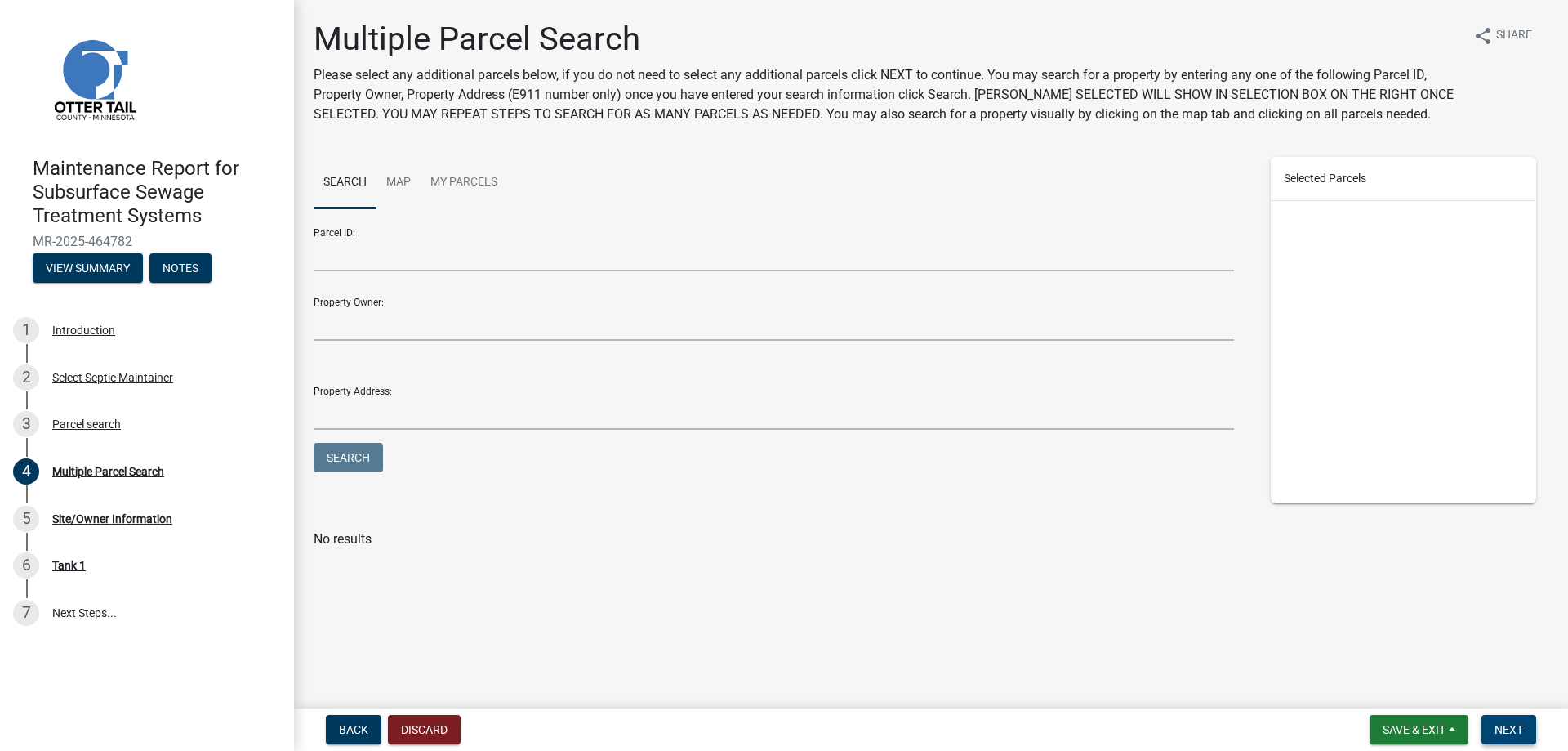
click at [1516, 728] on span "Next" at bounding box center [1509, 729] width 28 height 13
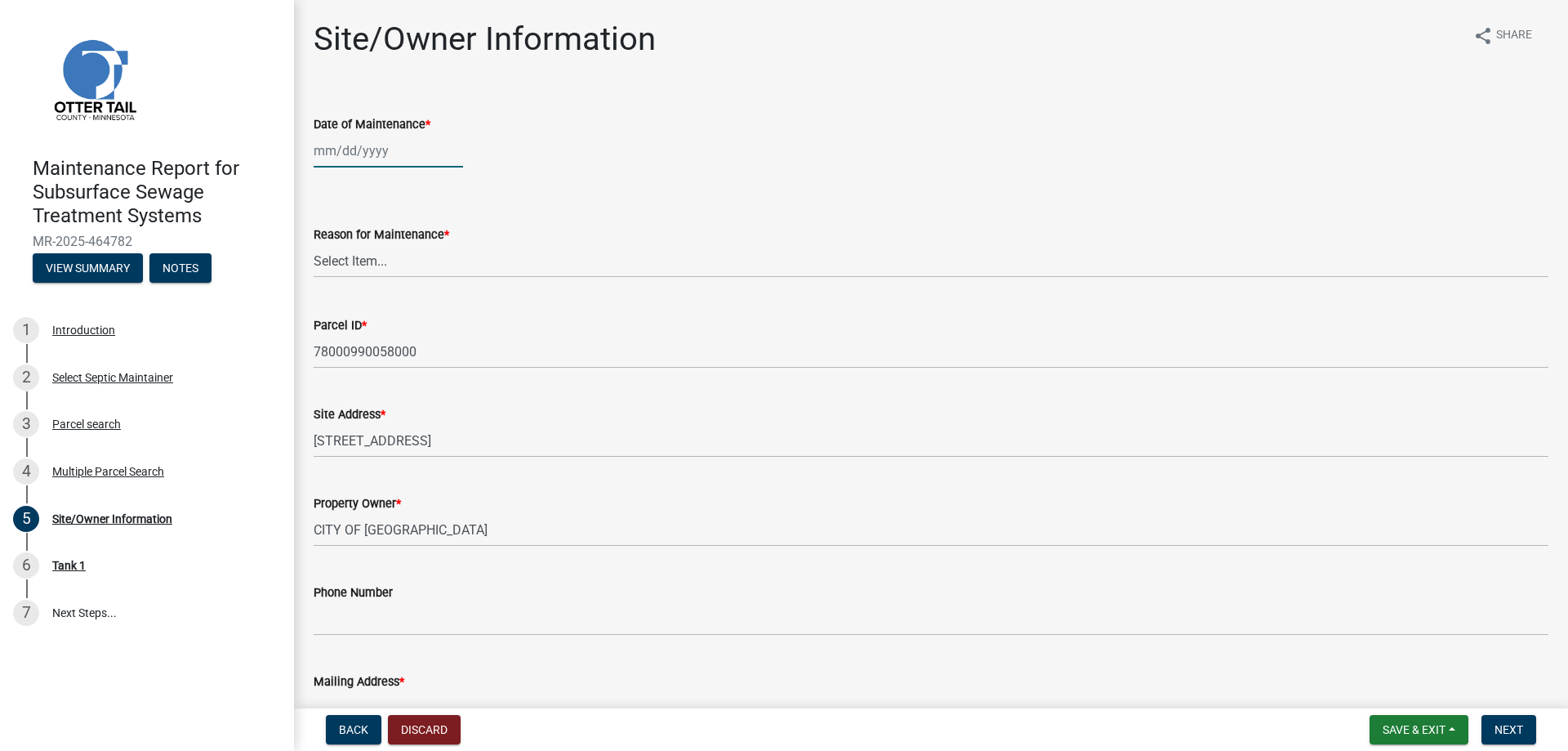
click at [347, 153] on div at bounding box center [388, 151] width 150 height 34
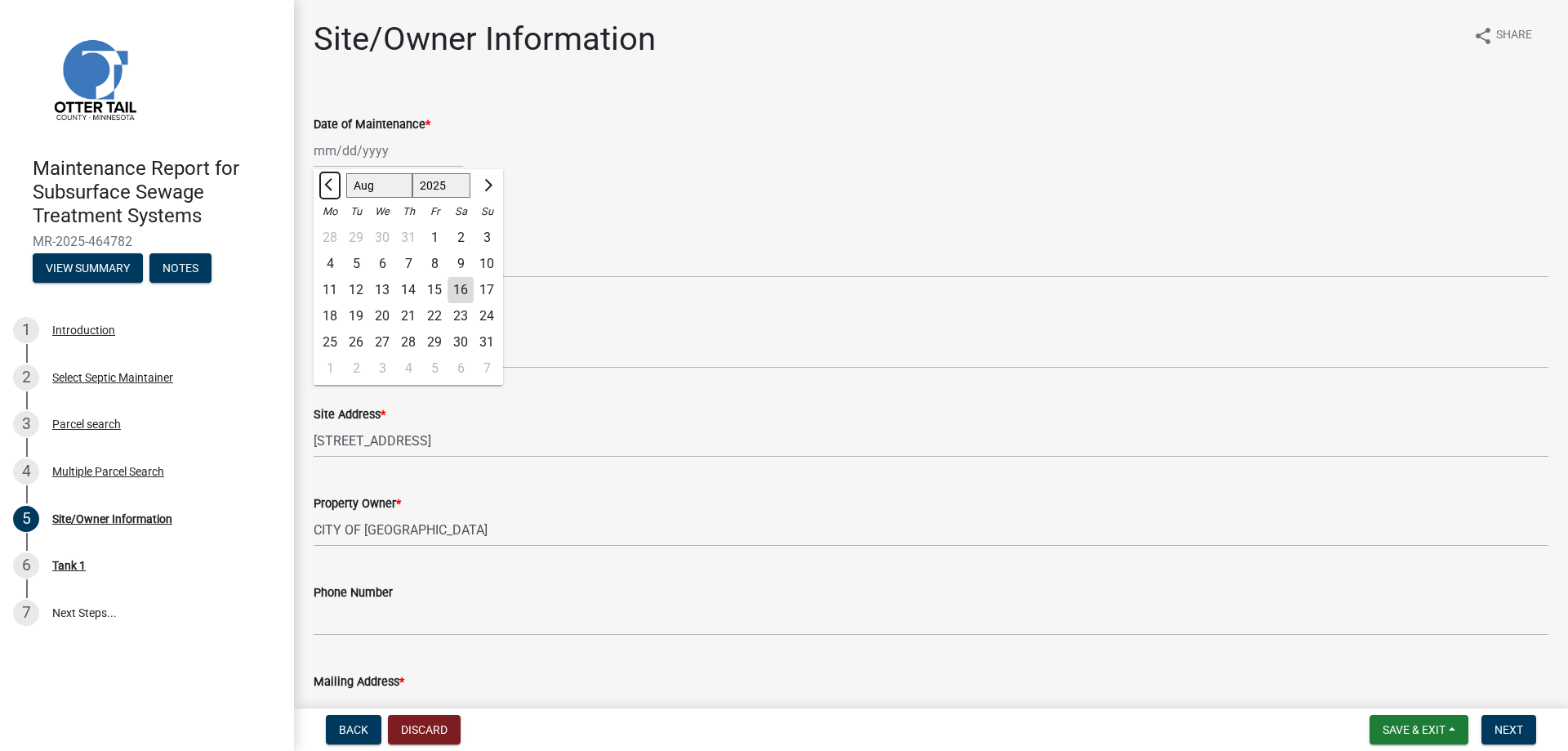
click at [323, 188] on button "Previous month" at bounding box center [330, 186] width 20 height 26
click at [381, 340] on div "28" at bounding box center [382, 342] width 26 height 26
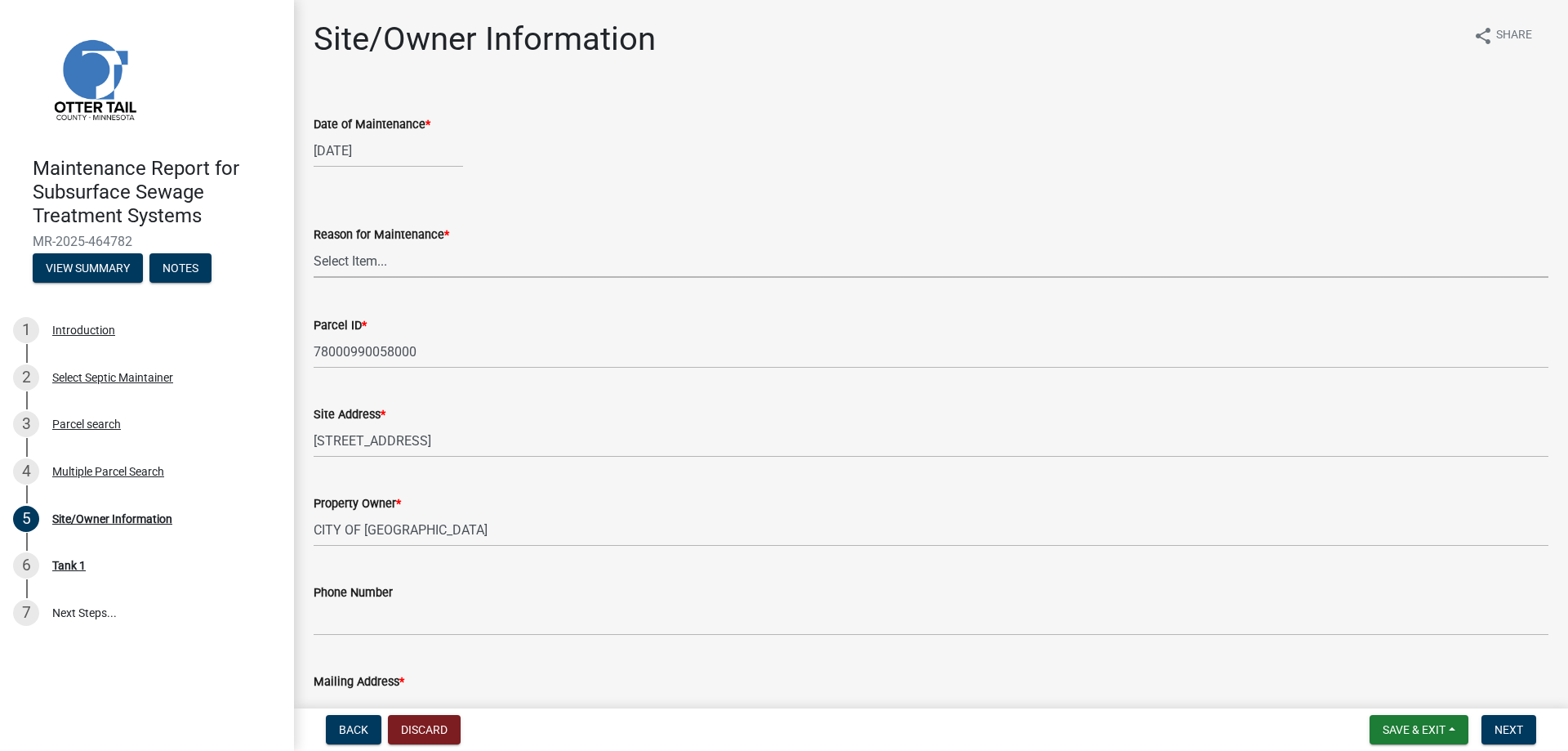
click at [399, 255] on select "Select Item... Called Routine Other" at bounding box center [930, 261] width 1235 height 34
click at [314, 244] on select "Select Item... Called Routine Other" at bounding box center [930, 261] width 1235 height 34
click at [1506, 740] on button "Next" at bounding box center [1509, 729] width 55 height 29
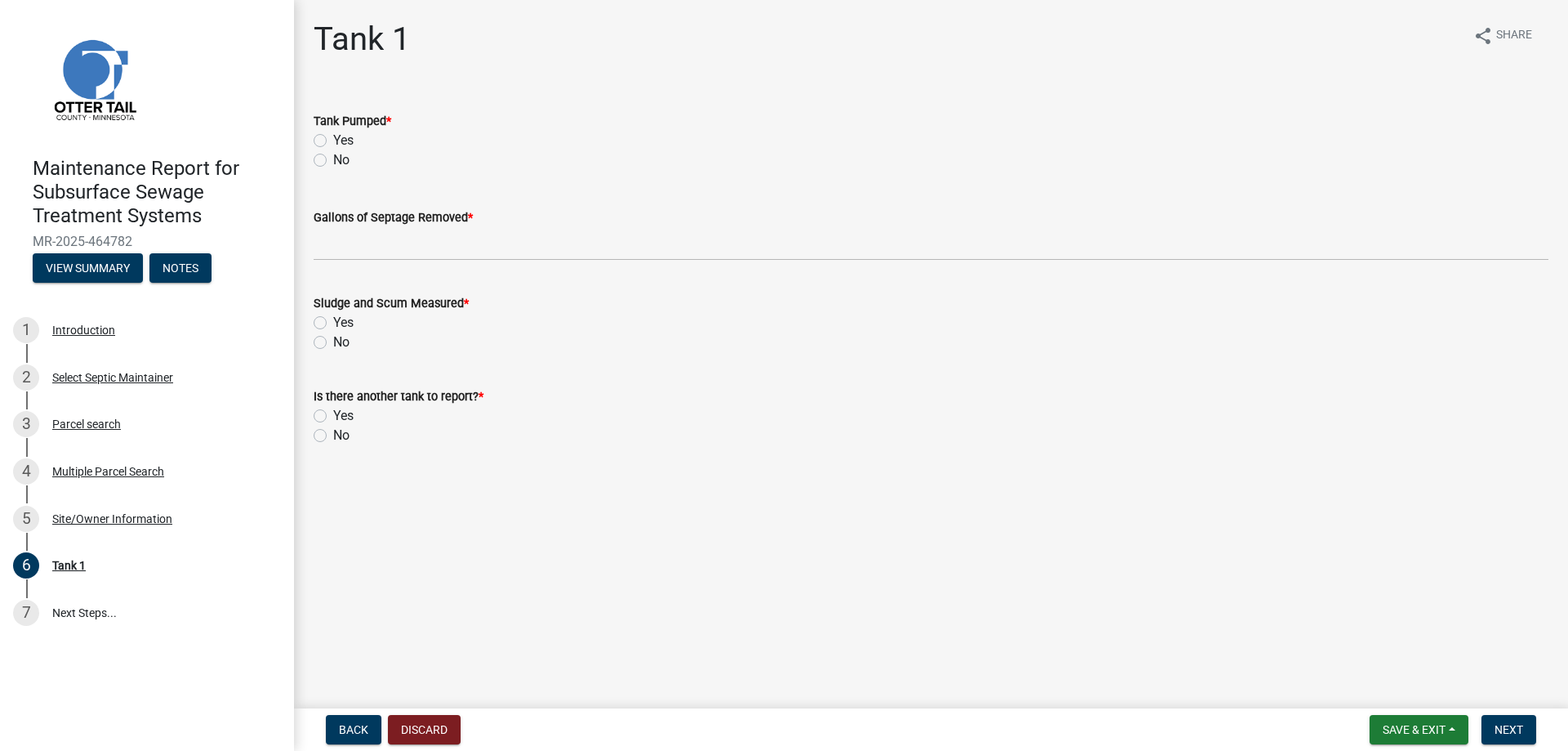
click at [349, 140] on label "Yes" at bounding box center [344, 140] width 21 height 20
click at [344, 140] on input "Yes" at bounding box center [338, 136] width 10 height 10
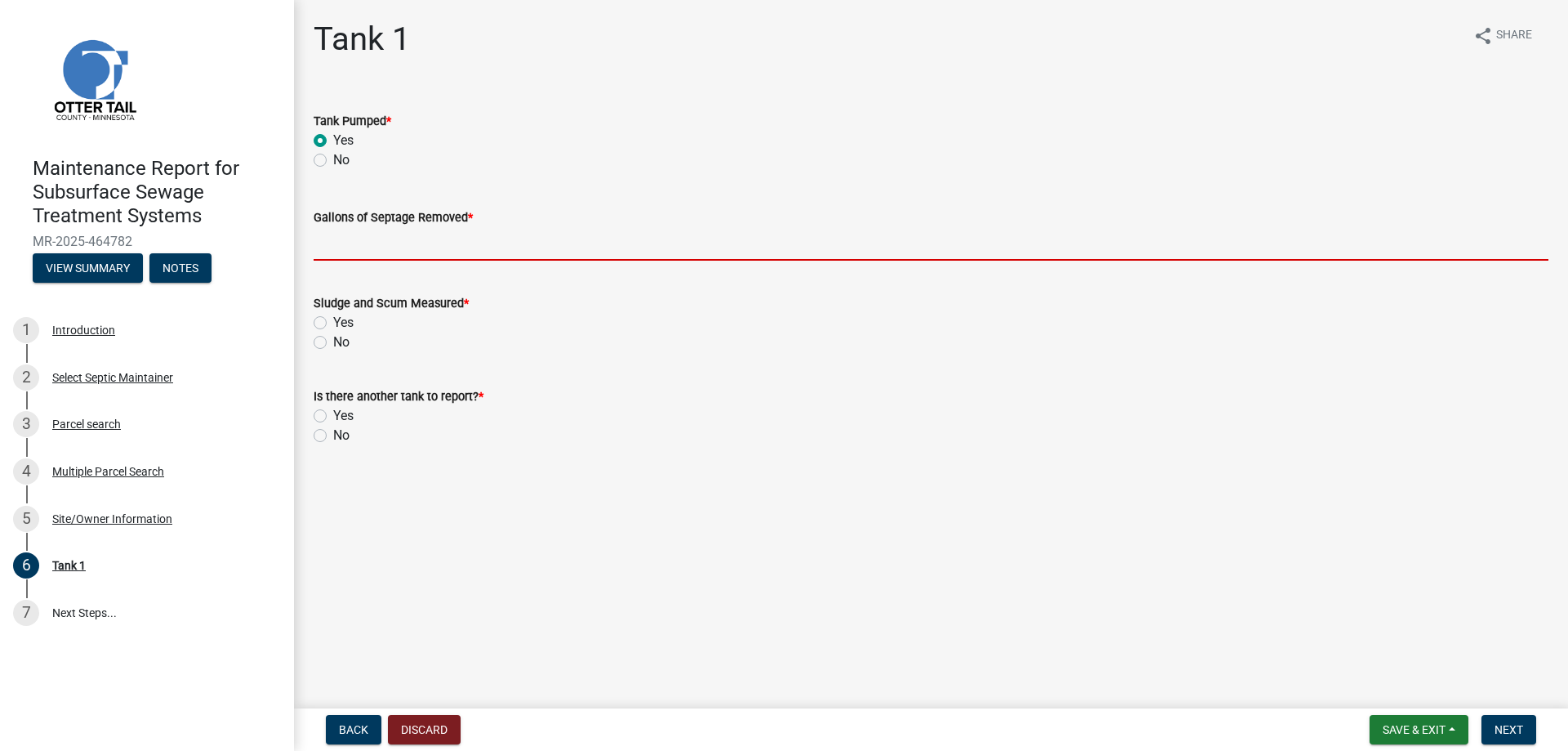
click at [355, 256] on input "Gallons of Septage Removed *" at bounding box center [930, 244] width 1235 height 34
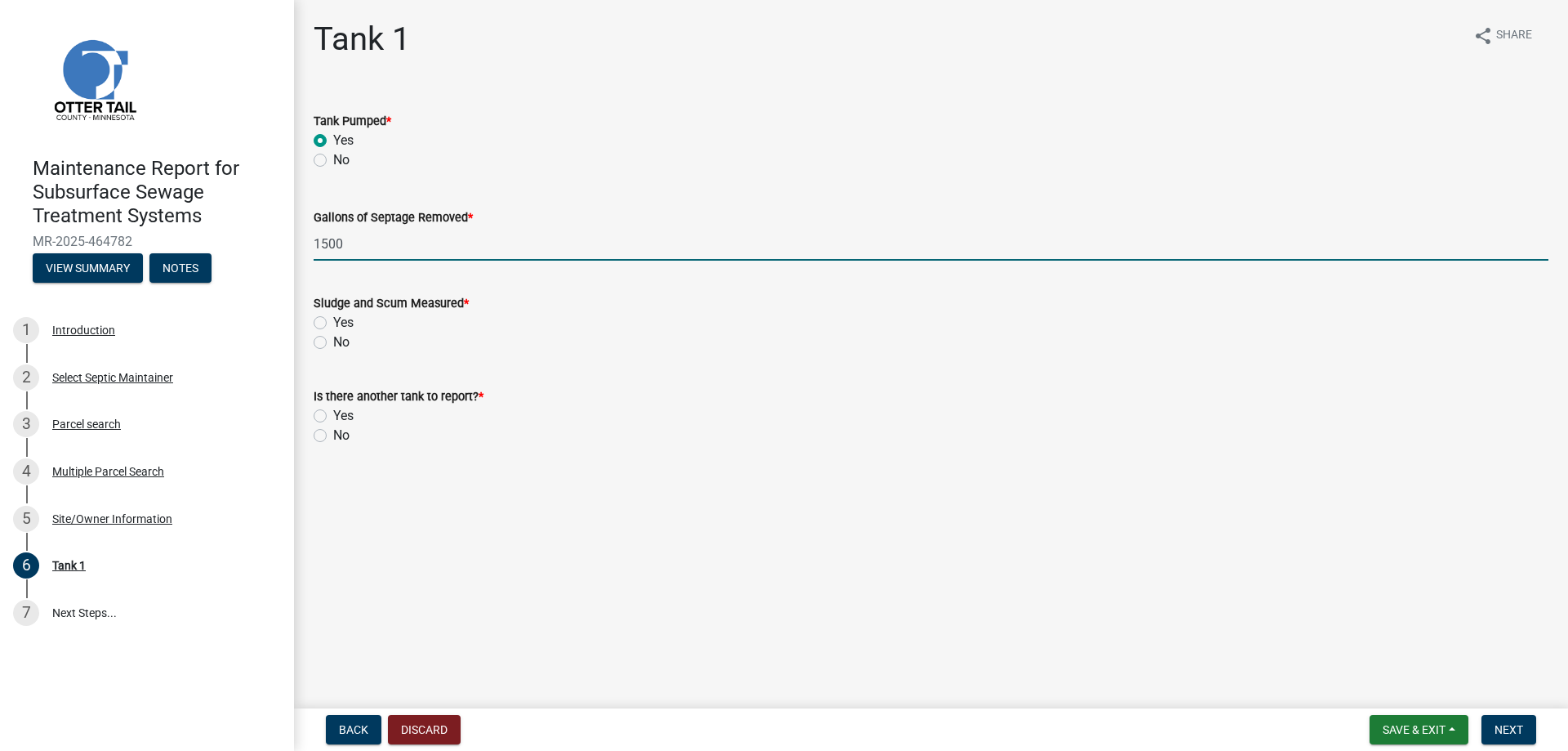
click at [328, 347] on div "No" at bounding box center [930, 342] width 1235 height 20
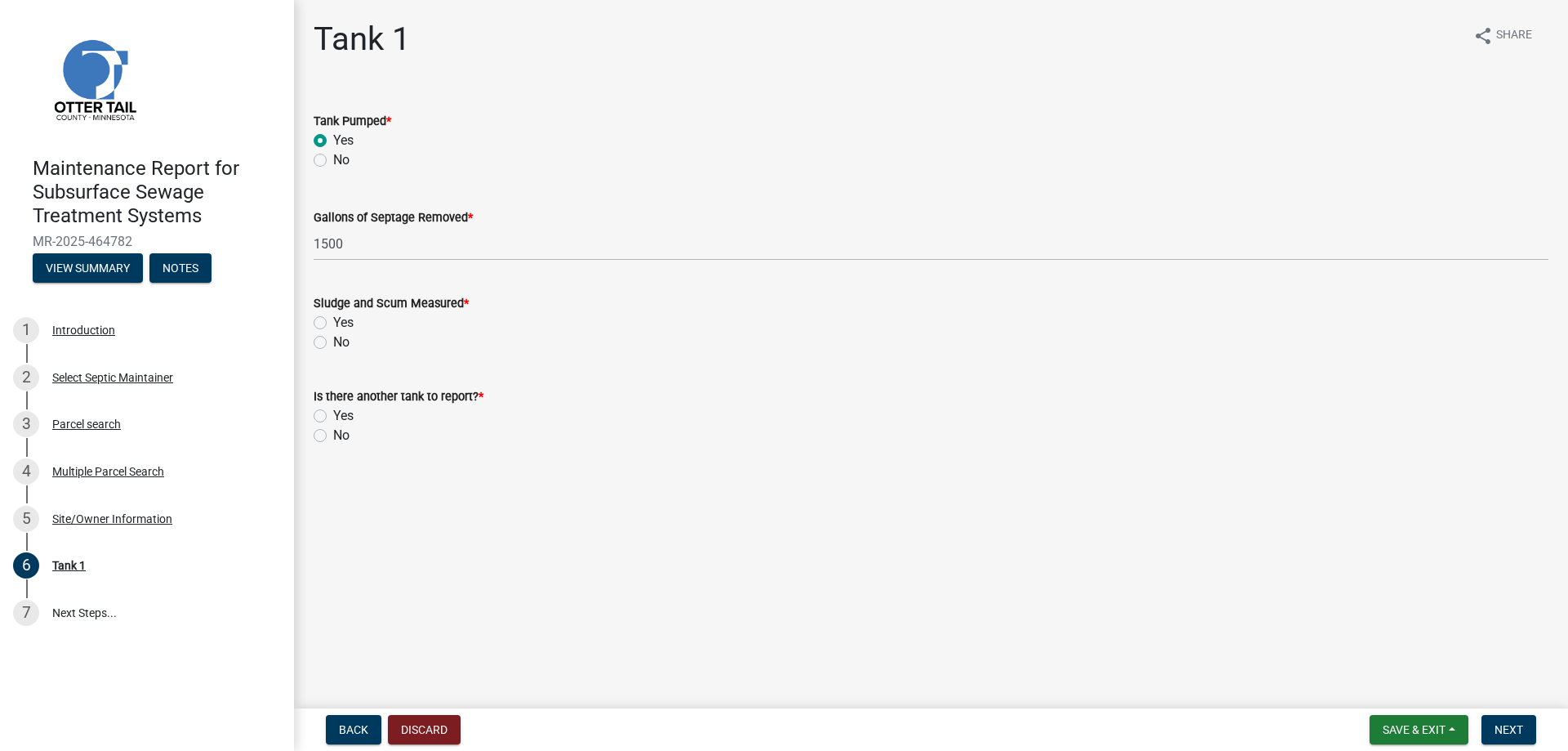
click at [327, 344] on div "No" at bounding box center [930, 342] width 1235 height 20
click at [333, 342] on label "No" at bounding box center [341, 342] width 16 height 20
click at [333, 342] on input "No" at bounding box center [338, 337] width 10 height 10
click at [333, 433] on label "No" at bounding box center [341, 435] width 16 height 20
click at [333, 433] on input "No" at bounding box center [338, 431] width 10 height 10
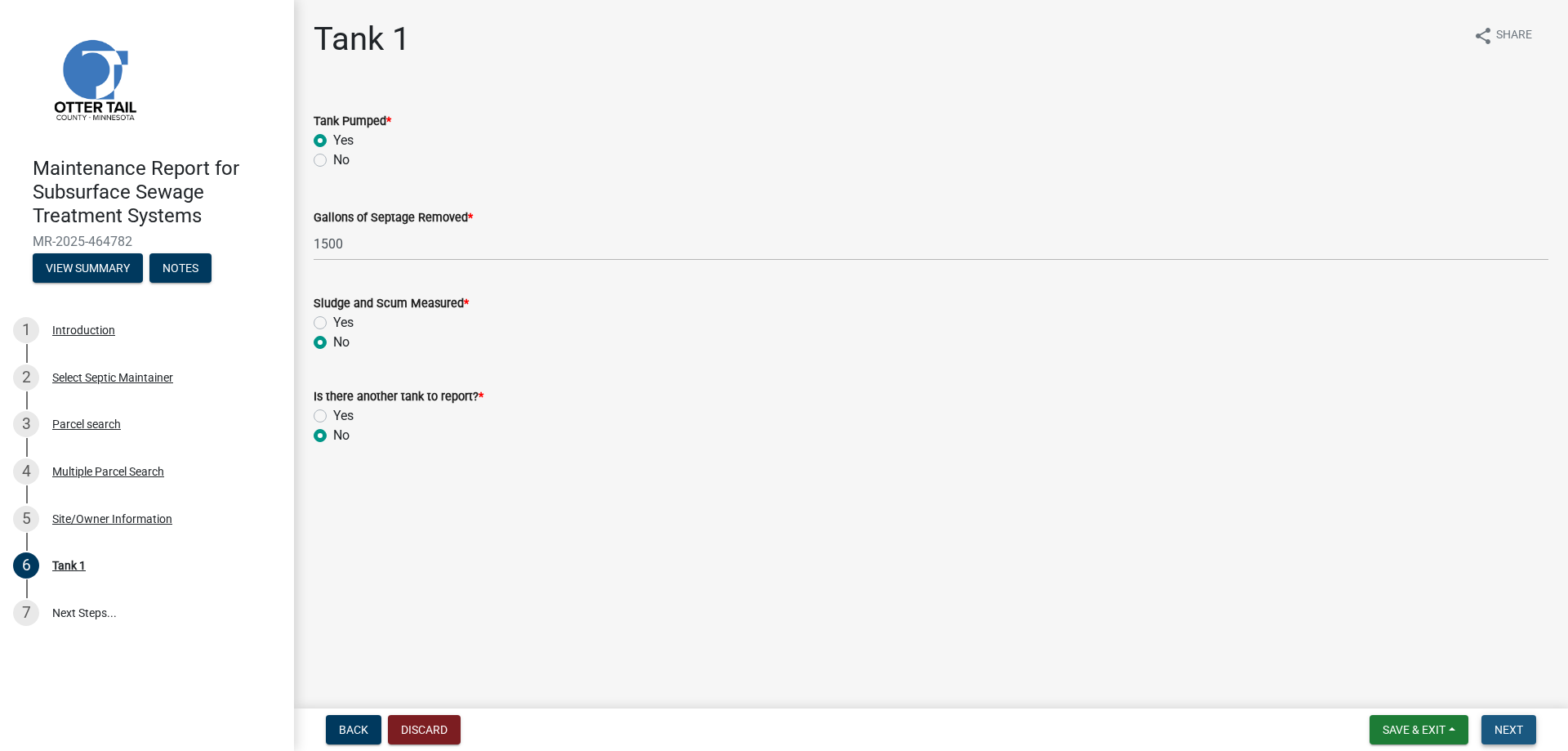
click at [1515, 728] on span "Next" at bounding box center [1509, 729] width 28 height 13
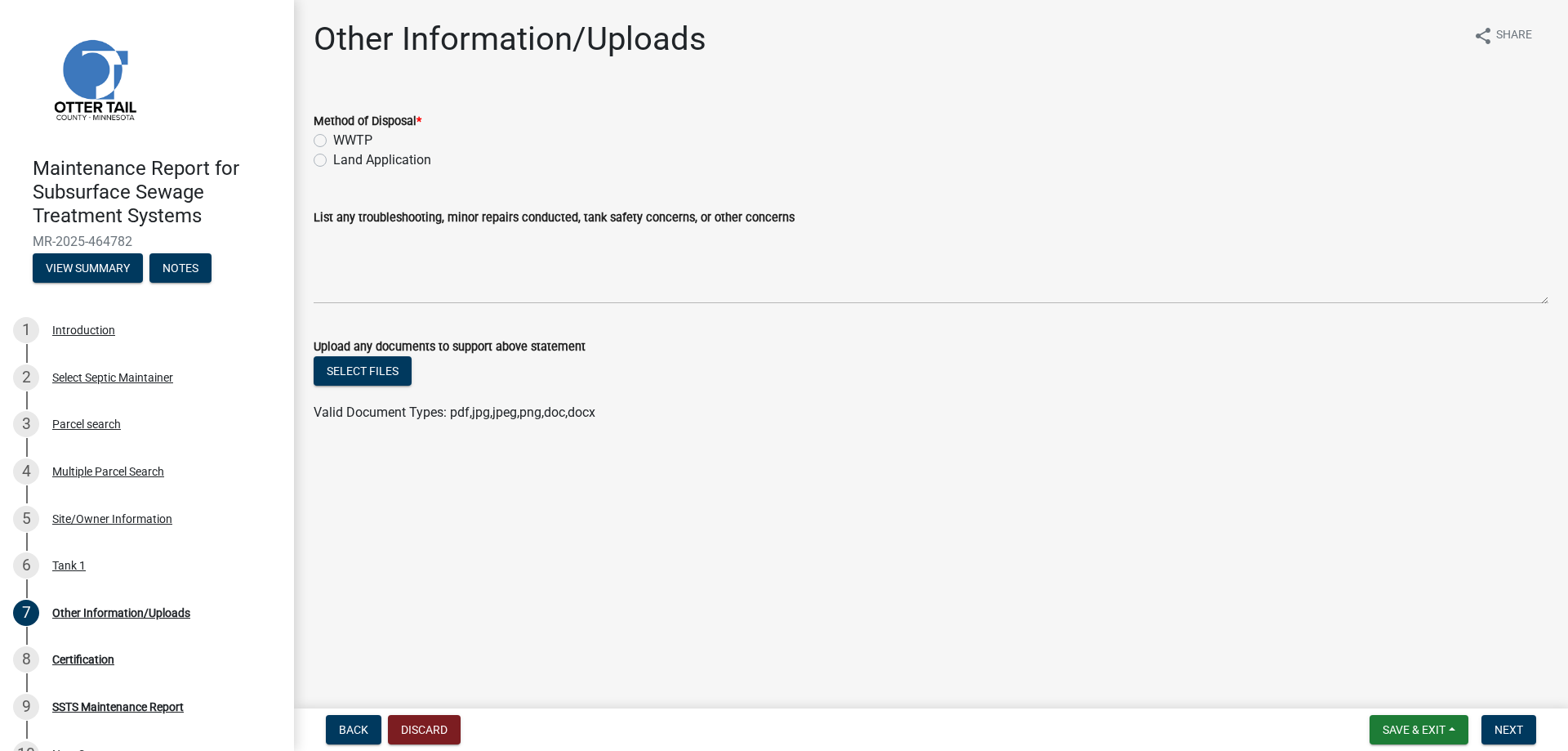
click at [390, 160] on label "Land Application" at bounding box center [382, 160] width 98 height 20
click at [344, 160] on input "Land Application" at bounding box center [338, 155] width 10 height 10
click at [1515, 727] on span "Next" at bounding box center [1509, 729] width 28 height 13
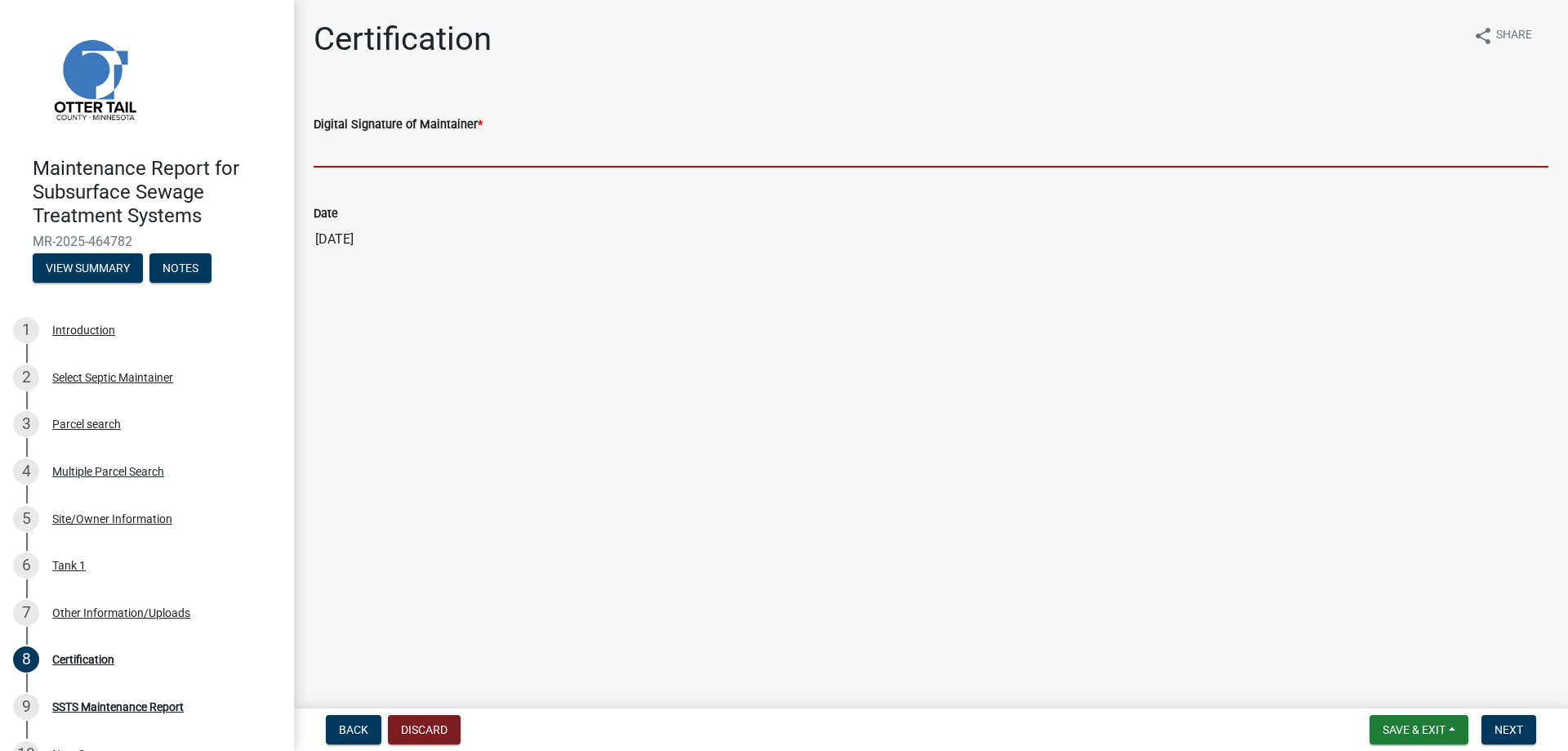
click at [471, 140] on input "Digital Signature of Maintainer *" at bounding box center [930, 151] width 1235 height 34
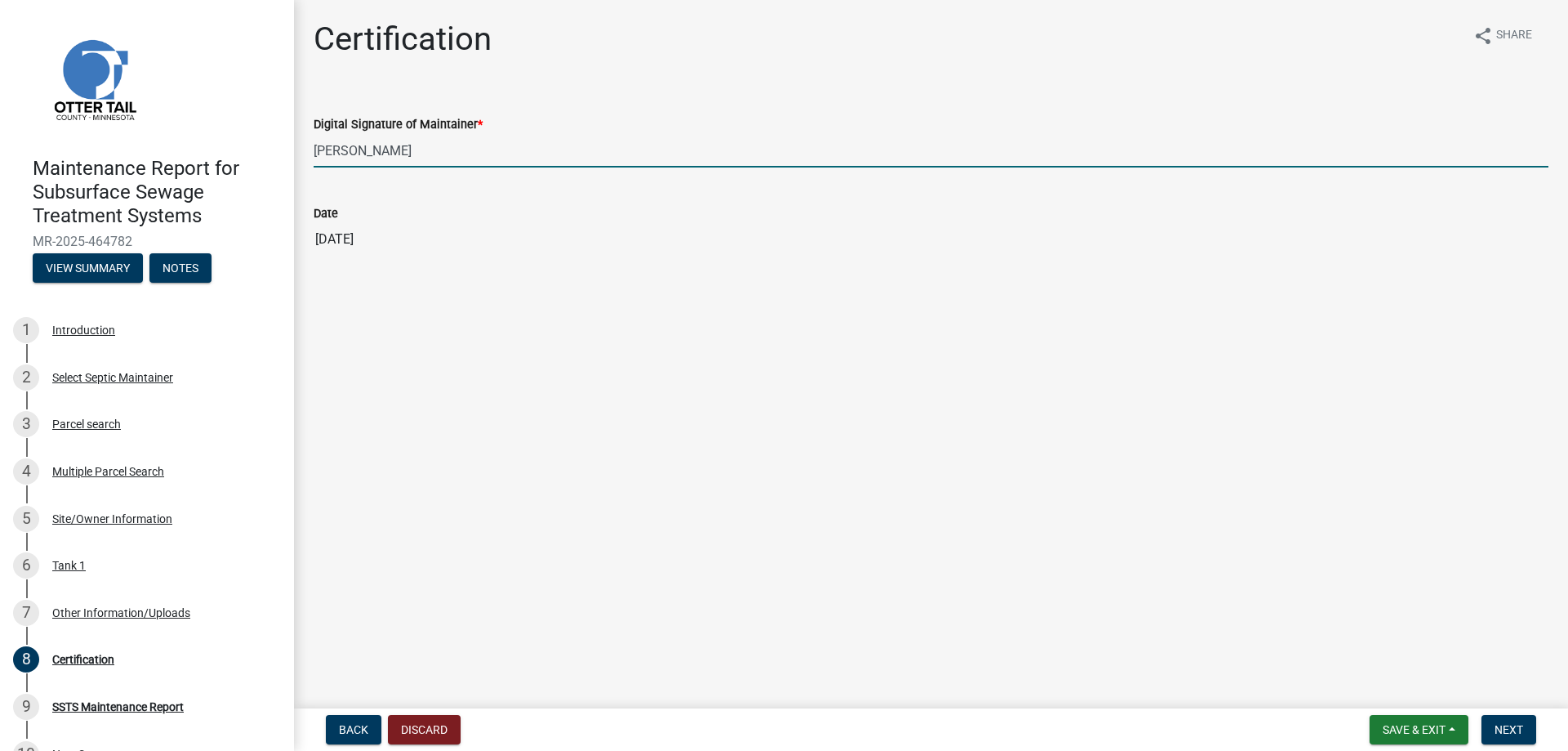
click at [463, 189] on div "Date [DATE]" at bounding box center [930, 219] width 1235 height 75
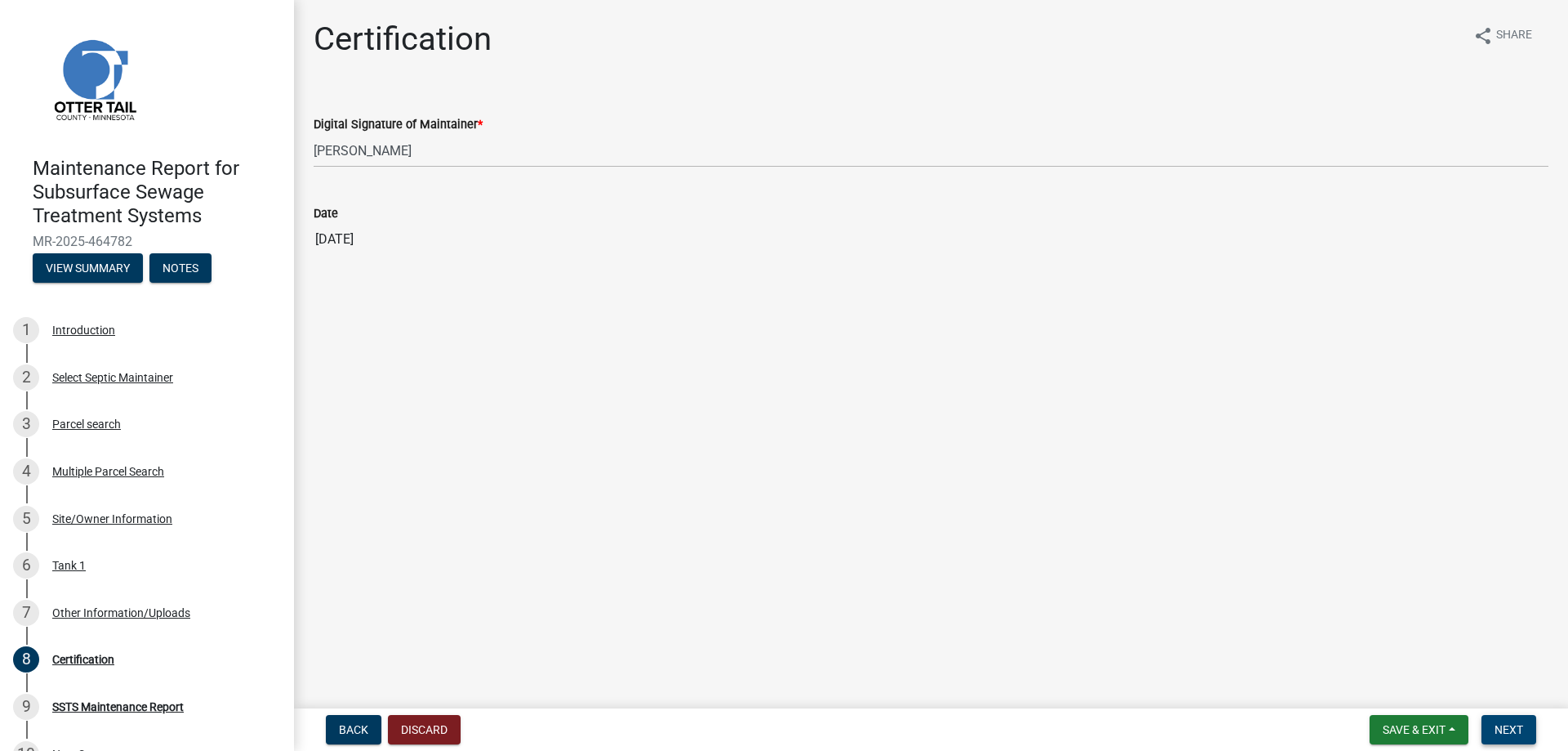
click at [1509, 728] on span "Next" at bounding box center [1509, 729] width 28 height 13
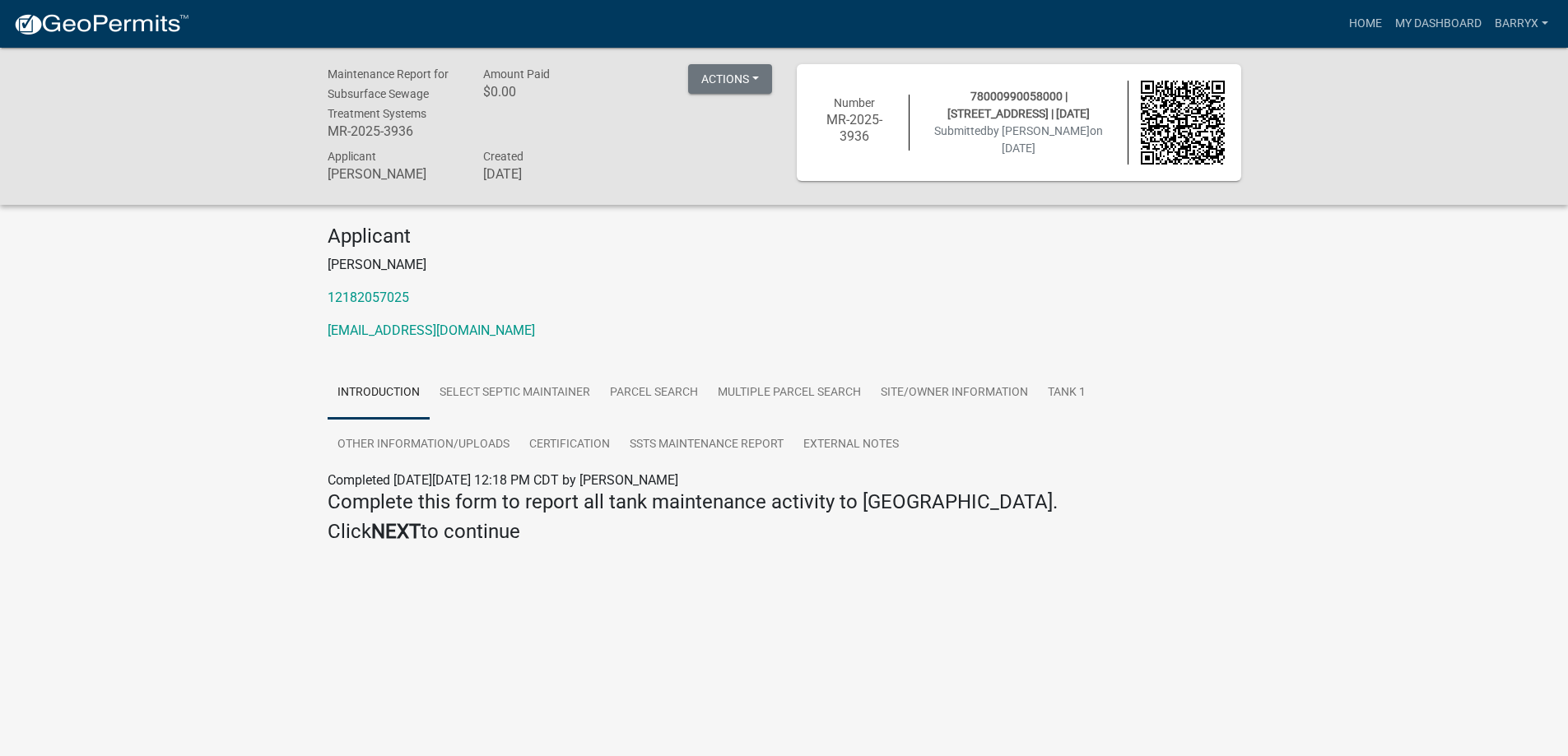
click at [115, 33] on img at bounding box center [102, 25] width 177 height 25
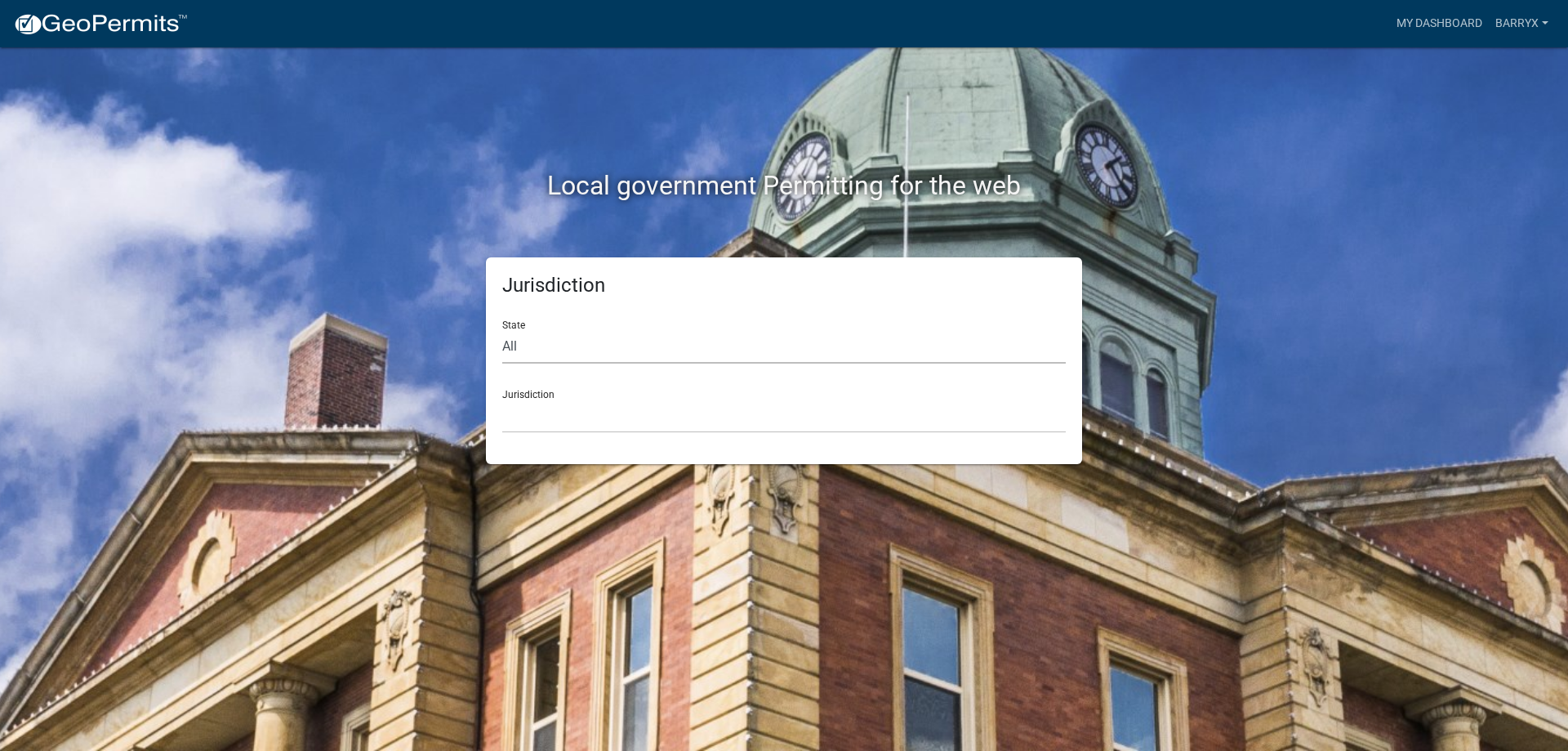
click at [559, 348] on select "All [US_STATE] [US_STATE] [US_STATE] [US_STATE] [US_STATE] [US_STATE] [US_STATE…" at bounding box center [784, 347] width 563 height 34
click at [502, 330] on select "All [US_STATE] [US_STATE] [US_STATE] [US_STATE] [US_STATE] [US_STATE] [US_STATE…" at bounding box center [784, 347] width 563 height 34
click at [558, 427] on select "[GEOGRAPHIC_DATA], [US_STATE] [GEOGRAPHIC_DATA], [US_STATE] [GEOGRAPHIC_DATA], …" at bounding box center [784, 416] width 563 height 34
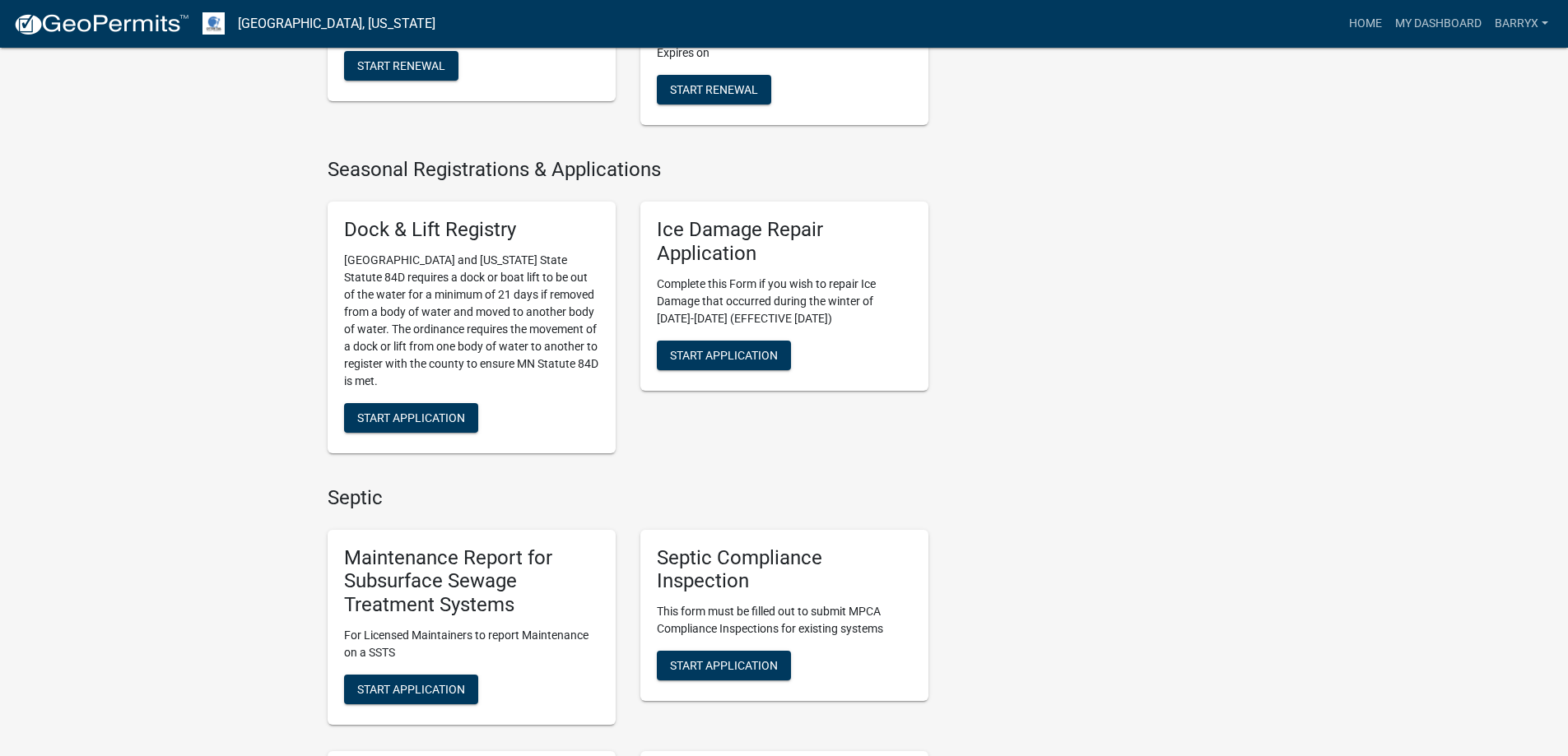
scroll to position [1069, 0]
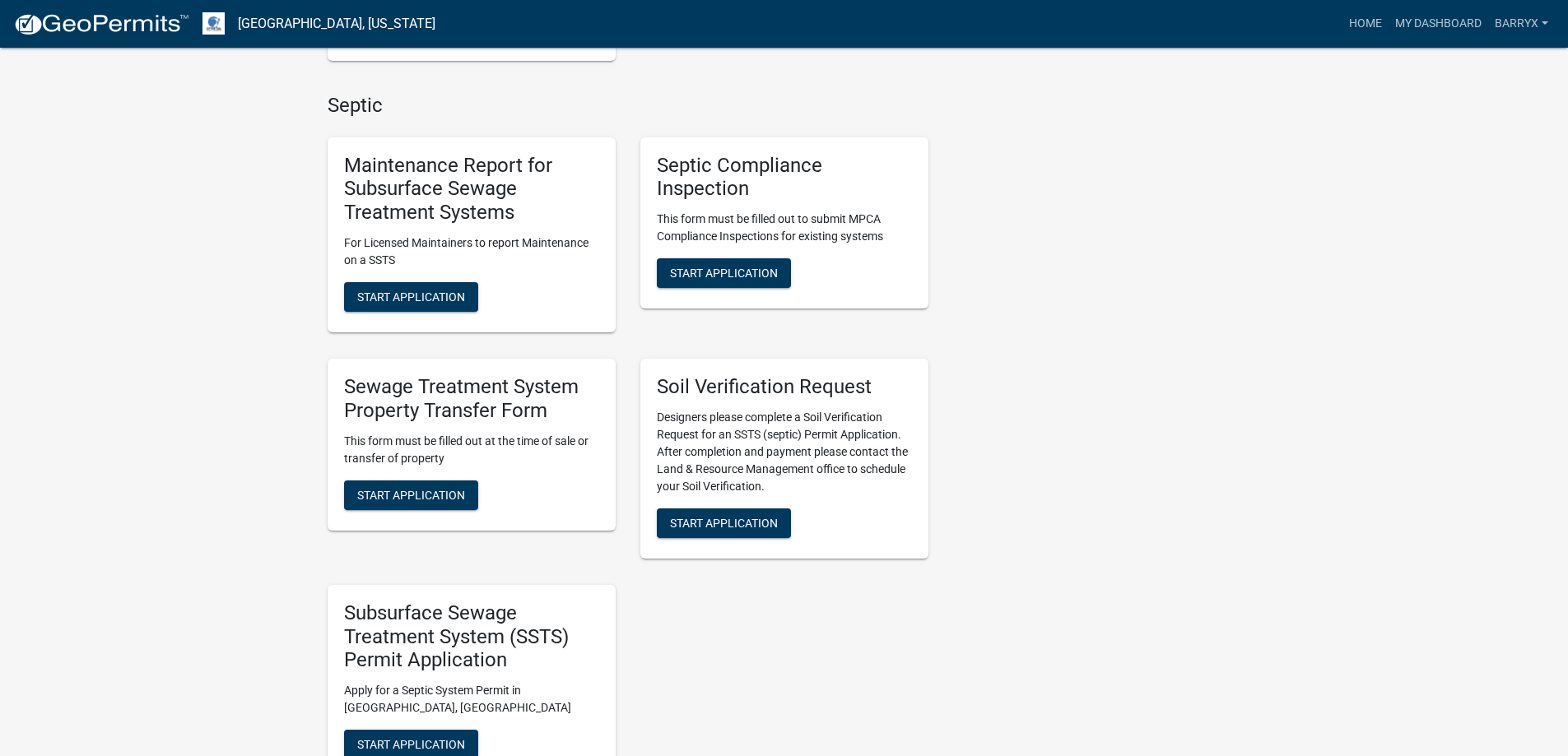
click at [416, 279] on div "Maintenance Report for Subsurface Sewage Treatment Systems For Licensed Maintai…" at bounding box center [471, 235] width 288 height 195
click at [442, 301] on span "Start Application" at bounding box center [411, 297] width 108 height 13
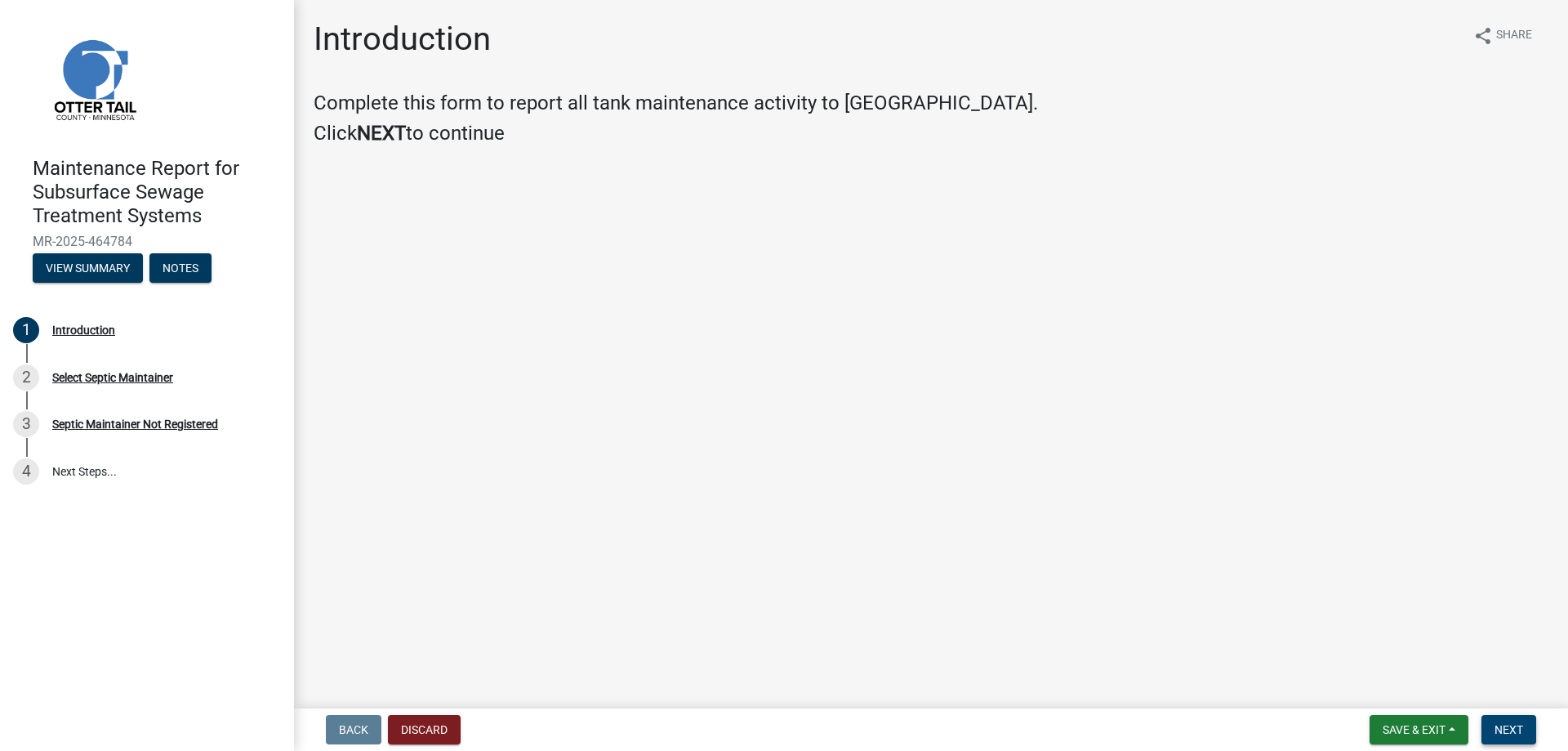
click at [1518, 723] on span "Next" at bounding box center [1509, 729] width 28 height 13
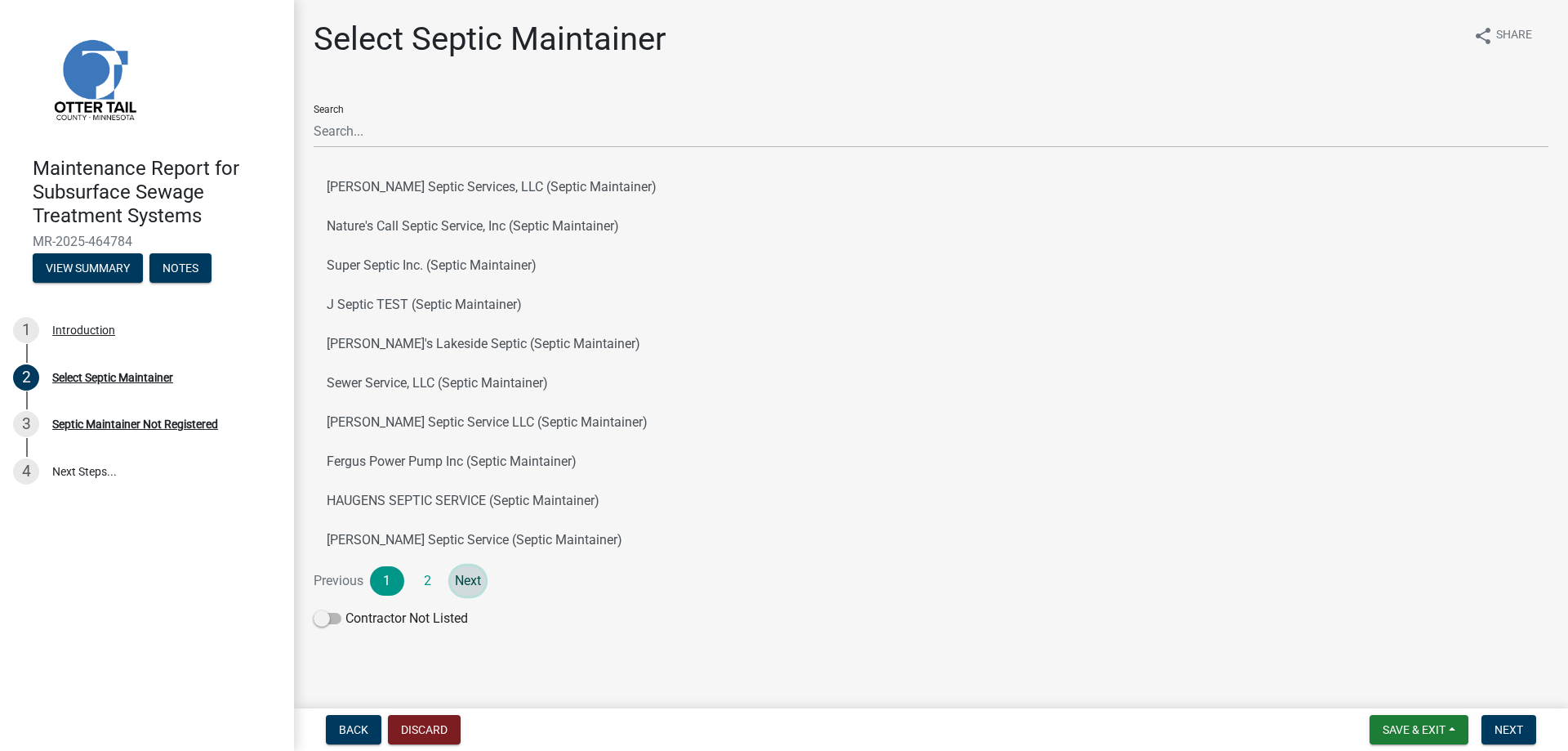
click at [467, 580] on link "Next" at bounding box center [468, 580] width 34 height 29
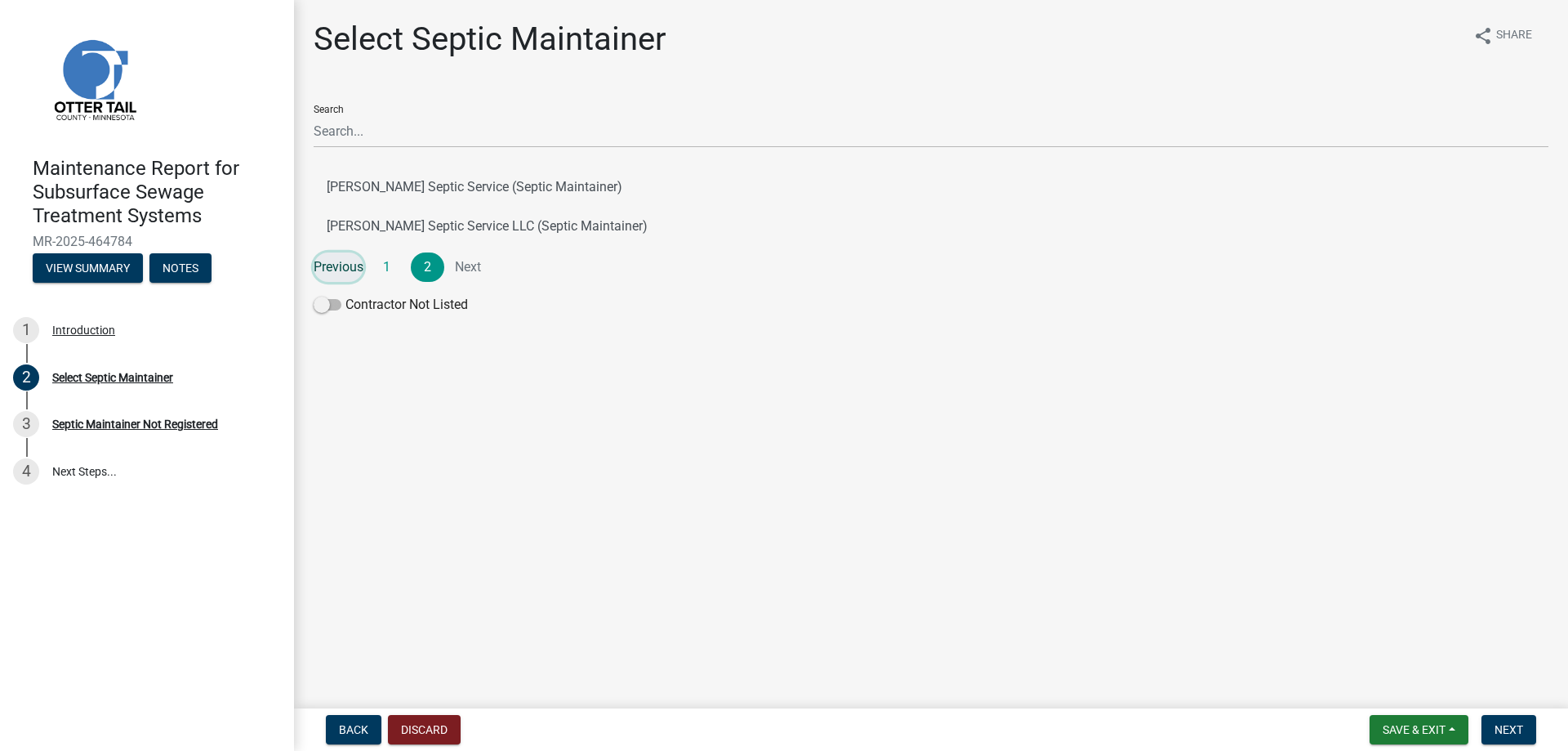
click at [331, 274] on link "Previous" at bounding box center [338, 267] width 50 height 29
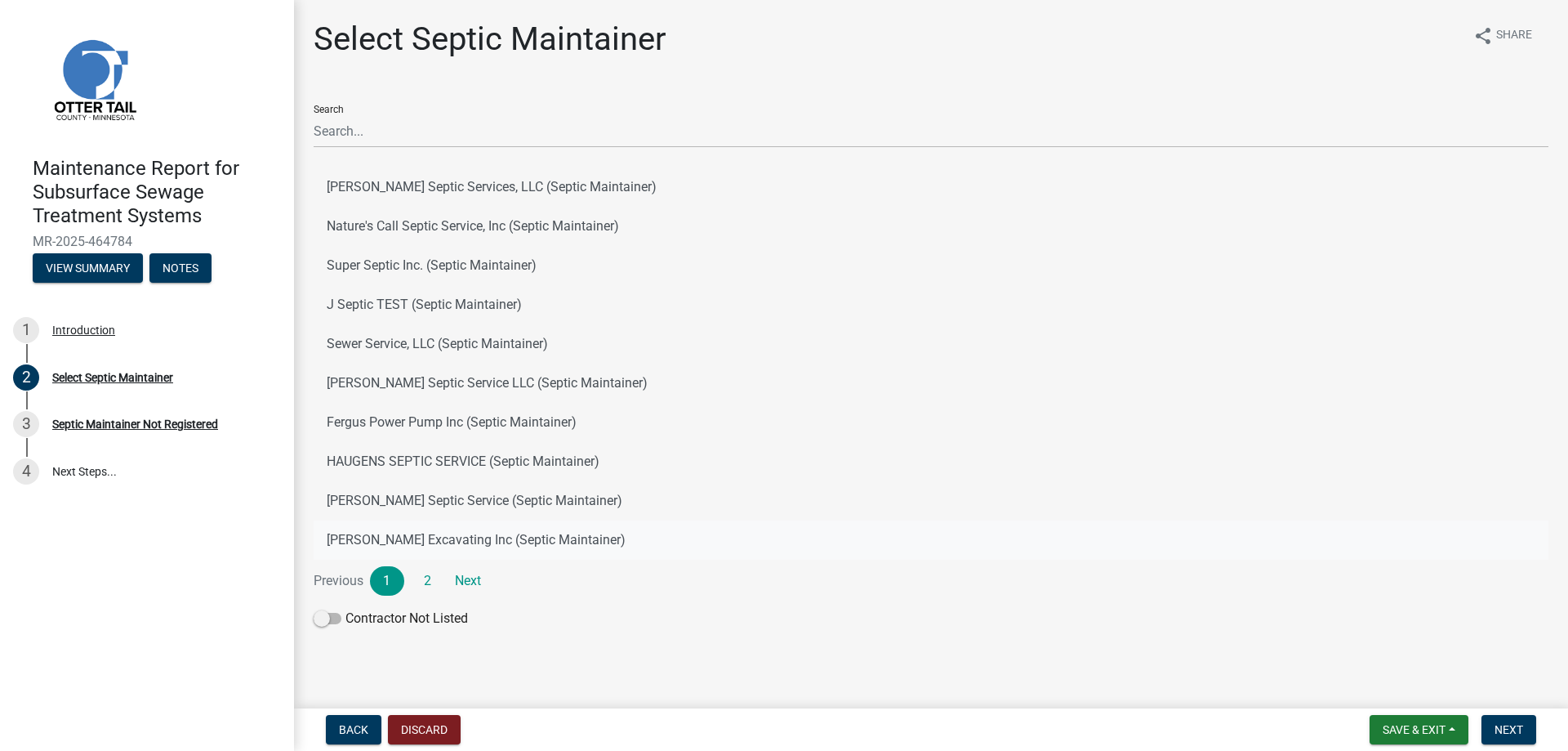
click at [428, 539] on button "[PERSON_NAME] Excavating Inc (Septic Maintainer)" at bounding box center [930, 540] width 1235 height 40
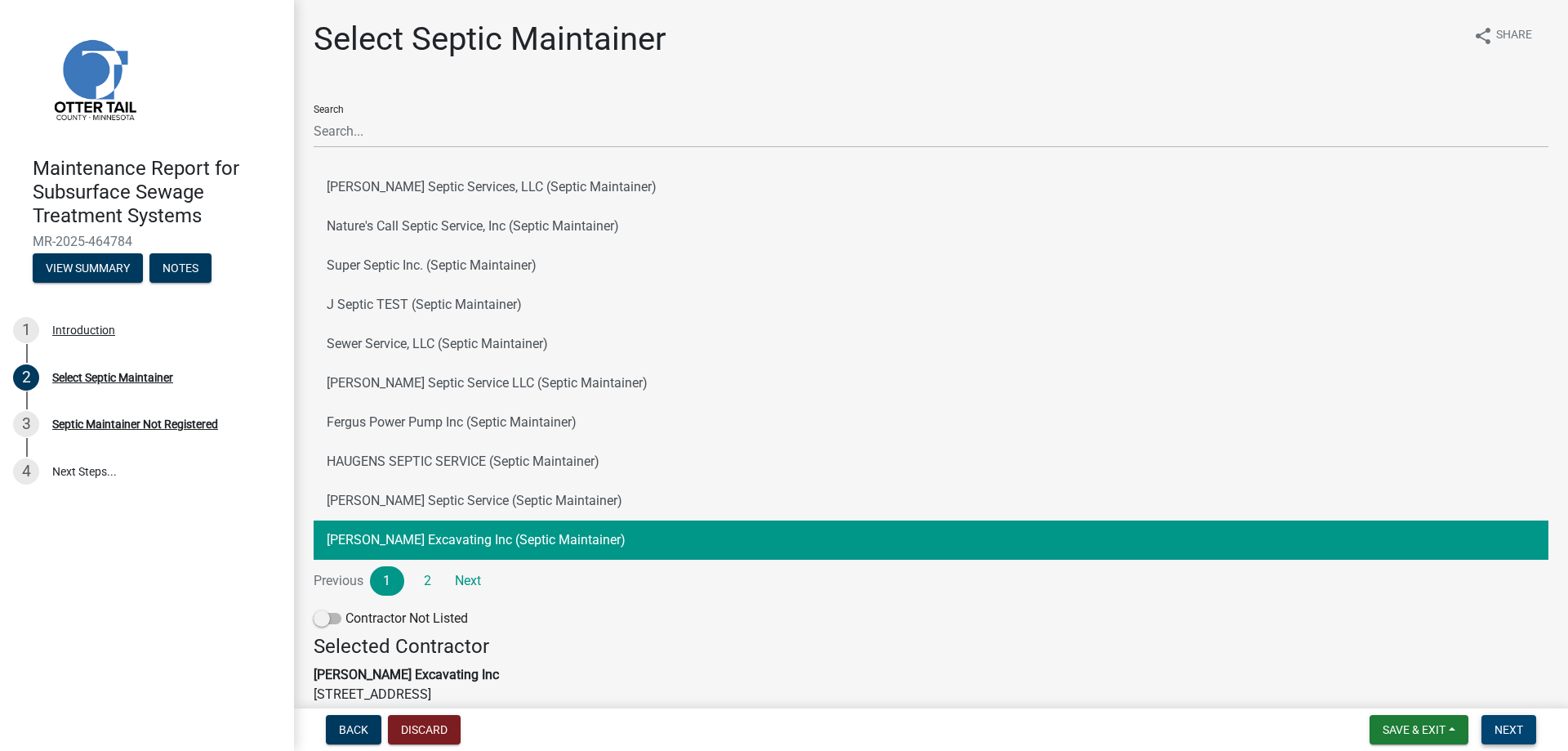
click at [1494, 733] on button "Next" at bounding box center [1509, 729] width 55 height 29
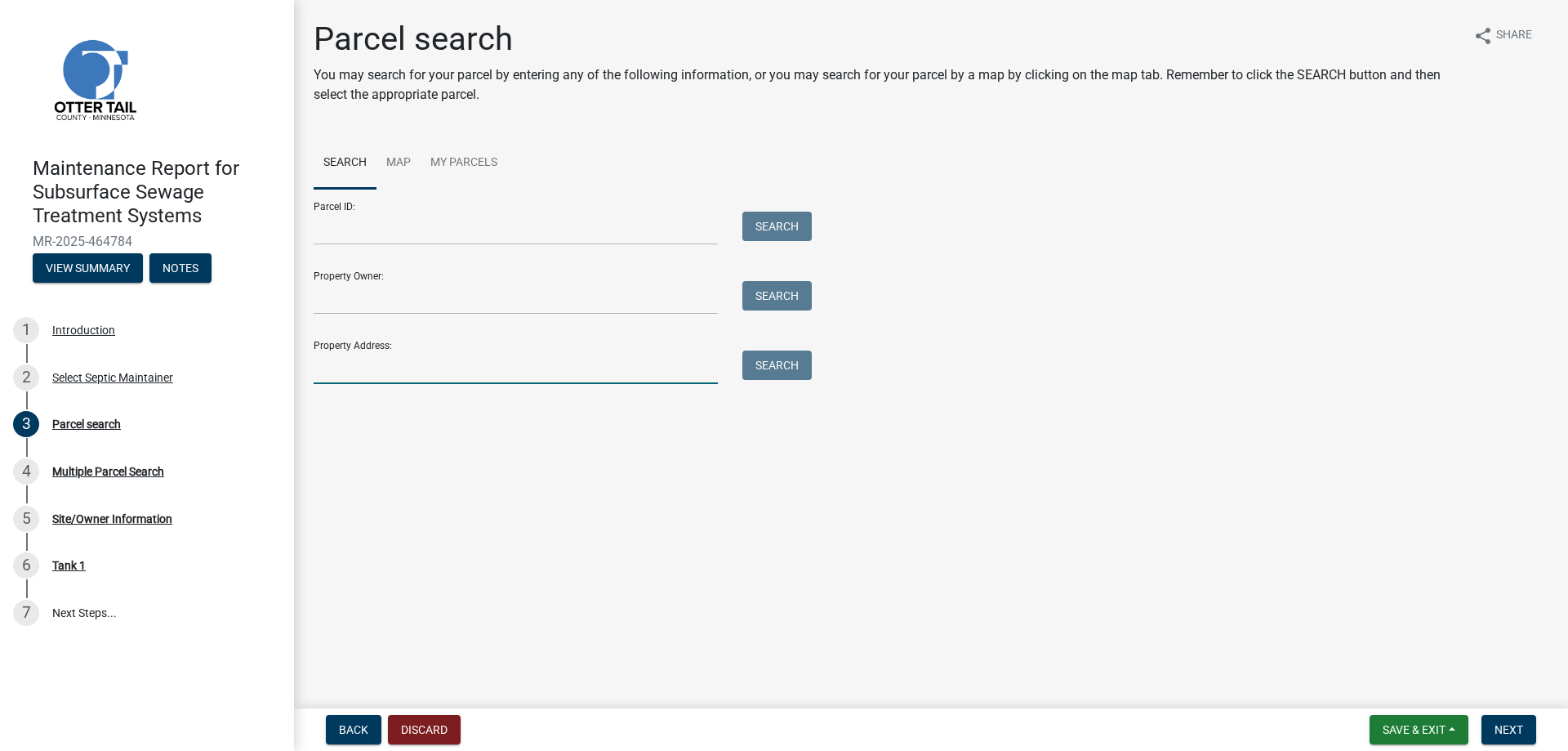
click at [350, 371] on input "Property Address:" at bounding box center [515, 367] width 404 height 34
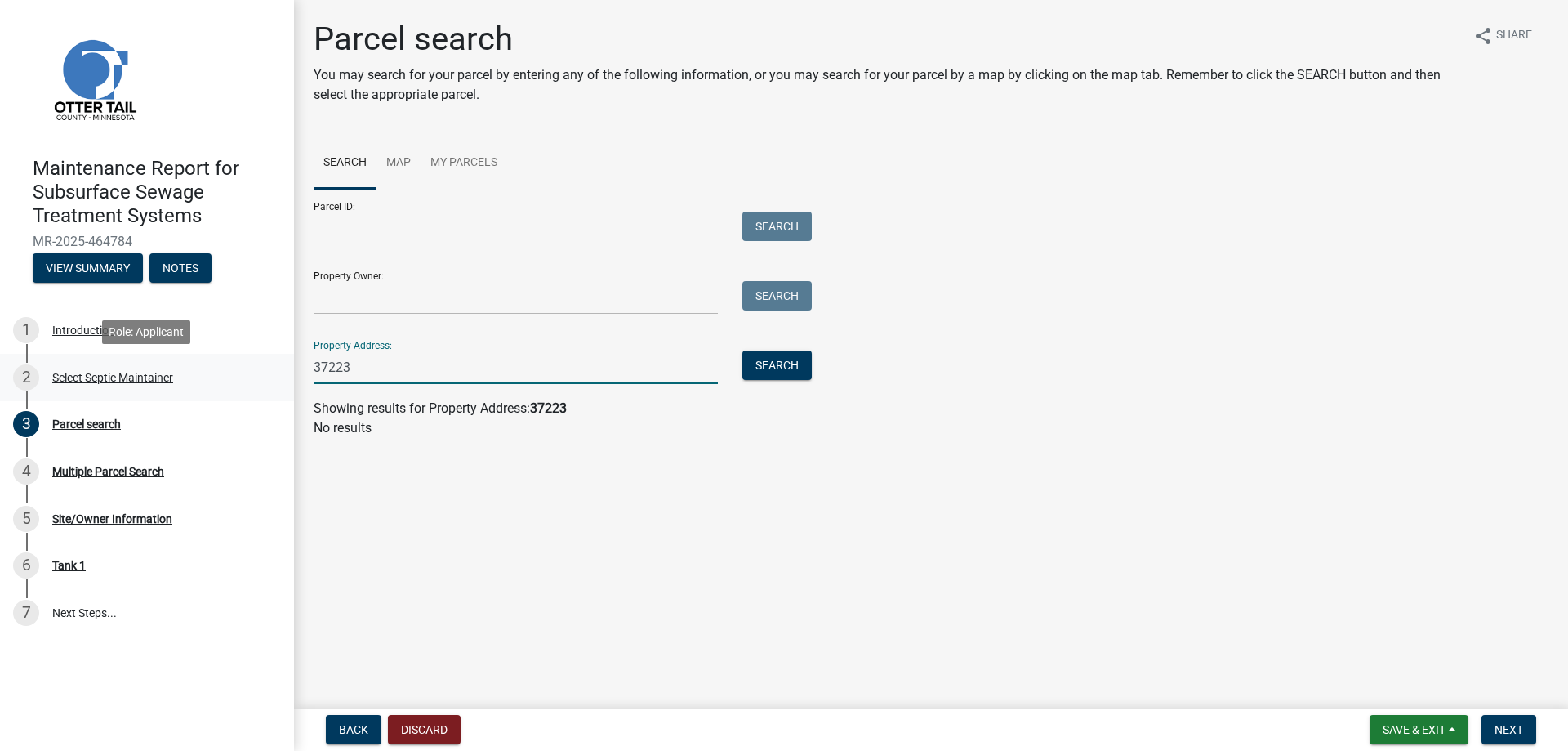
drag, startPoint x: 397, startPoint y: 371, endPoint x: 256, endPoint y: 364, distance: 141.2
click at [256, 364] on div "Maintenance Report for Subsurface Sewage Treatment Systems MR-2025-464784 View …" at bounding box center [784, 375] width 1568 height 751
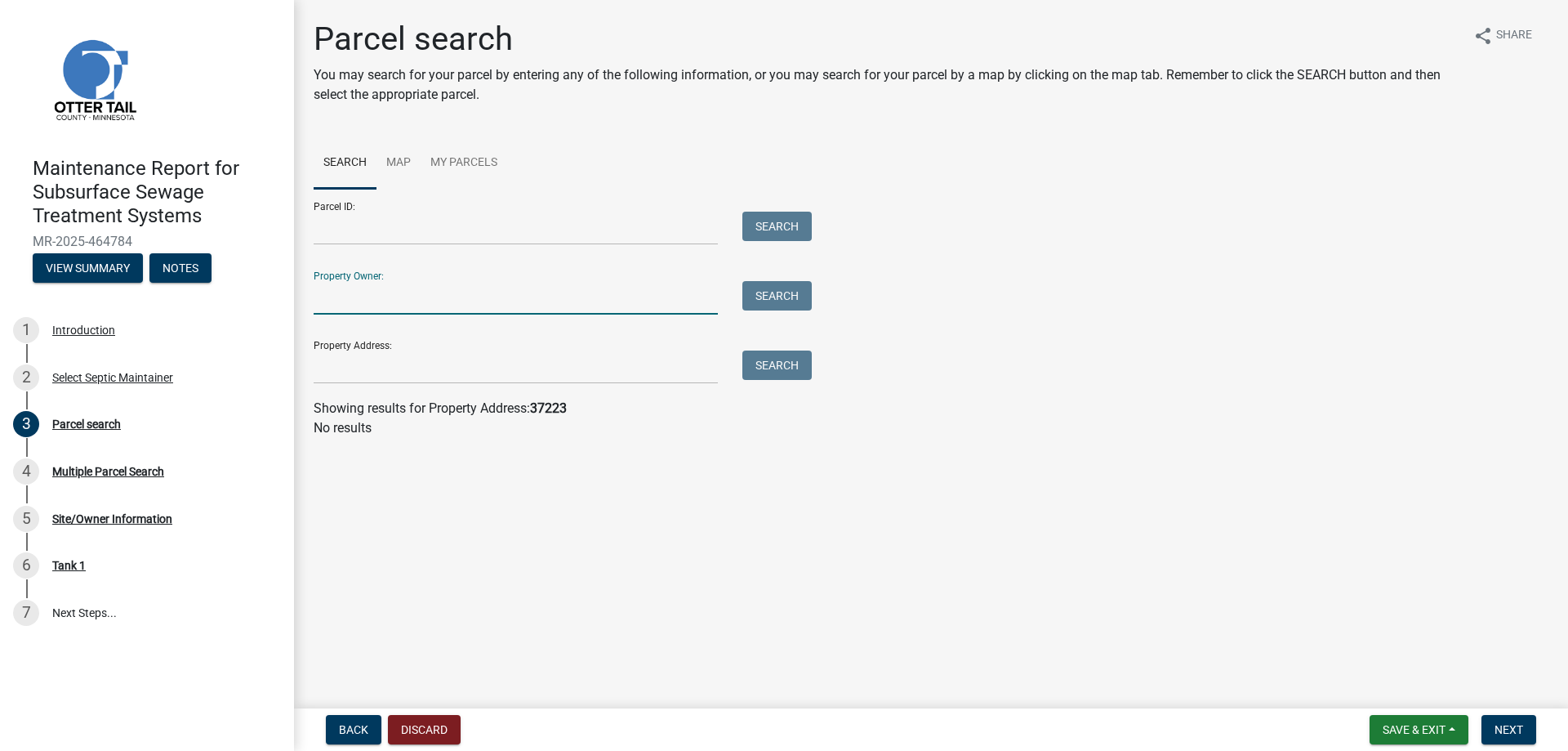
click at [360, 302] on input "Property Owner:" at bounding box center [515, 298] width 404 height 34
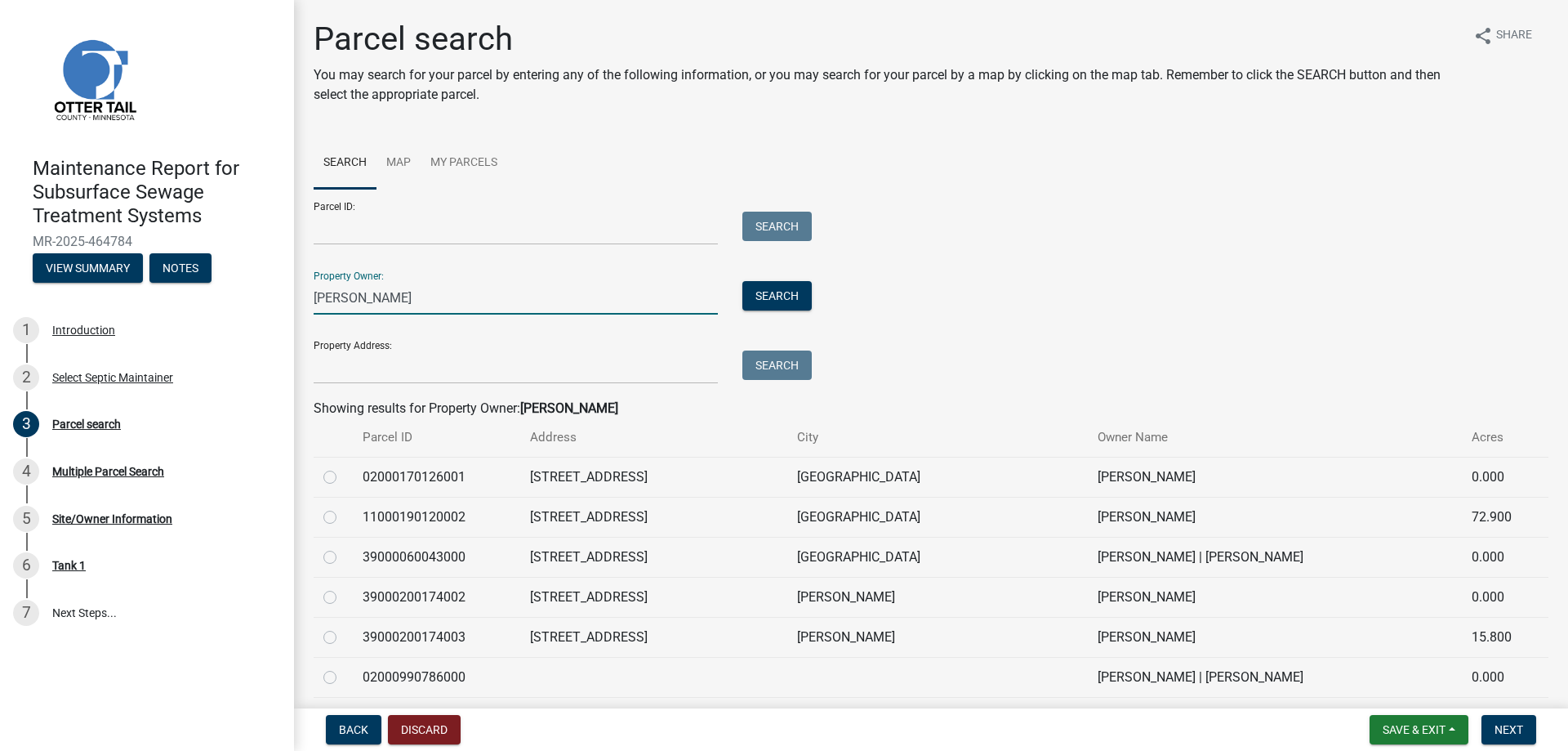
drag, startPoint x: 379, startPoint y: 289, endPoint x: 253, endPoint y: 282, distance: 126.2
click at [253, 282] on div "Maintenance Report for Subsurface Sewage Treatment Systems MR-2025-464784 View …" at bounding box center [784, 375] width 1568 height 751
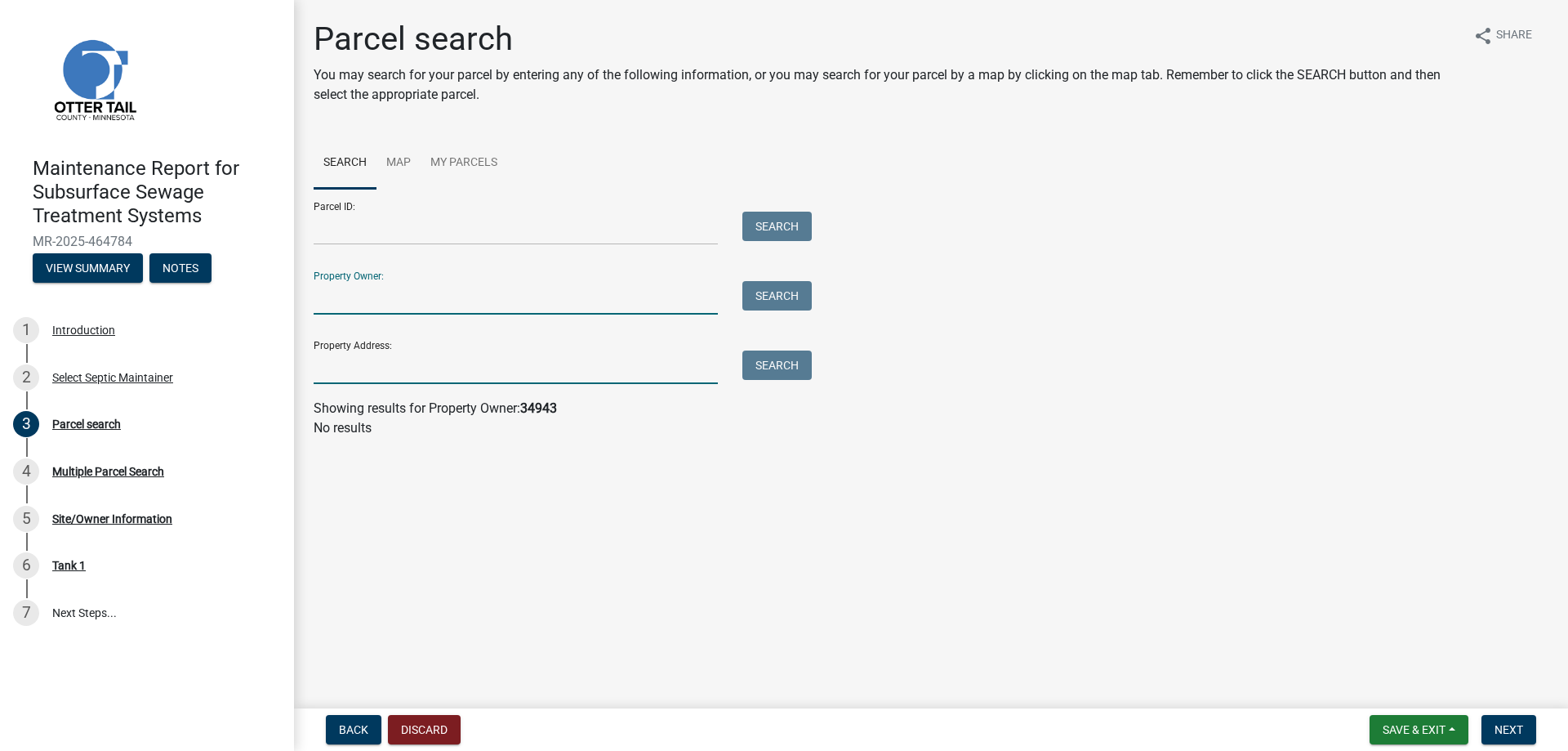
click at [371, 364] on input "Property Address:" at bounding box center [515, 367] width 404 height 34
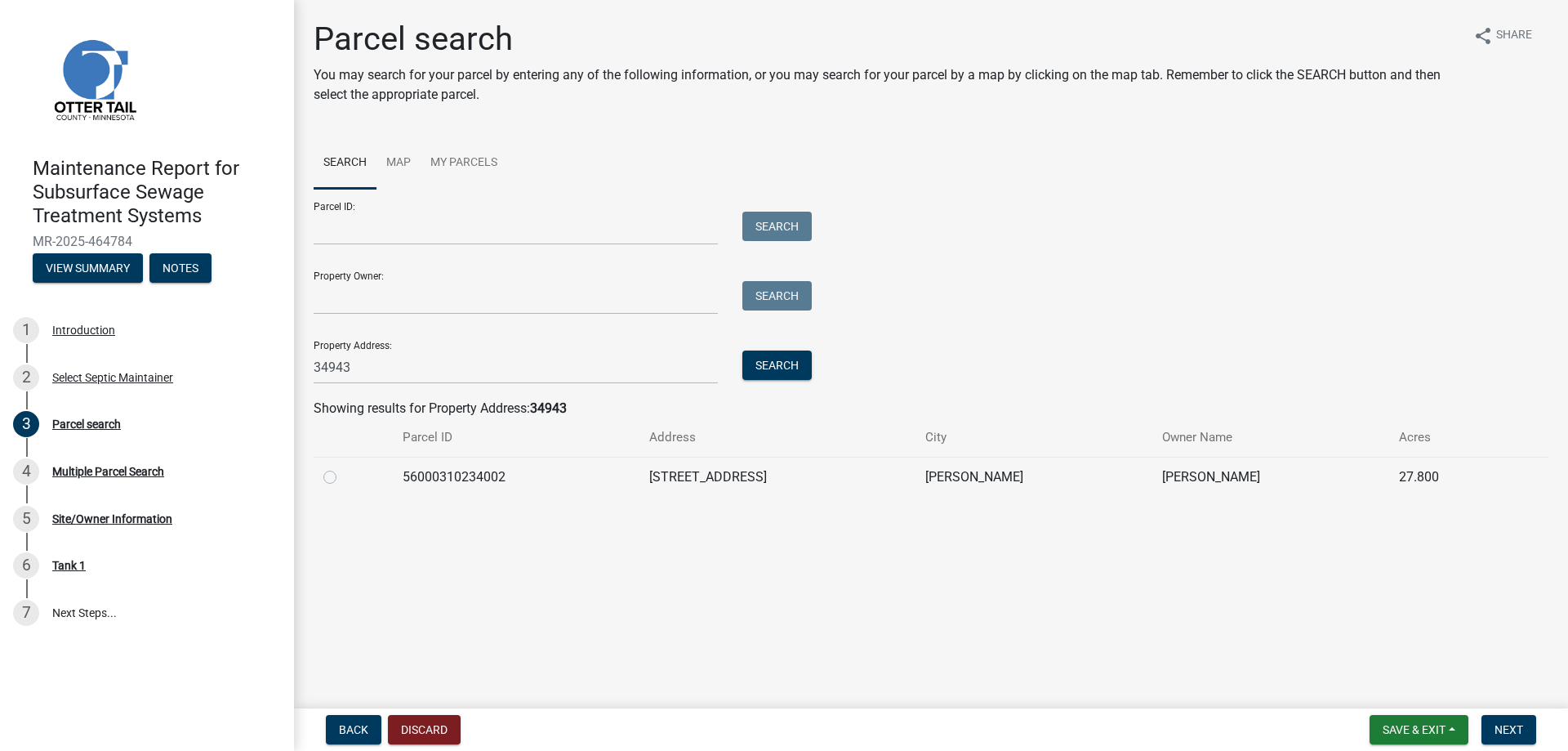
click at [343, 467] on label at bounding box center [343, 467] width 0 height 0
click at [343, 477] on input "radio" at bounding box center [348, 472] width 10 height 10
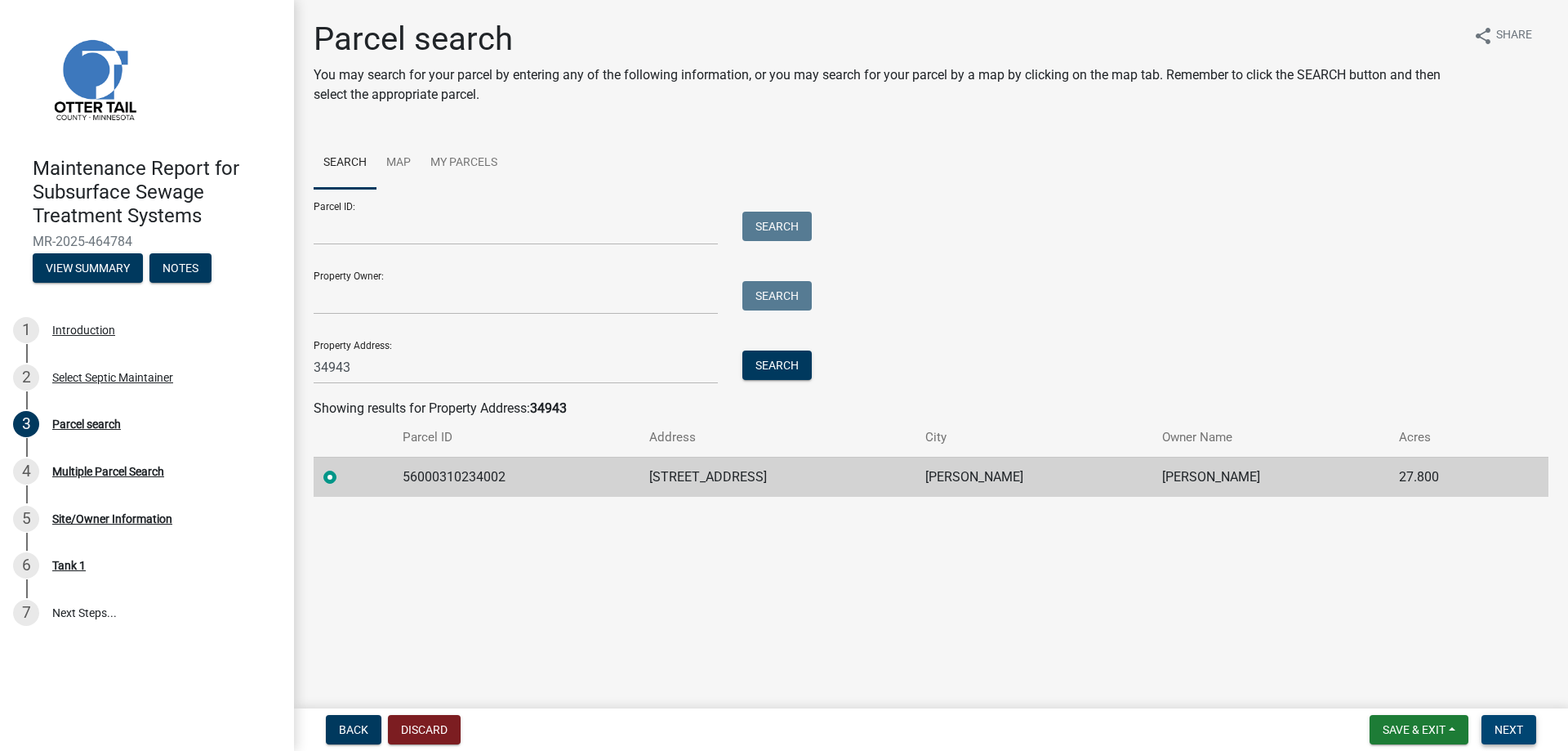
click at [1511, 727] on span "Next" at bounding box center [1509, 729] width 28 height 13
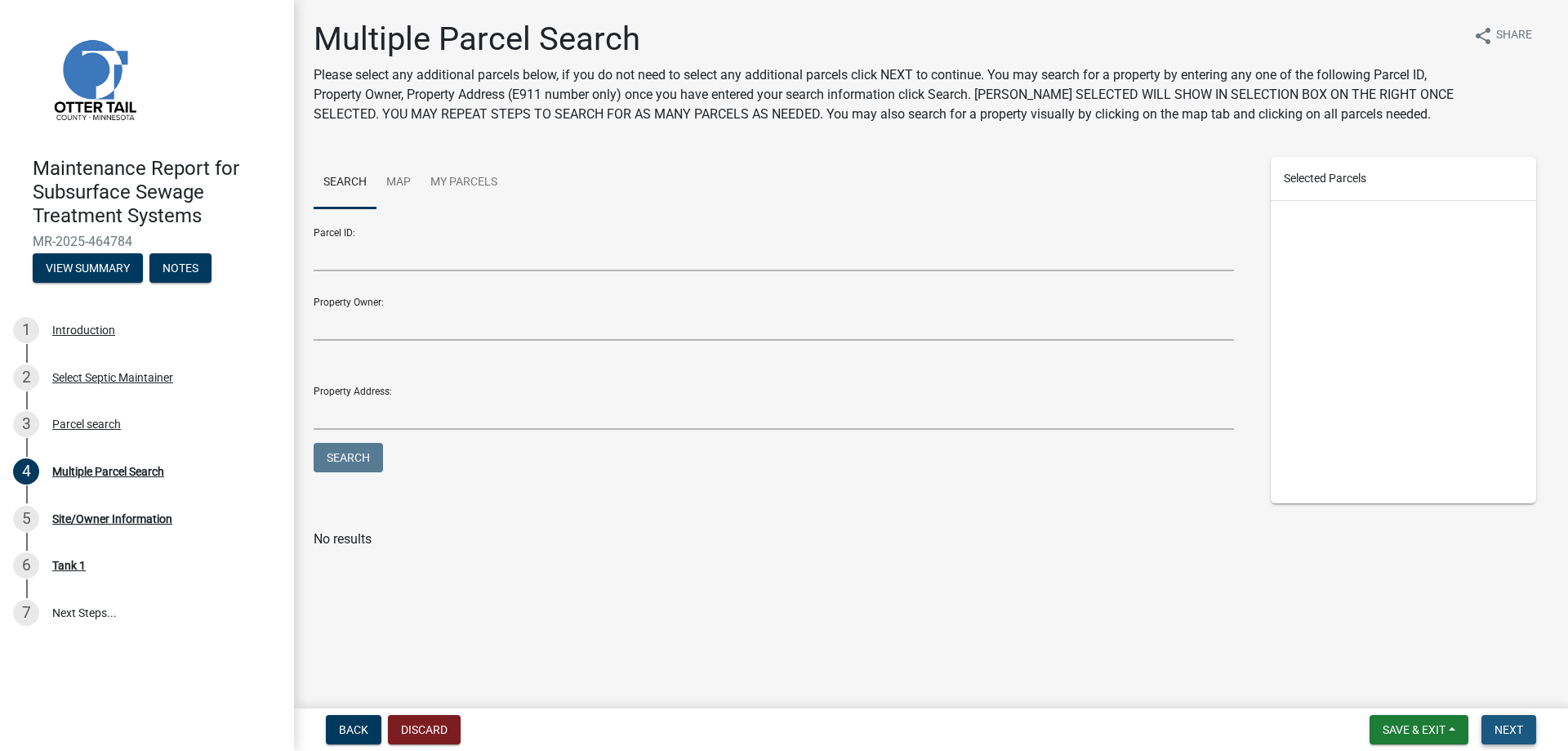
click at [1503, 732] on span "Next" at bounding box center [1509, 729] width 28 height 13
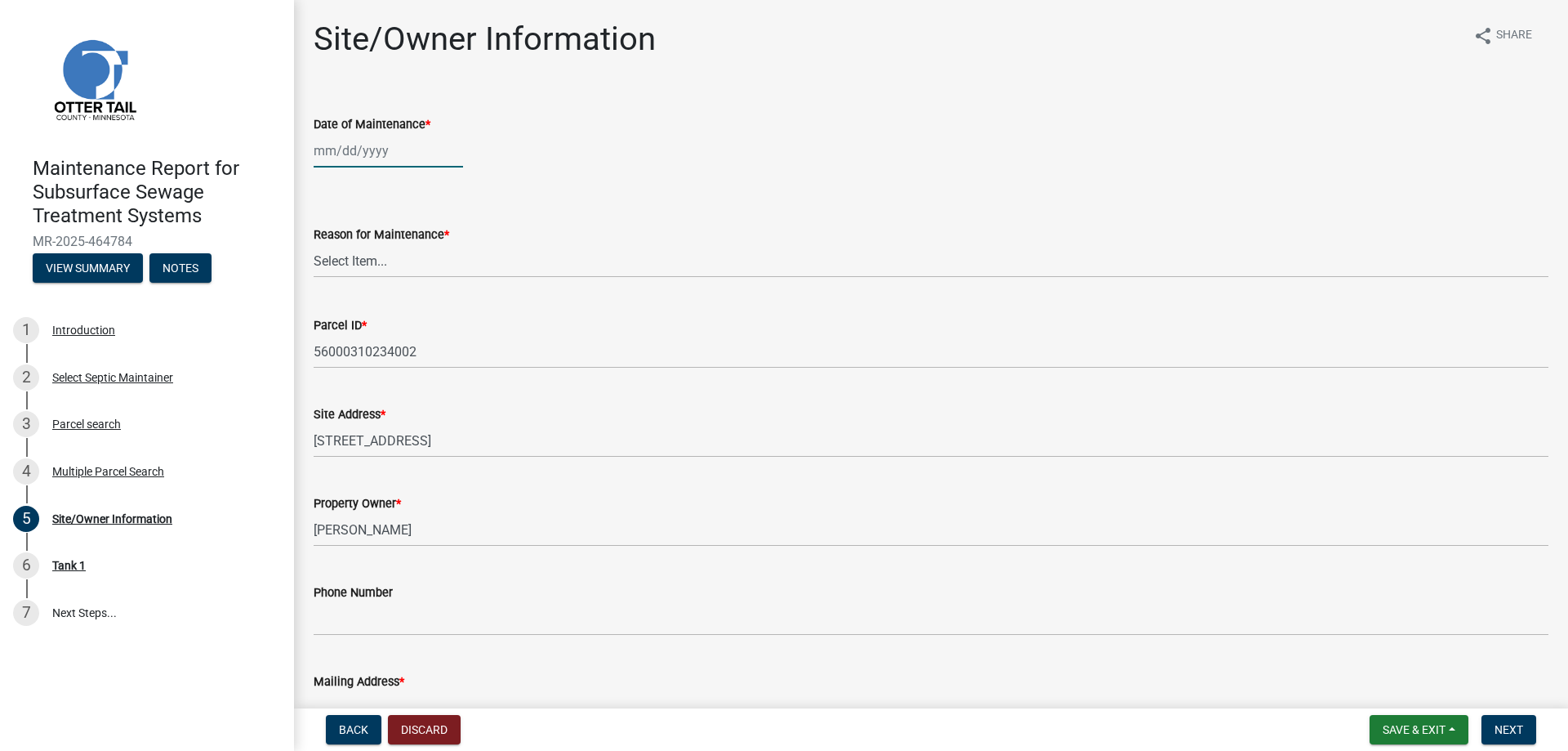
click at [320, 155] on div at bounding box center [388, 151] width 150 height 34
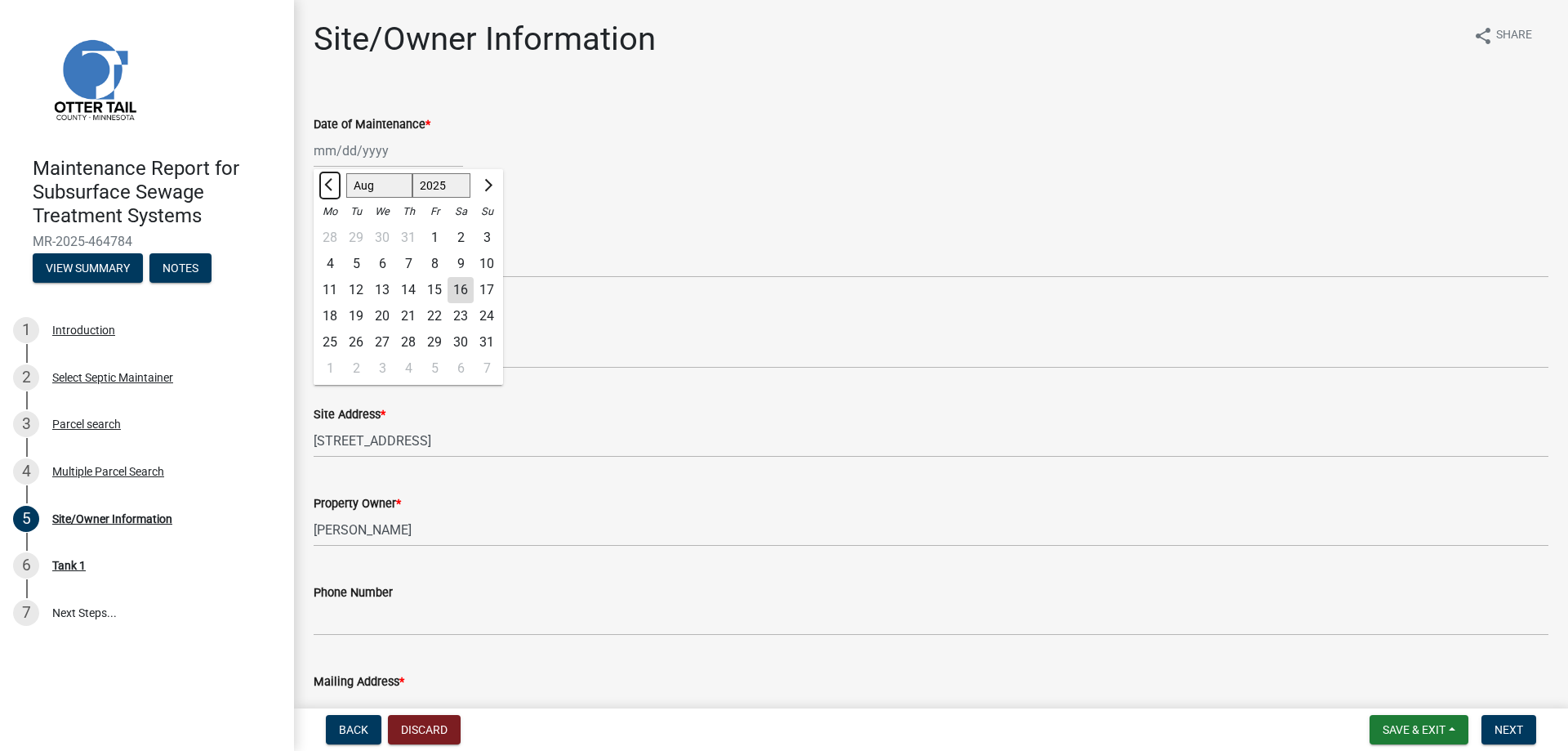
click at [329, 179] on button "Previous month" at bounding box center [330, 186] width 20 height 26
click at [486, 186] on span "Next month" at bounding box center [486, 185] width 12 height 12
click at [356, 286] on div "10" at bounding box center [356, 290] width 26 height 26
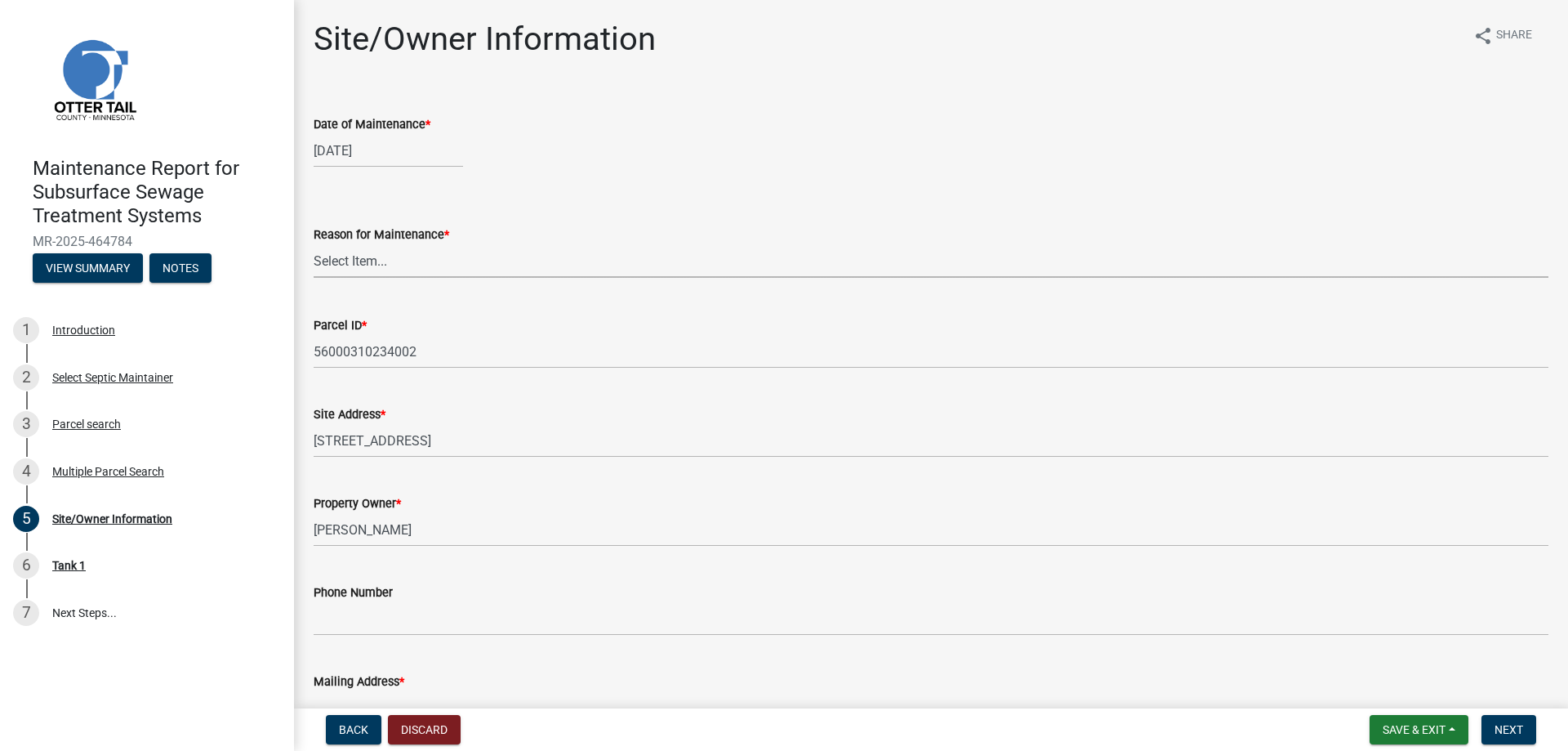
click at [354, 264] on select "Select Item... Called Routine Other" at bounding box center [930, 261] width 1235 height 34
click at [314, 244] on select "Select Item... Called Routine Other" at bounding box center [930, 261] width 1235 height 34
click at [1499, 733] on span "Next" at bounding box center [1509, 729] width 28 height 13
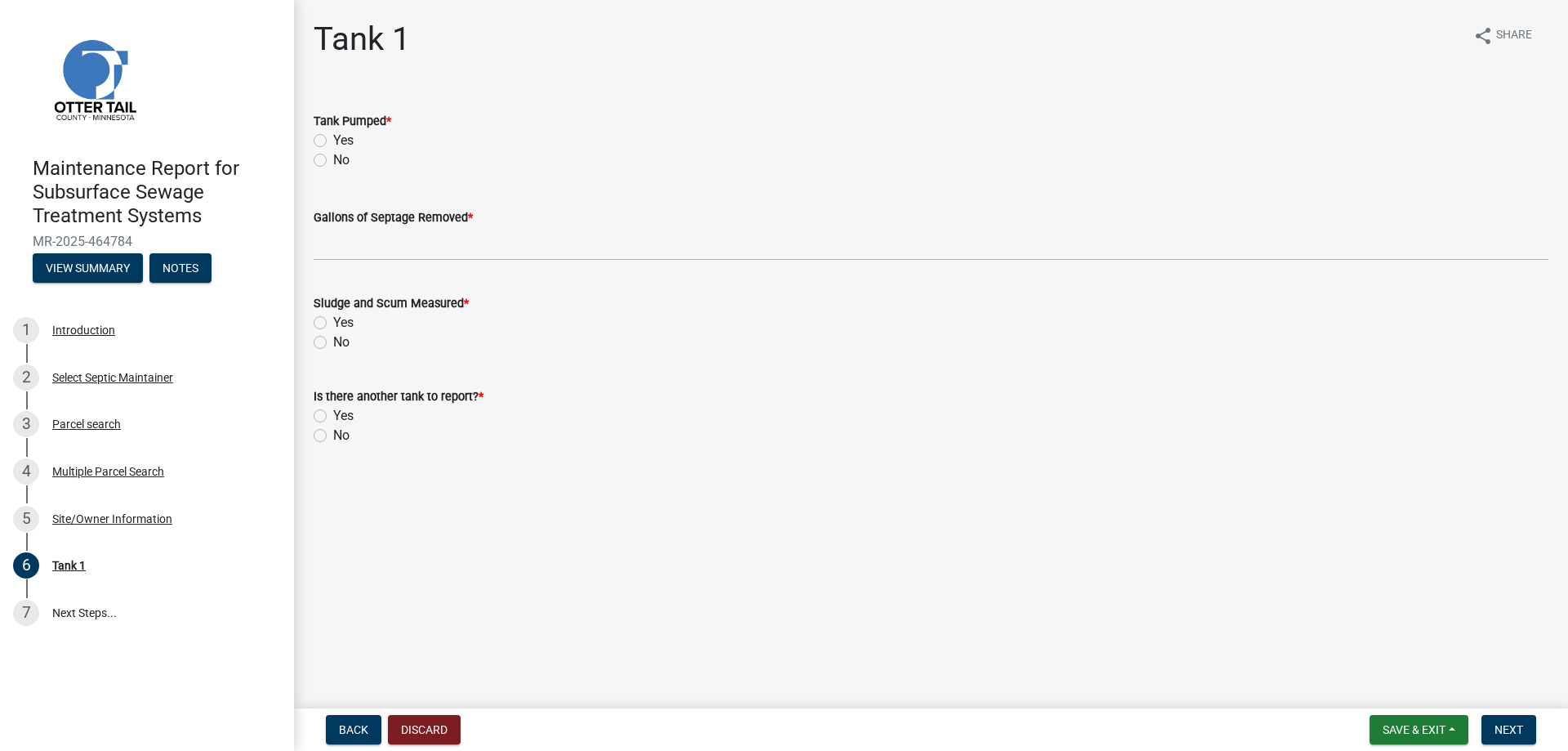
click at [344, 143] on label "Yes" at bounding box center [344, 140] width 21 height 20
click at [344, 141] on input "Yes" at bounding box center [338, 136] width 10 height 10
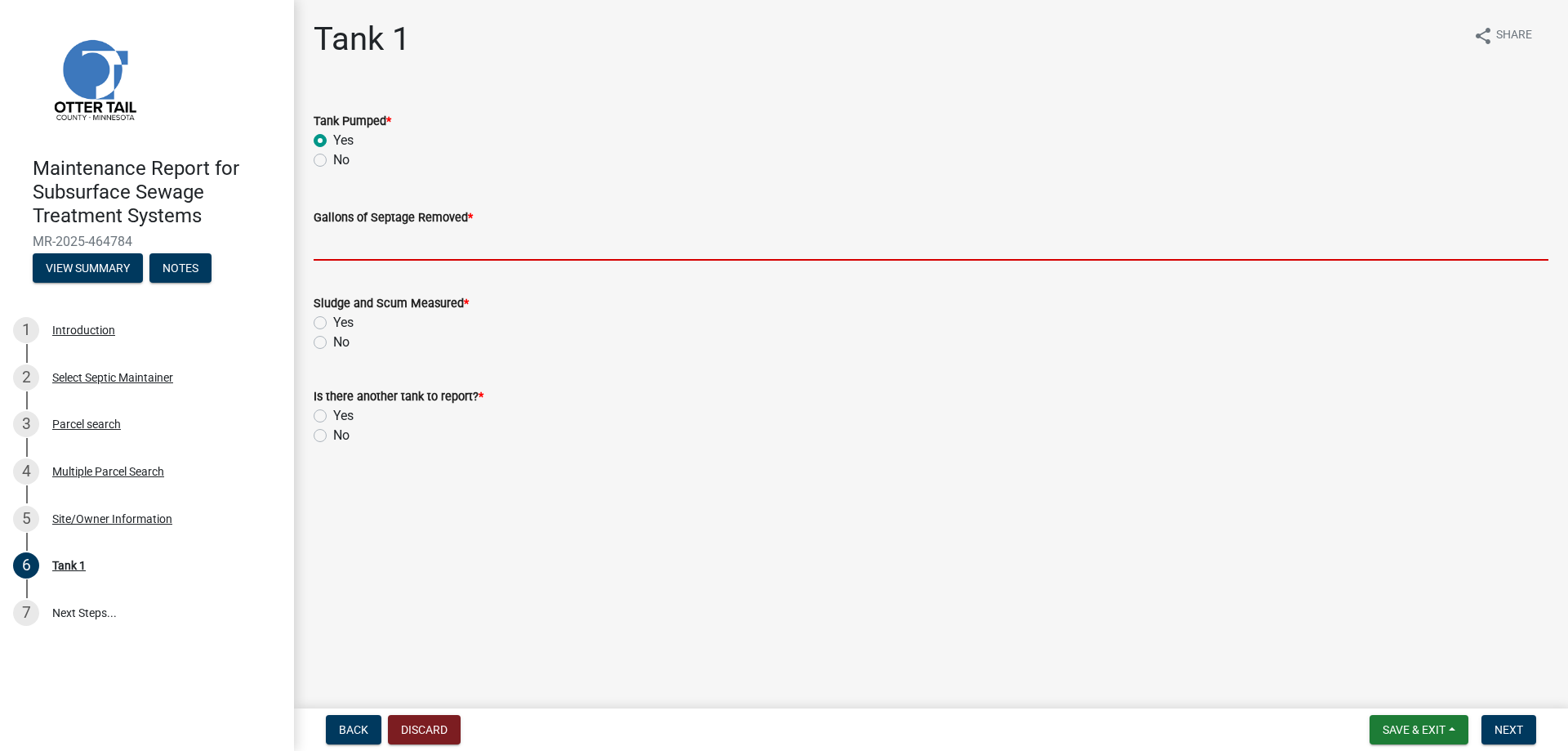
click at [349, 237] on input "Gallons of Septage Removed *" at bounding box center [930, 244] width 1235 height 34
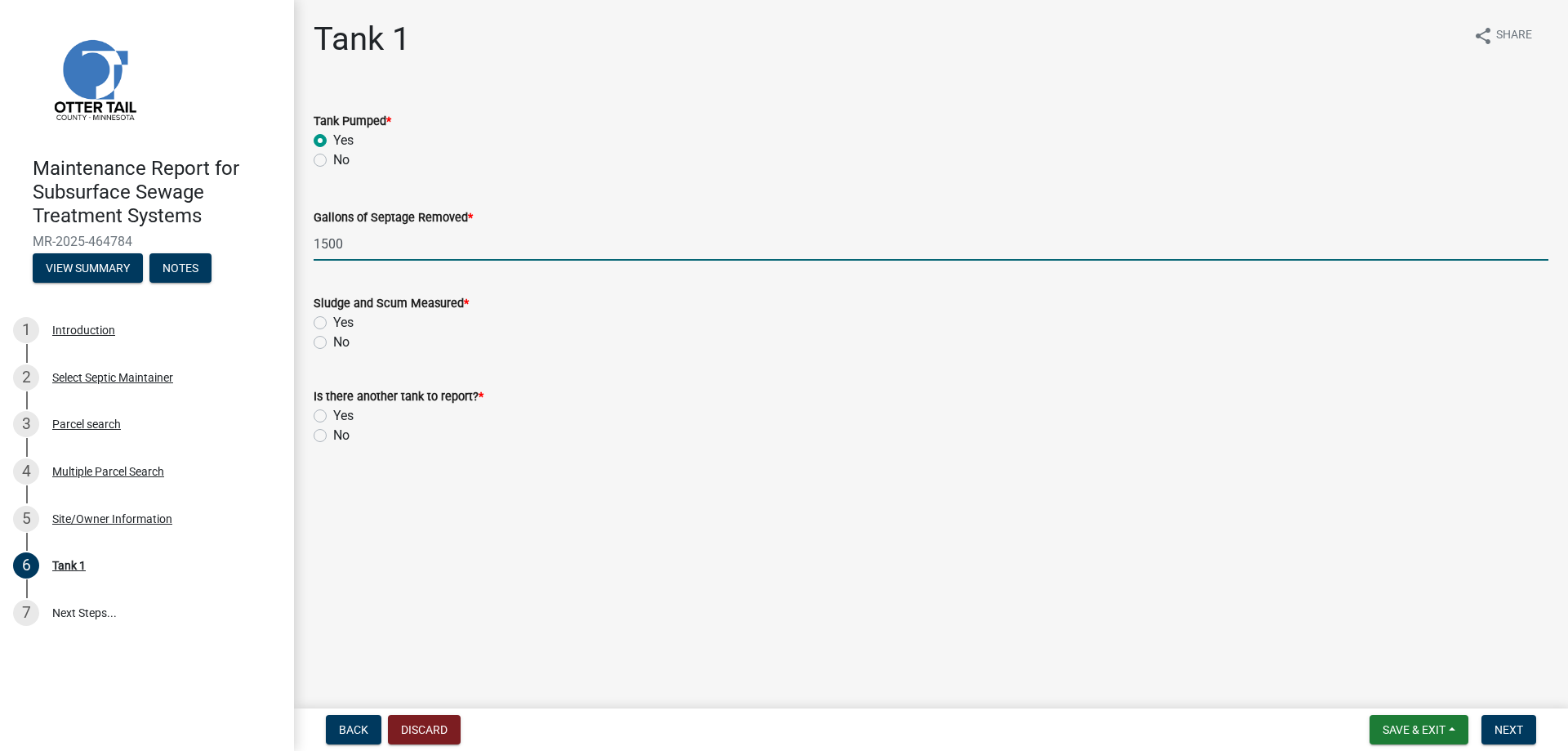
click at [333, 344] on label "No" at bounding box center [341, 342] width 16 height 20
click at [333, 343] on input "No" at bounding box center [338, 337] width 10 height 10
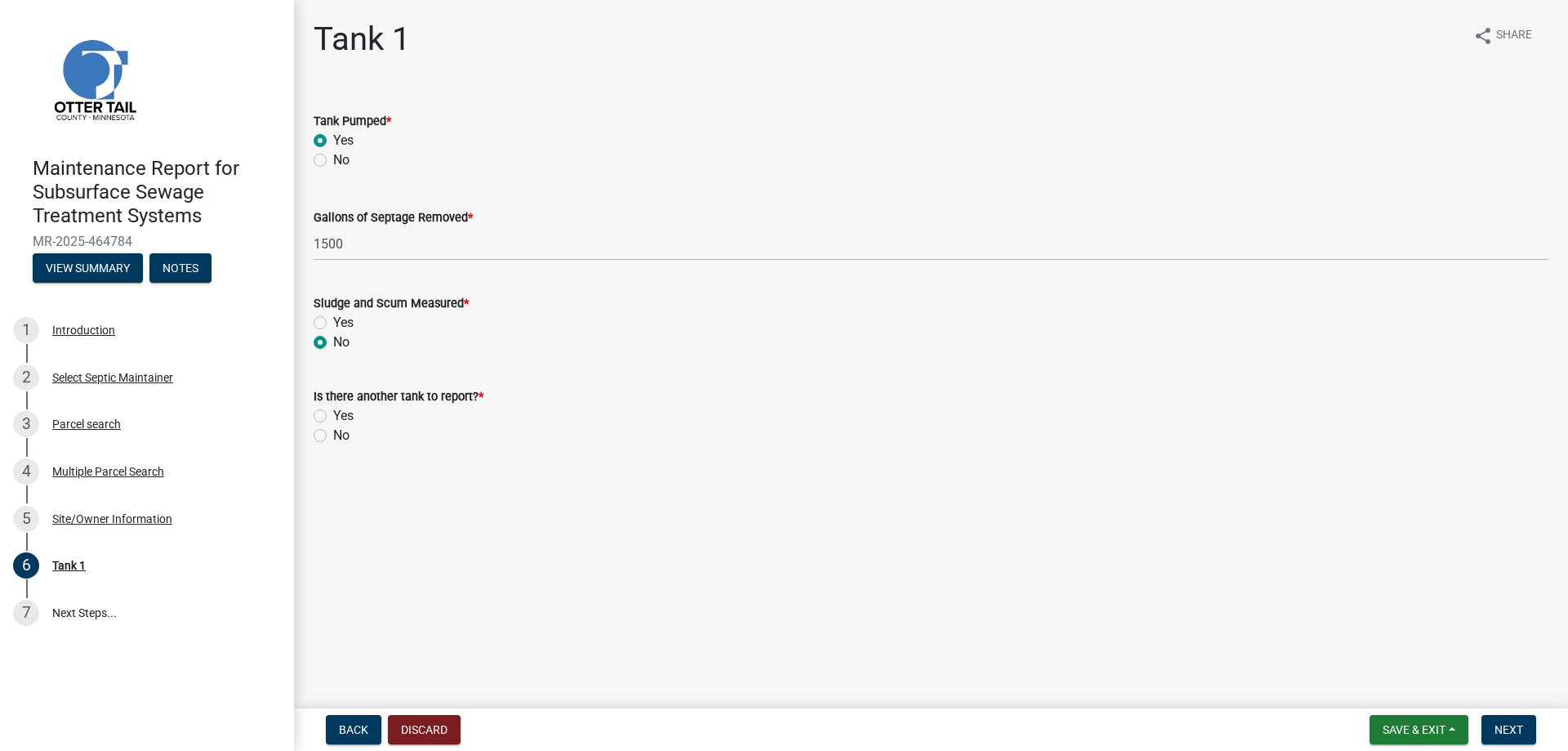
click at [314, 437] on div "Is there another tank to report? * Yes No" at bounding box center [930, 405] width 1259 height 78
click at [333, 437] on label "No" at bounding box center [341, 435] width 16 height 20
click at [333, 436] on input "No" at bounding box center [338, 431] width 10 height 10
click at [1504, 737] on button "Next" at bounding box center [1509, 729] width 55 height 29
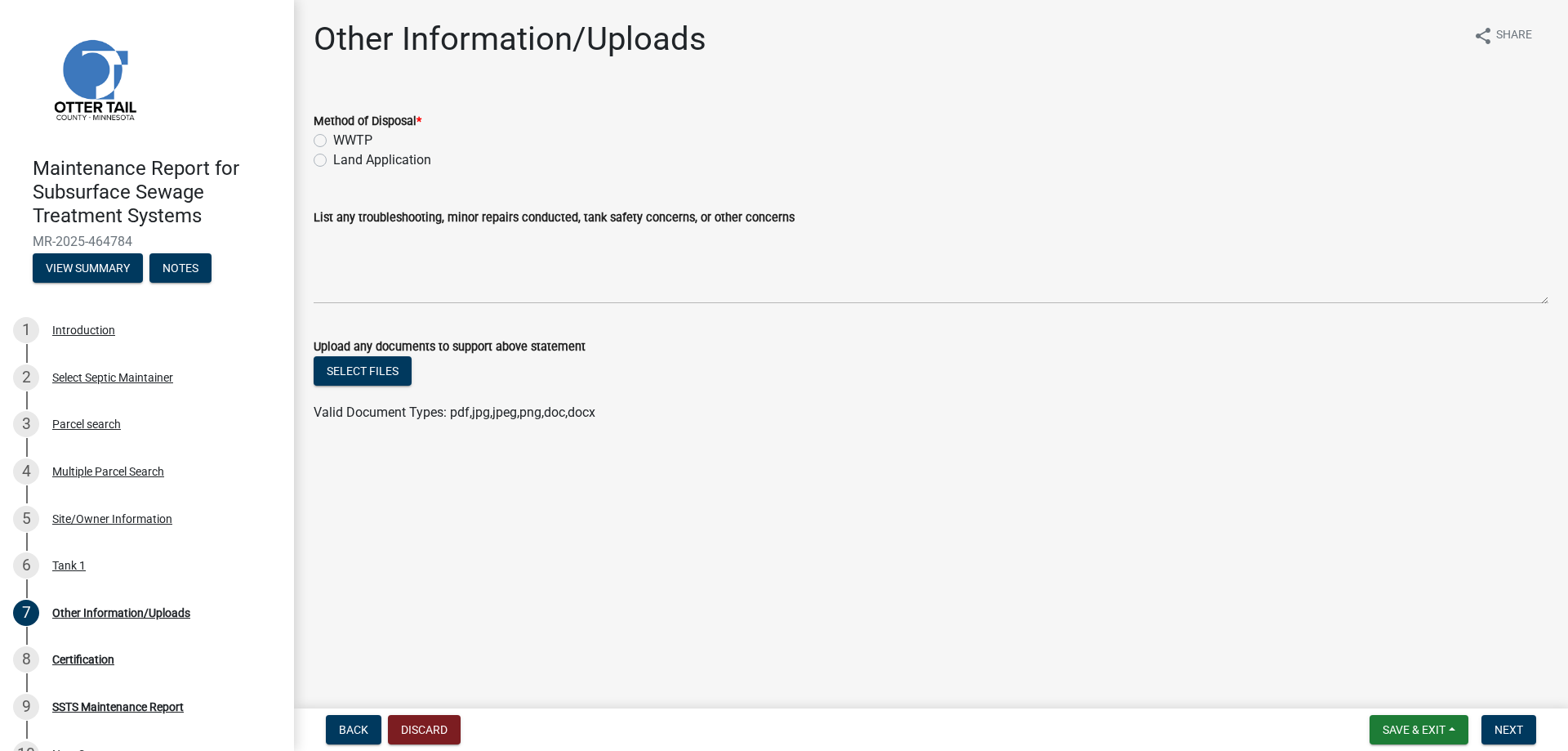
click at [360, 154] on label "Land Application" at bounding box center [382, 160] width 98 height 20
click at [344, 154] on input "Land Application" at bounding box center [338, 155] width 10 height 10
click at [1509, 730] on span "Next" at bounding box center [1509, 729] width 28 height 13
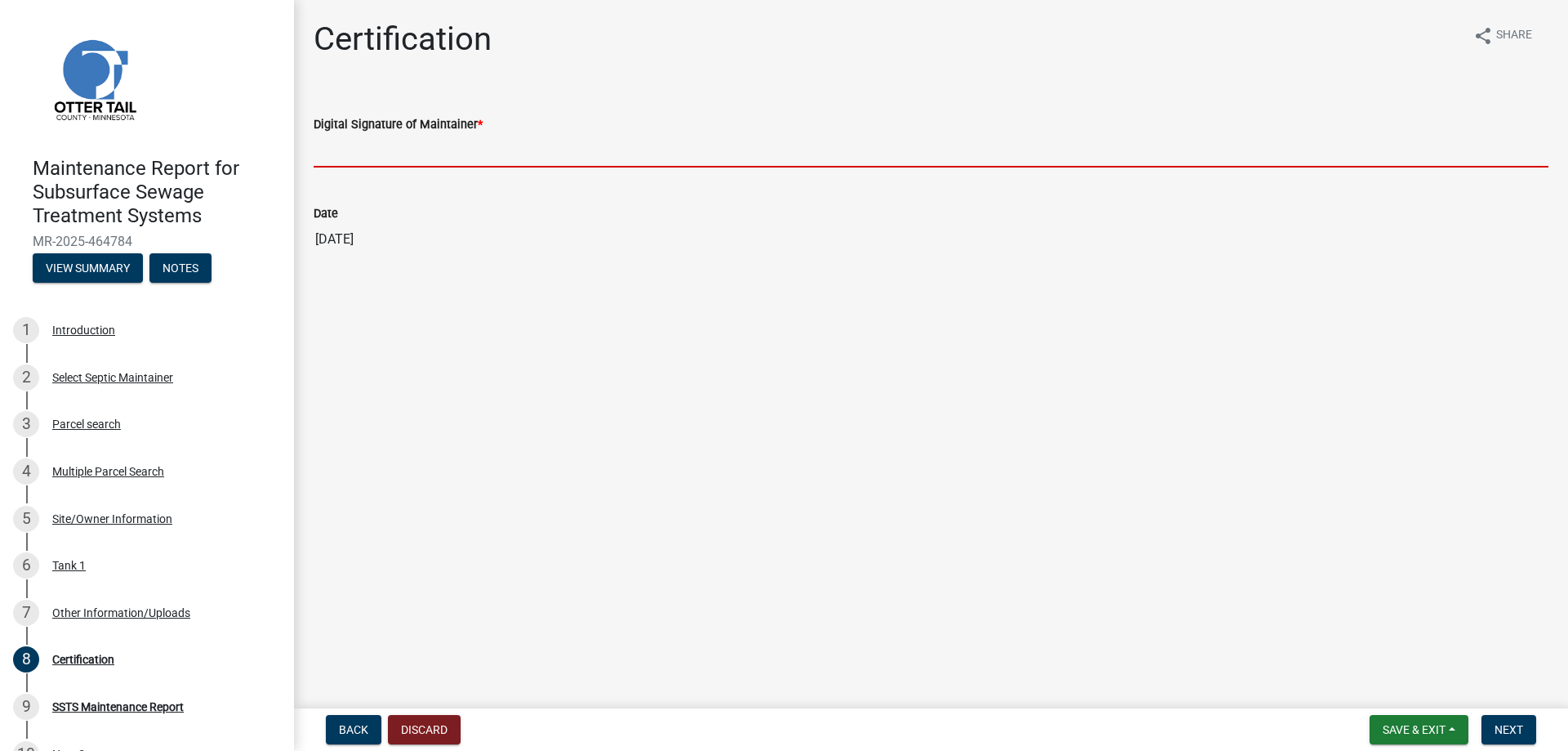
click at [376, 156] on input "Digital Signature of Maintainer *" at bounding box center [930, 151] width 1235 height 34
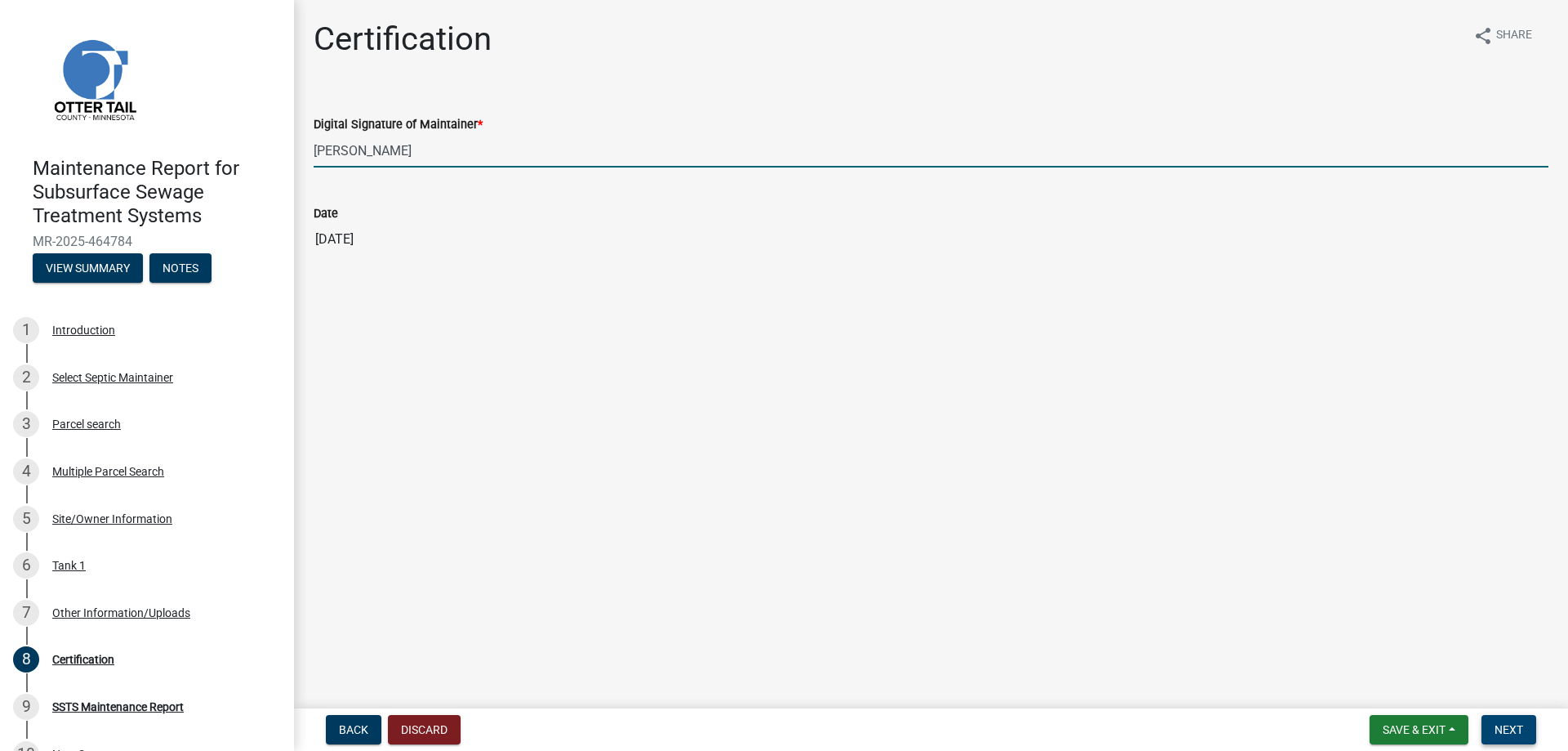
click at [1503, 728] on span "Next" at bounding box center [1509, 729] width 28 height 13
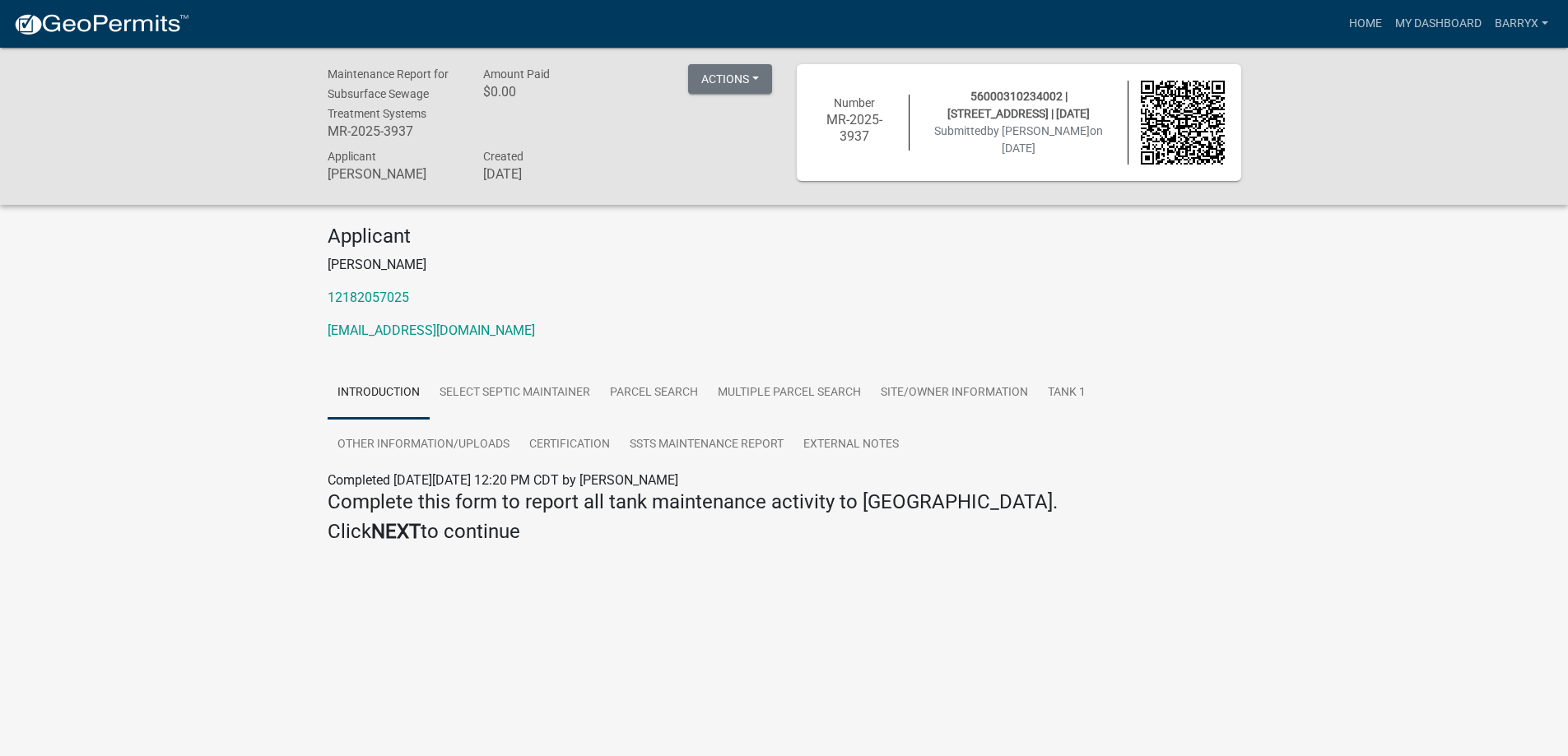
click at [115, 19] on img at bounding box center [102, 25] width 177 height 25
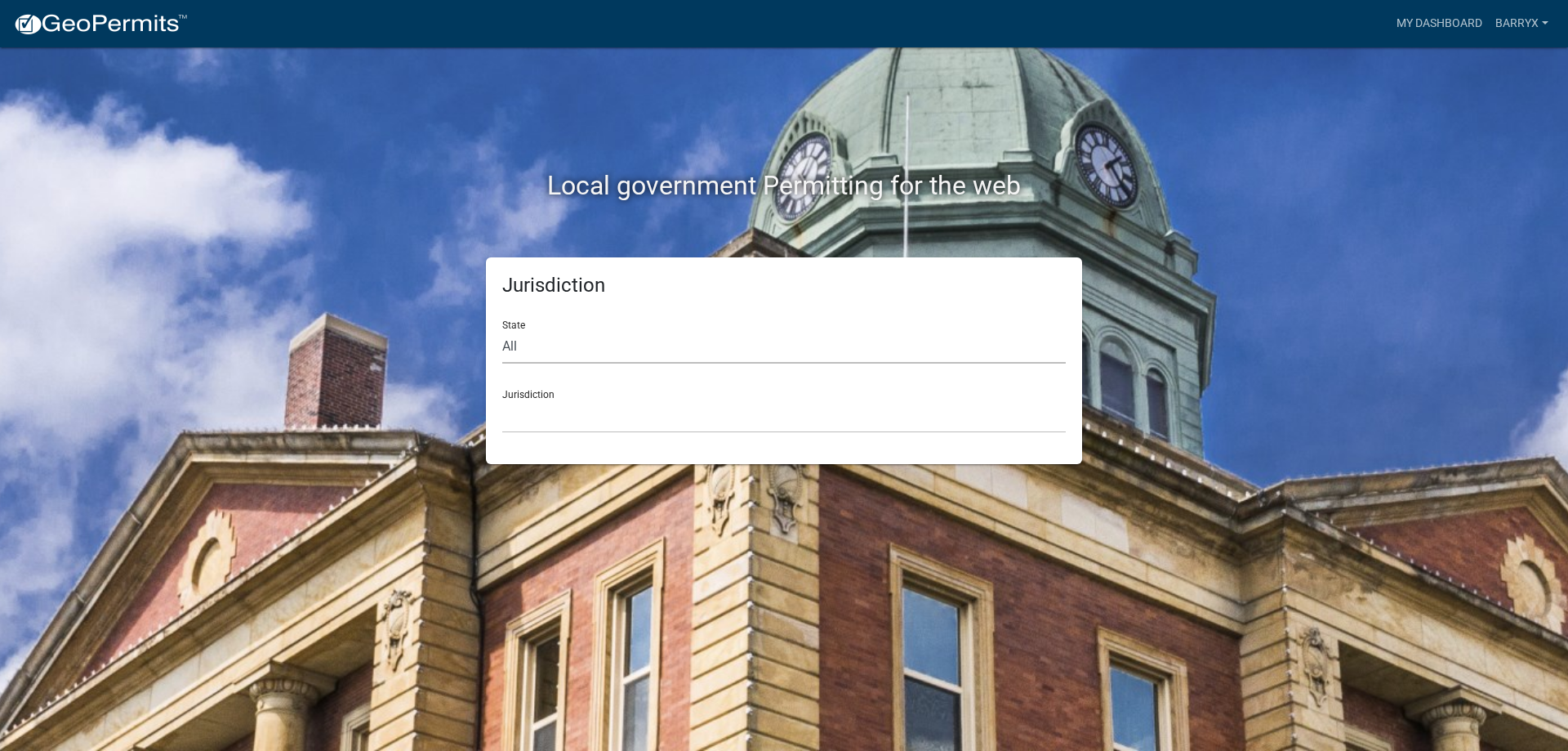
click at [612, 348] on select "All [US_STATE] [US_STATE] [US_STATE] [US_STATE] [US_STATE] [US_STATE] [US_STATE…" at bounding box center [784, 347] width 563 height 34
click at [502, 330] on select "All [US_STATE] [US_STATE] [US_STATE] [US_STATE] [US_STATE] [US_STATE] [US_STATE…" at bounding box center [784, 347] width 563 height 34
click at [532, 415] on select "[GEOGRAPHIC_DATA], [US_STATE] [GEOGRAPHIC_DATA], [US_STATE] [GEOGRAPHIC_DATA], …" at bounding box center [784, 416] width 563 height 34
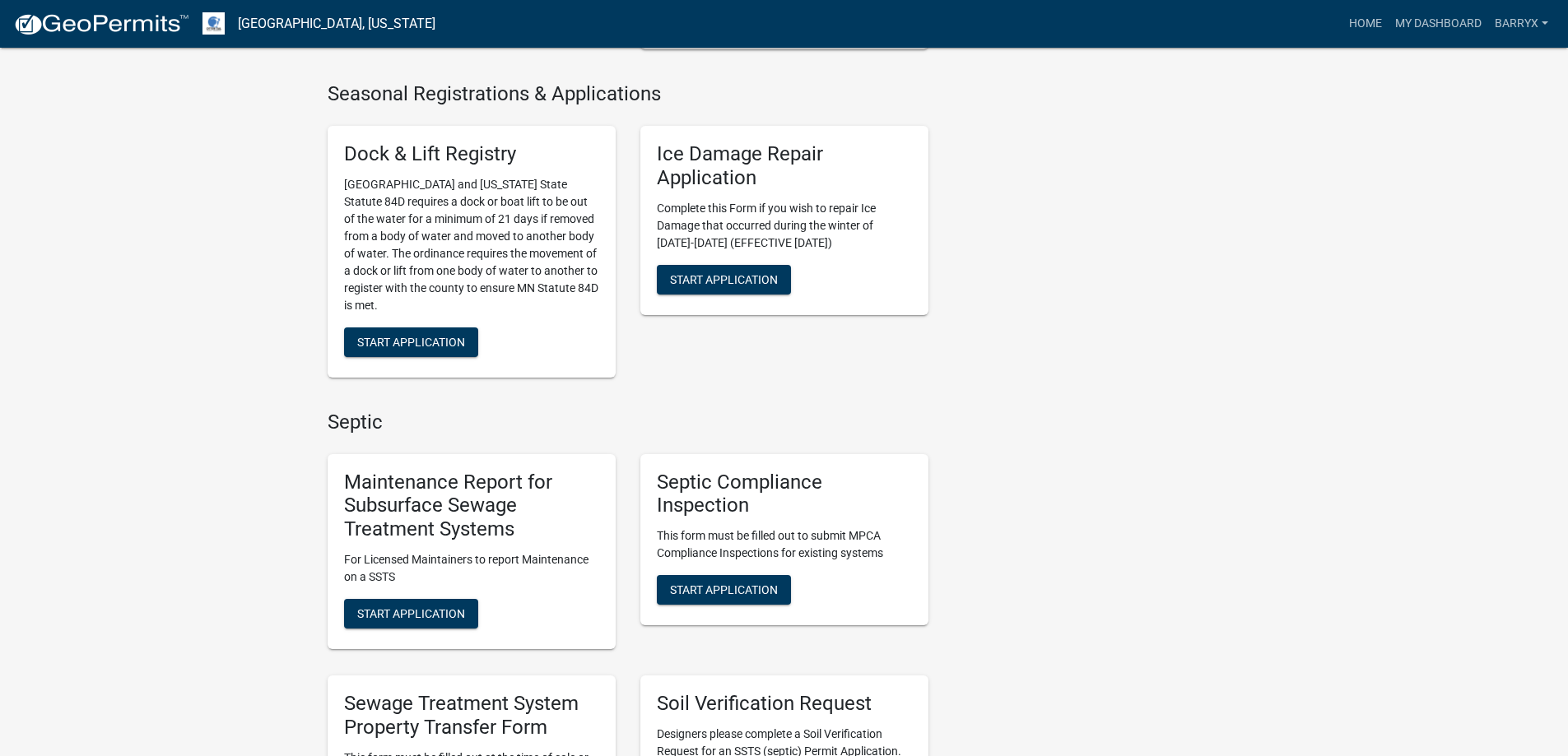
scroll to position [987, 0]
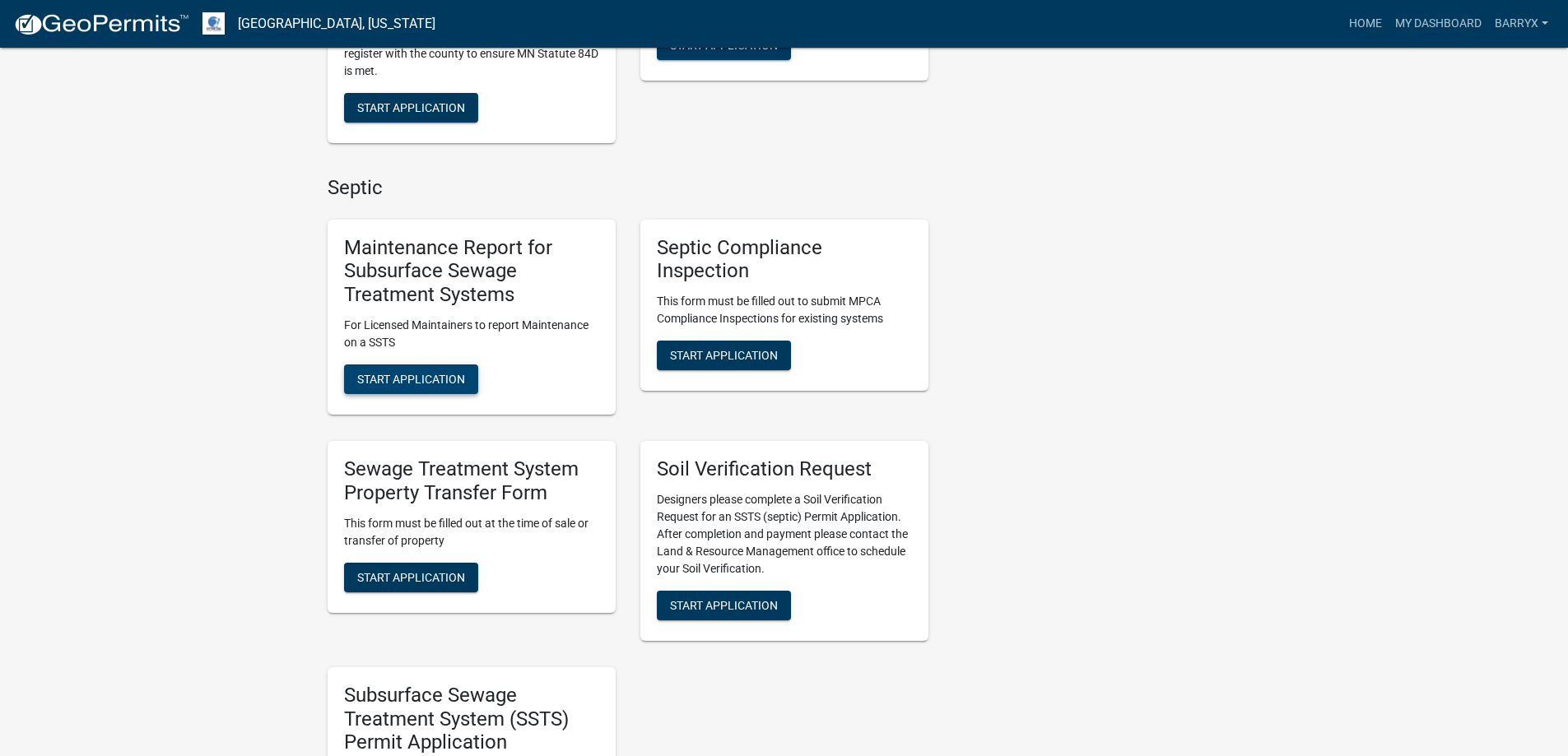
click at [433, 392] on button "Start Application" at bounding box center [410, 378] width 134 height 29
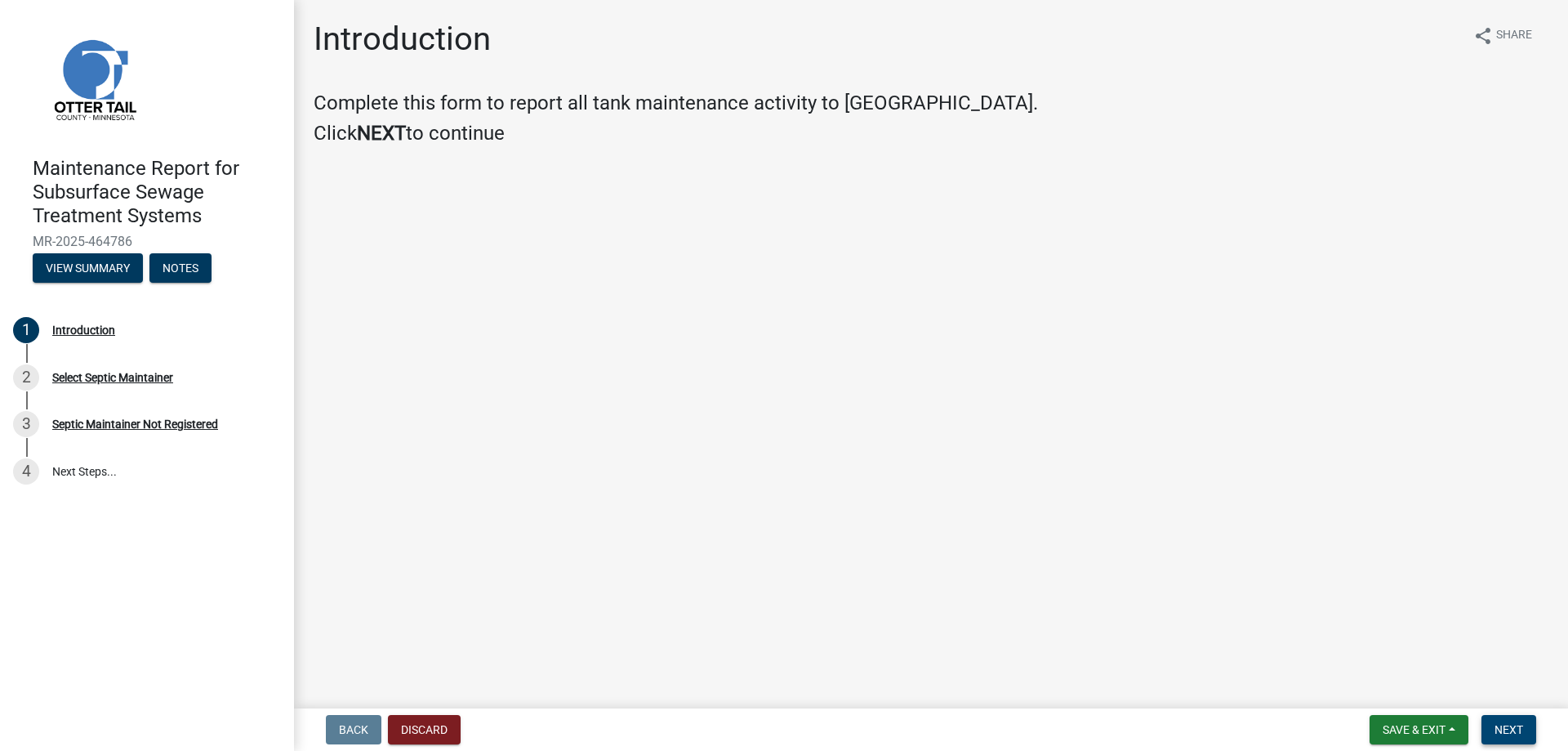
click at [1523, 724] on span "Next" at bounding box center [1509, 729] width 28 height 13
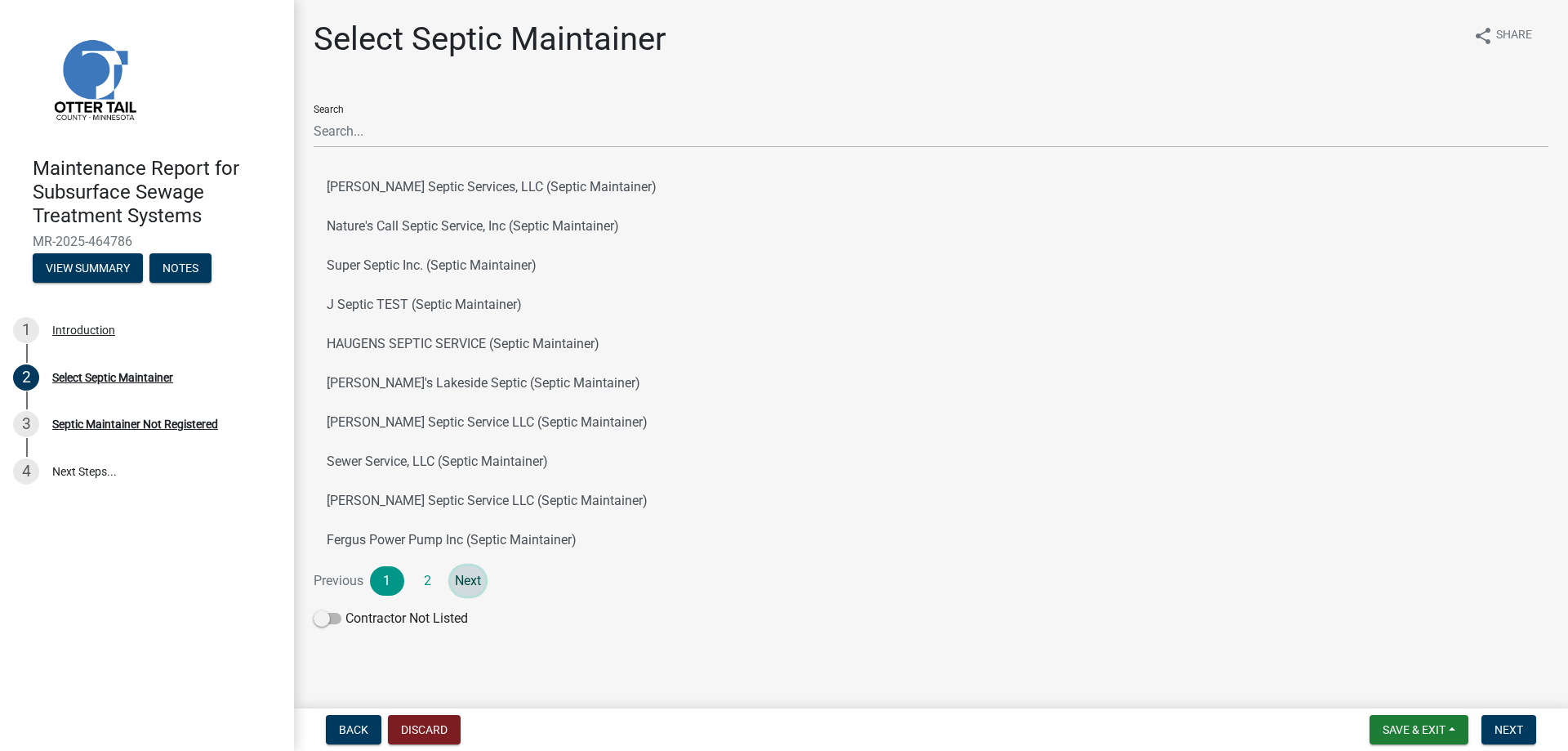
click at [461, 582] on link "Next" at bounding box center [468, 580] width 34 height 29
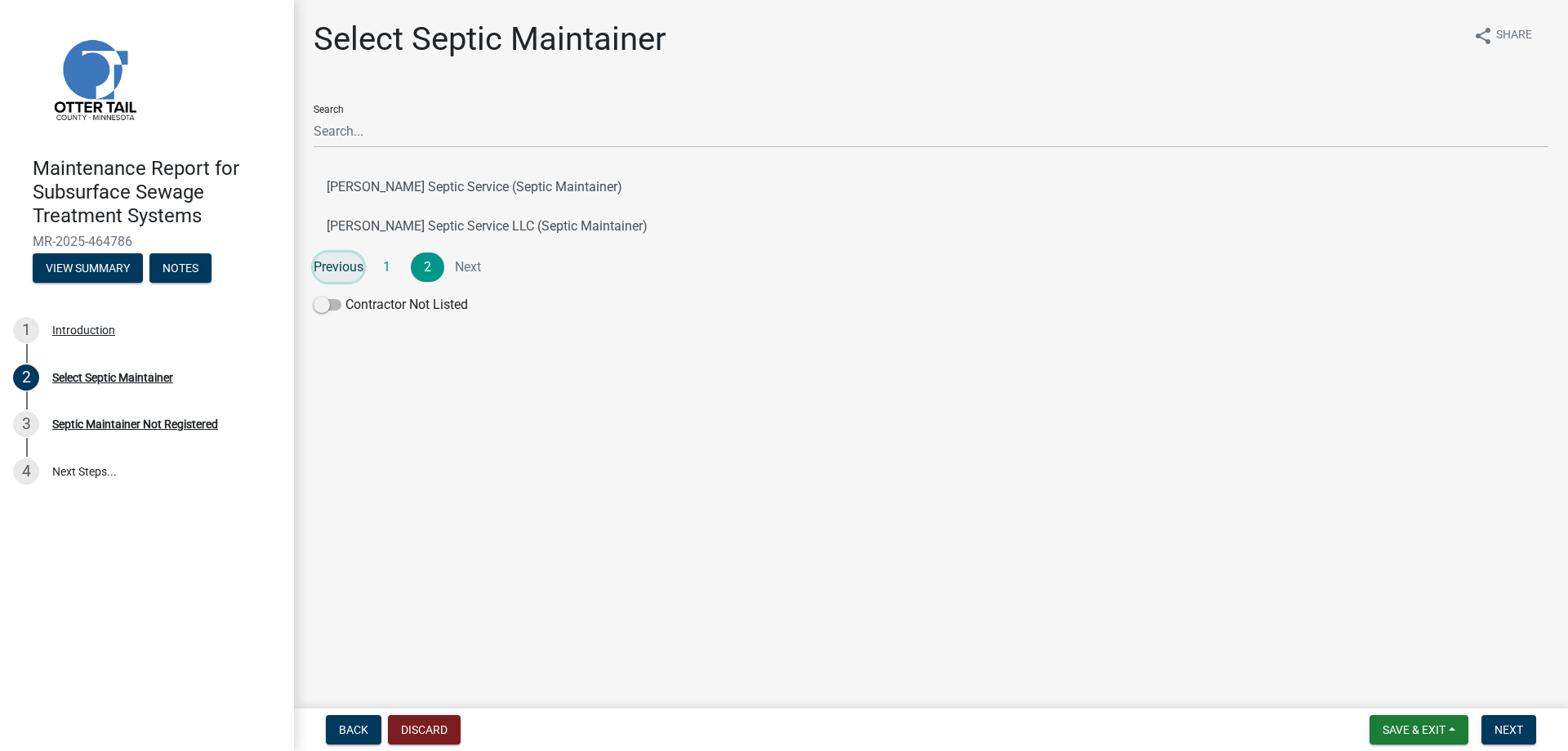
click at [336, 278] on link "Previous" at bounding box center [338, 267] width 50 height 29
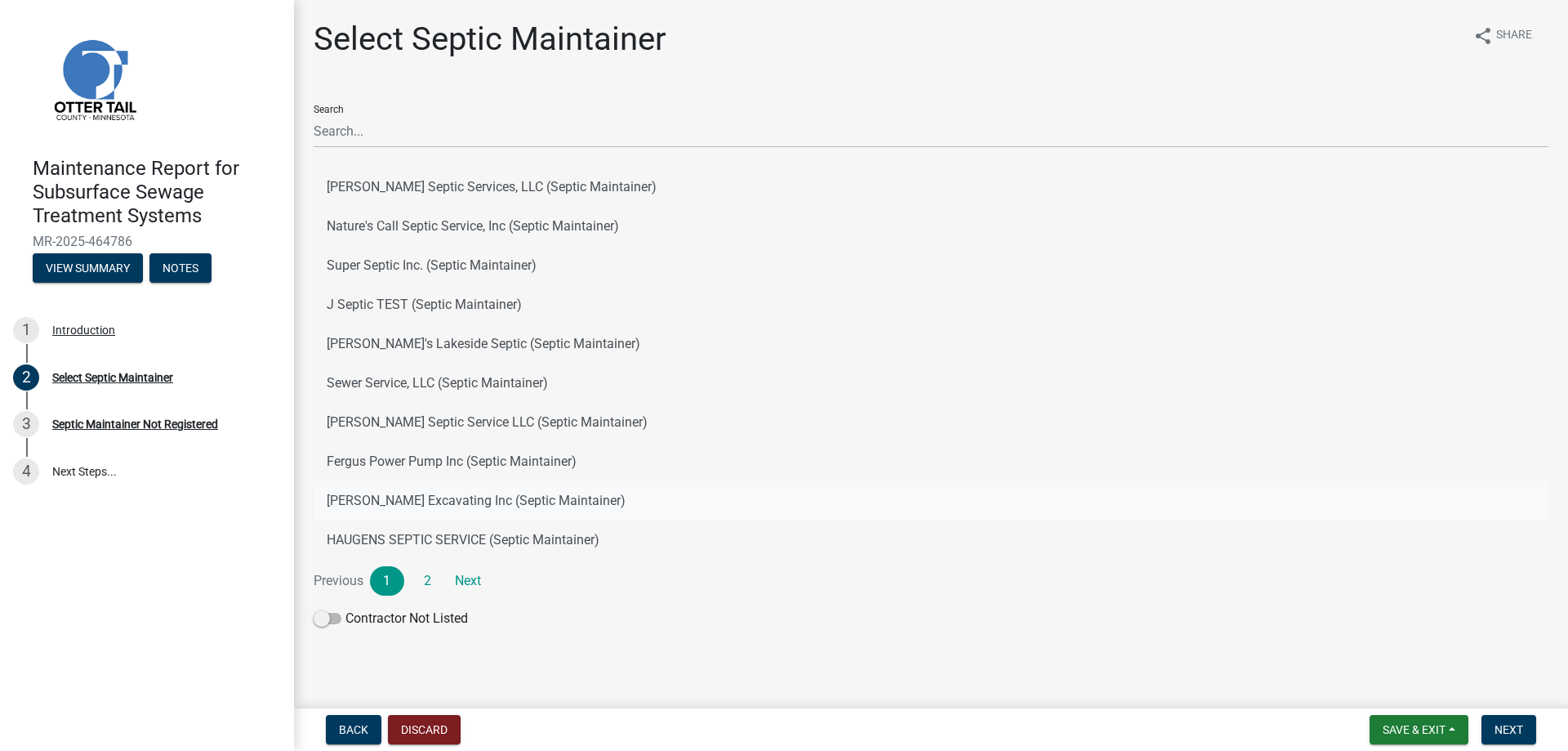
click at [360, 497] on button "[PERSON_NAME] Excavating Inc (Septic Maintainer)" at bounding box center [930, 501] width 1235 height 40
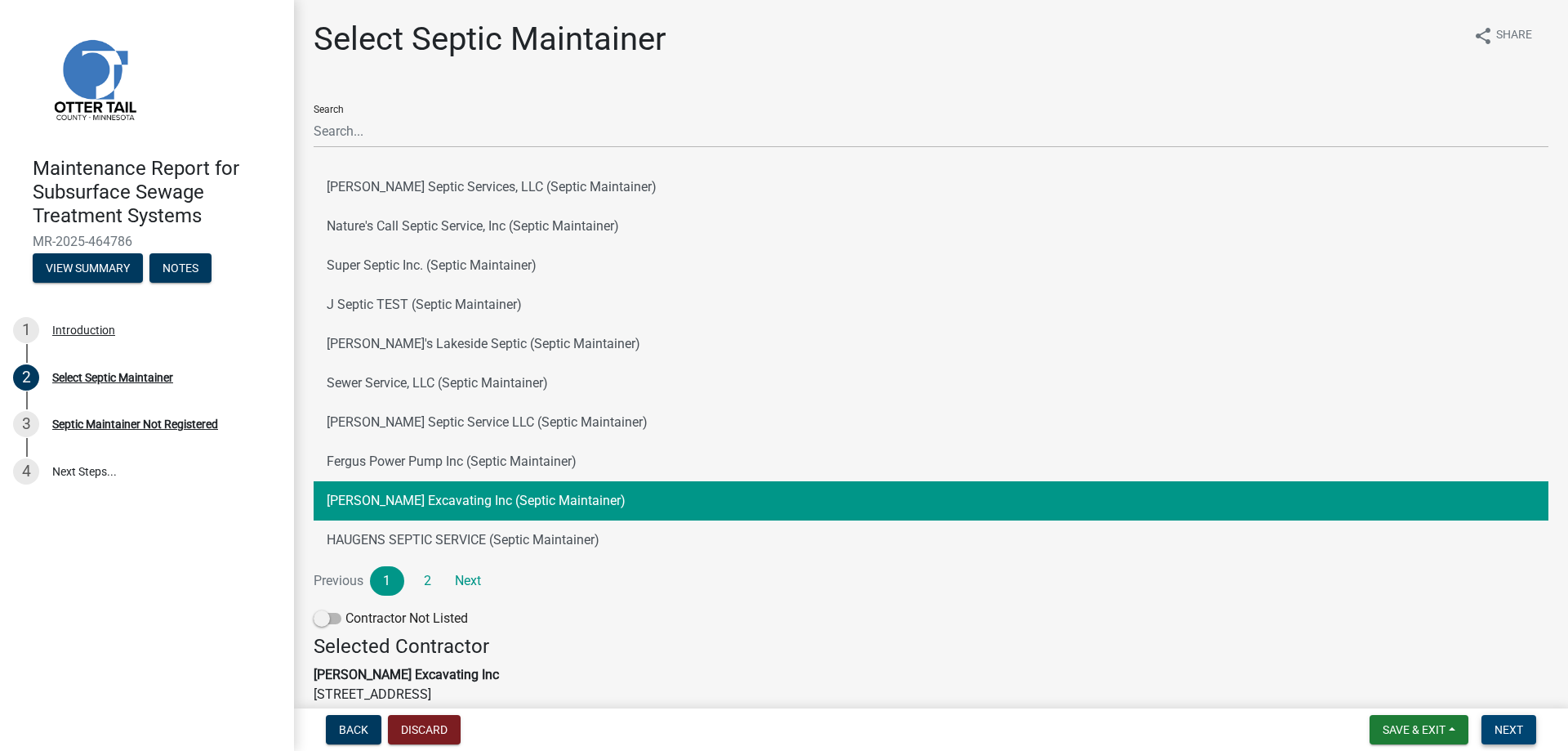
click at [1498, 730] on button "Next" at bounding box center [1509, 729] width 55 height 29
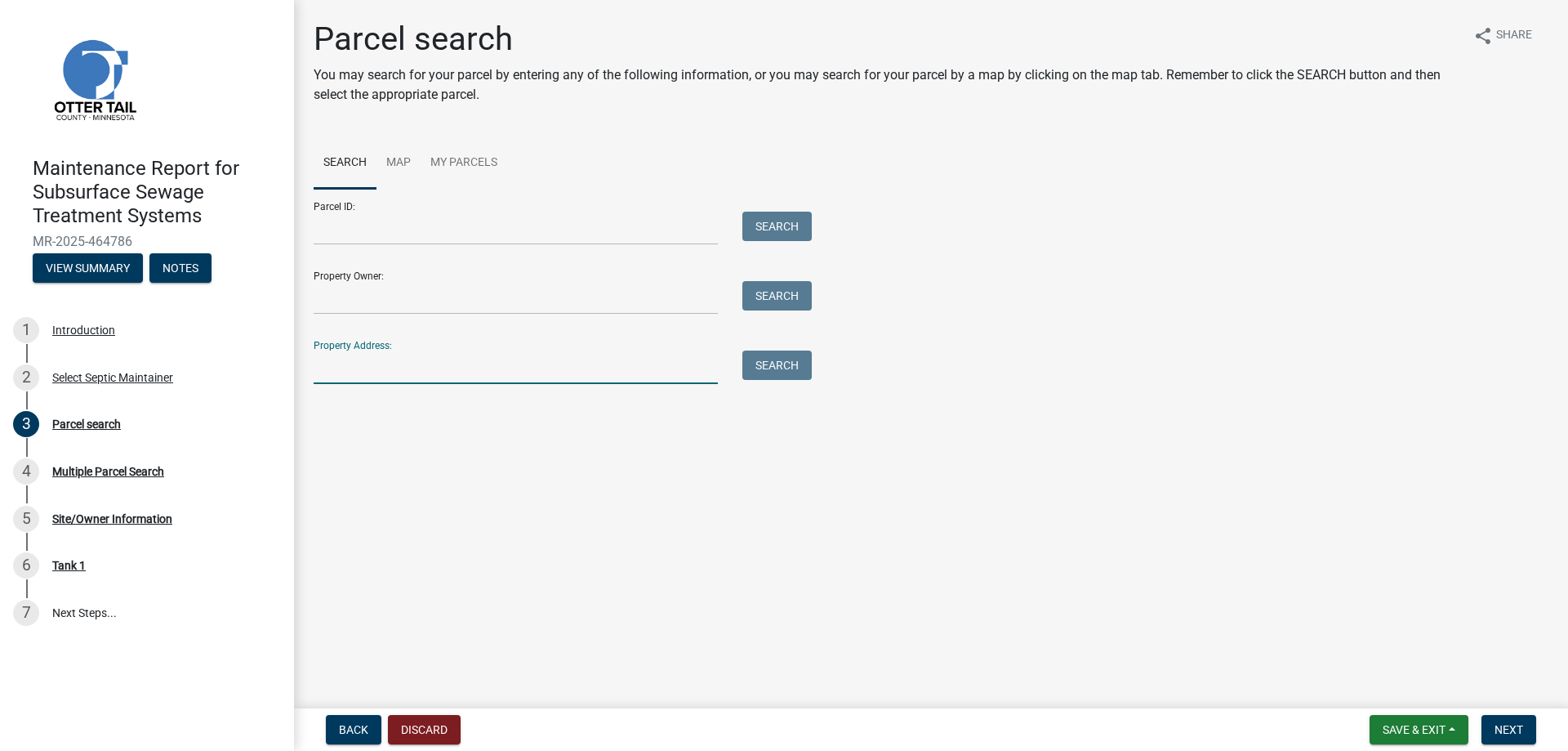
click at [385, 377] on input "Property Address:" at bounding box center [515, 367] width 404 height 34
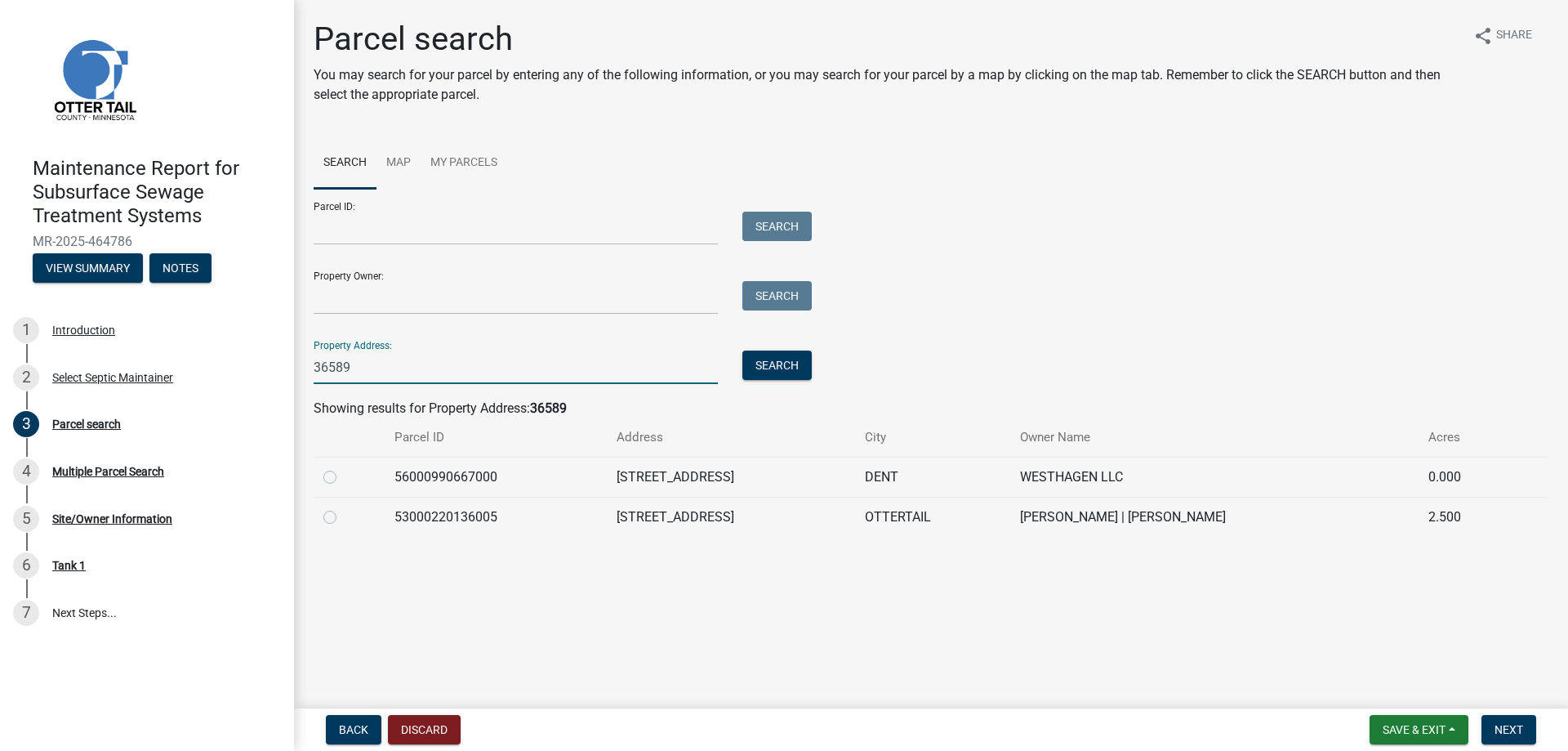
click at [343, 467] on label at bounding box center [343, 467] width 0 height 0
click at [343, 478] on input "radio" at bounding box center [348, 472] width 10 height 10
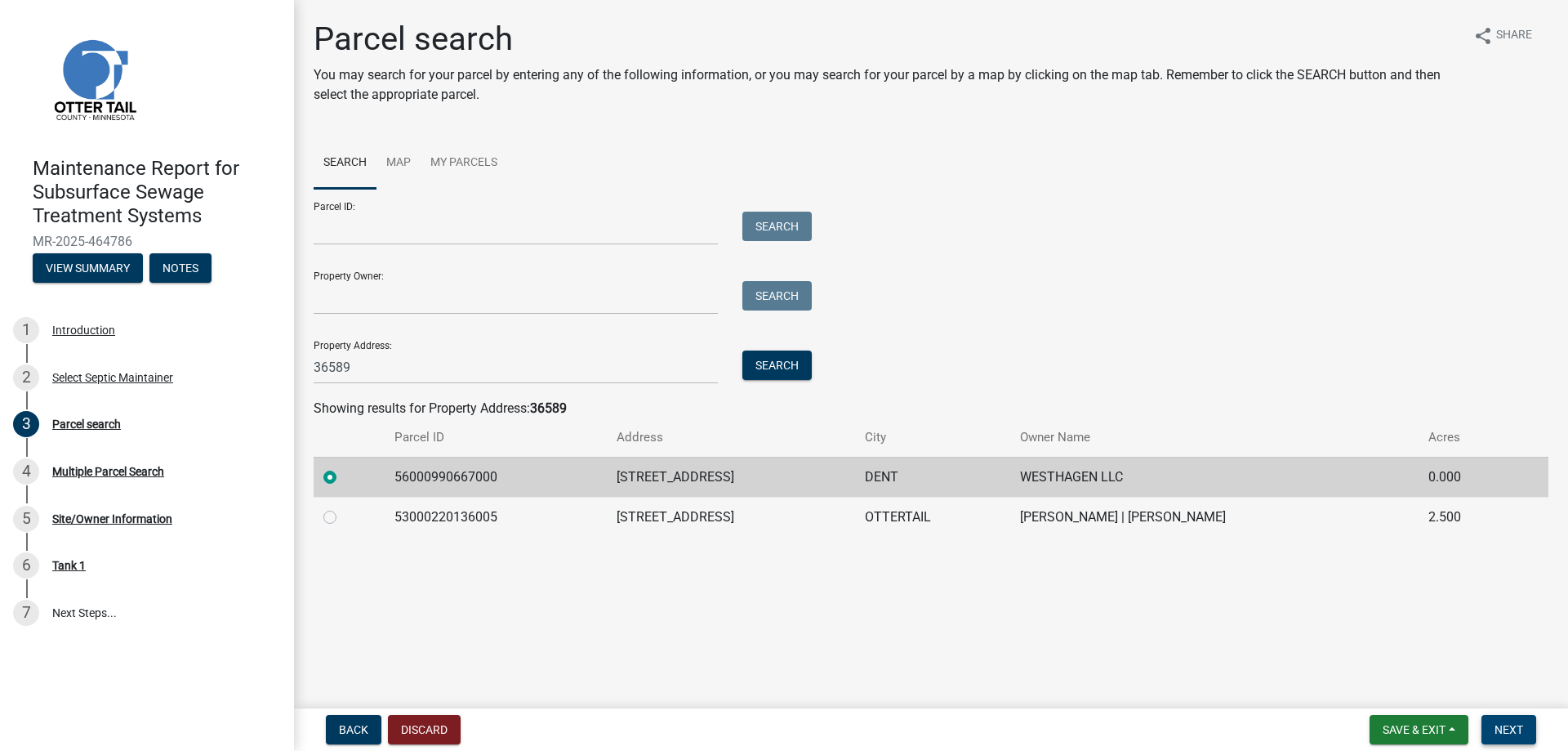
click at [1515, 727] on span "Next" at bounding box center [1509, 729] width 28 height 13
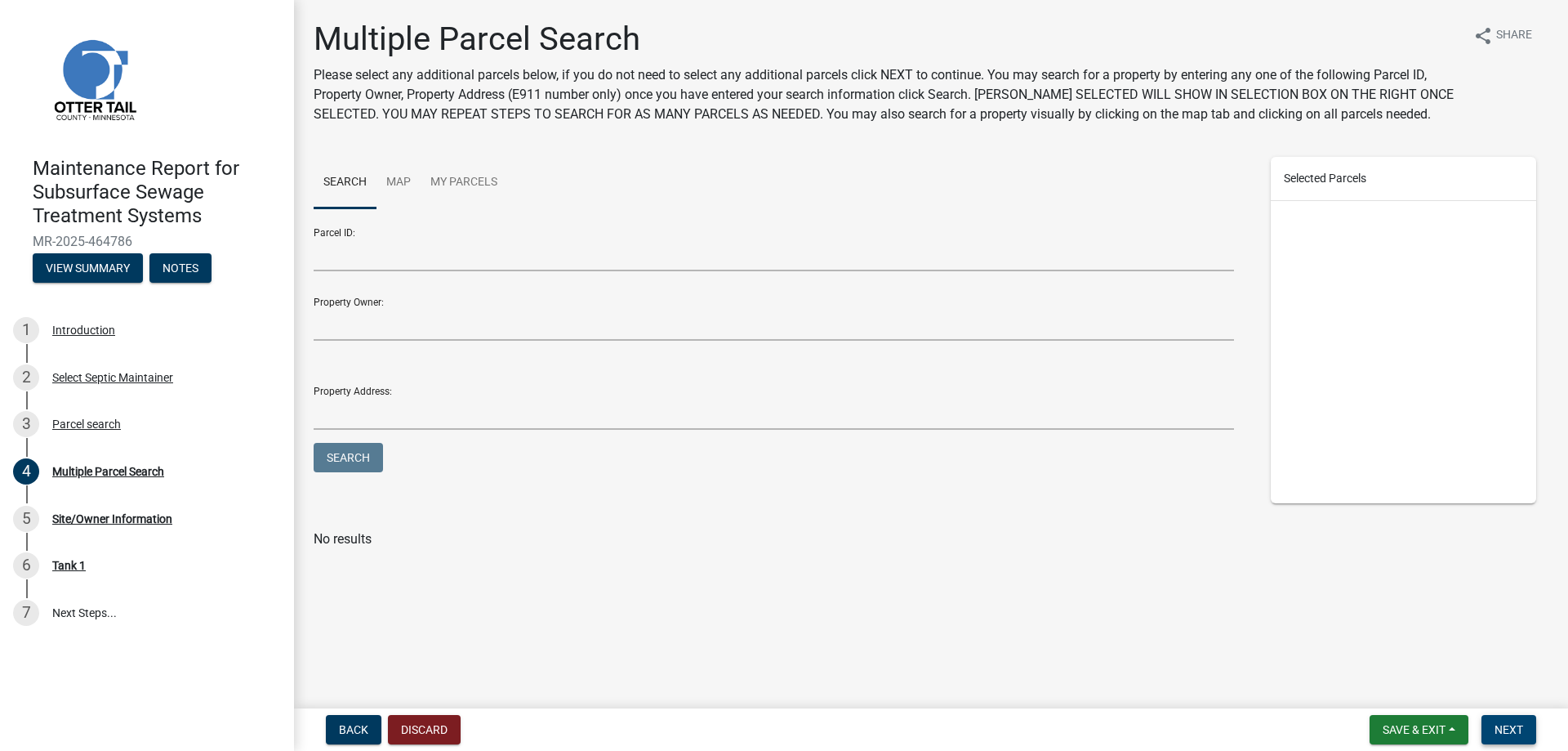
click at [1517, 727] on span "Next" at bounding box center [1509, 729] width 28 height 13
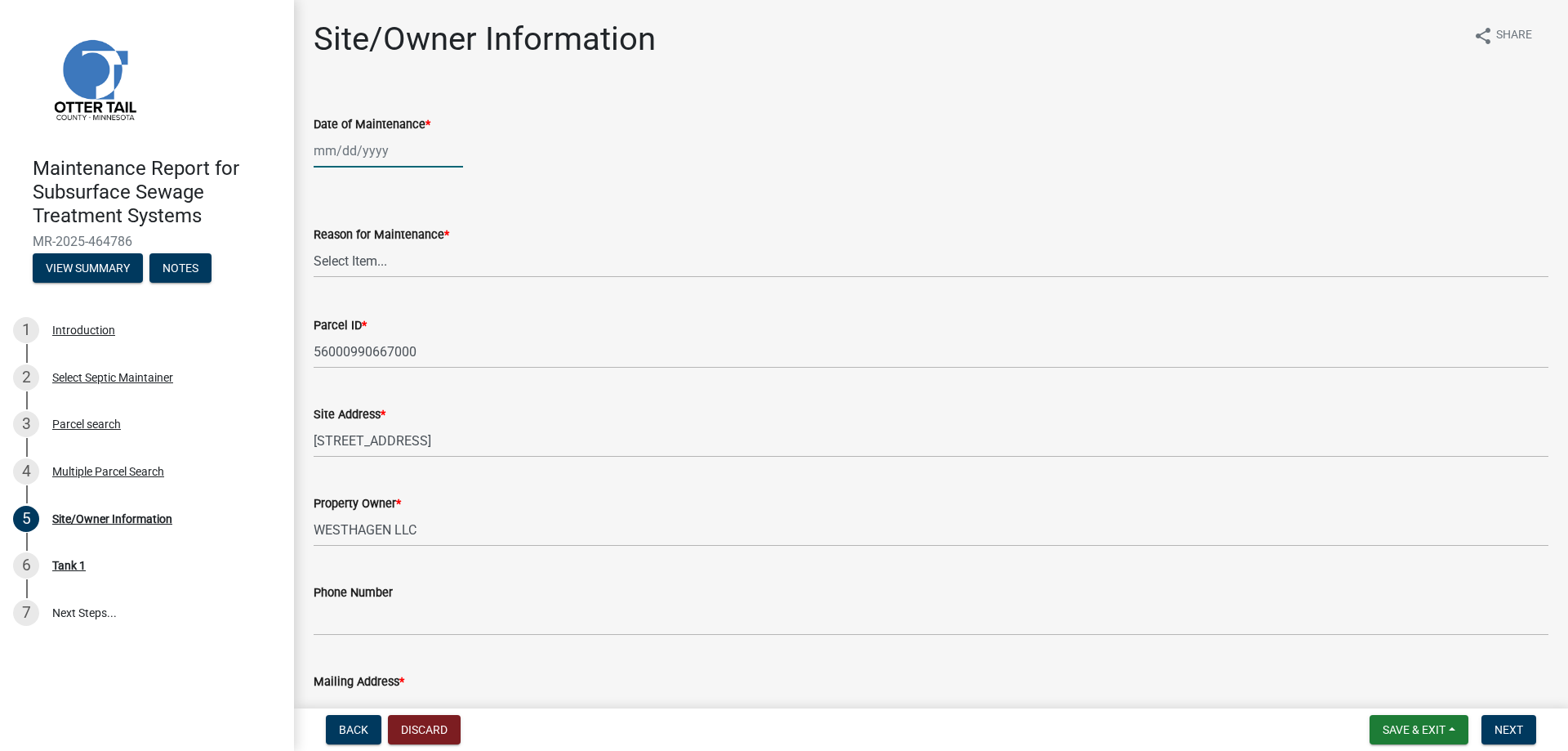
click at [367, 153] on div at bounding box center [388, 151] width 150 height 34
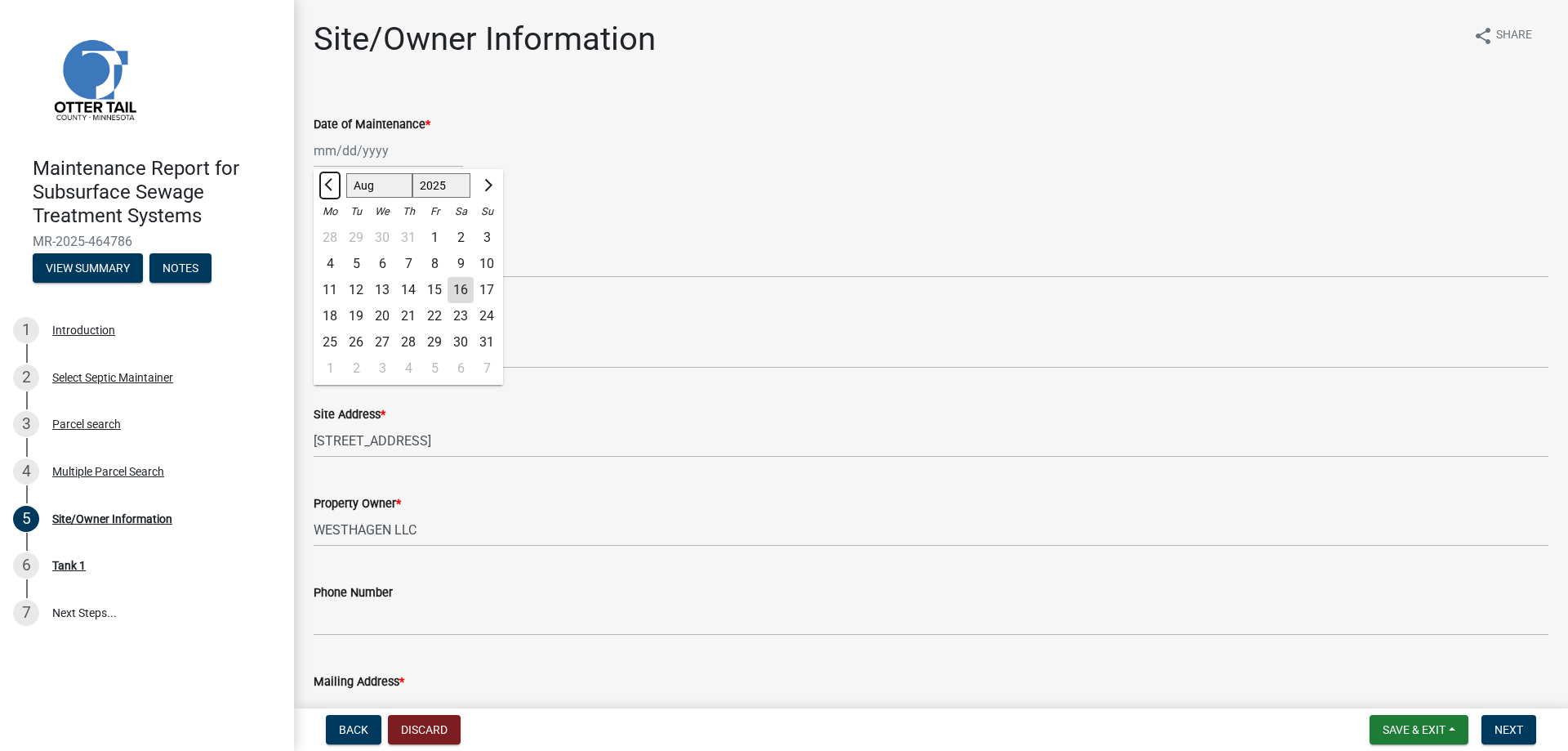
click at [322, 188] on button "Previous month" at bounding box center [330, 186] width 20 height 26
click at [358, 287] on div "10" at bounding box center [356, 290] width 26 height 26
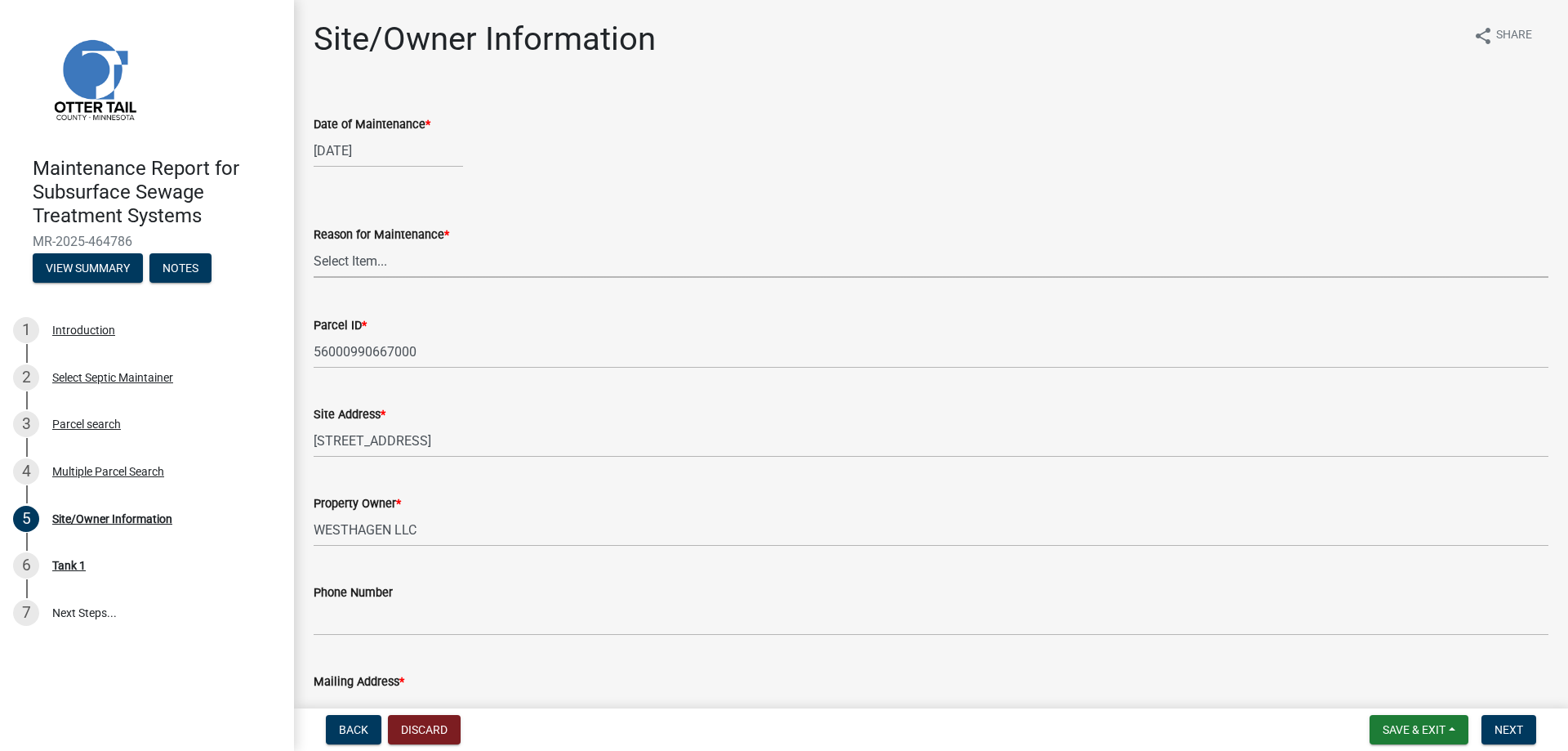
click at [369, 244] on select "Select Item... Called Routine Other" at bounding box center [930, 261] width 1235 height 34
click at [314, 244] on select "Select Item... Called Routine Other" at bounding box center [930, 261] width 1235 height 34
click at [1504, 735] on span "Next" at bounding box center [1509, 729] width 28 height 13
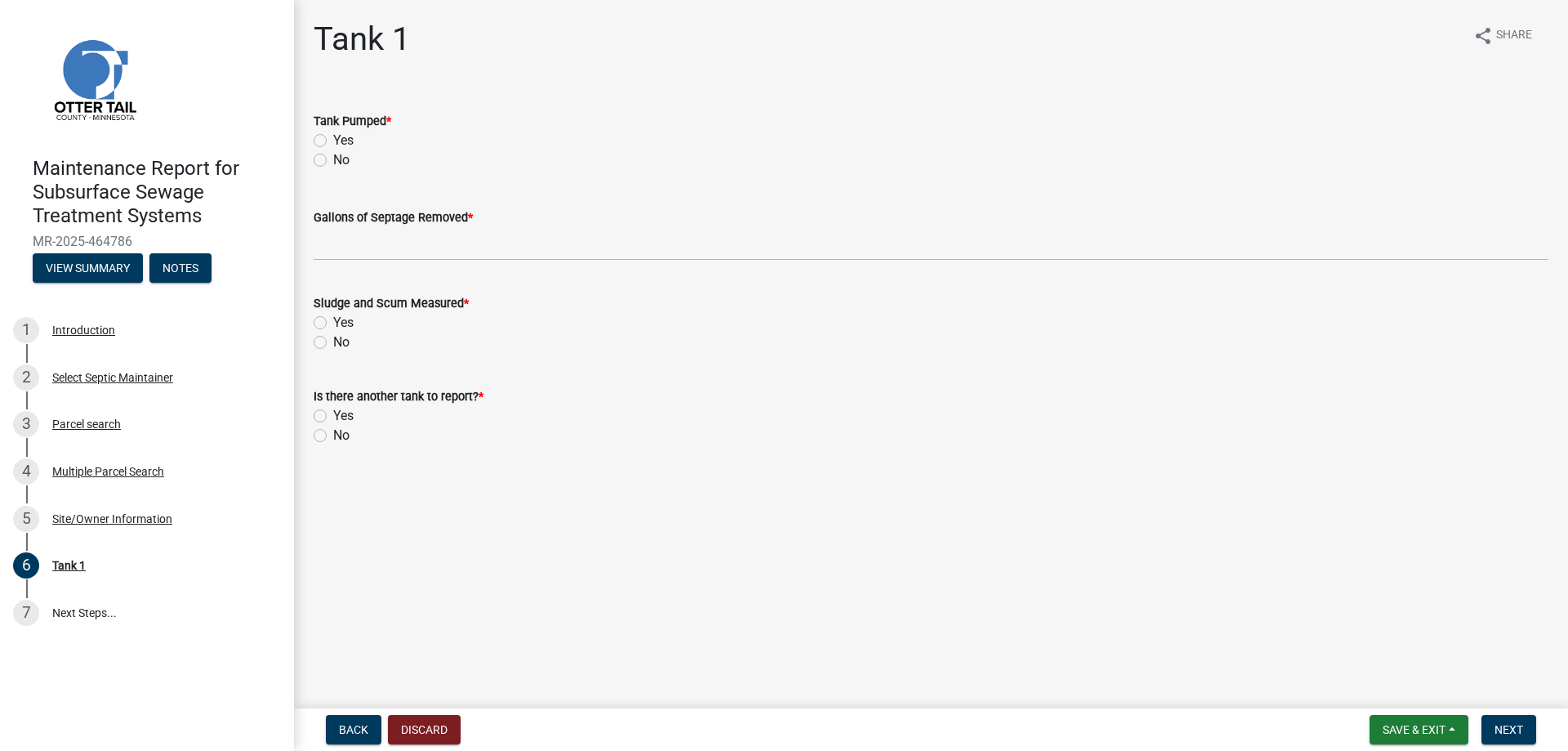
click at [347, 132] on label "Yes" at bounding box center [344, 140] width 21 height 20
click at [344, 132] on input "Yes" at bounding box center [338, 136] width 10 height 10
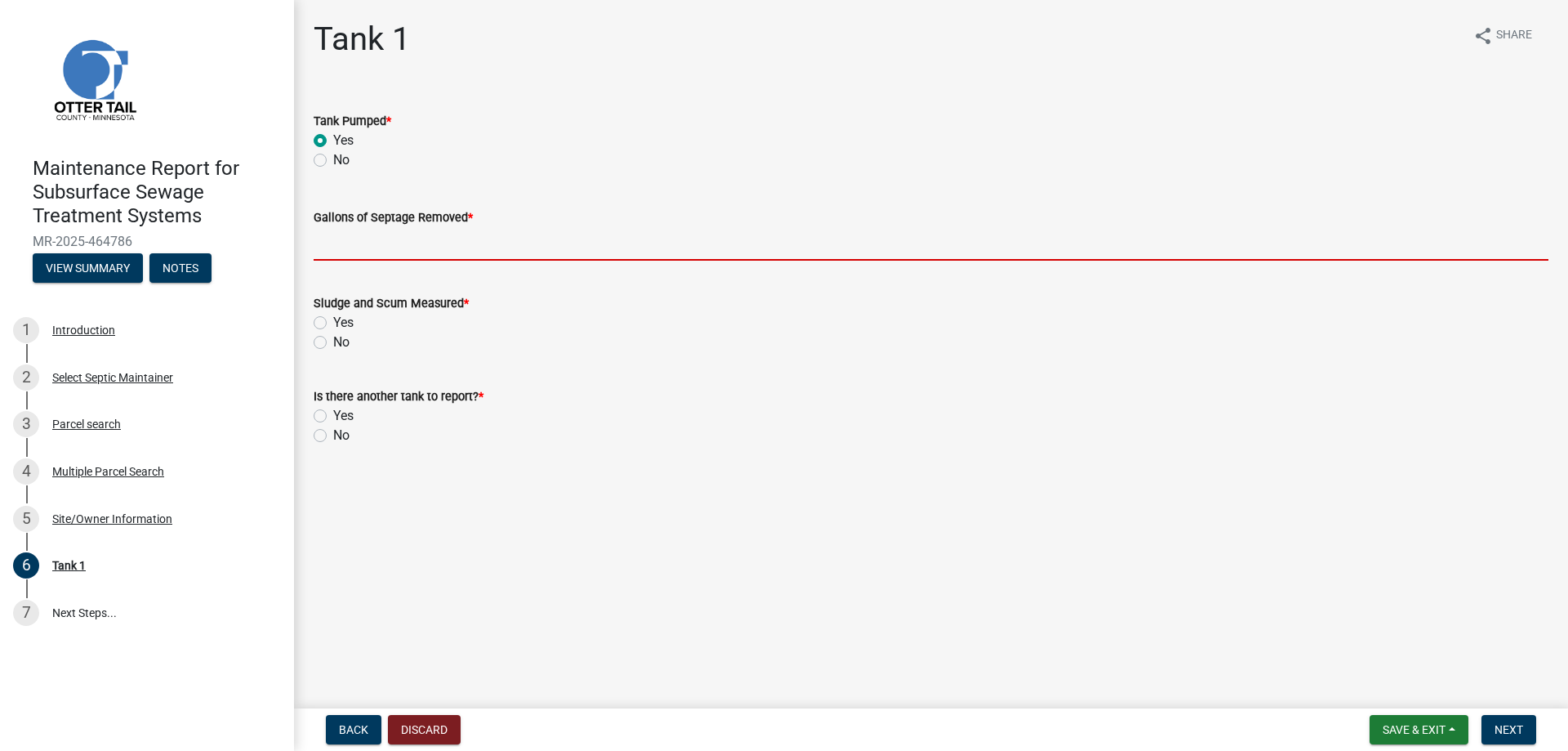
click at [375, 239] on input "Gallons of Septage Removed *" at bounding box center [930, 244] width 1235 height 34
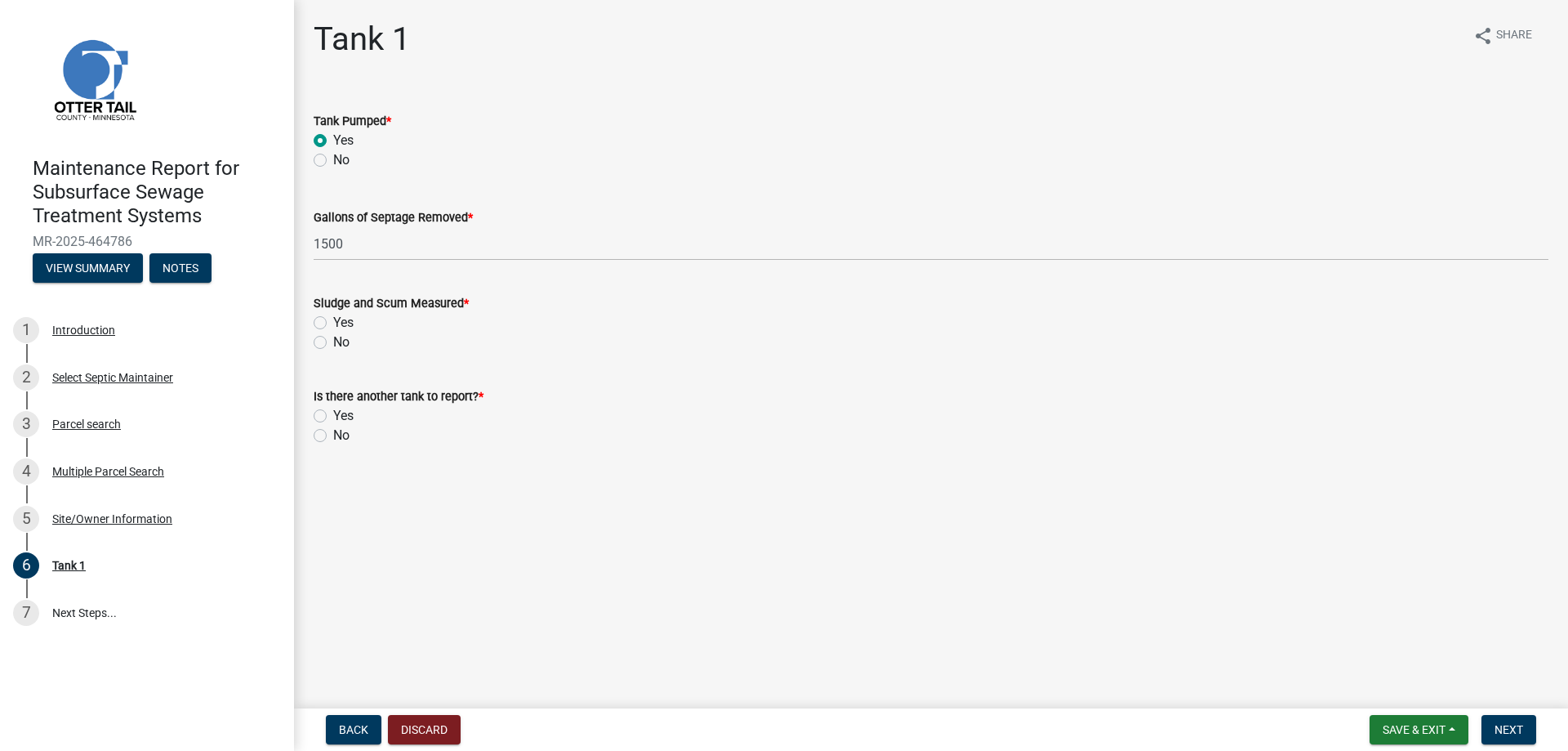
click at [348, 338] on label "No" at bounding box center [341, 342] width 16 height 20
click at [344, 338] on input "No" at bounding box center [338, 337] width 10 height 10
click at [338, 434] on label "No" at bounding box center [341, 435] width 16 height 20
click at [338, 434] on input "No" at bounding box center [338, 431] width 10 height 10
click at [1502, 734] on span "Next" at bounding box center [1509, 729] width 28 height 13
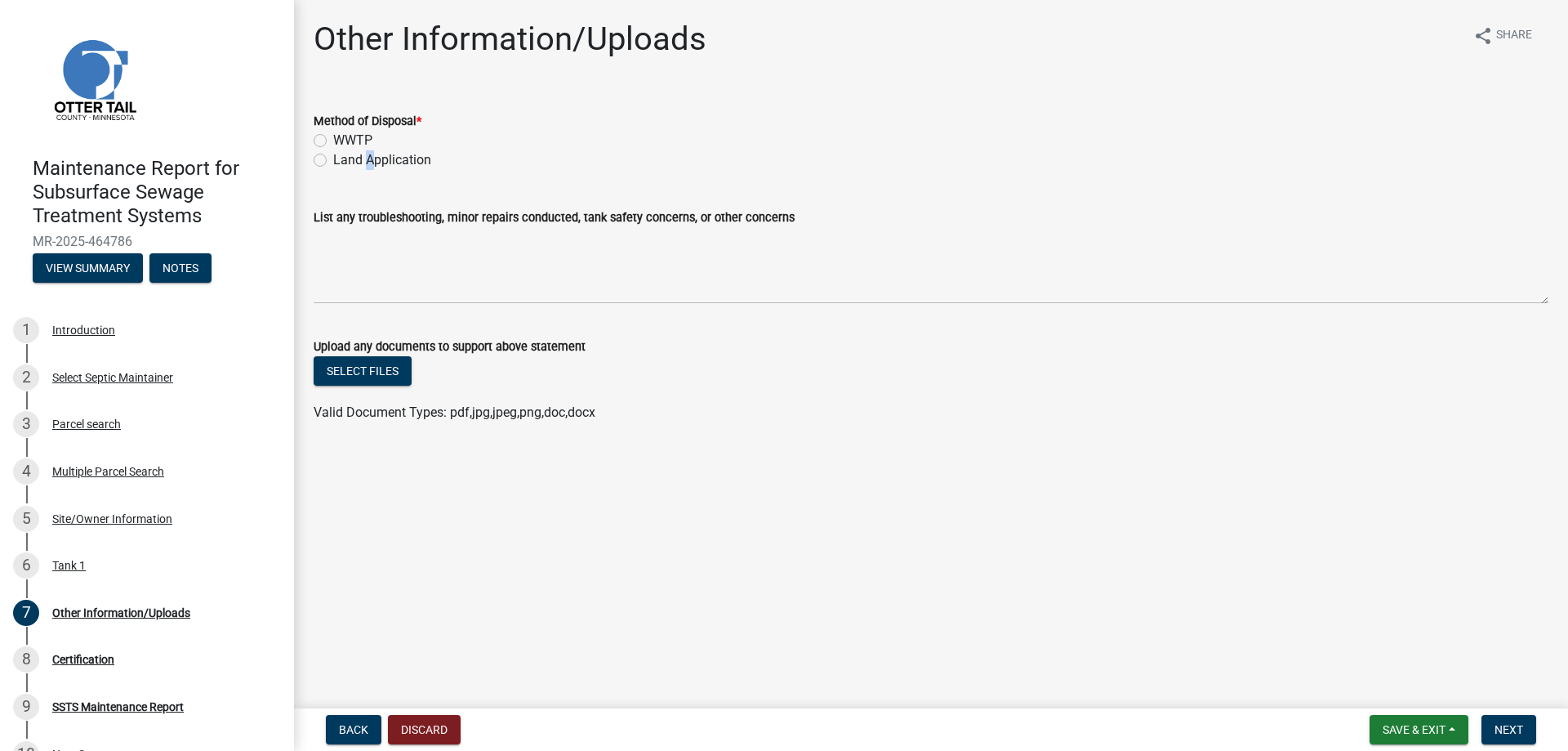
drag, startPoint x: 363, startPoint y: 168, endPoint x: 378, endPoint y: 168, distance: 15.0
click at [365, 168] on label "Land Application" at bounding box center [382, 160] width 98 height 20
click at [333, 163] on label "Land Application" at bounding box center [382, 160] width 98 height 20
click at [333, 161] on input "Land Application" at bounding box center [338, 155] width 10 height 10
click at [1506, 737] on button "Next" at bounding box center [1509, 729] width 55 height 29
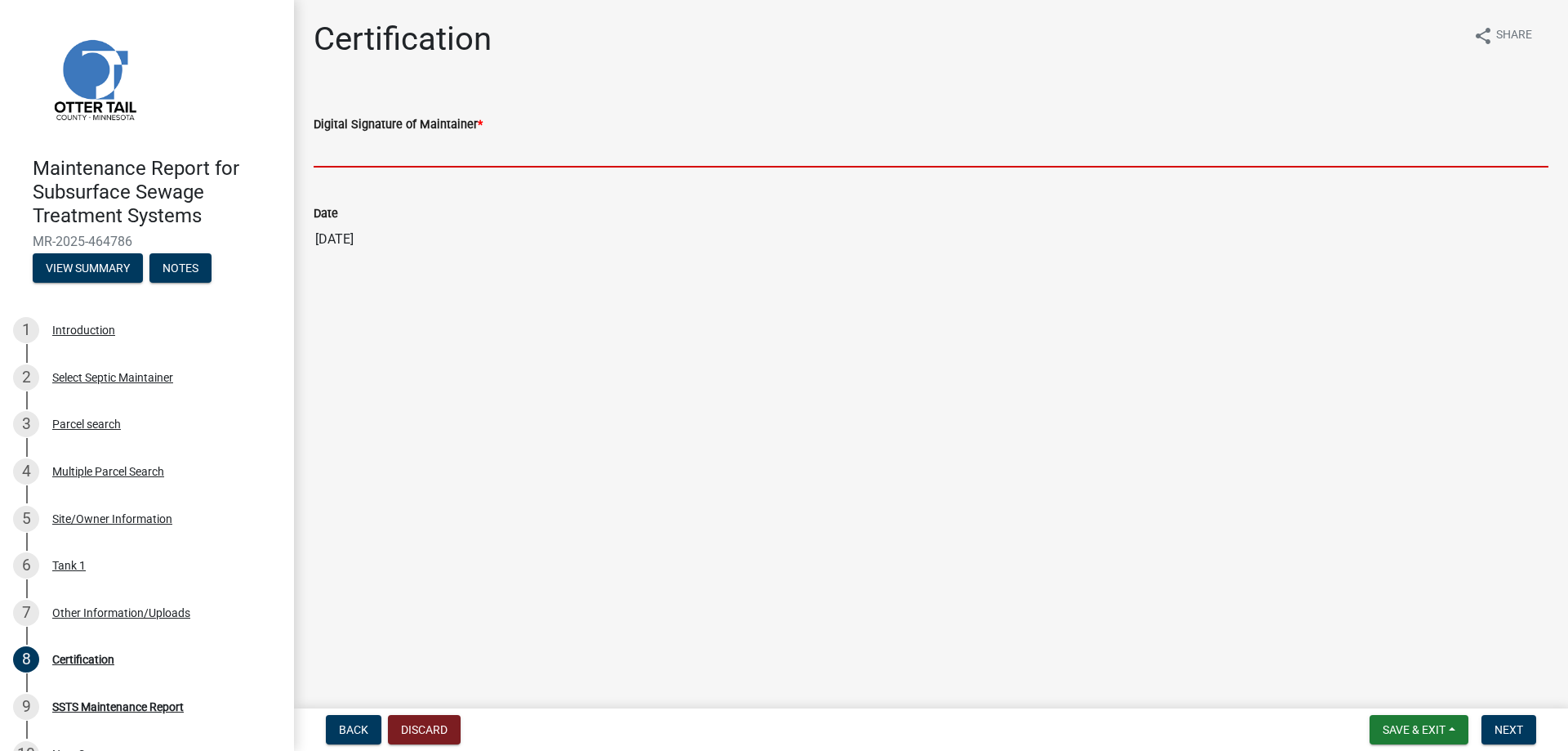
click at [360, 152] on input "Digital Signature of Maintainer *" at bounding box center [930, 151] width 1235 height 34
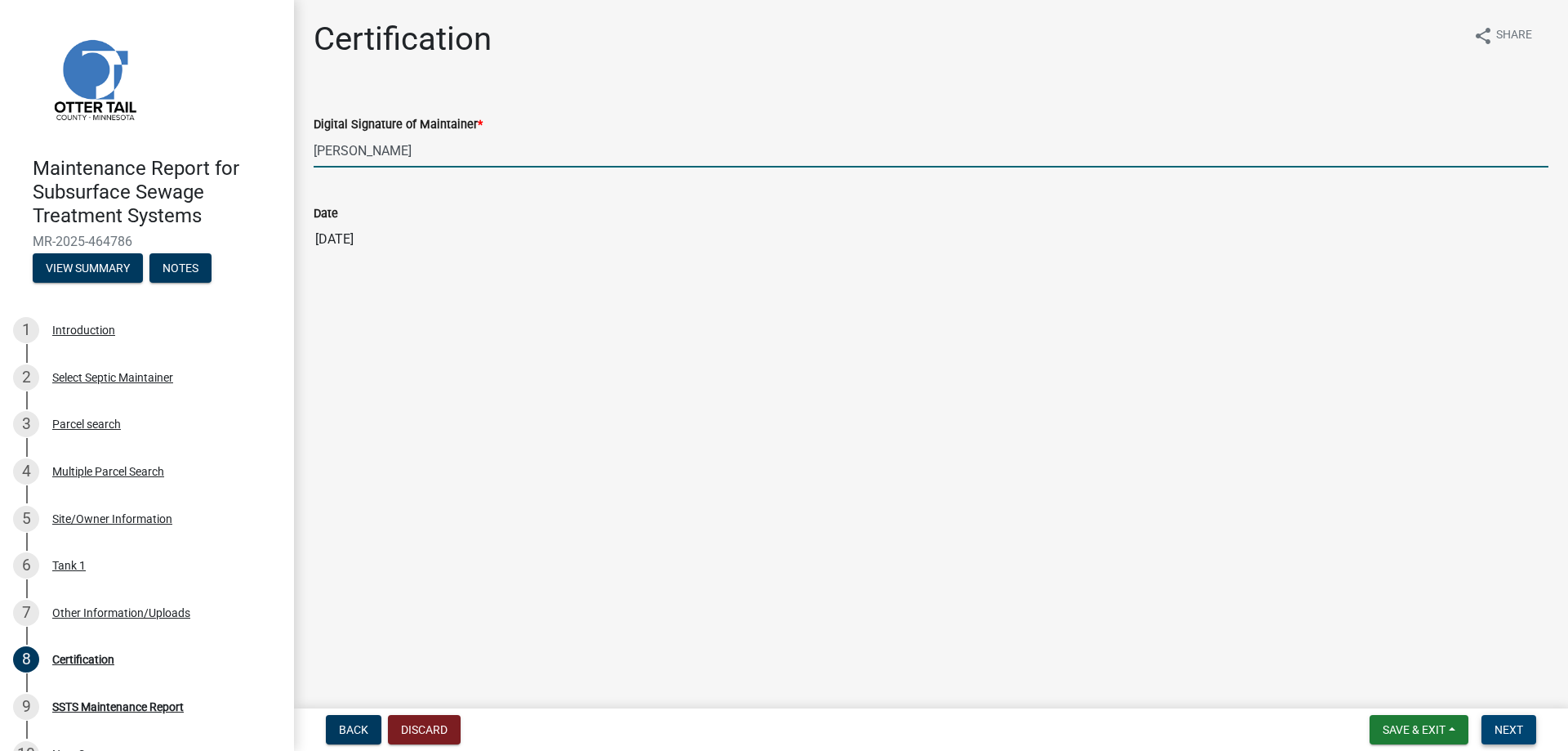
click at [1510, 724] on span "Next" at bounding box center [1509, 729] width 28 height 13
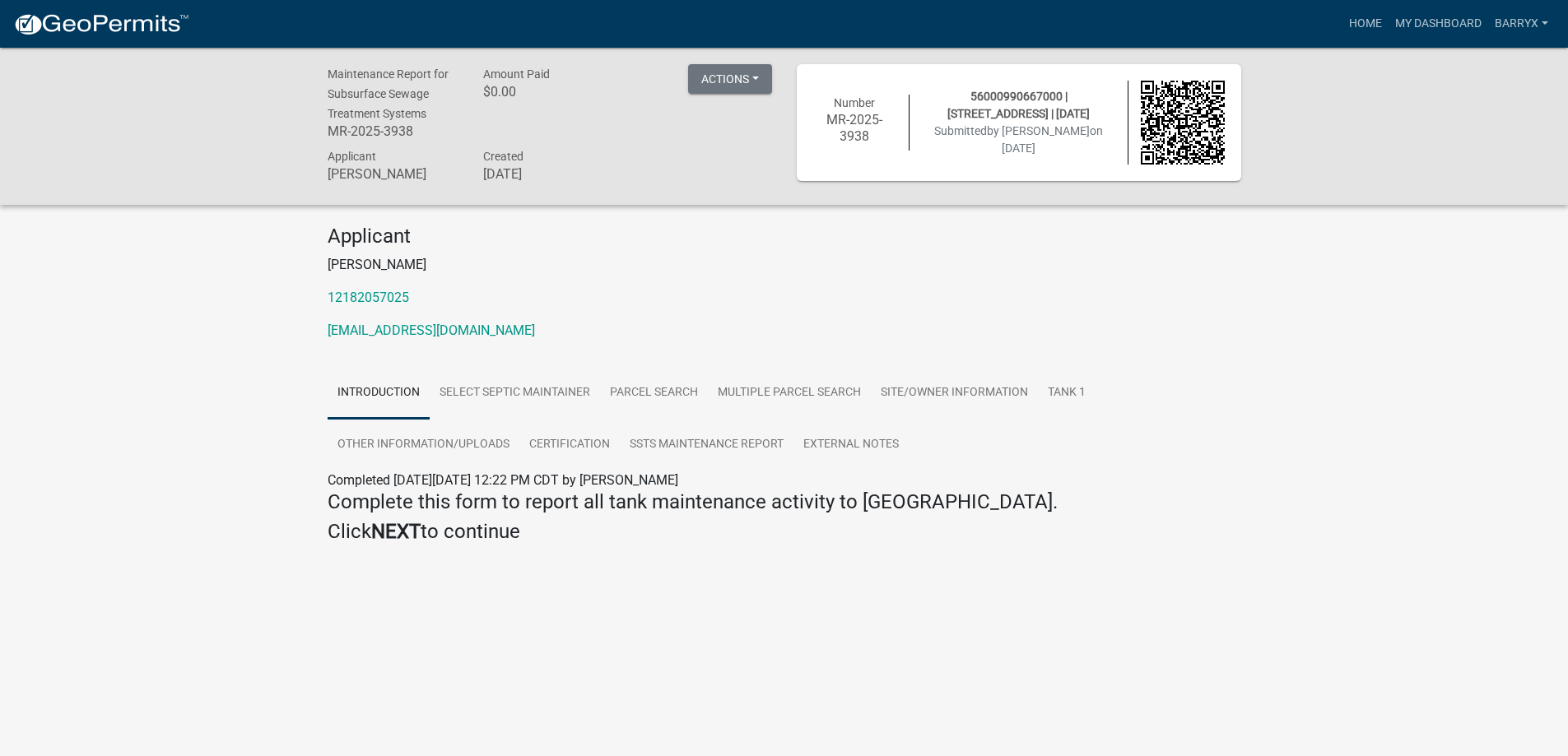
click at [133, 25] on img at bounding box center [102, 25] width 177 height 25
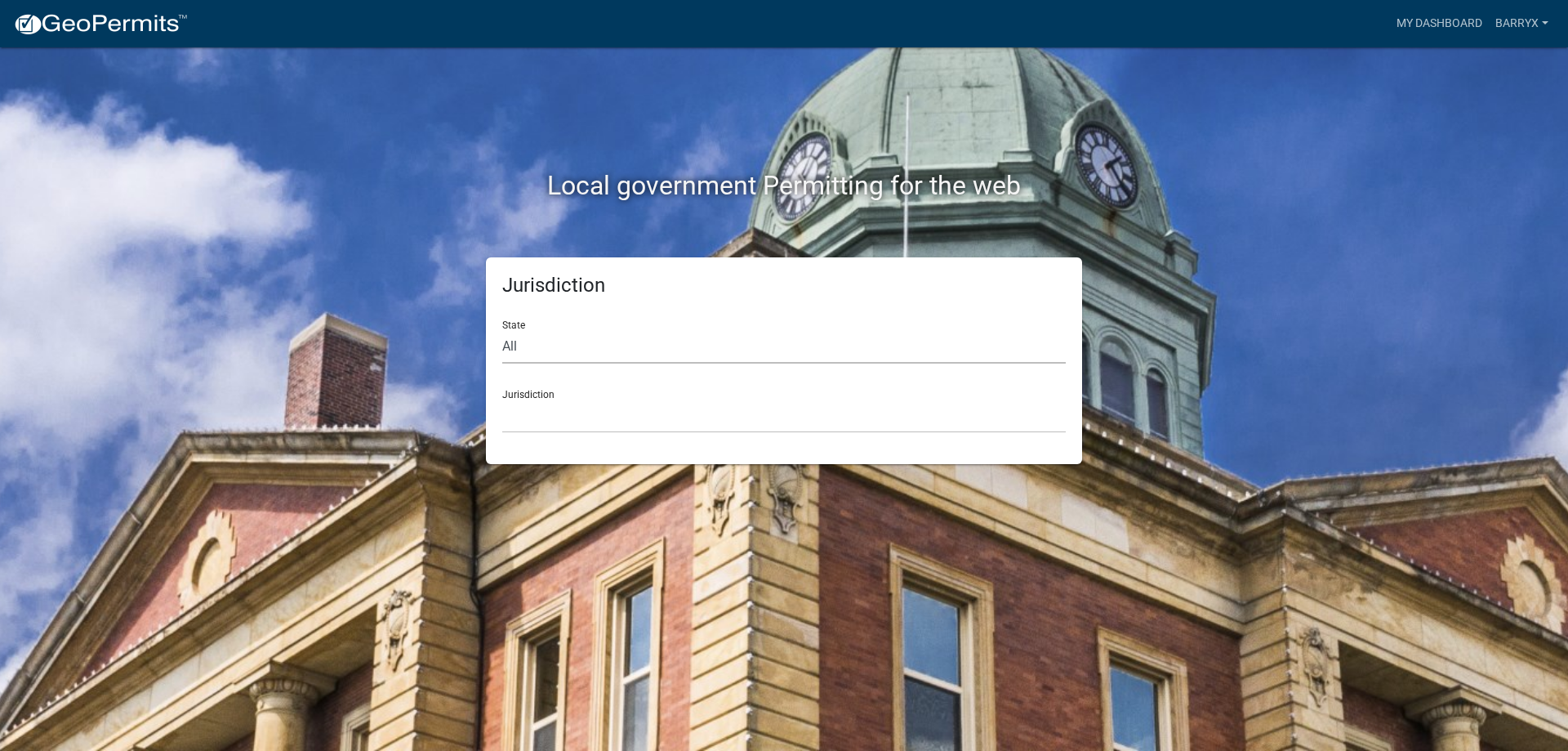
click at [570, 345] on select "All [US_STATE] [US_STATE] [US_STATE] [US_STATE] [US_STATE] [US_STATE] [US_STATE…" at bounding box center [784, 347] width 563 height 34
click at [502, 330] on select "All [US_STATE] [US_STATE] [US_STATE] [US_STATE] [US_STATE] [US_STATE] [US_STATE…" at bounding box center [784, 347] width 563 height 34
click at [549, 415] on select "[GEOGRAPHIC_DATA], [US_STATE] [GEOGRAPHIC_DATA], [US_STATE] [GEOGRAPHIC_DATA], …" at bounding box center [784, 416] width 563 height 34
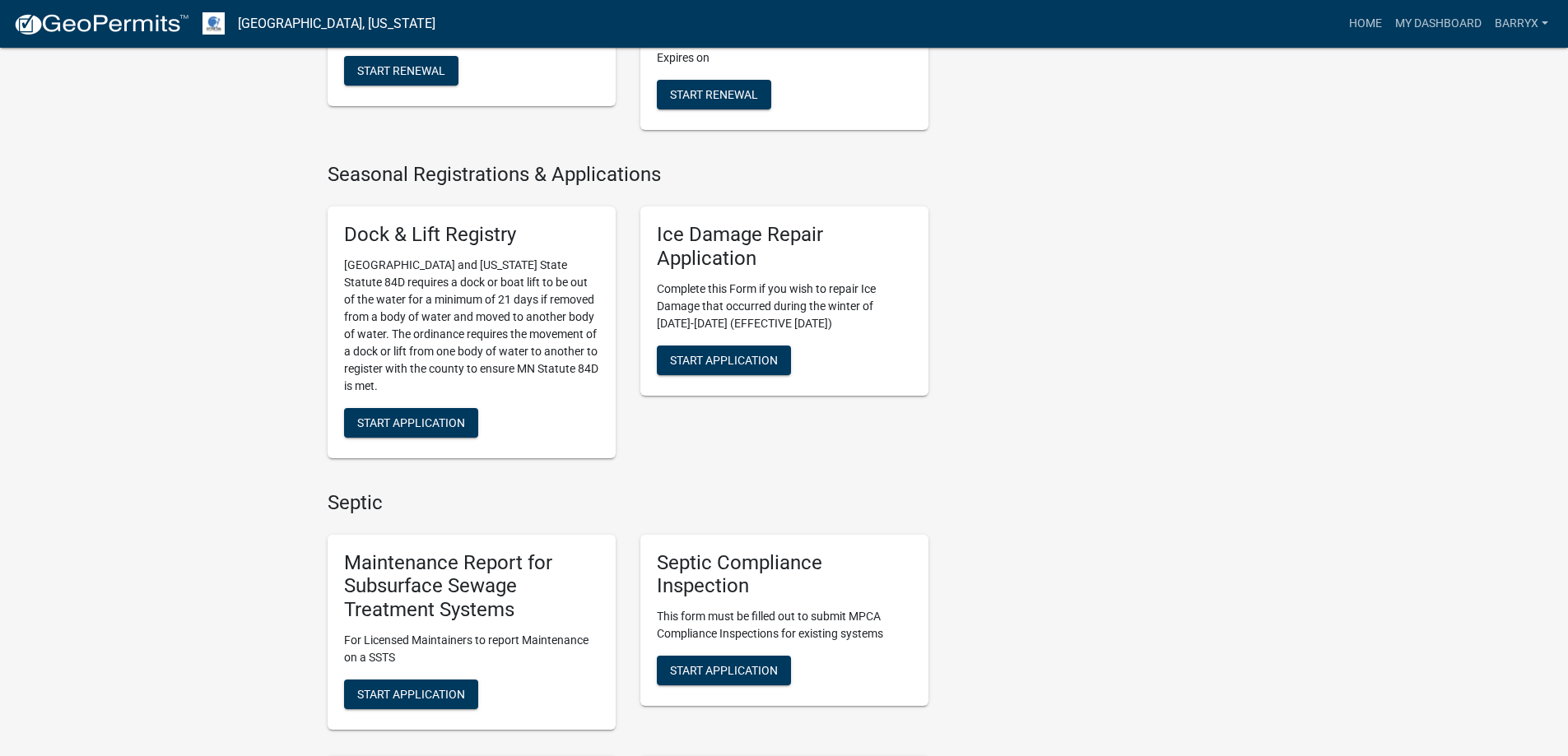
scroll to position [822, 0]
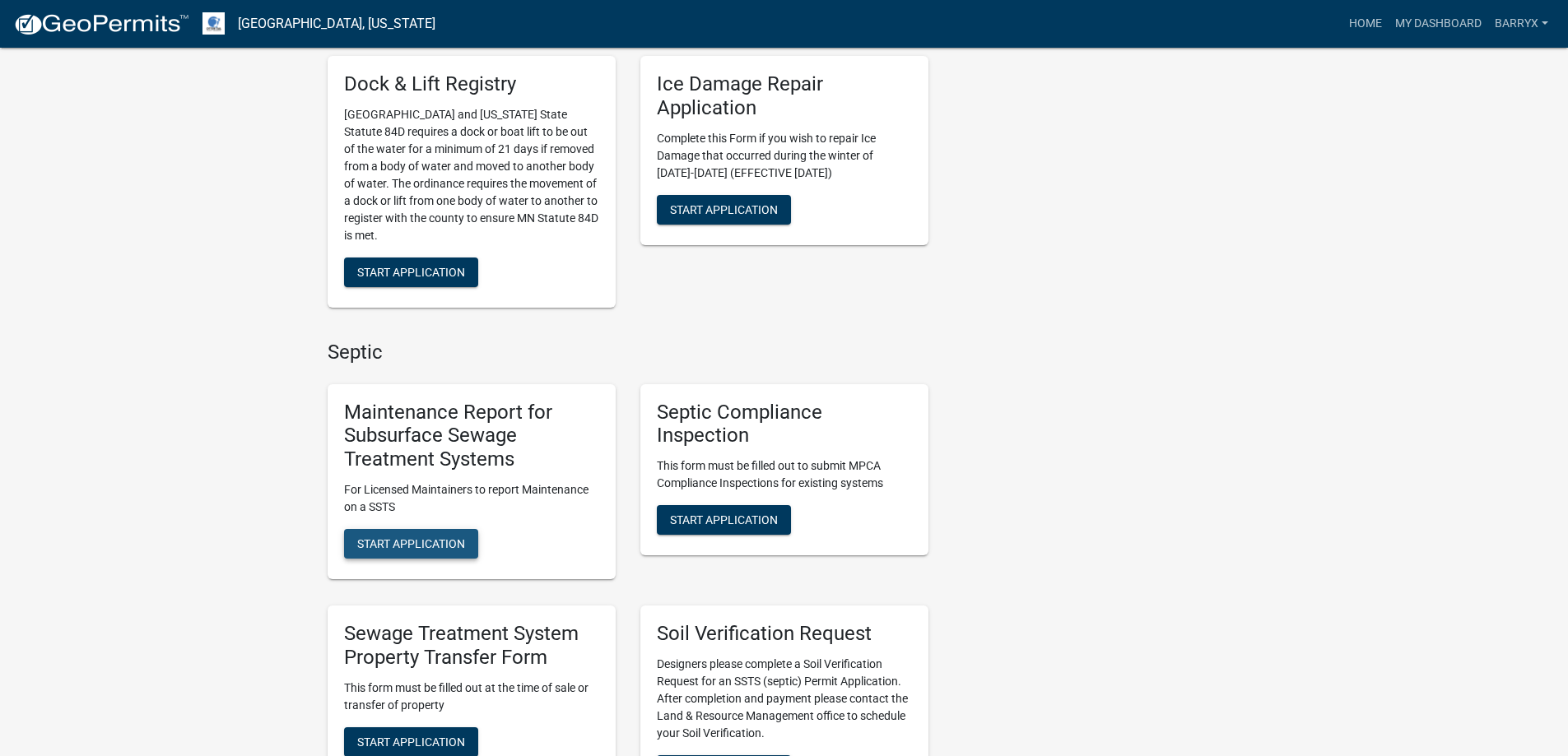
click at [404, 544] on span "Start Application" at bounding box center [411, 544] width 108 height 13
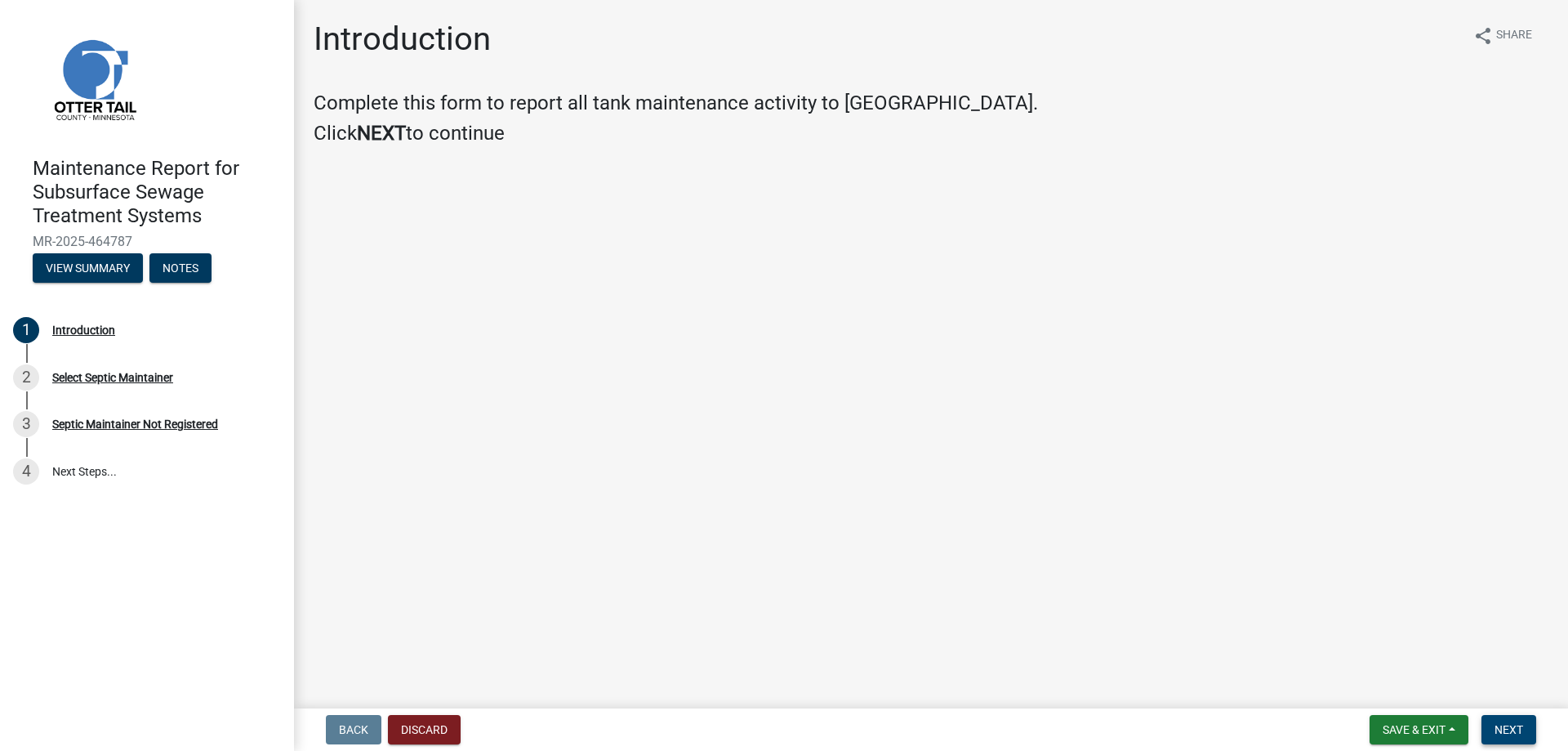
click at [1512, 730] on span "Next" at bounding box center [1509, 729] width 28 height 13
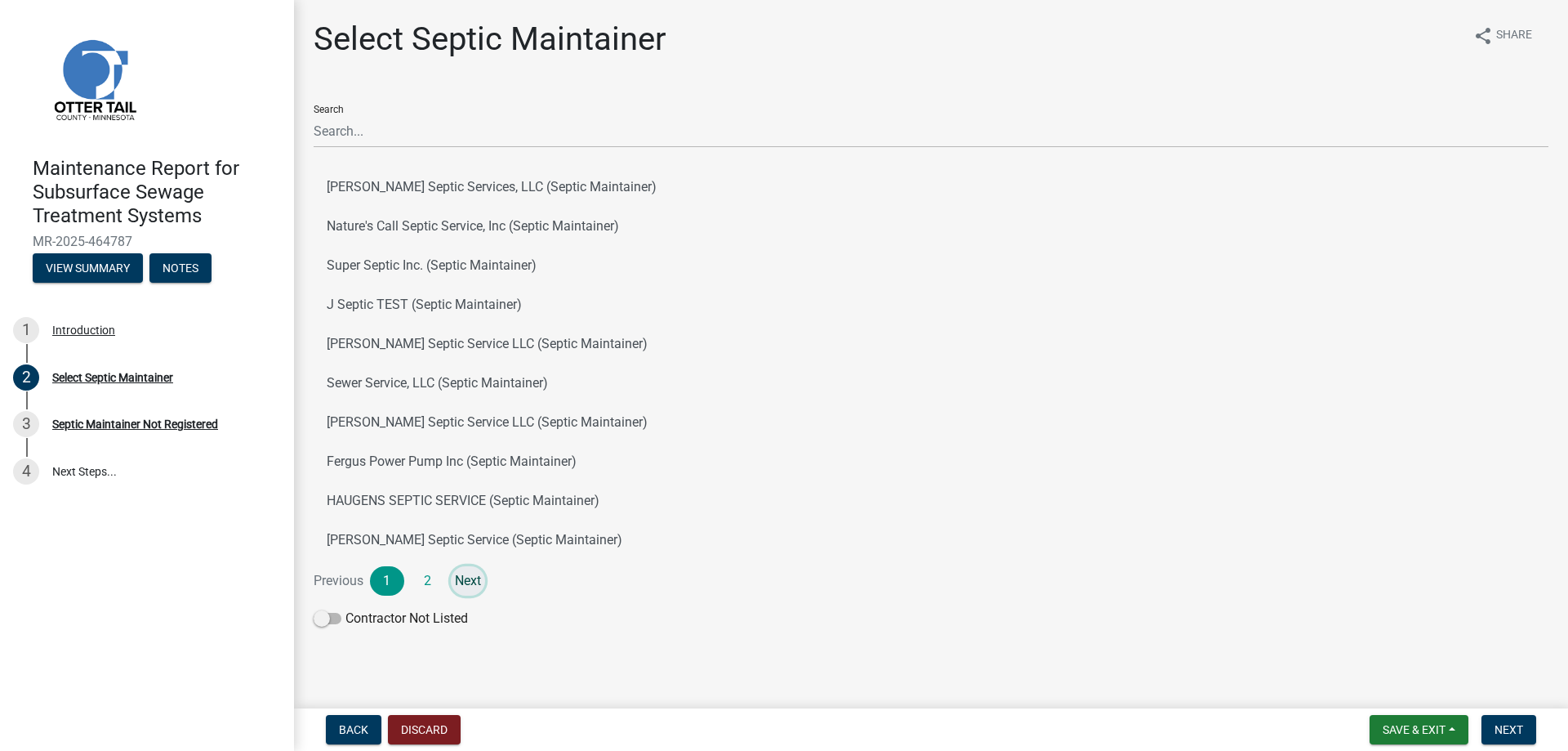
click at [463, 587] on link "Next" at bounding box center [468, 580] width 34 height 29
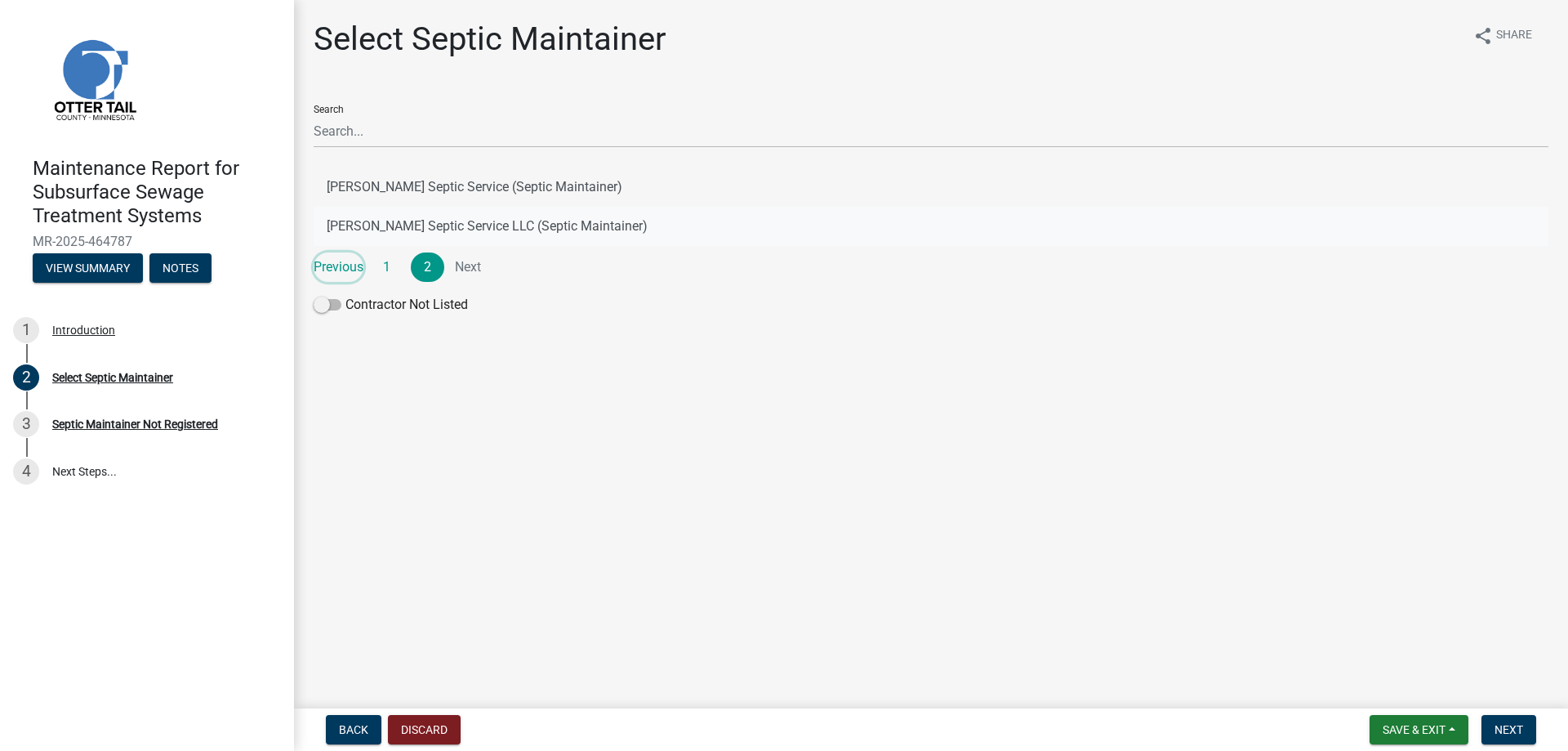
click at [334, 266] on link "Previous" at bounding box center [338, 267] width 50 height 29
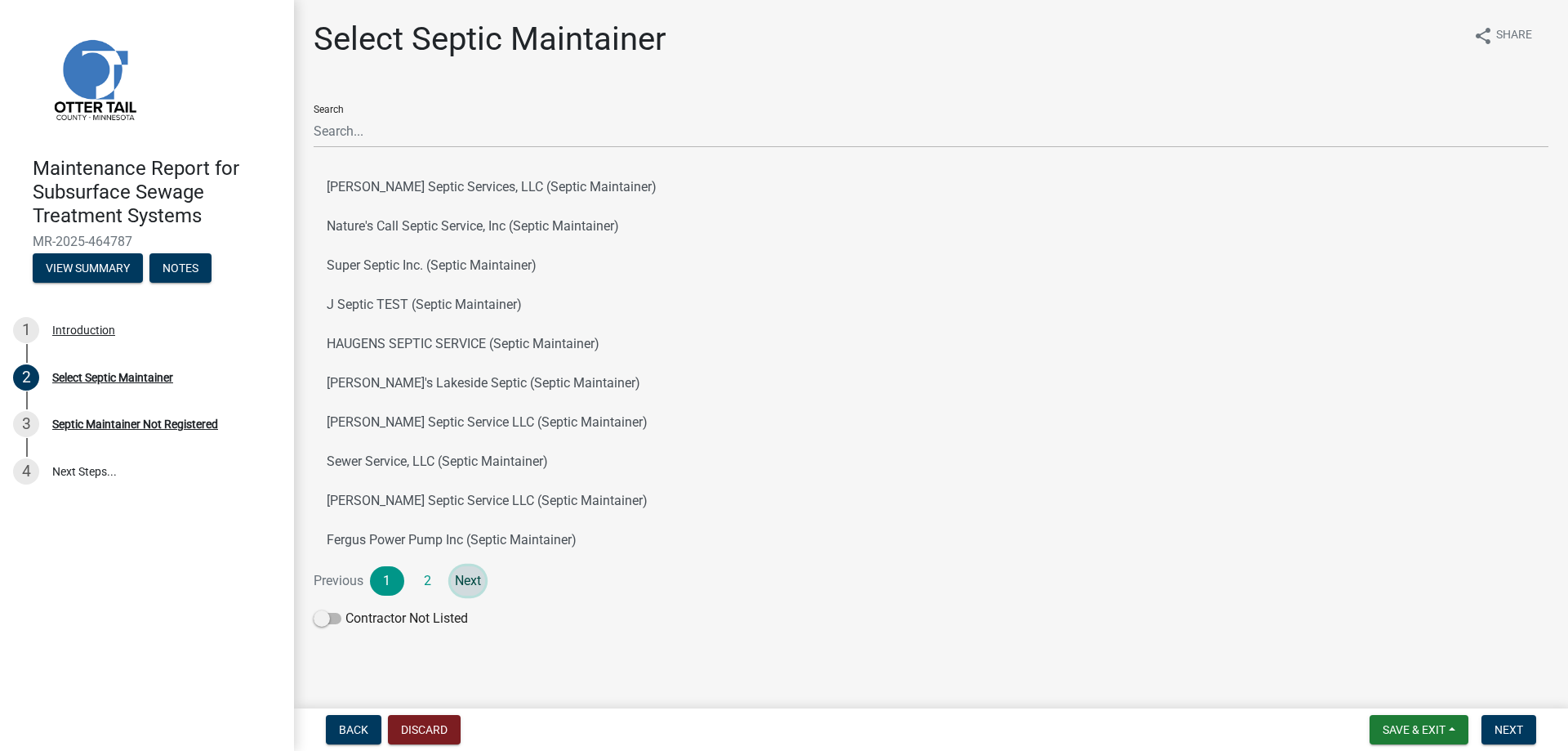
click at [469, 587] on link "Next" at bounding box center [468, 580] width 34 height 29
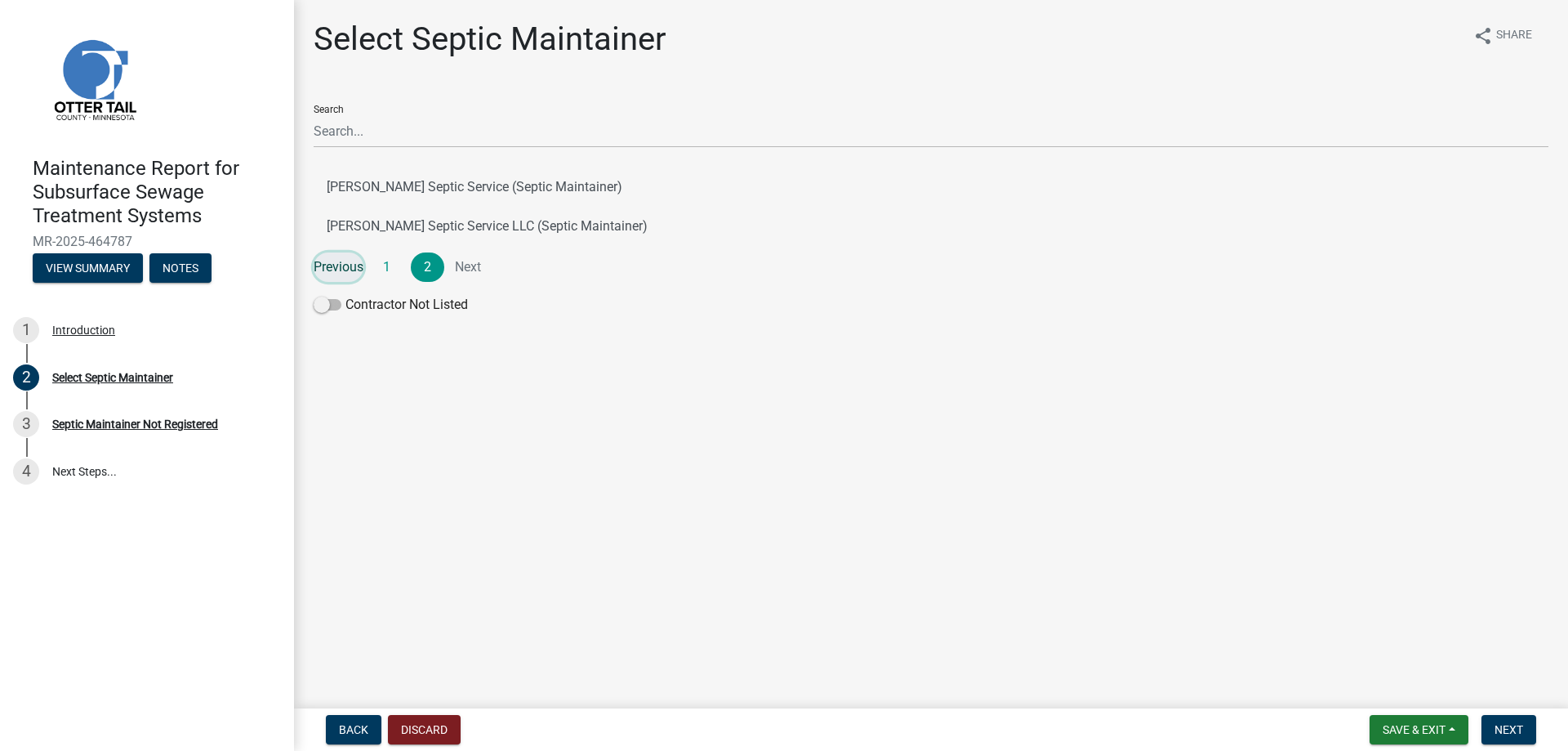
click at [359, 263] on link "Previous" at bounding box center [338, 267] width 50 height 29
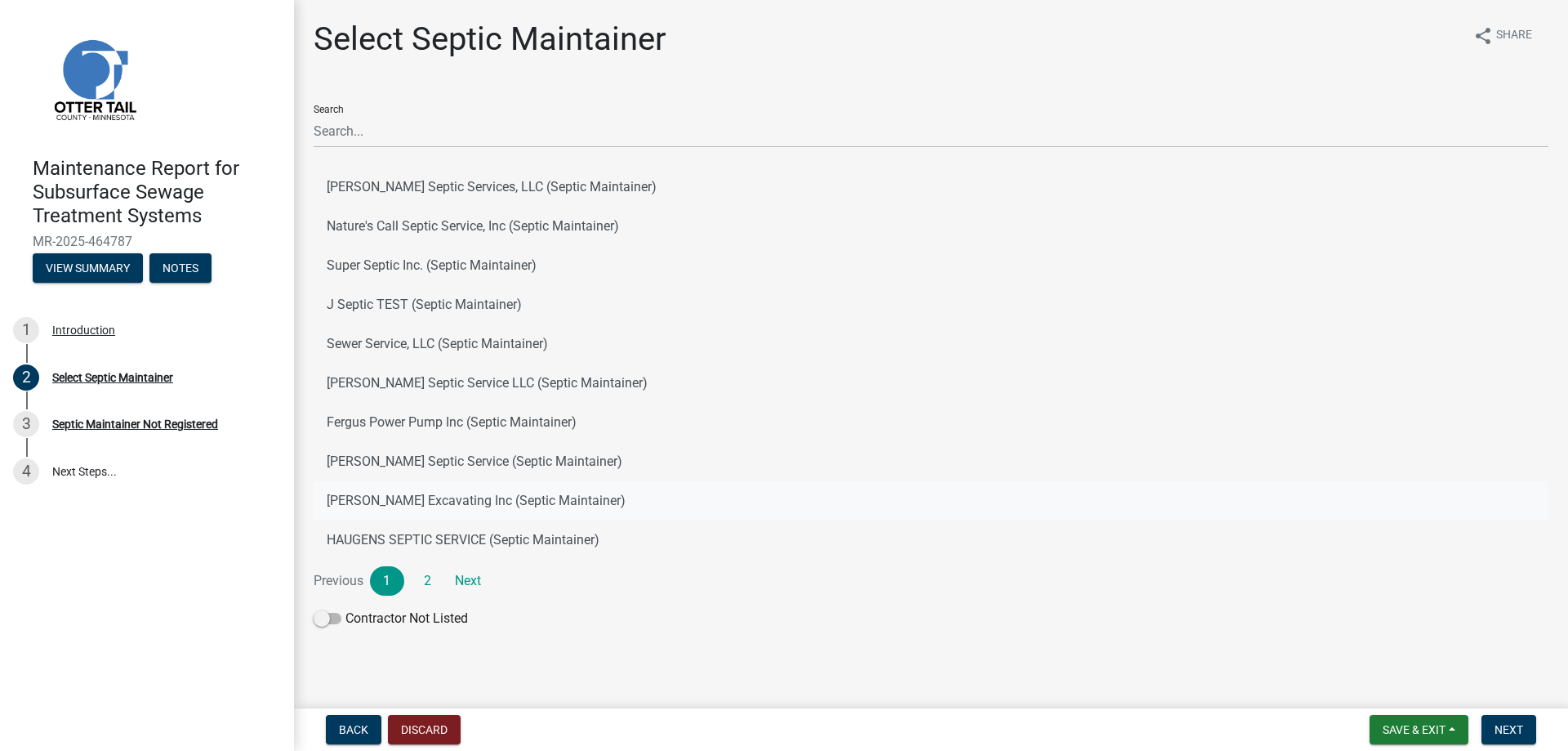
click at [348, 509] on button "[PERSON_NAME] Excavating Inc (Septic Maintainer)" at bounding box center [930, 501] width 1235 height 40
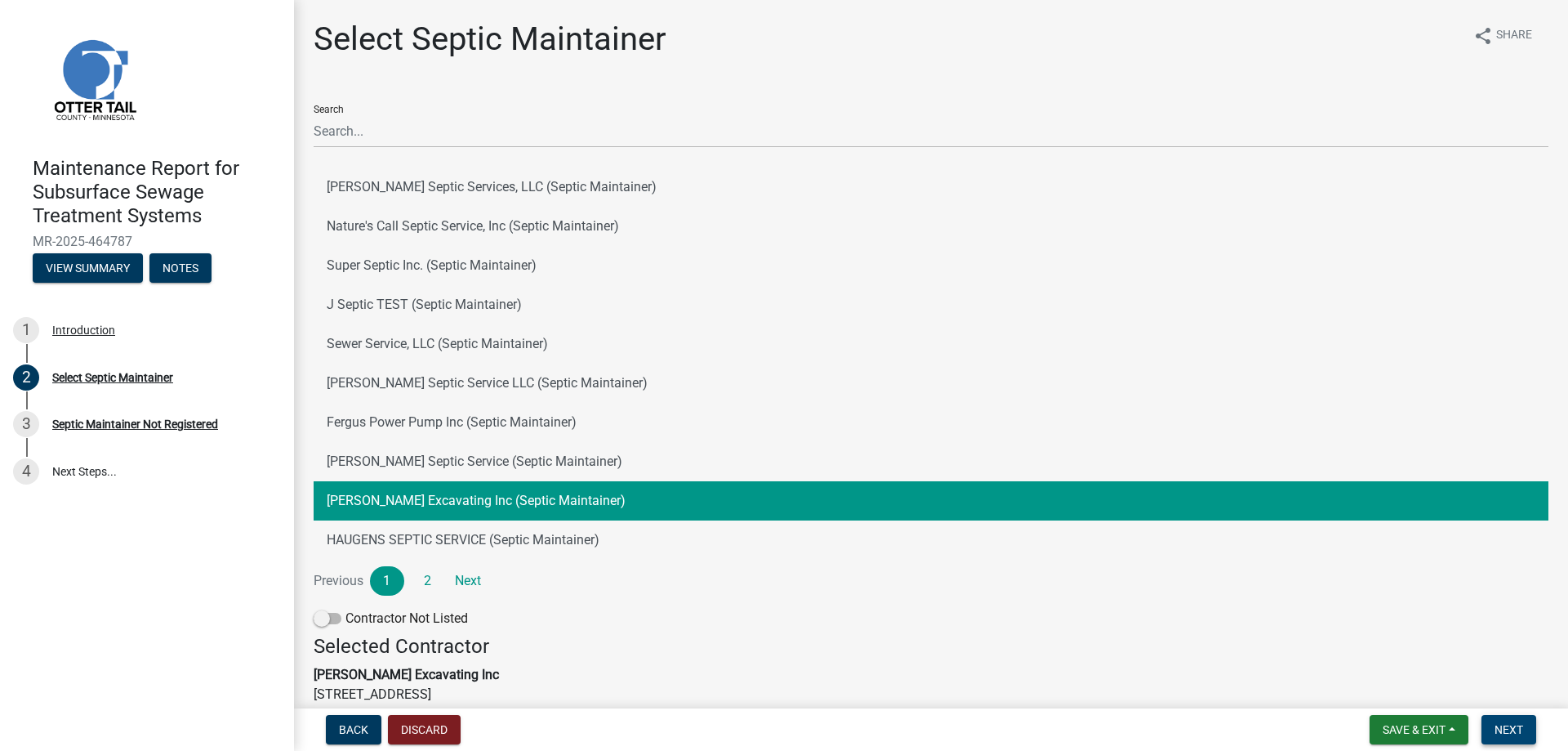
click at [1506, 730] on span "Next" at bounding box center [1509, 729] width 28 height 13
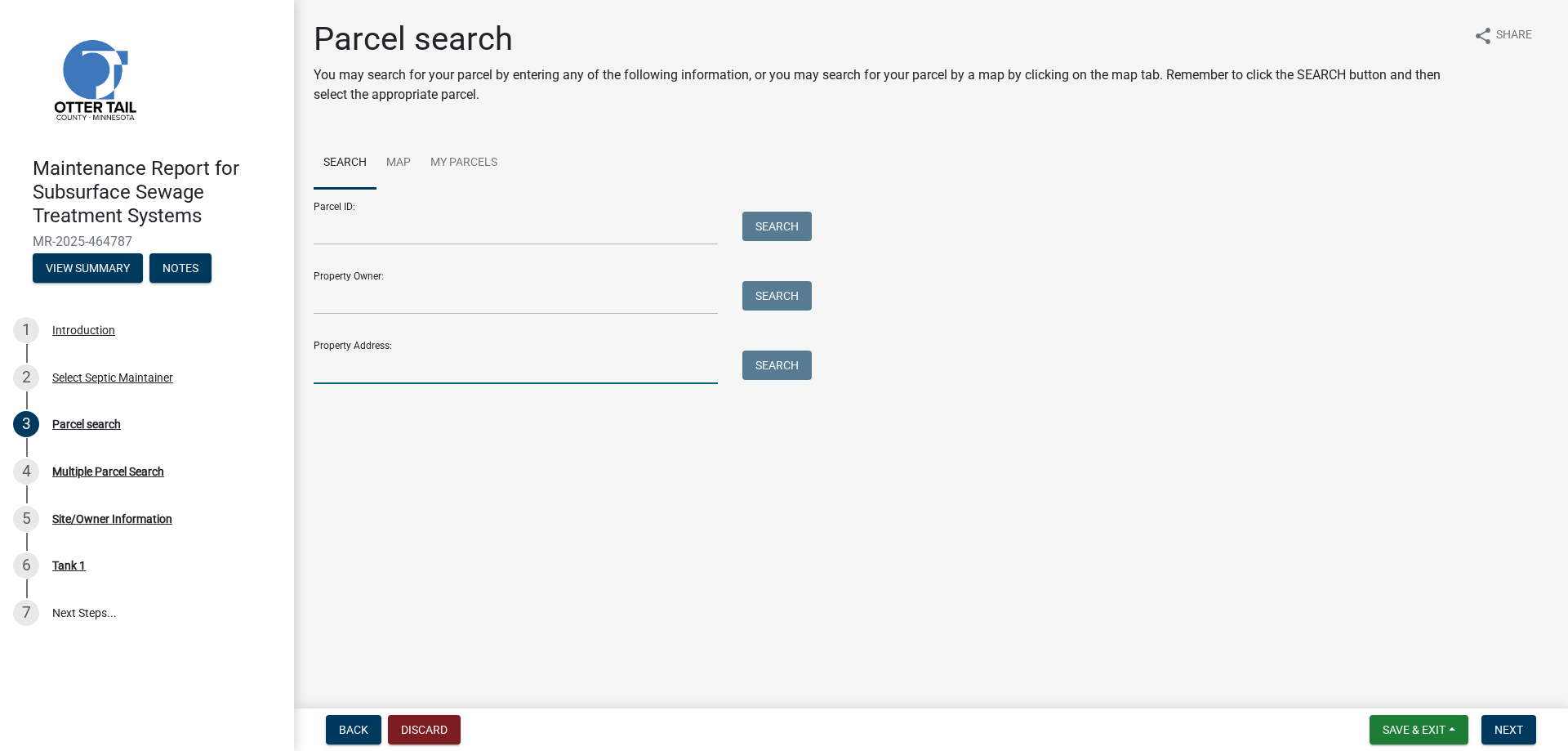
click at [404, 368] on input "Property Address:" at bounding box center [515, 367] width 404 height 34
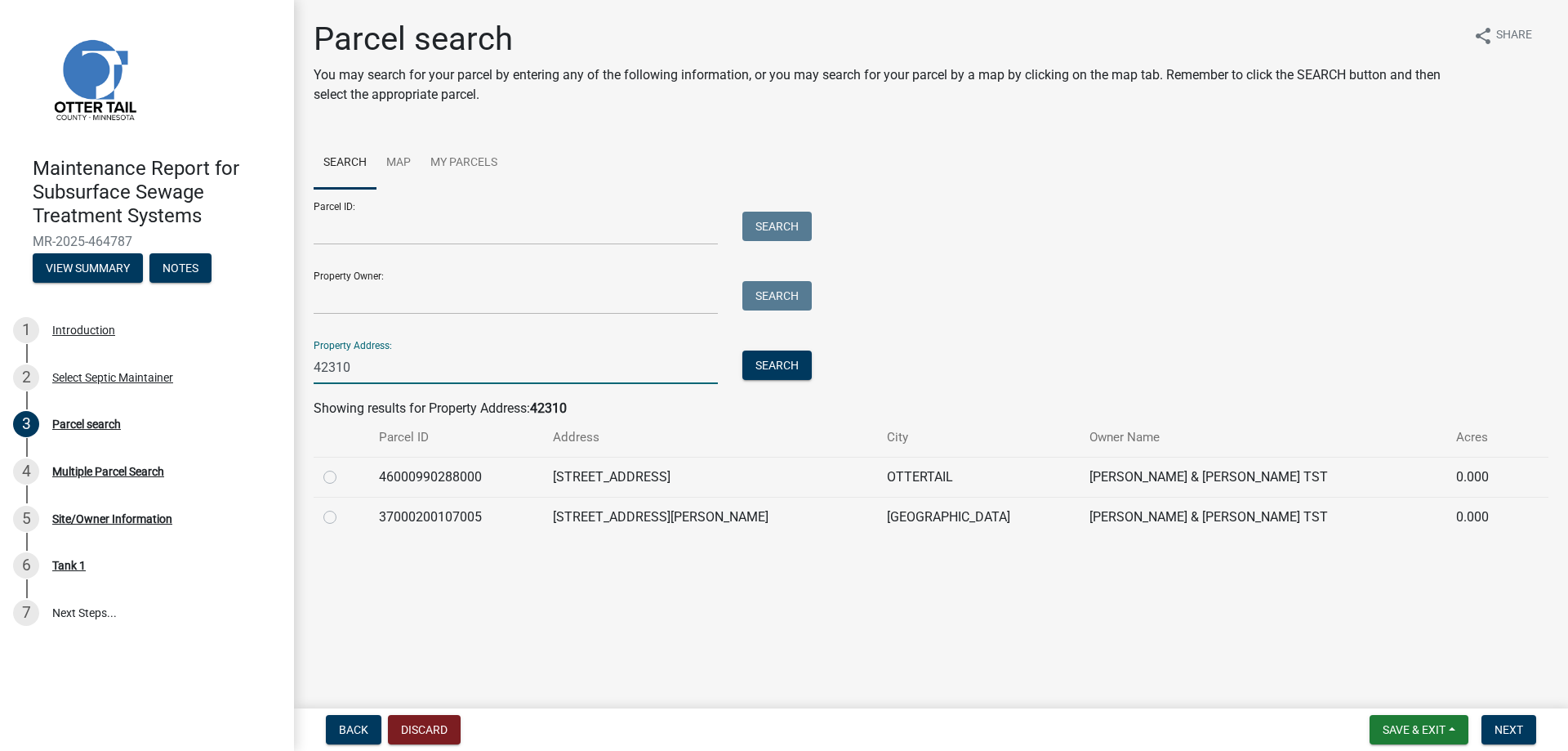
click at [343, 467] on label at bounding box center [343, 467] width 0 height 0
click at [343, 478] on input "radio" at bounding box center [348, 472] width 10 height 10
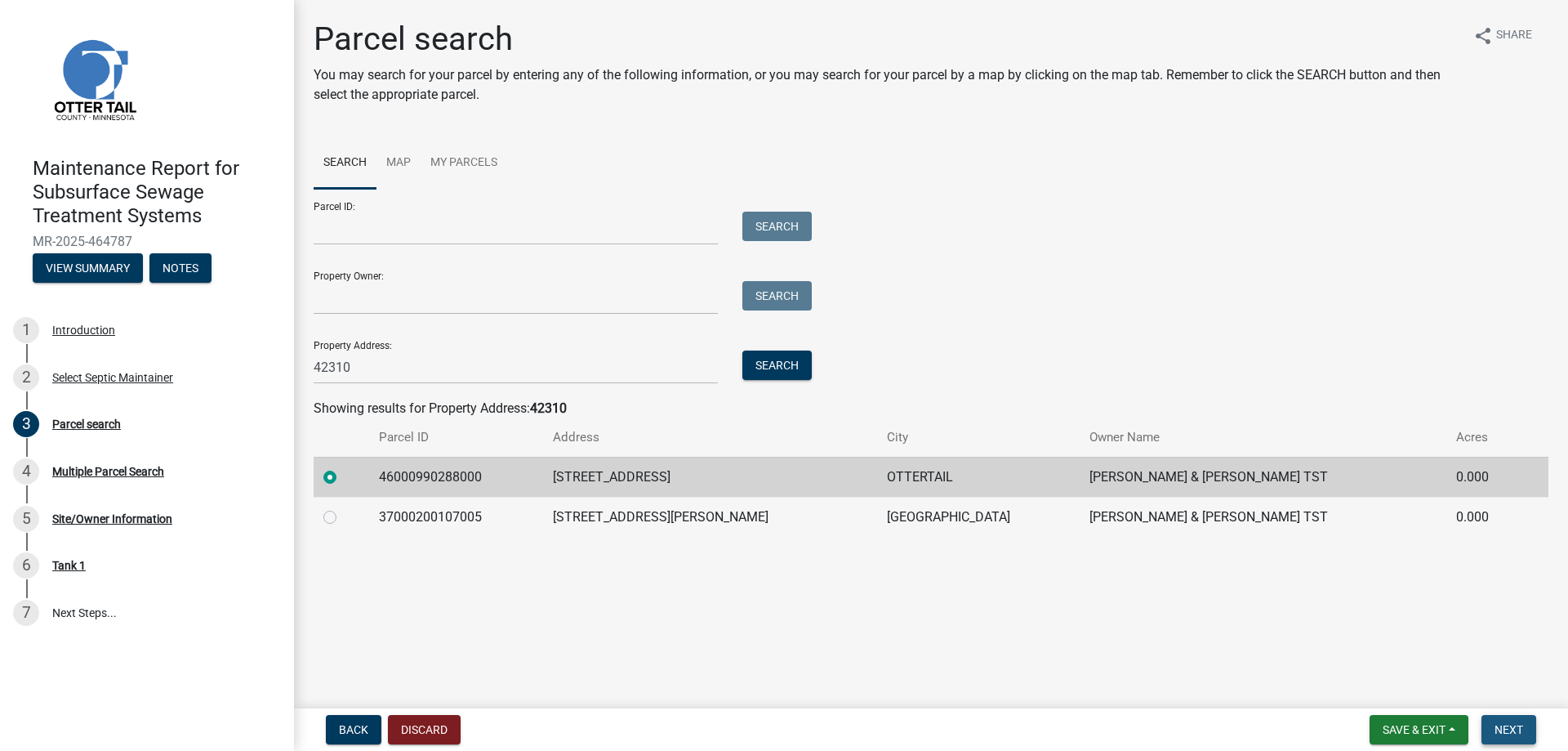
click at [1515, 726] on span "Next" at bounding box center [1509, 729] width 28 height 13
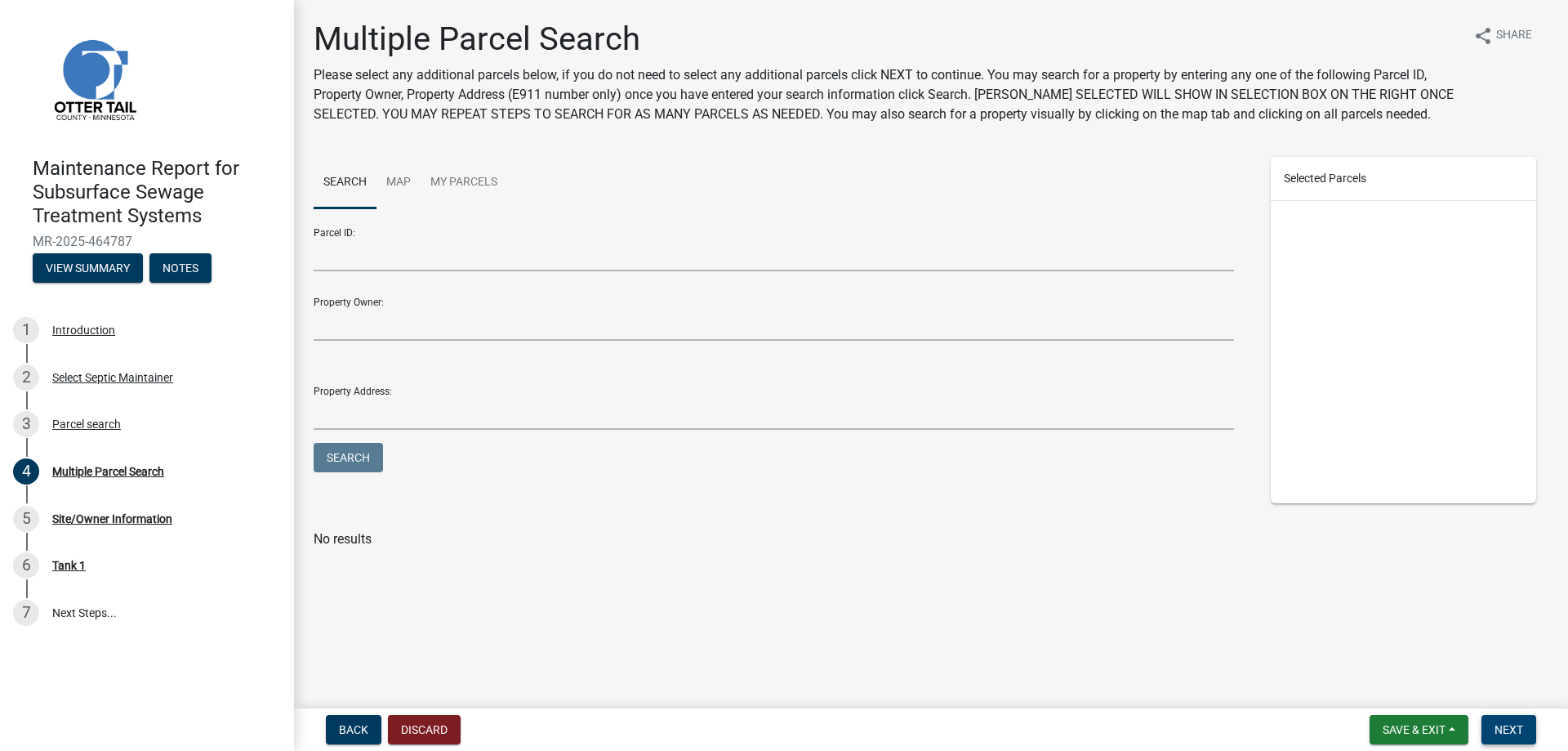
drag, startPoint x: 1501, startPoint y: 725, endPoint x: 1472, endPoint y: 687, distance: 47.8
click at [1504, 724] on span "Next" at bounding box center [1509, 729] width 28 height 13
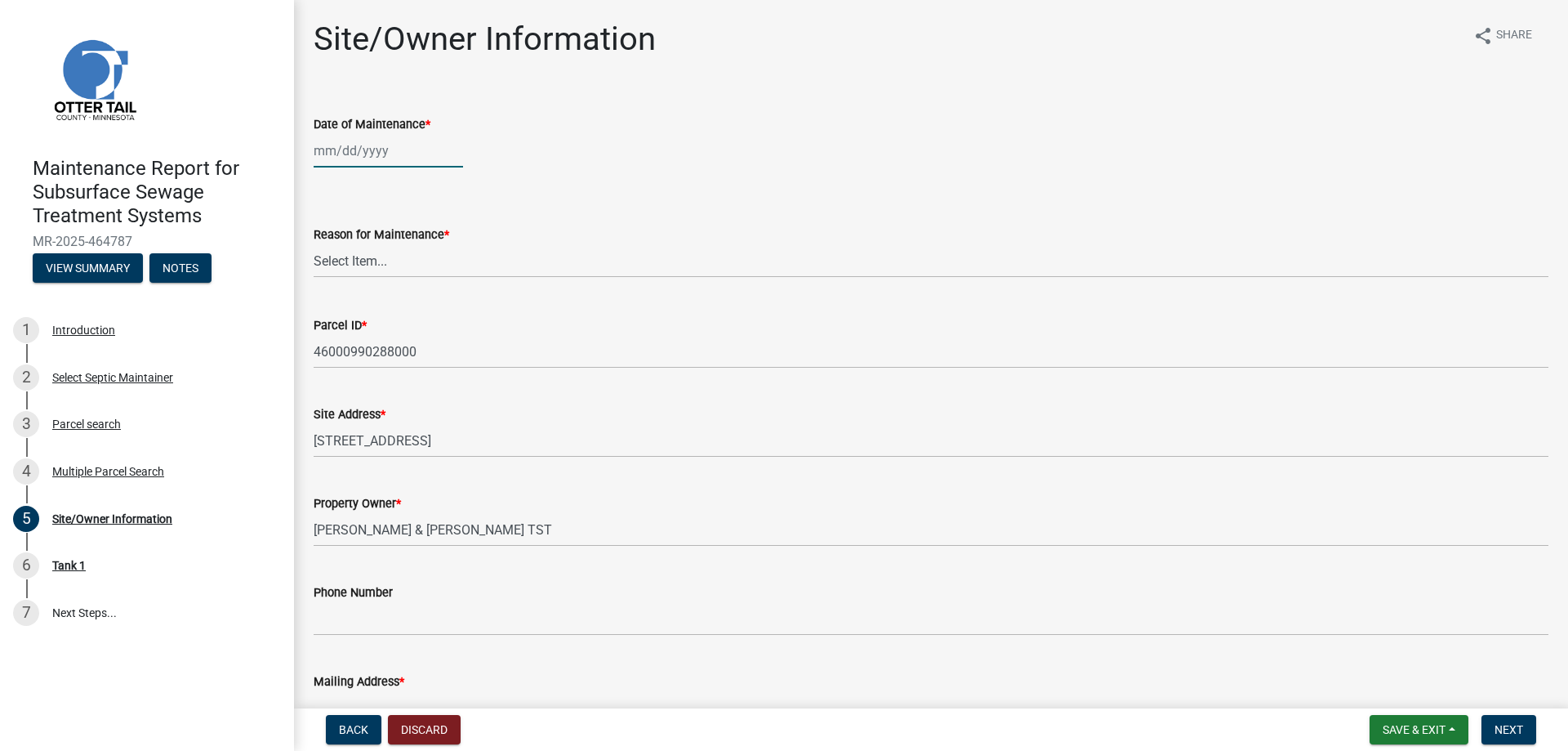
click at [396, 153] on div at bounding box center [388, 151] width 150 height 34
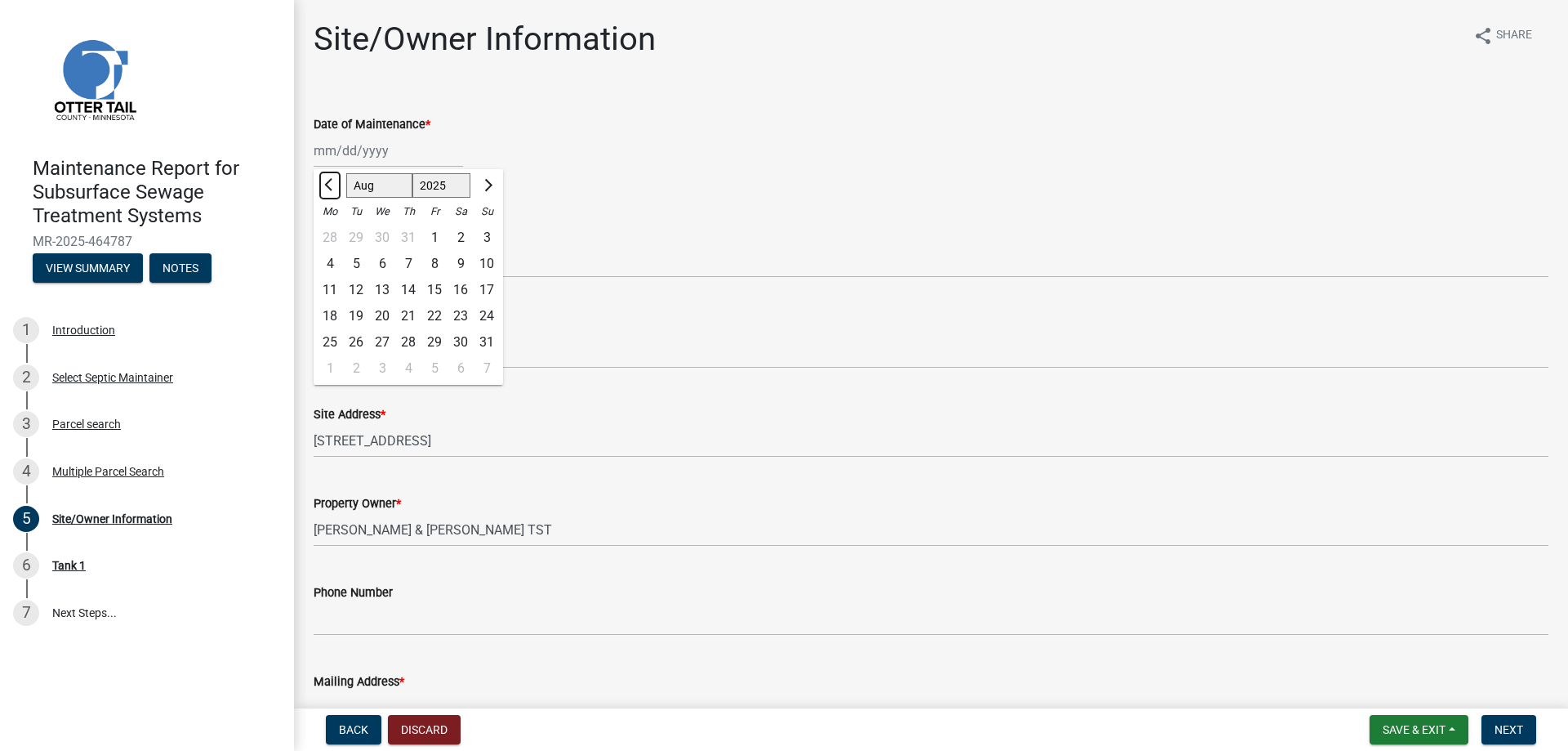
click at [323, 189] on button "Previous month" at bounding box center [330, 186] width 20 height 26
click at [333, 286] on div "9" at bounding box center [330, 290] width 26 height 26
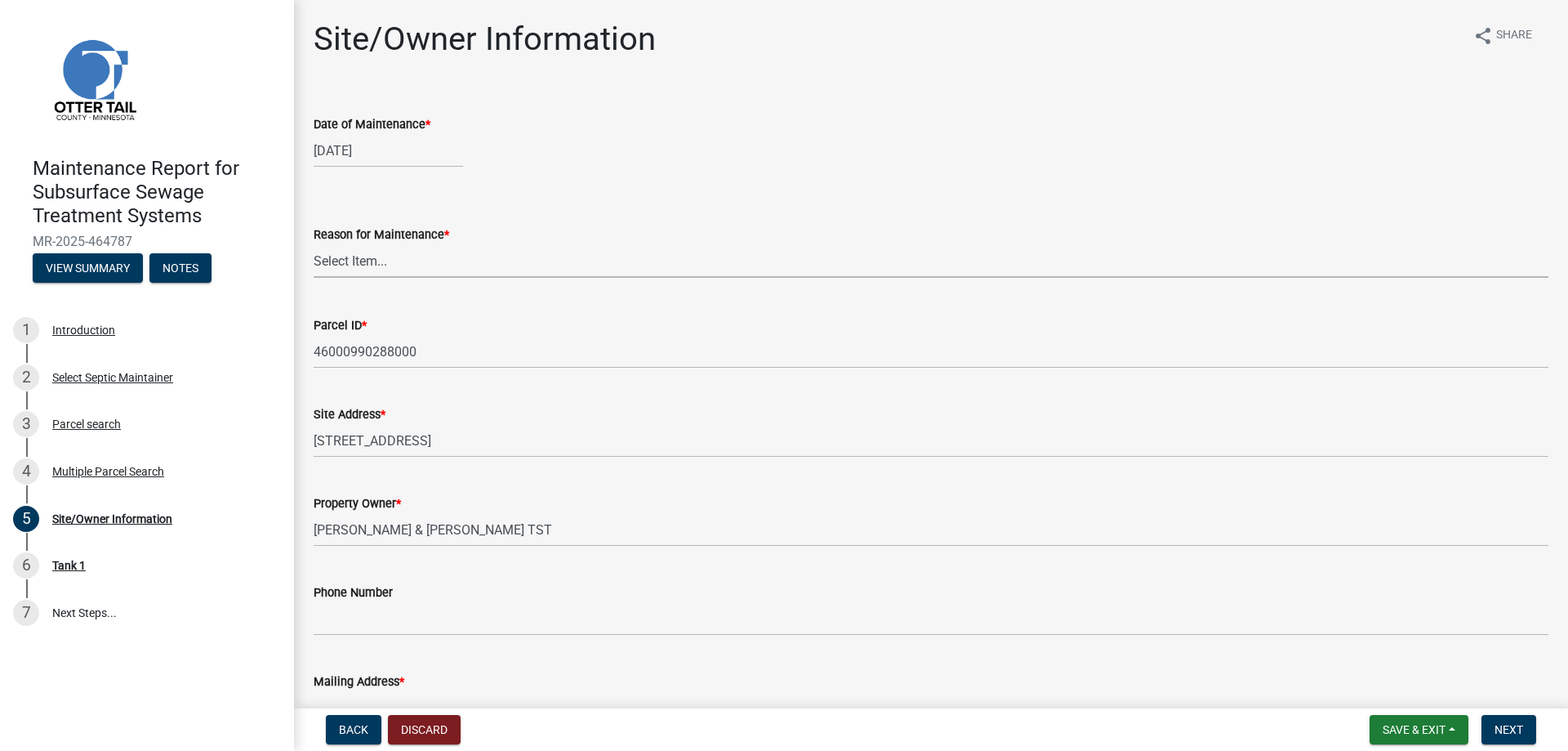
click at [340, 255] on select "Select Item... Called Routine Other" at bounding box center [930, 261] width 1235 height 34
click at [314, 244] on select "Select Item... Called Routine Other" at bounding box center [930, 261] width 1235 height 34
click at [1496, 732] on span "Next" at bounding box center [1509, 729] width 28 height 13
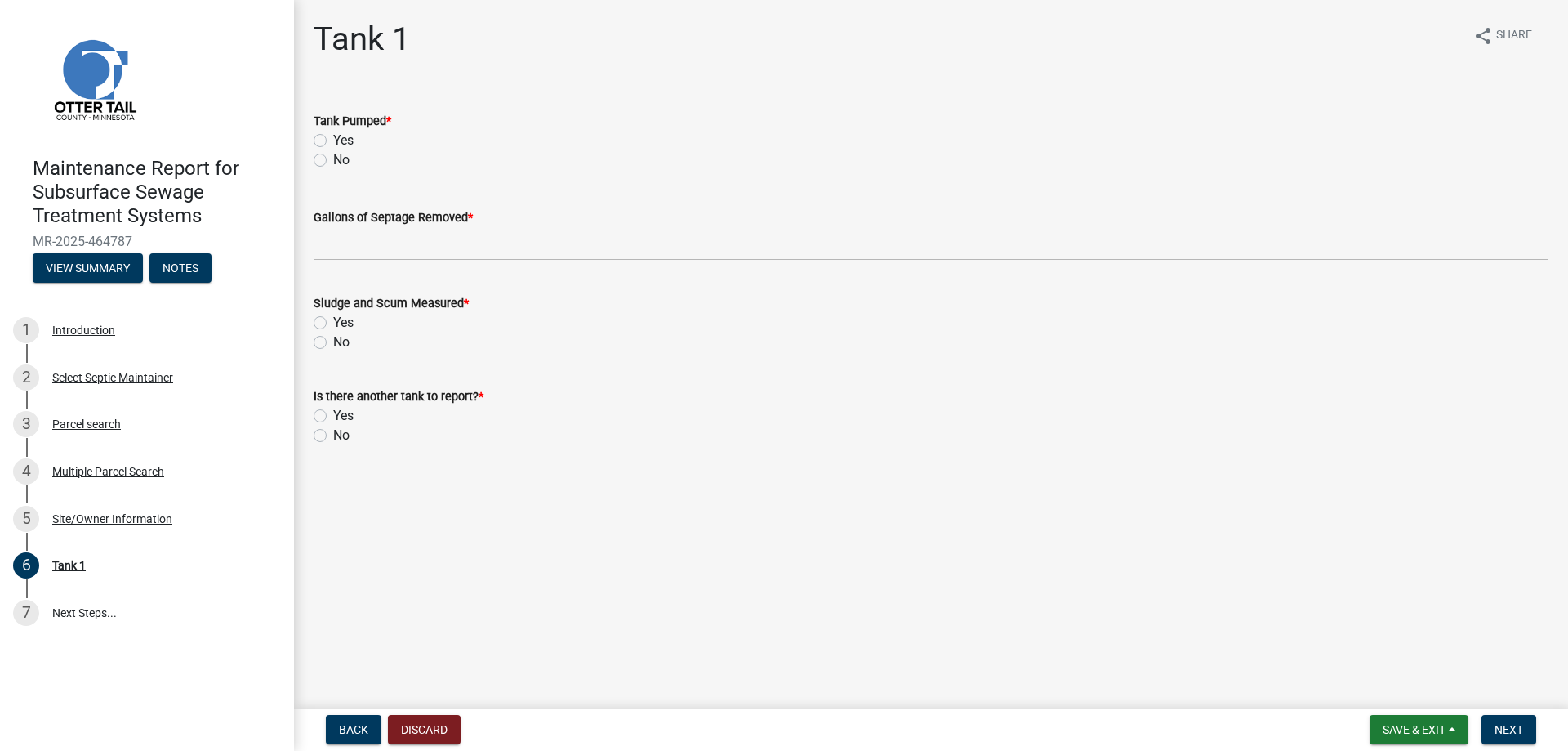
click at [337, 136] on label "Yes" at bounding box center [344, 140] width 21 height 20
click at [337, 136] on input "Yes" at bounding box center [338, 136] width 10 height 10
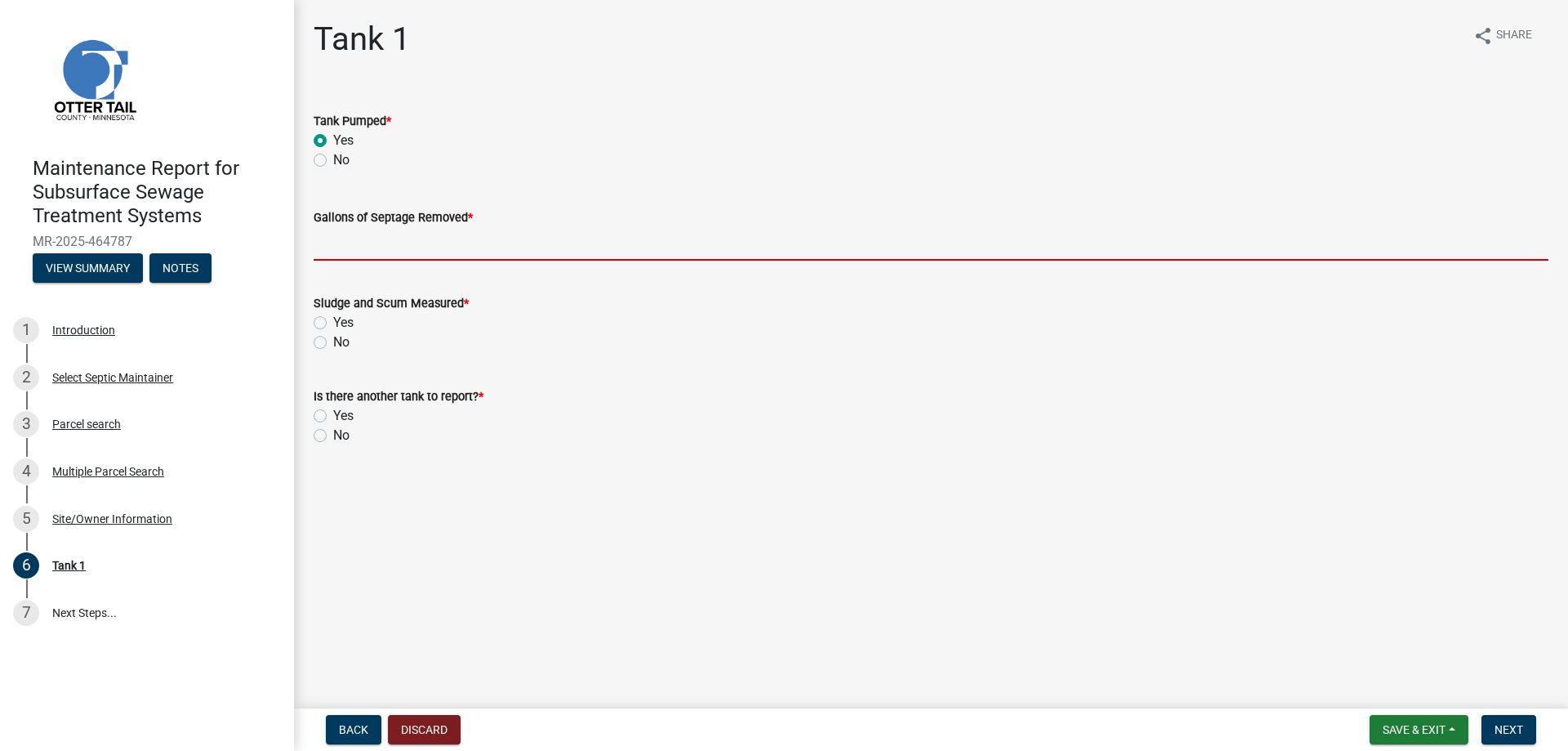
click at [350, 247] on input "Gallons of Septage Removed *" at bounding box center [930, 244] width 1235 height 34
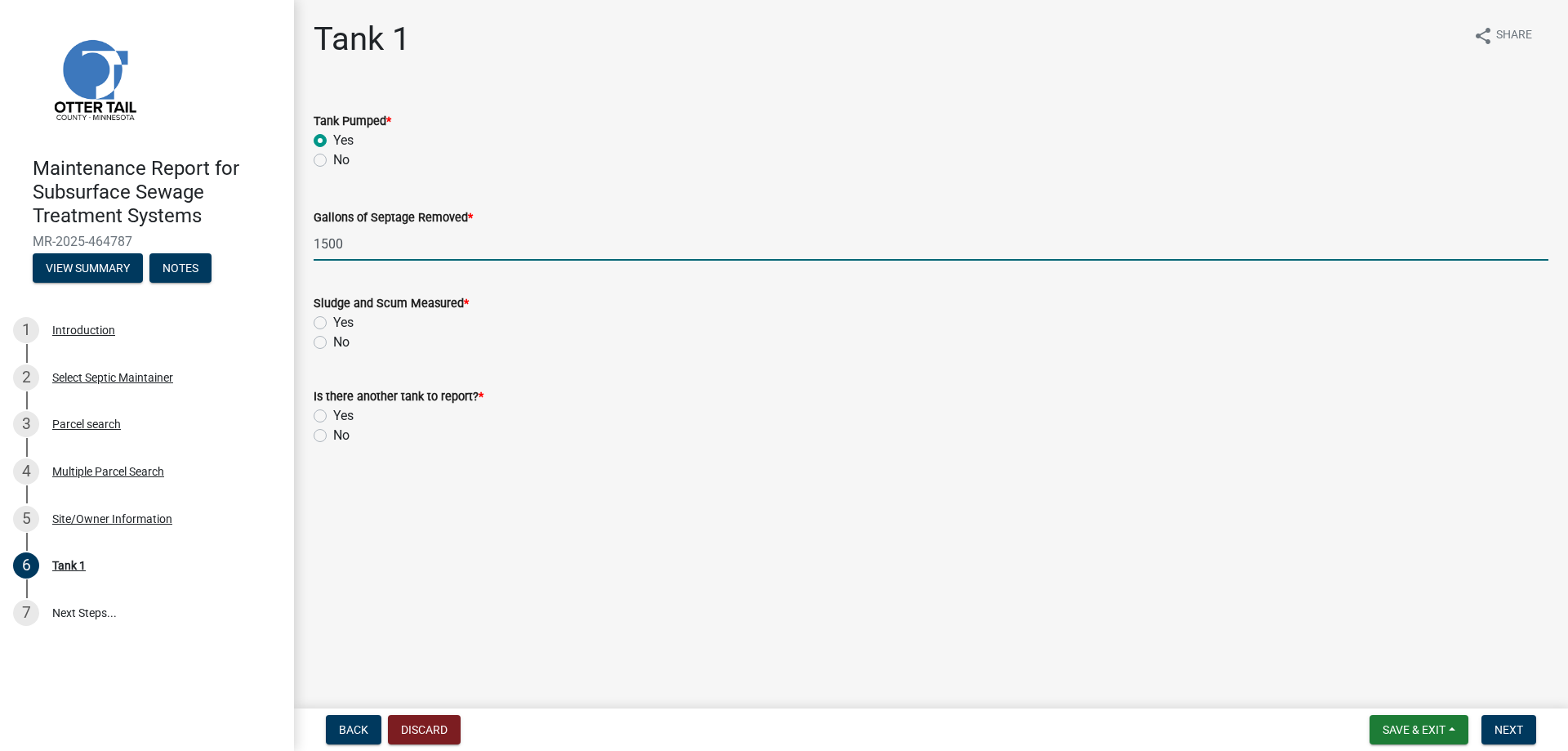
click at [341, 342] on label "No" at bounding box center [341, 342] width 16 height 20
click at [341, 342] on input "No" at bounding box center [338, 337] width 10 height 10
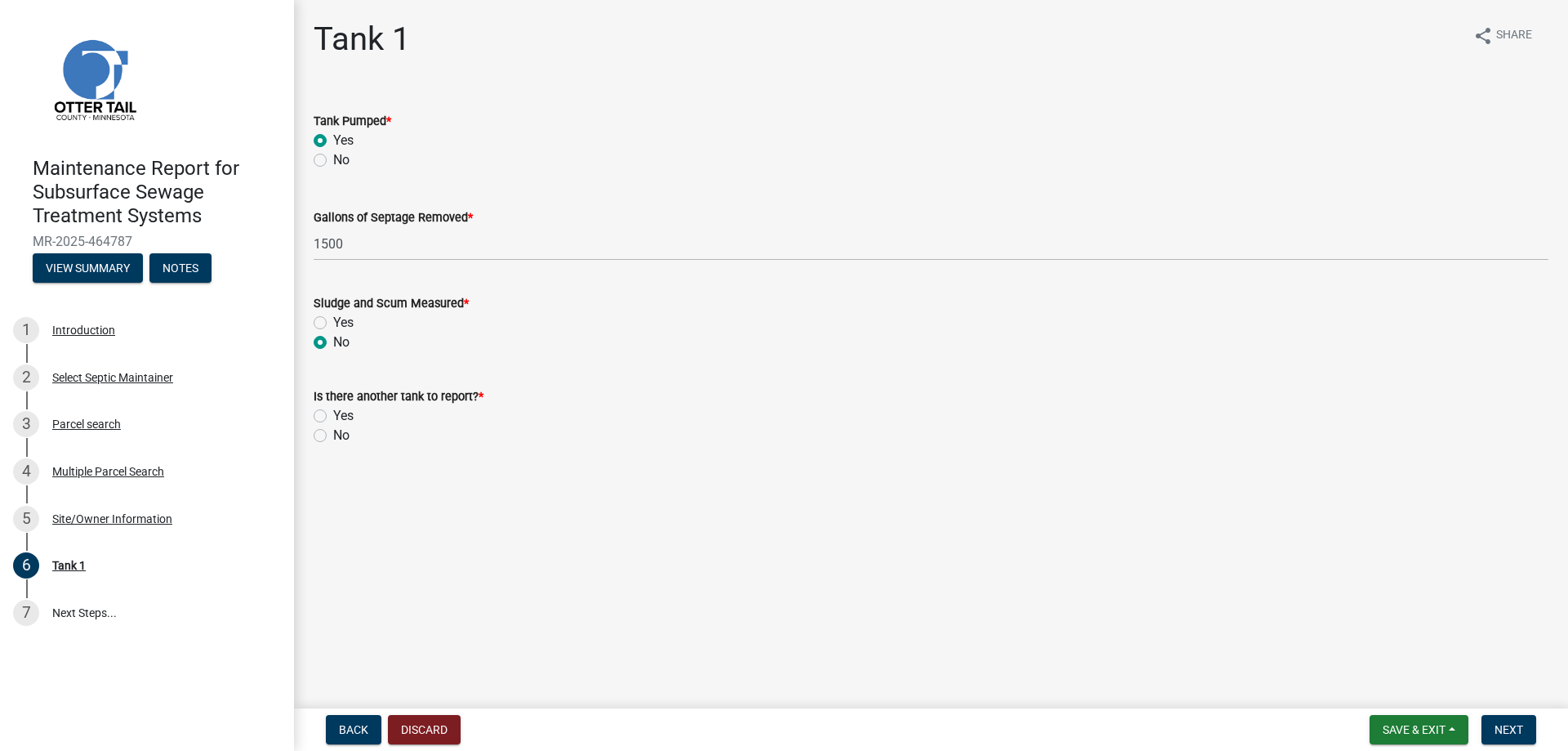
click at [346, 435] on label "No" at bounding box center [341, 435] width 16 height 20
click at [344, 435] on input "No" at bounding box center [338, 431] width 10 height 10
click at [1502, 723] on span "Next" at bounding box center [1509, 729] width 28 height 13
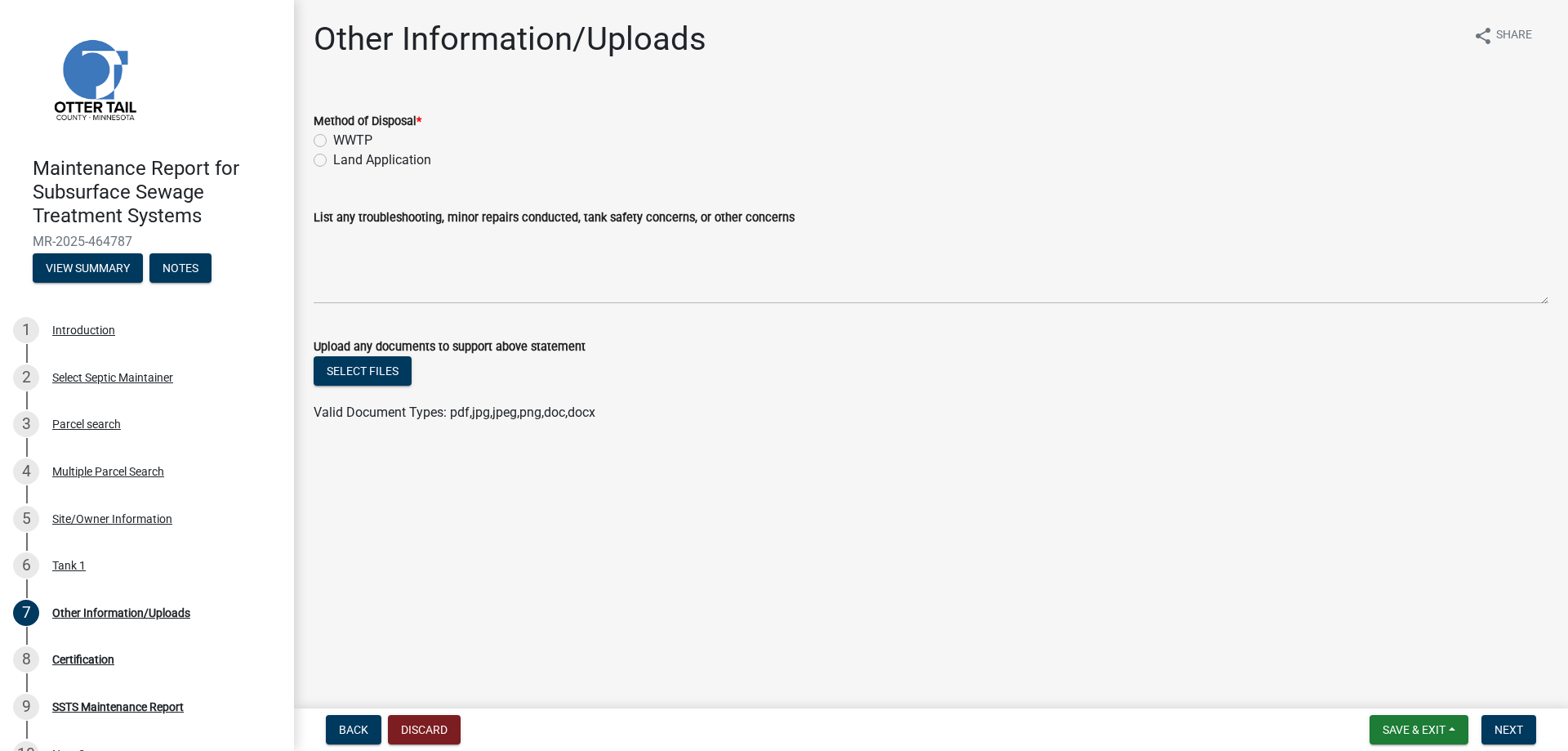
click at [409, 165] on label "Land Application" at bounding box center [382, 160] width 98 height 20
click at [344, 161] on input "Land Application" at bounding box center [338, 155] width 10 height 10
click at [1511, 728] on span "Next" at bounding box center [1509, 729] width 28 height 13
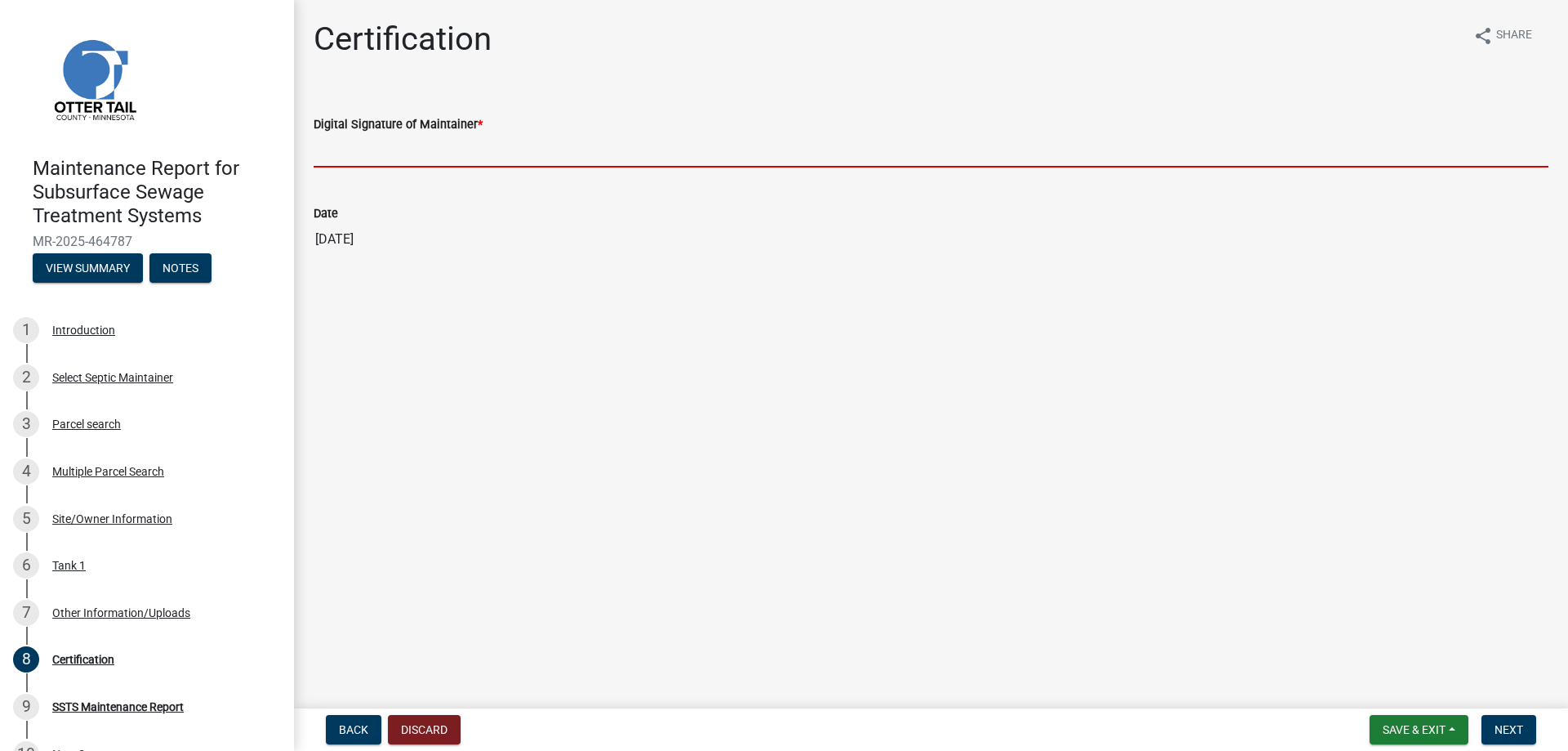
drag, startPoint x: 428, startPoint y: 144, endPoint x: 398, endPoint y: 144, distance: 30.0
click at [428, 144] on input "Digital Signature of Maintainer *" at bounding box center [930, 151] width 1235 height 34
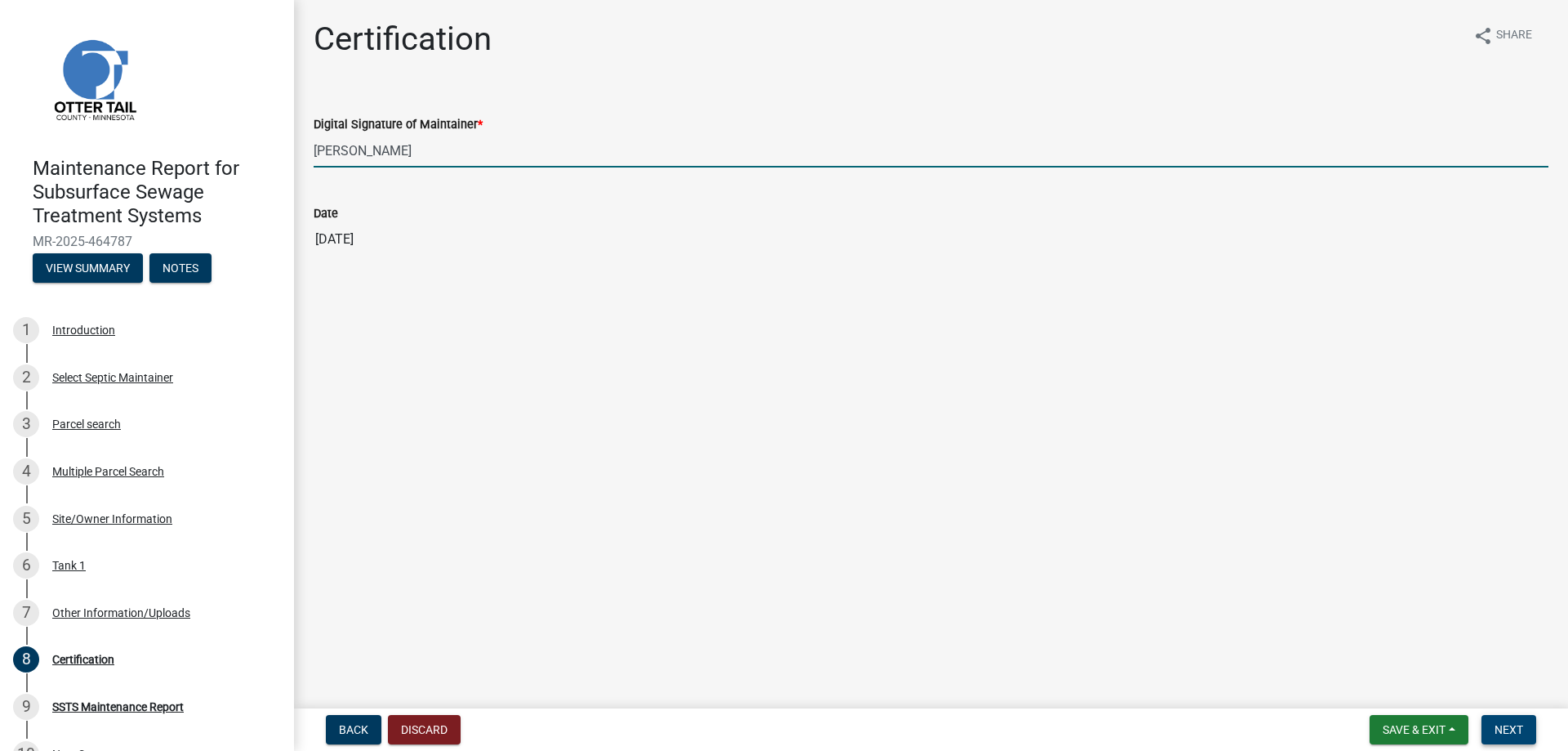
drag, startPoint x: 1505, startPoint y: 724, endPoint x: 1475, endPoint y: 676, distance: 56.6
click at [1507, 723] on span "Next" at bounding box center [1509, 729] width 28 height 13
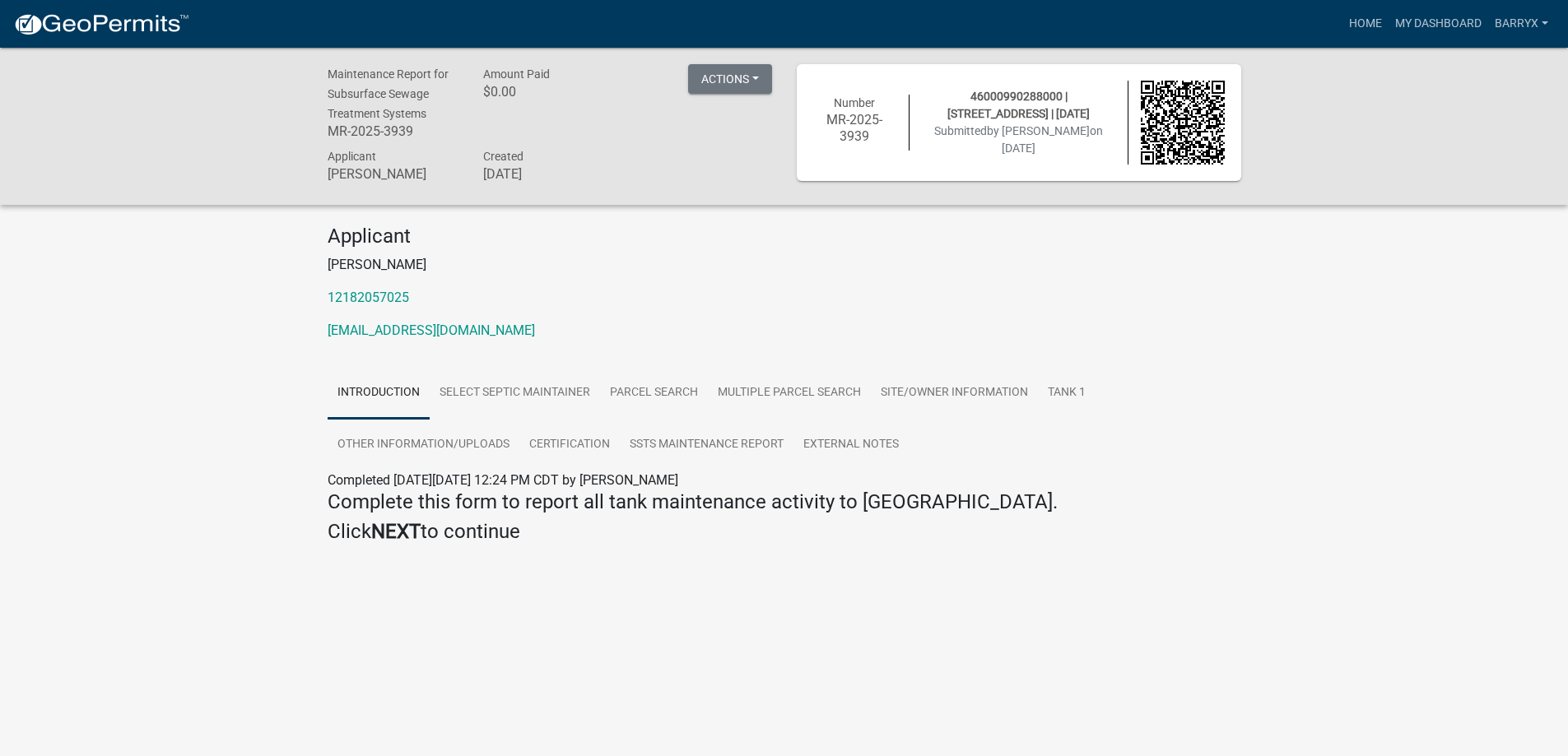
click at [96, 23] on img at bounding box center [102, 25] width 177 height 25
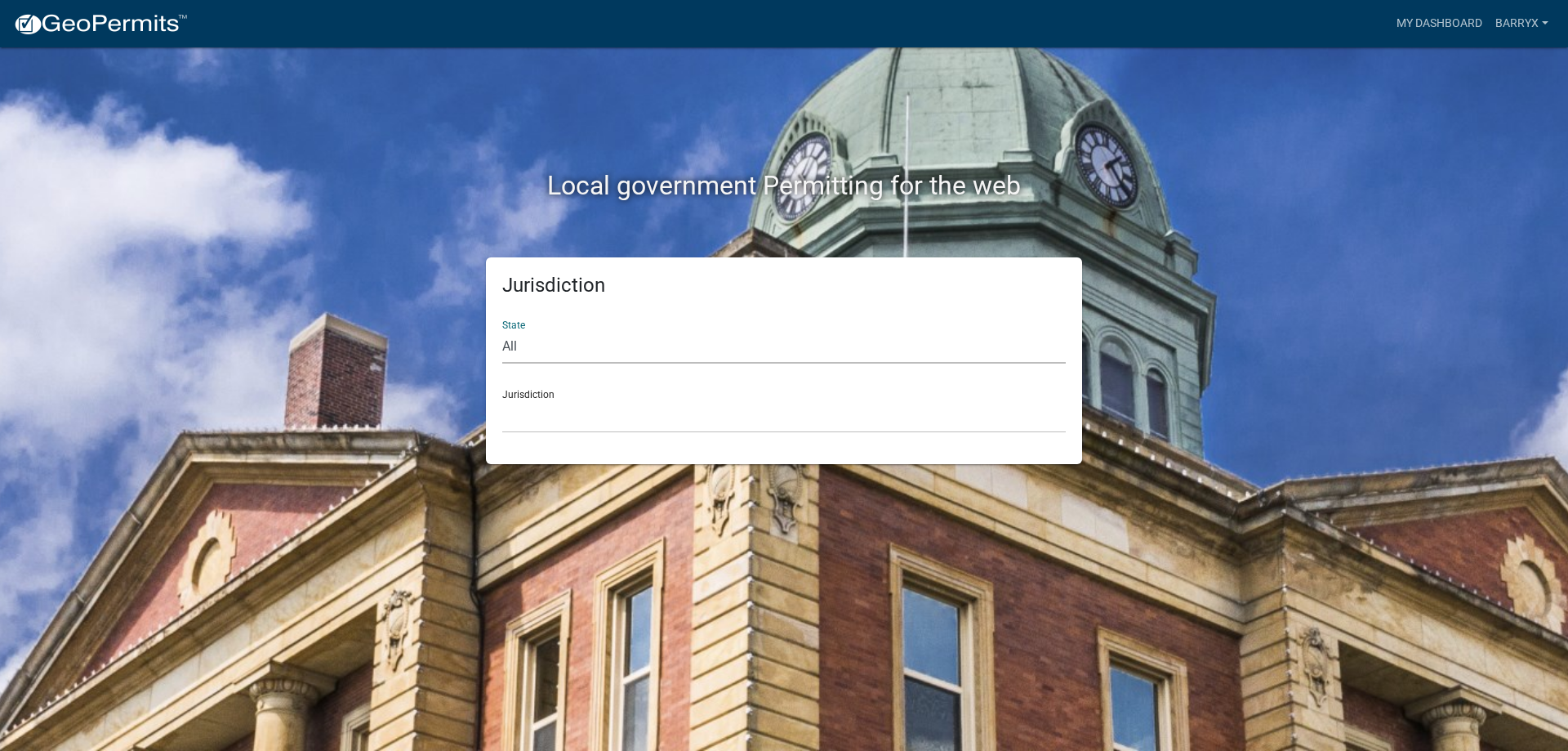
click at [540, 349] on select "All [US_STATE] [US_STATE] [US_STATE] [US_STATE] [US_STATE] [US_STATE] [US_STATE…" at bounding box center [784, 347] width 563 height 34
click at [502, 330] on select "All [US_STATE] [US_STATE] [US_STATE] [US_STATE] [US_STATE] [US_STATE] [US_STATE…" at bounding box center [784, 347] width 563 height 34
click at [548, 423] on select "[GEOGRAPHIC_DATA], [US_STATE] [GEOGRAPHIC_DATA], [US_STATE] [GEOGRAPHIC_DATA], …" at bounding box center [784, 416] width 563 height 34
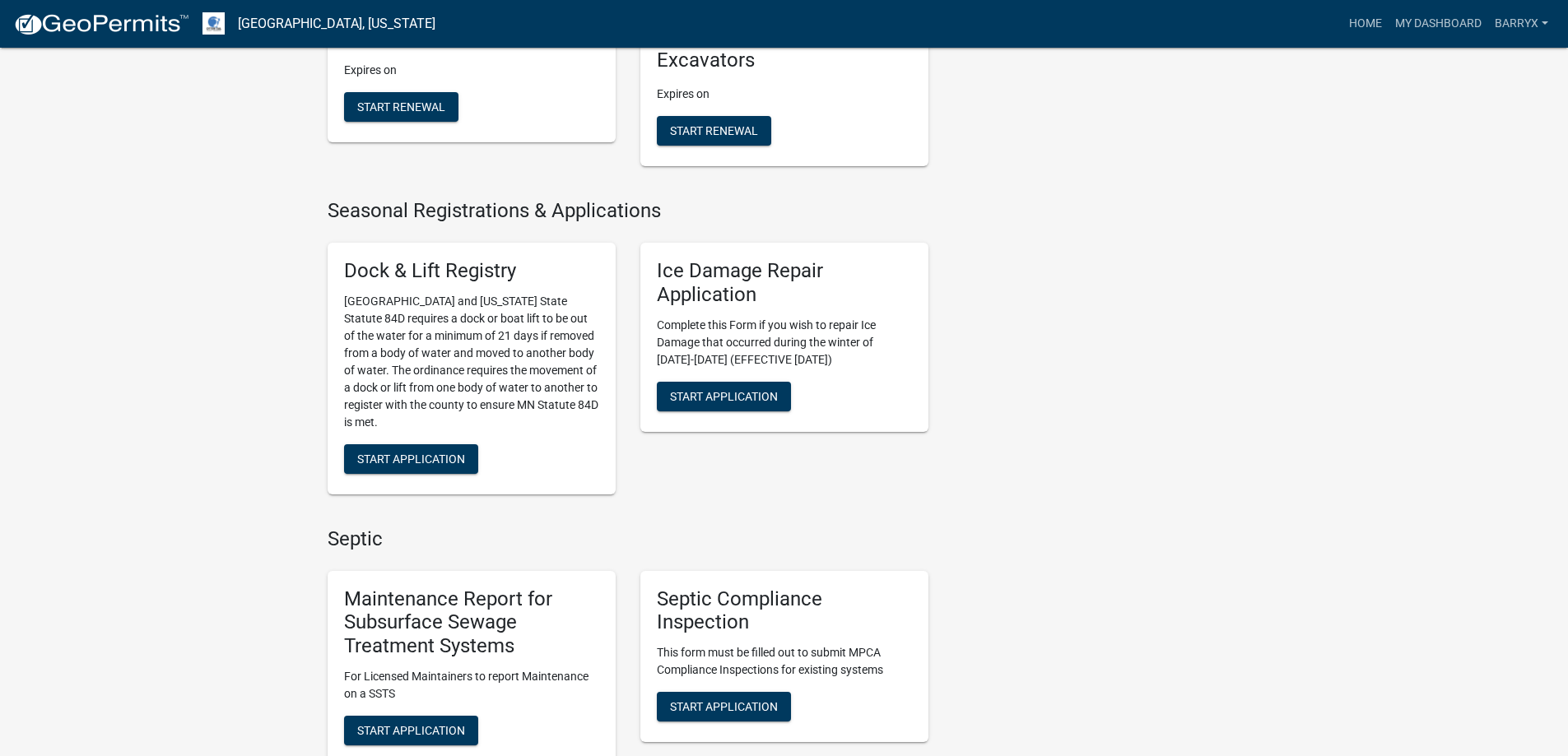
scroll to position [822, 0]
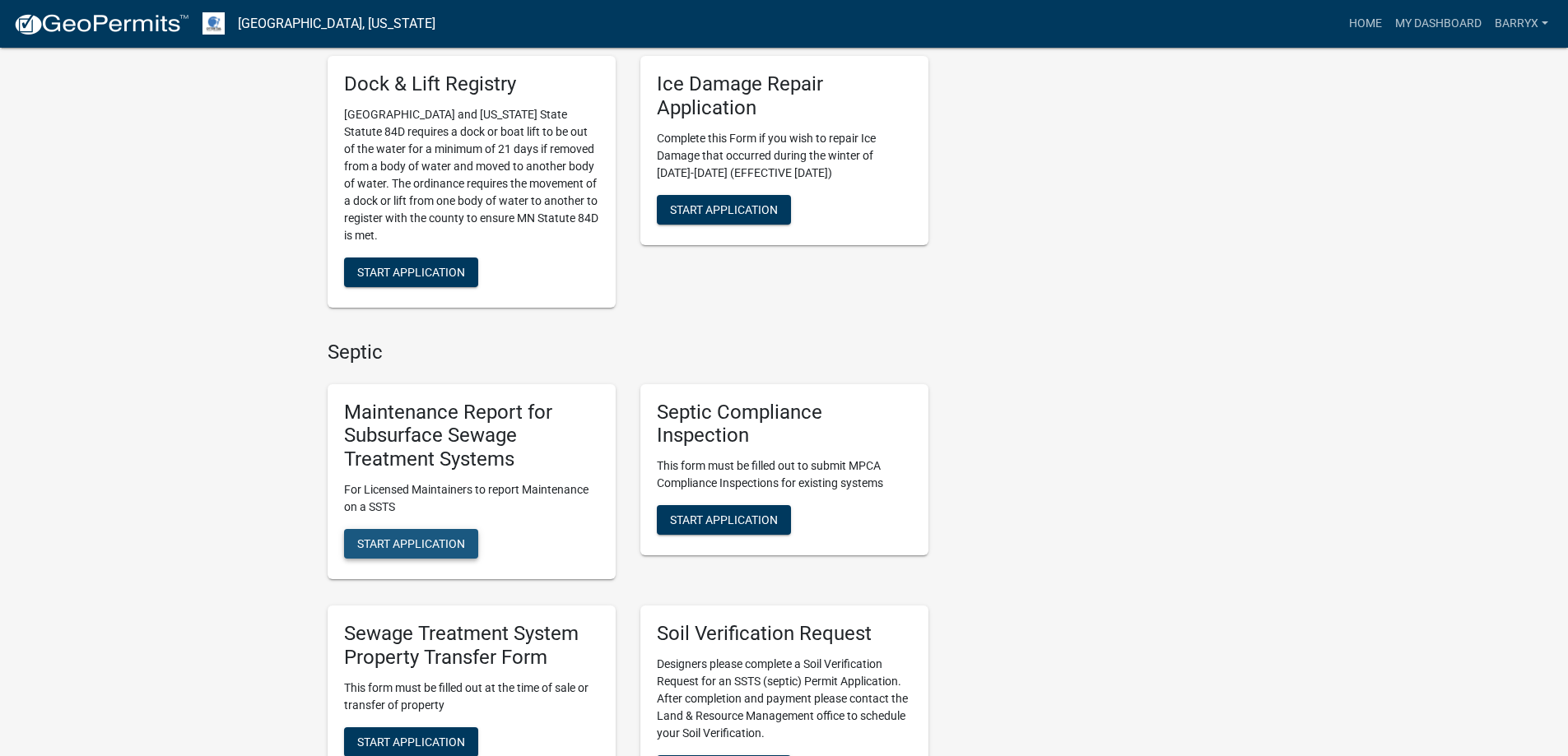
click at [406, 537] on span "Start Application" at bounding box center [411, 544] width 108 height 13
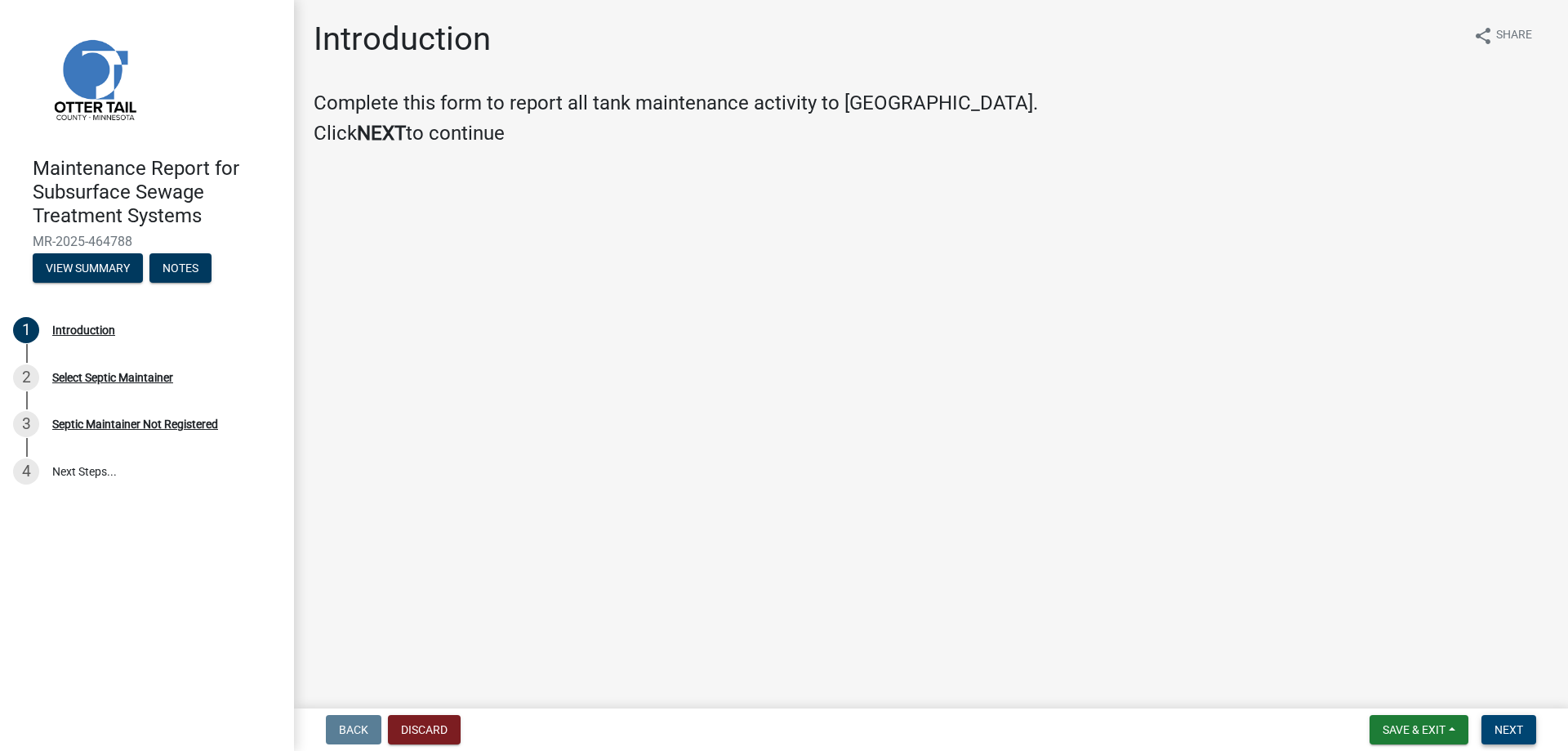
click at [1508, 730] on span "Next" at bounding box center [1509, 729] width 28 height 13
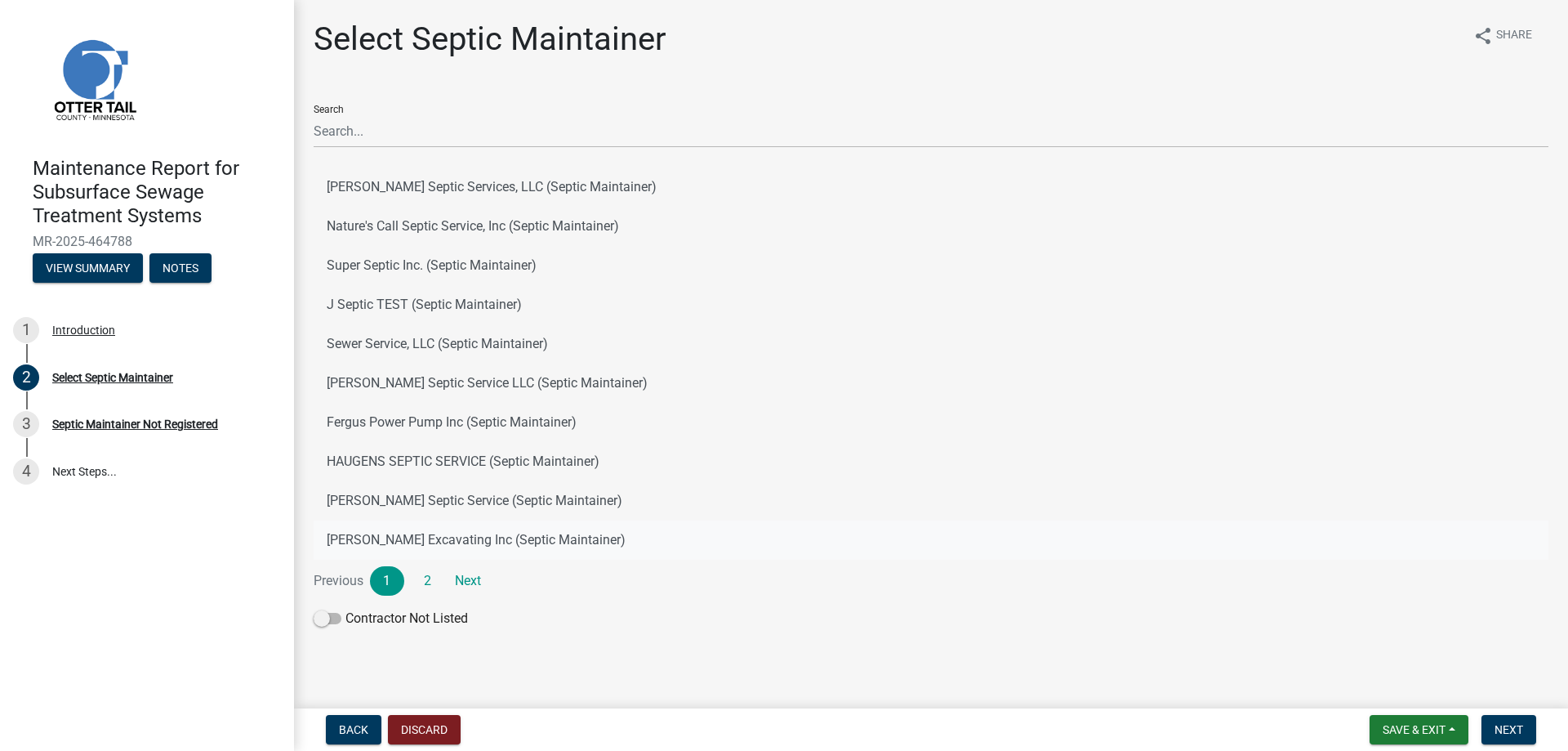
click at [364, 539] on button "[PERSON_NAME] Excavating Inc (Septic Maintainer)" at bounding box center [930, 540] width 1235 height 40
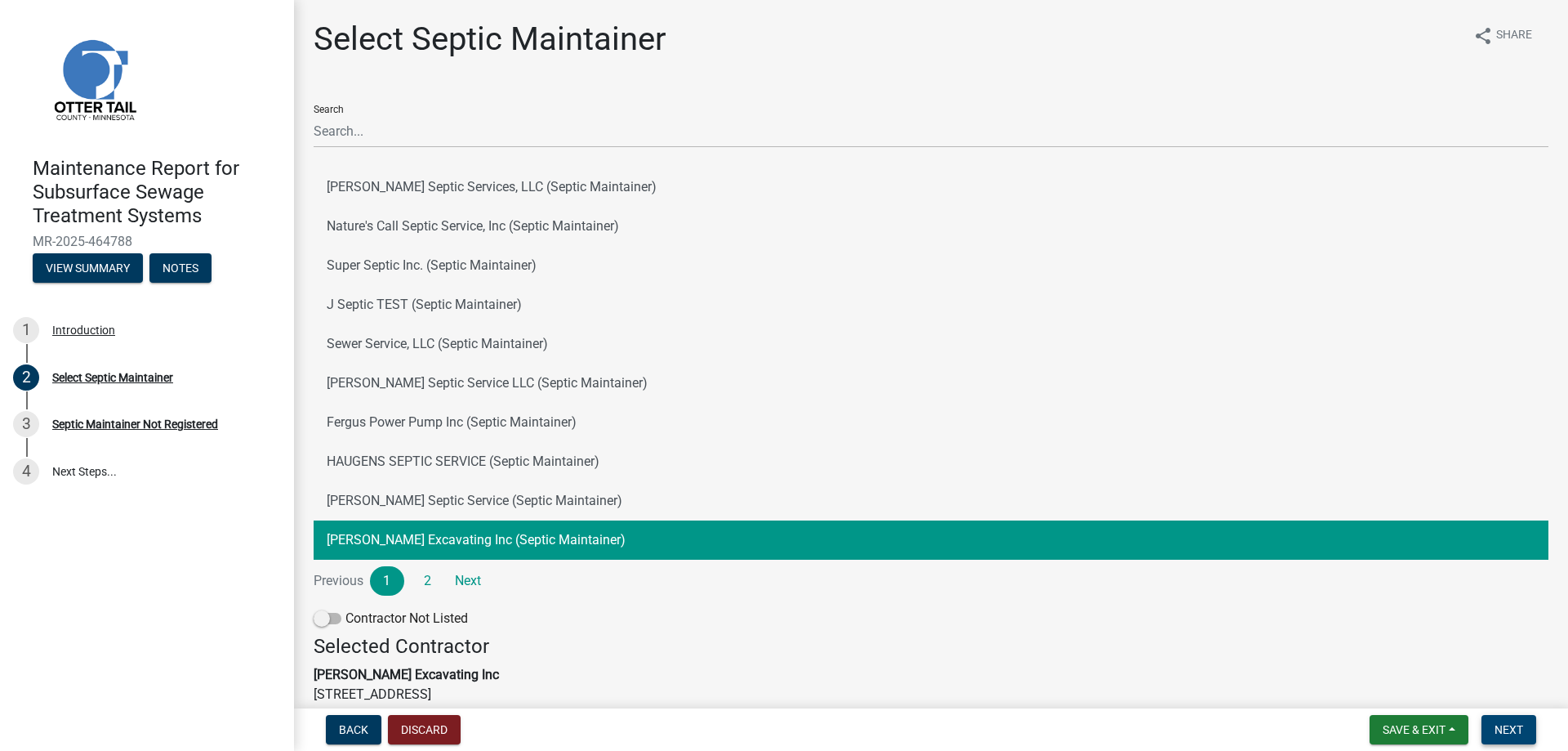
drag, startPoint x: 1528, startPoint y: 728, endPoint x: 1508, endPoint y: 718, distance: 22.4
click at [1525, 726] on button "Next" at bounding box center [1509, 729] width 55 height 29
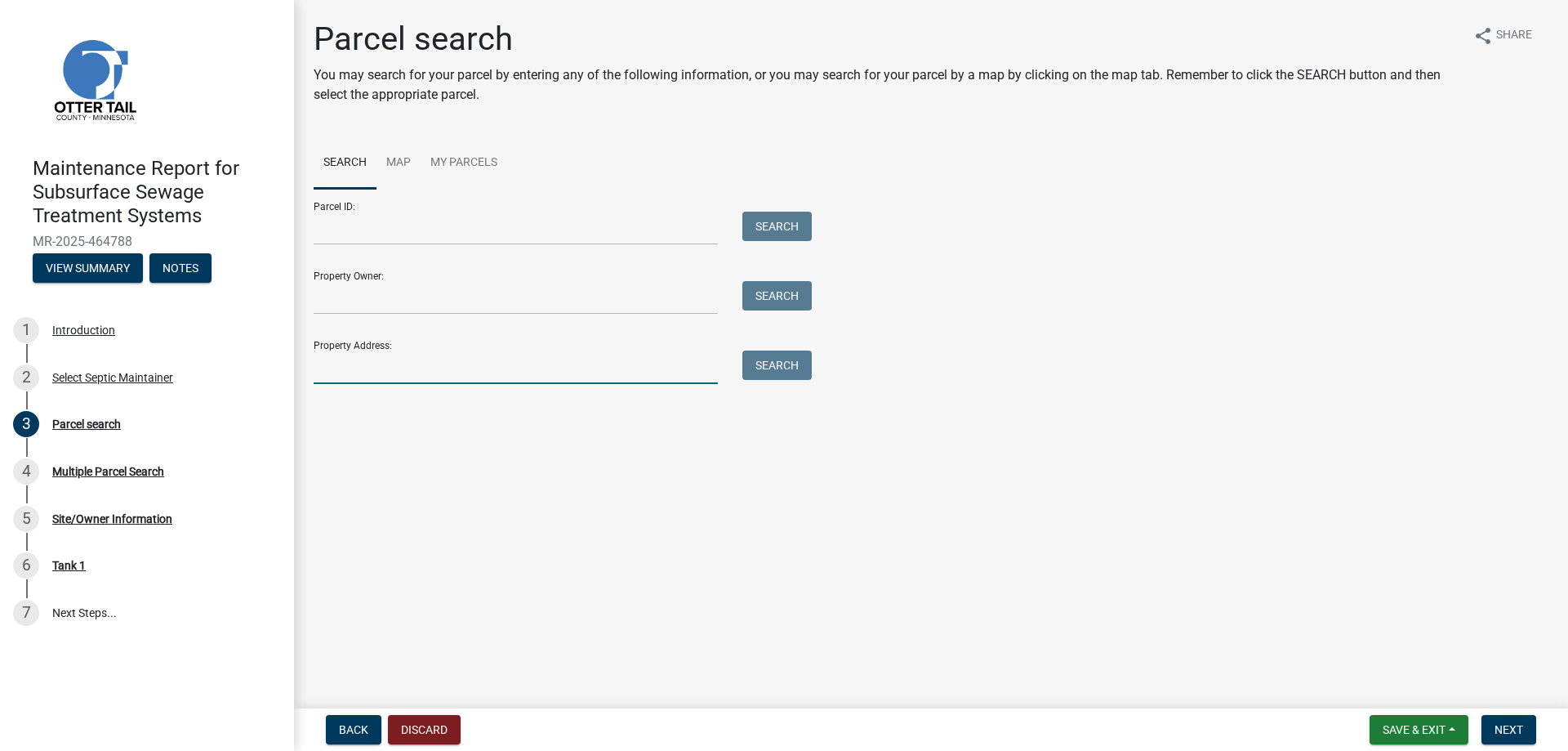
click at [397, 372] on input "Property Address:" at bounding box center [515, 367] width 404 height 34
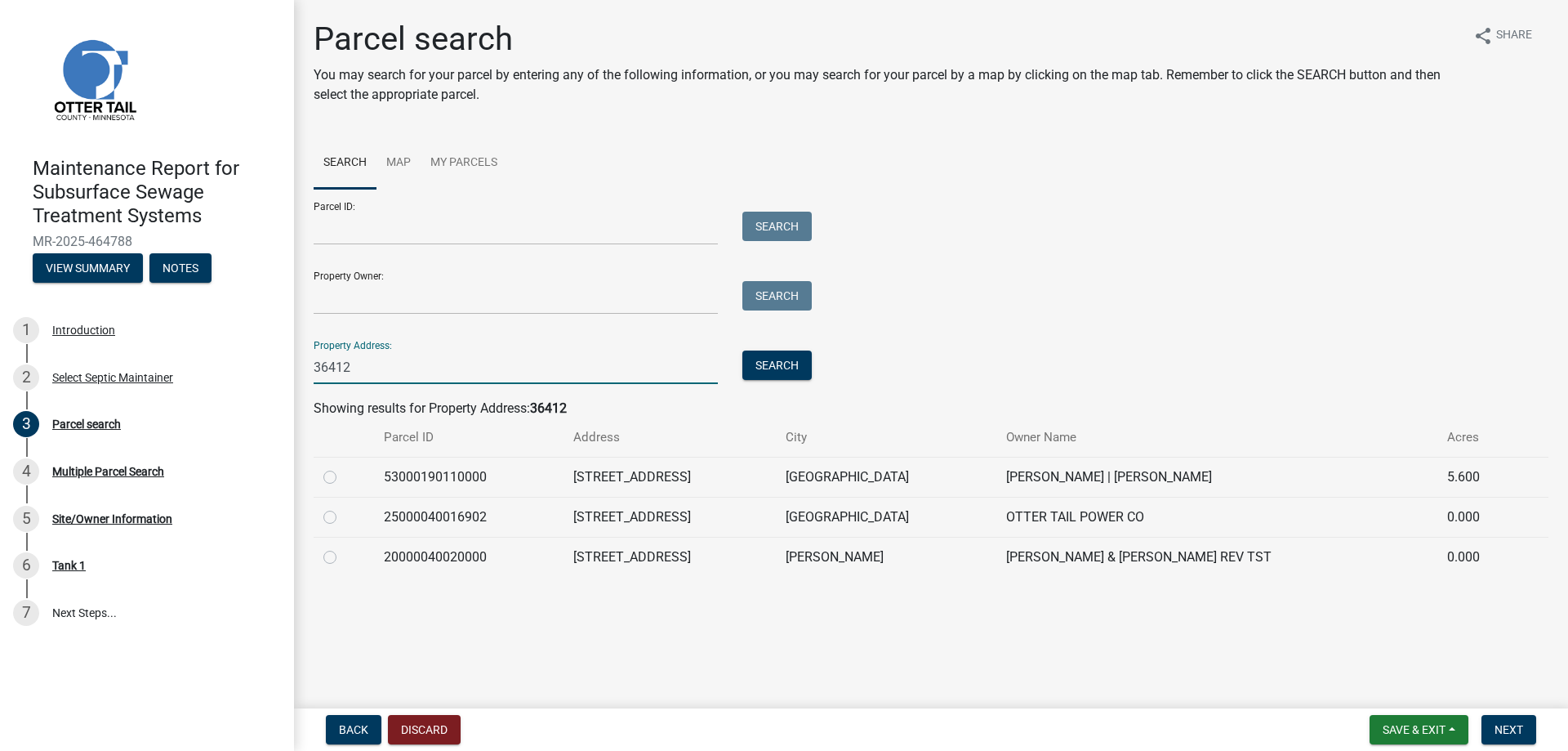
click at [338, 476] on div at bounding box center [343, 477] width 40 height 20
click at [343, 467] on label at bounding box center [343, 467] width 0 height 0
click at [343, 478] on input "radio" at bounding box center [348, 472] width 10 height 10
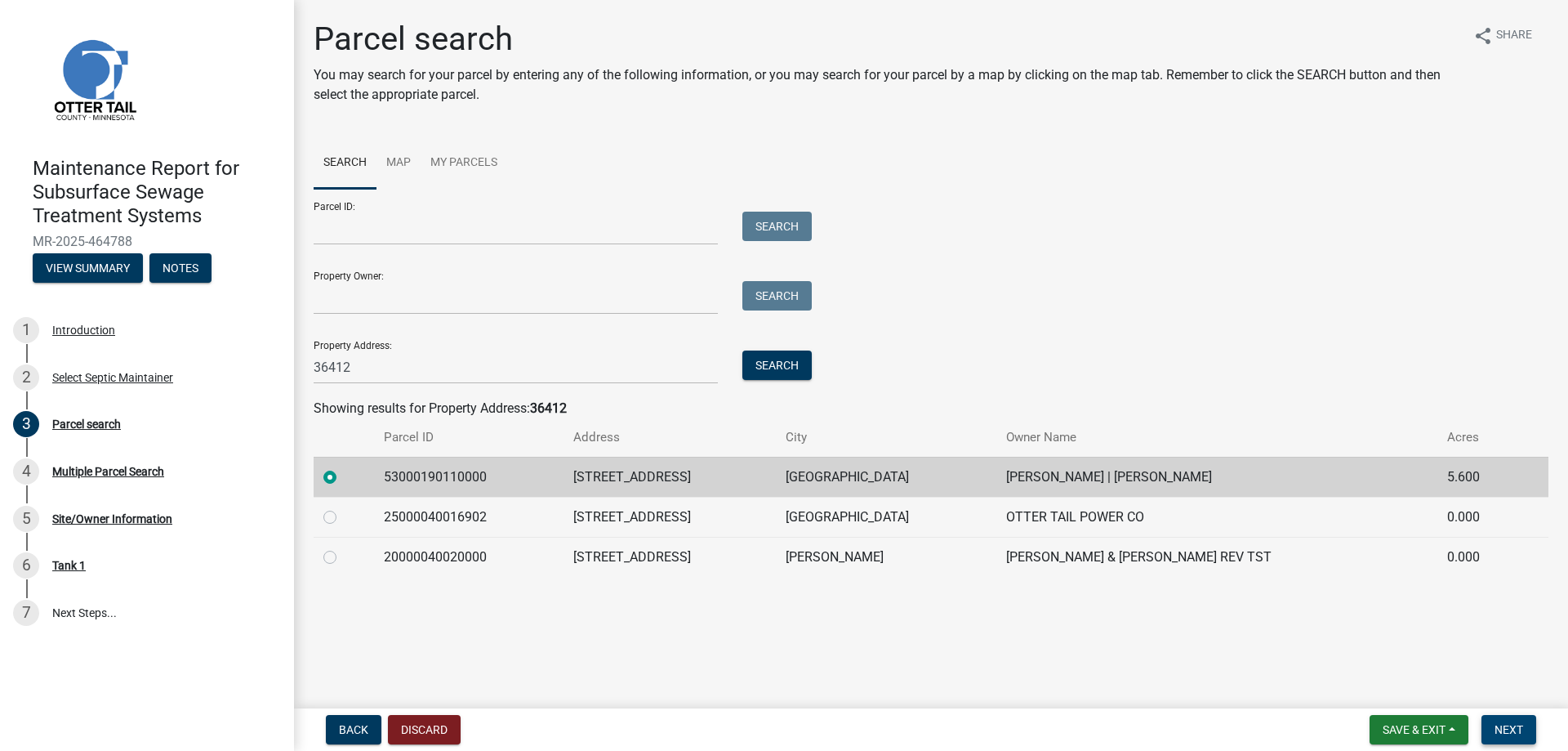
click at [1509, 734] on span "Next" at bounding box center [1509, 729] width 28 height 13
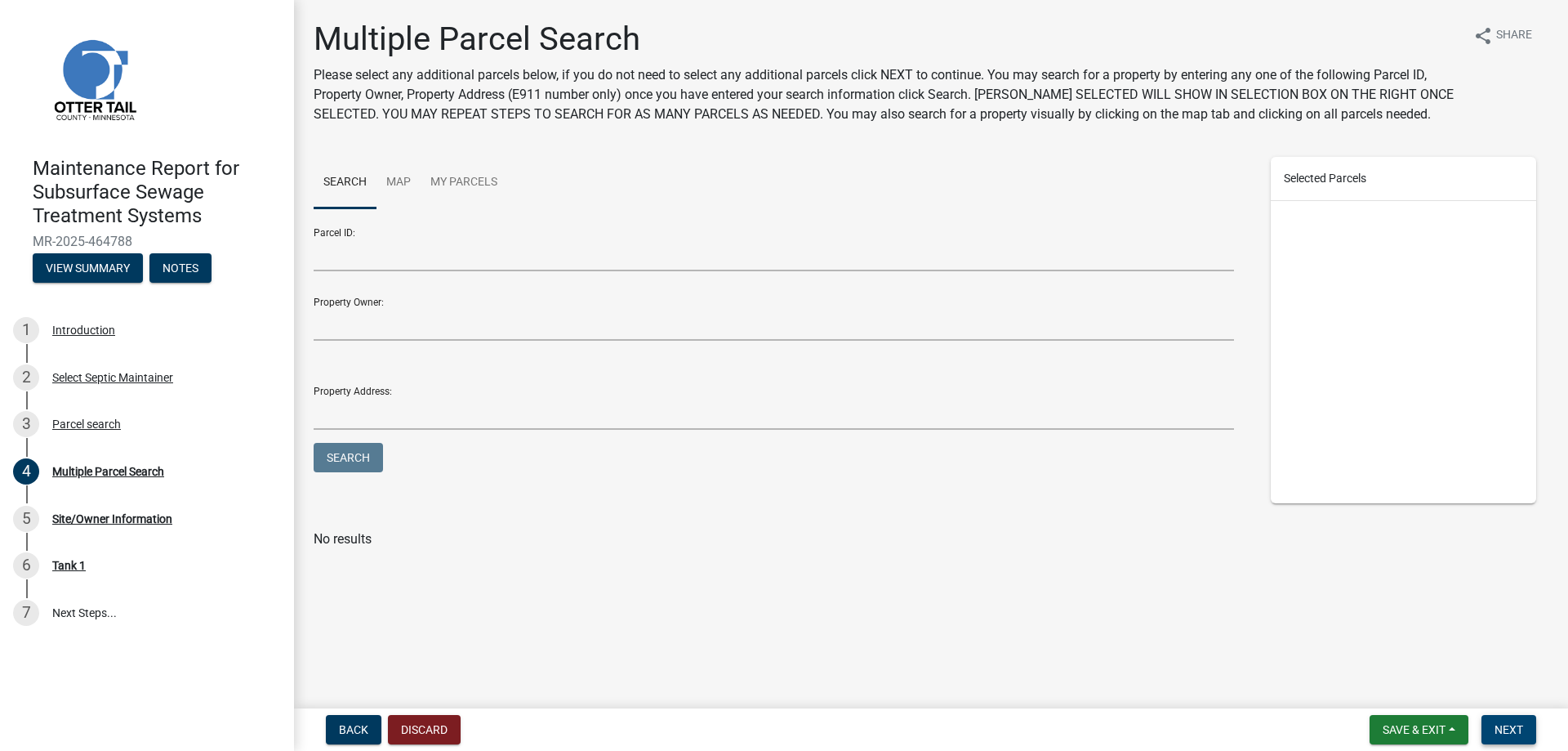
click at [1491, 730] on button "Next" at bounding box center [1509, 729] width 55 height 29
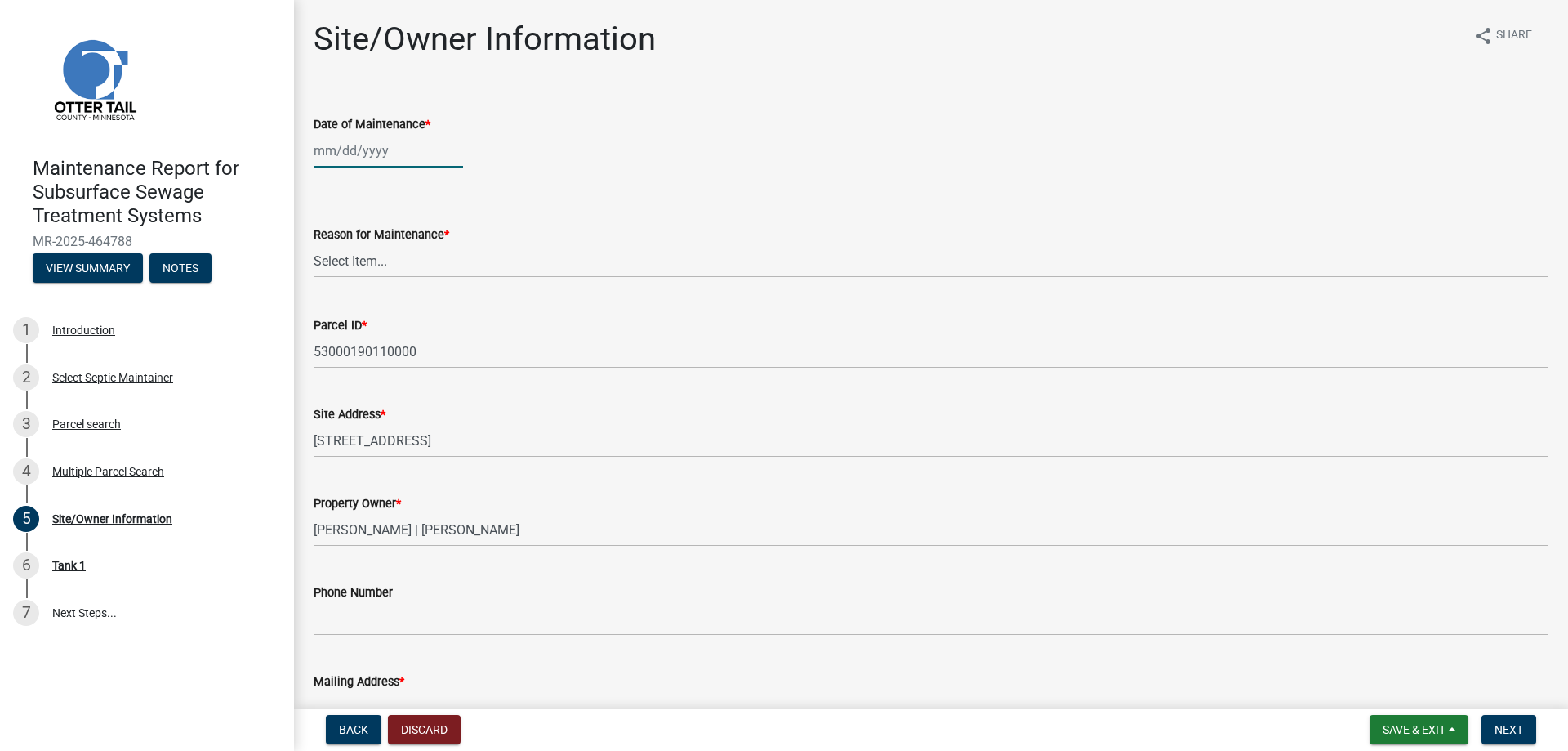
click at [329, 154] on div at bounding box center [388, 151] width 150 height 34
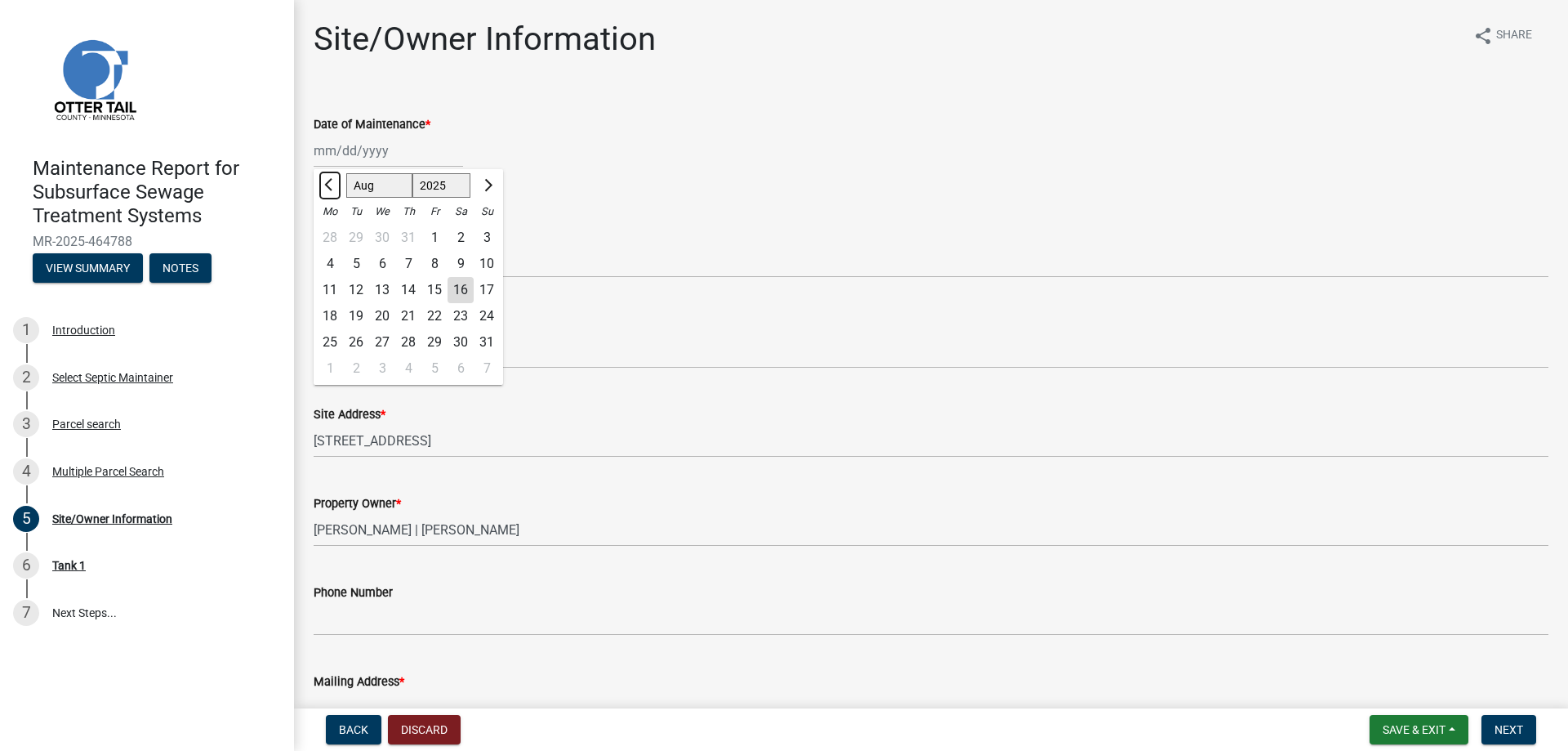
click at [333, 181] on span "Previous month" at bounding box center [330, 185] width 12 height 12
click at [329, 292] on div "9" at bounding box center [330, 290] width 26 height 26
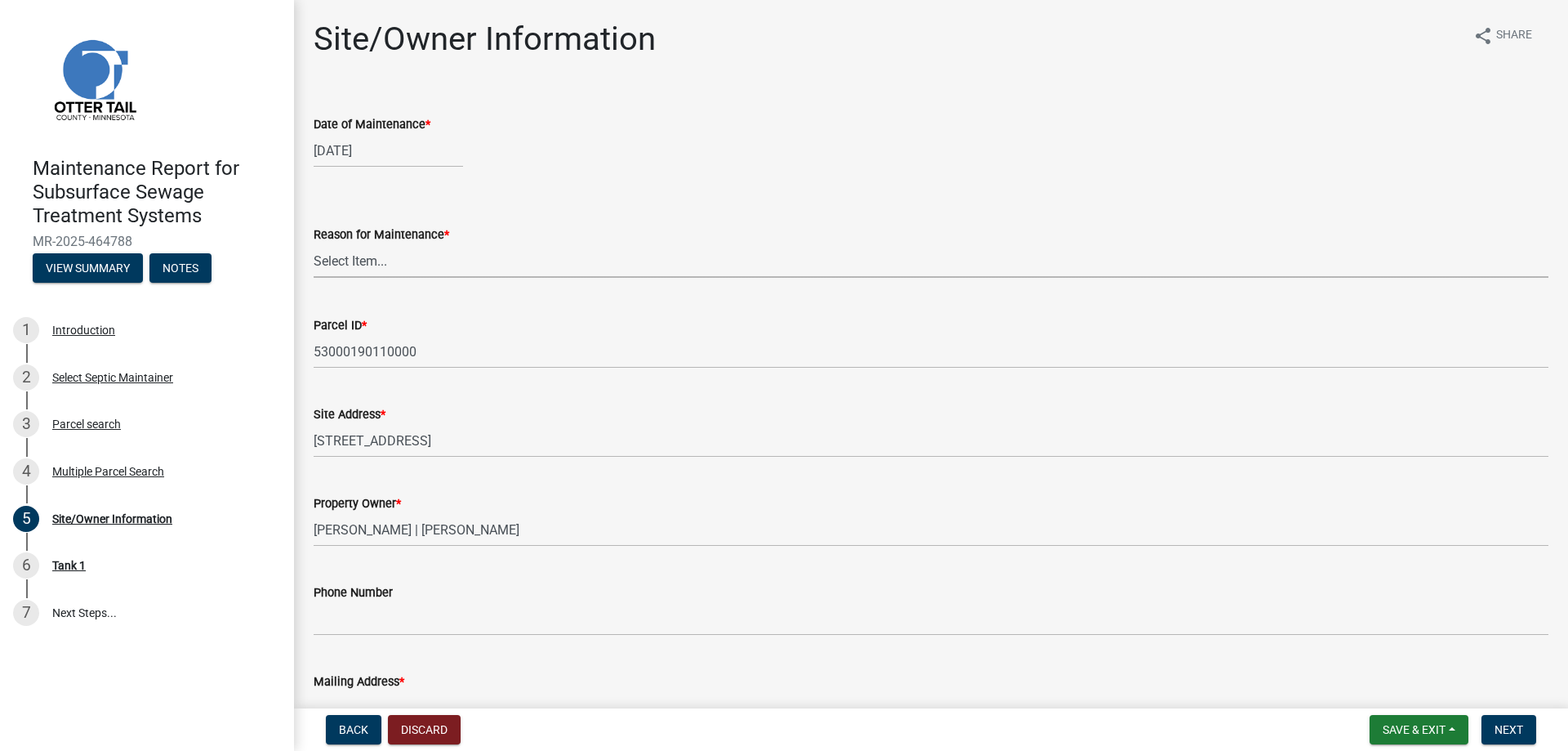
click at [338, 261] on select "Select Item... Called Routine Other" at bounding box center [930, 261] width 1235 height 34
click at [314, 244] on select "Select Item... Called Routine Other" at bounding box center [930, 261] width 1235 height 34
click at [1501, 734] on span "Next" at bounding box center [1509, 729] width 28 height 13
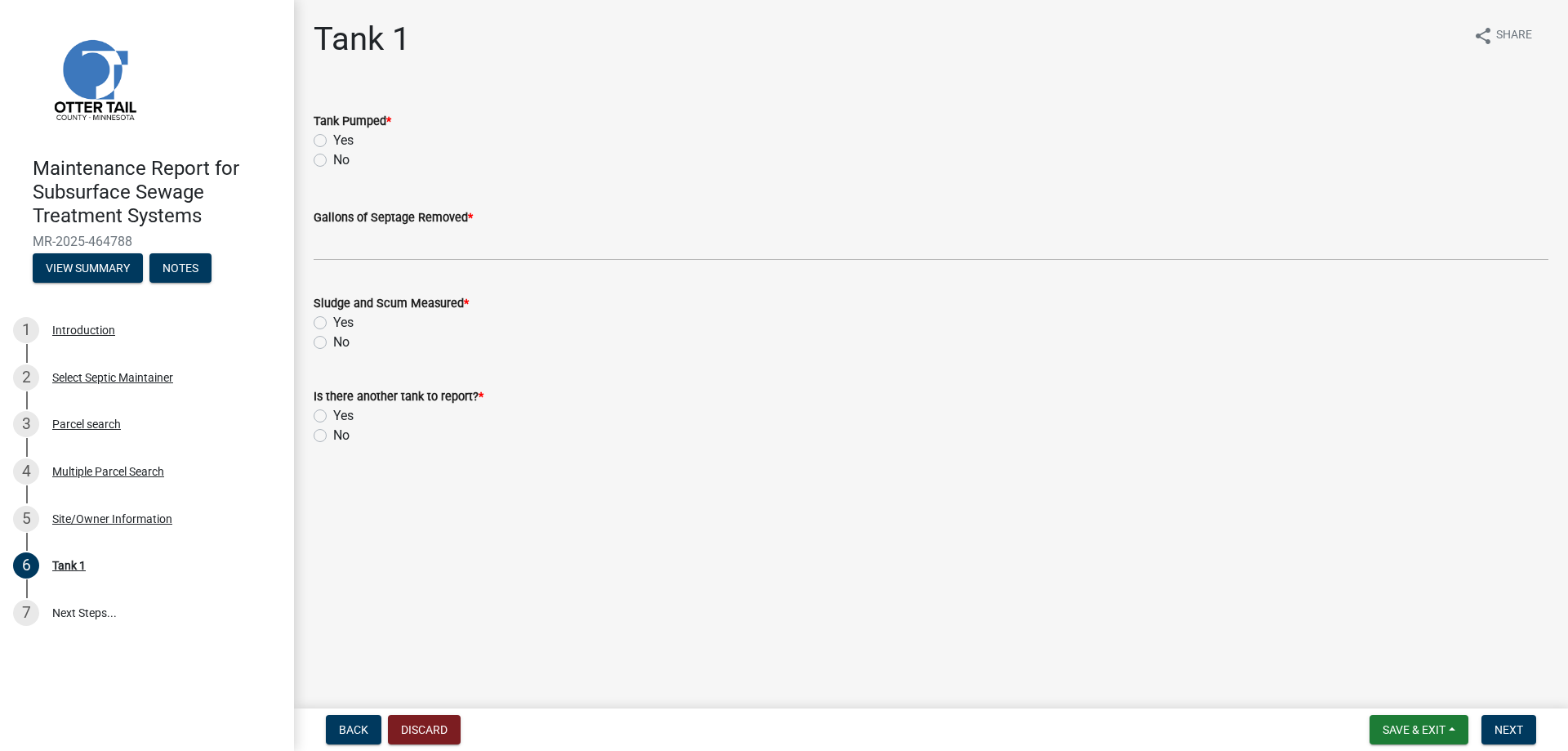
click at [333, 139] on label "Yes" at bounding box center [344, 140] width 21 height 20
click at [333, 139] on input "Yes" at bounding box center [338, 136] width 10 height 10
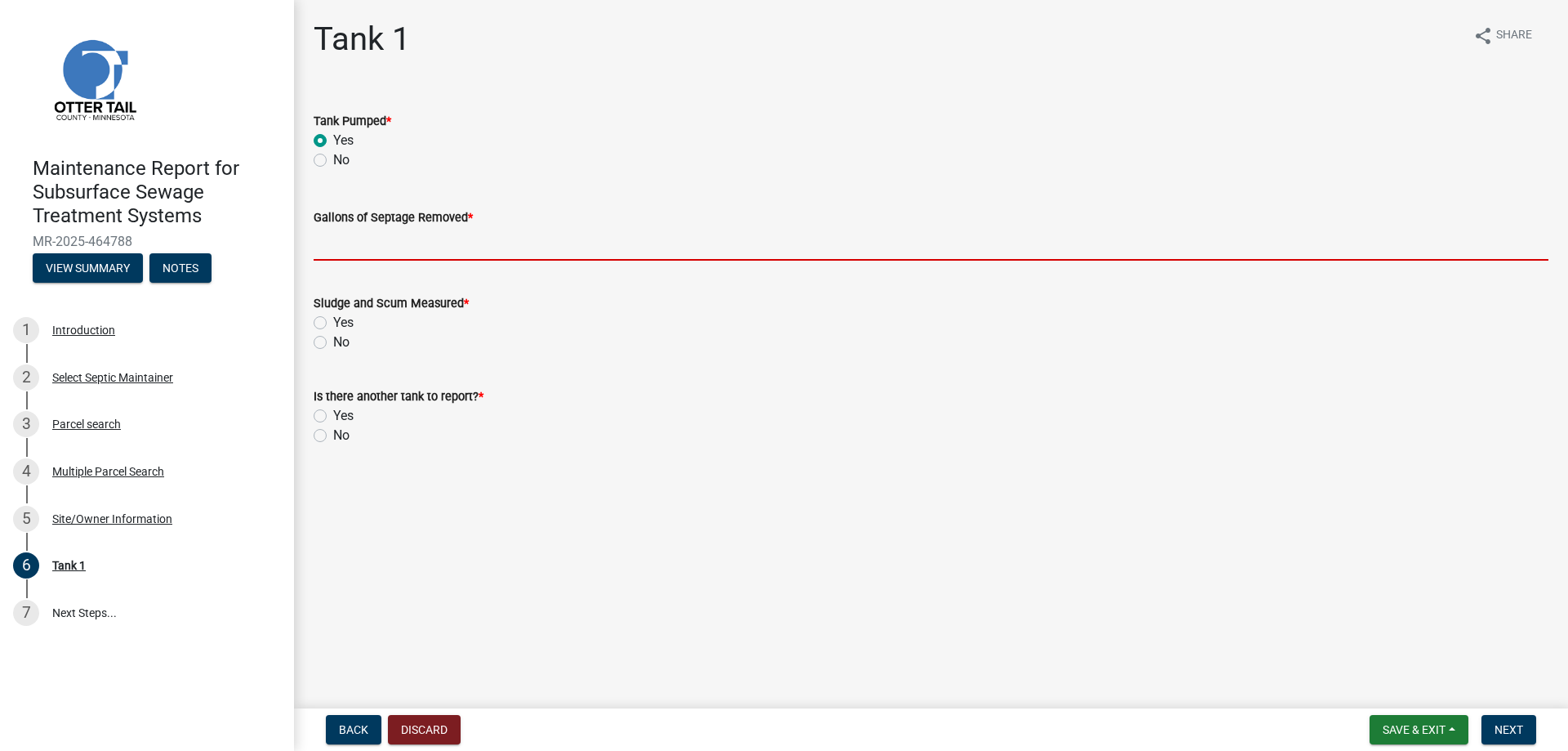
click at [329, 251] on input "Gallons of Septage Removed *" at bounding box center [930, 244] width 1235 height 34
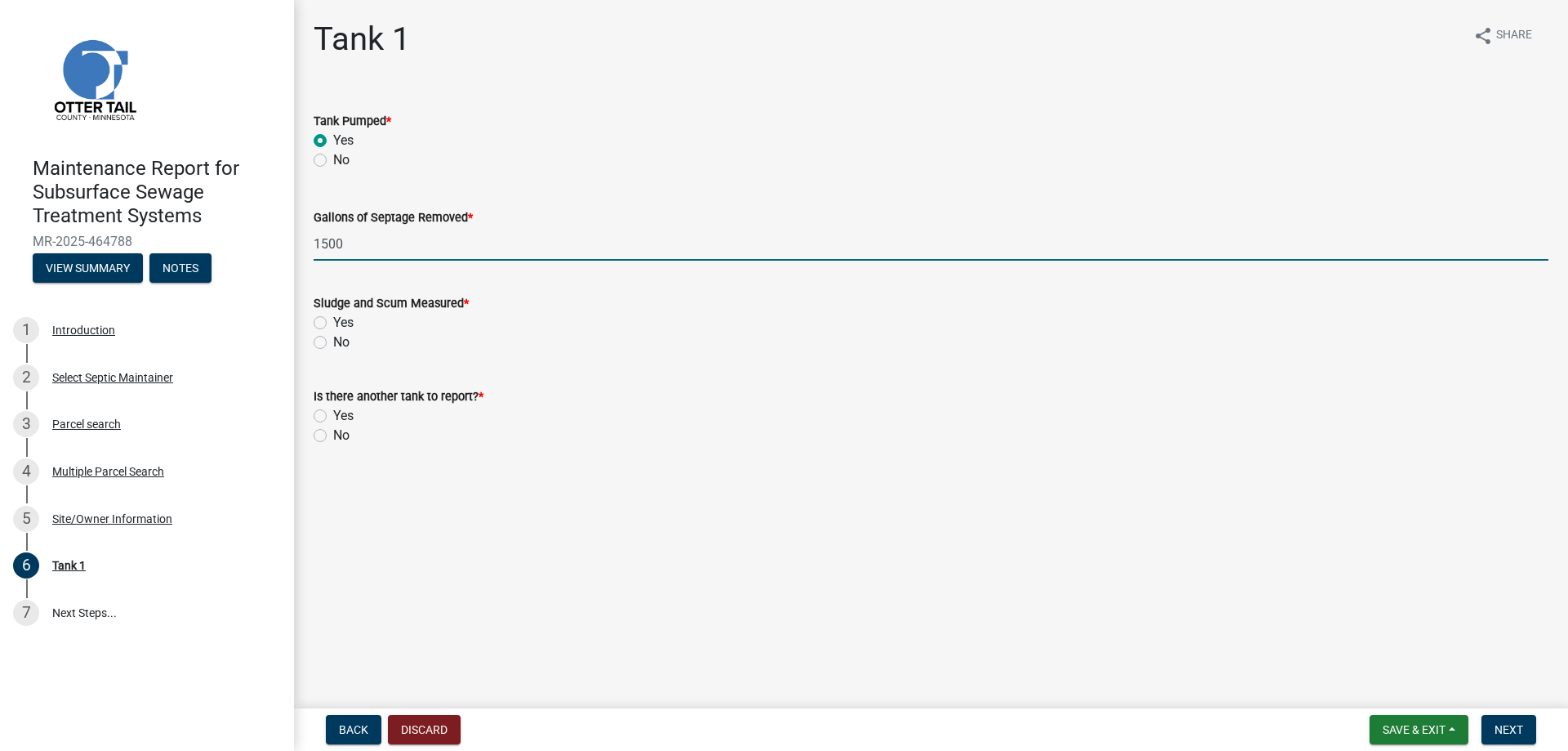
click at [333, 344] on label "No" at bounding box center [341, 342] width 16 height 20
click at [333, 343] on input "No" at bounding box center [338, 337] width 10 height 10
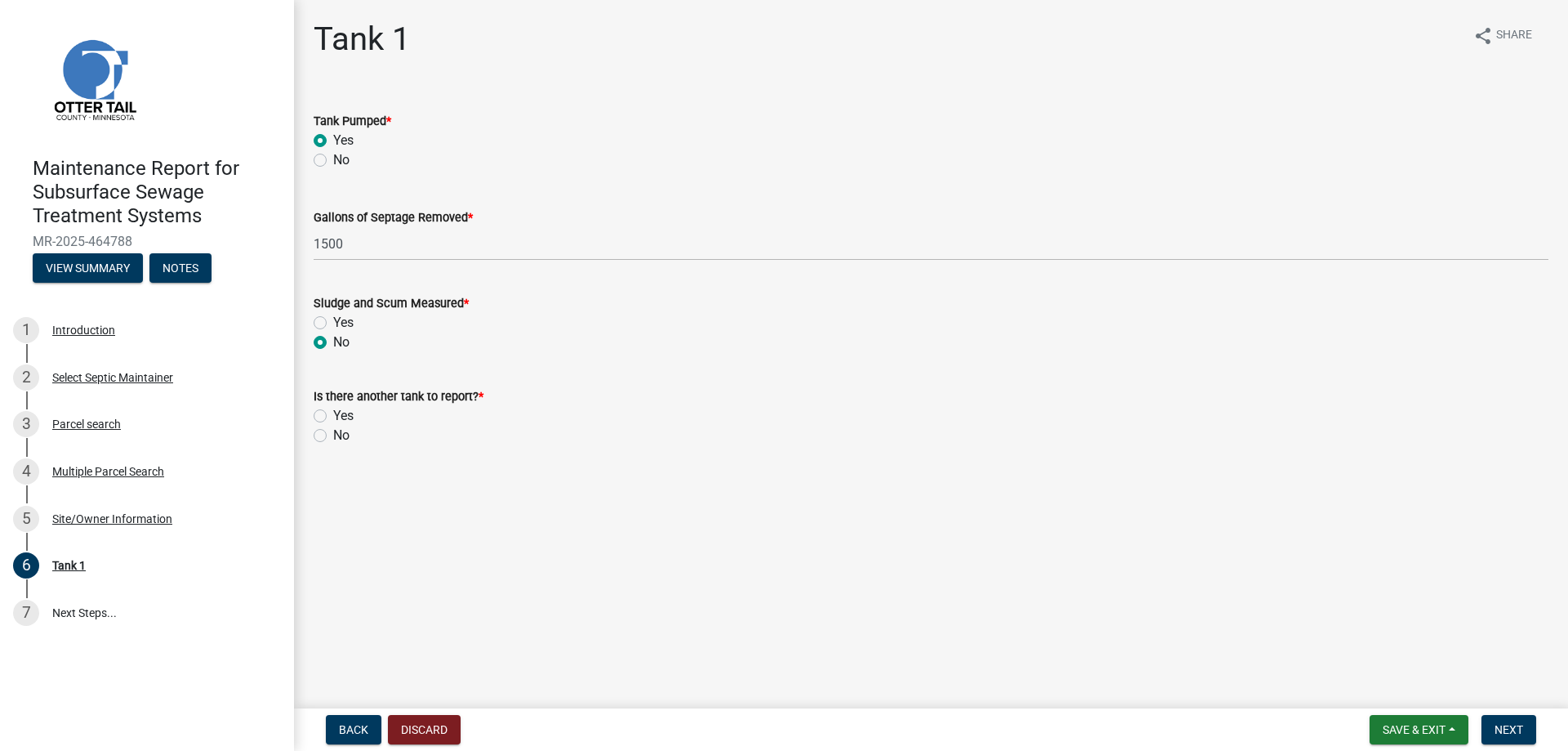
click at [333, 436] on label "No" at bounding box center [341, 435] width 16 height 20
click at [333, 436] on input "No" at bounding box center [338, 431] width 10 height 10
click at [1509, 720] on button "Next" at bounding box center [1509, 729] width 55 height 29
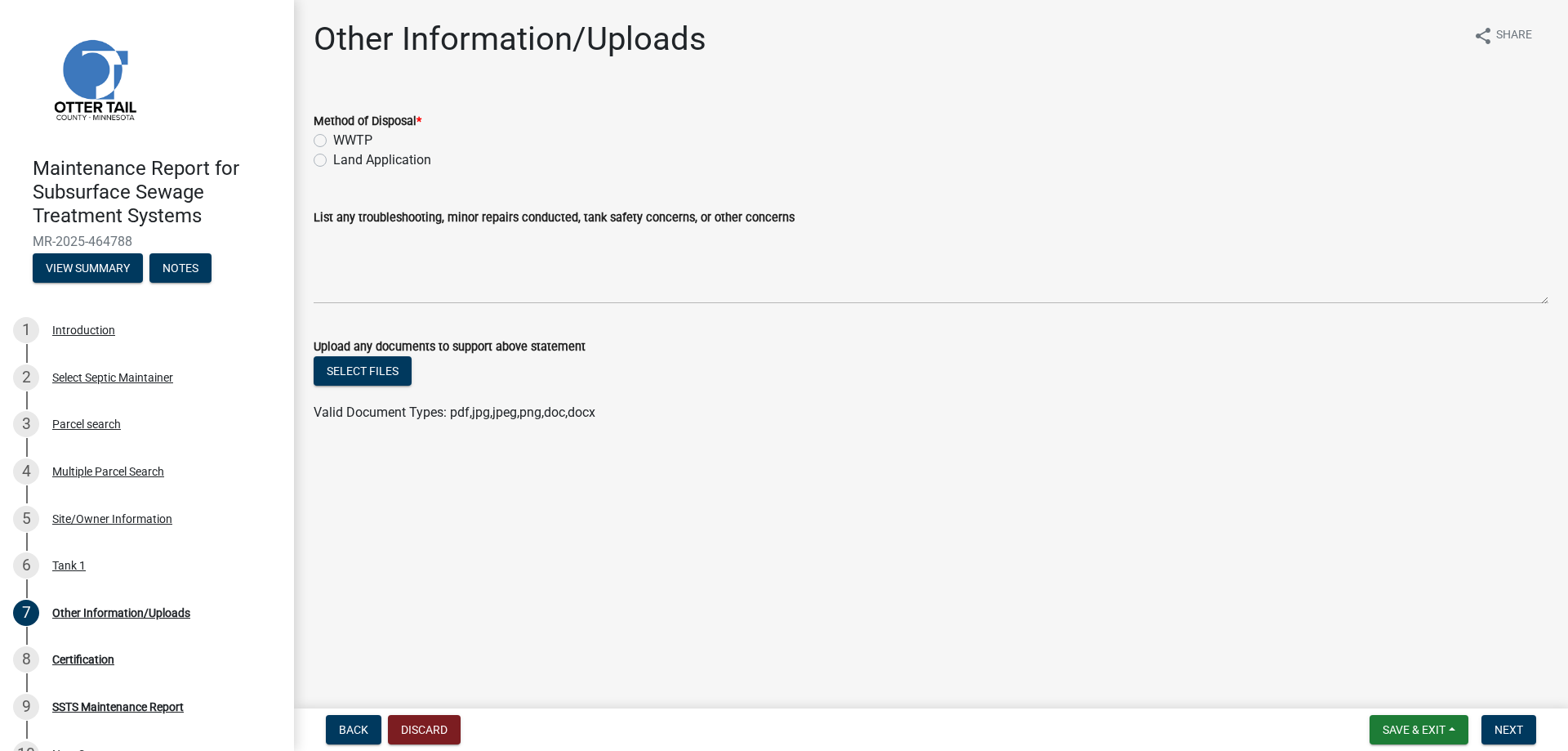
click at [361, 163] on label "Land Application" at bounding box center [382, 160] width 98 height 20
click at [344, 161] on input "Land Application" at bounding box center [338, 155] width 10 height 10
click at [1519, 735] on span "Next" at bounding box center [1509, 729] width 28 height 13
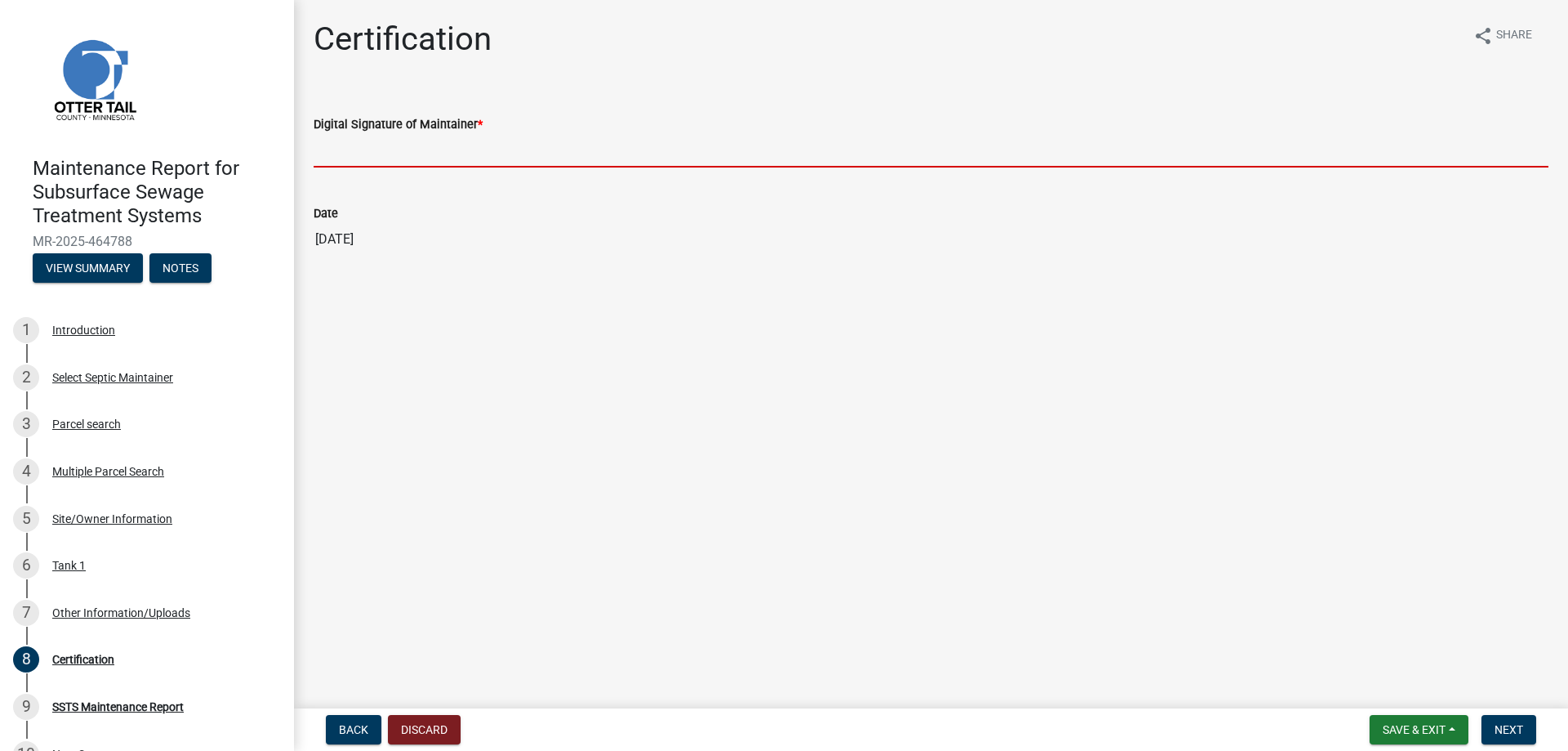
click at [380, 160] on input "Digital Signature of Maintainer *" at bounding box center [930, 151] width 1235 height 34
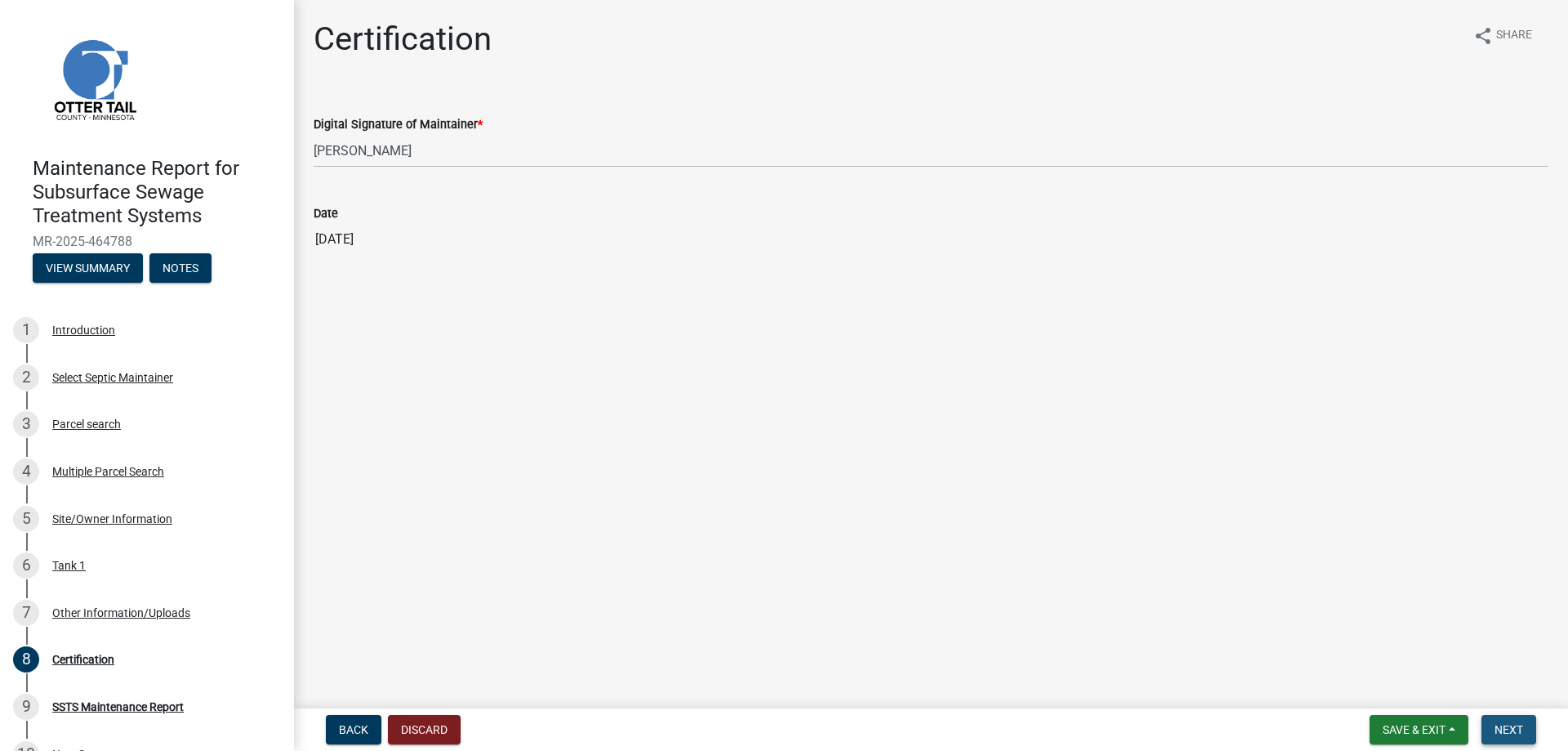
click at [1503, 728] on span "Next" at bounding box center [1509, 729] width 28 height 13
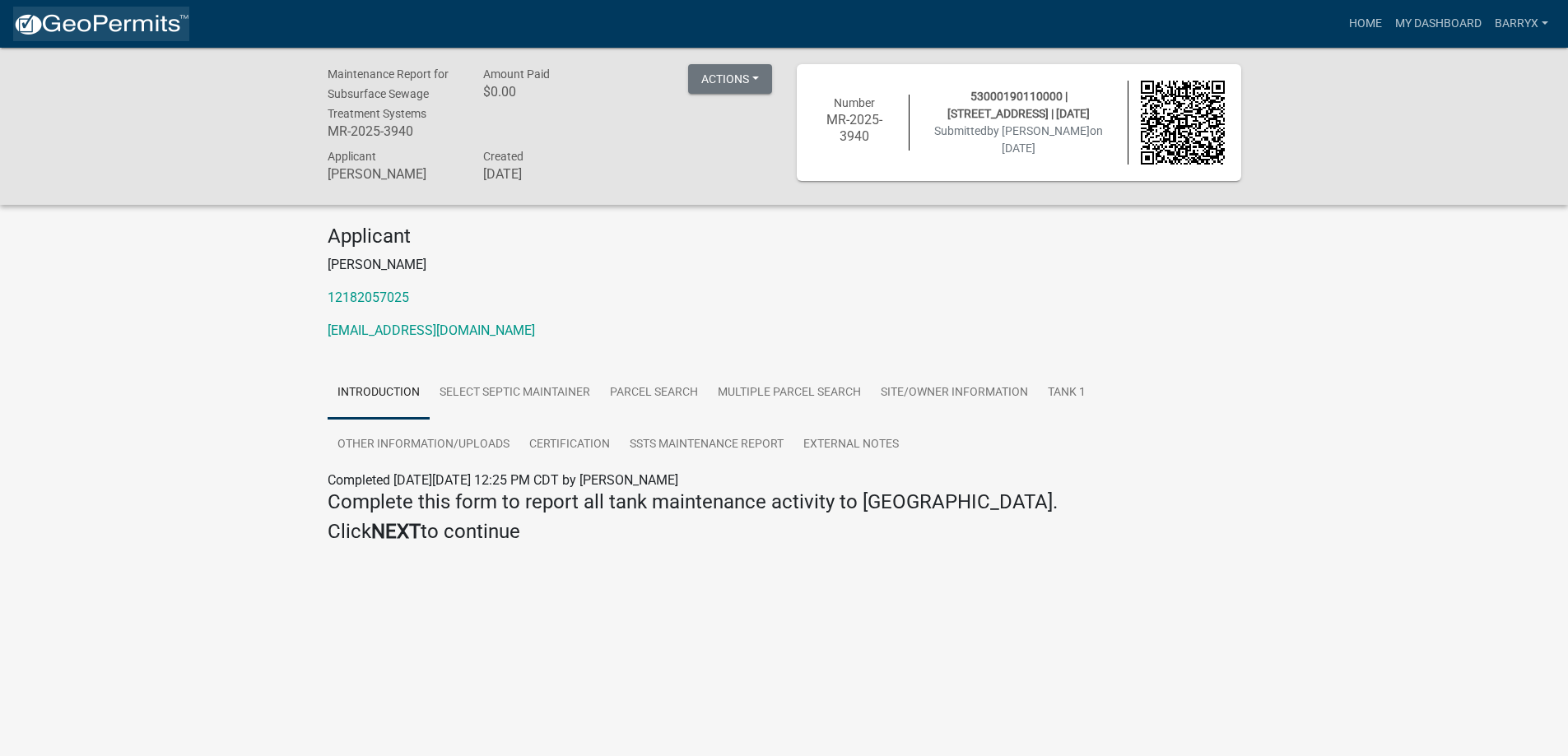
click at [103, 34] on img at bounding box center [102, 25] width 177 height 25
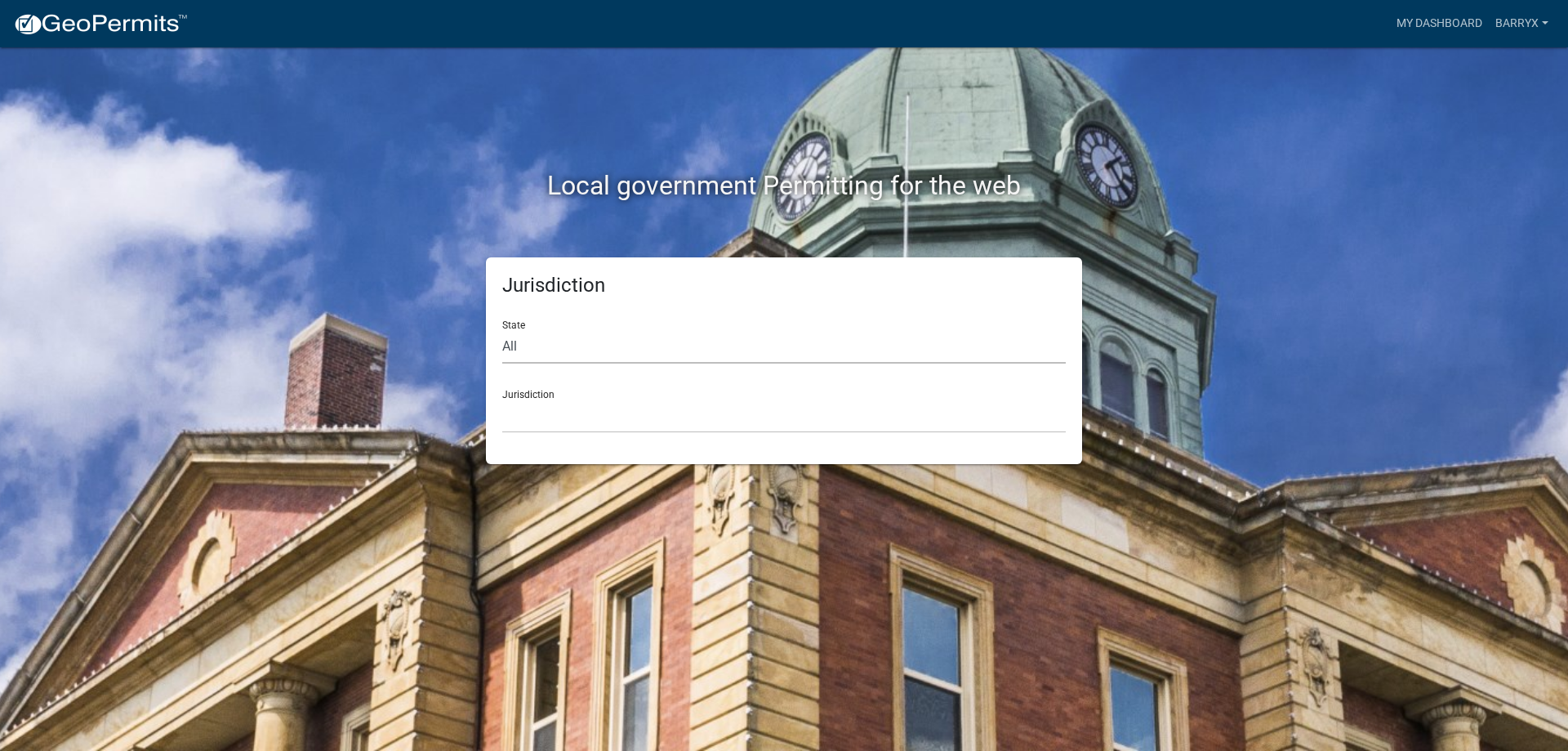
click at [537, 353] on select "All [US_STATE] [US_STATE] [US_STATE] [US_STATE] [US_STATE] [US_STATE] [US_STATE…" at bounding box center [784, 347] width 563 height 34
click at [502, 330] on select "All [US_STATE] [US_STATE] [US_STATE] [US_STATE] [US_STATE] [US_STATE] [US_STATE…" at bounding box center [784, 347] width 563 height 34
click at [550, 415] on select "[GEOGRAPHIC_DATA], [US_STATE] [GEOGRAPHIC_DATA], [US_STATE] [GEOGRAPHIC_DATA], …" at bounding box center [784, 416] width 563 height 34
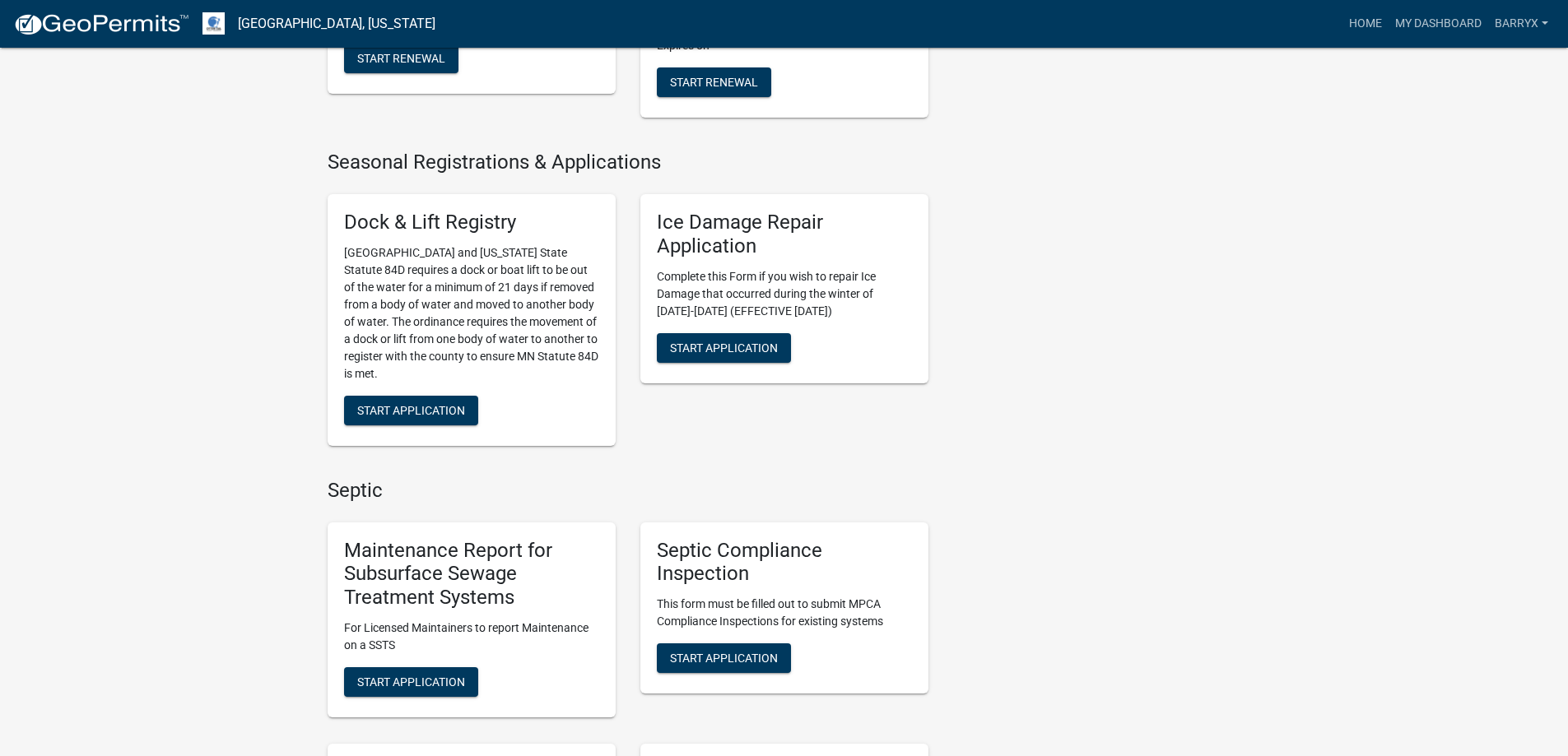
scroll to position [740, 0]
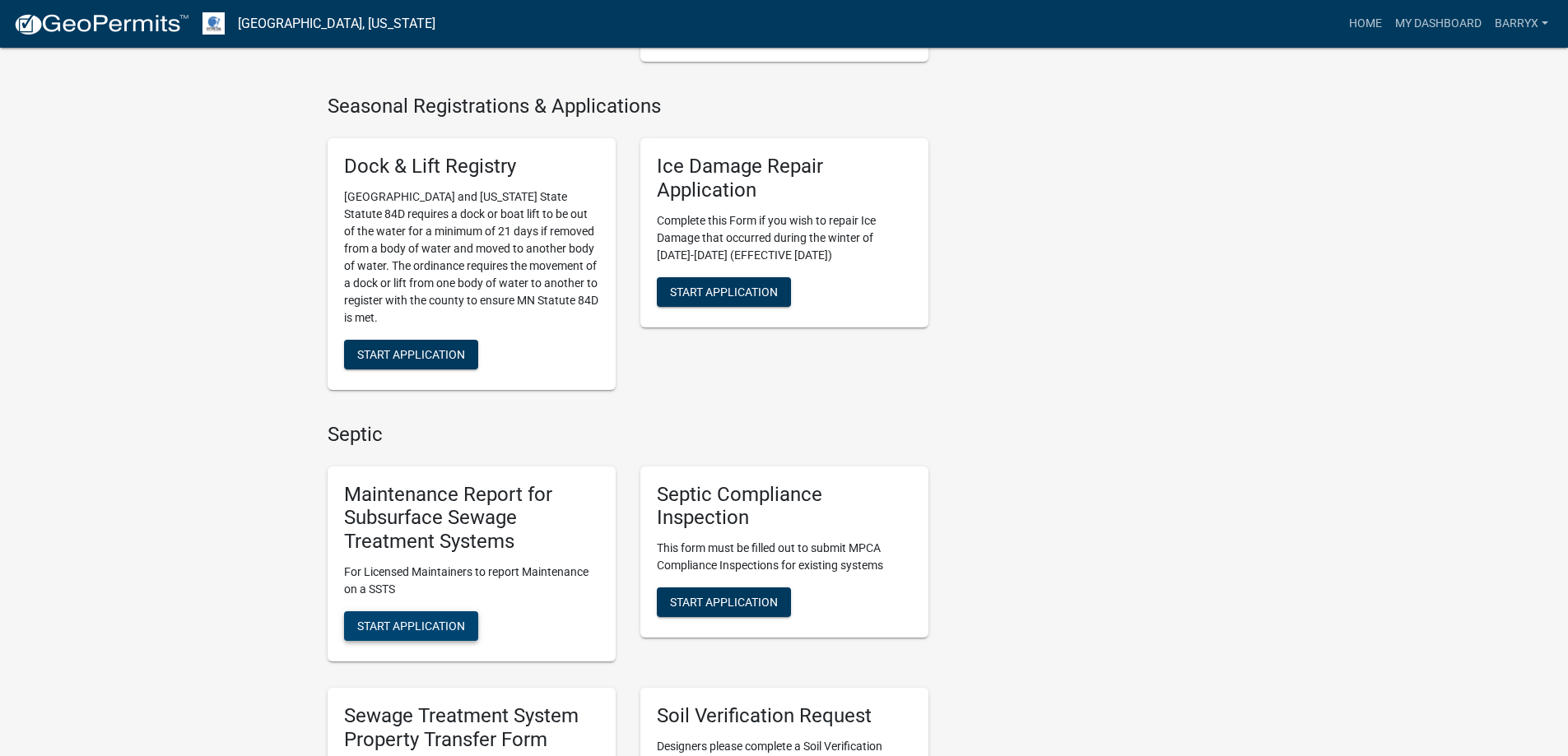
click at [409, 619] on span "Start Application" at bounding box center [411, 626] width 108 height 13
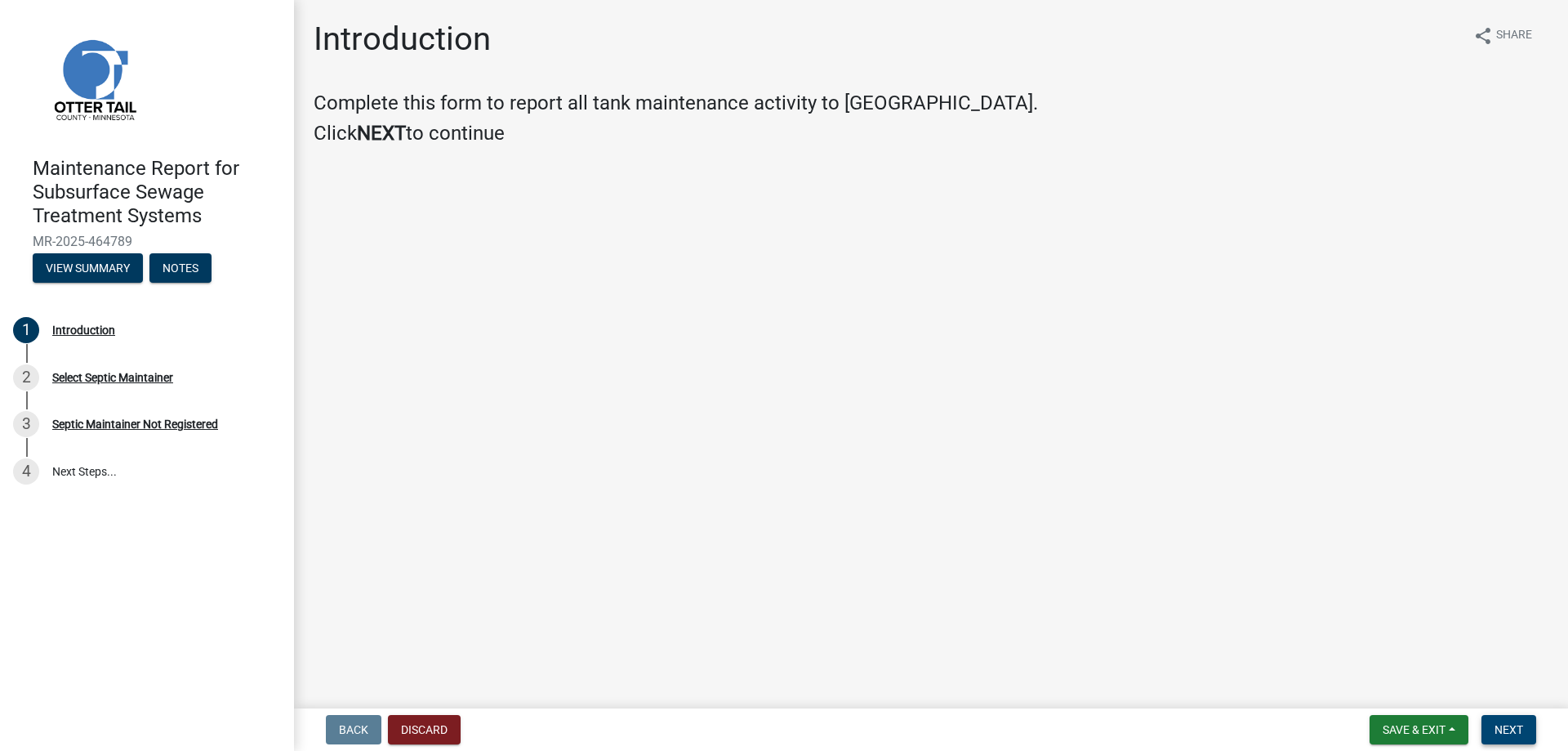
click at [1491, 723] on button "Next" at bounding box center [1509, 729] width 55 height 29
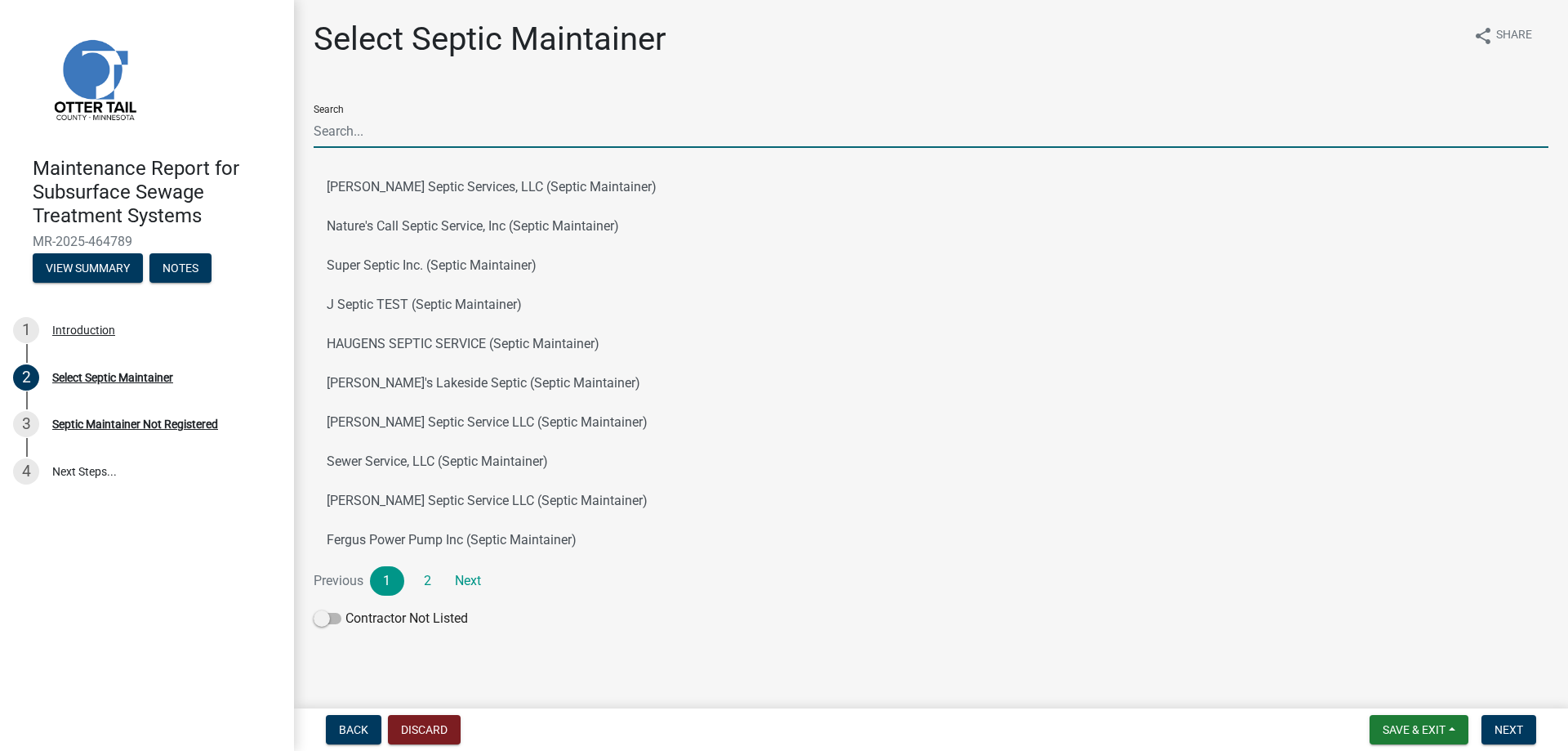
click at [343, 137] on input "Search" at bounding box center [930, 131] width 1235 height 34
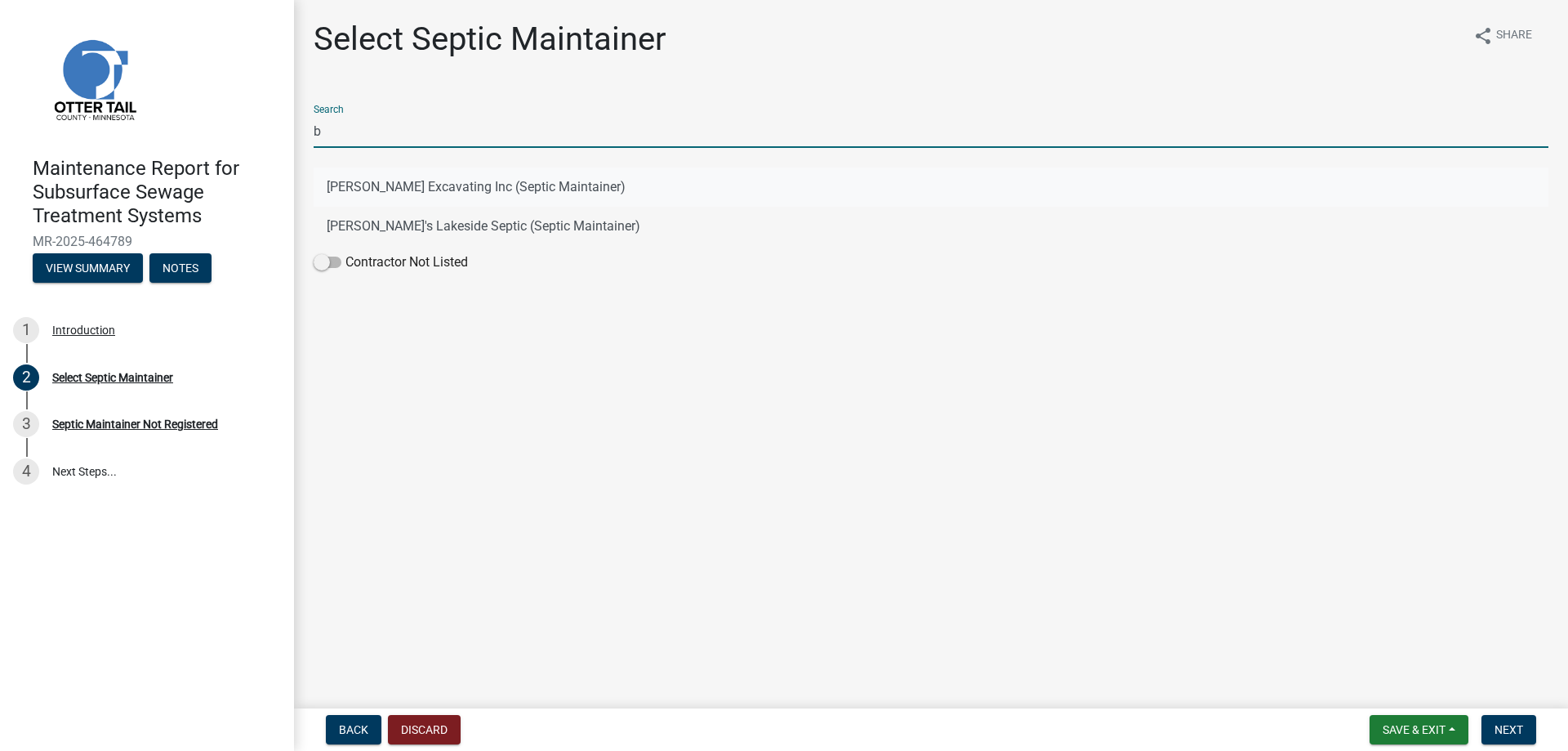
click at [353, 195] on button "[PERSON_NAME] Excavating Inc (Septic Maintainer)" at bounding box center [930, 188] width 1235 height 40
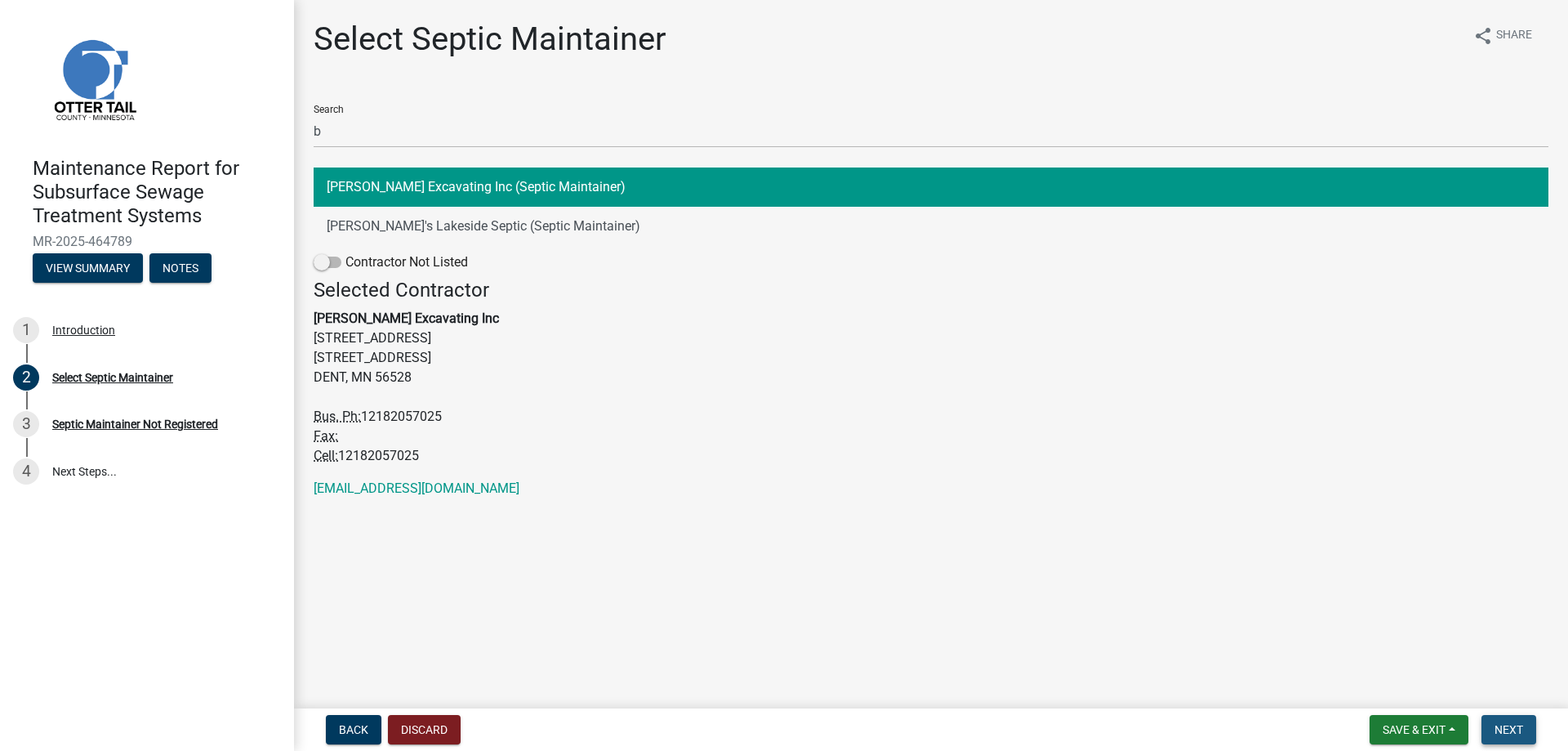
click at [1511, 728] on span "Next" at bounding box center [1509, 729] width 28 height 13
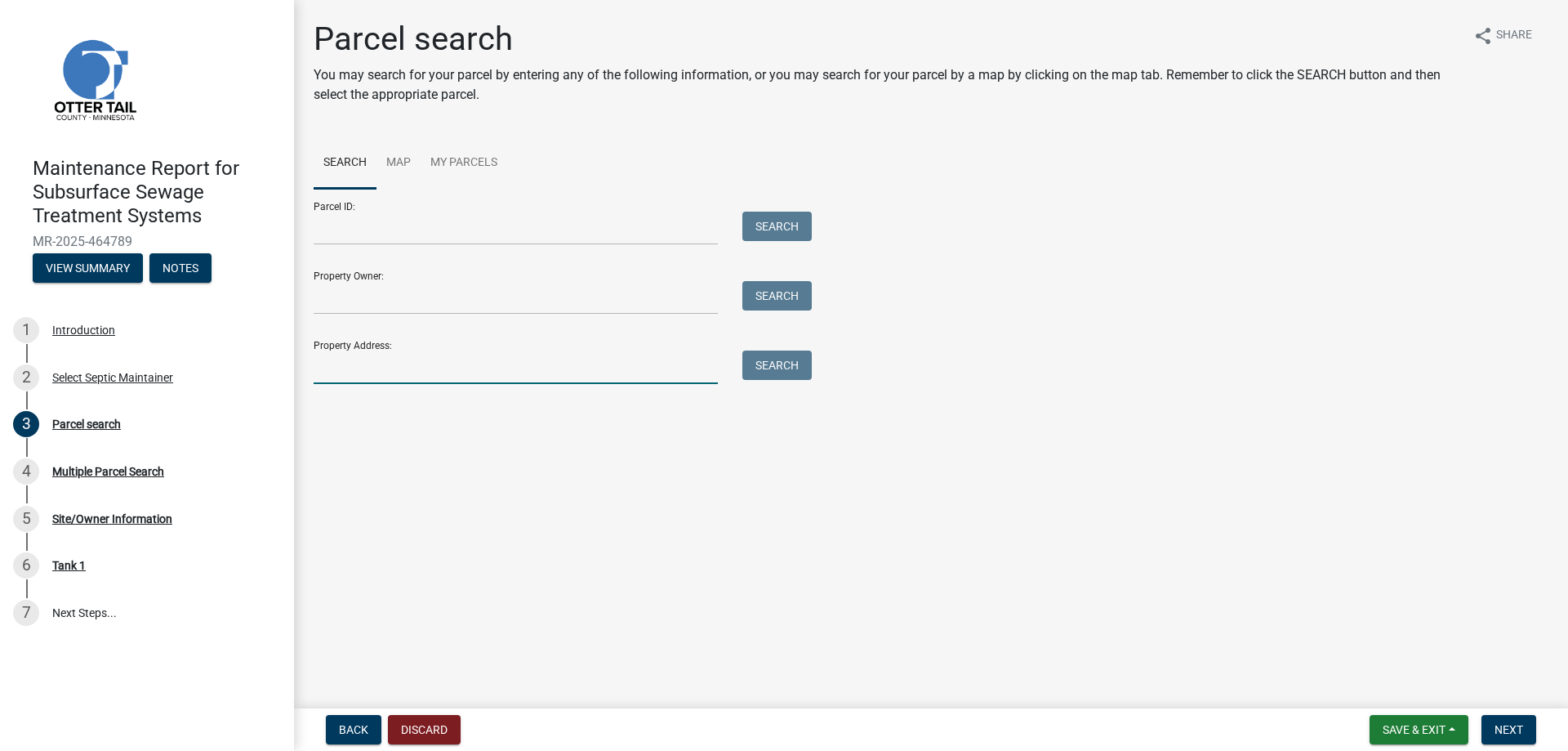
click at [494, 370] on input "Property Address:" at bounding box center [515, 367] width 404 height 34
click at [415, 375] on input "28682" at bounding box center [515, 367] width 404 height 34
drag, startPoint x: 415, startPoint y: 375, endPoint x: 328, endPoint y: 370, distance: 87.1
click at [328, 370] on input "28682" at bounding box center [515, 367] width 404 height 34
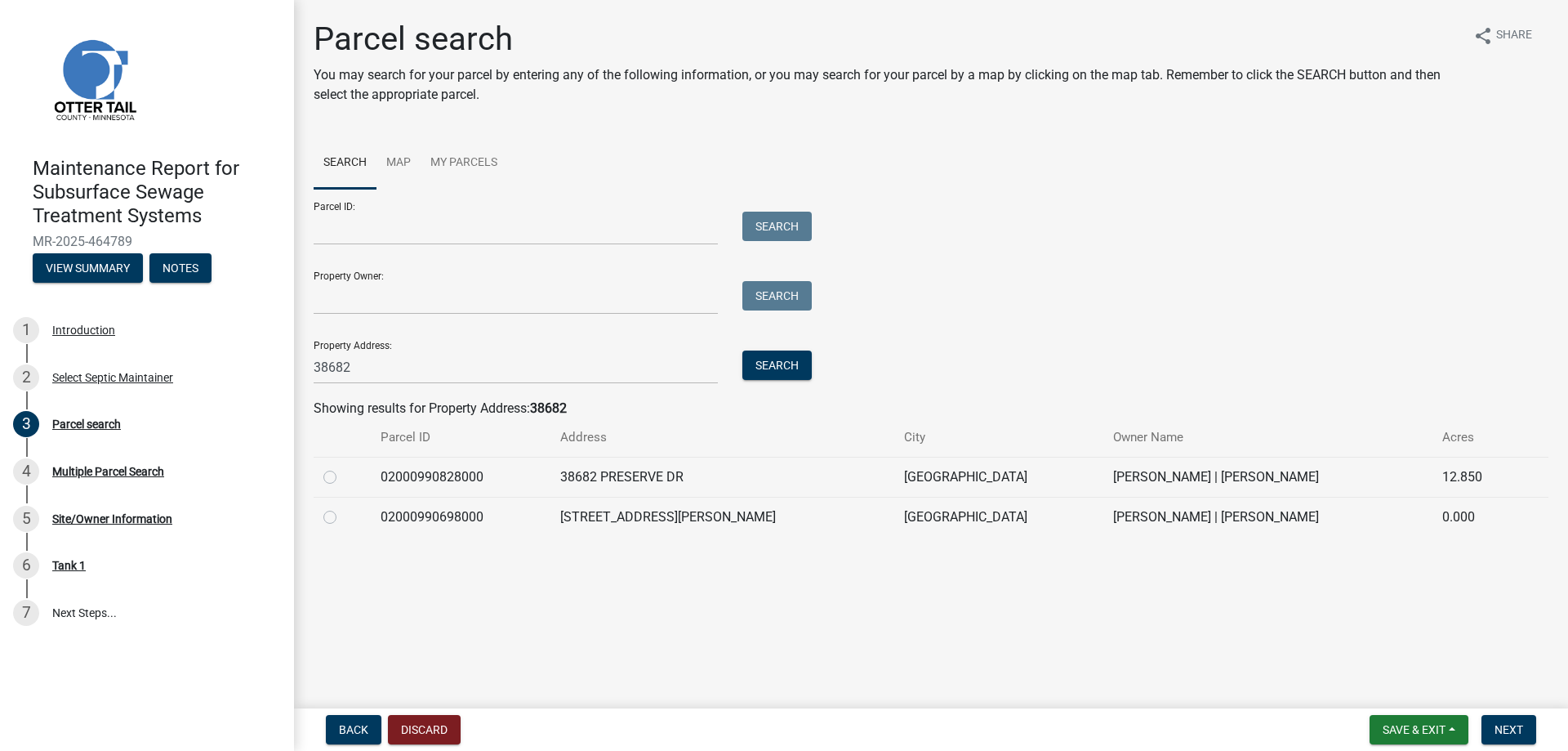
click at [343, 507] on label at bounding box center [343, 507] width 0 height 0
click at [343, 514] on input "radio" at bounding box center [348, 512] width 10 height 10
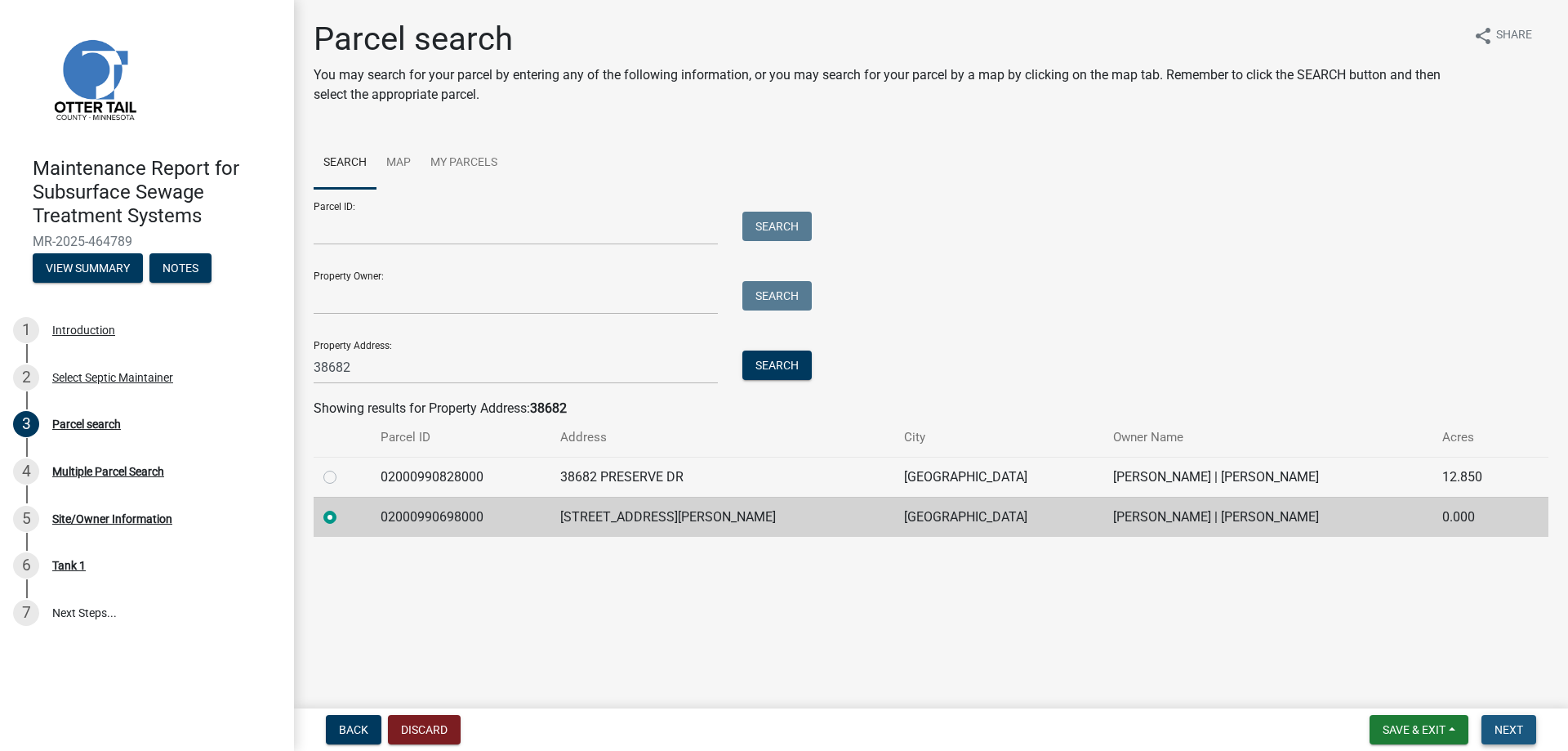
click at [1515, 732] on span "Next" at bounding box center [1509, 729] width 28 height 13
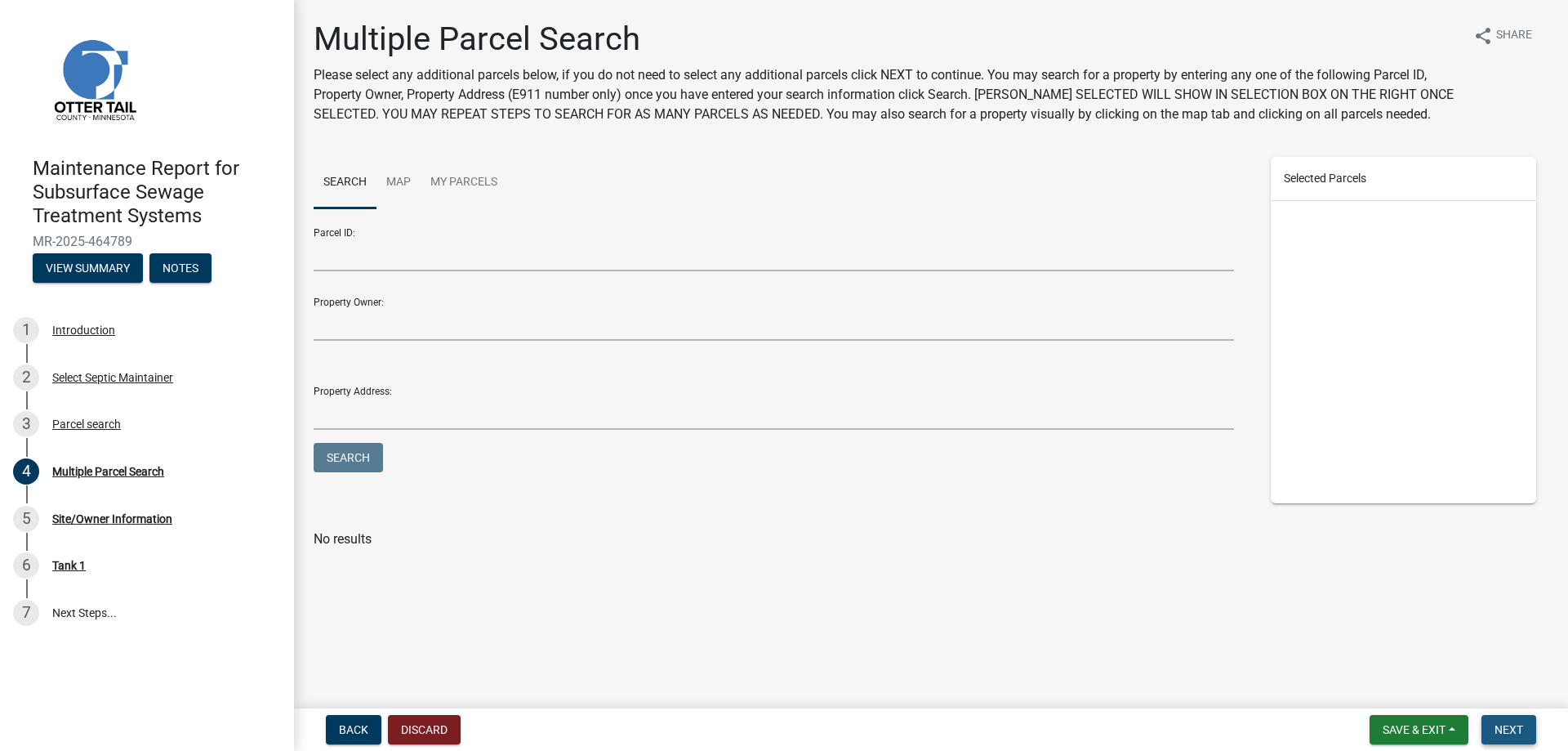
click at [1503, 733] on span "Next" at bounding box center [1509, 729] width 28 height 13
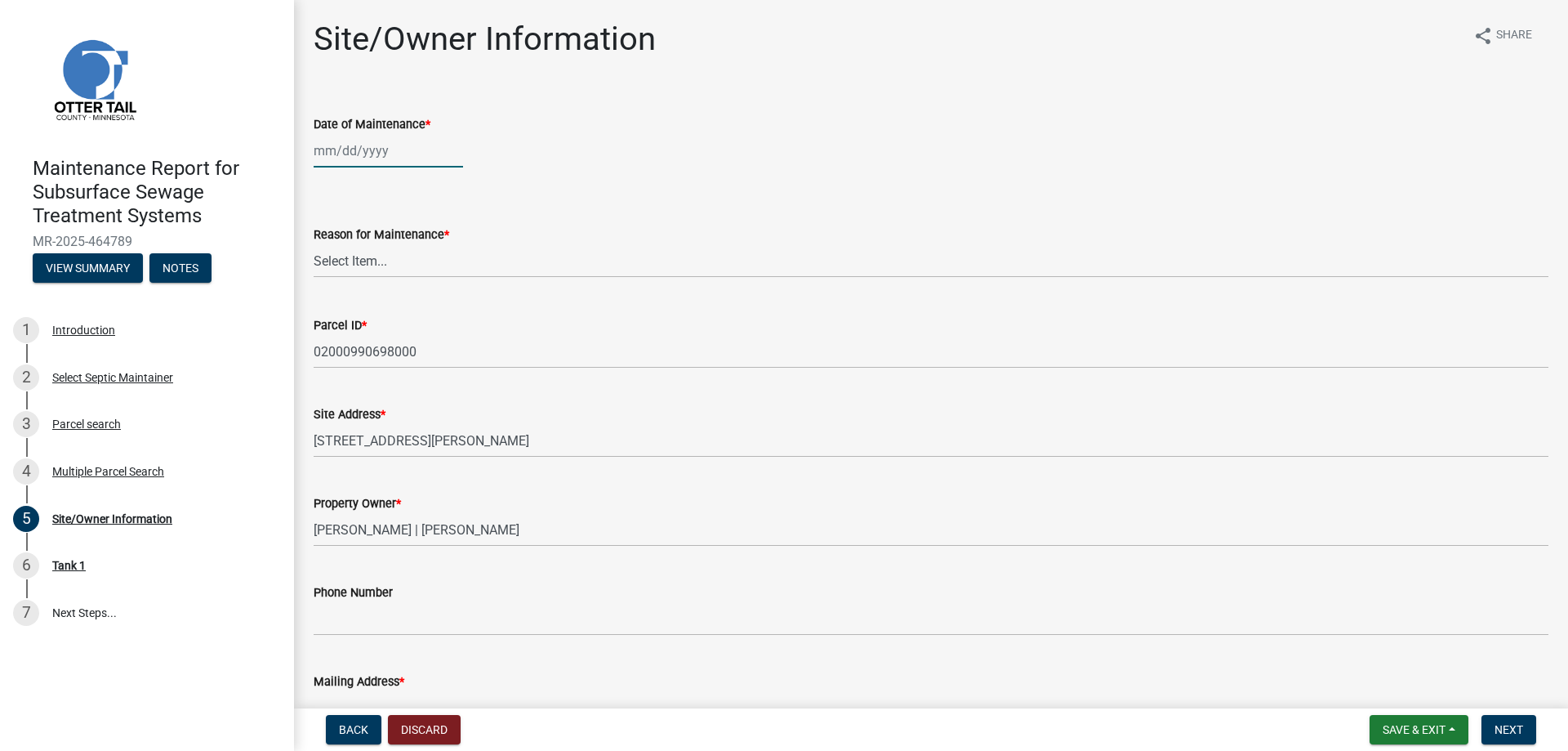
click at [388, 157] on div at bounding box center [388, 151] width 150 height 34
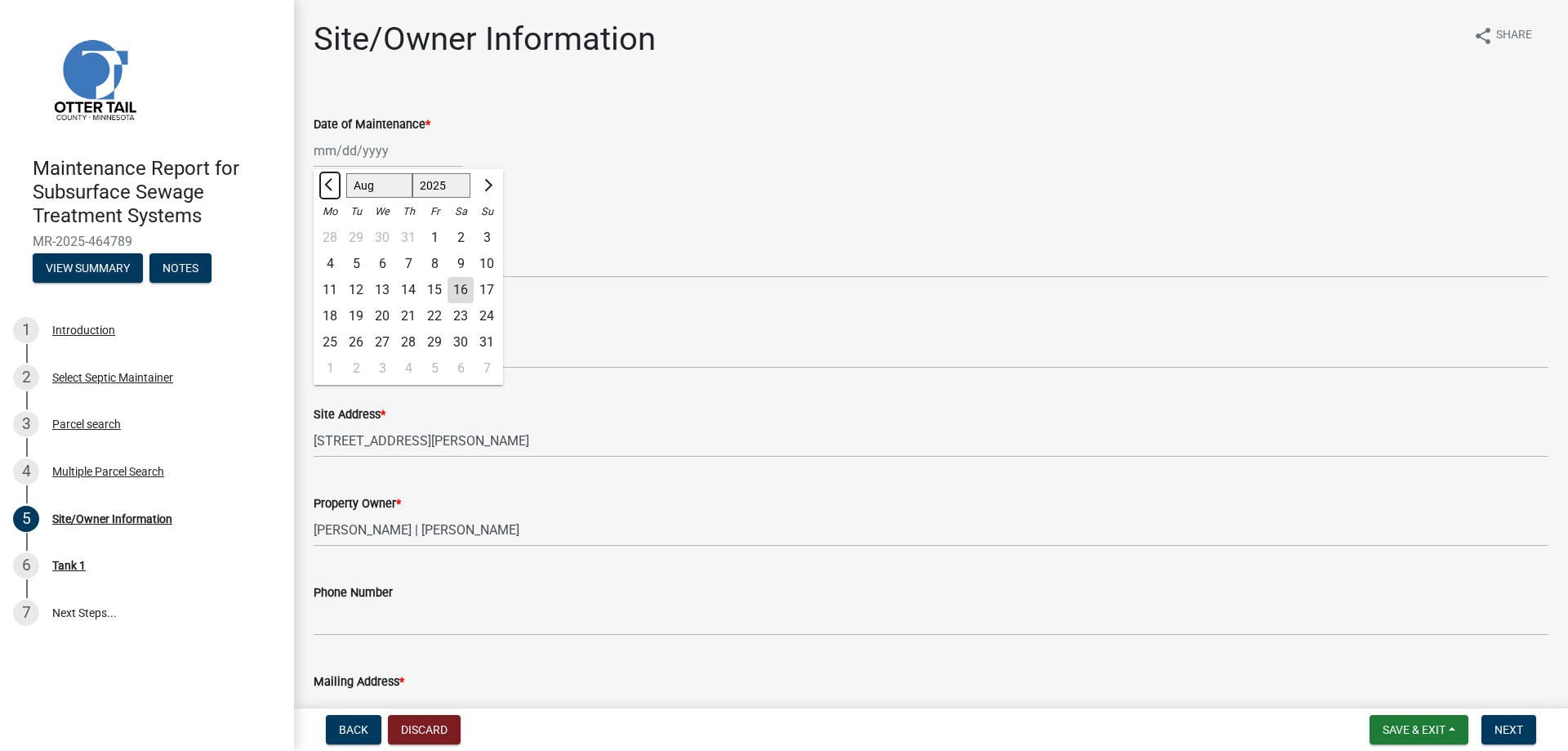
click at [335, 185] on span "Previous month" at bounding box center [330, 185] width 12 height 12
click at [330, 284] on div "9" at bounding box center [330, 290] width 26 height 26
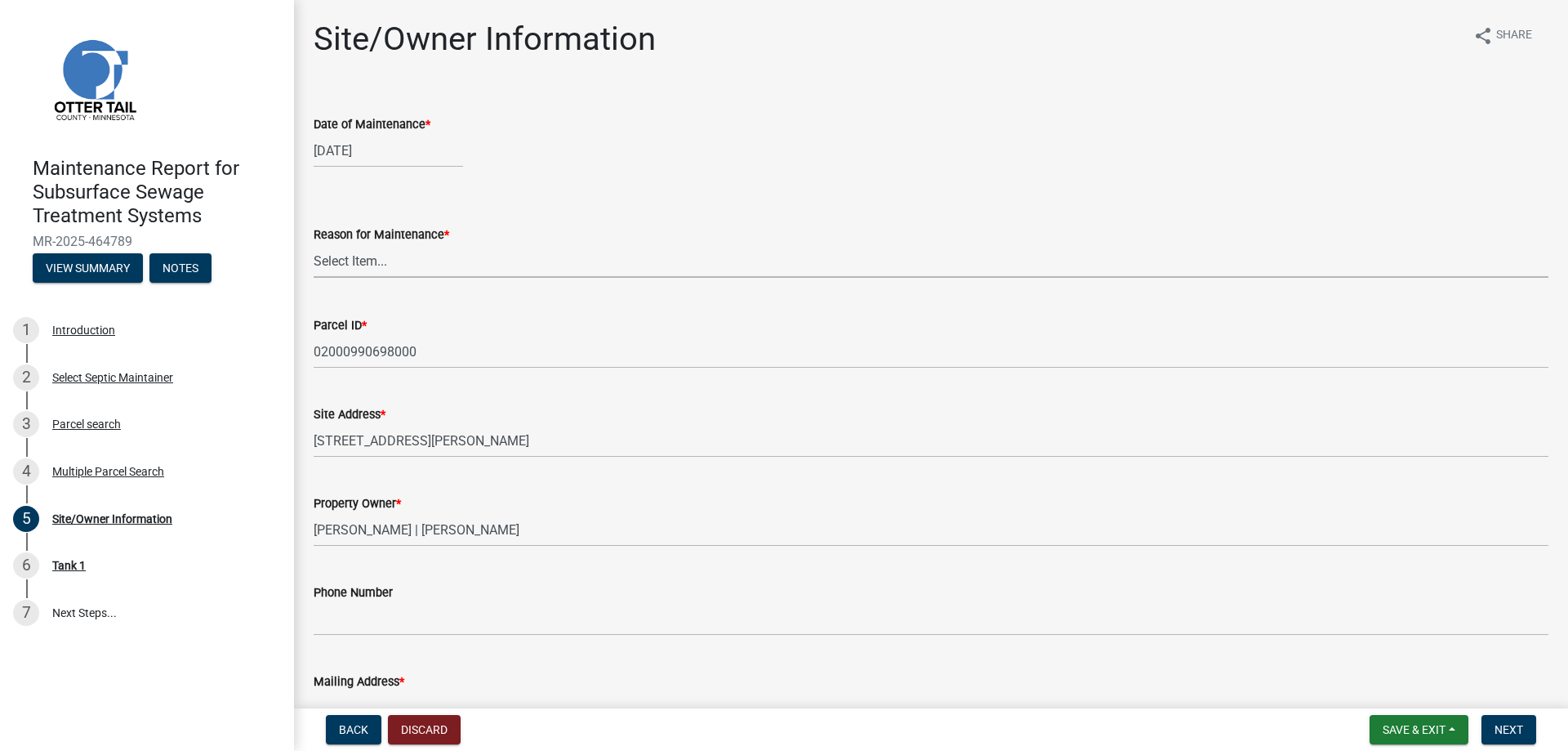
click at [353, 252] on select "Select Item... Called Routine Other" at bounding box center [930, 261] width 1235 height 34
click at [314, 244] on select "Select Item... Called Routine Other" at bounding box center [930, 261] width 1235 height 34
click at [1503, 727] on span "Next" at bounding box center [1509, 729] width 28 height 13
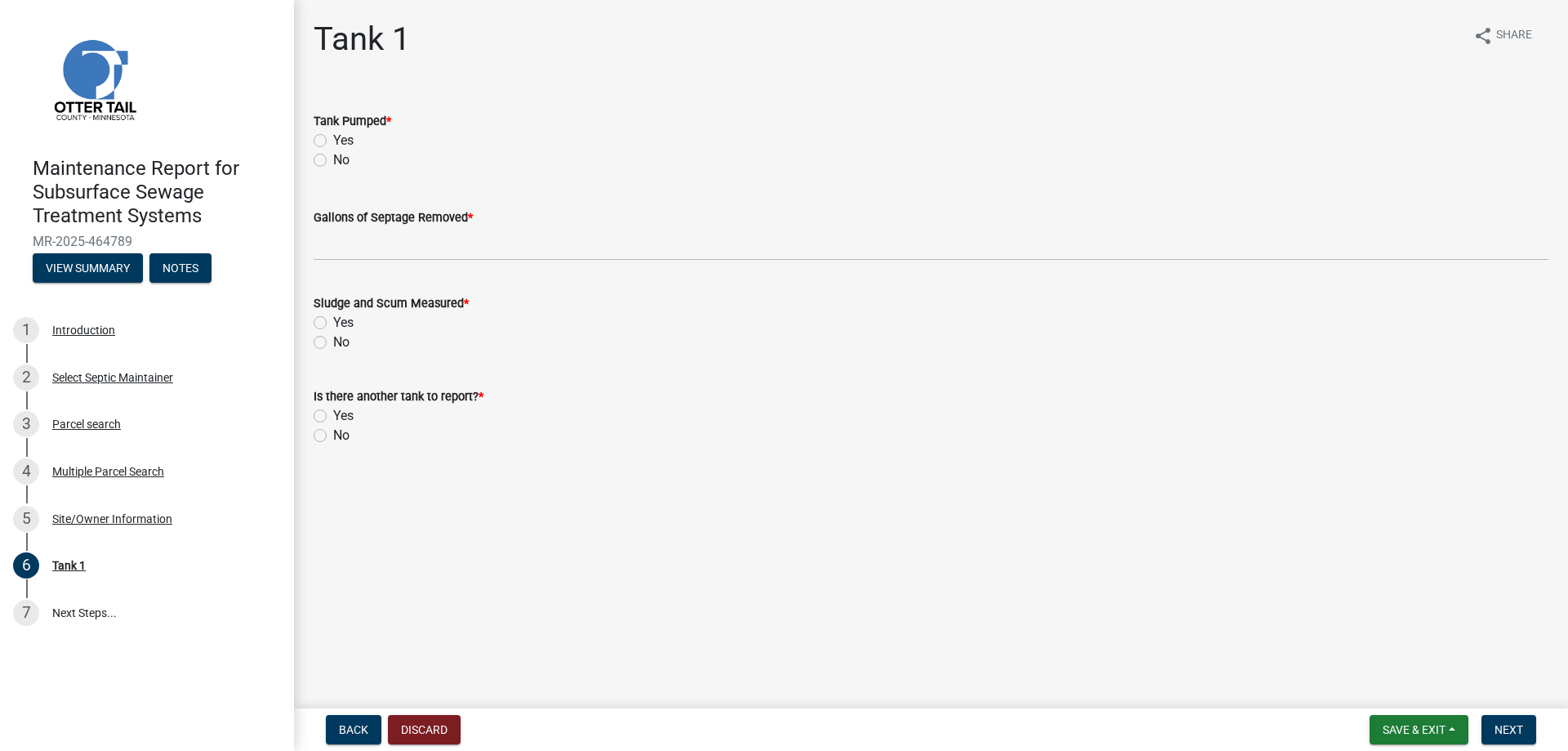
click at [344, 142] on label "Yes" at bounding box center [344, 140] width 21 height 20
click at [344, 141] on input "Yes" at bounding box center [338, 136] width 10 height 10
click at [376, 261] on wm-data-entity-input "Gallons of Septage Removed *" at bounding box center [930, 229] width 1235 height 90
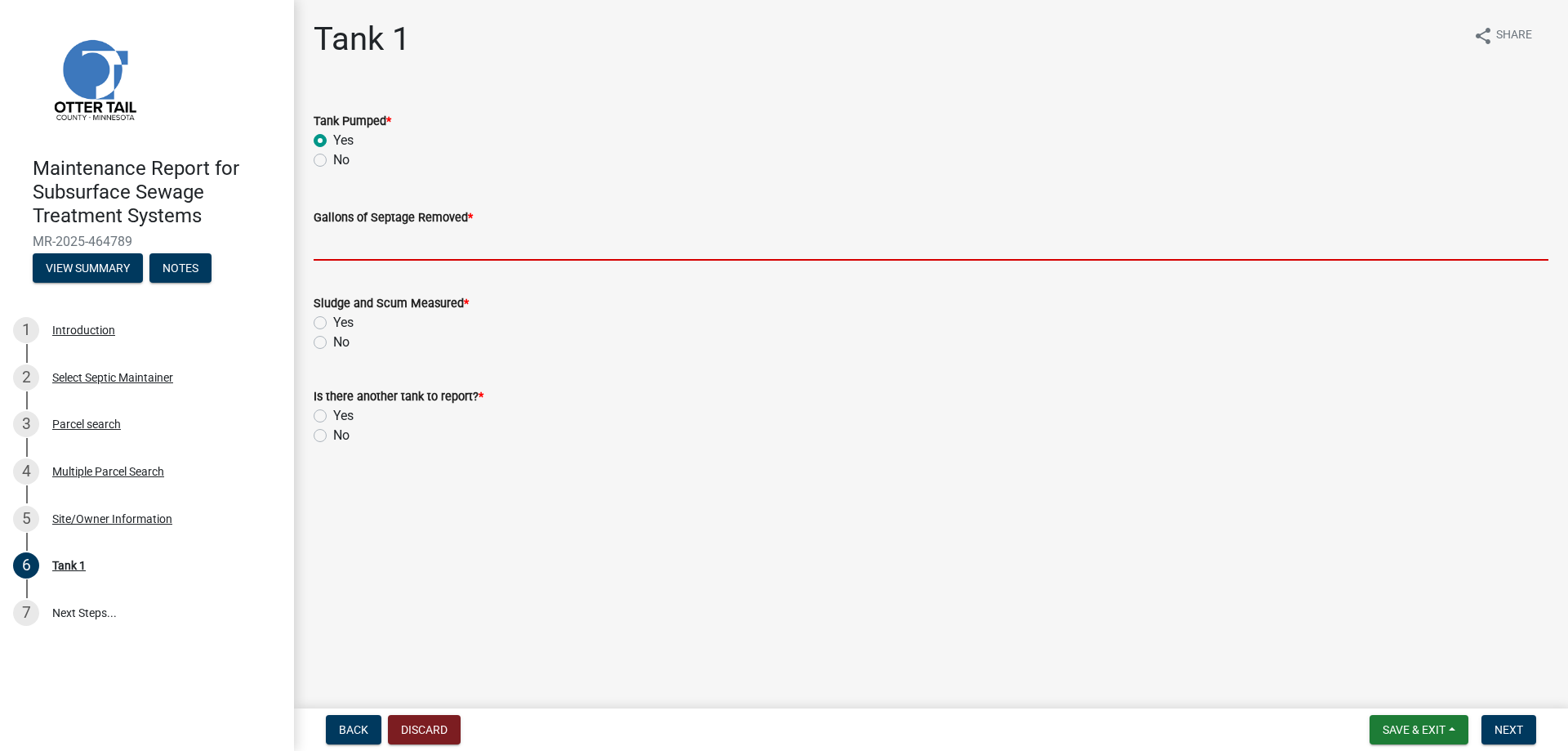
click at [376, 257] on input "Gallons of Septage Removed *" at bounding box center [930, 244] width 1235 height 34
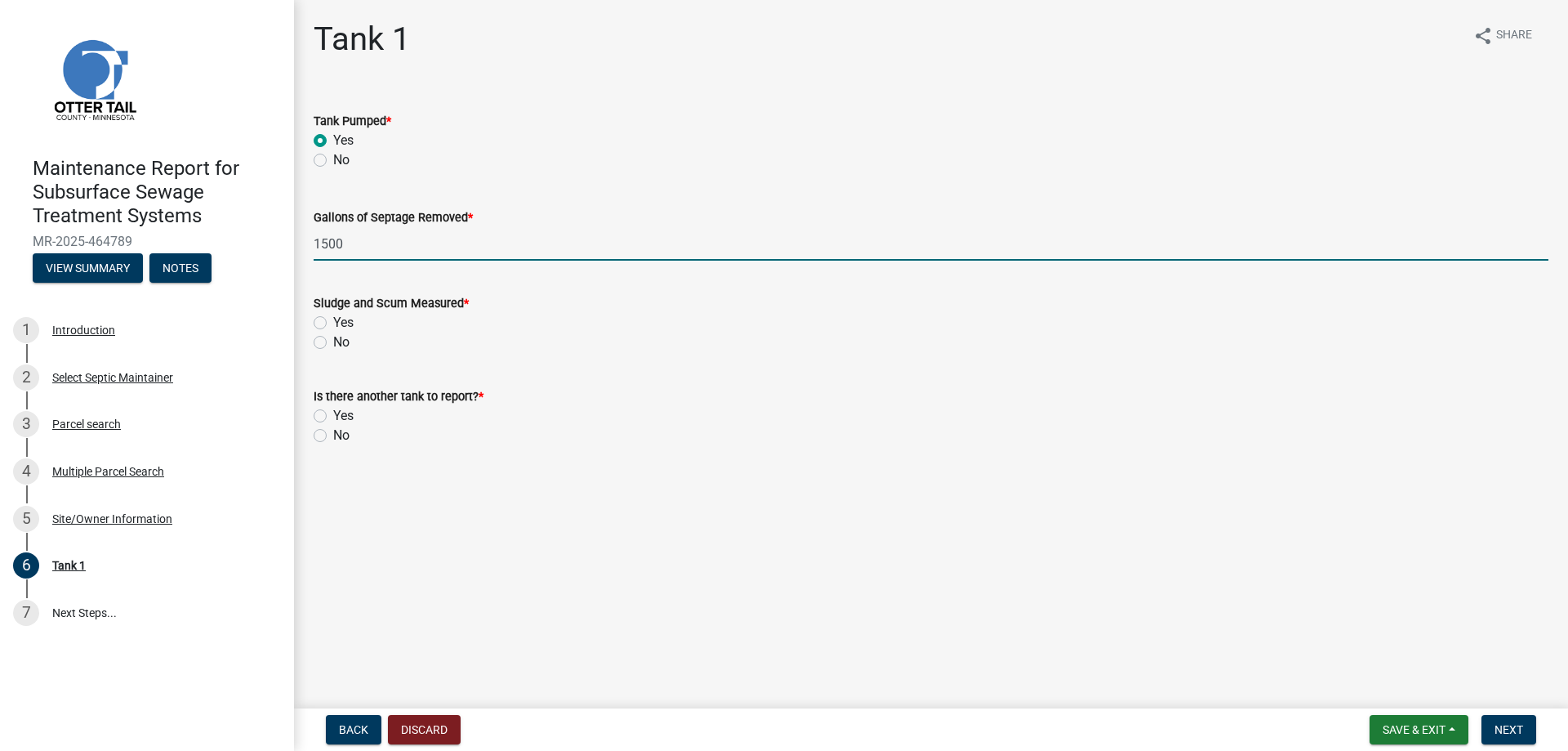
click at [348, 338] on label "No" at bounding box center [341, 342] width 16 height 20
click at [344, 338] on input "No" at bounding box center [338, 337] width 10 height 10
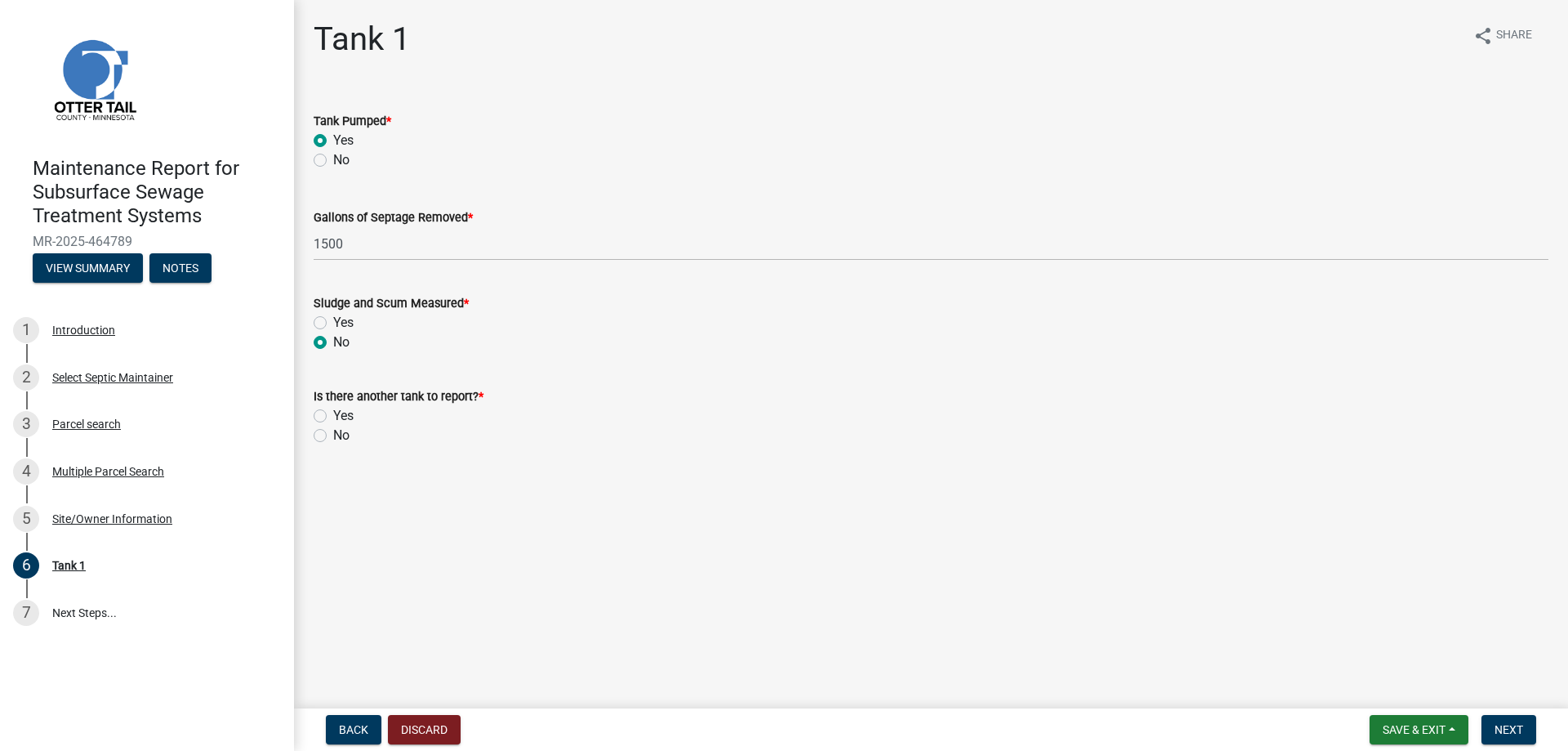
click at [332, 428] on div "No" at bounding box center [930, 435] width 1235 height 20
click at [340, 436] on label "No" at bounding box center [341, 435] width 16 height 20
click at [340, 436] on input "No" at bounding box center [338, 431] width 10 height 10
click at [1499, 724] on span "Next" at bounding box center [1509, 729] width 28 height 13
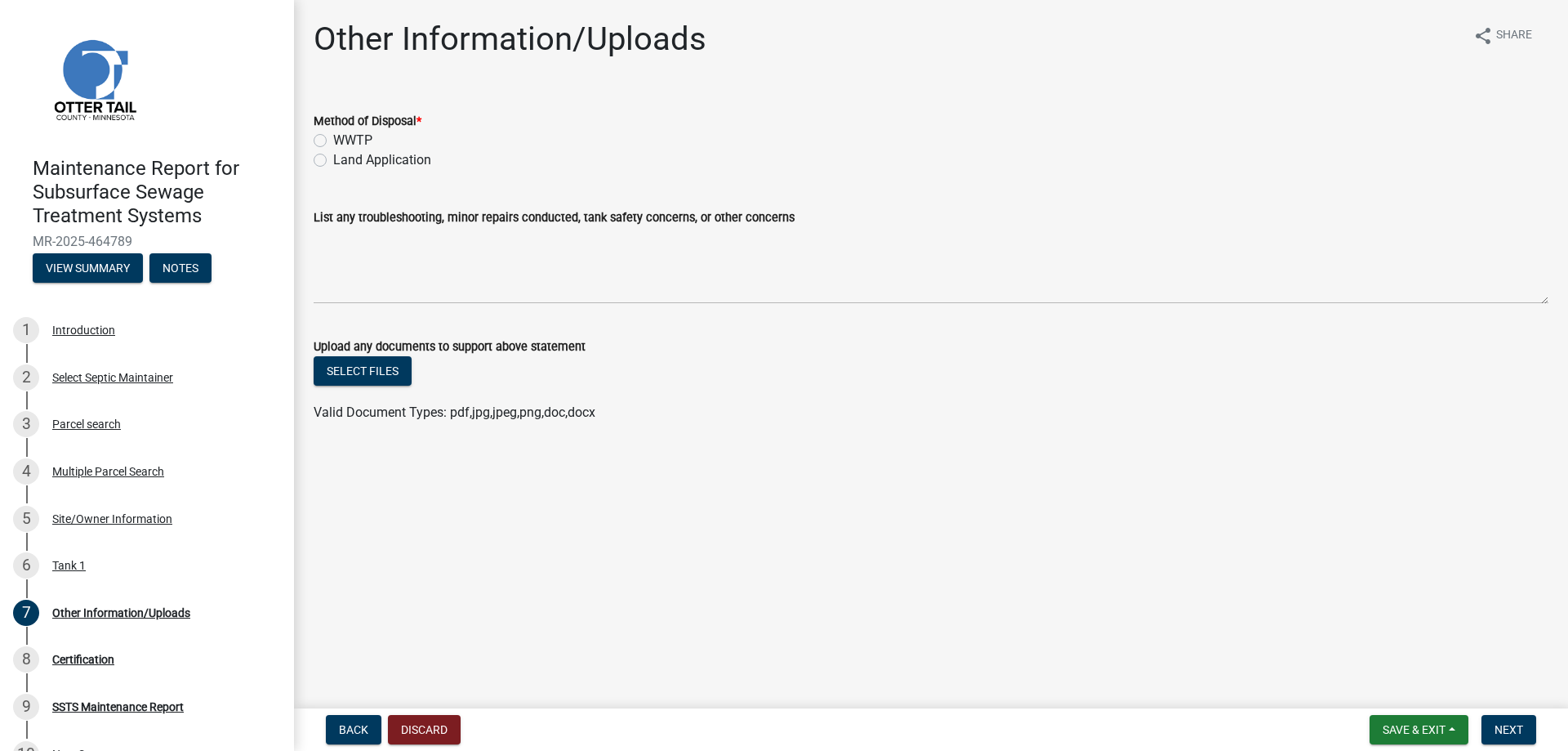
click at [361, 171] on wm-data-entity-input "Method of Disposal * WWTP Land Application" at bounding box center [930, 138] width 1235 height 93
click at [356, 164] on label "Land Application" at bounding box center [382, 160] width 98 height 20
click at [344, 161] on input "Land Application" at bounding box center [338, 155] width 10 height 10
click at [1503, 727] on span "Next" at bounding box center [1509, 729] width 28 height 13
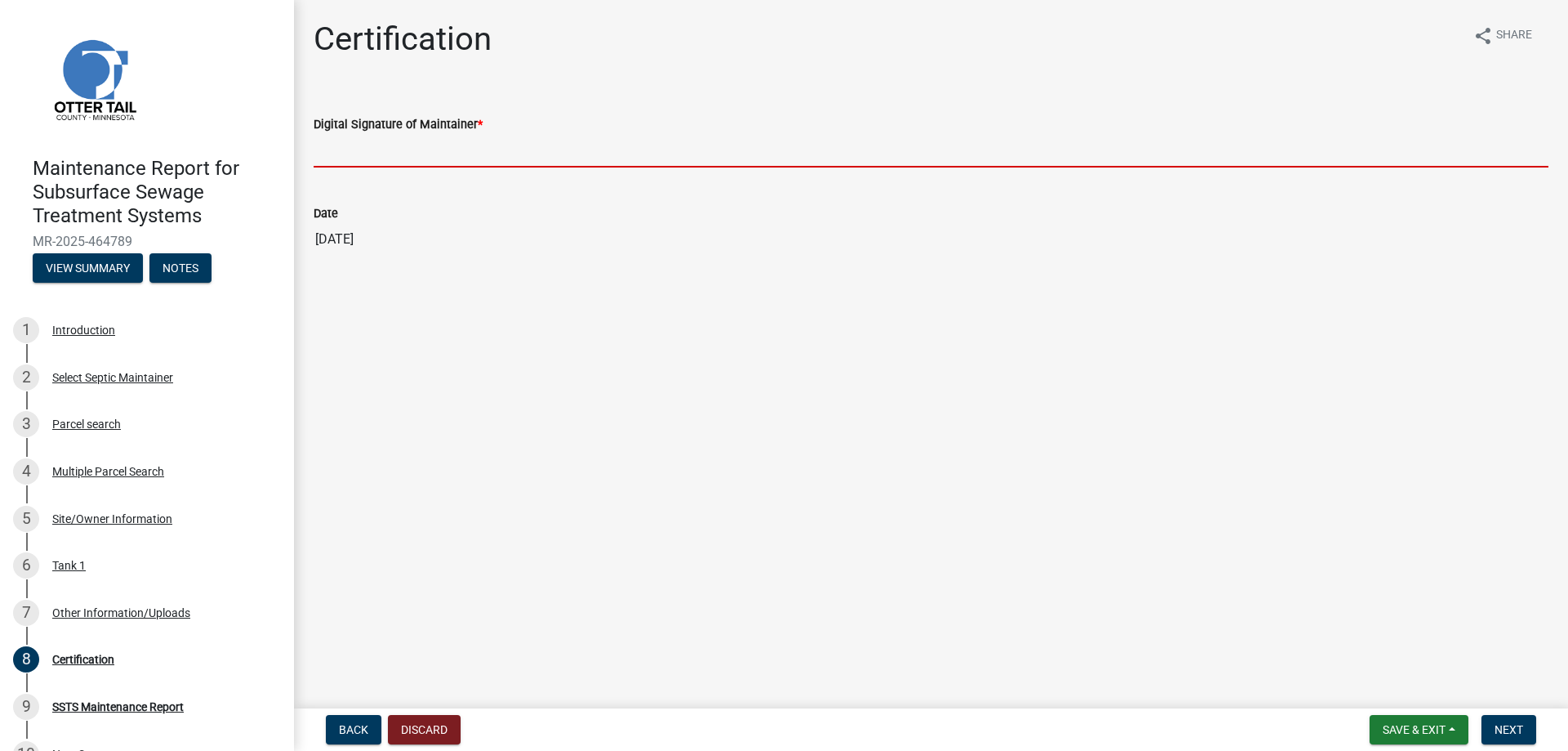
click at [471, 152] on input "Digital Signature of Maintainer *" at bounding box center [930, 151] width 1235 height 34
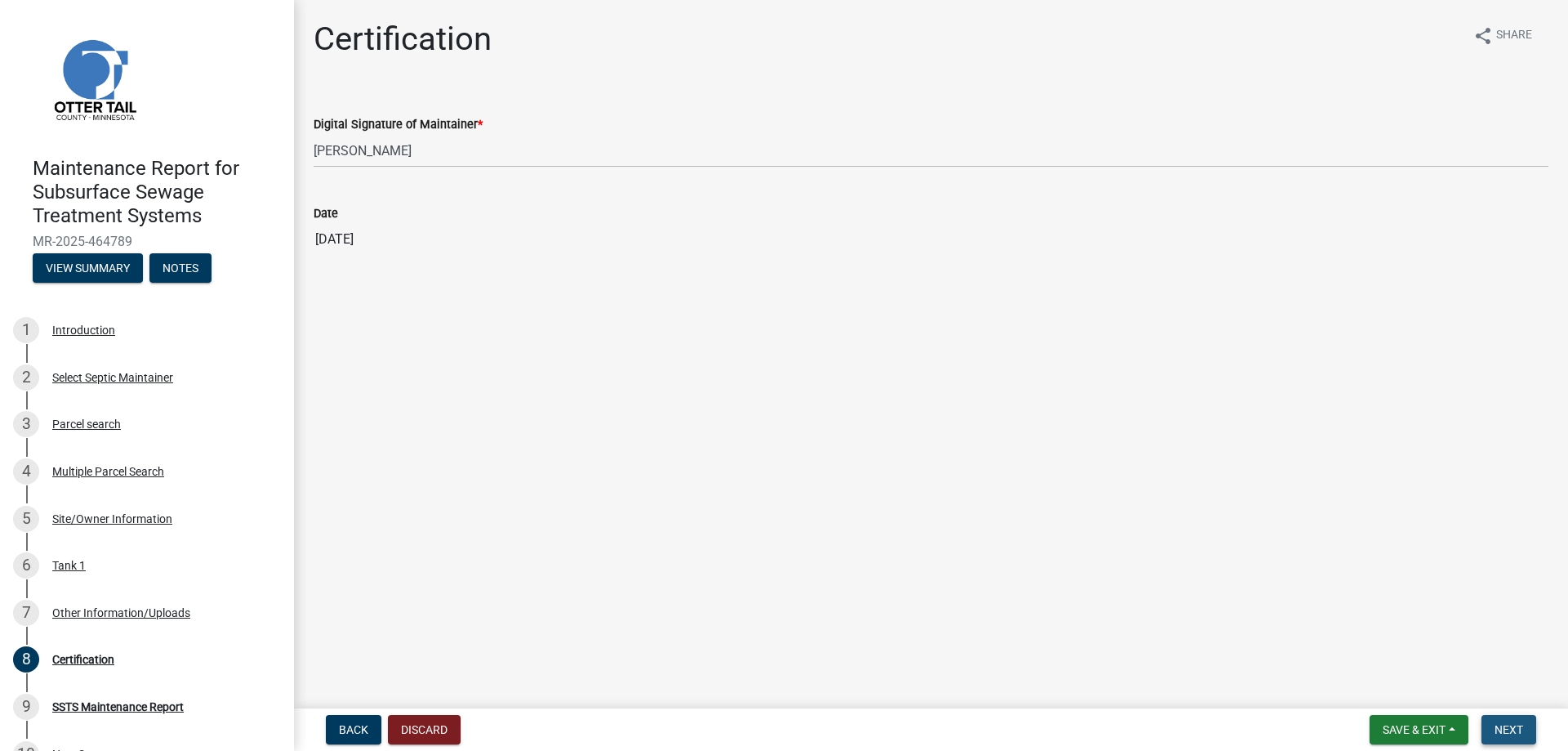
click at [1504, 729] on span "Next" at bounding box center [1509, 729] width 28 height 13
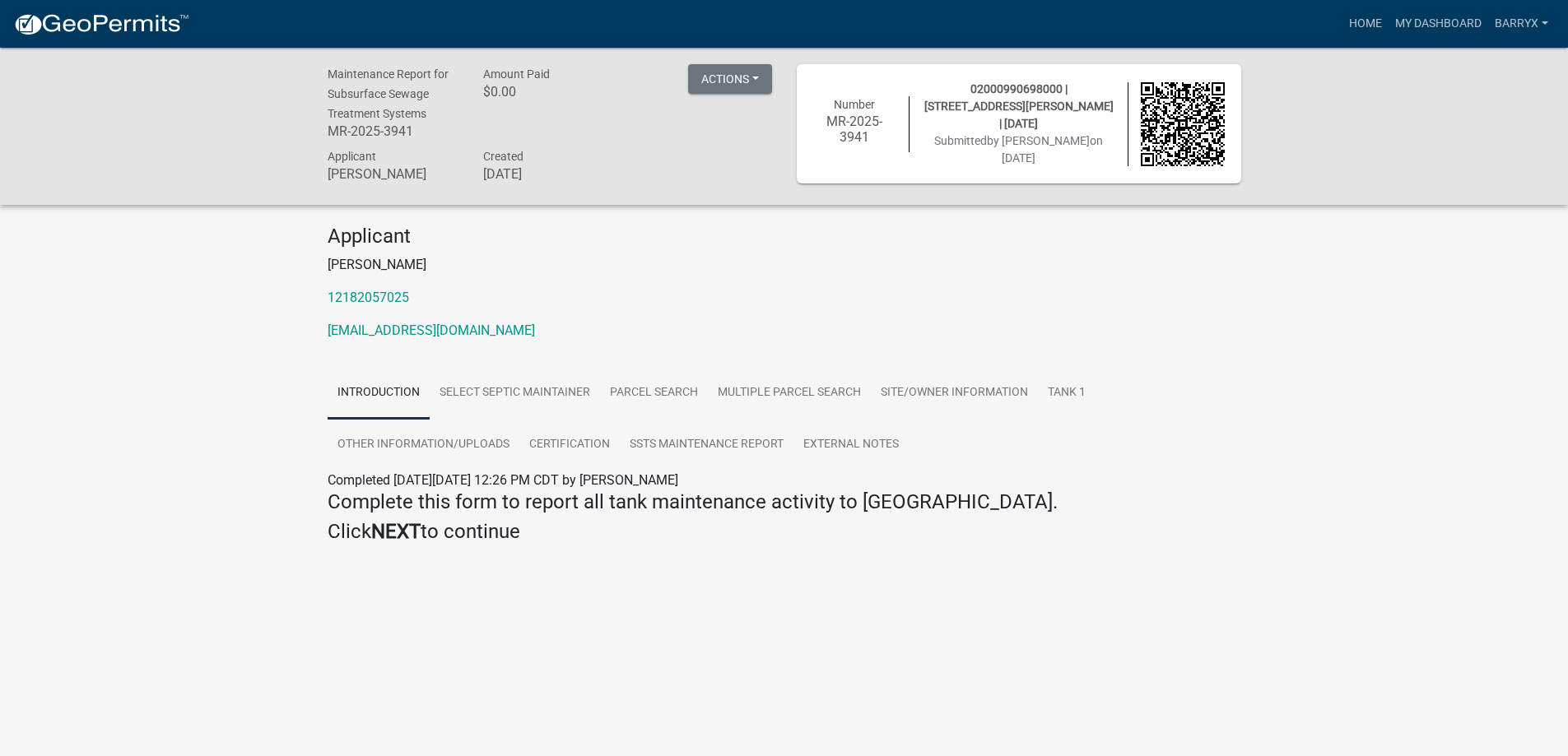
click at [124, 26] on img at bounding box center [102, 25] width 177 height 25
